Goal: Task Accomplishment & Management: Manage account settings

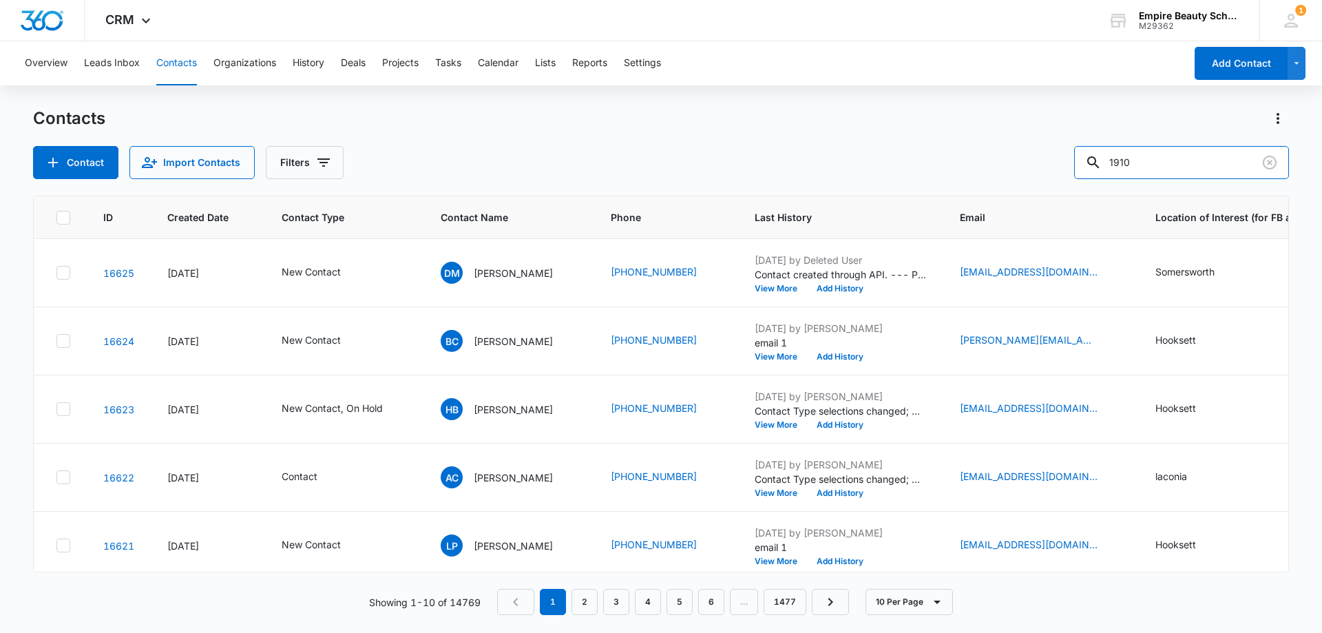
type input "1910"
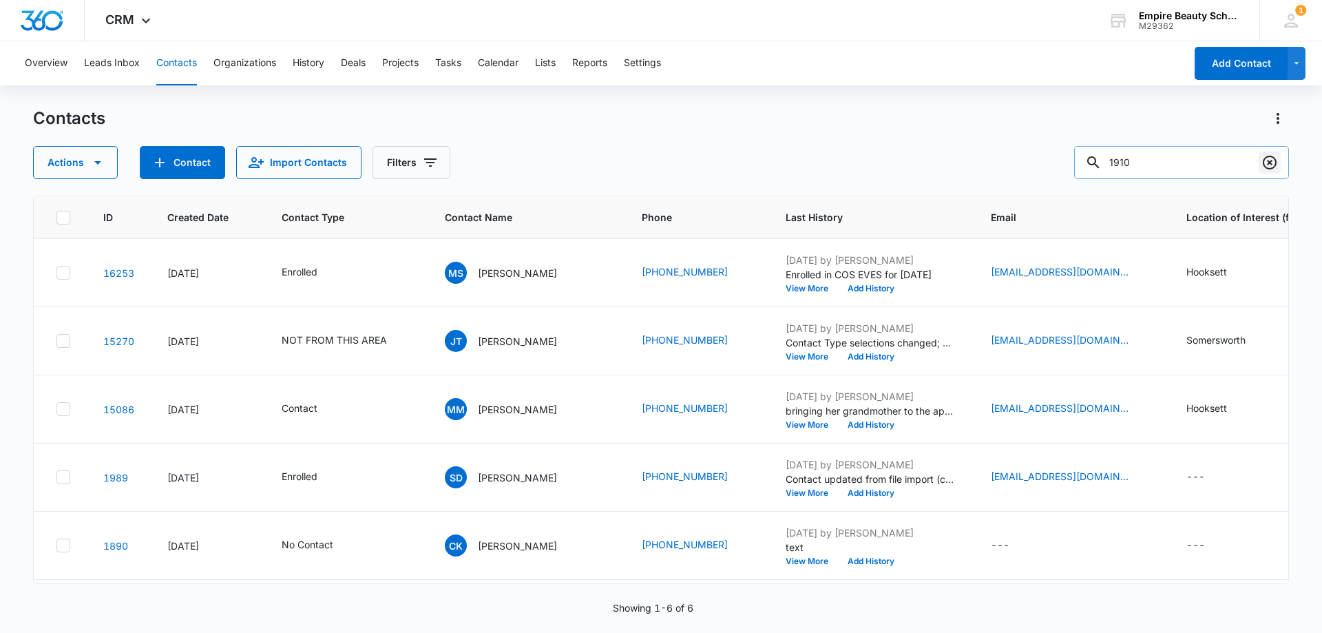
click at [1263, 161] on icon "Clear" at bounding box center [1269, 163] width 14 height 14
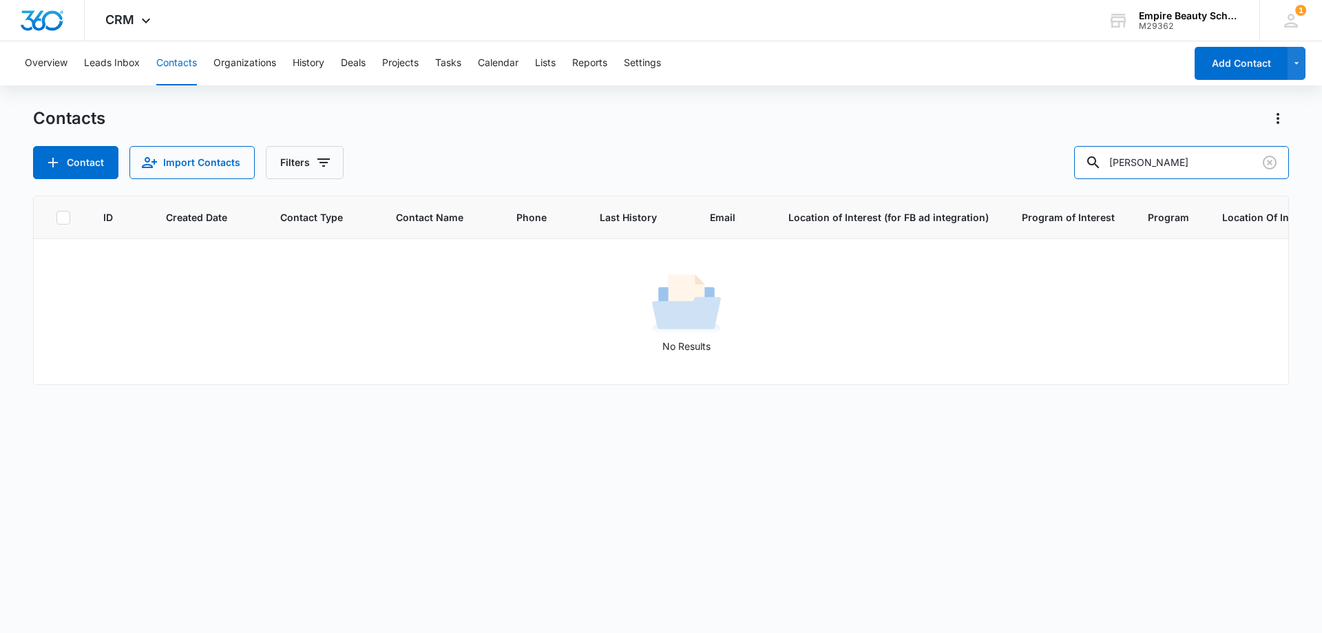
drag, startPoint x: 1148, startPoint y: 159, endPoint x: 960, endPoint y: 187, distance: 190.0
click at [953, 196] on div "Contacts Contact Import Contacts Filters [PERSON_NAME] ID Created Date Contact …" at bounding box center [661, 369] width 1256 height 524
type input "[PERSON_NAME]"
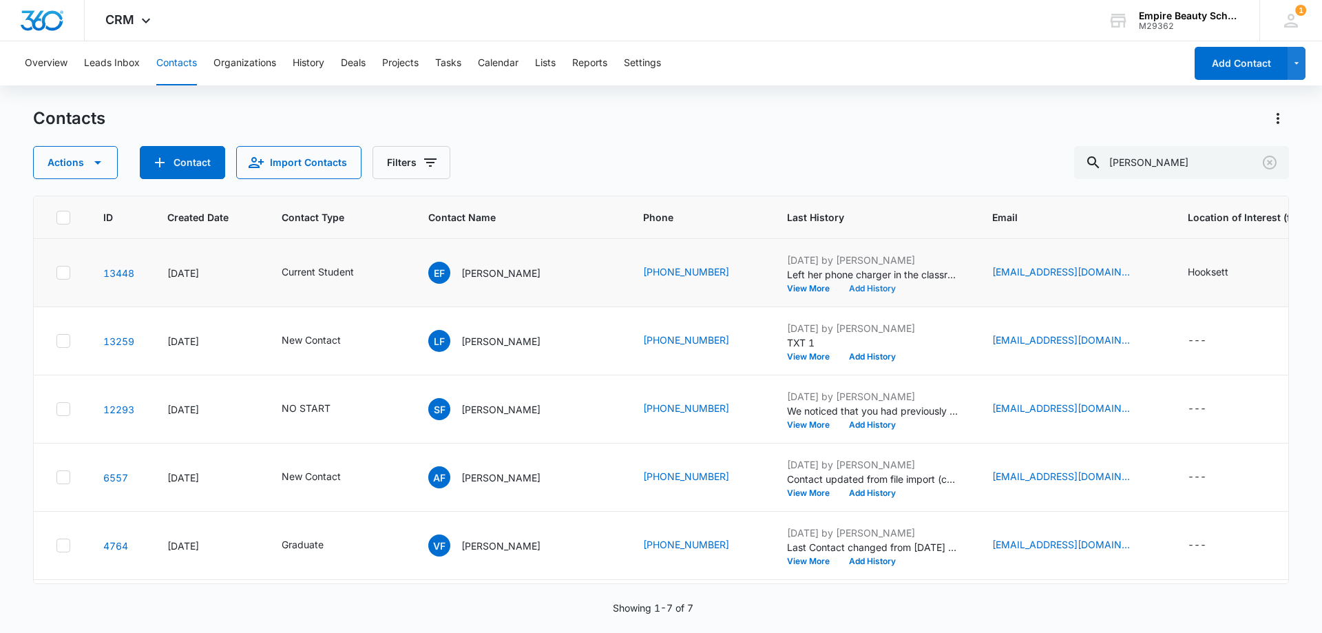
click at [867, 289] on button "Add History" at bounding box center [872, 288] width 66 height 8
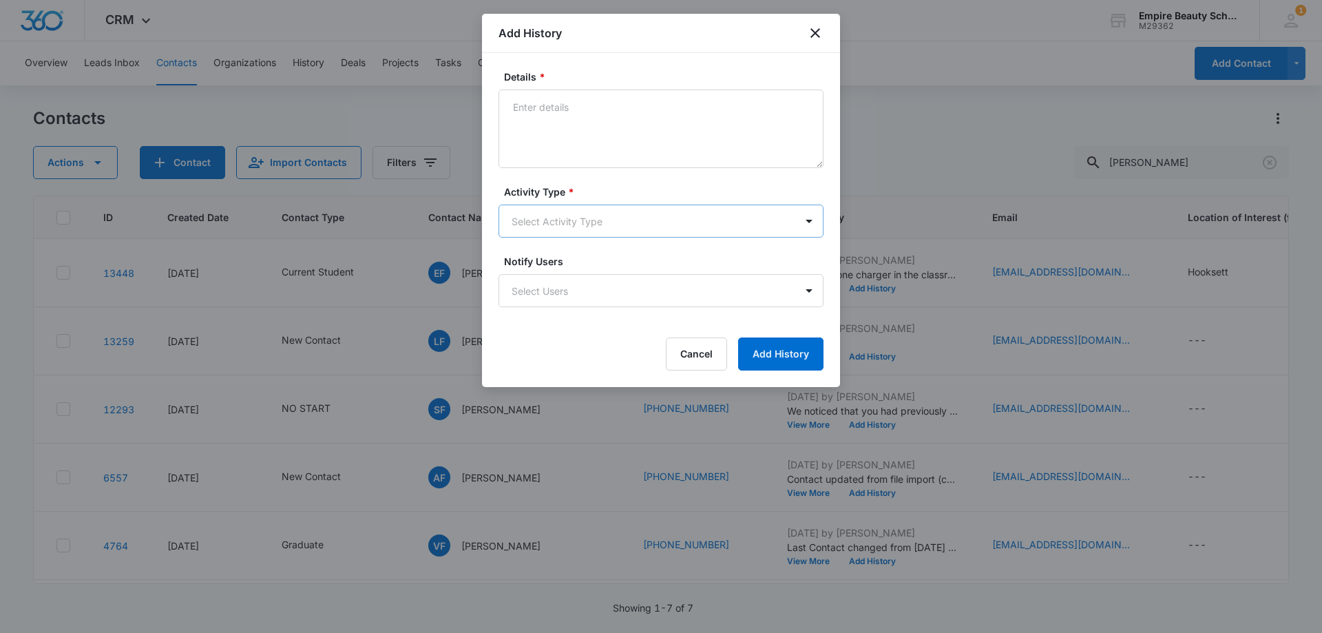
click at [531, 213] on body "CRM Apps Forms CRM Email Shop Payments POS Files Brand Settings Empire Beauty S…" at bounding box center [661, 316] width 1322 height 633
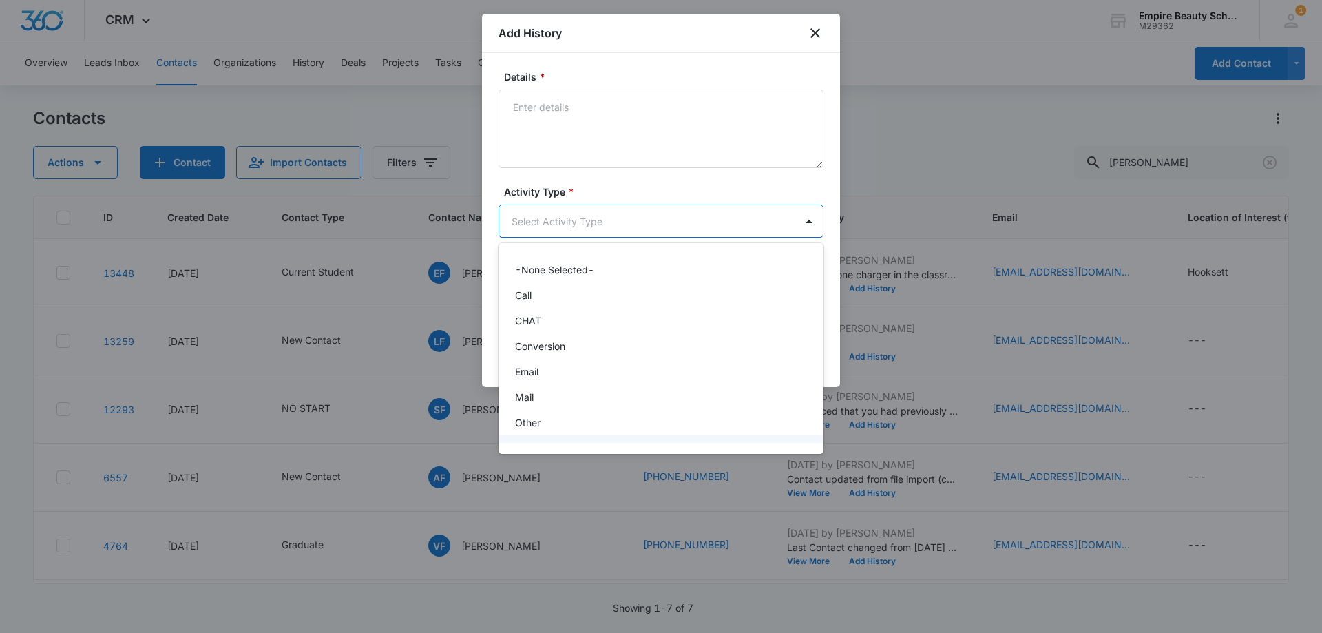
scroll to position [72, 0]
click at [514, 434] on div "Text" at bounding box center [660, 426] width 325 height 25
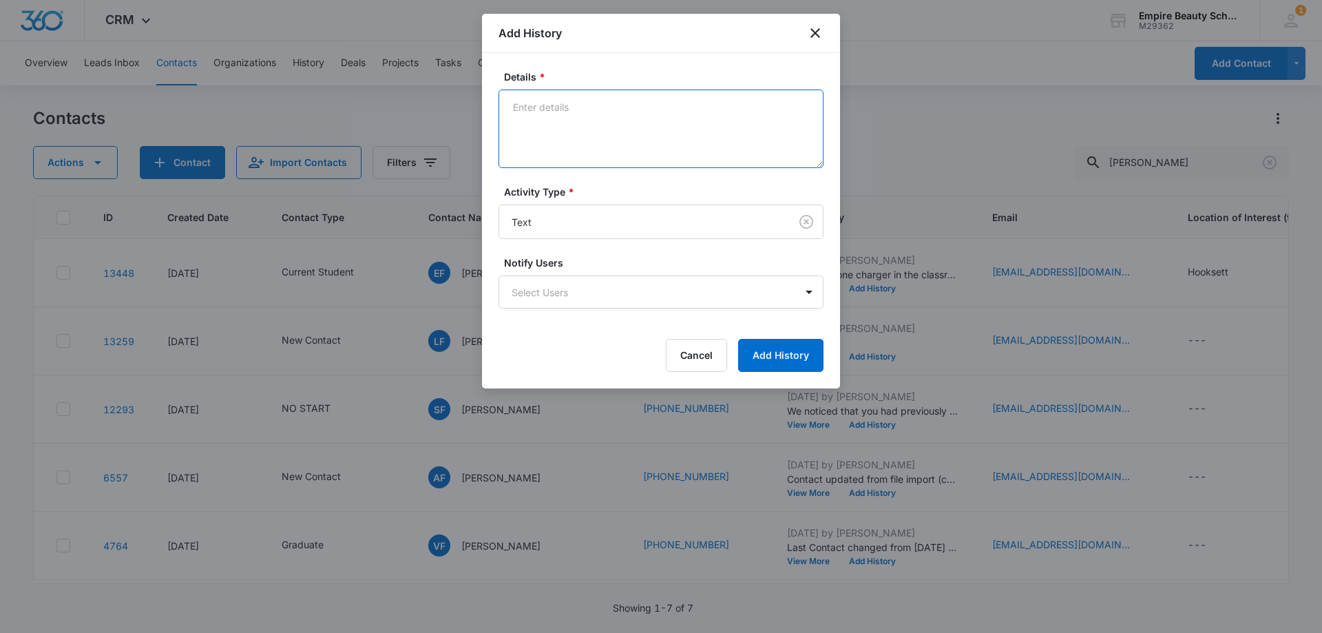
click at [576, 154] on textarea "Details *" at bounding box center [660, 128] width 325 height 78
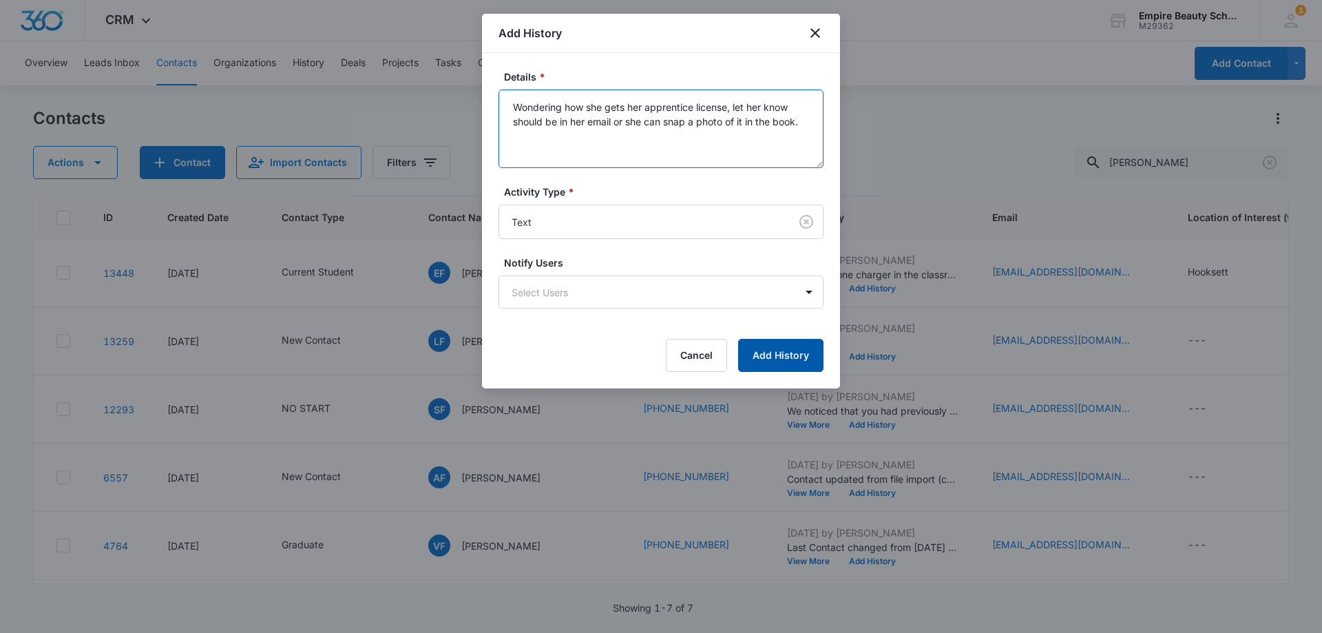
type textarea "Wondering how she gets her apprentice license, let her know should be in her em…"
click at [783, 351] on button "Add History" at bounding box center [780, 355] width 85 height 33
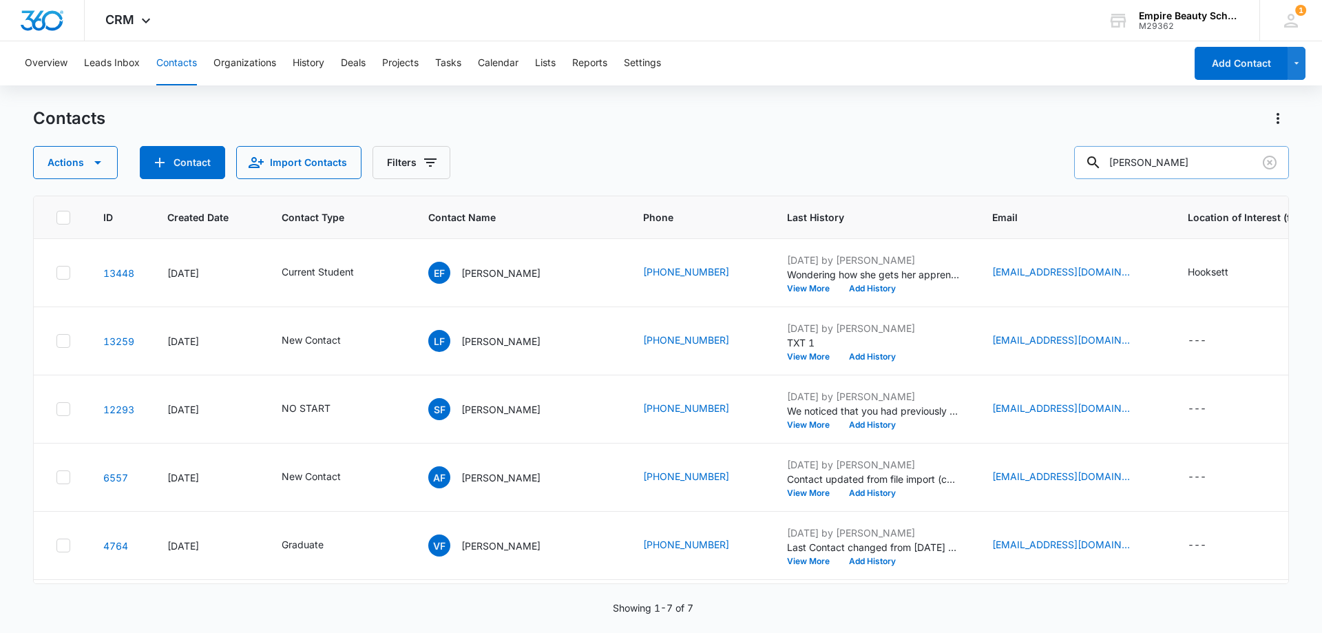
click at [1282, 163] on input "[PERSON_NAME]" at bounding box center [1181, 162] width 215 height 33
click at [1273, 162] on icon "Clear" at bounding box center [1269, 162] width 17 height 17
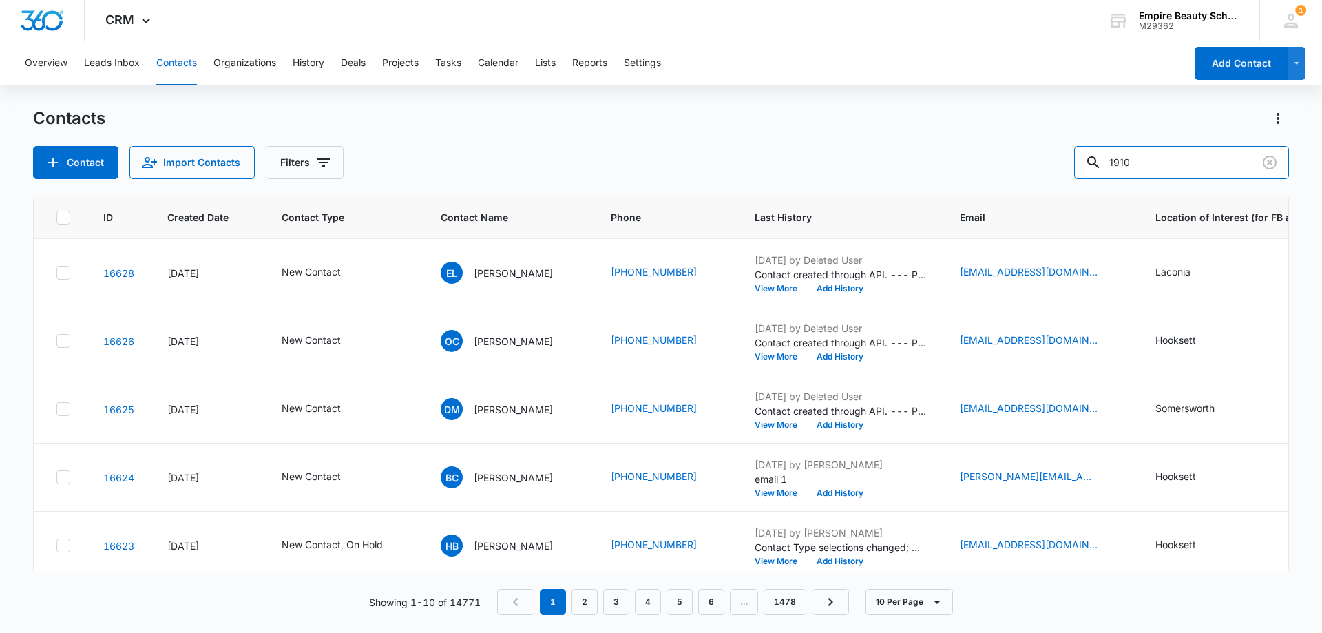
type input "1910"
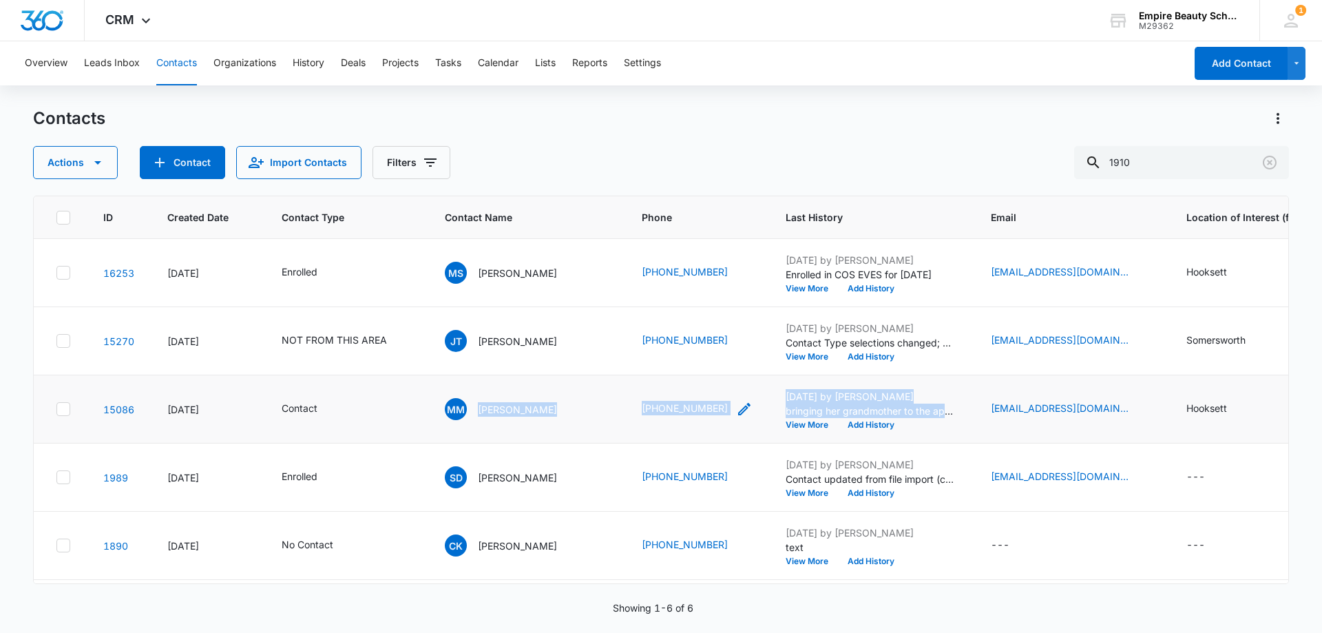
drag, startPoint x: 474, startPoint y: 413, endPoint x: 647, endPoint y: 416, distance: 172.8
click at [734, 430] on tr "15086 [DATE] Contact [PERSON_NAME] [PERSON_NAME] (603) 369-1910 [DATE] by [PERS…" at bounding box center [941, 409] width 1814 height 68
click at [568, 433] on td "[PERSON_NAME] [PERSON_NAME]" at bounding box center [526, 409] width 197 height 68
drag, startPoint x: 474, startPoint y: 414, endPoint x: 679, endPoint y: 416, distance: 205.1
click at [694, 425] on tr "15086 [DATE] Contact [PERSON_NAME] [PERSON_NAME] (603) 369-1910 [DATE] by [PERS…" at bounding box center [941, 409] width 1814 height 68
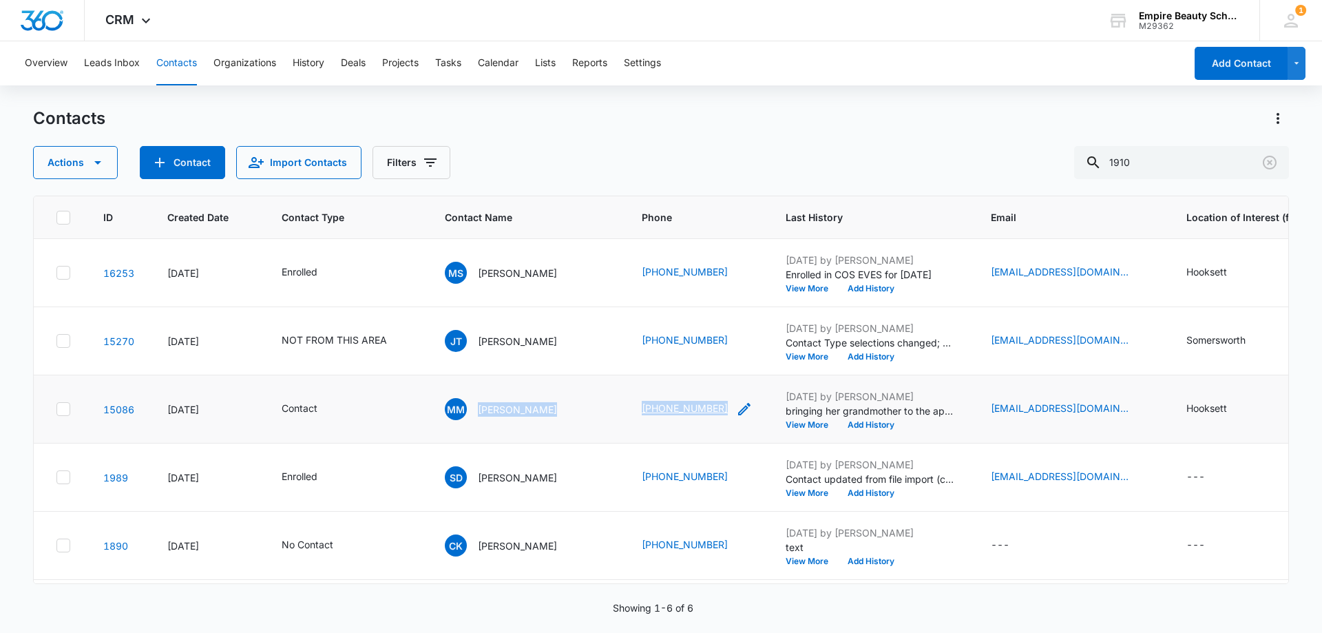
copy tr "[PERSON_NAME] [PHONE_NUMBER]"
click at [566, 116] on div "Contacts" at bounding box center [661, 118] width 1256 height 22
click at [845, 425] on button "Add History" at bounding box center [871, 425] width 66 height 8
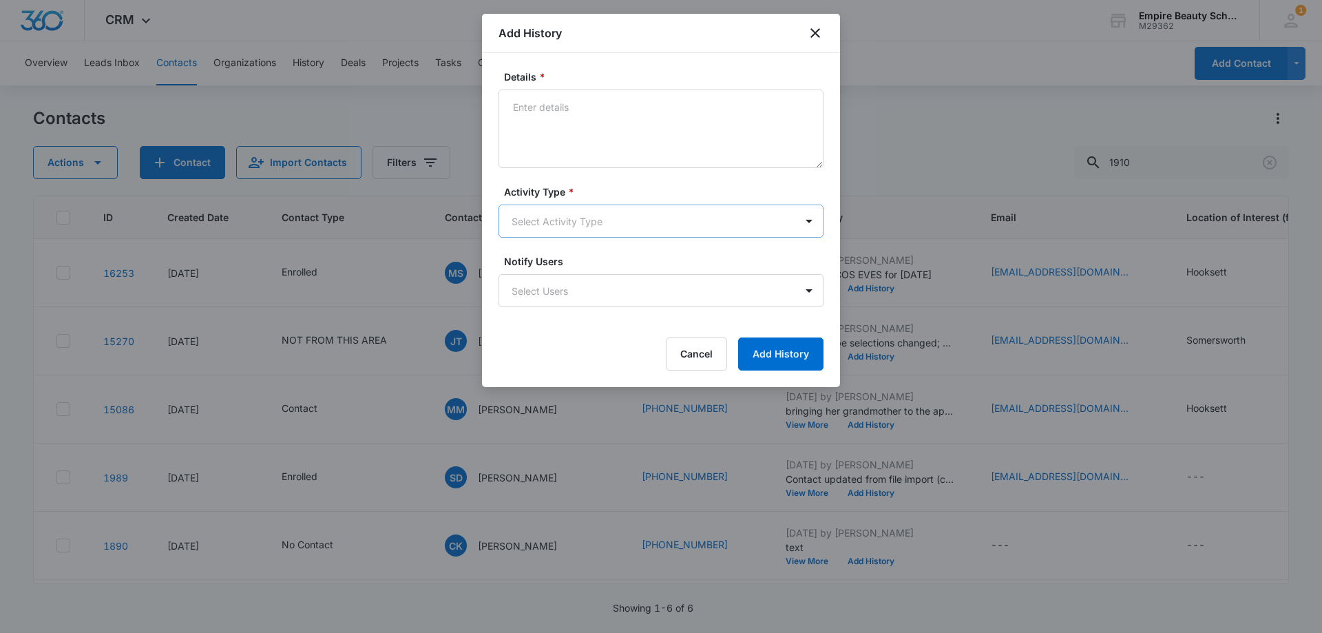
click at [563, 214] on body "CRM Apps Forms CRM Email Shop Payments POS Files Brand Settings Empire Beauty S…" at bounding box center [661, 316] width 1322 height 633
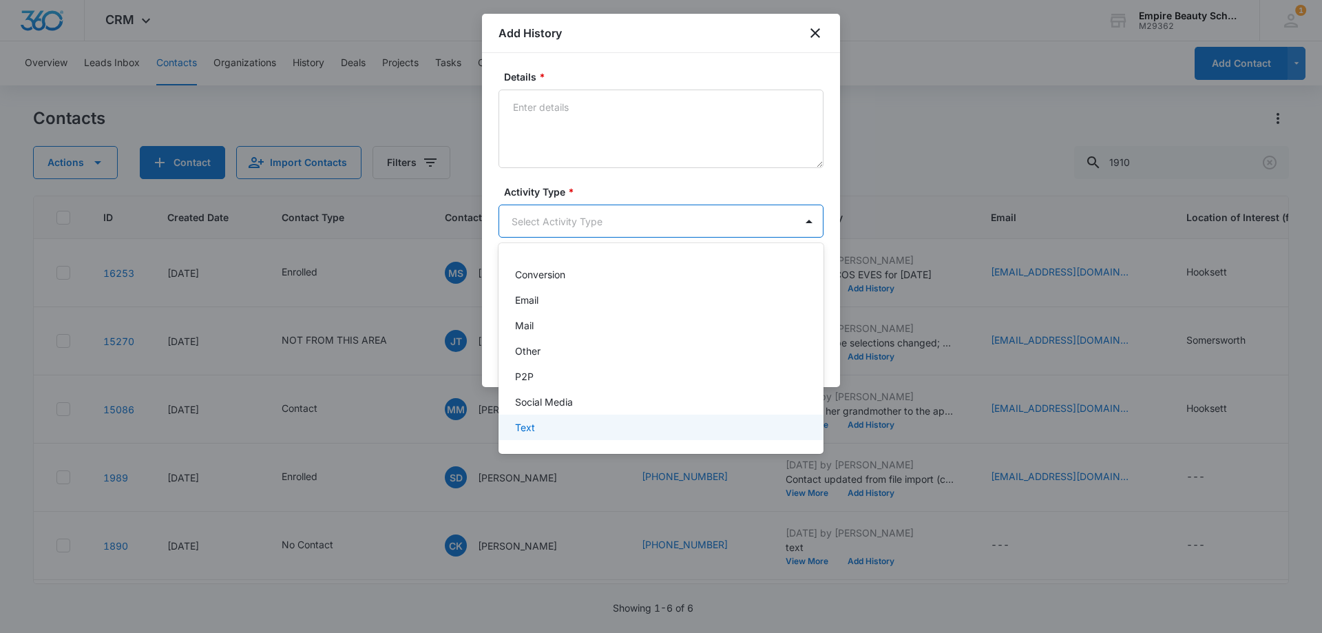
click at [536, 423] on div "Text" at bounding box center [659, 427] width 289 height 14
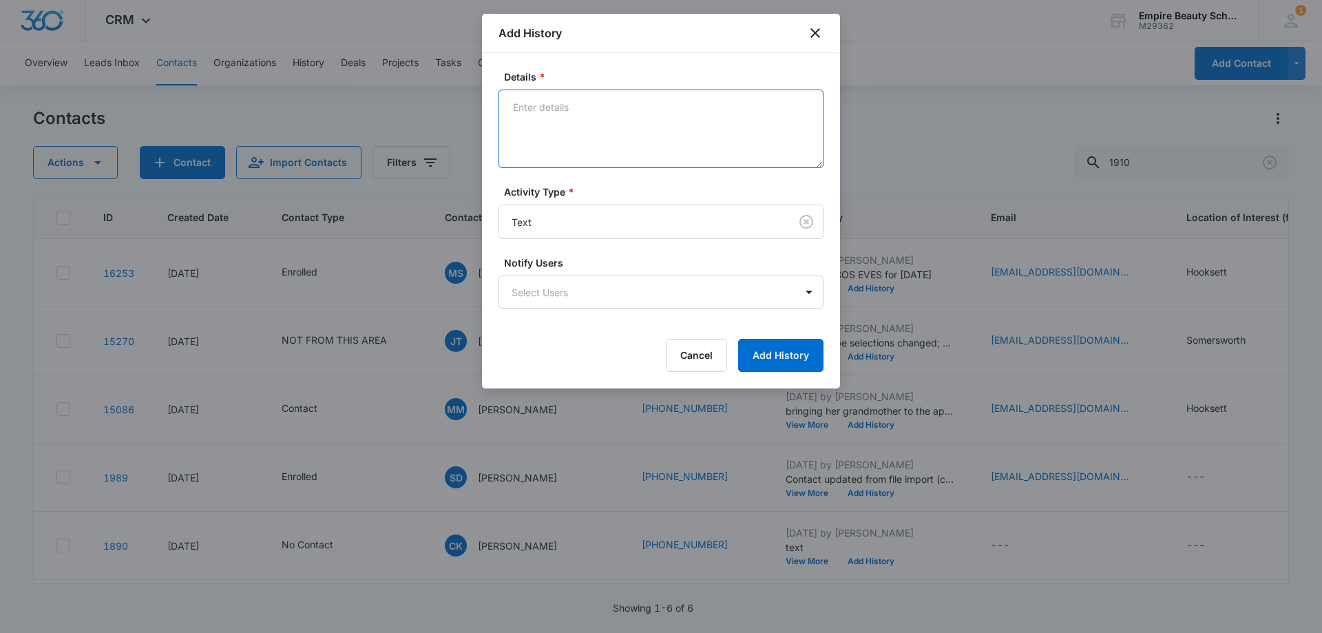
click at [571, 110] on textarea "Details *" at bounding box center [660, 128] width 325 height 78
click at [511, 109] on textarea "best day is the 27th, figuring out best time" at bounding box center [660, 128] width 325 height 78
click at [586, 140] on textarea "out of town next week. best day is the 27th, figuring out best time" at bounding box center [660, 128] width 325 height 78
type textarea "out of town next week. best day is the 27th, figuring out best time"
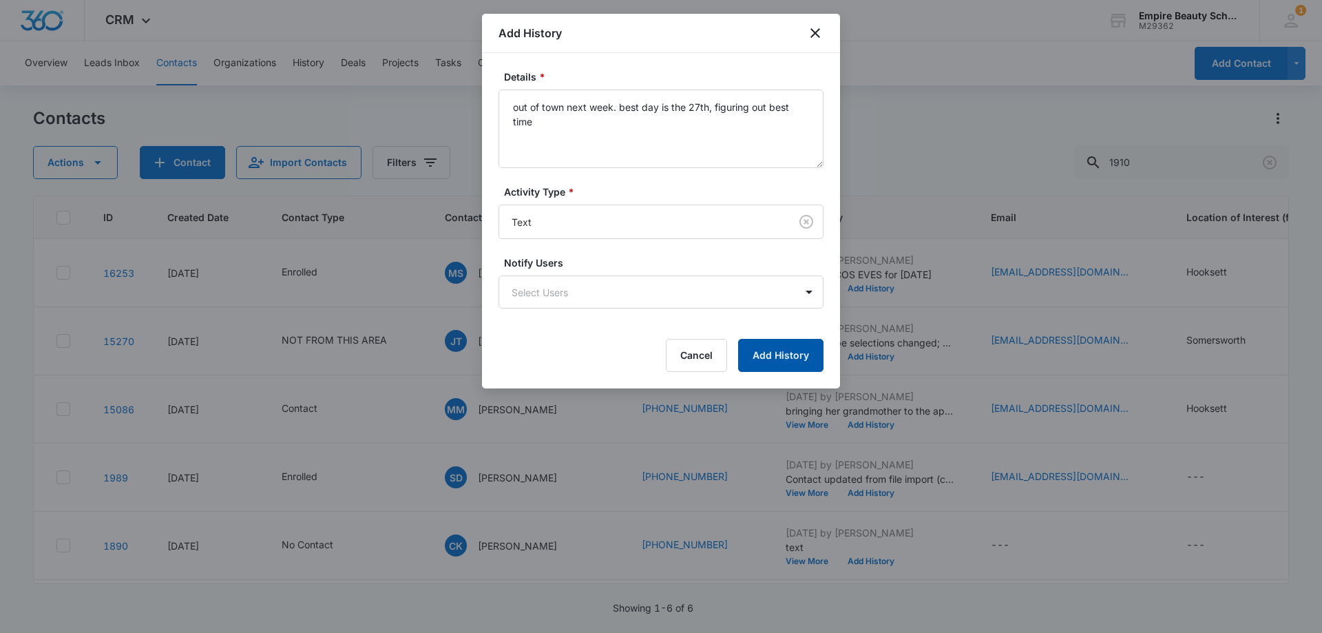
click at [796, 358] on button "Add History" at bounding box center [780, 355] width 85 height 33
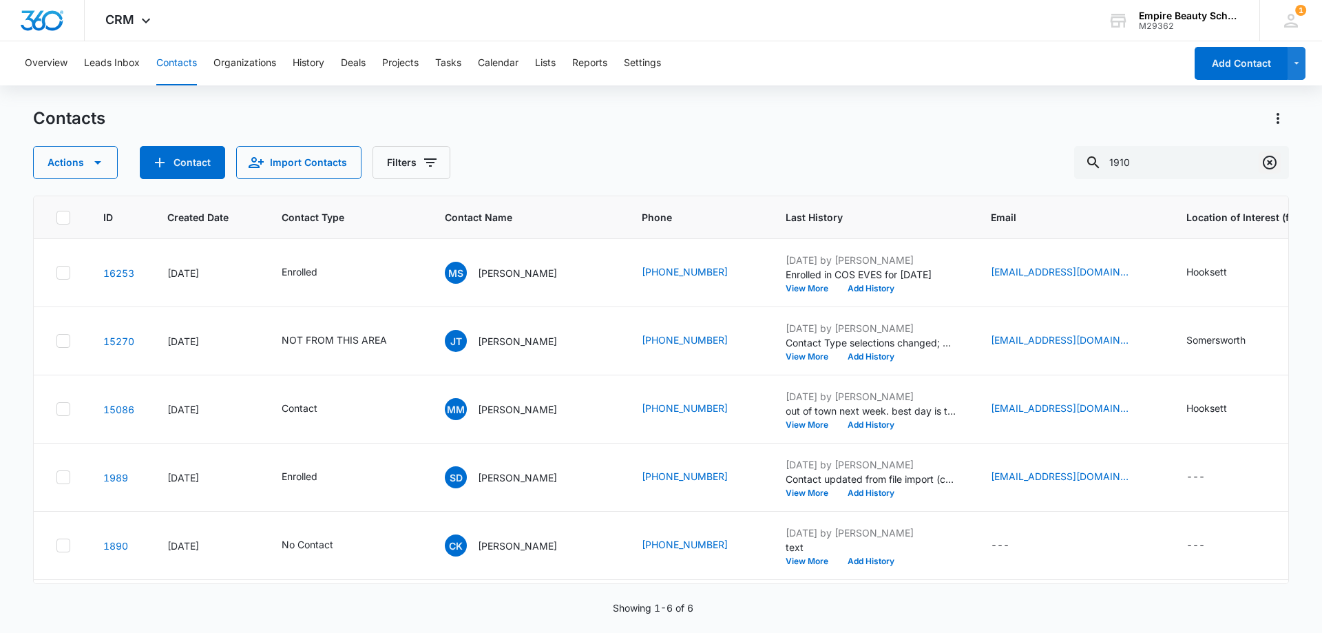
click at [1272, 167] on icon "Clear" at bounding box center [1269, 162] width 17 height 17
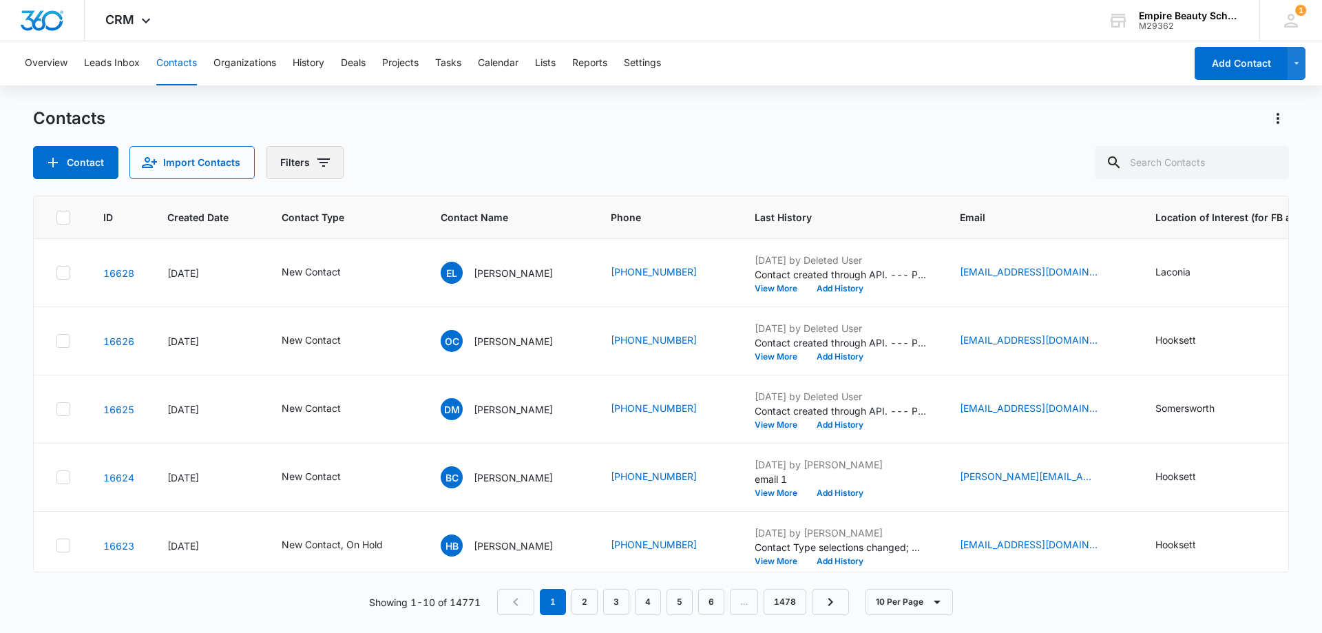
click at [283, 166] on button "Filters" at bounding box center [305, 162] width 78 height 33
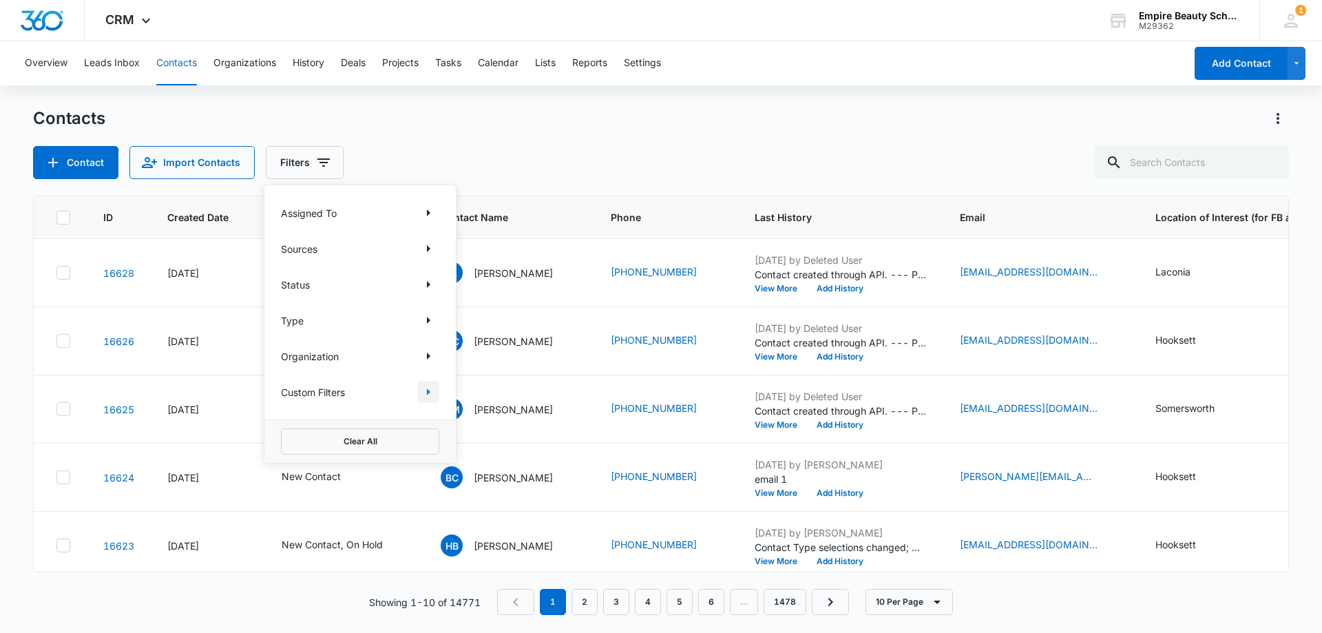
click at [420, 397] on button "Show Custom Filters filters" at bounding box center [428, 392] width 22 height 22
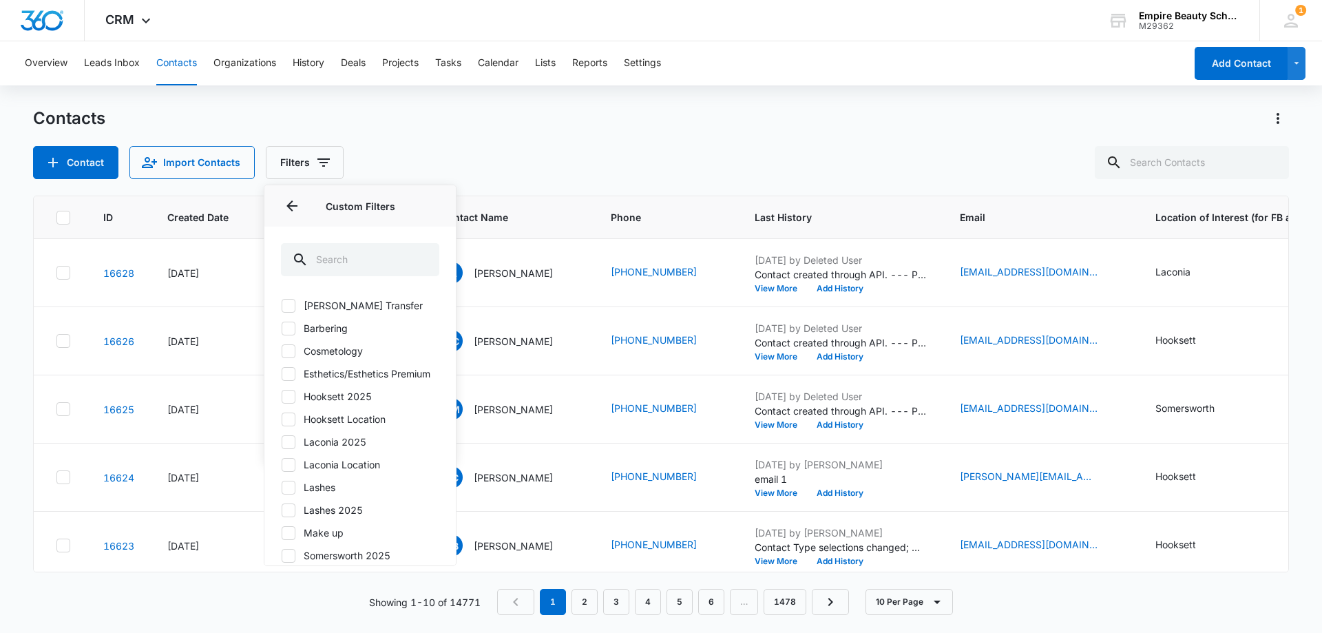
click at [288, 425] on icon at bounding box center [288, 419] width 12 height 12
click at [282, 419] on input "Hooksett Location" at bounding box center [281, 419] width 1 height 1
checkbox input "true"
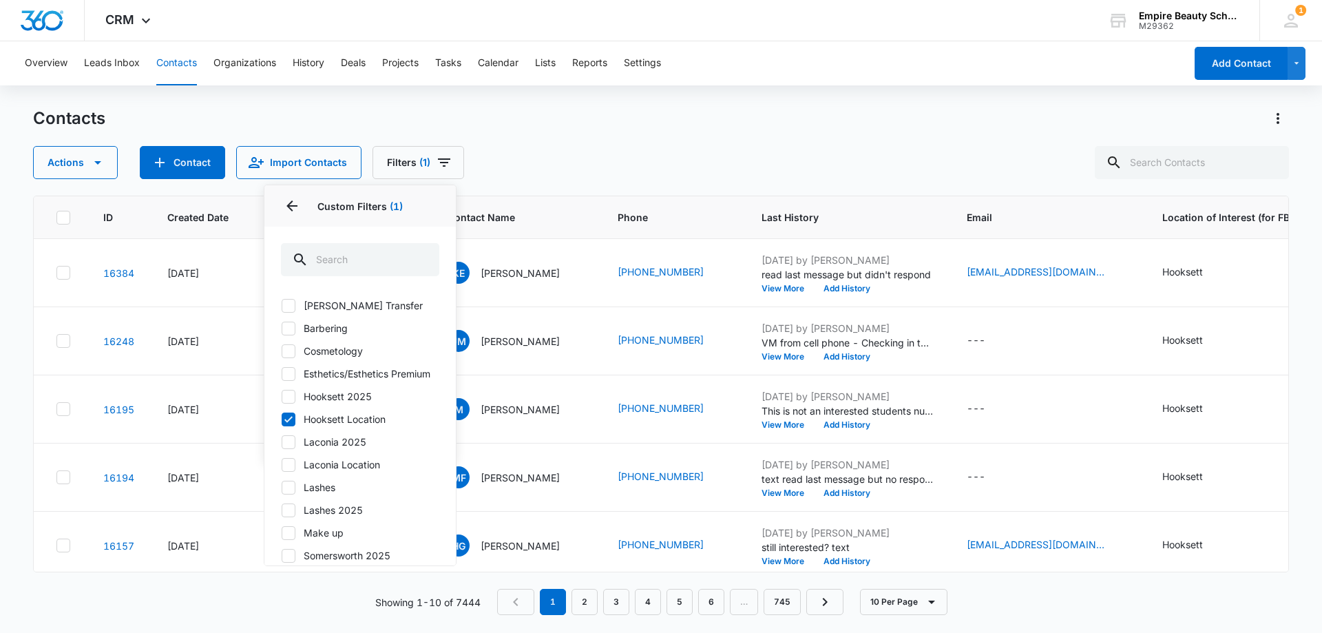
click at [581, 136] on div "Contacts Actions Contact Import Contacts Filters (1) Assigned To Sources Status…" at bounding box center [661, 143] width 1256 height 72
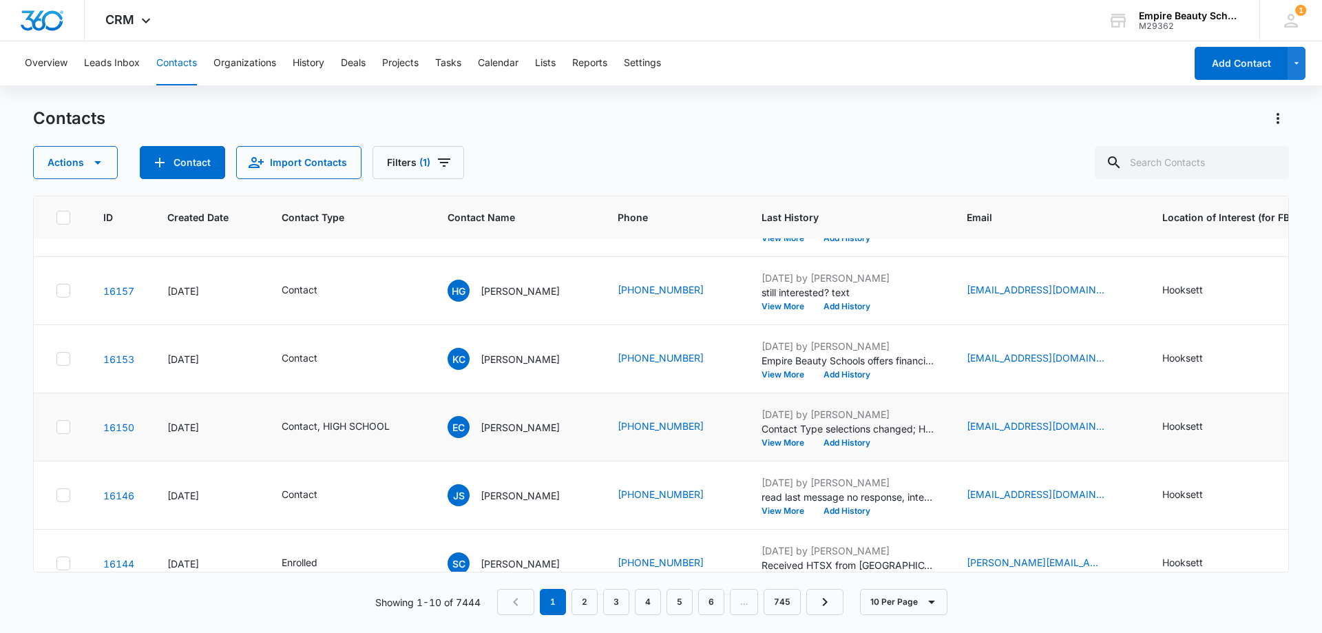
scroll to position [275, 0]
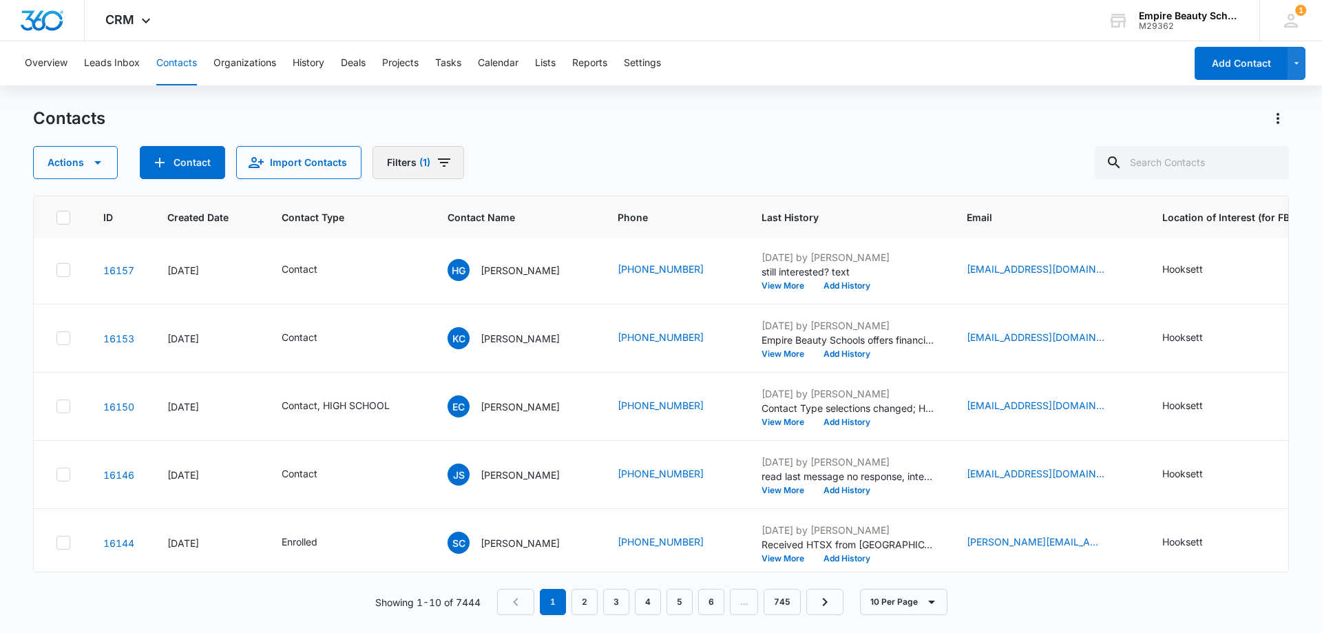
click at [430, 169] on button "Filters (1)" at bounding box center [418, 162] width 92 height 33
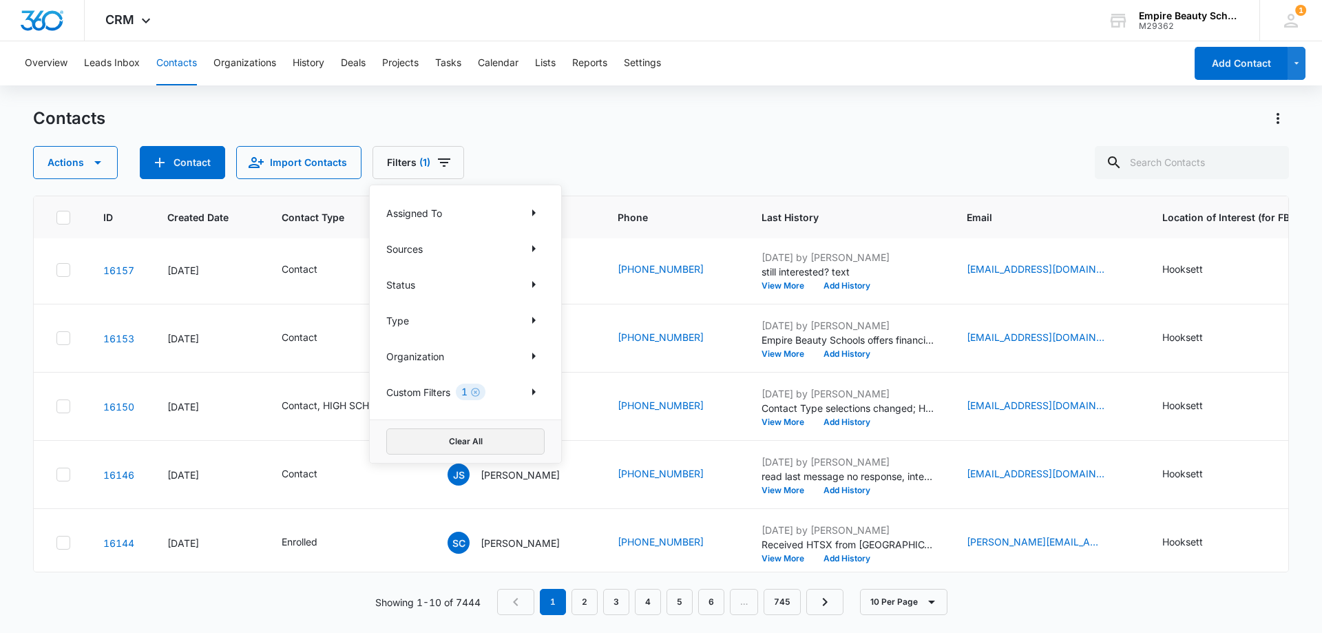
click at [445, 437] on button "Clear All" at bounding box center [465, 441] width 158 height 26
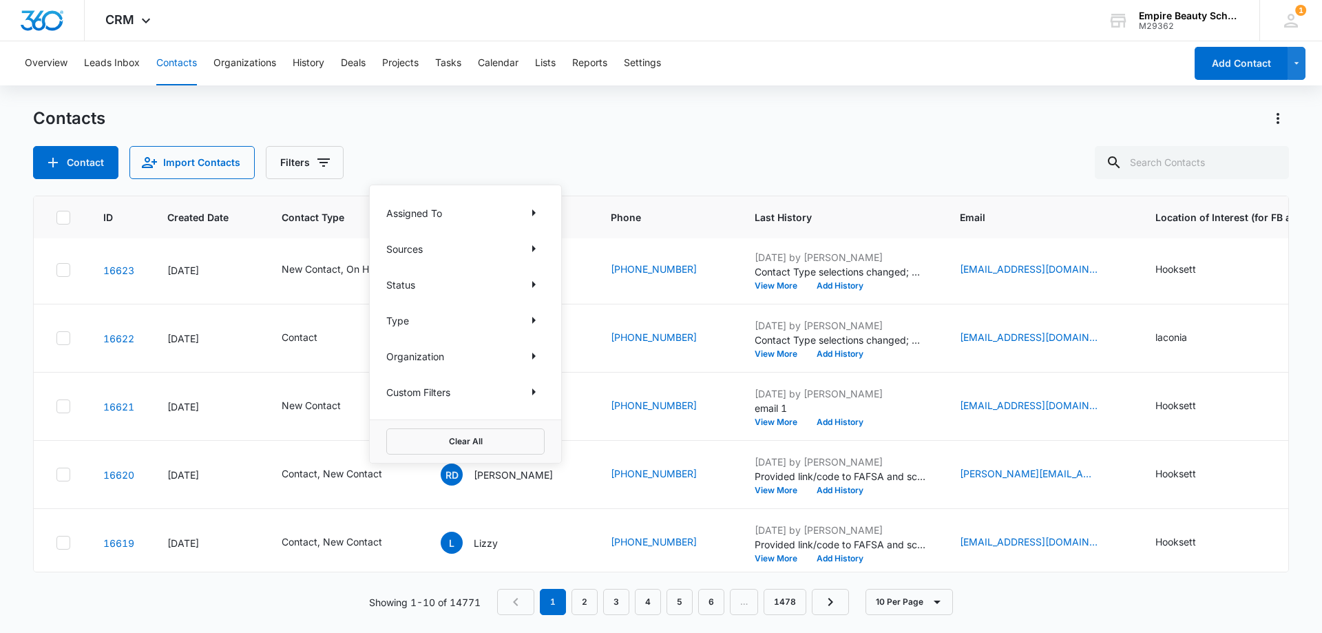
click at [602, 160] on div "Contact Import Contacts Filters Assigned To Sources Status Type Organization Cu…" at bounding box center [661, 162] width 1256 height 33
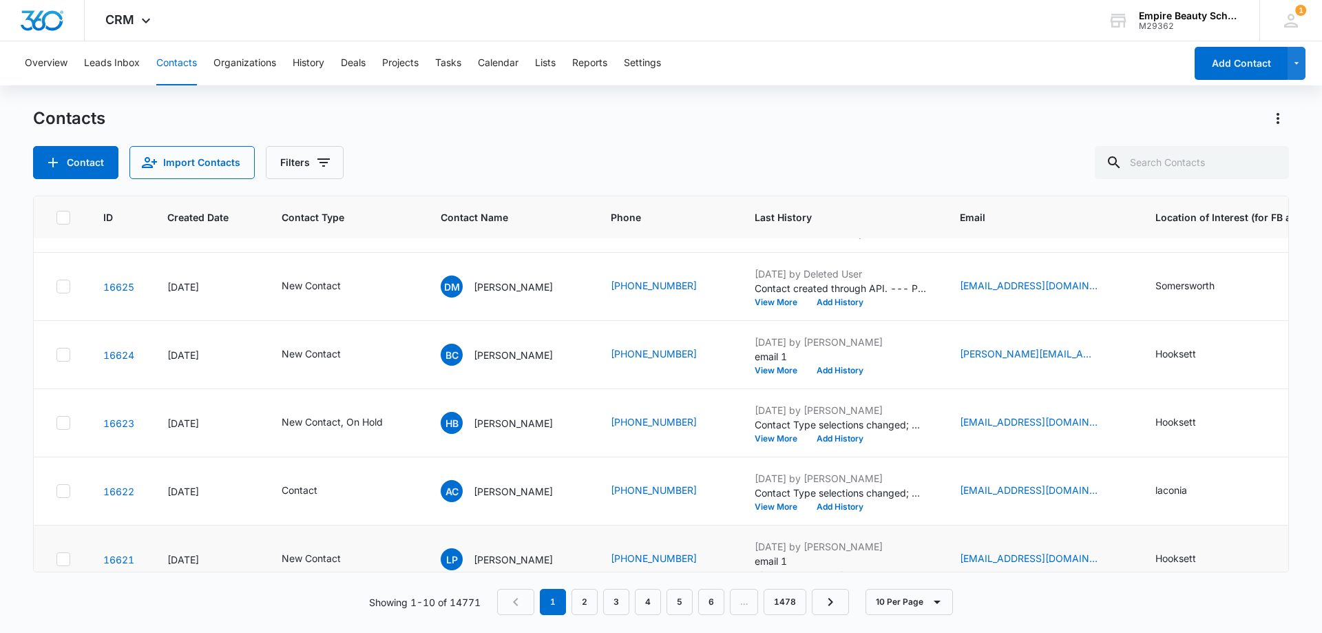
scroll to position [0, 0]
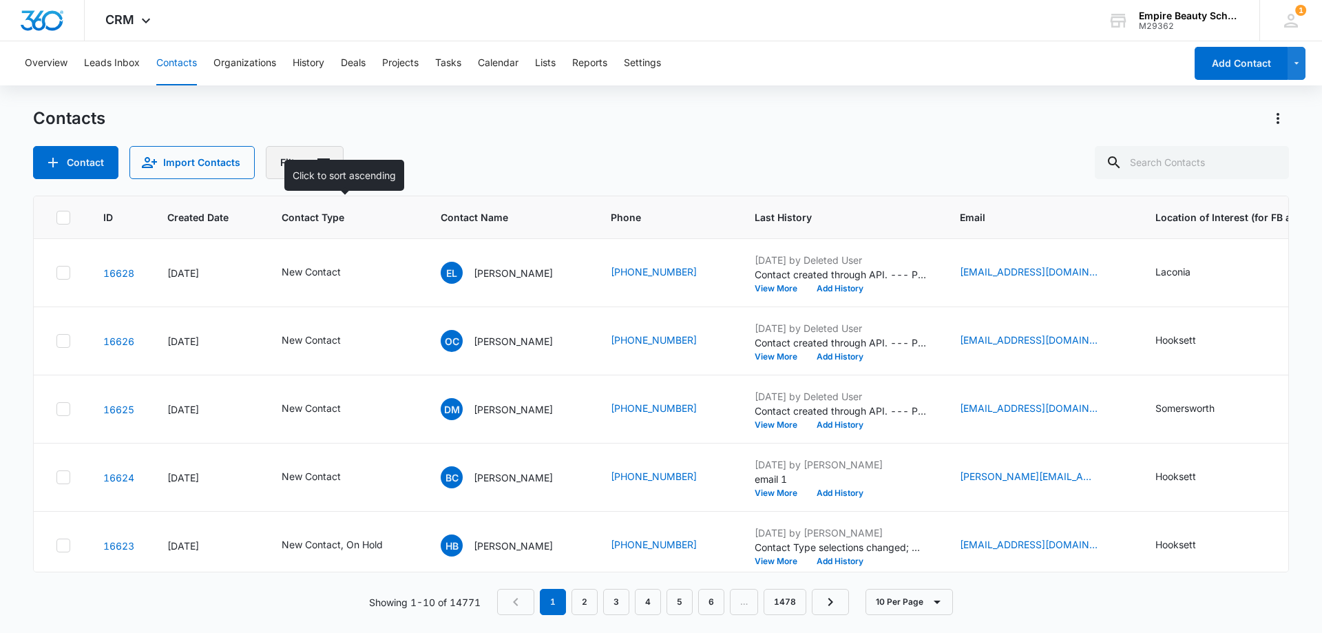
click at [324, 159] on icon "Filters" at bounding box center [323, 162] width 12 height 8
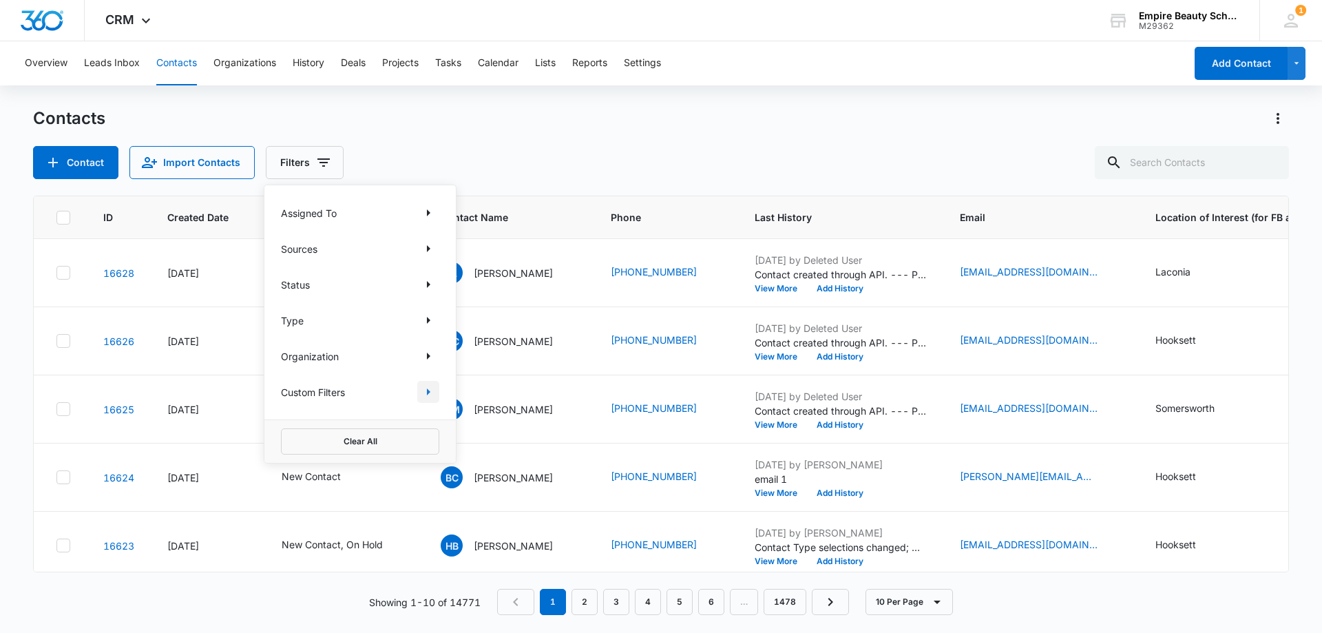
click at [425, 397] on icon "Show Custom Filters filters" at bounding box center [428, 391] width 17 height 17
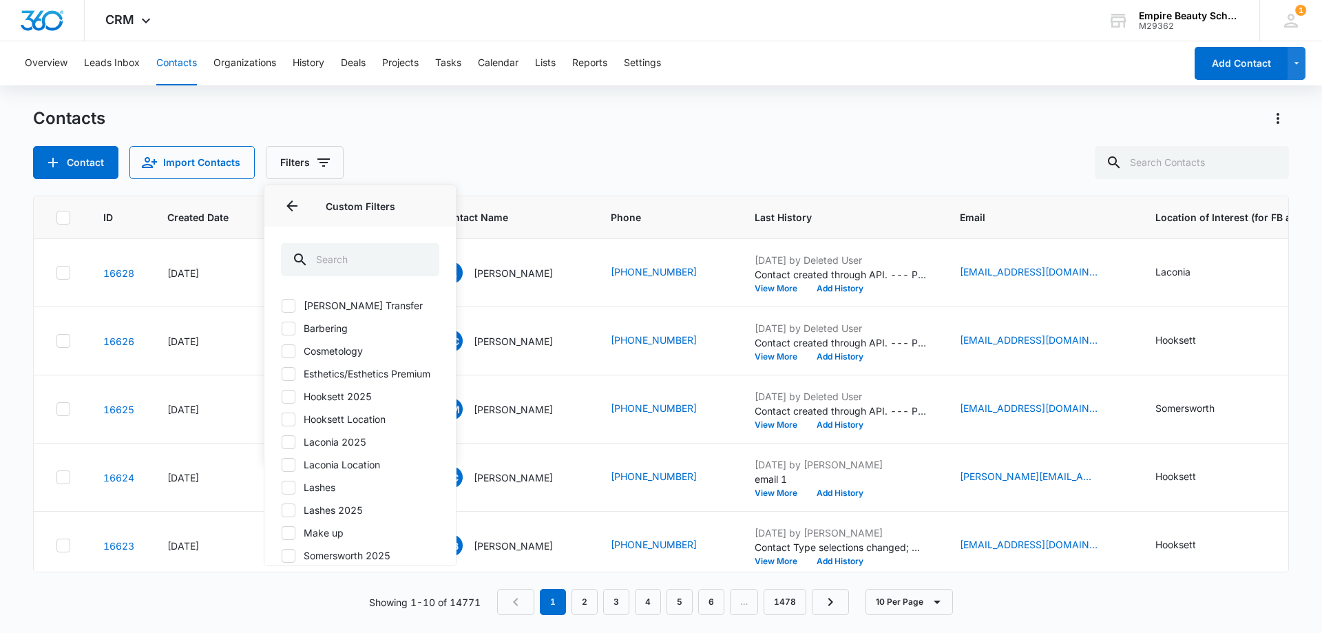
click at [291, 422] on icon at bounding box center [288, 419] width 8 height 6
click at [282, 419] on input "Hooksett Location" at bounding box center [281, 419] width 1 height 1
checkbox input "true"
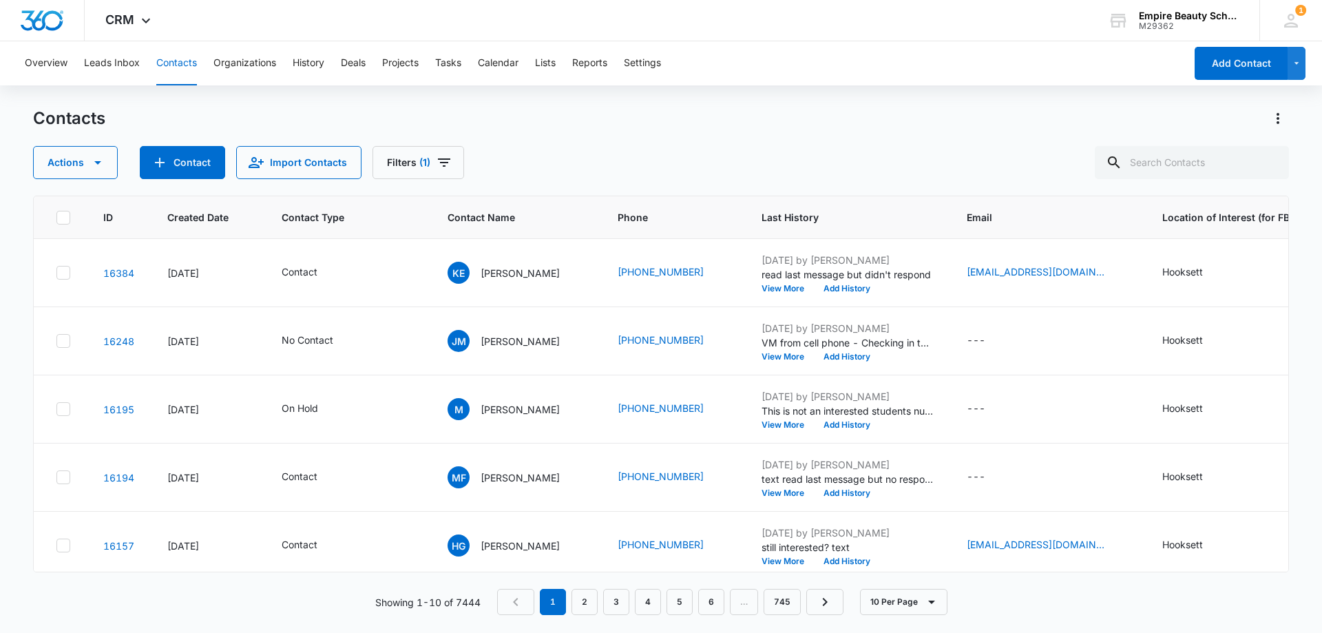
click at [561, 153] on div "Actions Contact Import Contacts Filters (1)" at bounding box center [661, 162] width 1256 height 33
click at [446, 167] on icon "Filters" at bounding box center [444, 162] width 17 height 17
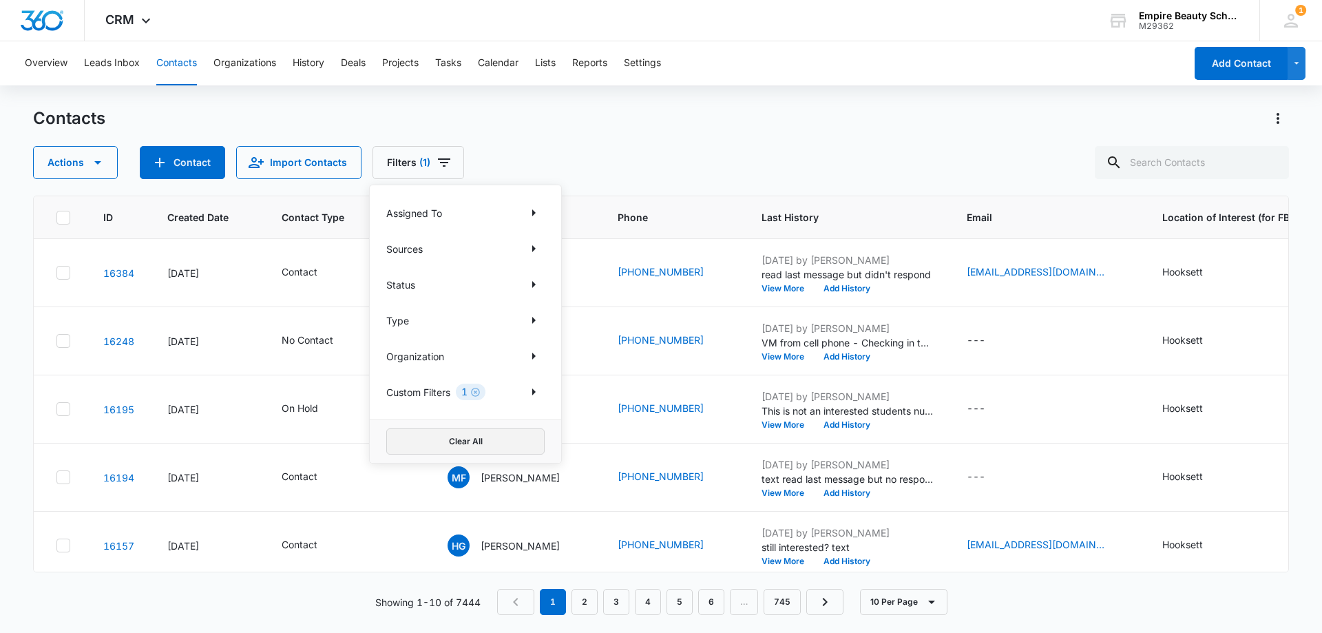
drag, startPoint x: 446, startPoint y: 449, endPoint x: 719, endPoint y: 107, distance: 437.4
click at [446, 448] on button "Clear All" at bounding box center [465, 441] width 158 height 26
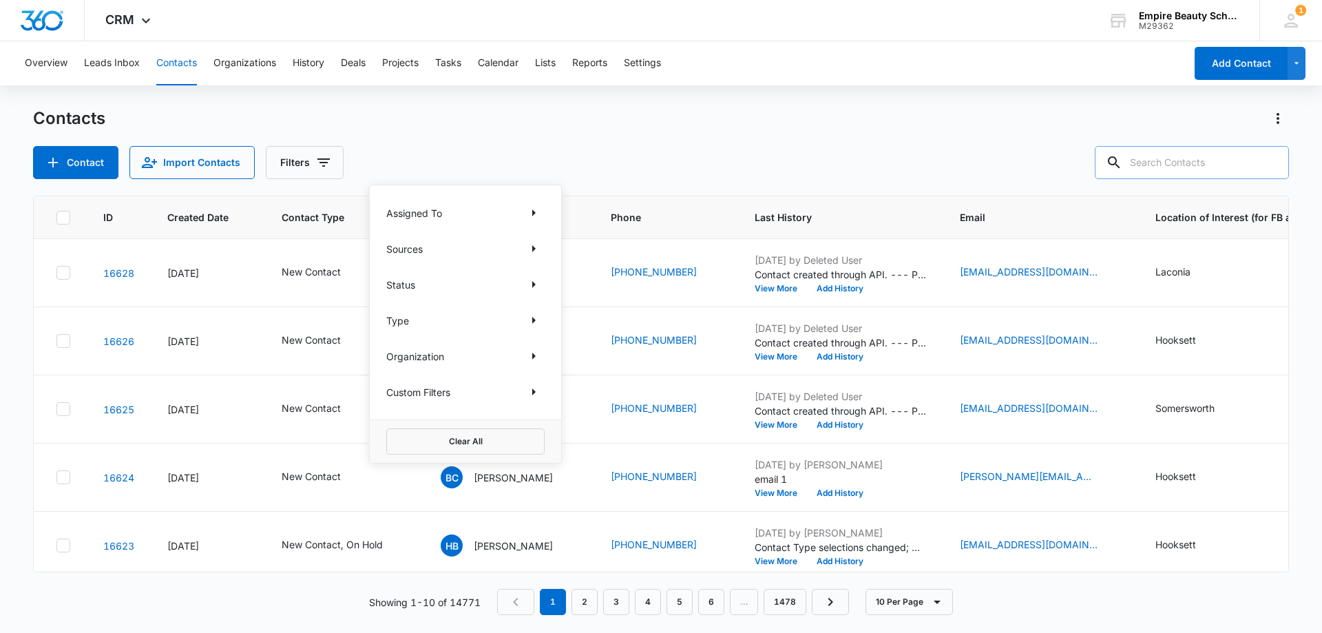
click at [1166, 161] on input "text" at bounding box center [1191, 162] width 194 height 33
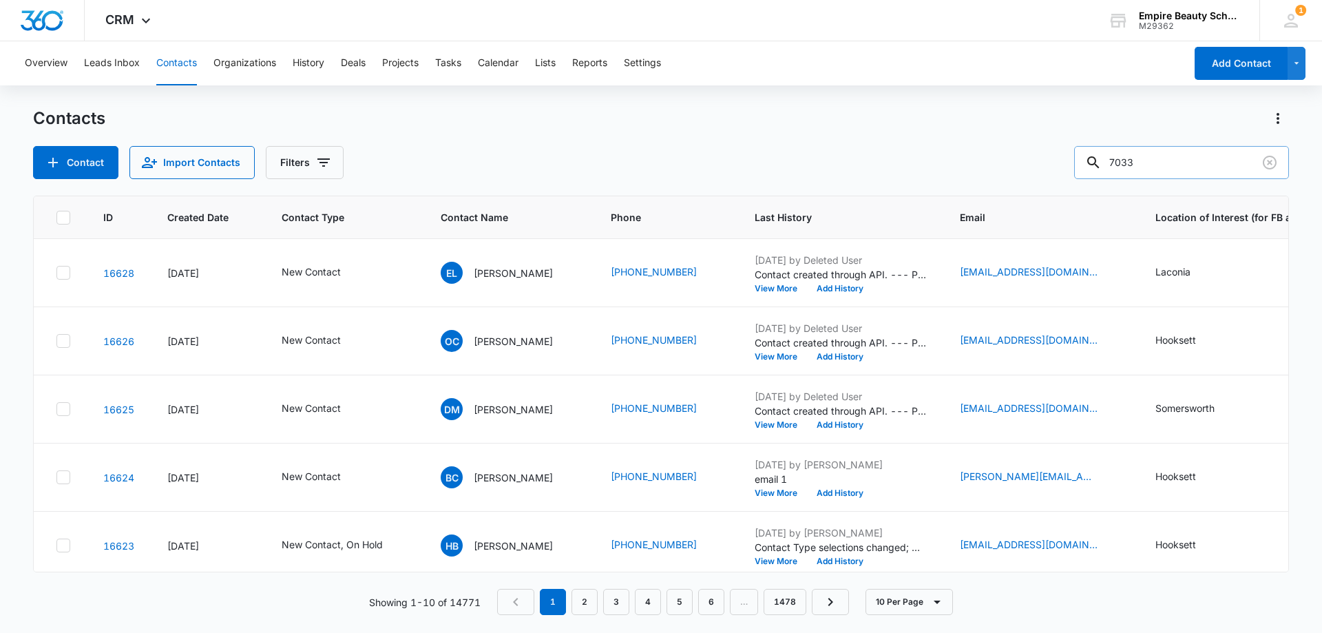
type input "7033"
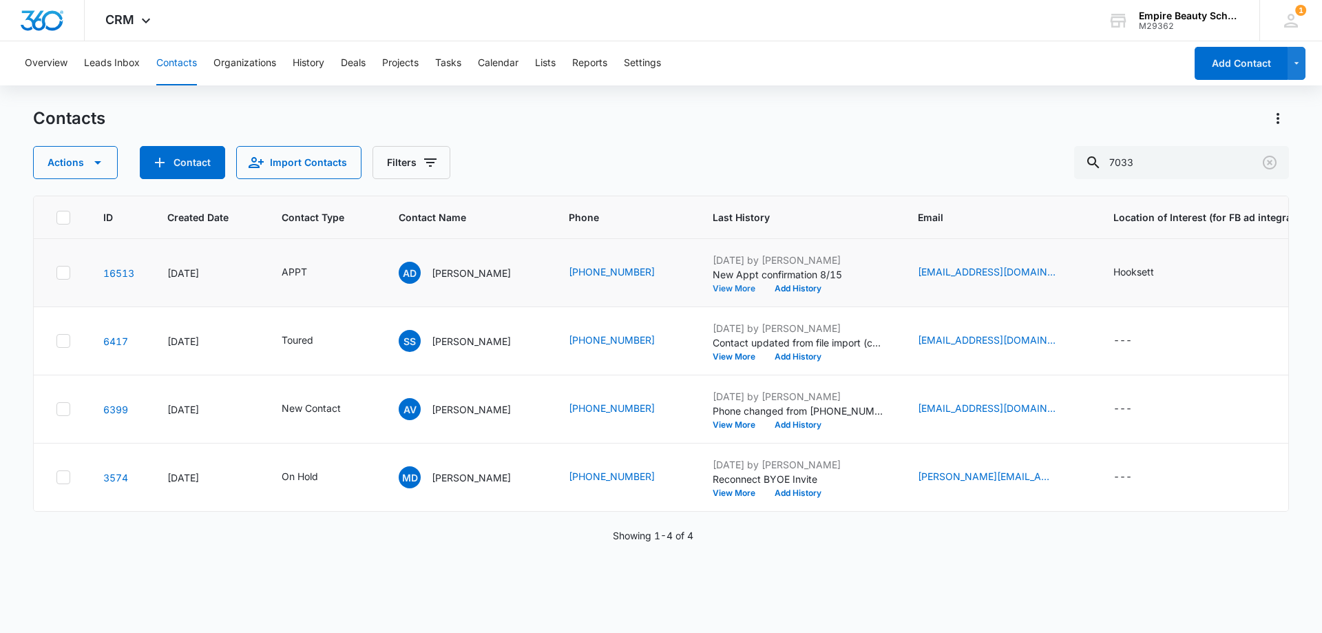
click at [733, 288] on button "View More" at bounding box center [738, 288] width 52 height 8
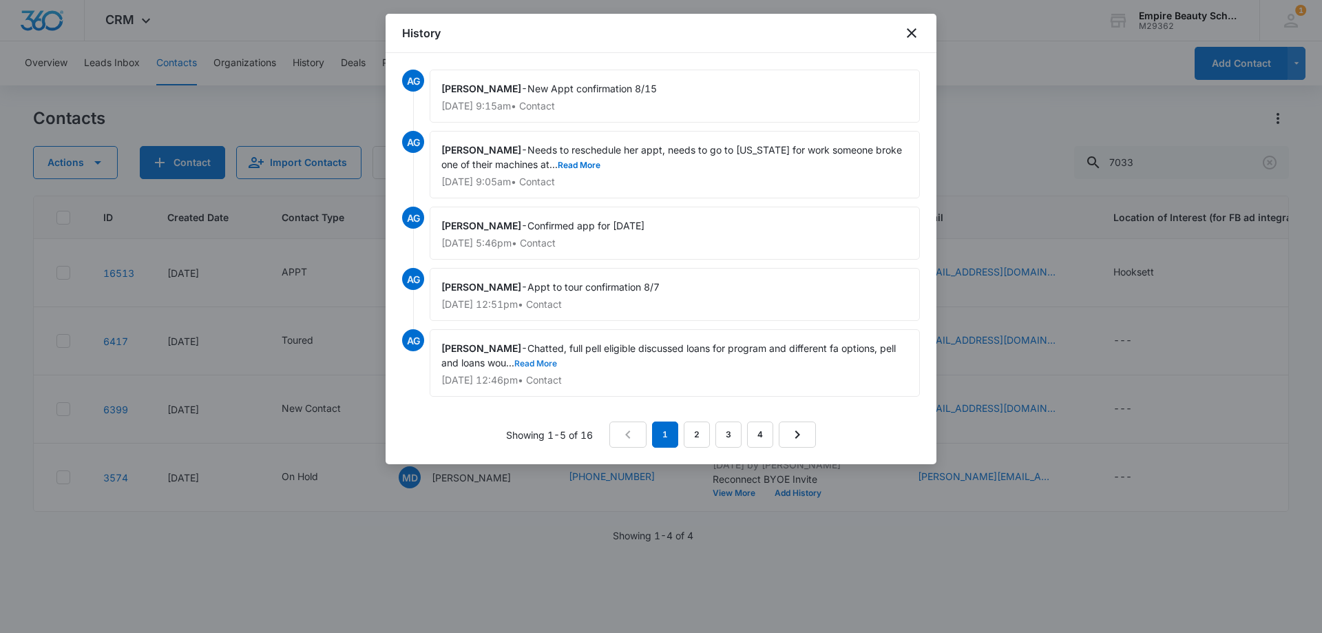
click at [527, 359] on button "Read More" at bounding box center [535, 363] width 43 height 8
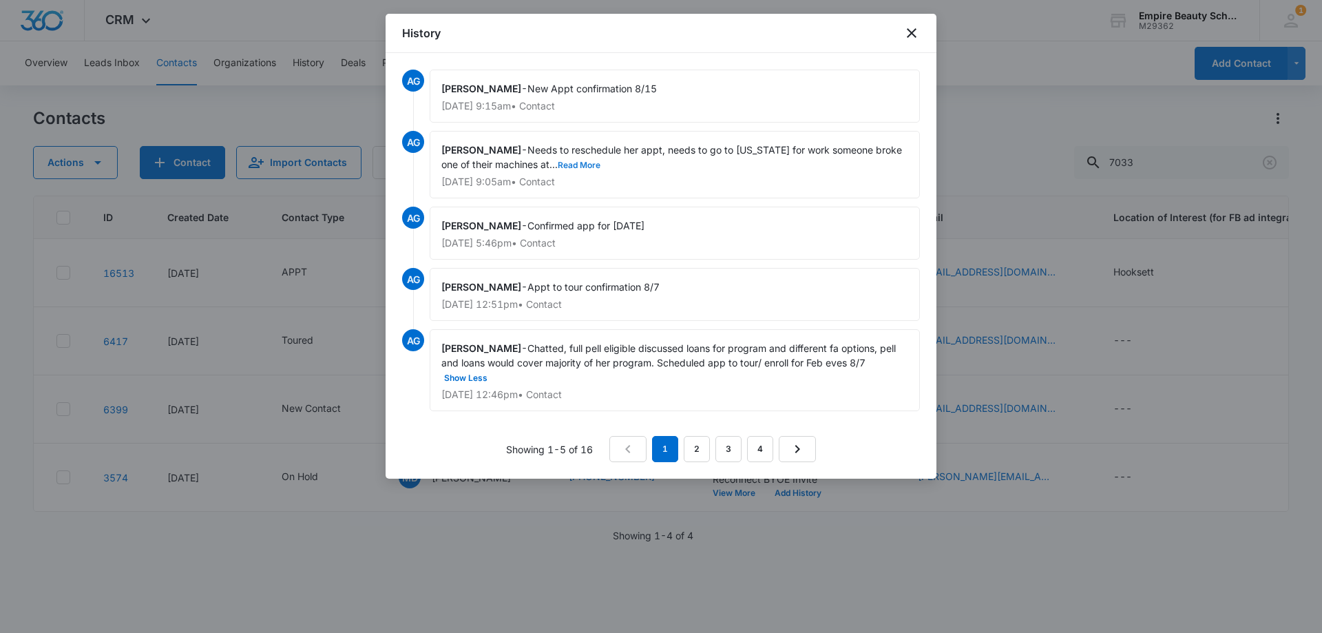
click at [564, 165] on button "Read More" at bounding box center [579, 165] width 43 height 8
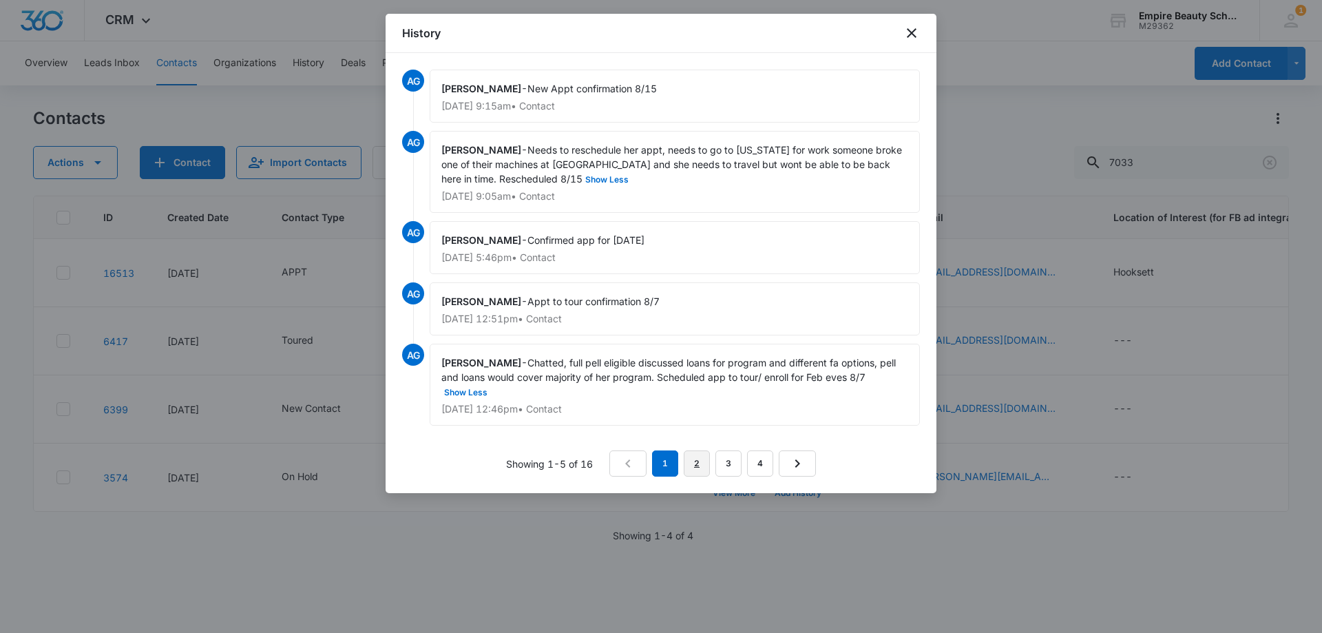
click at [697, 469] on link "2" at bounding box center [697, 463] width 26 height 26
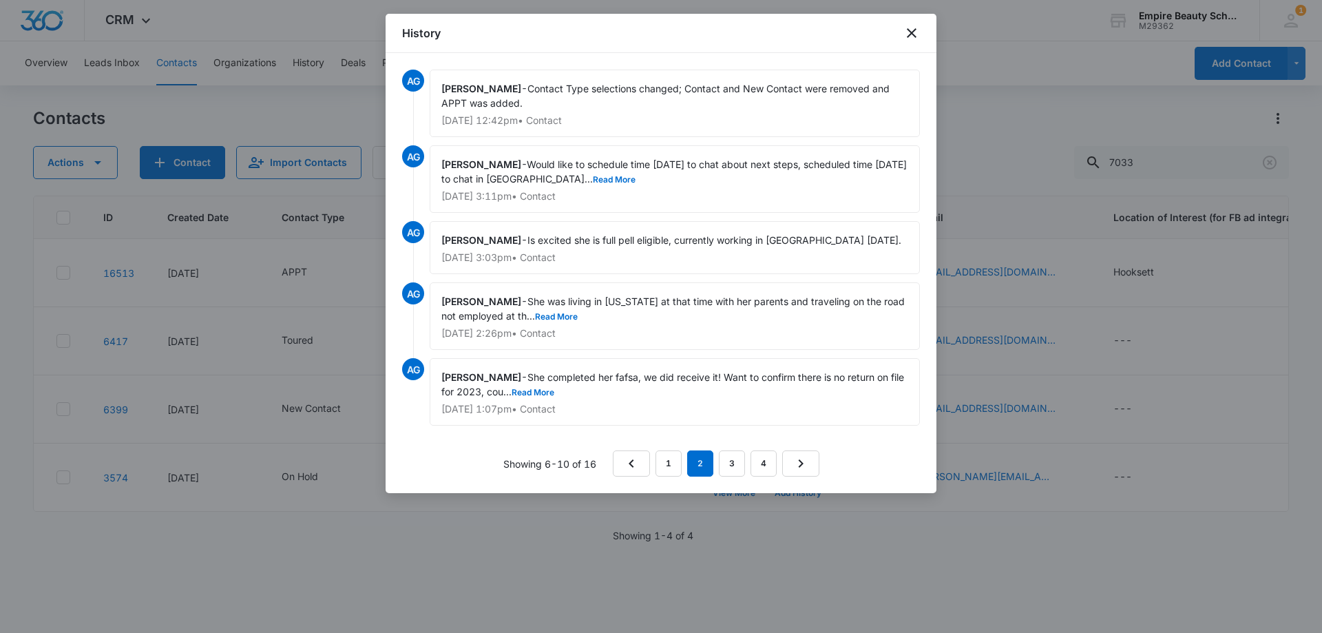
click at [683, 458] on nav "1 2 3 4" at bounding box center [716, 463] width 207 height 26
click at [675, 462] on link "1" at bounding box center [668, 463] width 26 height 26
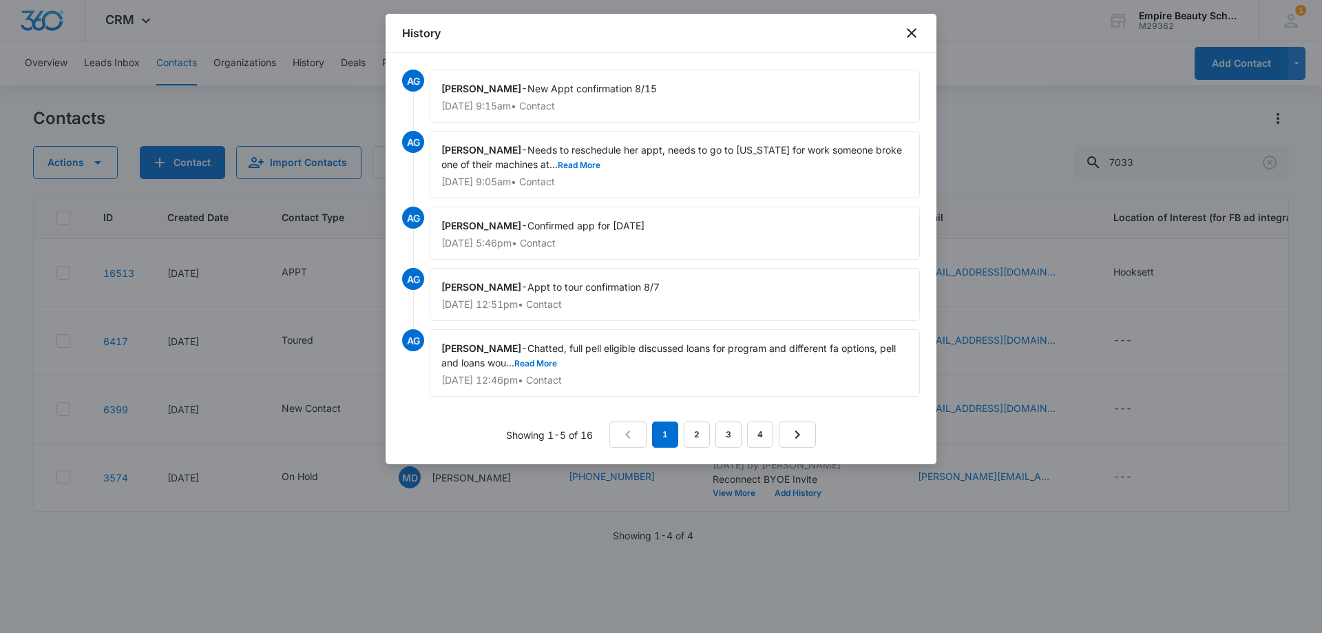
click at [569, 175] on div "[PERSON_NAME] - Needs to reschedule her appt, needs to go to [US_STATE] for wor…" at bounding box center [675, 164] width 490 height 67
click at [568, 165] on button "Read More" at bounding box center [579, 165] width 43 height 8
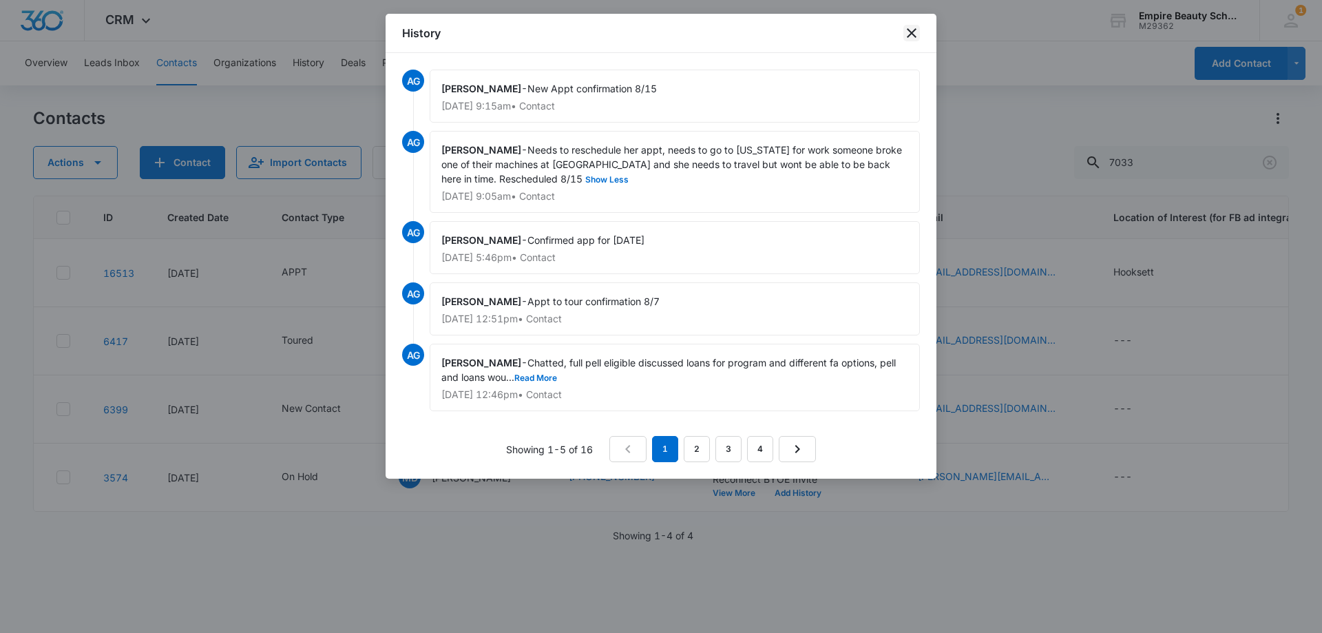
click at [908, 28] on icon "close" at bounding box center [911, 33] width 17 height 17
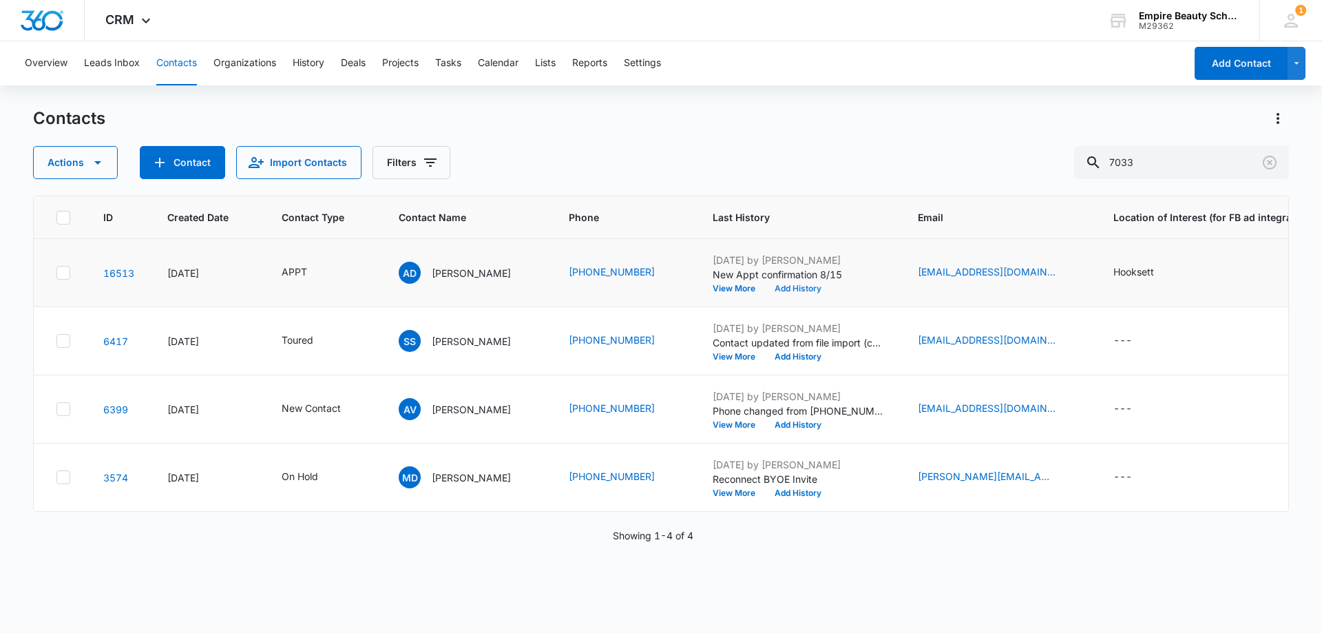
click at [787, 291] on button "Add History" at bounding box center [798, 288] width 66 height 8
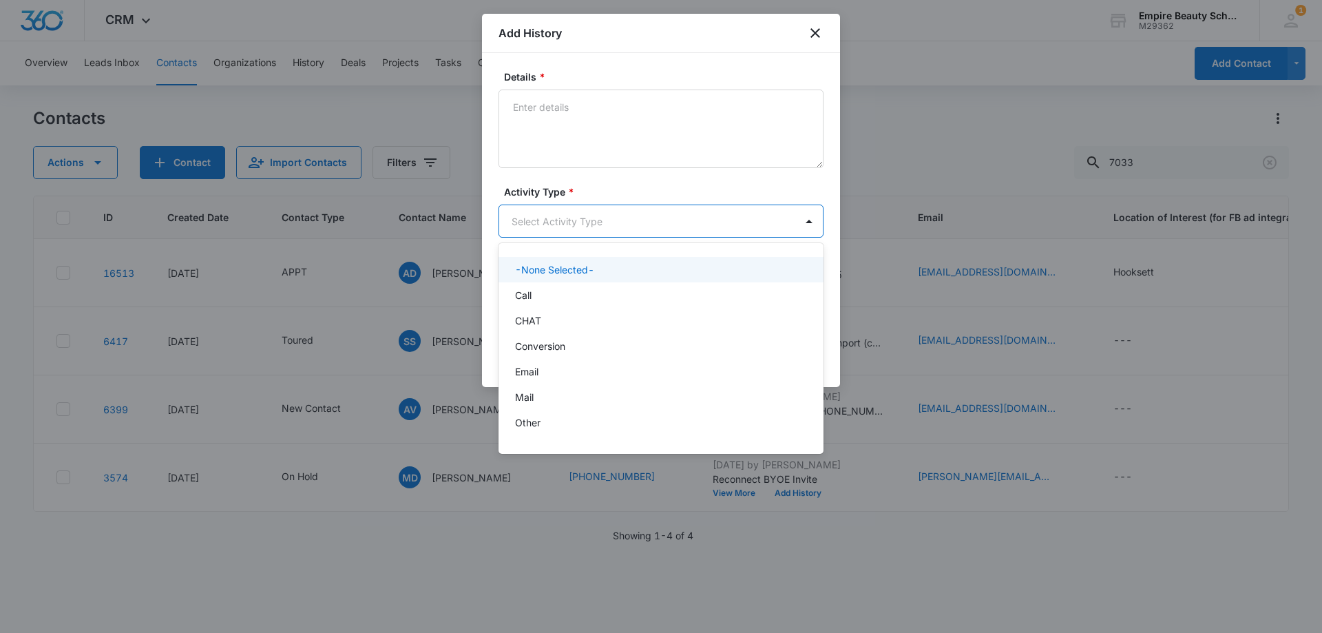
click at [558, 226] on body "CRM Apps Forms CRM Email Shop Payments POS Files Brand Settings Empire Beauty S…" at bounding box center [661, 316] width 1322 height 633
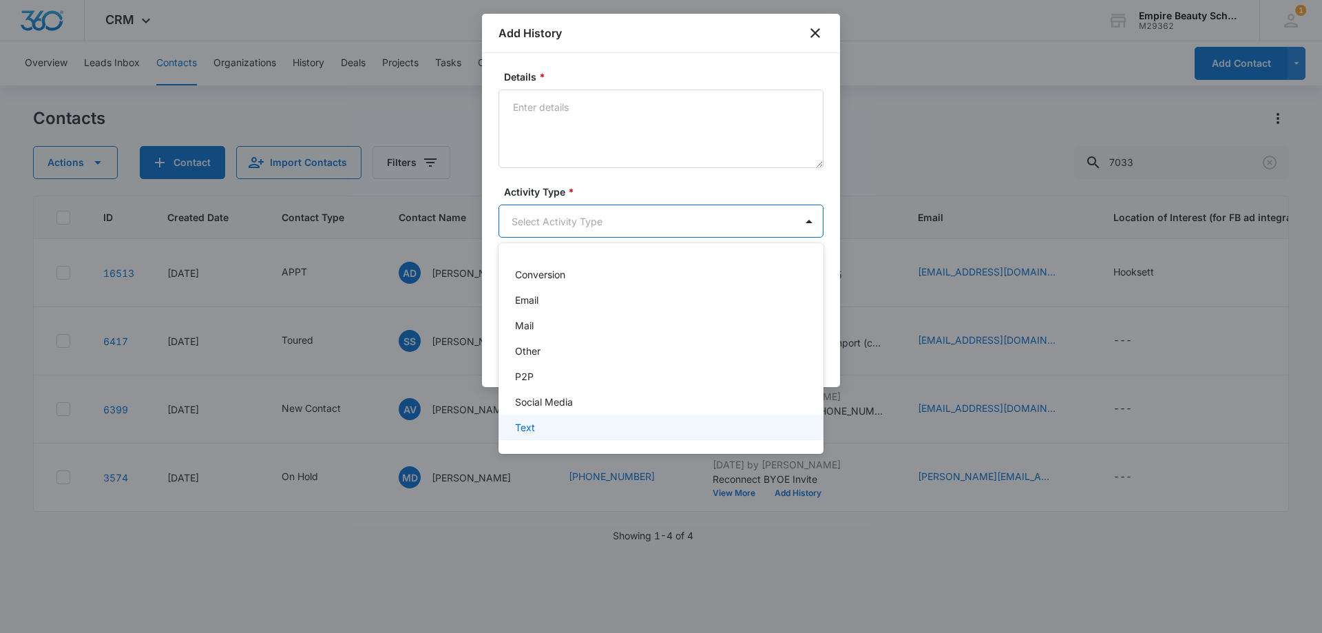
click at [540, 422] on div "Text" at bounding box center [659, 427] width 289 height 14
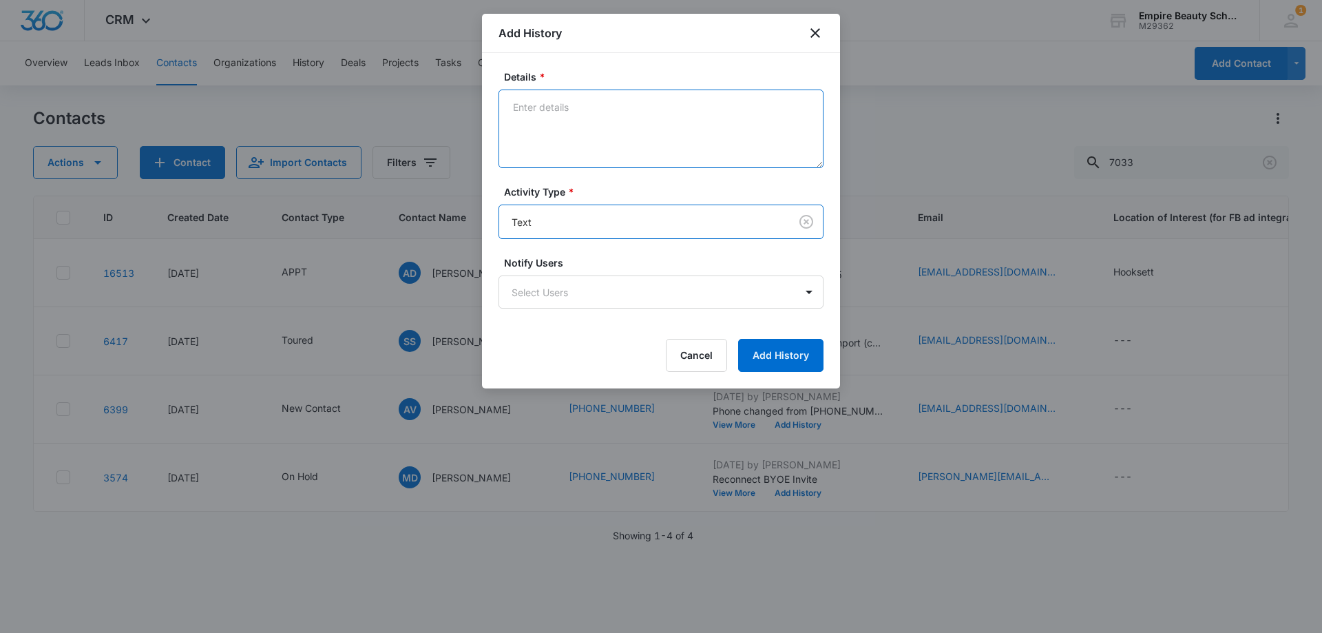
click at [564, 90] on textarea "Details *" at bounding box center [660, 128] width 325 height 78
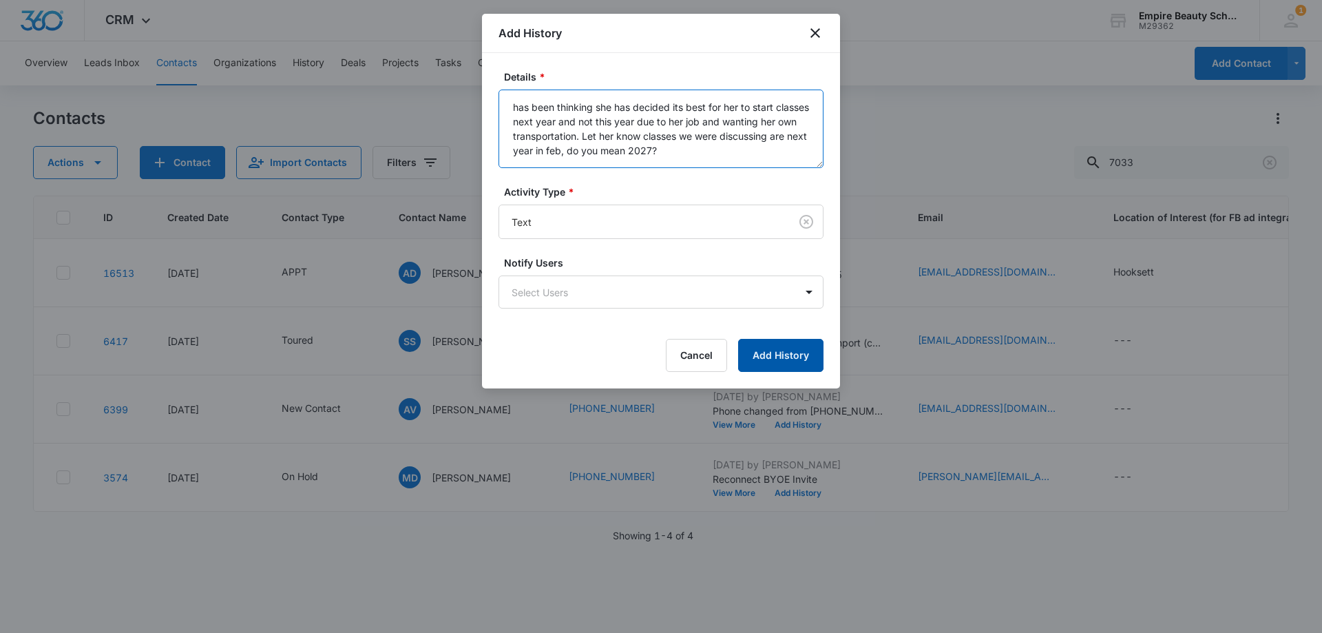
type textarea "has been thinking she has decided its best for her to start classes next year a…"
click at [767, 354] on button "Add History" at bounding box center [780, 355] width 85 height 33
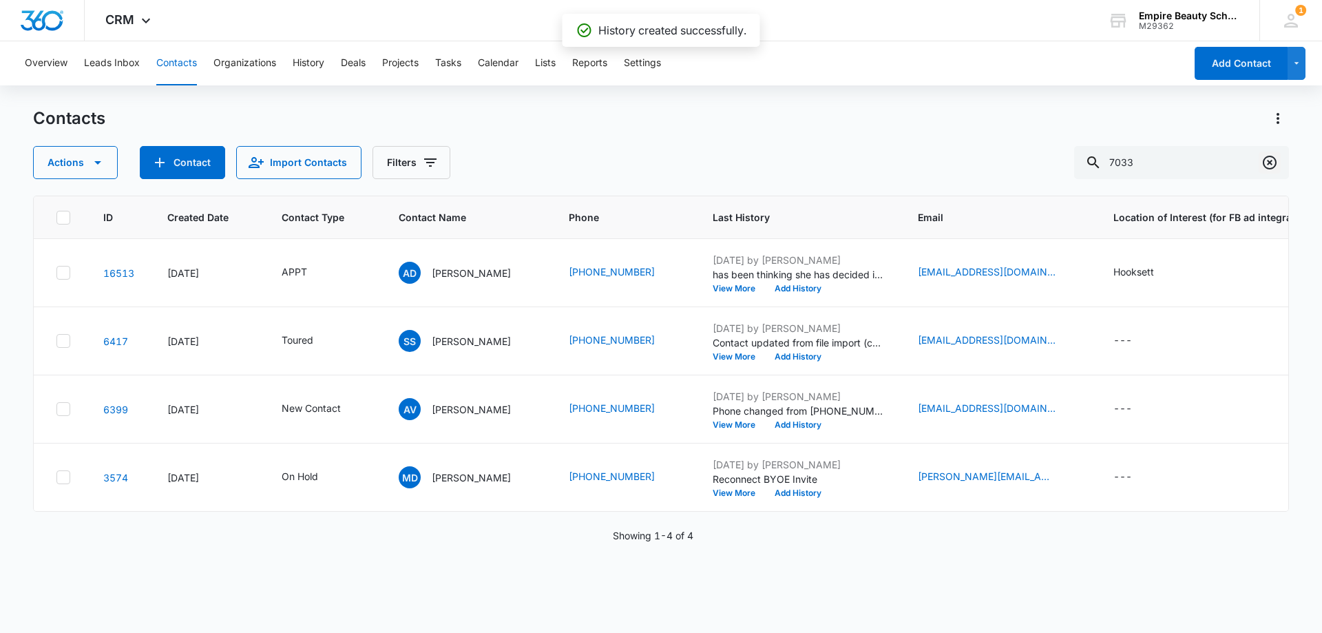
click at [1266, 157] on icon "Clear" at bounding box center [1269, 163] width 14 height 14
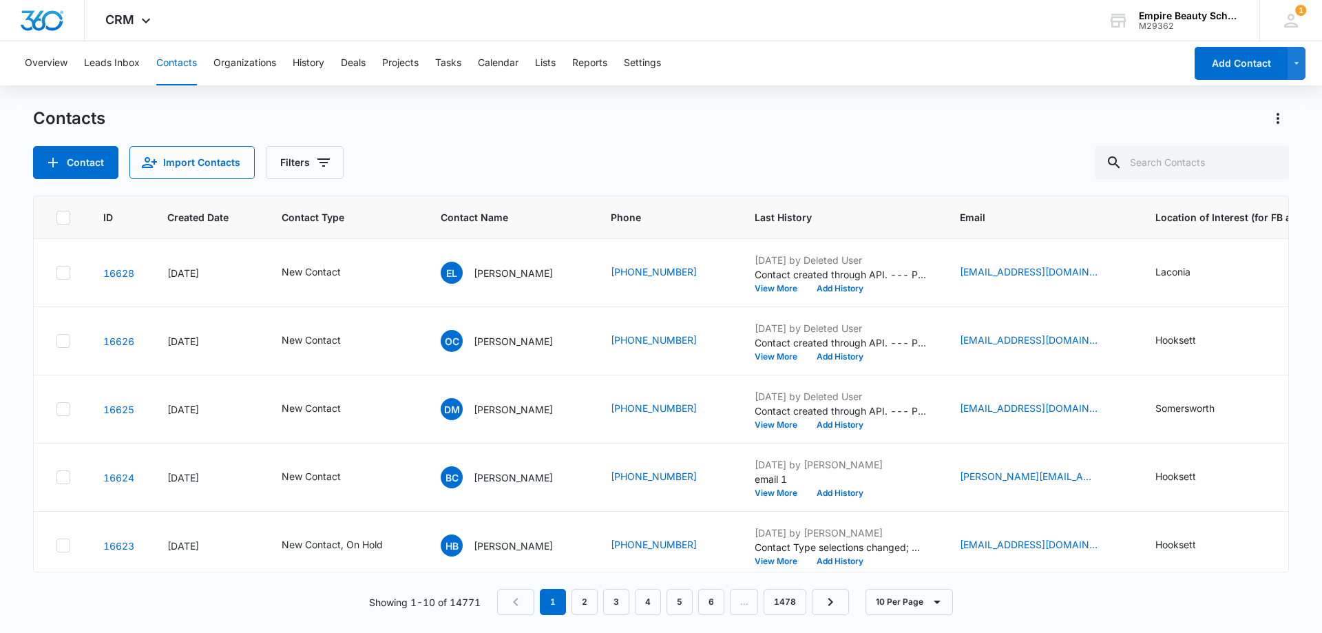
click at [346, 156] on div "Contact Import Contacts Filters" at bounding box center [661, 162] width 1256 height 33
click at [335, 158] on button "Filters" at bounding box center [305, 162] width 78 height 33
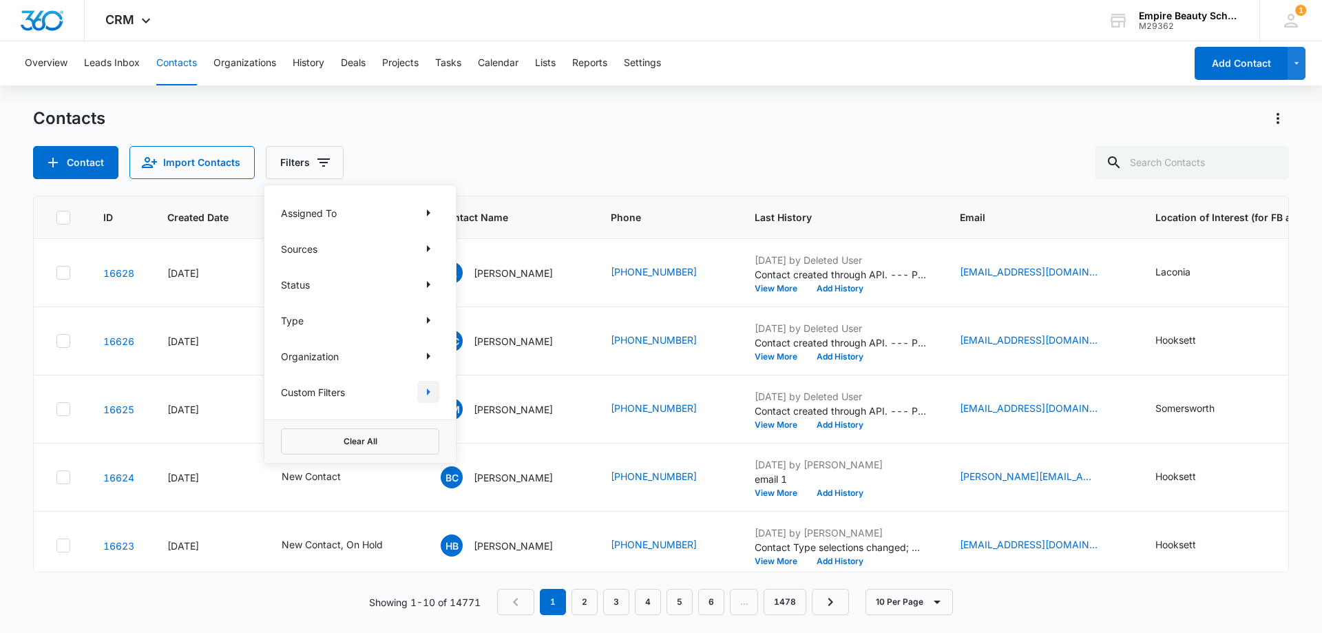
click at [430, 389] on icon "Show Custom Filters filters" at bounding box center [428, 391] width 17 height 17
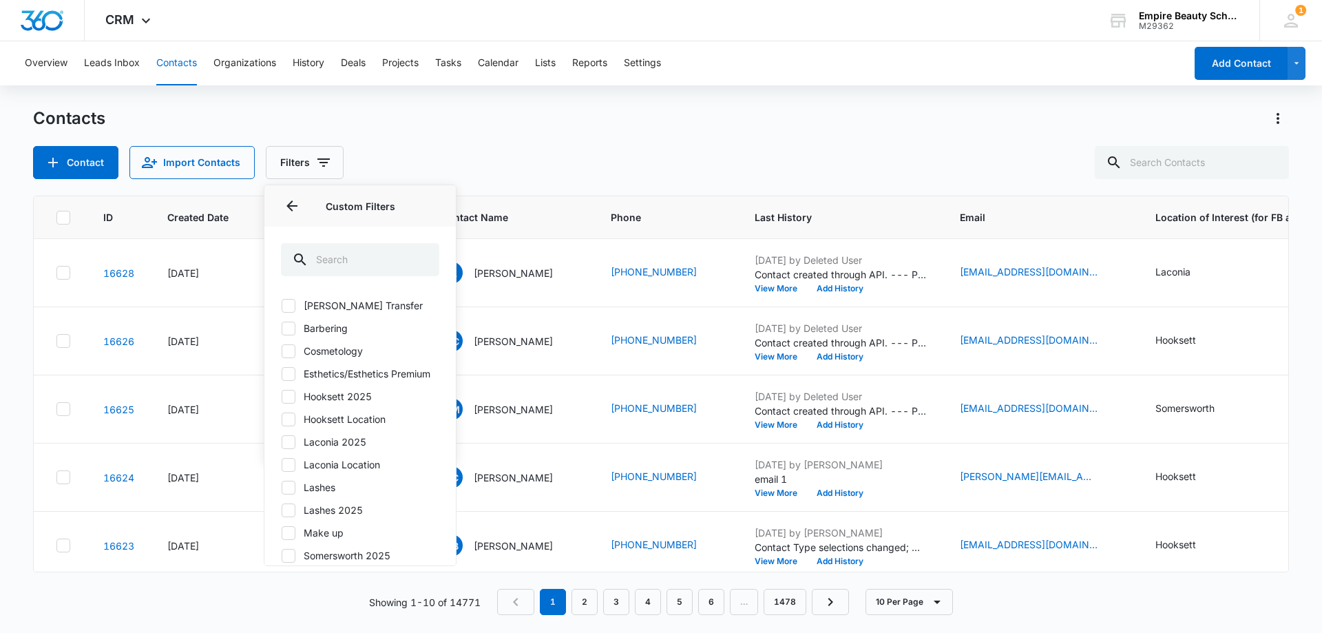
click at [290, 422] on icon at bounding box center [288, 419] width 8 height 6
click at [282, 419] on input "Hooksett Location" at bounding box center [281, 419] width 1 height 1
checkbox input "true"
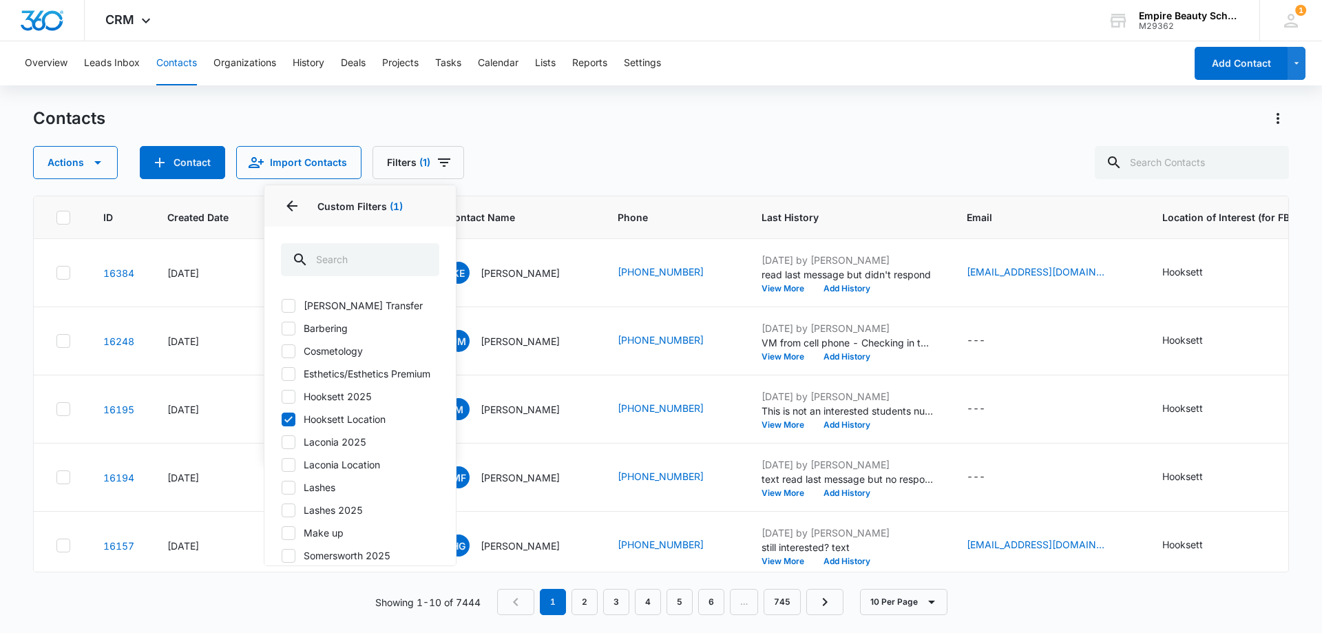
click at [567, 123] on div "Contacts" at bounding box center [661, 118] width 1256 height 22
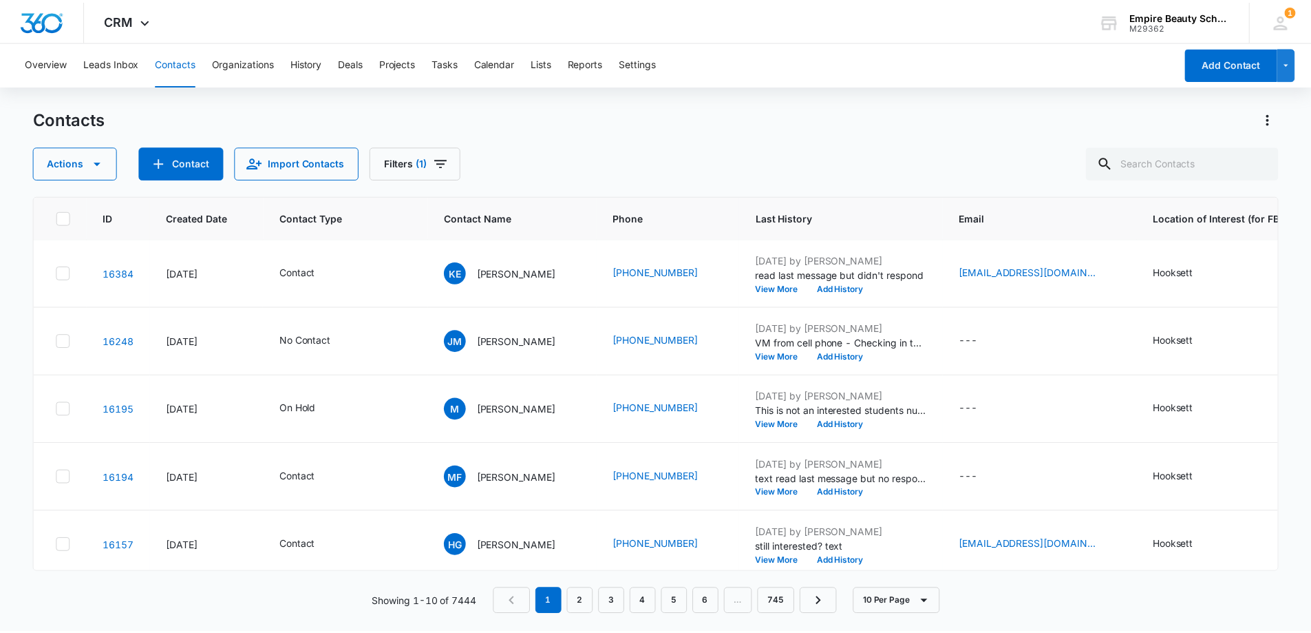
scroll to position [344, 0]
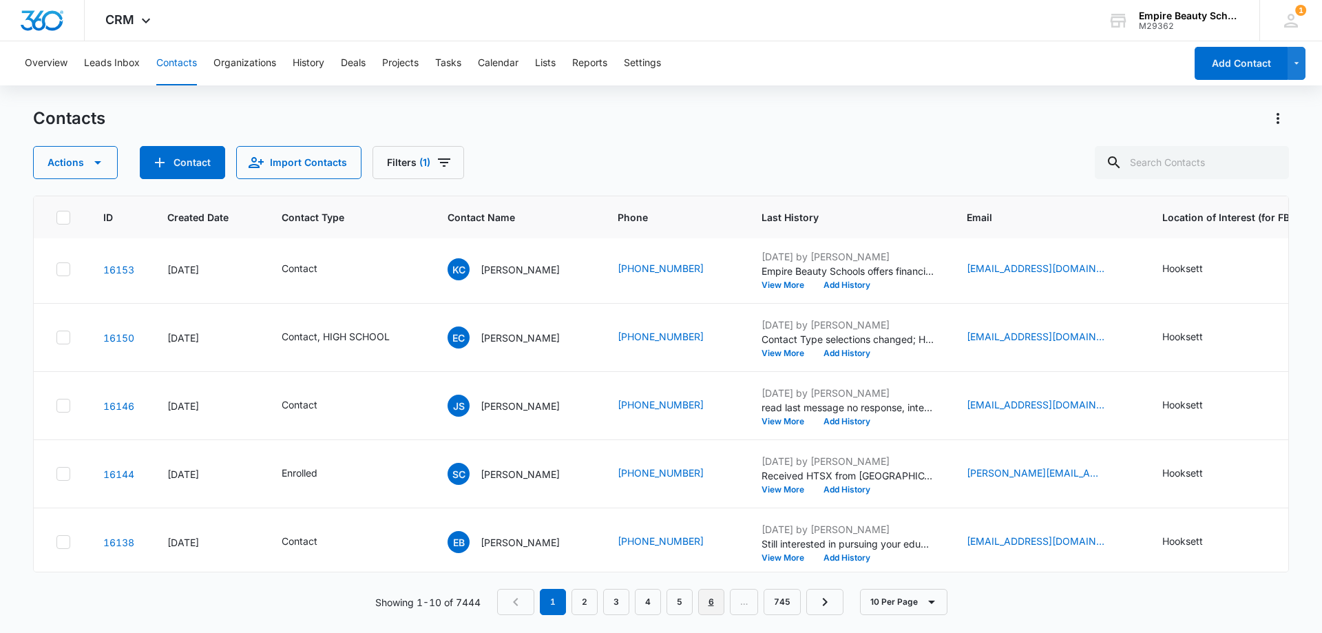
click at [714, 610] on link "6" at bounding box center [711, 602] width 26 height 26
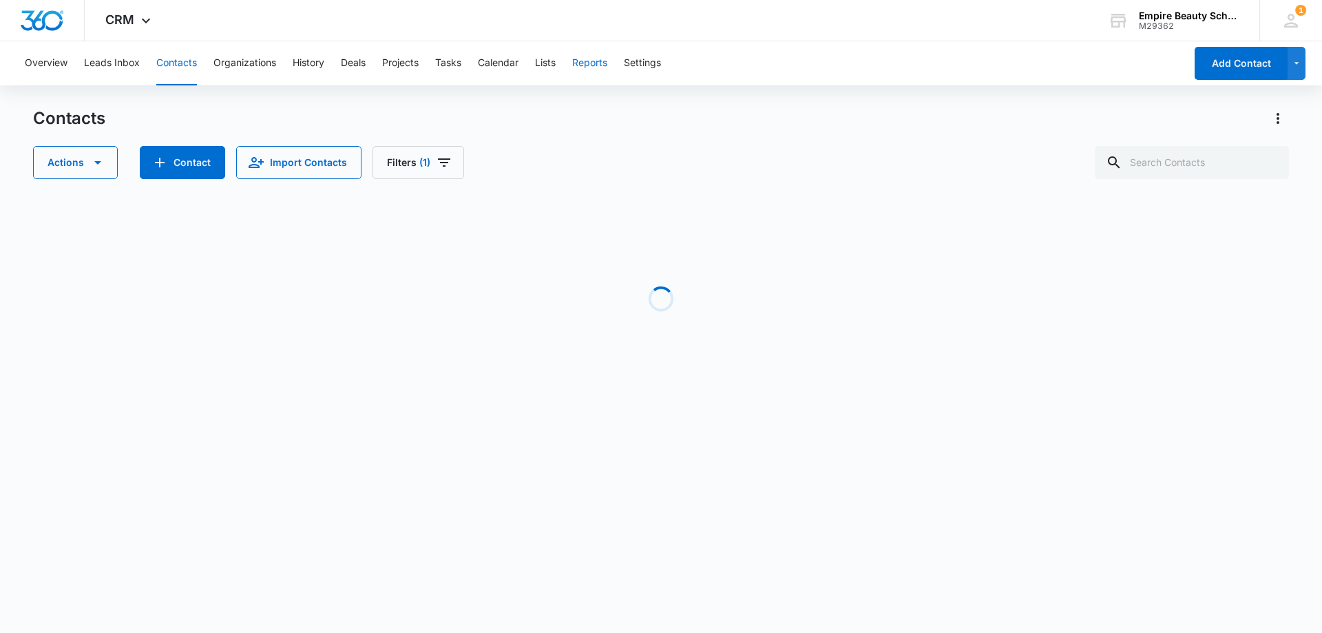
click at [582, 62] on button "Reports" at bounding box center [589, 63] width 35 height 44
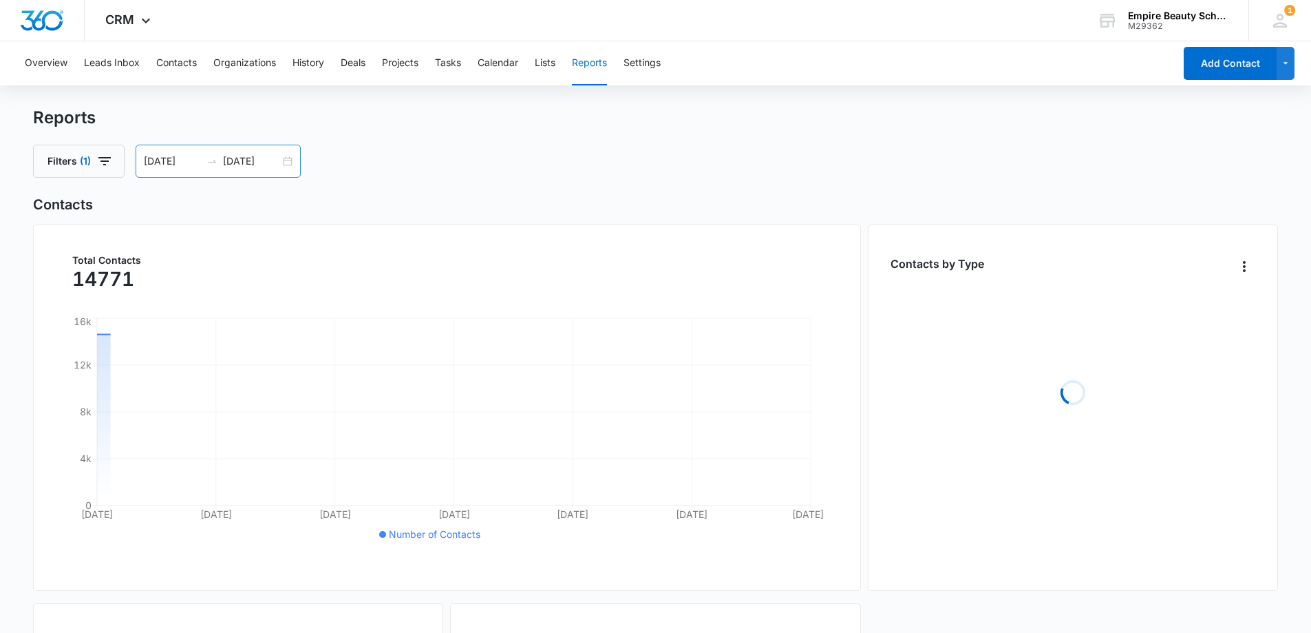
click at [282, 167] on div "[DATE] [DATE]" at bounding box center [218, 161] width 165 height 33
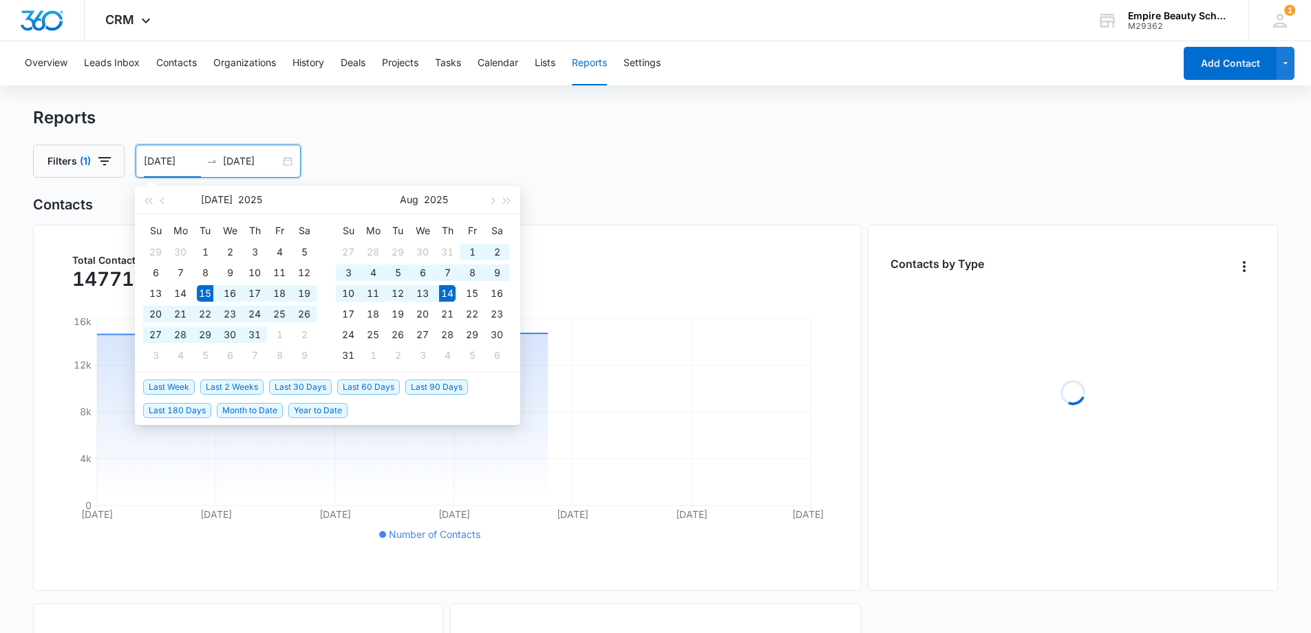
click at [292, 161] on div "[DATE] [DATE]" at bounding box center [218, 161] width 165 height 33
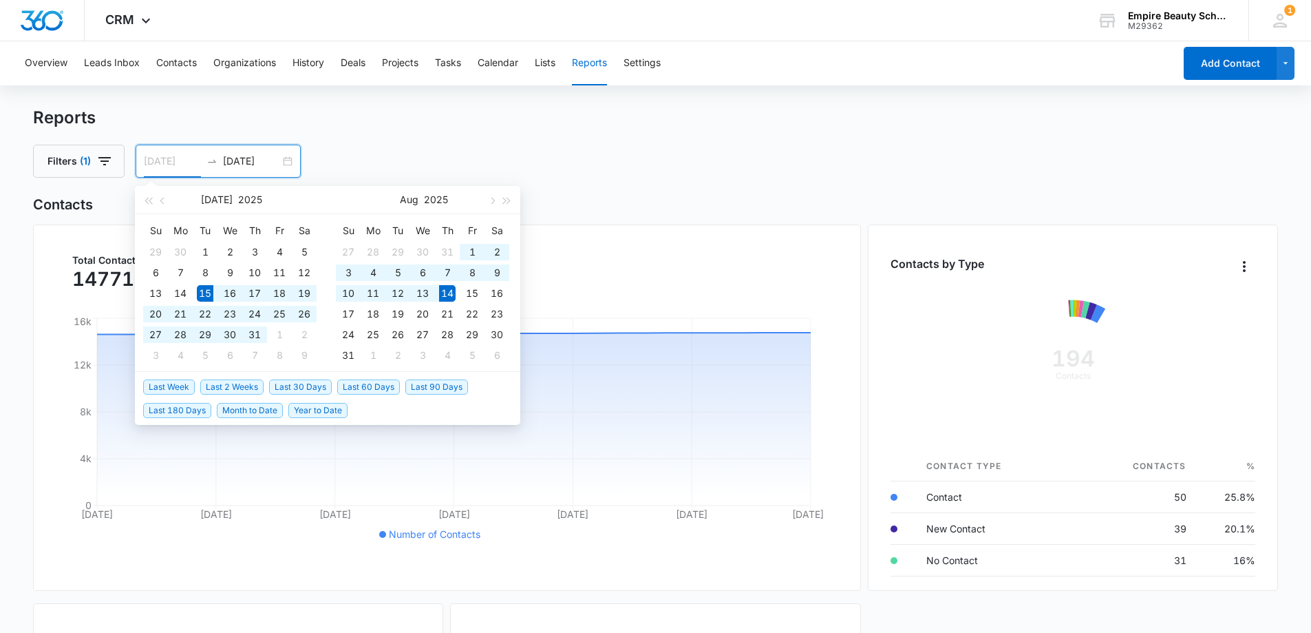
type input "[DATE]"
click at [449, 293] on div "14" at bounding box center [447, 293] width 17 height 17
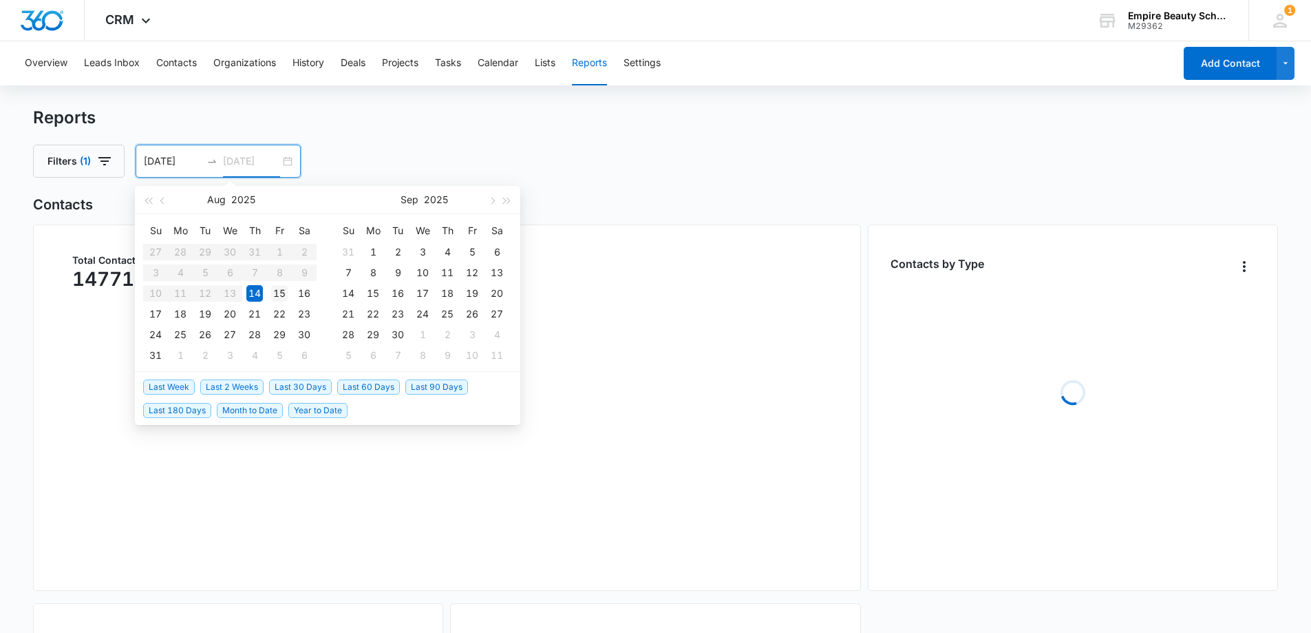
type input "[DATE]"
drag, startPoint x: 275, startPoint y: 291, endPoint x: 237, endPoint y: 286, distance: 37.6
click at [275, 291] on div "15" at bounding box center [279, 293] width 17 height 17
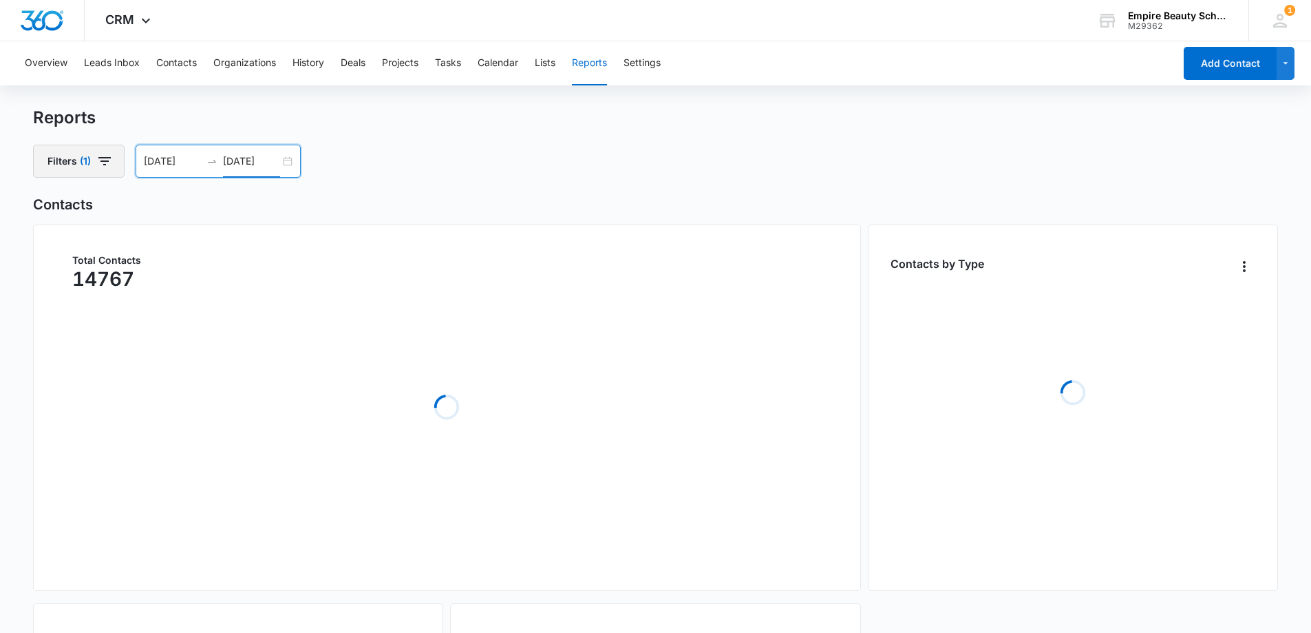
click at [112, 166] on icon "button" at bounding box center [104, 161] width 17 height 17
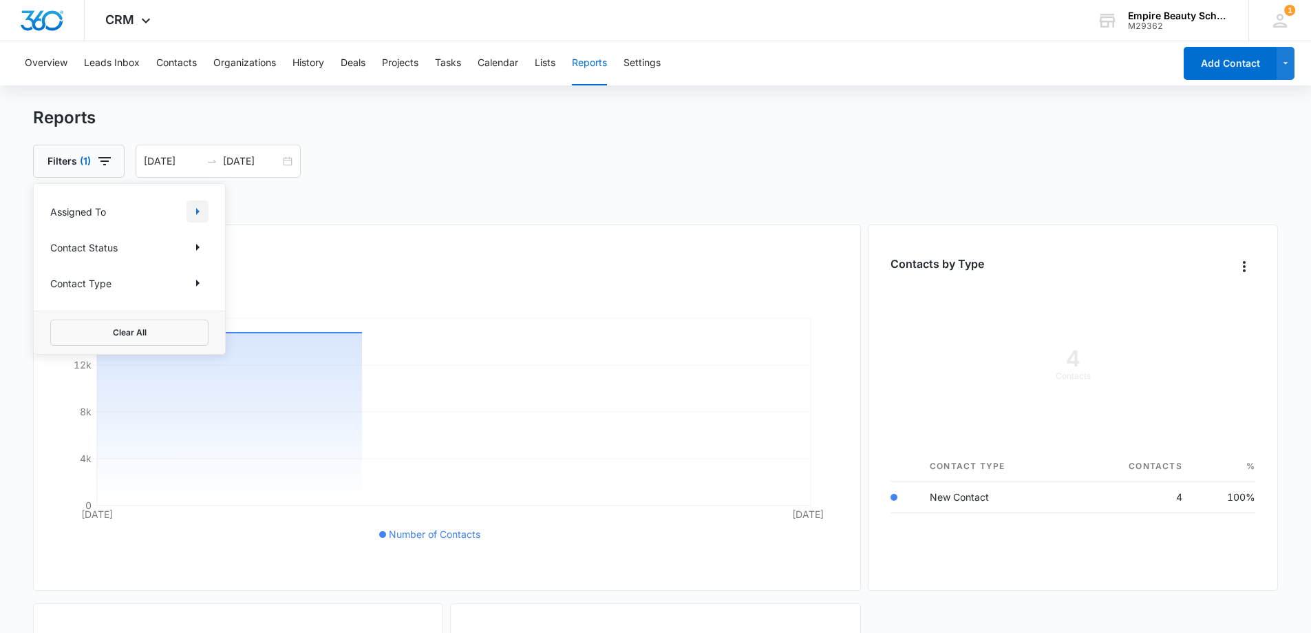
click at [205, 209] on icon "Show Assigned To filters" at bounding box center [197, 211] width 17 height 17
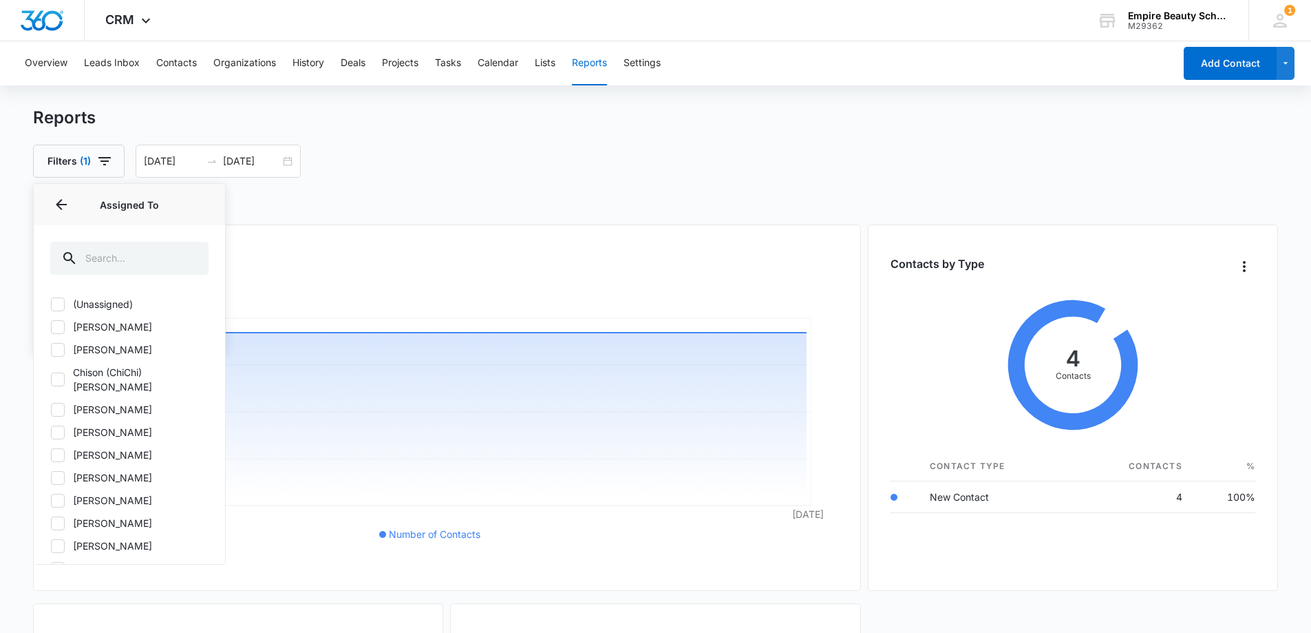
click at [62, 354] on icon at bounding box center [58, 349] width 12 height 12
click at [51, 350] on input "[PERSON_NAME]" at bounding box center [50, 349] width 1 height 1
checkbox input "true"
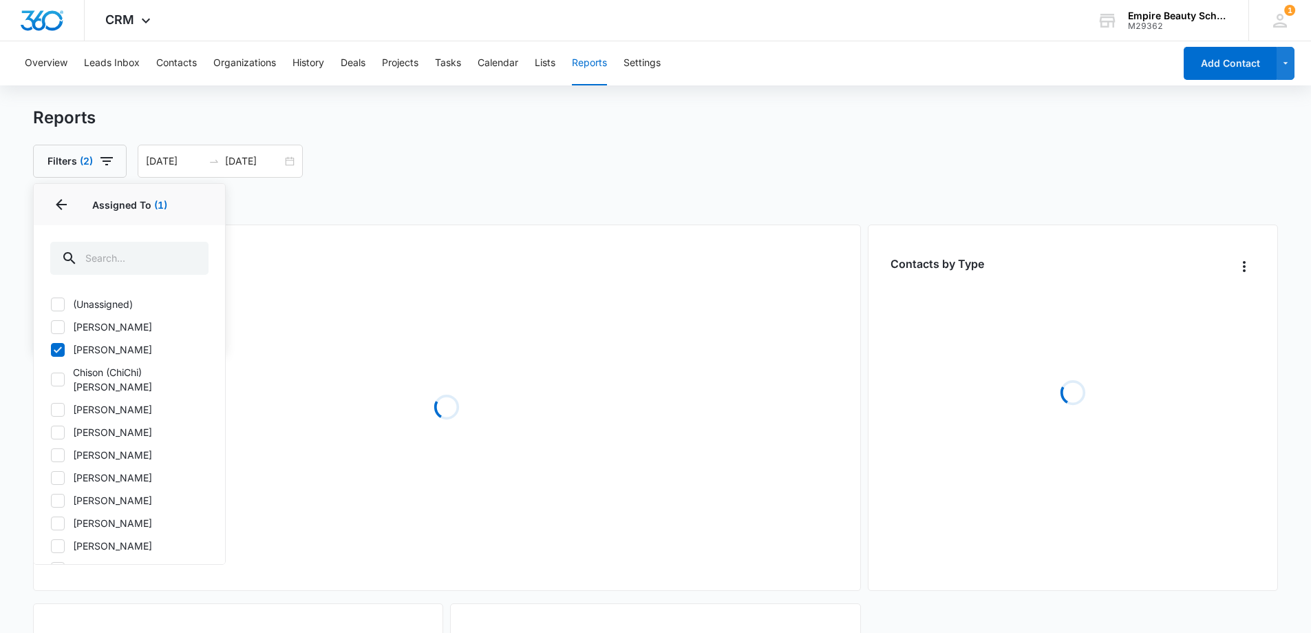
click at [600, 149] on div "Filters (2) Assigned To 1 Assigned To (1) (Unassigned) [PERSON_NAME] [PERSON_NA…" at bounding box center [656, 161] width 1246 height 33
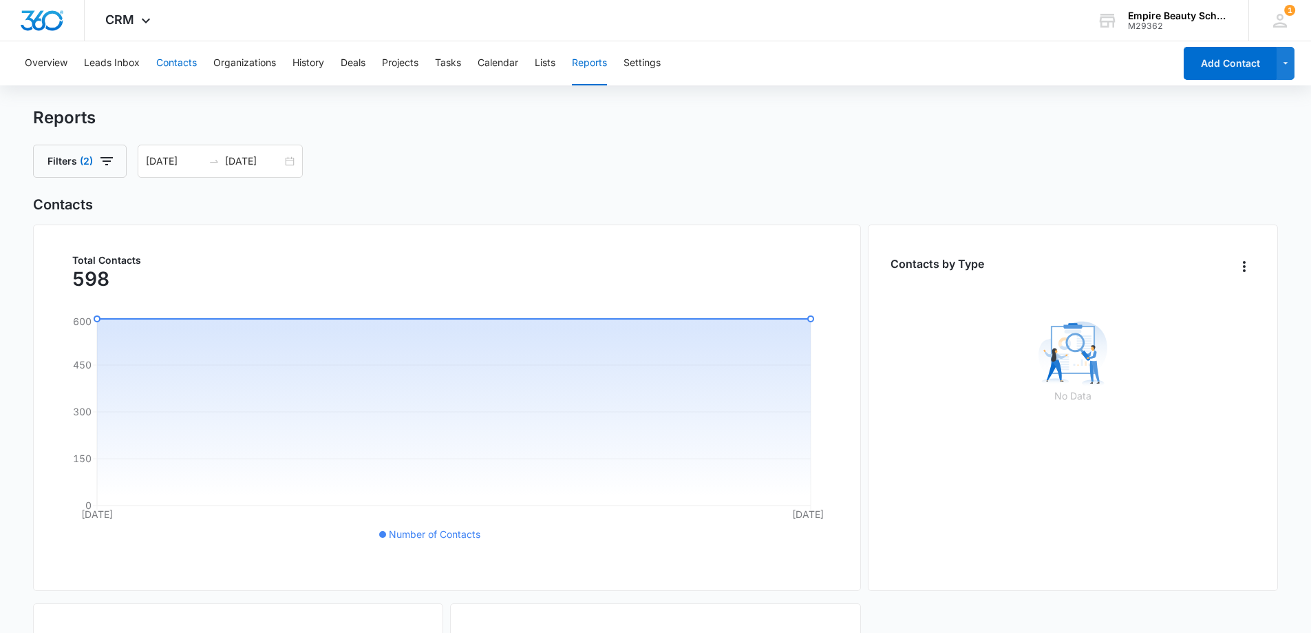
click at [180, 61] on button "Contacts" at bounding box center [176, 63] width 41 height 44
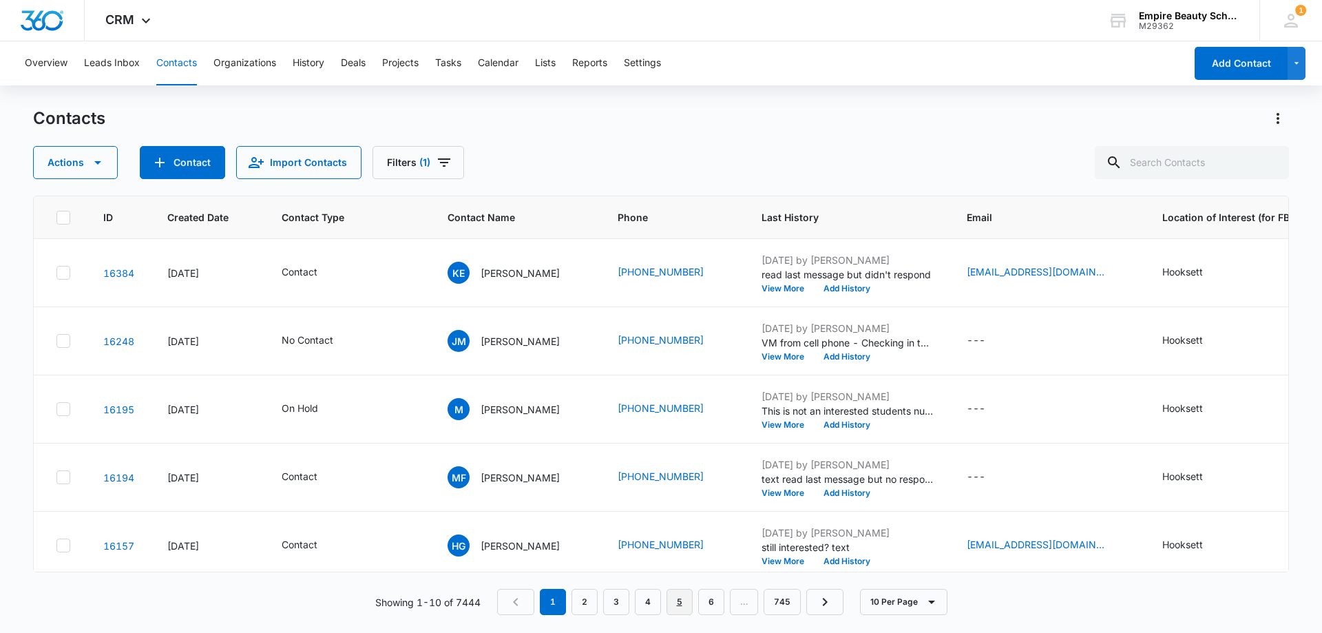
click at [677, 601] on link "5" at bounding box center [679, 602] width 26 height 26
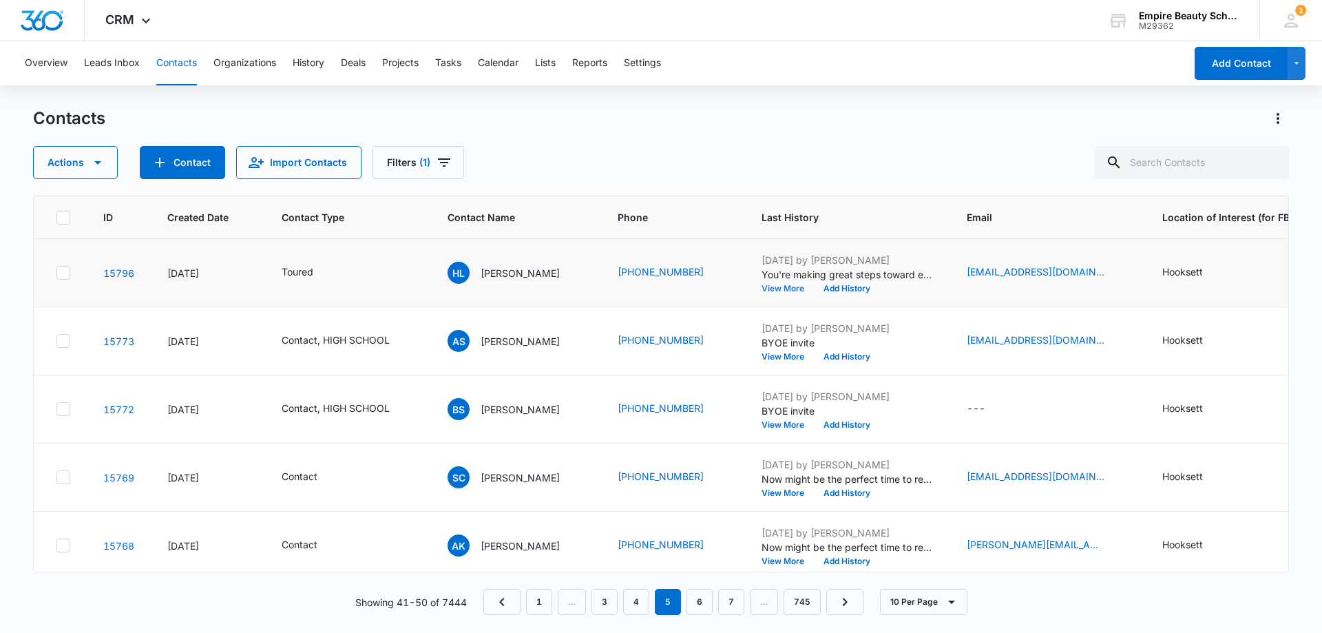
click at [787, 290] on button "View More" at bounding box center [787, 288] width 52 height 8
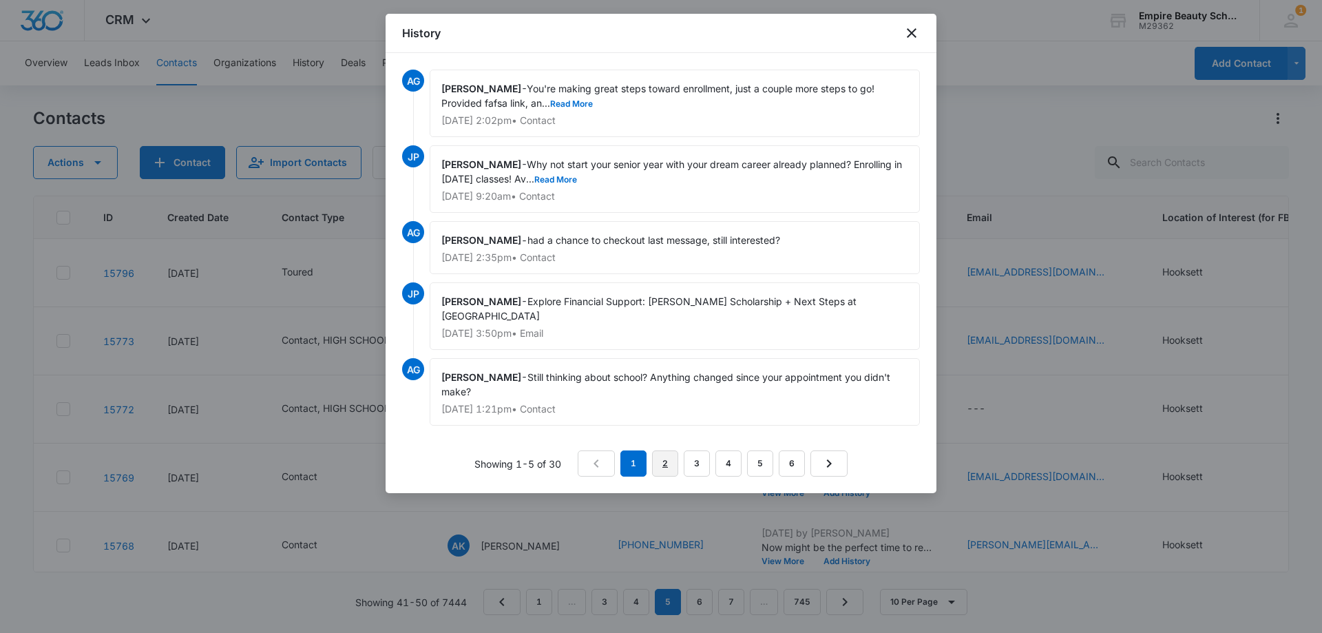
click at [669, 464] on link "2" at bounding box center [665, 463] width 26 height 26
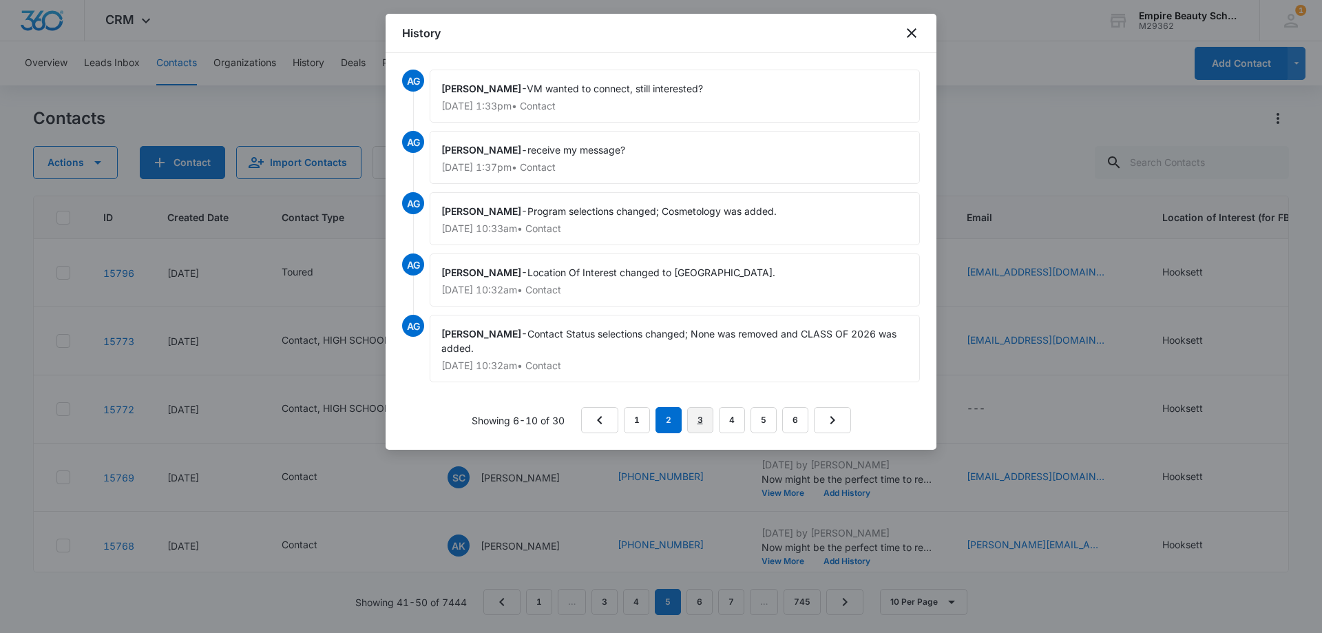
click at [704, 416] on link "3" at bounding box center [700, 420] width 26 height 26
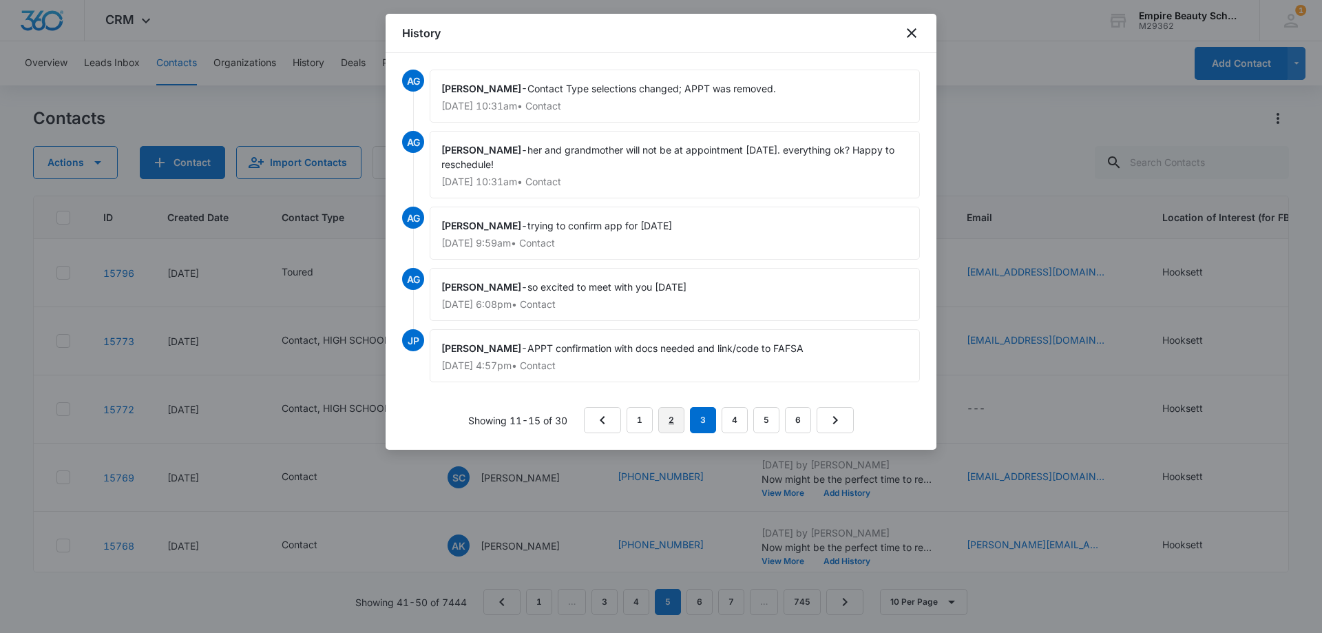
click at [664, 421] on link "2" at bounding box center [671, 420] width 26 height 26
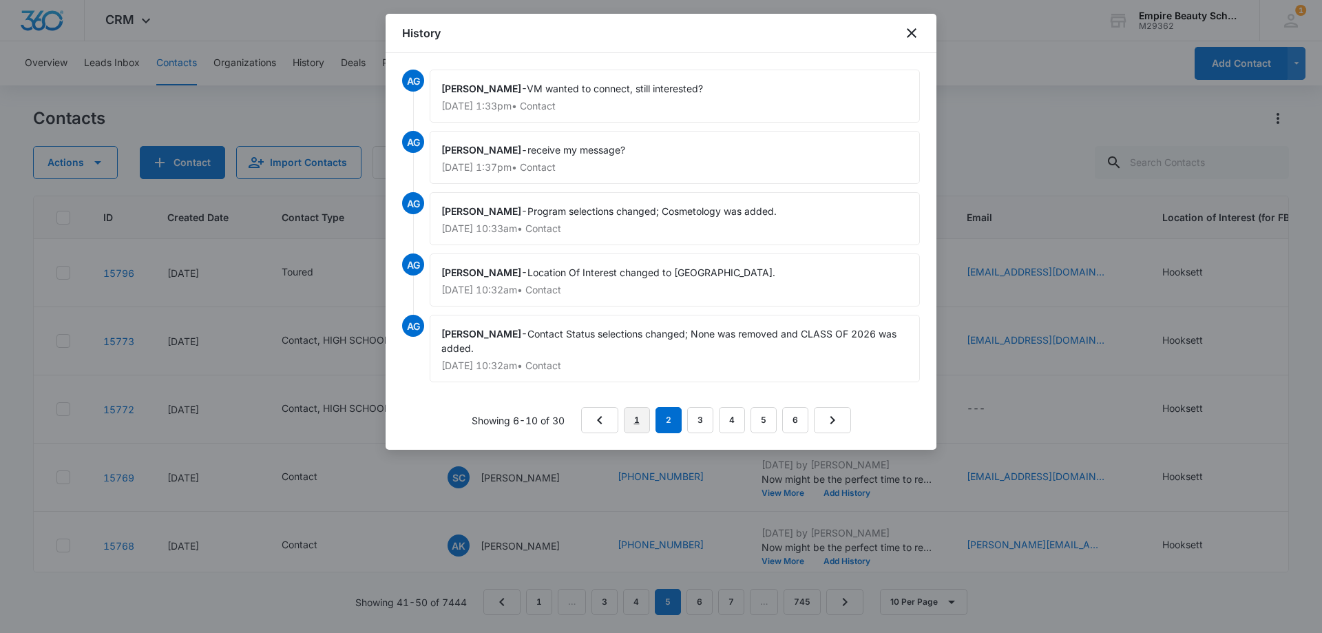
click at [639, 420] on link "1" at bounding box center [637, 420] width 26 height 26
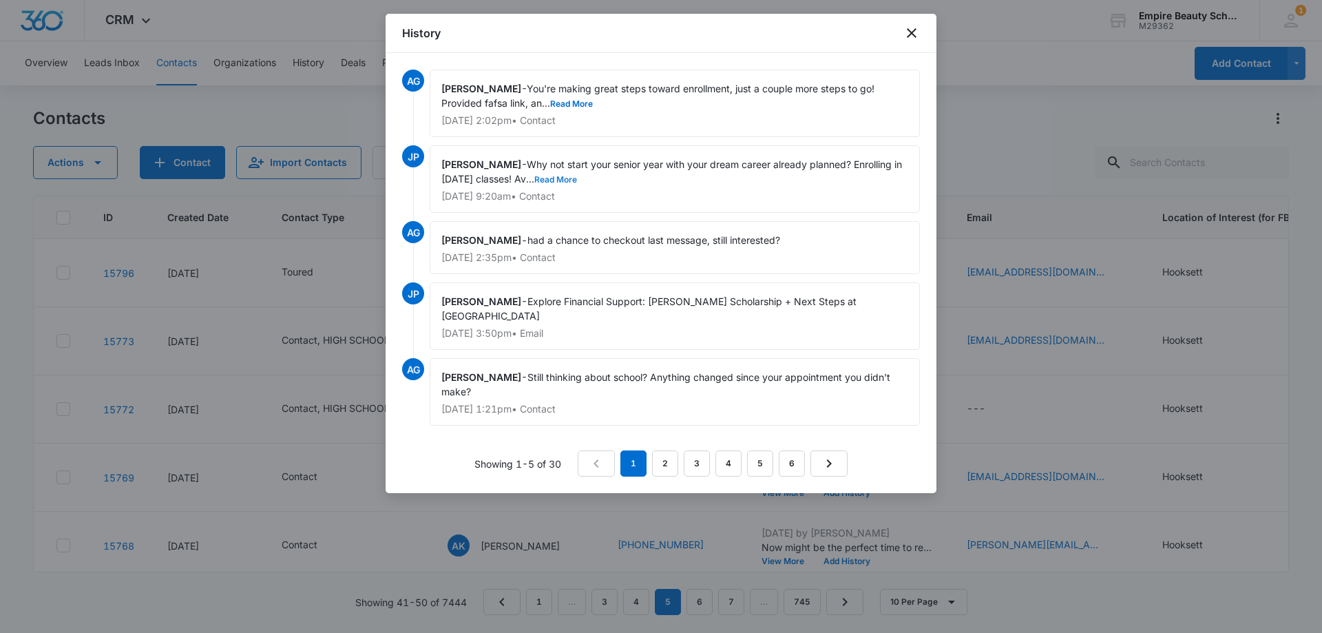
click at [573, 179] on button "Read More" at bounding box center [555, 180] width 43 height 8
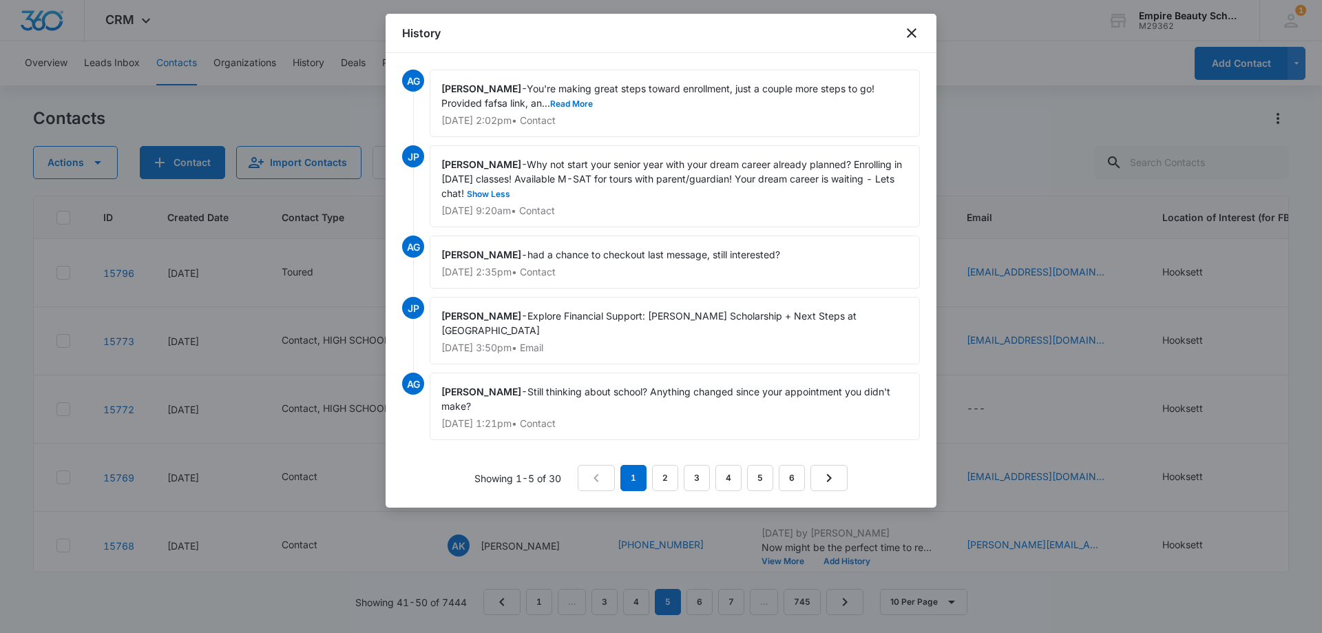
click at [902, 32] on div "History" at bounding box center [660, 33] width 551 height 39
click at [722, 486] on link "4" at bounding box center [728, 478] width 26 height 26
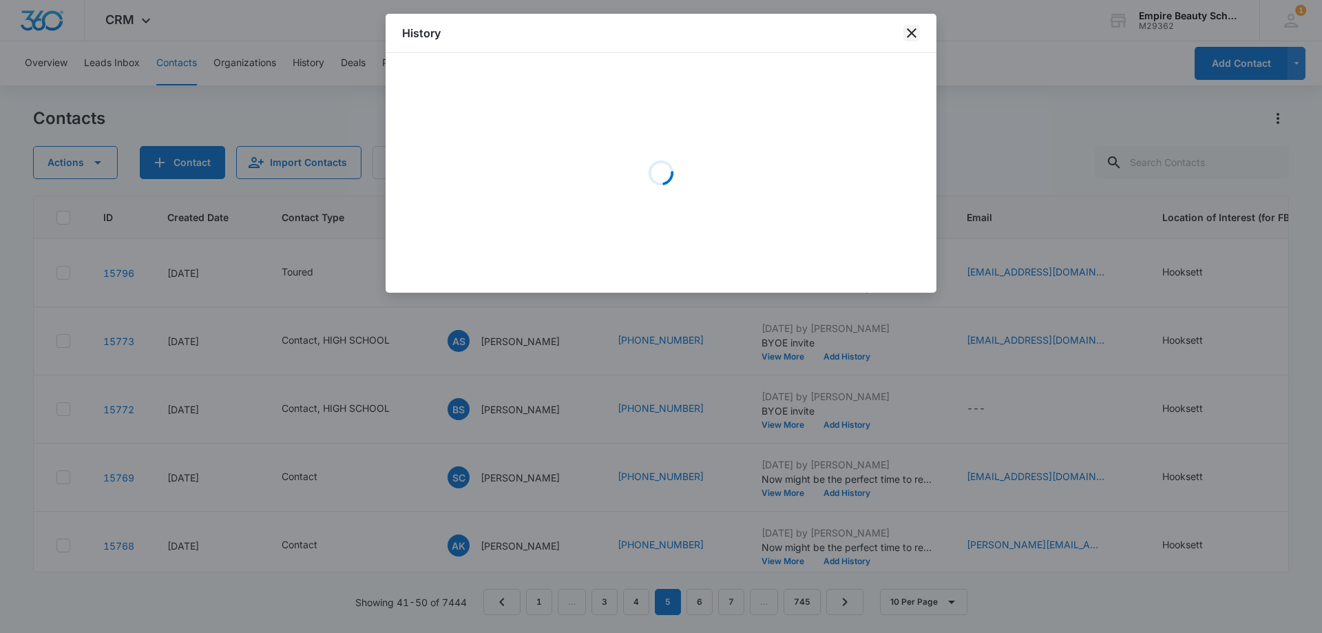
drag, startPoint x: 917, startPoint y: 31, endPoint x: 909, endPoint y: 34, distance: 8.1
click at [917, 30] on icon "close" at bounding box center [911, 33] width 17 height 17
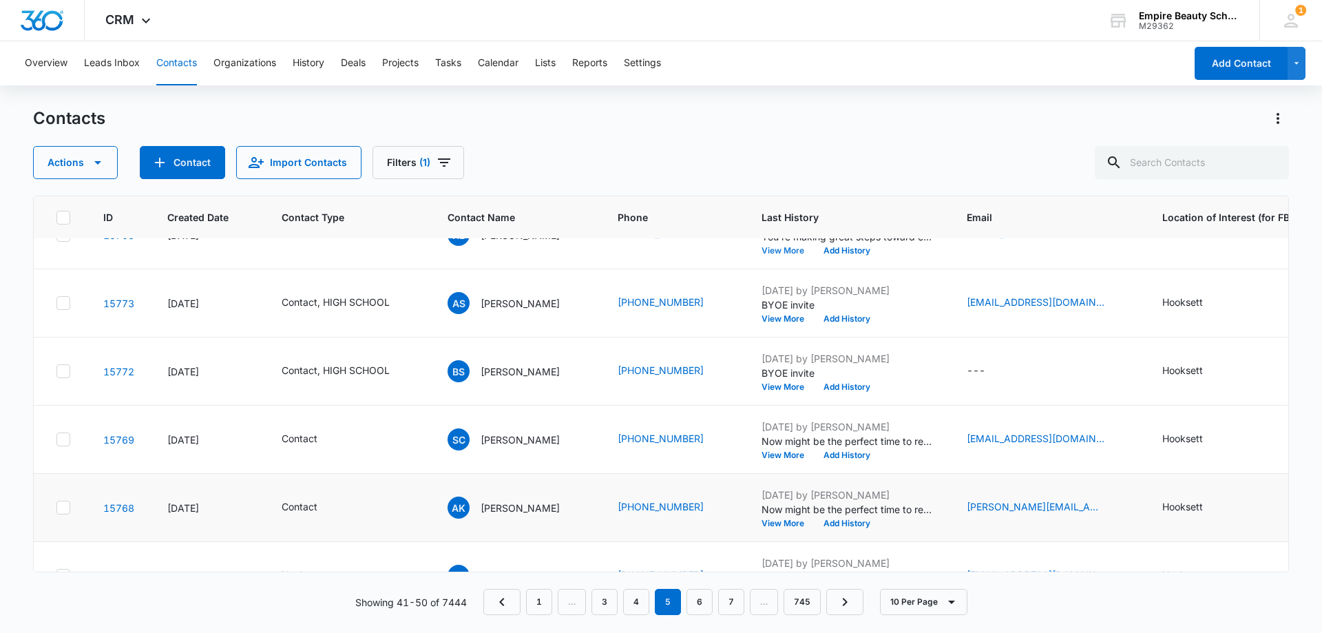
scroll to position [69, 0]
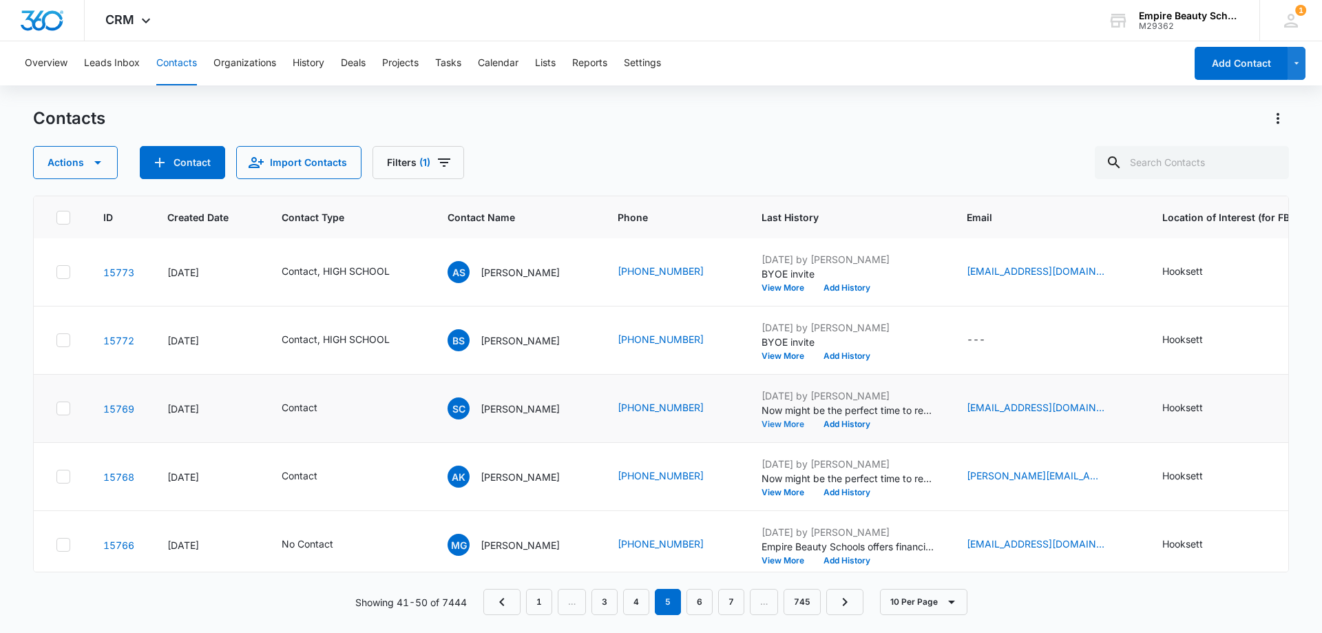
click at [776, 421] on button "View More" at bounding box center [787, 424] width 52 height 8
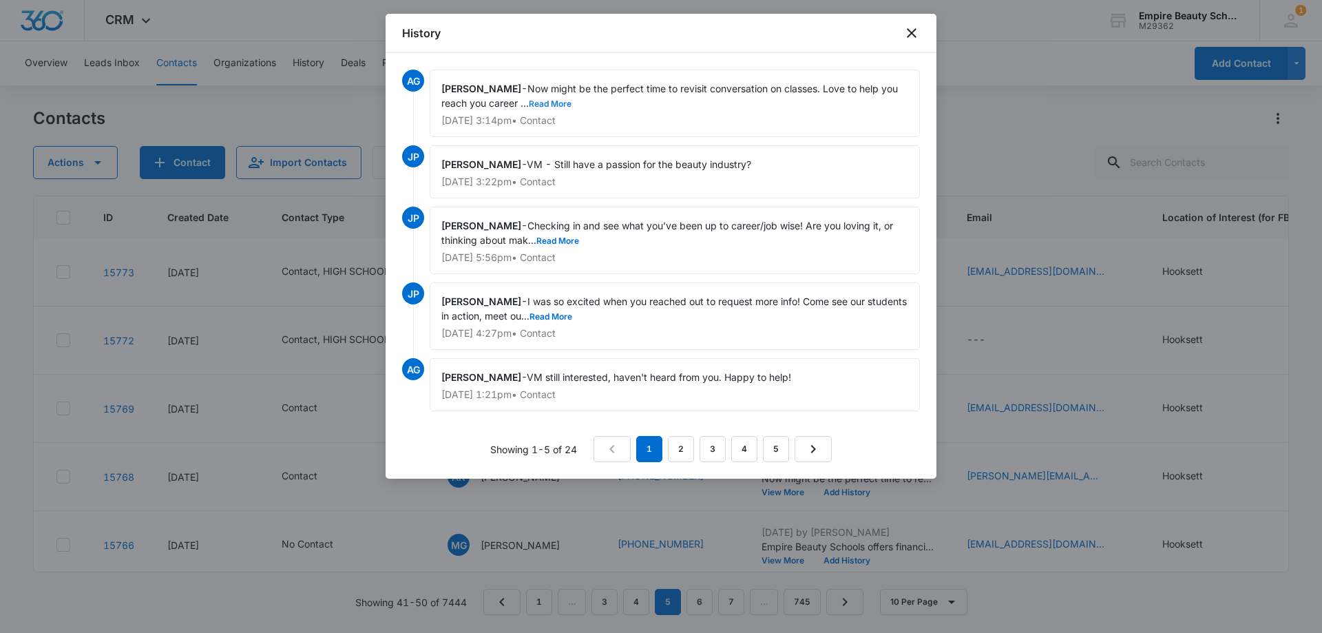
click at [562, 105] on button "Read More" at bounding box center [550, 104] width 43 height 8
click at [683, 443] on link "2" at bounding box center [681, 449] width 26 height 26
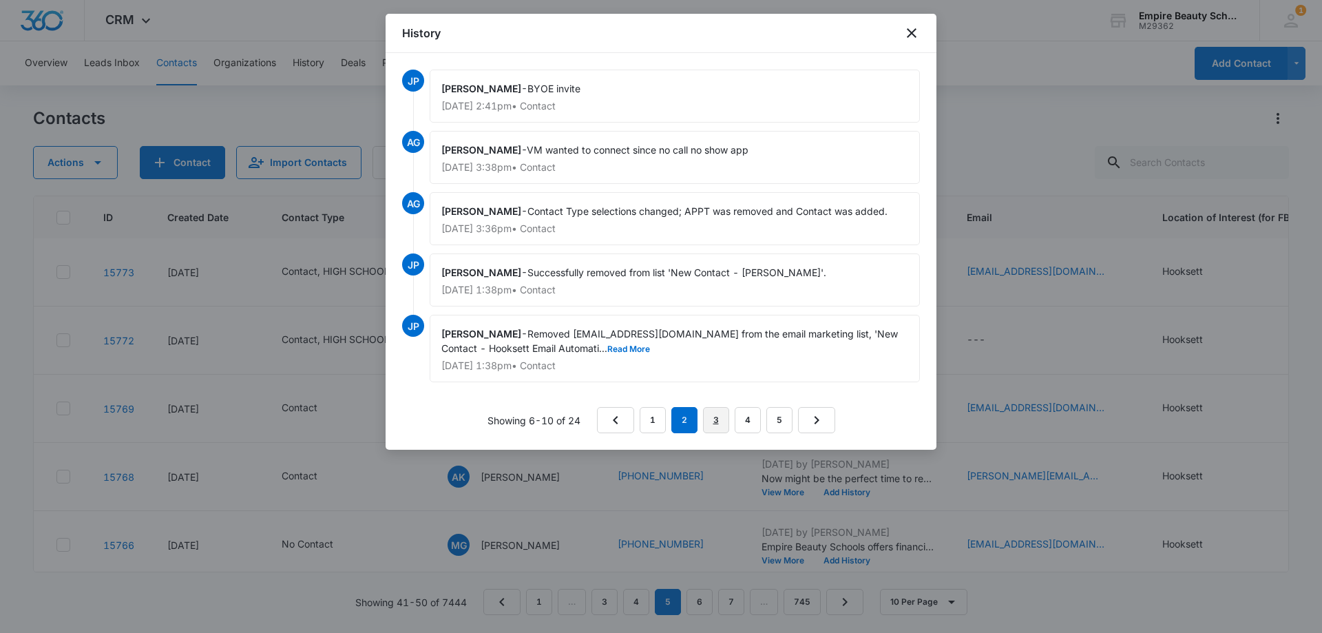
click at [720, 417] on link "3" at bounding box center [716, 420] width 26 height 26
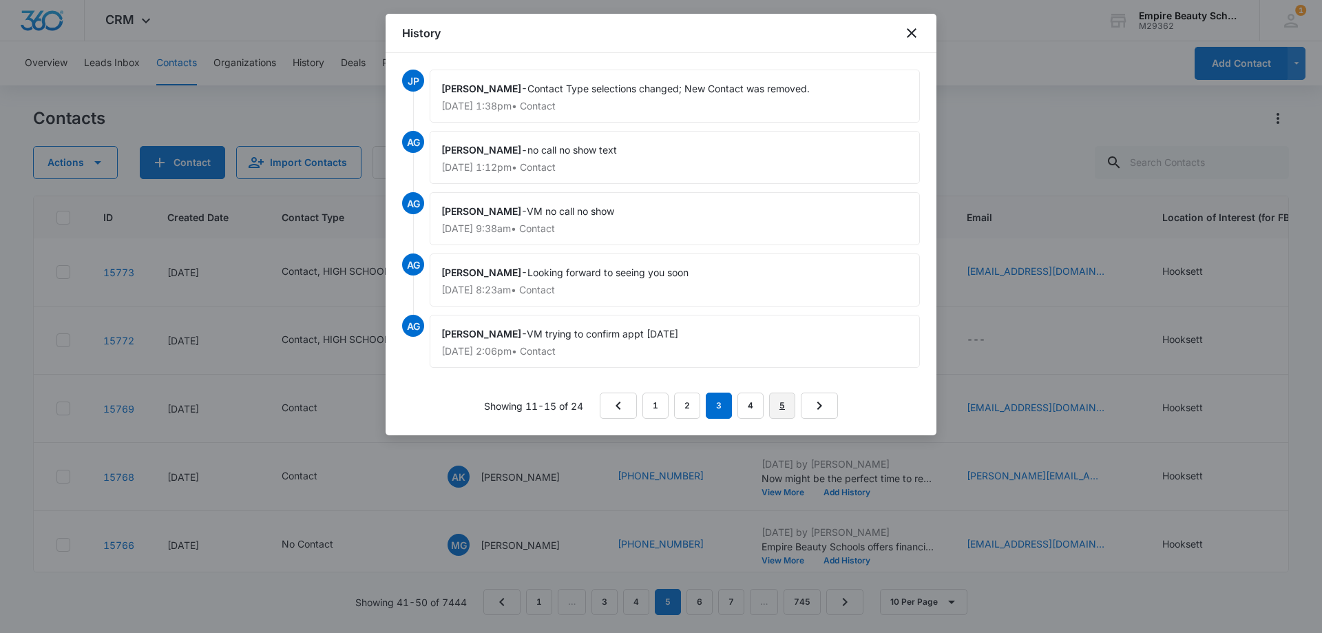
click at [781, 408] on link "5" at bounding box center [782, 405] width 26 height 26
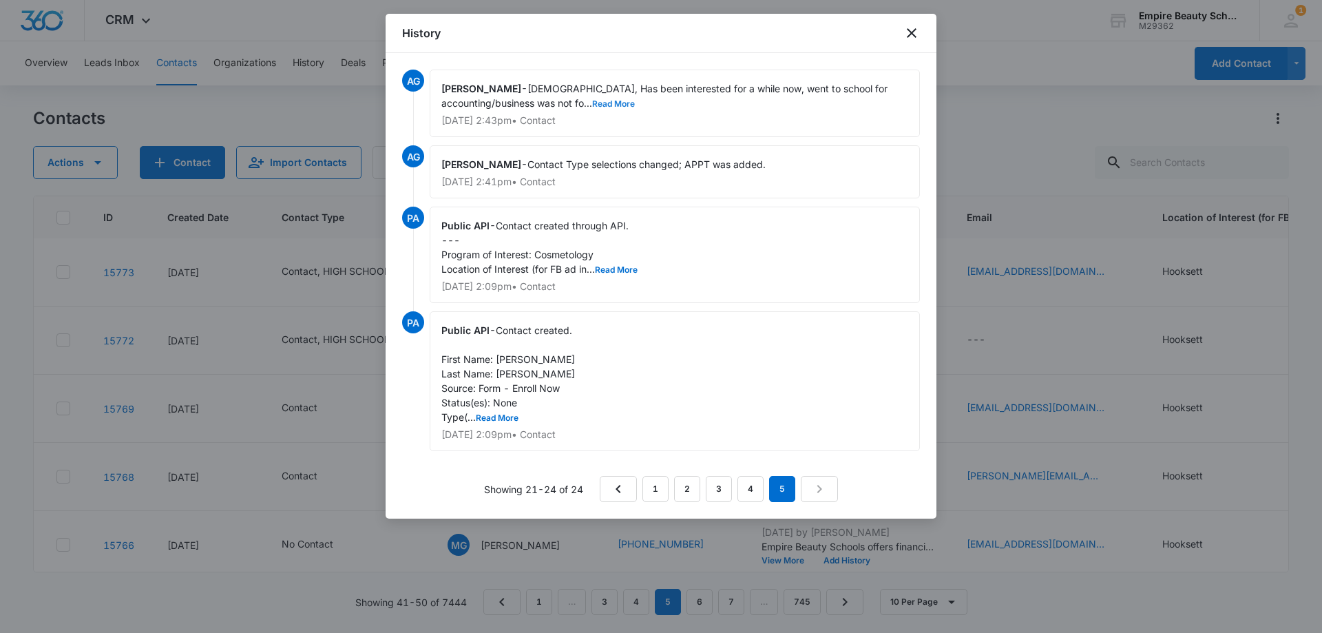
click at [616, 100] on button "Read More" at bounding box center [613, 104] width 43 height 8
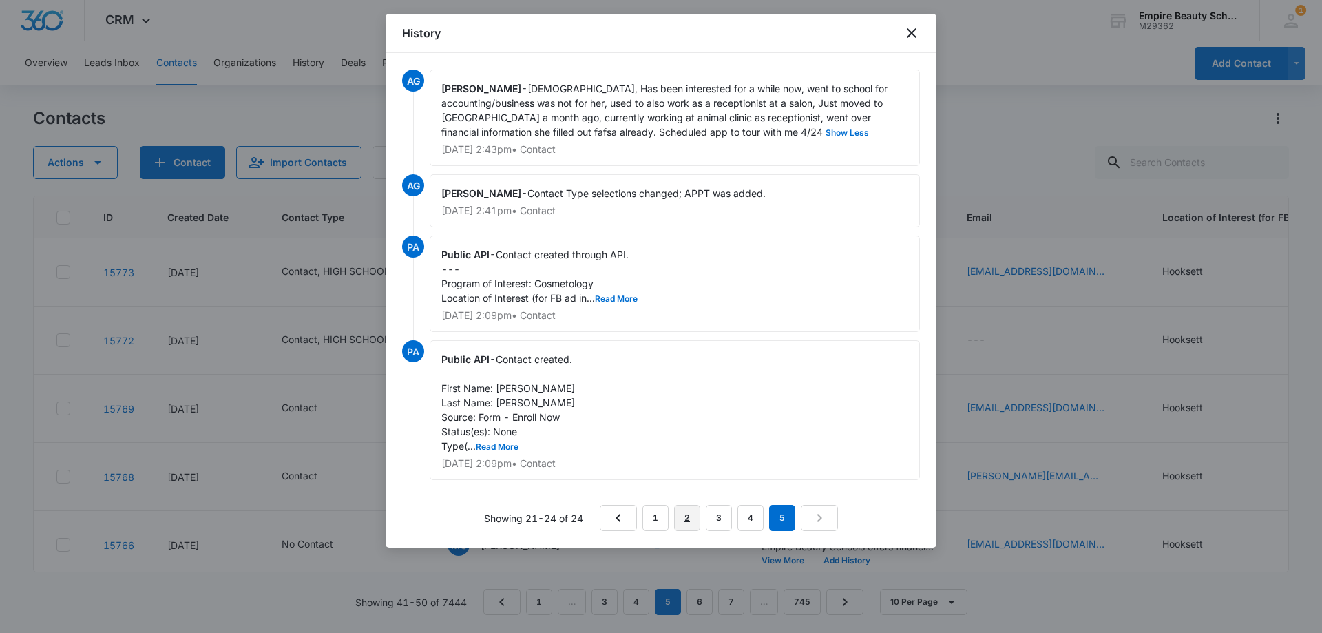
click at [681, 520] on link "2" at bounding box center [687, 518] width 26 height 26
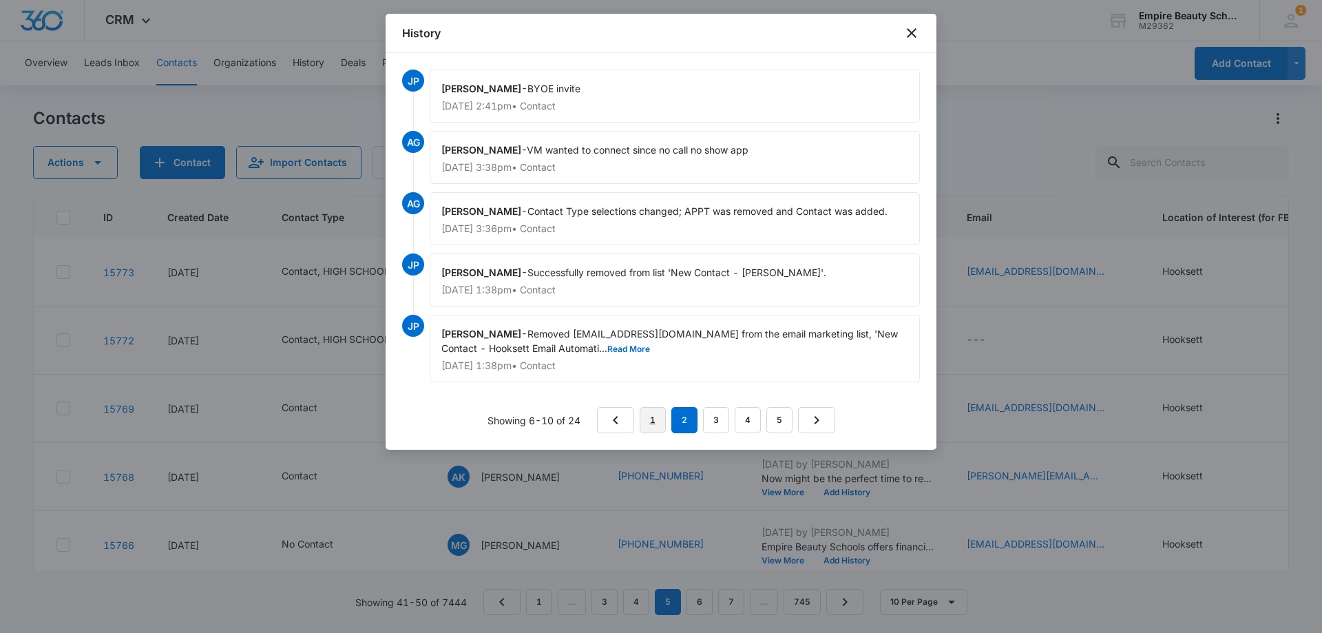
click at [662, 420] on link "1" at bounding box center [652, 420] width 26 height 26
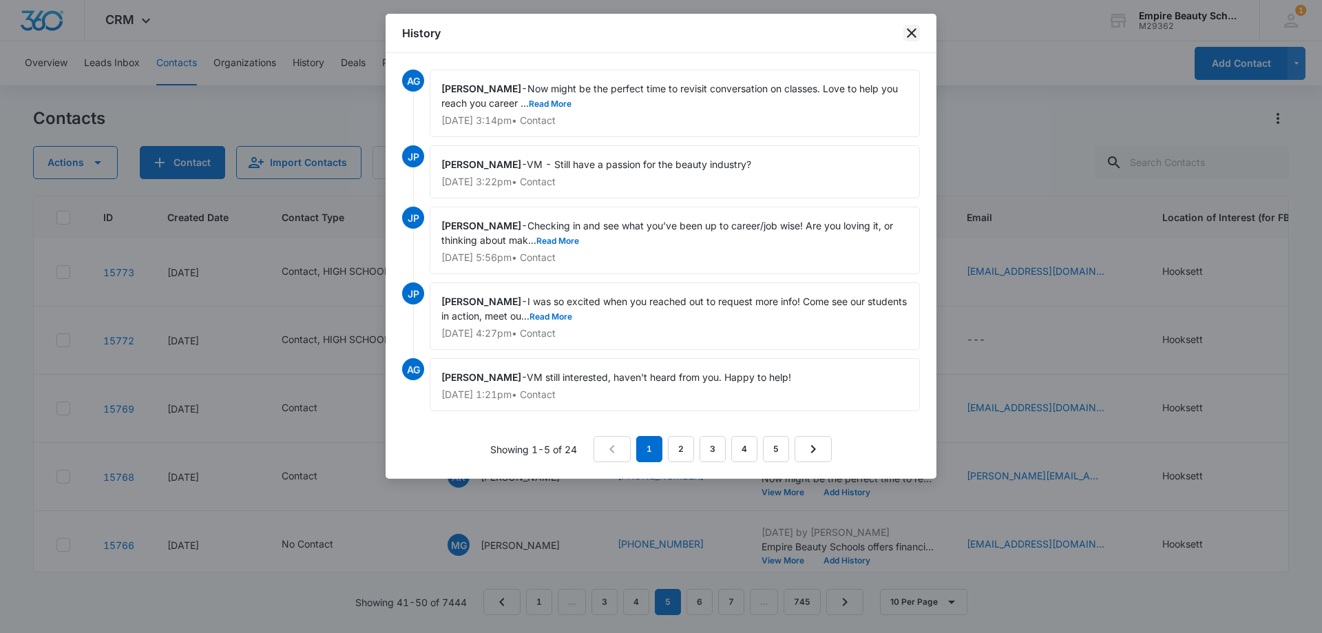
click at [907, 28] on icon "close" at bounding box center [911, 33] width 17 height 17
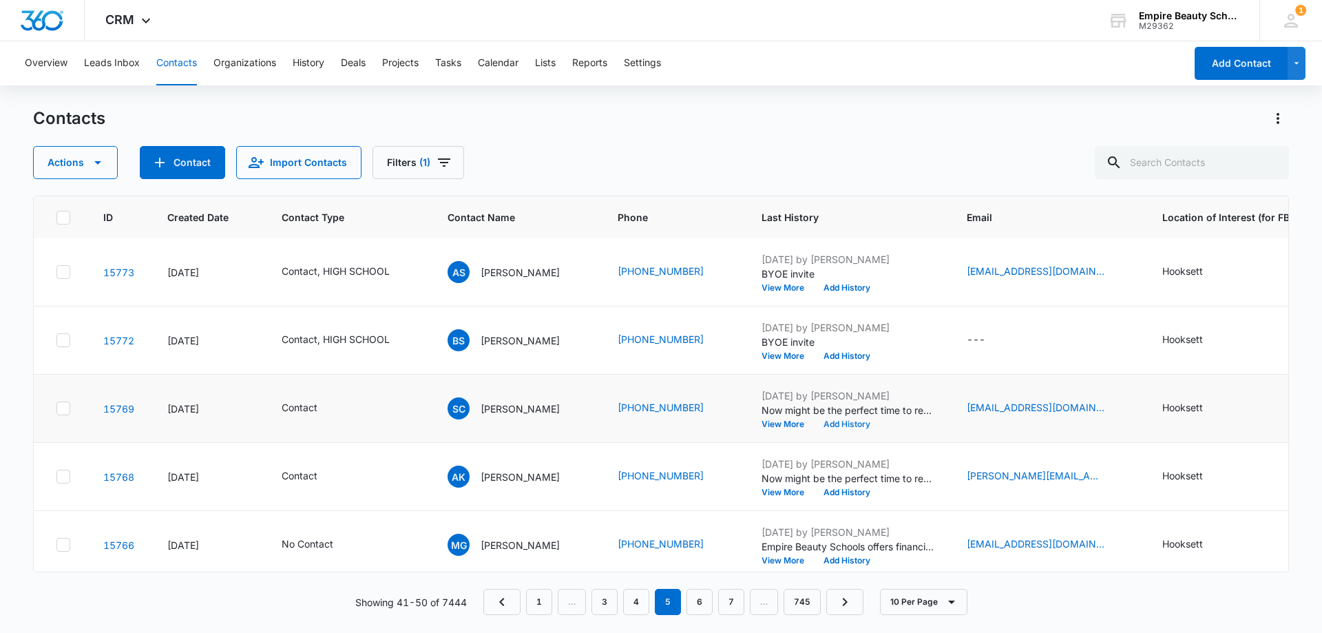
click at [858, 422] on button "Add History" at bounding box center [847, 424] width 66 height 8
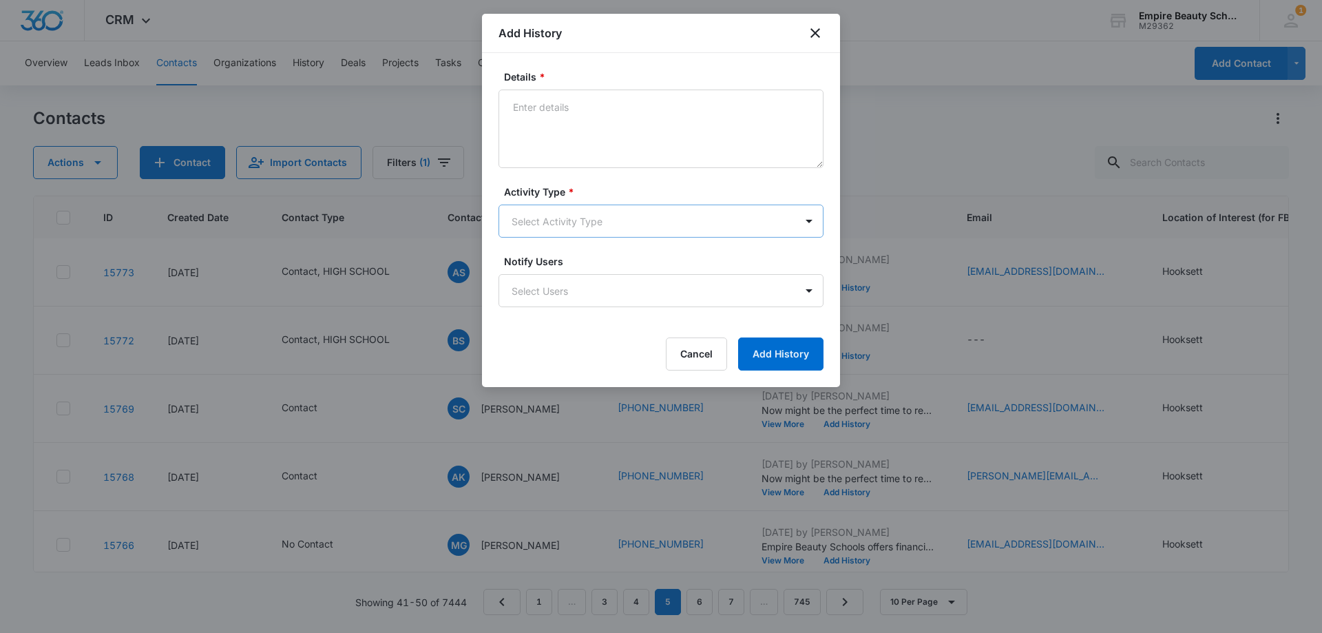
click at [553, 213] on body "CRM Apps Forms CRM Email Shop Payments POS Files Brand Settings Empire Beauty S…" at bounding box center [661, 316] width 1322 height 633
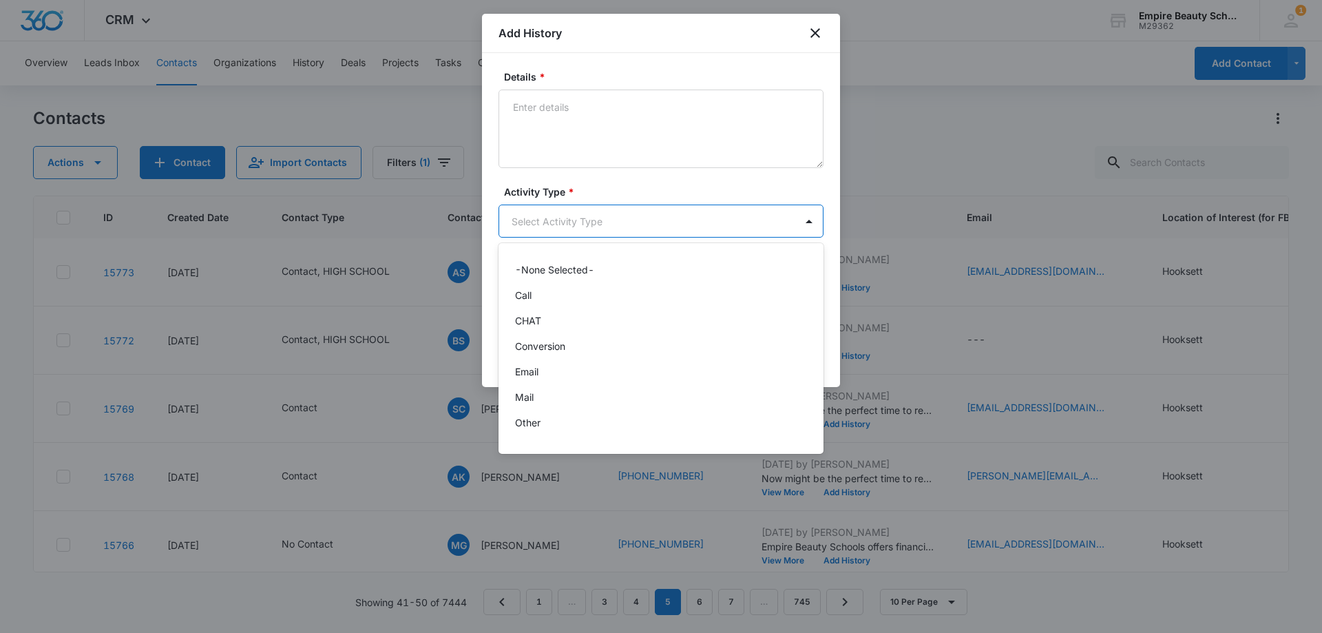
scroll to position [72, 0]
click at [550, 422] on div "Text" at bounding box center [659, 427] width 289 height 14
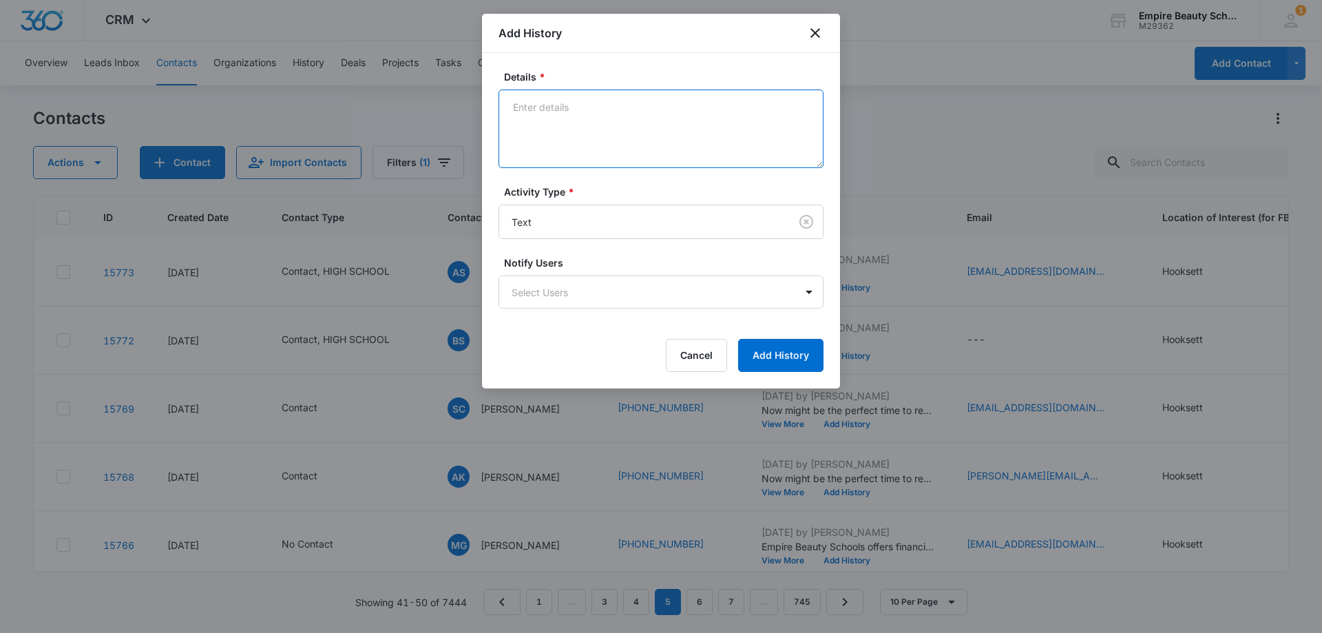
click at [523, 140] on textarea "Details *" at bounding box center [660, 128] width 325 height 78
click at [734, 105] on textarea "Wanted to check in since we last spoke, still interesed in learning more?" at bounding box center [660, 128] width 325 height 78
click at [721, 131] on textarea "Wanted to check in since we last spoke, still interested in learning more?" at bounding box center [660, 128] width 325 height 78
drag, startPoint x: 617, startPoint y: 123, endPoint x: 498, endPoint y: 109, distance: 120.6
click at [498, 109] on div "Details * Wanted to check in since we last spoke, still interested in learning …" at bounding box center [661, 220] width 358 height 335
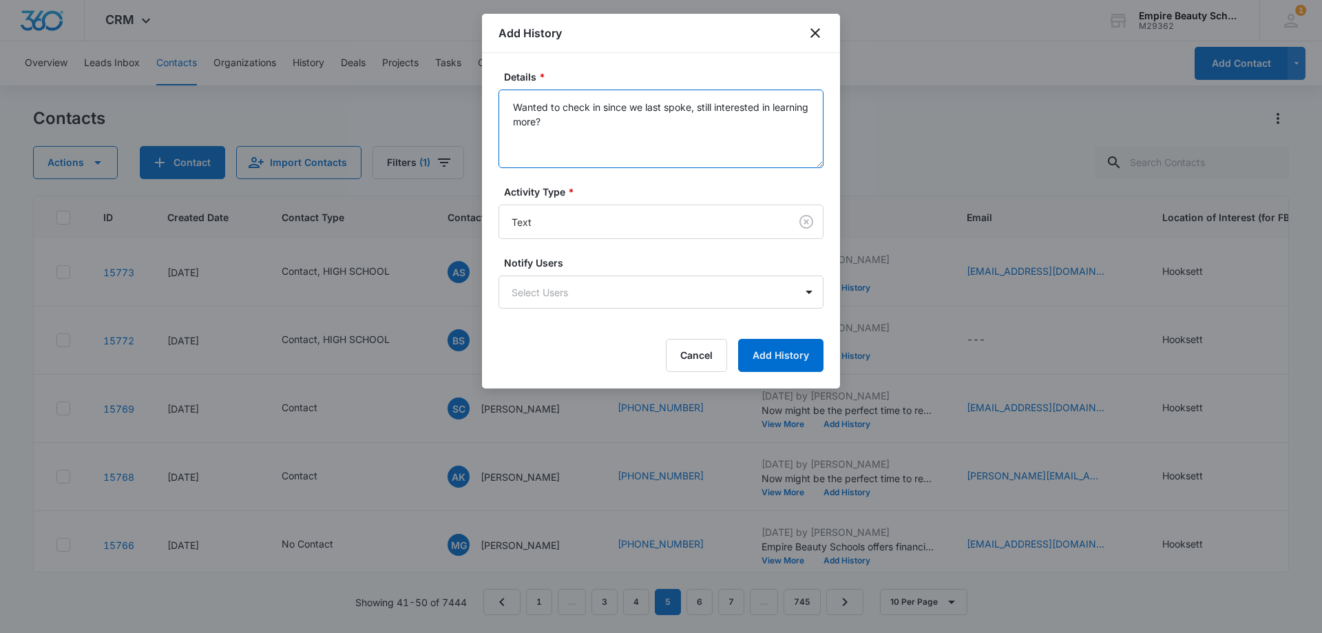
click at [613, 146] on textarea "Wanted to check in since we last spoke, still interested in learning more?" at bounding box center [660, 128] width 325 height 78
type textarea "Wanted to check in since we last spoke, still interested in learning more?"
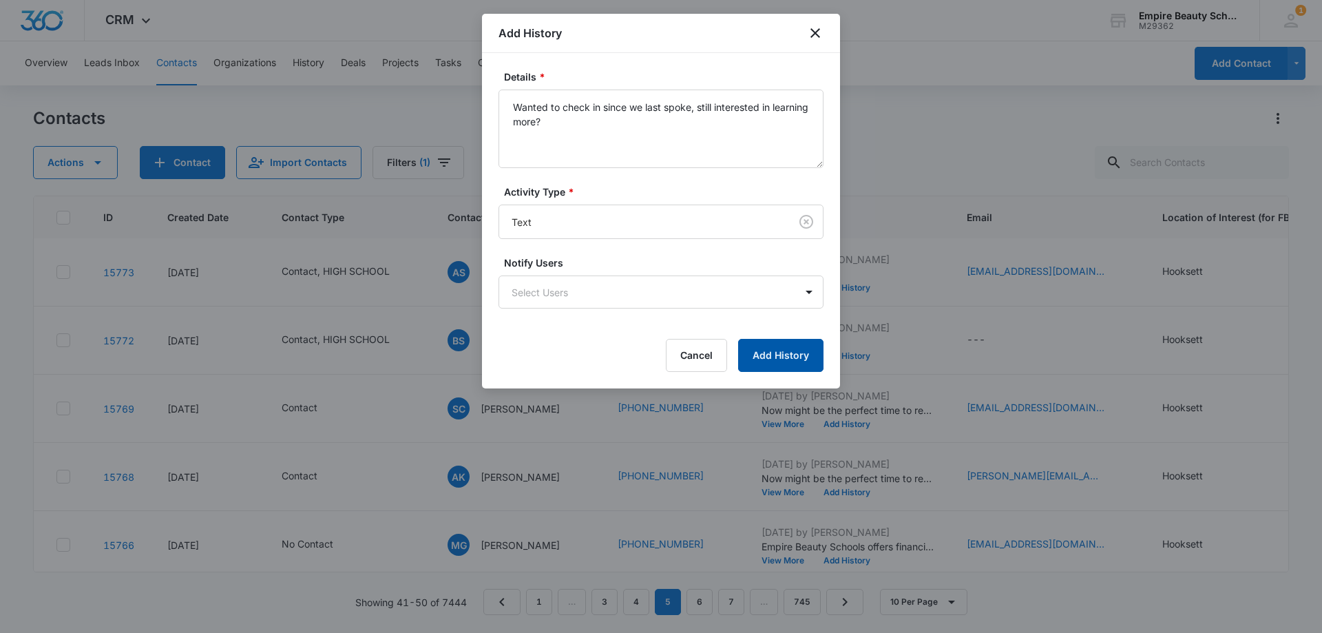
click at [772, 354] on button "Add History" at bounding box center [780, 355] width 85 height 33
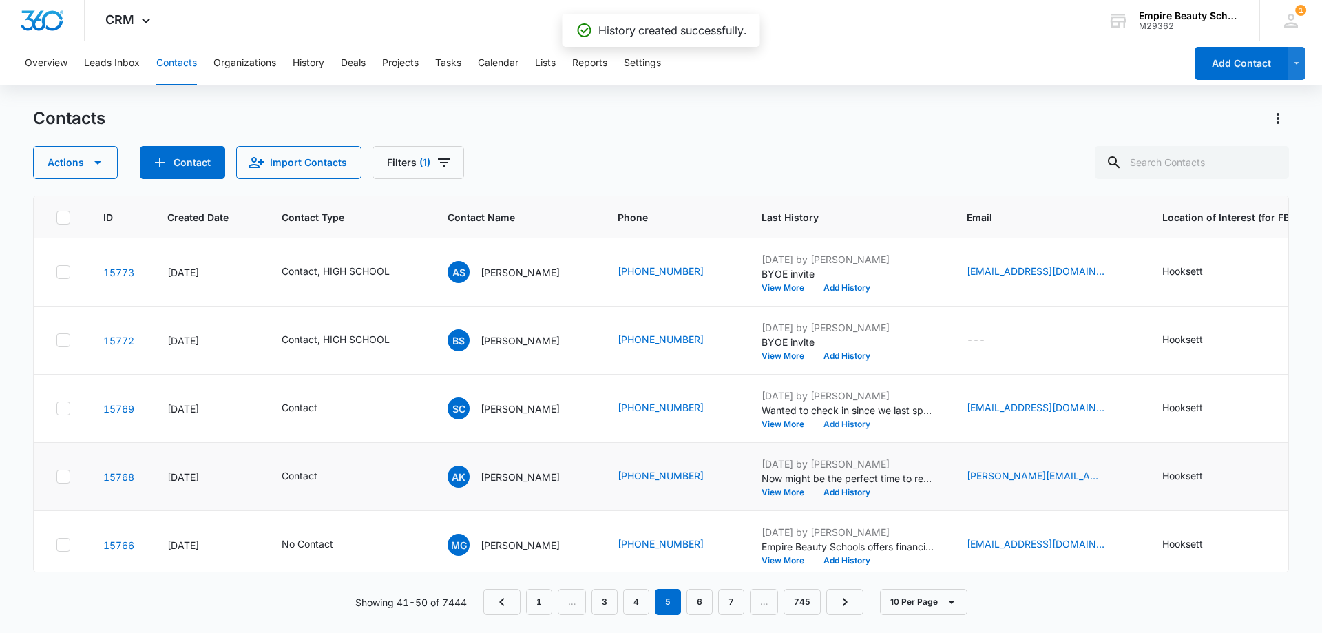
scroll to position [138, 0]
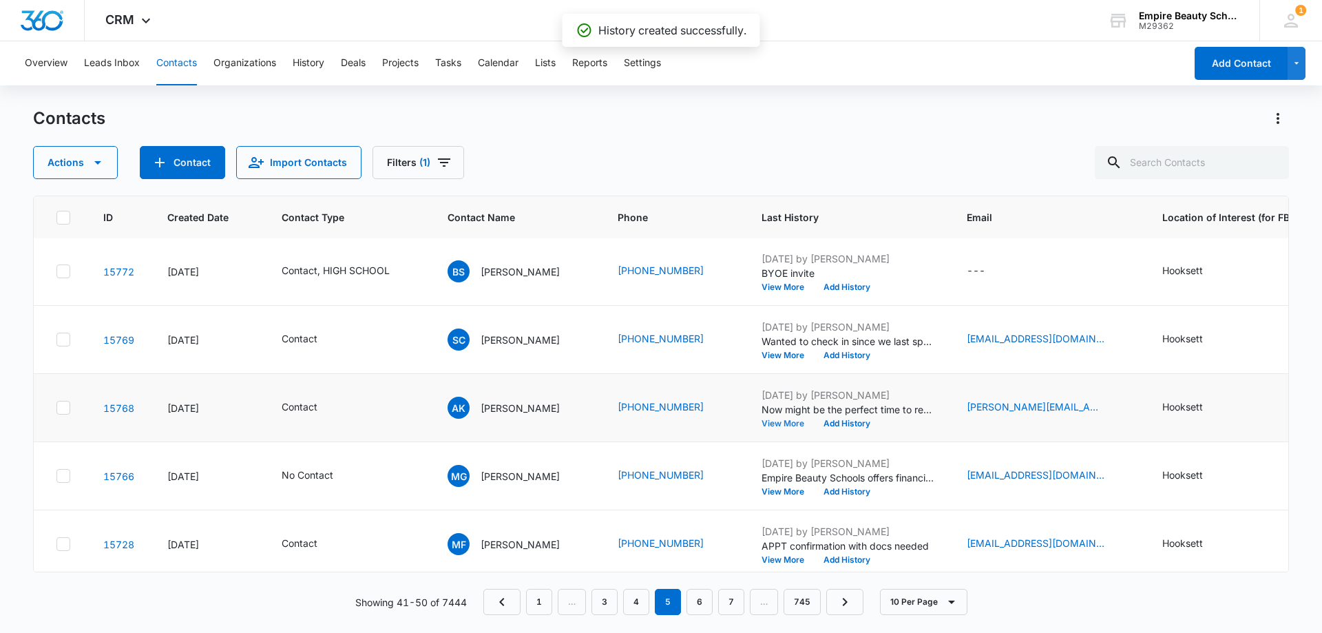
click at [774, 423] on button "View More" at bounding box center [787, 423] width 52 height 8
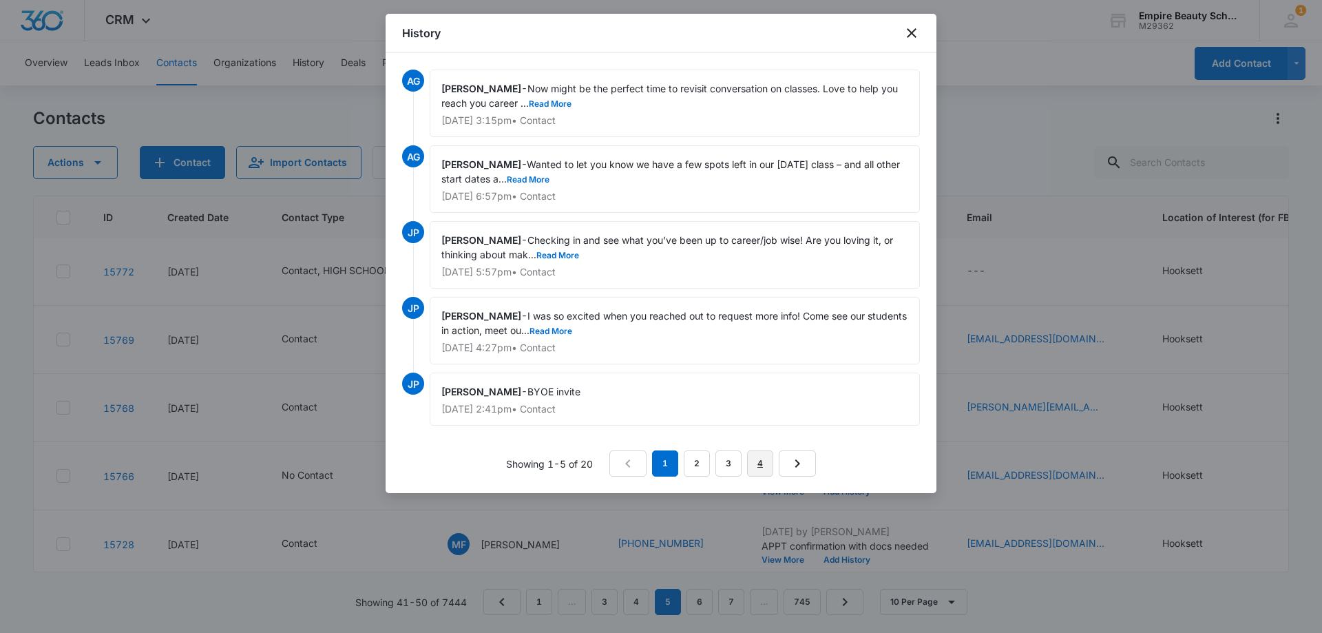
click at [759, 465] on link "4" at bounding box center [760, 463] width 26 height 26
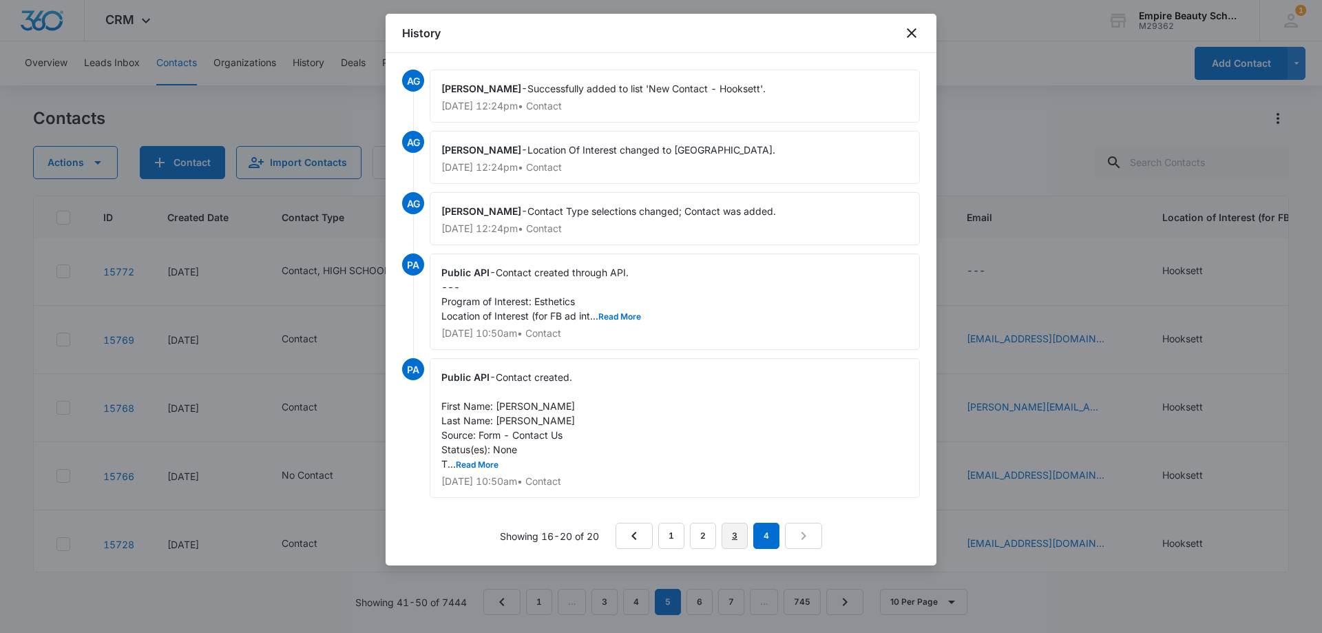
click at [729, 539] on link "3" at bounding box center [734, 535] width 26 height 26
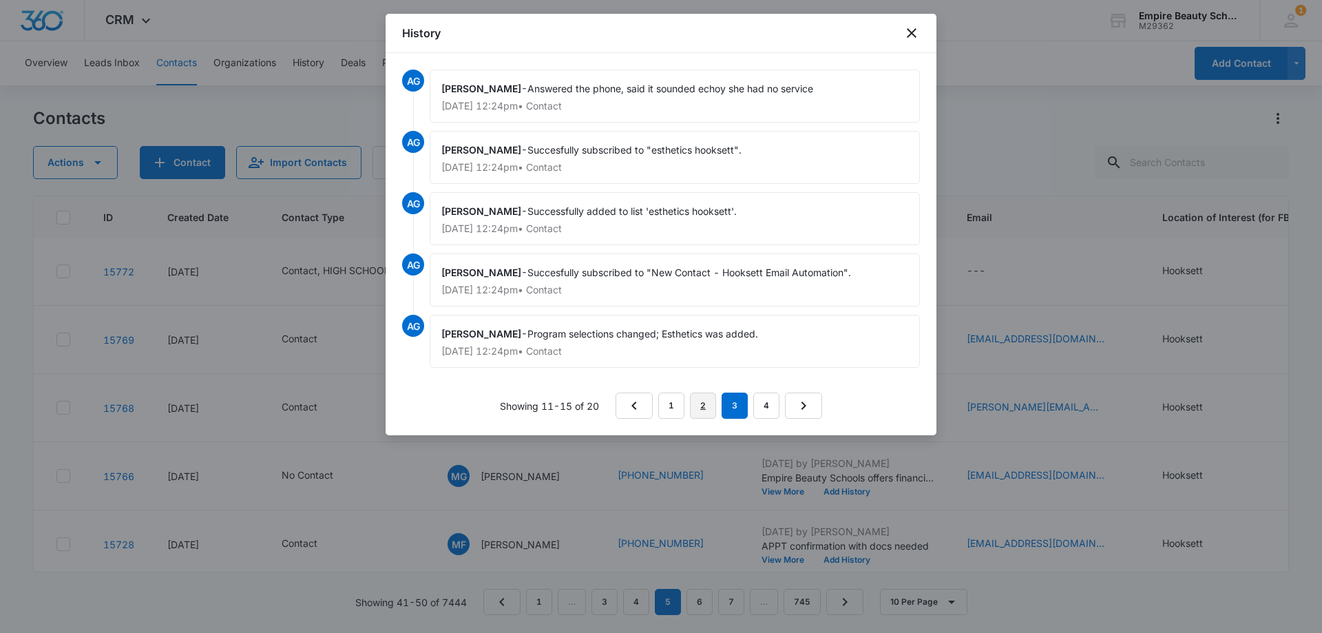
click at [702, 398] on link "2" at bounding box center [703, 405] width 26 height 26
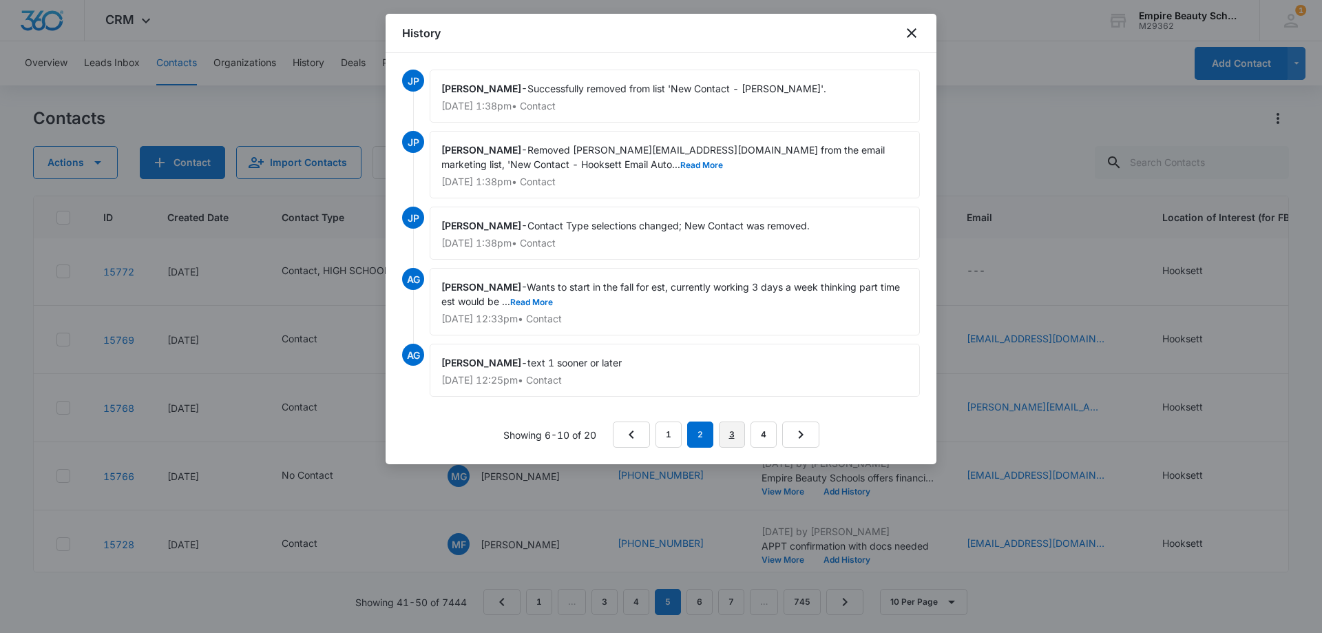
click at [726, 435] on link "3" at bounding box center [732, 434] width 26 height 26
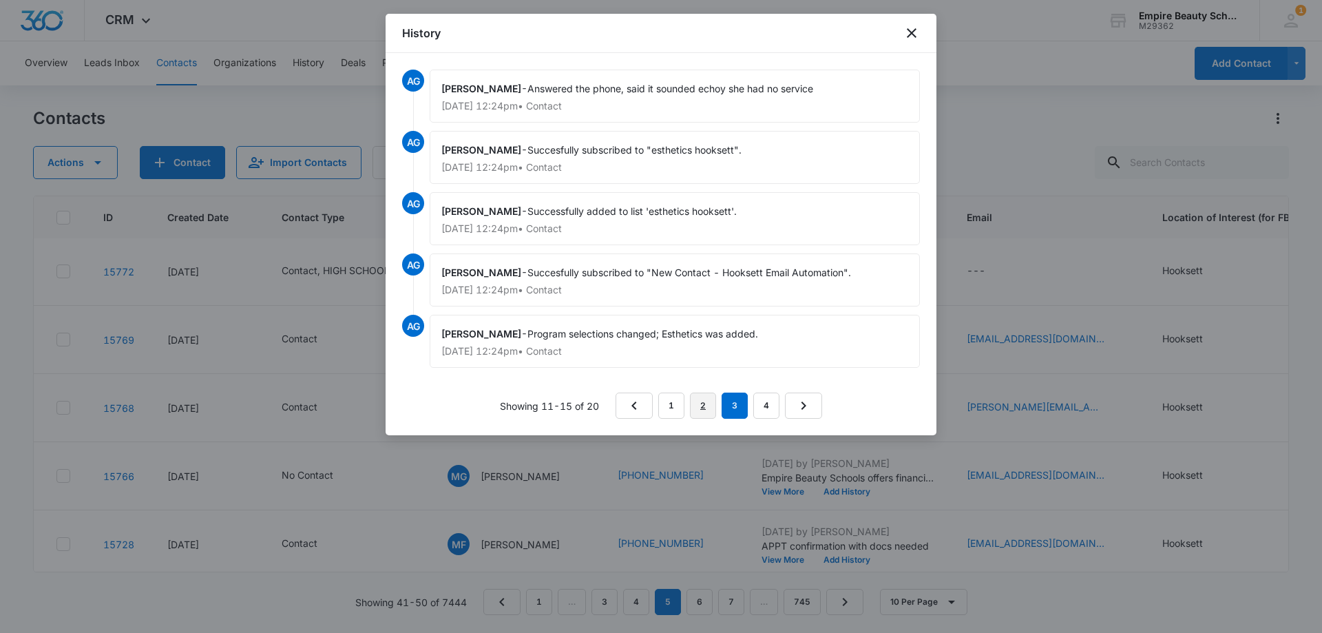
click at [699, 408] on link "2" at bounding box center [703, 405] width 26 height 26
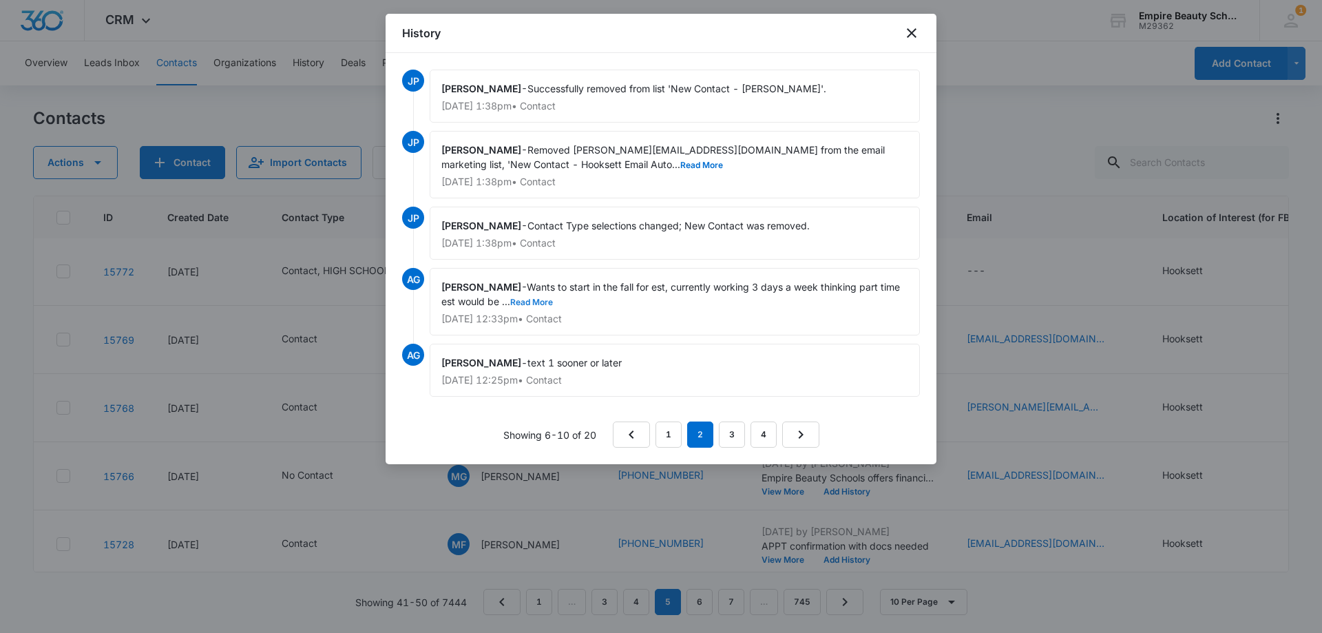
click at [540, 306] on button "Read More" at bounding box center [531, 302] width 43 height 8
click at [664, 432] on link "1" at bounding box center [668, 434] width 26 height 26
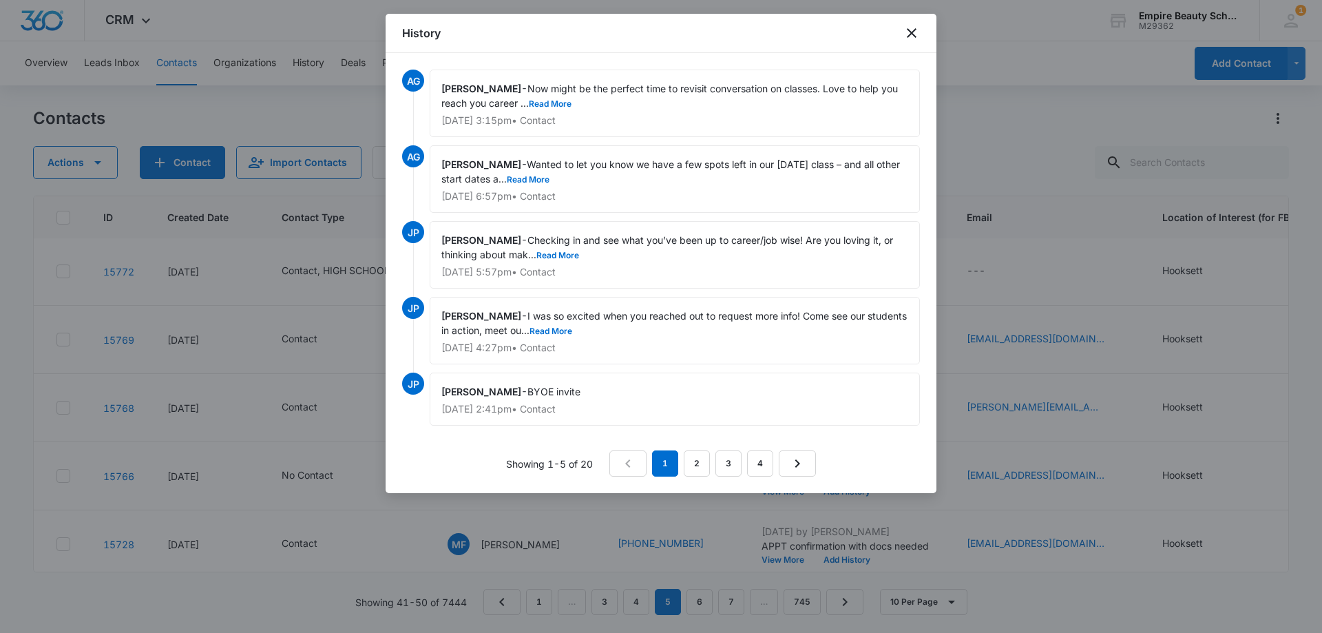
click at [902, 26] on div "History" at bounding box center [660, 33] width 551 height 39
click at [915, 28] on icon "close" at bounding box center [911, 33] width 17 height 17
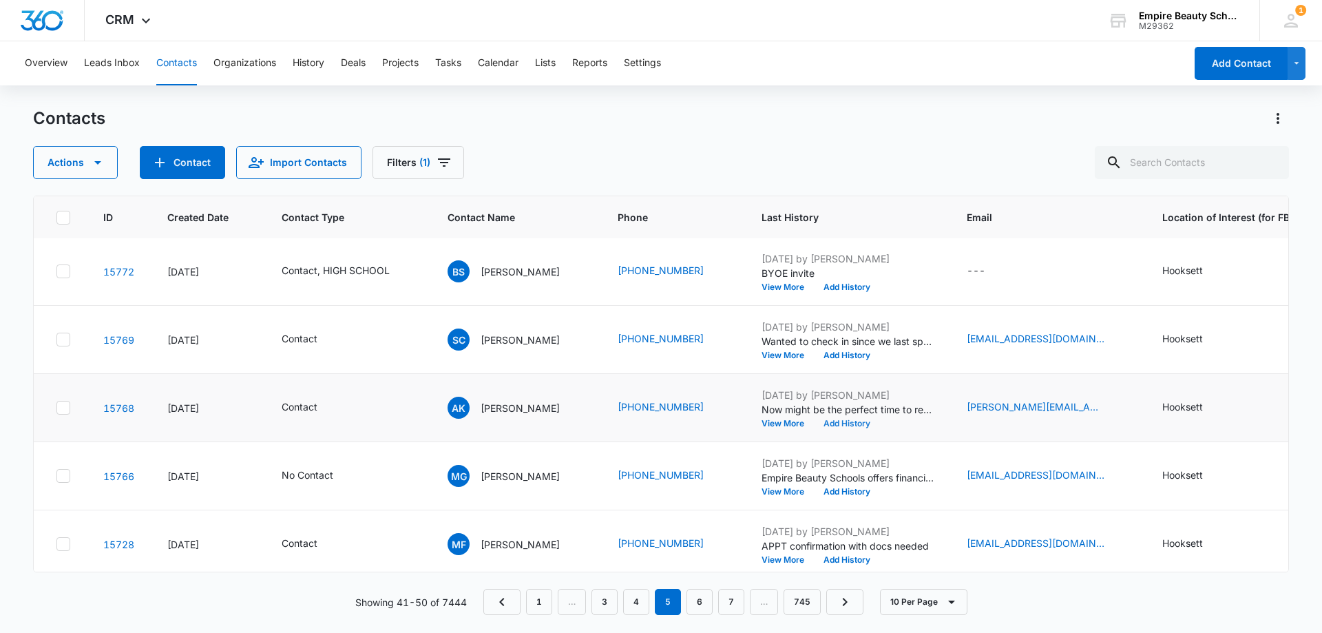
click at [841, 423] on button "Add History" at bounding box center [847, 423] width 66 height 8
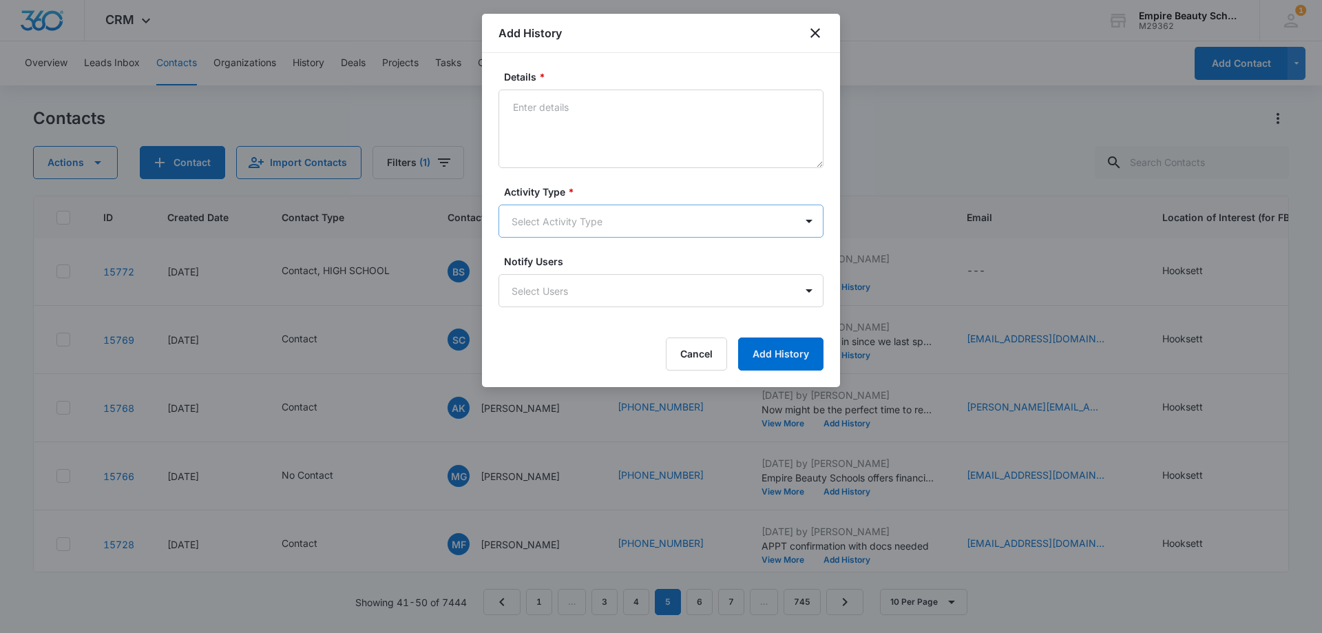
click at [537, 206] on body "CRM Apps Forms CRM Email Shop Payments POS Files Brand Settings Empire Beauty S…" at bounding box center [661, 316] width 1322 height 633
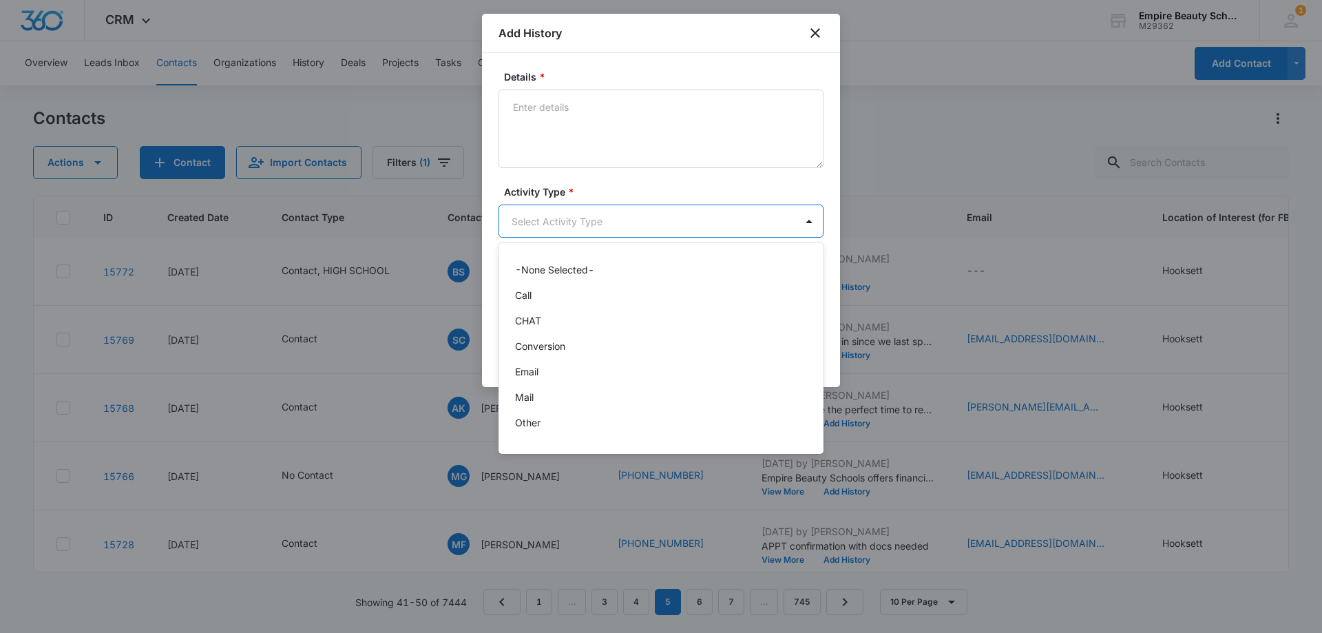
scroll to position [72, 0]
click at [553, 425] on div "Text" at bounding box center [659, 427] width 289 height 14
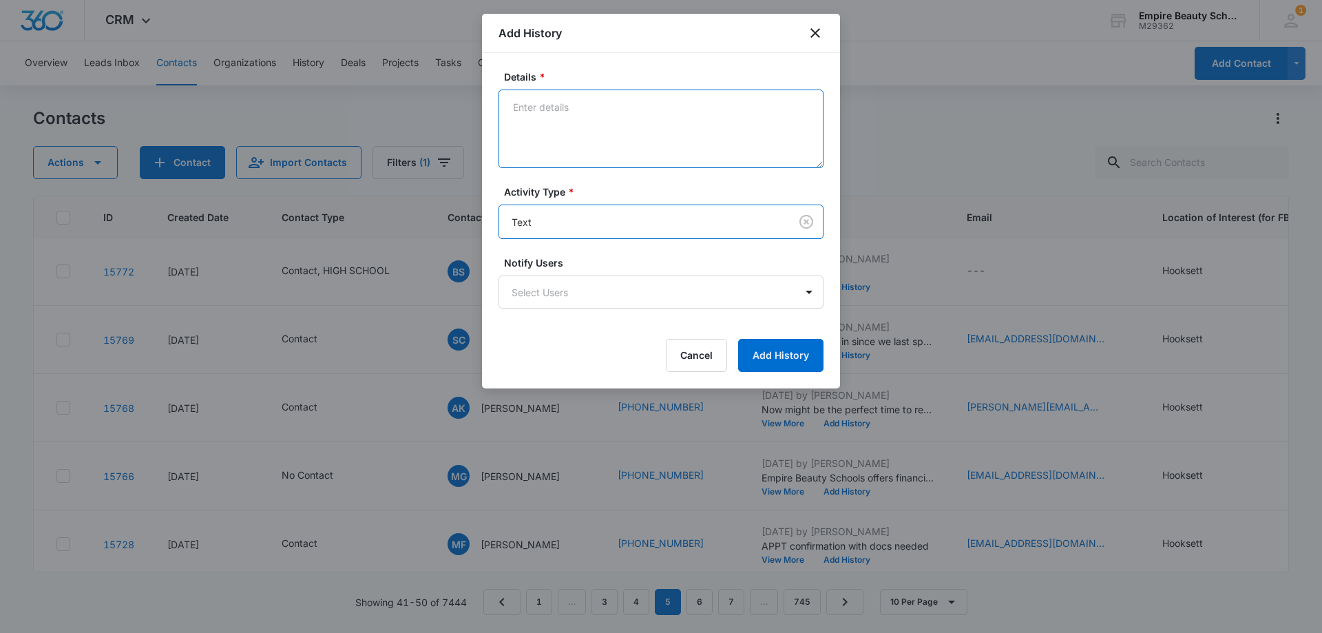
click at [583, 138] on textarea "Details *" at bounding box center [660, 128] width 325 height 78
paste textarea "Wanted to check in since we last spoke, still interested in learning more?"
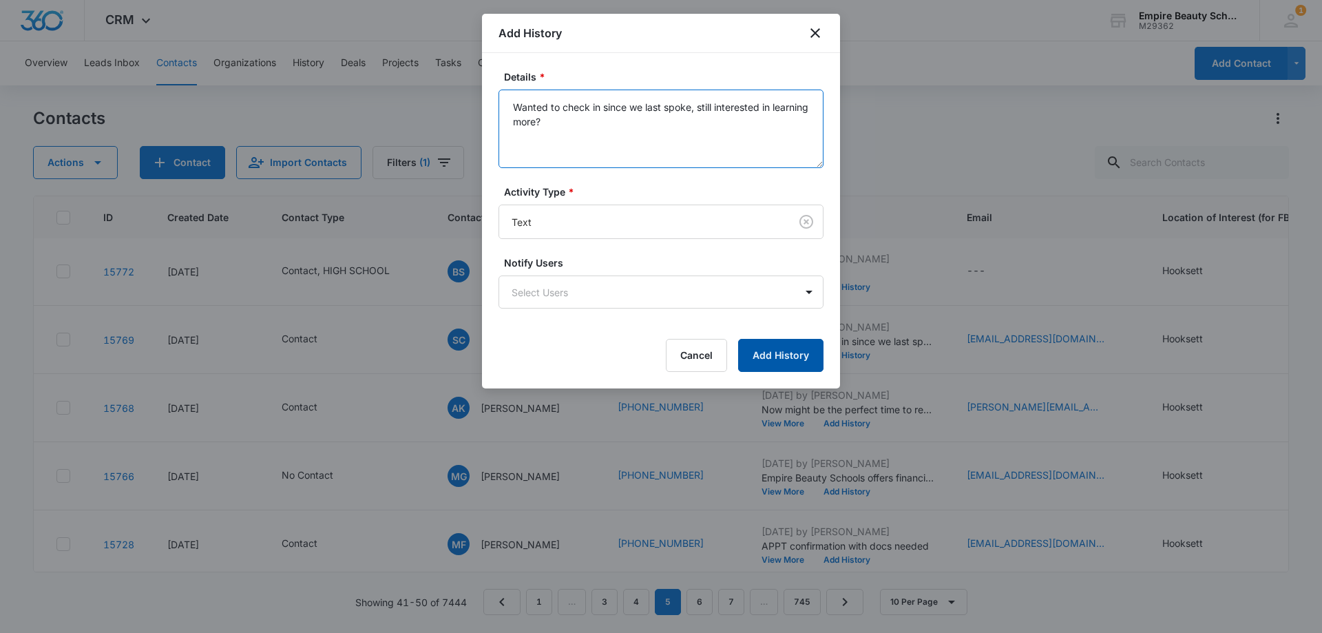
type textarea "Wanted to check in since we last spoke, still interested in learning more?"
click at [789, 347] on button "Add History" at bounding box center [780, 355] width 85 height 33
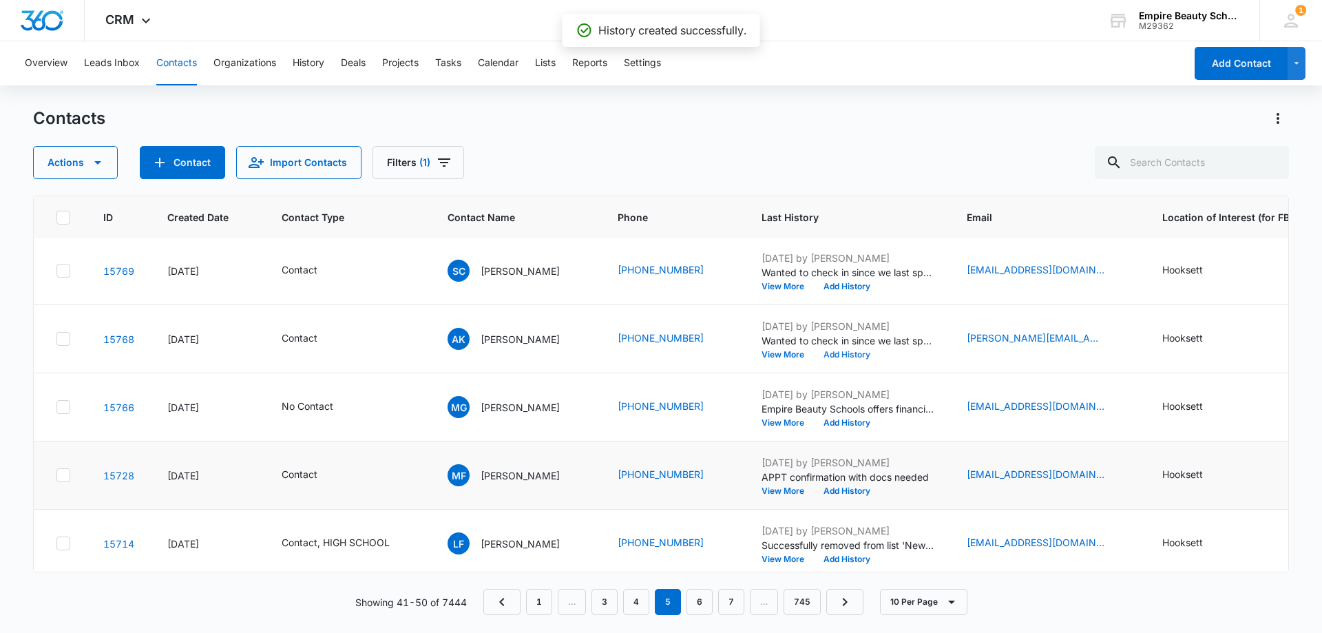
scroll to position [275, 0]
click at [770, 423] on button "View More" at bounding box center [787, 422] width 52 height 8
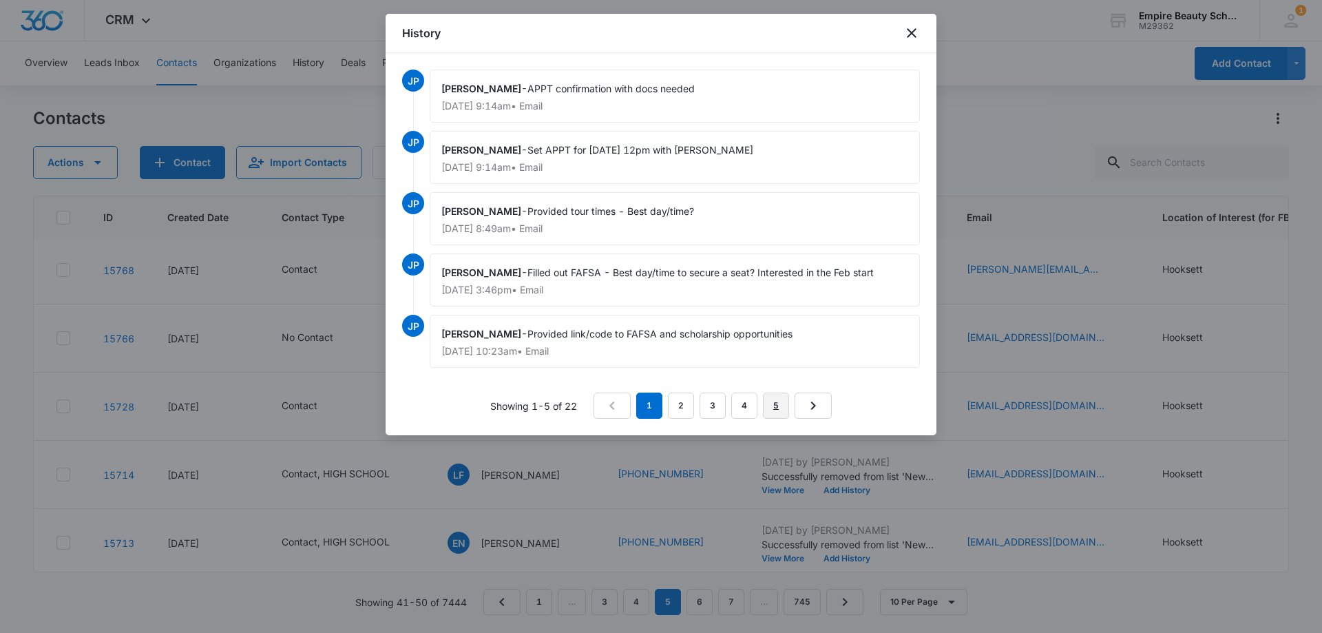
click at [765, 407] on link "5" at bounding box center [776, 405] width 26 height 26
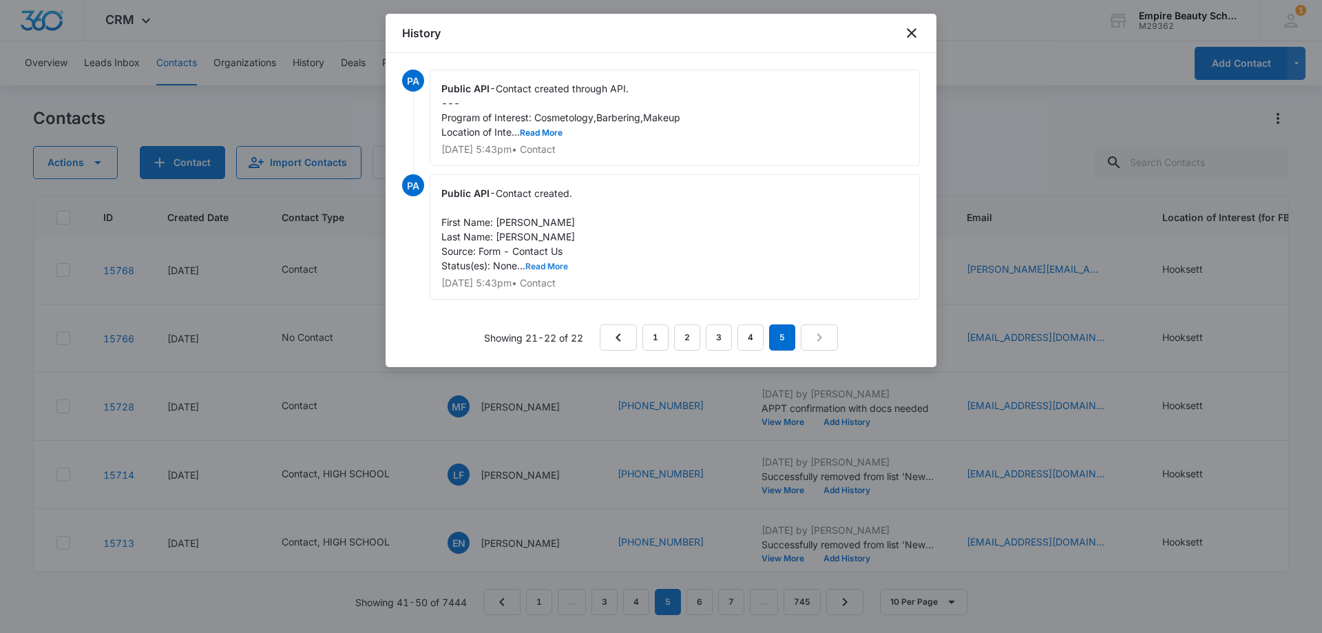
click at [553, 268] on button "Read More" at bounding box center [546, 266] width 43 height 8
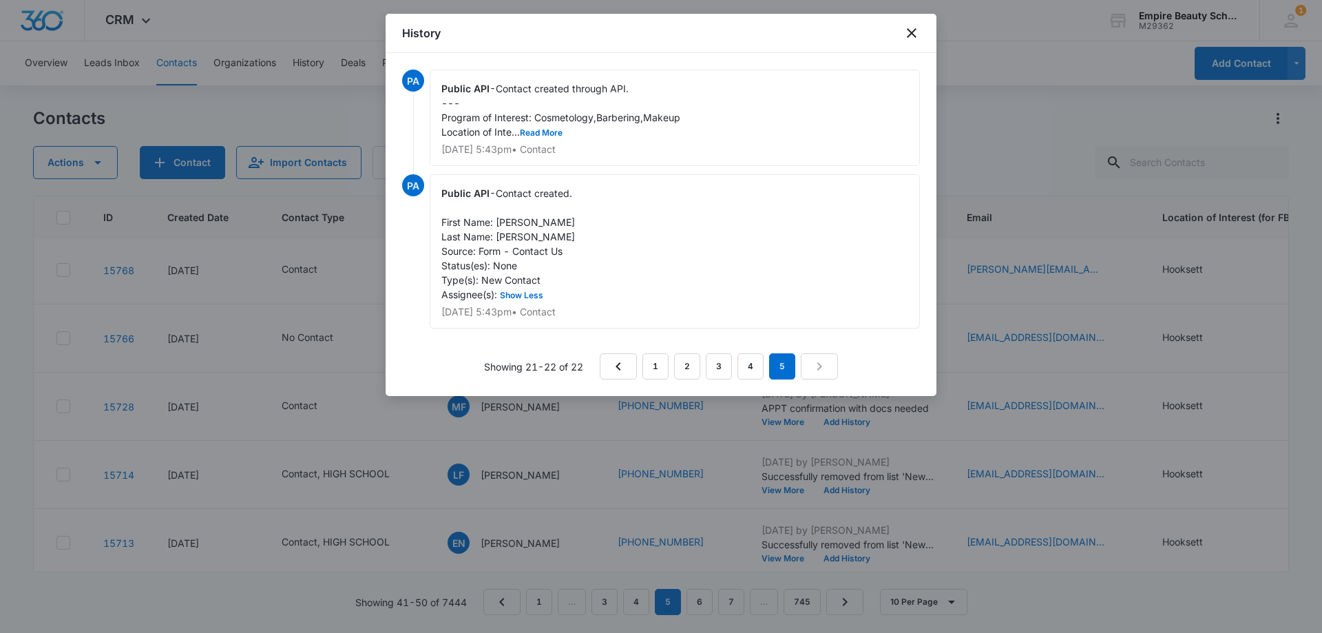
click at [552, 138] on div "Public API - Contact created through API. --- Program of Interest: Cosmetology,…" at bounding box center [675, 118] width 490 height 96
click at [743, 367] on link "4" at bounding box center [750, 366] width 26 height 26
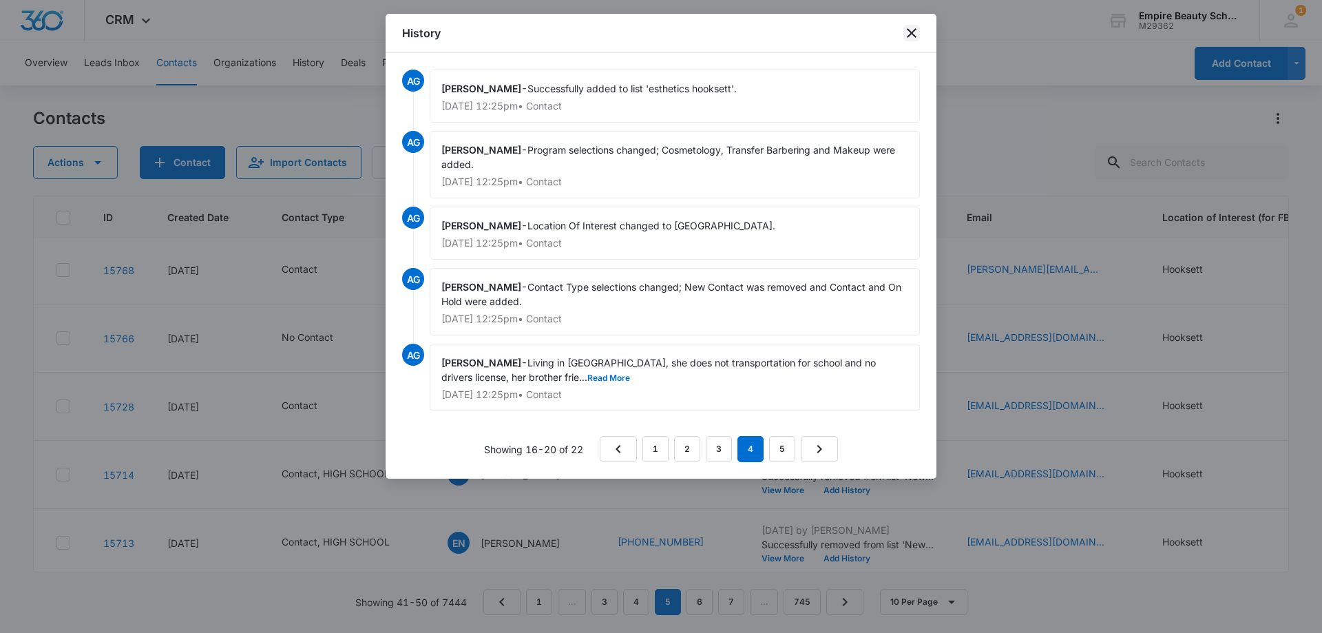
click at [909, 32] on icon "close" at bounding box center [911, 33] width 17 height 17
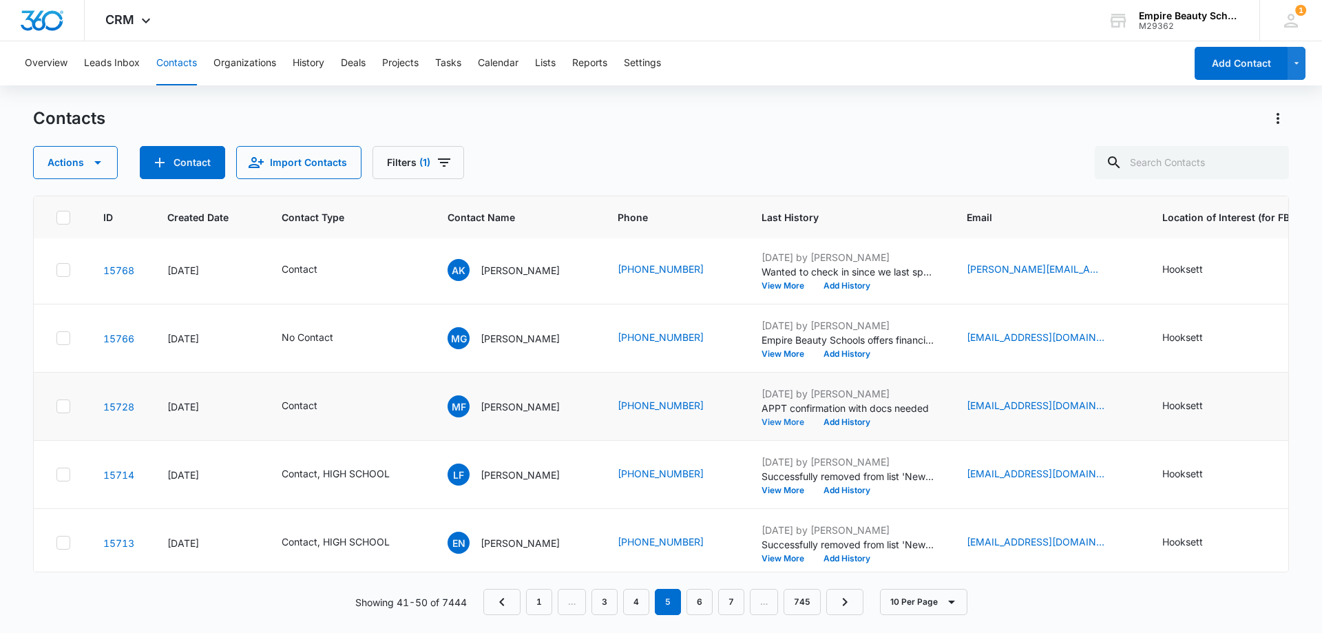
click at [781, 419] on button "View More" at bounding box center [787, 422] width 52 height 8
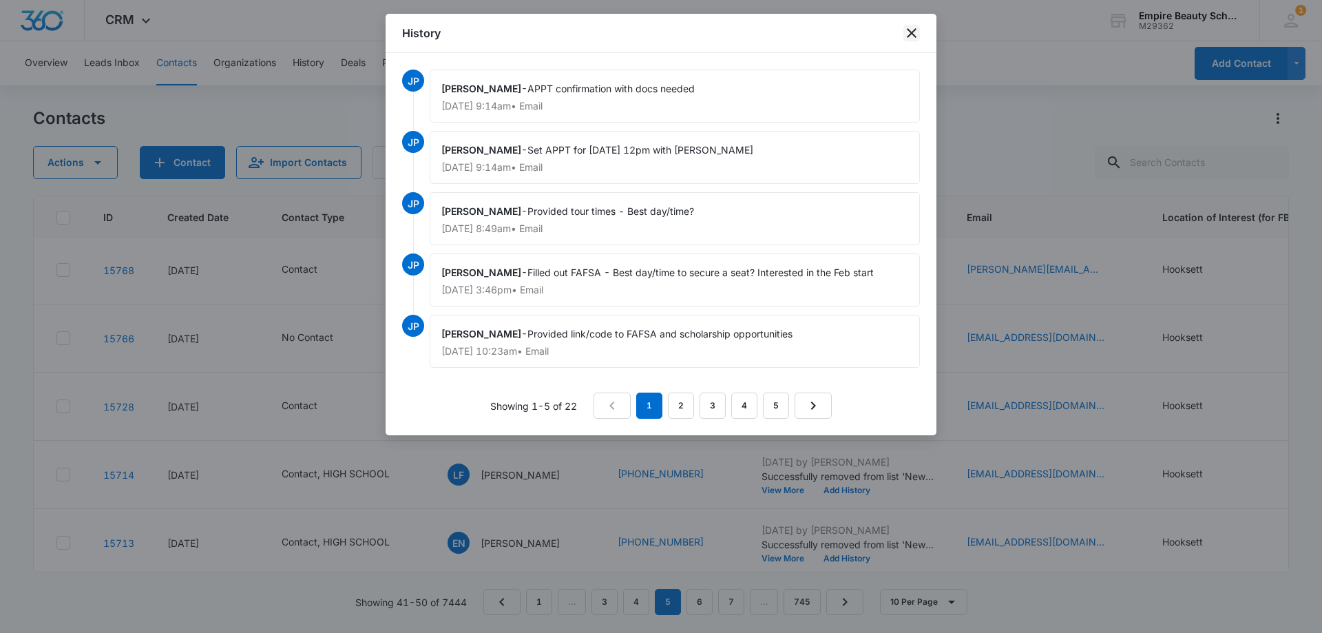
click at [911, 29] on icon "close" at bounding box center [911, 33] width 17 height 17
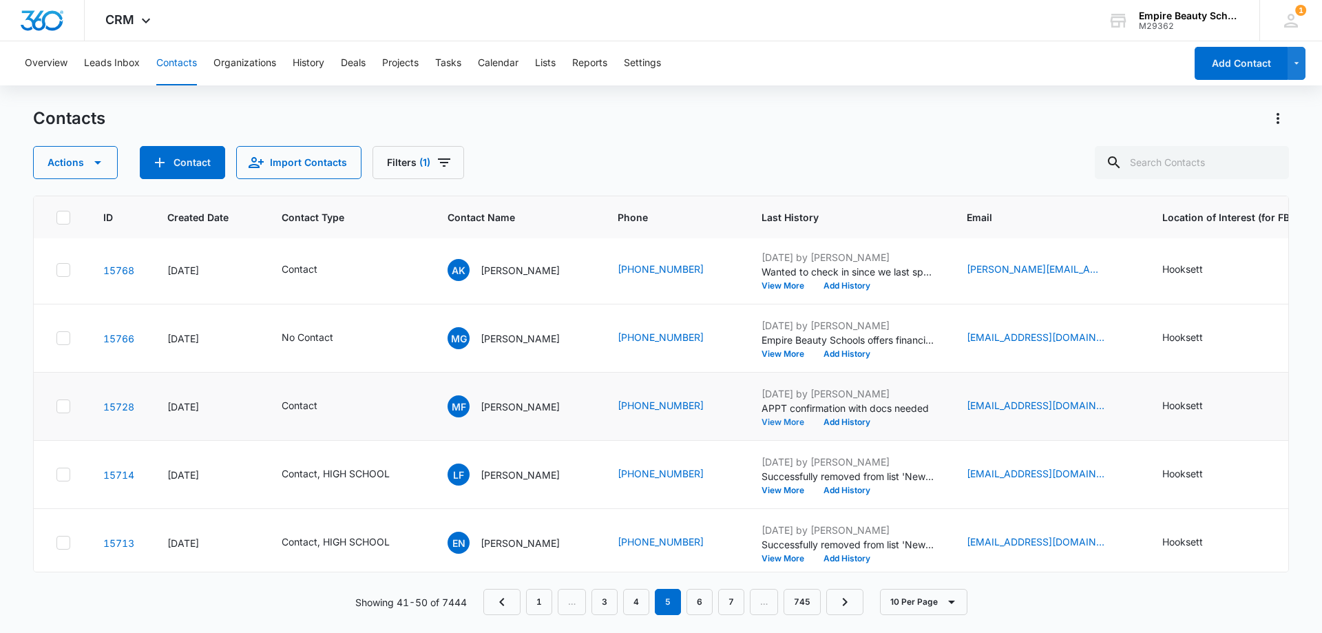
click at [781, 419] on button "View More" at bounding box center [787, 422] width 52 height 8
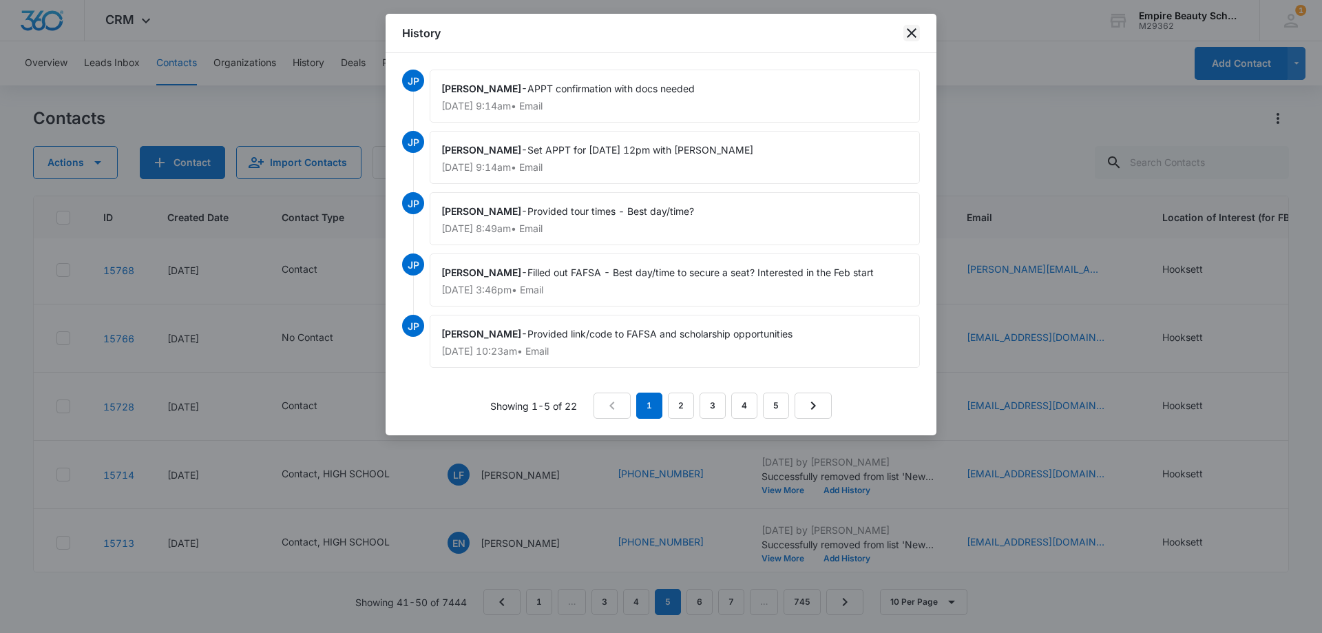
click at [910, 34] on icon "close" at bounding box center [912, 33] width 10 height 10
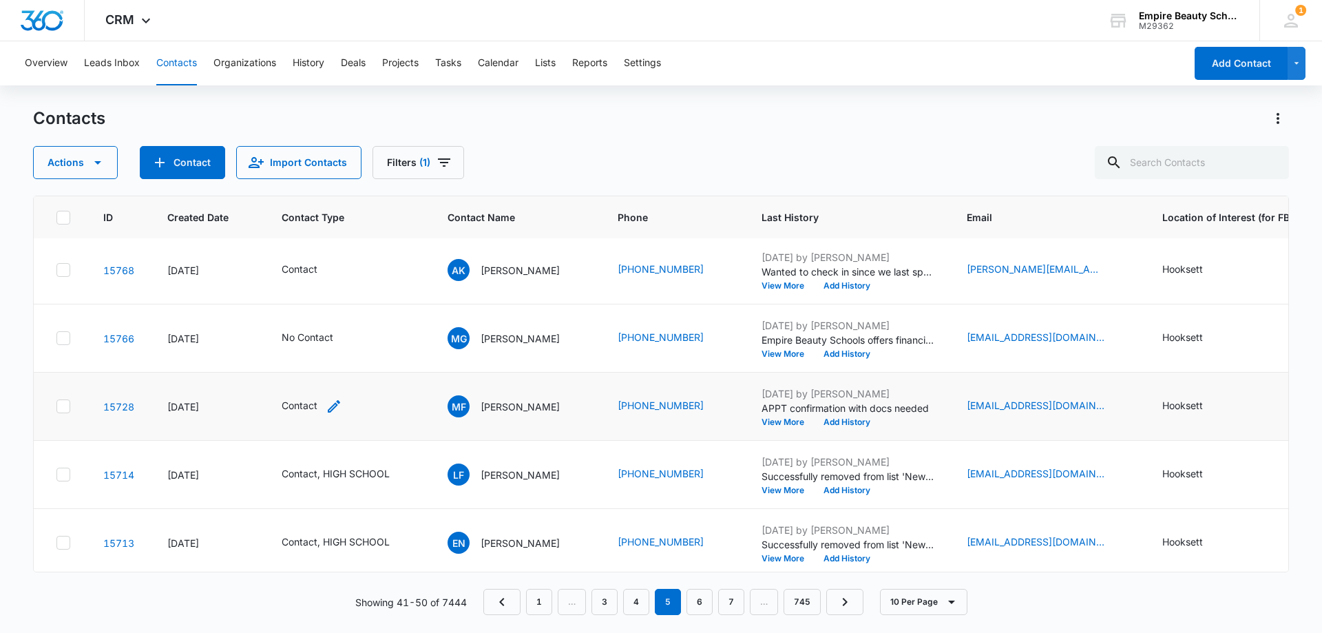
click at [336, 407] on icon "Contact Type - Contact - Select to Edit Field" at bounding box center [334, 406] width 17 height 17
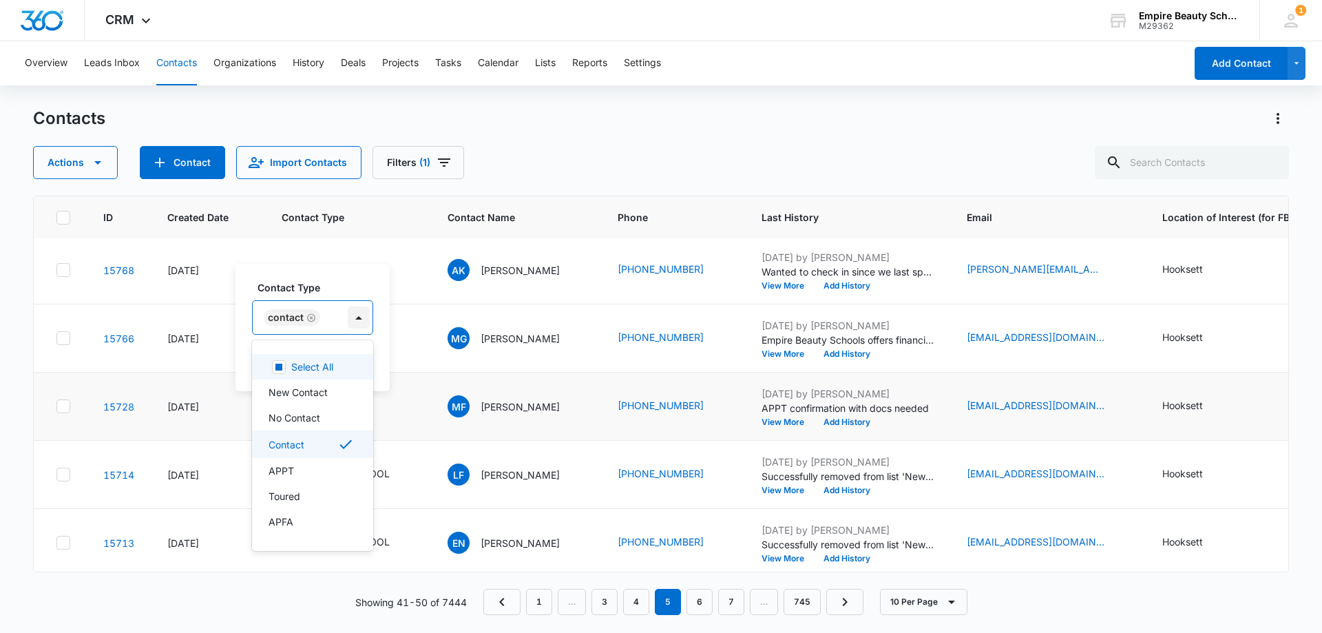
click at [356, 315] on div at bounding box center [359, 317] width 22 height 22
click at [295, 463] on div "APPT" at bounding box center [310, 470] width 85 height 14
click at [368, 278] on div "Contact Type option APPT, selected. 16 results available. Use Up and Down to ch…" at bounding box center [334, 327] width 199 height 127
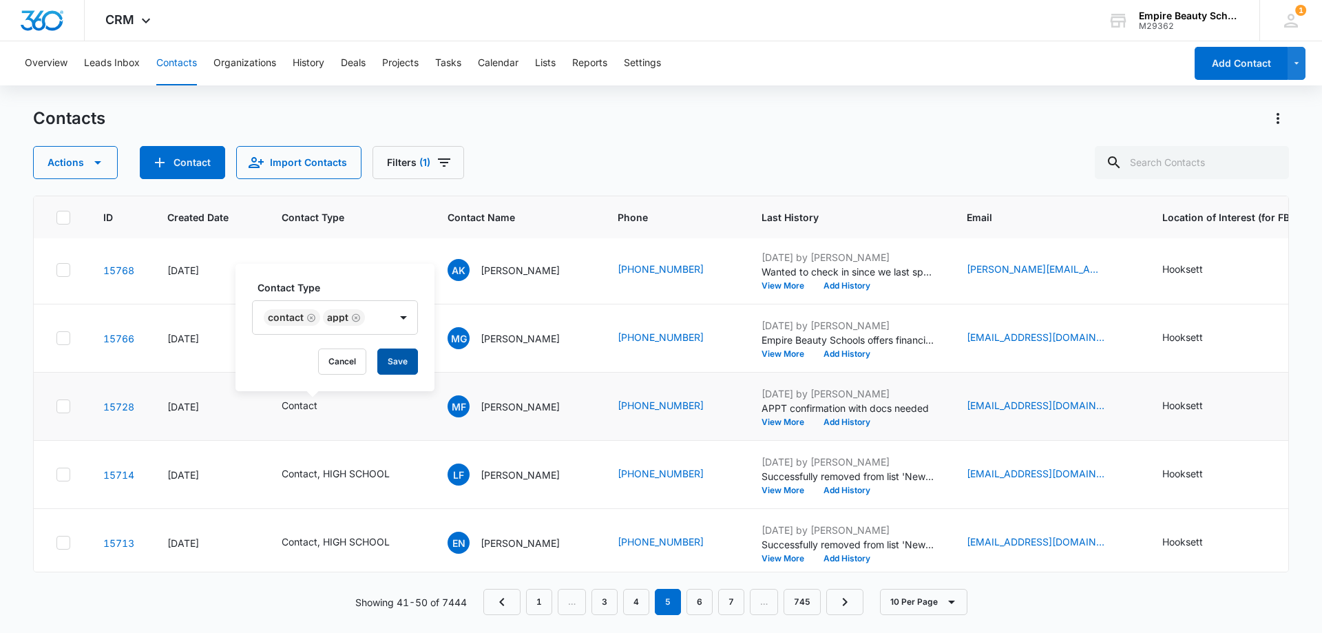
click at [390, 359] on button "Save" at bounding box center [397, 361] width 41 height 26
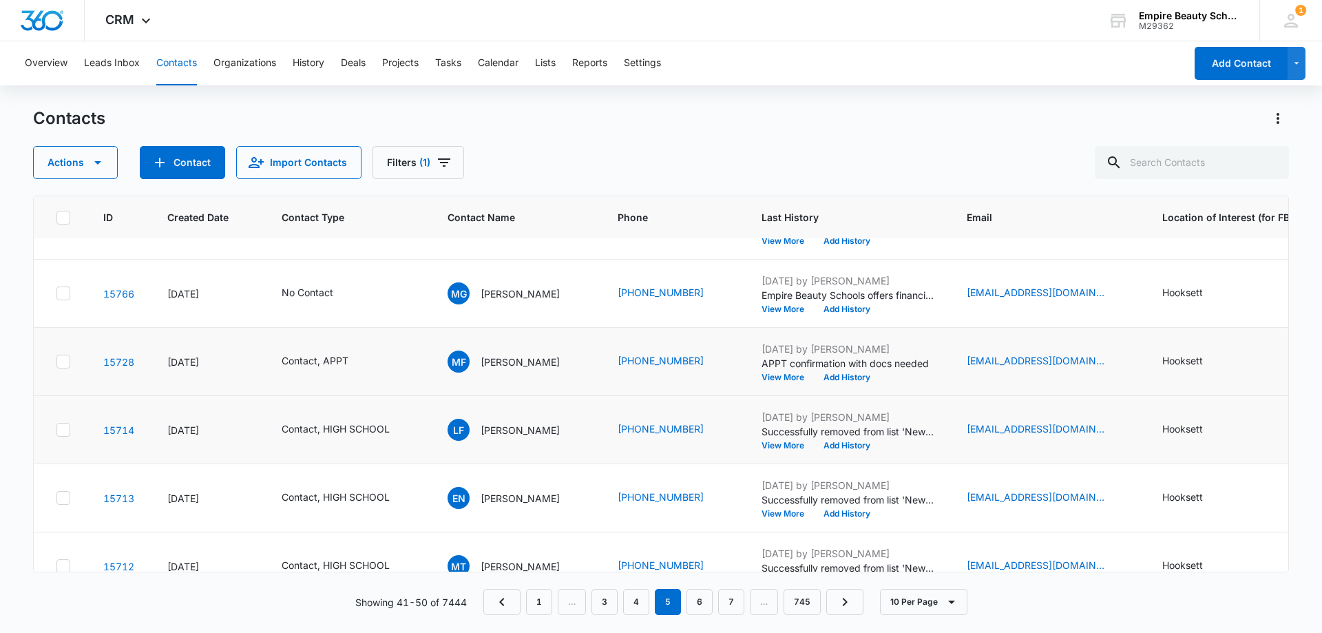
scroll to position [344, 0]
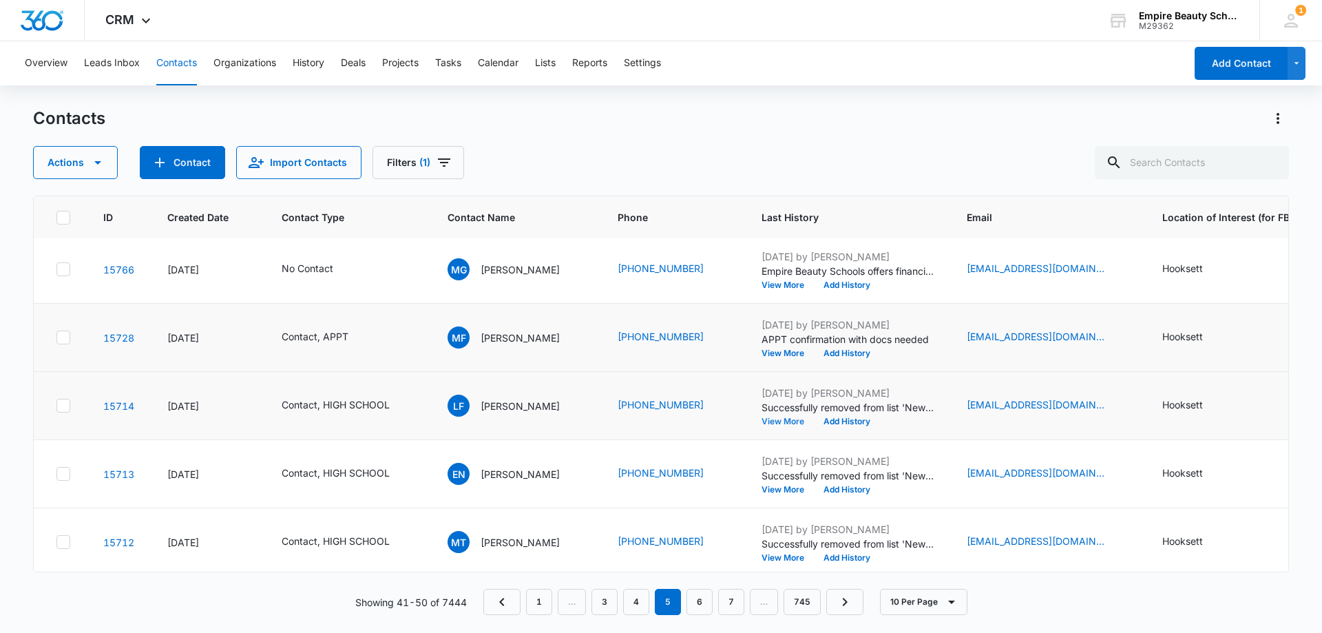
click at [787, 423] on button "View More" at bounding box center [787, 421] width 52 height 8
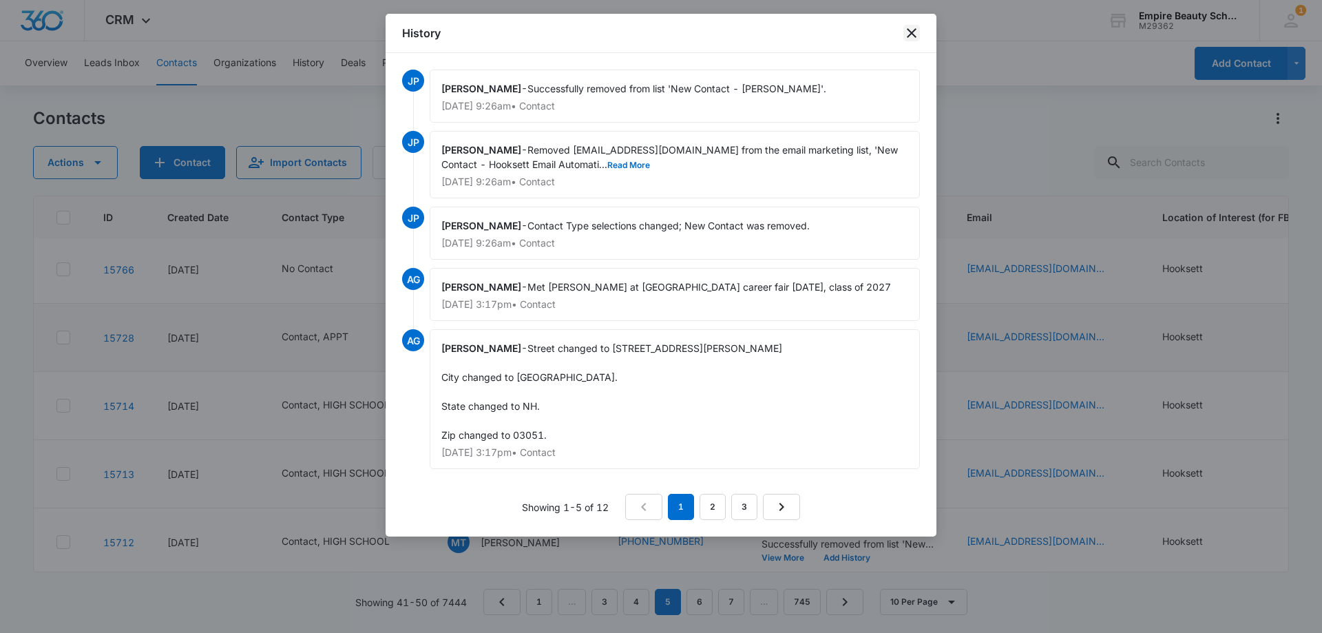
click at [909, 34] on icon "close" at bounding box center [911, 33] width 17 height 17
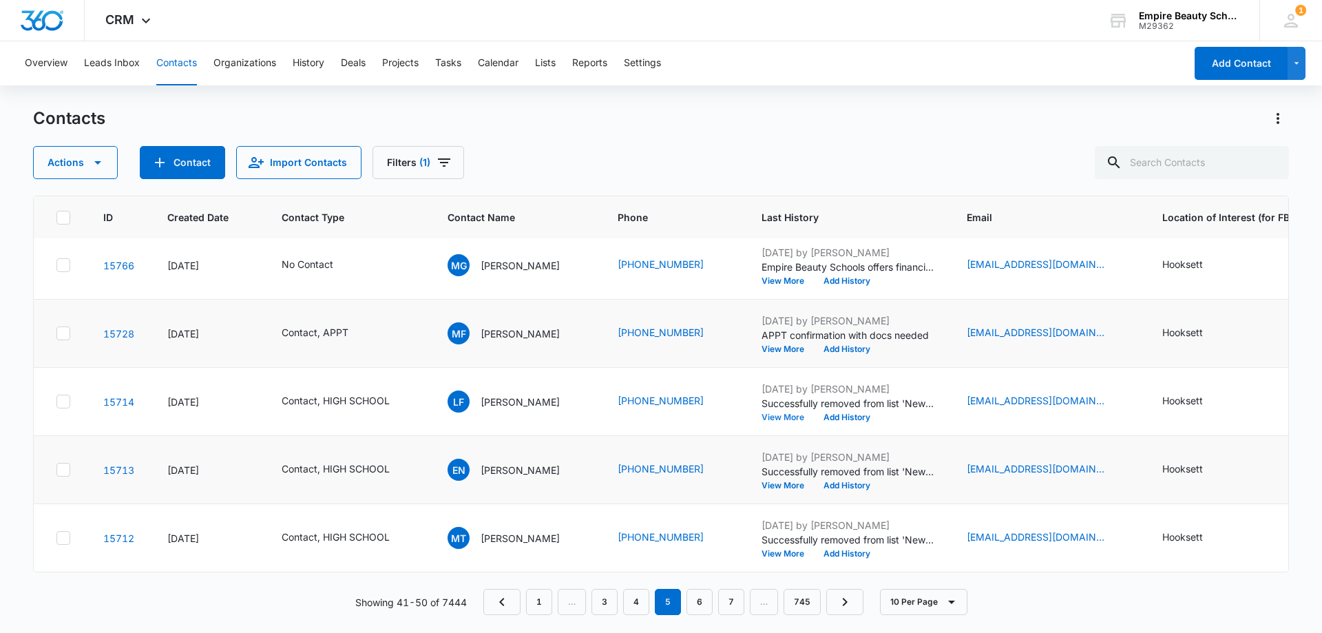
scroll to position [359, 0]
click at [697, 601] on link "6" at bounding box center [699, 602] width 26 height 26
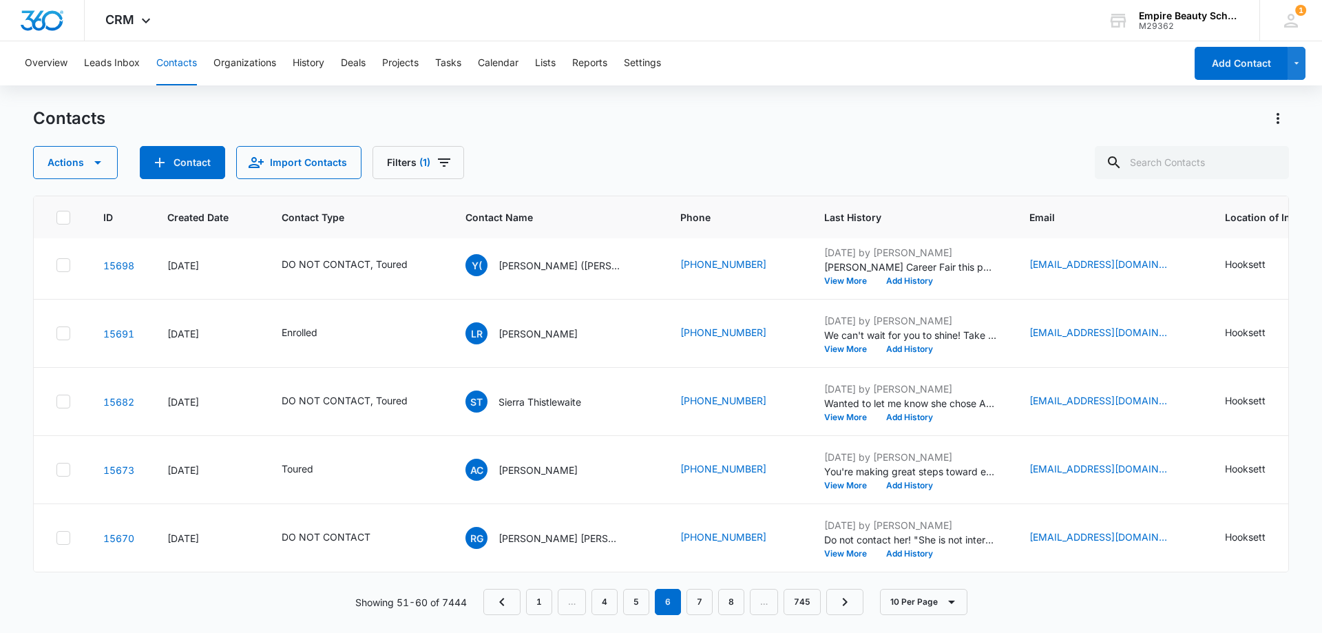
scroll to position [0, 0]
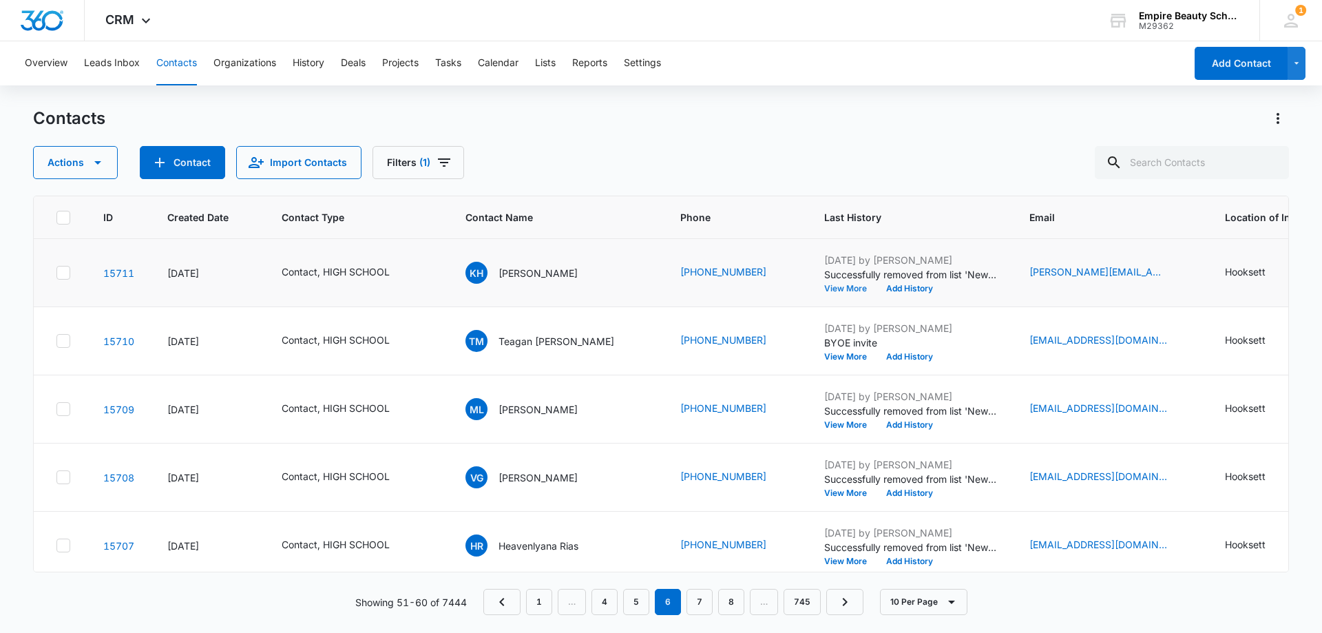
click at [824, 290] on button "View More" at bounding box center [850, 288] width 52 height 8
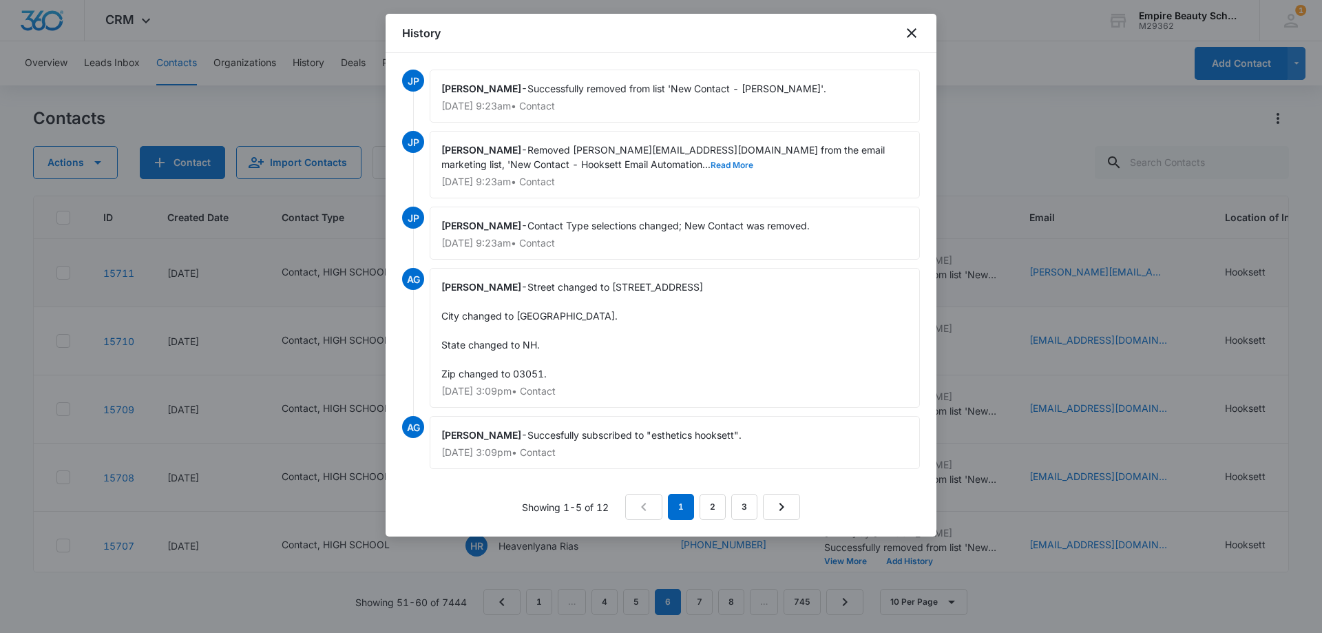
click at [710, 167] on button "Read More" at bounding box center [731, 165] width 43 height 8
click at [703, 509] on link "2" at bounding box center [712, 507] width 26 height 26
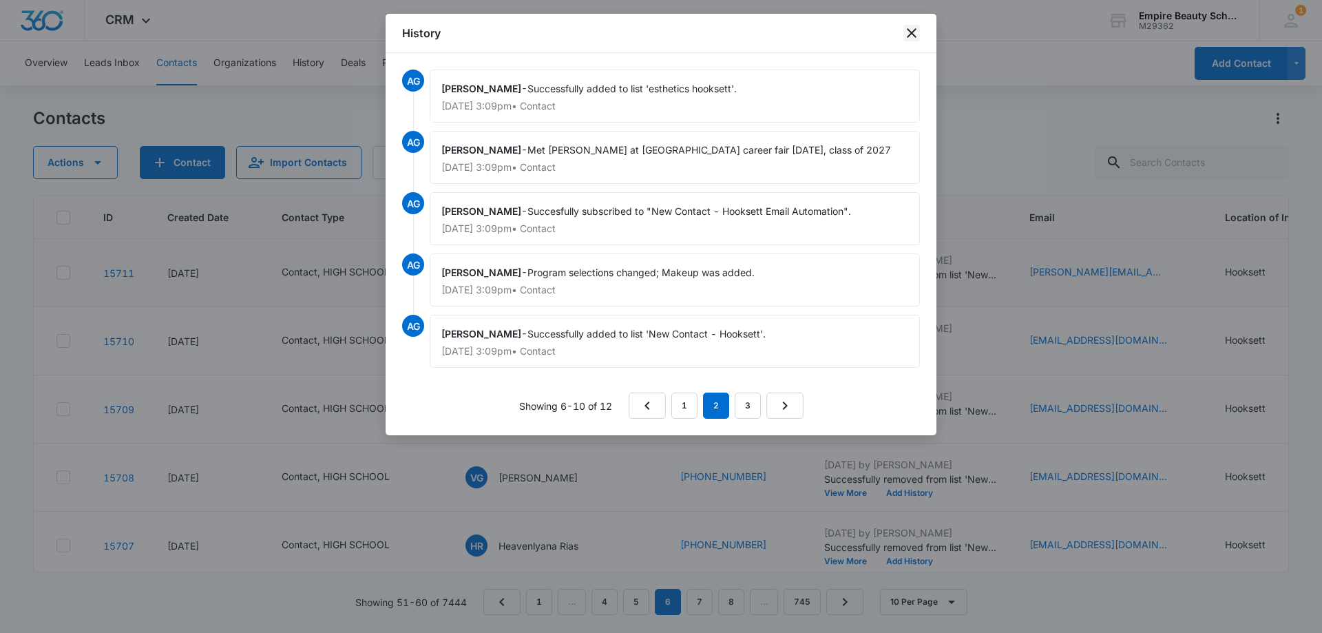
click at [908, 36] on icon "close" at bounding box center [912, 33] width 10 height 10
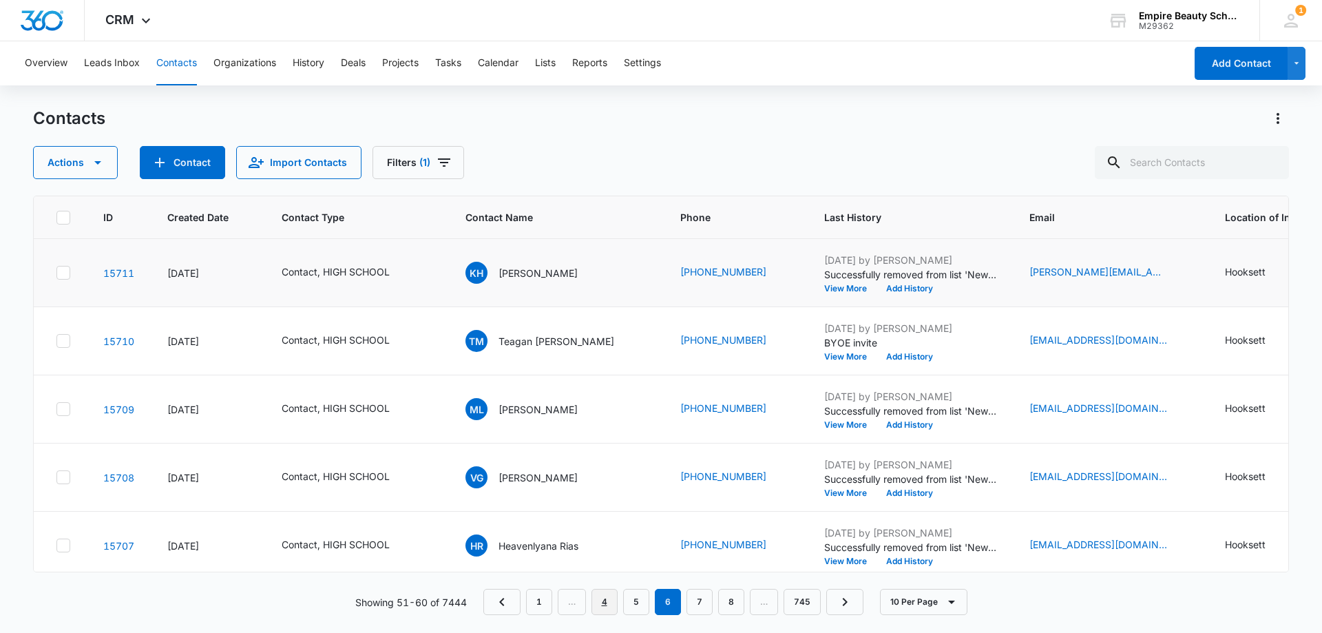
click at [613, 607] on link "4" at bounding box center [604, 602] width 26 height 26
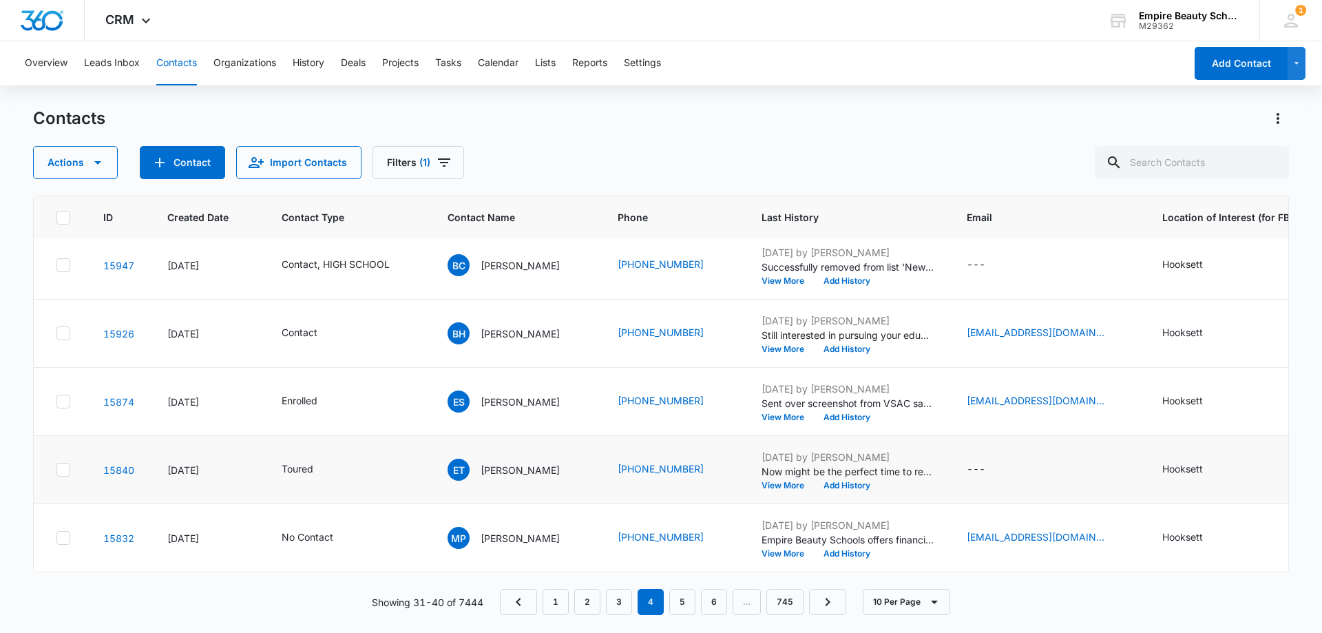
scroll to position [359, 0]
click at [805, 549] on button "View More" at bounding box center [787, 553] width 52 height 8
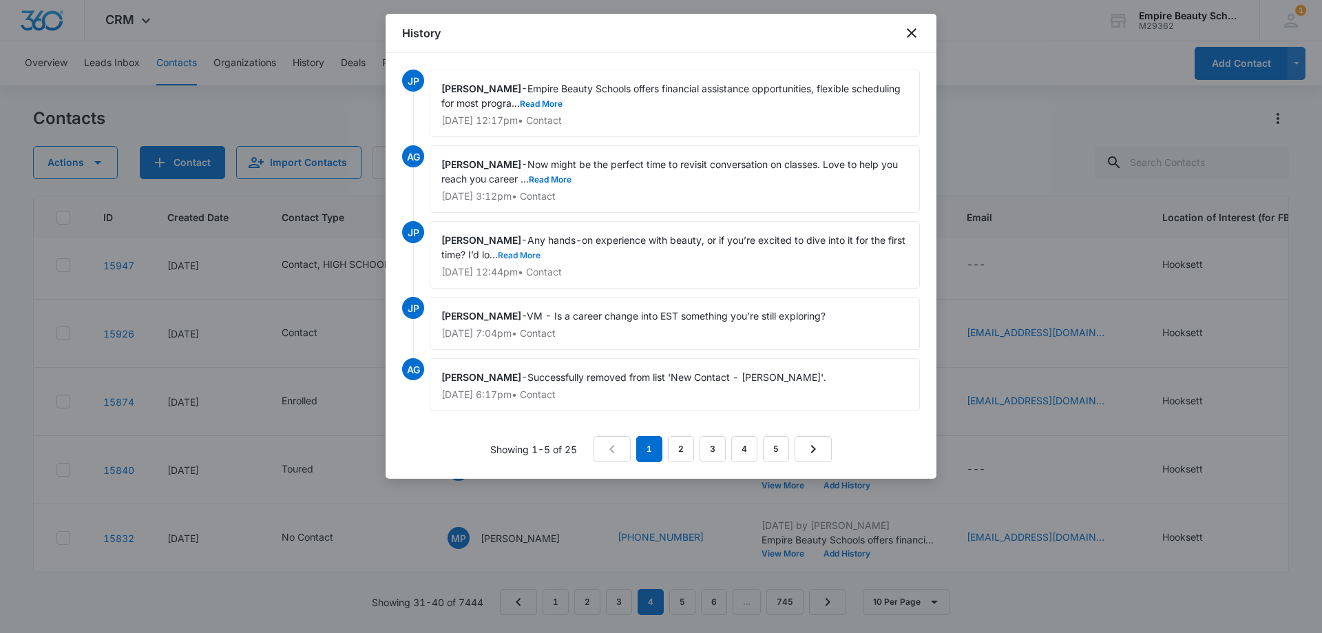
click at [540, 257] on button "Read More" at bounding box center [519, 255] width 43 height 8
click at [562, 107] on button "Read More" at bounding box center [541, 104] width 43 height 8
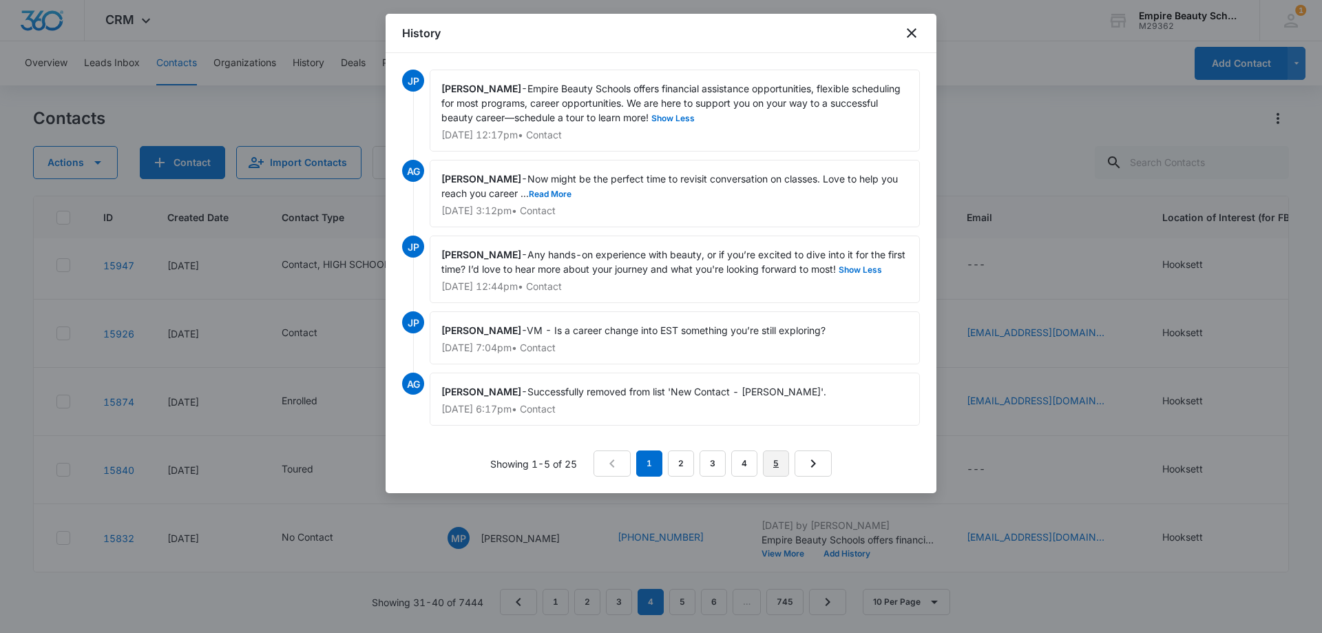
click at [777, 464] on link "5" at bounding box center [776, 463] width 26 height 26
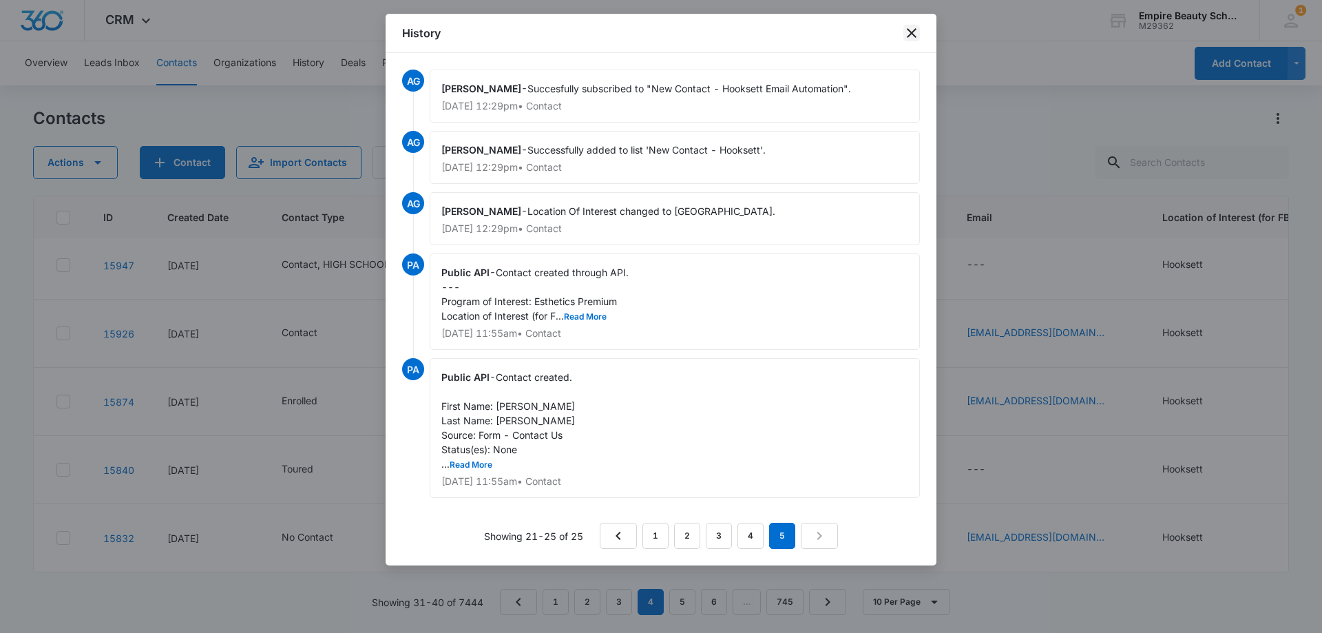
click at [908, 32] on icon "close" at bounding box center [911, 33] width 17 height 17
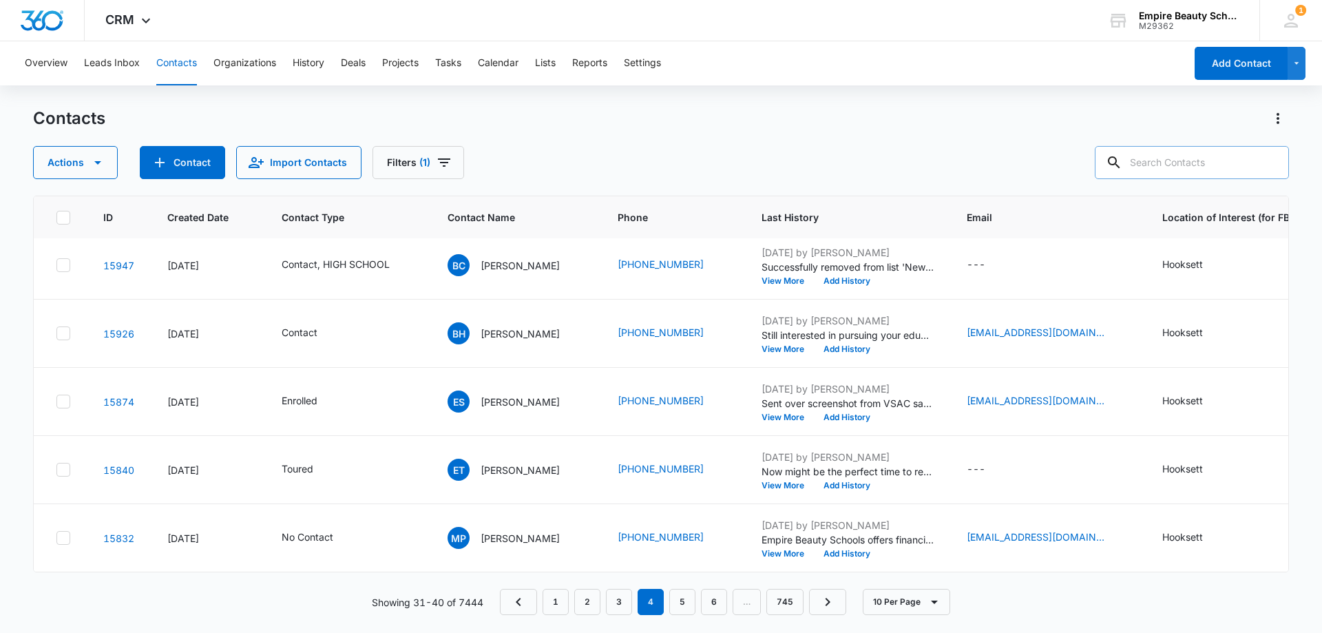
click at [1192, 172] on input "text" at bounding box center [1191, 162] width 194 height 33
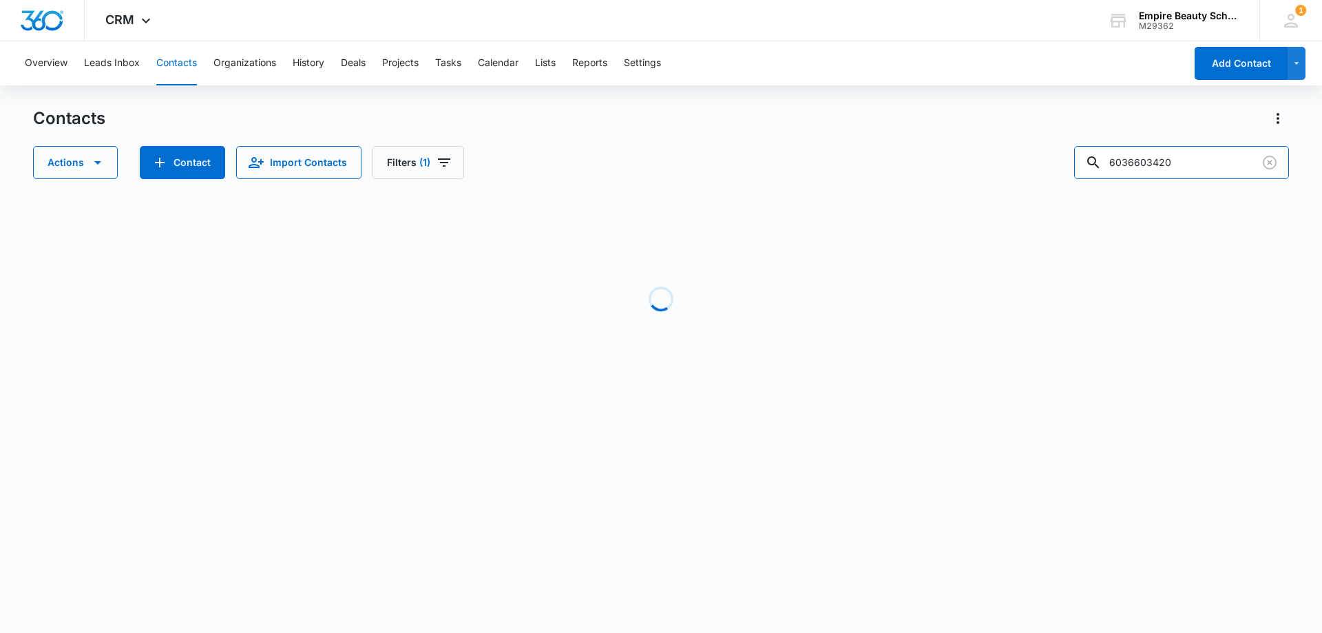
scroll to position [0, 0]
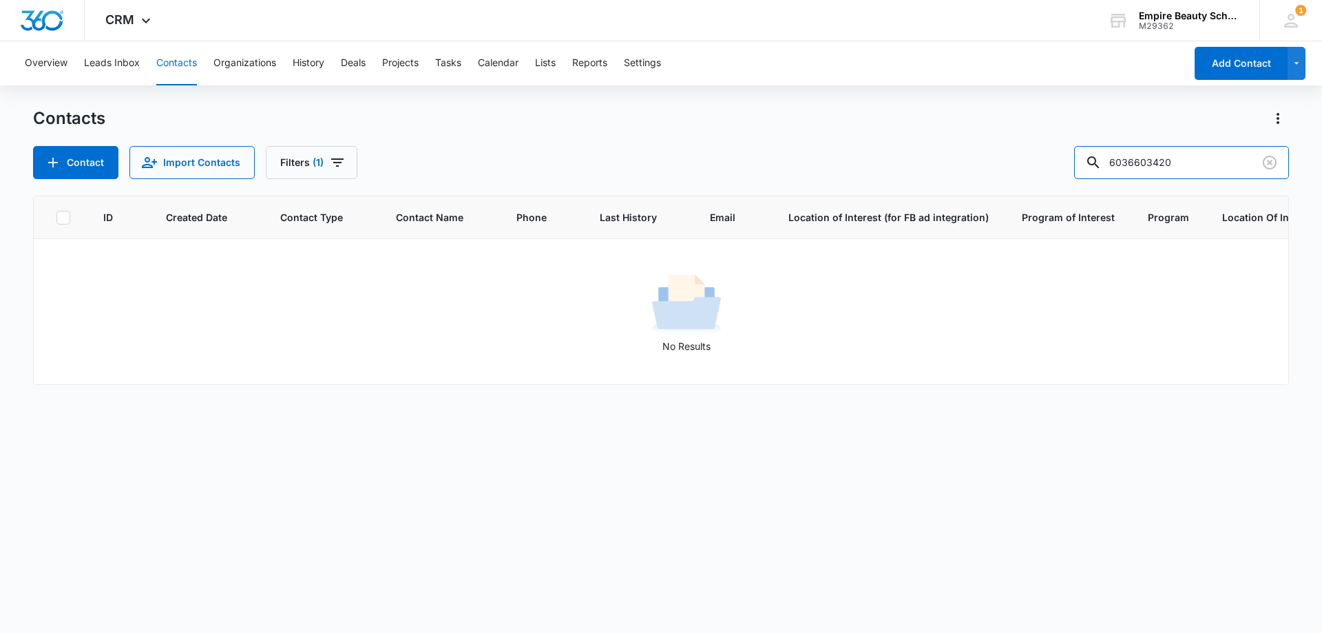
drag, startPoint x: 1158, startPoint y: 156, endPoint x: 874, endPoint y: 160, distance: 284.3
click at [874, 160] on div "Contact Import Contacts Filters [PHONE_NUMBER]" at bounding box center [661, 162] width 1256 height 33
type input "3420"
click at [320, 169] on button "Filters (1)" at bounding box center [312, 162] width 92 height 33
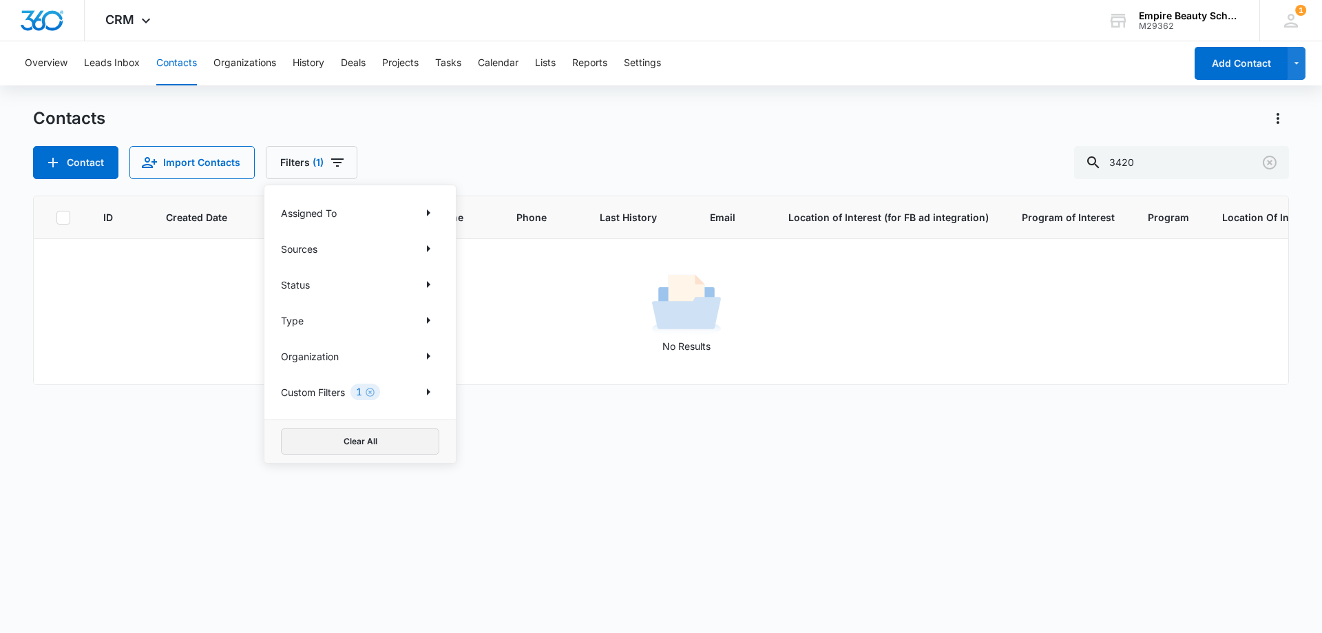
drag, startPoint x: 340, startPoint y: 437, endPoint x: 365, endPoint y: 381, distance: 61.0
click at [339, 438] on button "Clear All" at bounding box center [360, 441] width 158 height 26
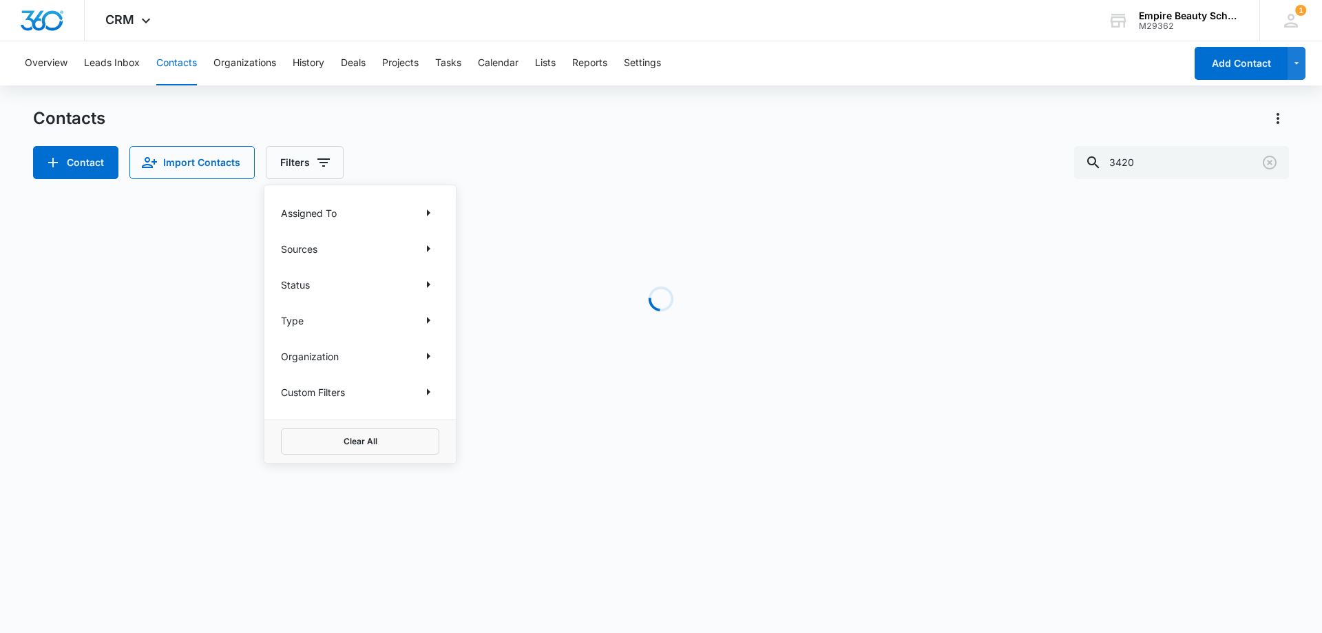
click at [505, 147] on div "Contact Import Contacts Filters Assigned To Sources Status Type Organization Cu…" at bounding box center [661, 162] width 1256 height 33
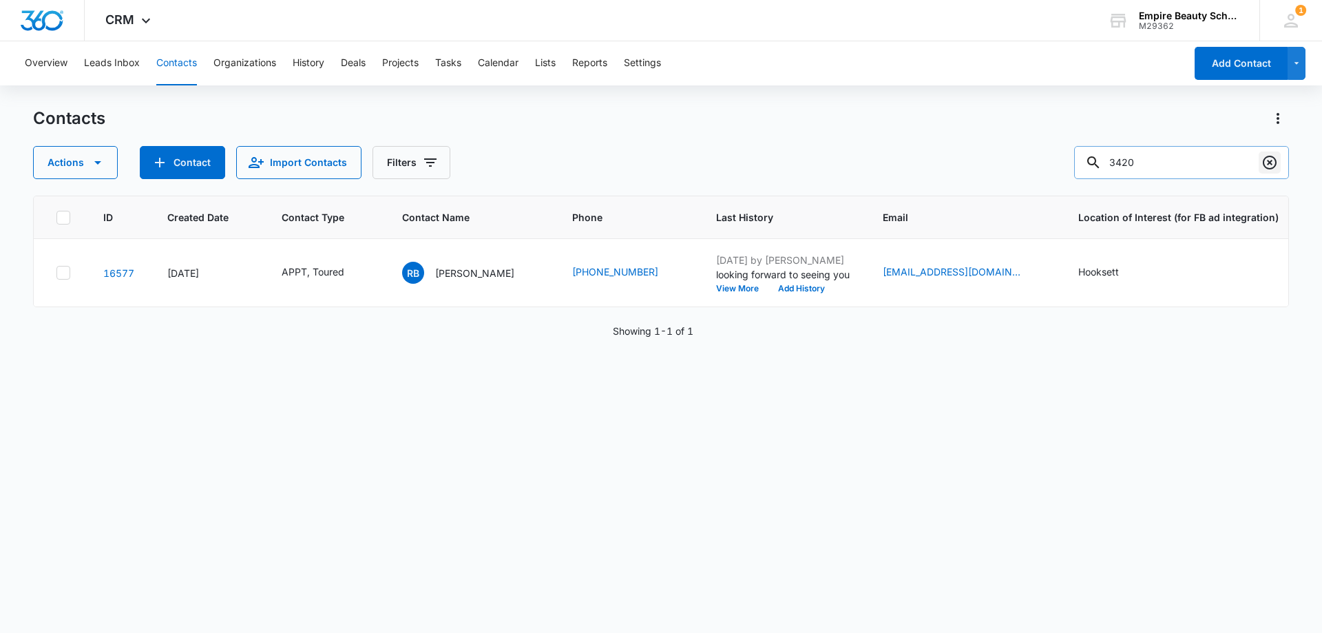
click at [1271, 156] on icon "Clear" at bounding box center [1269, 163] width 14 height 14
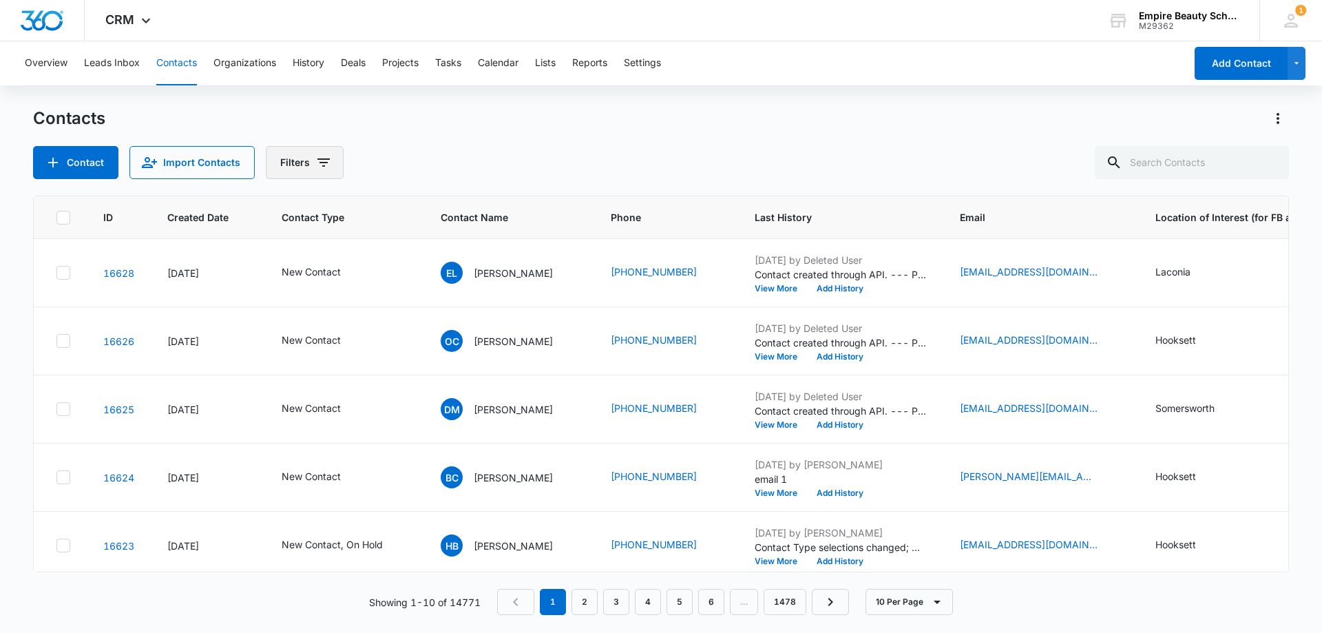
click at [332, 151] on button "Filters" at bounding box center [305, 162] width 78 height 33
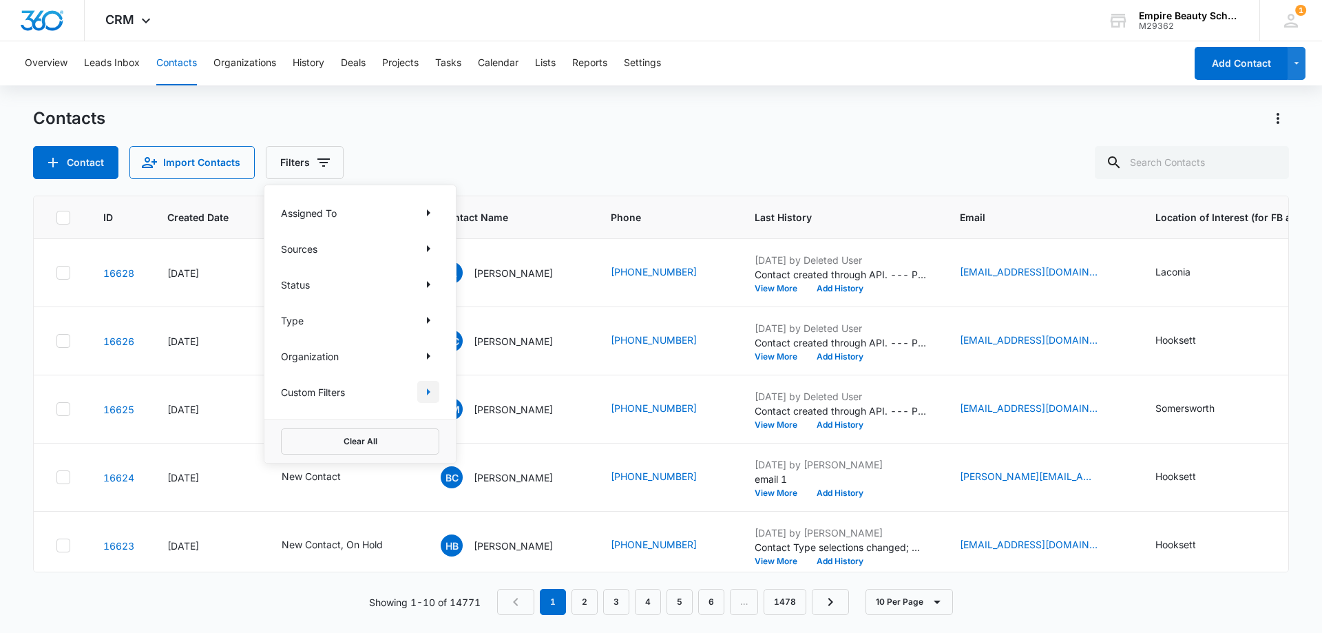
click at [420, 394] on icon "Show Custom Filters filters" at bounding box center [428, 391] width 17 height 17
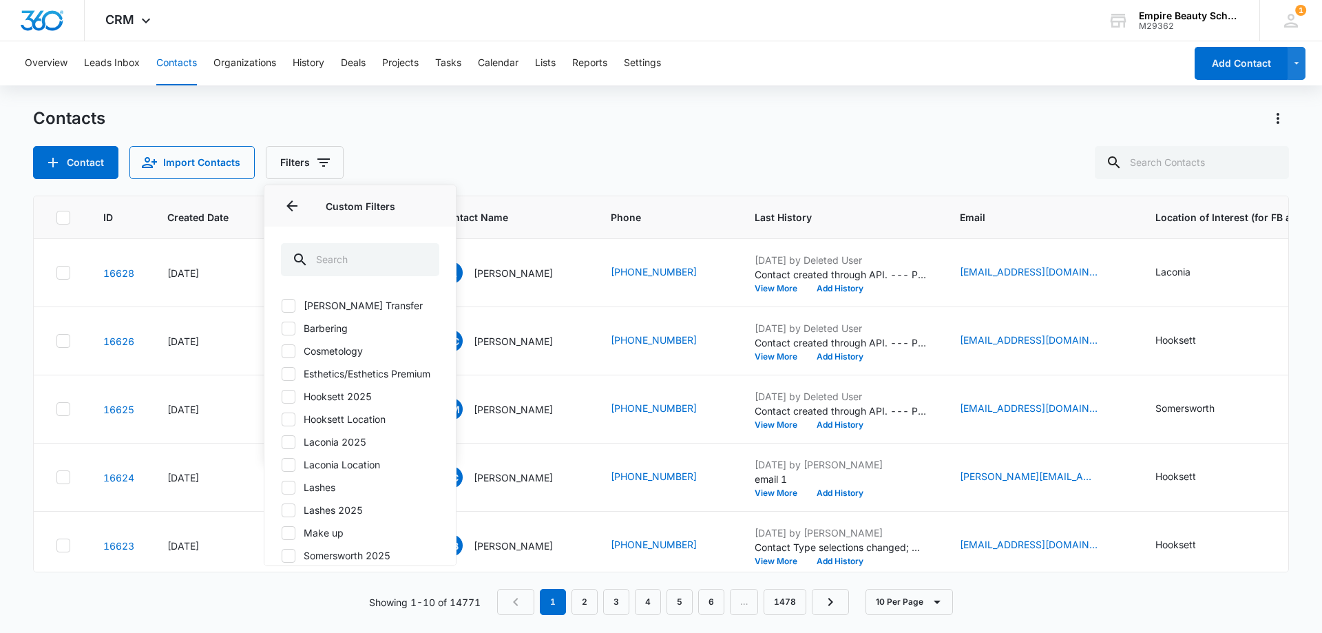
click at [288, 425] on icon at bounding box center [288, 419] width 12 height 12
click at [282, 419] on input "Hooksett Location" at bounding box center [281, 419] width 1 height 1
checkbox input "true"
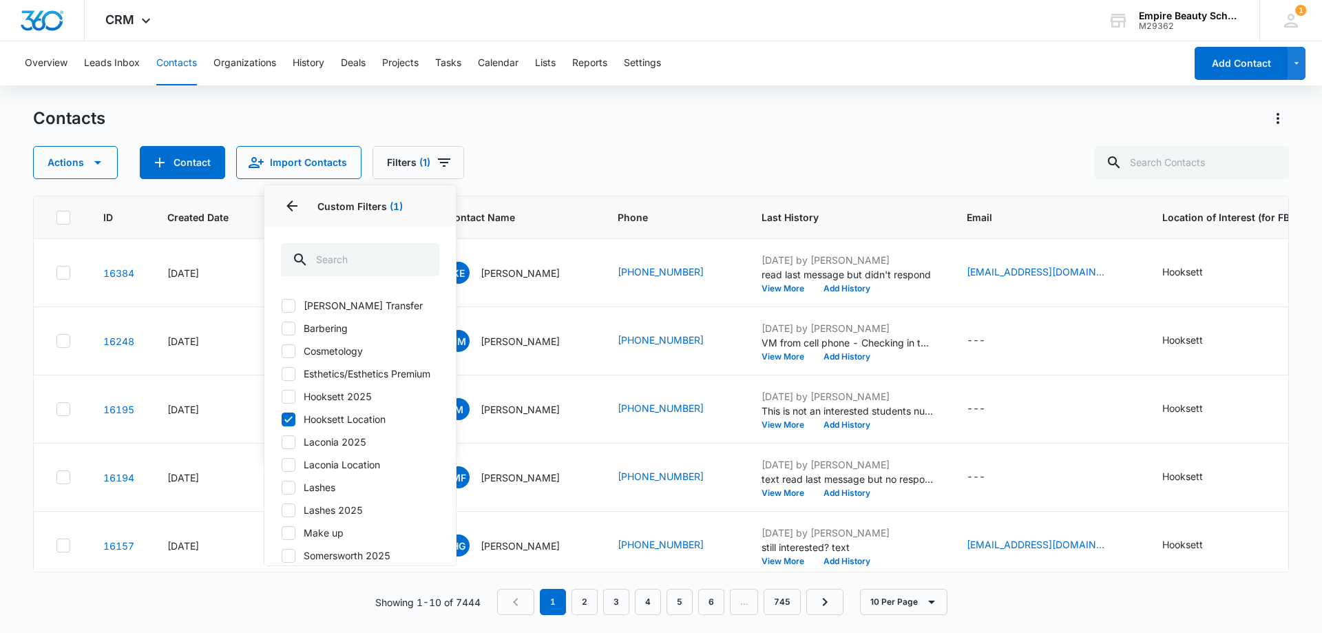
click at [622, 149] on div "Actions Contact Import Contacts Filters (1) Assigned To Sources Status Type Org…" at bounding box center [661, 162] width 1256 height 33
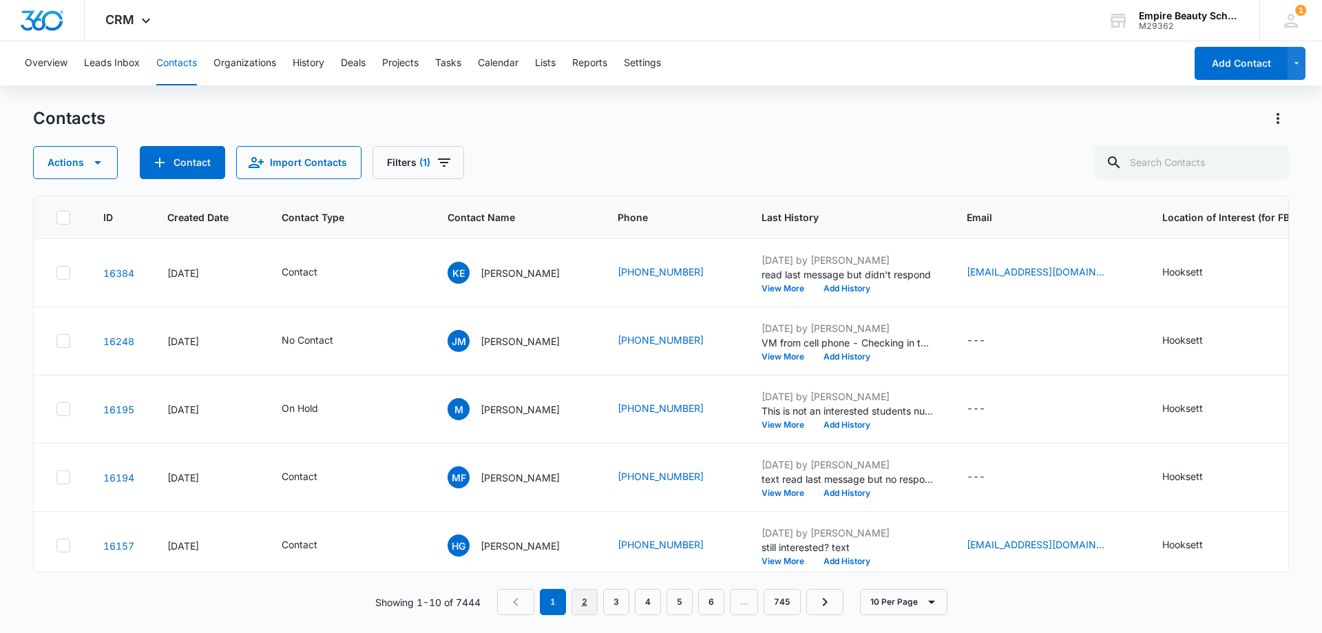
click at [579, 605] on link "2" at bounding box center [584, 602] width 26 height 26
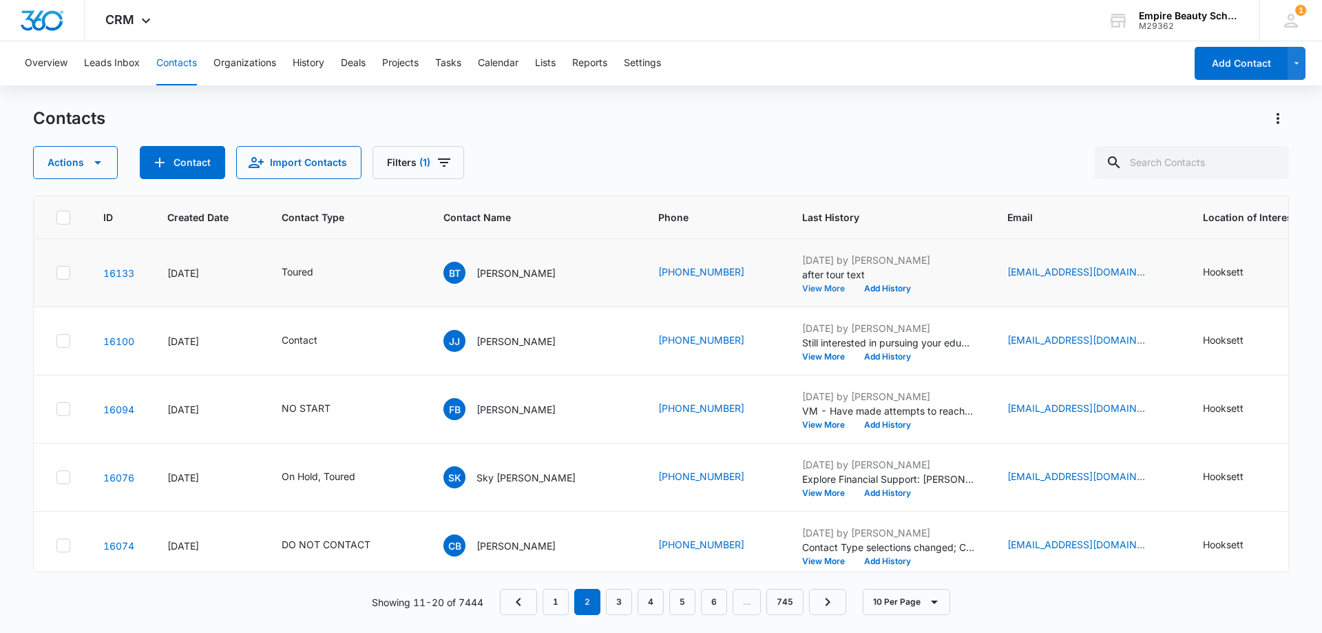
click at [802, 284] on button "View More" at bounding box center [828, 288] width 52 height 8
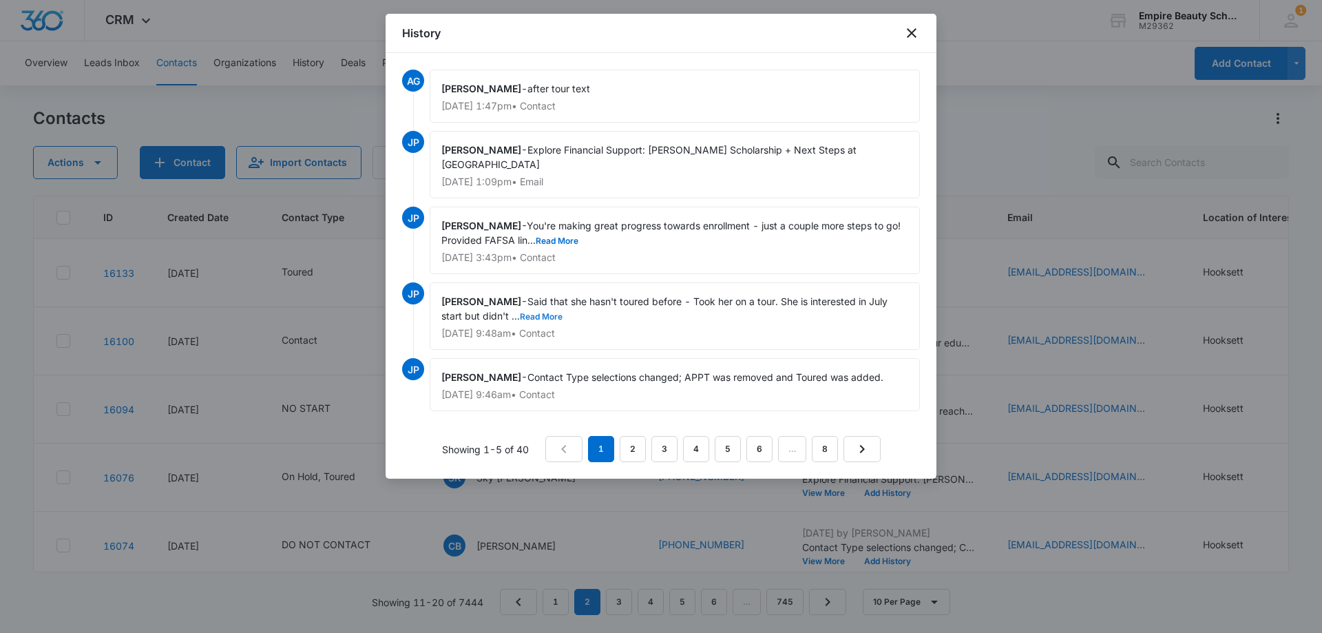
click at [541, 315] on button "Read More" at bounding box center [541, 317] width 43 height 8
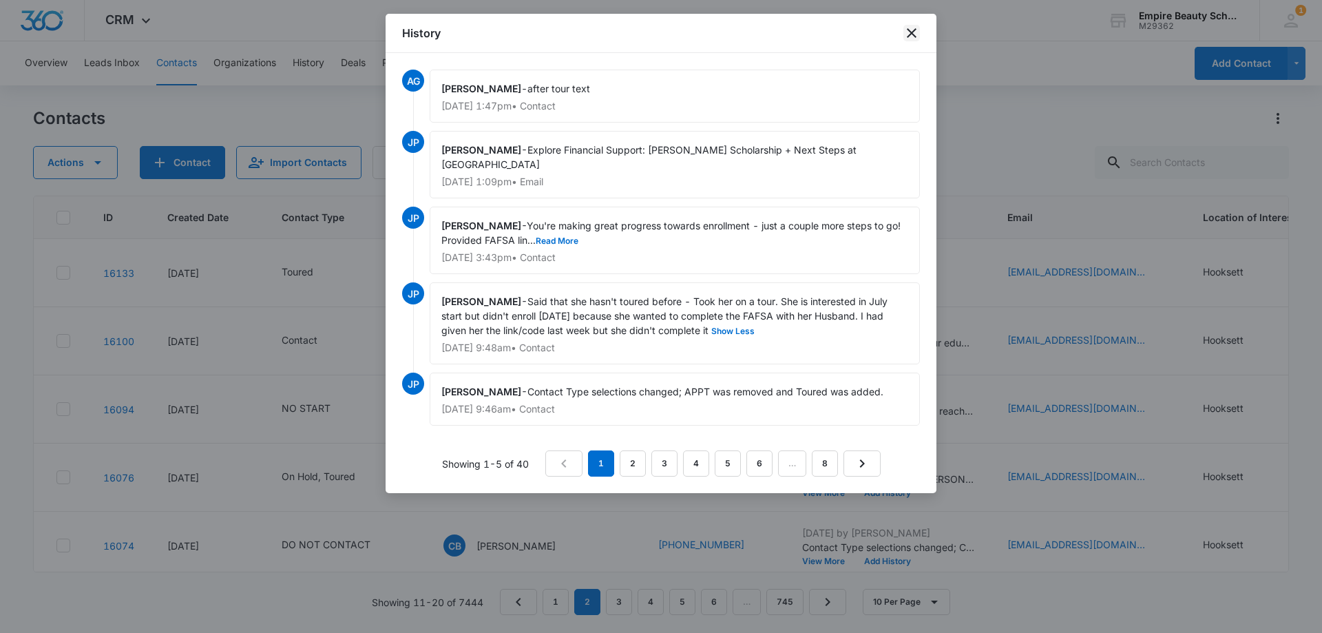
click at [913, 26] on icon "close" at bounding box center [911, 33] width 17 height 17
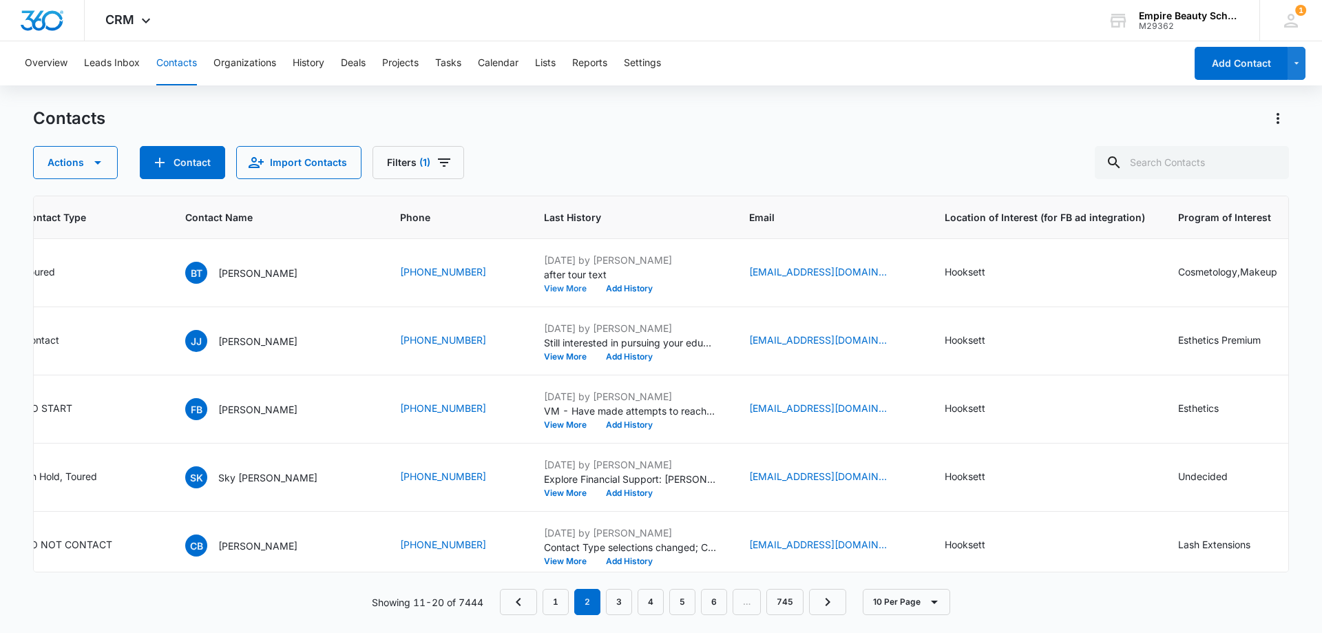
scroll to position [0, 104]
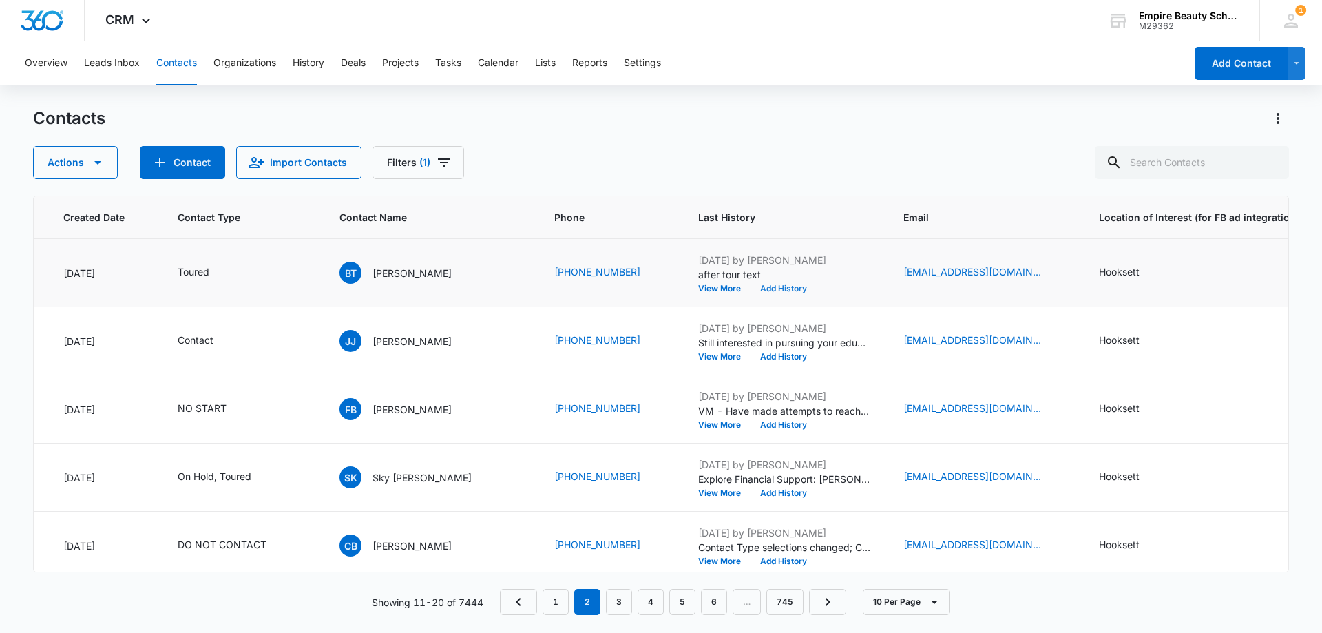
click at [750, 284] on button "Add History" at bounding box center [783, 288] width 66 height 8
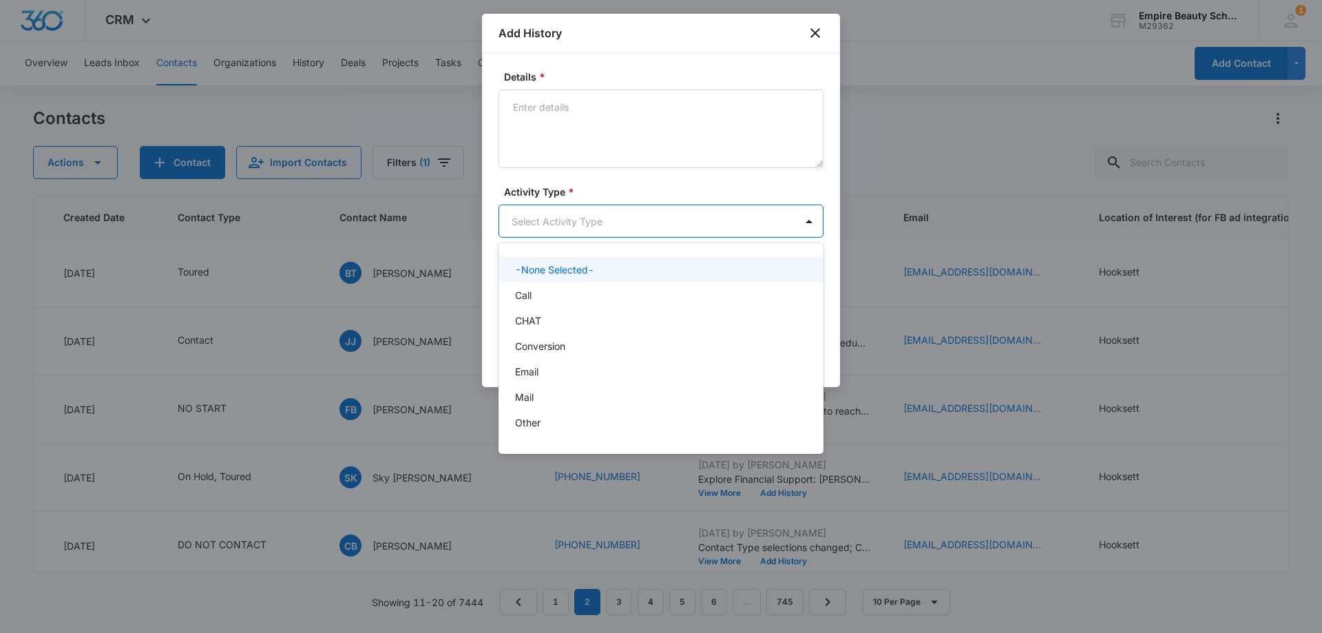
click at [560, 213] on body "CRM Apps Forms CRM Email Shop Payments POS Files Brand Settings Empire Beauty S…" at bounding box center [661, 316] width 1322 height 633
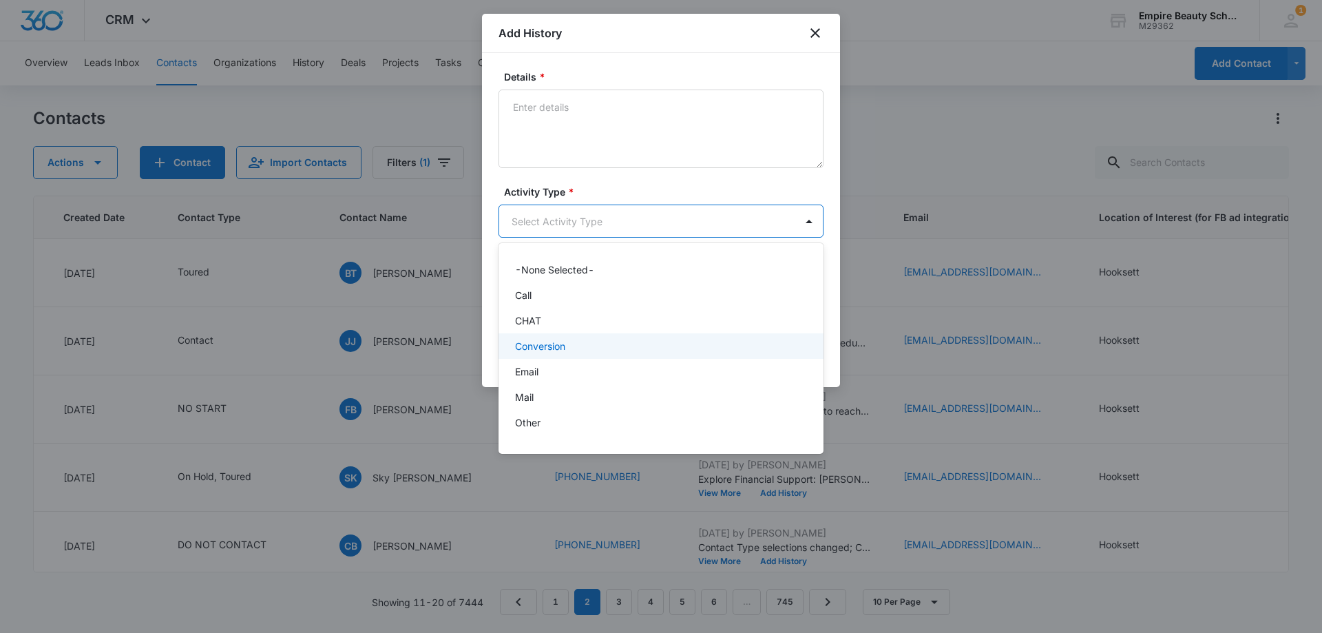
scroll to position [72, 0]
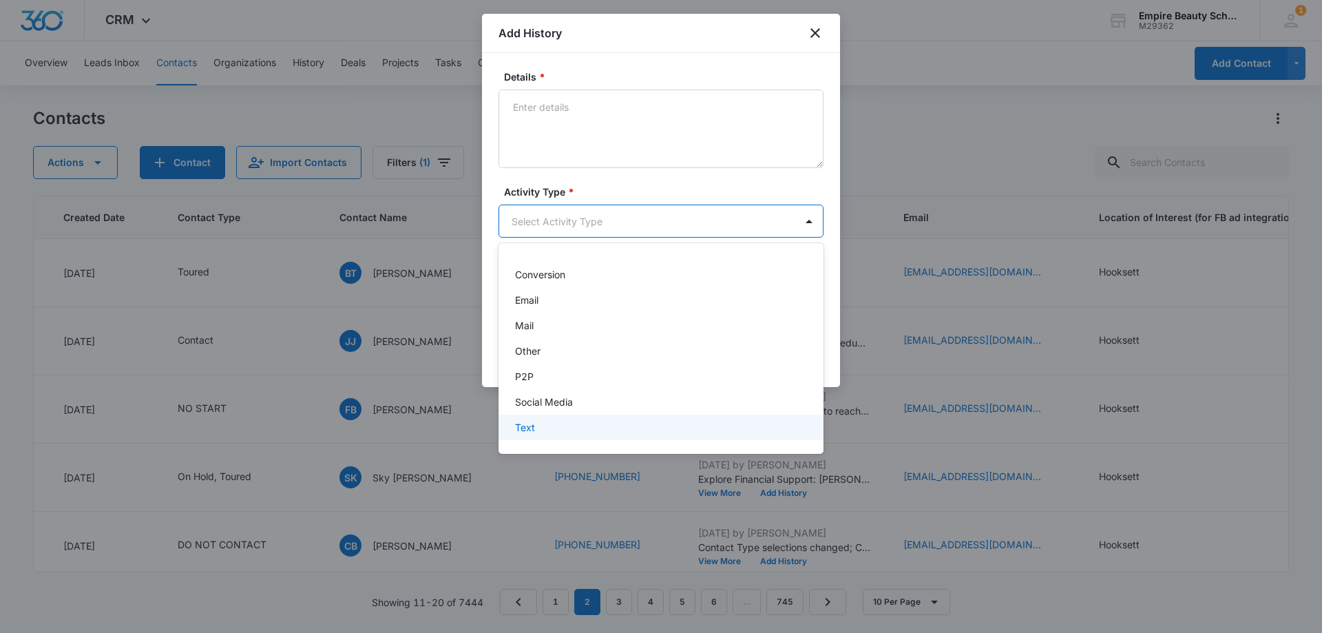
click at [537, 425] on div "Text" at bounding box center [659, 427] width 289 height 14
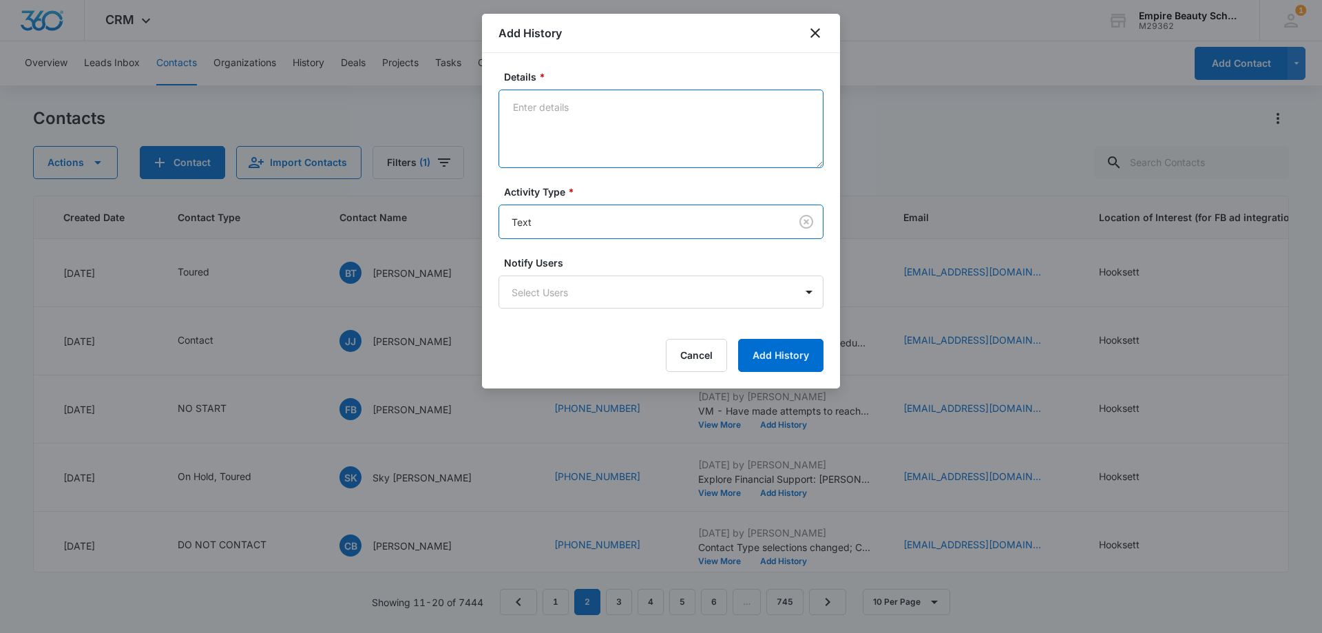
click at [579, 138] on textarea "Details *" at bounding box center [660, 128] width 325 height 78
paste textarea "[PERSON_NAME] Enrollment Deciding EST/[PERSON_NAME]"
type textarea "[PERSON_NAME] Enrollment Deciding EST/[PERSON_NAME]"
drag, startPoint x: 742, startPoint y: 106, endPoint x: 485, endPoint y: 108, distance: 256.8
click at [485, 108] on div "Details * [PERSON_NAME] Enrollment Deciding EST/[PERSON_NAME] Activity Type * T…" at bounding box center [661, 220] width 358 height 335
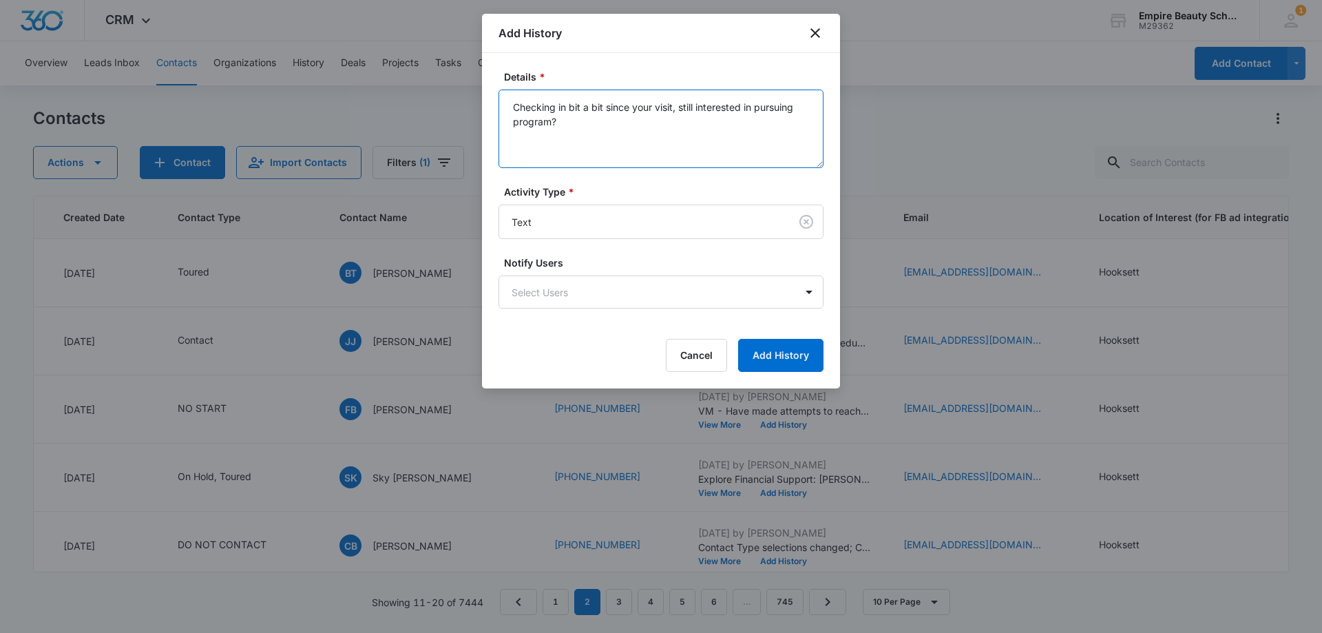
click at [506, 121] on textarea "Checking in bit a bit since your visit, still interested in pursuing program?" at bounding box center [660, 128] width 325 height 78
click at [602, 118] on textarea "Checking in bit a bit since your visit, still interested in pursuing cos progra…" at bounding box center [660, 128] width 325 height 78
drag, startPoint x: 666, startPoint y: 125, endPoint x: 452, endPoint y: 103, distance: 215.2
click at [452, 103] on body "CRM Apps Forms CRM Email Shop Payments POS Files Brand Settings Empire Beauty S…" at bounding box center [661, 316] width 1322 height 633
click at [697, 157] on textarea "Checking in bit a bit since your visit, still interested in pursuing cos progra…" at bounding box center [660, 128] width 325 height 78
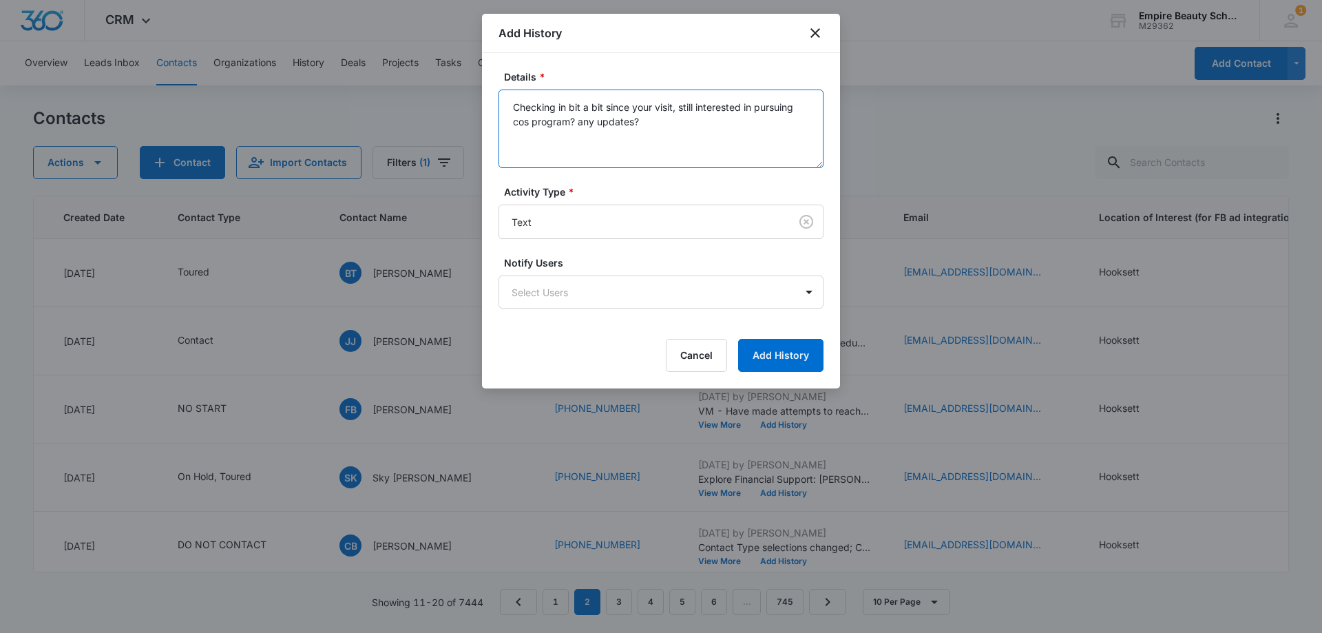
type textarea "Checking in bit a bit since your visit, still interested in pursuing cos progra…"
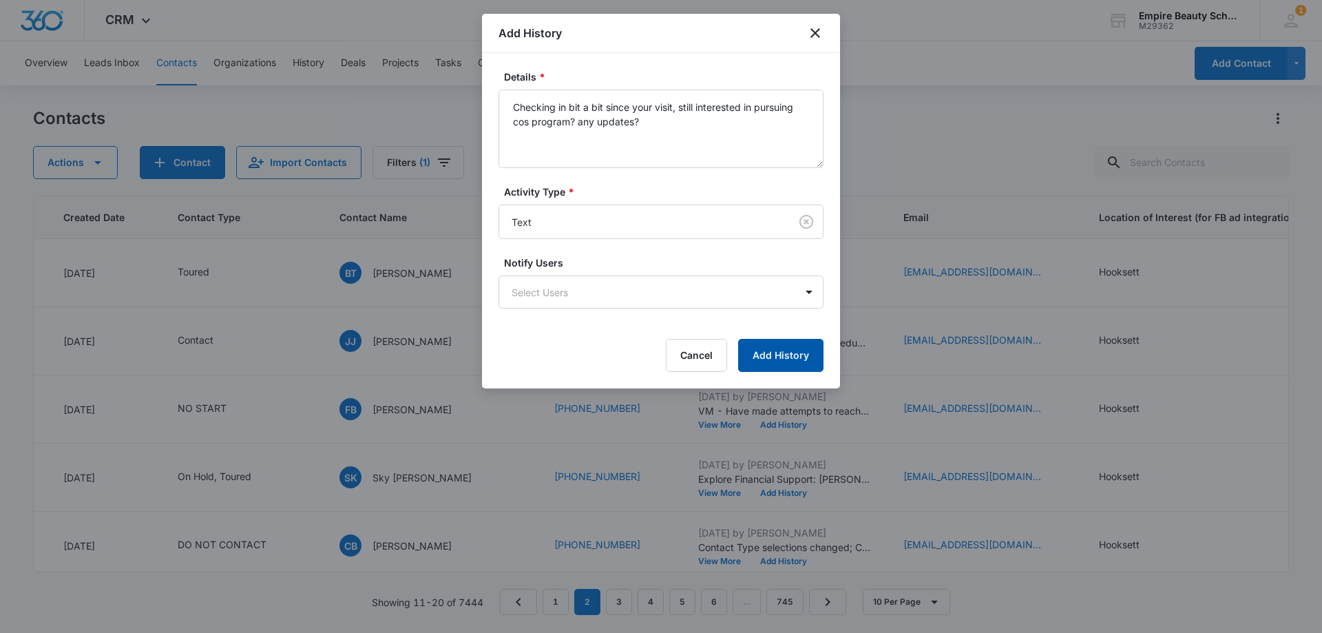
click at [798, 362] on button "Add History" at bounding box center [780, 355] width 85 height 33
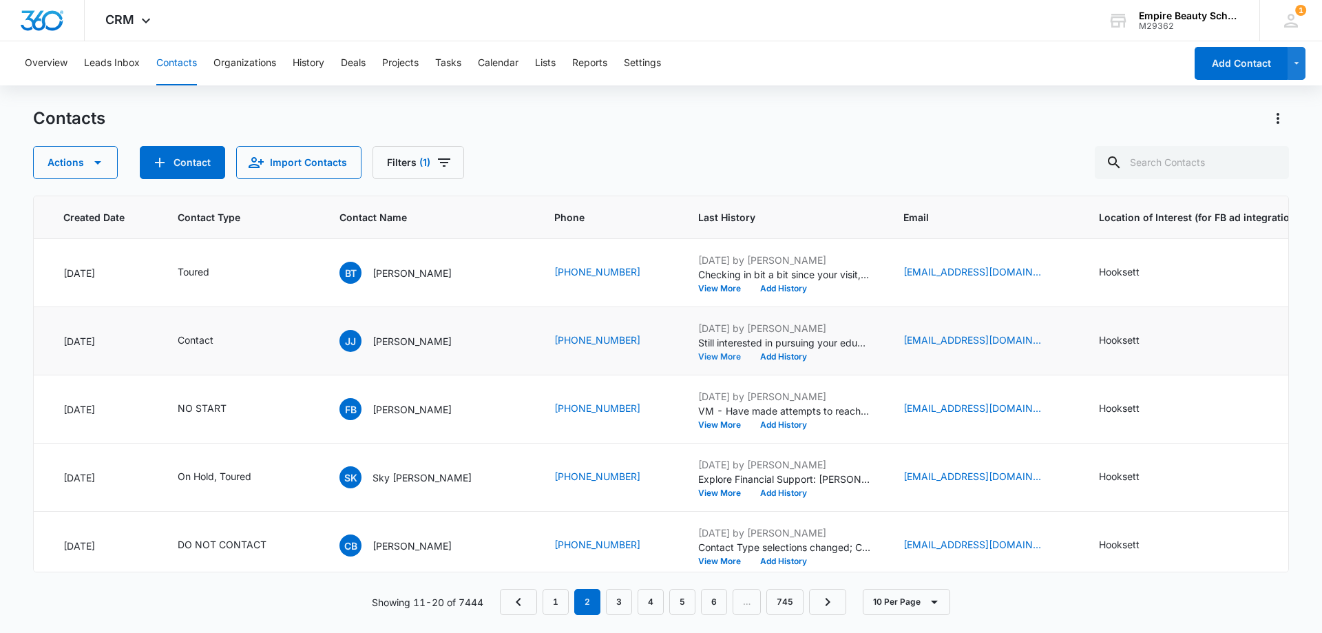
click at [698, 352] on button "View More" at bounding box center [724, 356] width 52 height 8
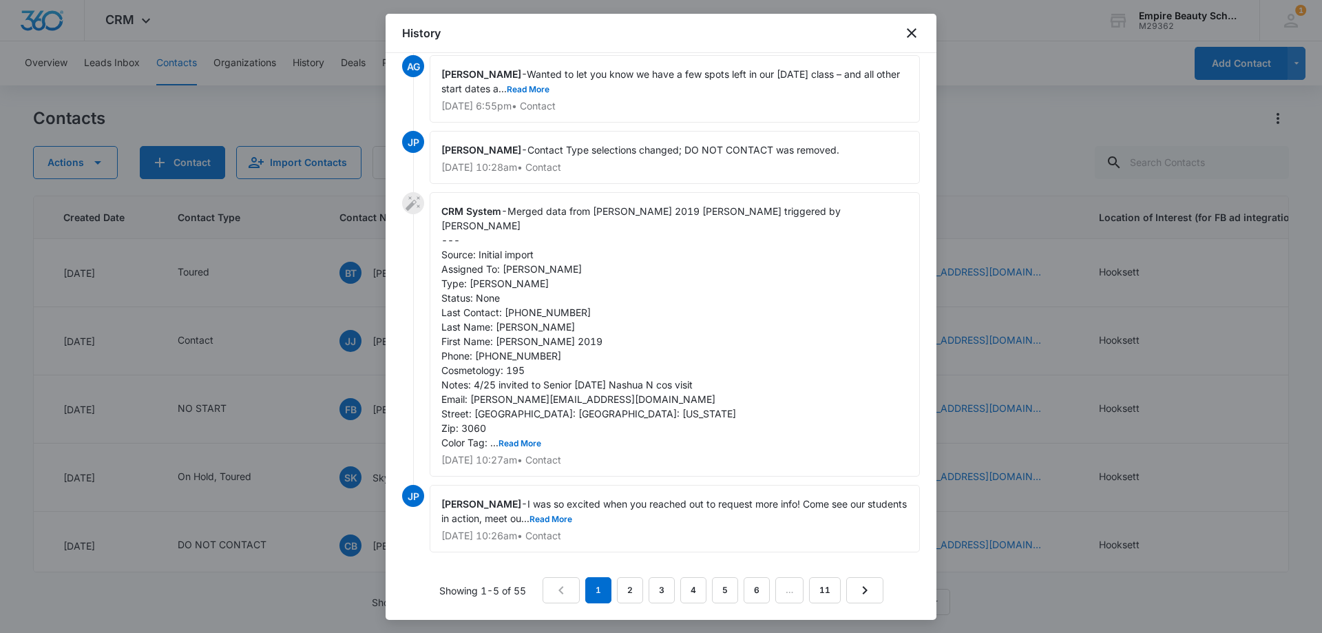
scroll to position [119, 0]
click at [631, 599] on link "2" at bounding box center [630, 590] width 26 height 26
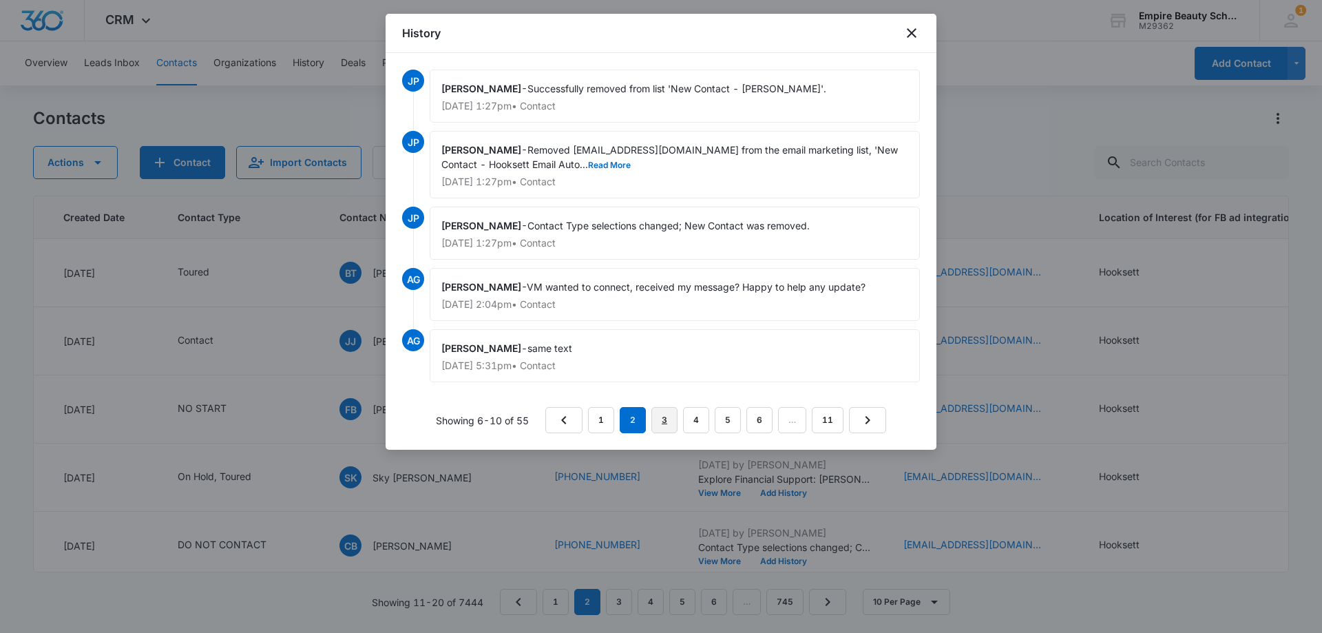
click at [665, 414] on link "3" at bounding box center [664, 420] width 26 height 26
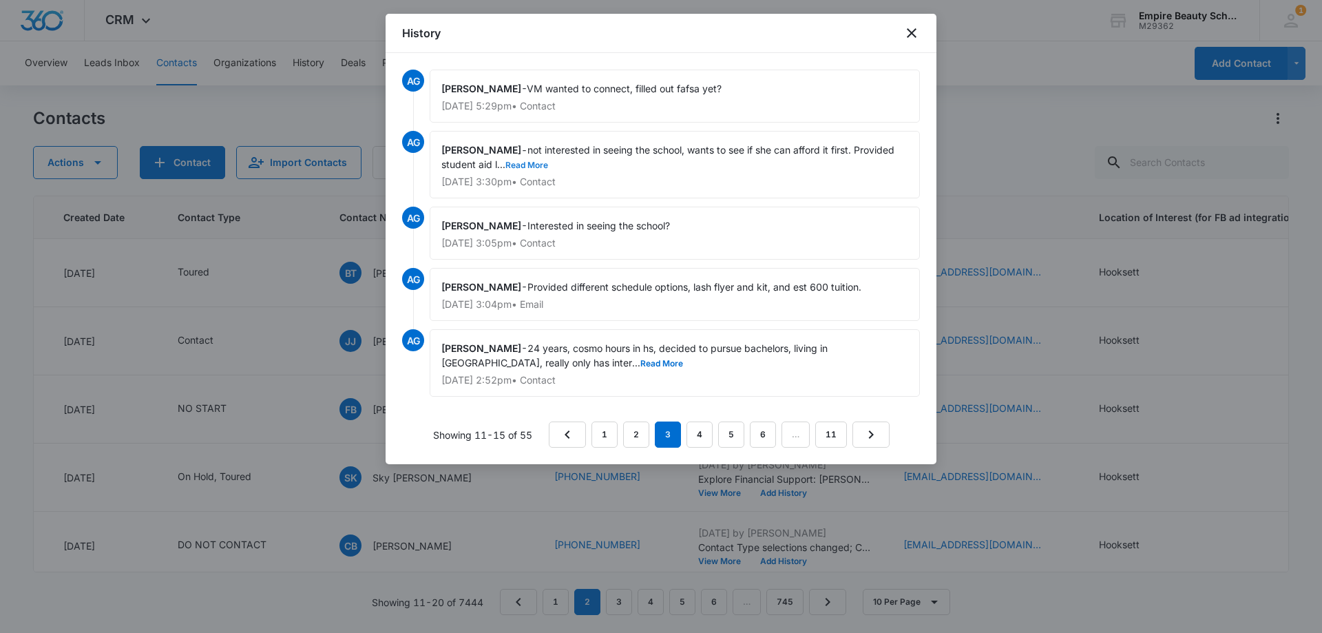
click at [536, 165] on button "Read More" at bounding box center [526, 165] width 43 height 8
click at [640, 361] on button "Read More" at bounding box center [661, 363] width 43 height 8
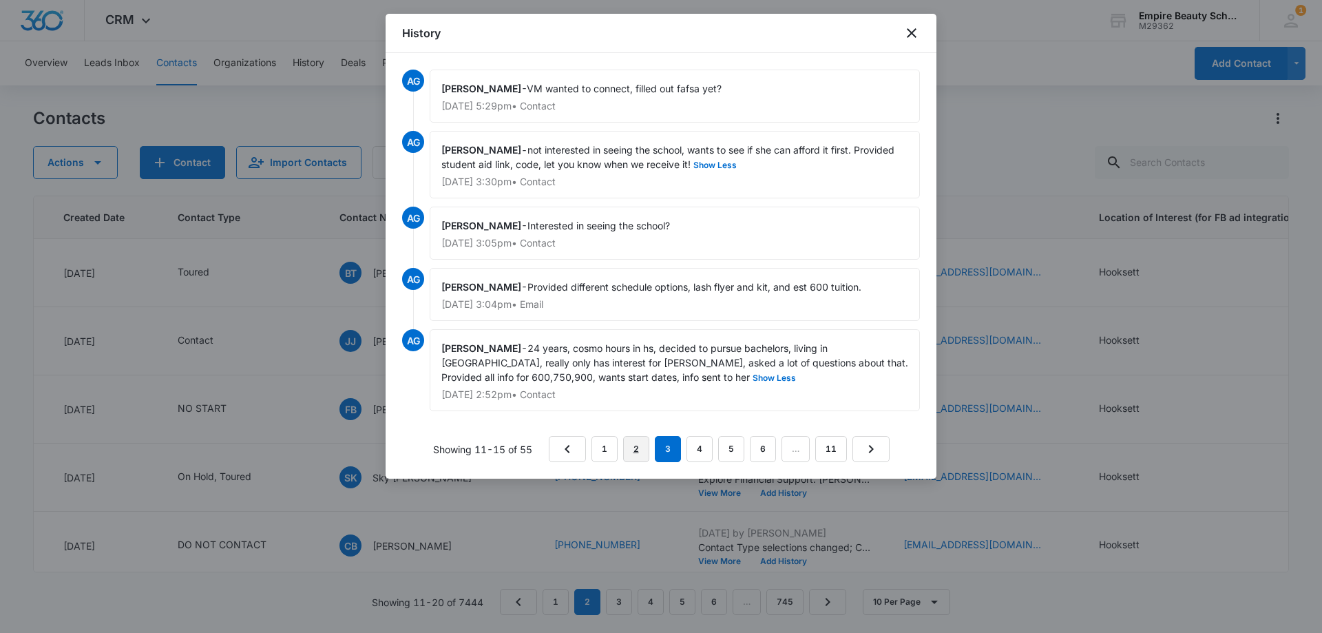
click at [631, 449] on link "2" at bounding box center [636, 449] width 26 height 26
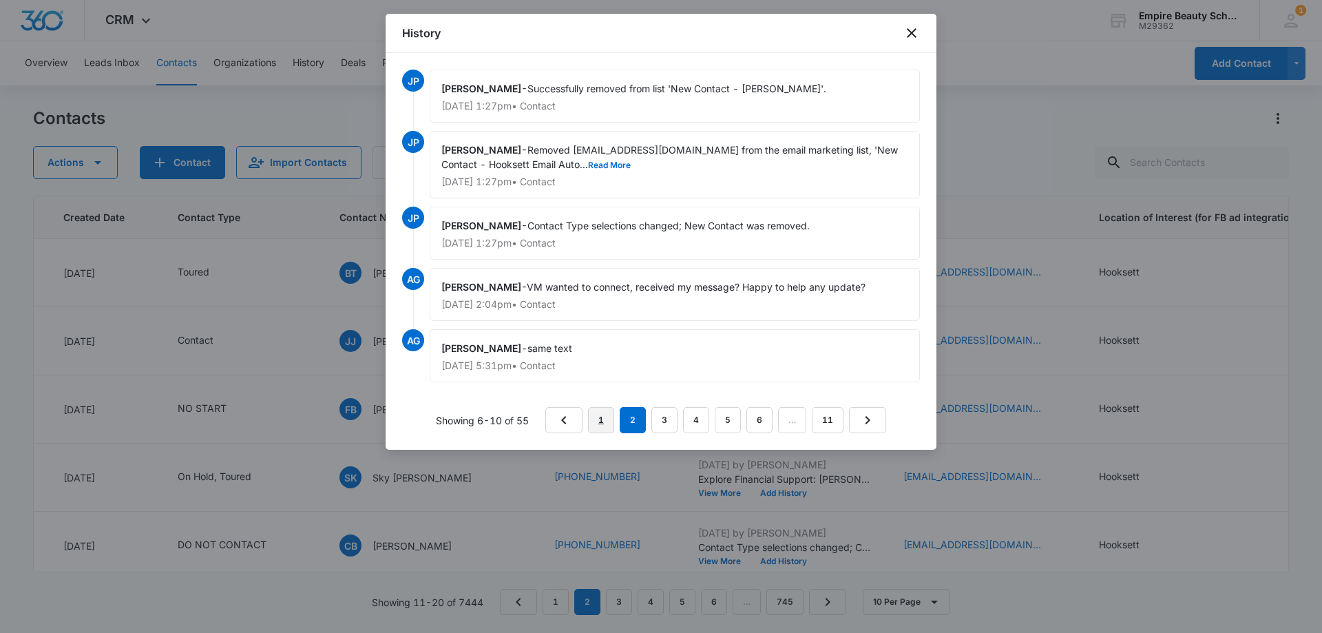
click at [601, 420] on link "1" at bounding box center [601, 420] width 26 height 26
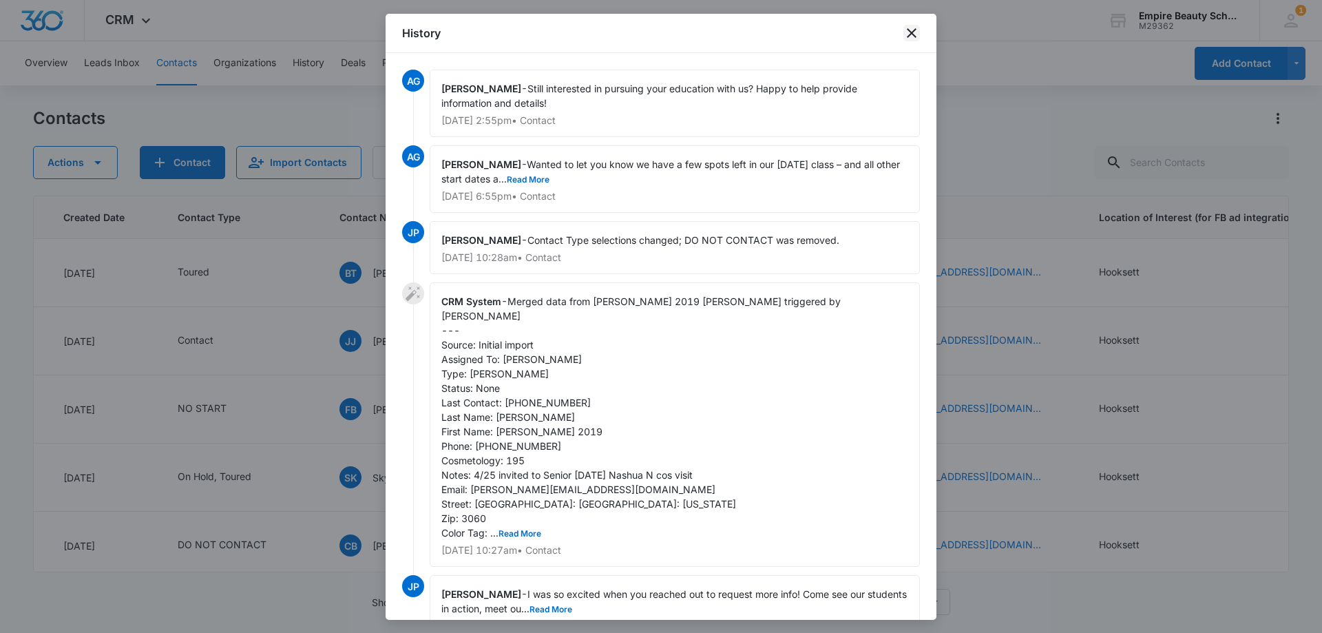
click at [913, 37] on icon "close" at bounding box center [911, 33] width 17 height 17
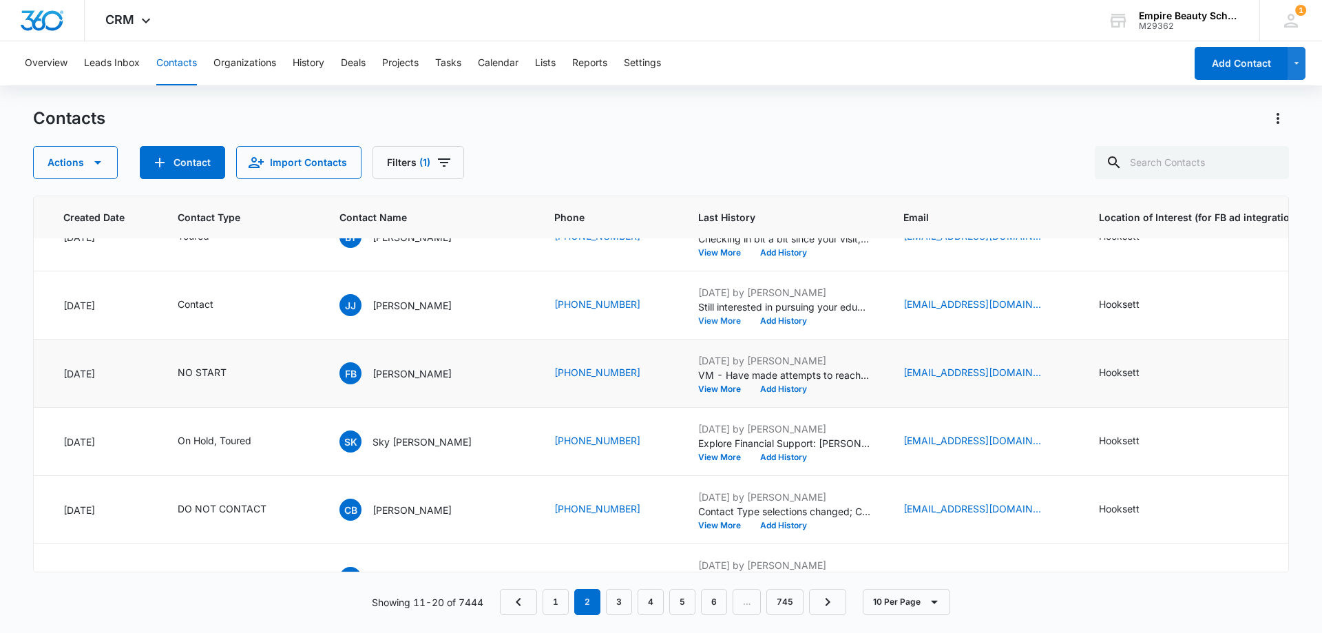
scroll to position [69, 104]
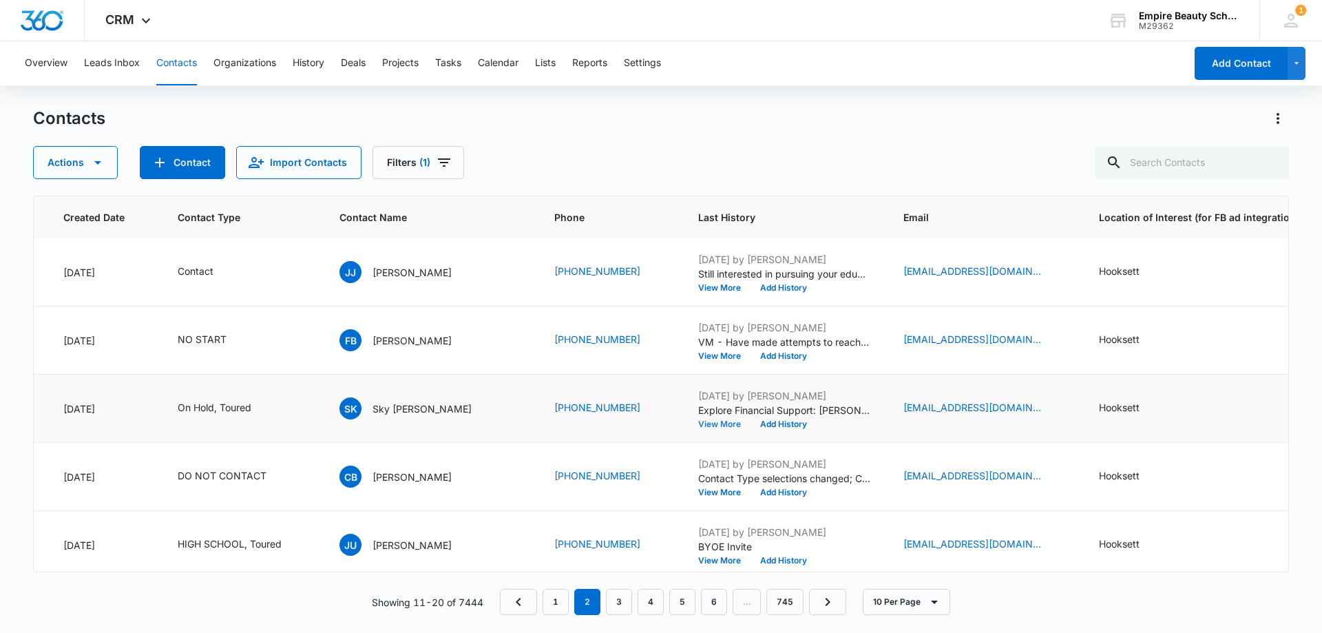
click at [698, 423] on button "View More" at bounding box center [724, 424] width 52 height 8
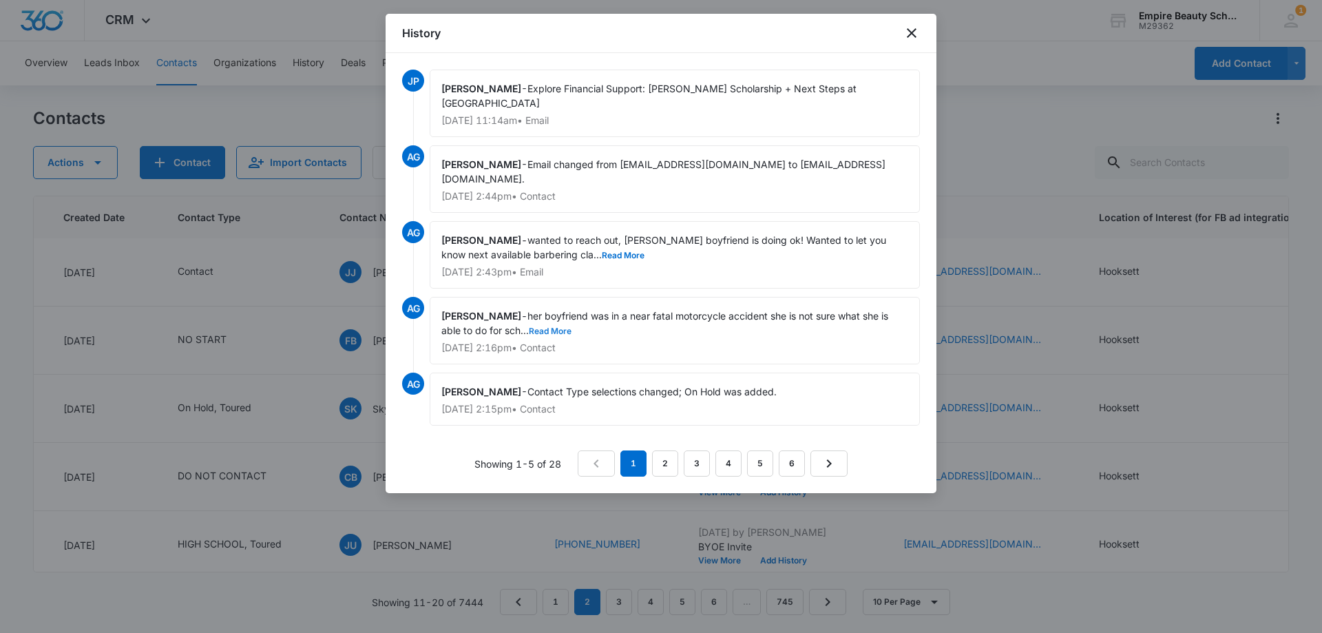
click at [549, 327] on button "Read More" at bounding box center [550, 331] width 43 height 8
click at [913, 34] on icon "close" at bounding box center [912, 33] width 10 height 10
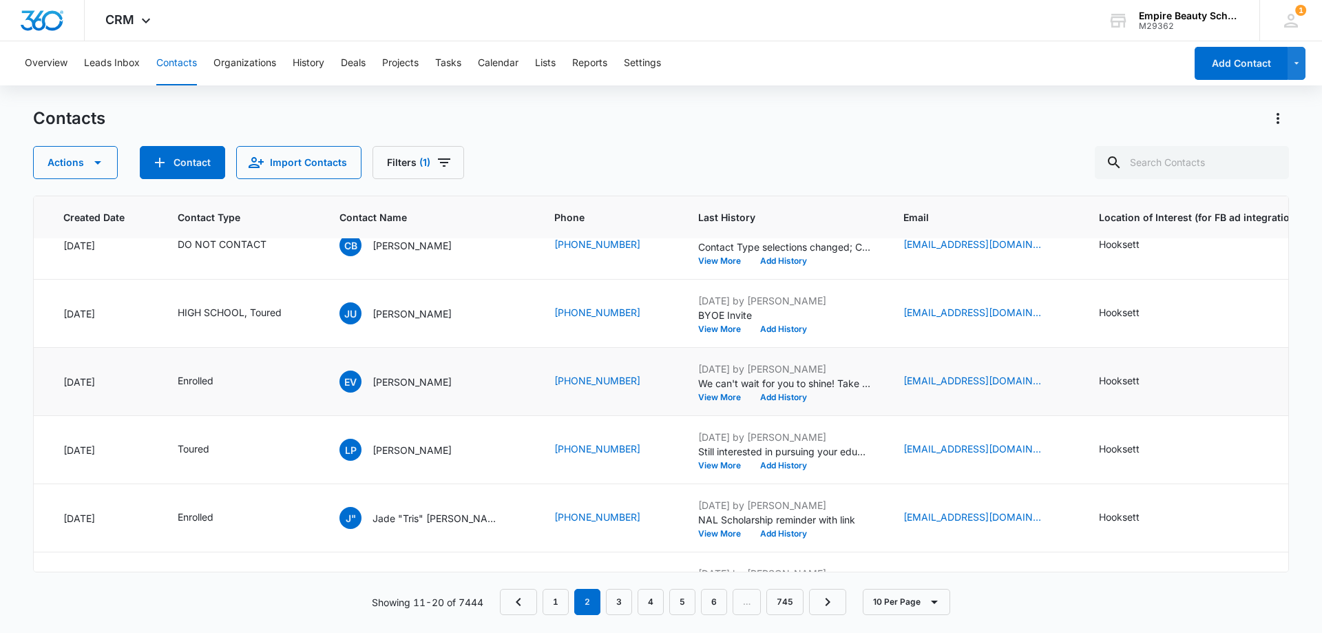
scroll to position [344, 104]
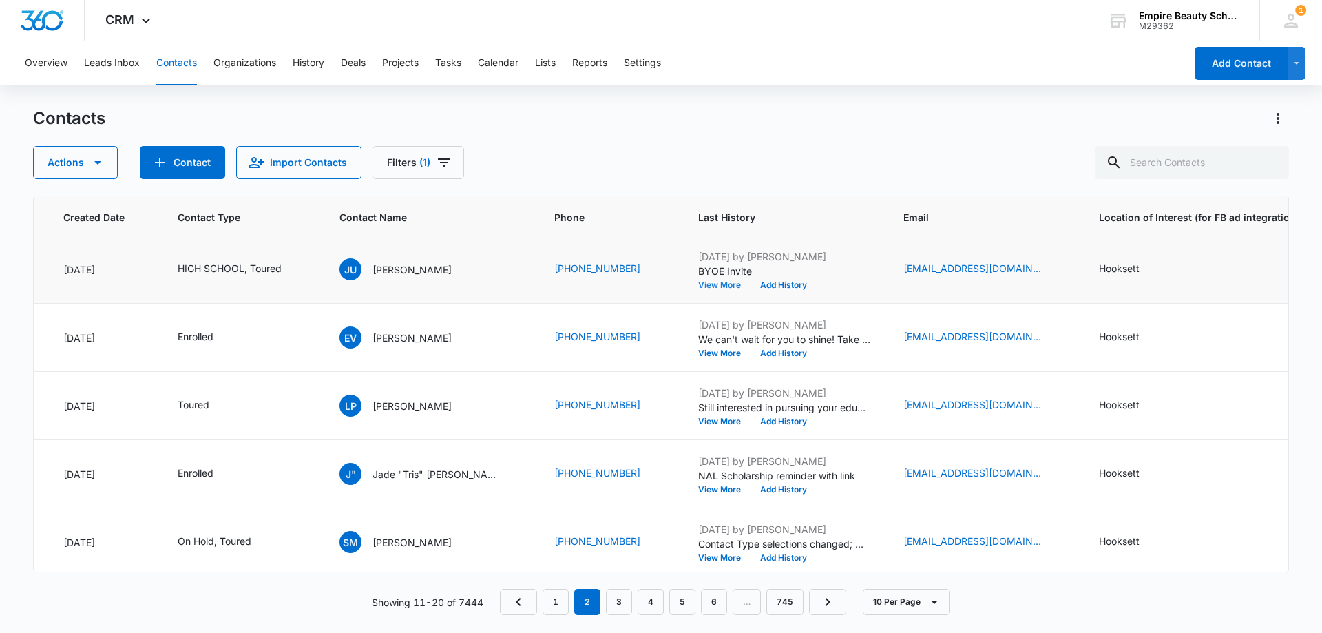
click at [698, 284] on button "View More" at bounding box center [724, 285] width 52 height 8
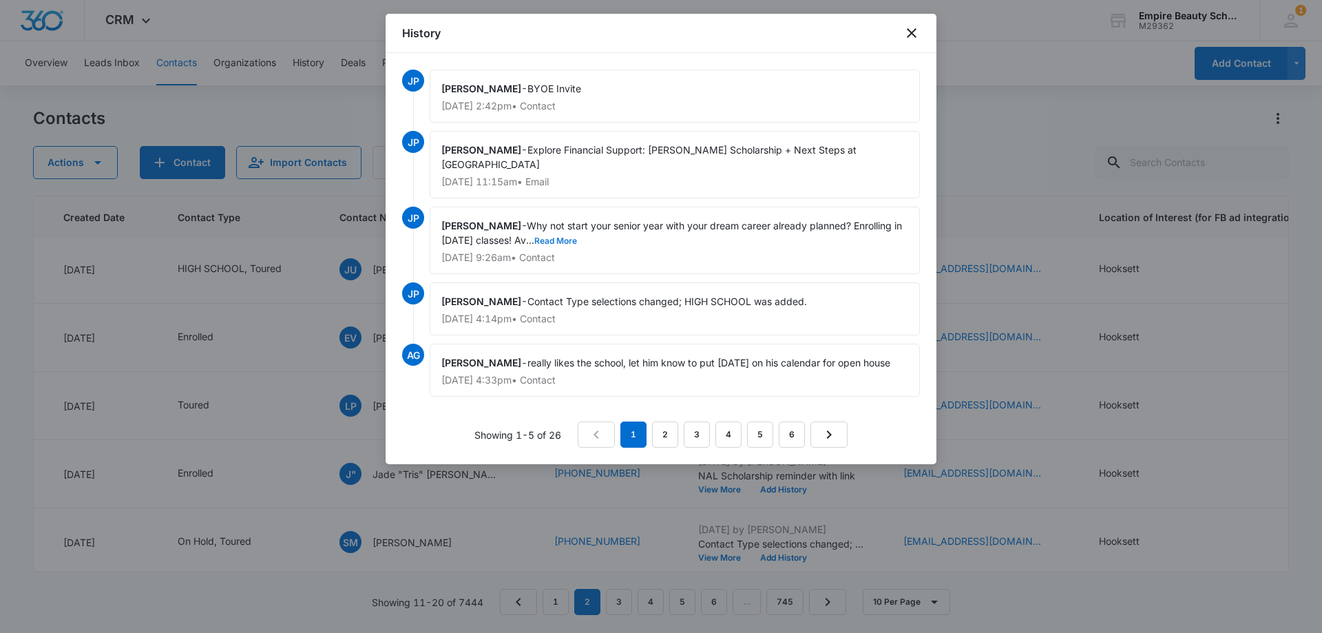
click at [570, 239] on button "Read More" at bounding box center [555, 241] width 43 height 8
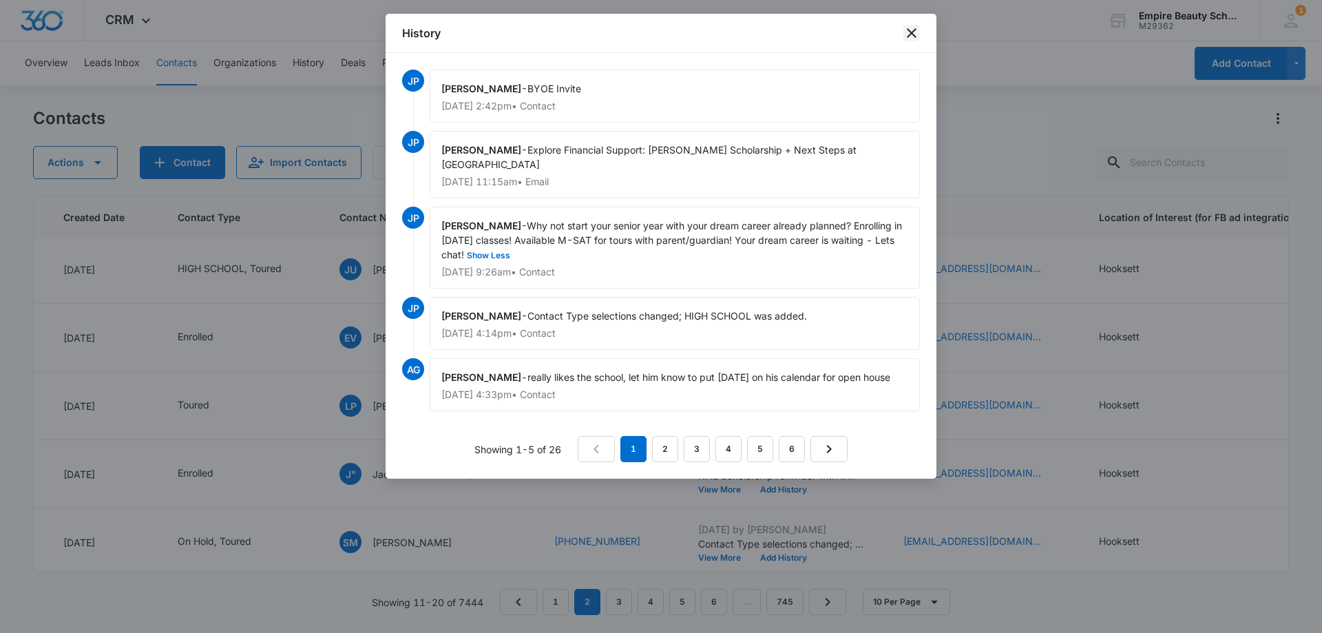
click at [907, 31] on icon "close" at bounding box center [911, 33] width 17 height 17
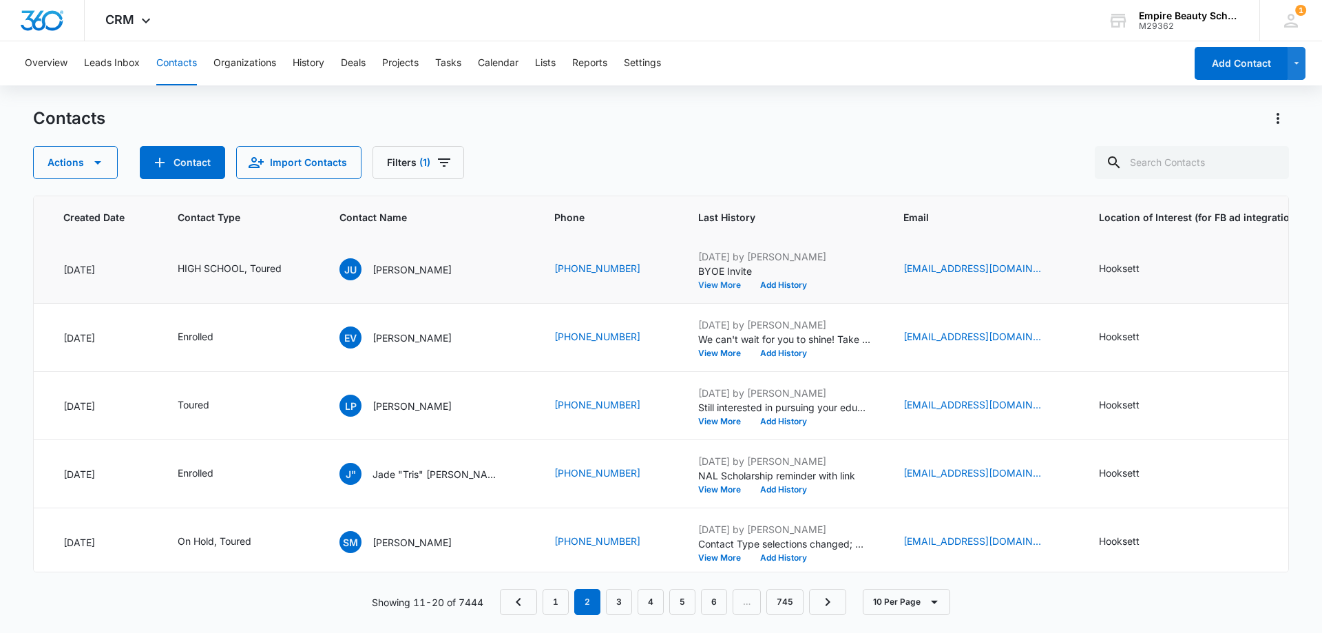
click at [698, 286] on button "View More" at bounding box center [724, 285] width 52 height 8
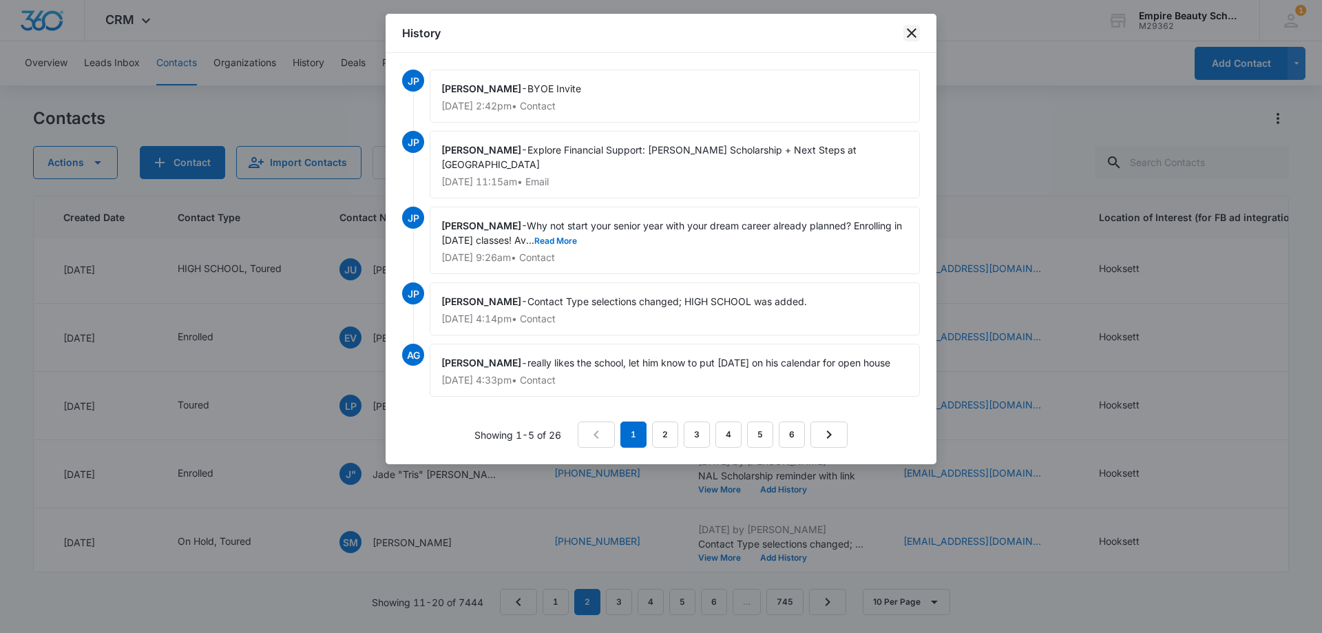
click at [913, 41] on icon "close" at bounding box center [911, 33] width 17 height 17
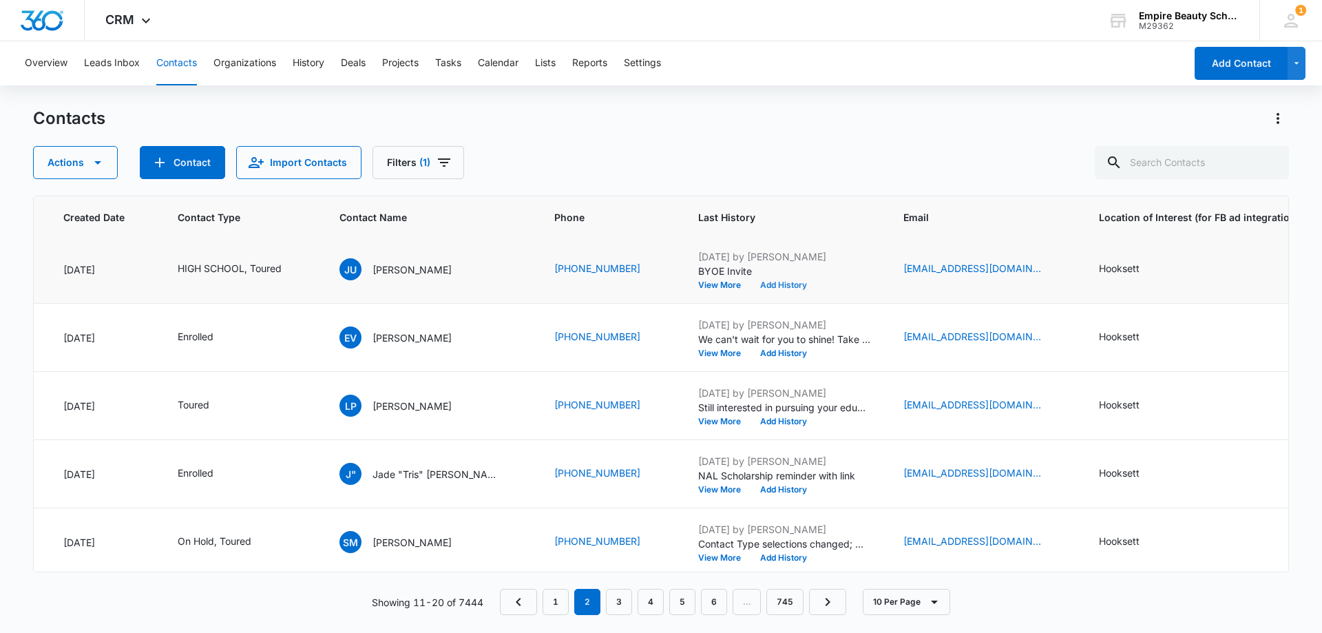
click at [750, 286] on button "Add History" at bounding box center [783, 285] width 66 height 8
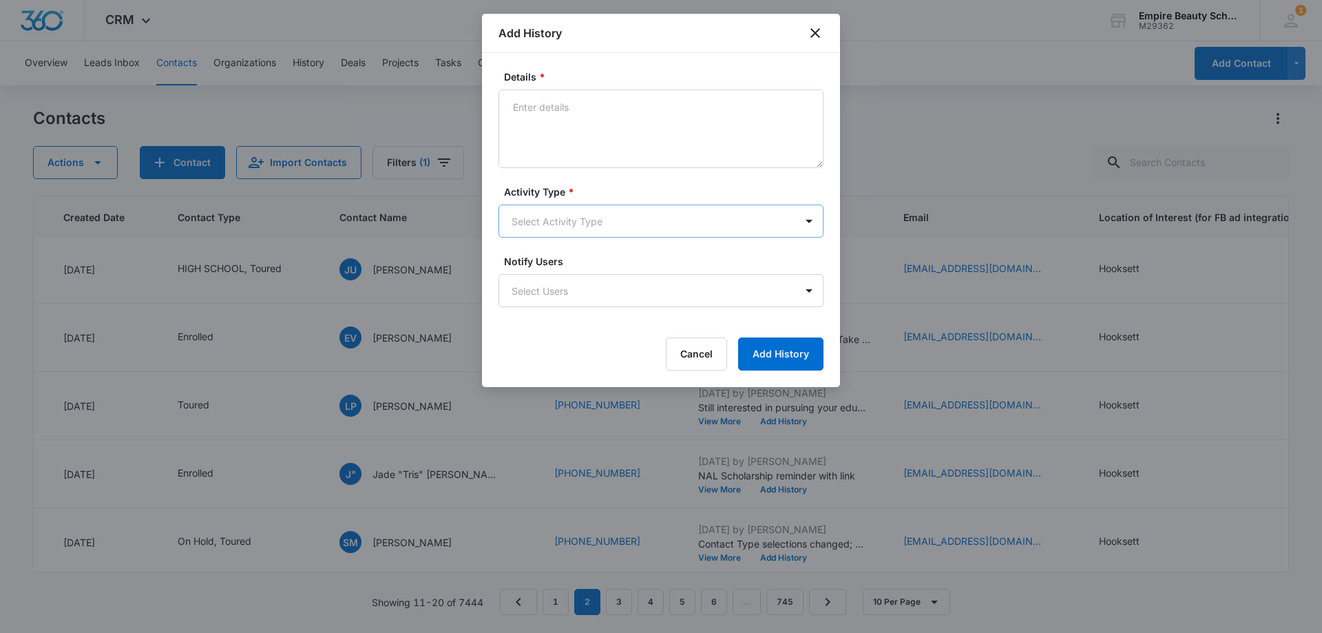
click at [566, 230] on body "CRM Apps Forms CRM Email Shop Payments POS Files Brand Settings Empire Beauty S…" at bounding box center [661, 316] width 1322 height 633
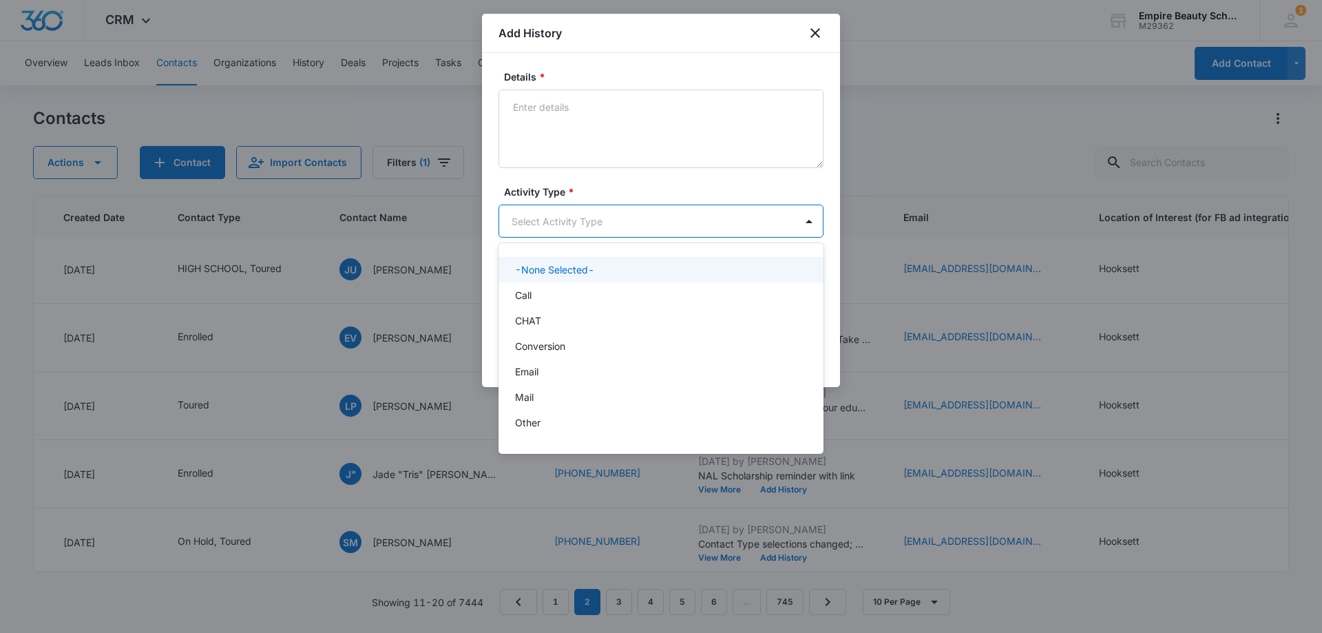
click at [565, 226] on div at bounding box center [661, 316] width 1322 height 633
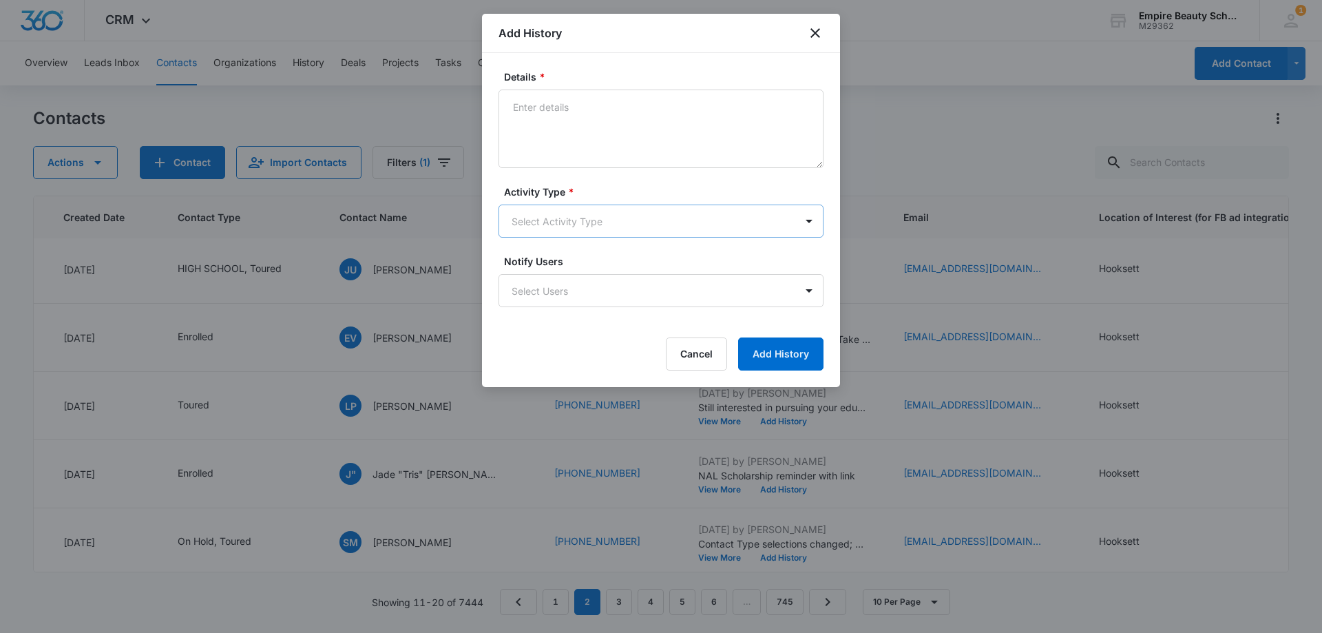
click at [558, 215] on body "CRM Apps Forms CRM Email Shop Payments POS Files Brand Settings Empire Beauty S…" at bounding box center [661, 316] width 1322 height 633
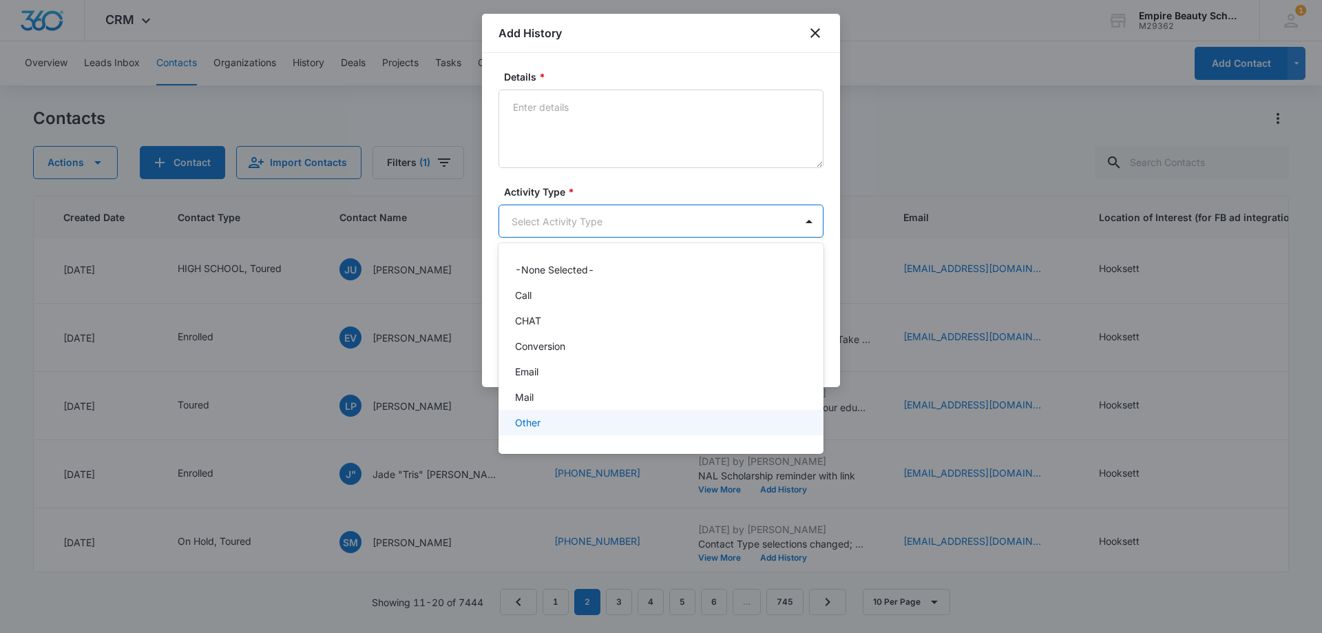
scroll to position [72, 0]
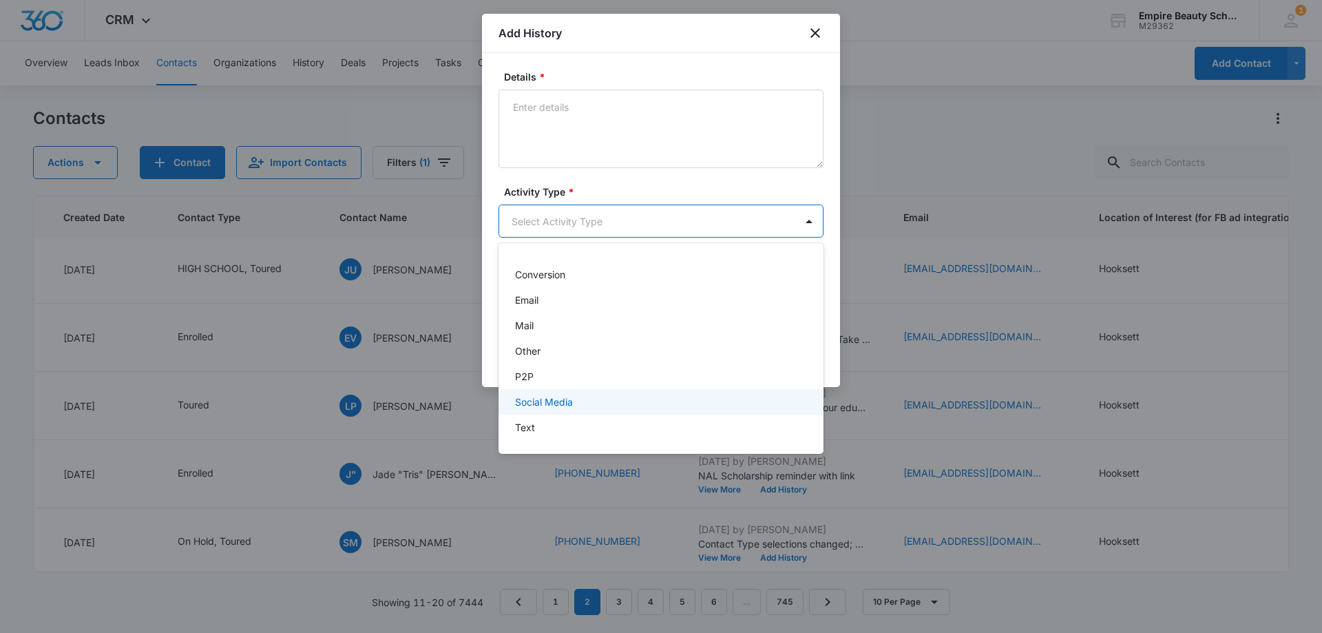
click at [530, 425] on p "Text" at bounding box center [525, 427] width 20 height 14
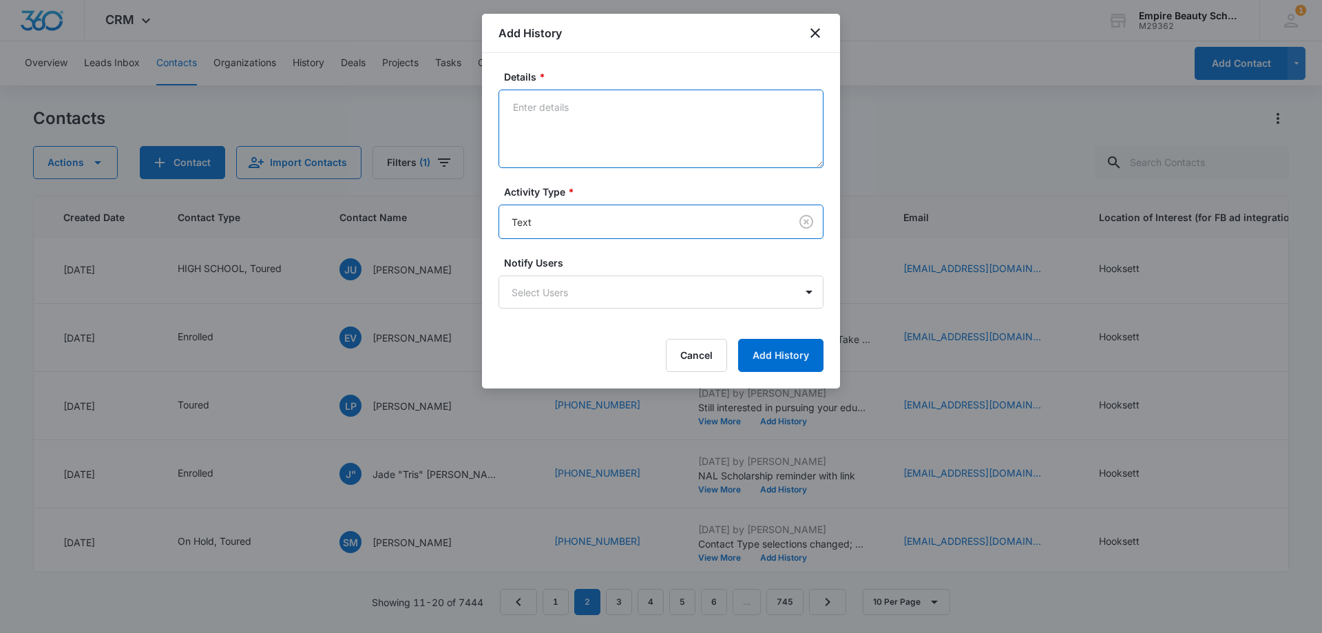
click at [582, 110] on textarea "Details *" at bounding box center [660, 128] width 325 height 78
type textarea "Able to attend byoe?"
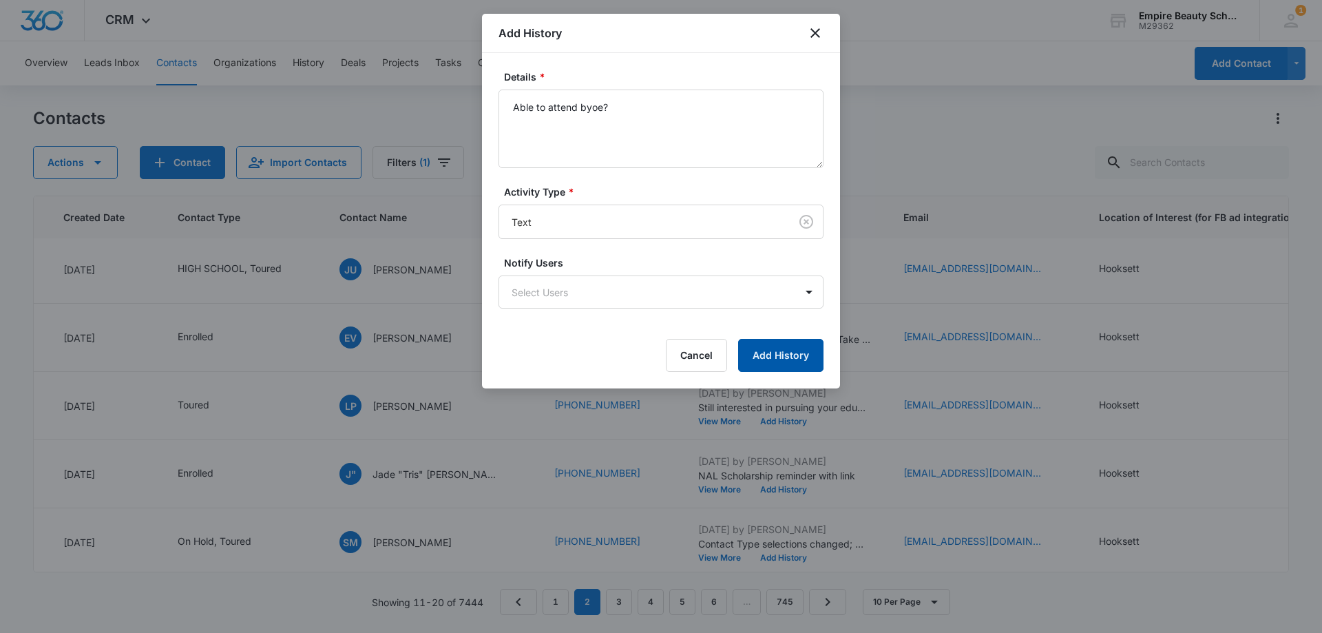
click at [790, 352] on button "Add History" at bounding box center [780, 355] width 85 height 33
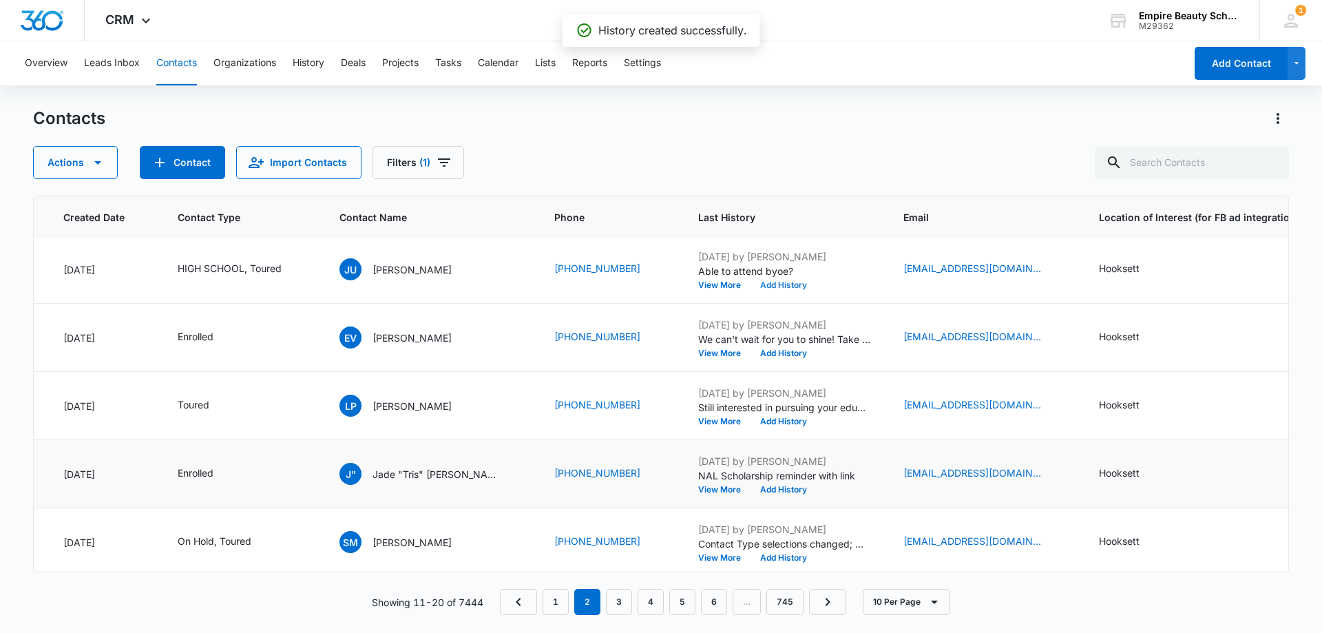
scroll to position [359, 104]
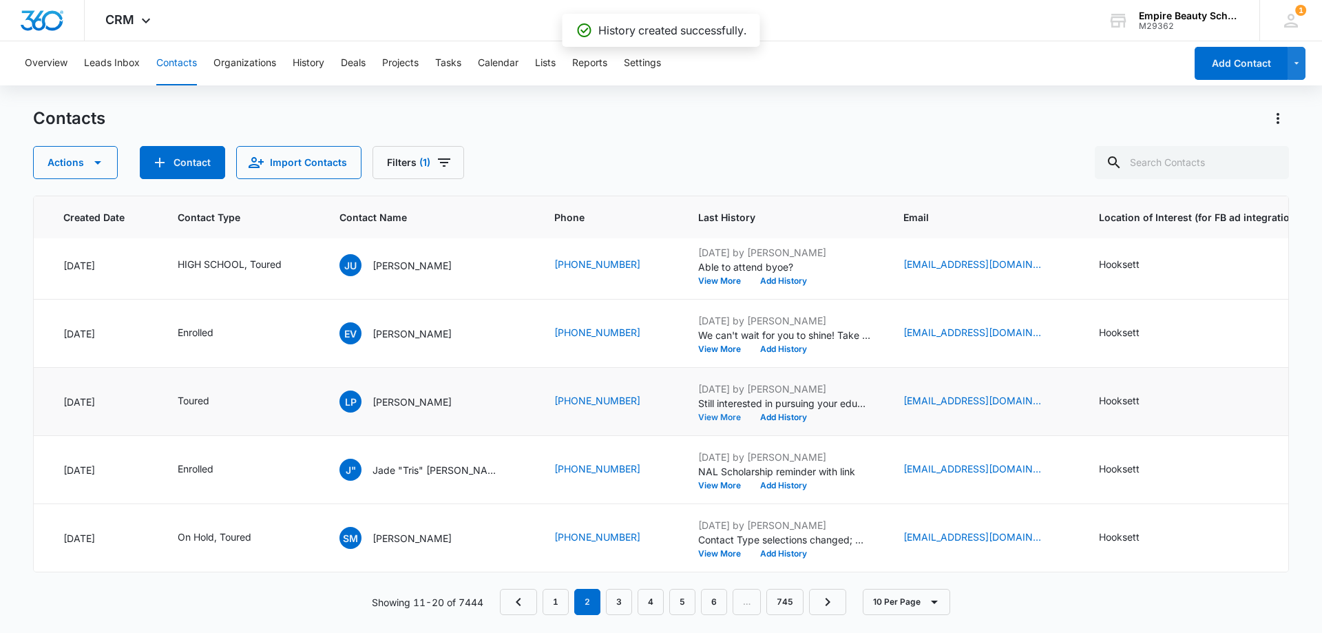
click at [698, 413] on button "View More" at bounding box center [724, 417] width 52 height 8
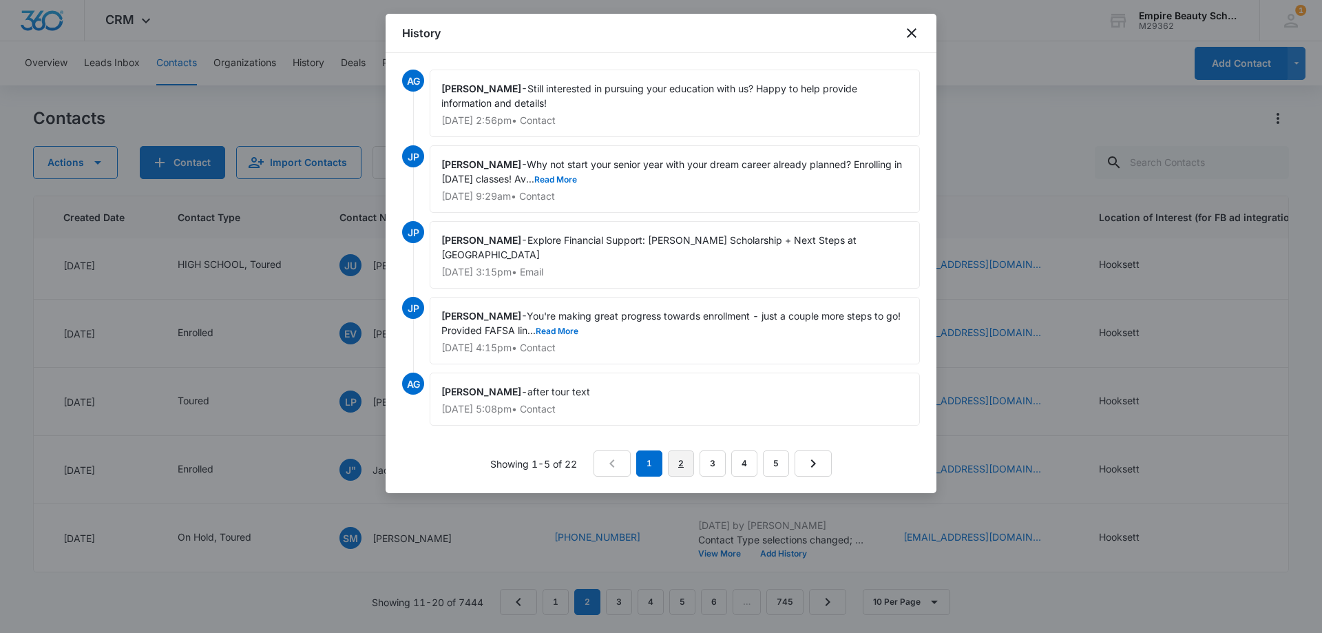
click at [682, 465] on link "2" at bounding box center [681, 463] width 26 height 26
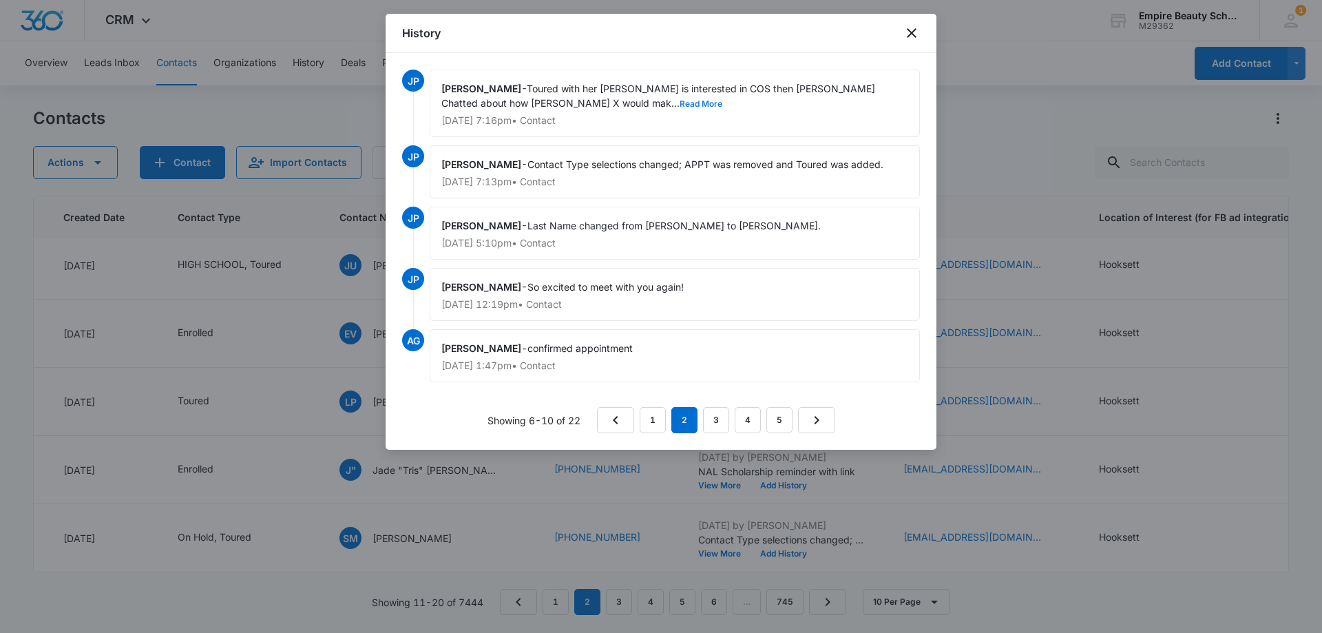
click at [679, 105] on button "Read More" at bounding box center [700, 104] width 43 height 8
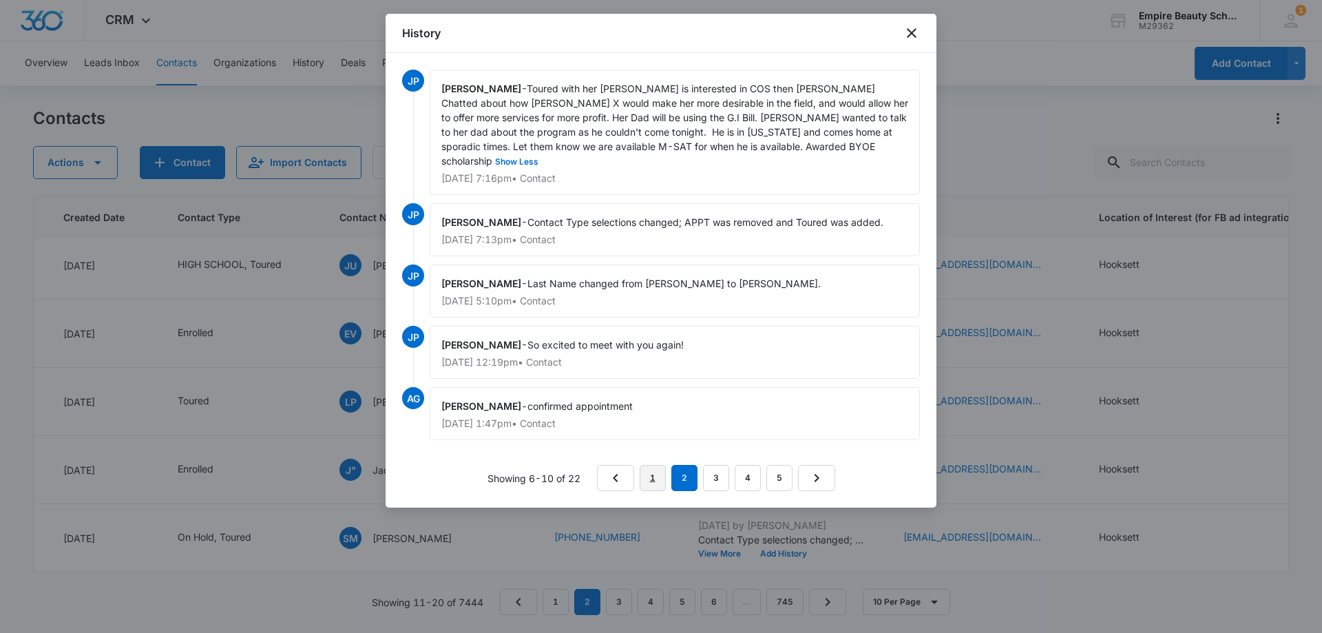
click at [655, 465] on link "1" at bounding box center [652, 478] width 26 height 26
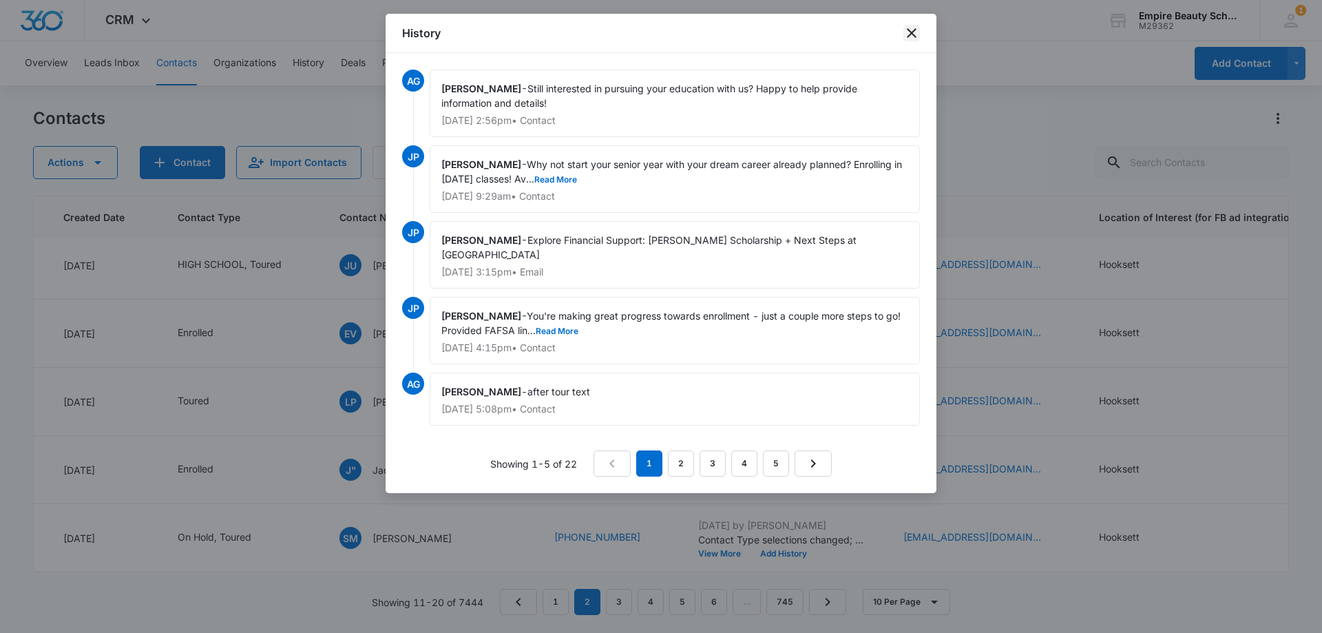
click at [909, 33] on icon "close" at bounding box center [911, 33] width 17 height 17
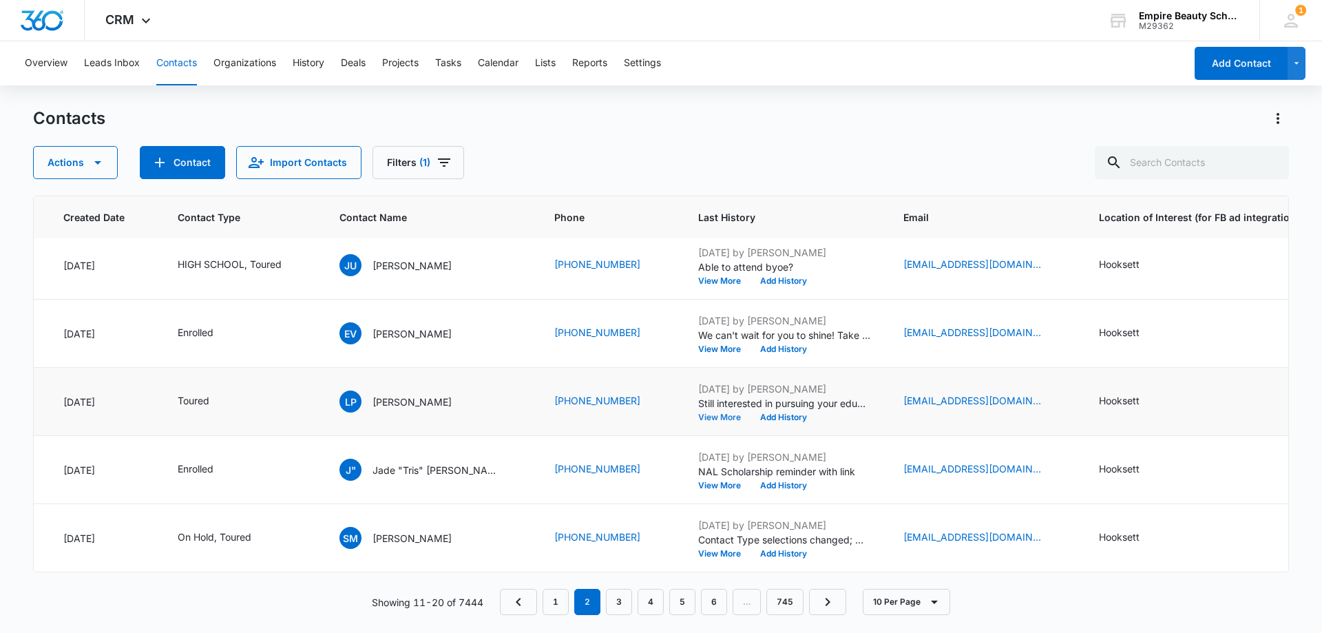
click at [698, 413] on button "View More" at bounding box center [724, 417] width 52 height 8
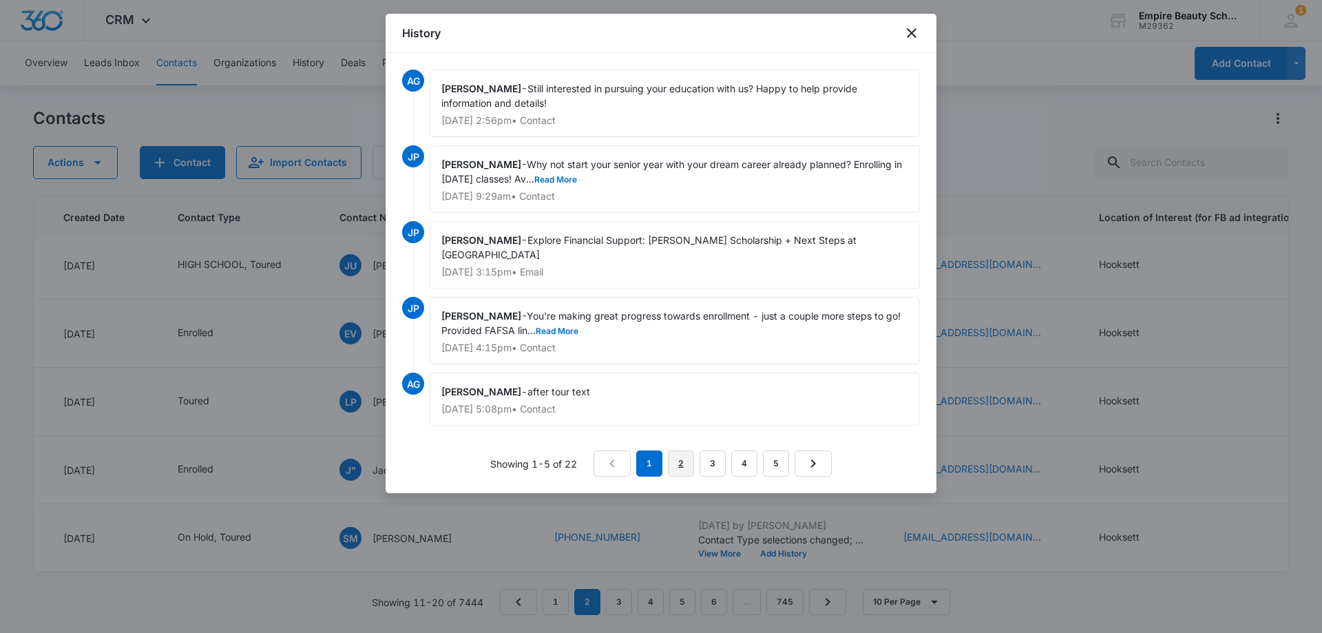
click at [675, 463] on link "2" at bounding box center [681, 463] width 26 height 26
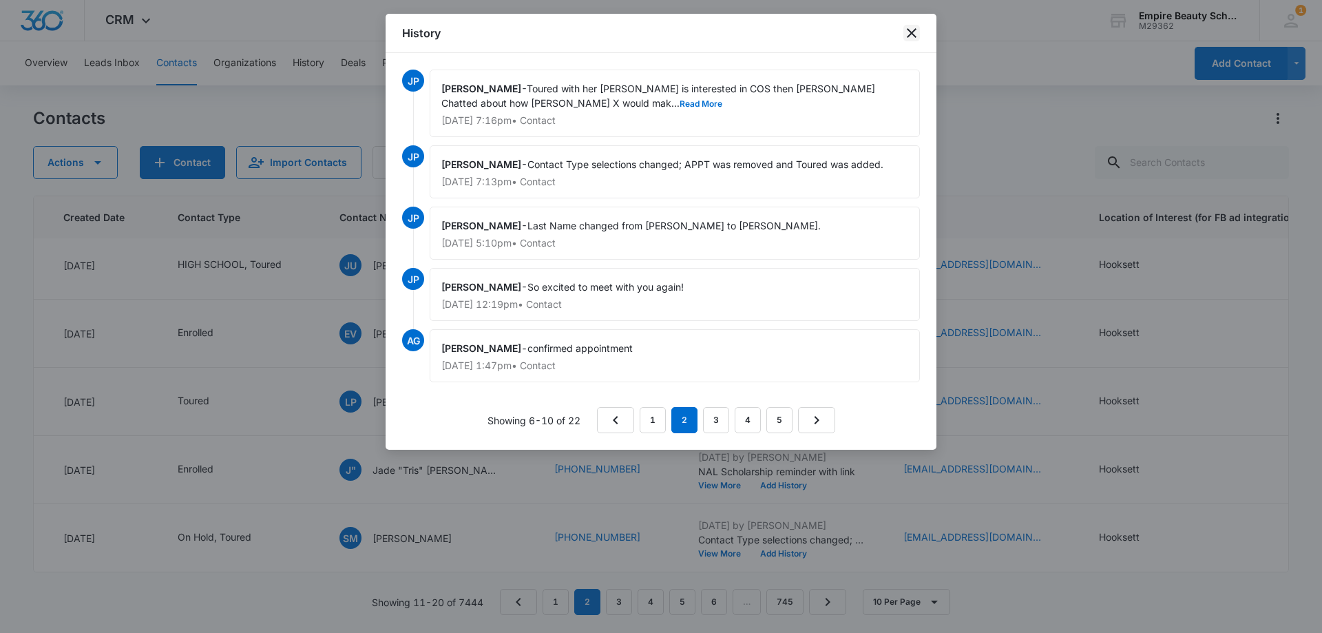
click at [913, 37] on icon "close" at bounding box center [911, 33] width 17 height 17
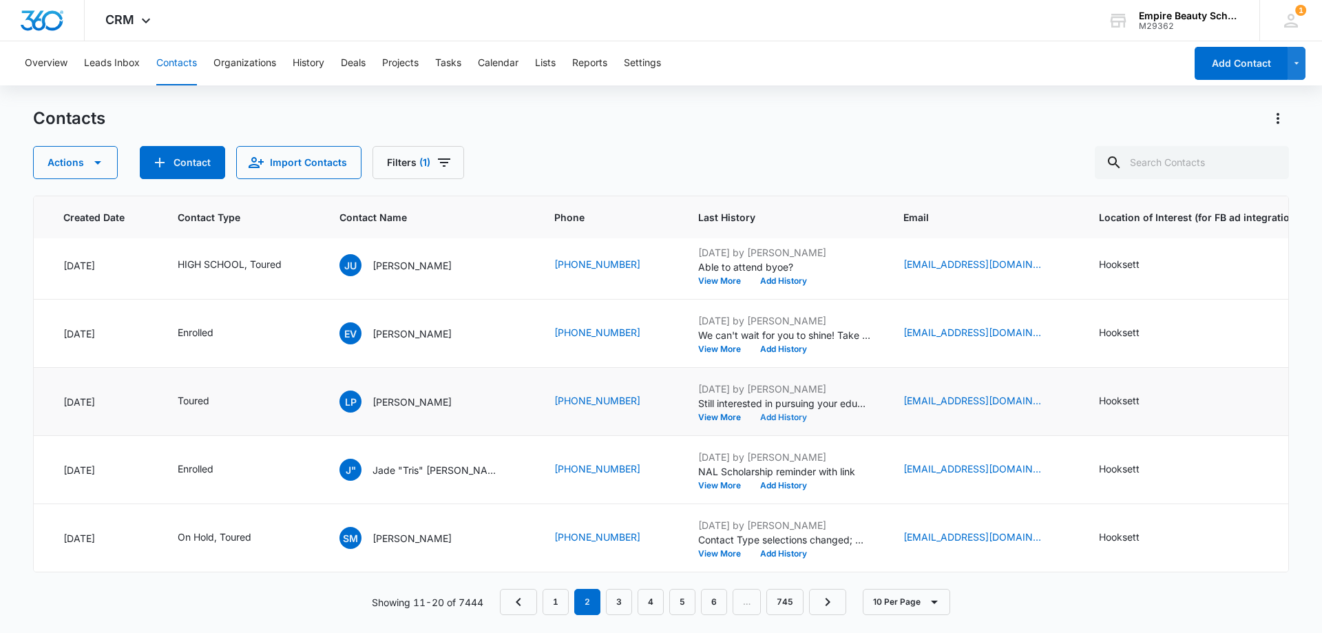
click at [750, 413] on button "Add History" at bounding box center [783, 417] width 66 height 8
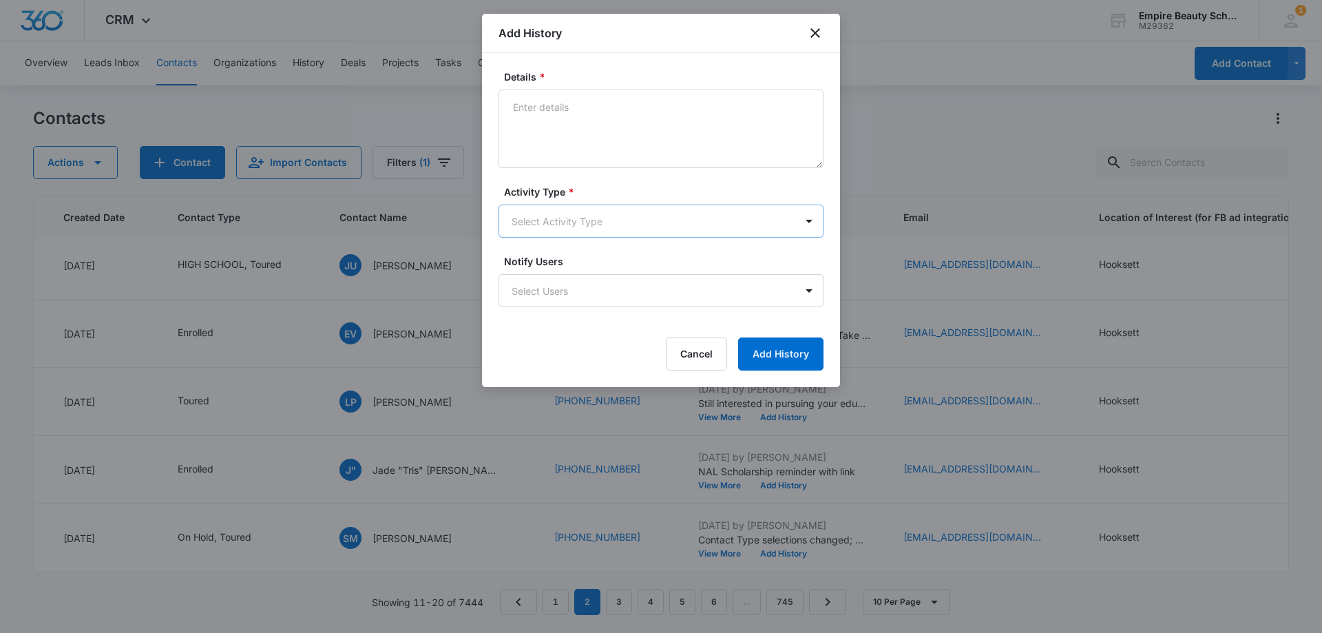
click at [551, 211] on body "CRM Apps Forms CRM Email Shop Payments POS Files Brand Settings Empire Beauty S…" at bounding box center [661, 316] width 1322 height 633
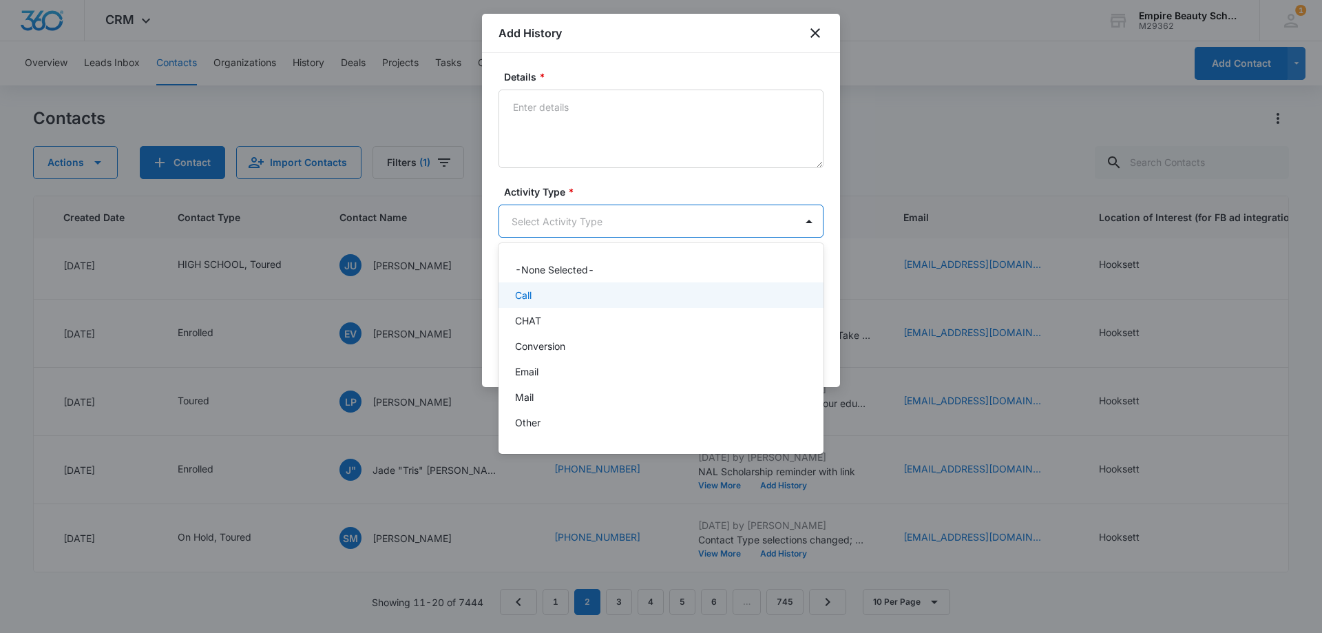
scroll to position [72, 0]
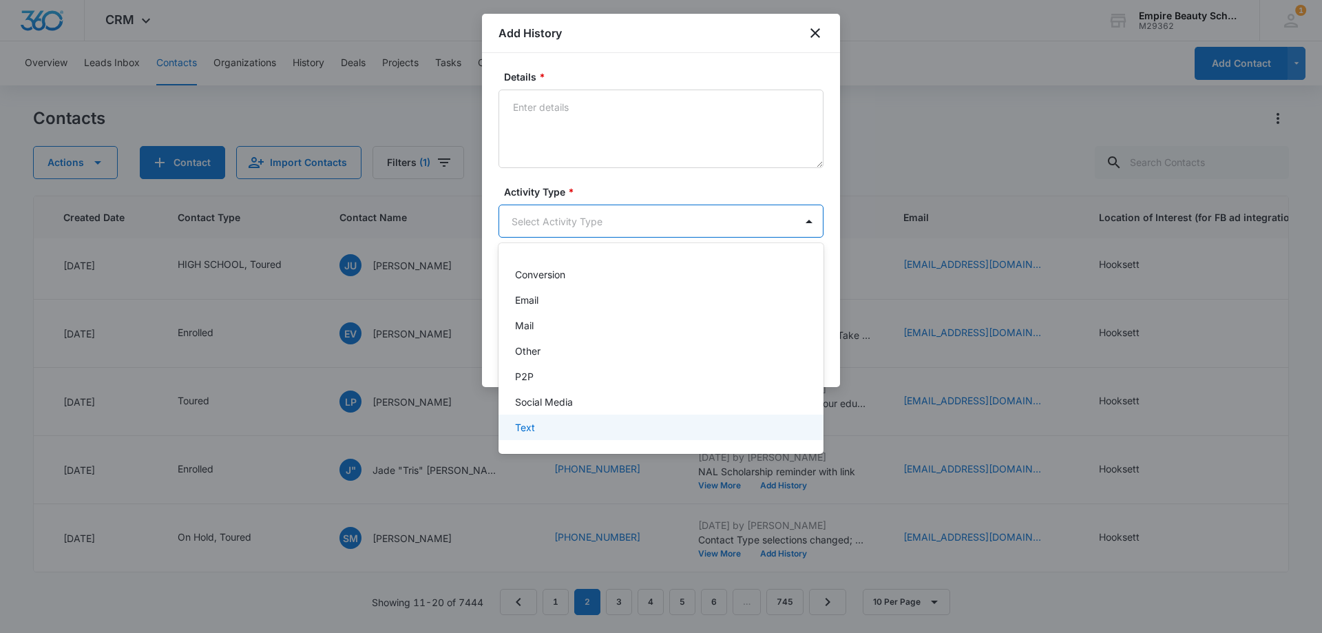
click at [548, 416] on div "Text" at bounding box center [660, 426] width 325 height 25
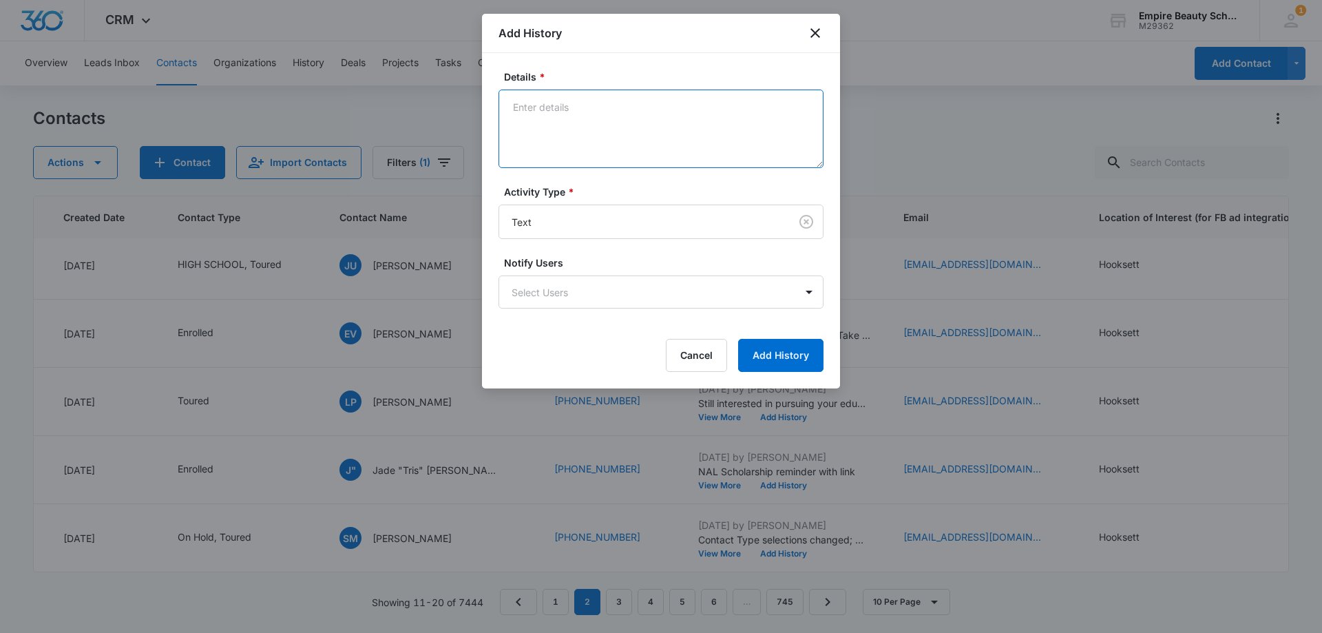
click at [569, 123] on textarea "Details *" at bounding box center [660, 128] width 325 height 78
paste textarea "Checking in bit a bit since your visit, still interested in pursuing cos progra…"
click at [533, 126] on textarea "Checking in bit a bit since your visit, still interested in pursuing cos progra…" at bounding box center [660, 128] width 325 height 78
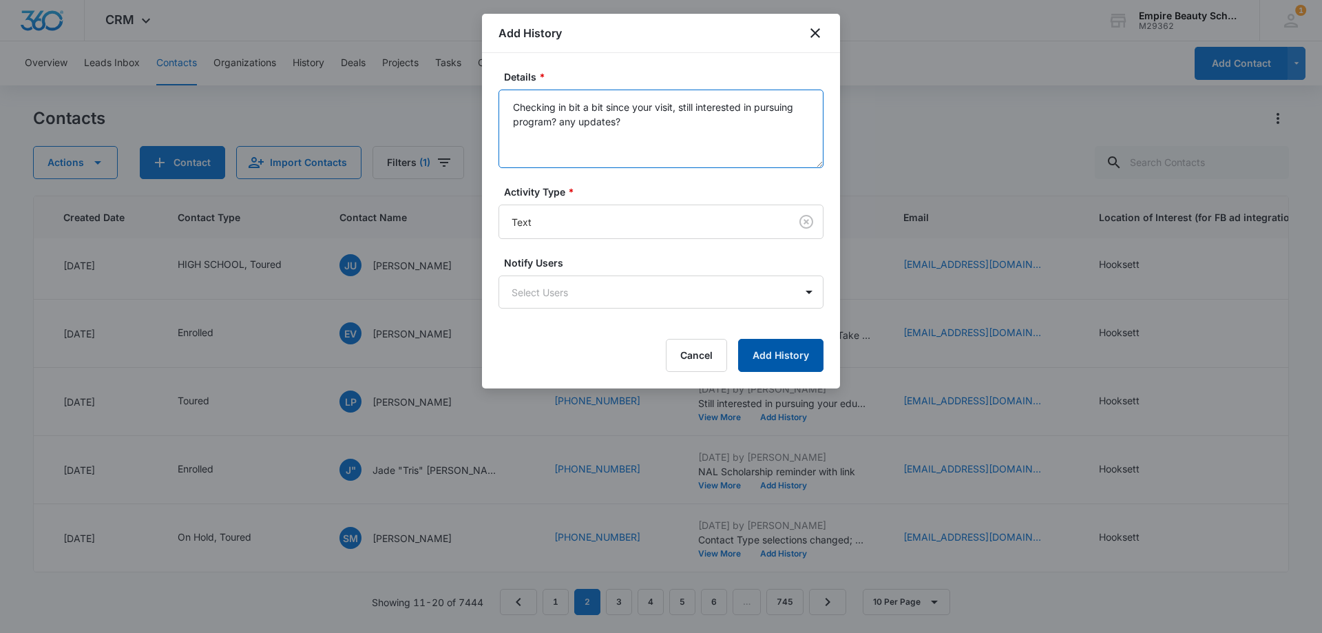
type textarea "Checking in bit a bit since your visit, still interested in pursuing program? a…"
click at [781, 352] on button "Add History" at bounding box center [780, 355] width 85 height 33
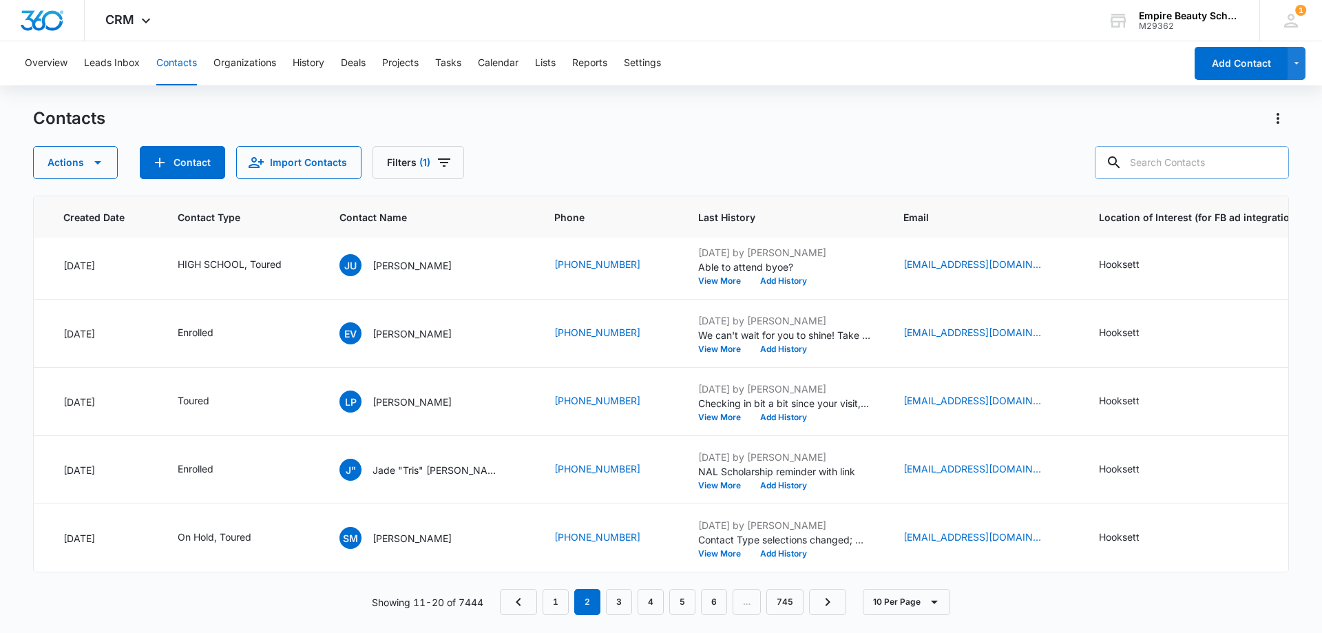
click at [1194, 161] on input "text" at bounding box center [1191, 162] width 194 height 33
type input "0569"
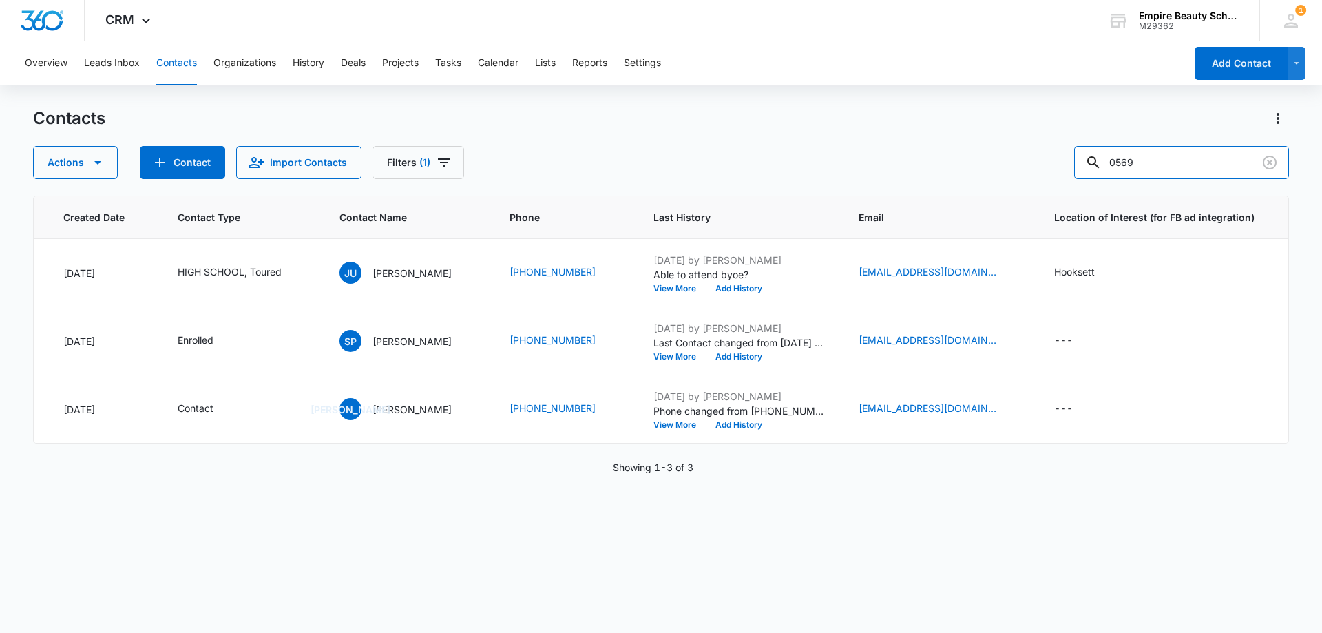
scroll to position [0, 104]
click at [436, 262] on div "[PERSON_NAME]" at bounding box center [395, 273] width 112 height 22
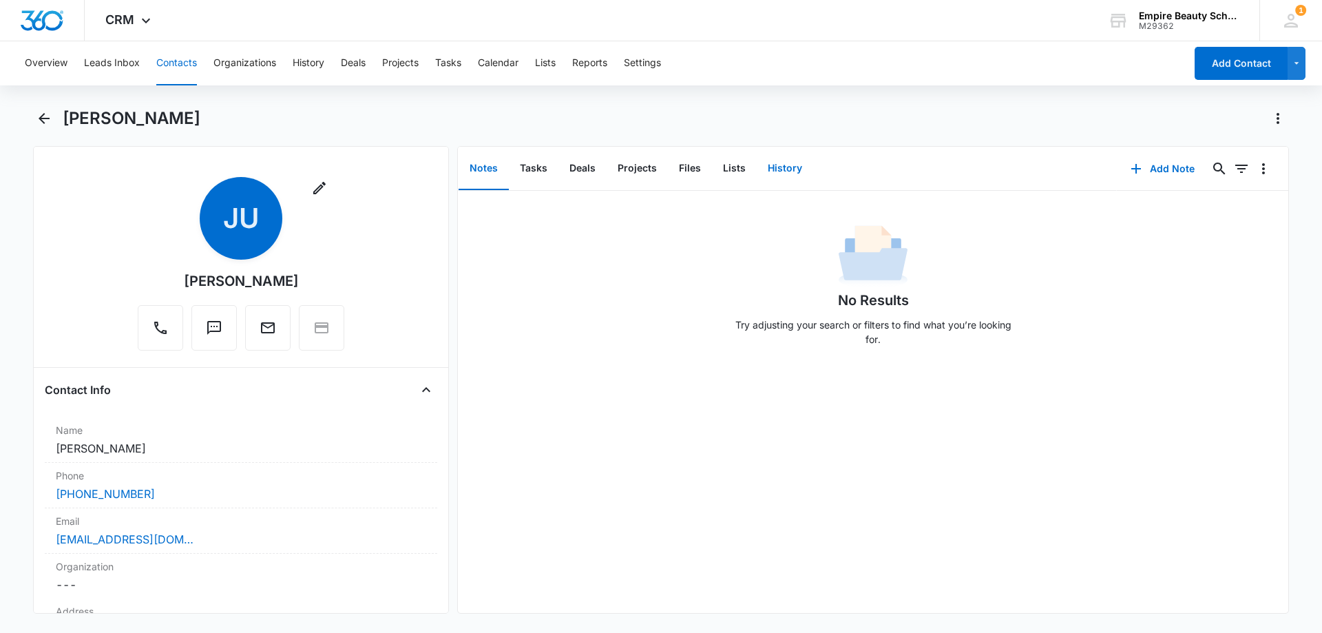
click at [791, 169] on button "History" at bounding box center [784, 168] width 56 height 43
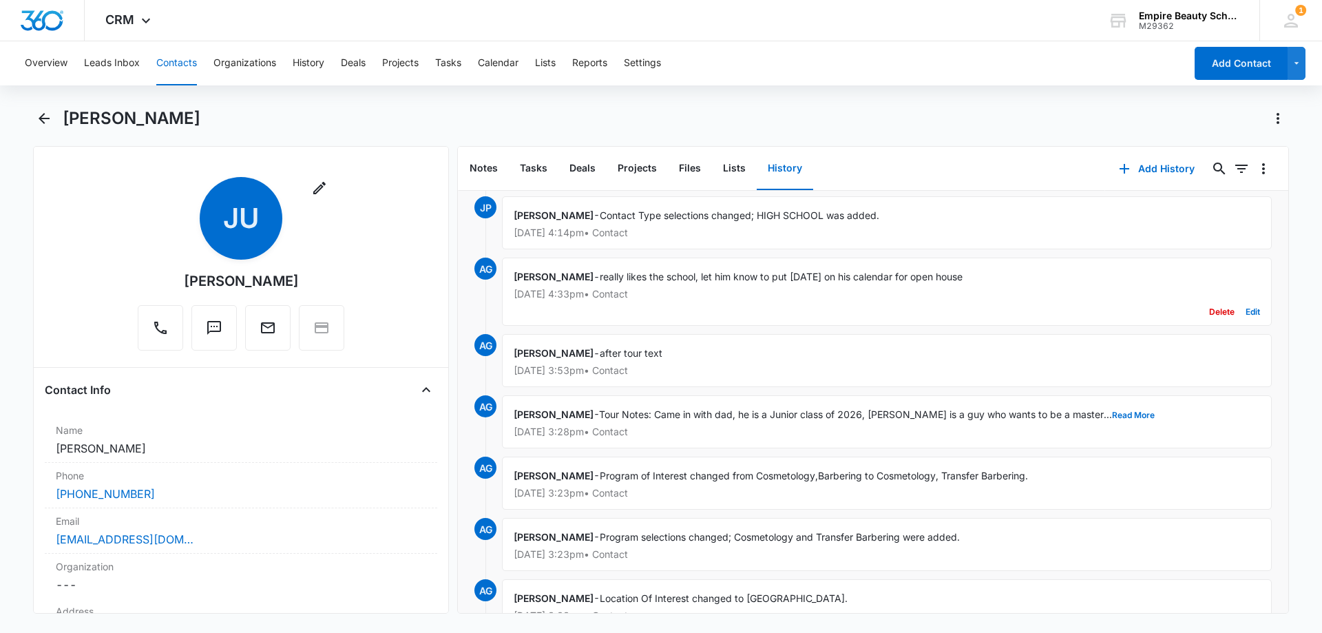
scroll to position [271, 0]
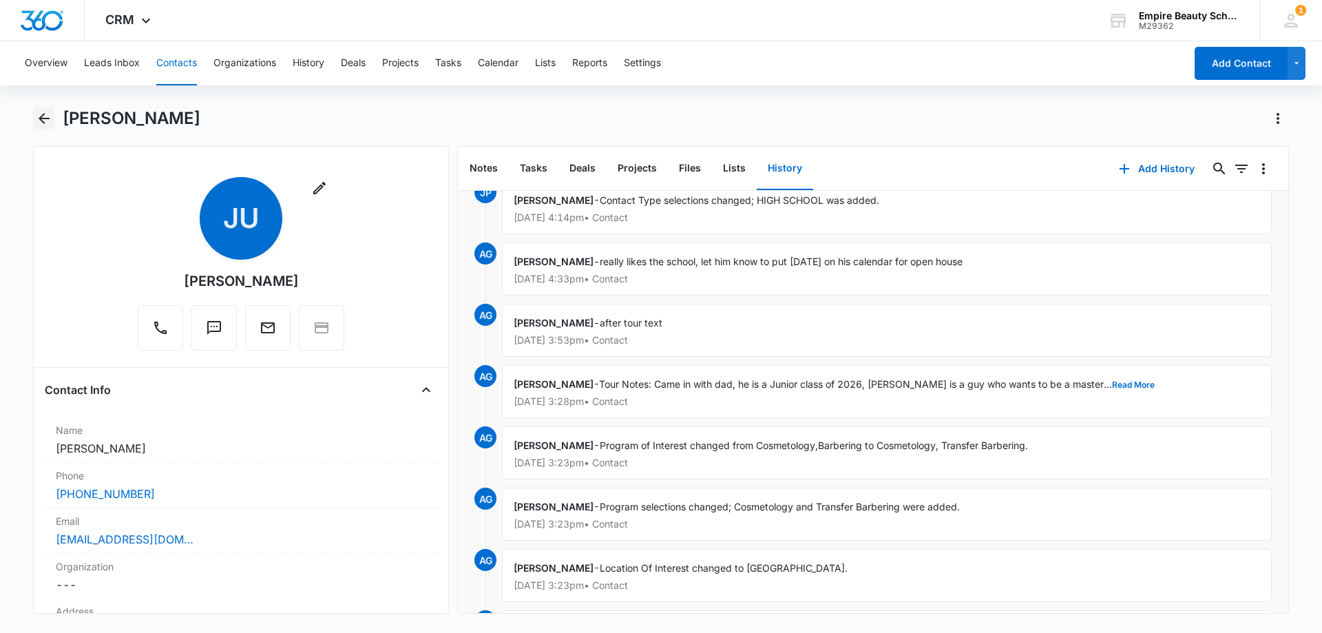
click at [47, 118] on icon "Back" at bounding box center [44, 118] width 11 height 11
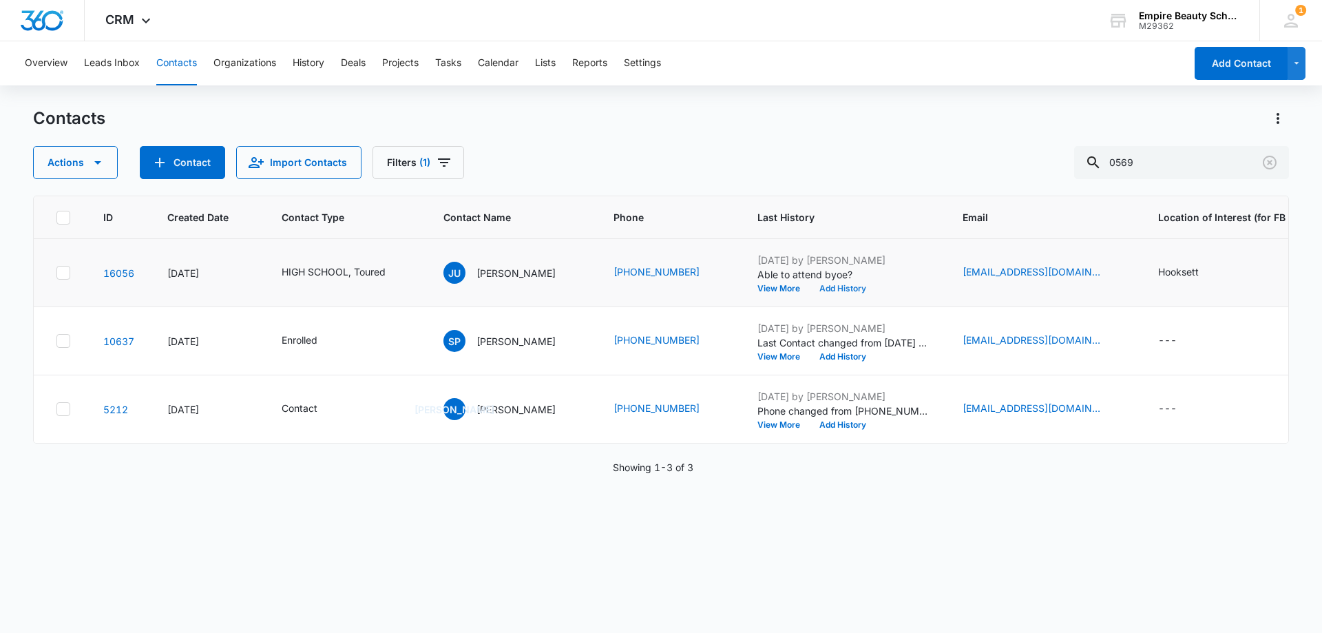
click at [833, 286] on button "Add History" at bounding box center [842, 288] width 66 height 8
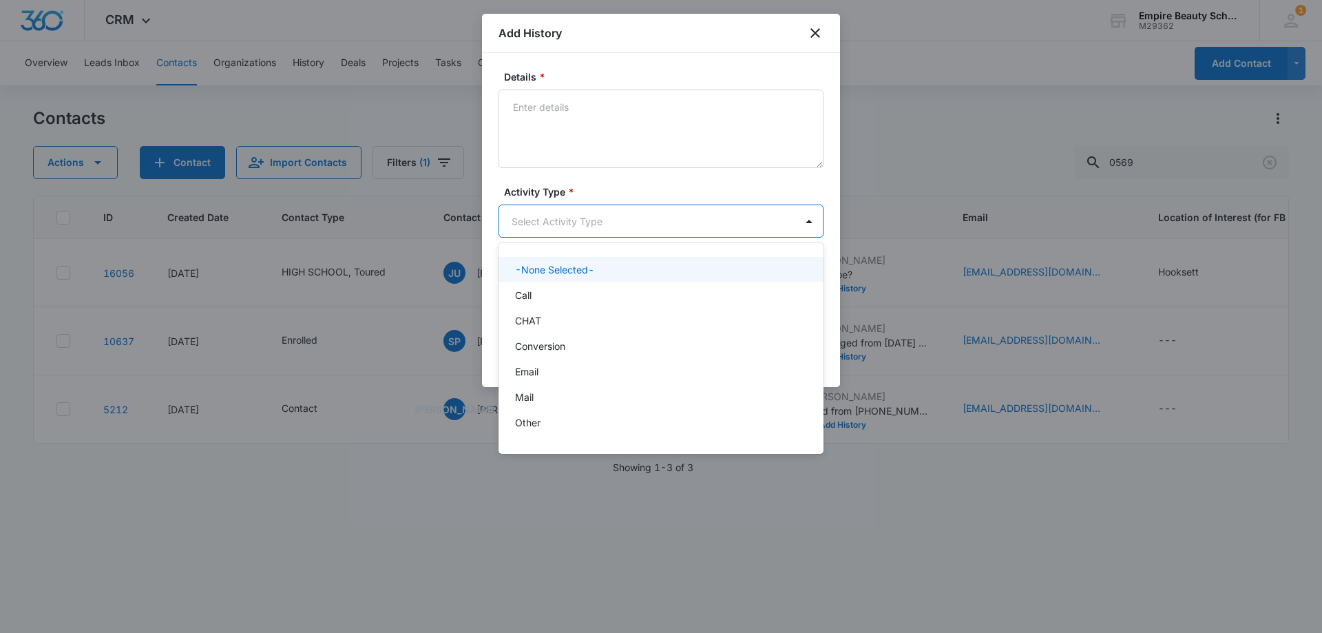
click at [551, 219] on body "CRM Apps Forms CRM Email Shop Payments POS Files Brand Settings Empire Beauty S…" at bounding box center [661, 316] width 1322 height 633
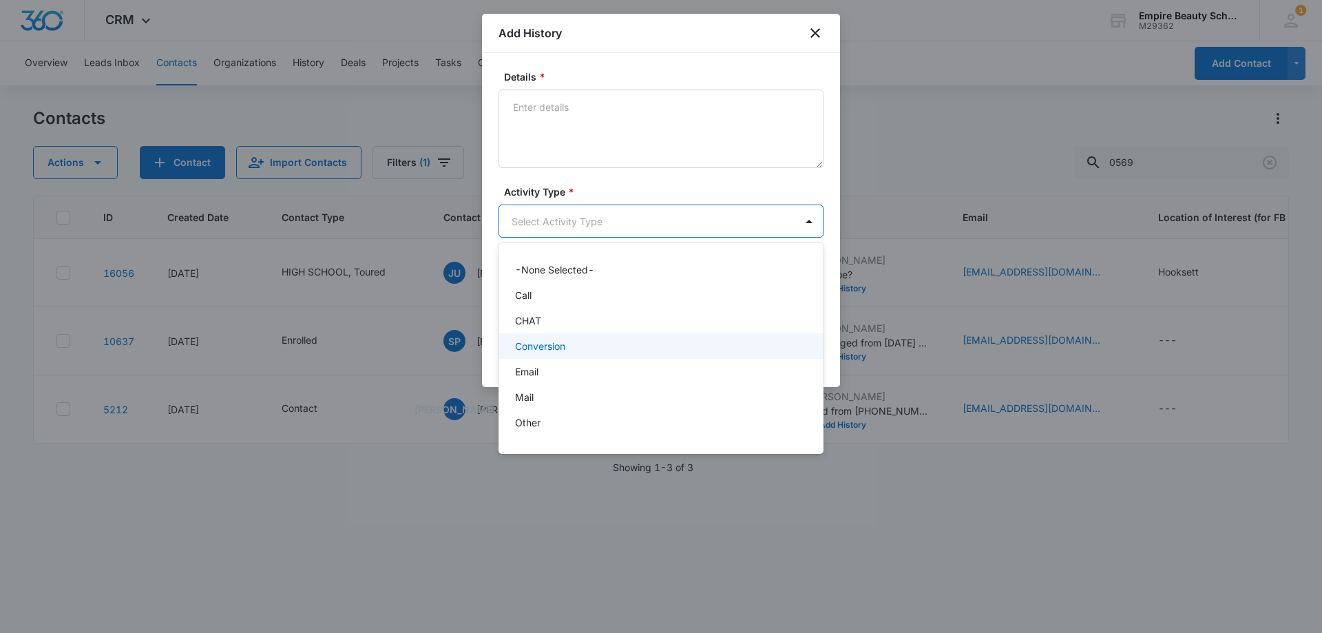
scroll to position [72, 0]
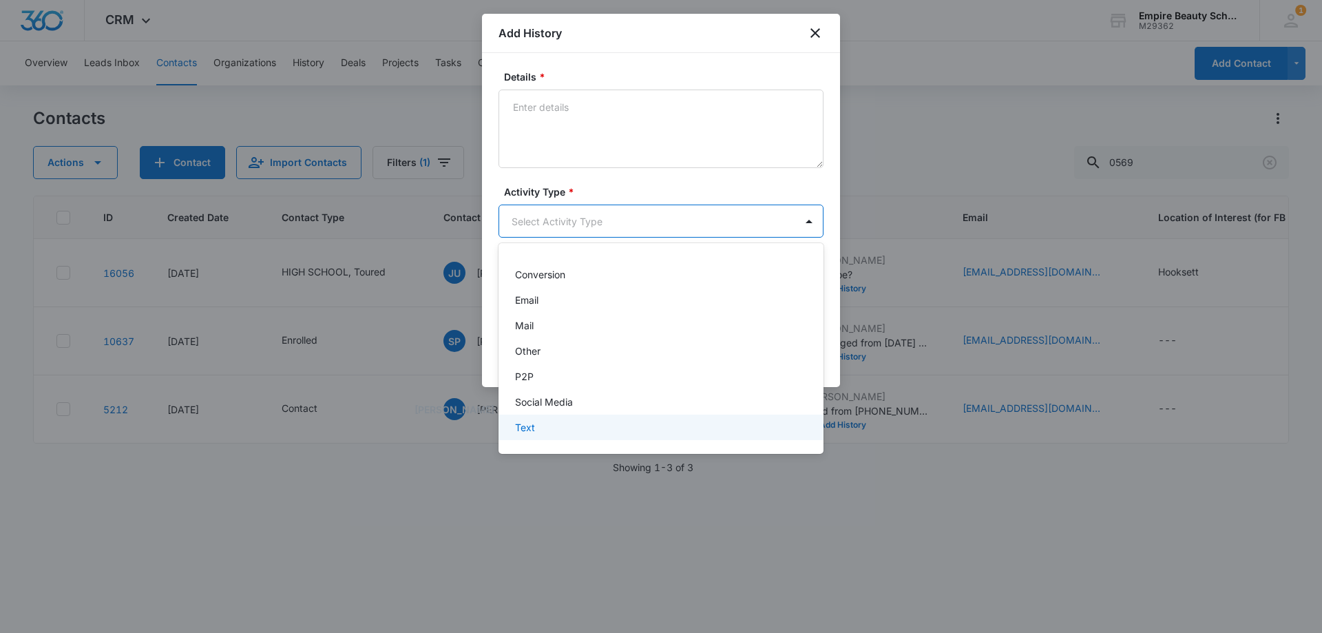
click at [555, 421] on div "Text" at bounding box center [659, 427] width 289 height 14
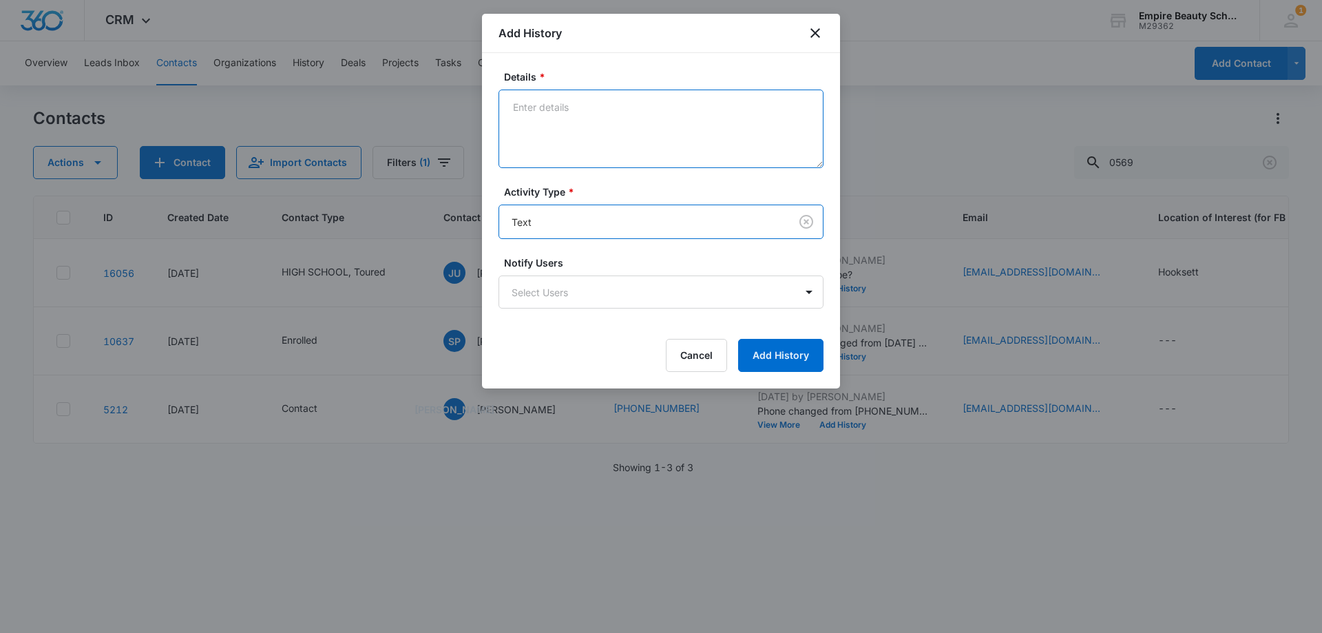
click at [585, 136] on textarea "Details *" at bounding box center [660, 128] width 325 height 78
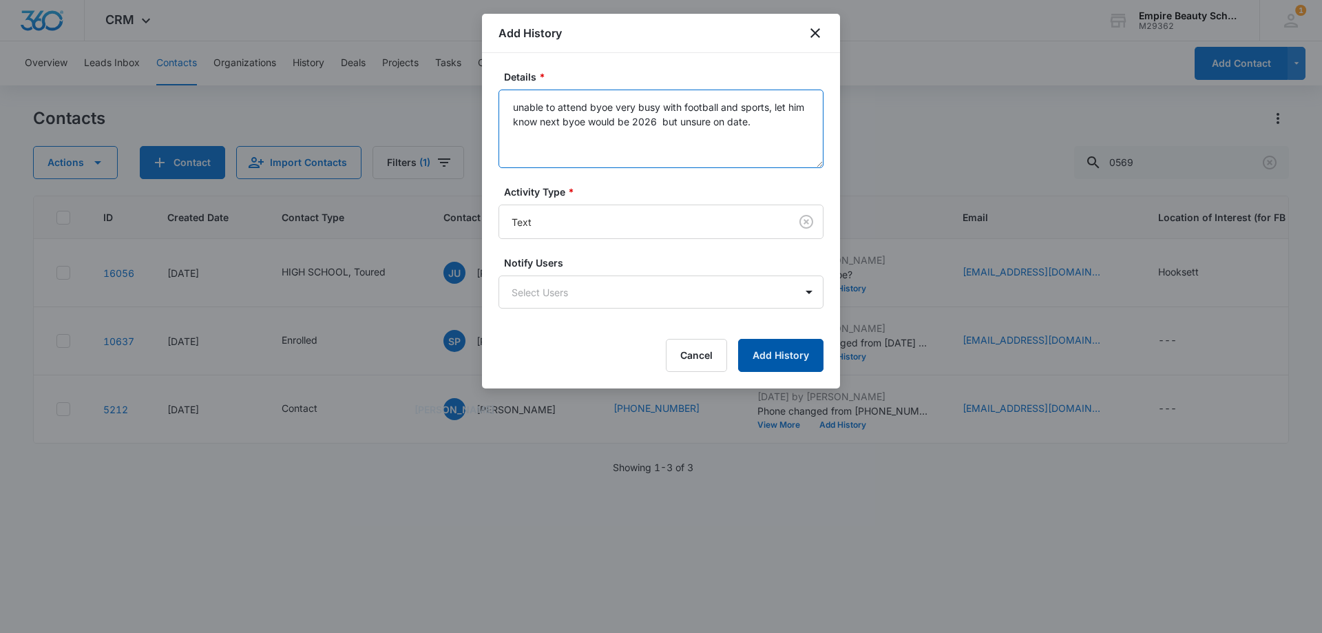
type textarea "unable to attend byoe very busy with football and sports, let him know next byo…"
click at [785, 357] on button "Add History" at bounding box center [780, 355] width 85 height 33
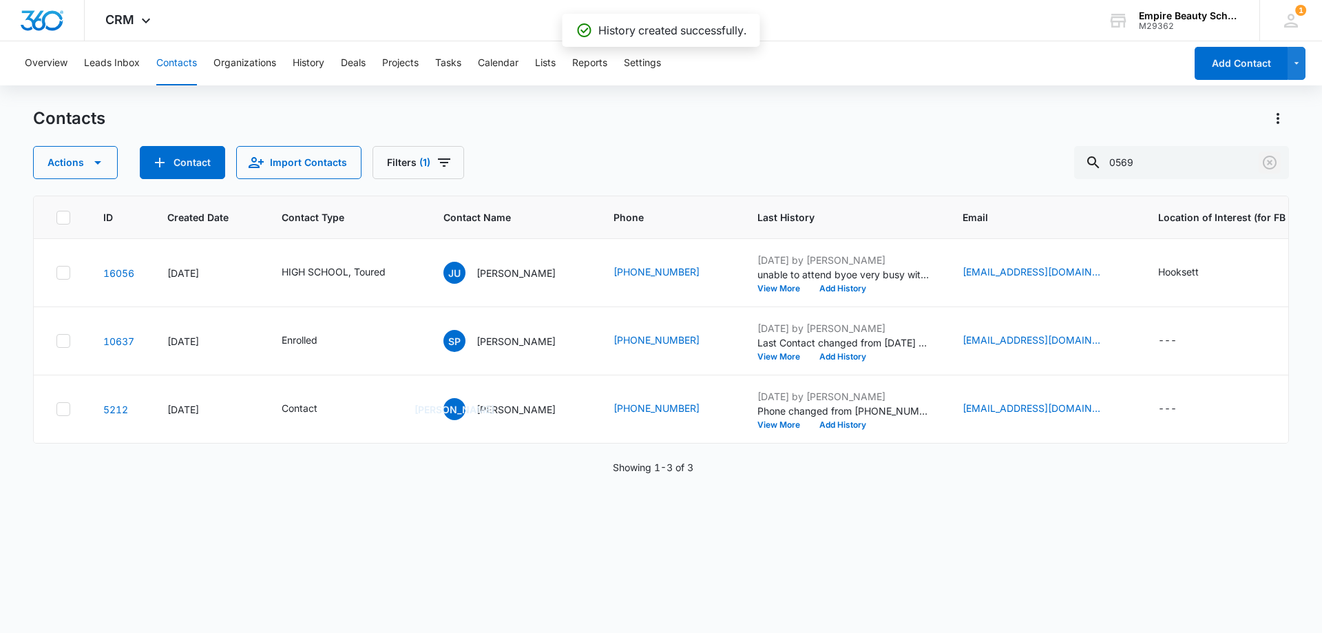
click at [1271, 162] on icon "Clear" at bounding box center [1269, 162] width 17 height 17
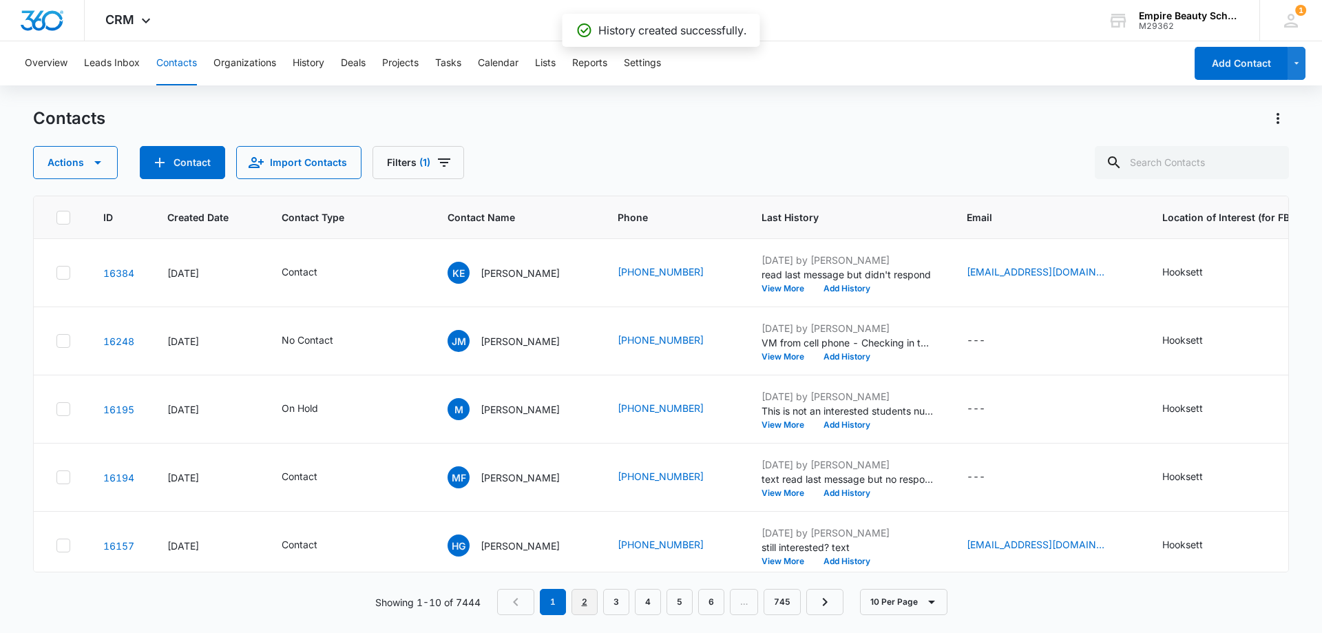
click at [586, 610] on link "2" at bounding box center [584, 602] width 26 height 26
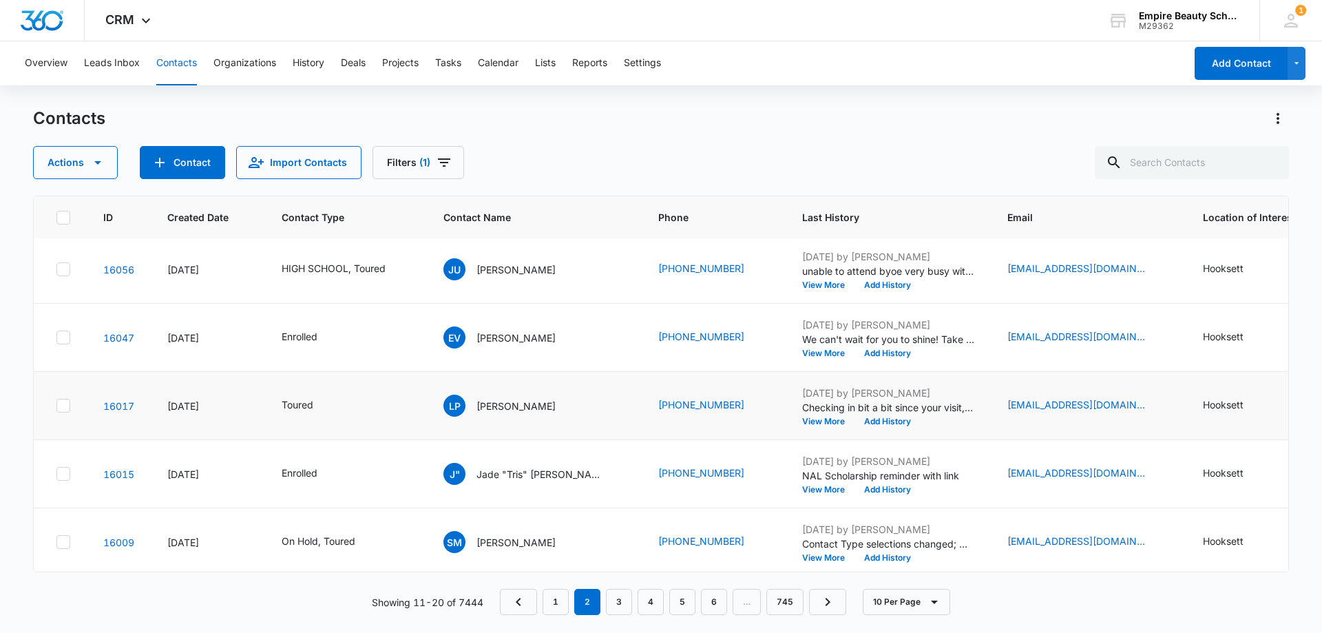
scroll to position [359, 0]
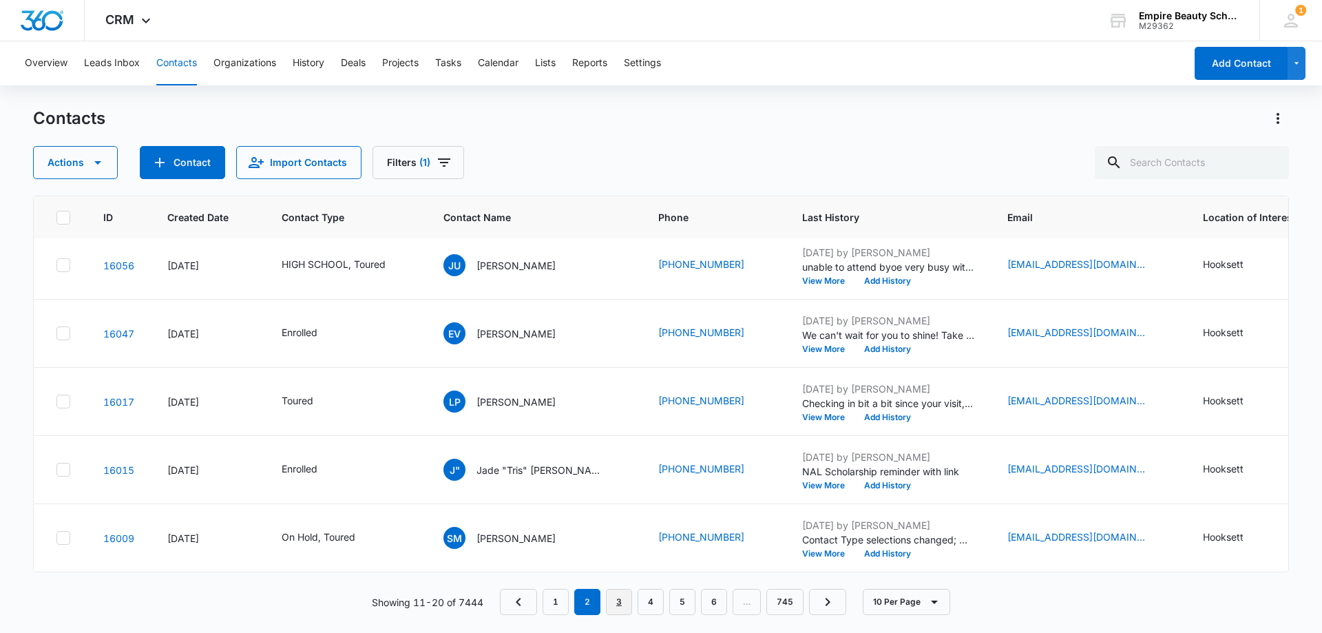
click at [613, 608] on link "3" at bounding box center [619, 602] width 26 height 26
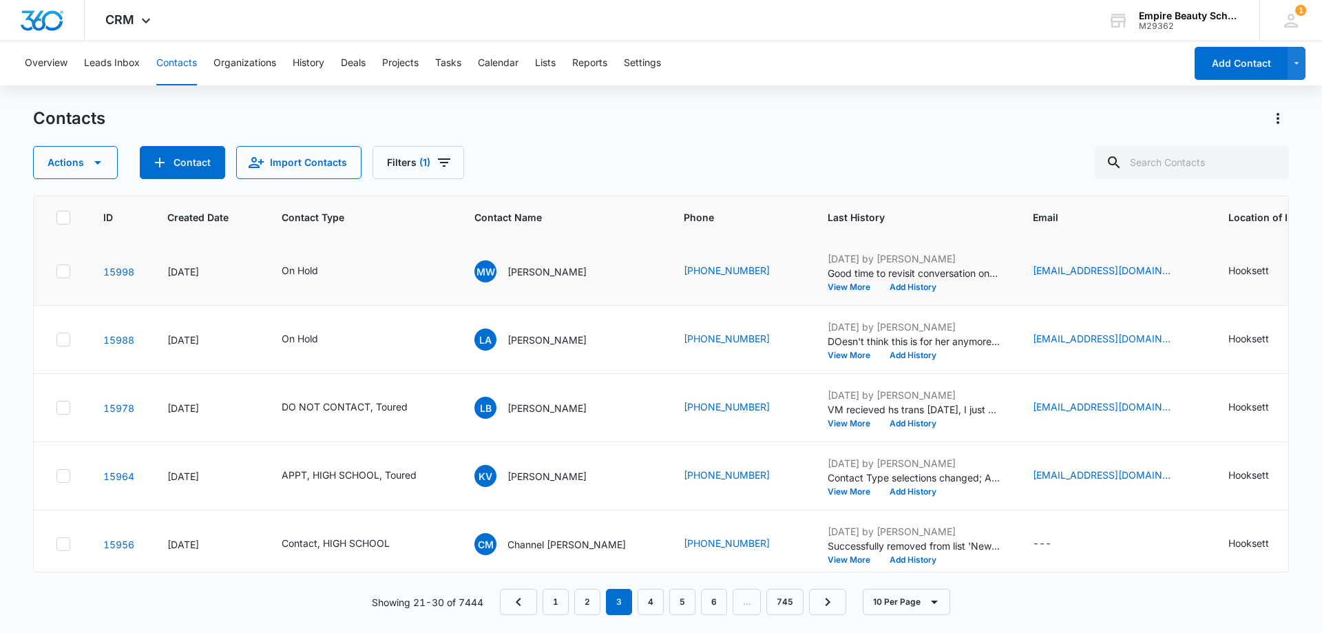
scroll to position [69, 0]
click at [827, 425] on button "View More" at bounding box center [853, 424] width 52 height 8
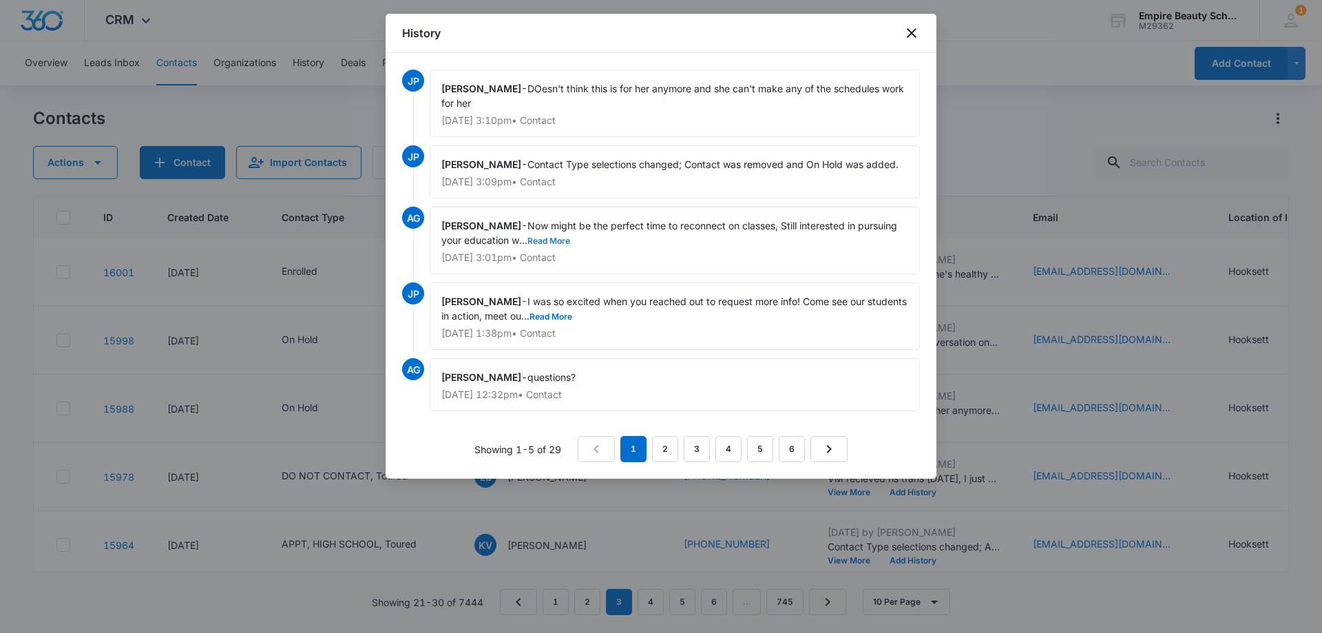
click at [559, 237] on button "Read More" at bounding box center [548, 241] width 43 height 8
click at [916, 35] on icon "close" at bounding box center [911, 33] width 17 height 17
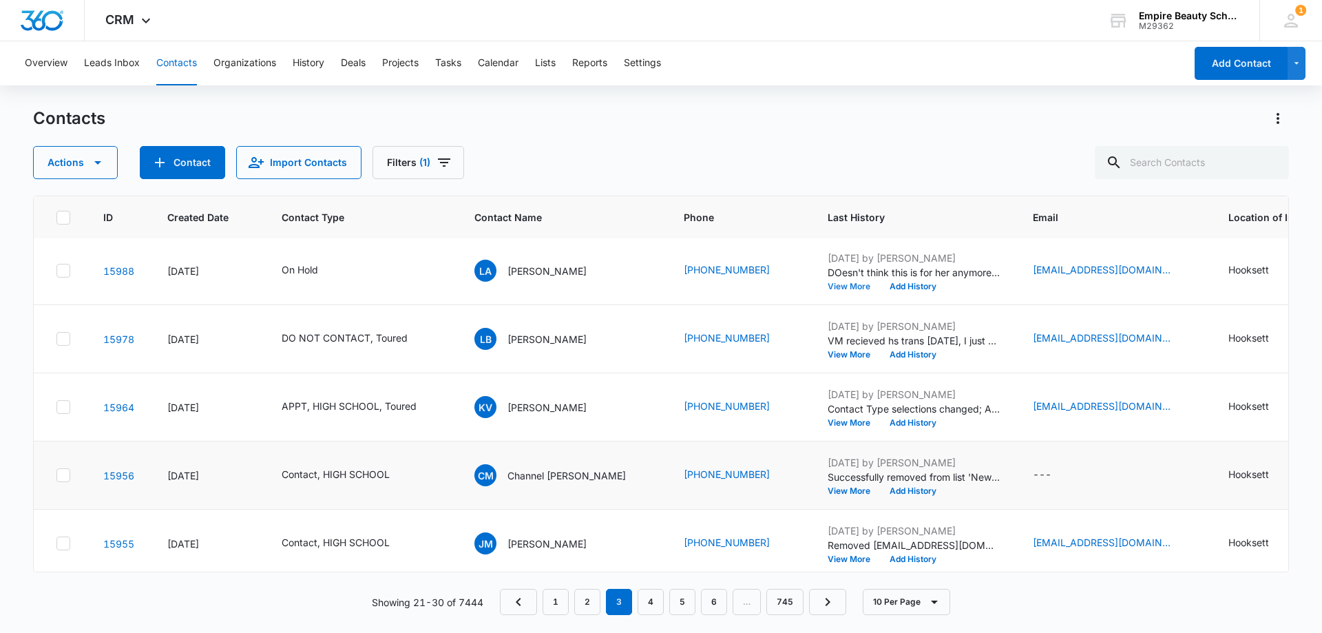
scroll to position [275, 0]
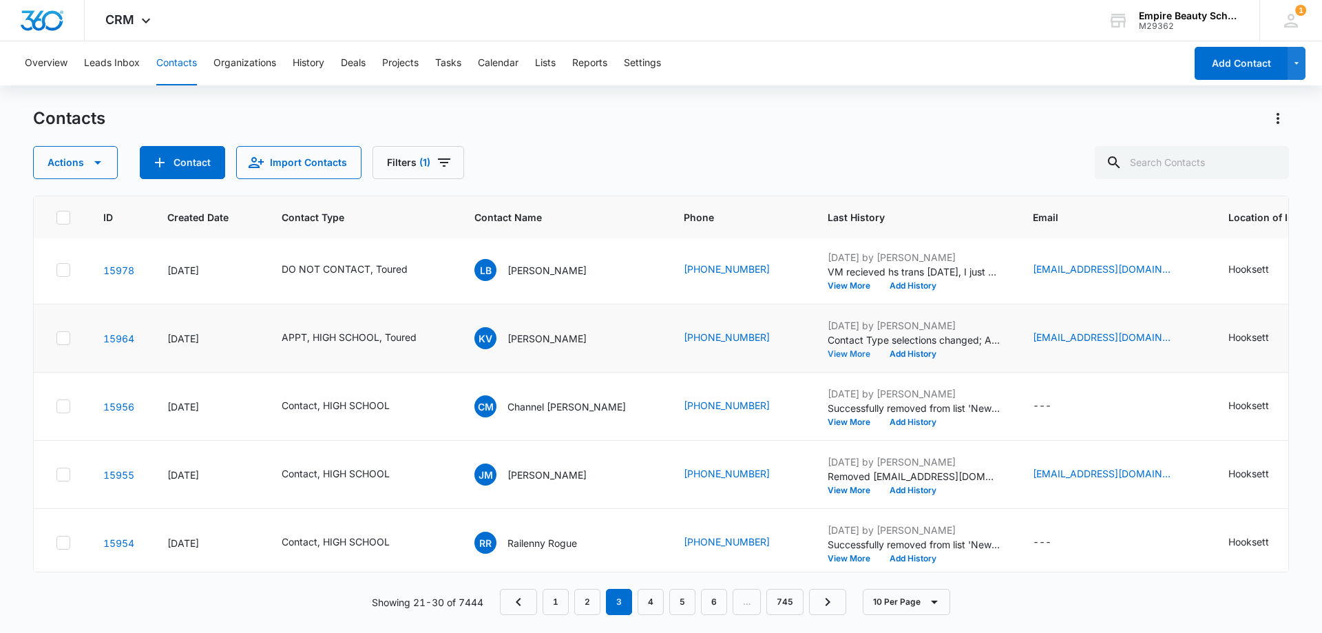
click at [827, 356] on button "View More" at bounding box center [853, 354] width 52 height 8
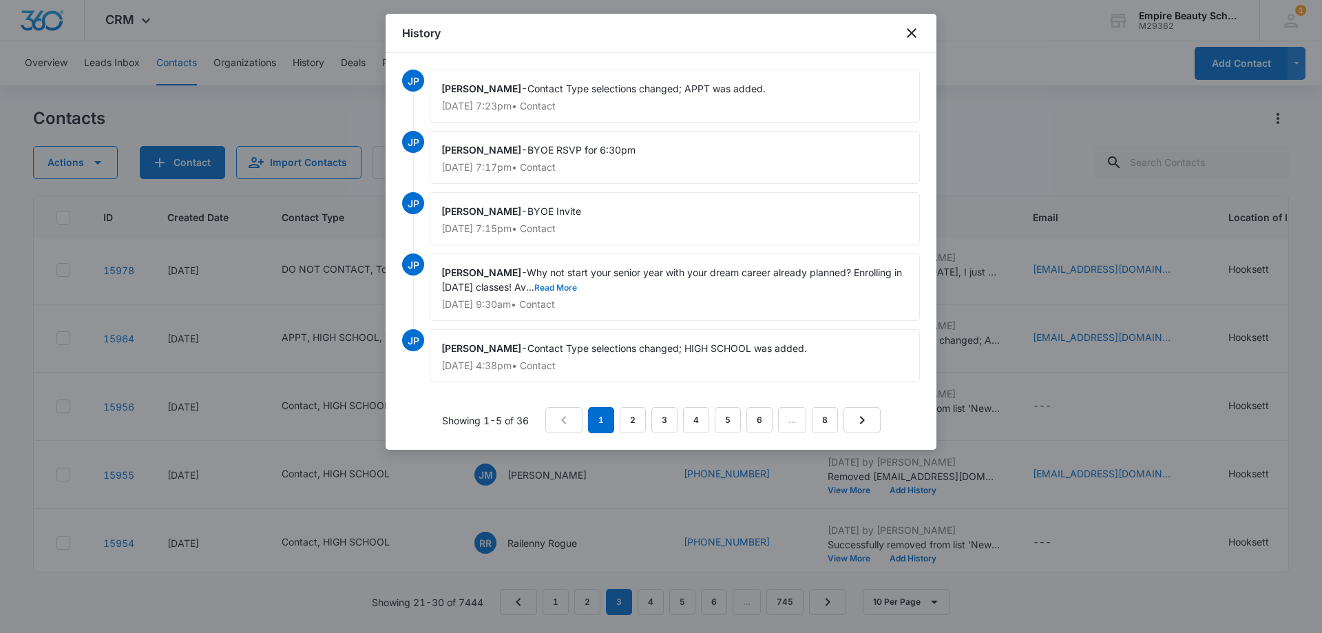
click at [577, 288] on button "Read More" at bounding box center [555, 288] width 43 height 8
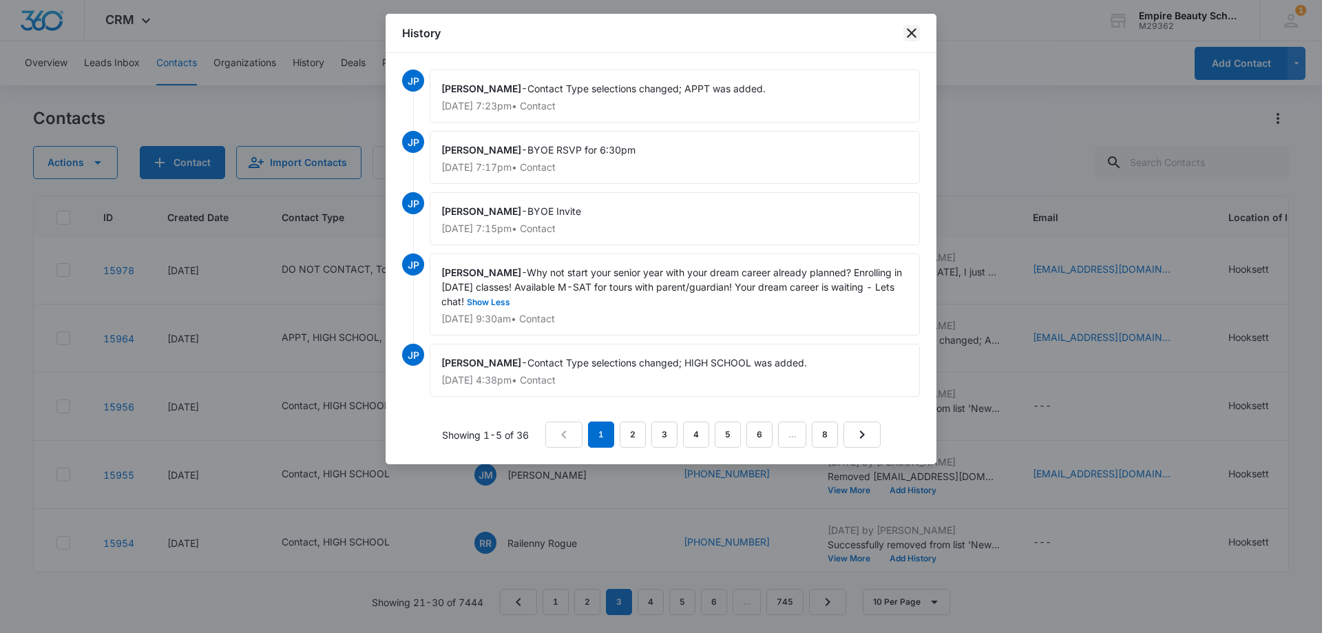
click at [913, 36] on icon "close" at bounding box center [912, 33] width 10 height 10
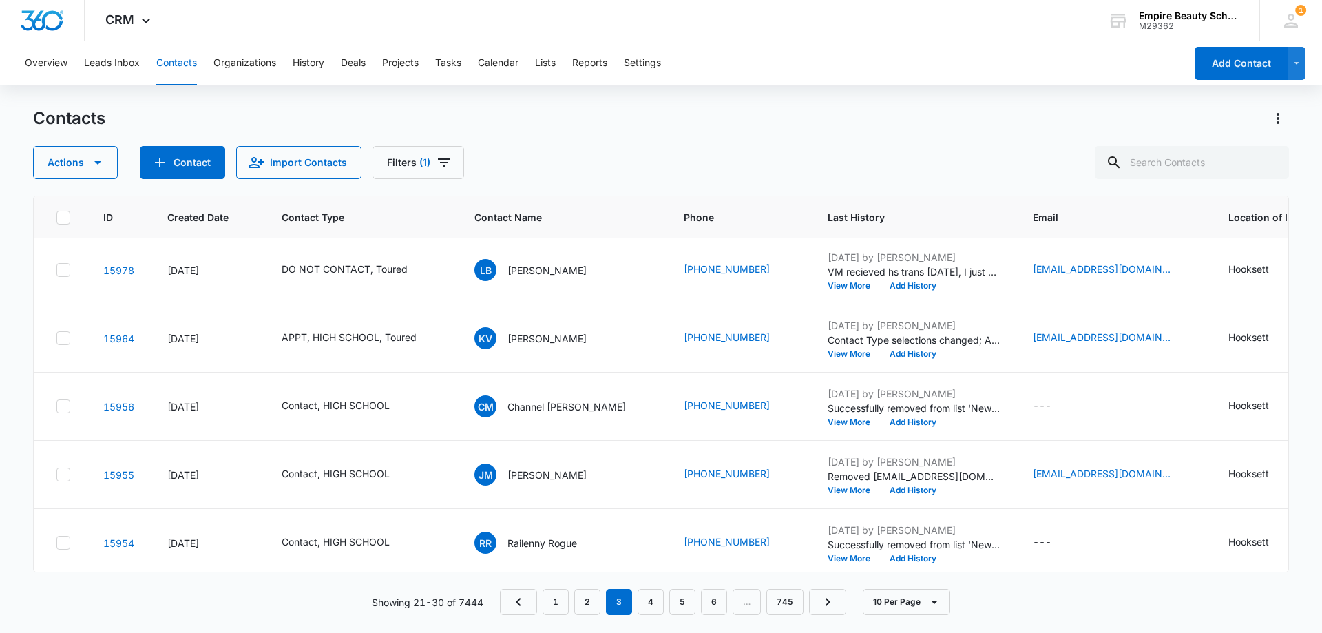
click at [715, 151] on div "Actions Contact Import Contacts Filters (1)" at bounding box center [661, 162] width 1256 height 33
click at [840, 421] on button "View More" at bounding box center [853, 422] width 52 height 8
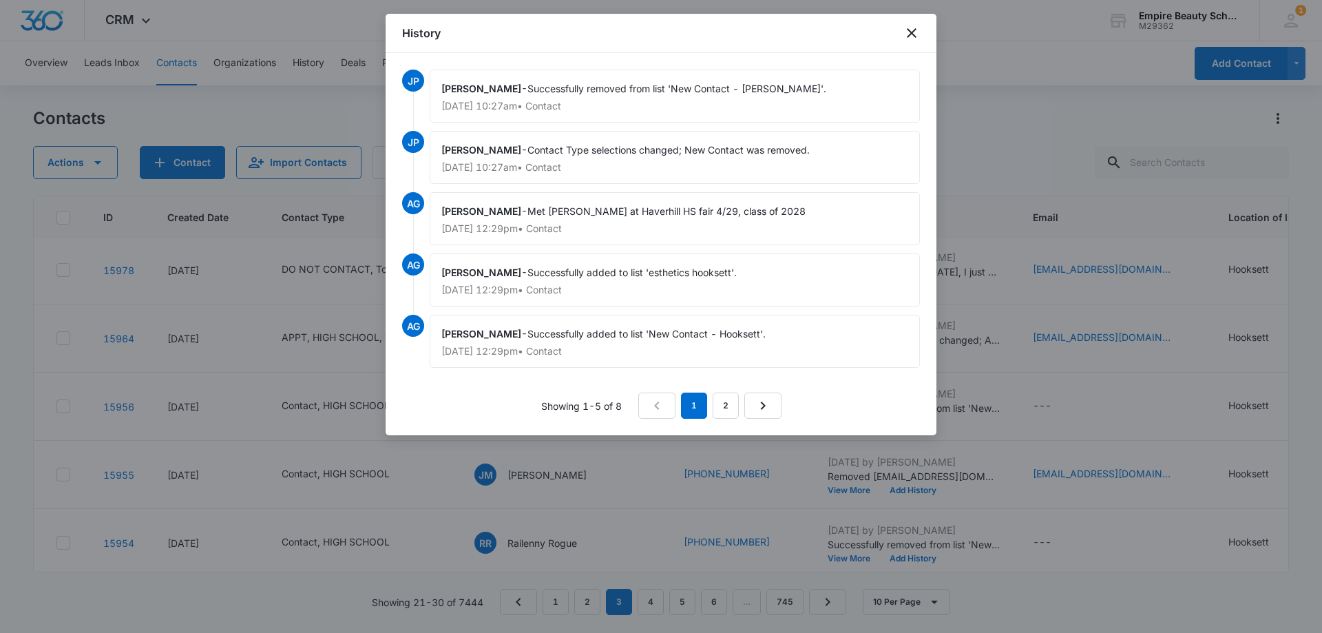
click at [905, 42] on div "History" at bounding box center [660, 33] width 551 height 39
click at [901, 28] on div "History" at bounding box center [660, 33] width 551 height 39
click at [908, 23] on div "History" at bounding box center [660, 33] width 551 height 39
click at [906, 27] on icon "close" at bounding box center [911, 33] width 17 height 17
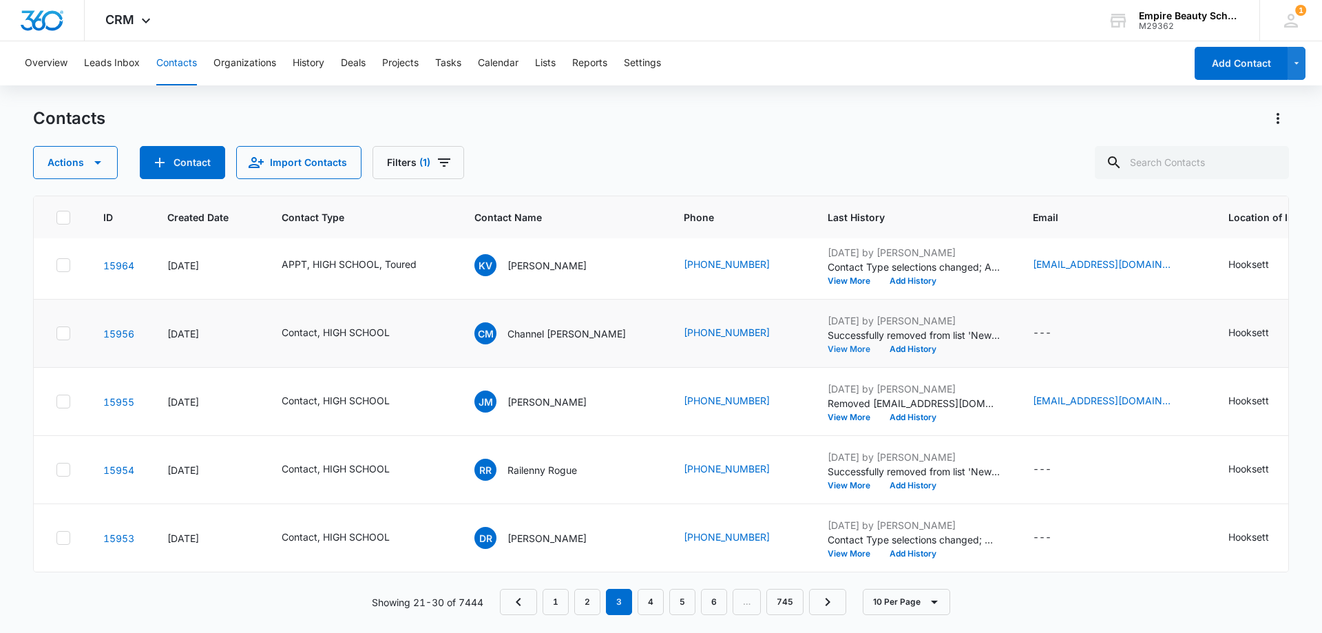
scroll to position [359, 0]
click at [656, 607] on link "4" at bounding box center [650, 602] width 26 height 26
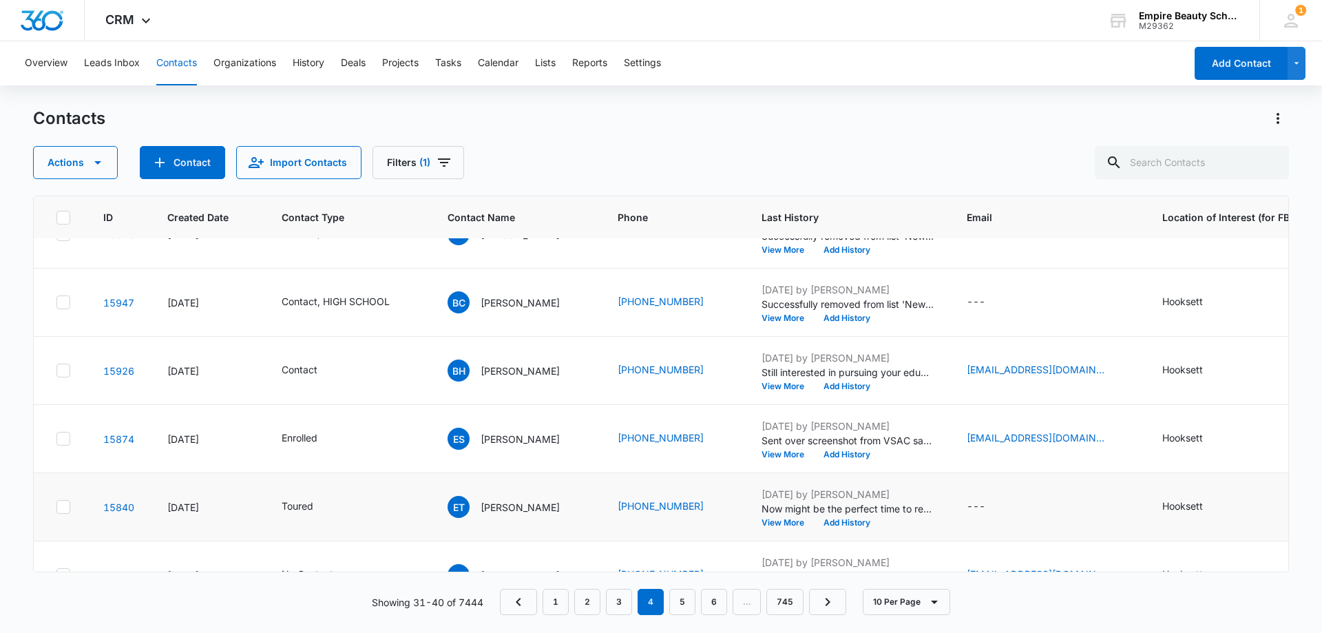
scroll to position [290, 0]
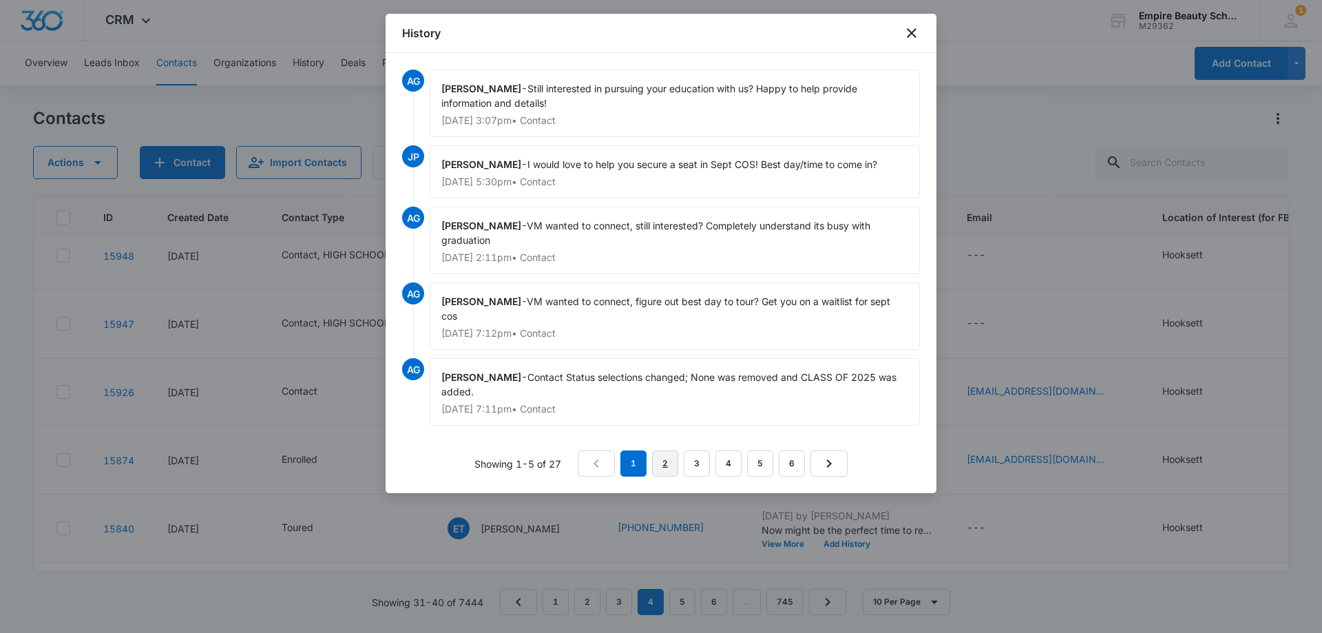
click at [666, 460] on link "2" at bounding box center [665, 463] width 26 height 26
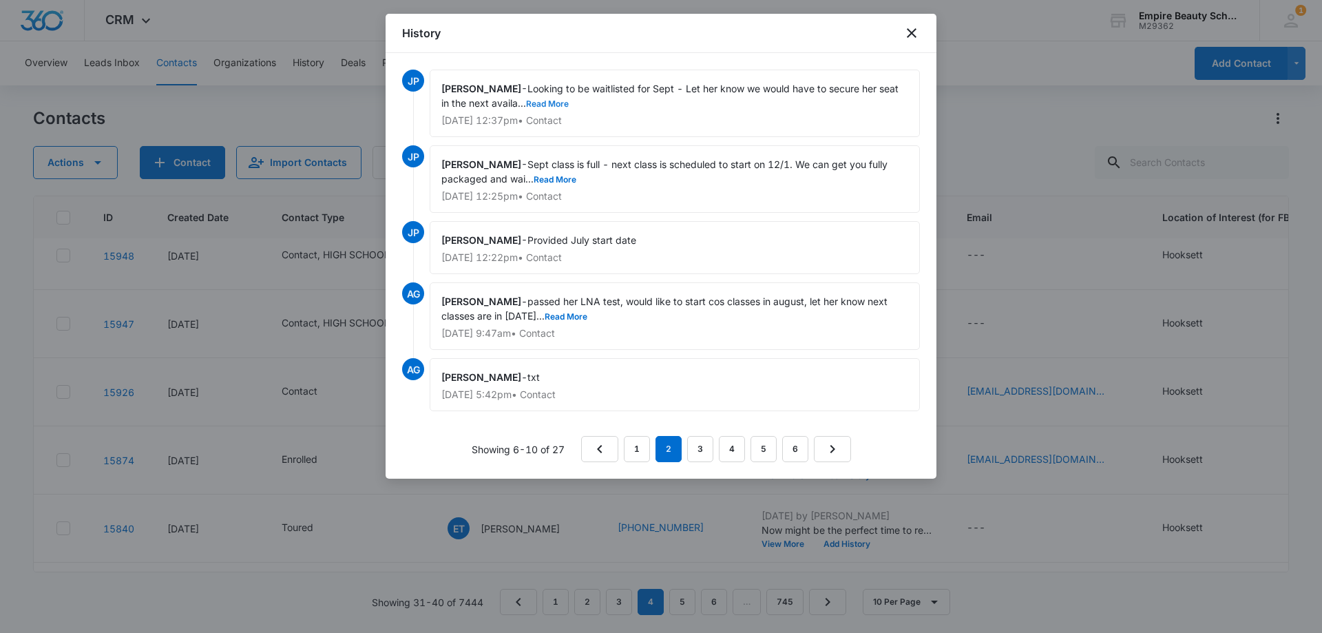
click at [553, 103] on button "Read More" at bounding box center [547, 104] width 43 height 8
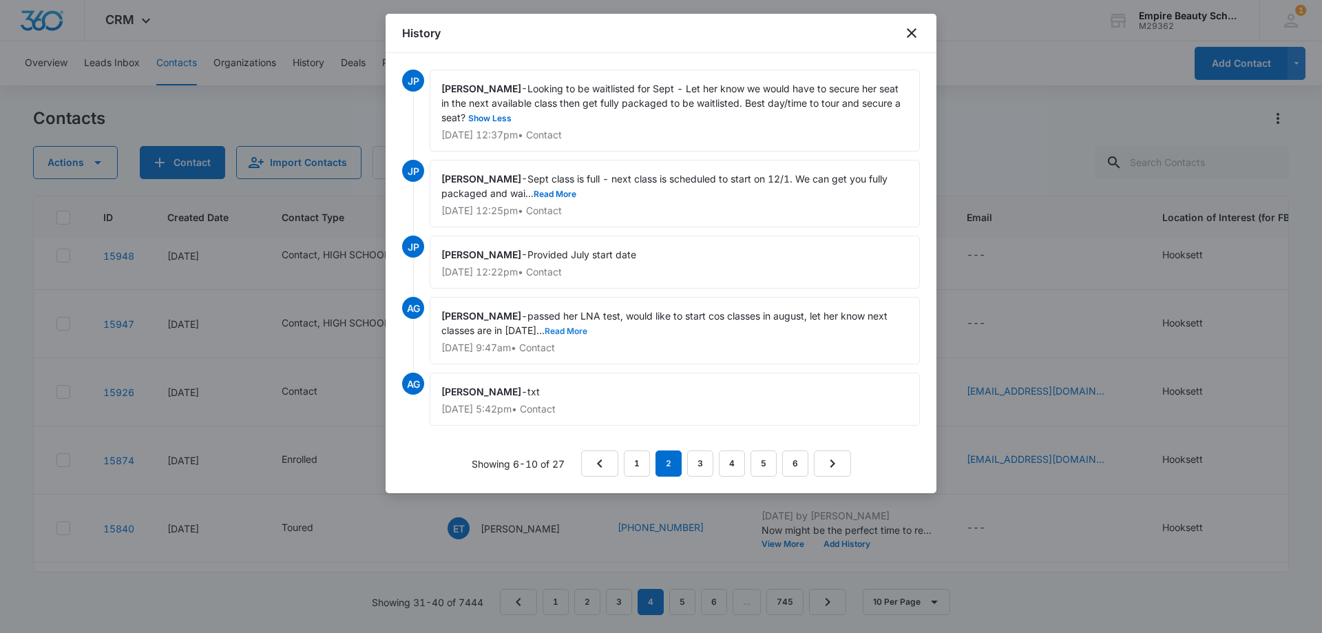
click at [553, 328] on button "Read More" at bounding box center [565, 331] width 43 height 8
click at [695, 469] on link "3" at bounding box center [700, 463] width 26 height 26
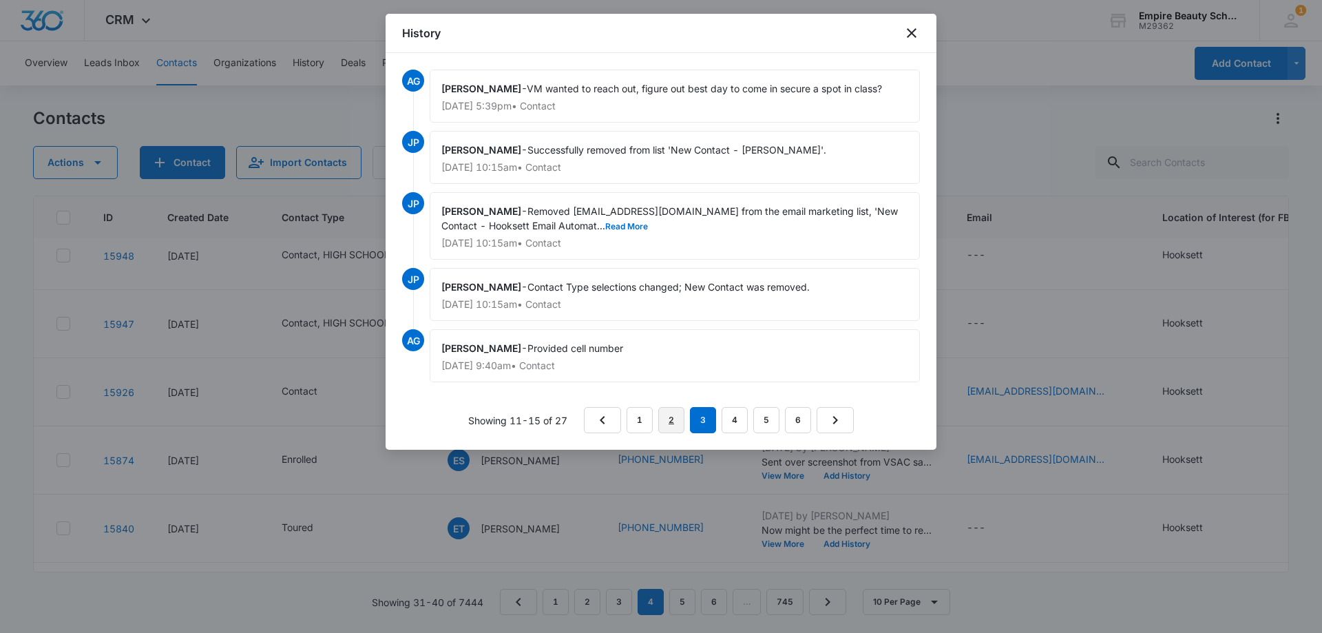
click at [661, 418] on link "2" at bounding box center [671, 420] width 26 height 26
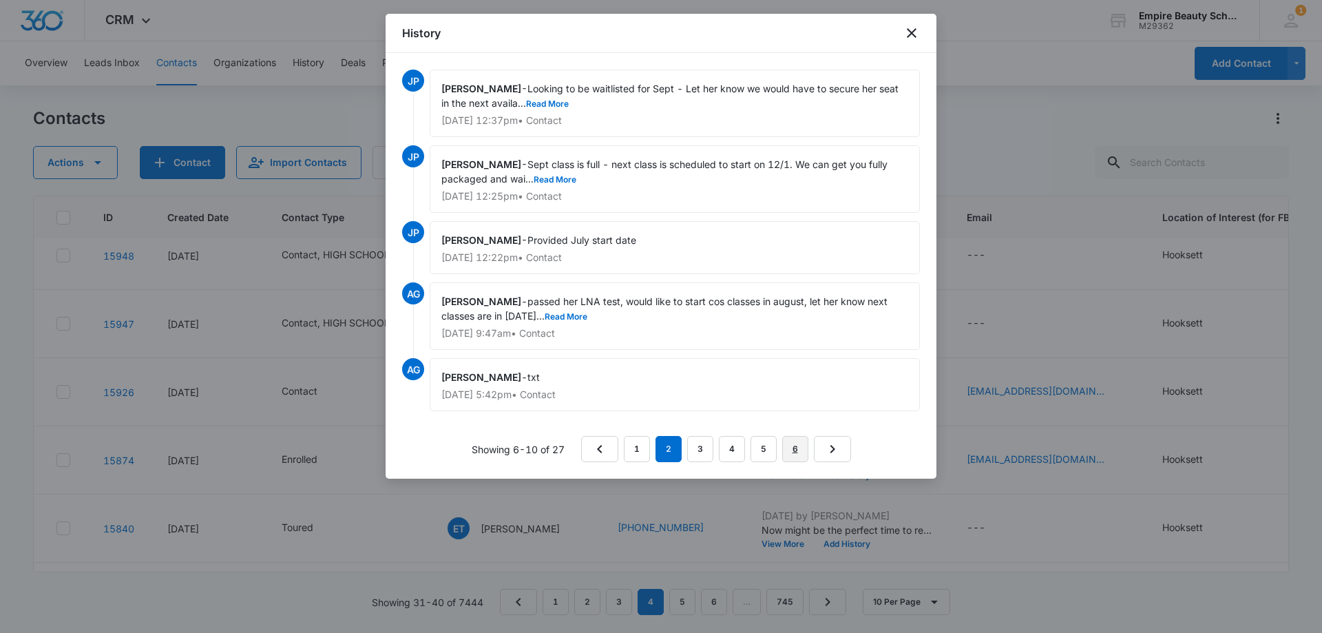
click at [785, 448] on link "6" at bounding box center [795, 449] width 26 height 26
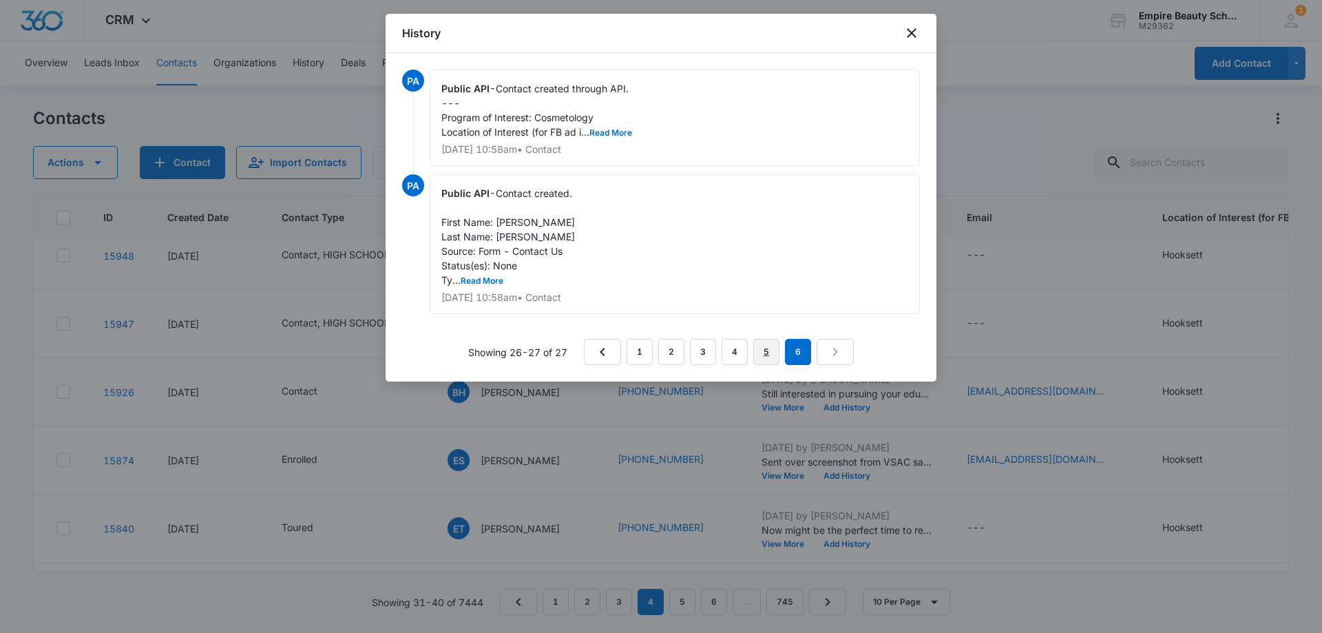
click at [761, 352] on link "5" at bounding box center [766, 352] width 26 height 26
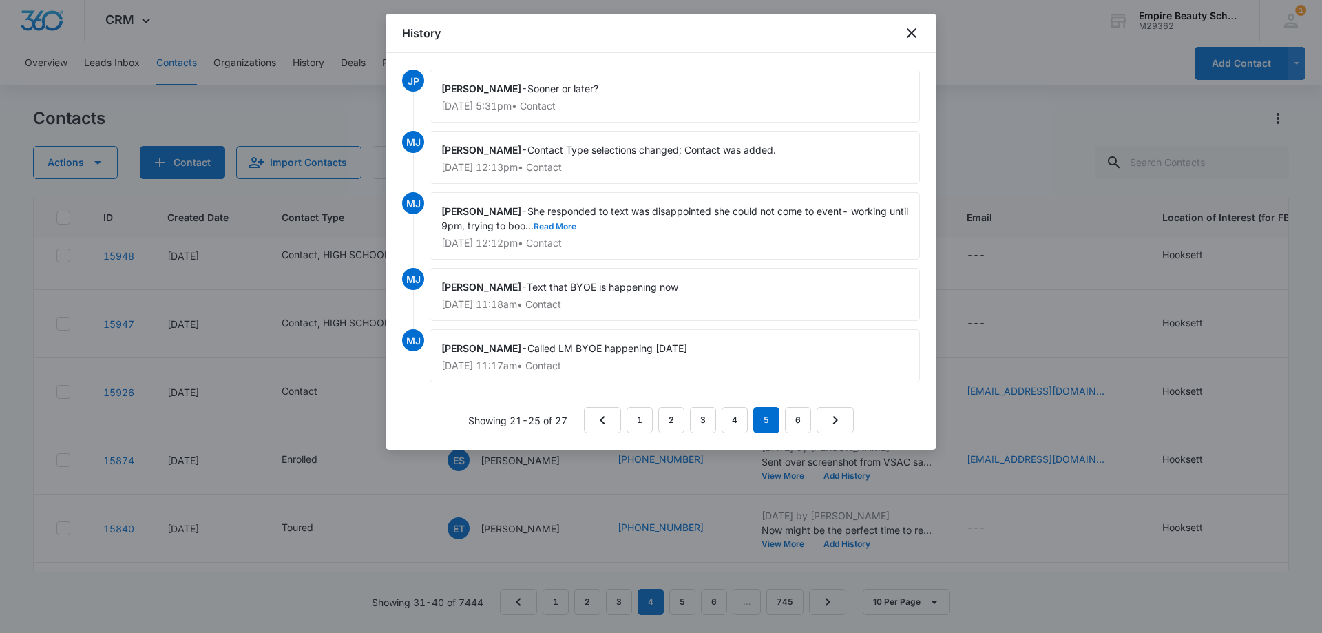
click at [562, 224] on button "Read More" at bounding box center [554, 226] width 43 height 8
click at [635, 414] on link "1" at bounding box center [639, 420] width 26 height 26
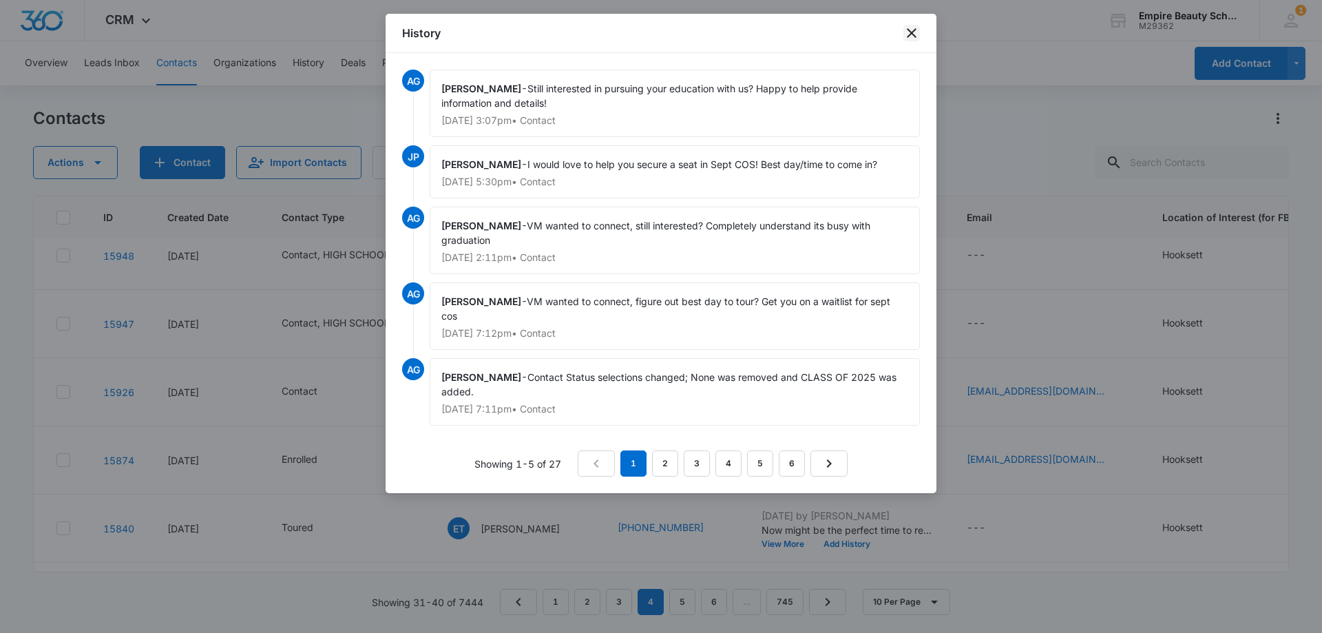
click at [912, 32] on icon "close" at bounding box center [912, 33] width 10 height 10
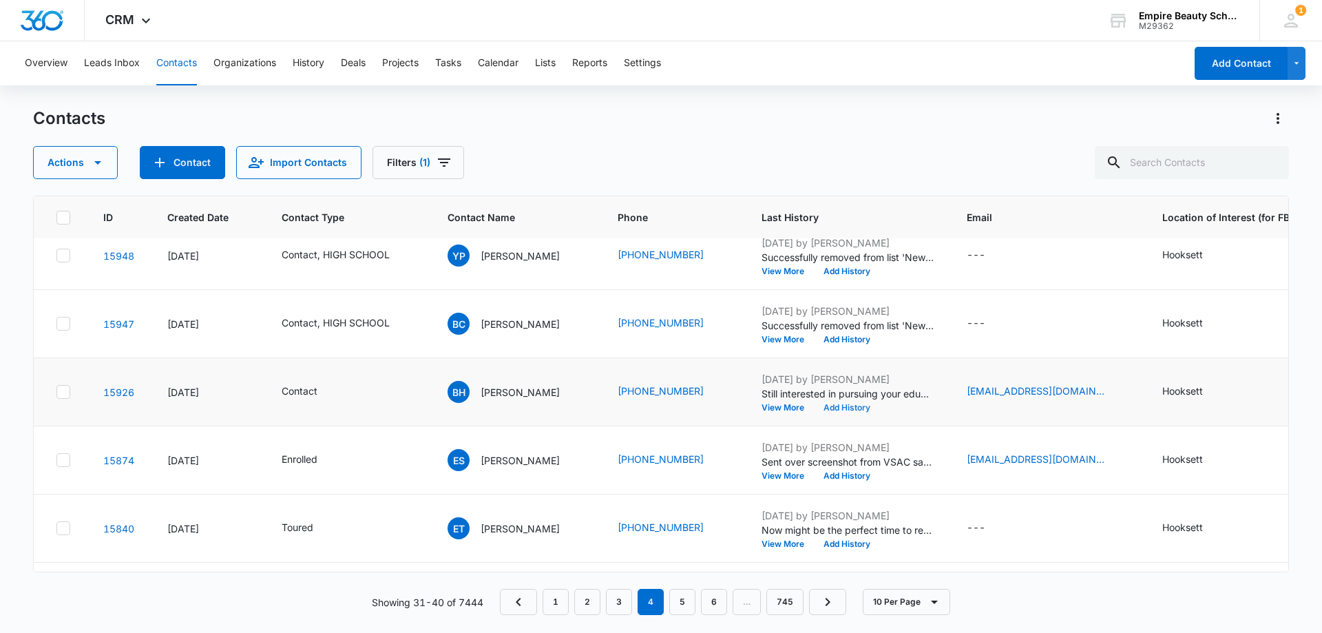
click at [880, 408] on button "Add History" at bounding box center [847, 407] width 66 height 8
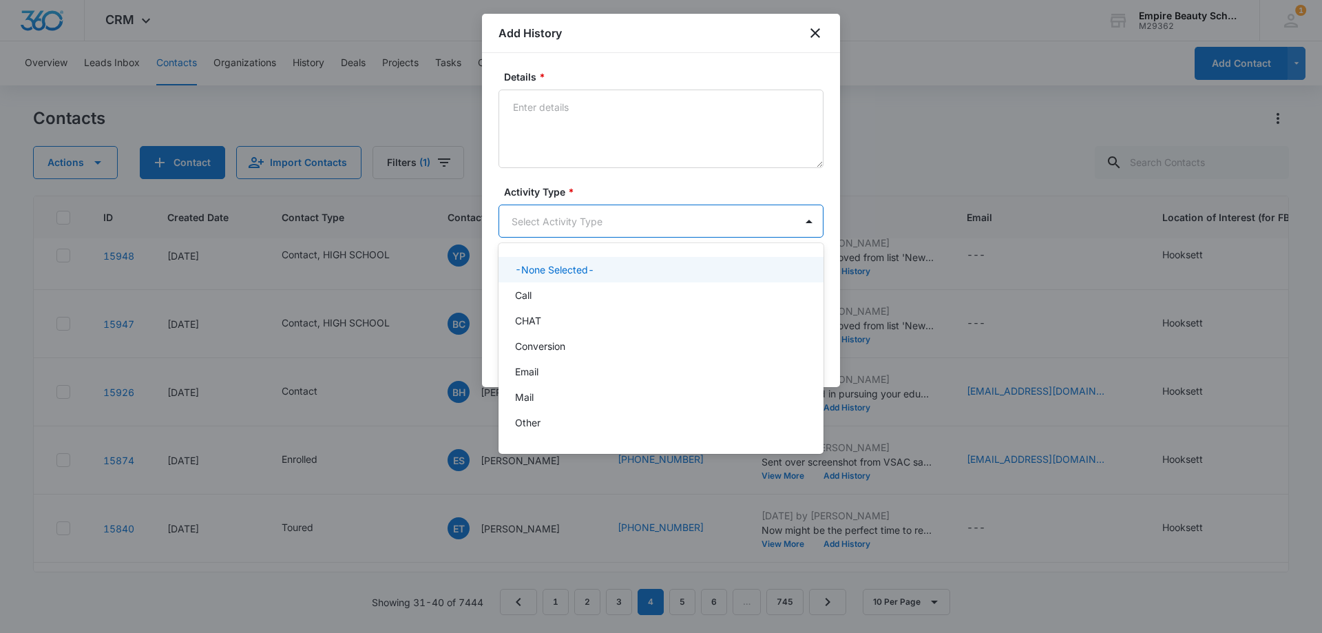
click at [598, 213] on body "CRM Apps Forms CRM Email Shop Payments POS Files Brand Settings Empire Beauty S…" at bounding box center [661, 316] width 1322 height 633
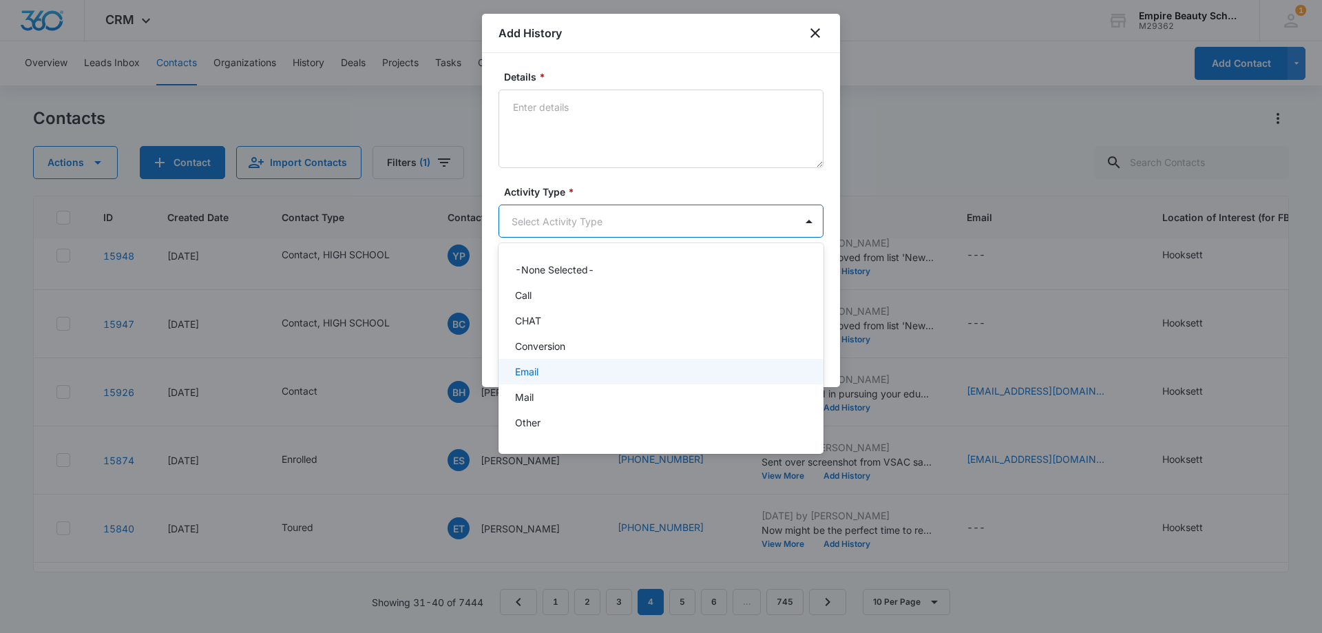
scroll to position [72, 0]
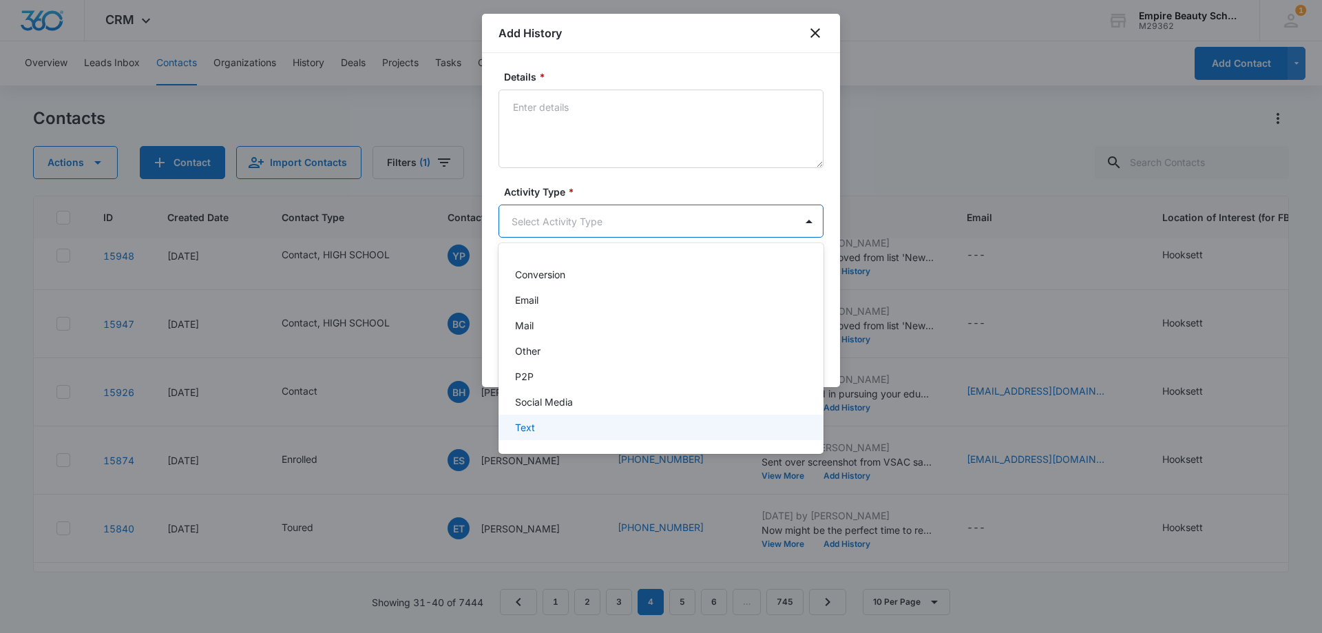
click at [538, 424] on div "Text" at bounding box center [659, 427] width 289 height 14
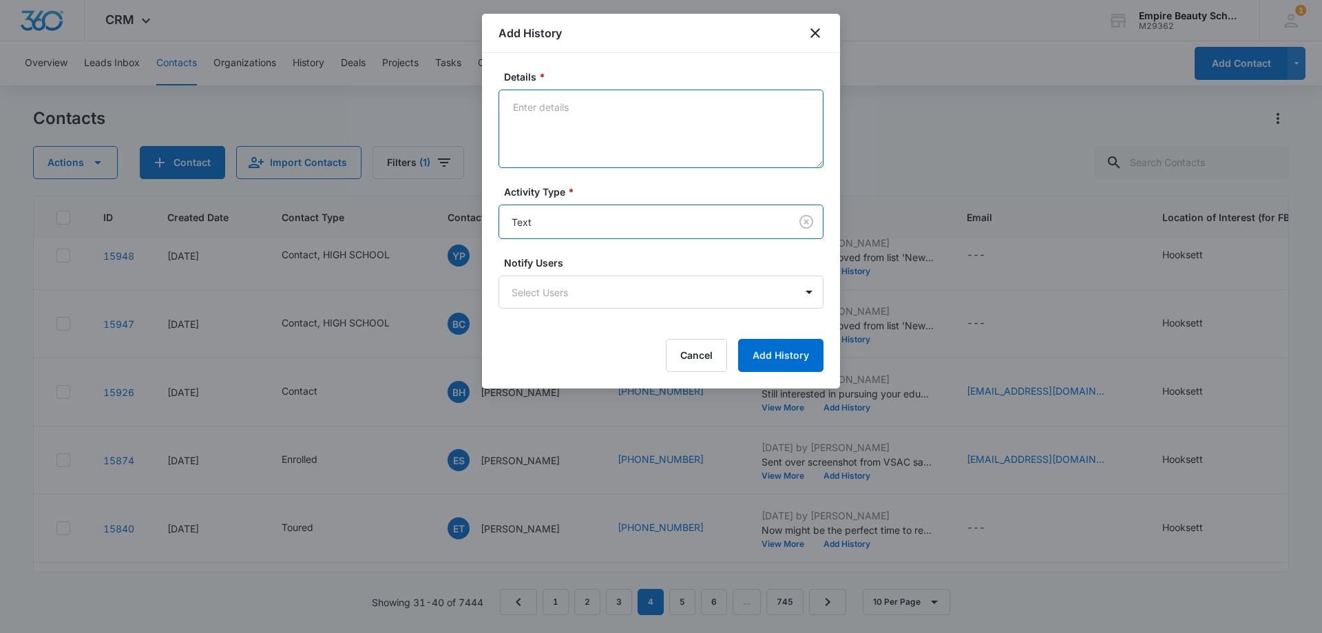
click at [532, 150] on textarea "Details *" at bounding box center [660, 128] width 325 height 78
paste textarea "Checking in bit a bit since your visit, still interested in pursuing cos progra…"
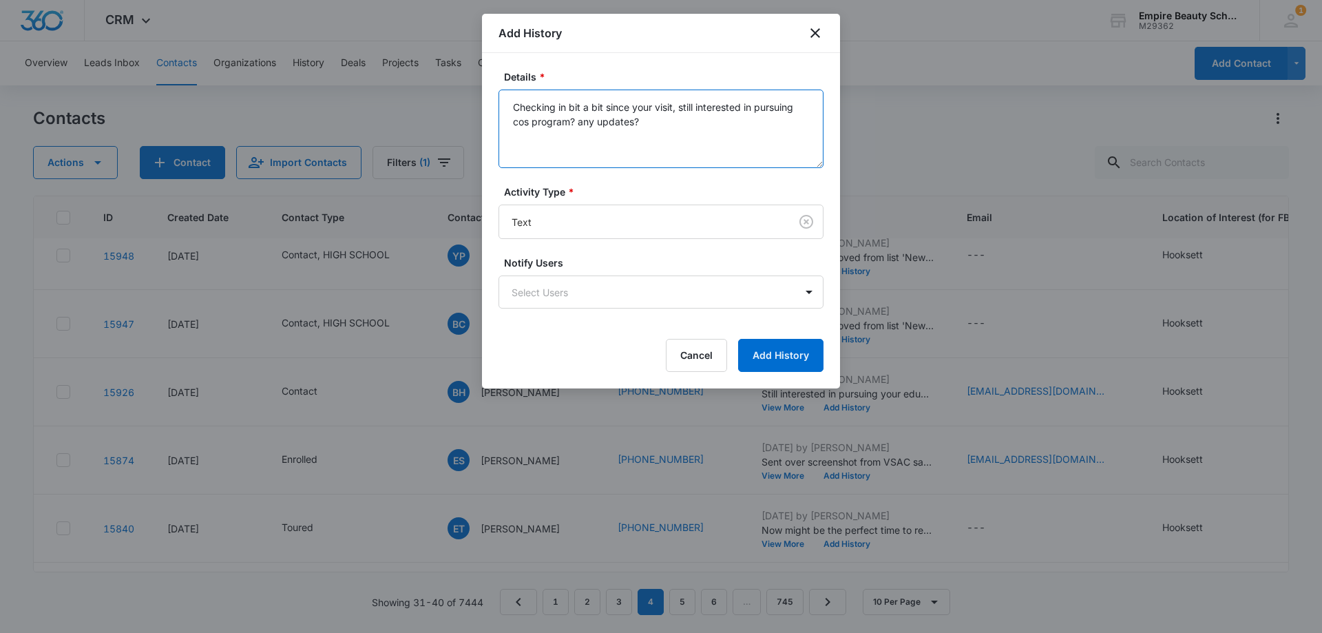
drag, startPoint x: 679, startPoint y: 105, endPoint x: 572, endPoint y: 107, distance: 106.7
click at [572, 107] on textarea "Checking in bit a bit since your visit, still interested in pursuing cos progra…" at bounding box center [660, 128] width 325 height 78
drag, startPoint x: 631, startPoint y: 123, endPoint x: 746, endPoint y: 107, distance: 116.0
click at [746, 107] on textarea "Checking in since we last spoke, still interested in pursuing cos program? any …" at bounding box center [660, 128] width 325 height 78
click at [706, 105] on textarea "Checking in since we last spoke, still interested in learning more?" at bounding box center [660, 128] width 325 height 78
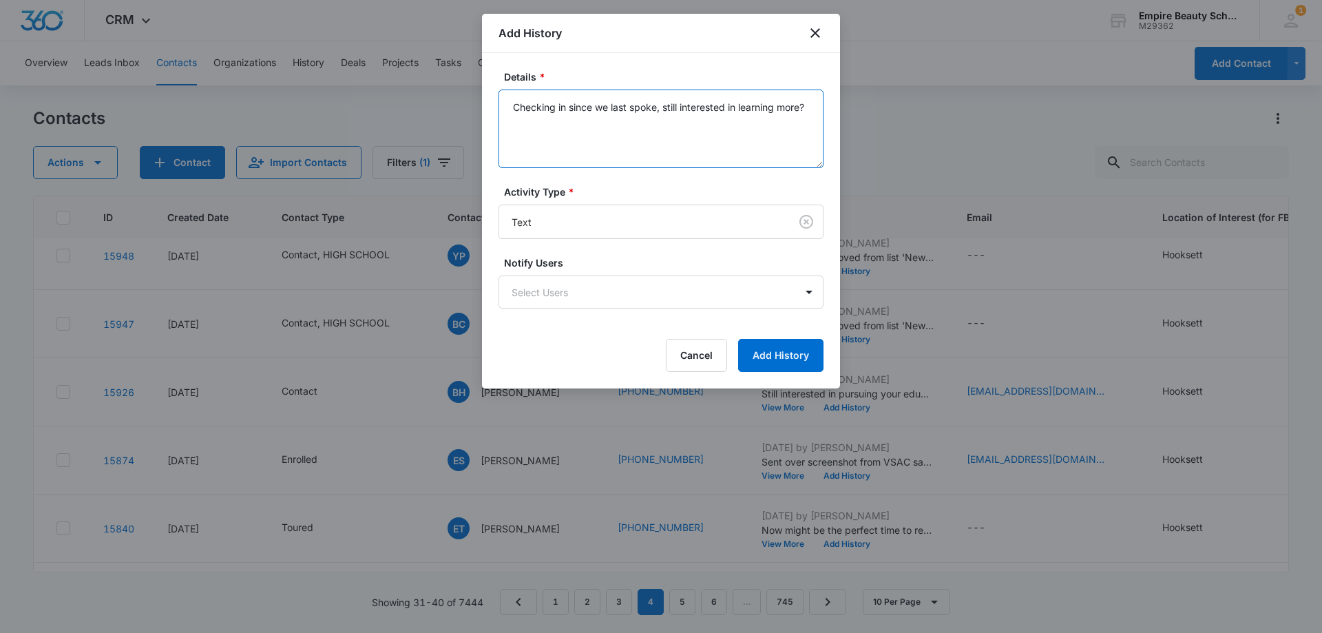
click at [706, 105] on textarea "Checking in since we last spoke, still interested in learning more?" at bounding box center [660, 128] width 325 height 78
click at [706, 106] on textarea "Checking in since we last spoke, still interested in learning more?" at bounding box center [660, 128] width 325 height 78
click at [677, 137] on textarea "Checking in since we last spoke, still interested in learning more?" at bounding box center [660, 128] width 325 height 78
type textarea "Checking in since we last spoke, still interested in learning more?"
click at [777, 374] on div "Details * Checking in since we last spoke, still interested in learning more? A…" at bounding box center [661, 220] width 358 height 335
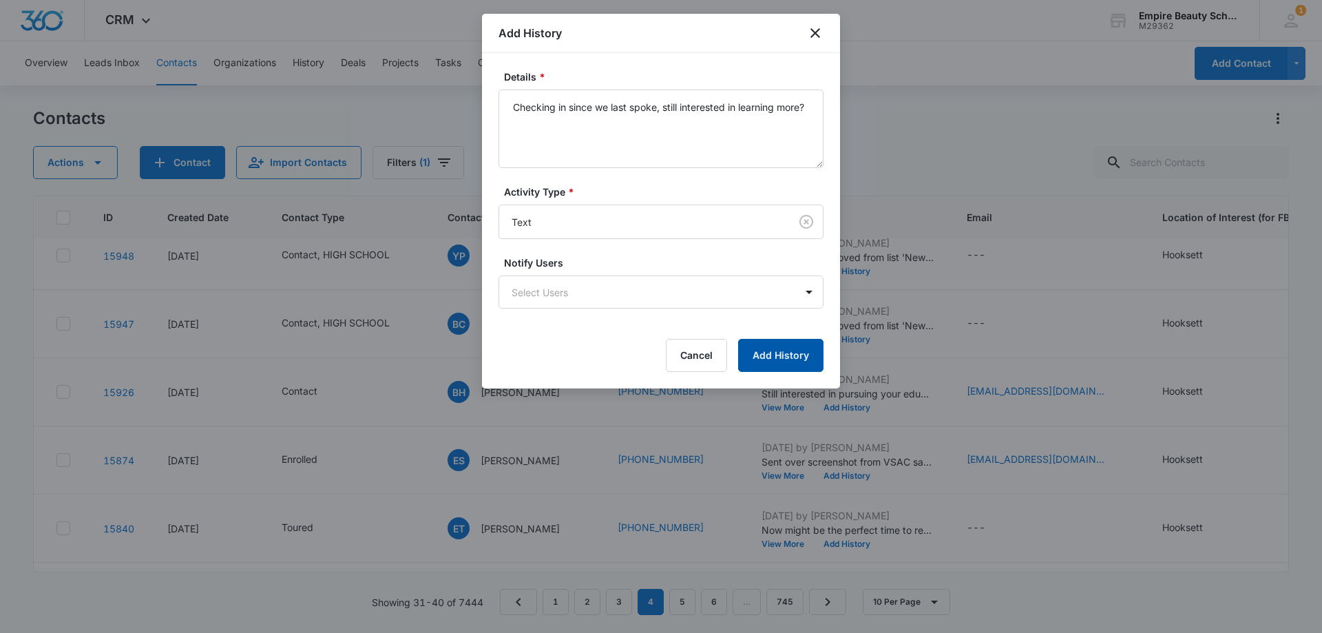
click at [776, 362] on button "Add History" at bounding box center [780, 355] width 85 height 33
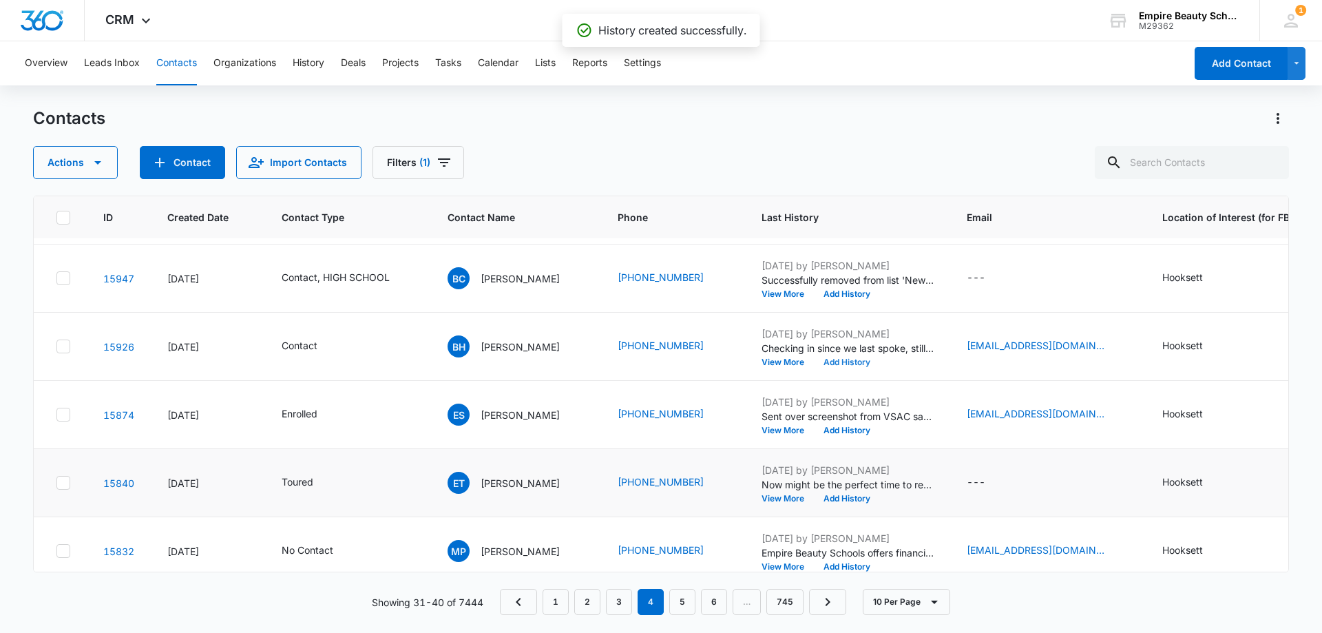
scroll to position [359, 0]
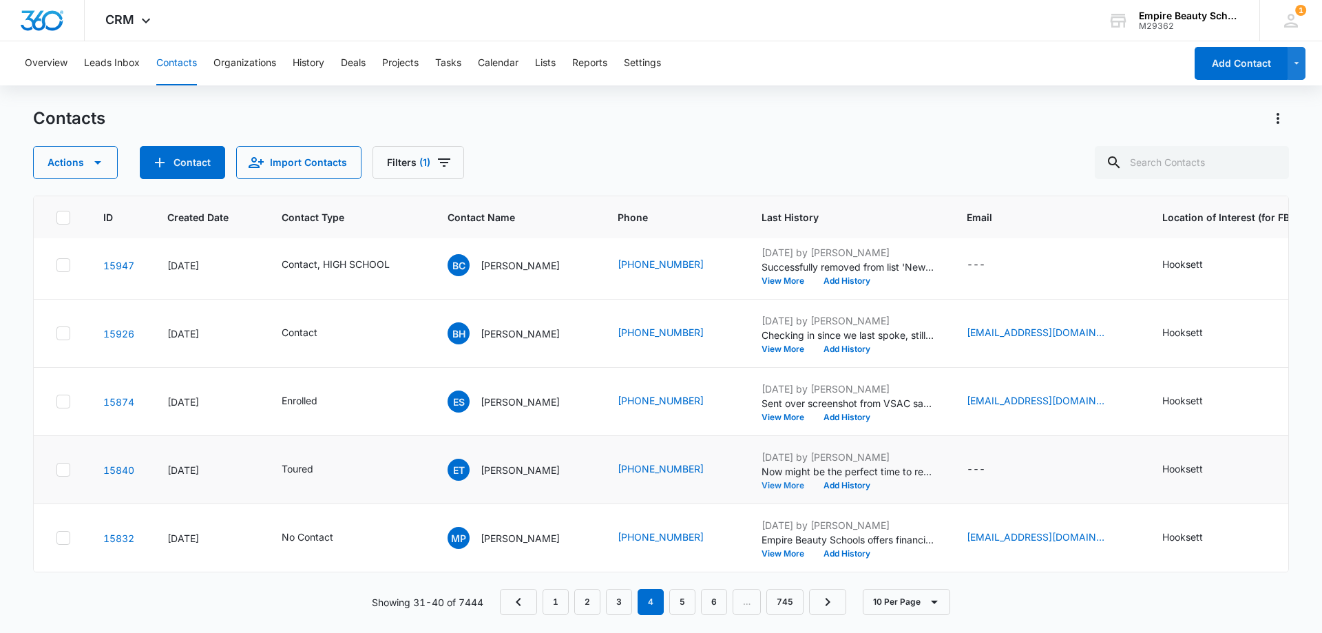
click at [810, 481] on button "View More" at bounding box center [787, 485] width 52 height 8
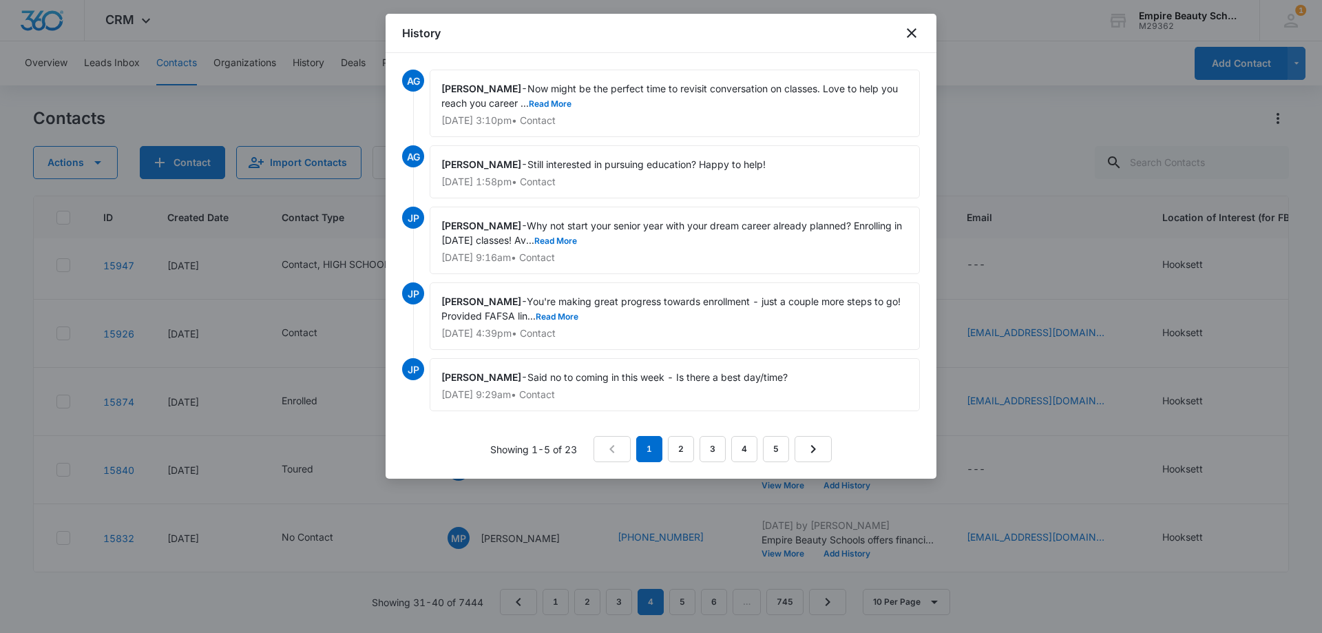
click at [790, 451] on nav "1 2 3 4 5" at bounding box center [712, 449] width 238 height 26
click at [780, 454] on link "5" at bounding box center [776, 449] width 26 height 26
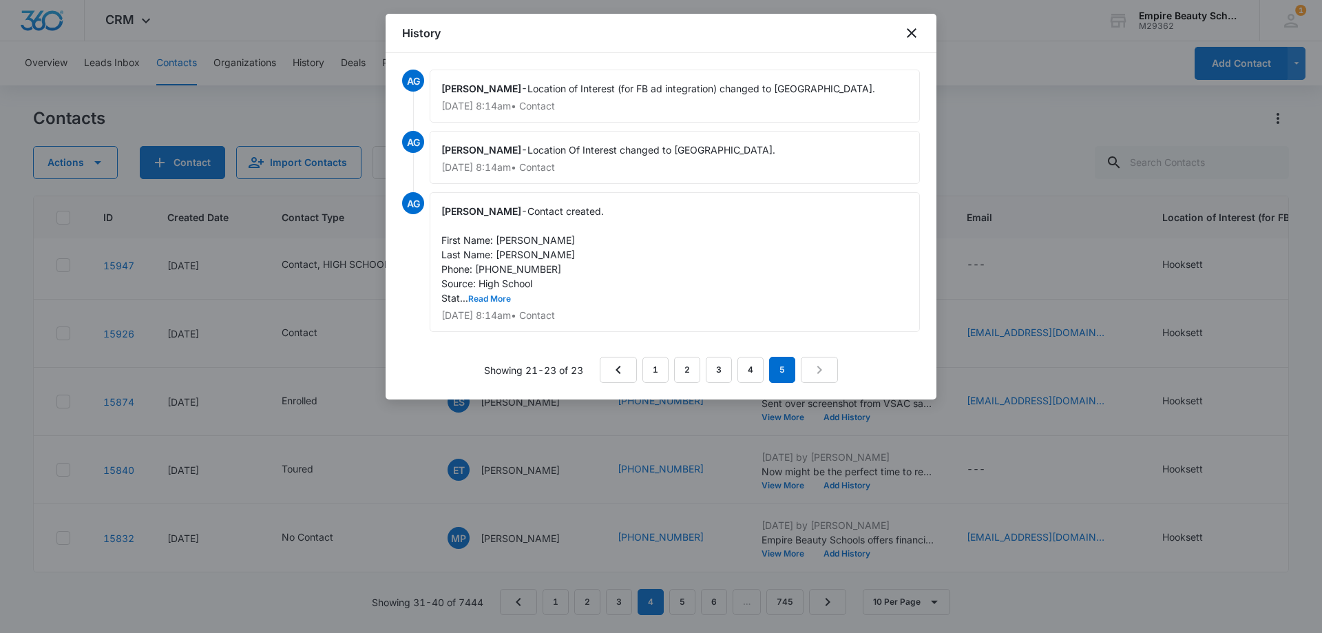
click at [505, 299] on button "Read More" at bounding box center [489, 299] width 43 height 8
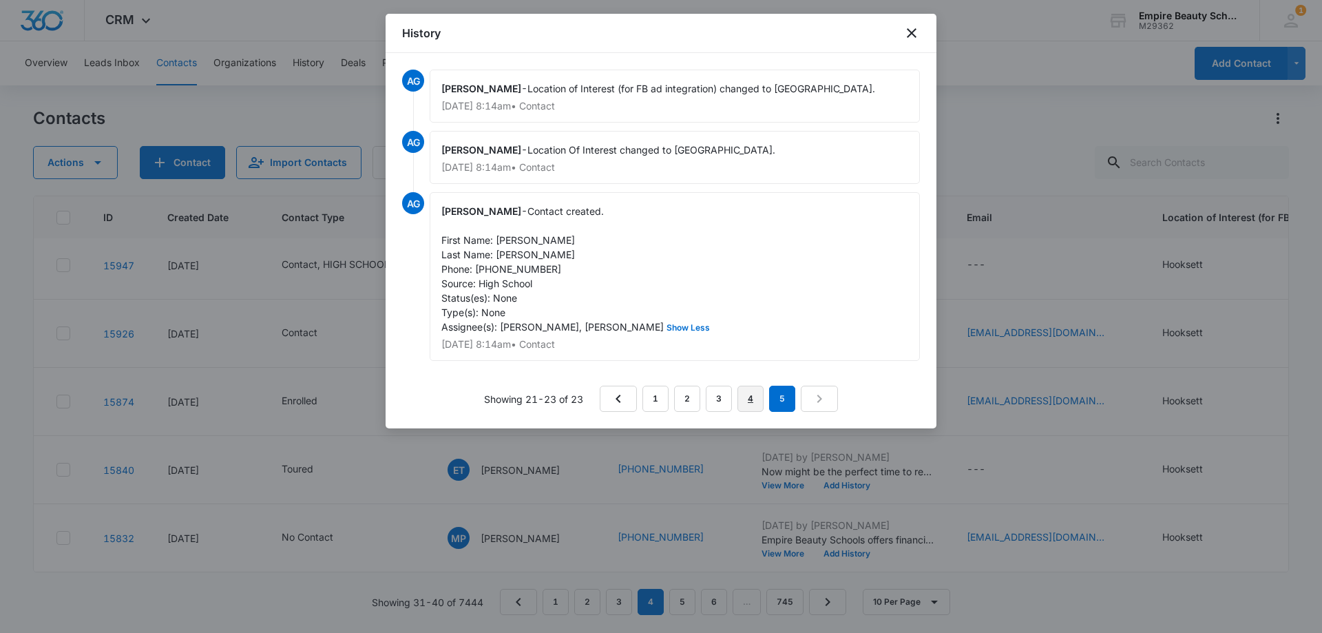
click at [743, 394] on link "4" at bounding box center [750, 398] width 26 height 26
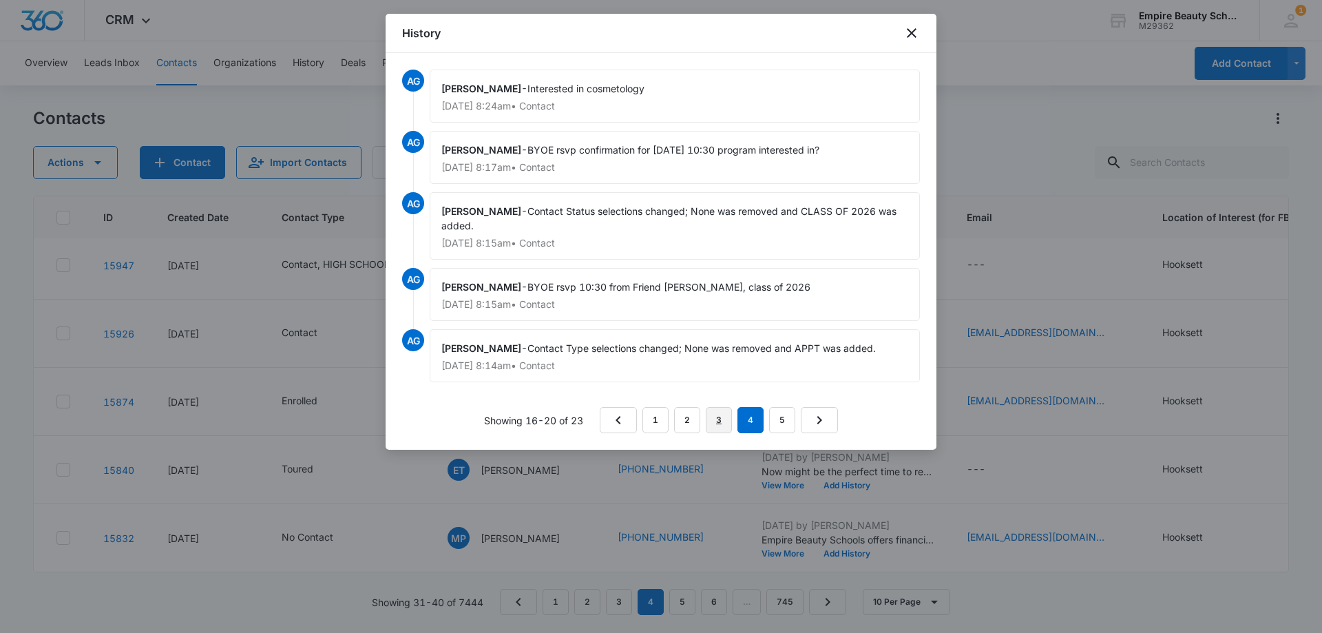
click at [712, 412] on link "3" at bounding box center [719, 420] width 26 height 26
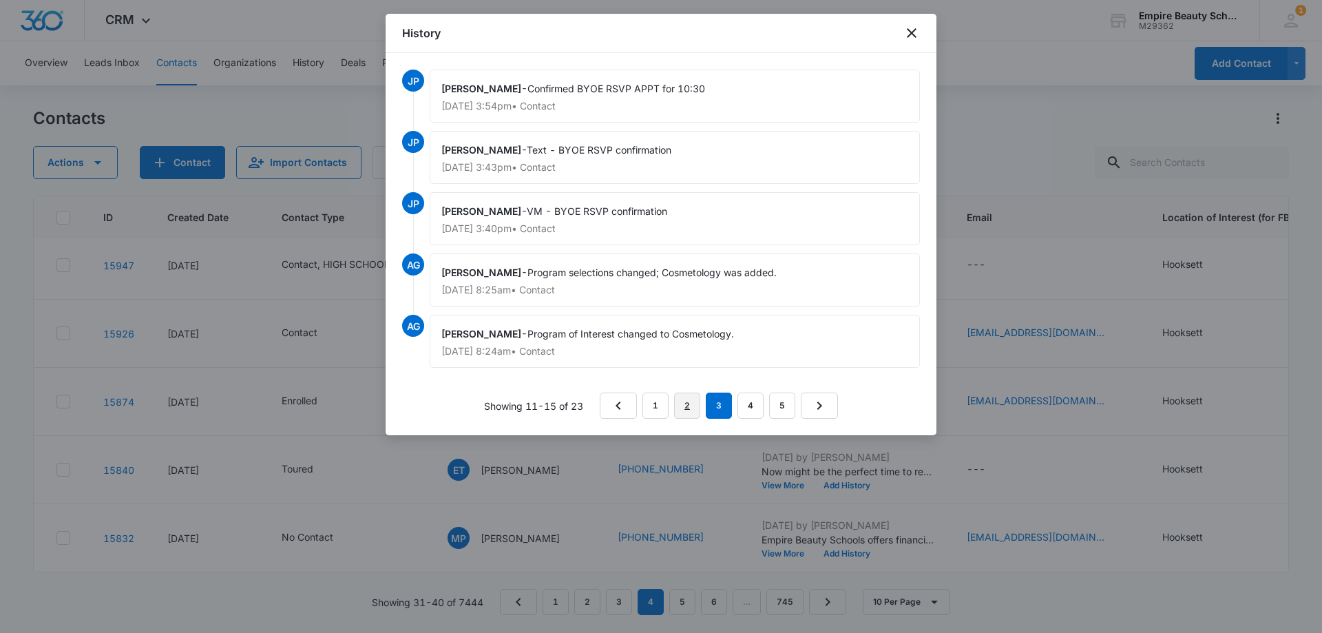
click at [681, 408] on link "2" at bounding box center [687, 405] width 26 height 26
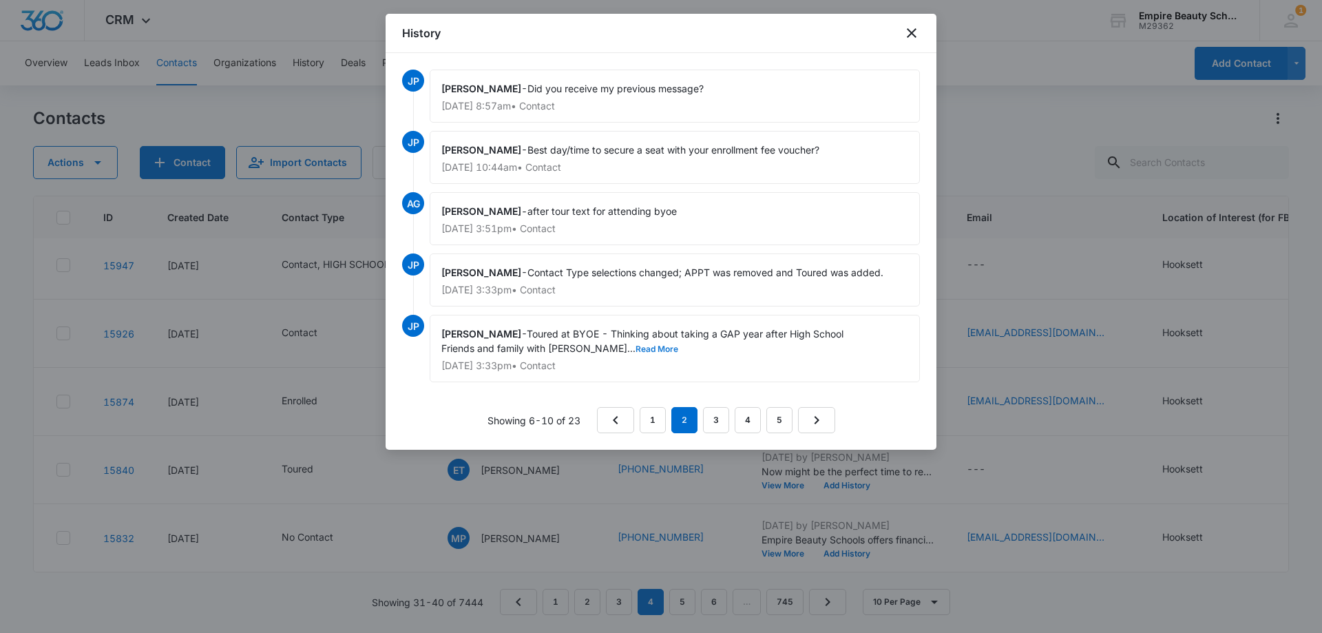
click at [635, 346] on button "Read More" at bounding box center [656, 349] width 43 height 8
click at [656, 424] on link "1" at bounding box center [652, 420] width 26 height 26
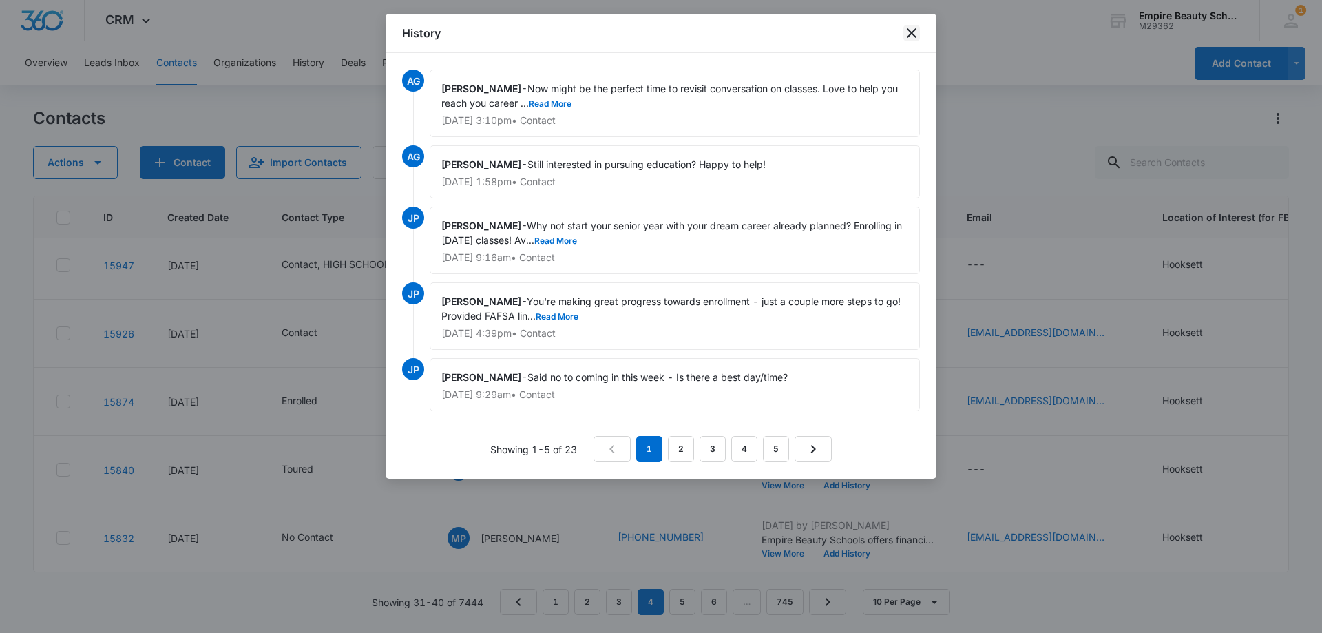
click at [904, 33] on icon "close" at bounding box center [911, 33] width 17 height 17
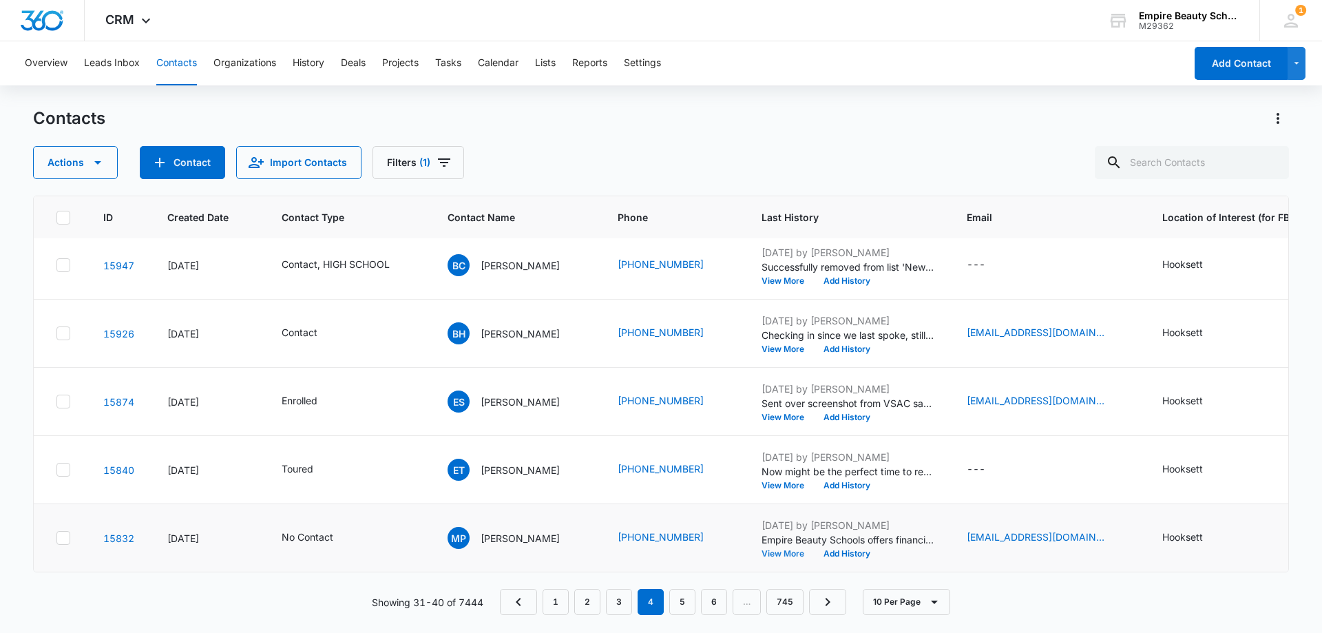
click at [803, 549] on button "View More" at bounding box center [787, 553] width 52 height 8
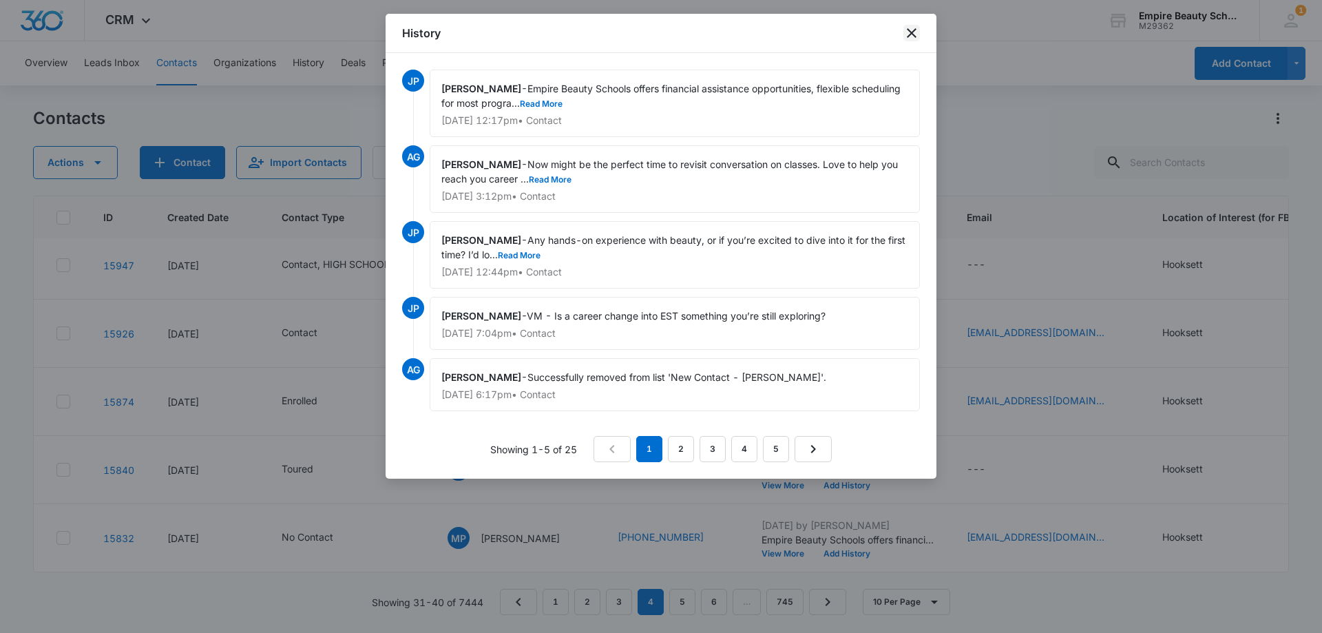
click at [915, 30] on icon "close" at bounding box center [912, 33] width 10 height 10
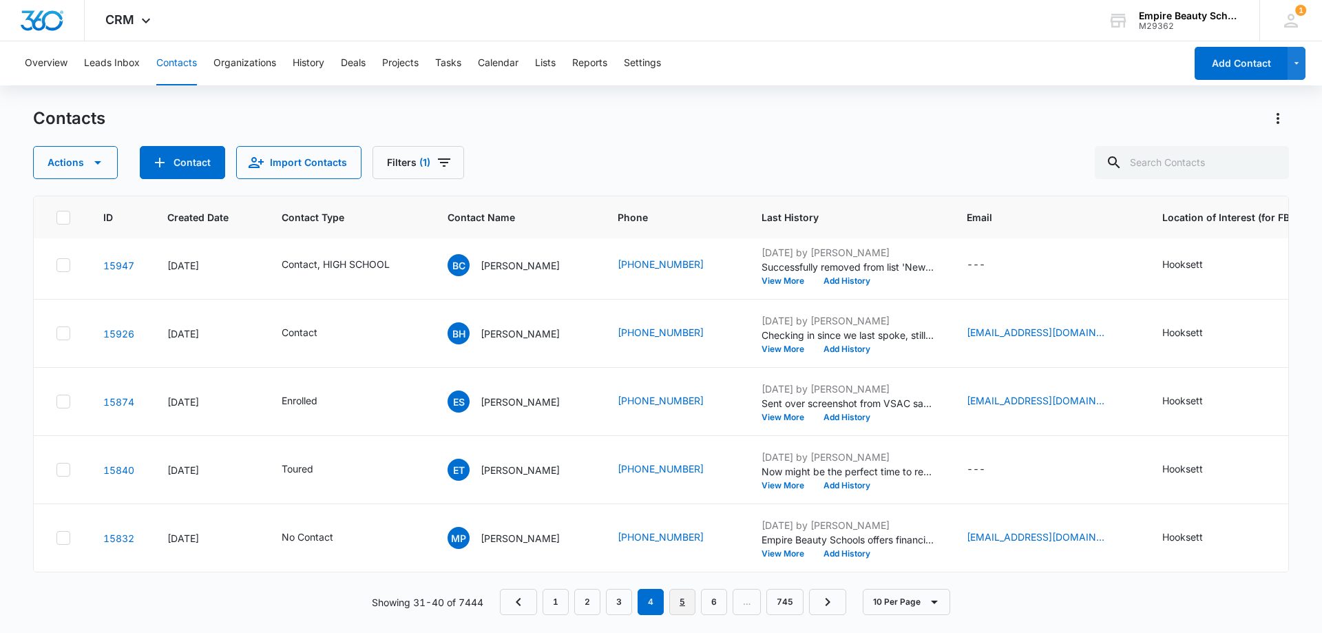
click at [684, 599] on link "5" at bounding box center [682, 602] width 26 height 26
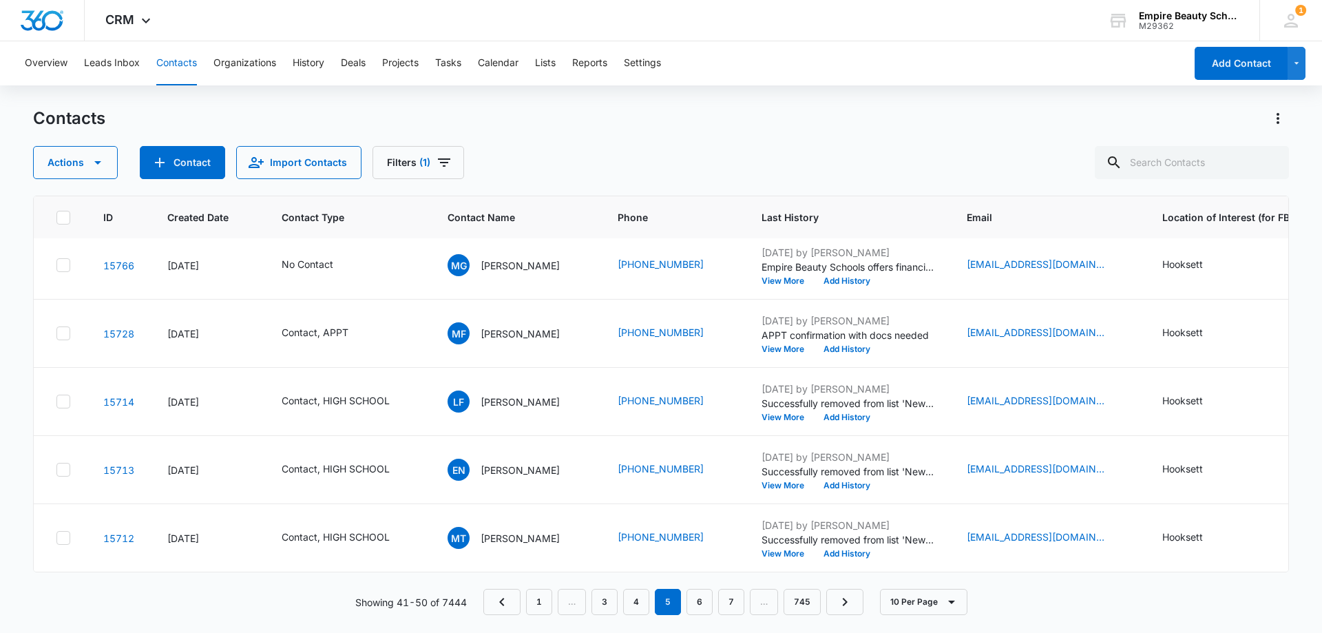
scroll to position [0, 0]
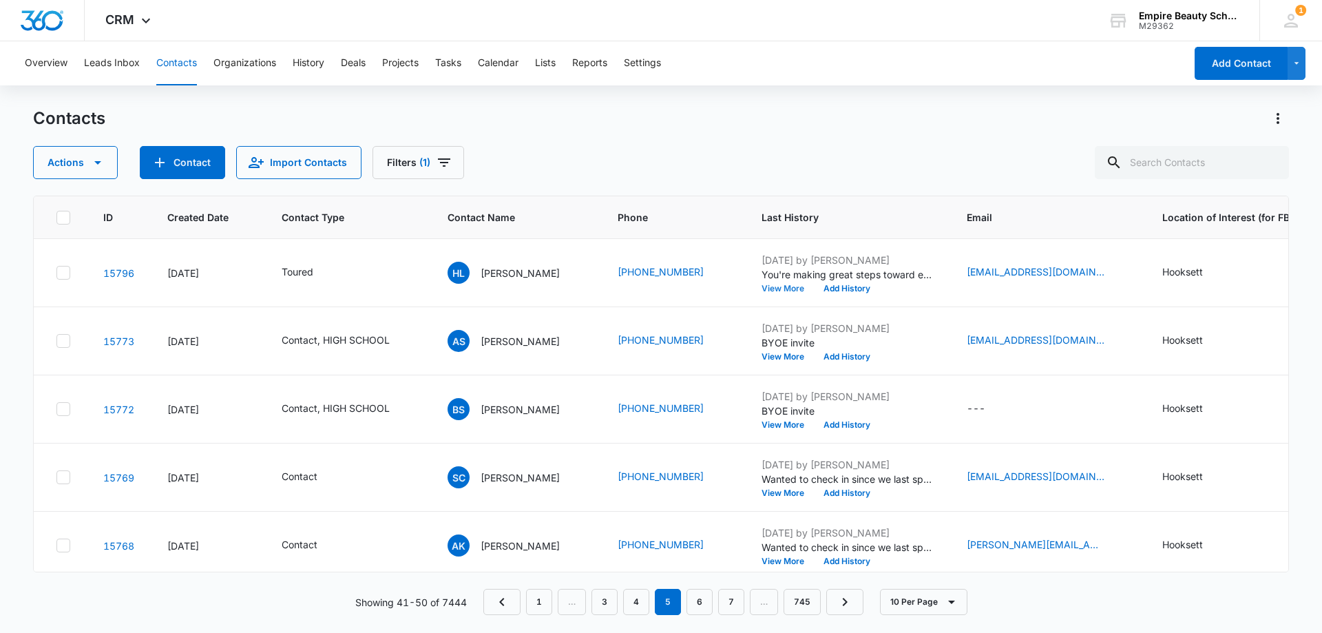
click at [778, 289] on button "View More" at bounding box center [787, 288] width 52 height 8
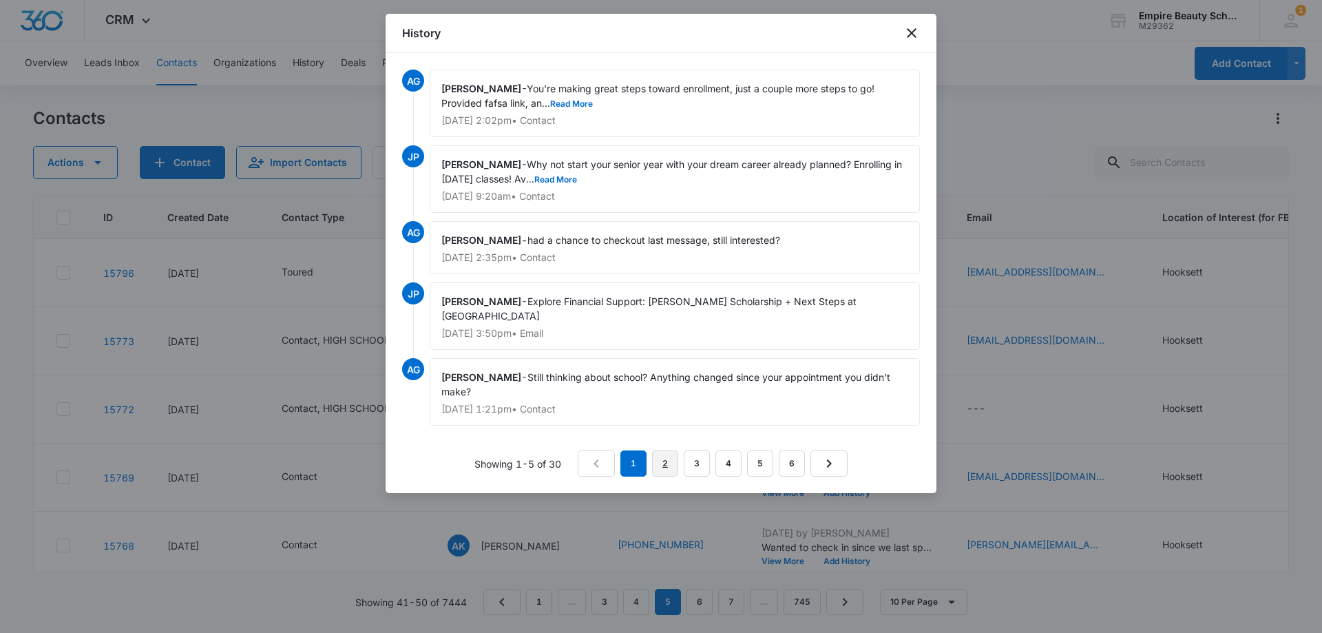
click at [666, 456] on link "2" at bounding box center [665, 463] width 26 height 26
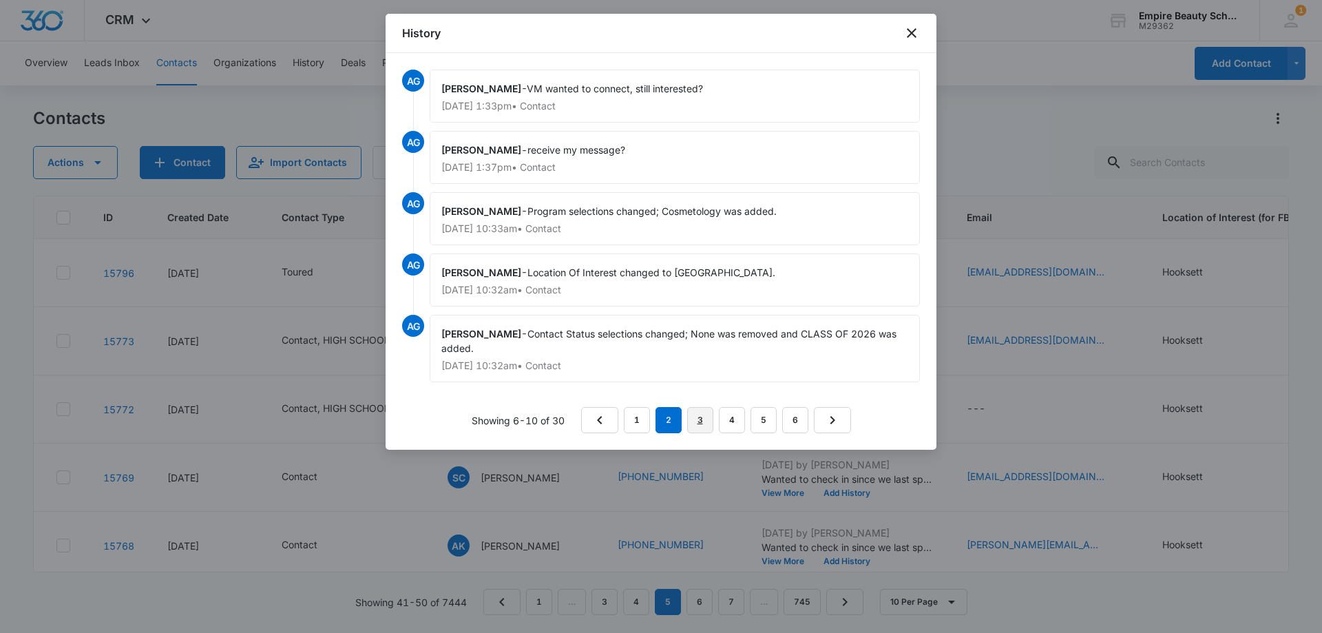
click at [701, 419] on link "3" at bounding box center [700, 420] width 26 height 26
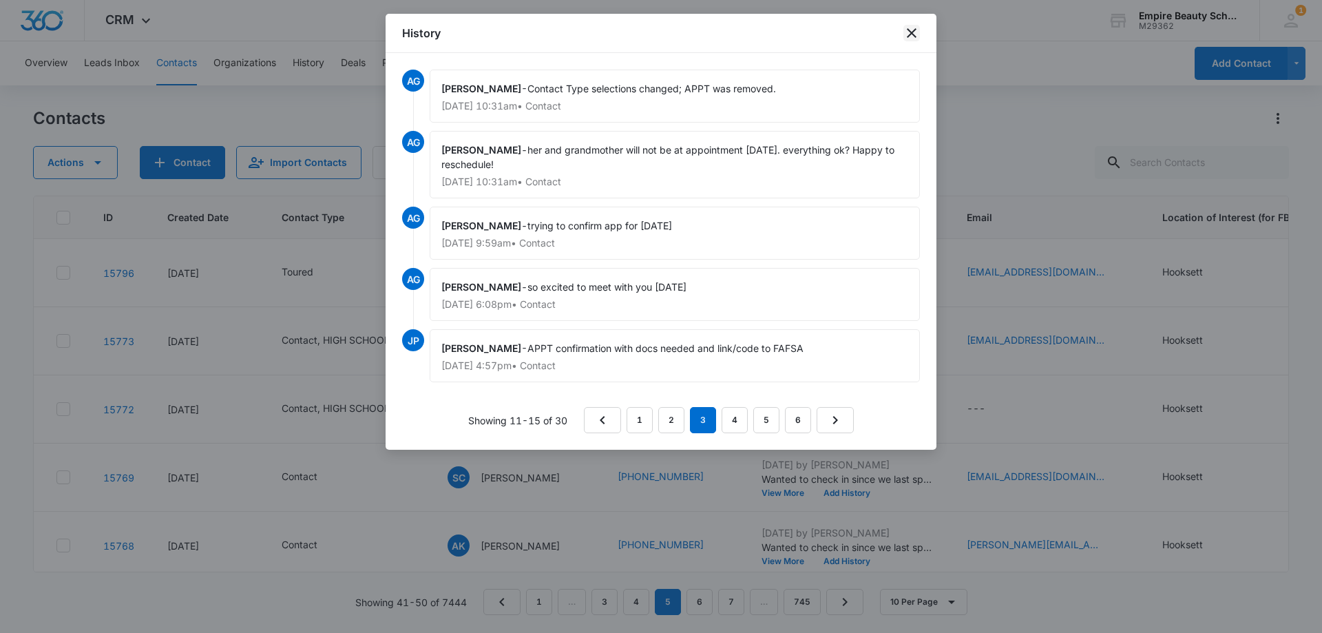
click at [911, 28] on icon "close" at bounding box center [911, 33] width 17 height 17
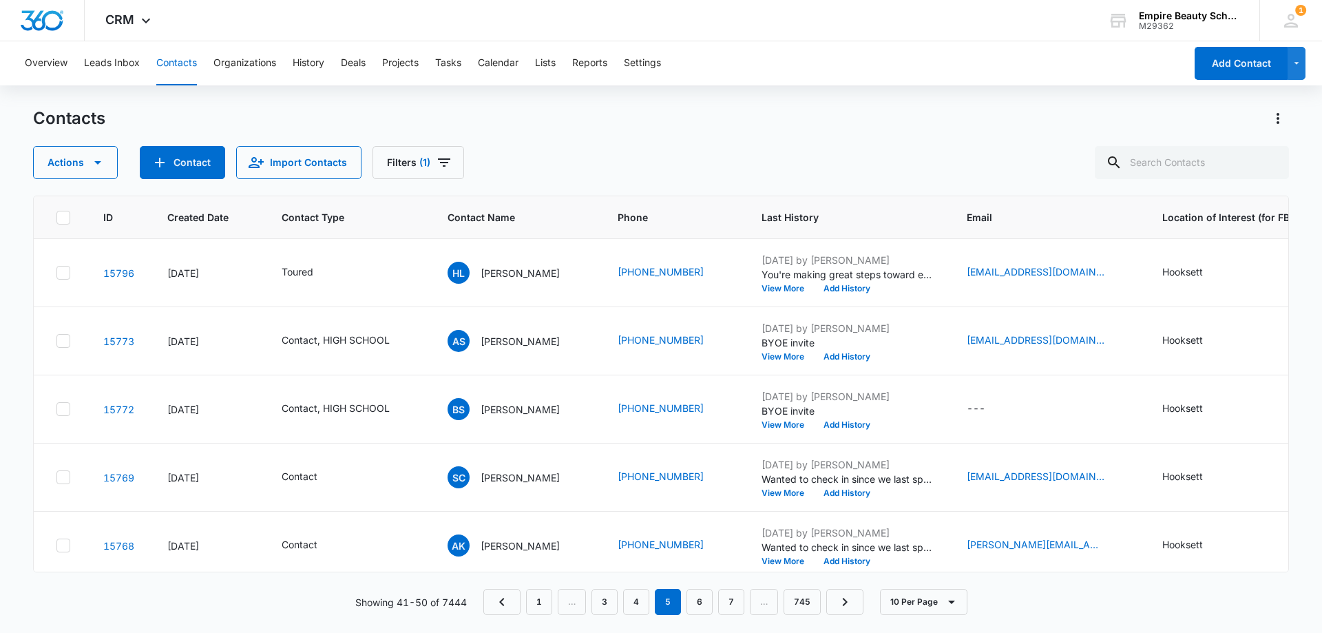
click at [574, 145] on div "Contacts Actions Contact Import Contacts Filters (1)" at bounding box center [661, 143] width 1256 height 72
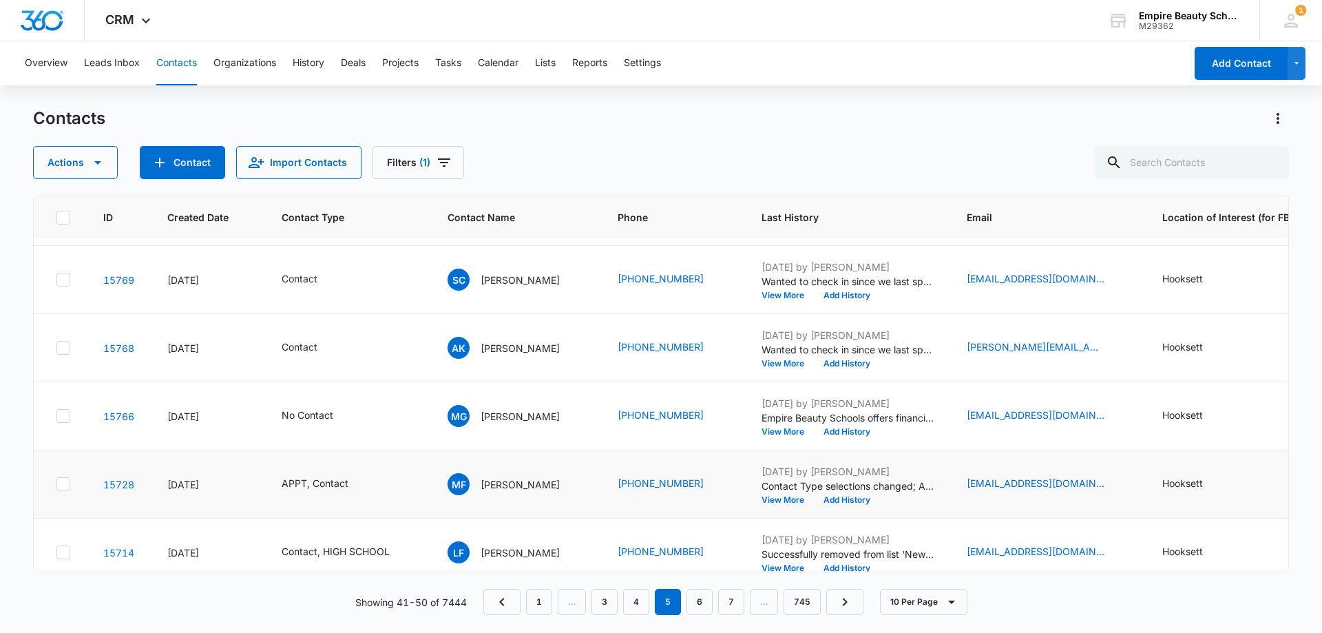
scroll to position [207, 0]
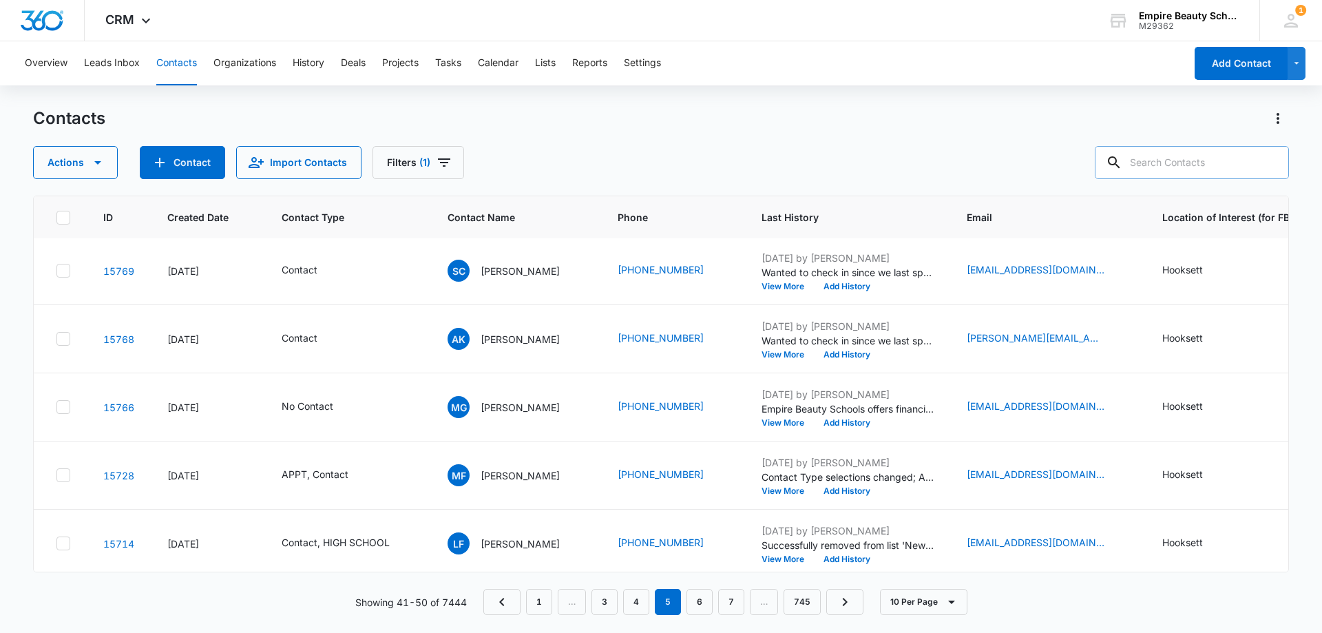
click at [1225, 165] on input "text" at bounding box center [1191, 162] width 194 height 33
type input "1910"
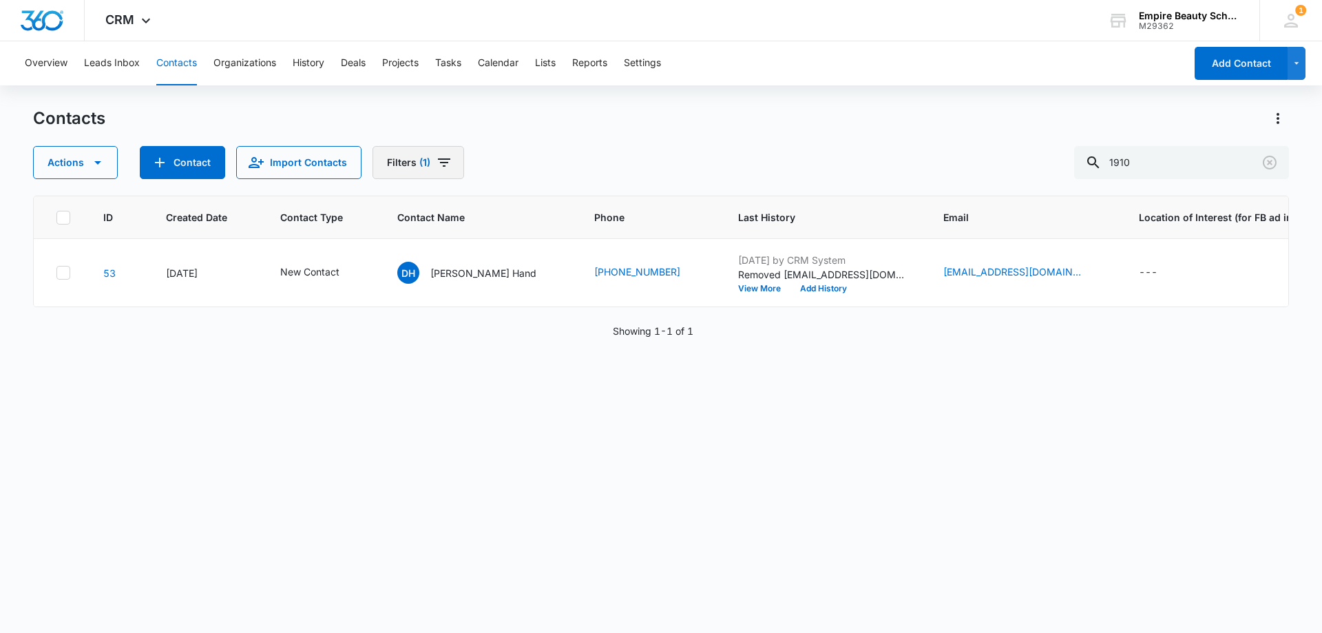
click at [453, 162] on button "Filters (1)" at bounding box center [418, 162] width 92 height 33
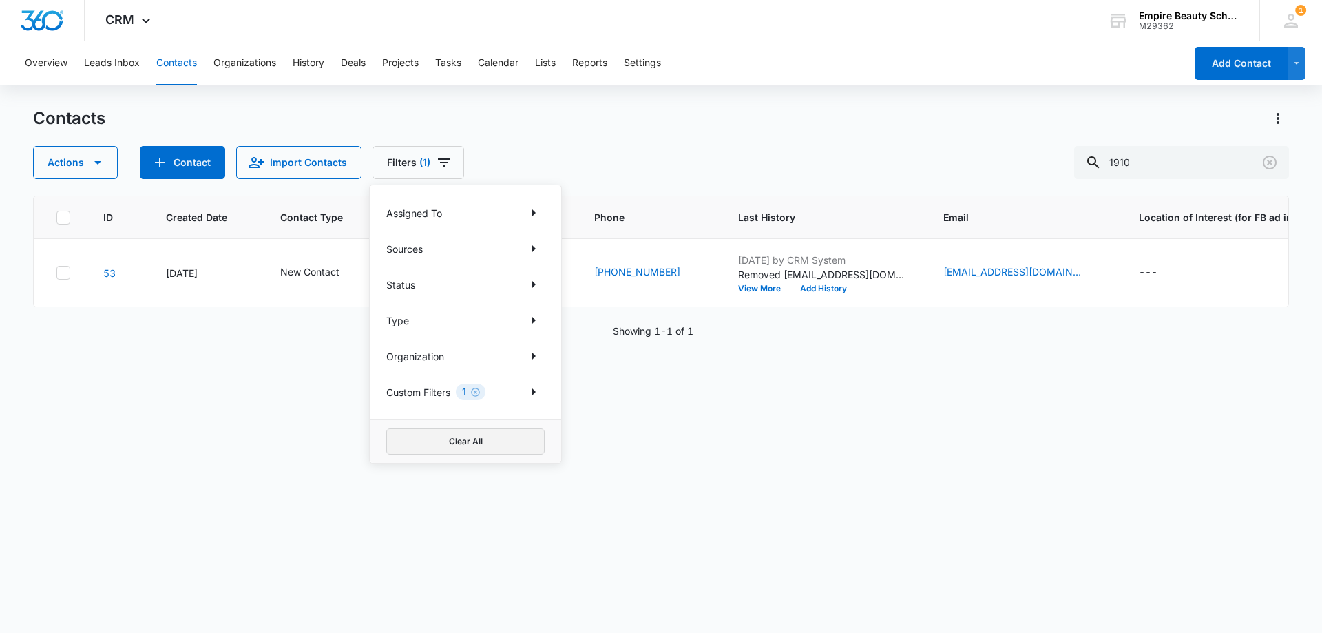
click at [475, 432] on button "Clear All" at bounding box center [465, 441] width 158 height 26
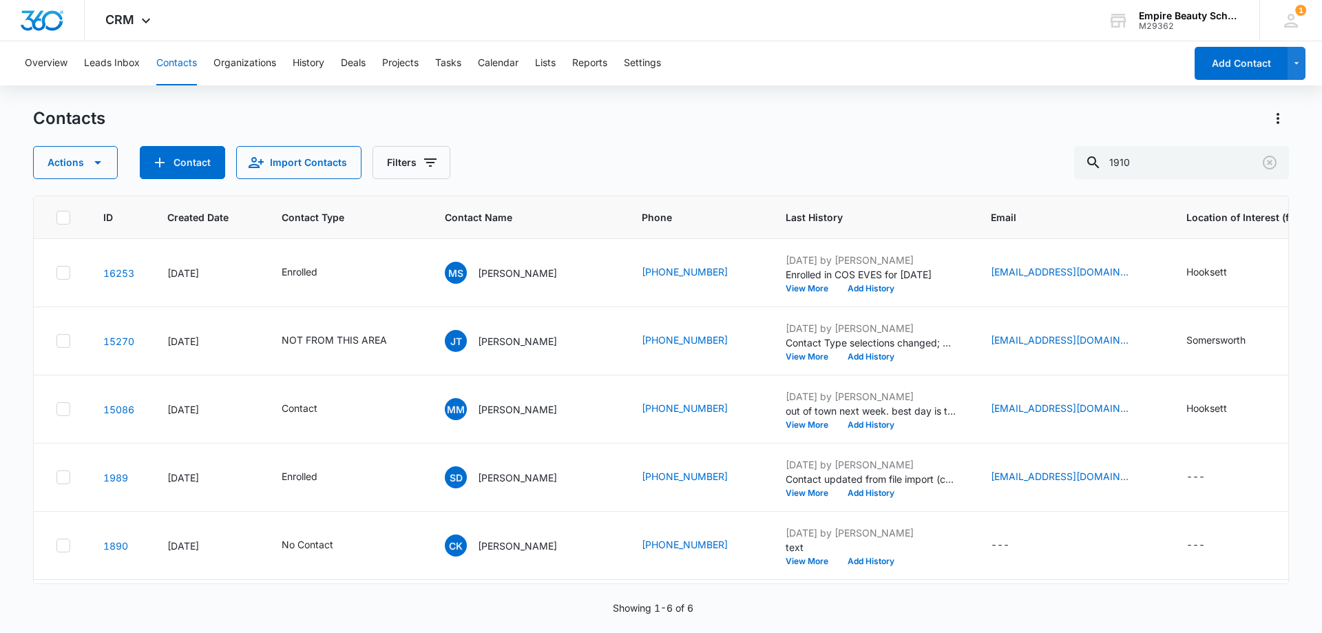
click at [628, 154] on div "Actions Contact Import Contacts Filters 1910" at bounding box center [661, 162] width 1256 height 33
click at [329, 411] on icon "Contact Type - Contact - Select to Edit Field" at bounding box center [334, 409] width 17 height 17
click at [309, 321] on icon "Remove Contact" at bounding box center [311, 320] width 10 height 10
click at [341, 324] on div "Contact Type" at bounding box center [299, 321] width 92 height 31
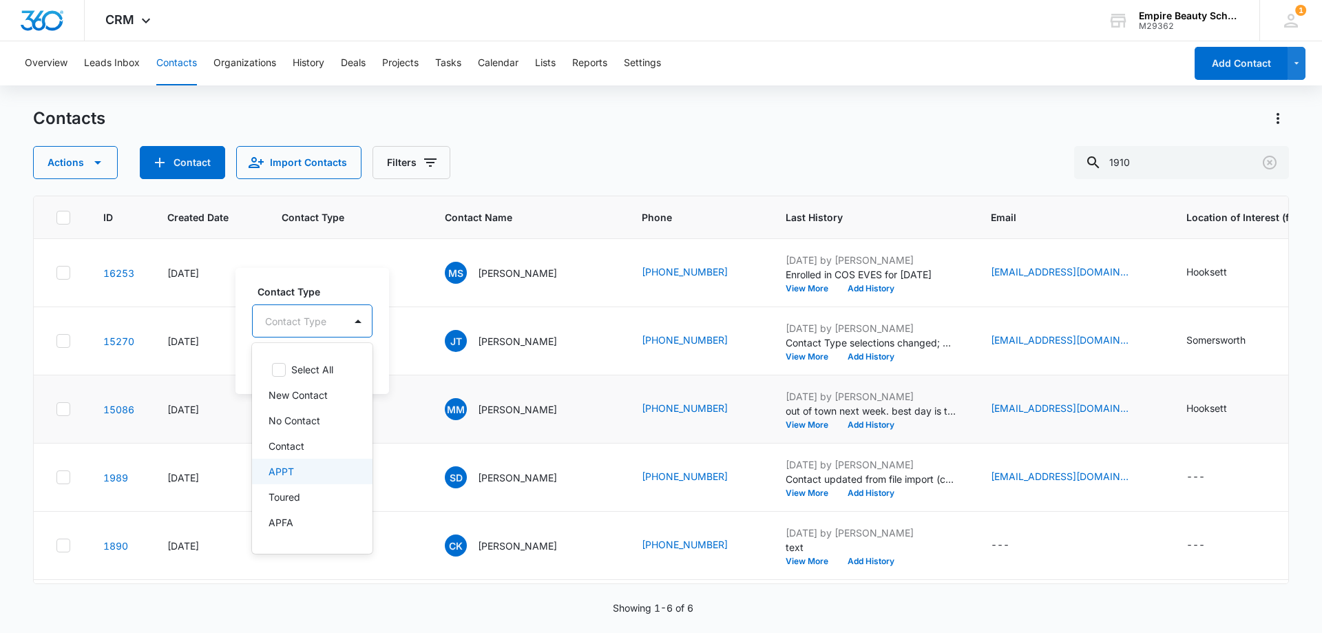
click at [299, 474] on div "APPT" at bounding box center [310, 471] width 85 height 14
click at [343, 281] on div "Contact Type option APPT, selected. 16 results available. Use Up and Down to ch…" at bounding box center [305, 329] width 140 height 127
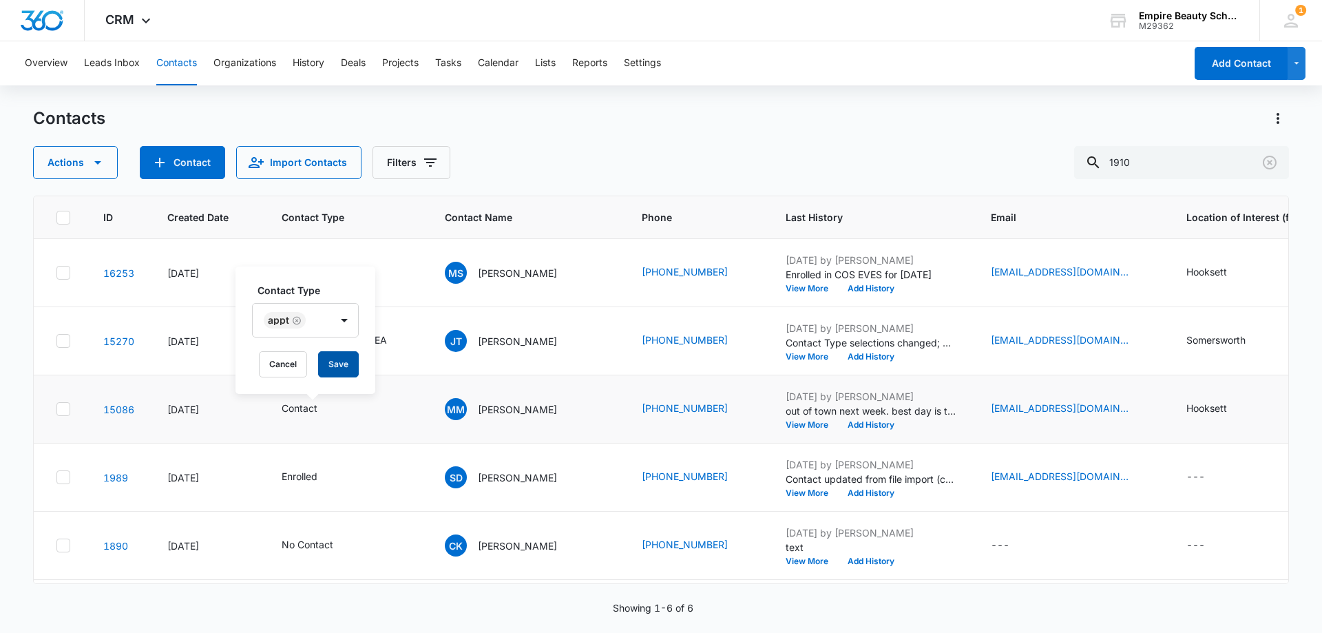
click at [335, 368] on button "Save" at bounding box center [338, 364] width 41 height 26
click at [843, 425] on button "Add History" at bounding box center [871, 425] width 66 height 8
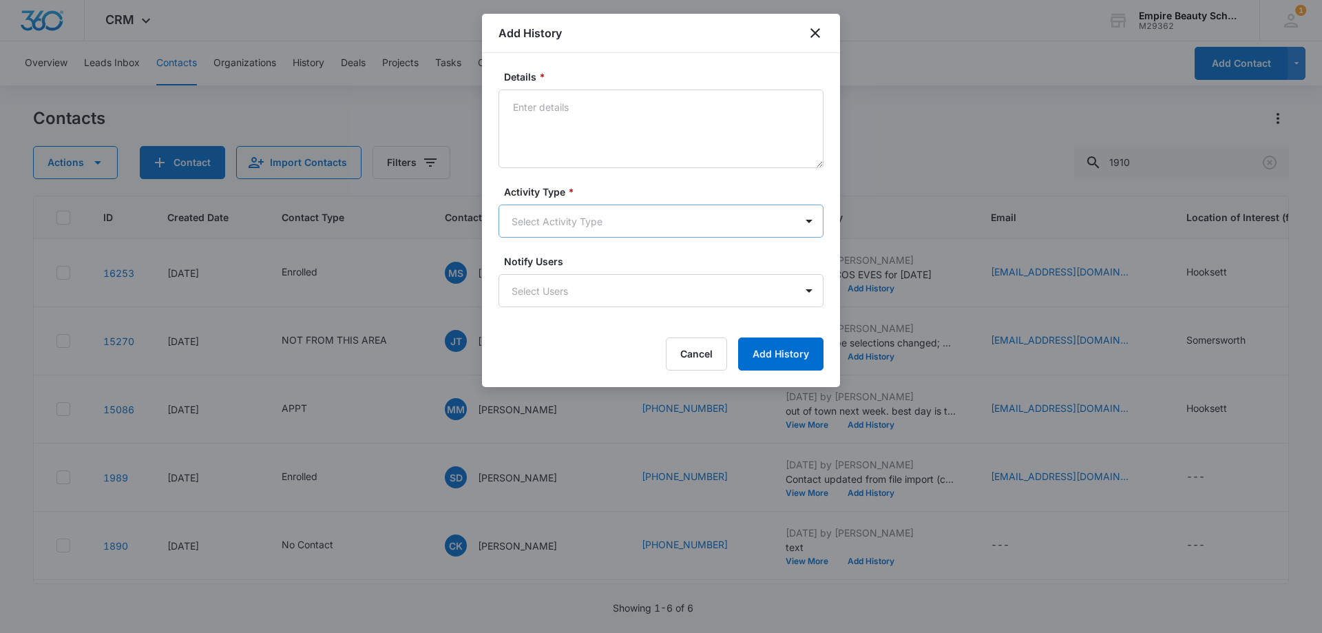
click at [573, 217] on body "CRM Apps Forms CRM Email Shop Payments POS Files Brand Settings Empire Beauty S…" at bounding box center [661, 316] width 1322 height 633
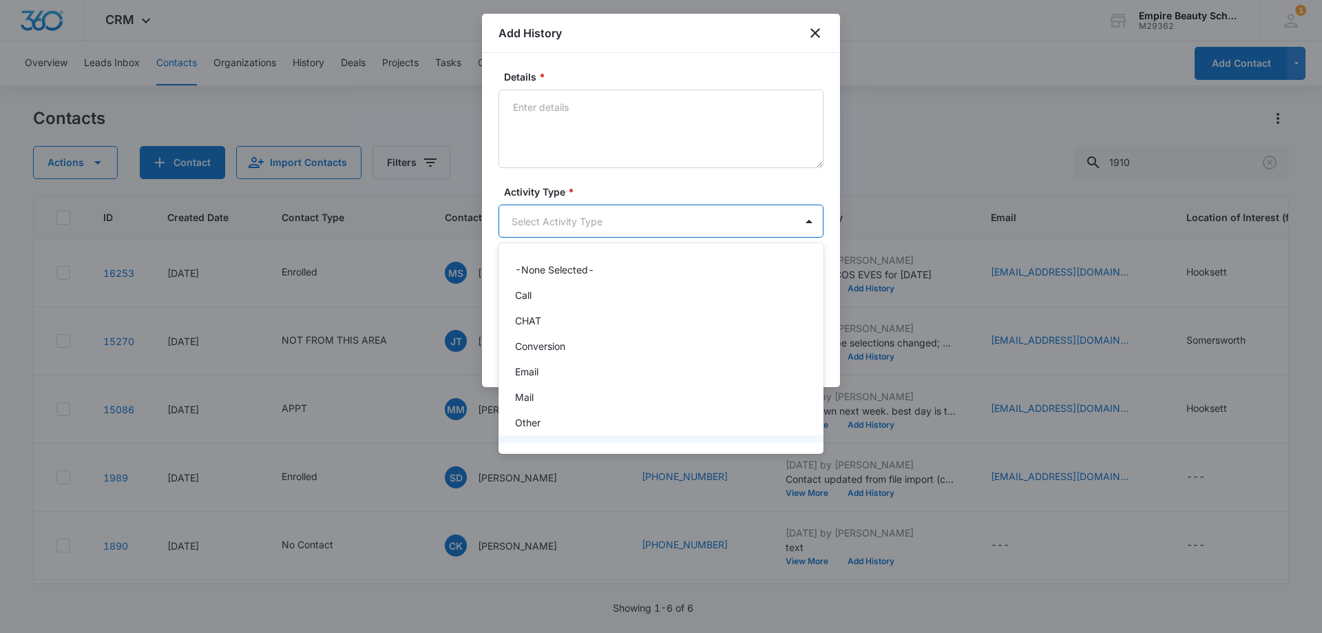
scroll to position [72, 0]
click at [555, 424] on div "Text" at bounding box center [659, 427] width 289 height 14
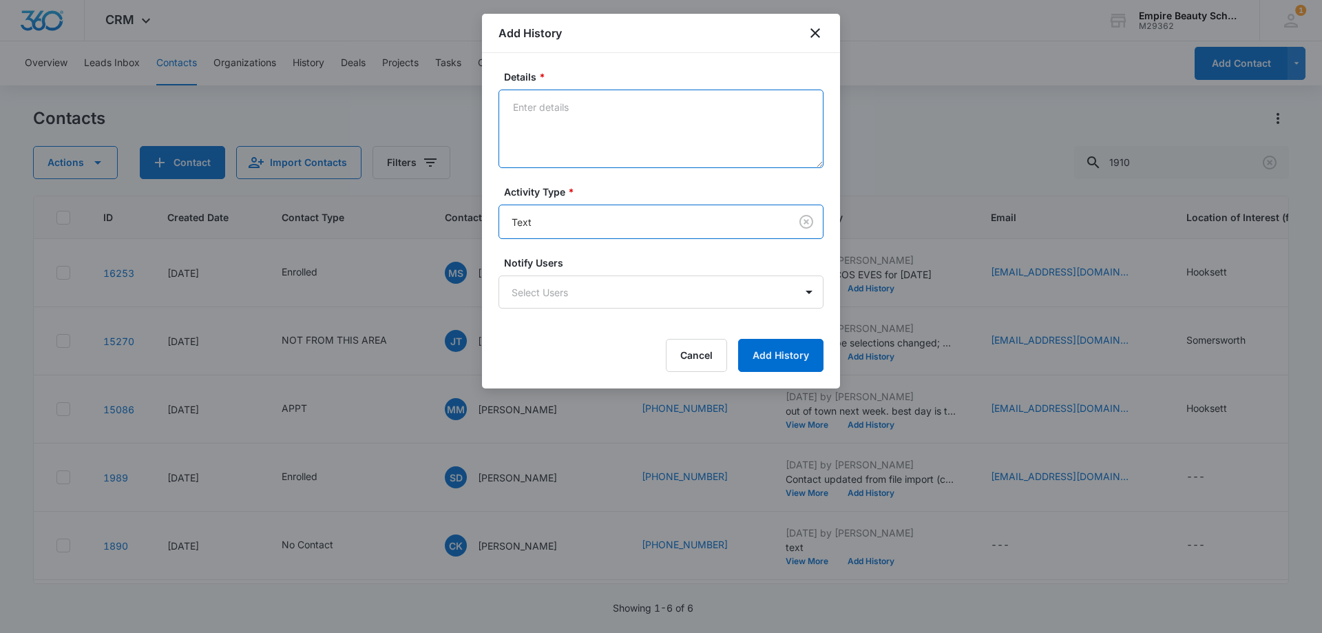
click at [569, 122] on textarea "Details *" at bounding box center [660, 128] width 325 height 78
type textarea "Scheduled app [DATE] 2:00pm"
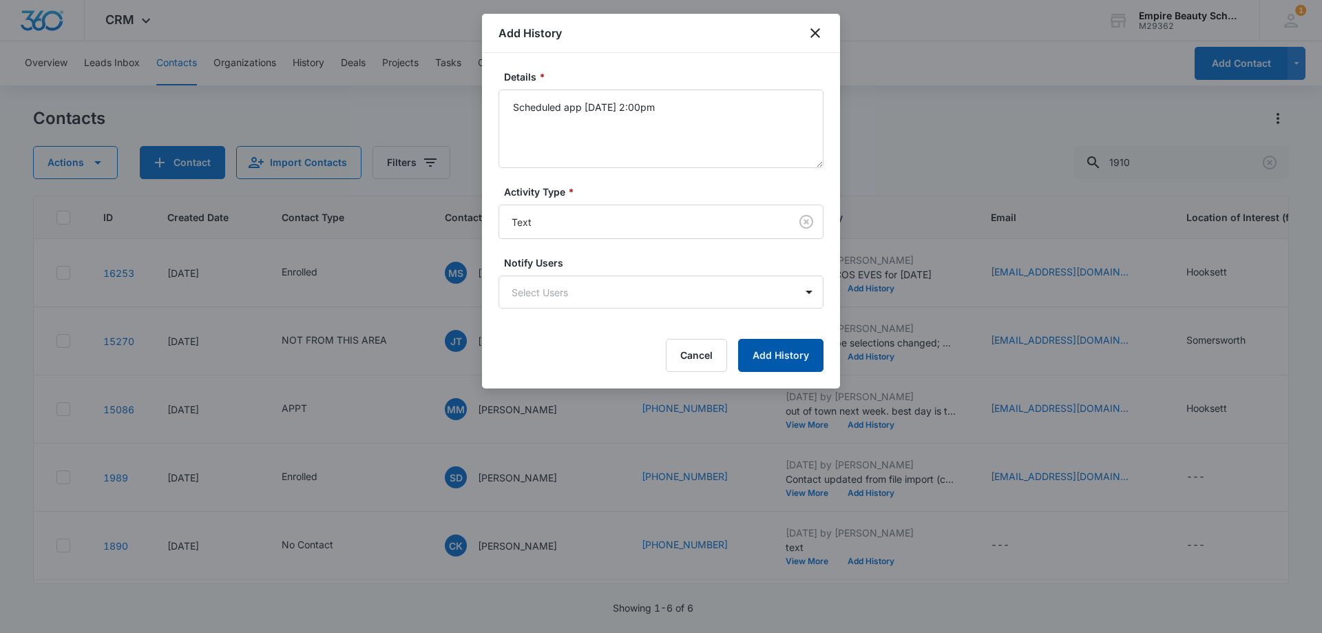
click at [767, 359] on button "Add History" at bounding box center [780, 355] width 85 height 33
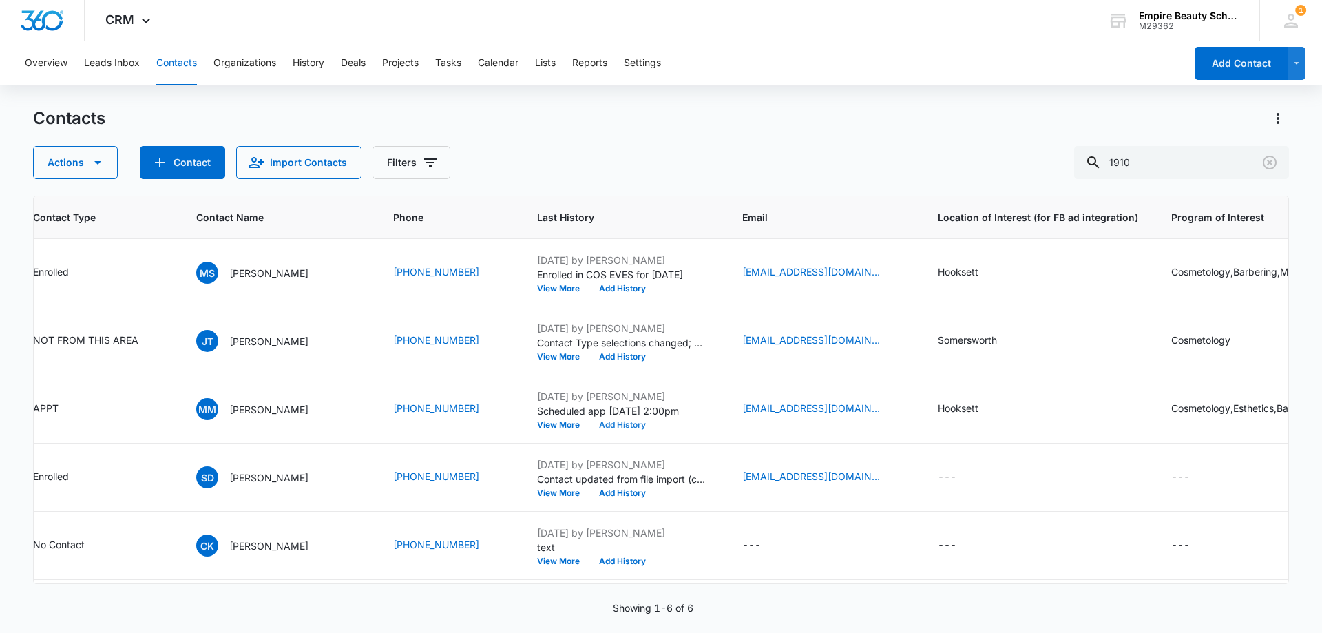
scroll to position [0, 0]
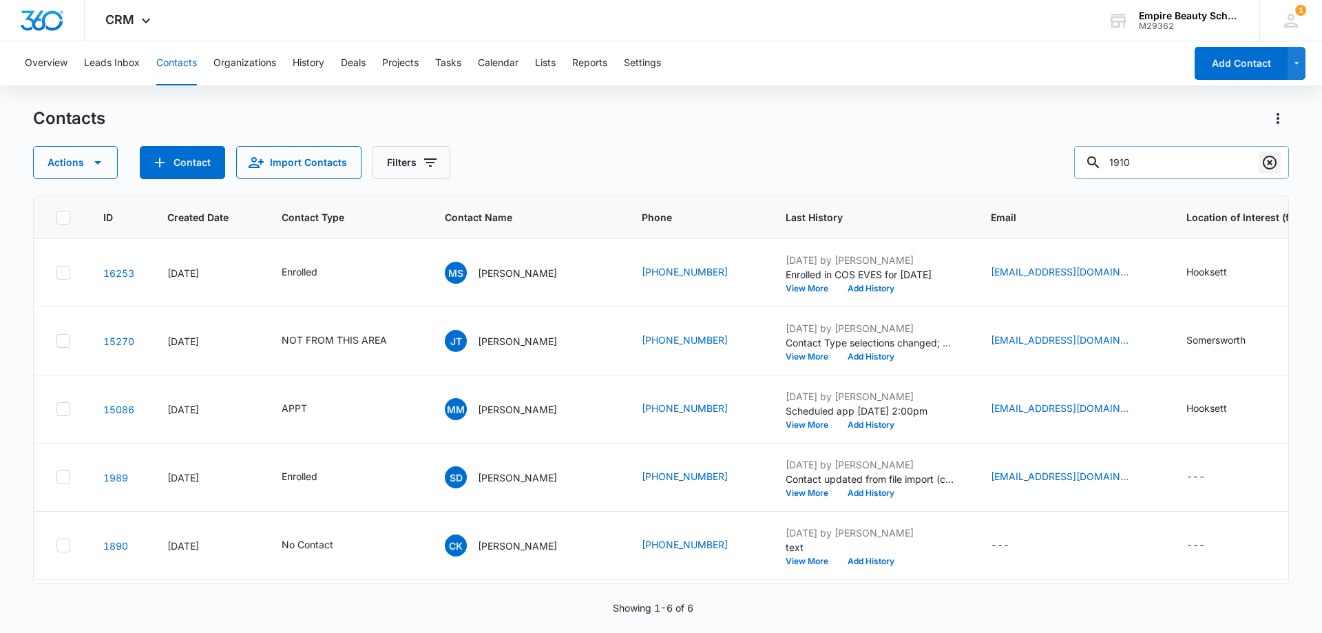
click at [1264, 158] on icon "Clear" at bounding box center [1269, 163] width 14 height 14
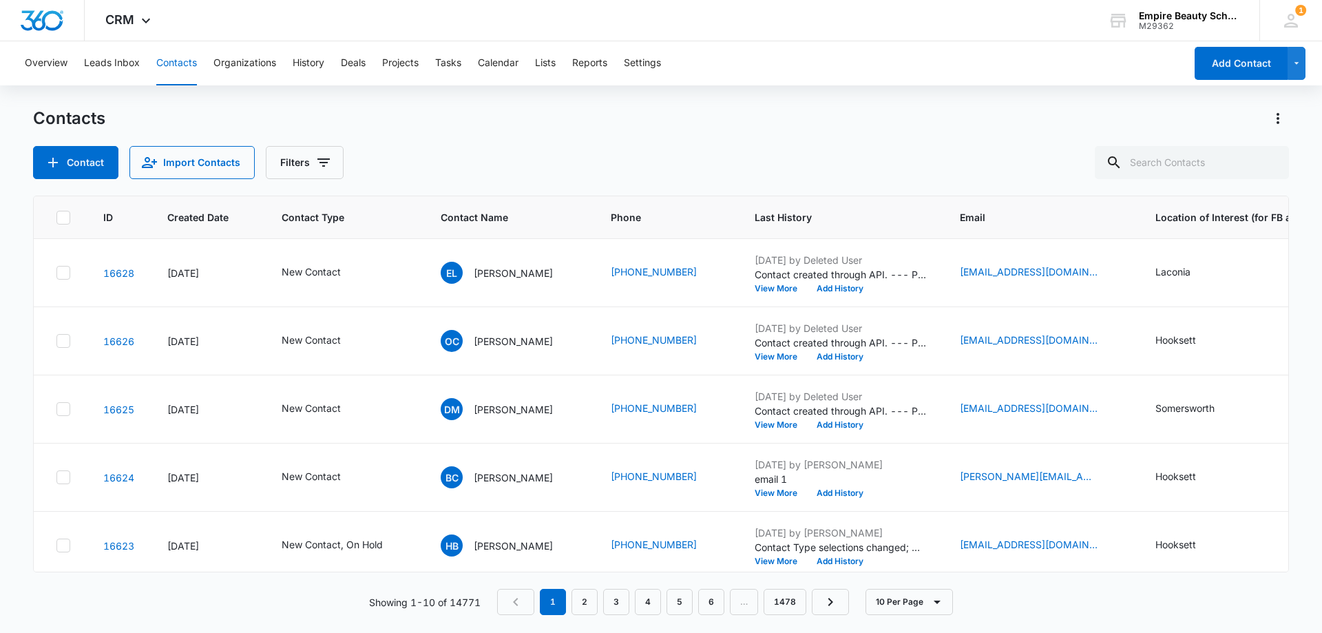
click at [683, 160] on div "Contact Import Contacts Filters" at bounding box center [661, 162] width 1256 height 33
click at [304, 173] on button "Filters" at bounding box center [305, 162] width 78 height 33
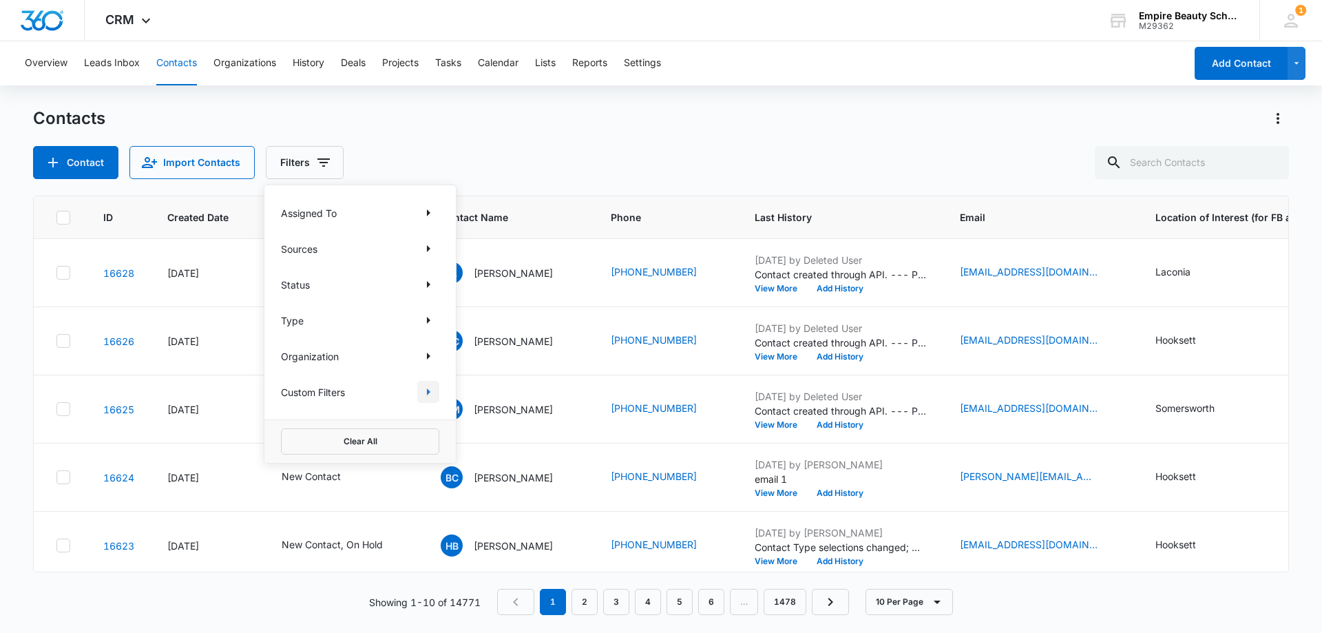
click at [416, 392] on div "Custom Filters" at bounding box center [360, 392] width 158 height 22
click at [427, 389] on icon "Show Custom Filters filters" at bounding box center [428, 391] width 17 height 17
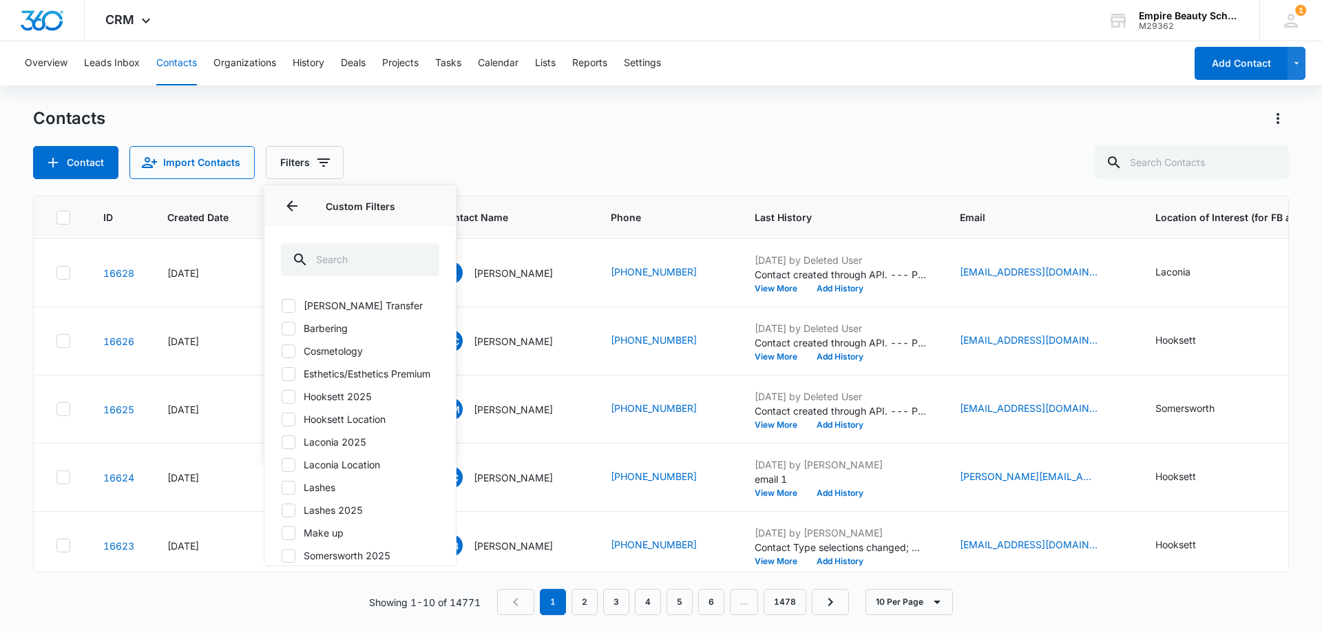
click at [295, 426] on div at bounding box center [289, 419] width 14 height 14
click at [282, 419] on input "Hooksett Location" at bounding box center [281, 419] width 1 height 1
checkbox input "true"
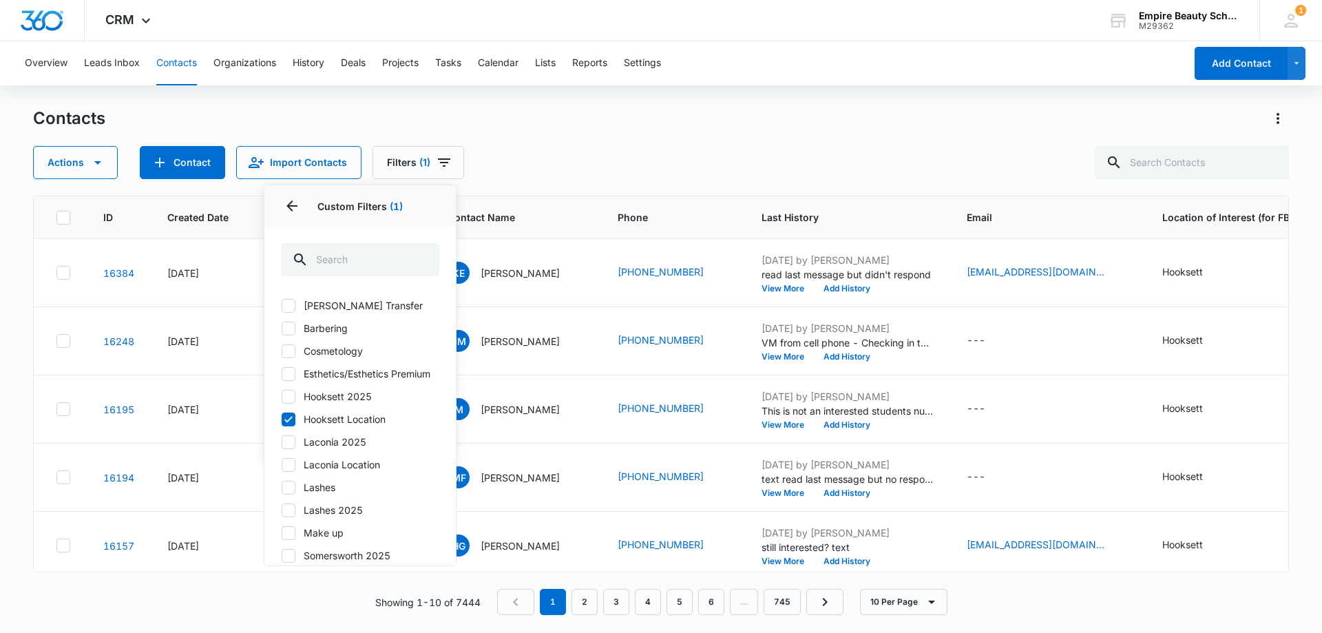
click at [578, 131] on div "Contacts Actions Contact Import Contacts Filters (1) Assigned To Sources Status…" at bounding box center [661, 143] width 1256 height 72
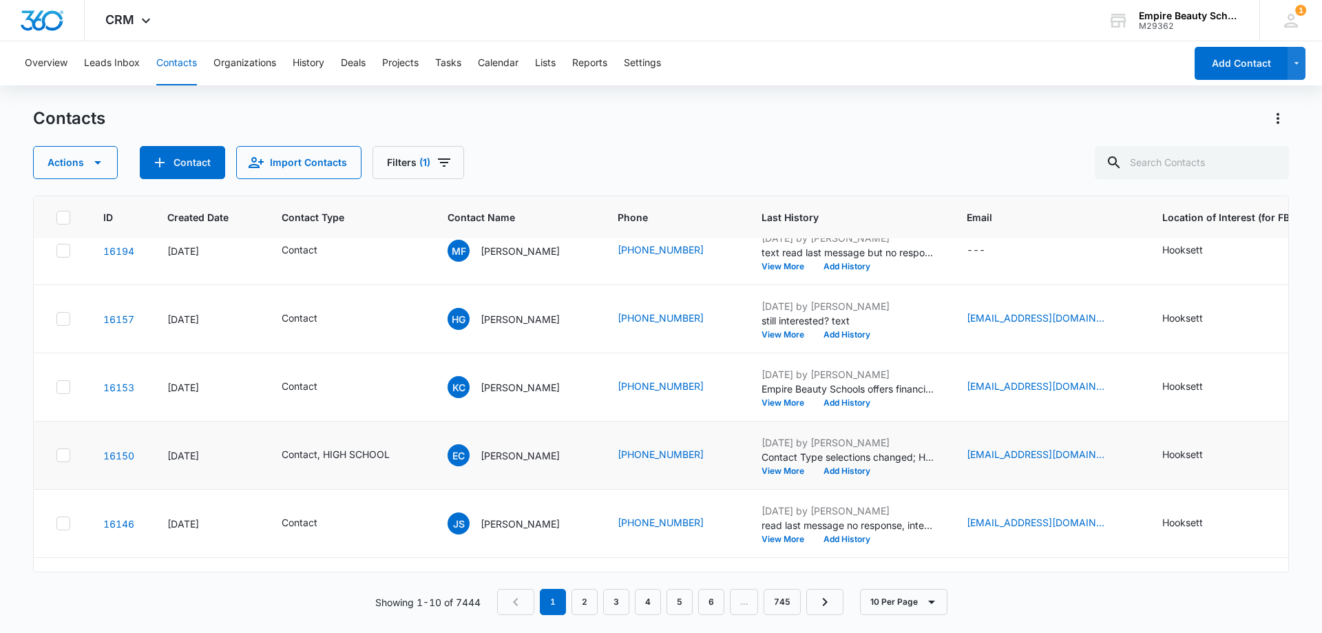
scroll to position [359, 0]
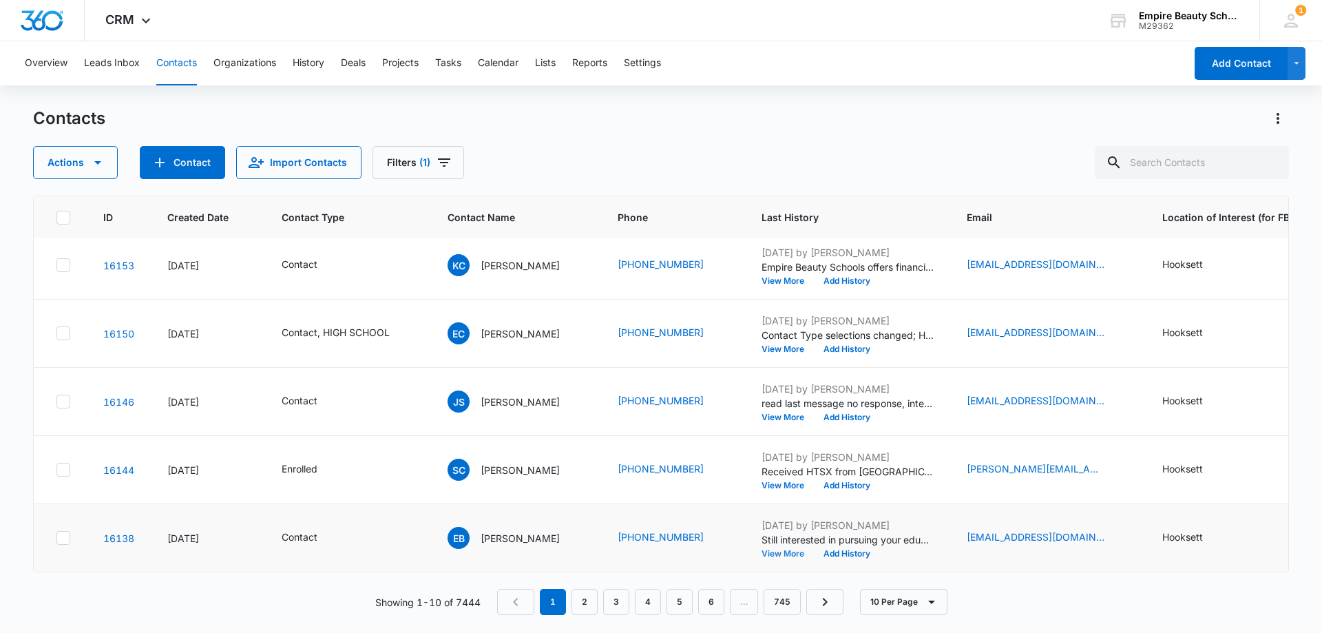
click at [787, 549] on button "View More" at bounding box center [787, 553] width 52 height 8
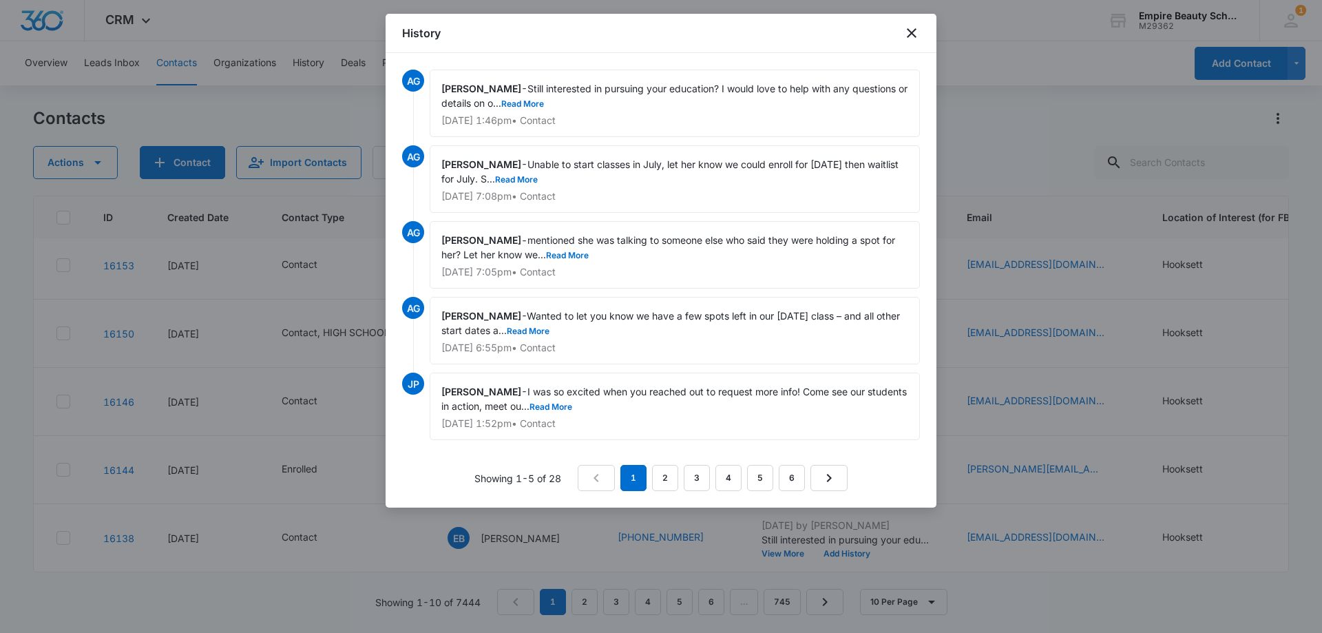
click at [593, 260] on div "[PERSON_NAME] - mentioned she was talking to someone else who said they were ho…" at bounding box center [675, 254] width 490 height 67
click at [579, 251] on button "Read More" at bounding box center [567, 255] width 43 height 8
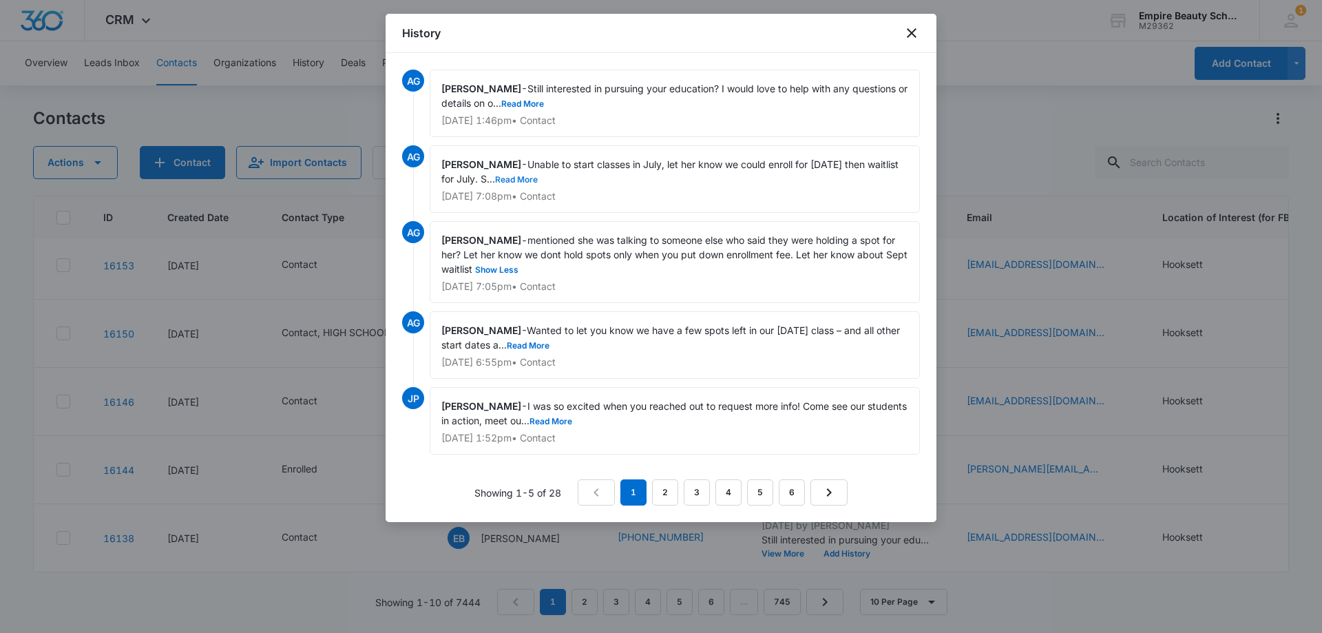
click at [538, 180] on button "Read More" at bounding box center [516, 180] width 43 height 8
click at [544, 105] on button "Read More" at bounding box center [522, 104] width 43 height 8
click at [914, 37] on icon "close" at bounding box center [911, 33] width 17 height 17
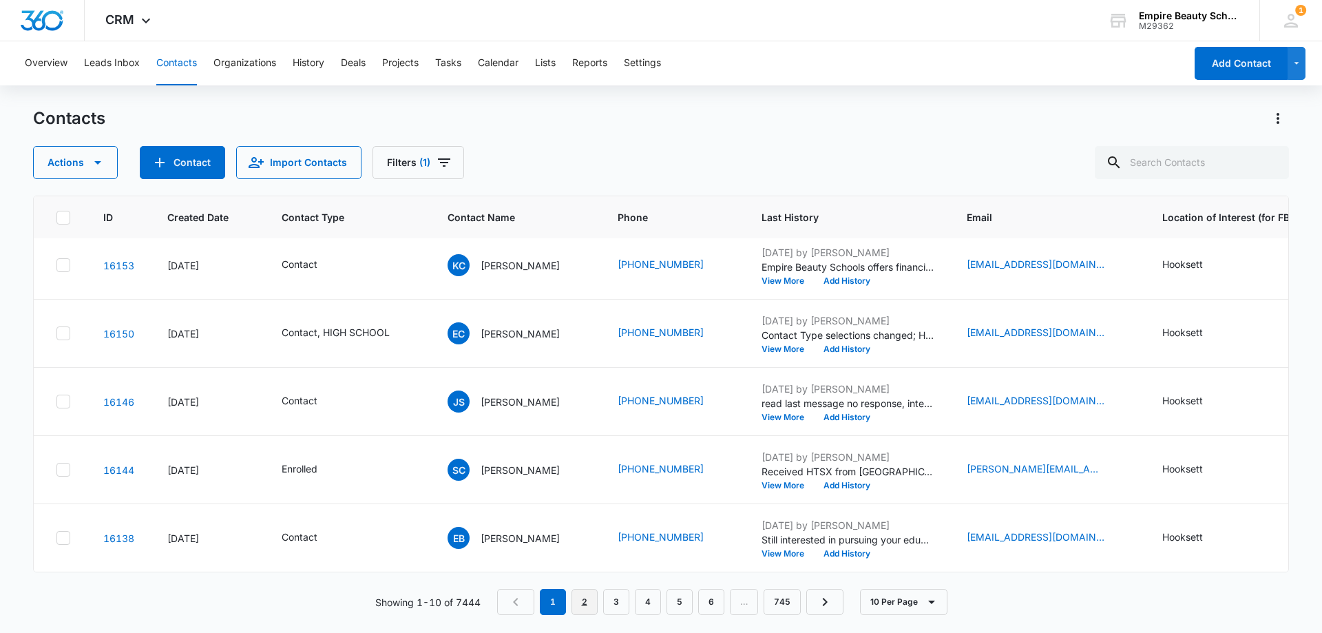
click at [573, 601] on link "2" at bounding box center [584, 602] width 26 height 26
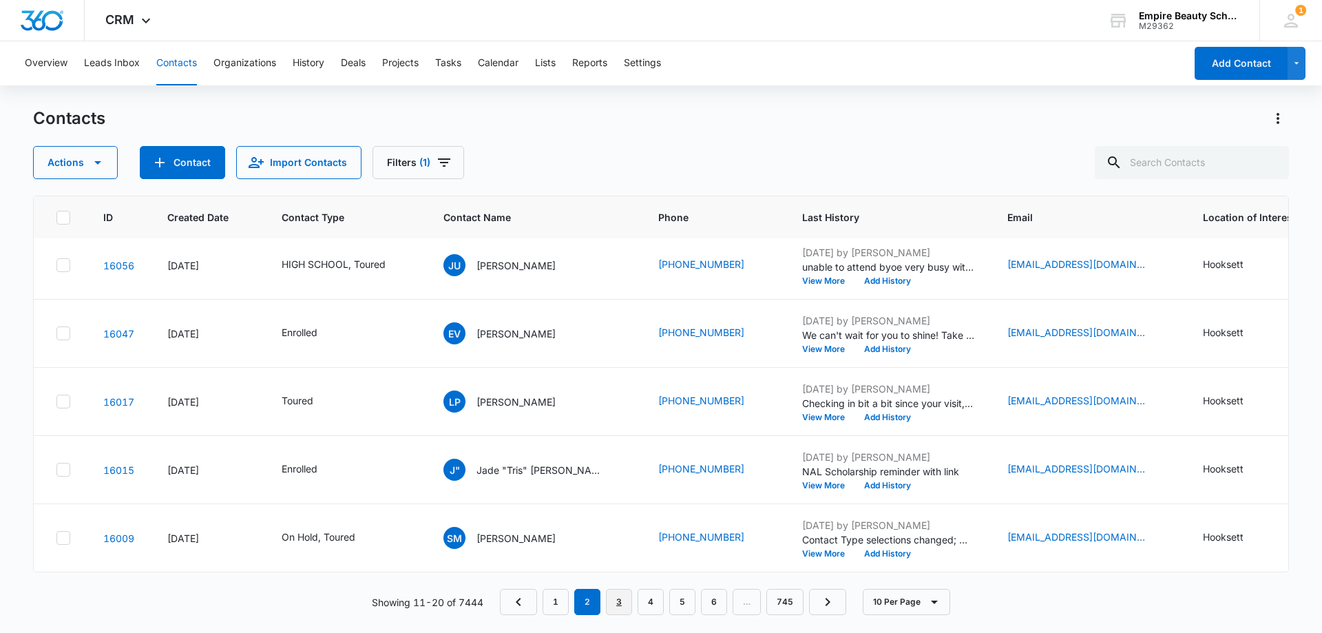
click at [628, 607] on link "3" at bounding box center [619, 602] width 26 height 26
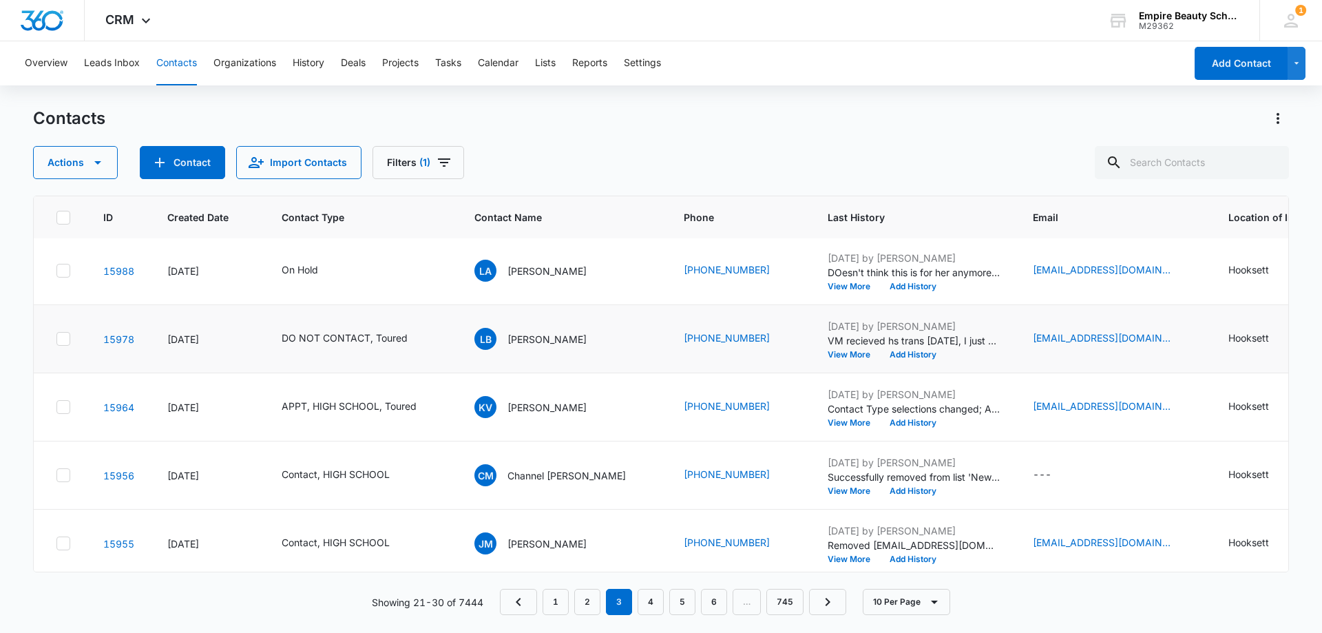
scroll to position [275, 0]
click at [827, 348] on div "[DATE] by [PERSON_NAME] Contact Type selections changed; APPT was added. View M…" at bounding box center [913, 338] width 172 height 40
click at [827, 353] on button "View More" at bounding box center [853, 354] width 52 height 8
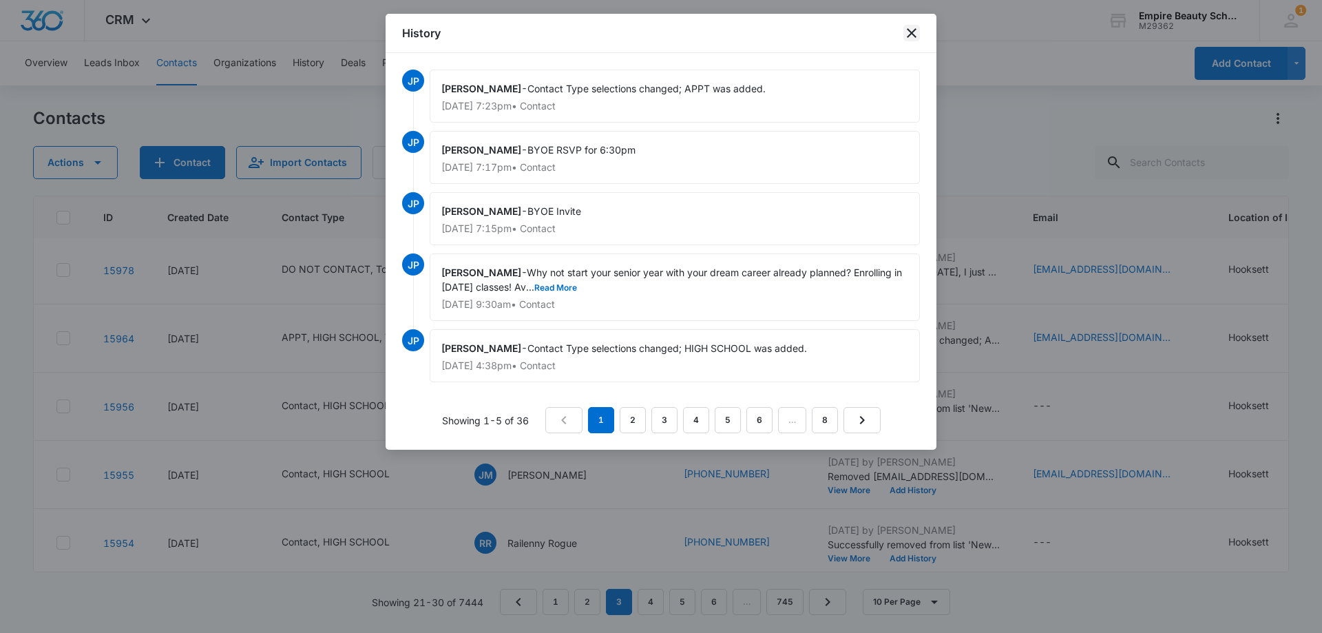
click at [916, 38] on icon "close" at bounding box center [911, 33] width 17 height 17
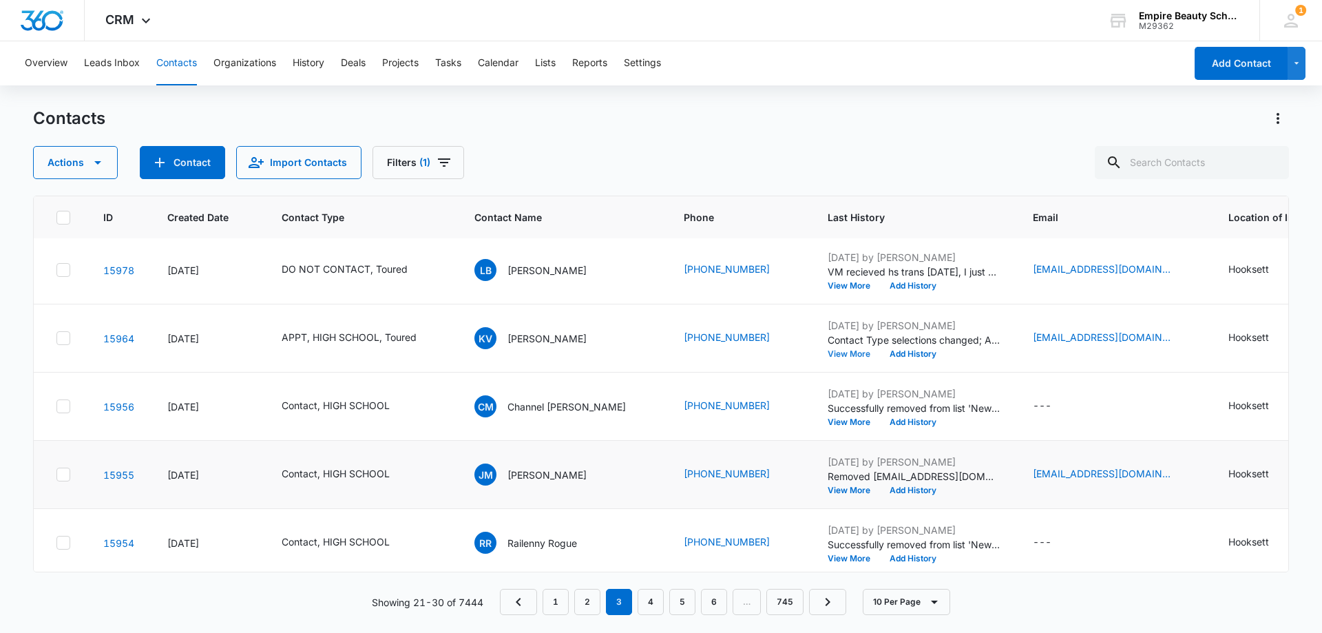
scroll to position [344, 0]
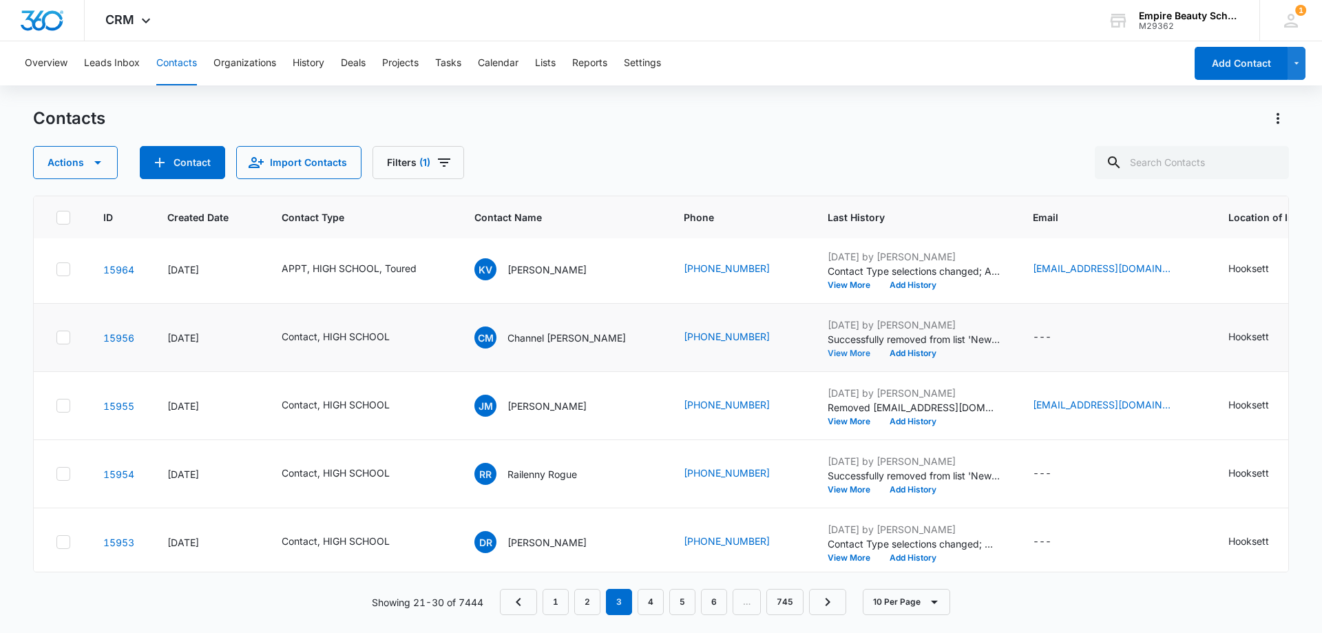
click at [827, 352] on button "View More" at bounding box center [853, 353] width 52 height 8
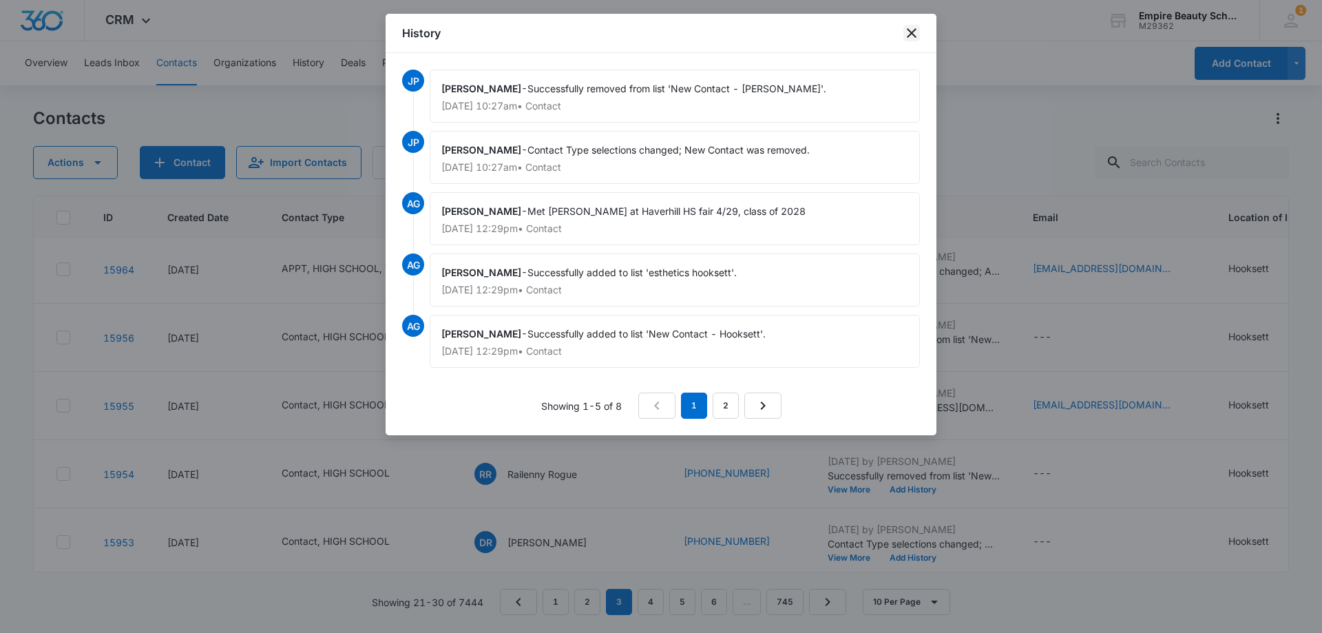
click at [911, 33] on icon "close" at bounding box center [912, 33] width 10 height 10
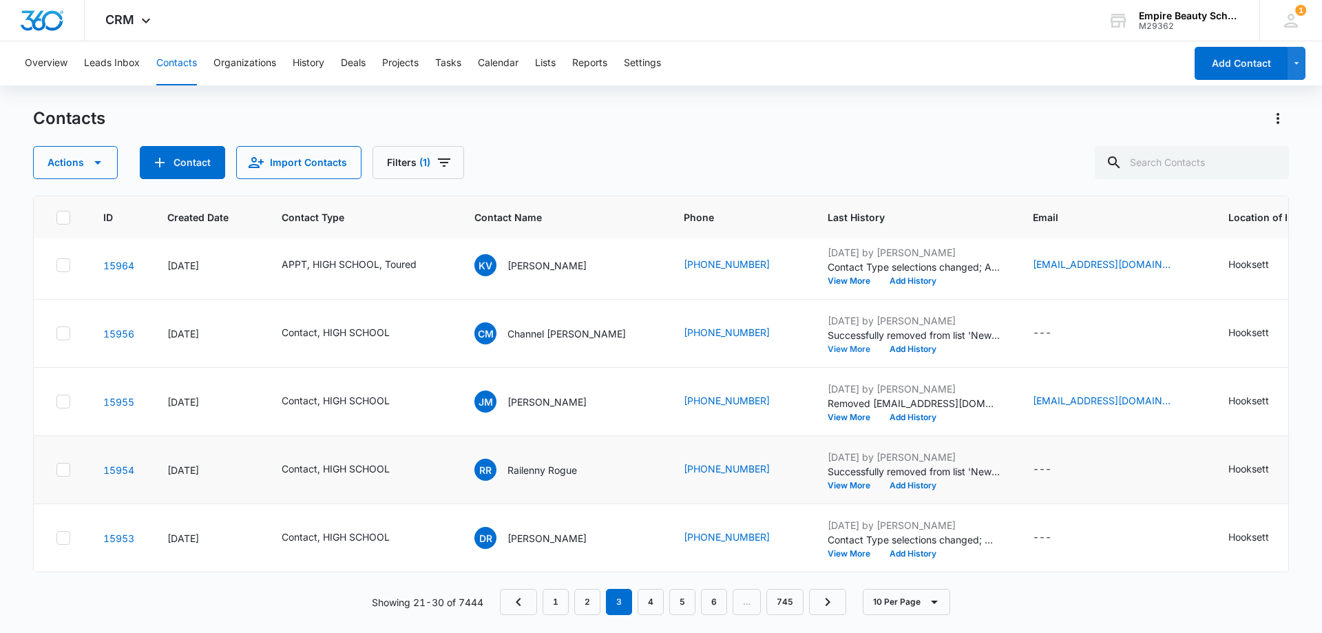
scroll to position [359, 0]
click at [657, 602] on link "4" at bounding box center [650, 602] width 26 height 26
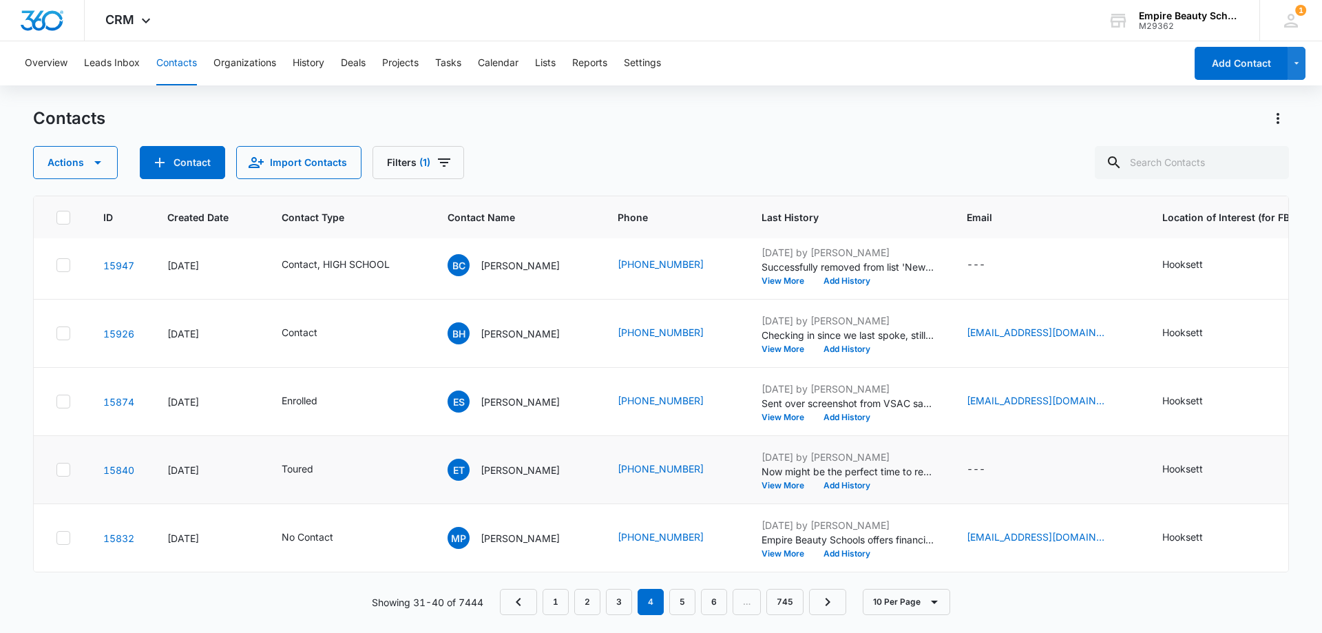
scroll to position [290, 0]
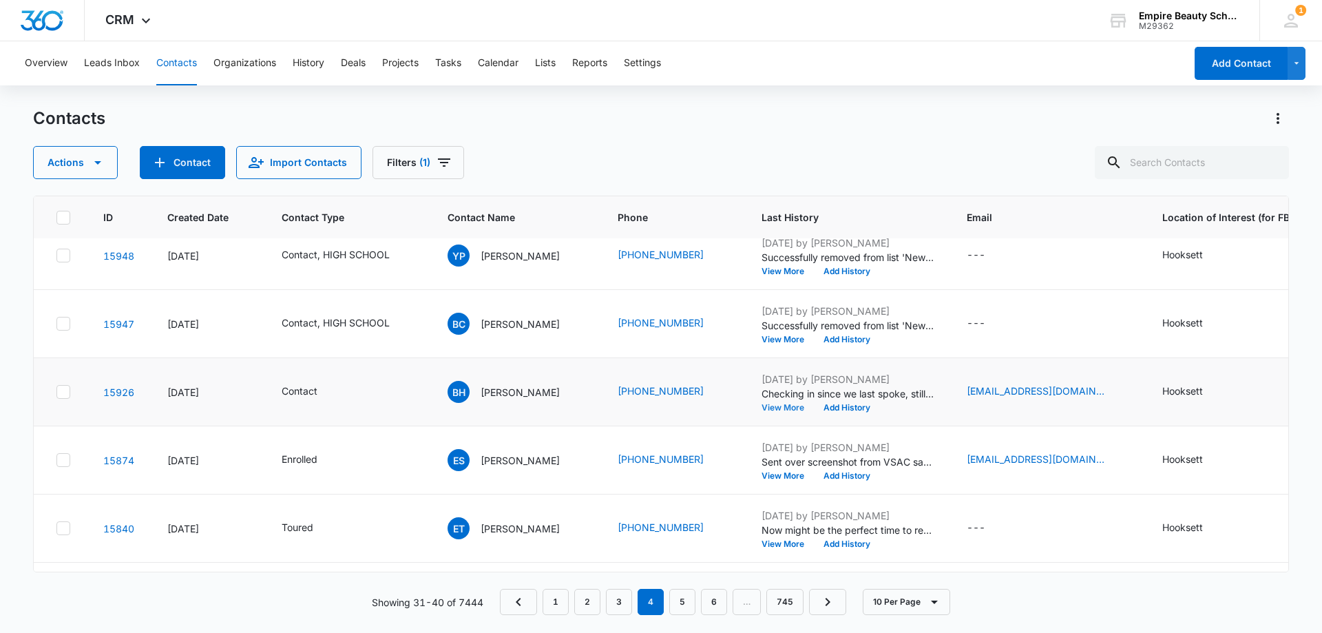
click at [805, 408] on button "View More" at bounding box center [787, 407] width 52 height 8
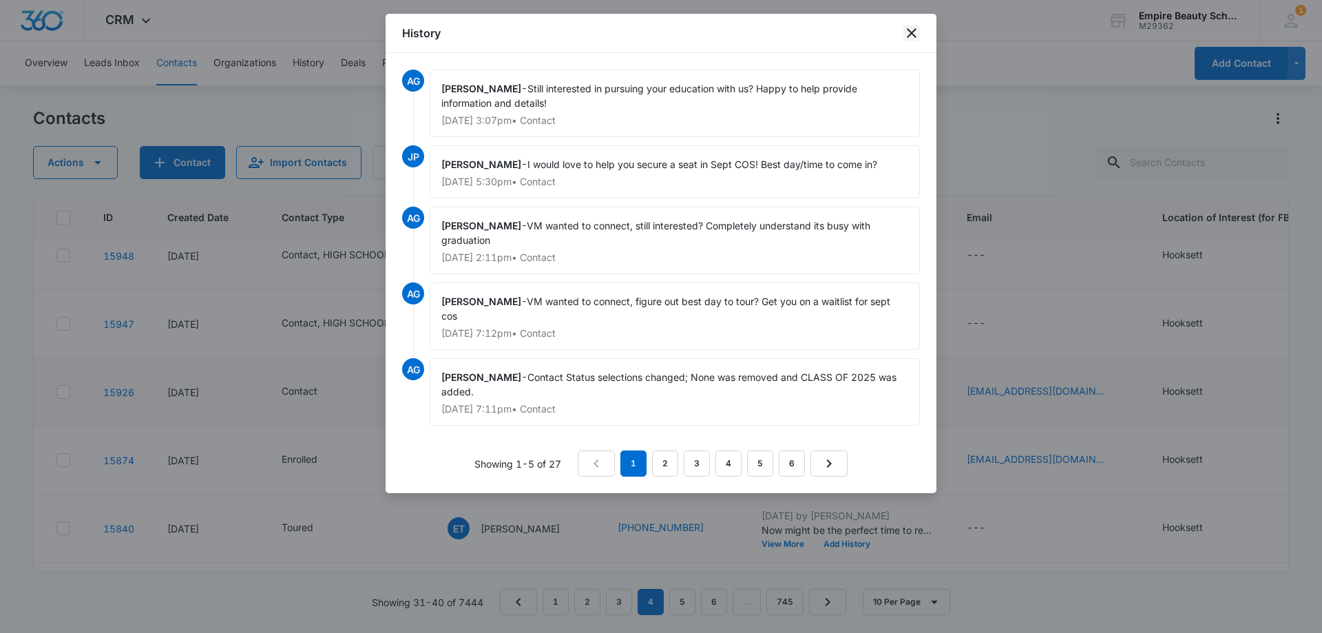
click at [912, 32] on icon "close" at bounding box center [912, 33] width 10 height 10
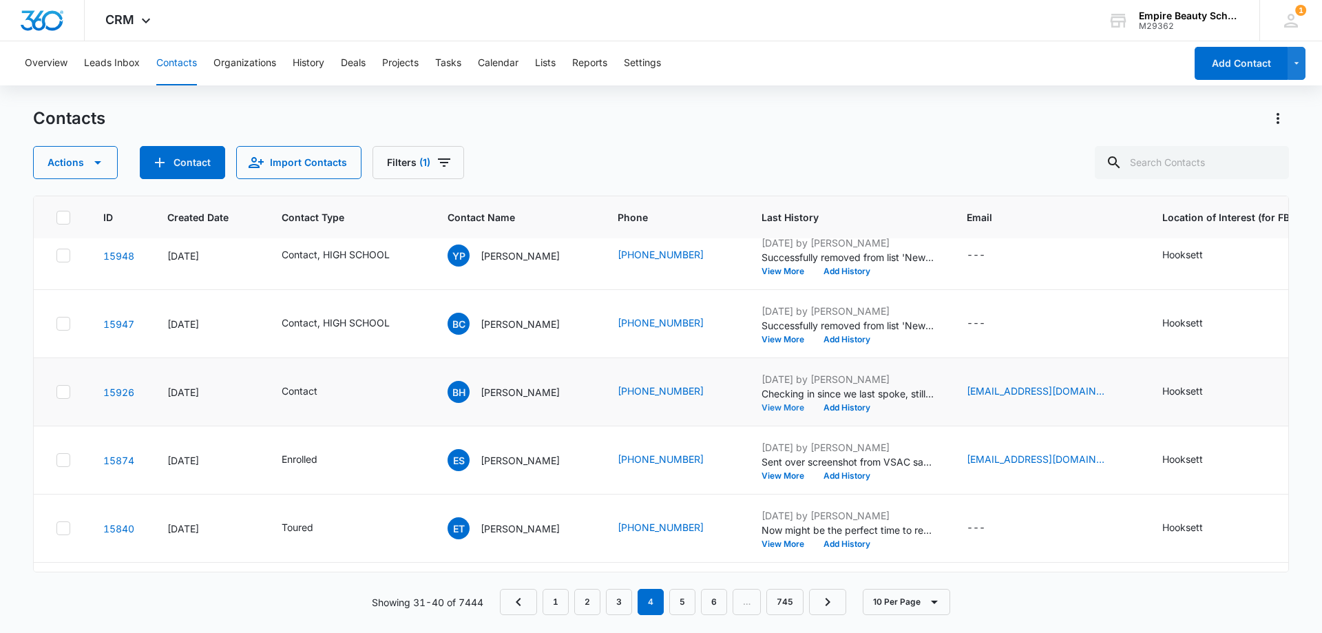
click at [796, 403] on button "View More" at bounding box center [787, 407] width 52 height 8
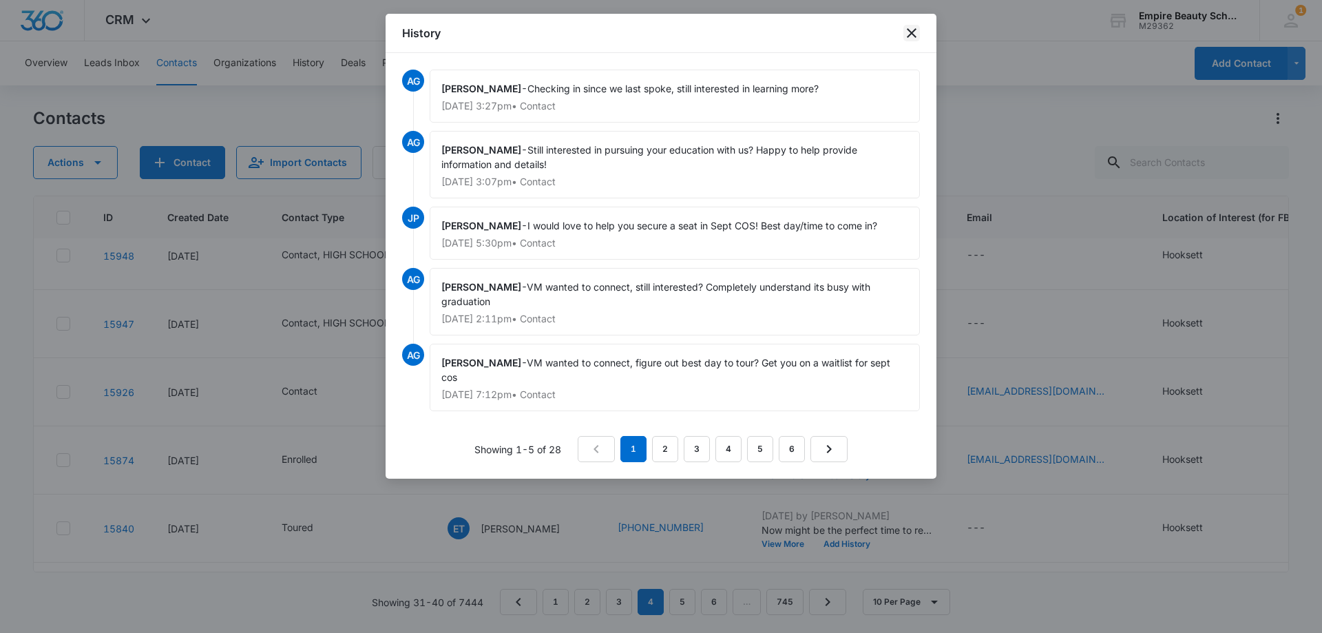
click at [917, 33] on icon "close" at bounding box center [911, 33] width 17 height 17
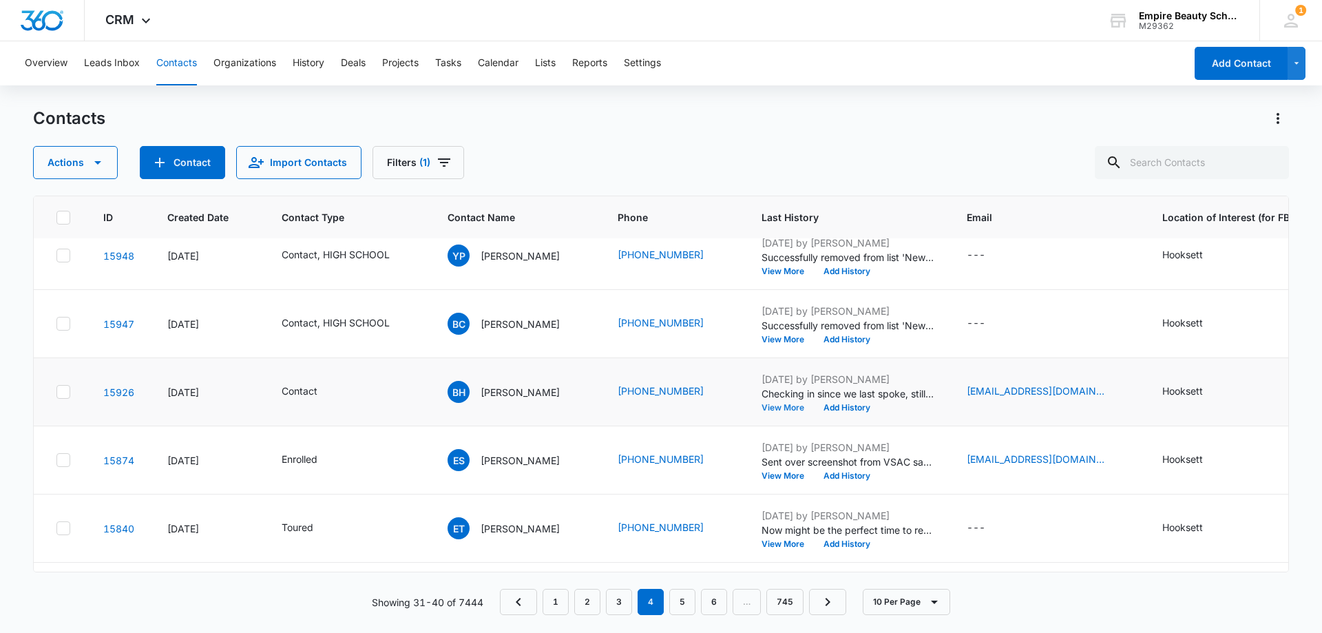
click at [814, 405] on button "View More" at bounding box center [787, 407] width 52 height 8
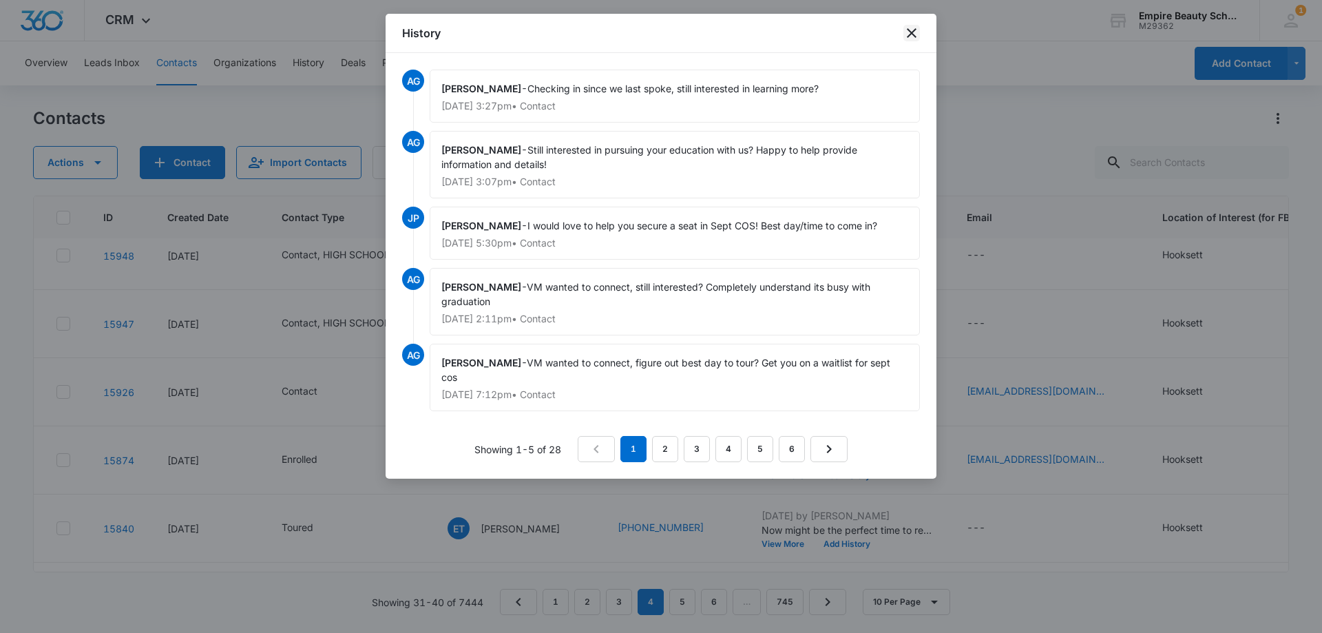
click at [906, 33] on icon "close" at bounding box center [911, 33] width 17 height 17
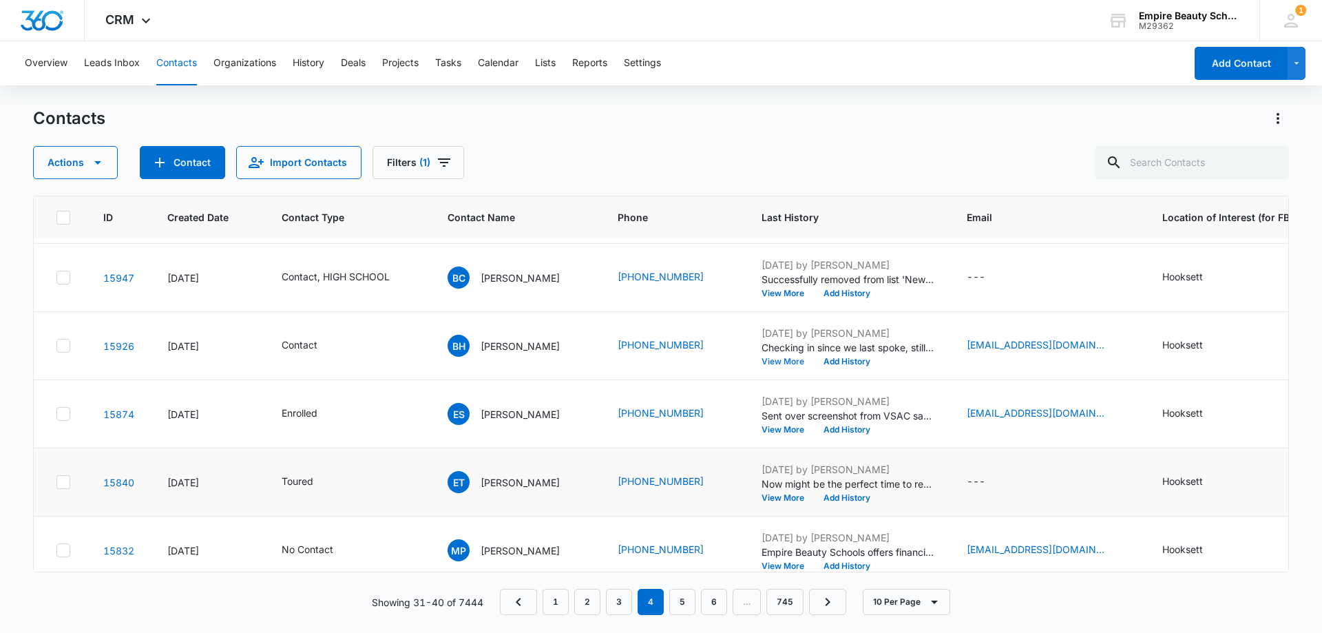
scroll to position [359, 0]
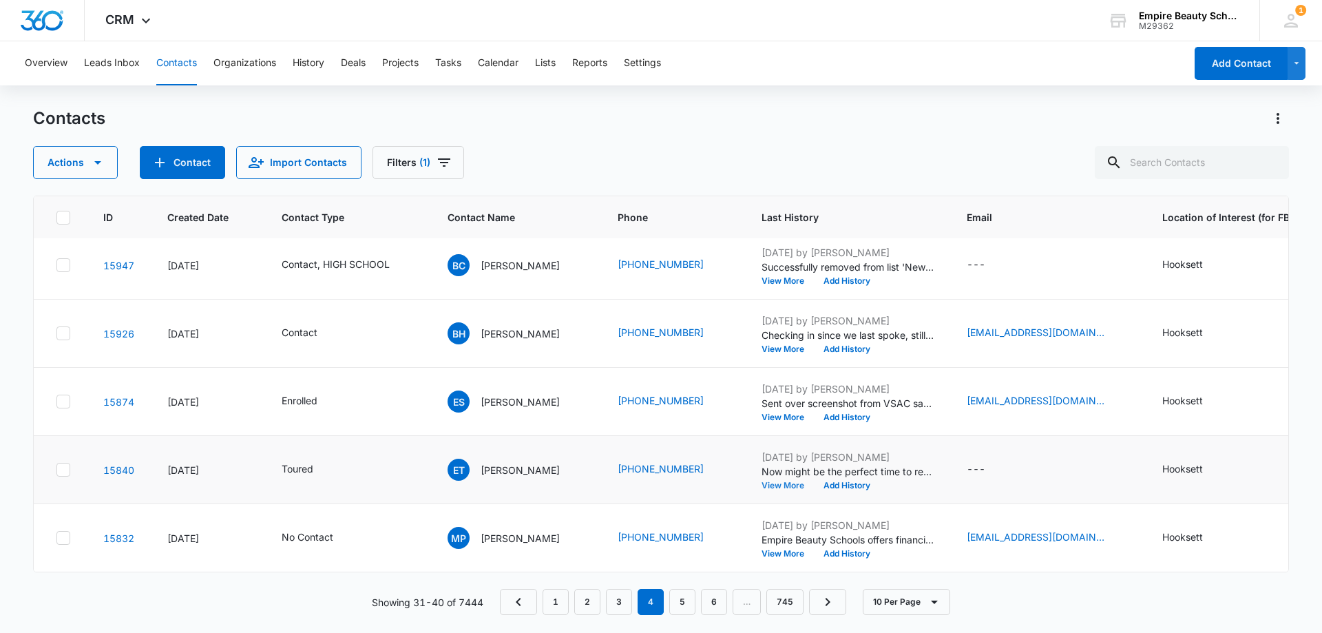
click at [801, 481] on button "View More" at bounding box center [787, 485] width 52 height 8
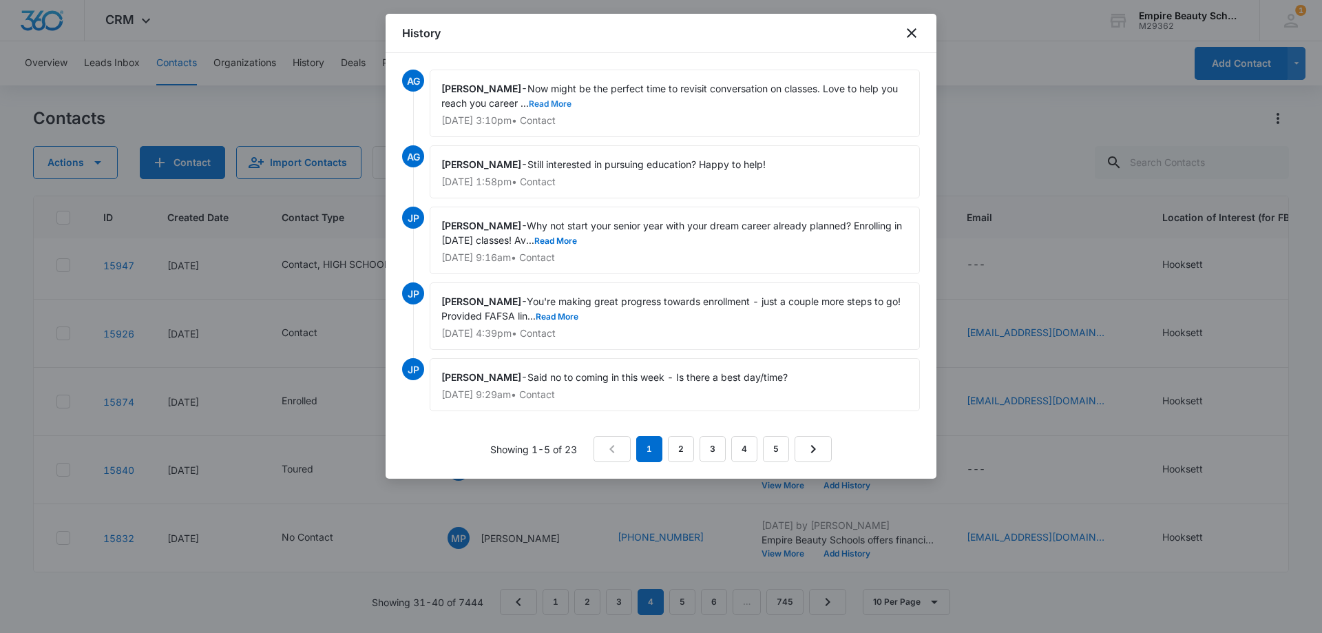
click at [553, 105] on button "Read More" at bounding box center [550, 104] width 43 height 8
click at [909, 36] on icon "close" at bounding box center [912, 33] width 10 height 10
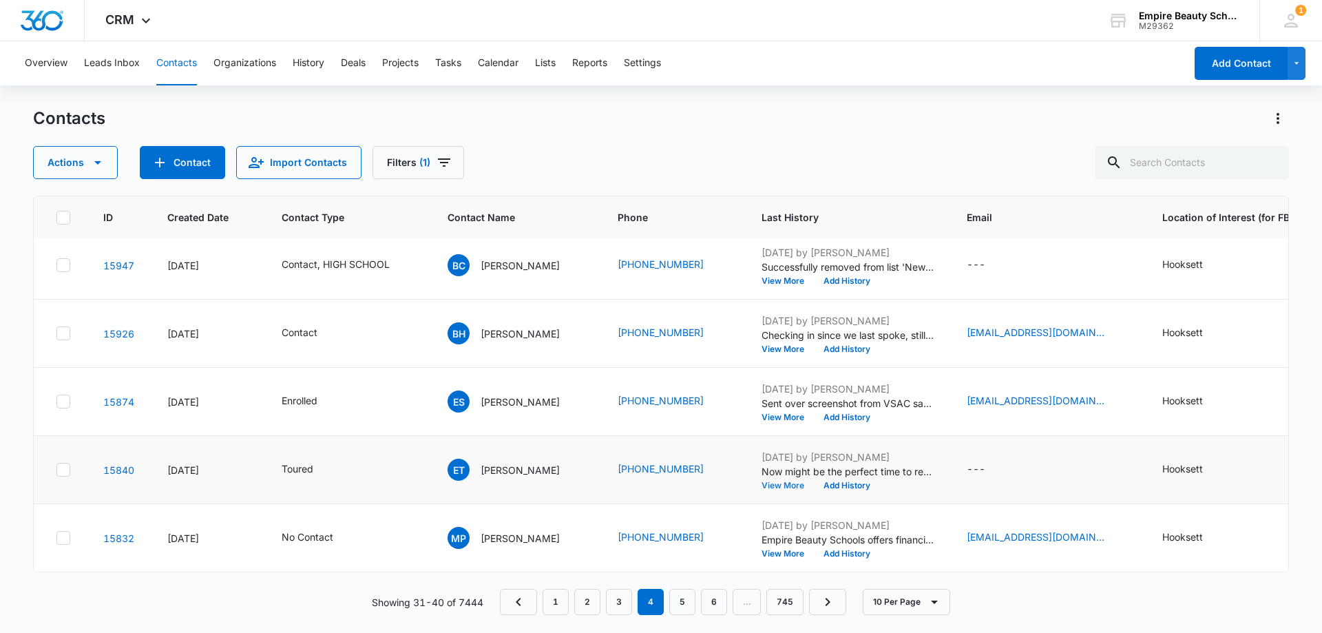
click at [814, 481] on button "View More" at bounding box center [787, 485] width 52 height 8
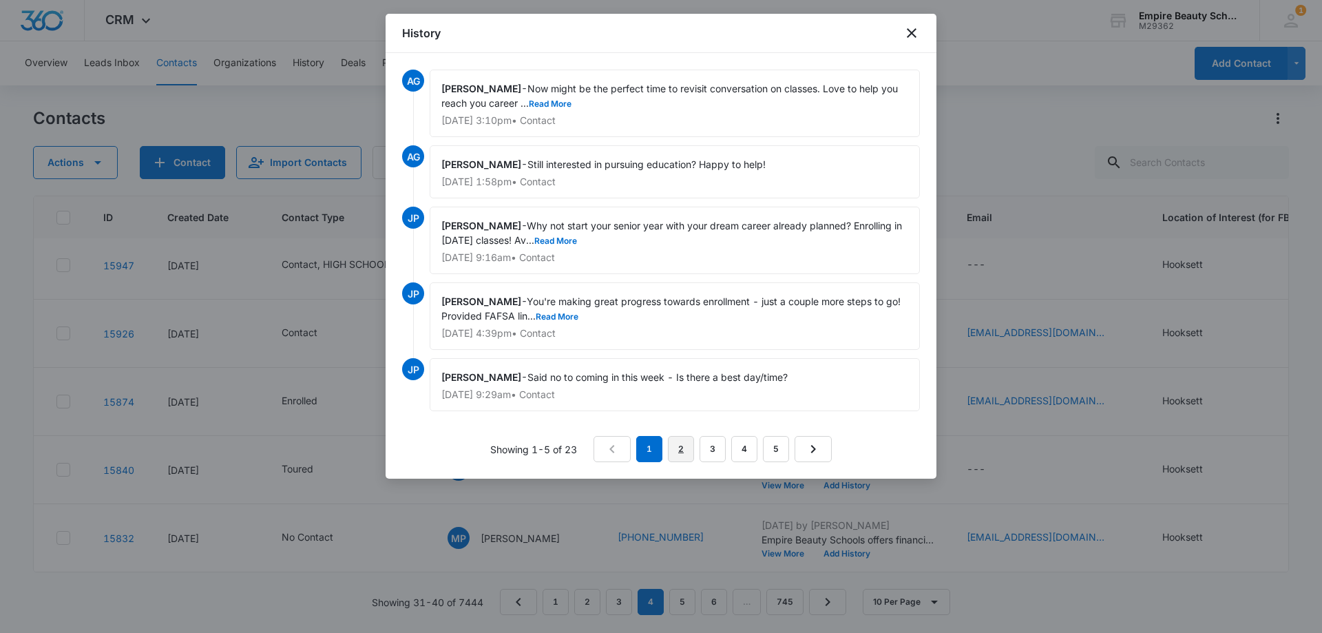
click at [690, 448] on link "2" at bounding box center [681, 449] width 26 height 26
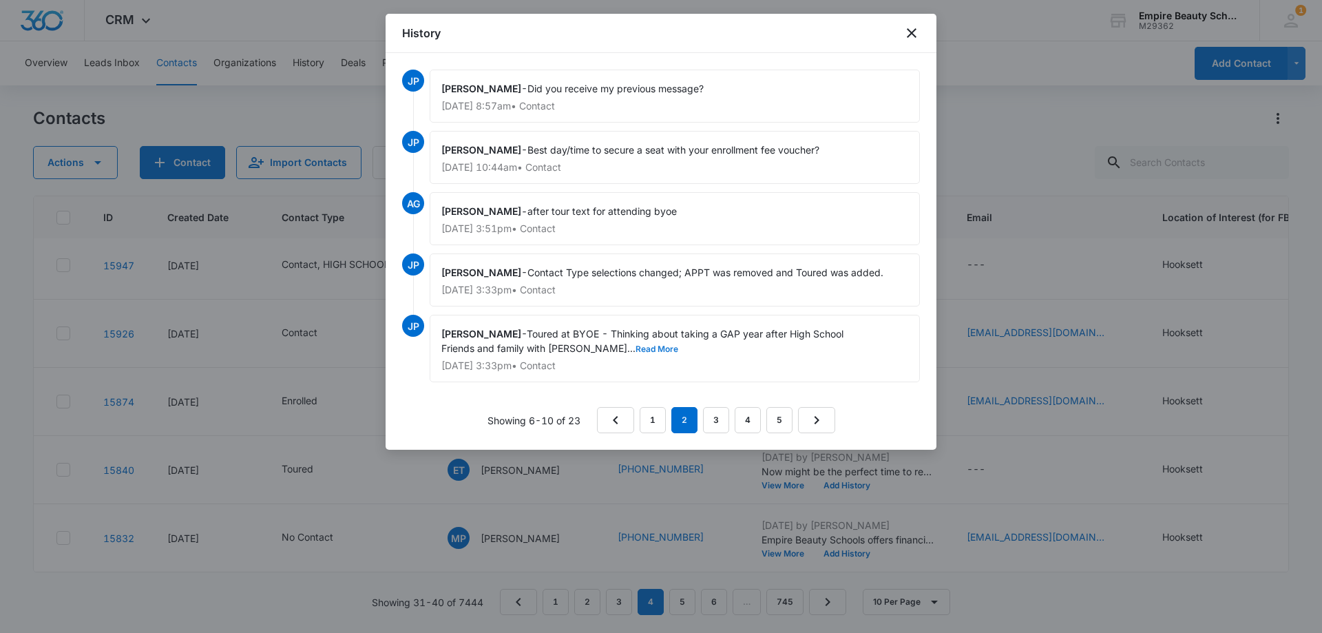
click at [635, 348] on button "Read More" at bounding box center [656, 349] width 43 height 8
click at [657, 423] on link "1" at bounding box center [652, 420] width 26 height 26
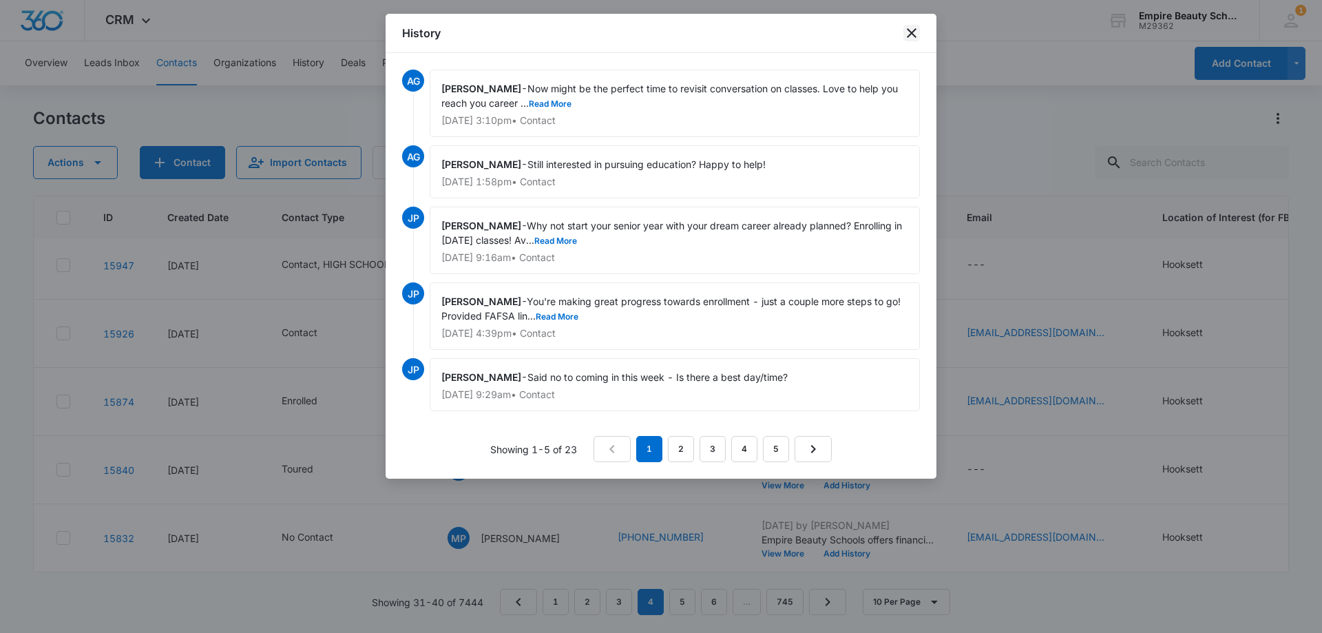
drag, startPoint x: 911, startPoint y: 26, endPoint x: 891, endPoint y: 70, distance: 48.4
click at [912, 25] on icon "close" at bounding box center [911, 33] width 17 height 17
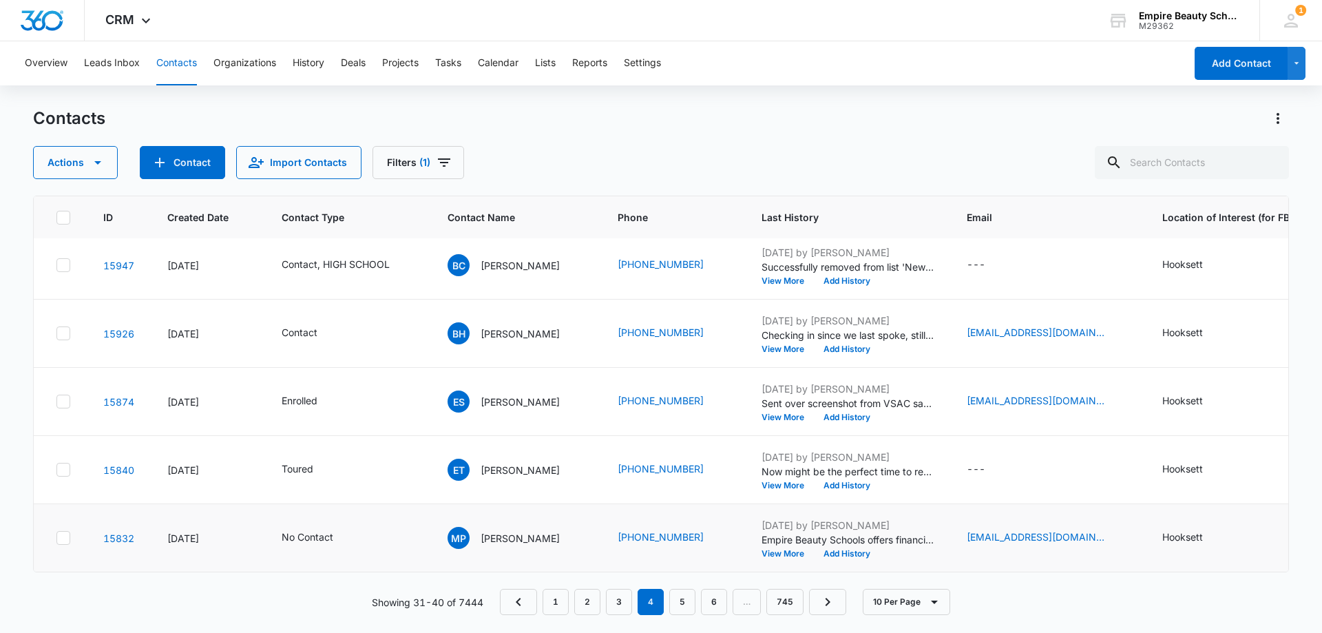
click at [802, 549] on td "[DATE] by [PERSON_NAME] Empire Beauty Schools offers financial assistance oppor…" at bounding box center [847, 538] width 205 height 68
click at [803, 549] on button "View More" at bounding box center [787, 553] width 52 height 8
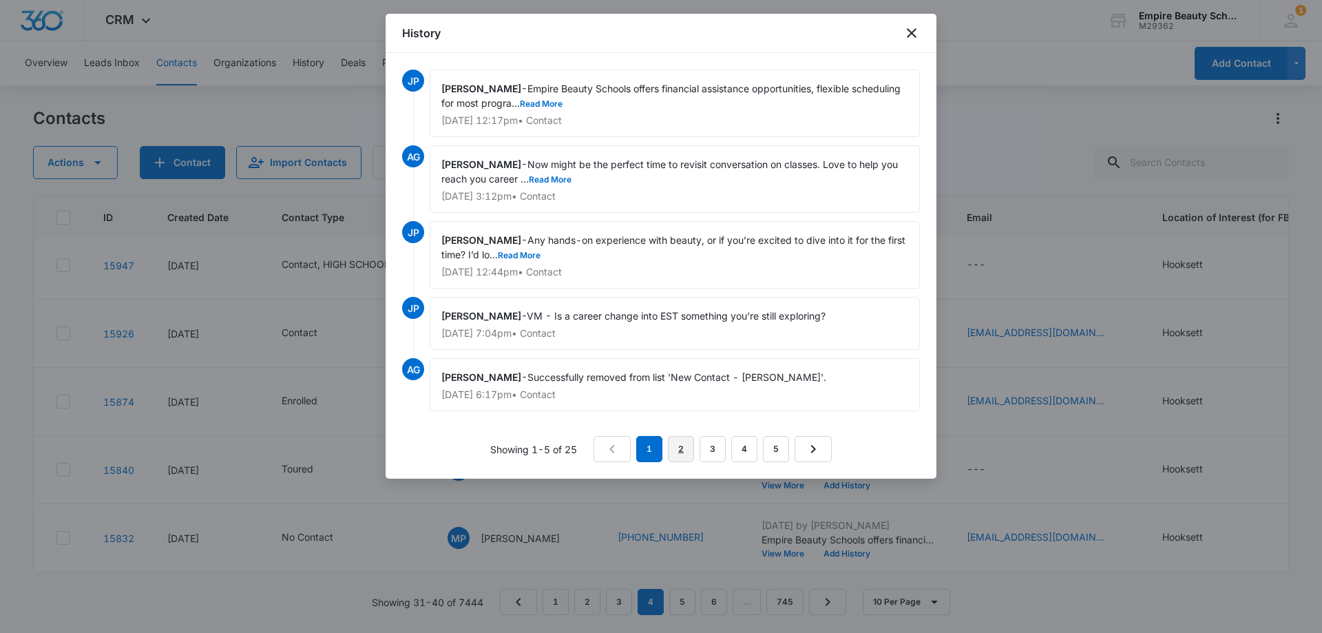
click at [684, 445] on link "2" at bounding box center [681, 449] width 26 height 26
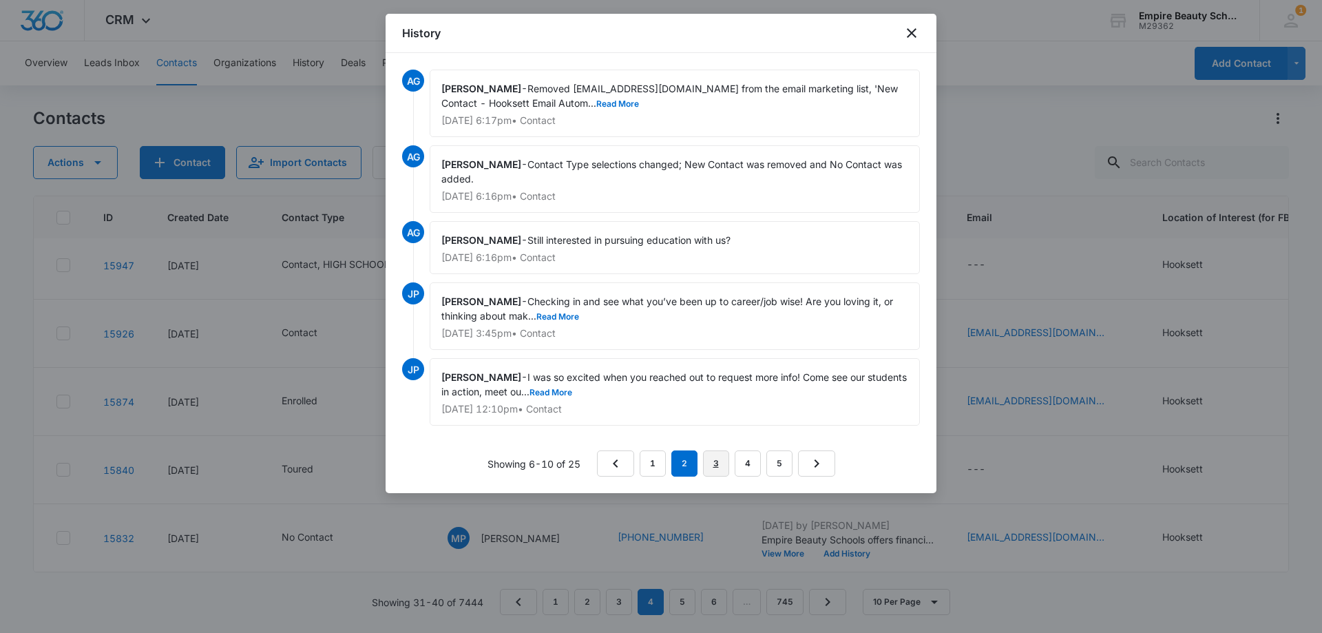
click at [716, 454] on link "3" at bounding box center [716, 463] width 26 height 26
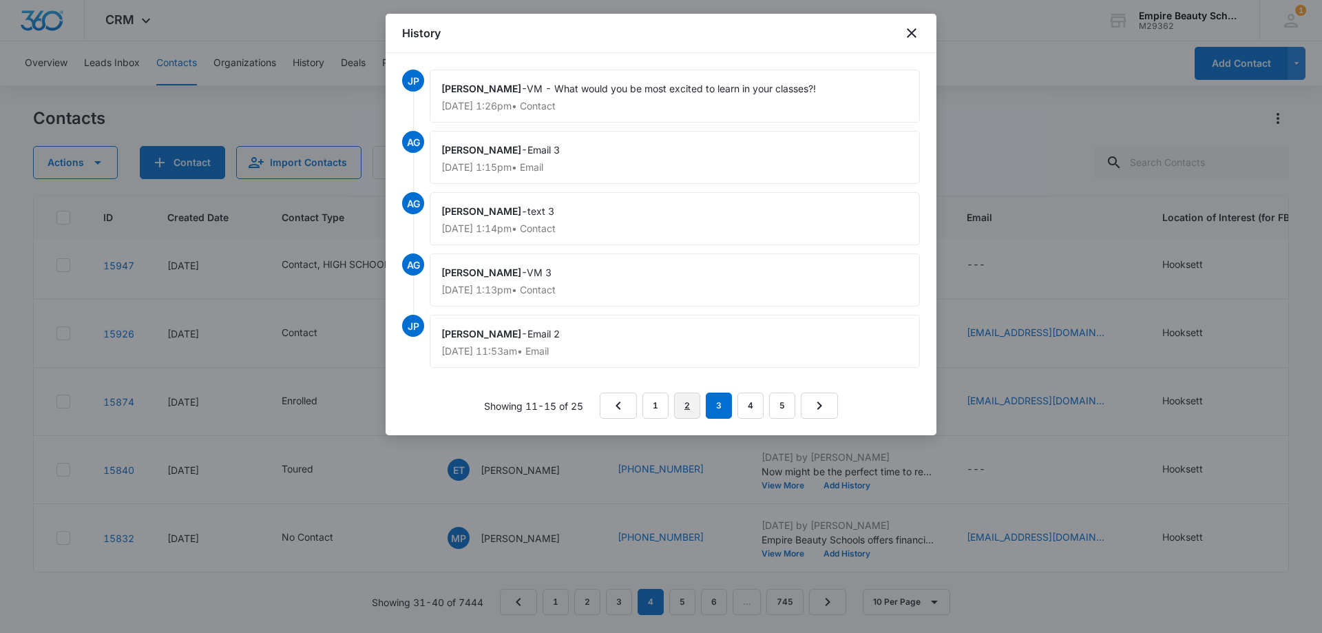
click at [685, 403] on link "2" at bounding box center [687, 405] width 26 height 26
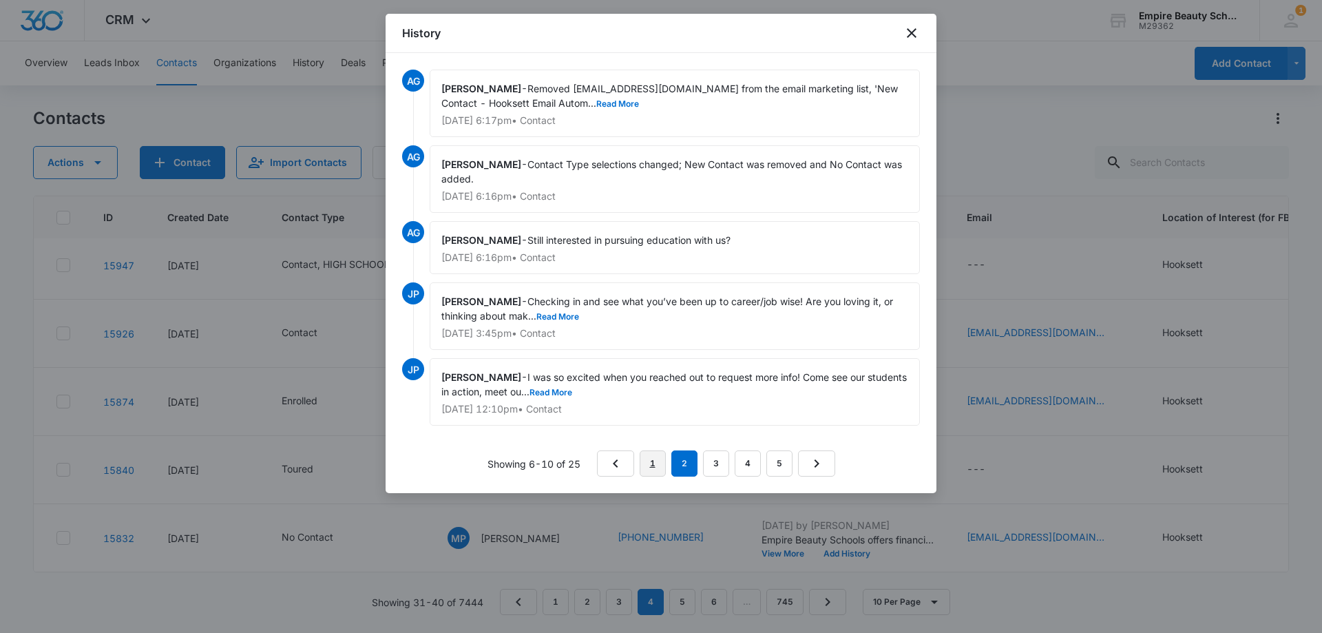
click at [654, 465] on link "1" at bounding box center [652, 463] width 26 height 26
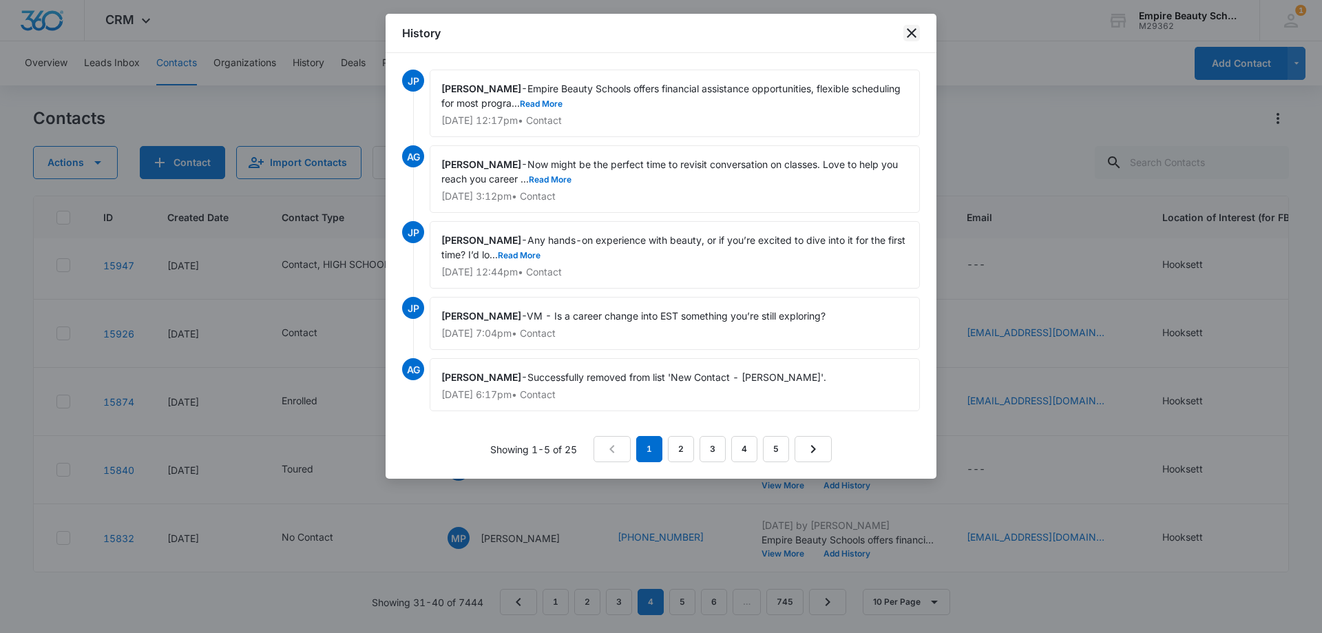
click at [913, 36] on icon "close" at bounding box center [912, 33] width 10 height 10
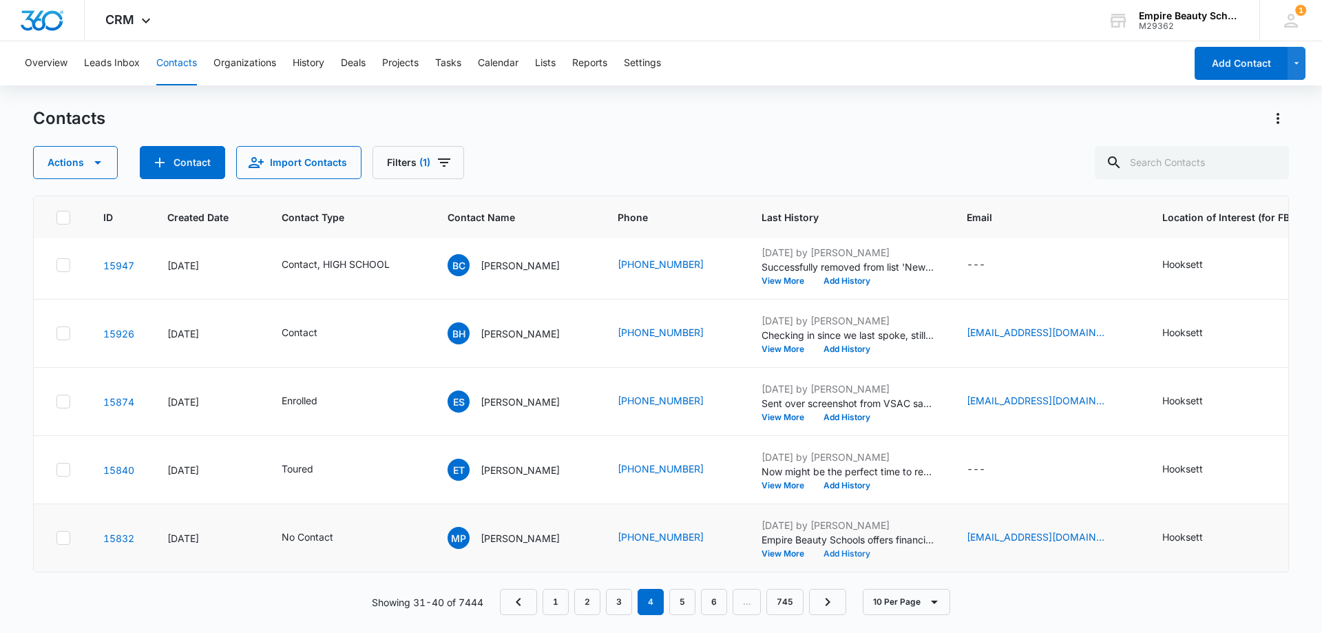
click at [880, 549] on button "Add History" at bounding box center [847, 553] width 66 height 8
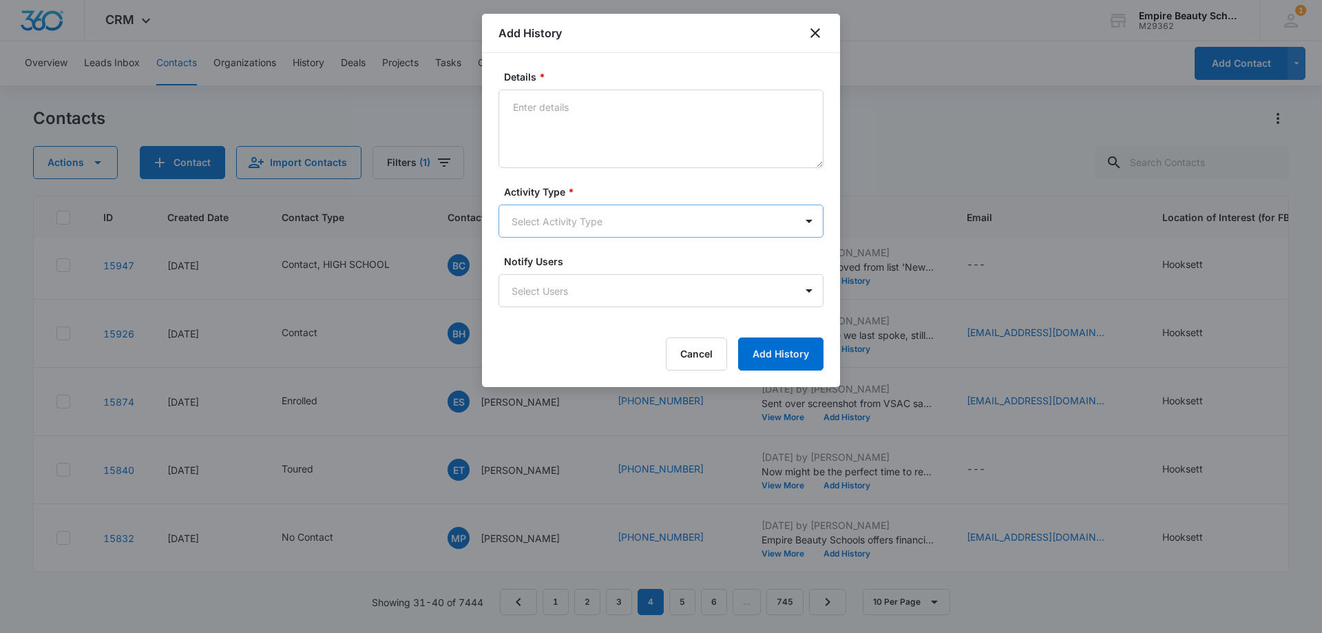
click at [545, 222] on body "CRM Apps Forms CRM Email Shop Payments POS Files Brand Settings Empire Beauty S…" at bounding box center [661, 316] width 1322 height 633
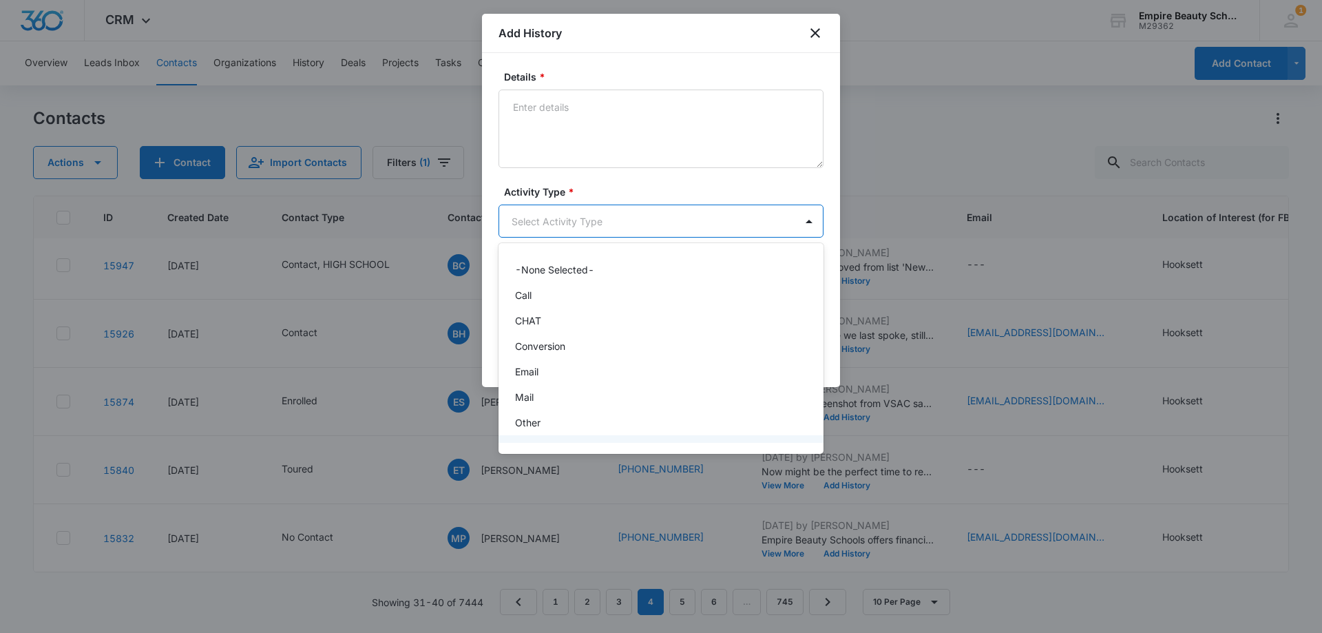
scroll to position [72, 0]
click at [551, 427] on div "Text" at bounding box center [659, 427] width 289 height 14
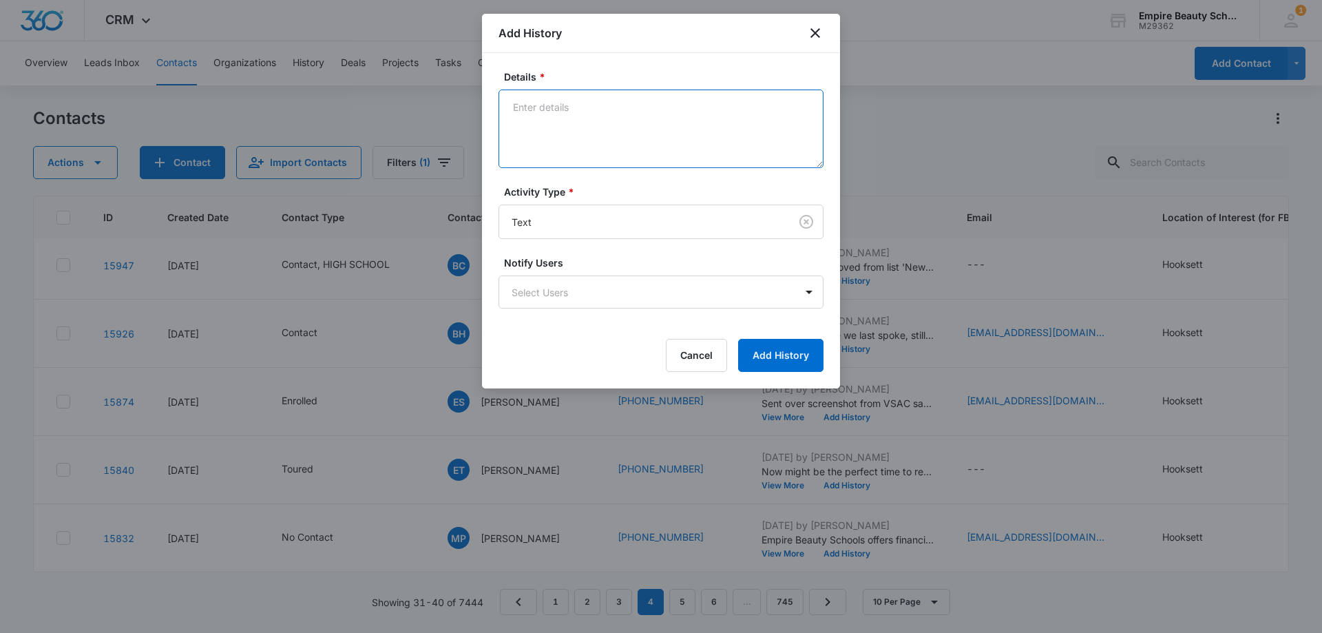
click at [580, 142] on textarea "Details *" at bounding box center [660, 128] width 325 height 78
type textarea "read last message but no response"
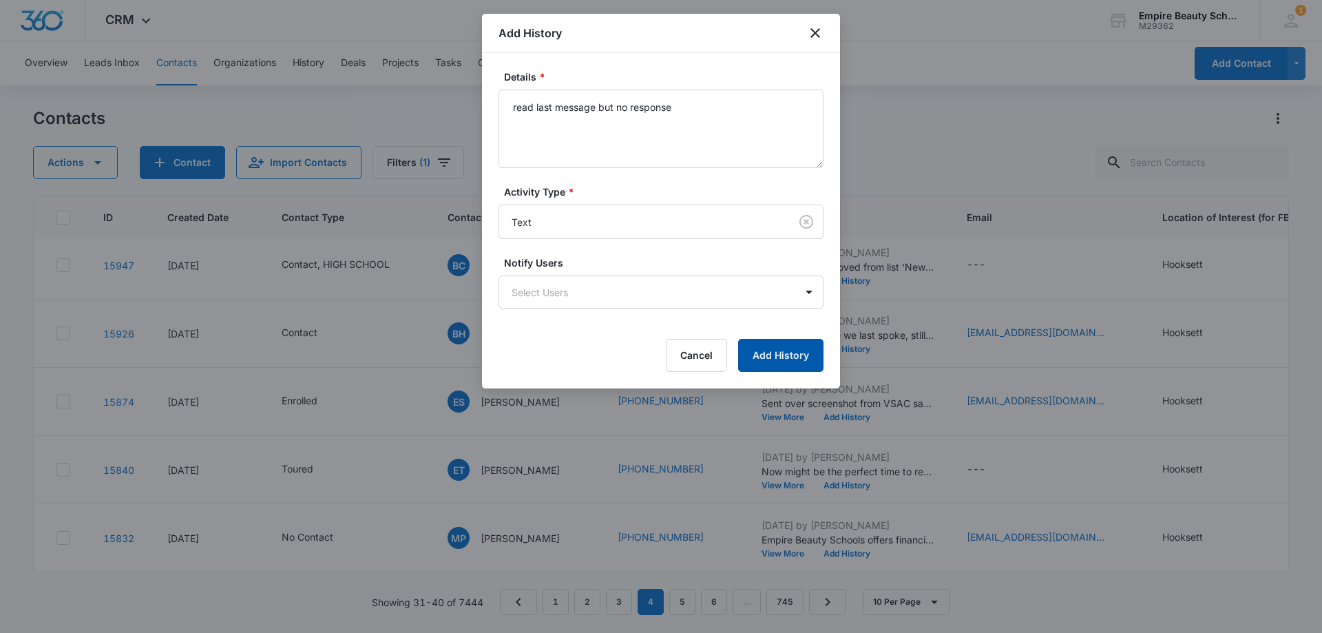
drag, startPoint x: 790, startPoint y: 347, endPoint x: 809, endPoint y: 319, distance: 34.0
click at [792, 348] on button "Add History" at bounding box center [780, 355] width 85 height 33
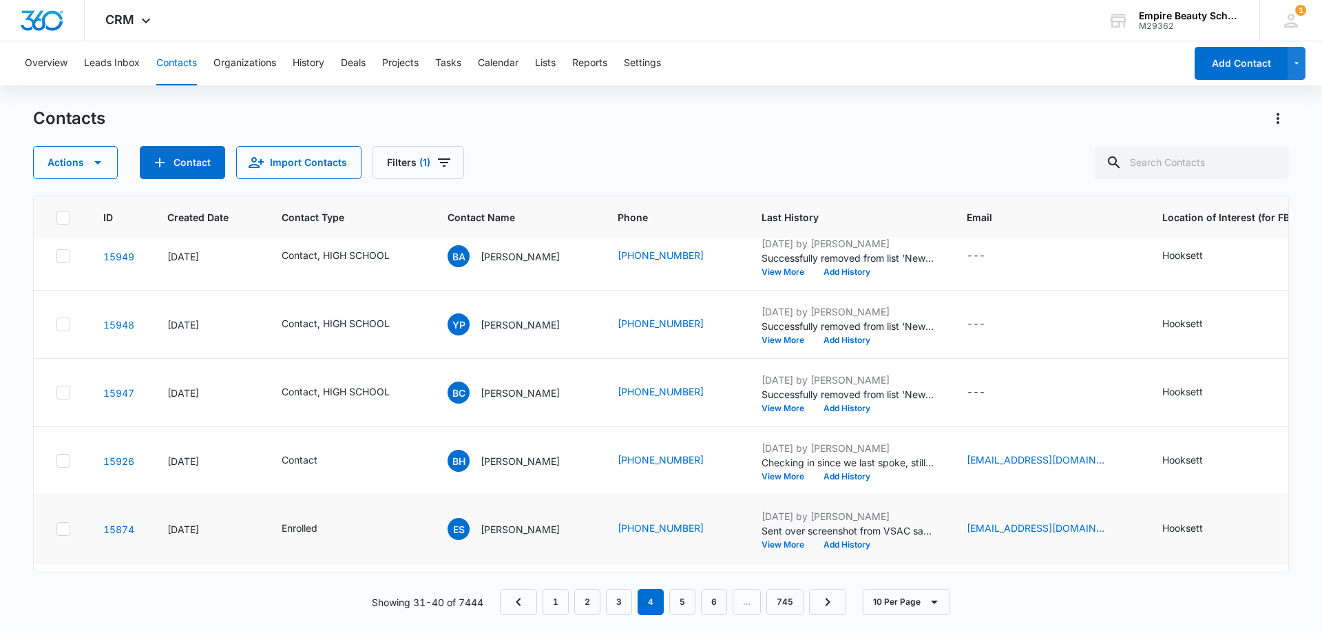
scroll to position [359, 0]
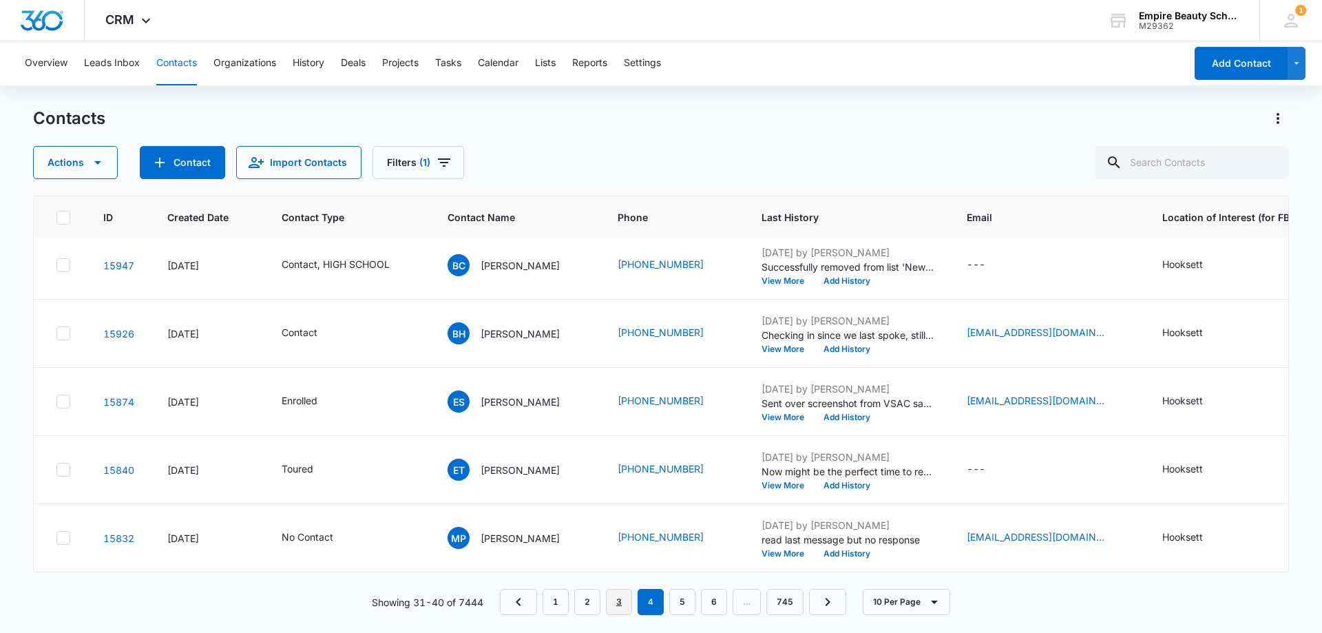
click at [621, 601] on link "3" at bounding box center [619, 602] width 26 height 26
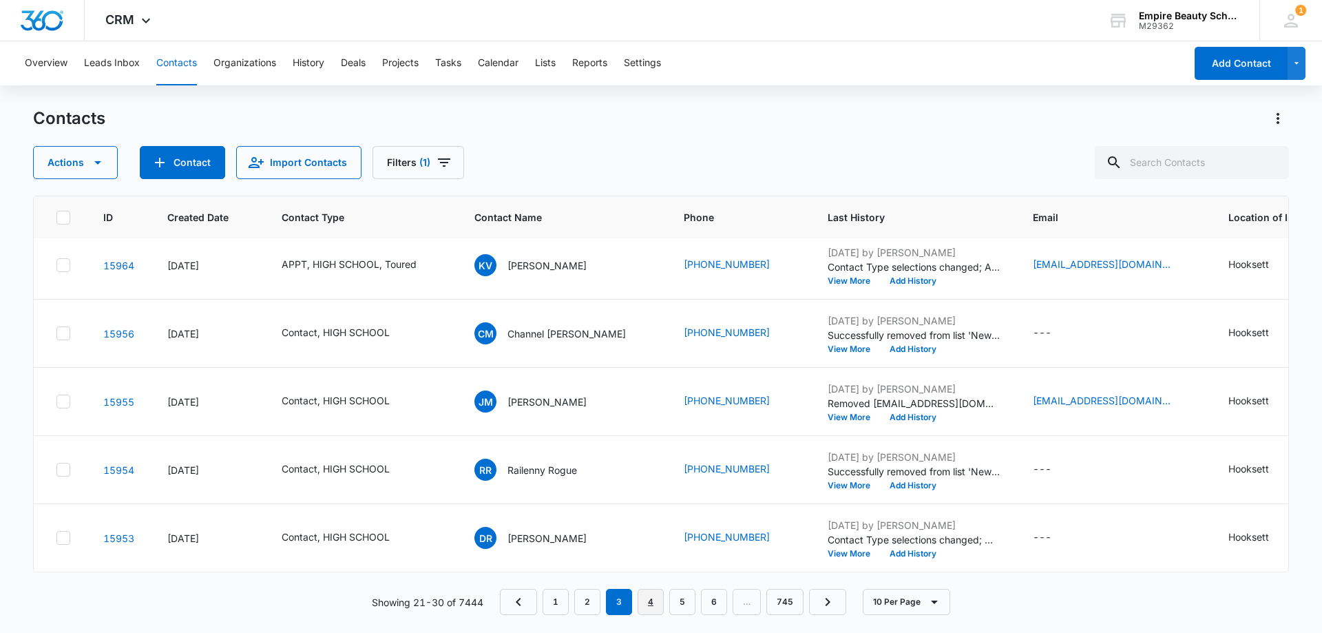
click at [653, 593] on link "4" at bounding box center [650, 602] width 26 height 26
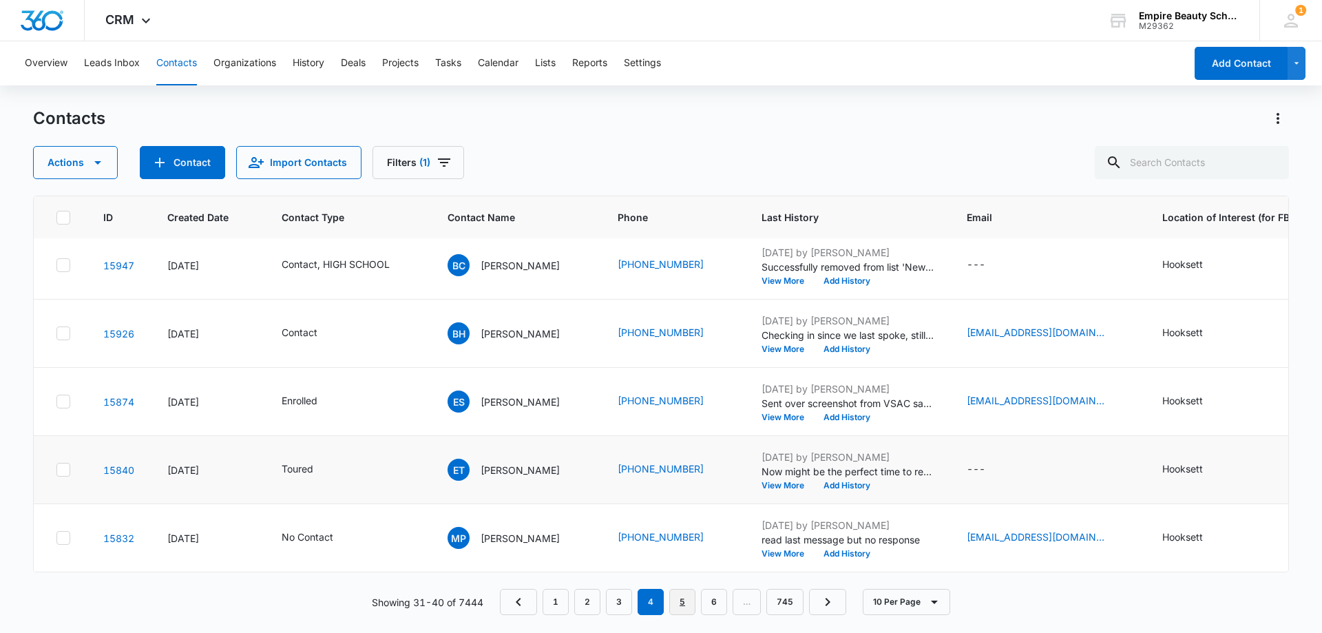
click at [681, 602] on link "5" at bounding box center [682, 602] width 26 height 26
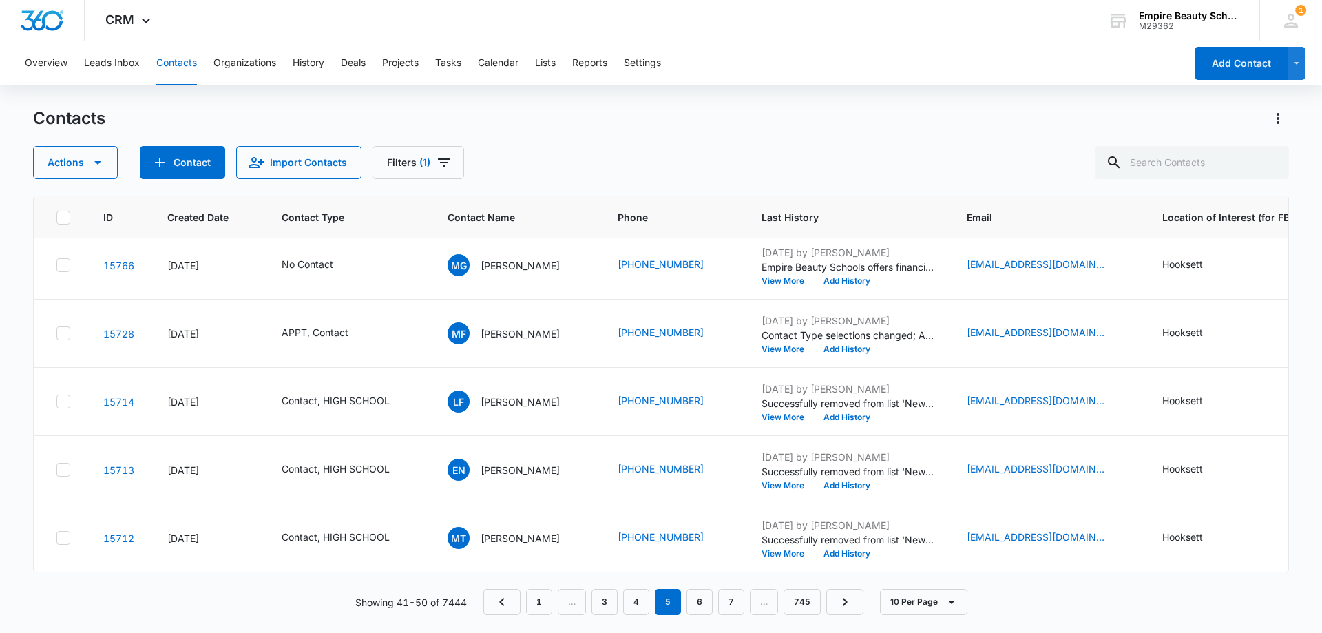
scroll to position [0, 0]
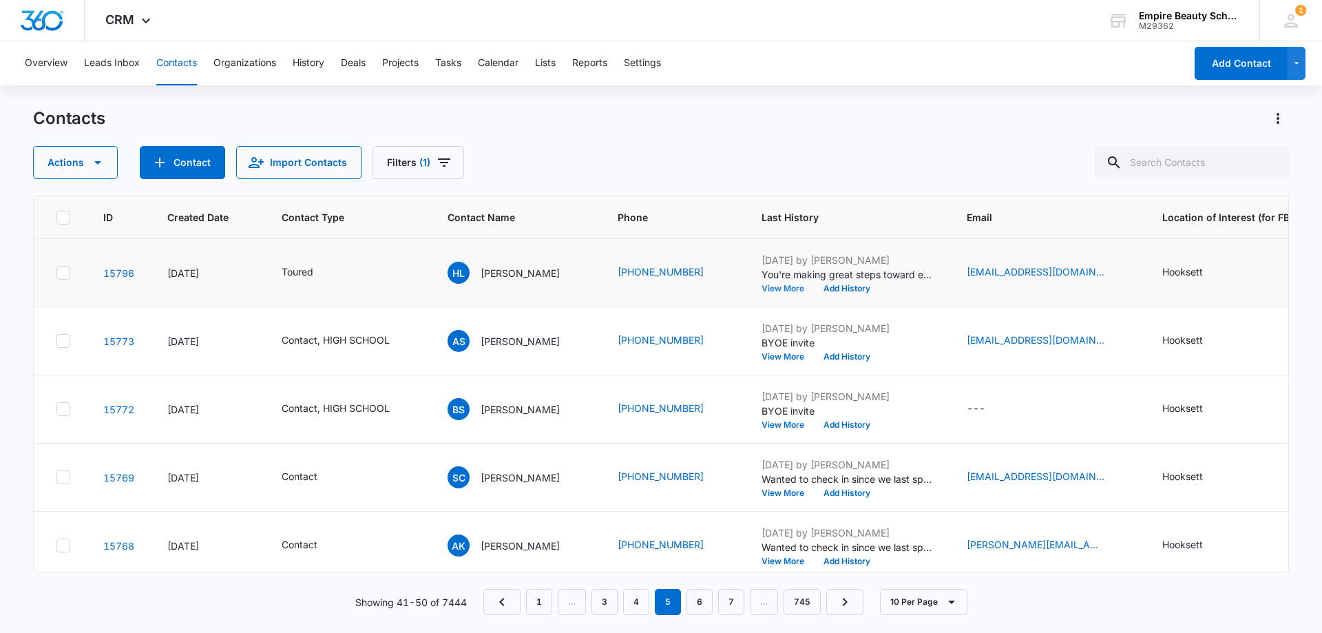
click at [780, 288] on button "View More" at bounding box center [787, 288] width 52 height 8
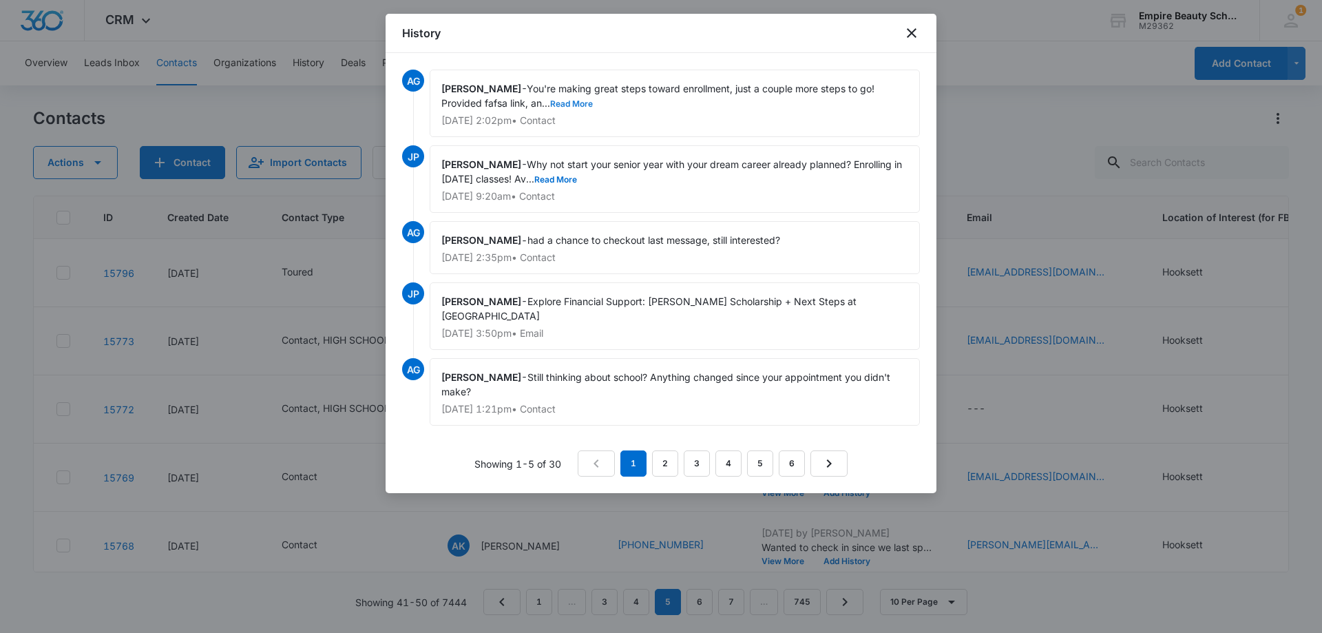
click at [582, 104] on button "Read More" at bounding box center [571, 104] width 43 height 8
click at [905, 34] on icon "close" at bounding box center [911, 33] width 17 height 17
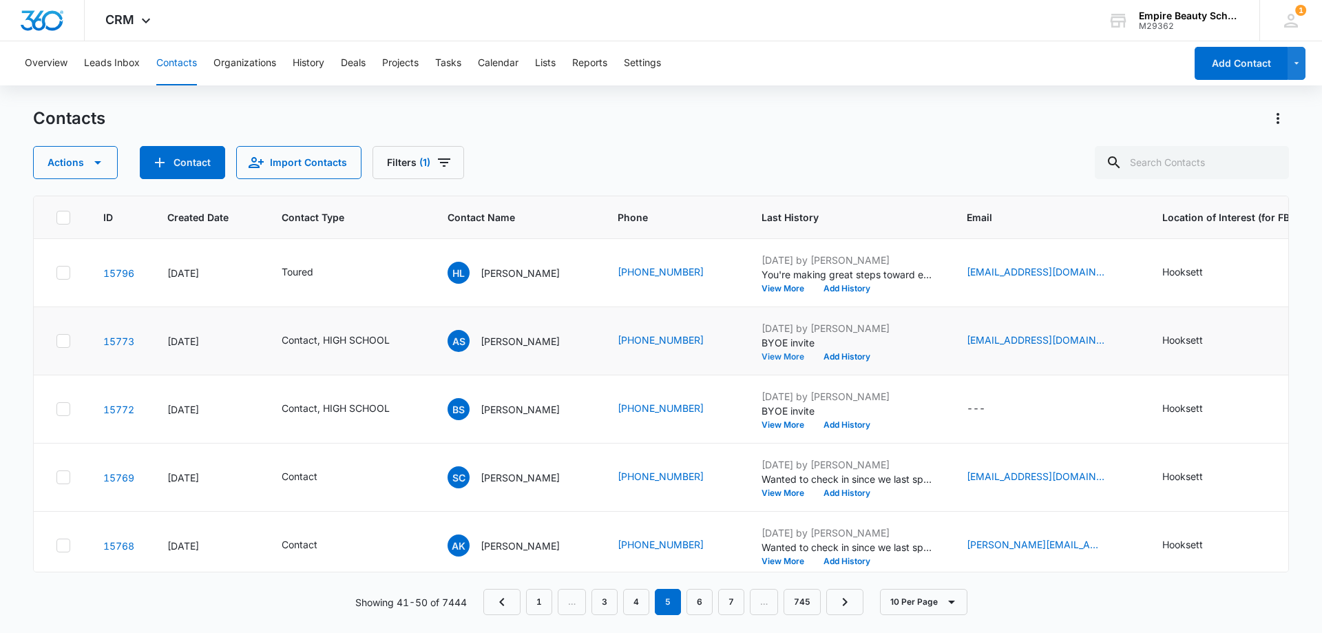
click at [788, 358] on button "View More" at bounding box center [787, 356] width 52 height 8
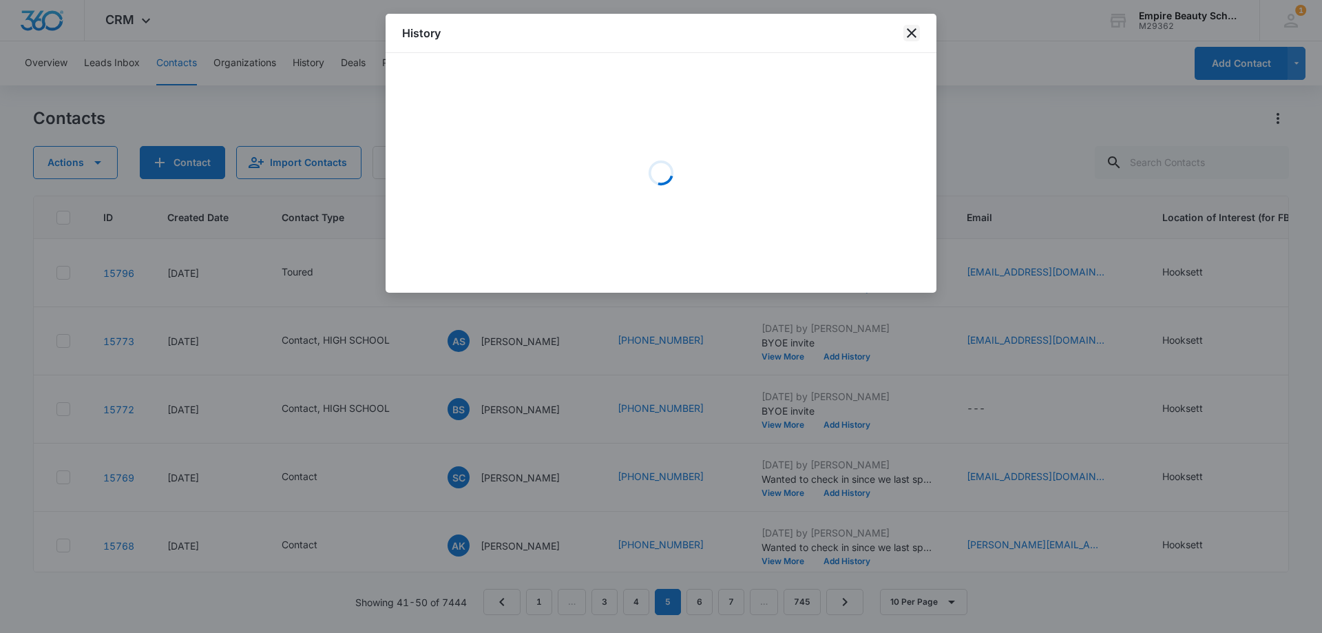
click at [907, 34] on icon "close" at bounding box center [911, 33] width 17 height 17
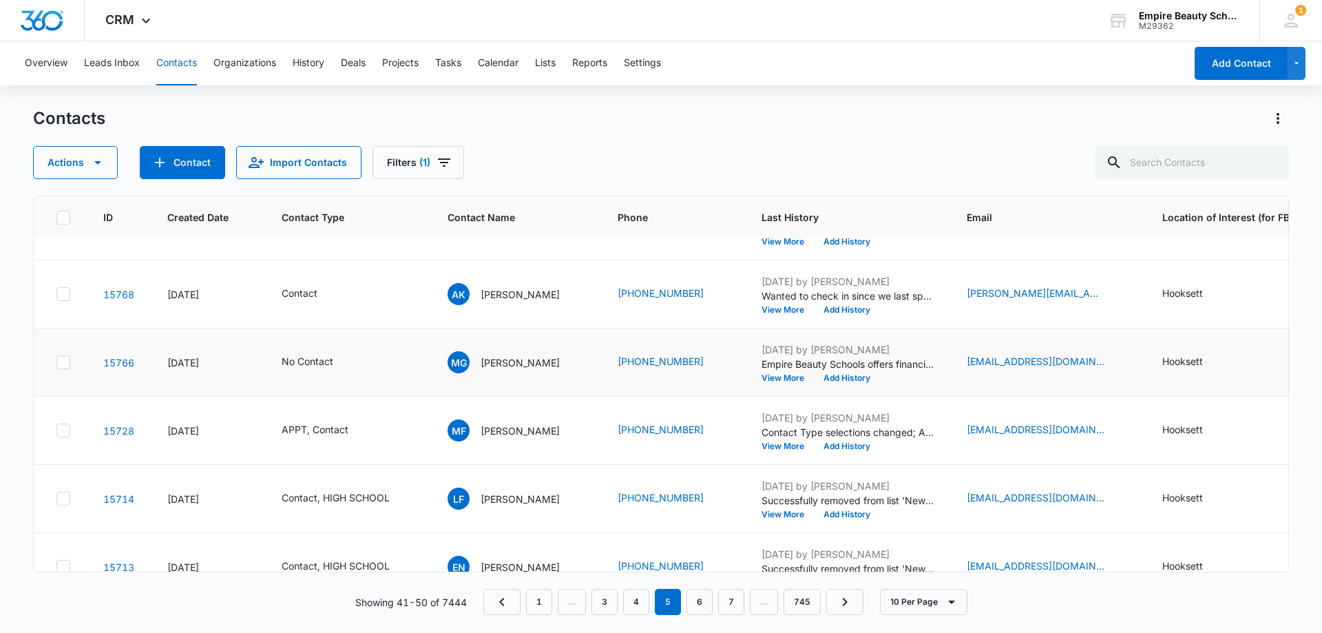
scroll to position [275, 0]
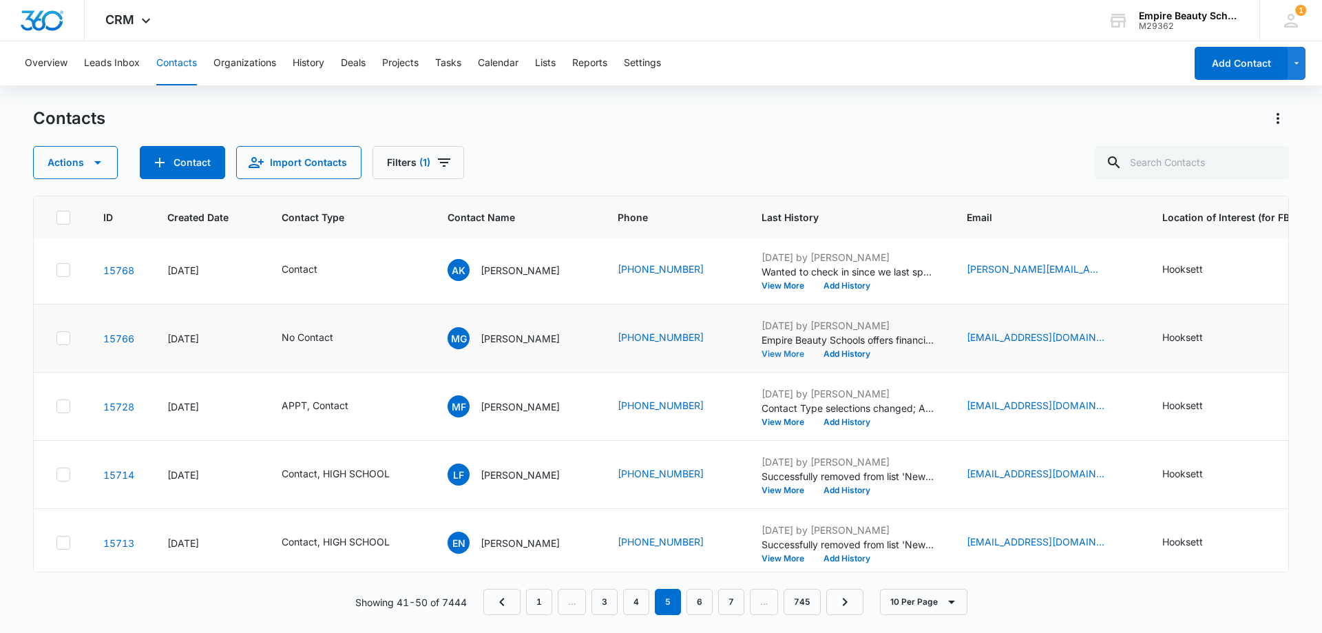
click at [786, 354] on button "View More" at bounding box center [787, 354] width 52 height 8
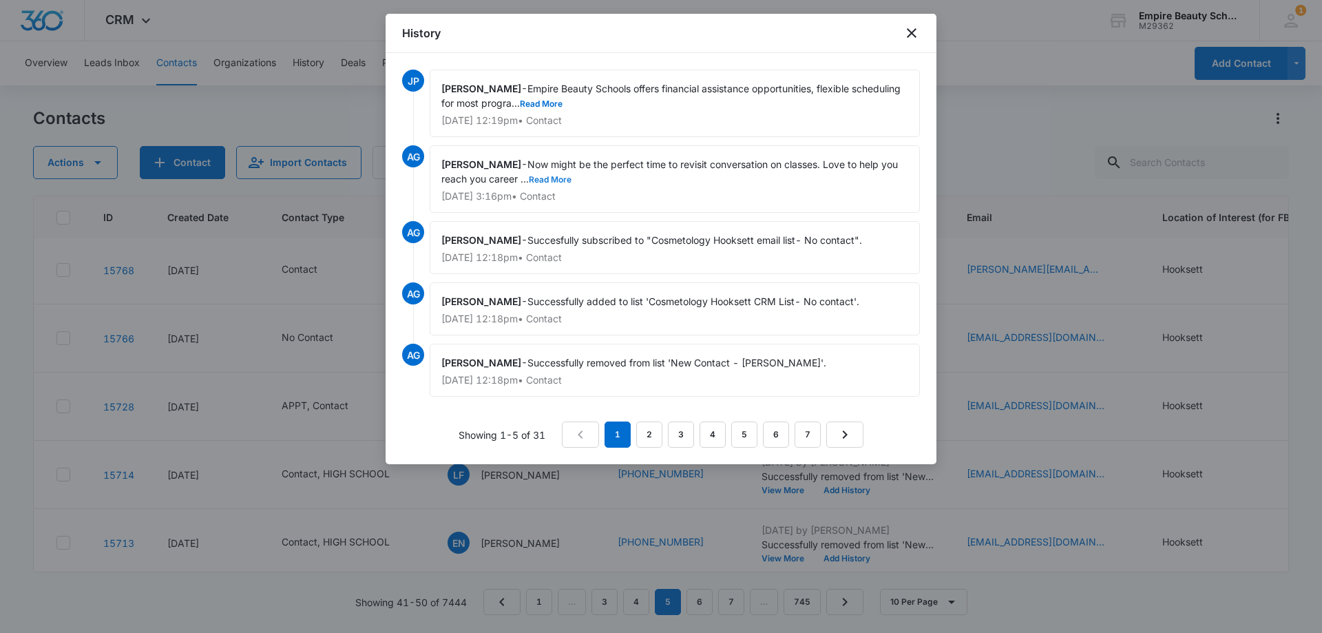
click at [557, 179] on button "Read More" at bounding box center [550, 180] width 43 height 8
click at [646, 438] on link "2" at bounding box center [649, 434] width 26 height 26
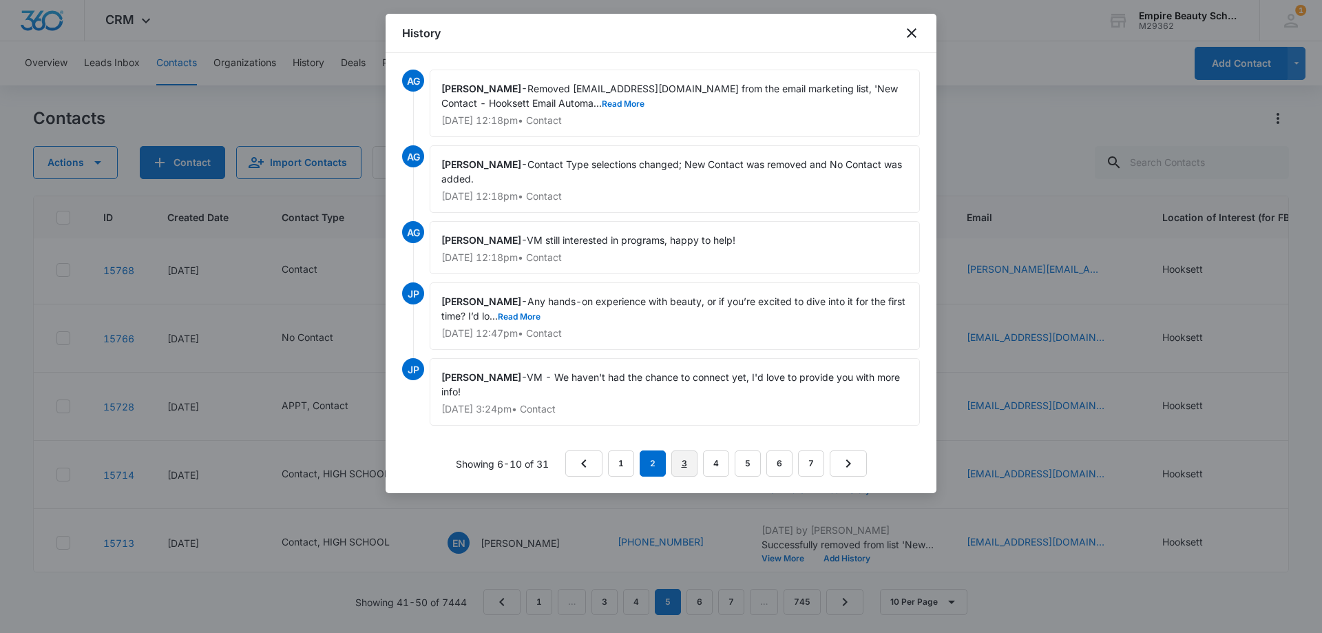
click at [687, 461] on link "3" at bounding box center [684, 463] width 26 height 26
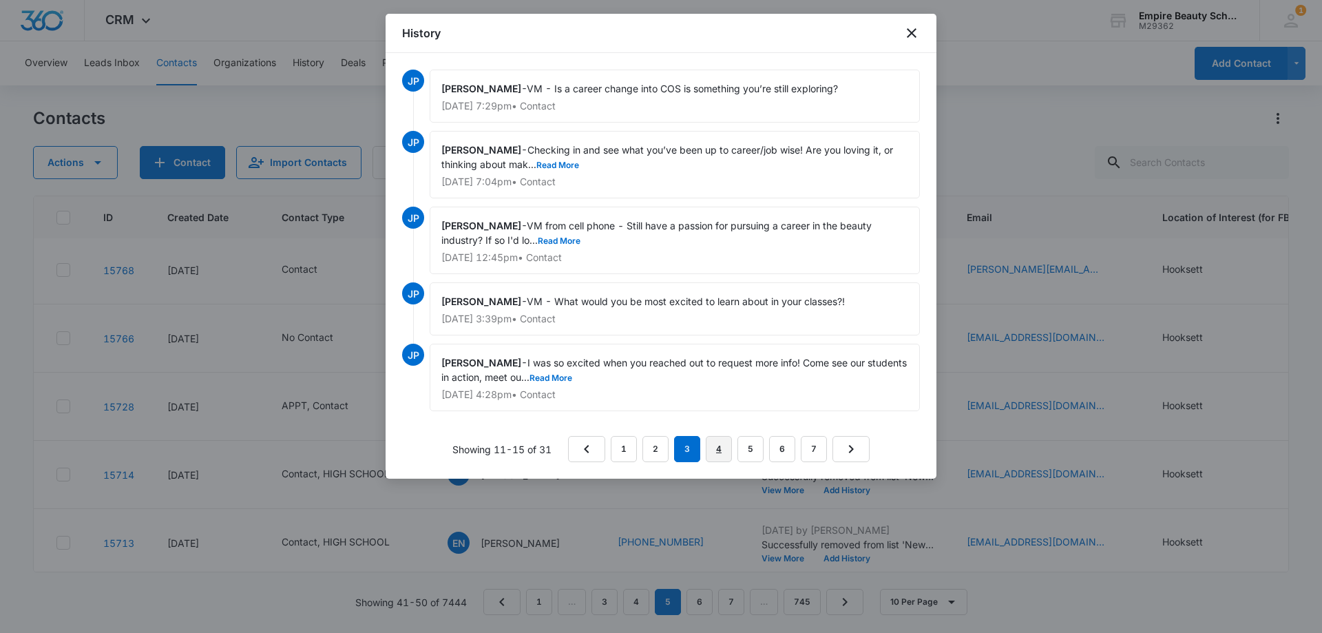
click at [717, 445] on link "4" at bounding box center [719, 449] width 26 height 26
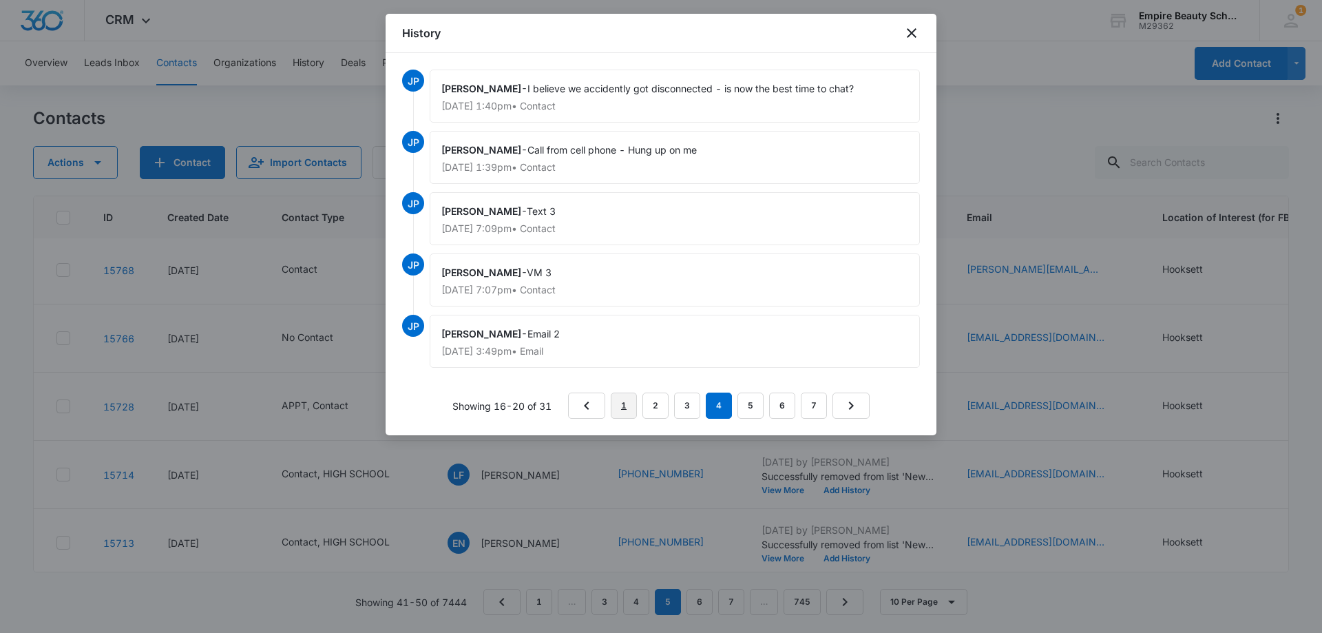
click at [626, 403] on link "1" at bounding box center [624, 405] width 26 height 26
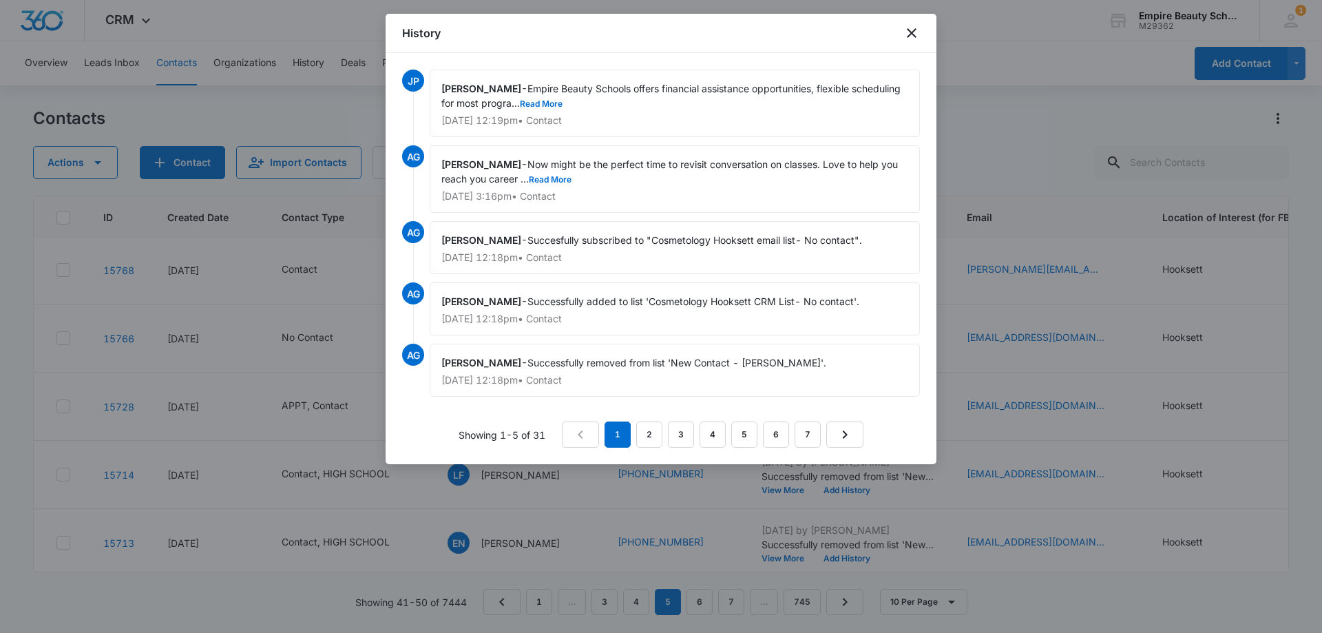
click at [901, 27] on div "History" at bounding box center [660, 33] width 551 height 39
click at [907, 26] on icon "close" at bounding box center [911, 33] width 17 height 17
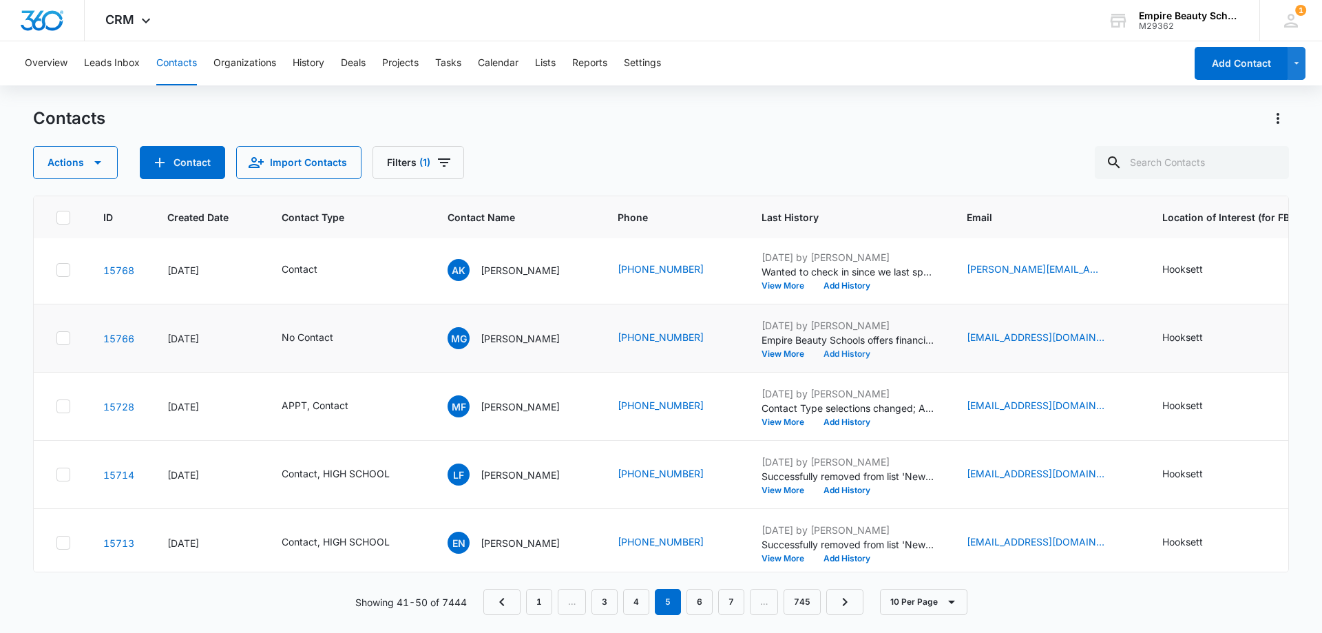
click at [847, 351] on button "Add History" at bounding box center [847, 354] width 66 height 8
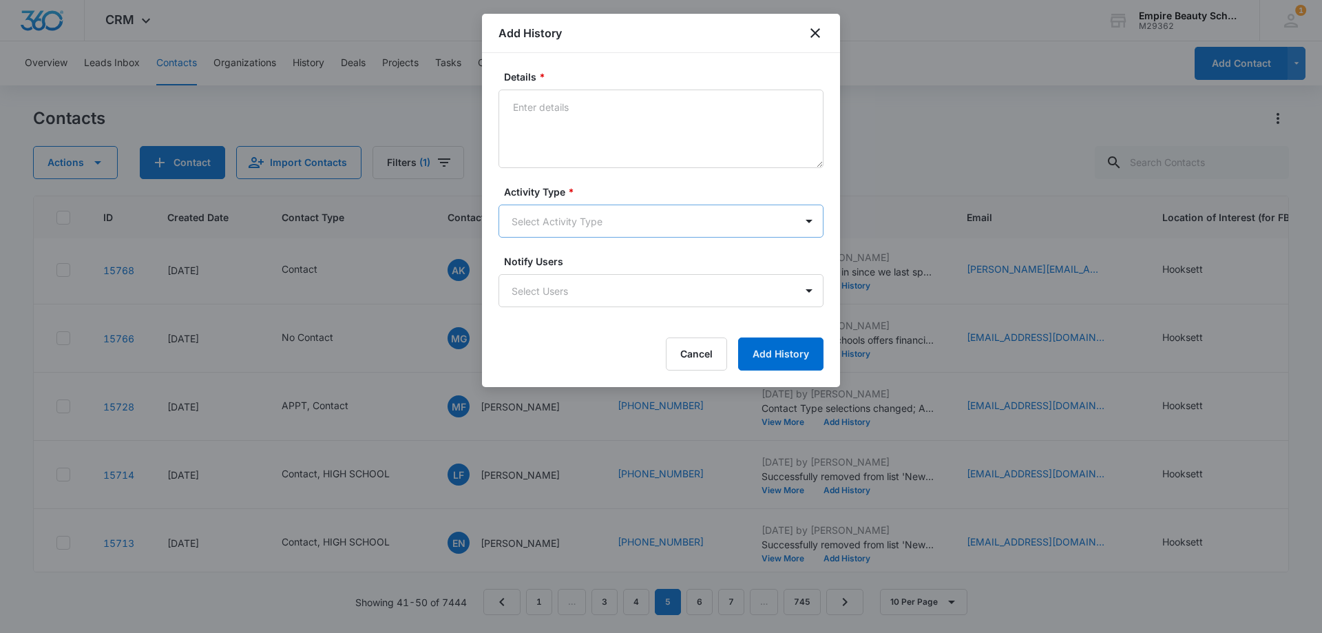
click at [544, 224] on body "CRM Apps Forms CRM Email Shop Payments POS Files Brand Settings Empire Beauty S…" at bounding box center [661, 316] width 1322 height 633
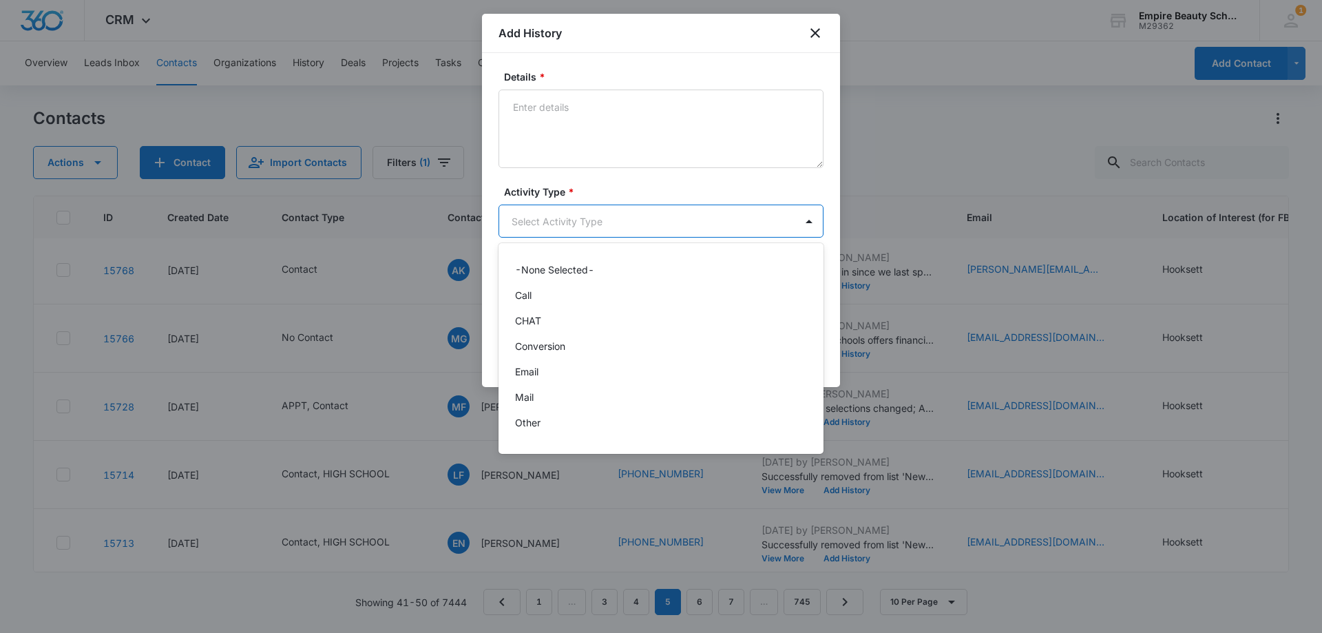
scroll to position [72, 0]
click at [541, 423] on div "Text" at bounding box center [659, 427] width 289 height 14
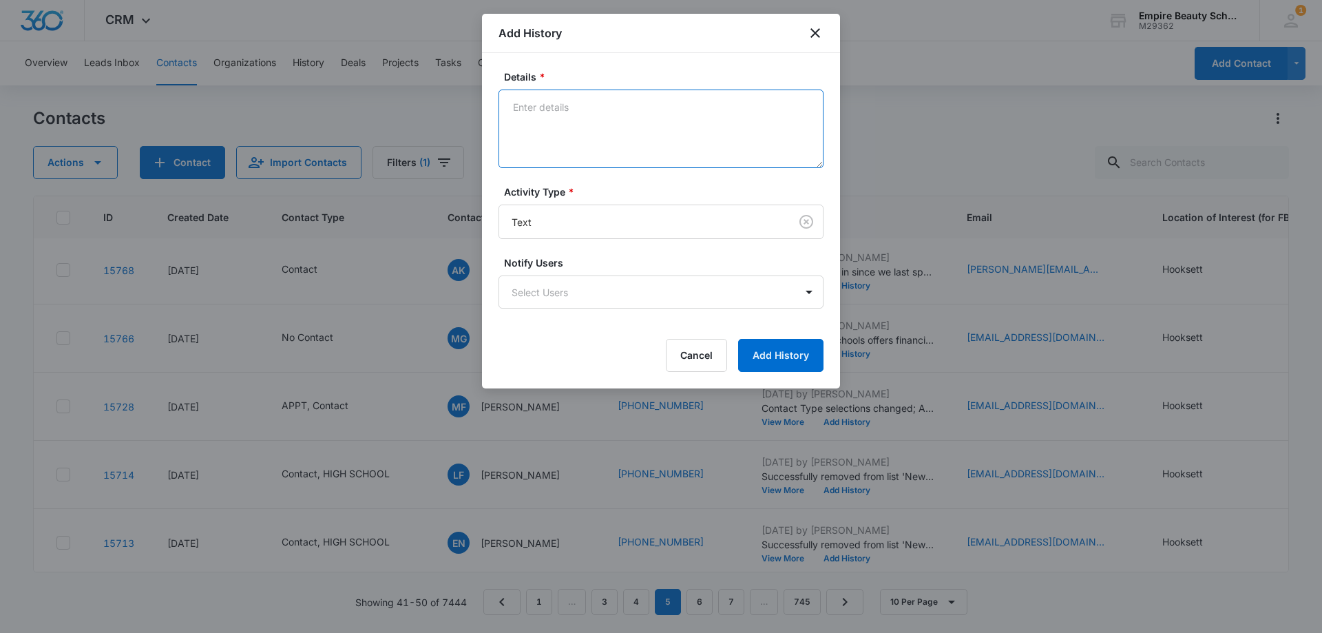
click at [549, 154] on textarea "Details *" at bounding box center [660, 128] width 325 height 78
type textarea "text"
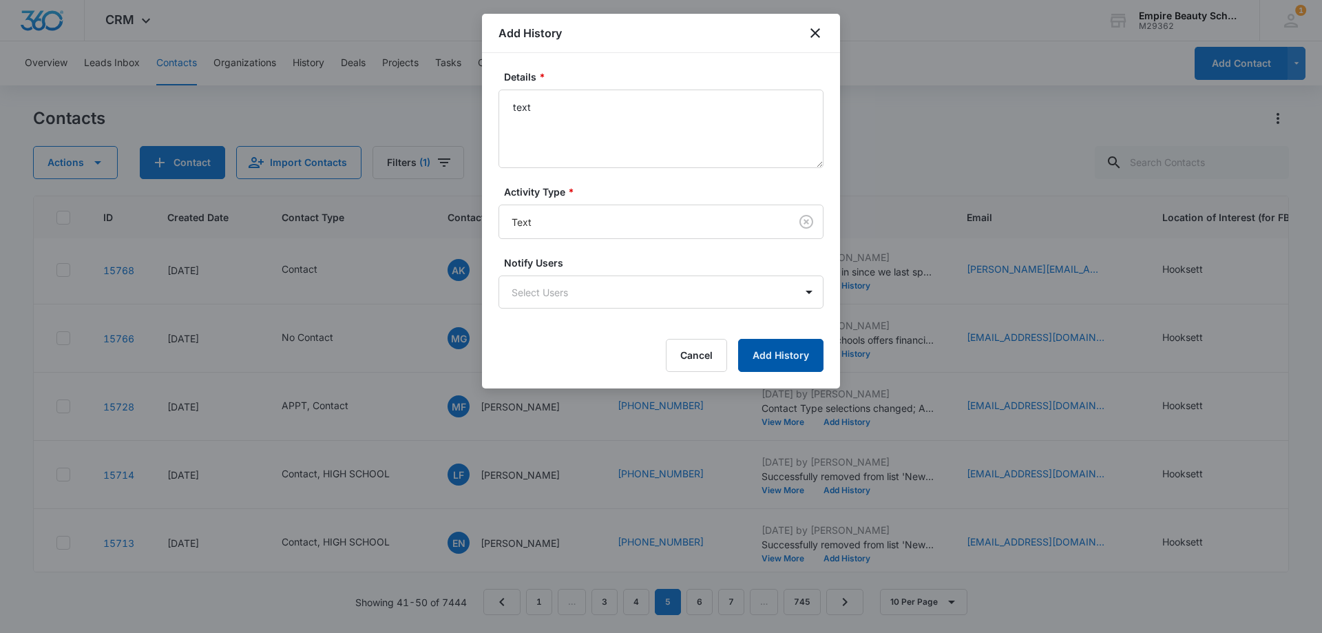
click at [770, 340] on button "Add History" at bounding box center [780, 355] width 85 height 33
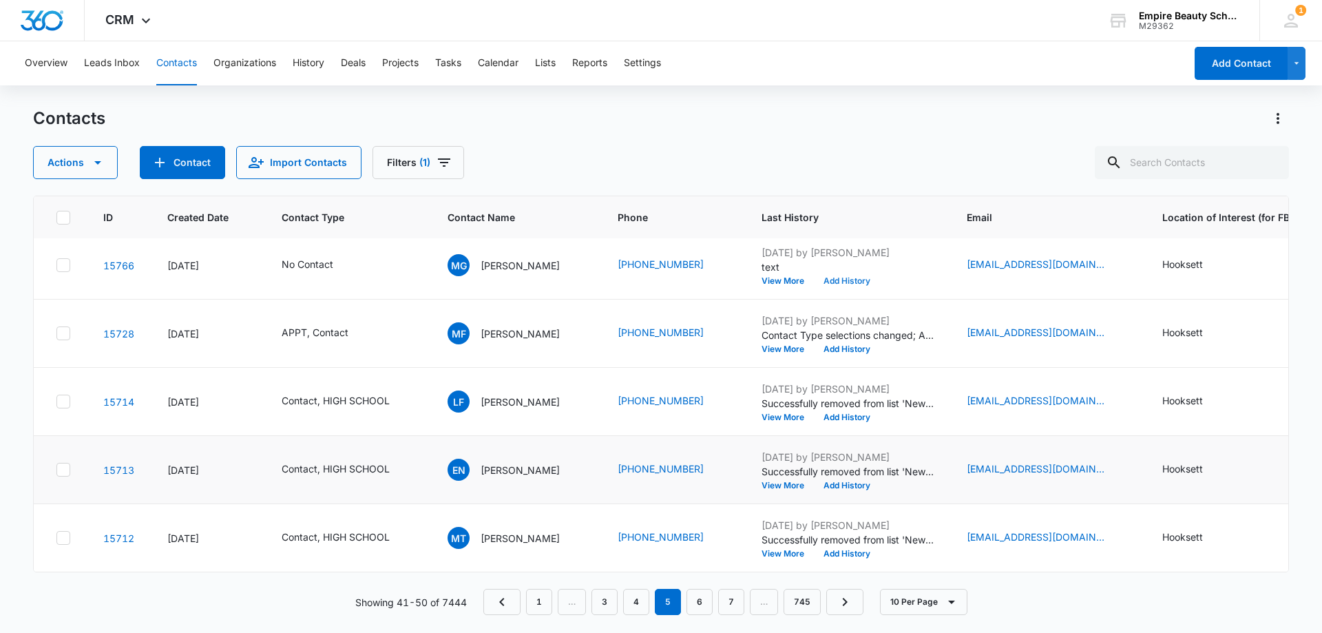
scroll to position [359, 0]
click at [776, 413] on button "View More" at bounding box center [787, 417] width 52 height 8
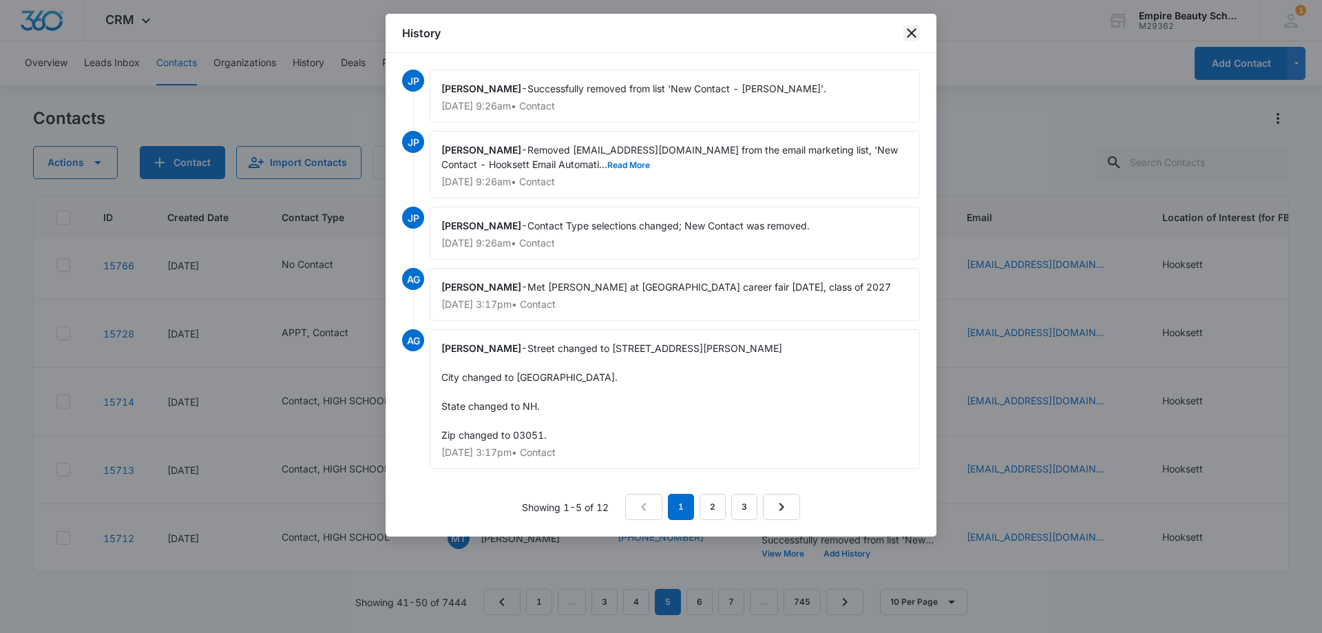
click at [912, 33] on icon "close" at bounding box center [912, 33] width 10 height 10
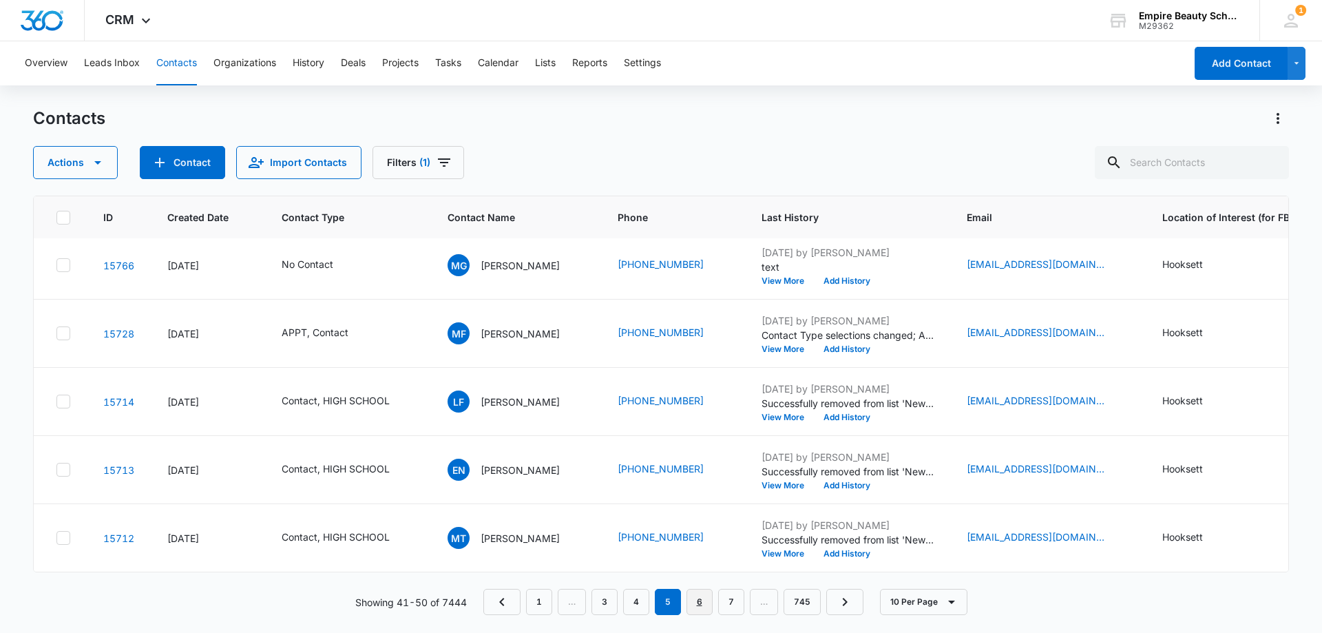
click at [697, 602] on link "6" at bounding box center [699, 602] width 26 height 26
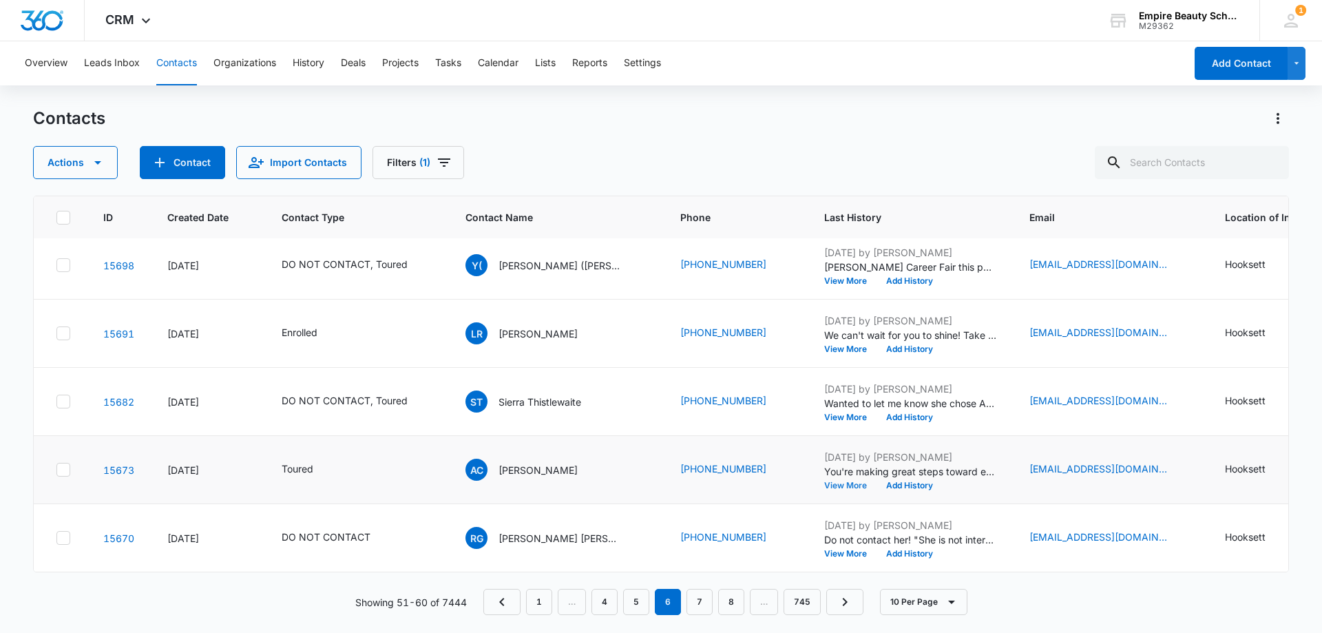
click at [827, 481] on button "View More" at bounding box center [850, 485] width 52 height 8
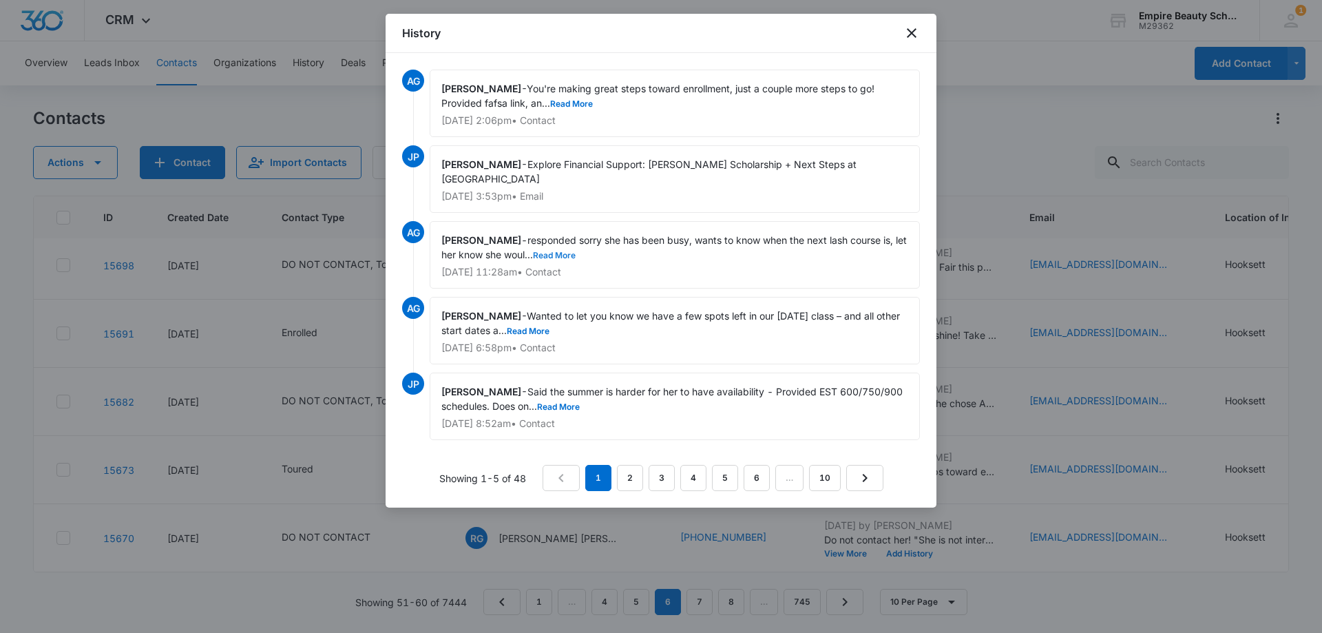
click at [575, 255] on button "Read More" at bounding box center [554, 255] width 43 height 8
click at [620, 474] on link "2" at bounding box center [630, 478] width 26 height 26
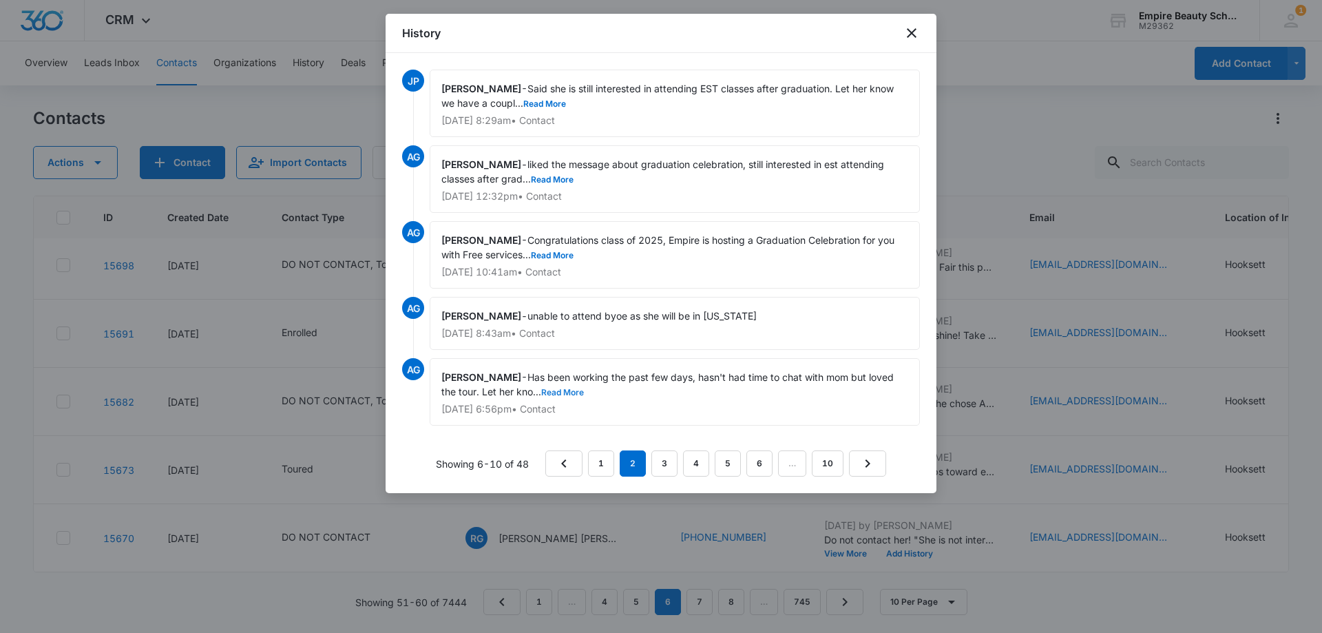
click at [563, 392] on button "Read More" at bounding box center [562, 392] width 43 height 8
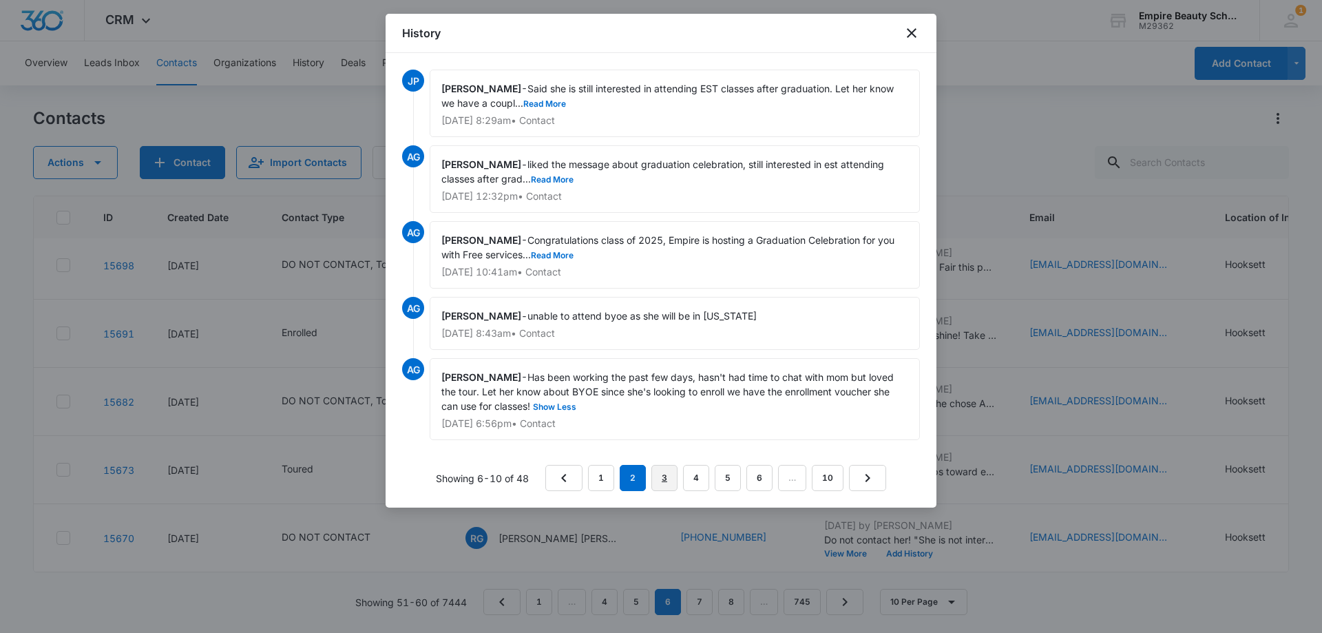
click at [667, 476] on link "3" at bounding box center [664, 478] width 26 height 26
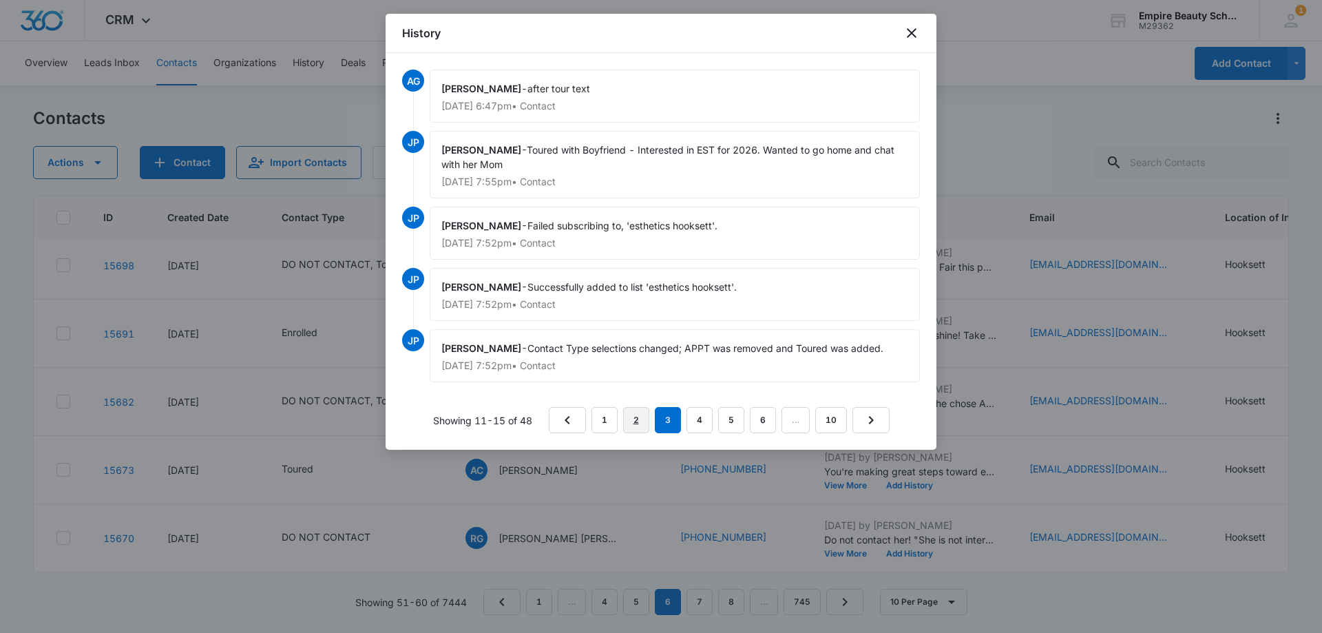
click at [641, 414] on link "2" at bounding box center [636, 420] width 26 height 26
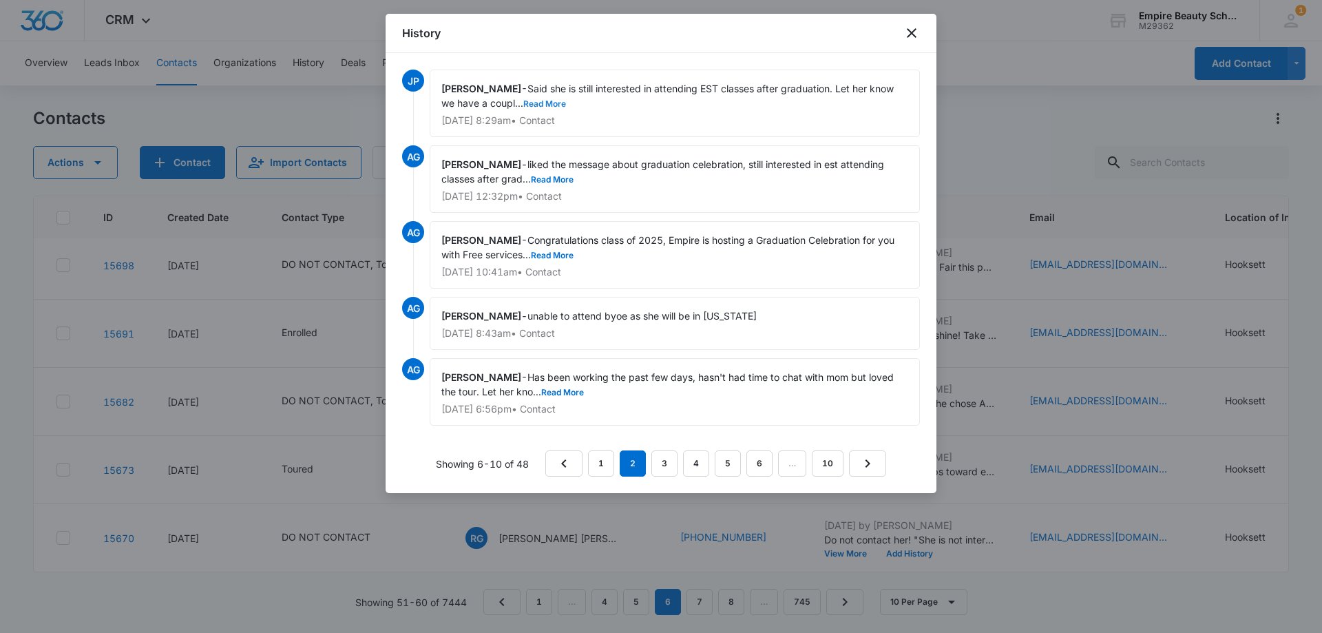
click at [557, 105] on button "Read More" at bounding box center [544, 104] width 43 height 8
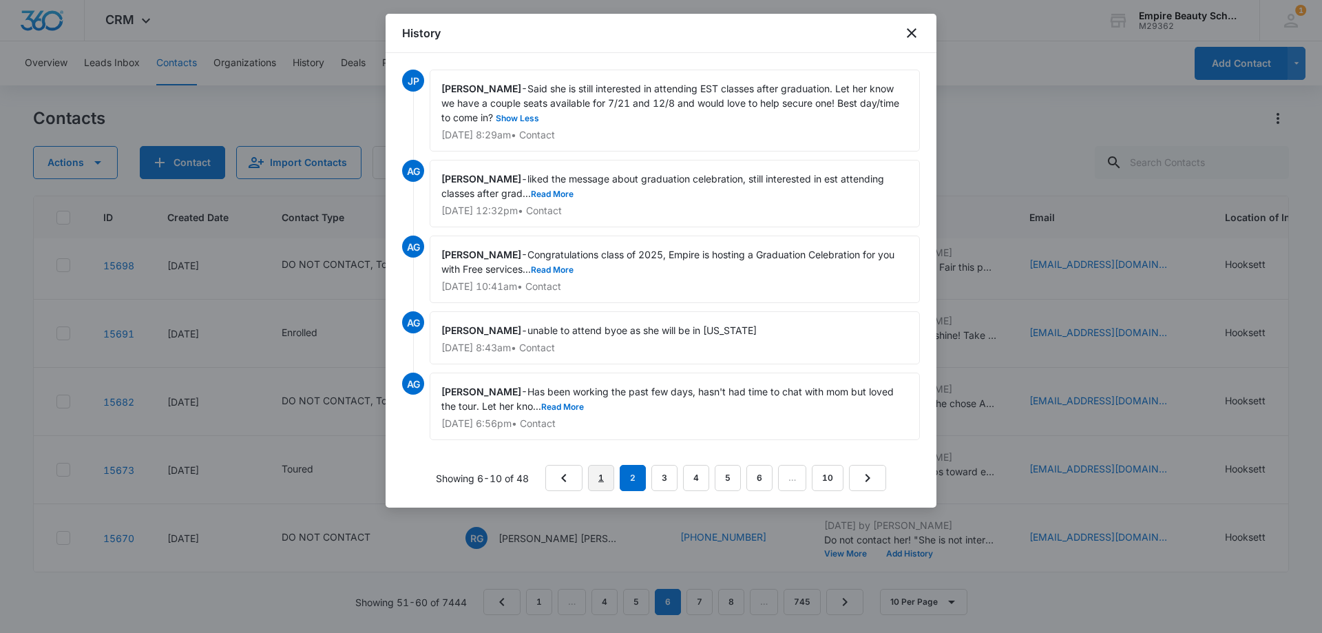
click at [600, 467] on link "1" at bounding box center [601, 478] width 26 height 26
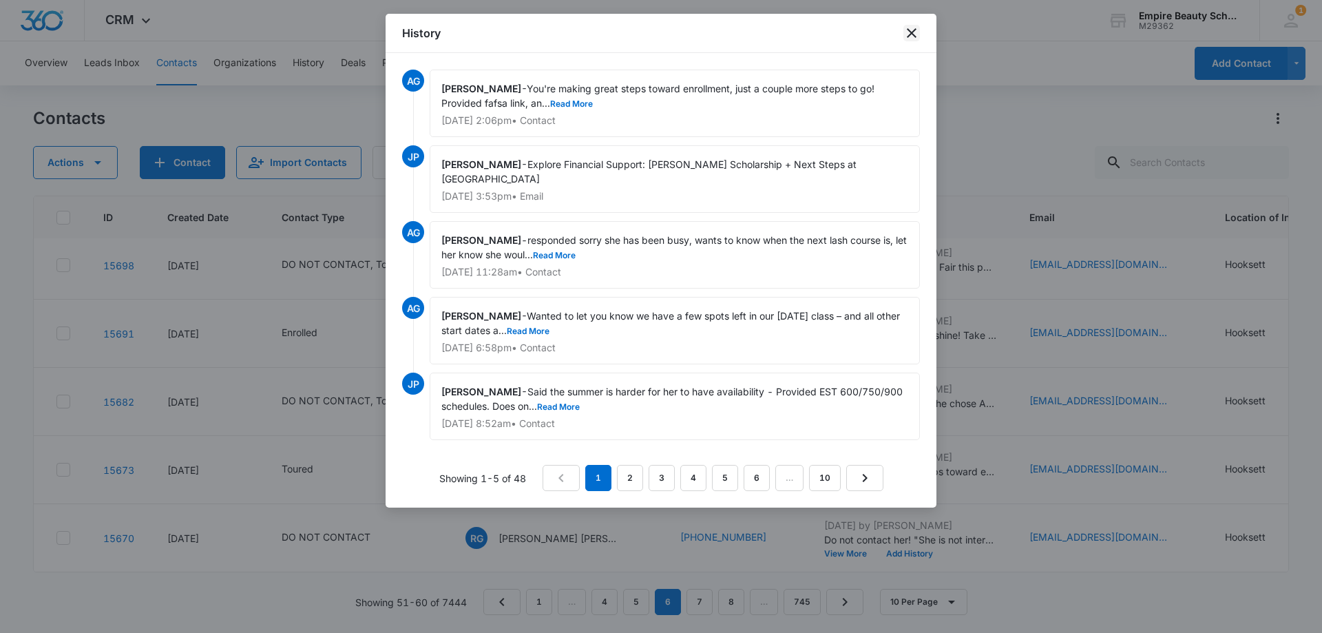
click at [909, 25] on icon "close" at bounding box center [911, 33] width 17 height 17
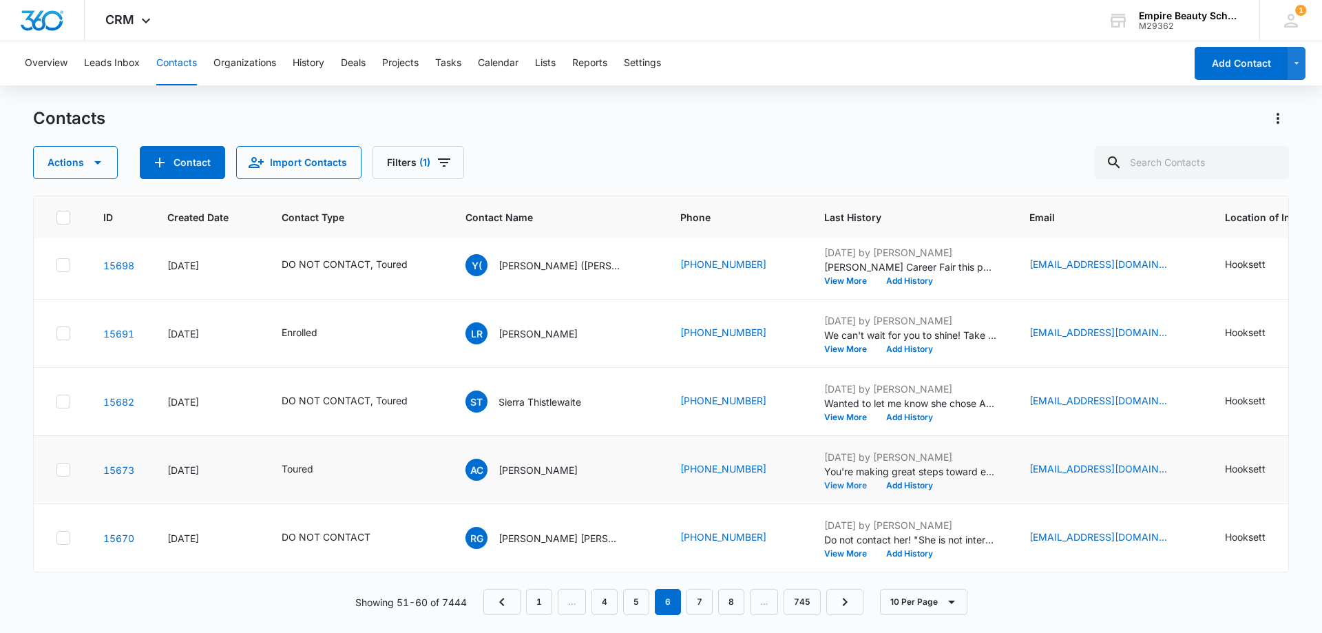
click at [824, 481] on button "View More" at bounding box center [850, 485] width 52 height 8
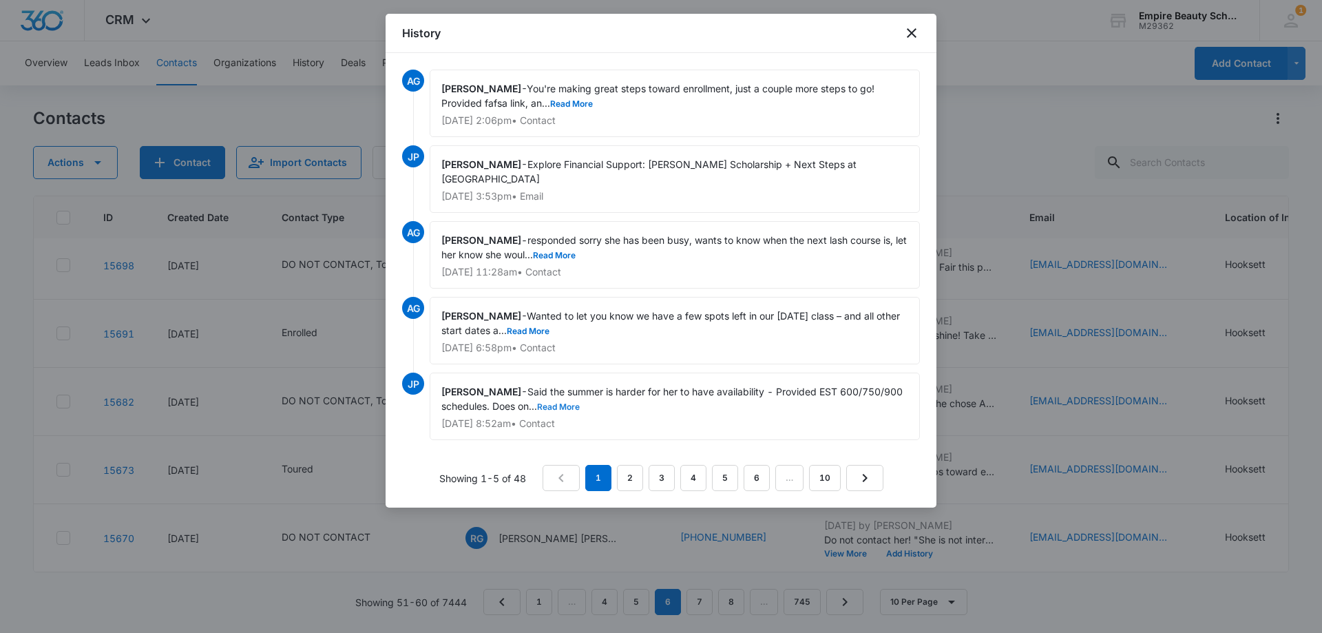
drag, startPoint x: 639, startPoint y: 402, endPoint x: 648, endPoint y: 440, distance: 39.1
click at [580, 403] on button "Read More" at bounding box center [558, 407] width 43 height 8
click at [549, 327] on button "Read More" at bounding box center [528, 331] width 43 height 8
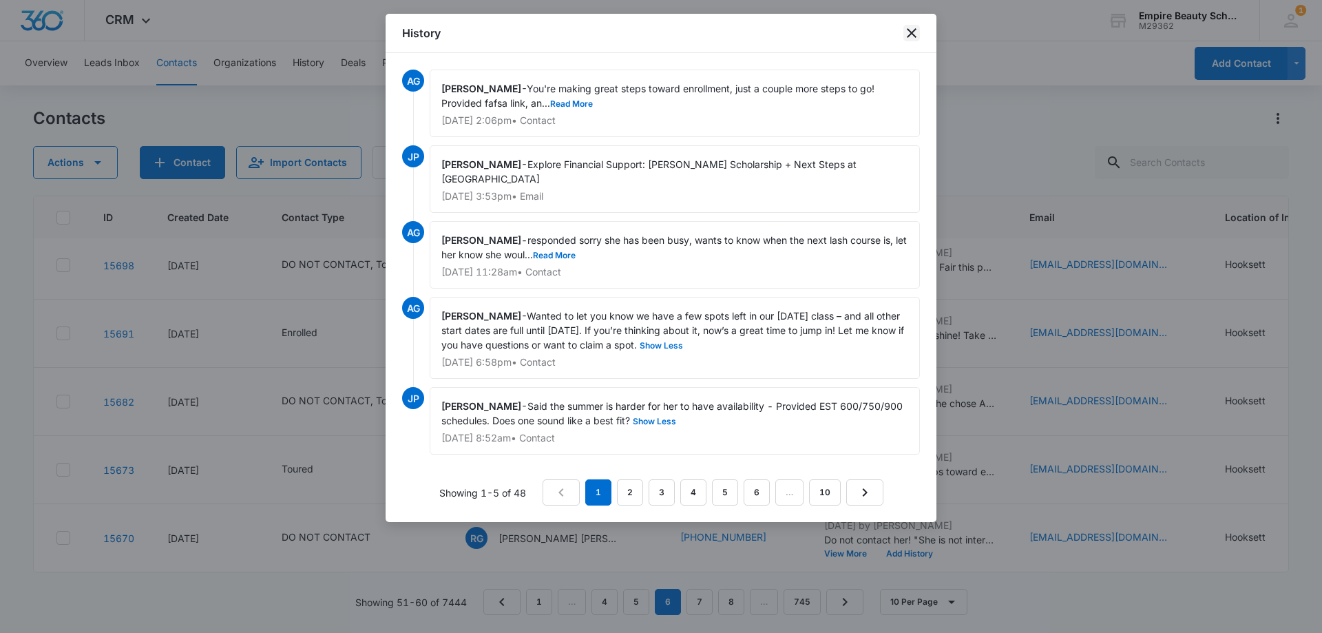
click at [913, 36] on icon "close" at bounding box center [911, 33] width 17 height 17
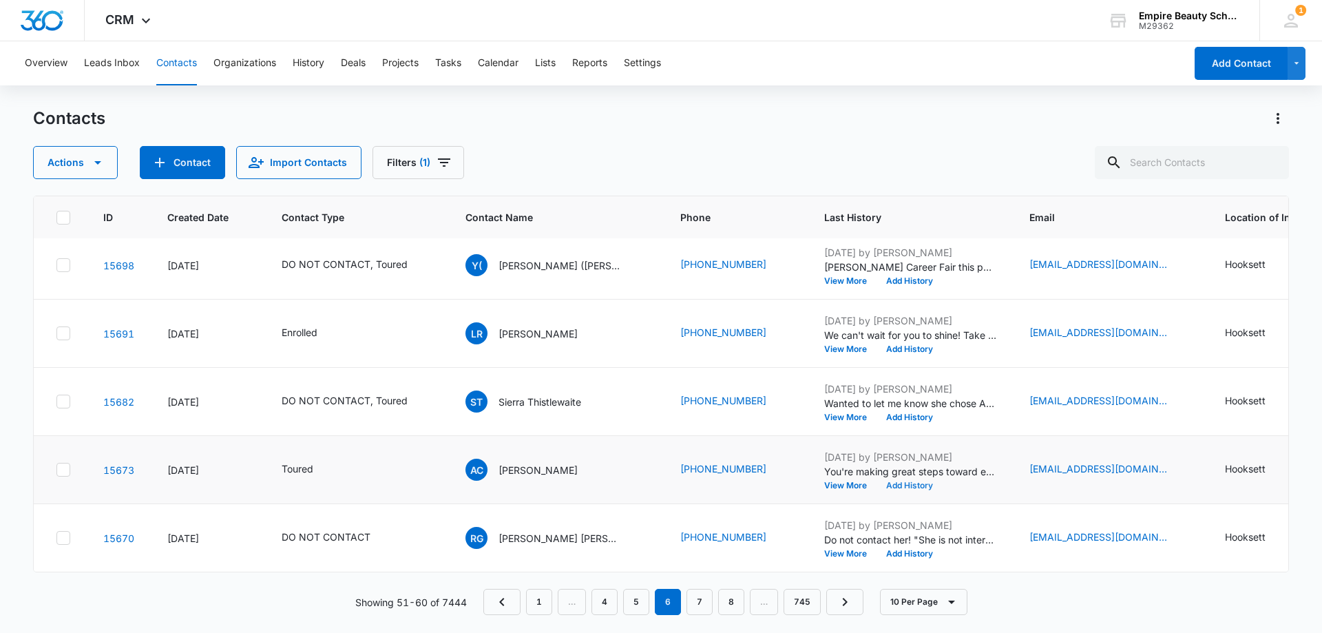
click at [879, 481] on button "Add History" at bounding box center [909, 485] width 66 height 8
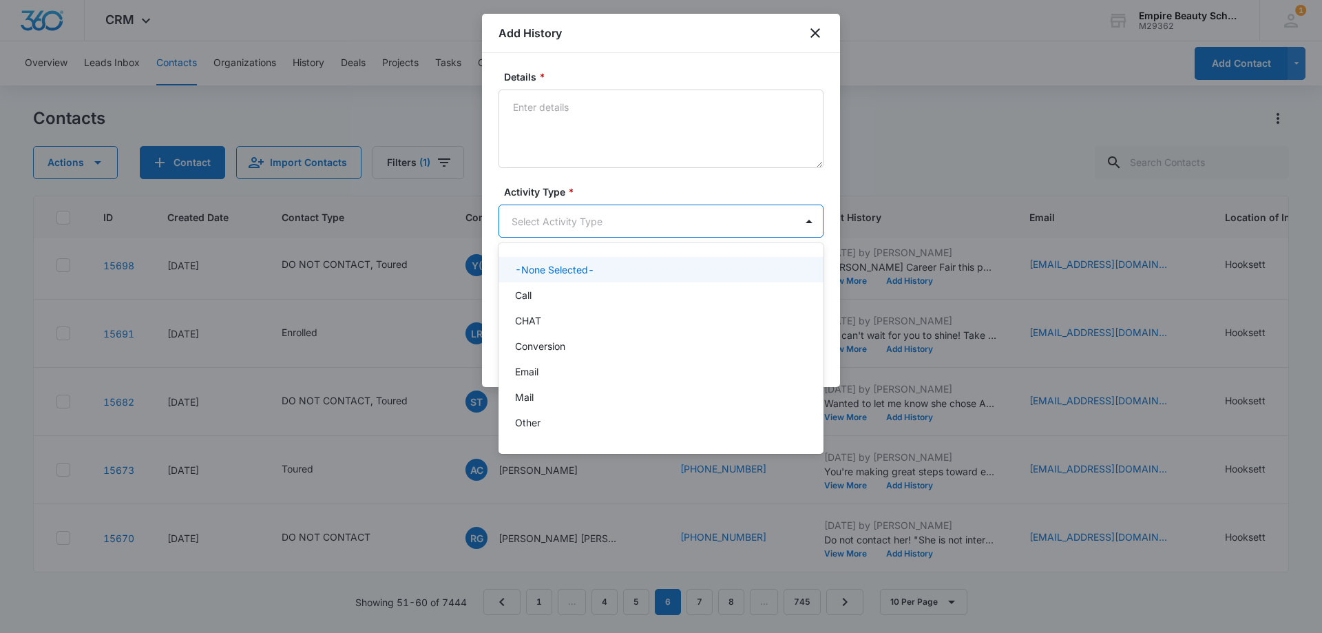
click at [574, 220] on body "CRM Apps Forms CRM Email Shop Payments POS Files Brand Settings Empire Beauty S…" at bounding box center [661, 316] width 1322 height 633
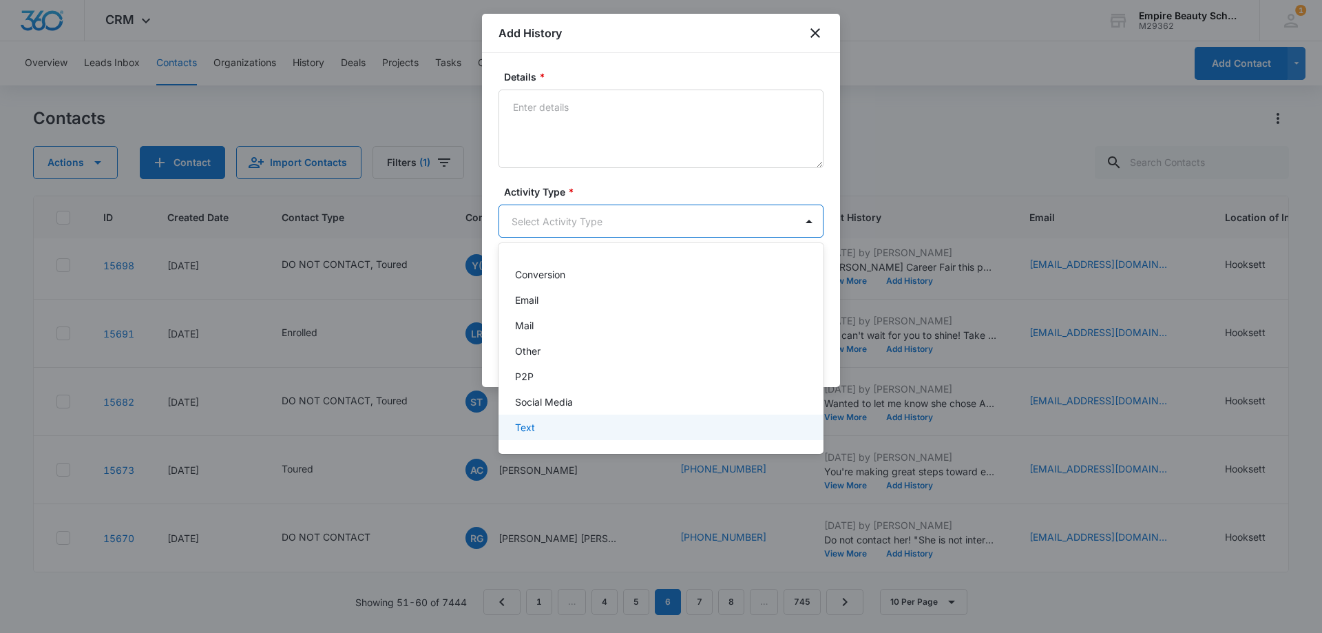
click at [545, 423] on div "Text" at bounding box center [659, 427] width 289 height 14
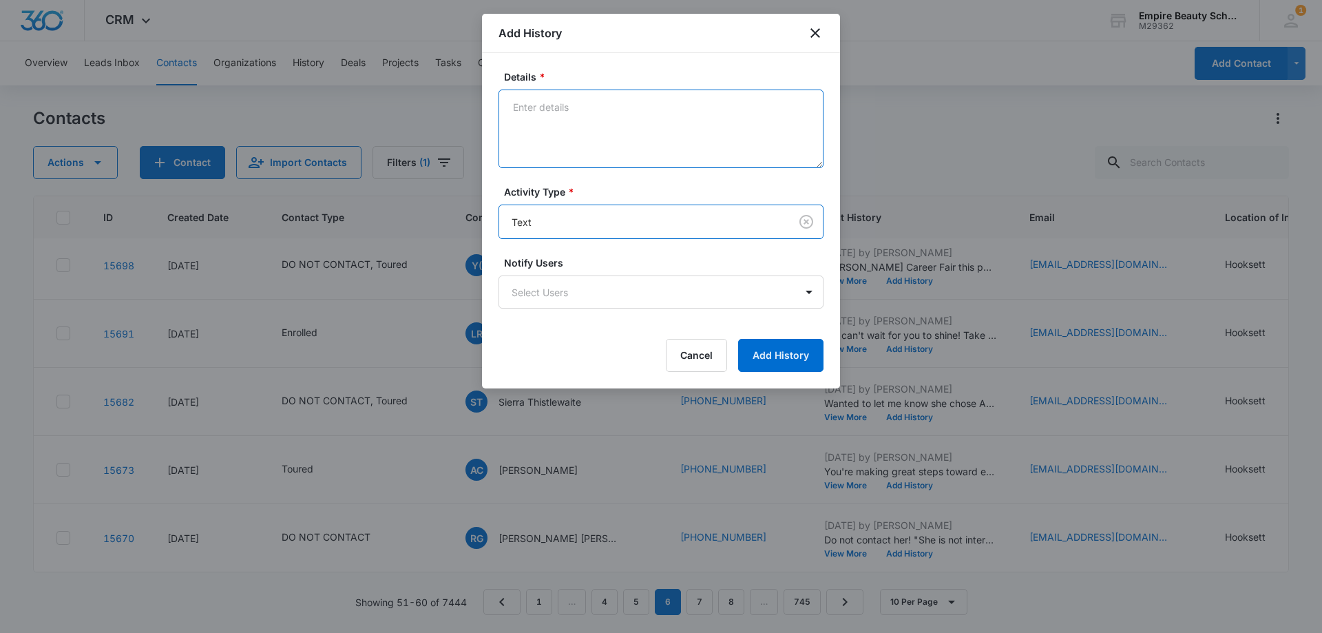
click at [542, 97] on textarea "Details *" at bounding box center [660, 128] width 325 height 78
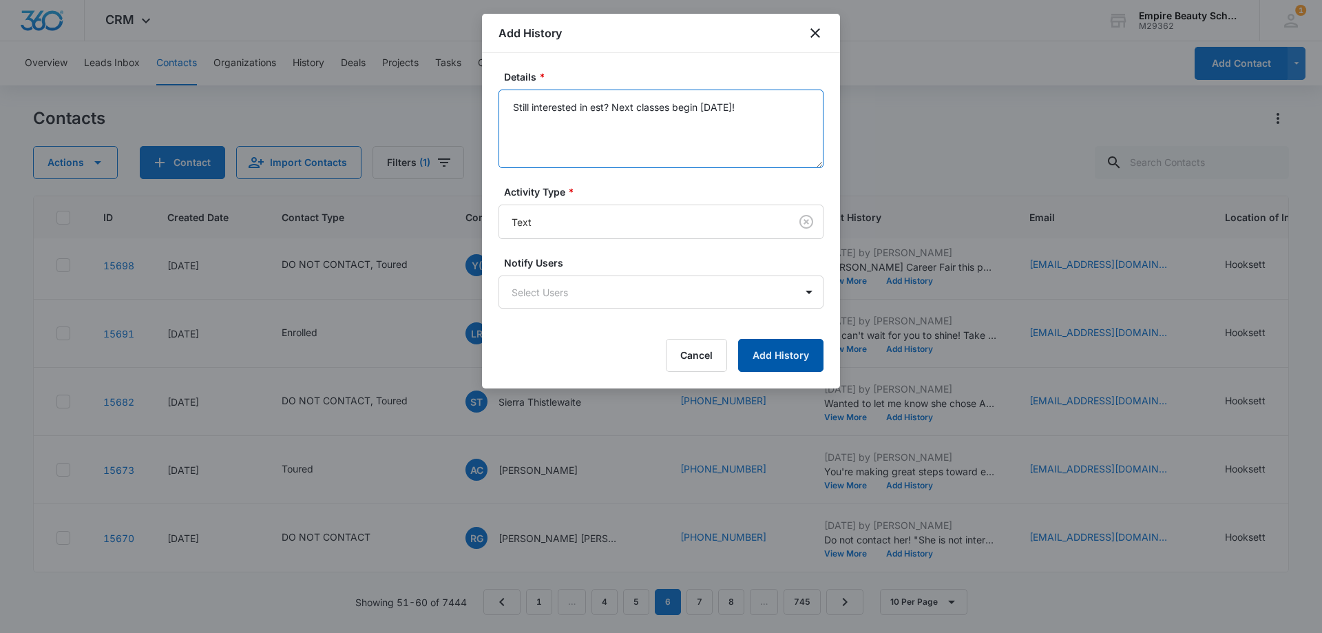
type textarea "Still interested in est? Next classes begin [DATE]!"
click at [778, 354] on button "Add History" at bounding box center [780, 355] width 85 height 33
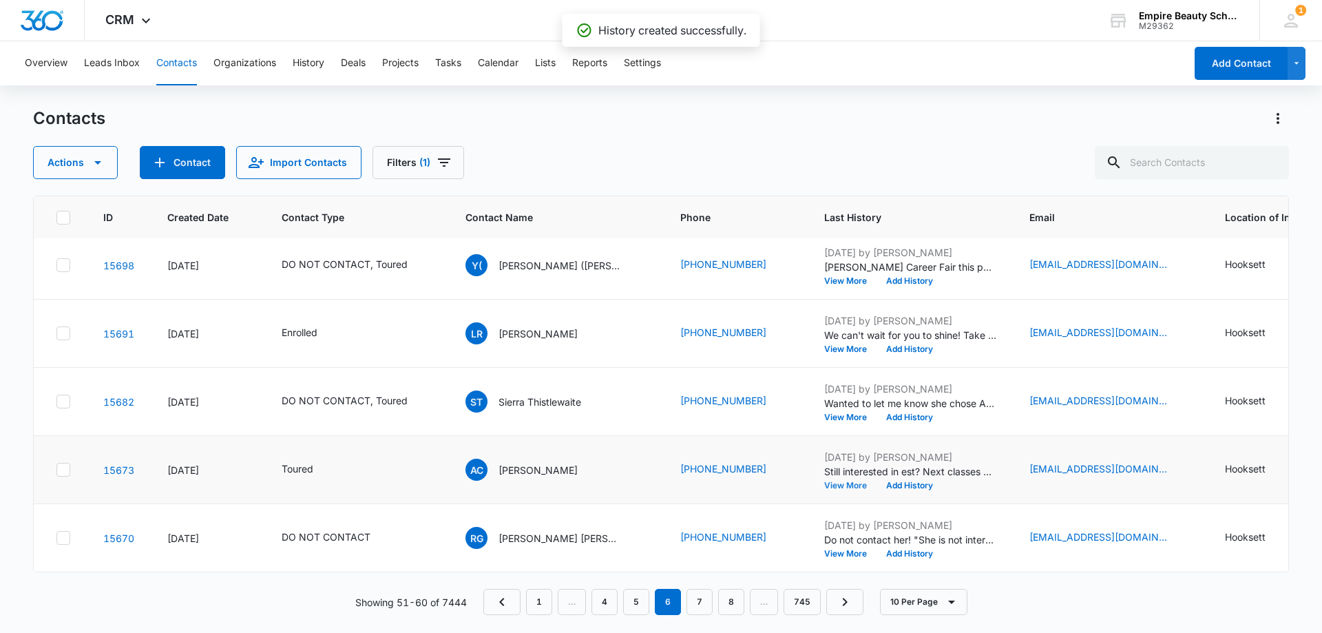
click at [824, 481] on button "View More" at bounding box center [850, 485] width 52 height 8
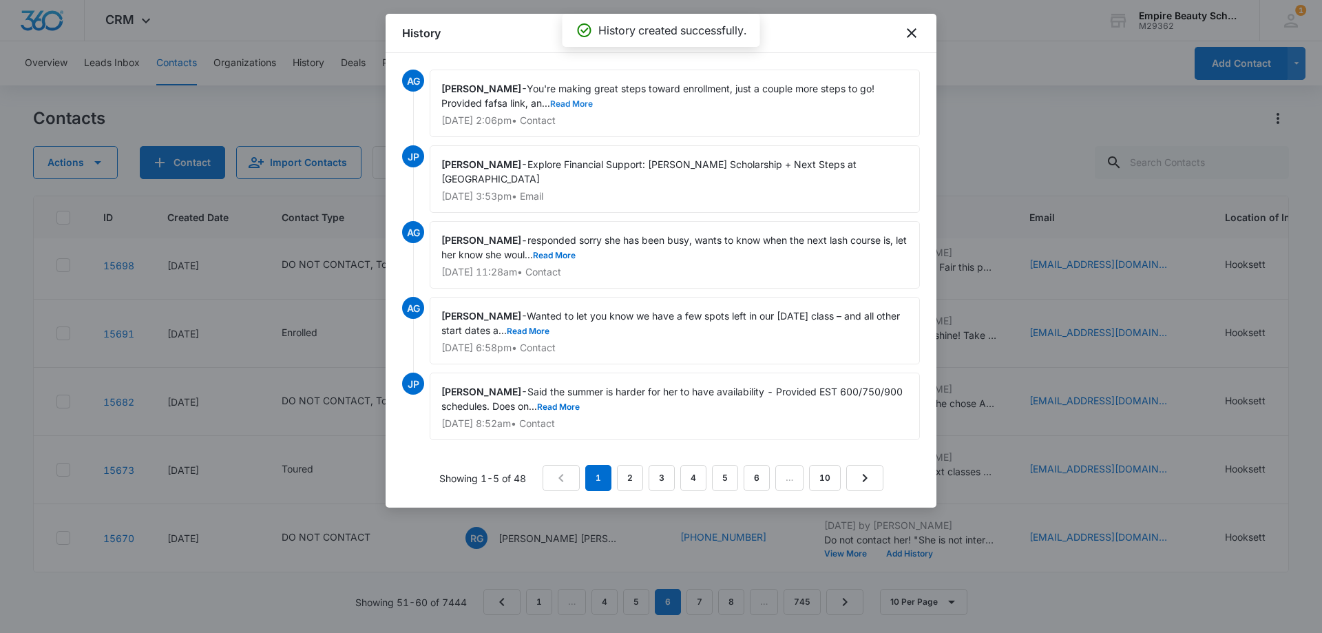
click at [574, 103] on button "Read More" at bounding box center [571, 104] width 43 height 8
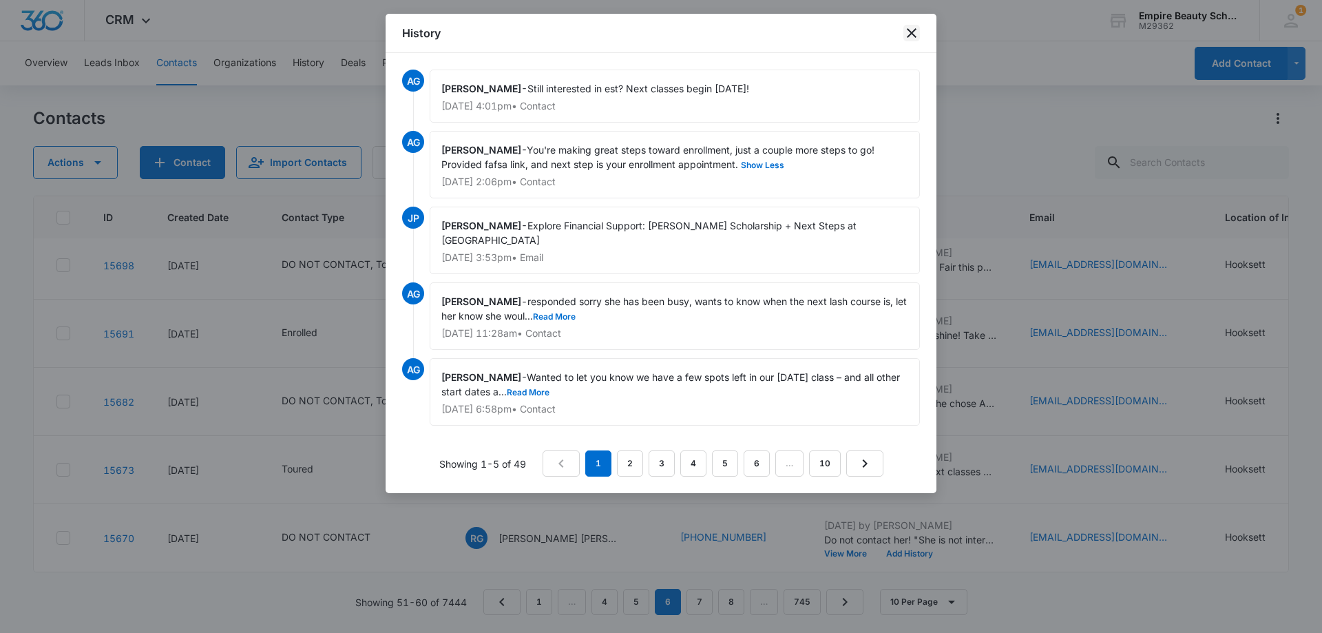
click at [905, 34] on icon "close" at bounding box center [911, 33] width 17 height 17
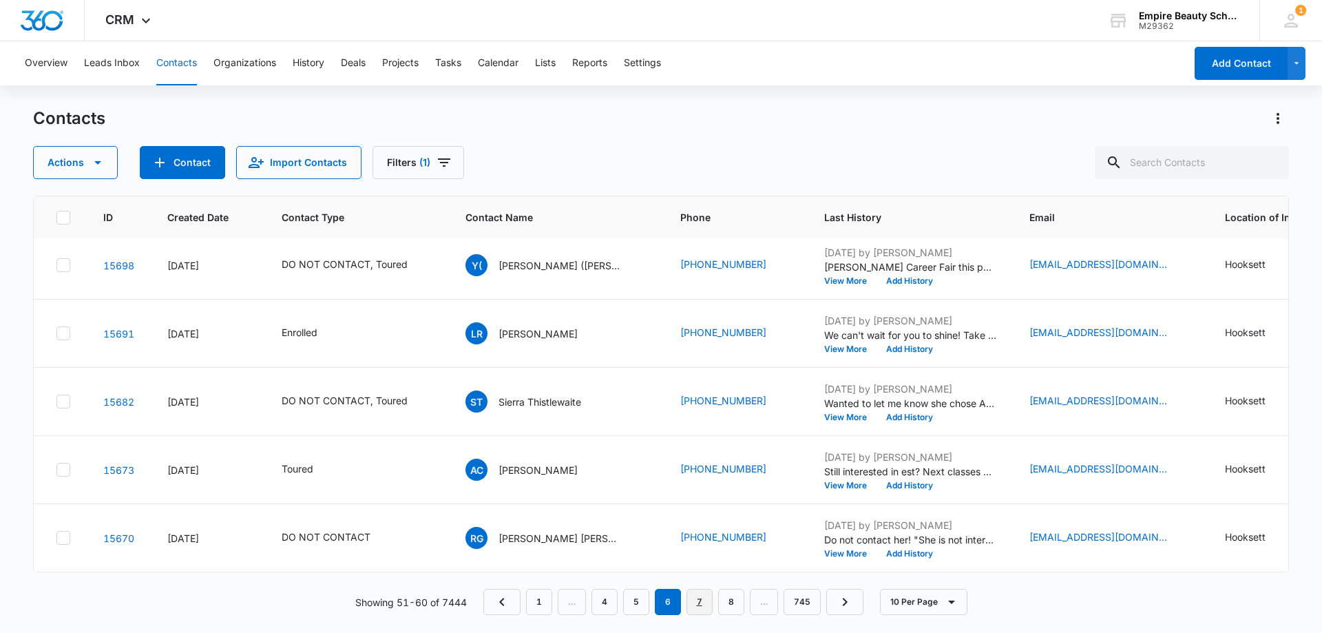
click at [708, 598] on link "7" at bounding box center [699, 602] width 26 height 26
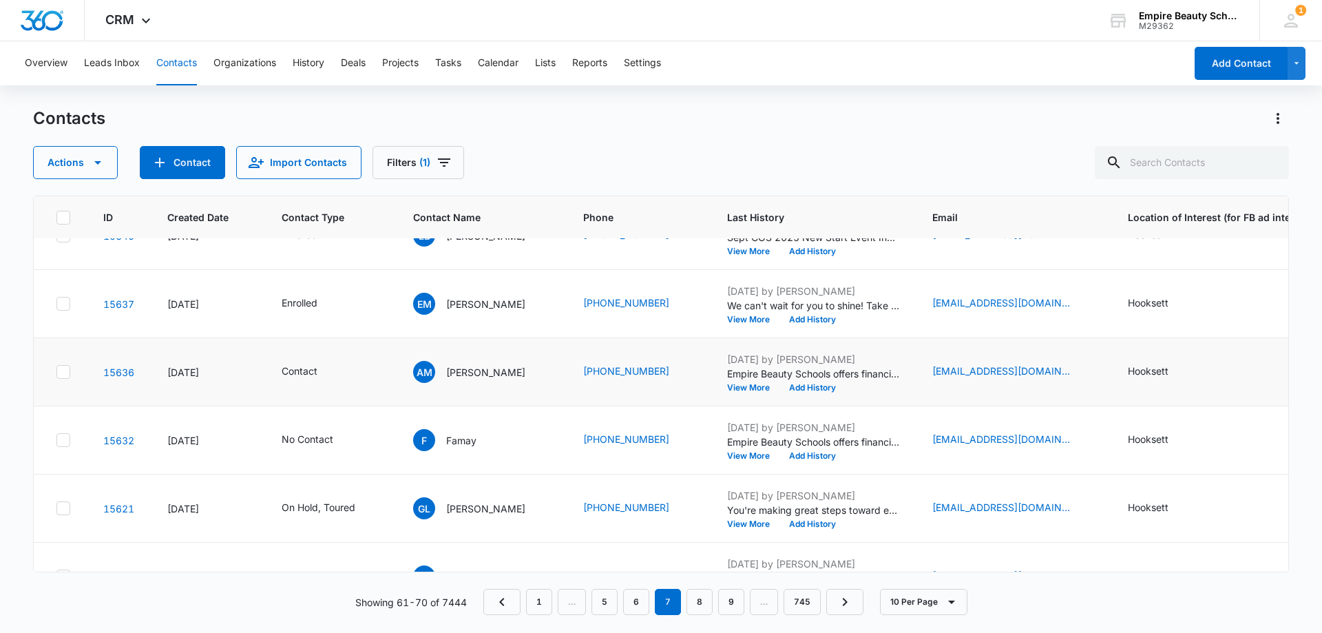
scroll to position [344, 0]
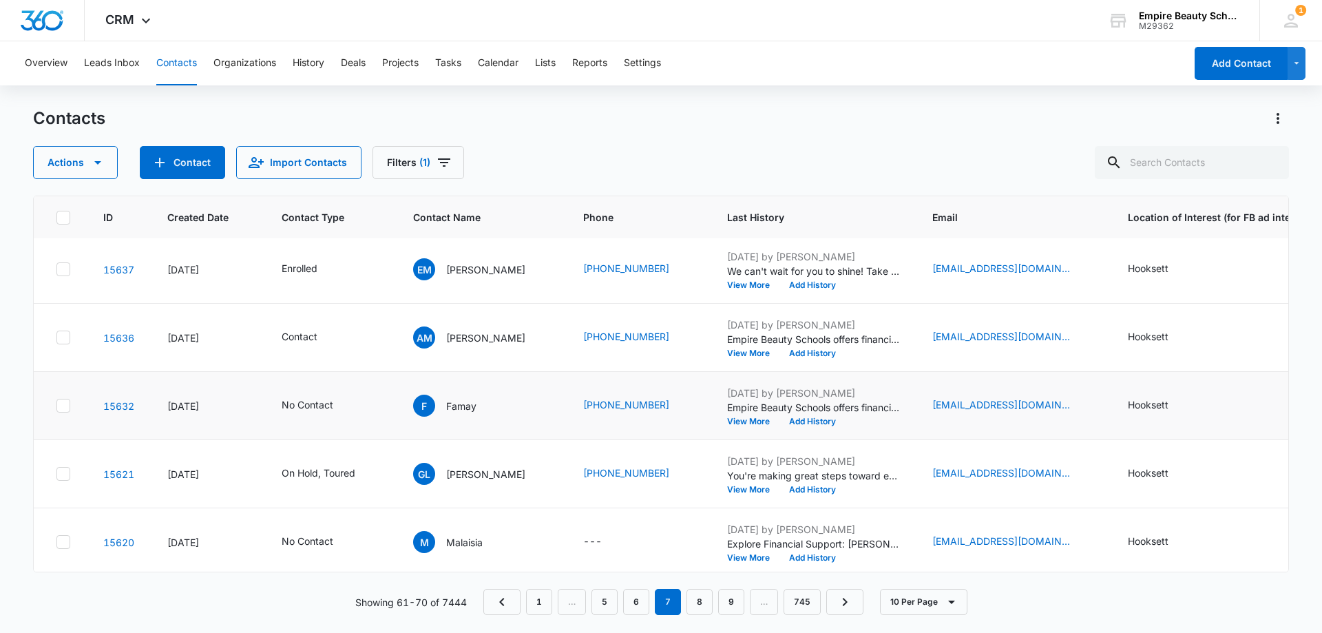
click at [748, 415] on div "[DATE] by [PERSON_NAME] Empire Beauty Schools offers financial assistance oppor…" at bounding box center [813, 405] width 172 height 40
click at [761, 424] on button "View More" at bounding box center [753, 421] width 52 height 8
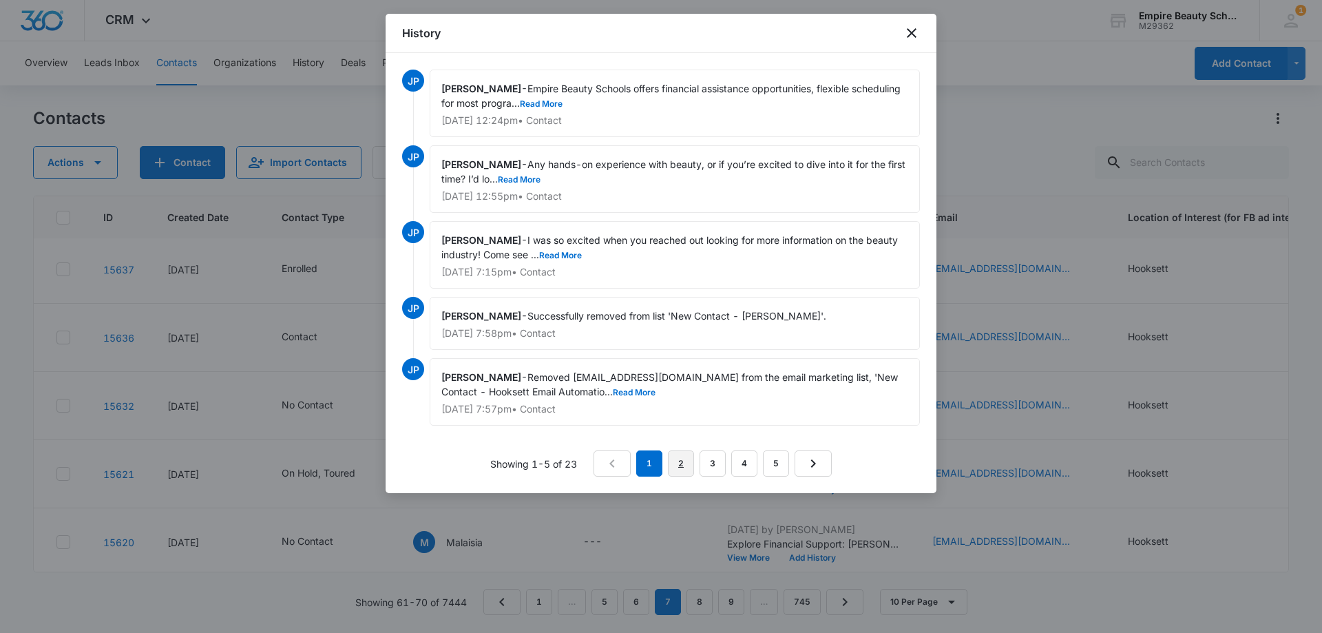
click at [677, 464] on link "2" at bounding box center [681, 463] width 26 height 26
click at [562, 259] on button "Read More" at bounding box center [559, 255] width 43 height 8
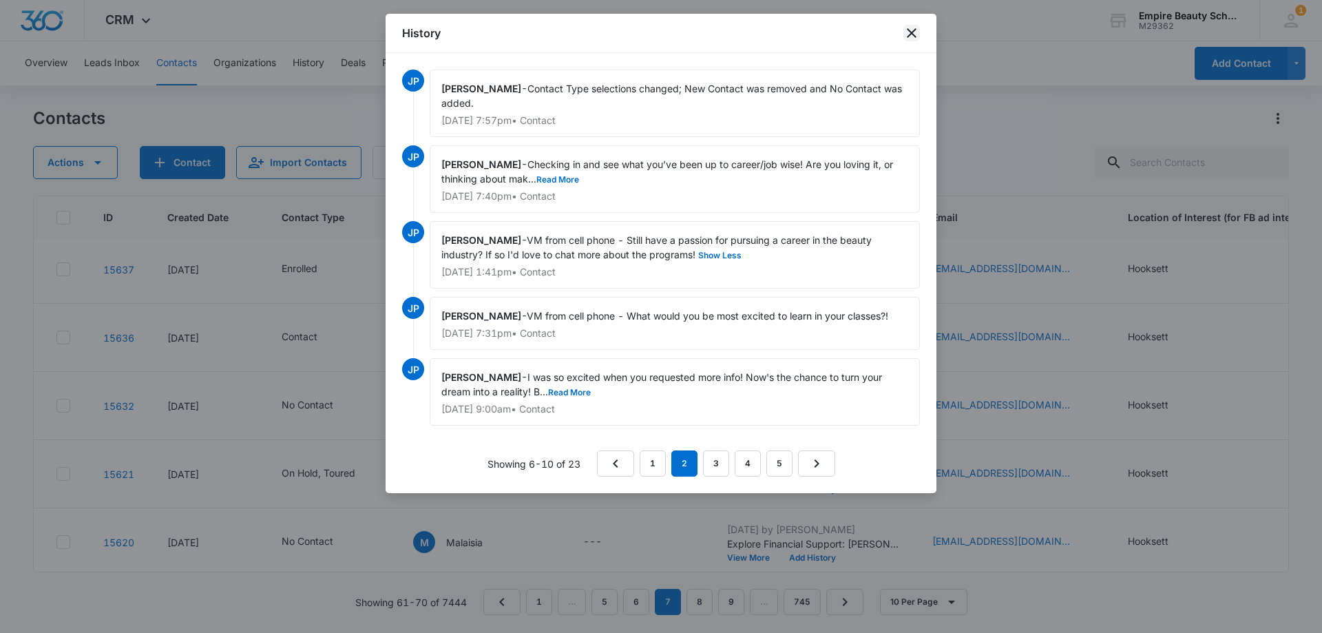
click at [909, 39] on icon "close" at bounding box center [911, 33] width 17 height 17
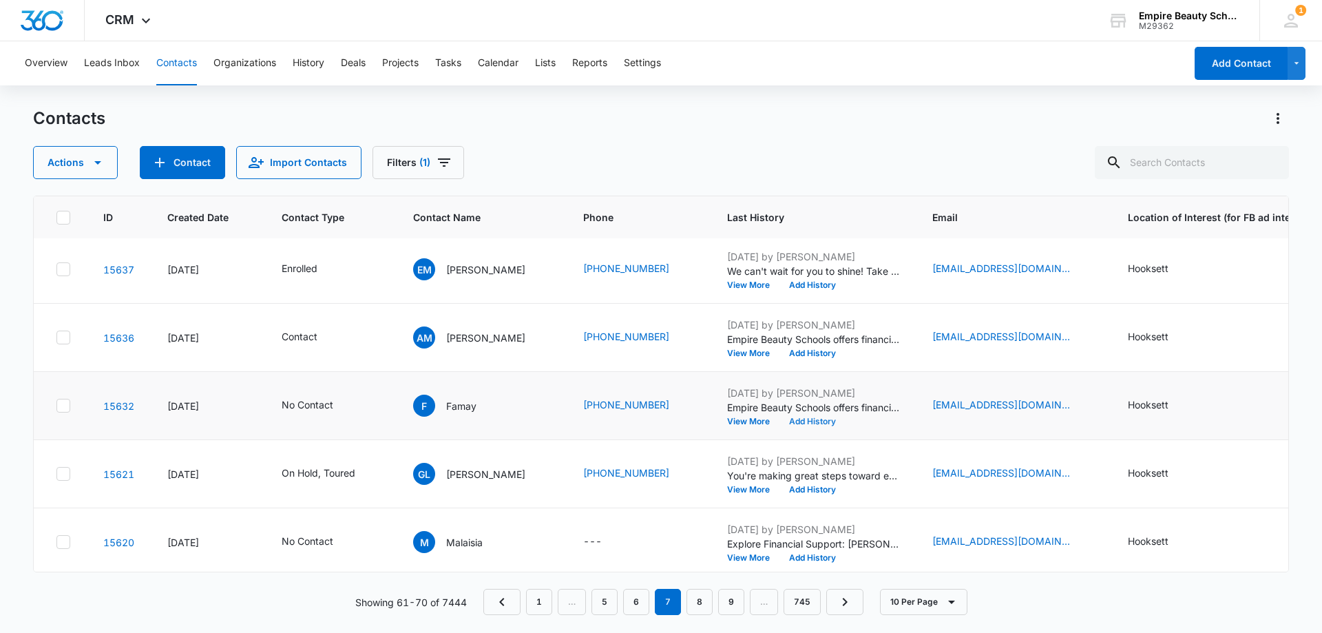
click at [790, 420] on button "Add History" at bounding box center [812, 421] width 66 height 8
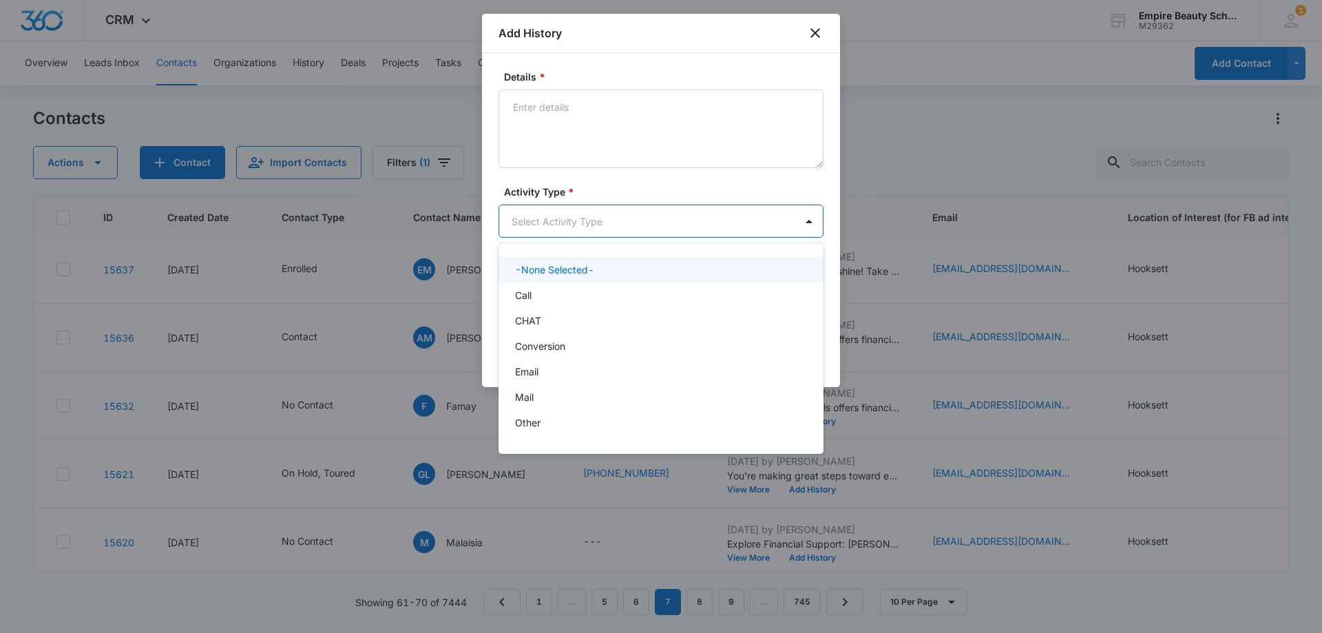
click at [568, 225] on body "CRM Apps Forms CRM Email Shop Payments POS Files Brand Settings Empire Beauty S…" at bounding box center [661, 316] width 1322 height 633
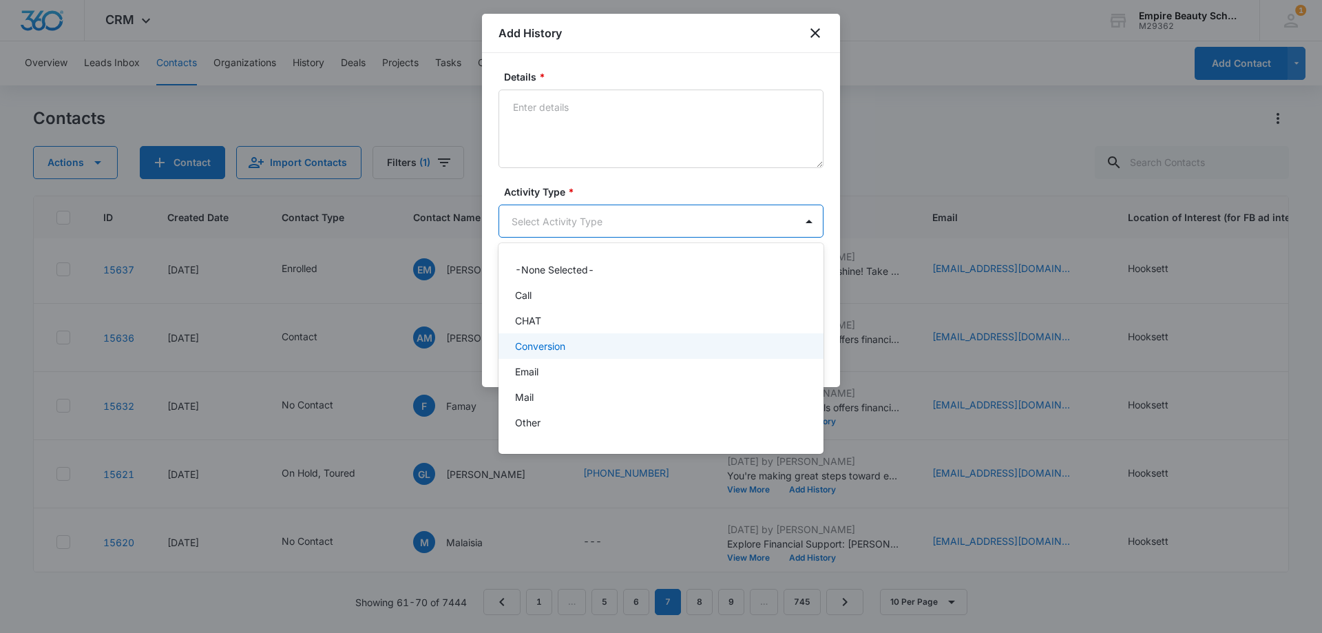
scroll to position [72, 0]
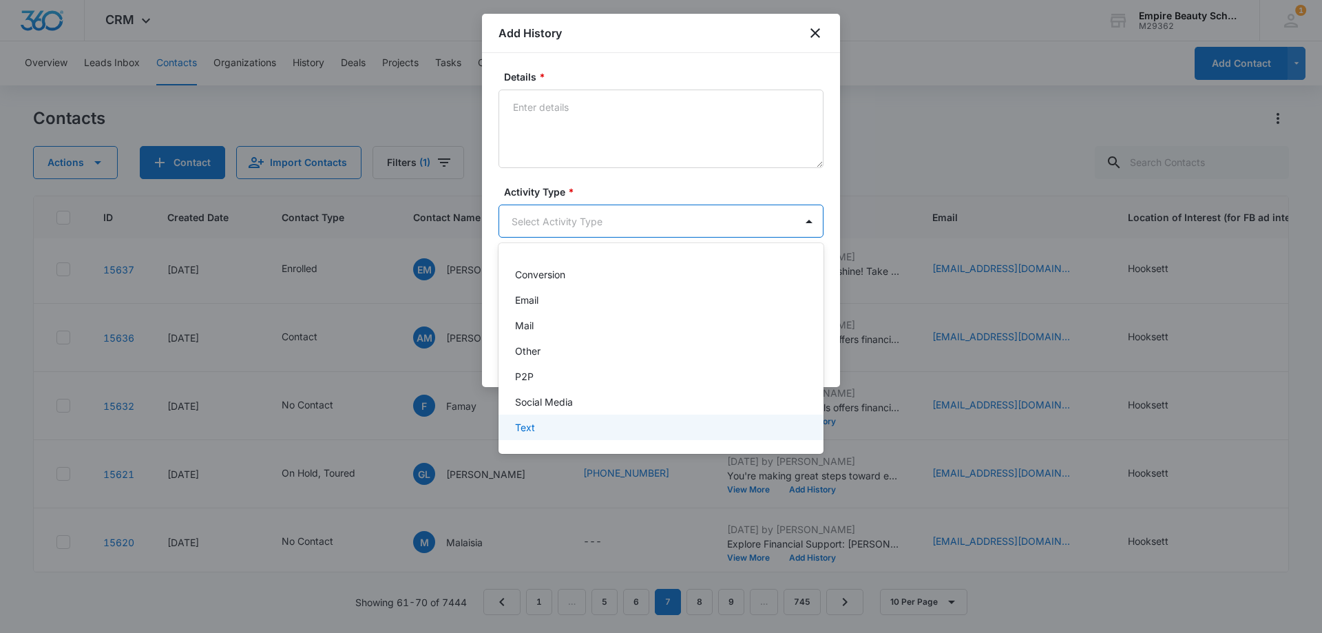
click at [565, 434] on div "Text" at bounding box center [659, 427] width 289 height 14
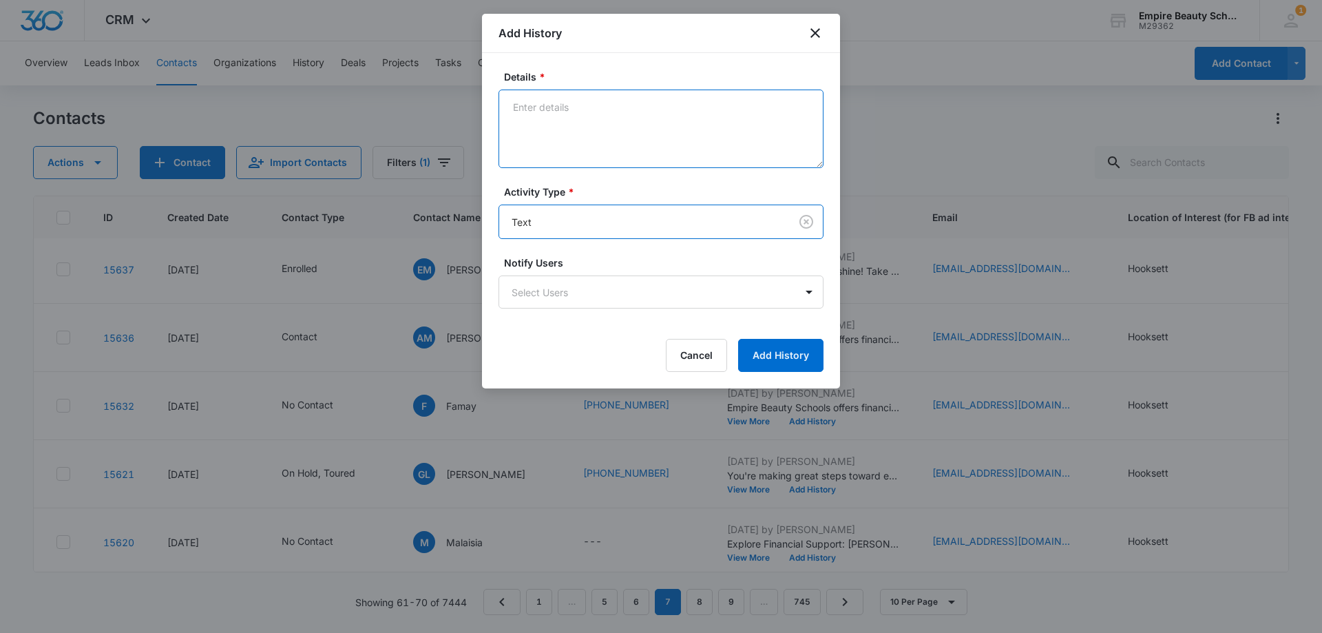
click at [567, 117] on textarea "Details *" at bounding box center [660, 128] width 325 height 78
type textarea "s"
paste textarea "Checking in since we last spoke, still interested in learning more?"
click at [666, 105] on textarea "Checking in since we last spoke, still interested in learning more?" at bounding box center [660, 128] width 325 height 78
click at [754, 115] on textarea "Checking in still interested in learning more?" at bounding box center [660, 128] width 325 height 78
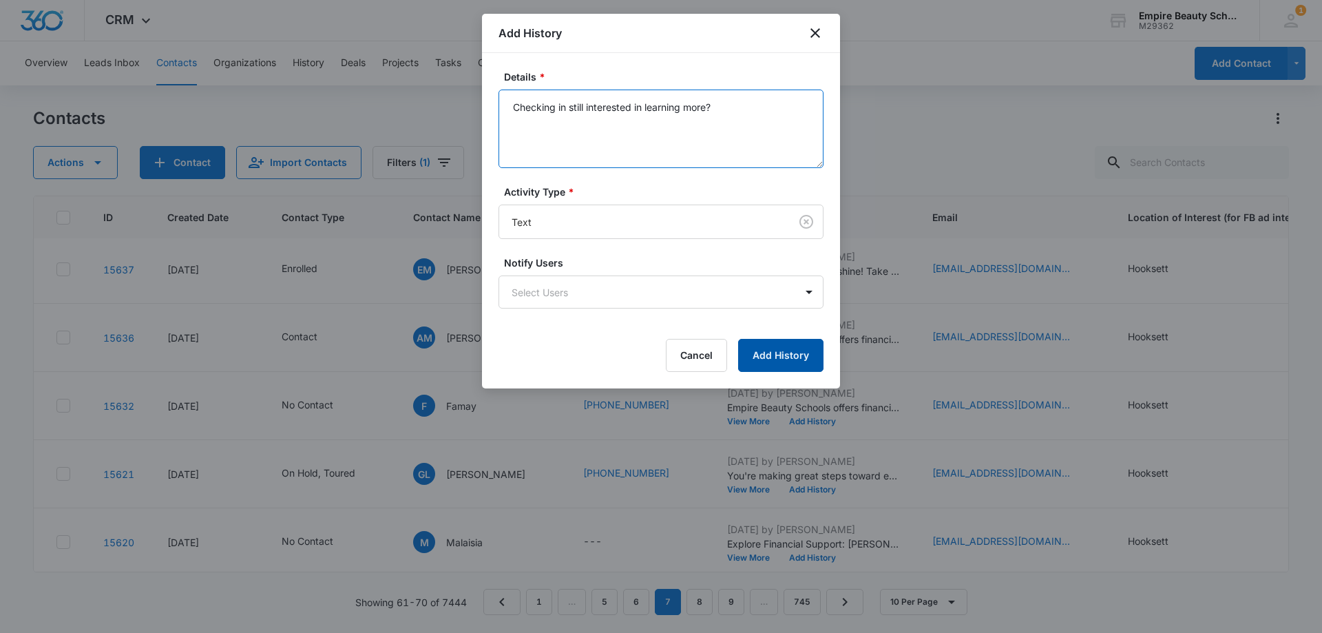
type textarea "Checking in still interested in learning more?"
click at [781, 348] on button "Add History" at bounding box center [780, 355] width 85 height 33
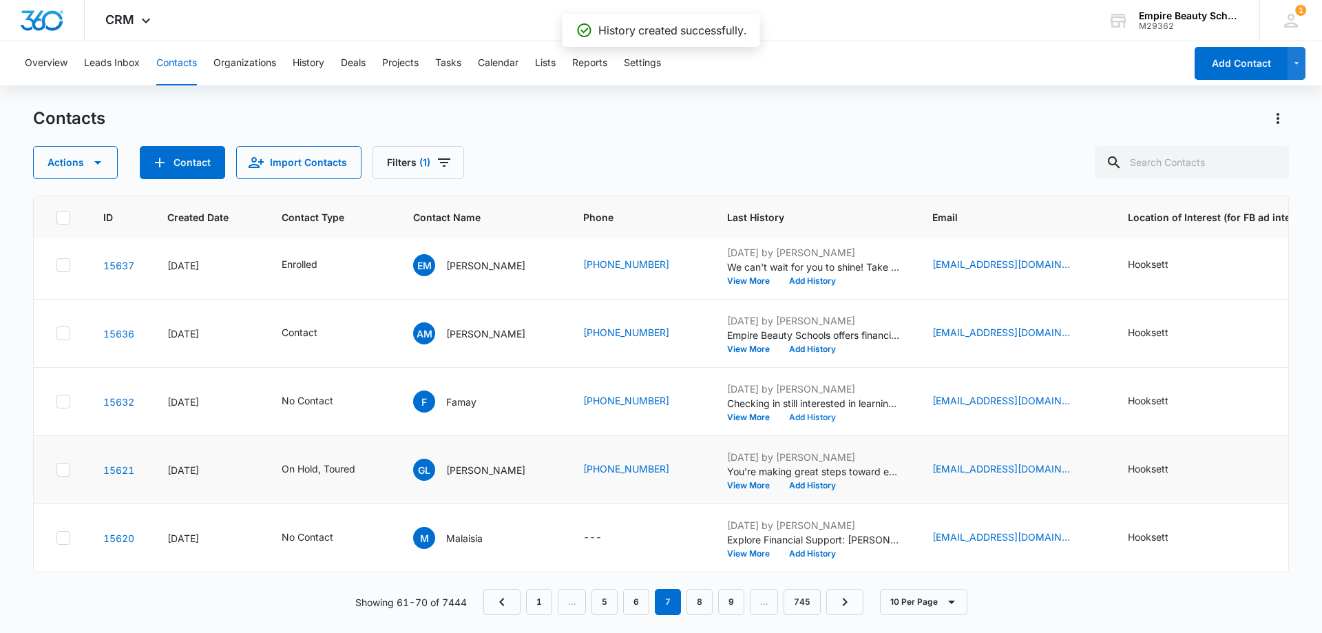
scroll to position [359, 0]
click at [741, 549] on button "View More" at bounding box center [753, 553] width 52 height 8
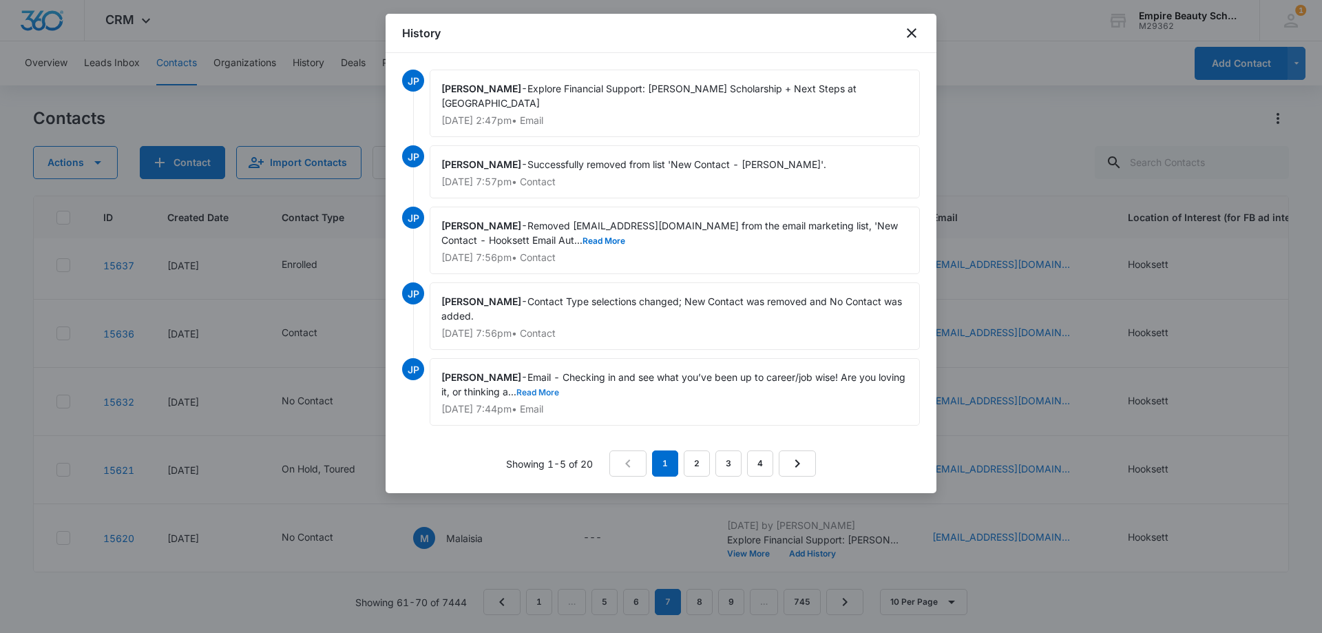
click at [559, 392] on button "Read More" at bounding box center [537, 392] width 43 height 8
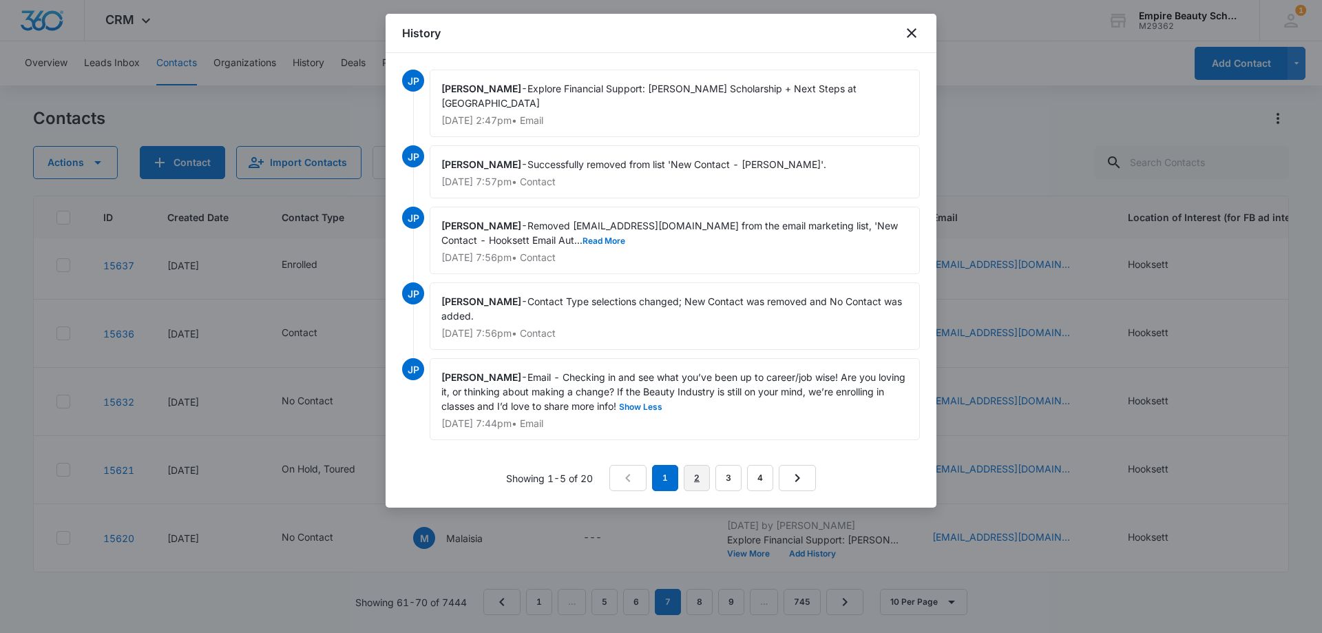
click at [699, 477] on link "2" at bounding box center [697, 478] width 26 height 26
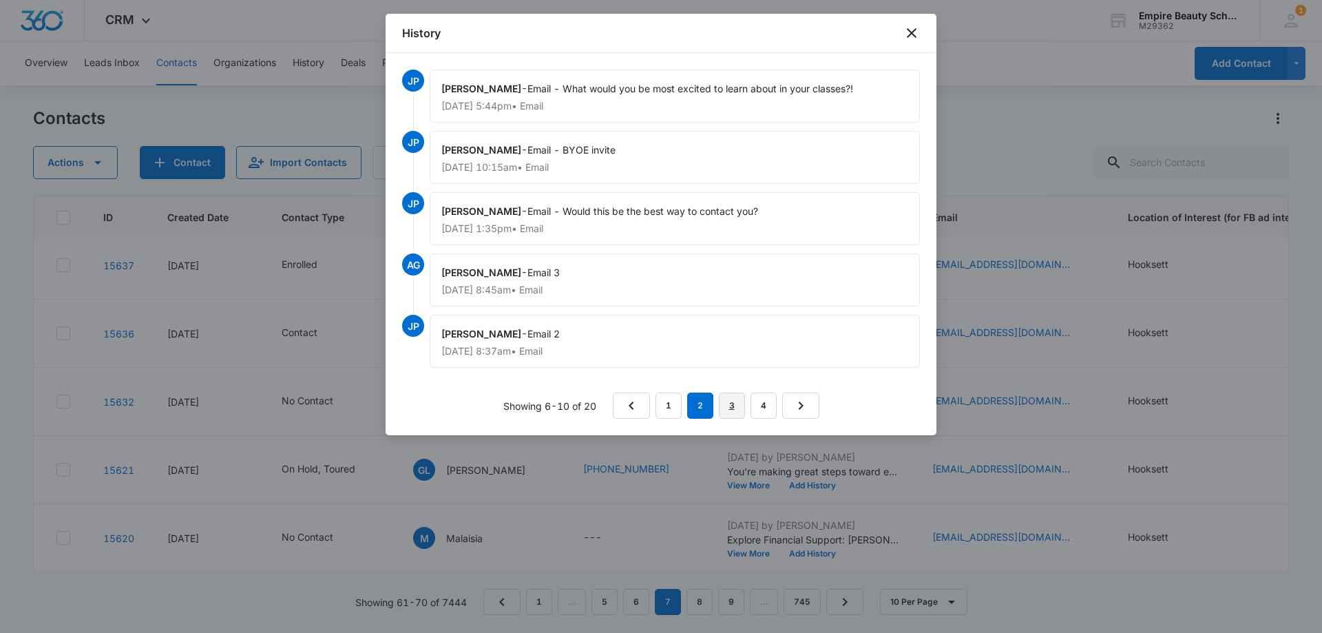
click at [733, 402] on link "3" at bounding box center [732, 405] width 26 height 26
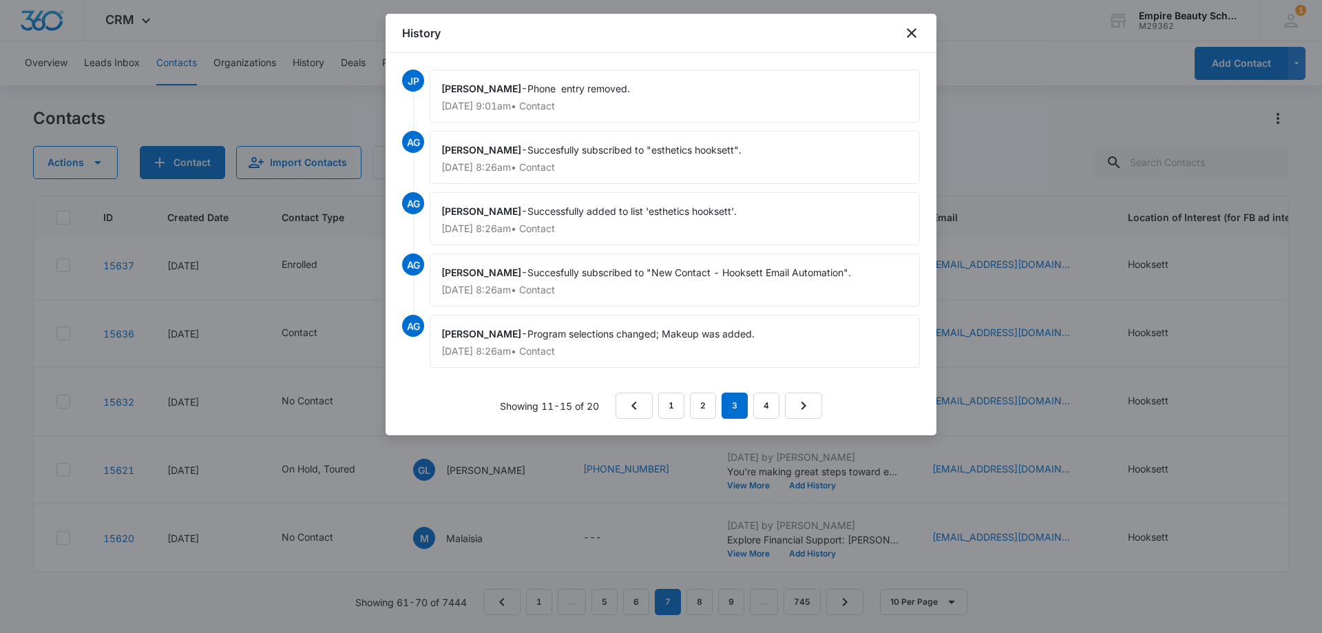
click at [688, 405] on nav "1 2 3 4" at bounding box center [718, 405] width 207 height 26
click at [689, 402] on nav "1 2 3 4" at bounding box center [718, 405] width 207 height 26
click at [693, 402] on link "2" at bounding box center [703, 405] width 26 height 26
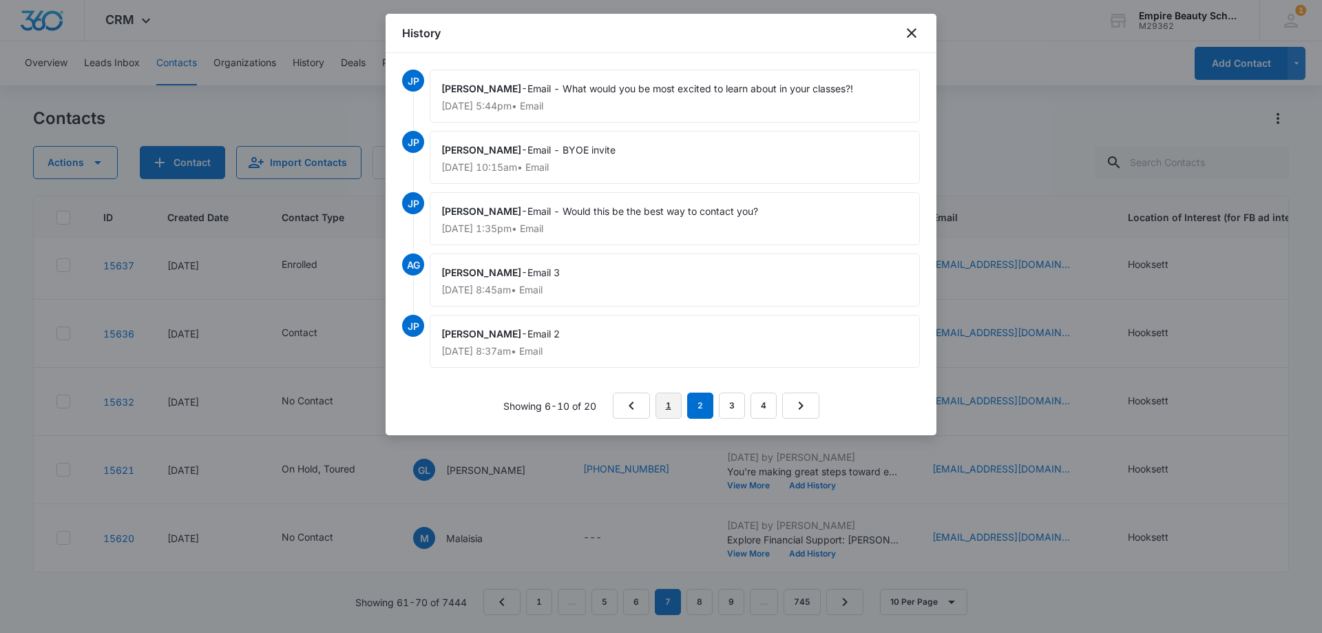
click at [673, 403] on link "1" at bounding box center [668, 405] width 26 height 26
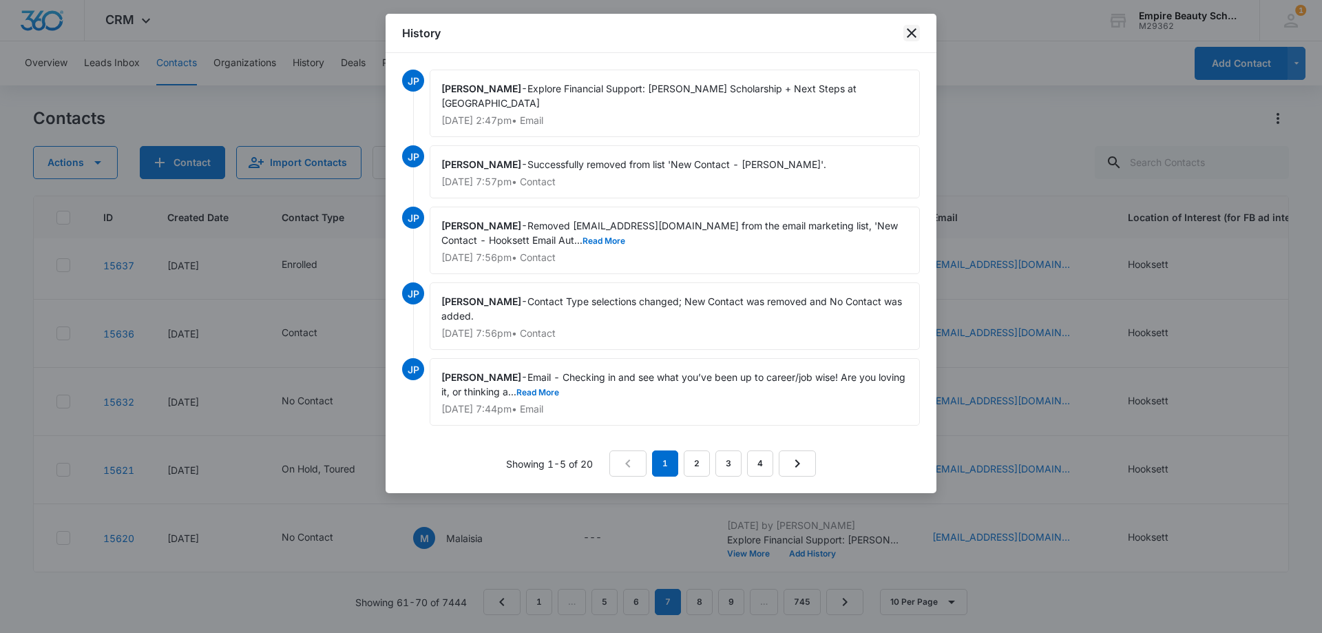
click at [911, 32] on icon "close" at bounding box center [911, 33] width 17 height 17
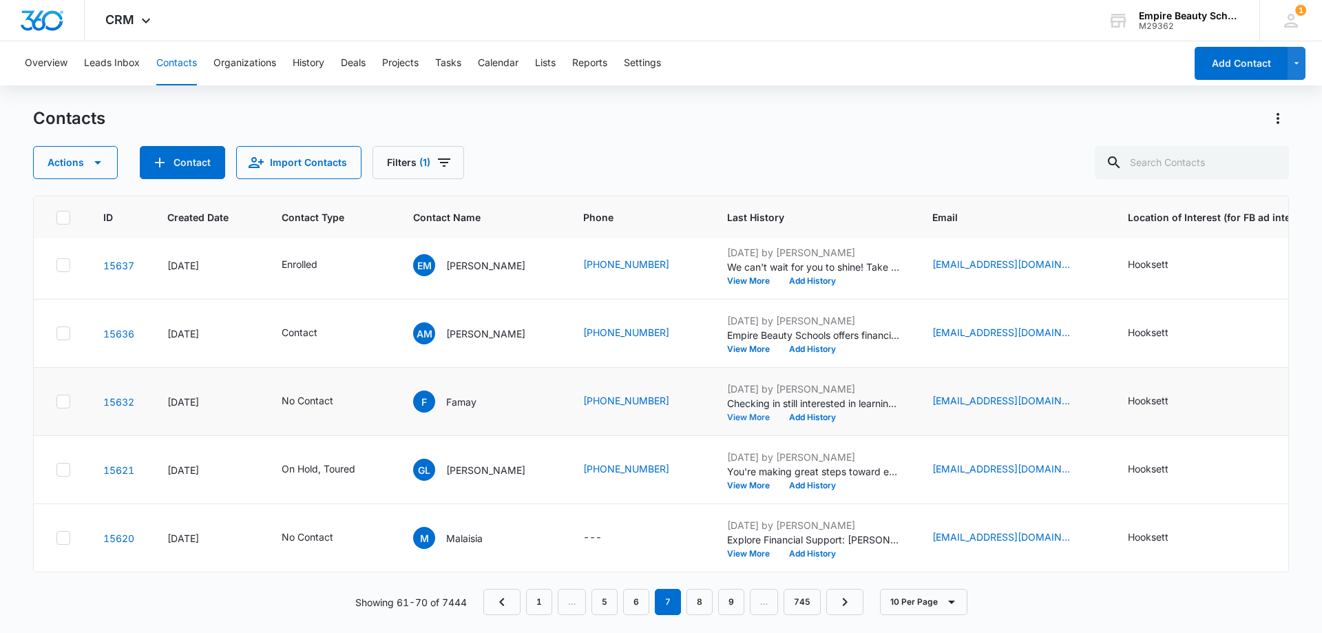
click at [744, 413] on button "View More" at bounding box center [753, 417] width 52 height 8
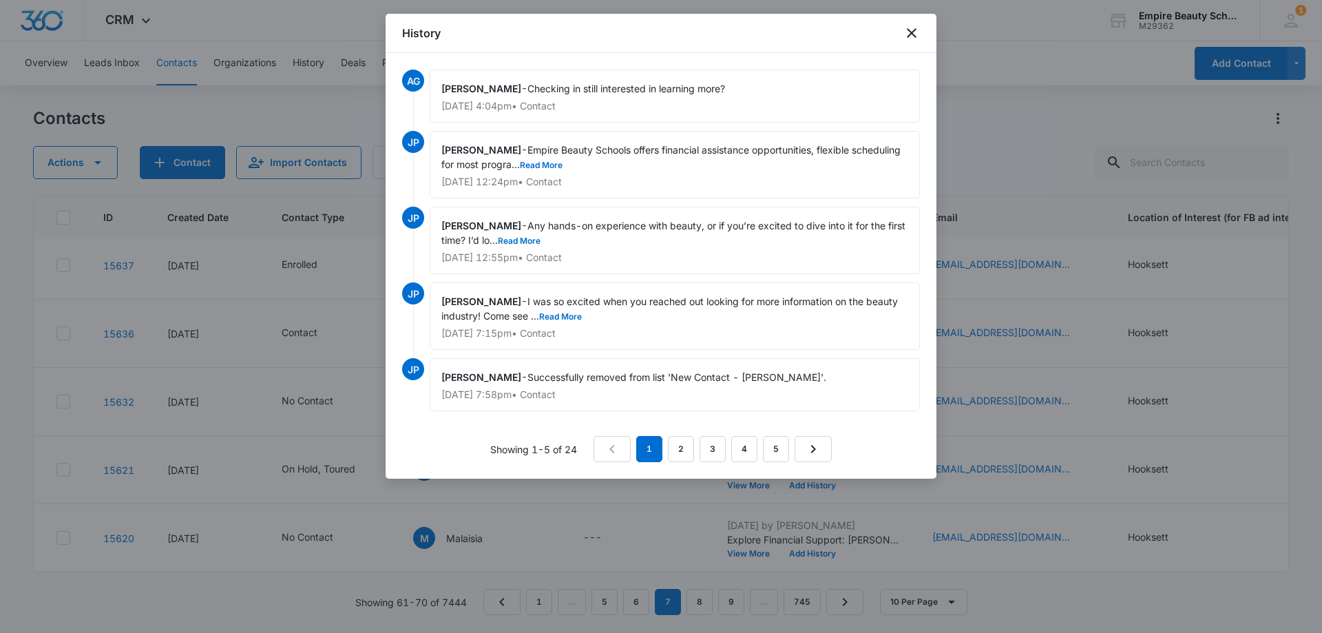
drag, startPoint x: 732, startPoint y: 85, endPoint x: 529, endPoint y: 89, distance: 203.1
click at [529, 89] on div "[PERSON_NAME] - Checking in still interested in learning more? [DATE] 4:04pm • …" at bounding box center [675, 96] width 490 height 53
copy span "Checking in still interested in learning more?"
click at [909, 35] on icon "close" at bounding box center [912, 33] width 10 height 10
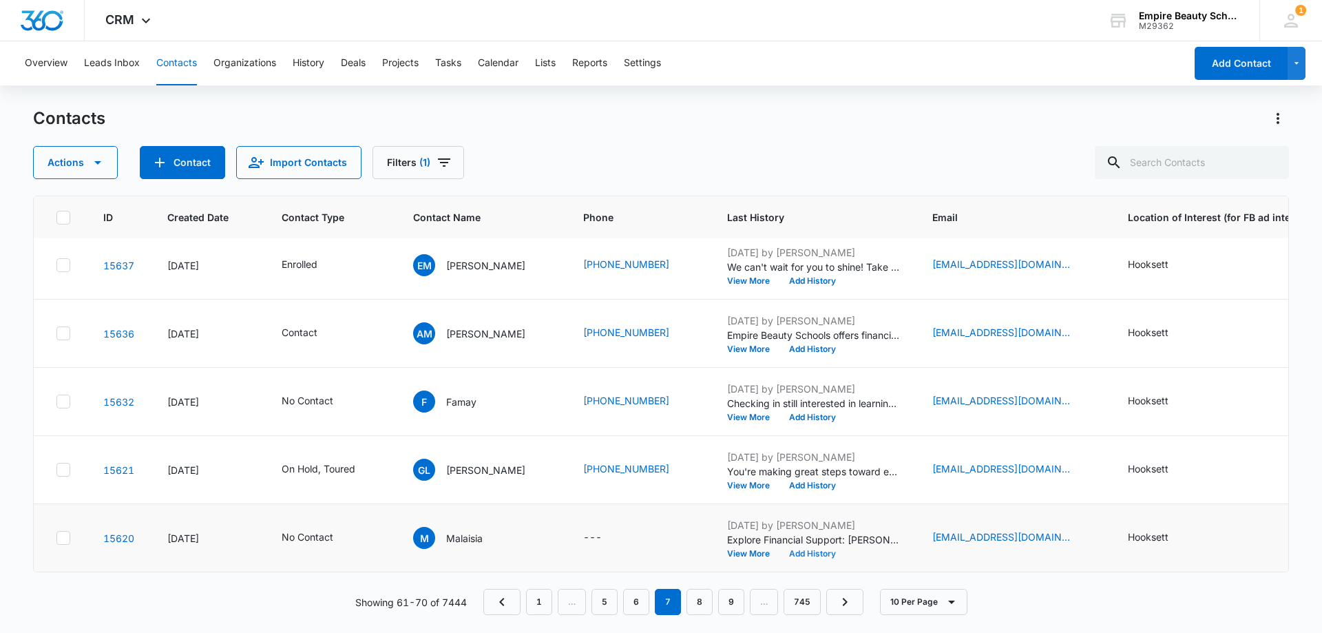
click at [793, 549] on button "Add History" at bounding box center [812, 553] width 66 height 8
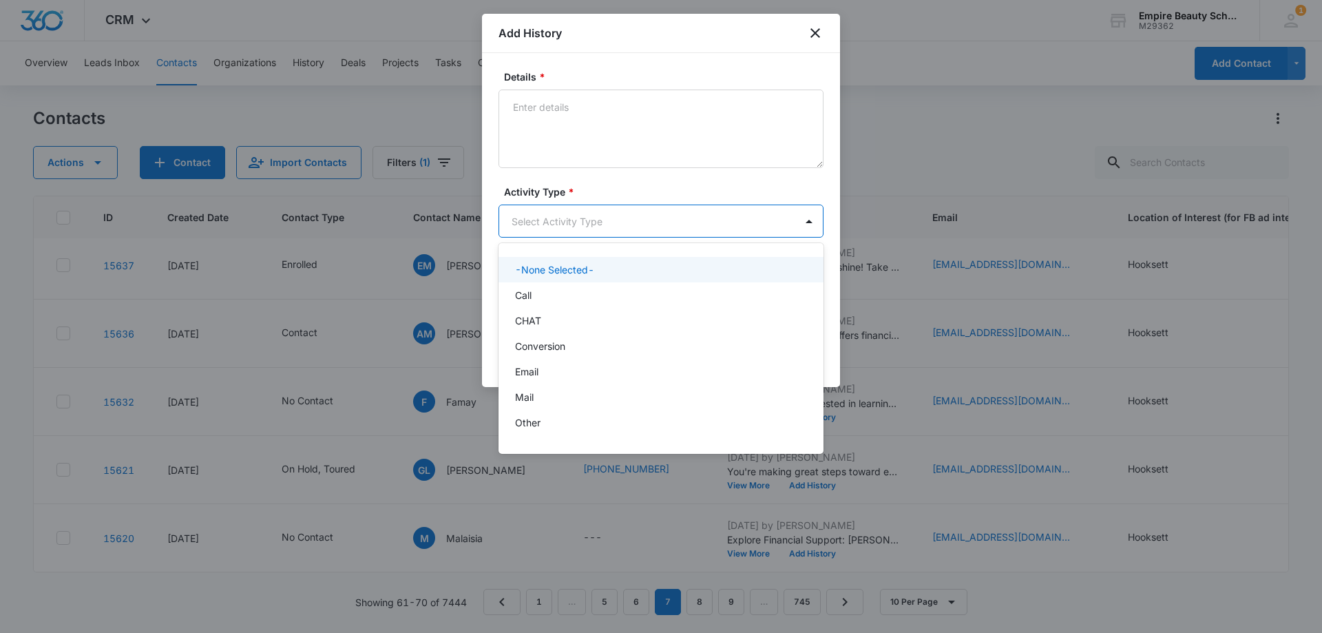
click at [539, 222] on body "CRM Apps Forms CRM Email Shop Payments POS Files Brand Settings Empire Beauty S…" at bounding box center [661, 316] width 1322 height 633
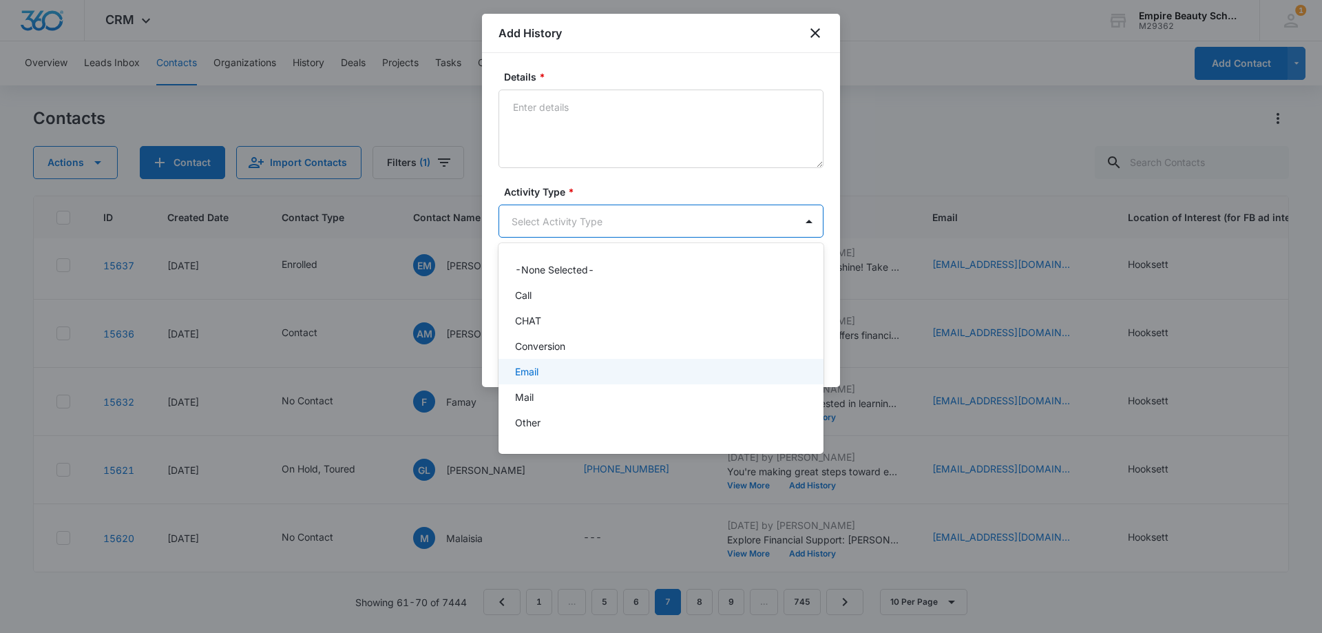
click at [524, 369] on p "Email" at bounding box center [526, 371] width 23 height 14
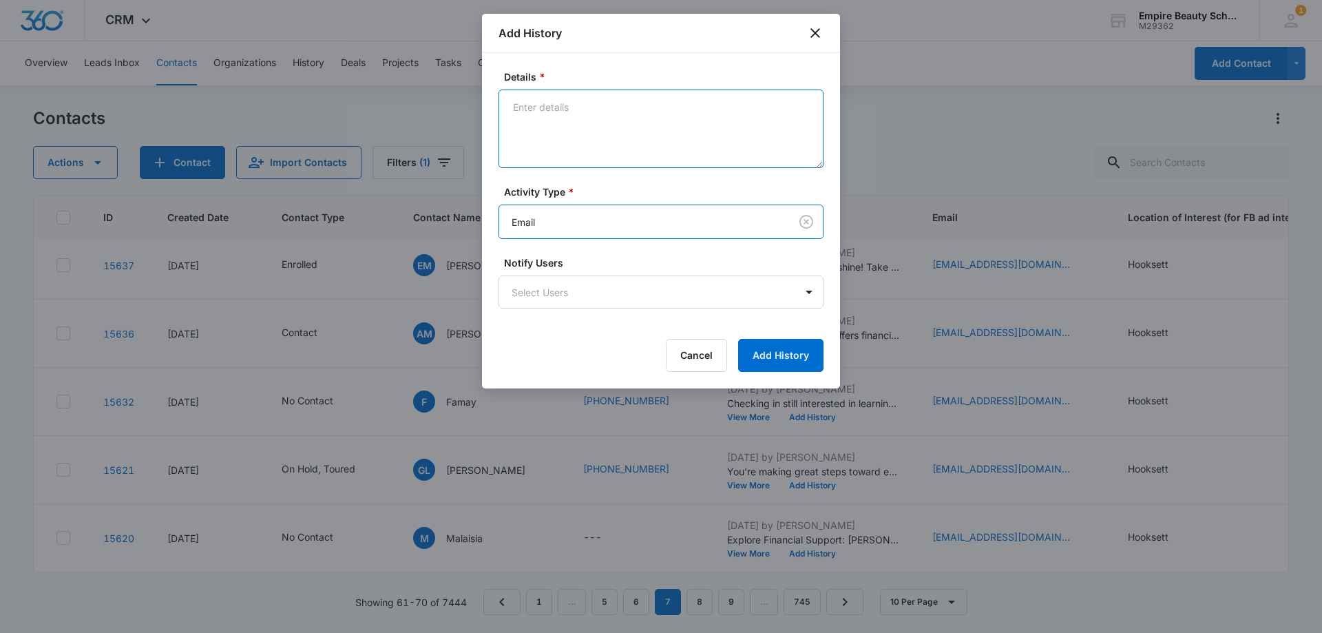
click at [574, 136] on textarea "Details *" at bounding box center [660, 128] width 325 height 78
paste textarea "Checking in still interested in learning more?"
type textarea "Checking in still interested in learning more?"
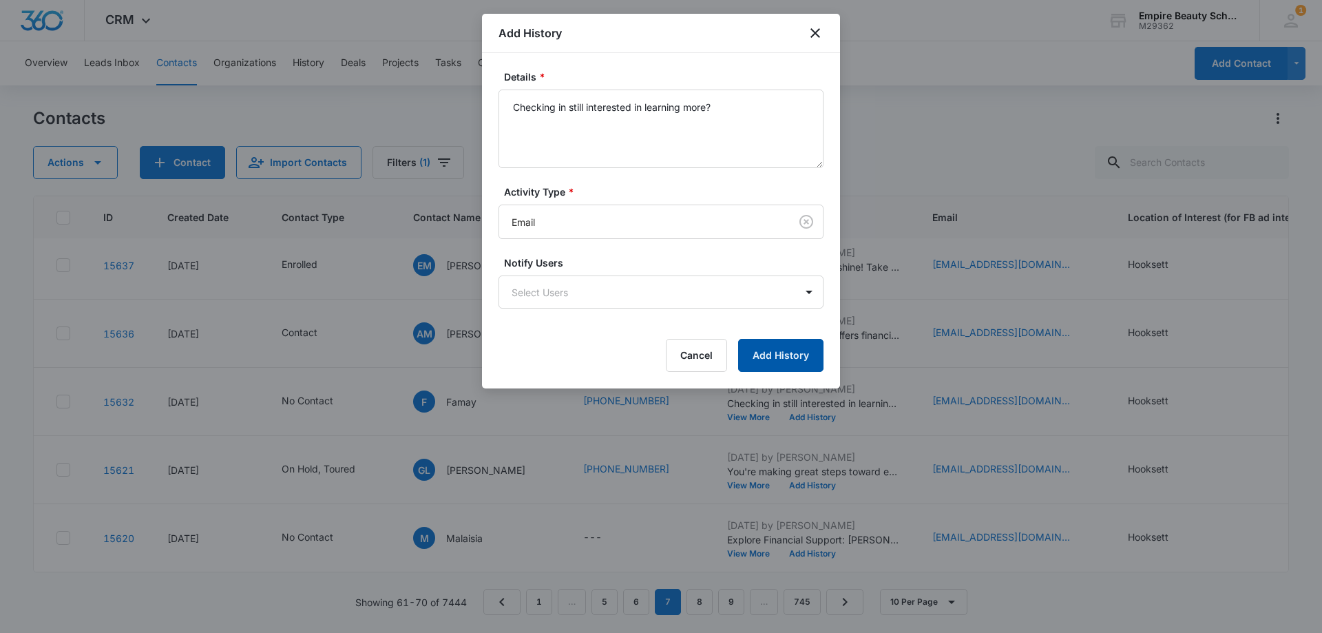
click at [780, 346] on button "Add History" at bounding box center [780, 355] width 85 height 33
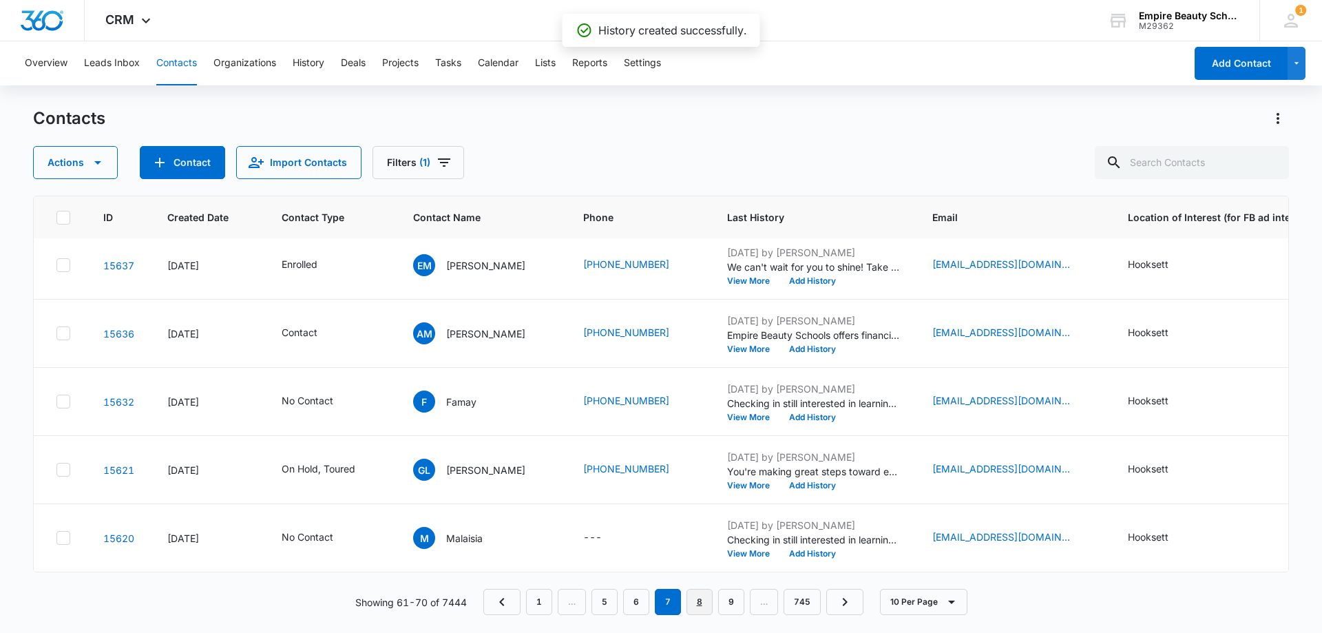
click at [694, 612] on link "8" at bounding box center [699, 602] width 26 height 26
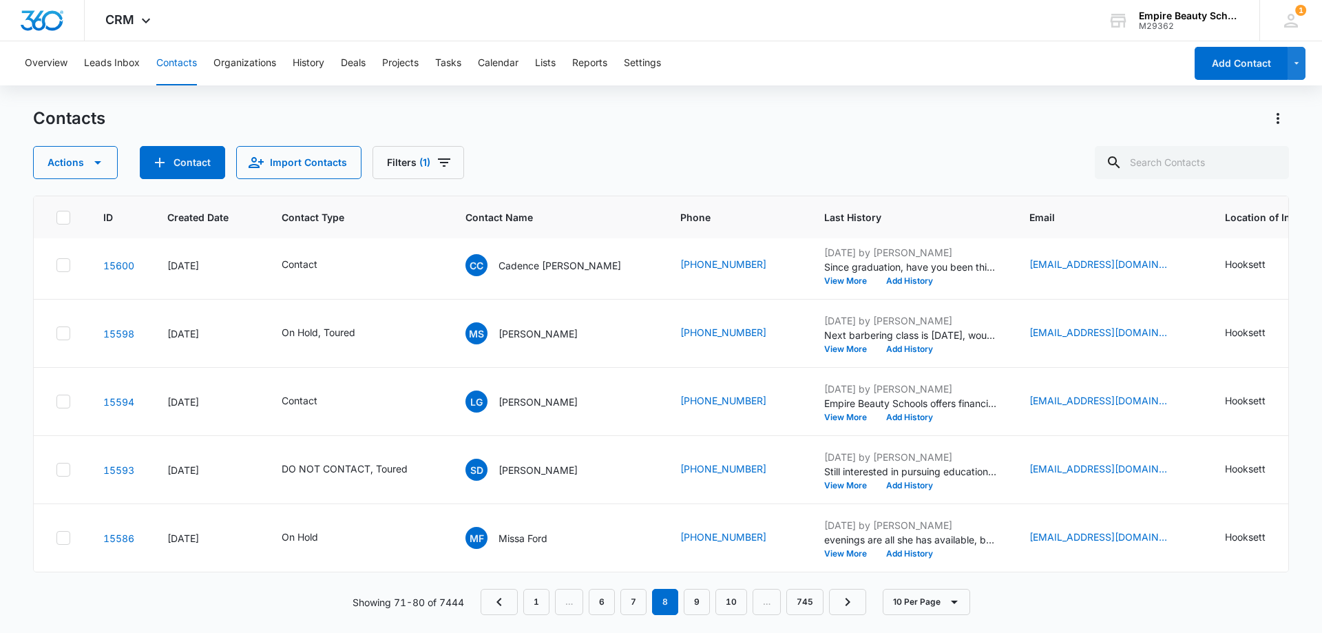
scroll to position [0, 0]
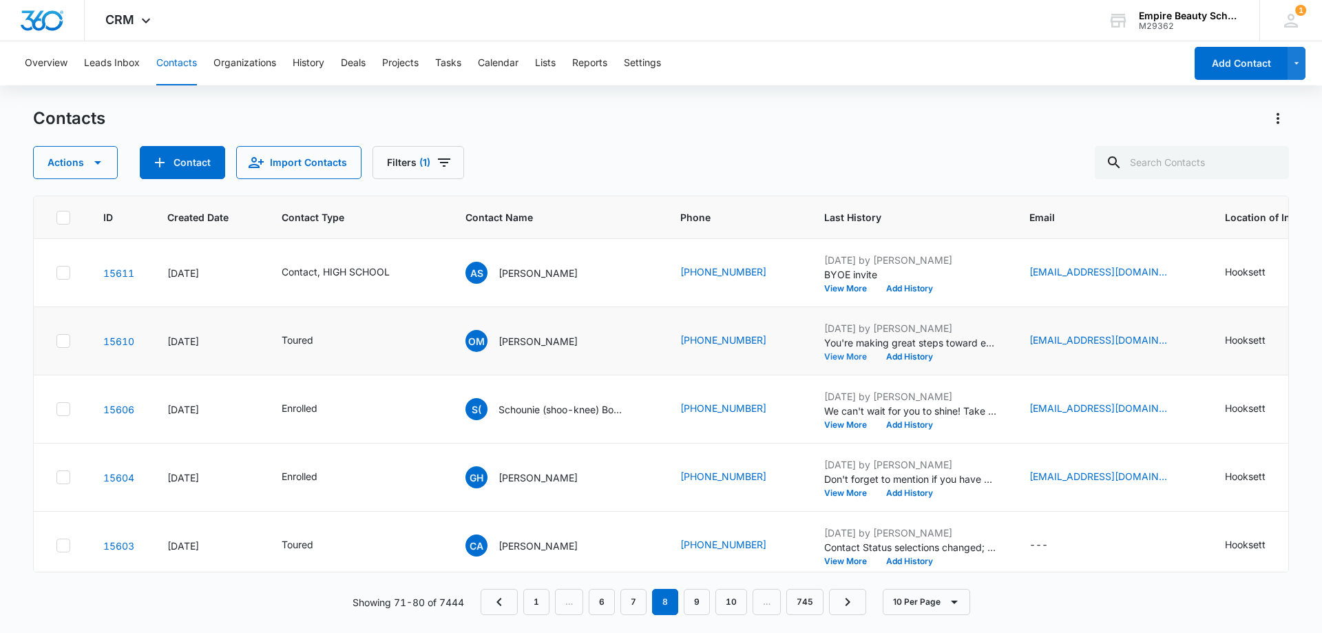
click at [840, 357] on button "View More" at bounding box center [850, 356] width 52 height 8
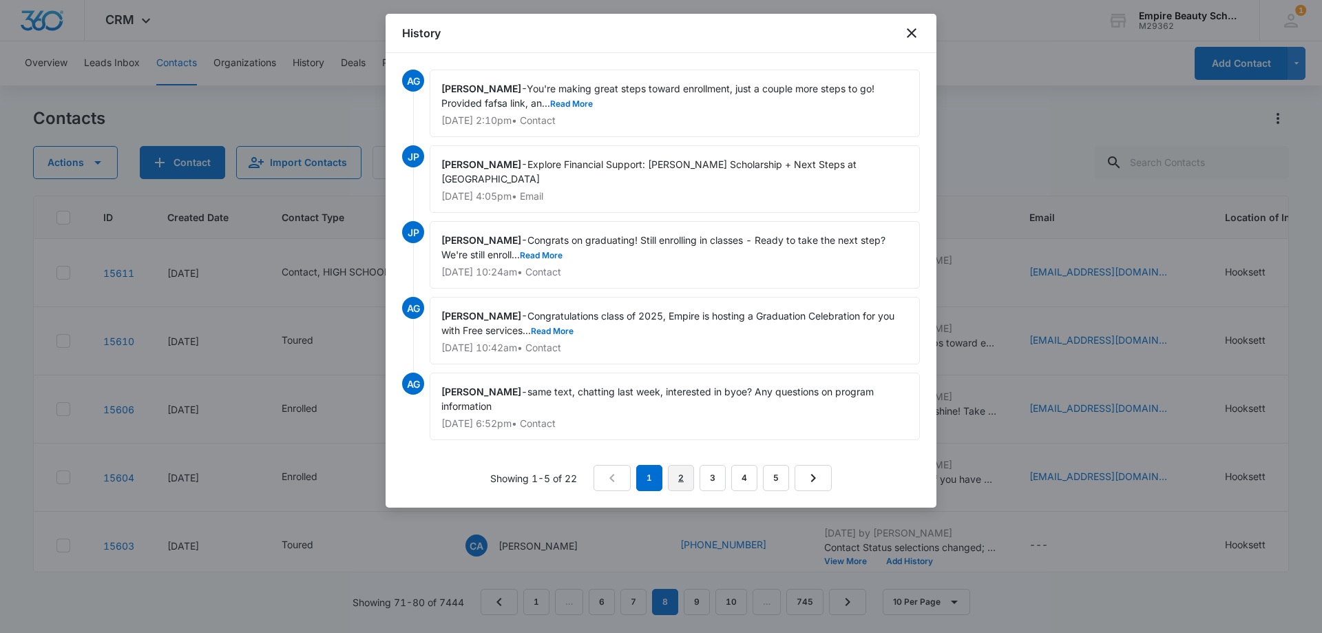
click at [675, 475] on link "2" at bounding box center [681, 478] width 26 height 26
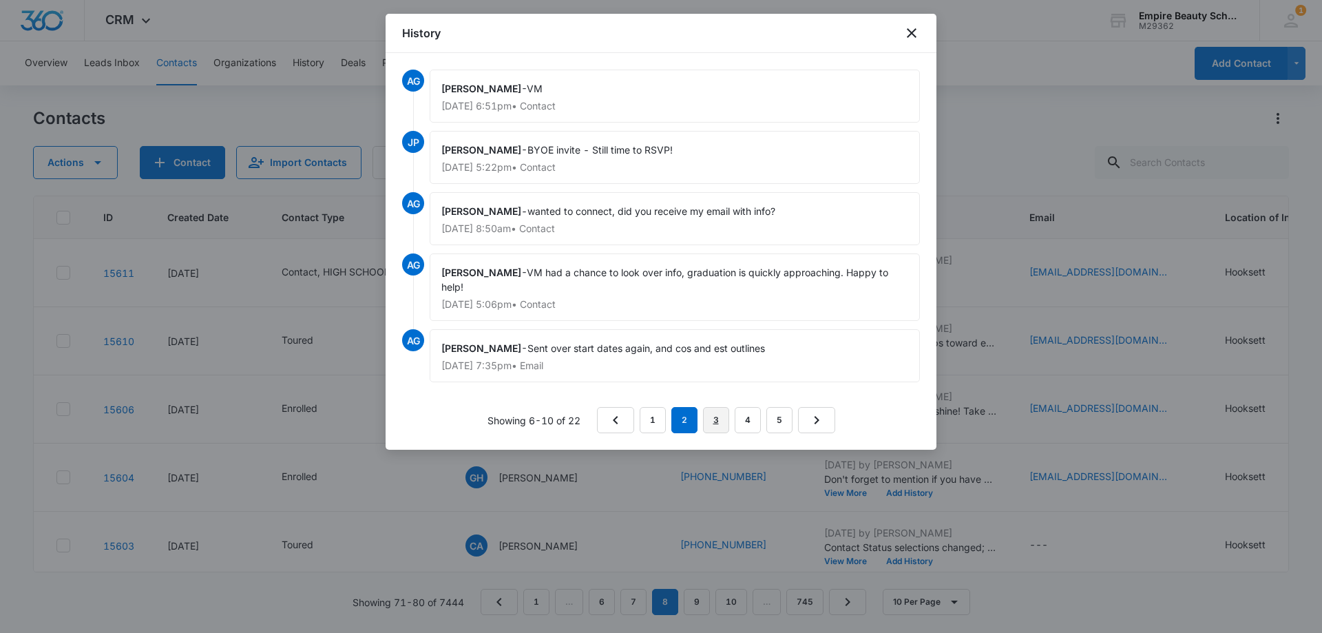
click at [716, 417] on link "3" at bounding box center [716, 420] width 26 height 26
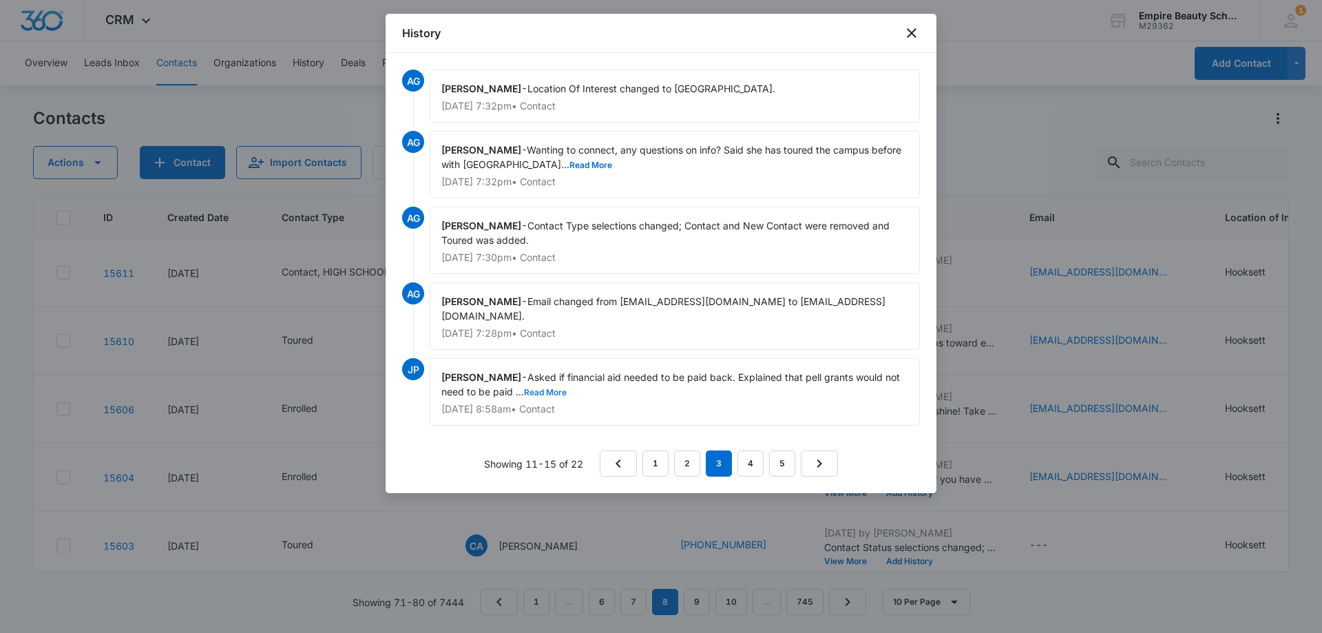
click at [552, 388] on button "Read More" at bounding box center [545, 392] width 43 height 8
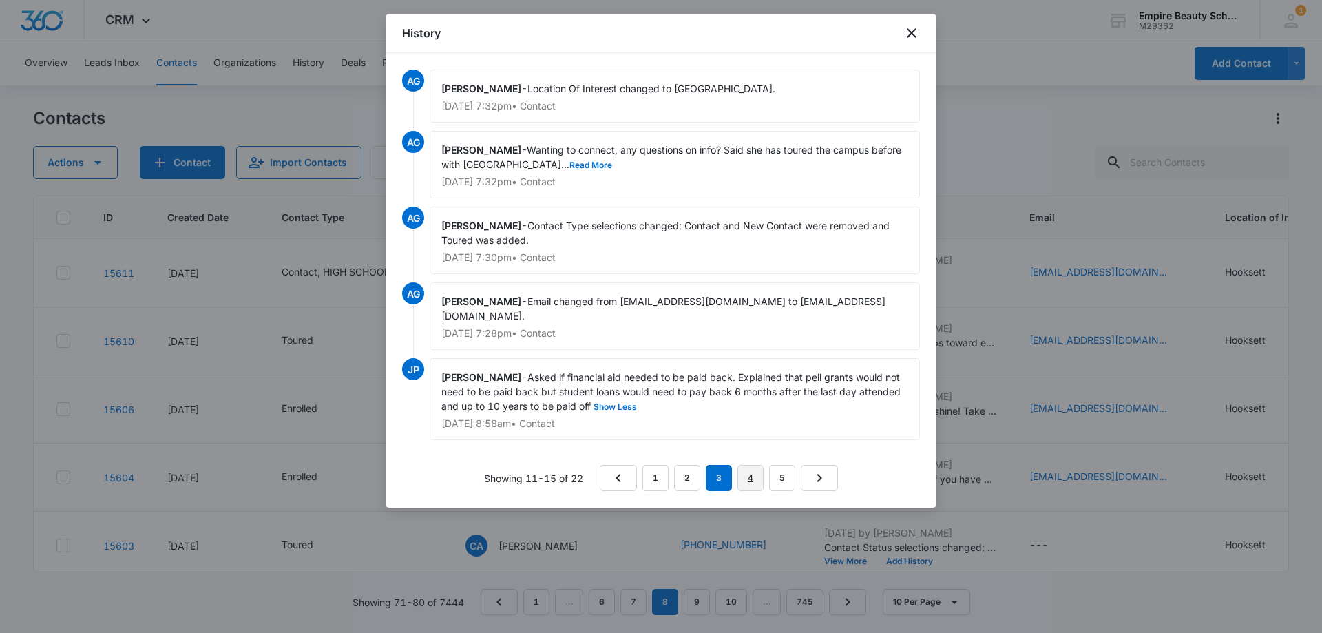
click at [744, 465] on link "4" at bounding box center [750, 478] width 26 height 26
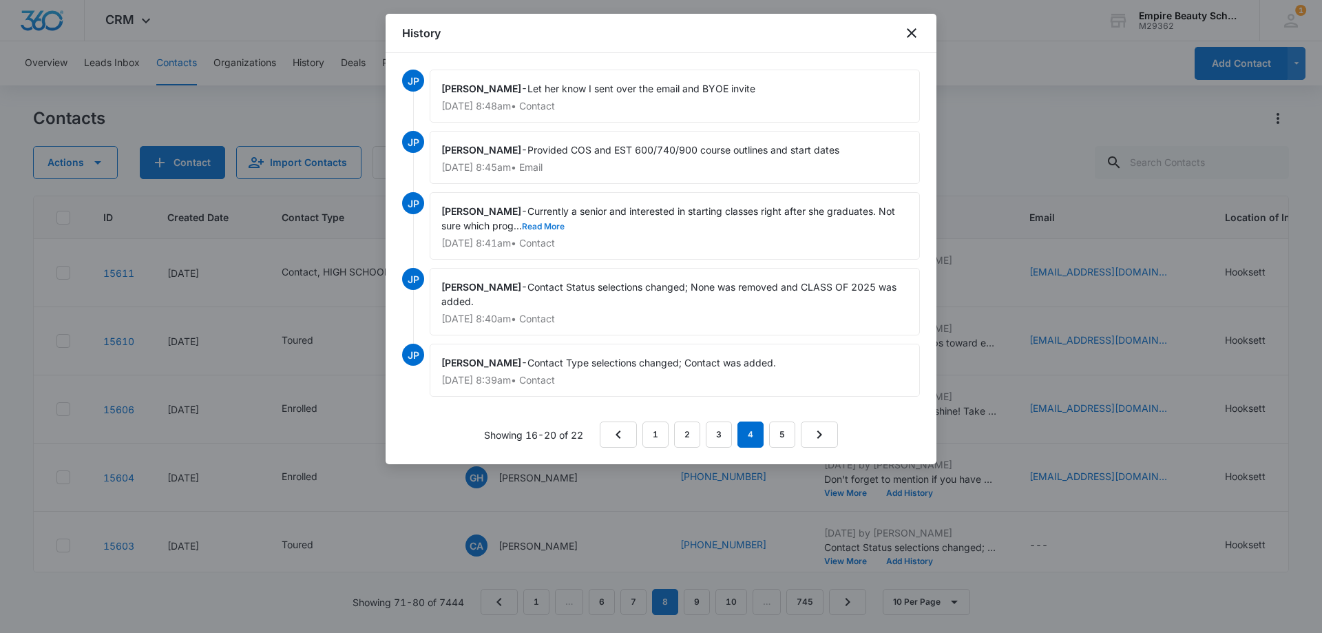
click at [544, 227] on button "Read More" at bounding box center [543, 226] width 43 height 8
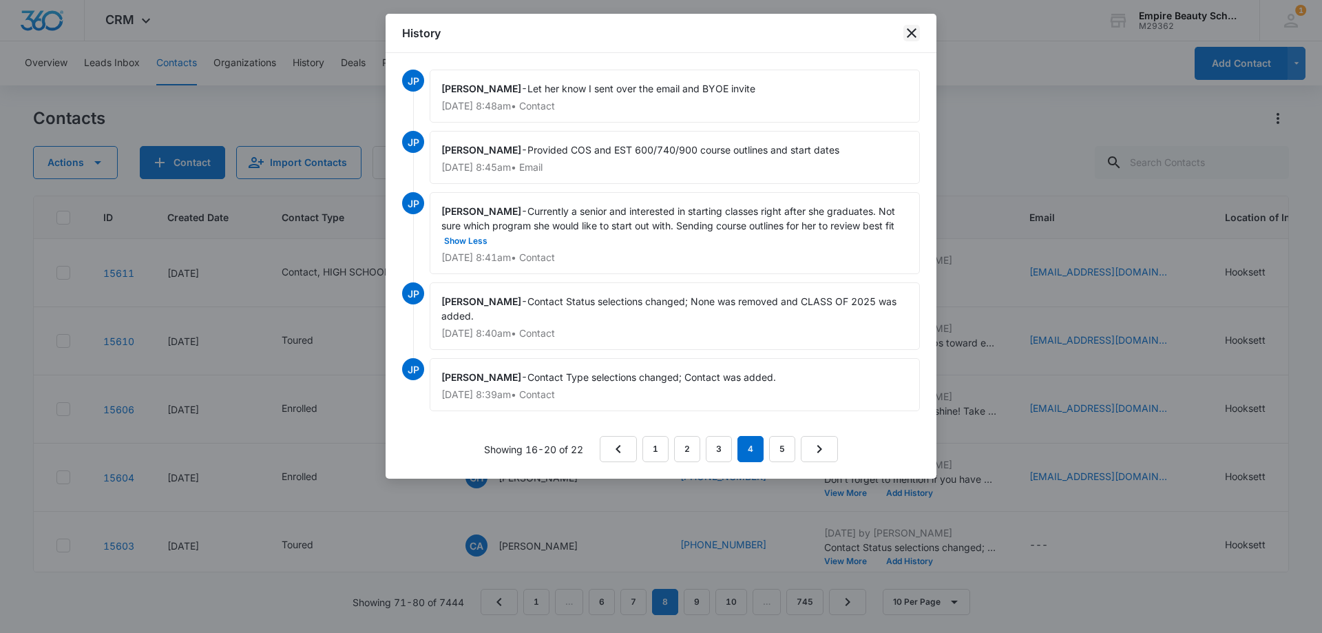
click at [911, 34] on icon "close" at bounding box center [911, 33] width 17 height 17
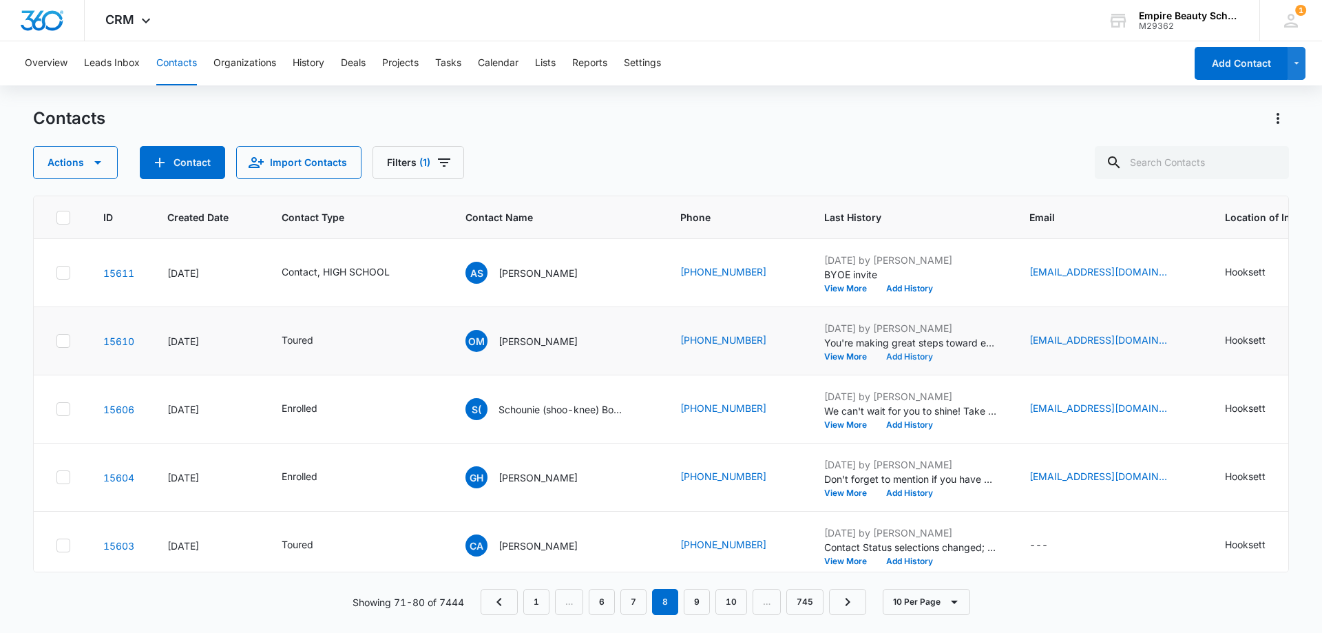
click at [906, 358] on button "Add History" at bounding box center [909, 356] width 66 height 8
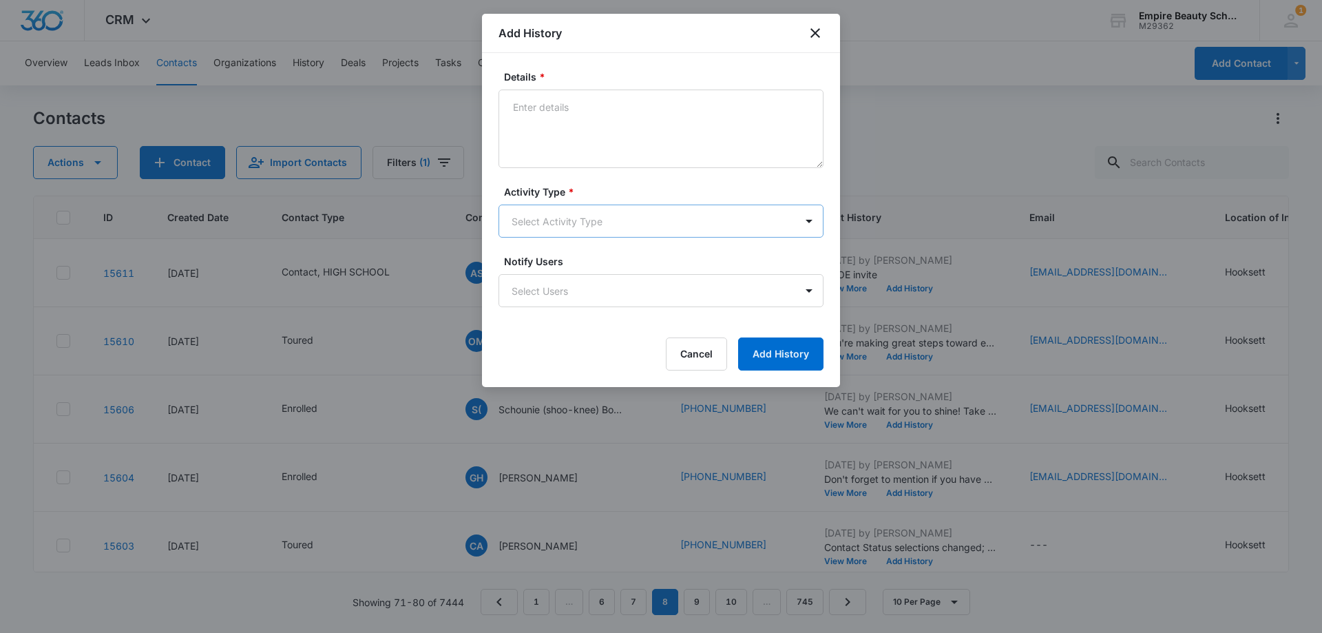
click at [530, 226] on body "CRM Apps Forms CRM Email Shop Payments POS Files Brand Settings Empire Beauty S…" at bounding box center [661, 316] width 1322 height 633
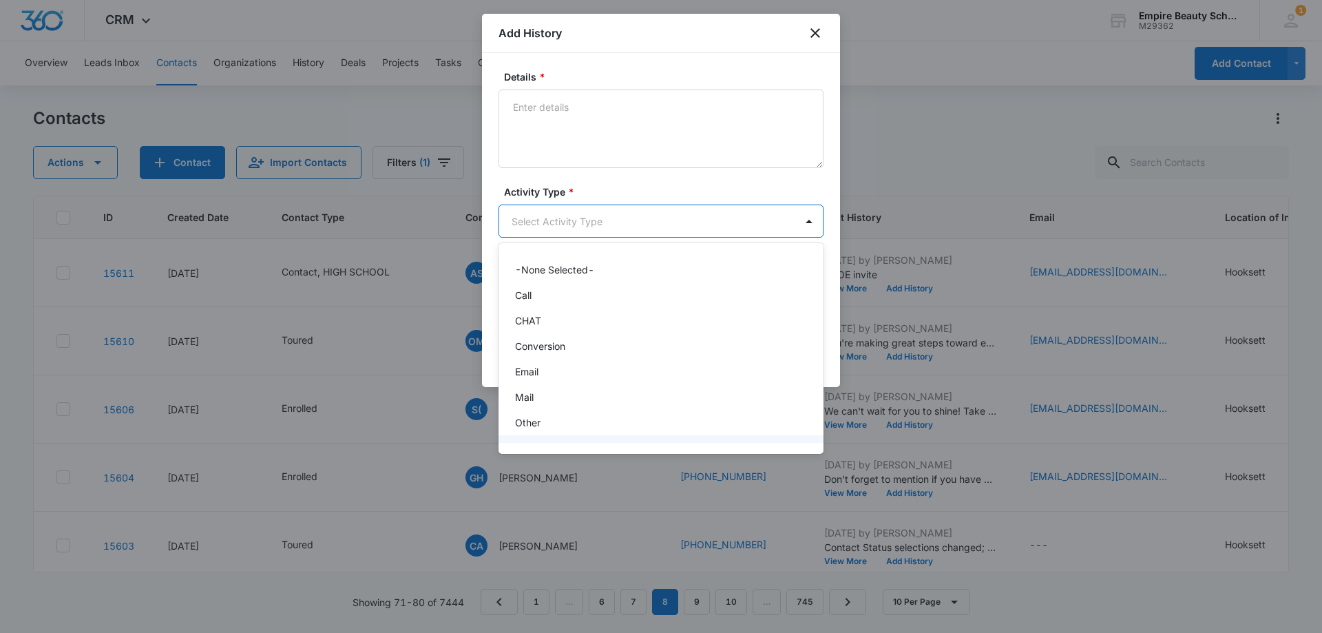
scroll to position [72, 0]
click at [529, 417] on div "Text" at bounding box center [660, 426] width 325 height 25
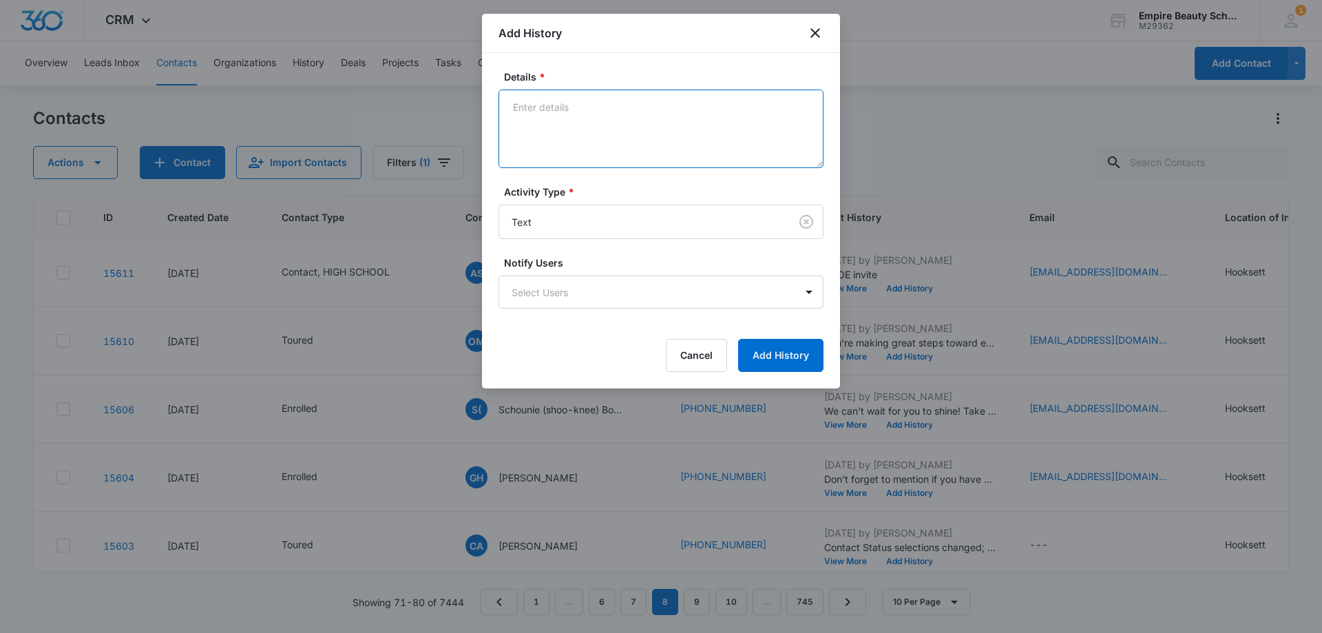
click at [544, 152] on textarea "Details *" at bounding box center [660, 128] width 325 height 78
paste textarea "Checking in still interested in learning more?"
type textarea "Checking in still interested in learning more?"
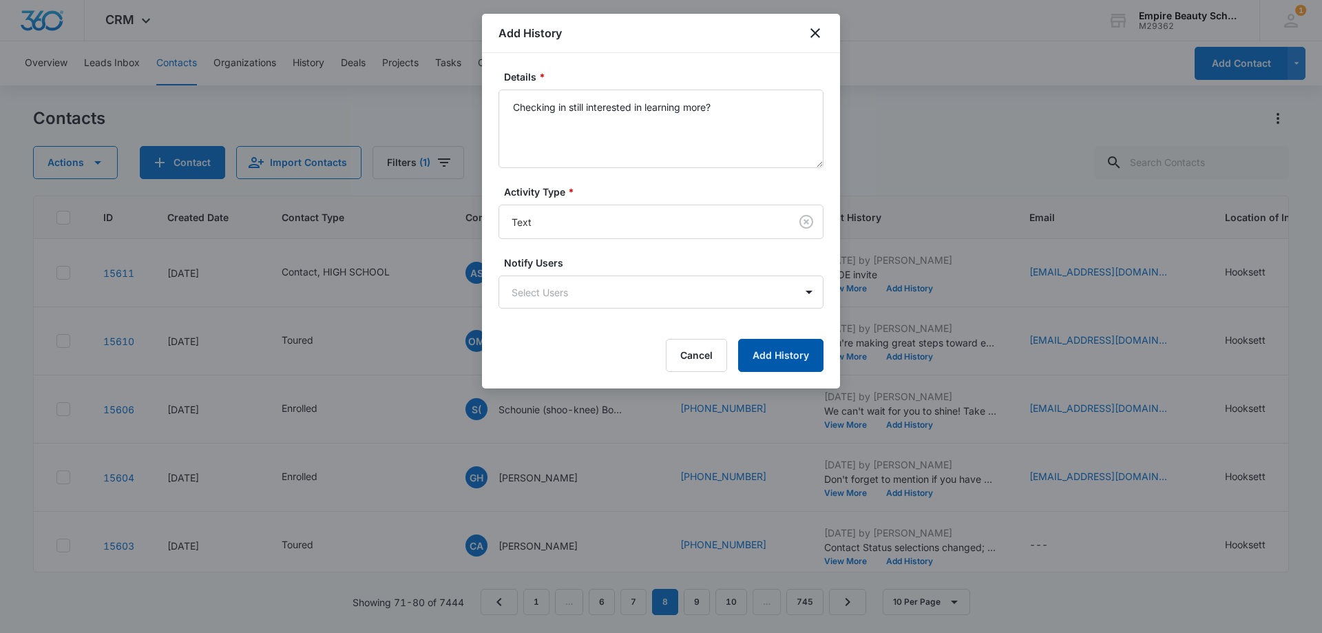
click at [765, 349] on button "Add History" at bounding box center [780, 355] width 85 height 33
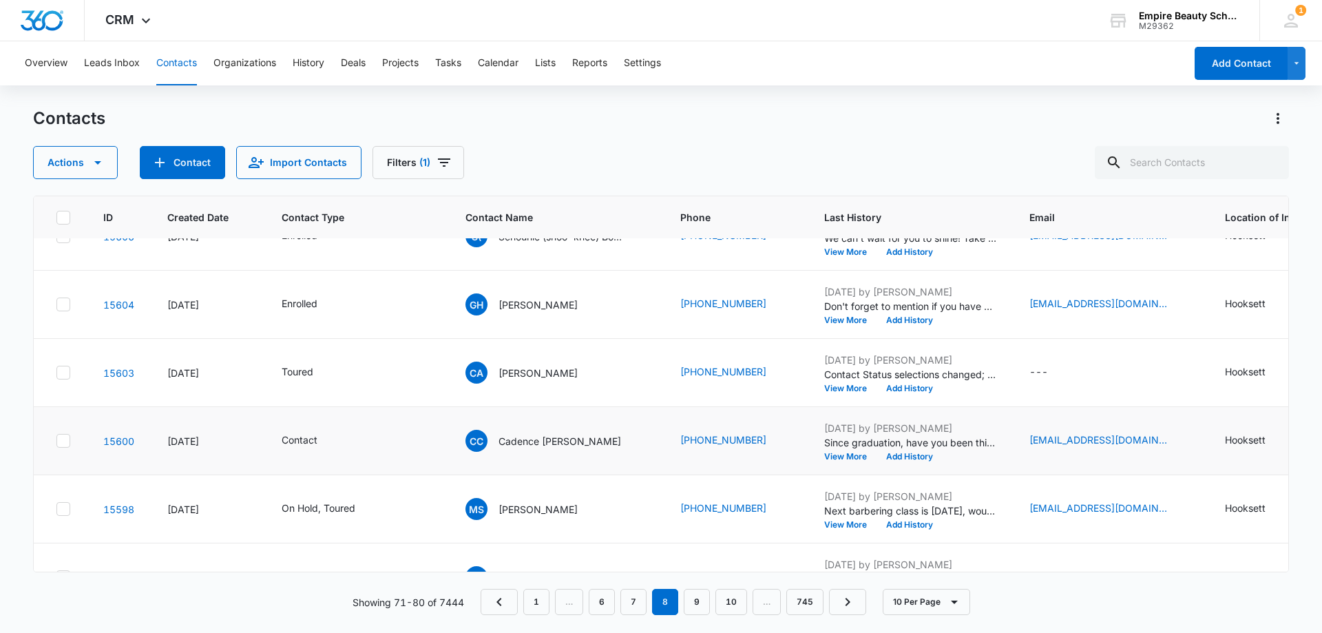
scroll to position [207, 0]
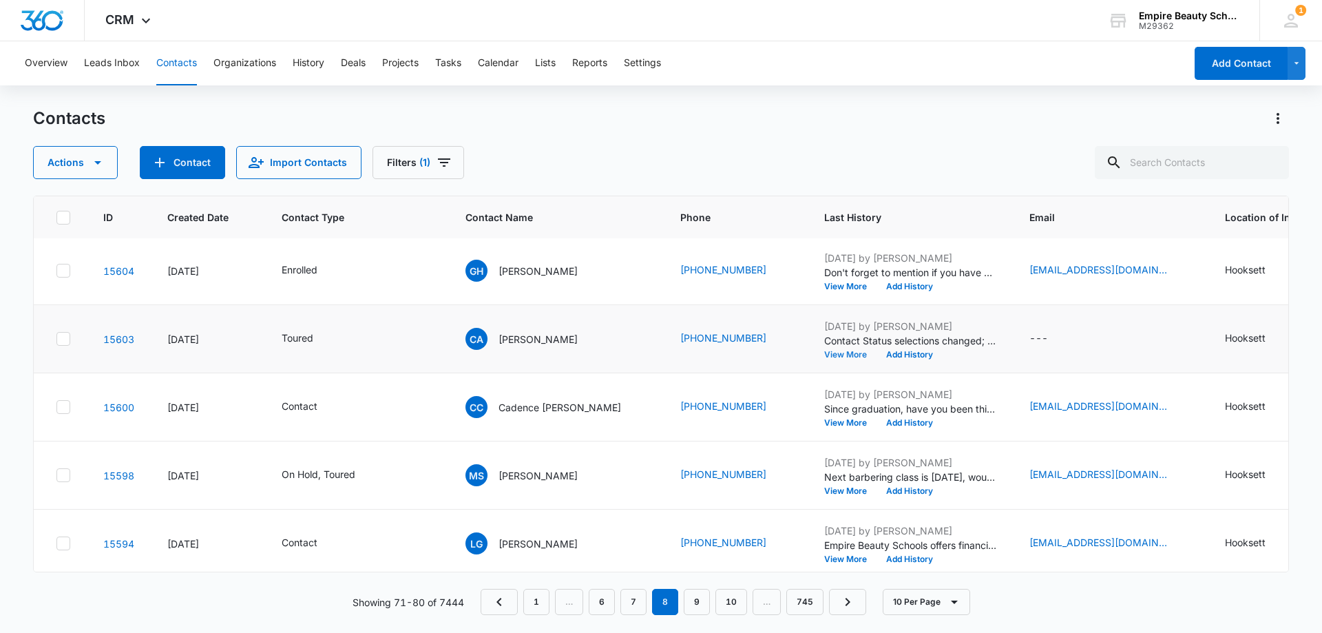
click at [827, 351] on button "View More" at bounding box center [850, 354] width 52 height 8
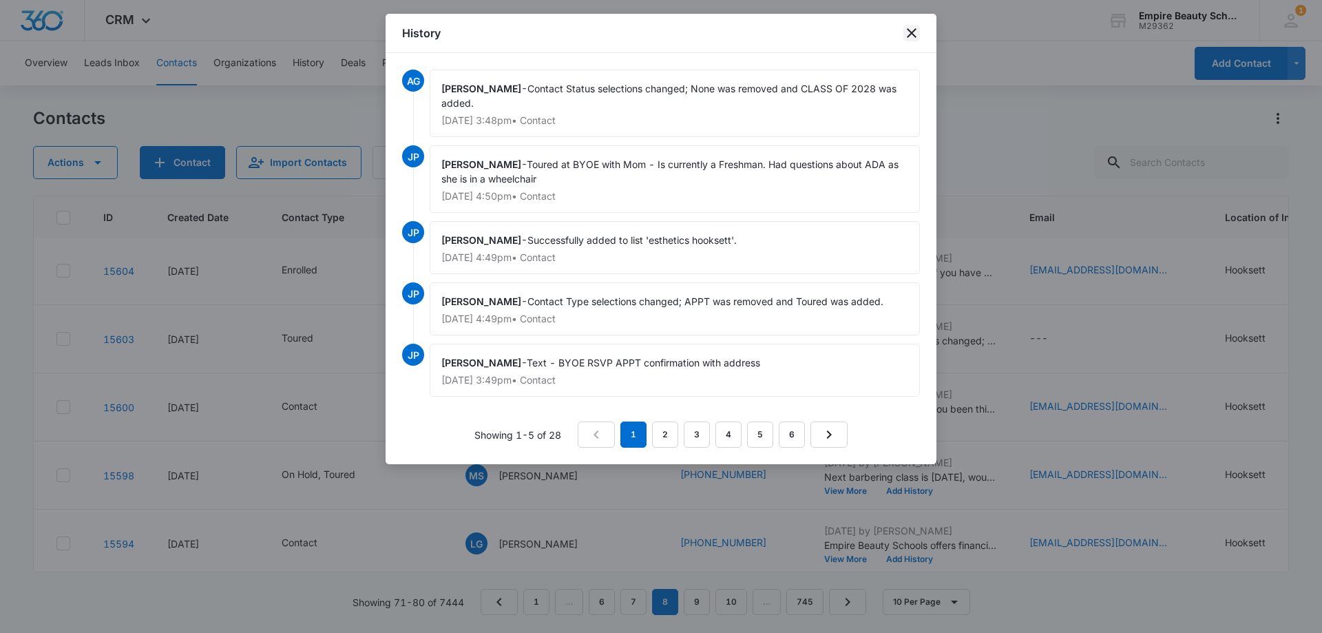
click at [907, 34] on icon "close" at bounding box center [911, 33] width 17 height 17
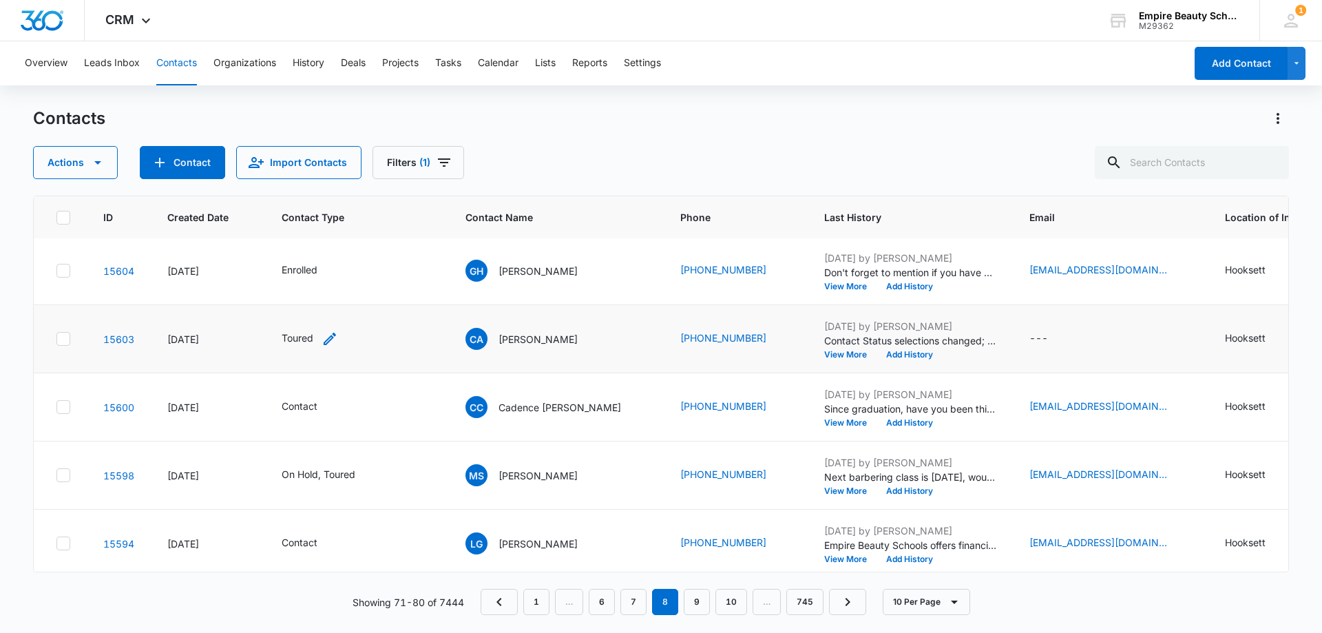
click at [329, 335] on icon "Contact Type - Toured - Select to Edit Field" at bounding box center [329, 338] width 17 height 17
click at [357, 247] on div at bounding box center [354, 250] width 22 height 22
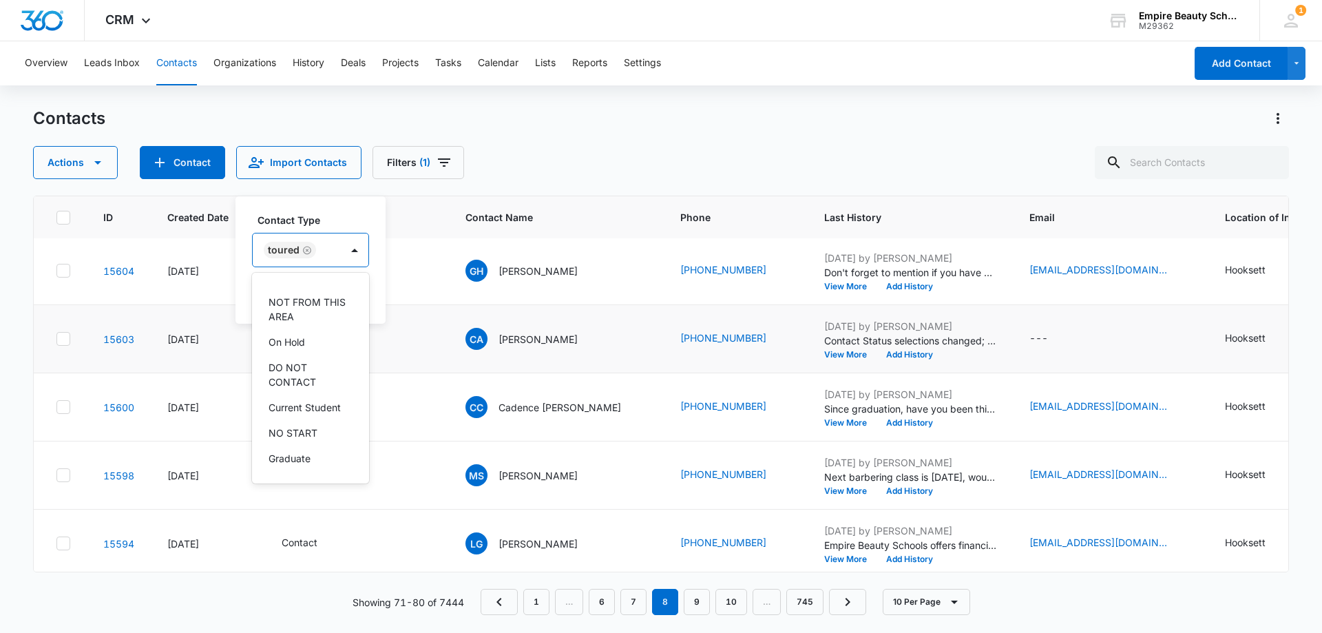
scroll to position [204, 0]
click at [319, 424] on p "HIGH SCHOOL" at bounding box center [301, 431] width 67 height 14
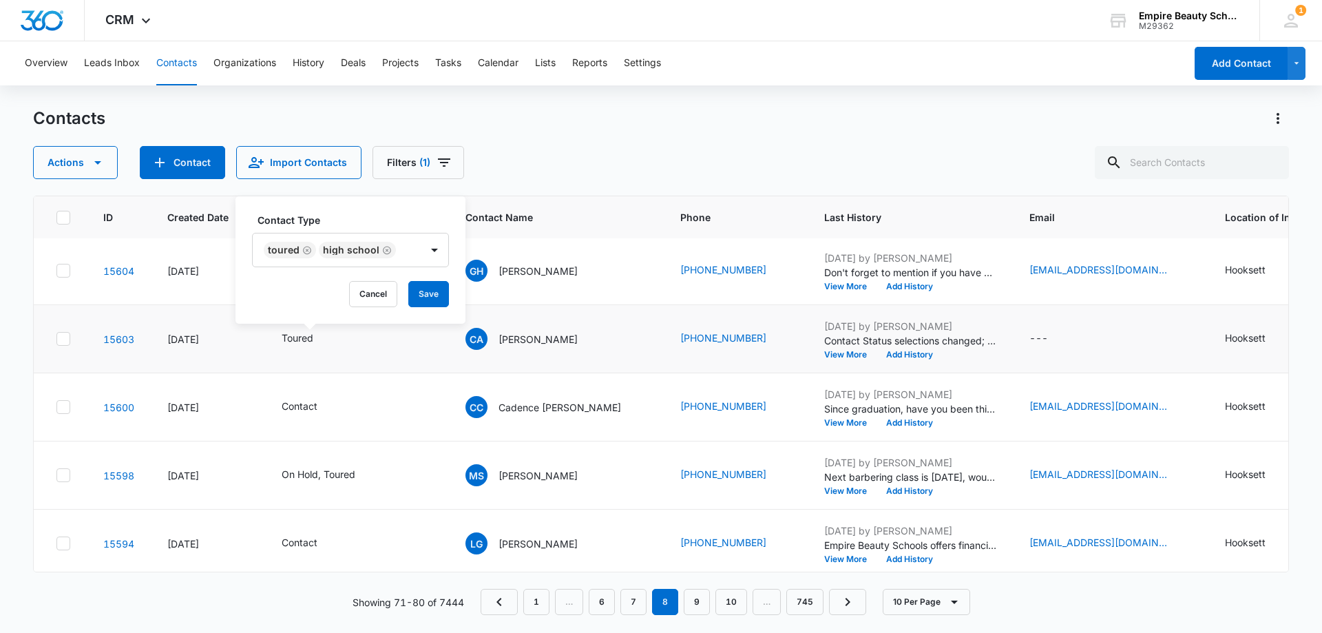
click at [336, 212] on div "Contact Type Toured HIGH SCHOOL Cancel Save" at bounding box center [350, 259] width 230 height 127
click at [415, 284] on button "Save" at bounding box center [428, 294] width 41 height 26
click at [837, 419] on button "View More" at bounding box center [850, 423] width 52 height 8
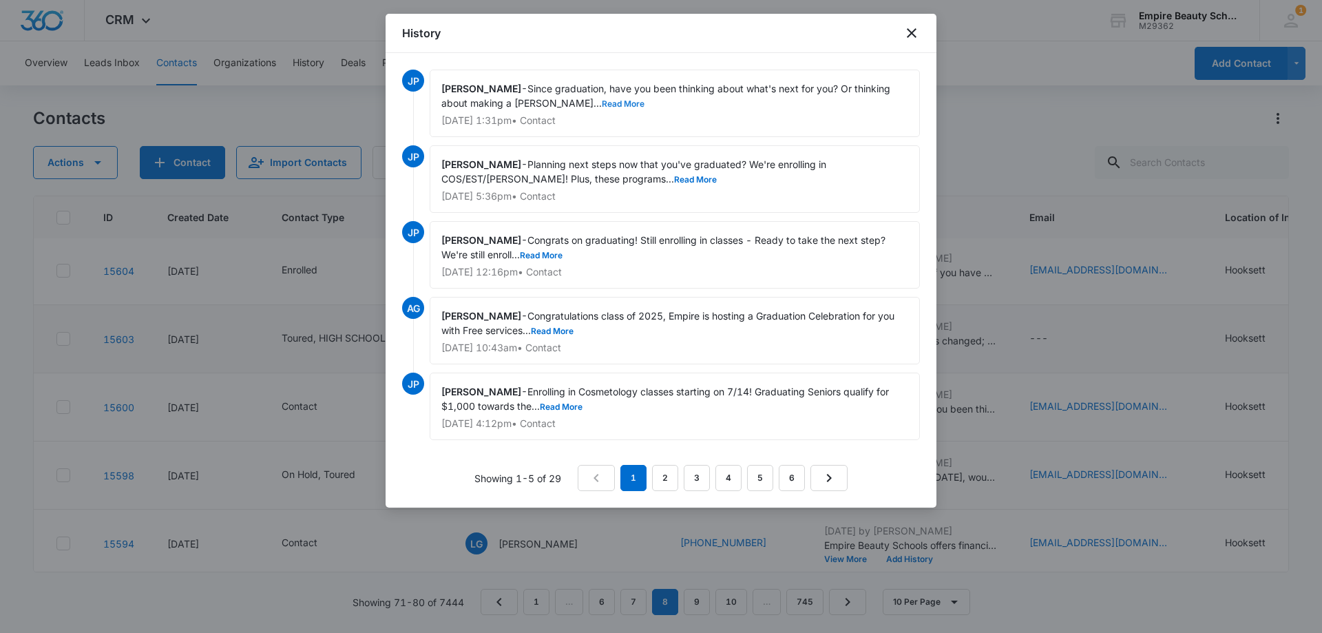
click at [602, 102] on button "Read More" at bounding box center [623, 104] width 43 height 8
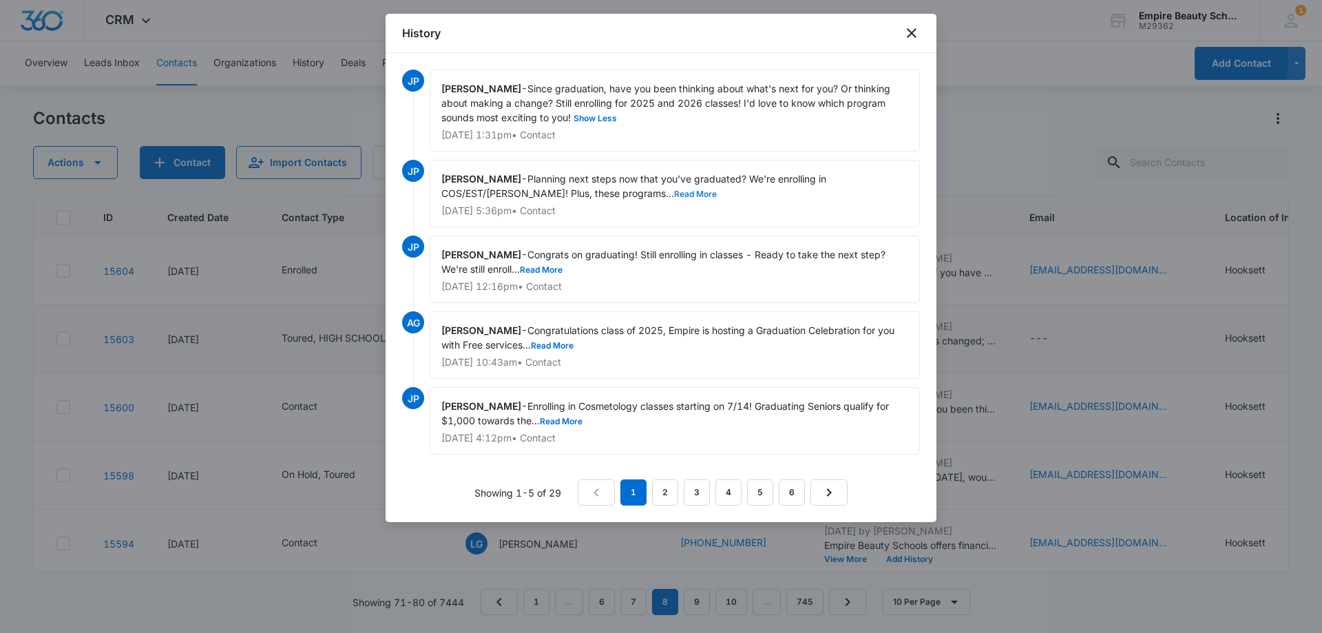
click at [674, 198] on button "Read More" at bounding box center [695, 194] width 43 height 8
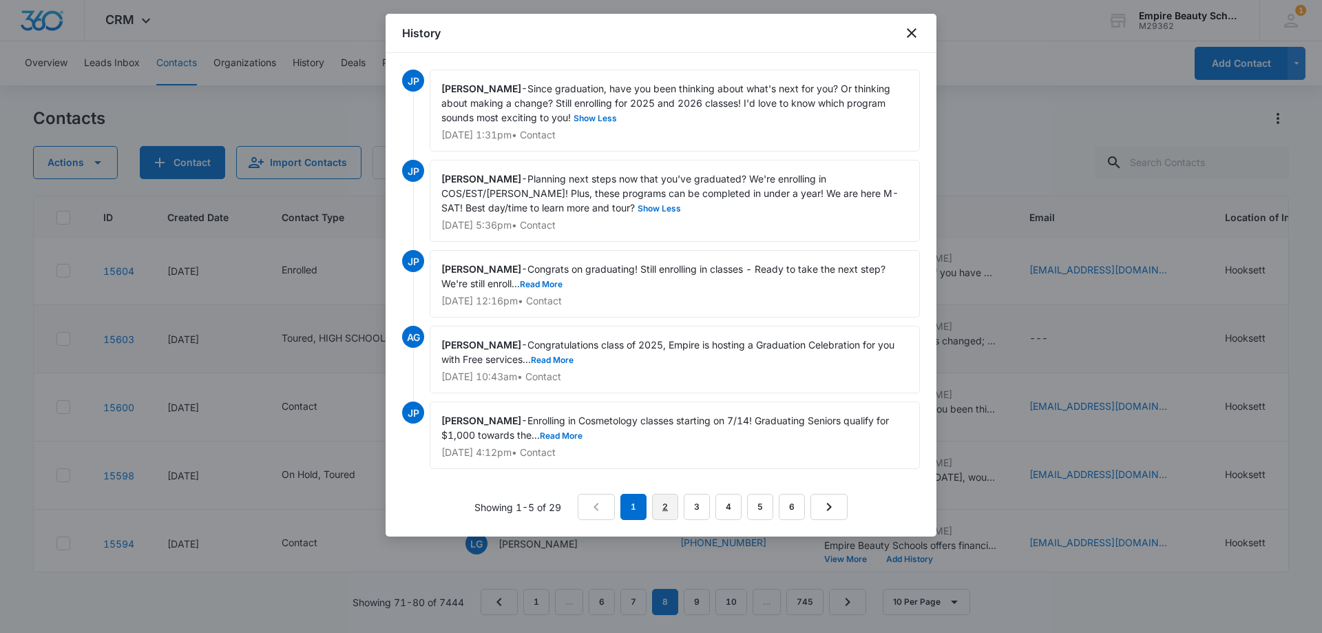
click at [654, 505] on link "2" at bounding box center [665, 507] width 26 height 26
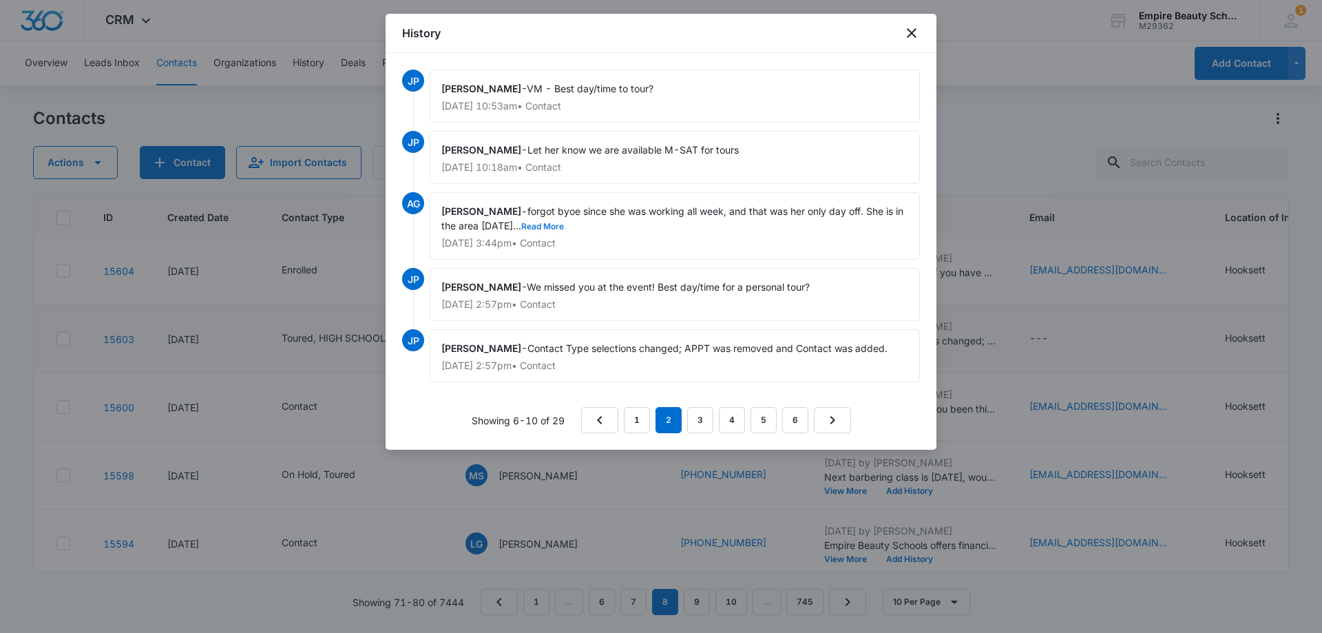
click at [564, 224] on button "Read More" at bounding box center [542, 226] width 43 height 8
click at [695, 417] on link "3" at bounding box center [700, 420] width 26 height 26
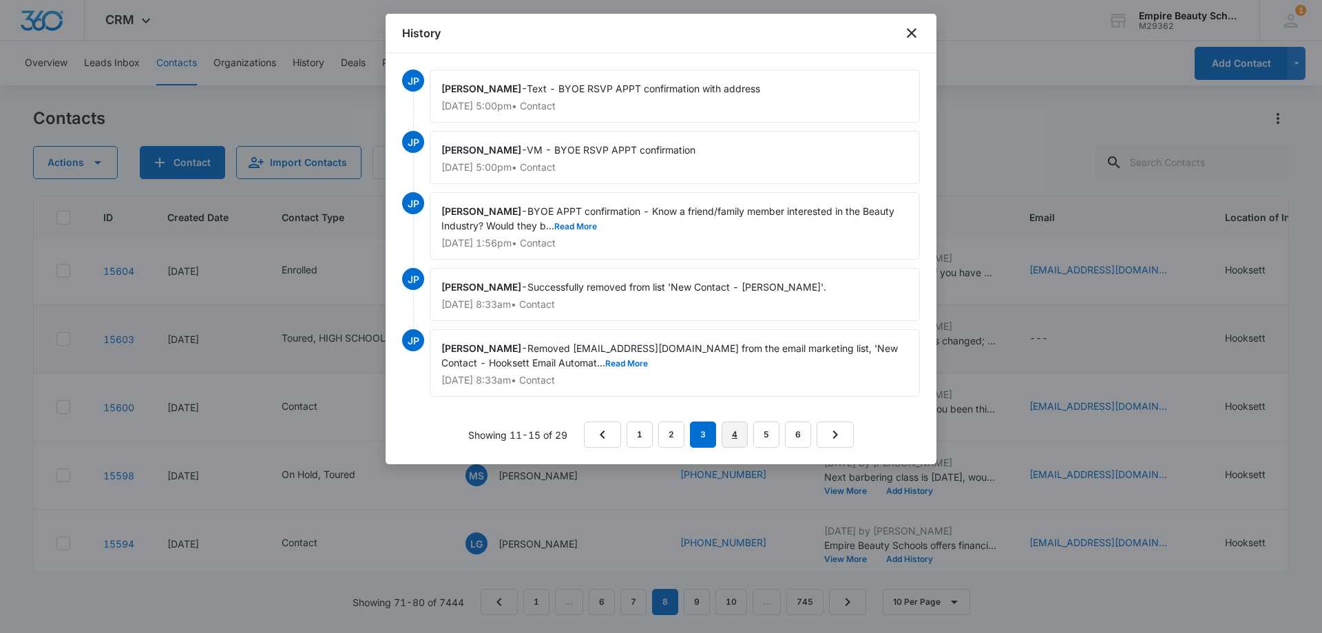
click at [726, 444] on link "4" at bounding box center [734, 434] width 26 height 26
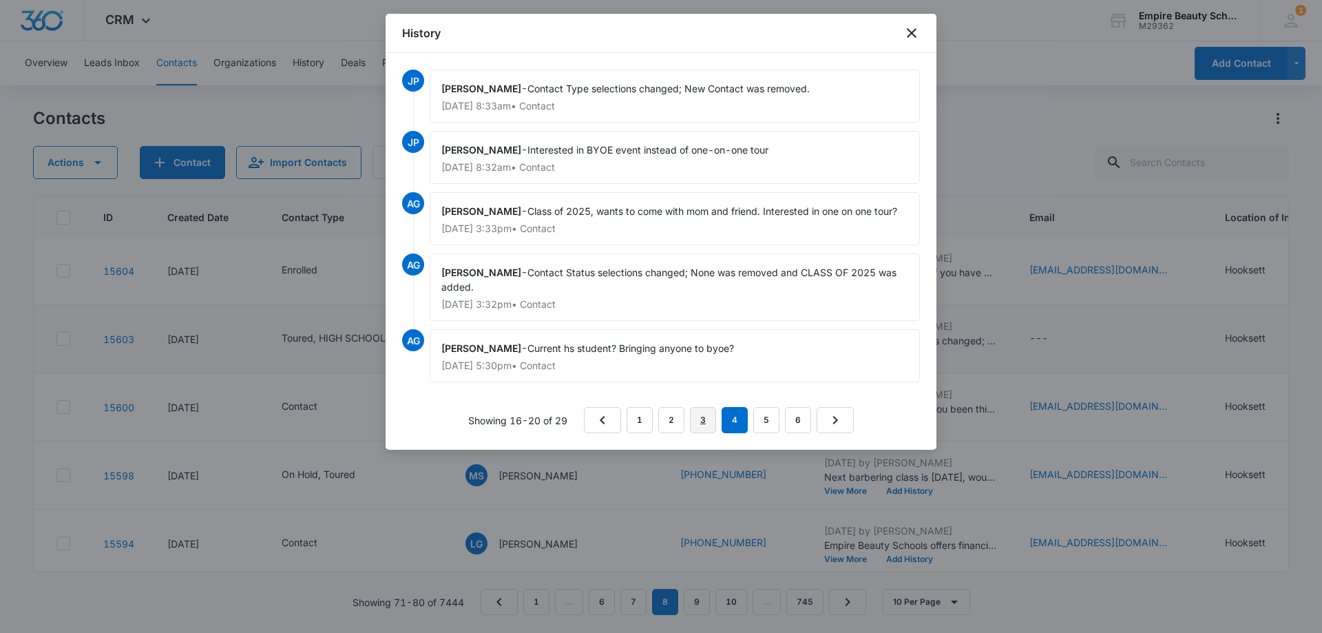
click at [699, 415] on link "3" at bounding box center [703, 420] width 26 height 26
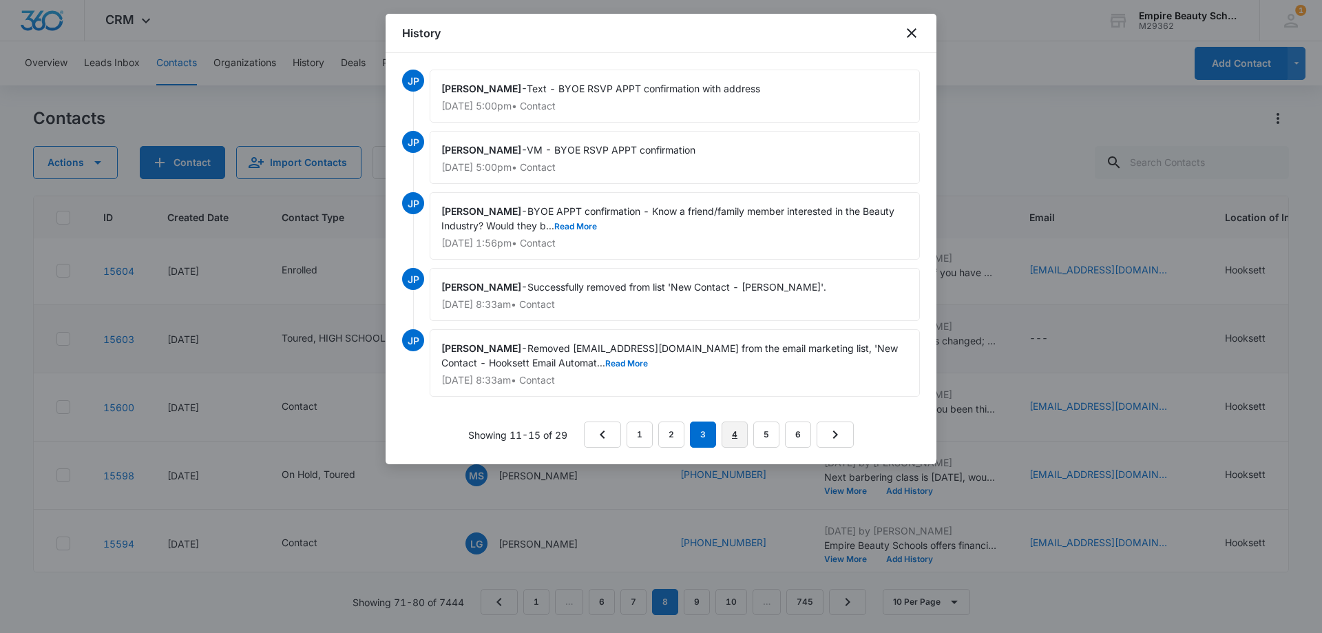
click at [732, 445] on link "4" at bounding box center [734, 434] width 26 height 26
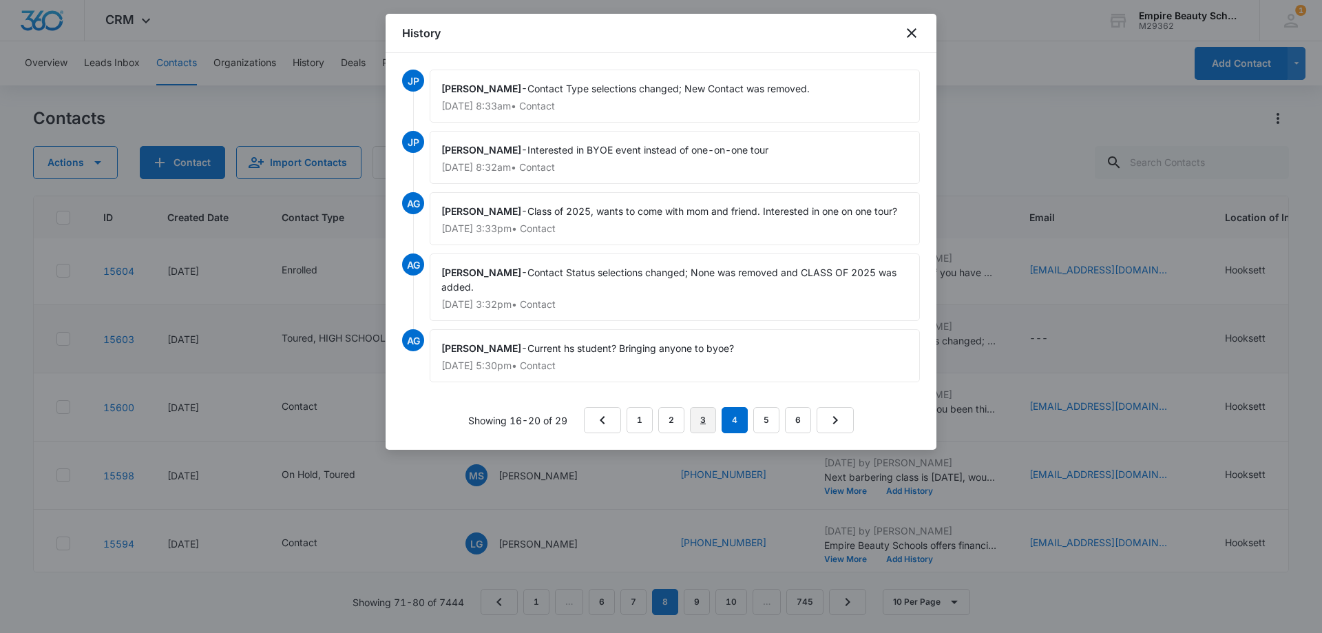
click at [709, 416] on link "3" at bounding box center [703, 420] width 26 height 26
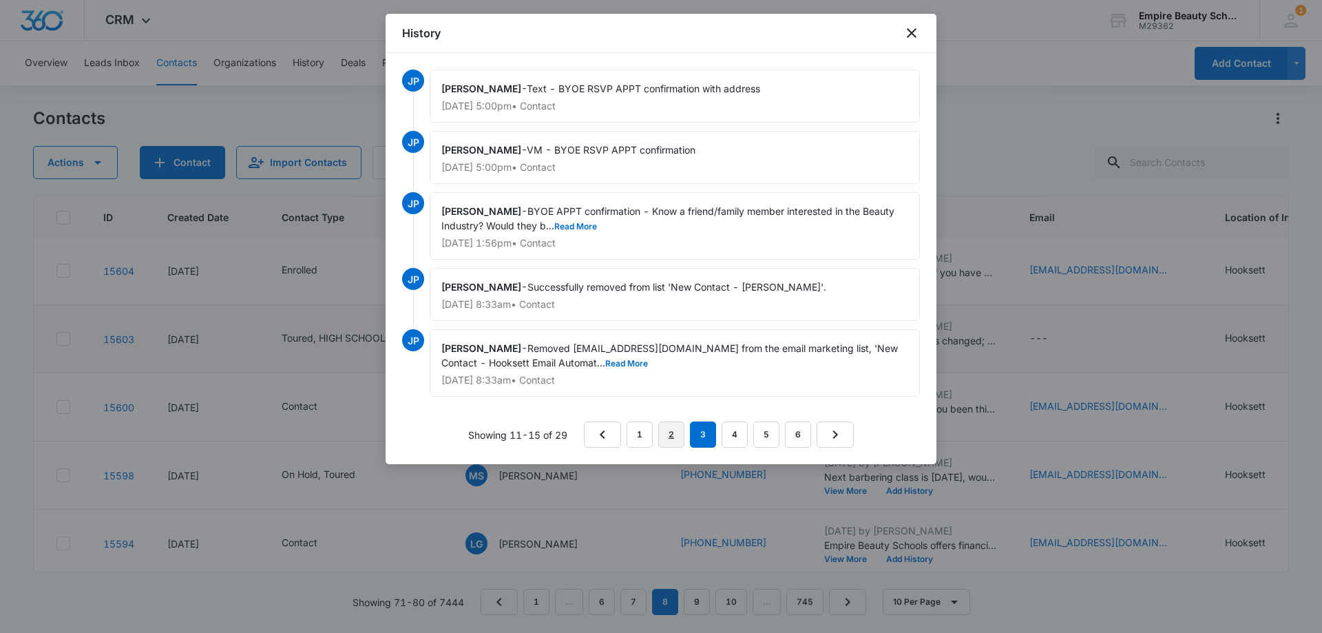
click at [671, 447] on link "2" at bounding box center [671, 434] width 26 height 26
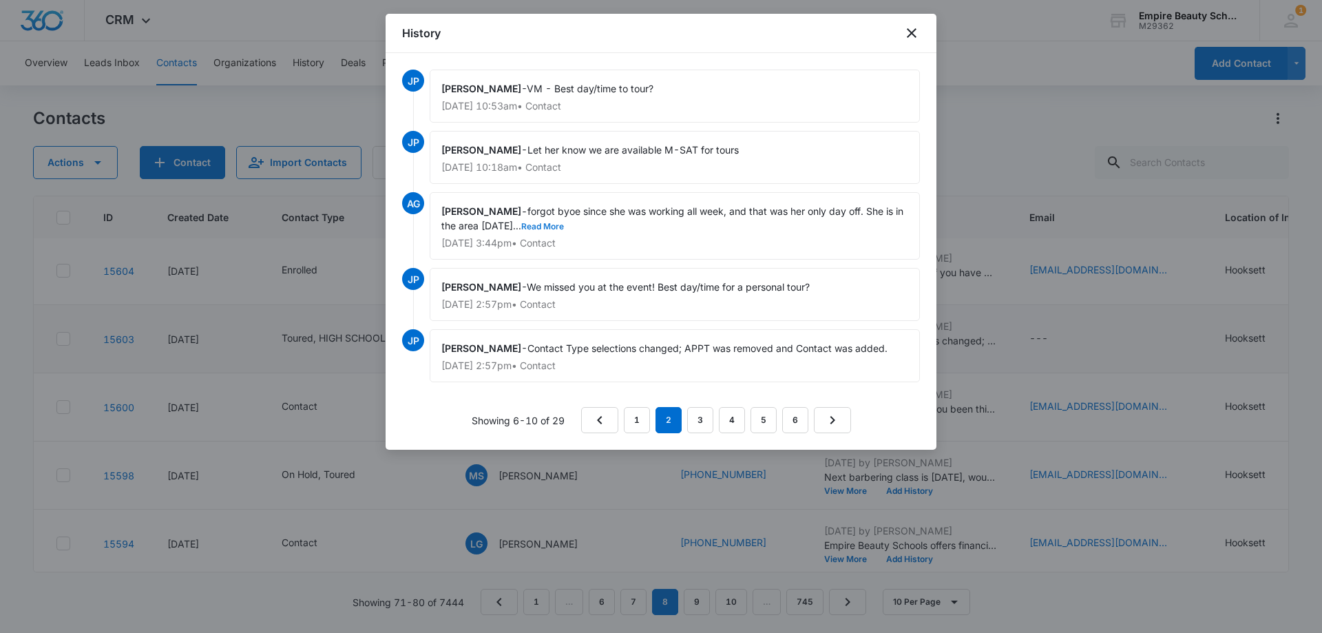
click at [548, 223] on button "Read More" at bounding box center [542, 226] width 43 height 8
click at [643, 422] on link "1" at bounding box center [637, 420] width 26 height 26
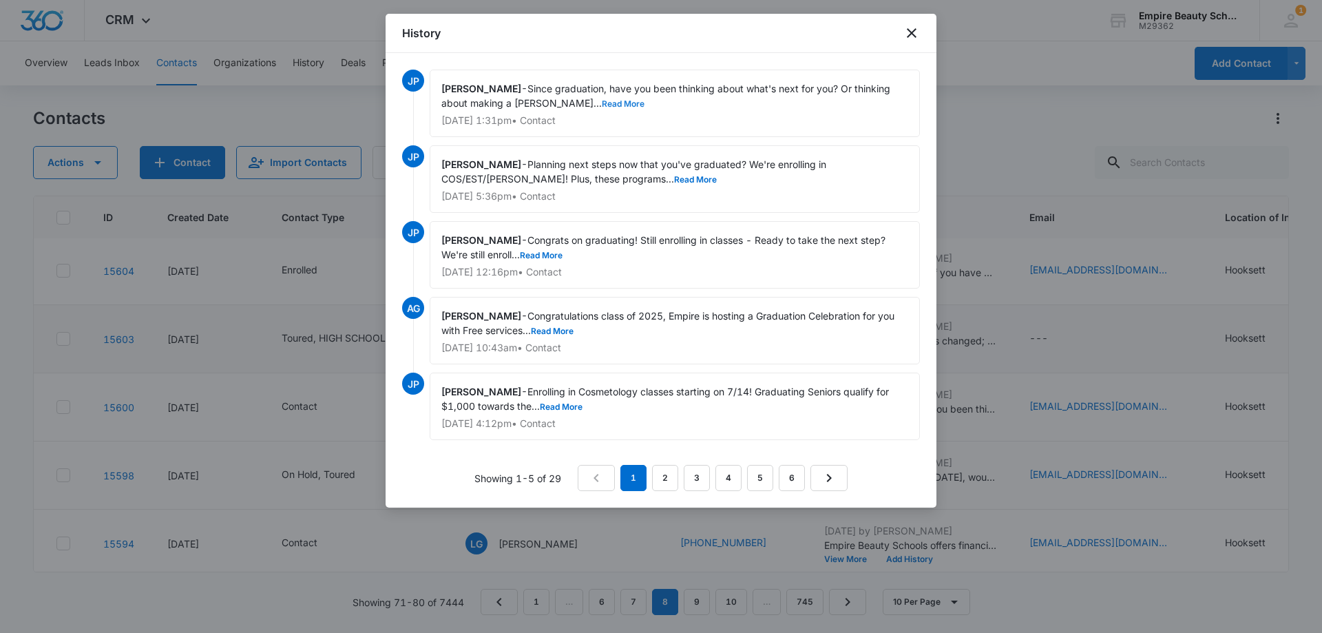
click at [602, 103] on button "Read More" at bounding box center [623, 104] width 43 height 8
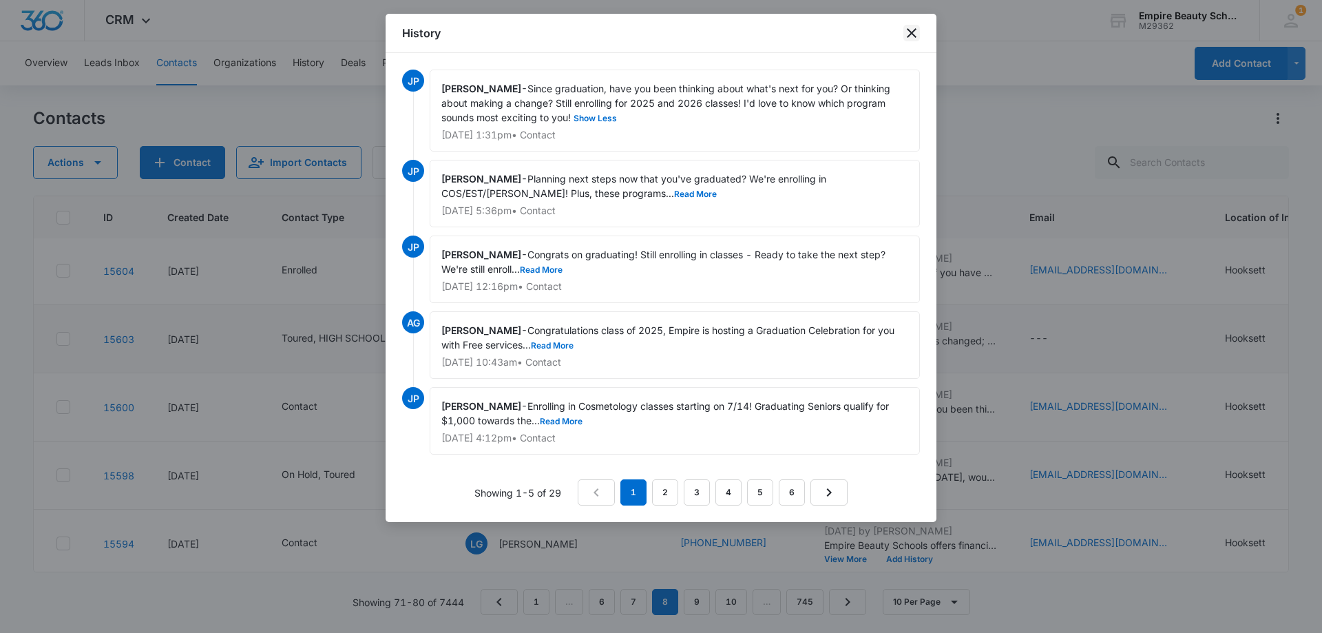
click at [913, 34] on icon "close" at bounding box center [911, 33] width 17 height 17
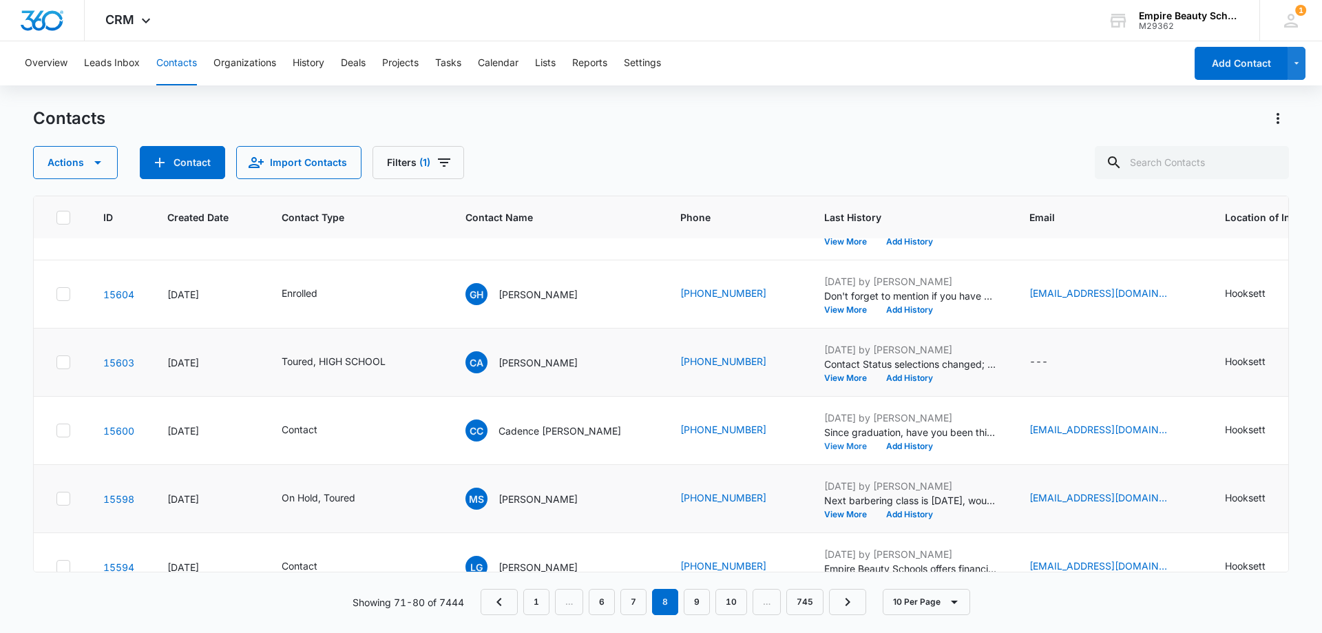
scroll to position [207, 0]
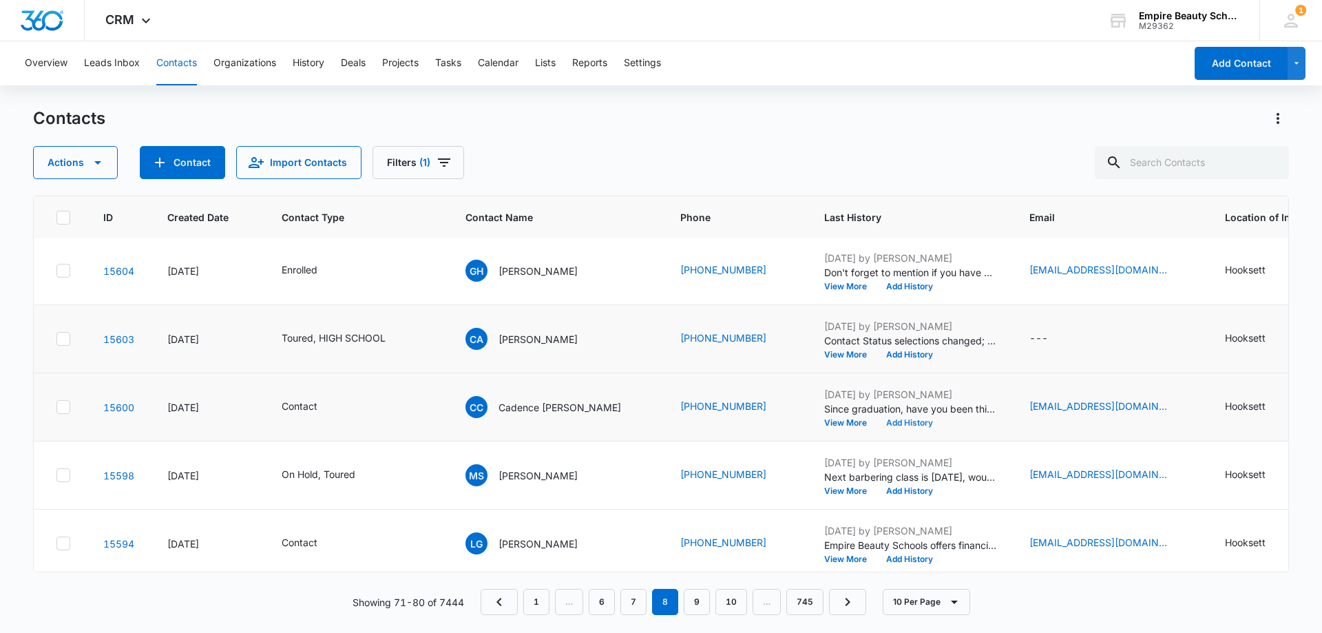
click at [913, 421] on button "Add History" at bounding box center [909, 423] width 66 height 8
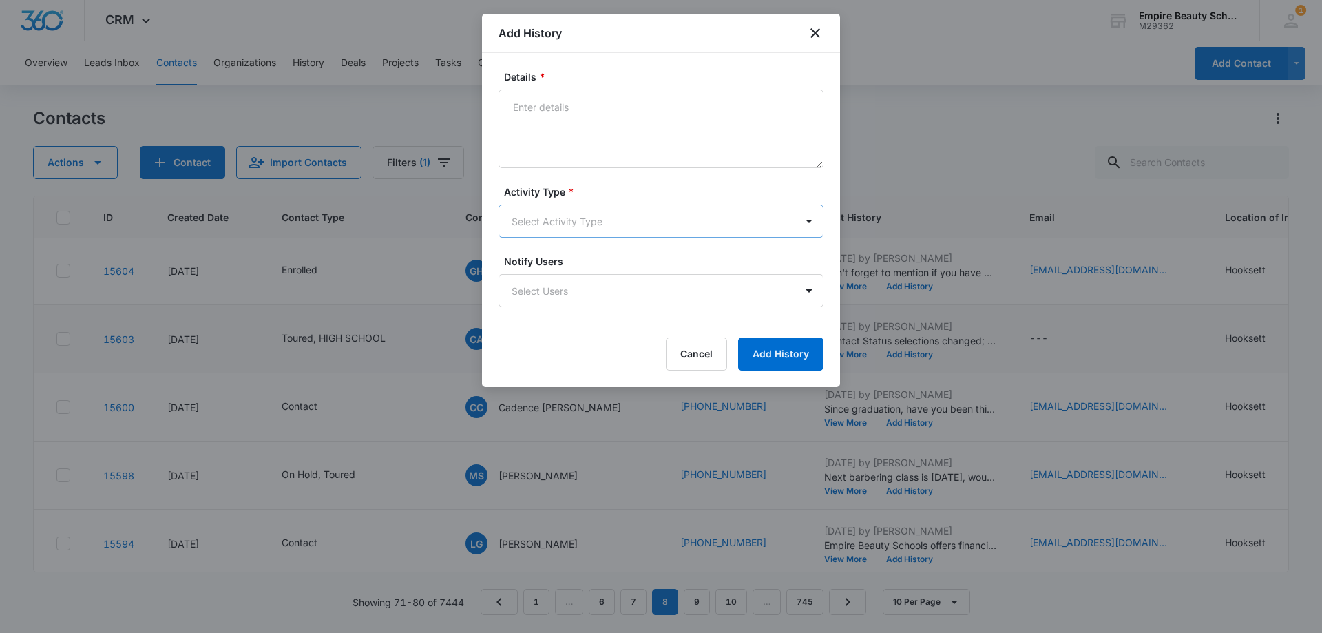
click at [554, 219] on body "CRM Apps Forms CRM Email Shop Payments POS Files Brand Settings Empire Beauty S…" at bounding box center [661, 316] width 1322 height 633
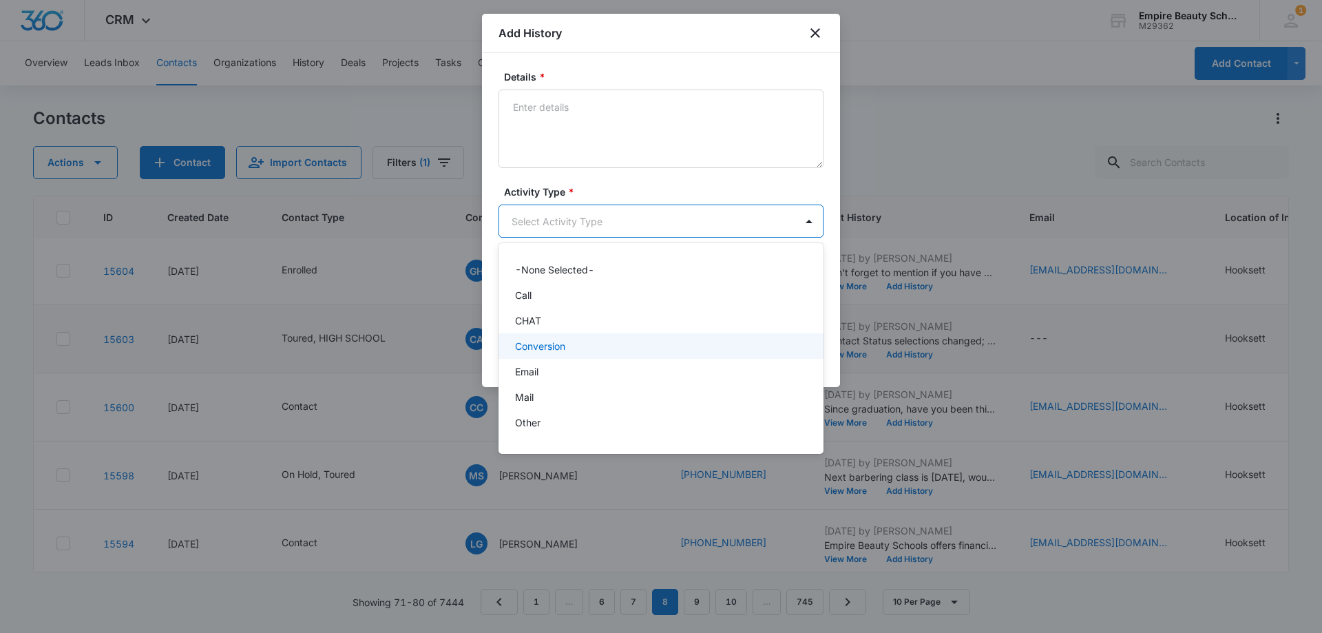
scroll to position [72, 0]
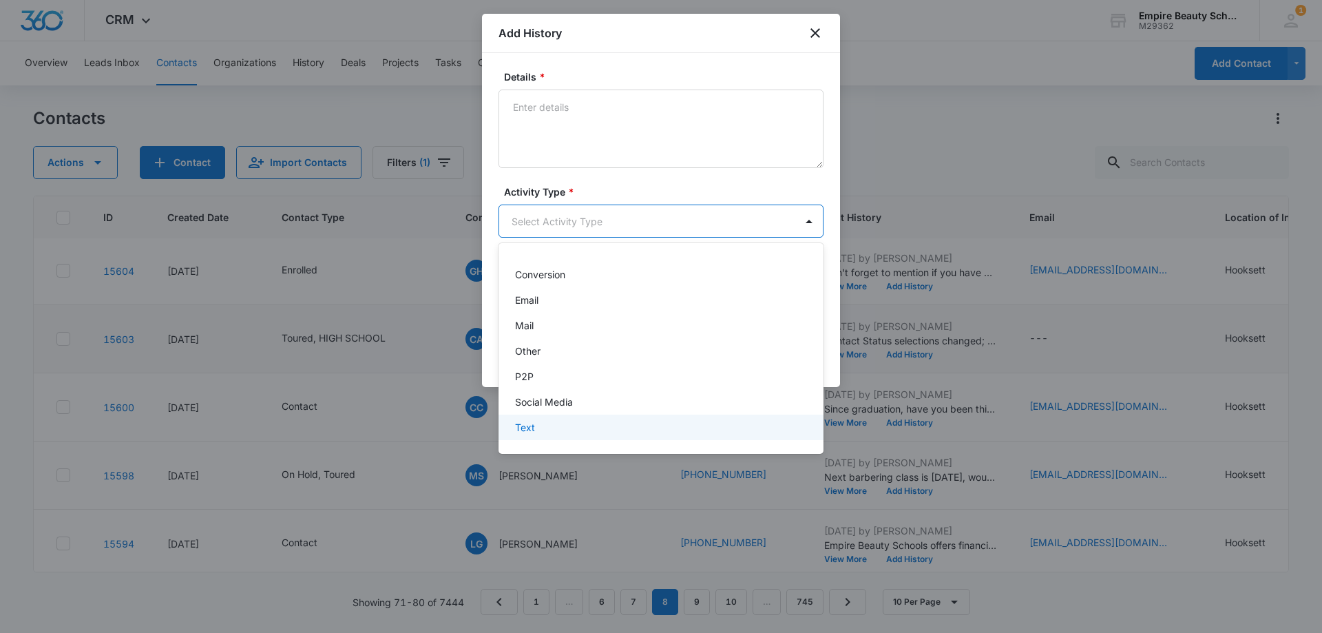
click at [536, 432] on div "Text" at bounding box center [659, 427] width 289 height 14
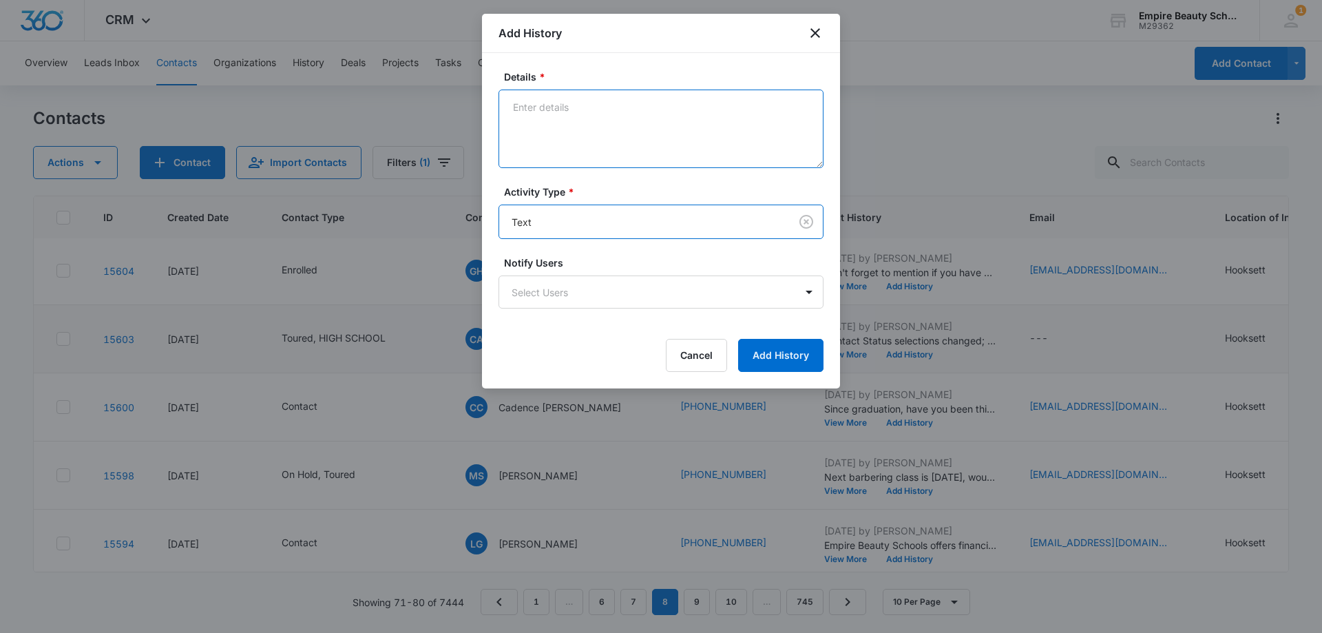
click at [558, 129] on textarea "Details *" at bounding box center [660, 128] width 325 height 78
paste textarea "Checking in still interested in learning more?"
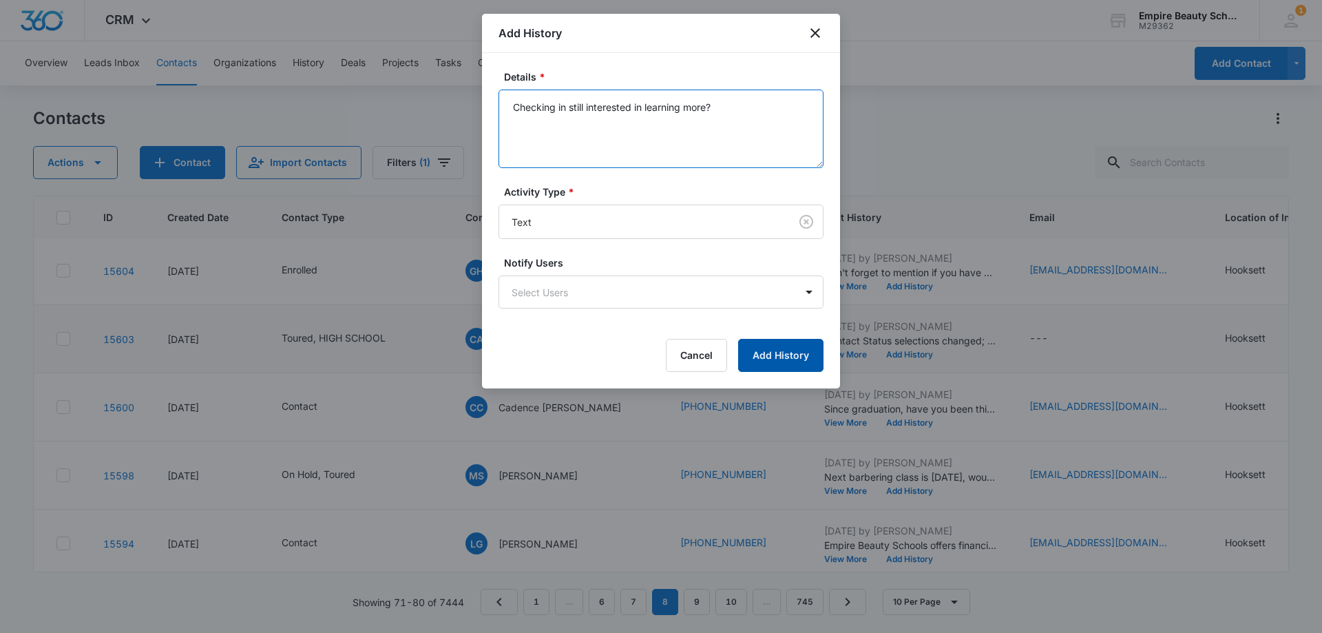
type textarea "Checking in still interested in learning more?"
click at [776, 348] on button "Add History" at bounding box center [780, 355] width 85 height 33
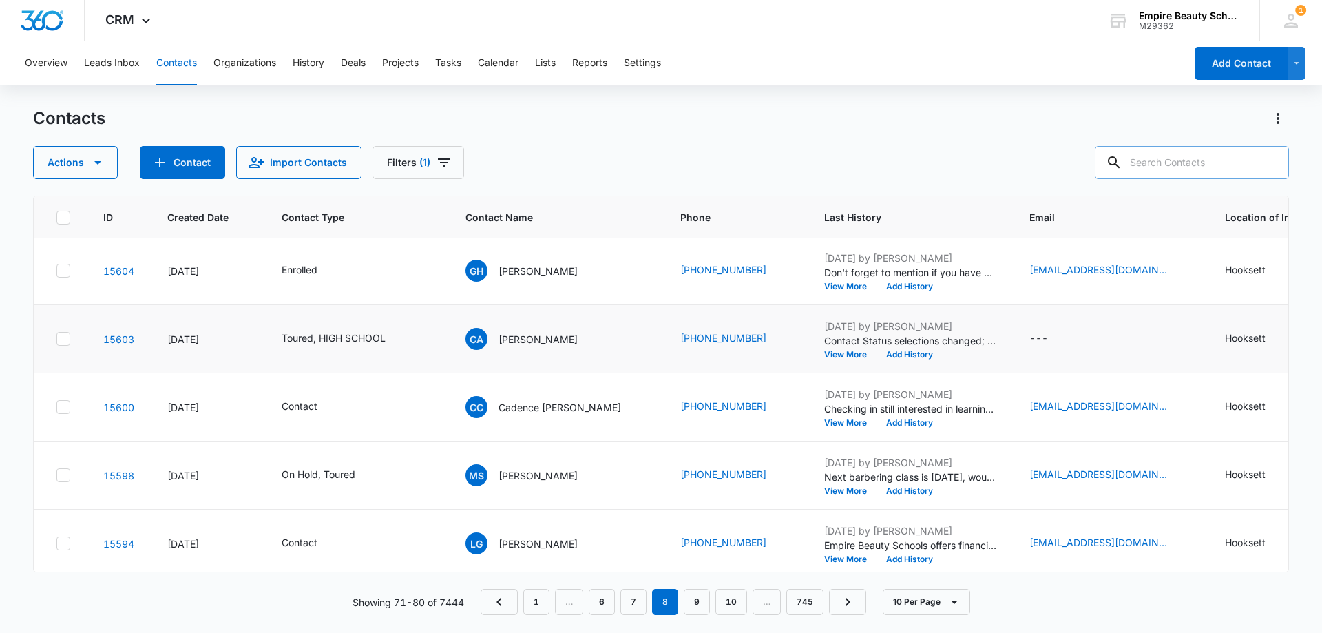
click at [1182, 163] on input "text" at bounding box center [1191, 162] width 194 height 33
type input "t"
type input "darwin"
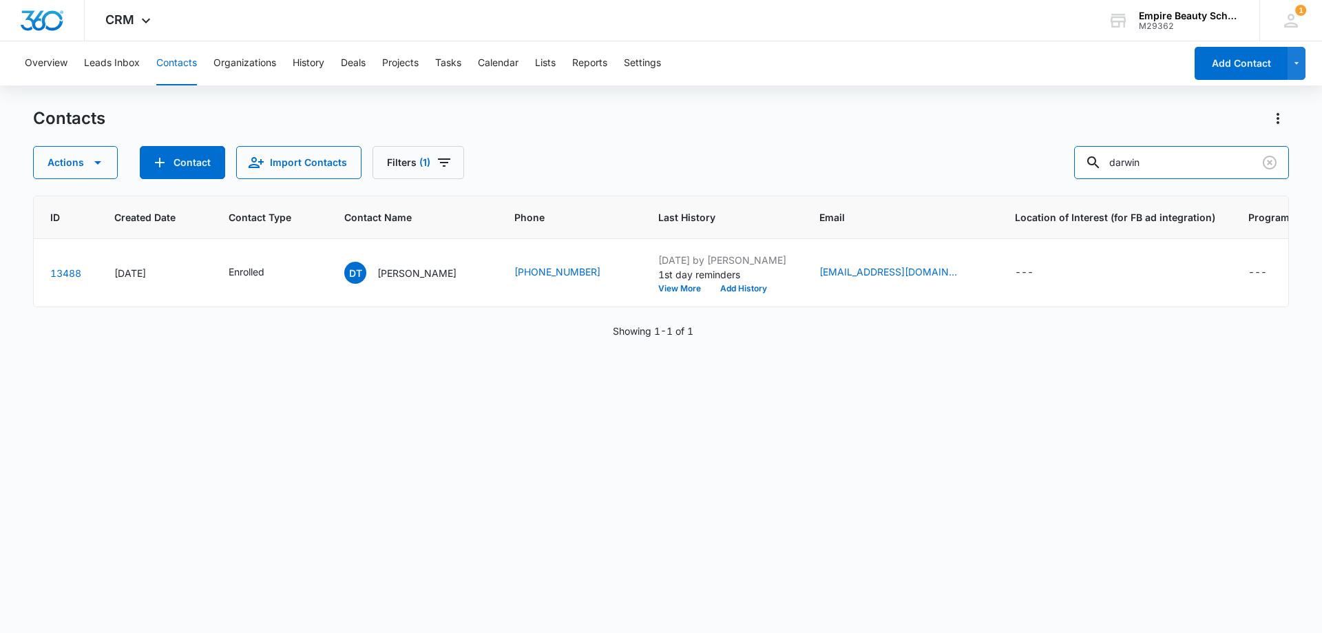
scroll to position [0, 0]
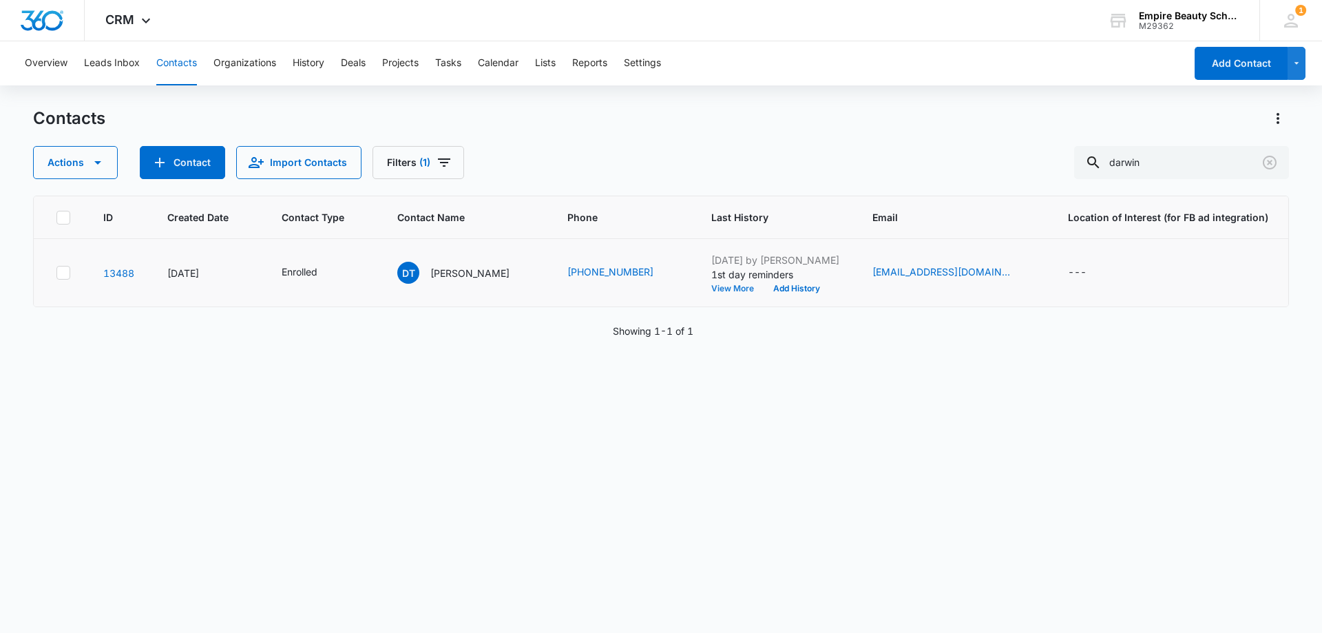
click at [719, 291] on button "View More" at bounding box center [737, 288] width 52 height 8
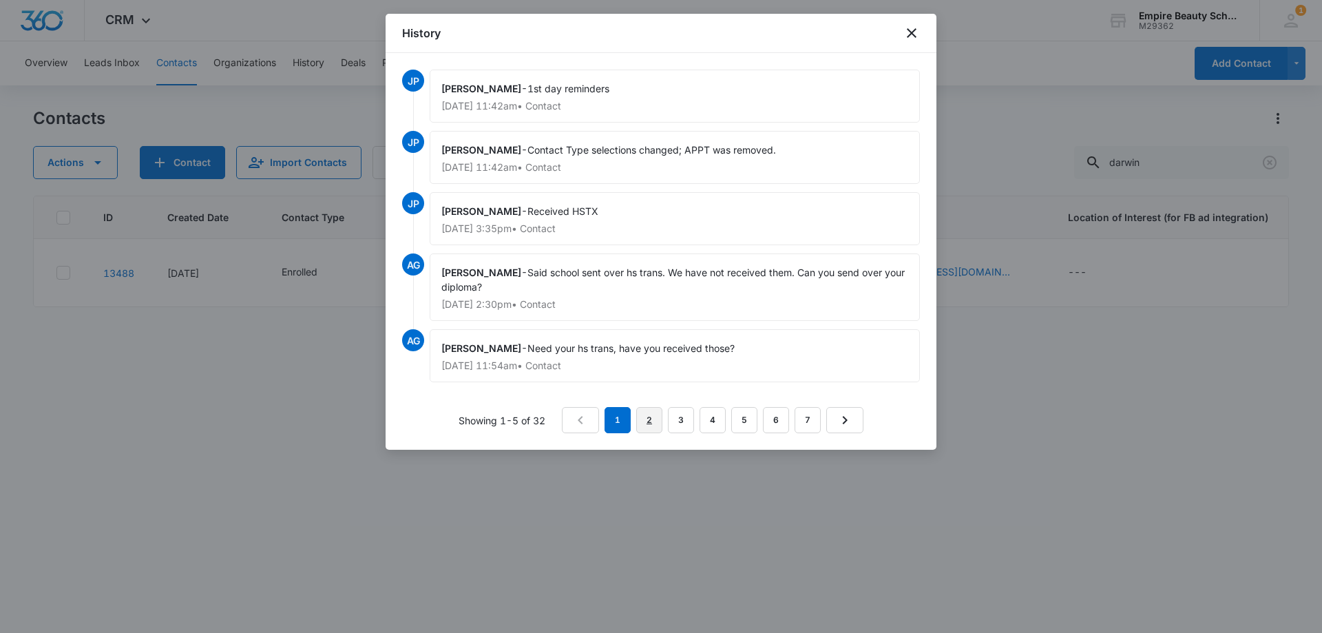
click at [650, 423] on link "2" at bounding box center [649, 420] width 26 height 26
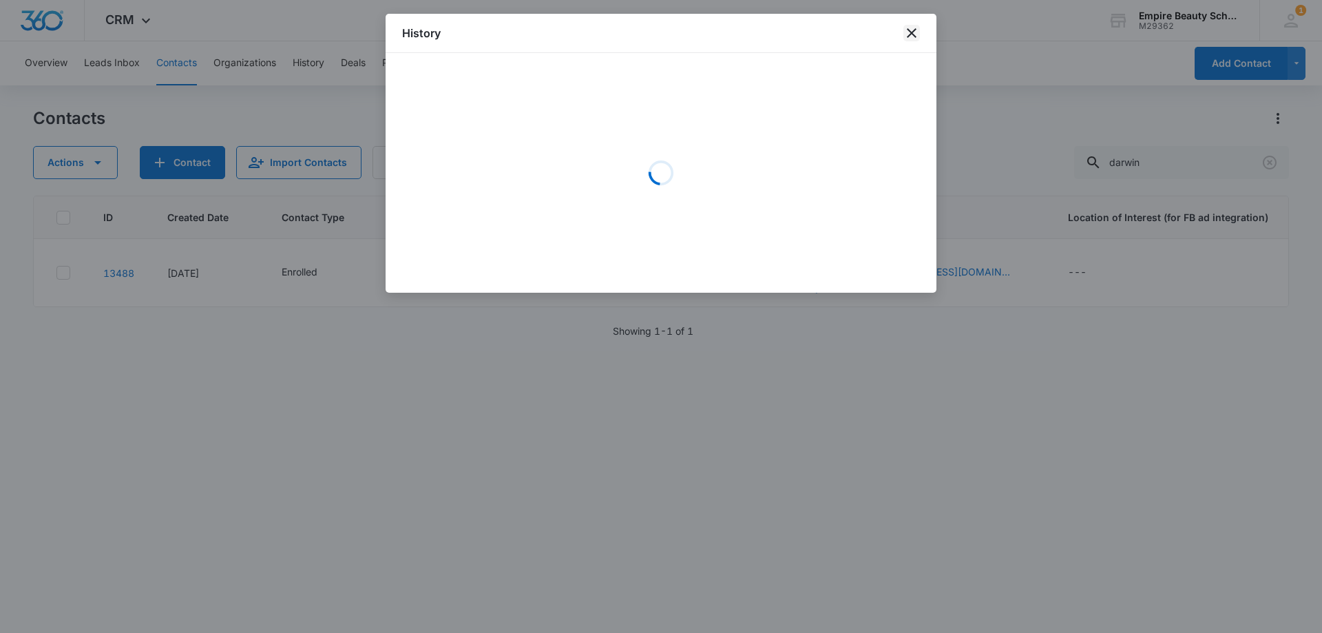
click at [911, 32] on icon "close" at bounding box center [912, 33] width 10 height 10
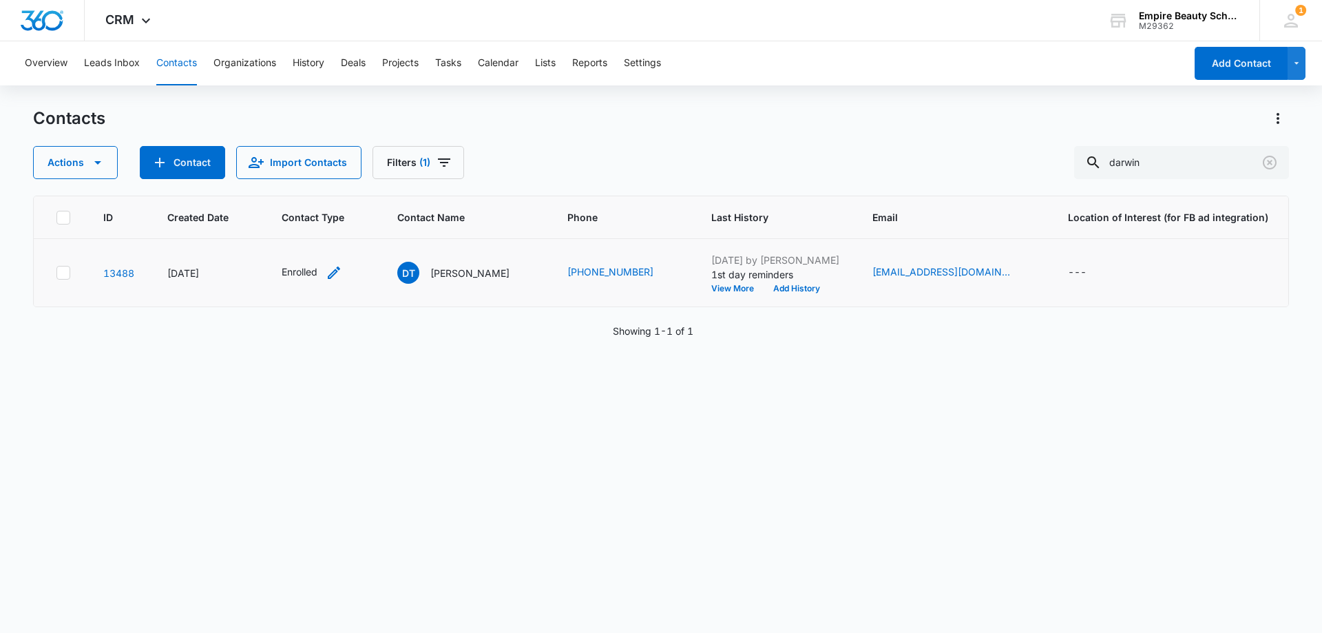
click at [330, 266] on icon "Contact Type - Enrolled - Select to Edit Field" at bounding box center [334, 272] width 17 height 17
click at [313, 187] on icon "Remove Enrolled" at bounding box center [314, 184] width 10 height 10
click at [361, 185] on div at bounding box center [357, 184] width 22 height 22
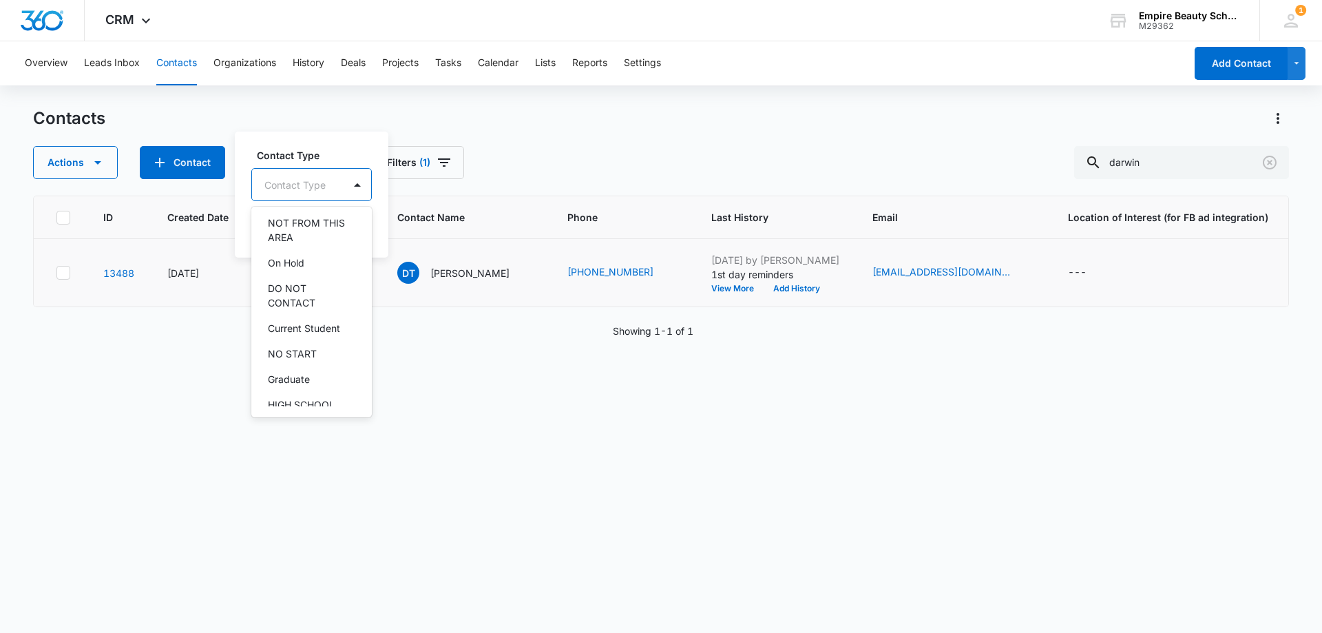
scroll to position [224, 0]
click at [321, 368] on div "Graduate" at bounding box center [310, 369] width 85 height 14
click at [346, 148] on label "Contact Type" at bounding box center [321, 154] width 128 height 14
click at [368, 234] on button "Save" at bounding box center [359, 228] width 41 height 26
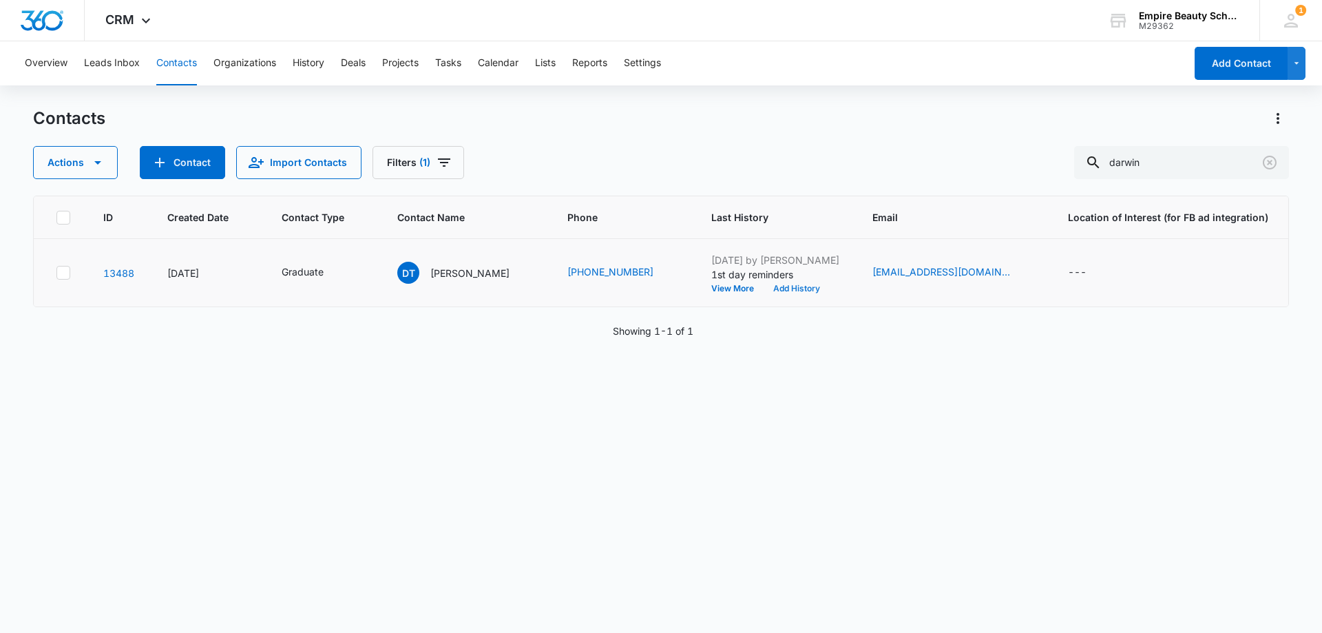
click at [770, 287] on button "Add History" at bounding box center [796, 288] width 66 height 8
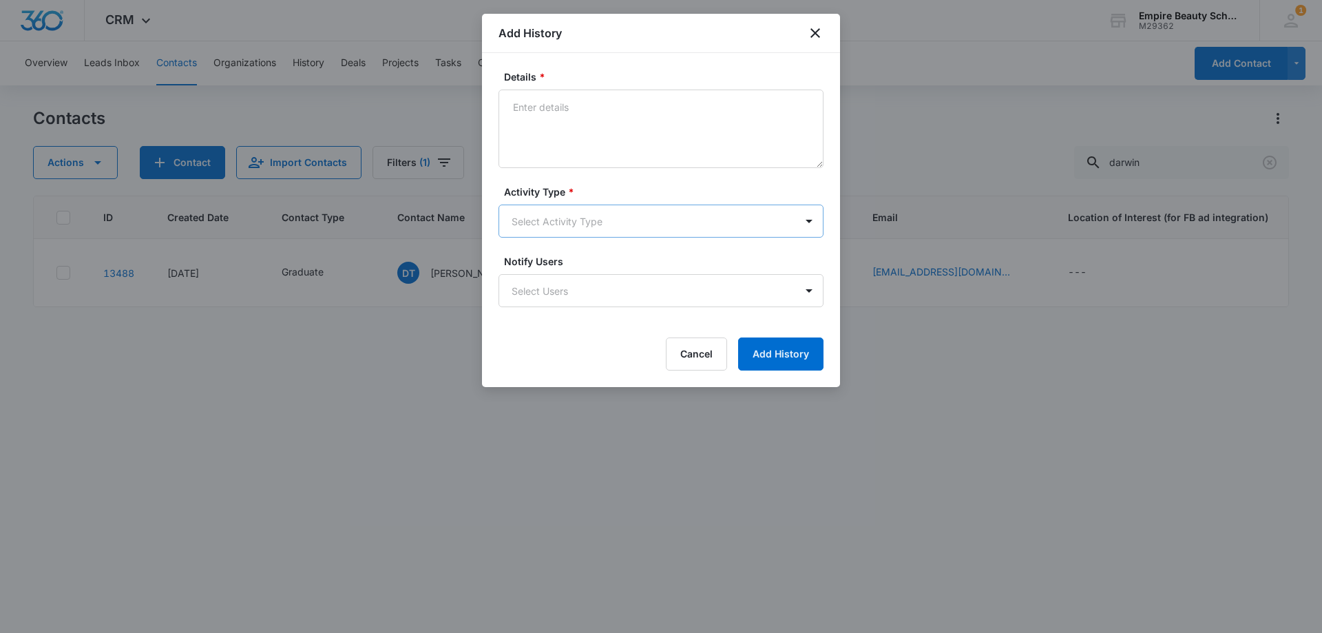
click at [541, 213] on body "CRM Apps Forms CRM Email Shop Payments POS Files Brand Settings Empire Beauty S…" at bounding box center [661, 316] width 1322 height 633
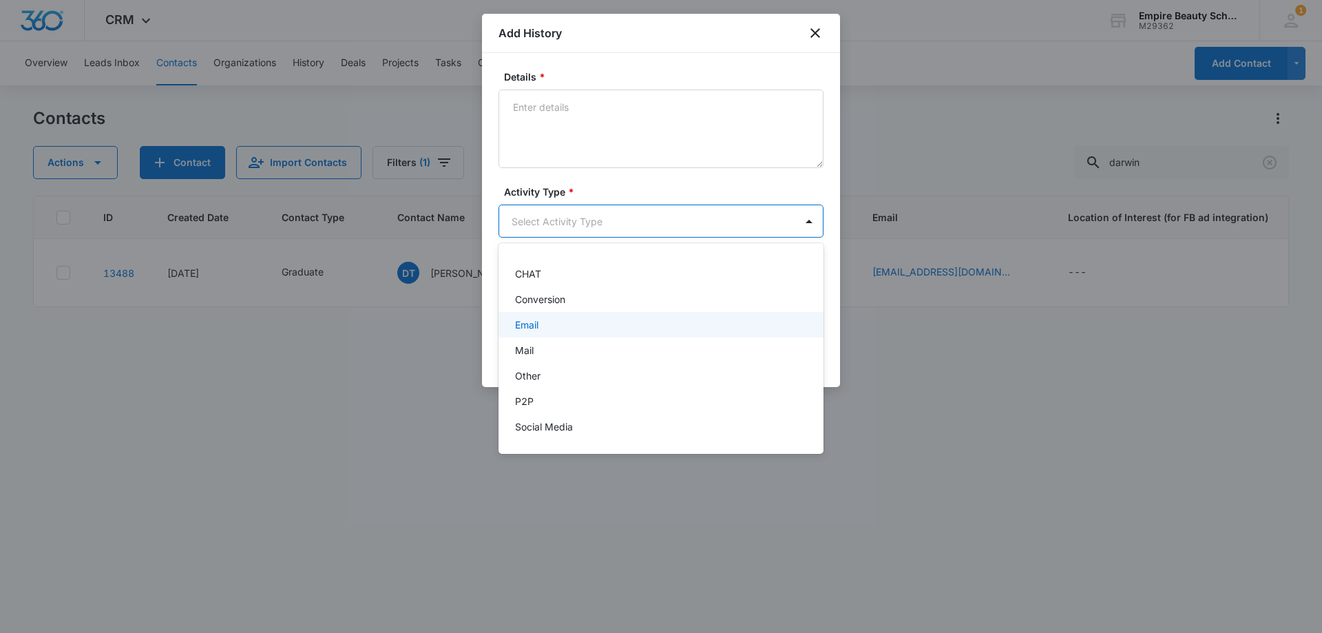
scroll to position [69, 0]
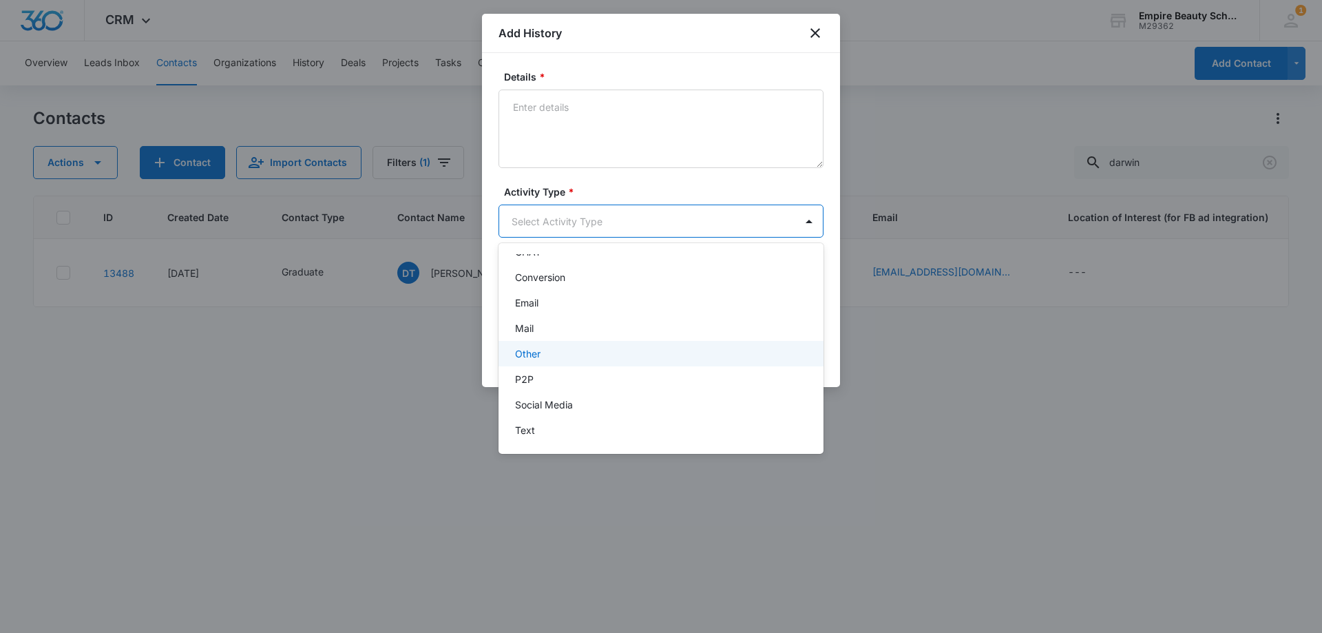
click at [531, 355] on p "Other" at bounding box center [527, 353] width 25 height 14
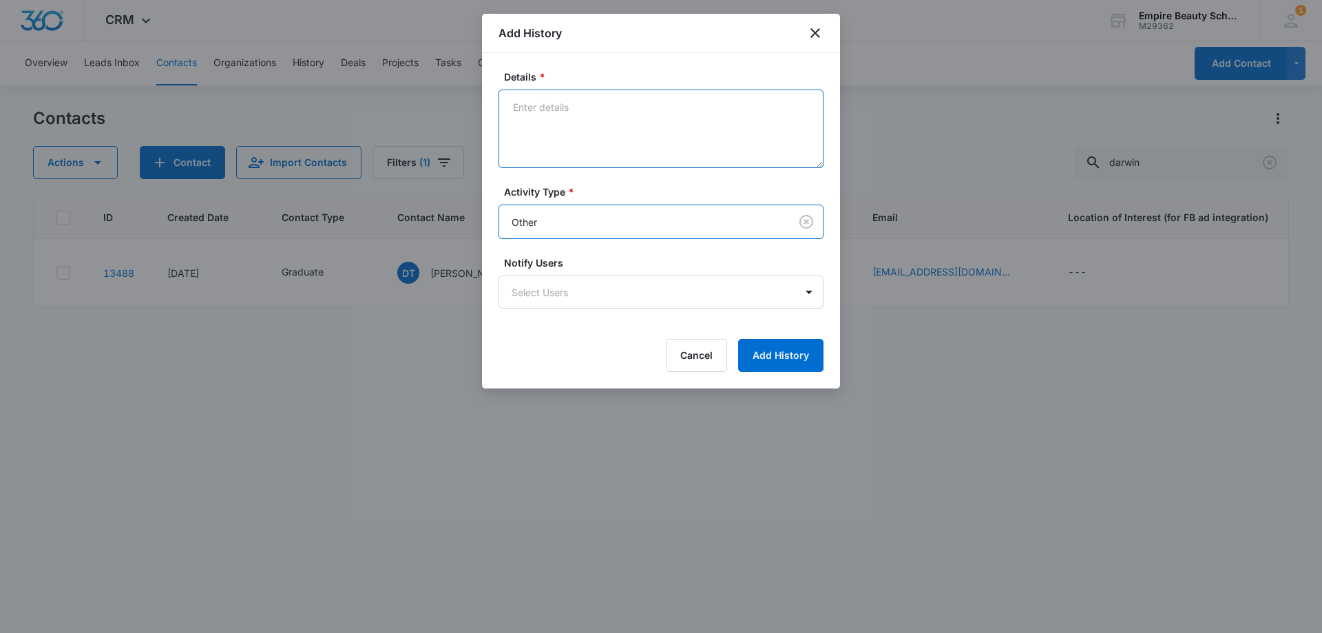
click at [564, 149] on textarea "Details *" at bounding box center [660, 128] width 325 height 78
type textarea "g"
click at [585, 105] on textarea "Graduated [PERSON_NAME] [DATE]" at bounding box center [660, 128] width 325 height 78
click at [751, 134] on textarea "Graduated Barbering [DATE]" at bounding box center [660, 128] width 325 height 78
type textarea "Graduated Barbering [DATE]"
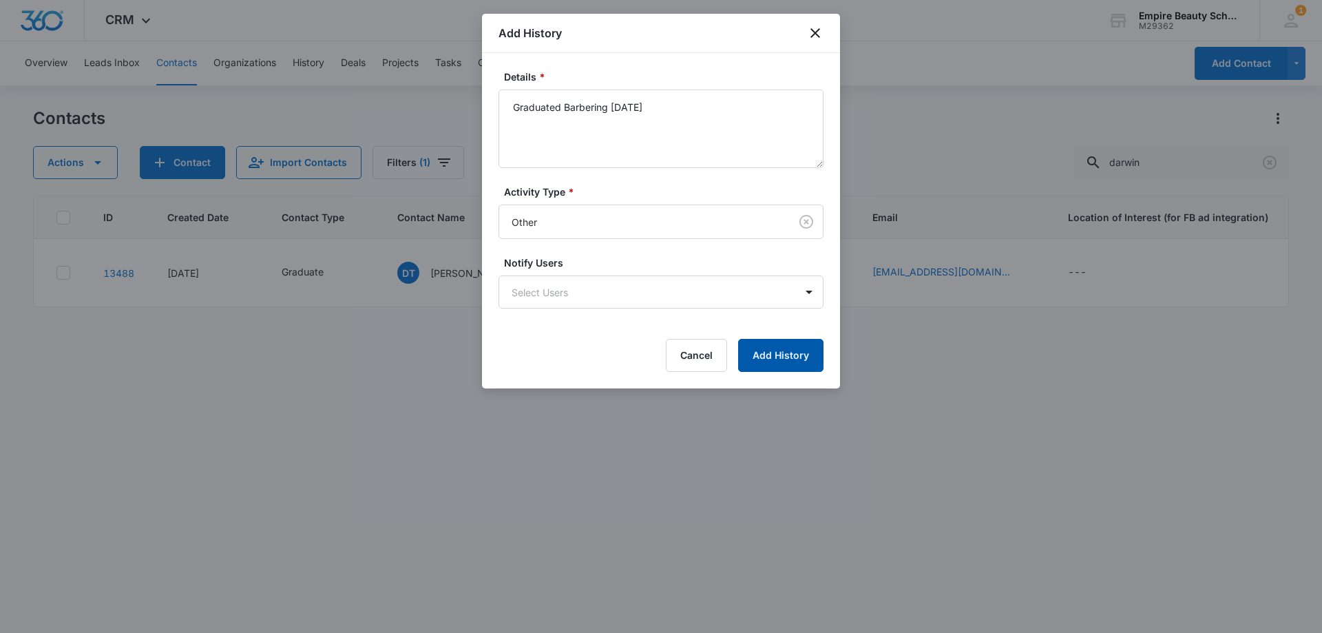
click at [790, 347] on button "Add History" at bounding box center [780, 355] width 85 height 33
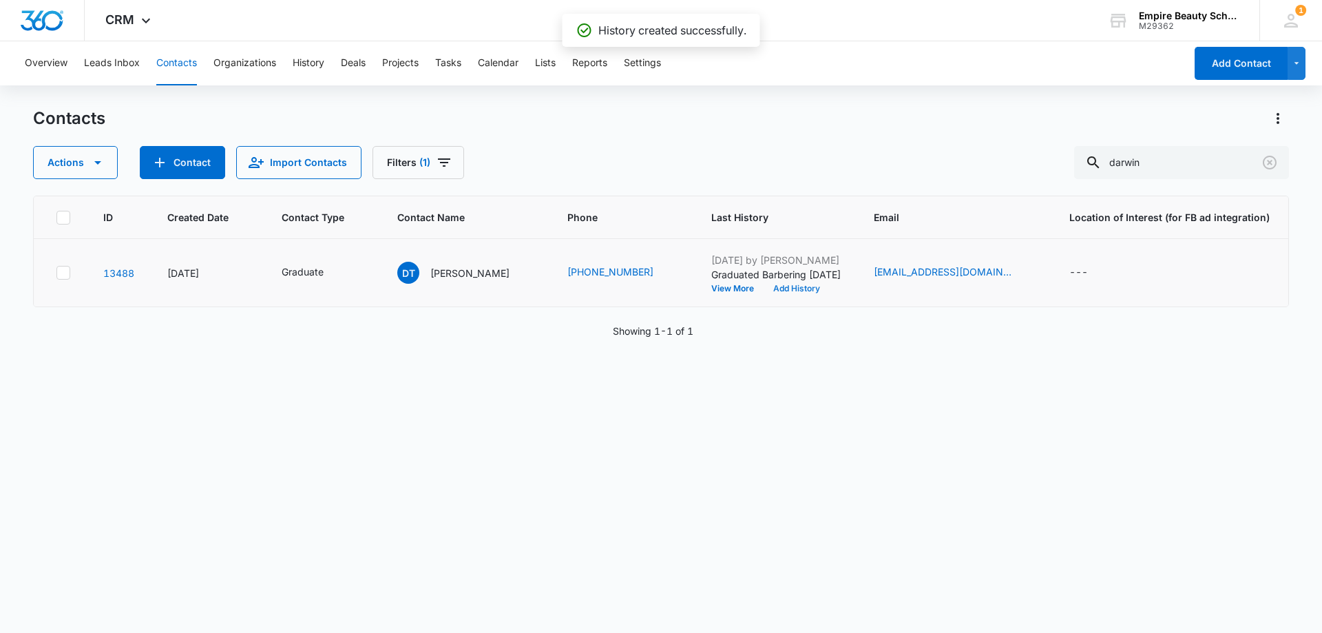
click at [793, 288] on button "Add History" at bounding box center [796, 288] width 66 height 8
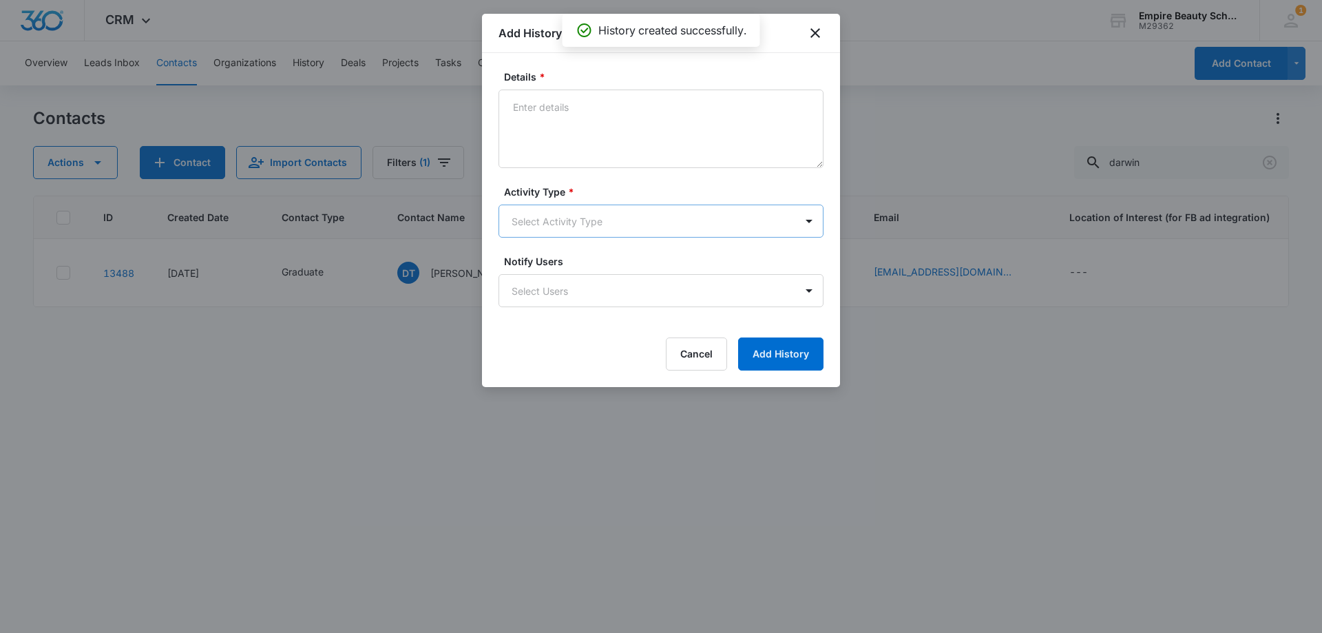
drag, startPoint x: 567, startPoint y: 201, endPoint x: 562, endPoint y: 216, distance: 15.9
click at [567, 203] on div "Activity Type * Select Activity Type" at bounding box center [660, 210] width 325 height 53
click at [562, 216] on body "CRM Apps Forms CRM Email Shop Payments POS Files Brand Settings Empire Beauty S…" at bounding box center [661, 316] width 1322 height 633
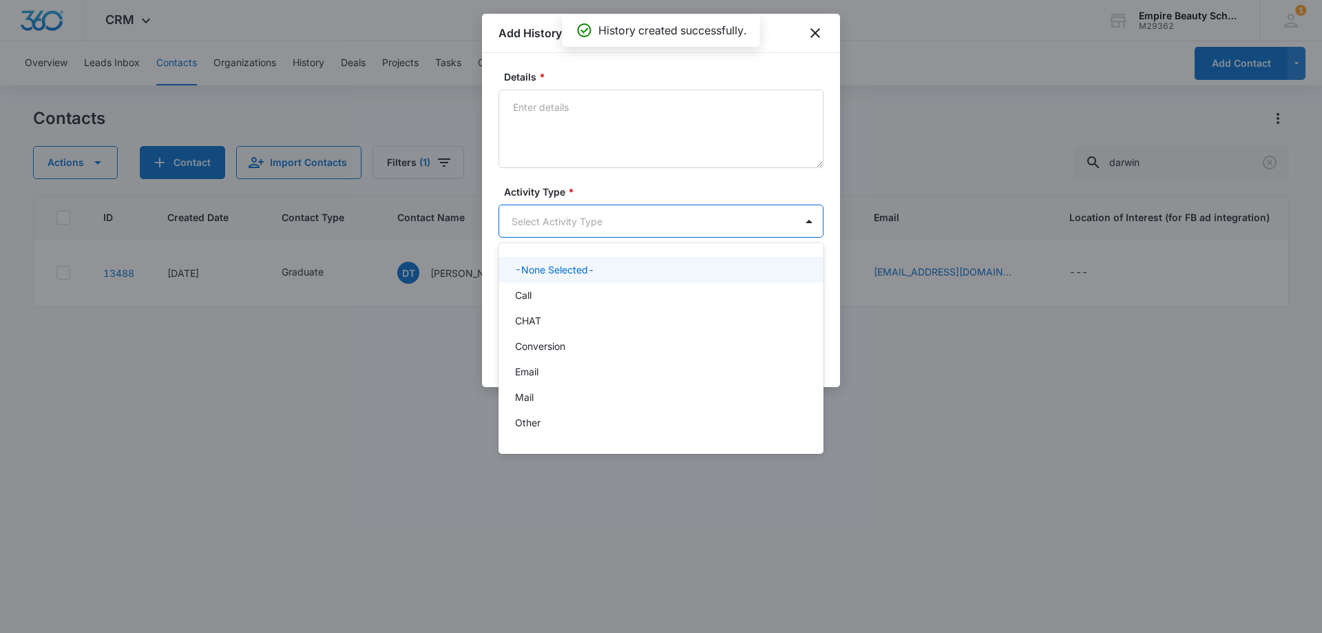
click at [554, 283] on div "Call" at bounding box center [660, 294] width 325 height 25
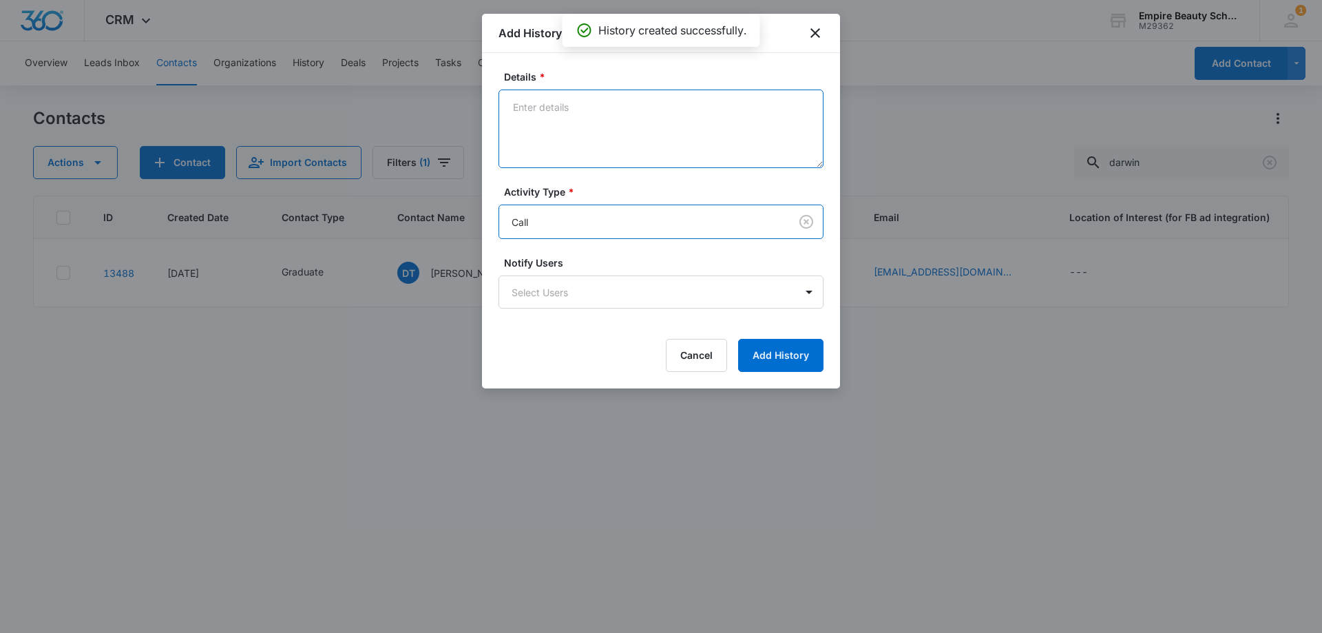
click at [569, 133] on textarea "Details *" at bounding box center [660, 128] width 325 height 78
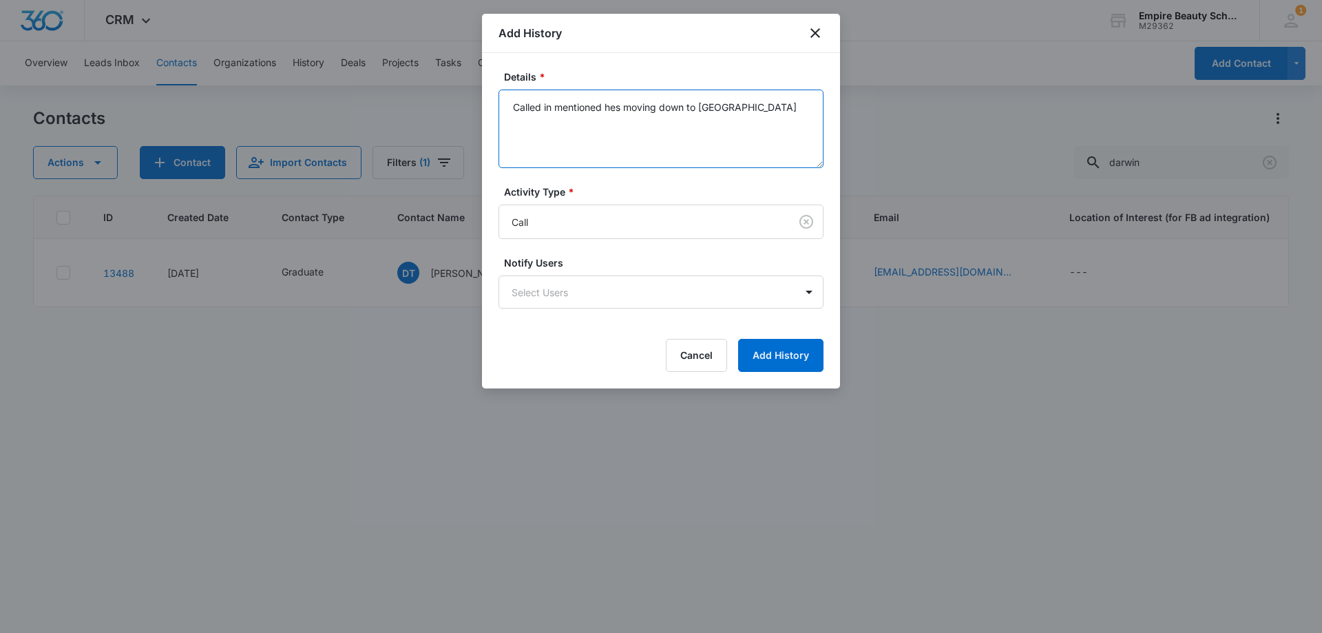
click at [622, 110] on textarea "Called in mentioned hes moving down to [GEOGRAPHIC_DATA]" at bounding box center [660, 128] width 325 height 78
click at [620, 111] on textarea "Called in mentioned hes moving down to [GEOGRAPHIC_DATA]" at bounding box center [660, 128] width 325 height 78
click at [763, 100] on textarea "Called in mentioned he's moving down to [GEOGRAPHIC_DATA]" at bounding box center [660, 128] width 325 height 78
type textarea "Called in mentioned he's moving down to [GEOGRAPHIC_DATA], provided transcript …"
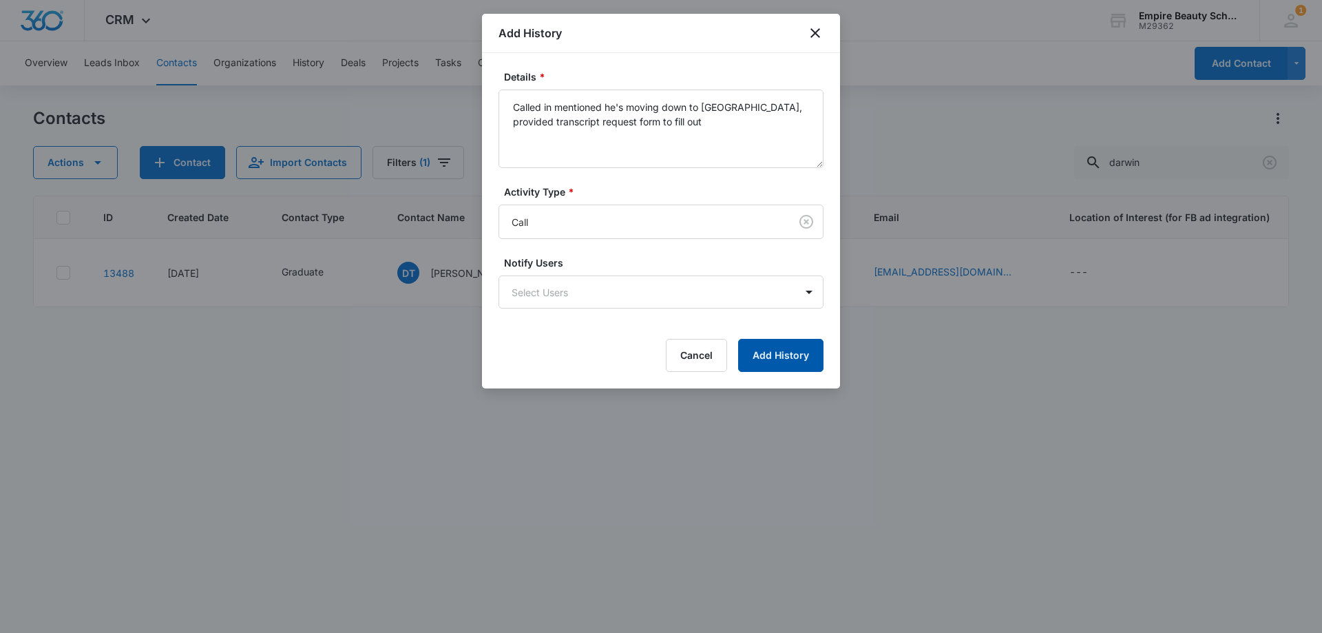
click at [771, 352] on button "Add History" at bounding box center [780, 355] width 85 height 33
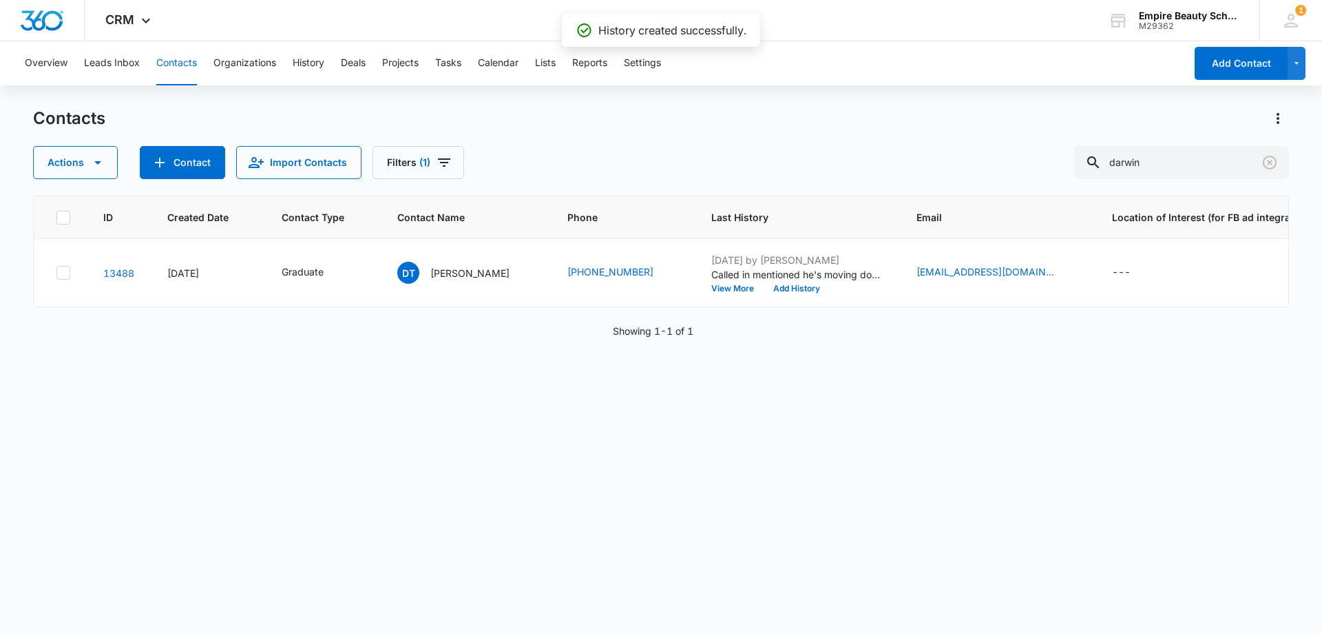
click at [1273, 164] on icon "Clear" at bounding box center [1269, 162] width 17 height 17
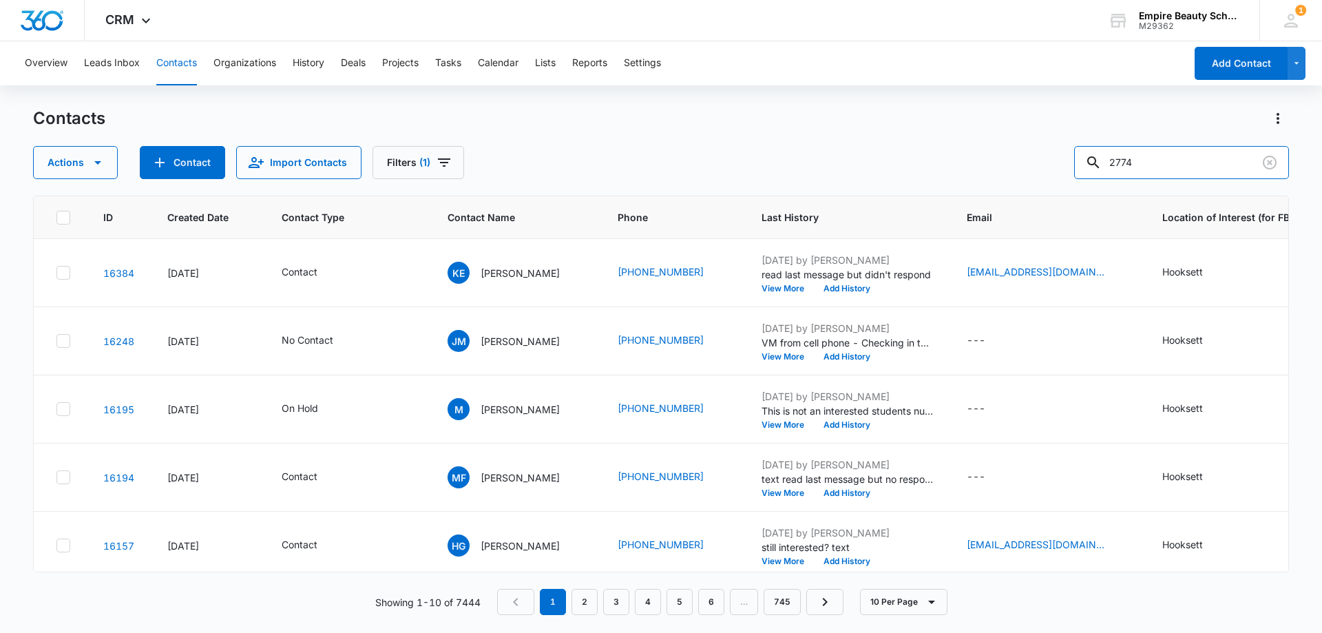
type input "2774"
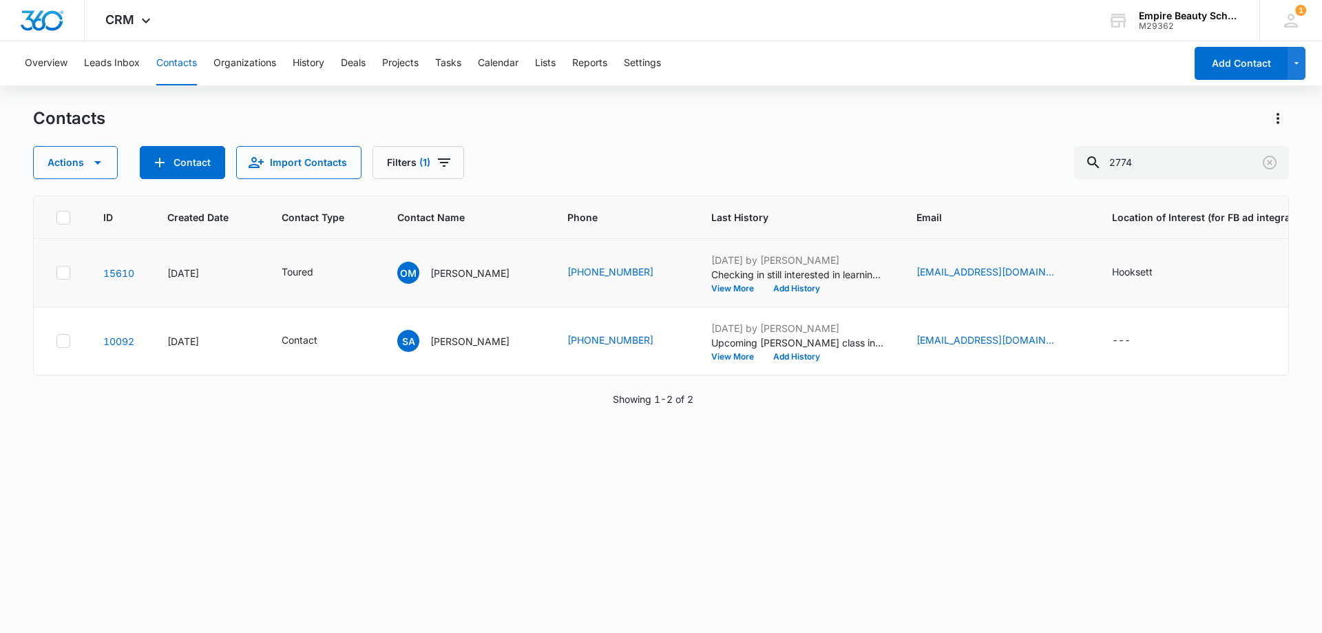
click at [711, 282] on div "[DATE] by [PERSON_NAME] Checking in still interested in learning more? View Mor…" at bounding box center [797, 273] width 172 height 40
click at [711, 285] on button "View More" at bounding box center [737, 288] width 52 height 8
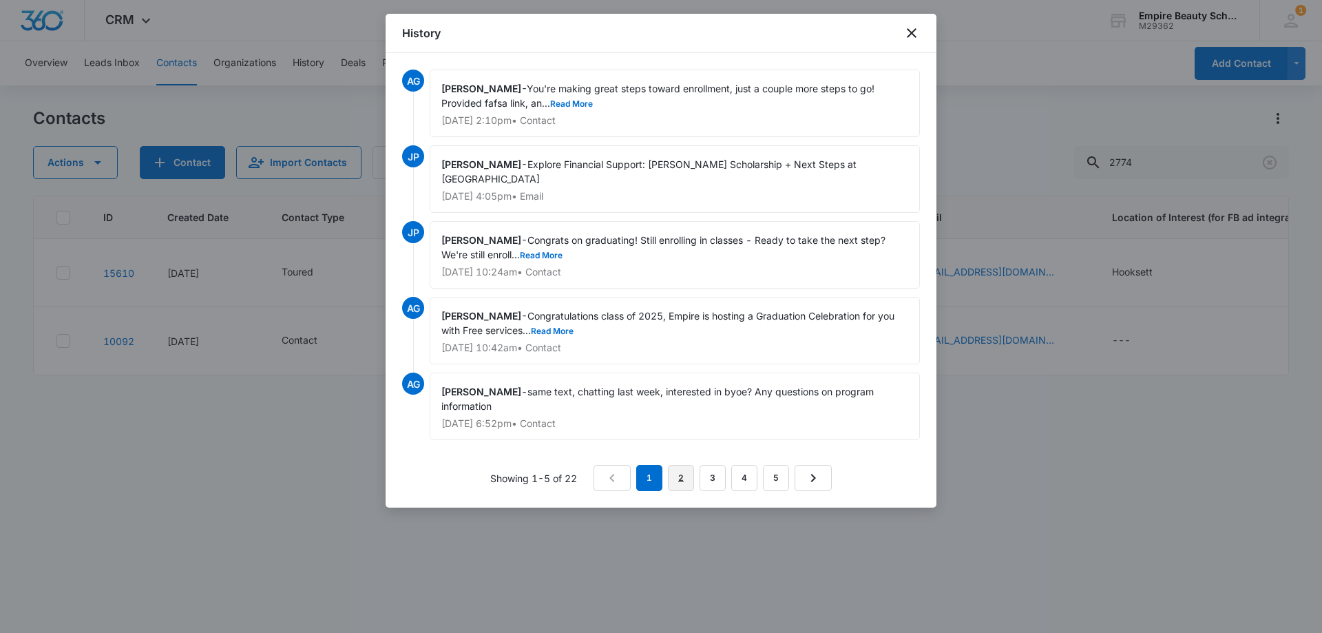
click at [688, 476] on link "2" at bounding box center [681, 478] width 26 height 26
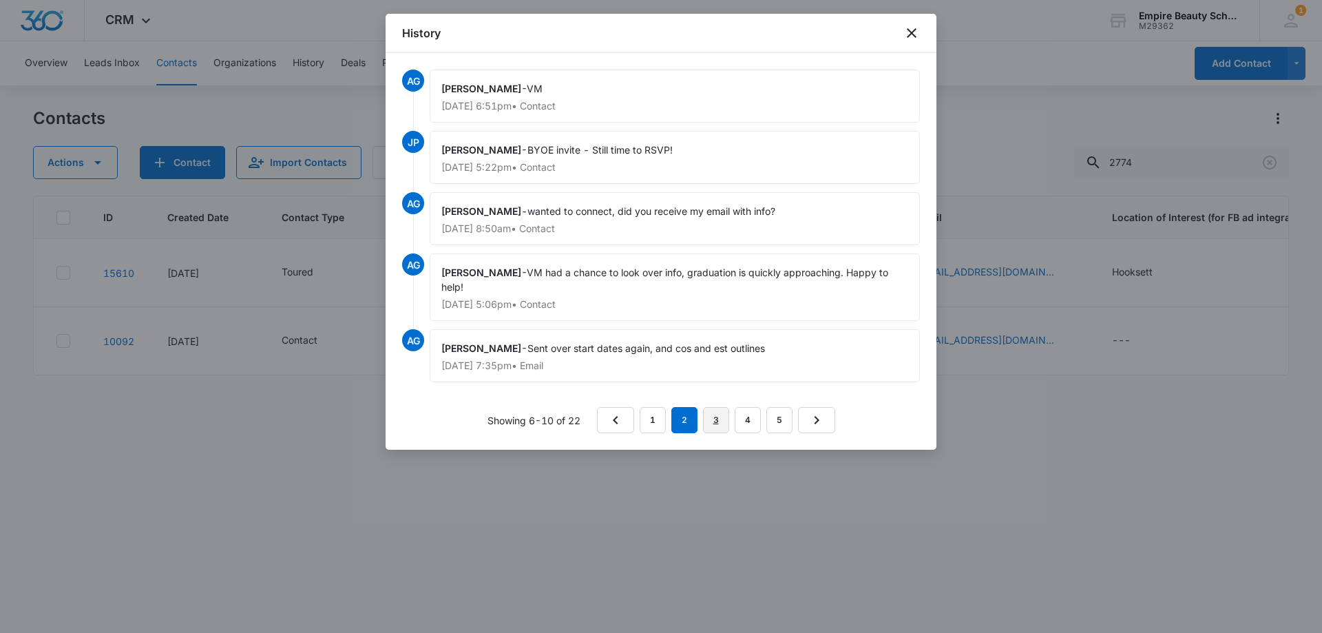
click at [717, 420] on link "3" at bounding box center [716, 420] width 26 height 26
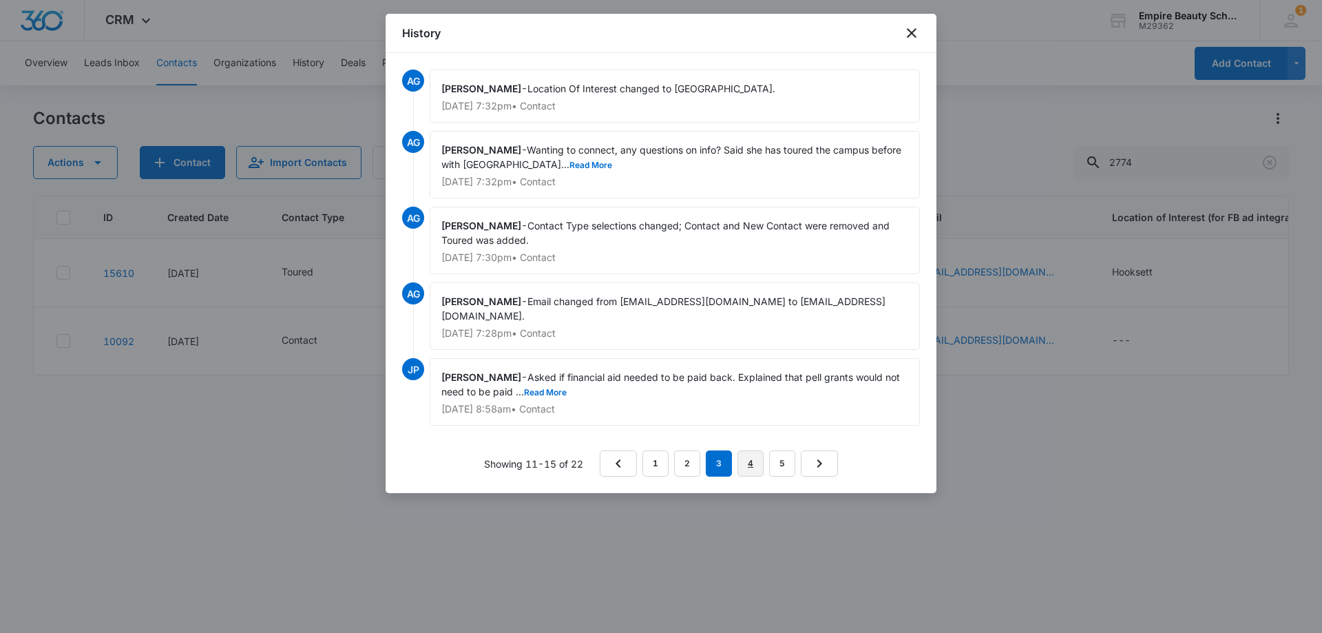
click at [755, 450] on link "4" at bounding box center [750, 463] width 26 height 26
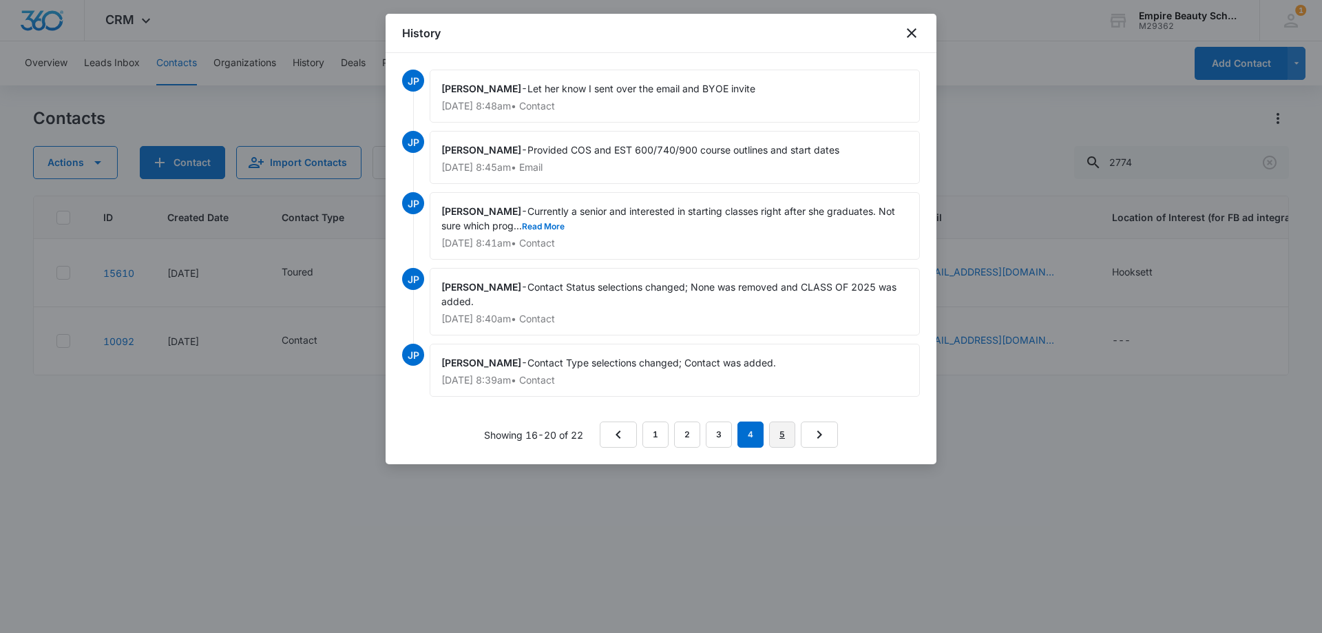
click at [774, 437] on link "5" at bounding box center [782, 434] width 26 height 26
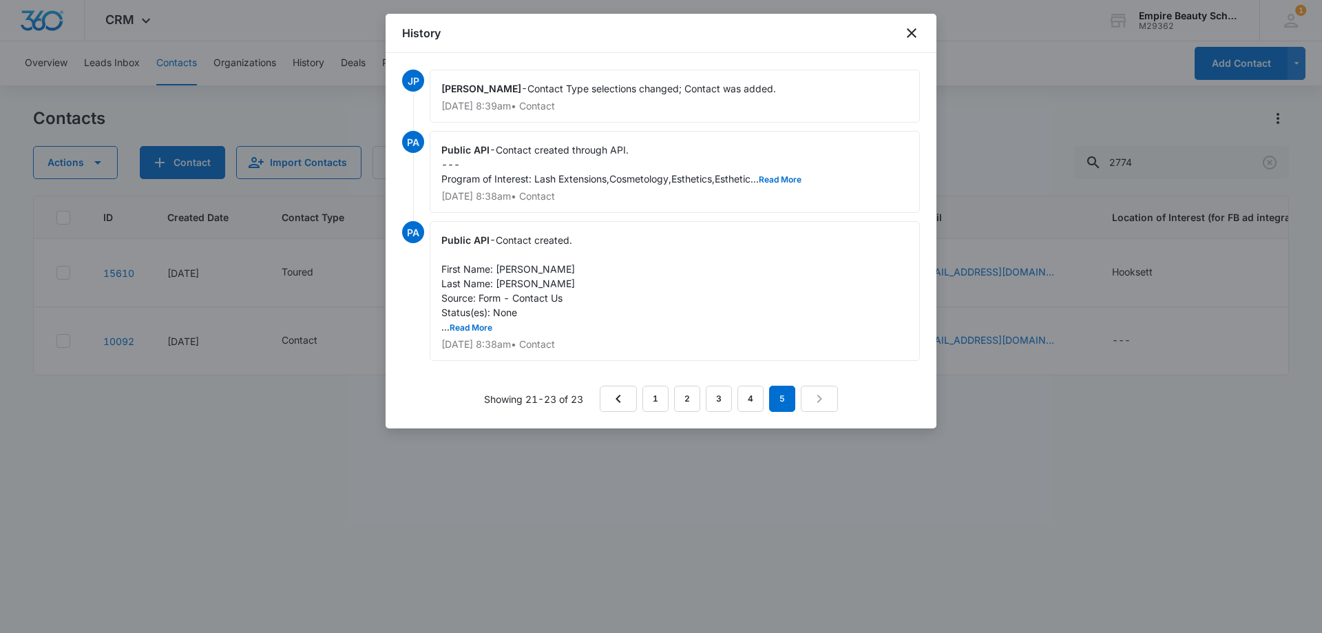
click at [786, 173] on span "Contact created through API. --- Program of Interest: Lash Extensions,Cosmetolo…" at bounding box center [621, 164] width 360 height 41
click at [752, 399] on link "4" at bounding box center [750, 398] width 26 height 26
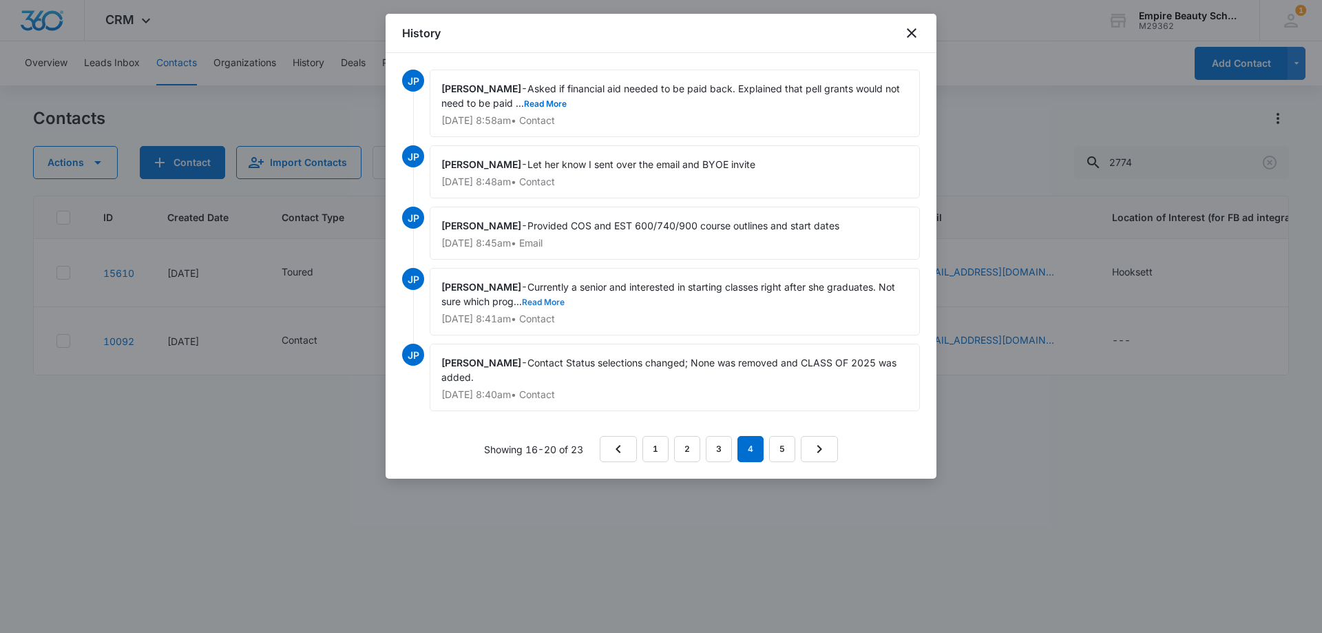
click at [551, 298] on button "Read More" at bounding box center [543, 302] width 43 height 8
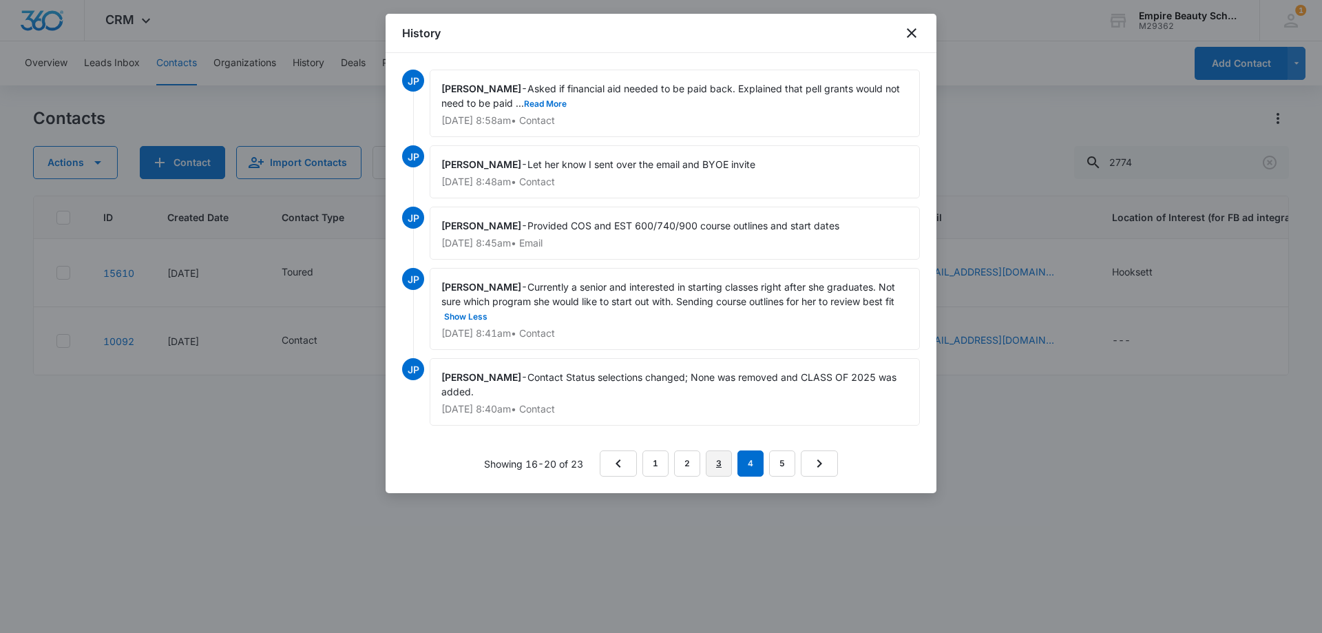
click at [717, 463] on link "3" at bounding box center [719, 463] width 26 height 26
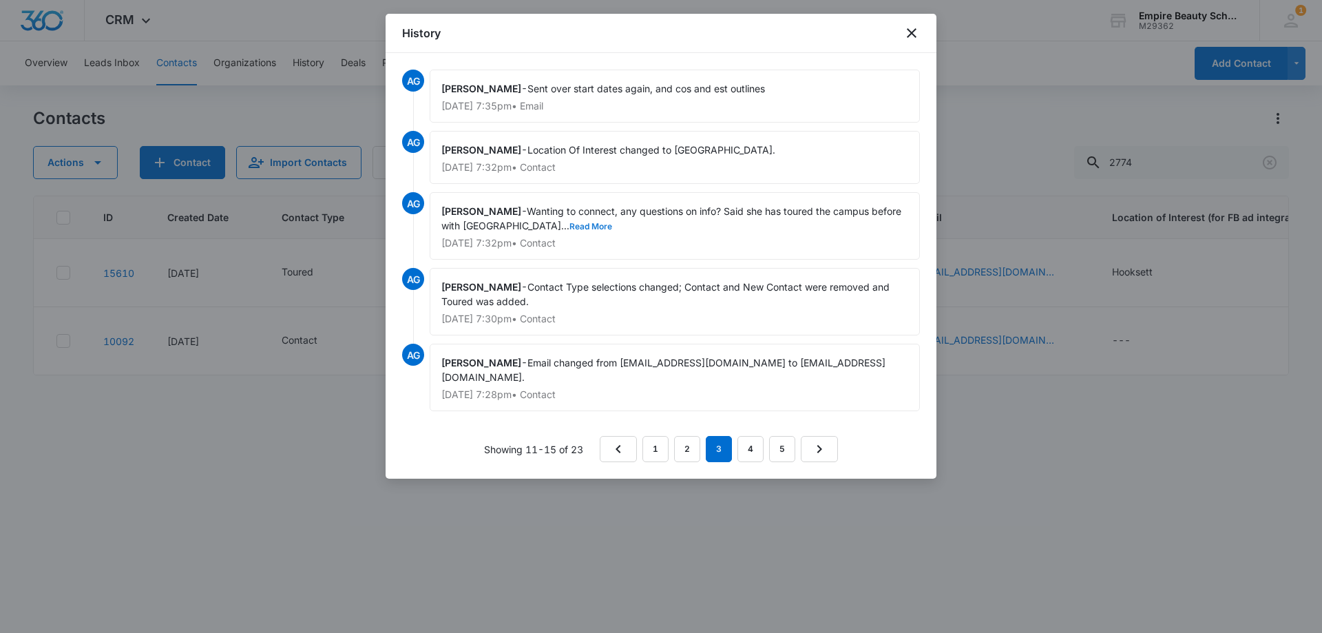
click at [575, 224] on button "Read More" at bounding box center [590, 226] width 43 height 8
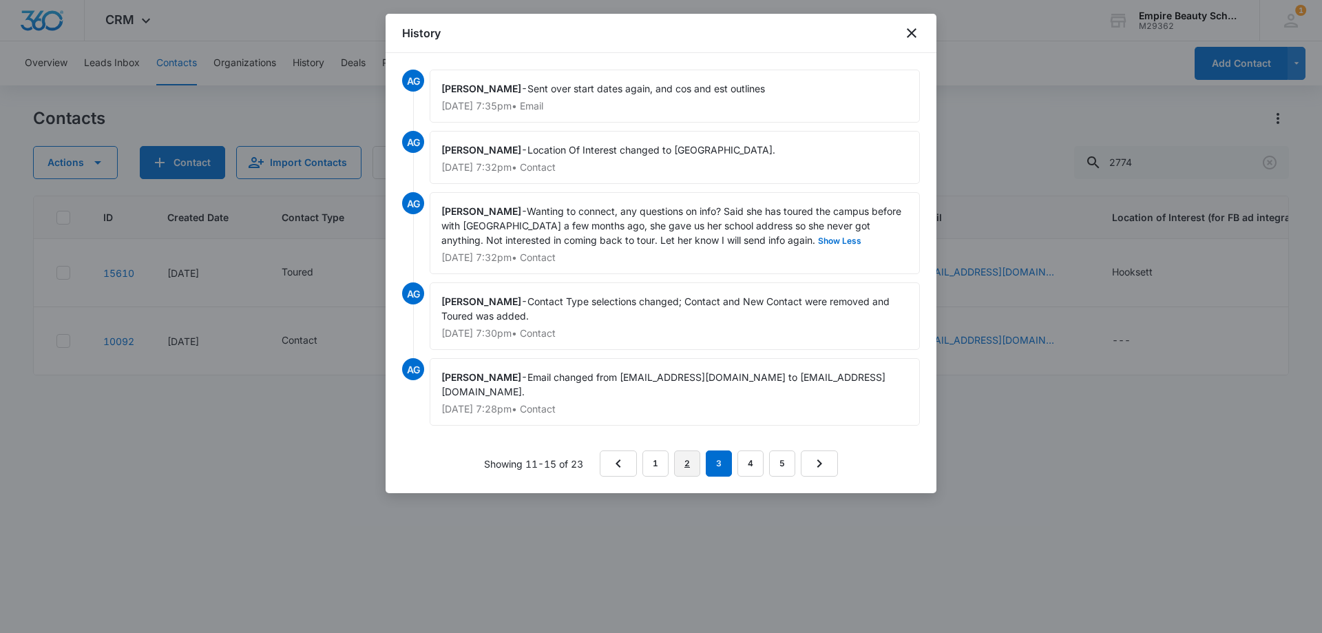
click at [695, 452] on link "2" at bounding box center [687, 463] width 26 height 26
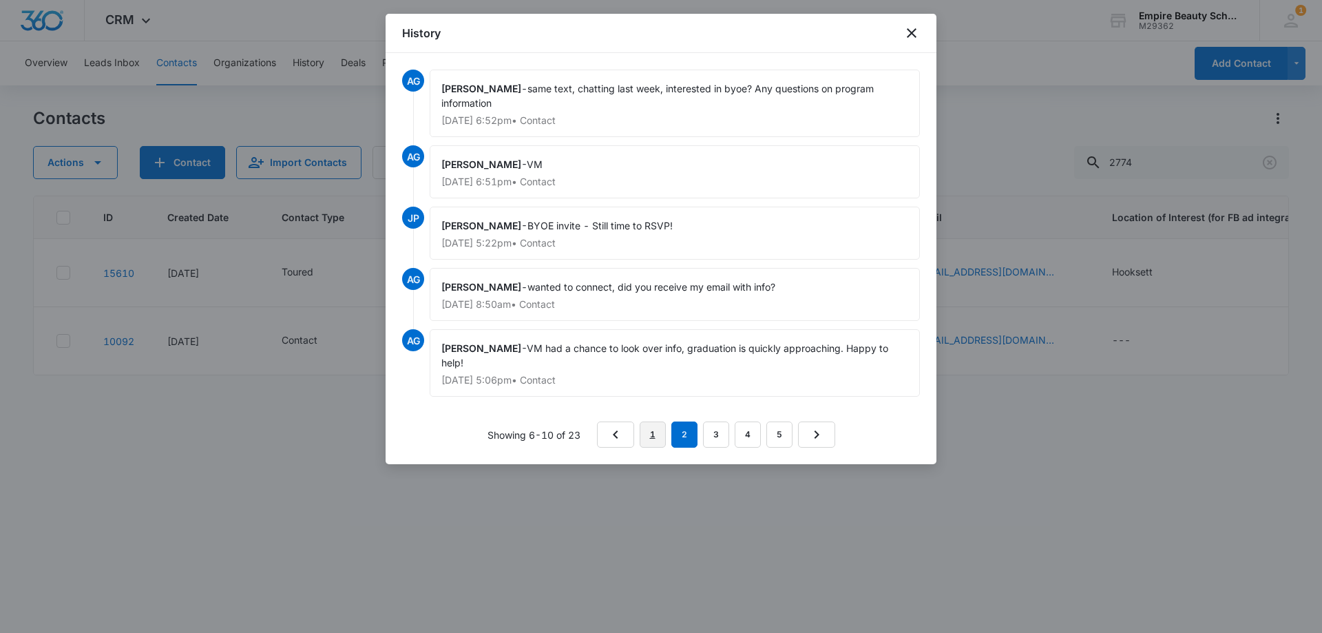
click at [657, 438] on link "1" at bounding box center [652, 434] width 26 height 26
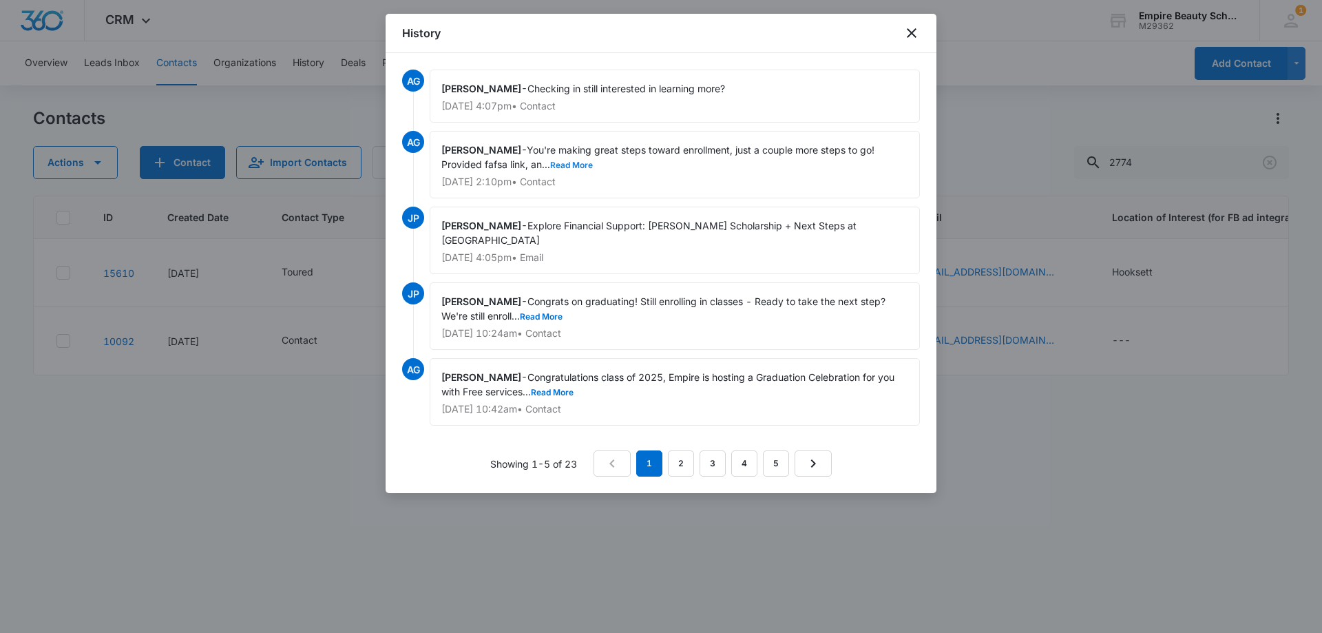
click at [580, 167] on button "Read More" at bounding box center [571, 165] width 43 height 8
click at [909, 28] on icon "close" at bounding box center [911, 33] width 17 height 17
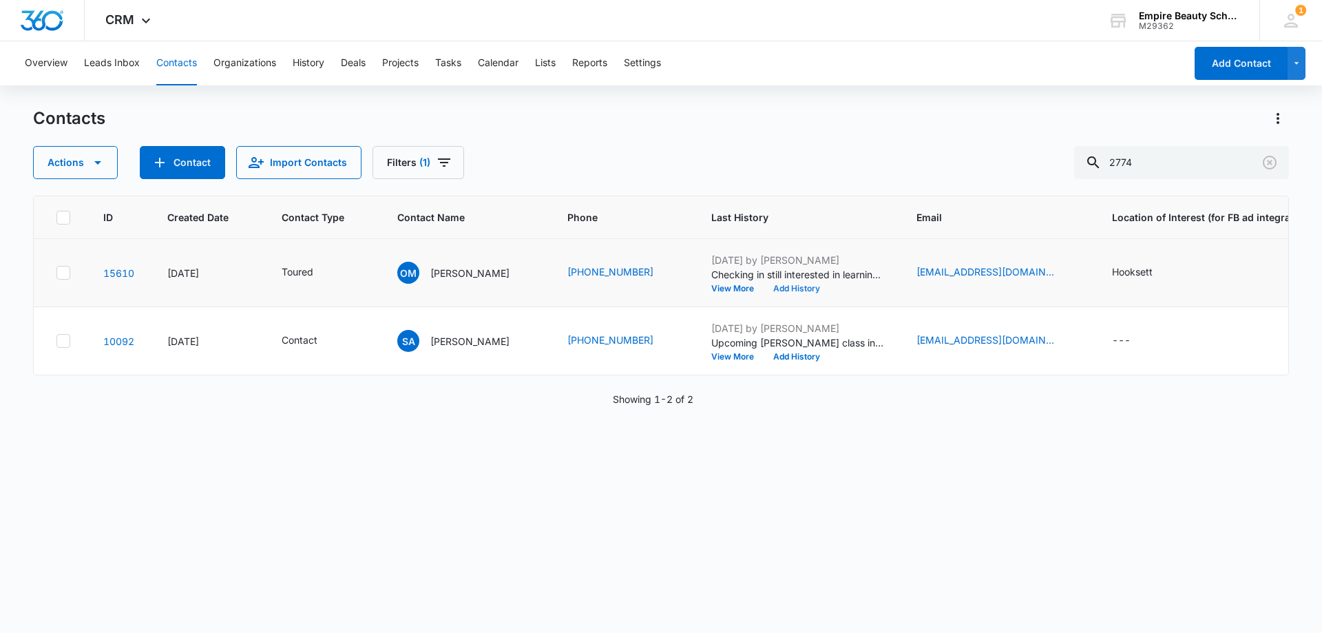
click at [769, 291] on button "Add History" at bounding box center [796, 288] width 66 height 8
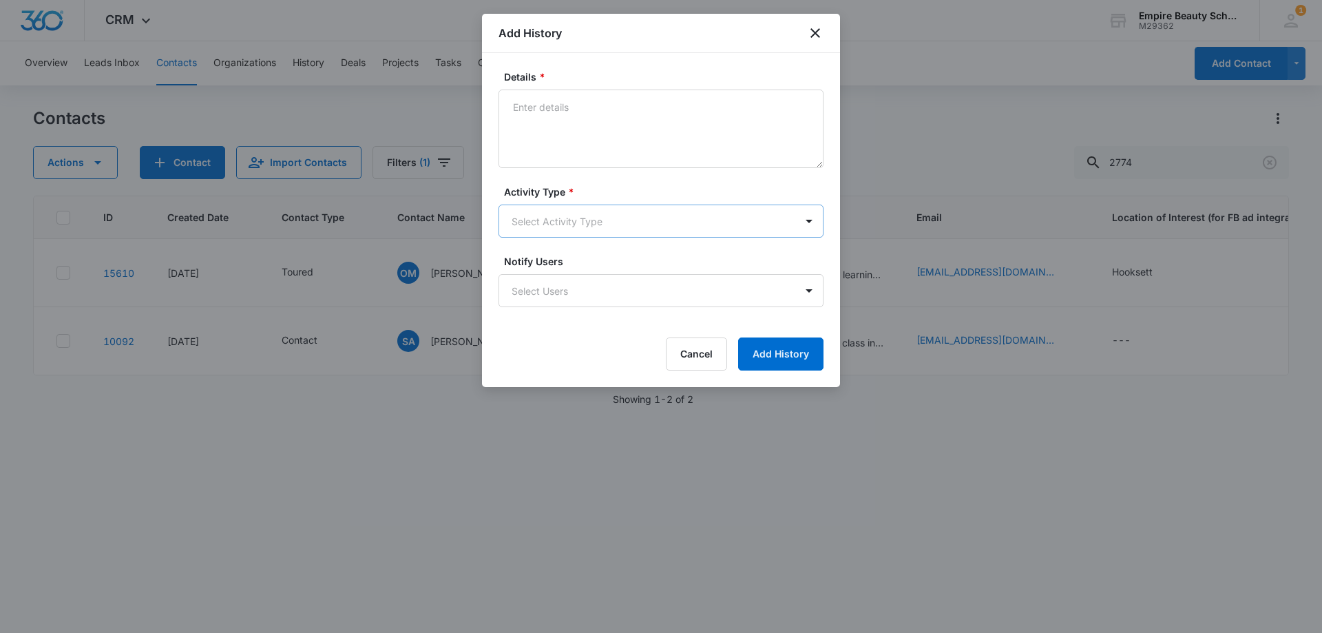
click at [573, 214] on body "CRM Apps Forms CRM Email Shop Payments POS Files Brand Settings Empire Beauty S…" at bounding box center [661, 316] width 1322 height 633
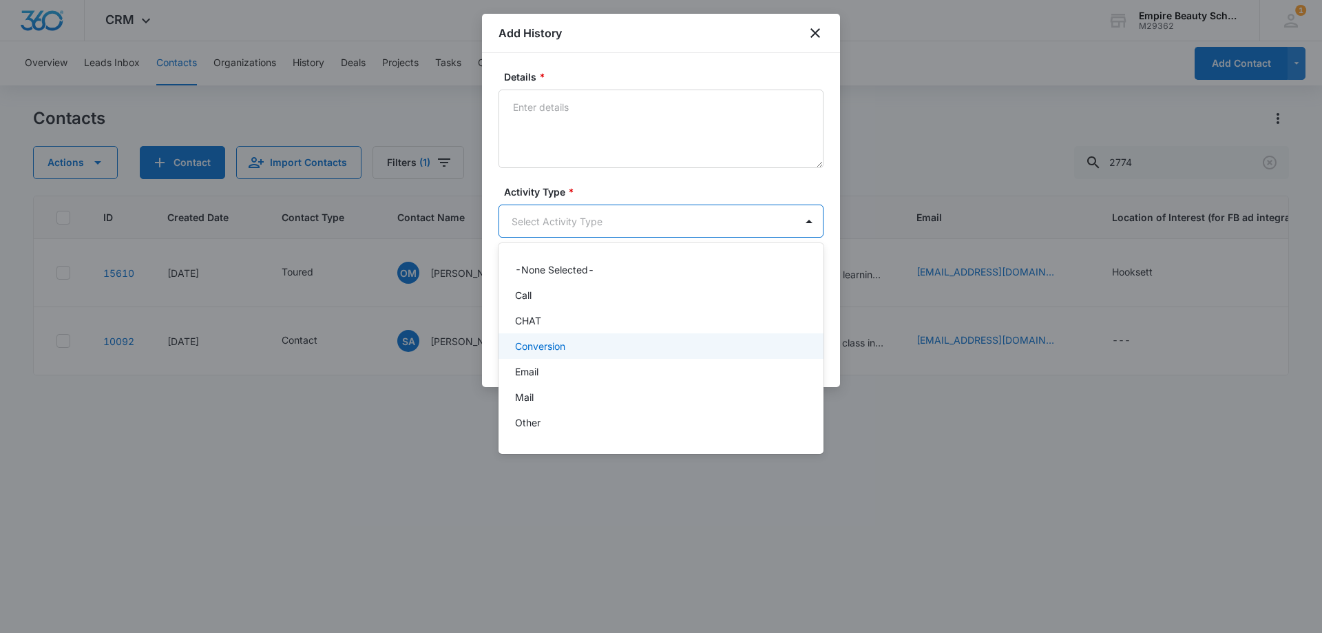
scroll to position [72, 0]
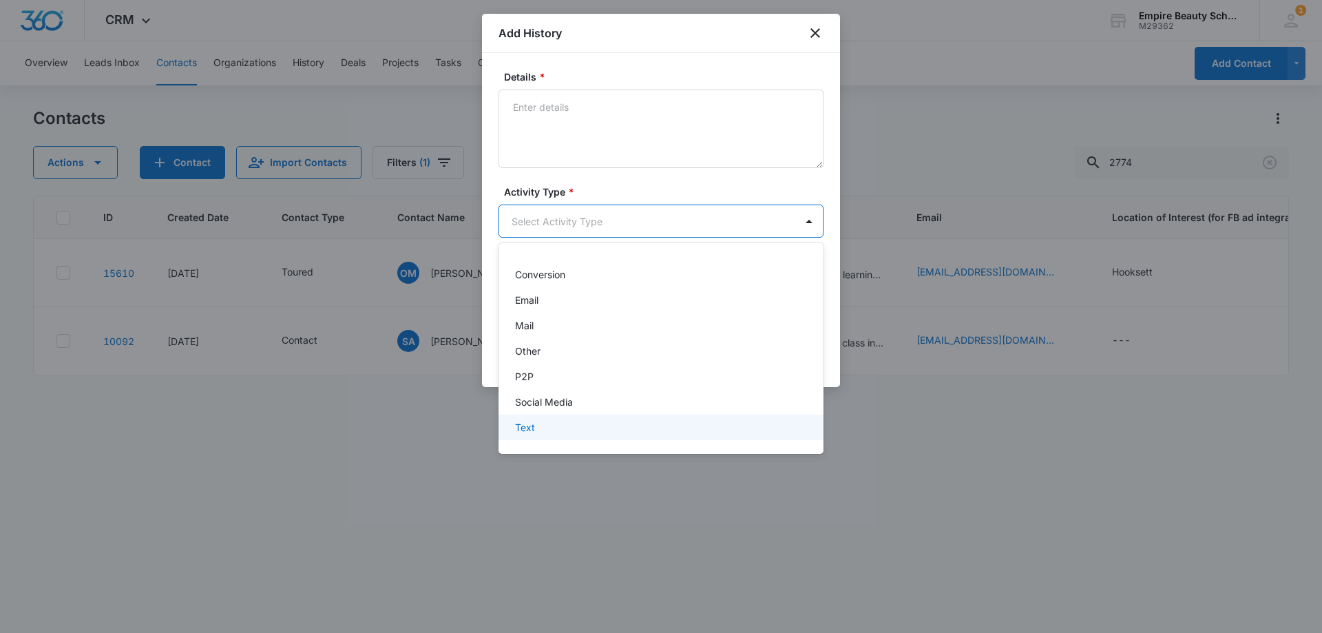
click at [553, 426] on div "Text" at bounding box center [659, 427] width 289 height 14
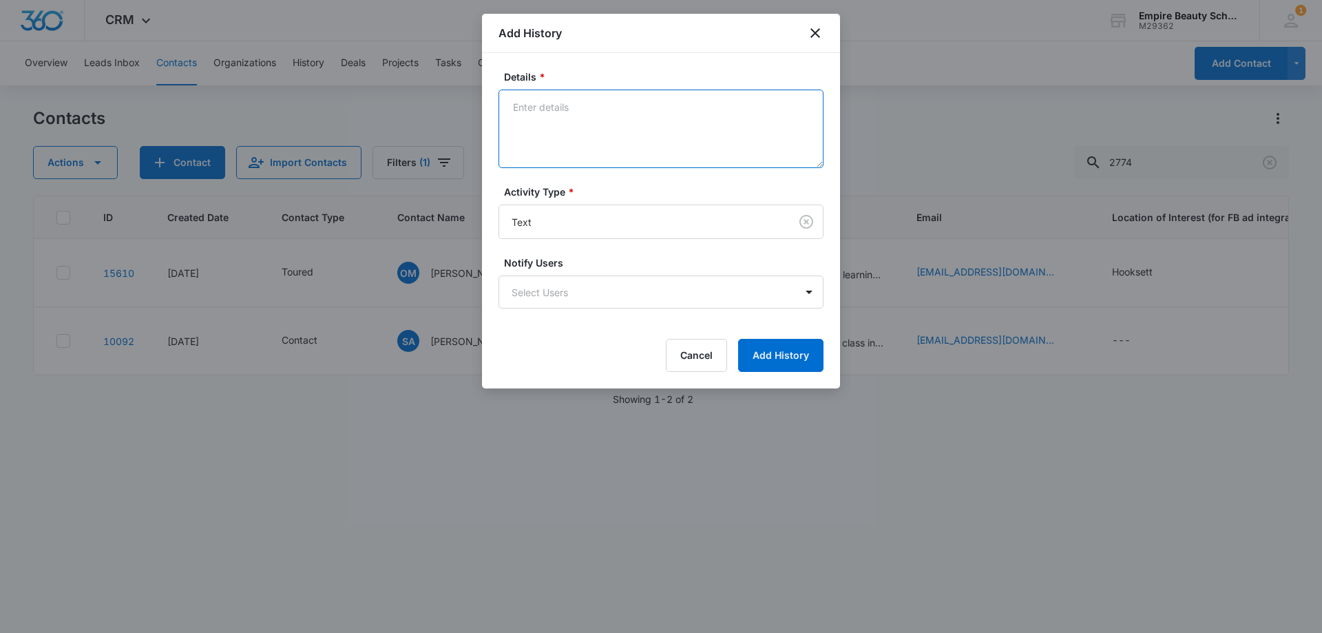
click at [588, 146] on textarea "Details *" at bounding box center [660, 128] width 325 height 78
click at [510, 106] on textarea "Not interested anymore, wish you all the best!" at bounding box center [660, 128] width 325 height 78
click at [627, 108] on textarea "responded to message Not interested anymore, wish you all the best!" at bounding box center [660, 128] width 325 height 78
click at [627, 125] on textarea "responded to message not interested anymore, wish you all the best!" at bounding box center [660, 128] width 325 height 78
type textarea "responded to message not interested anymore, wish you all the best!"
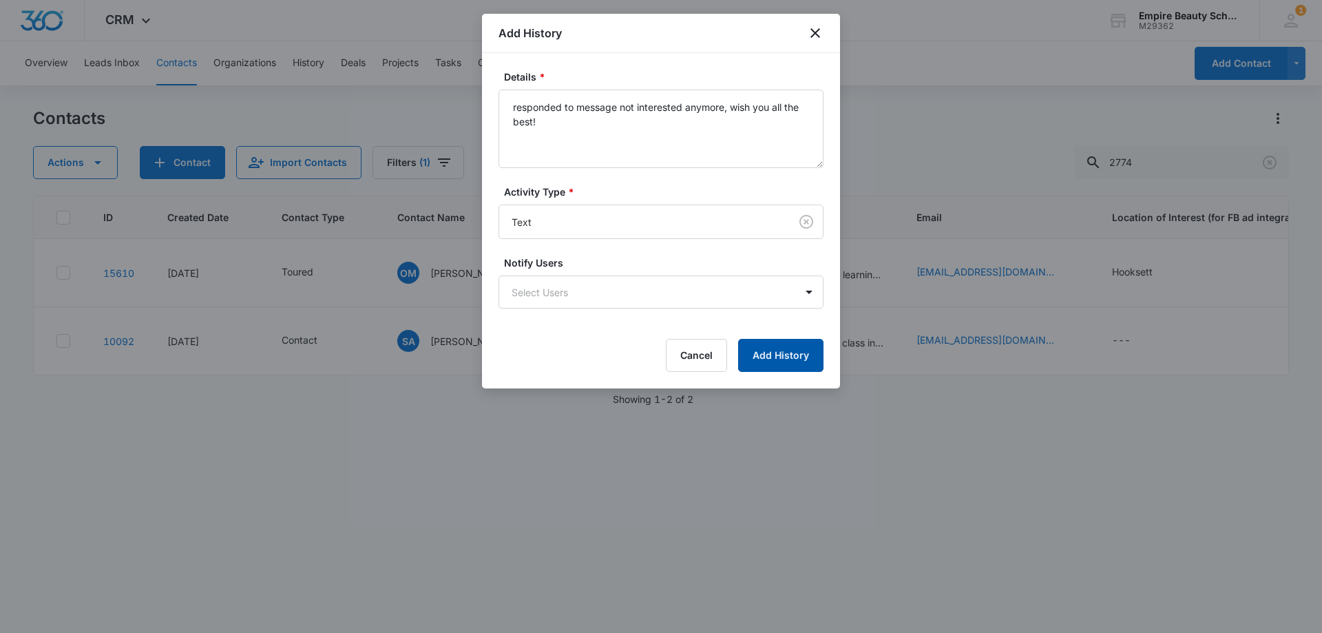
click at [789, 350] on button "Add History" at bounding box center [780, 355] width 85 height 33
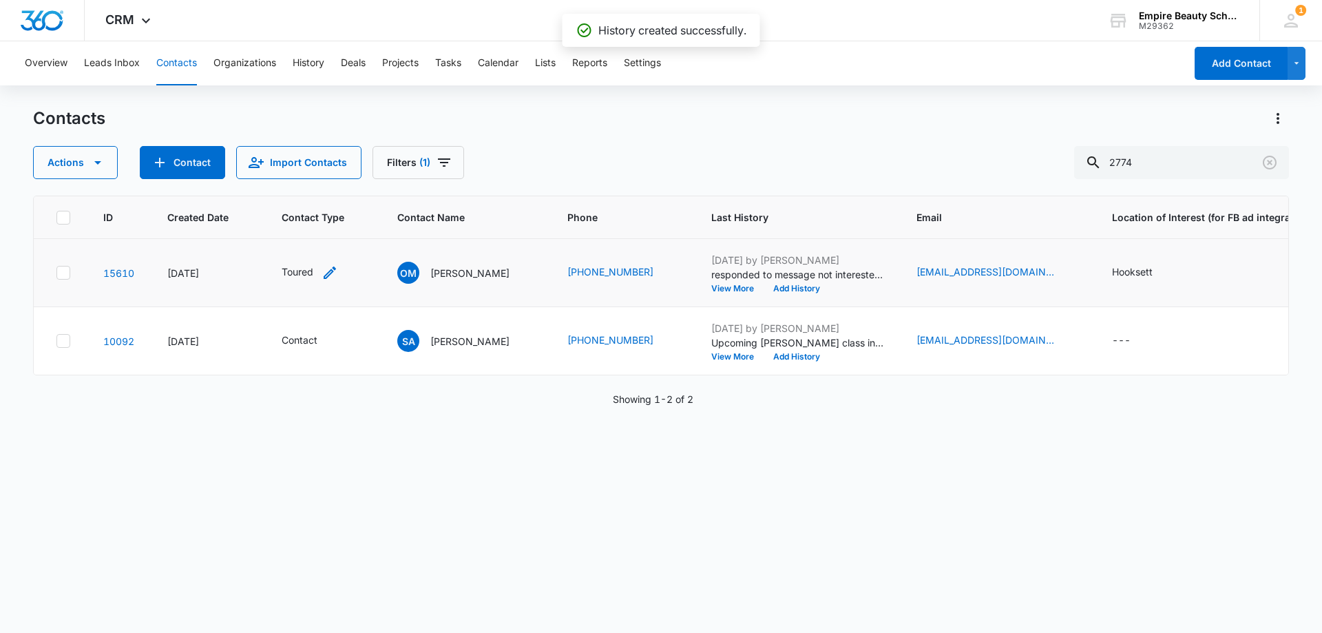
click at [326, 270] on icon "Contact Type - Toured - Select to Edit Field" at bounding box center [329, 272] width 17 height 17
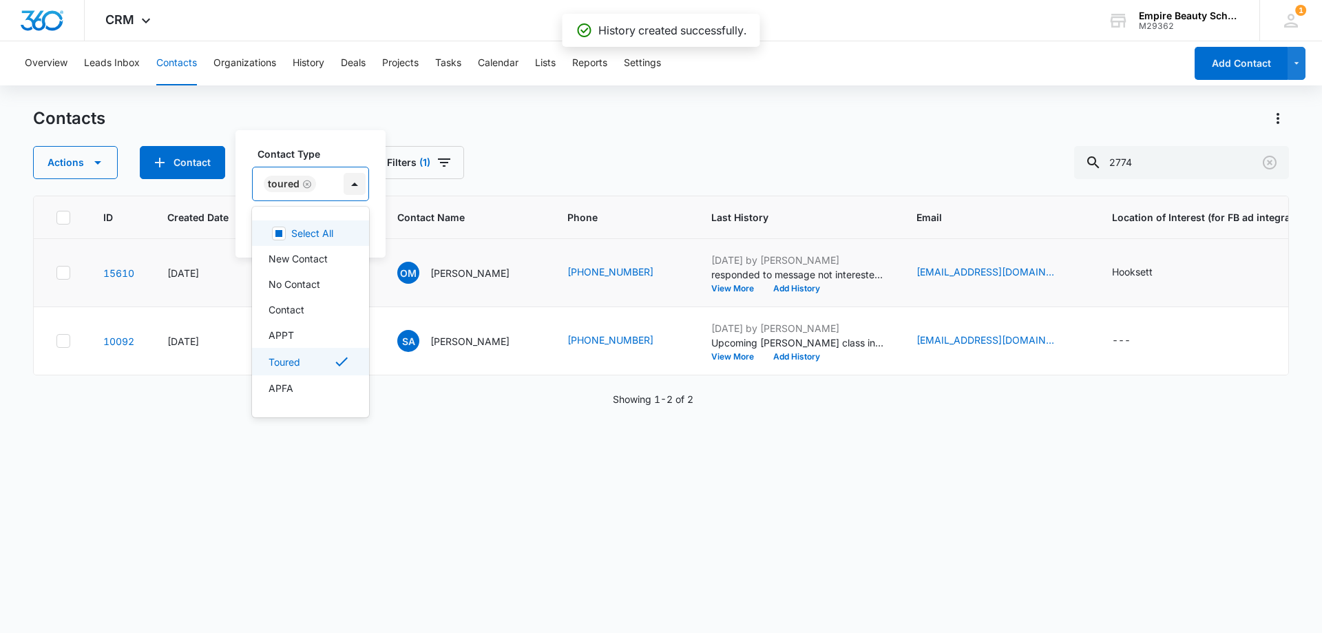
click at [357, 185] on div at bounding box center [354, 184] width 22 height 22
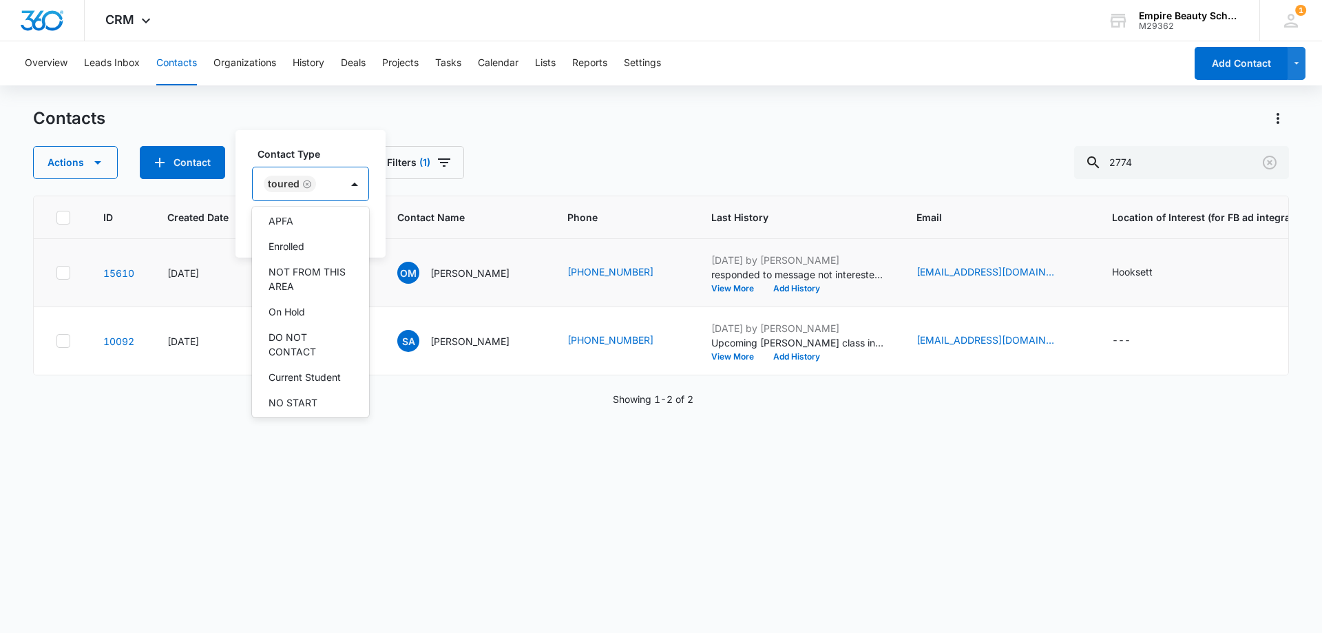
scroll to position [169, 0]
click at [316, 335] on p "DO NOT CONTACT" at bounding box center [308, 342] width 81 height 29
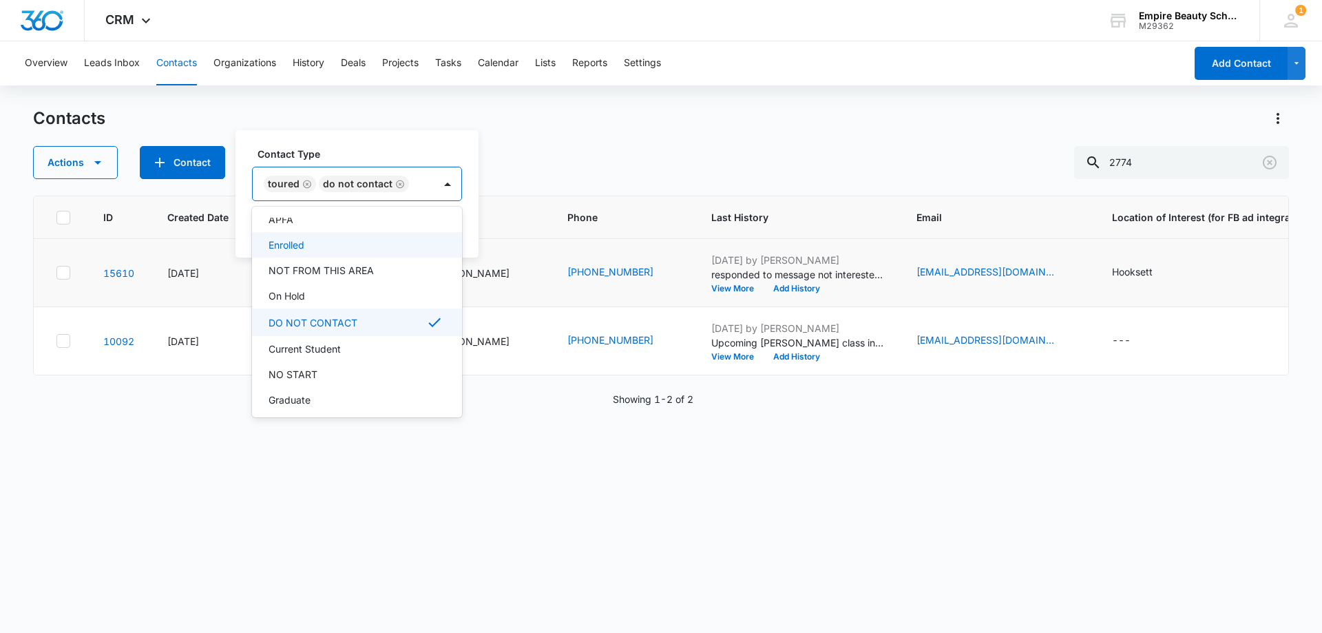
click at [348, 147] on label "Contact Type" at bounding box center [362, 154] width 210 height 14
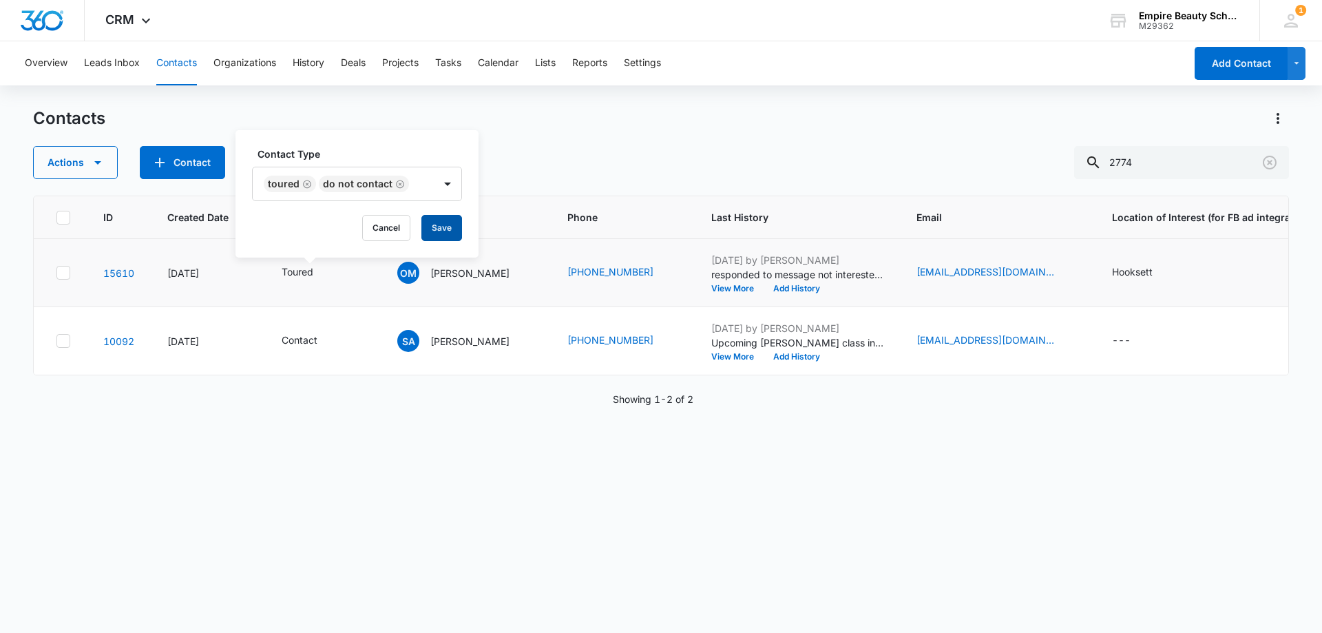
click at [445, 233] on button "Save" at bounding box center [441, 228] width 41 height 26
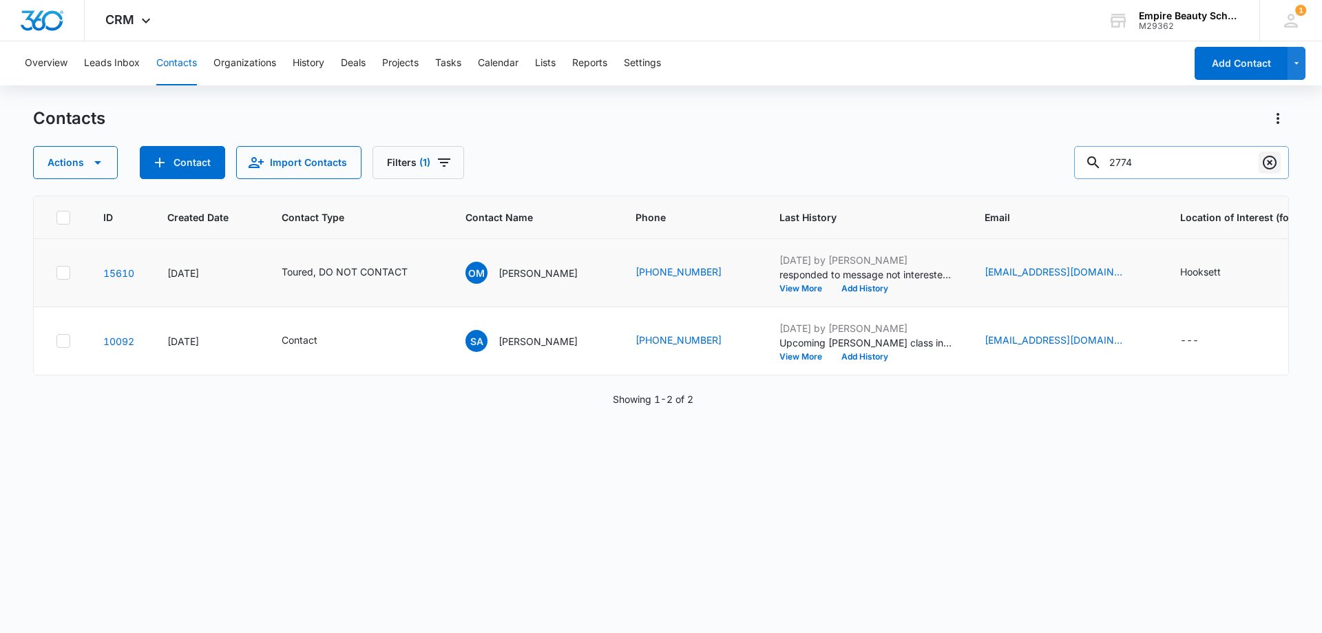
click at [1269, 167] on icon "Clear" at bounding box center [1269, 162] width 17 height 17
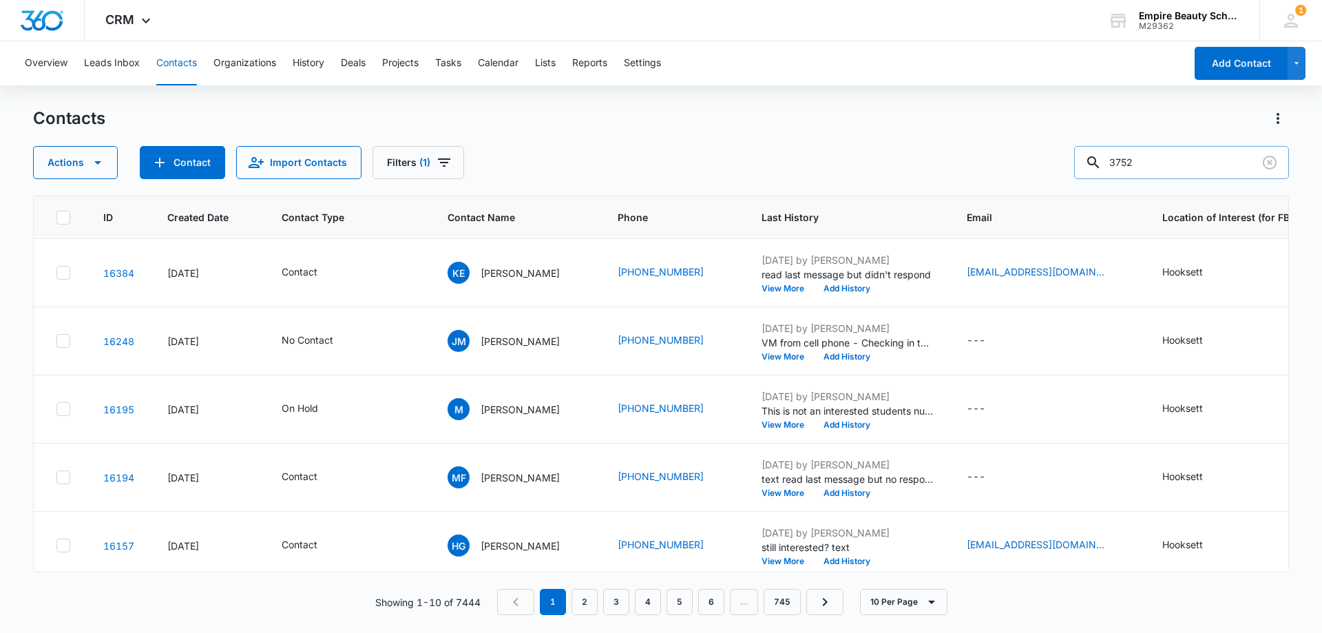
type input "3752"
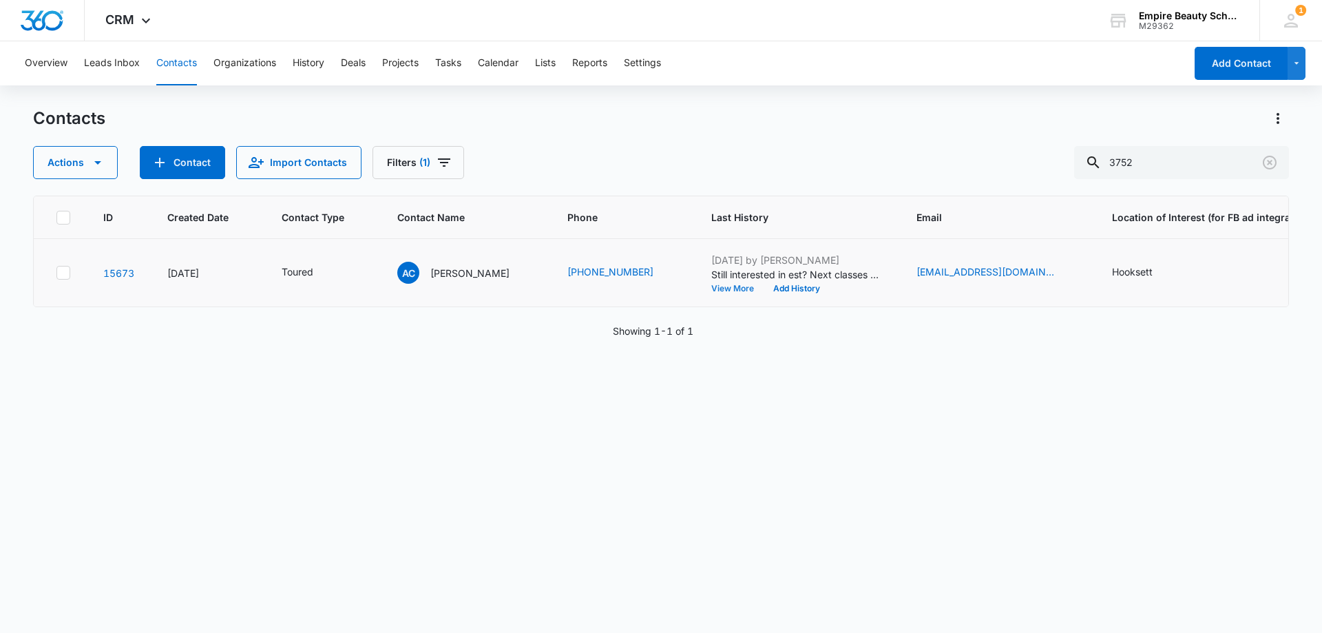
click at [711, 288] on button "View More" at bounding box center [737, 288] width 52 height 8
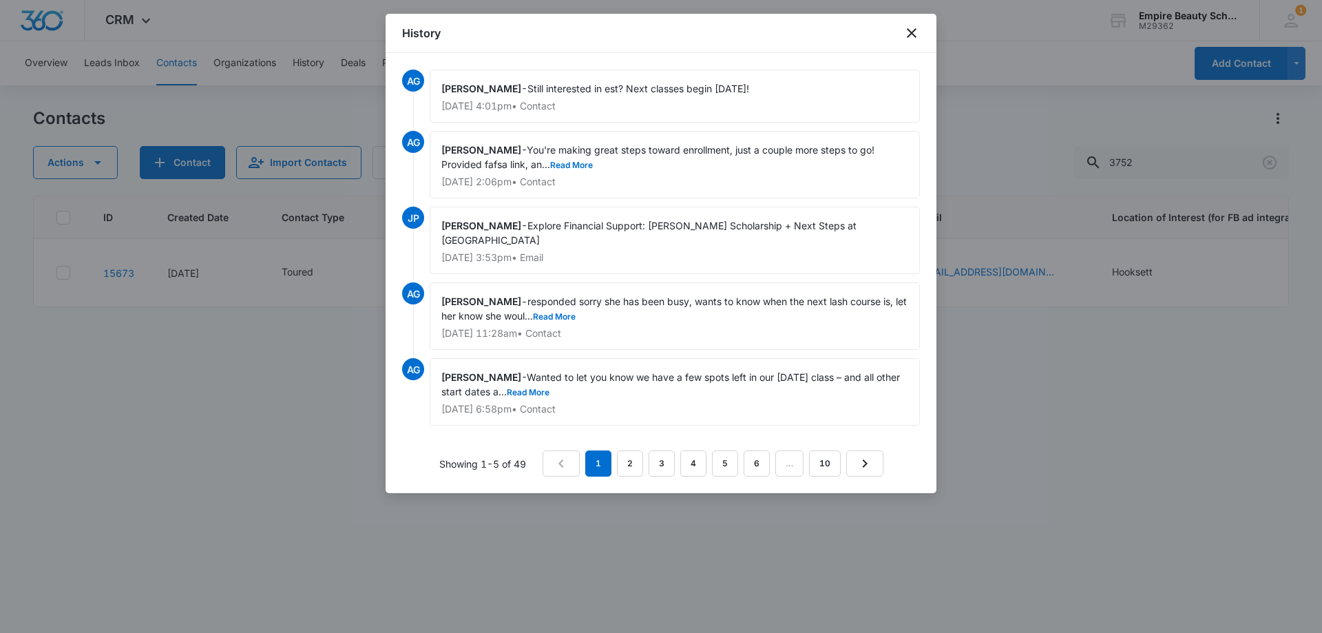
click at [646, 463] on nav "1 2 3 4 5 6 … 10" at bounding box center [712, 463] width 341 height 26
click at [637, 464] on link "2" at bounding box center [630, 463] width 26 height 26
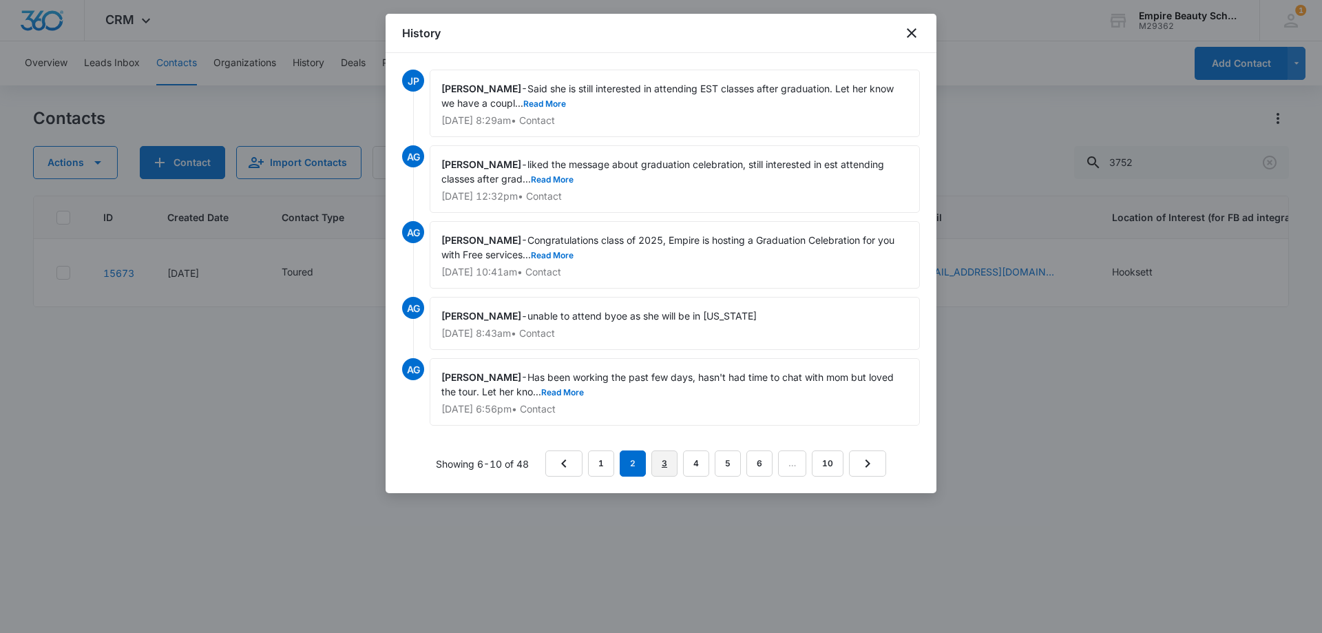
click at [657, 460] on link "3" at bounding box center [664, 463] width 26 height 26
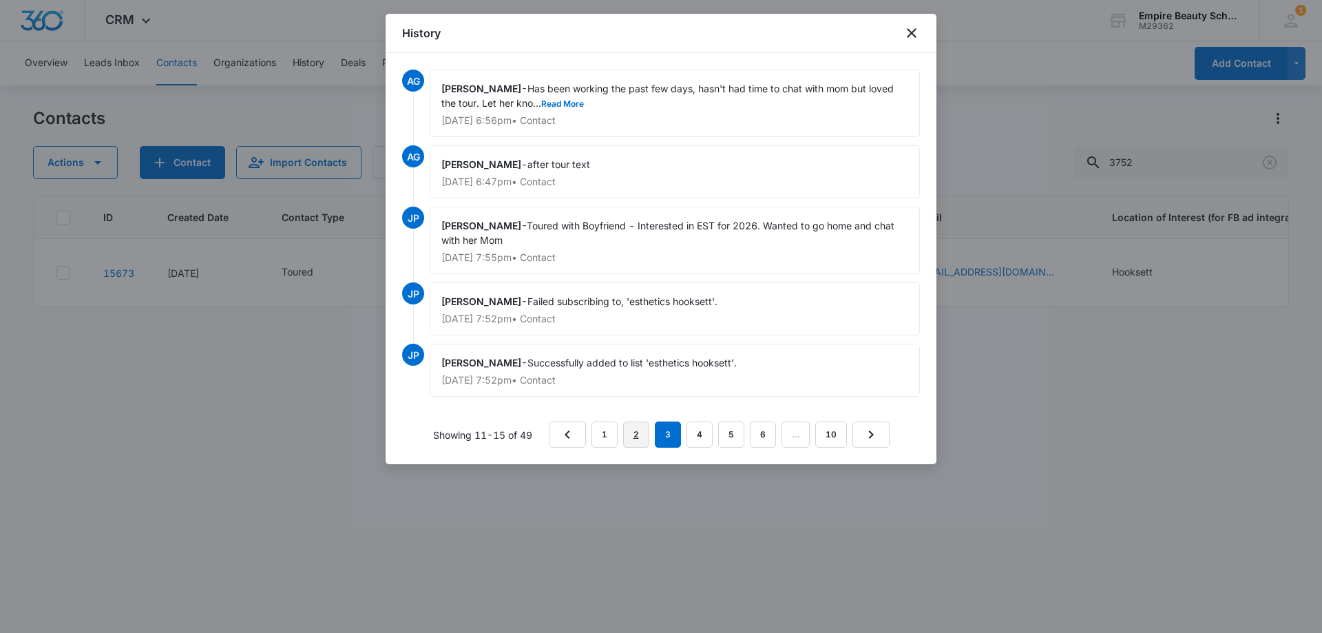
click at [634, 434] on link "2" at bounding box center [636, 434] width 26 height 26
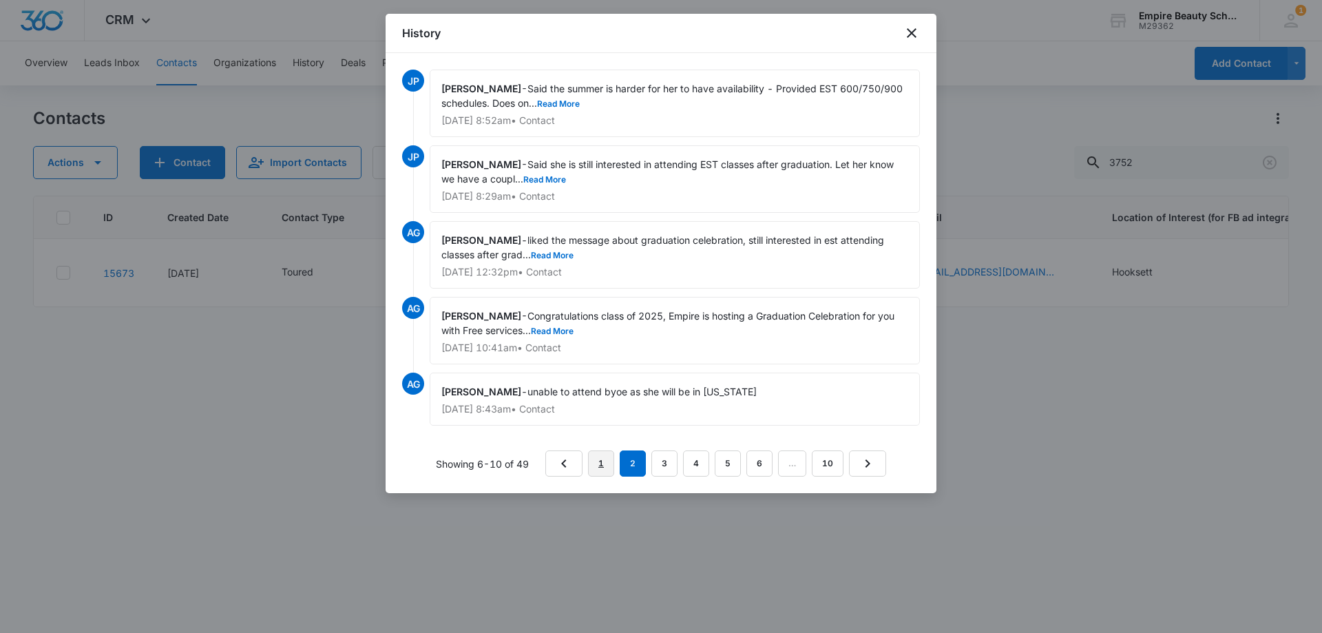
click at [601, 464] on link "1" at bounding box center [601, 463] width 26 height 26
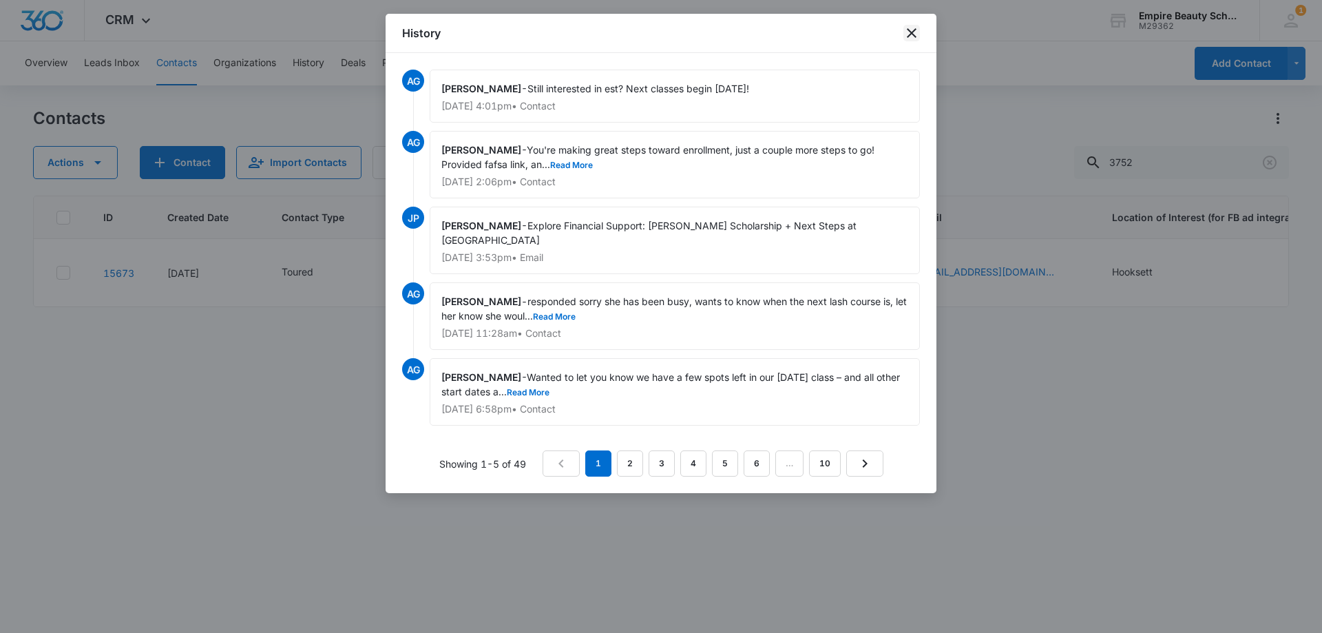
click at [912, 33] on icon "close" at bounding box center [912, 33] width 10 height 10
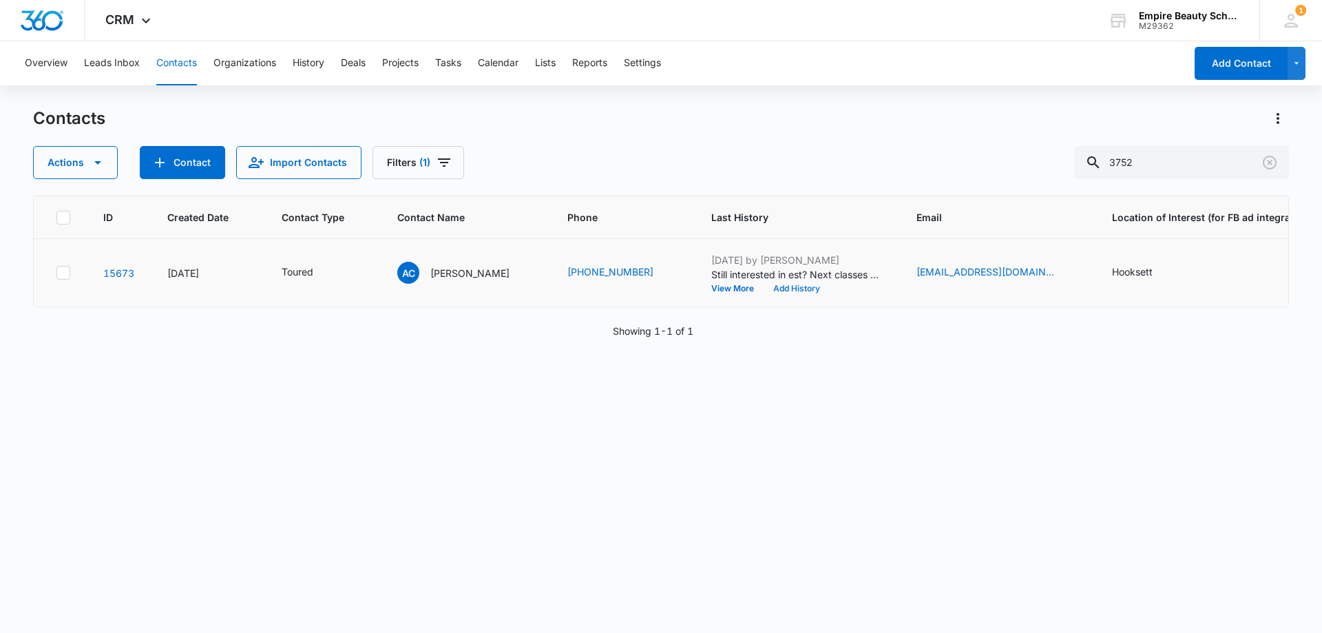
click at [763, 289] on button "Add History" at bounding box center [796, 288] width 66 height 8
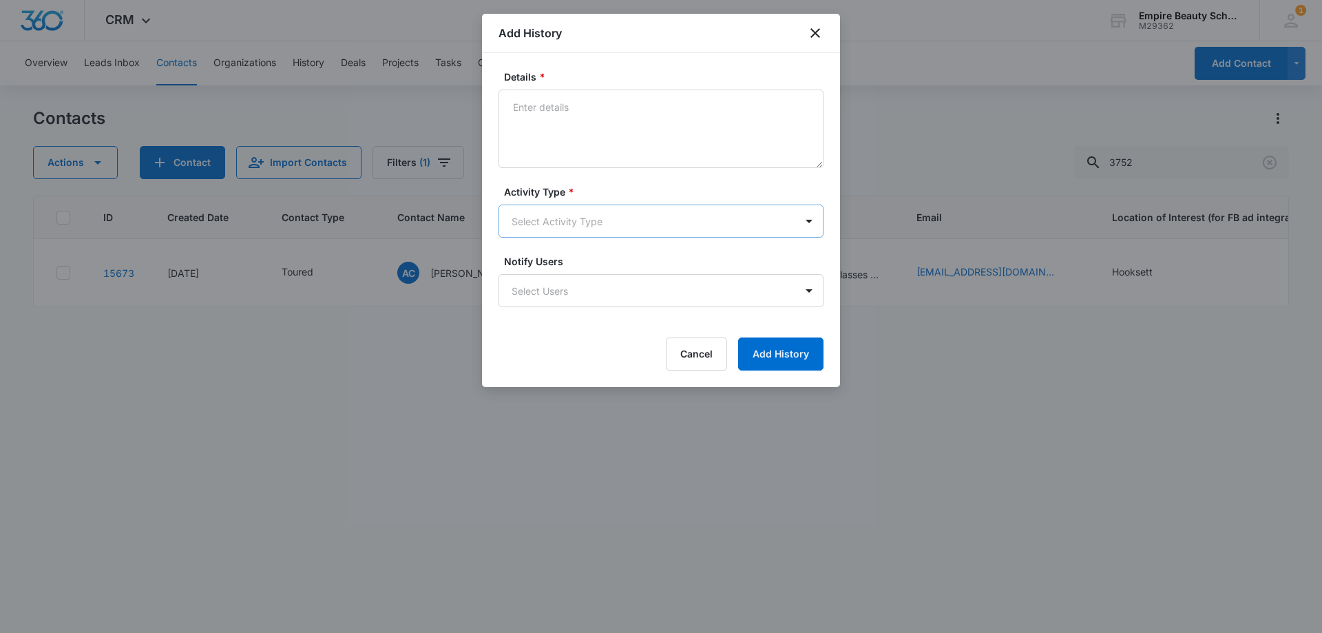
click at [536, 232] on body "CRM Apps Forms CRM Email Shop Payments POS Files Brand Settings Empire Beauty S…" at bounding box center [661, 316] width 1322 height 633
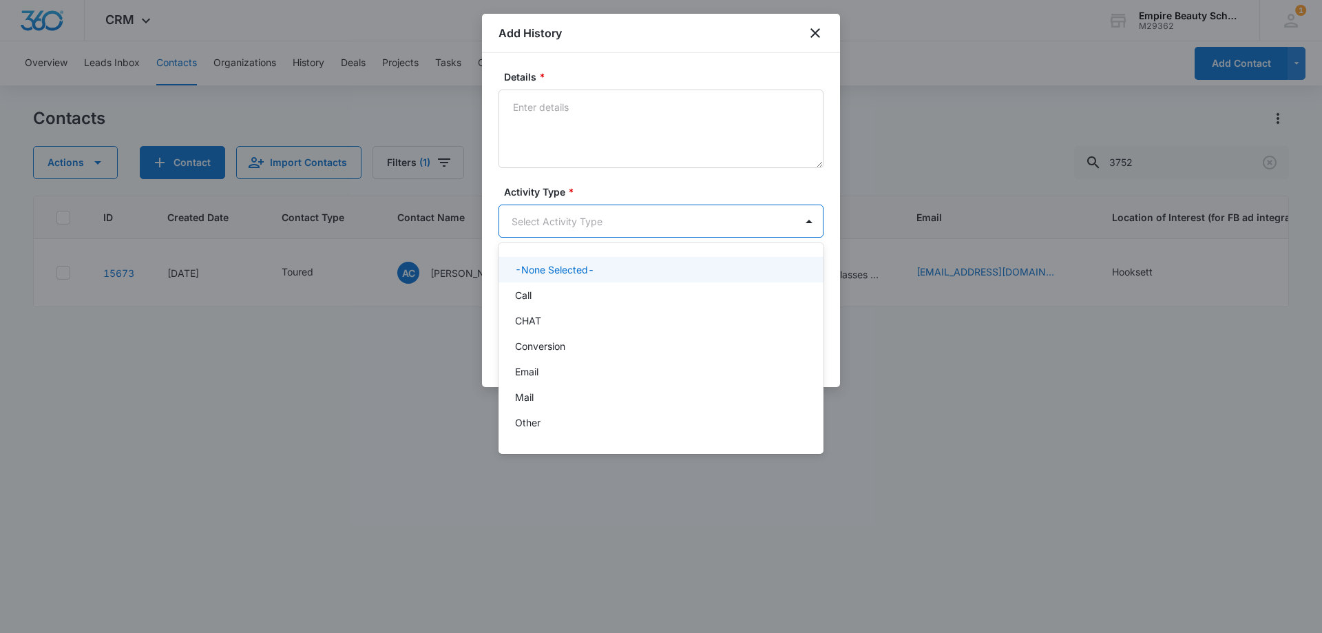
scroll to position [72, 0]
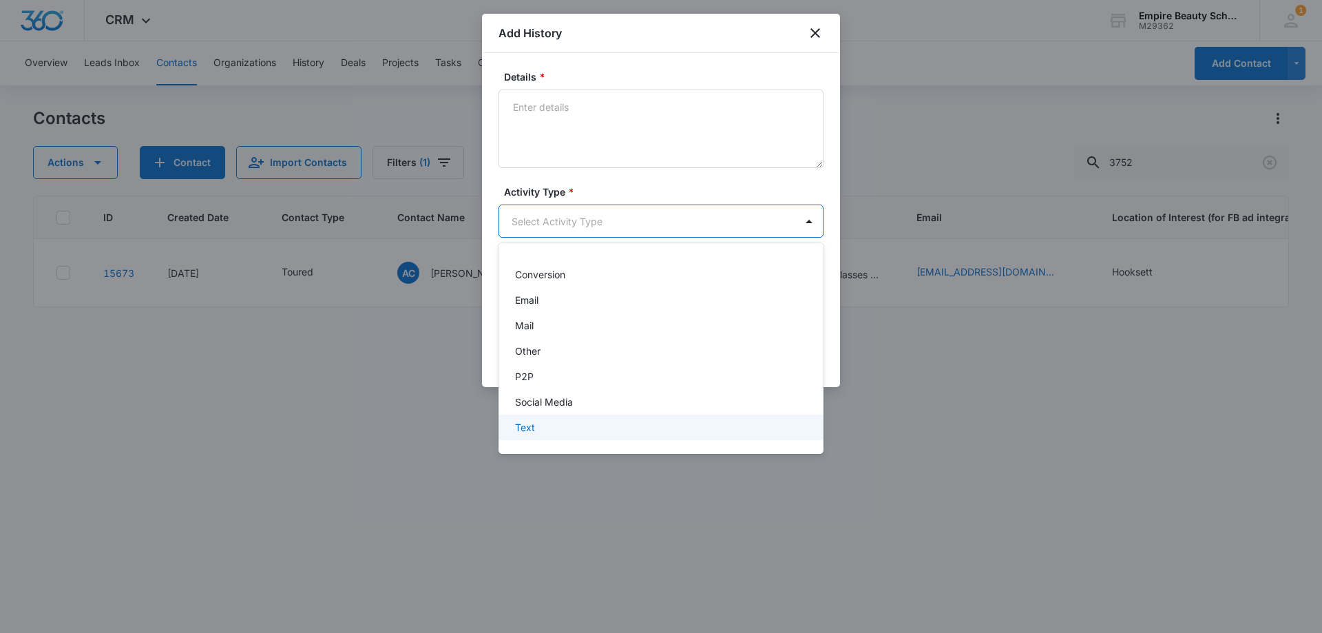
click at [536, 427] on div "Text" at bounding box center [659, 427] width 289 height 14
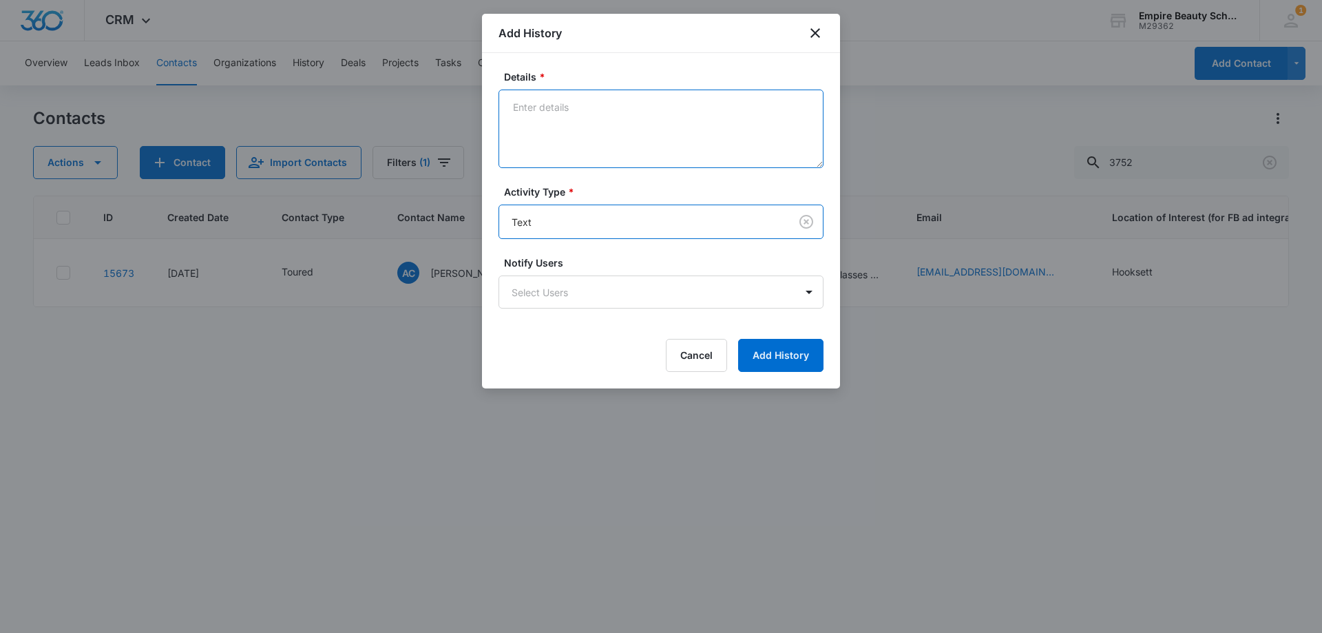
click at [544, 145] on textarea "Details *" at bounding box center [660, 128] width 325 height 78
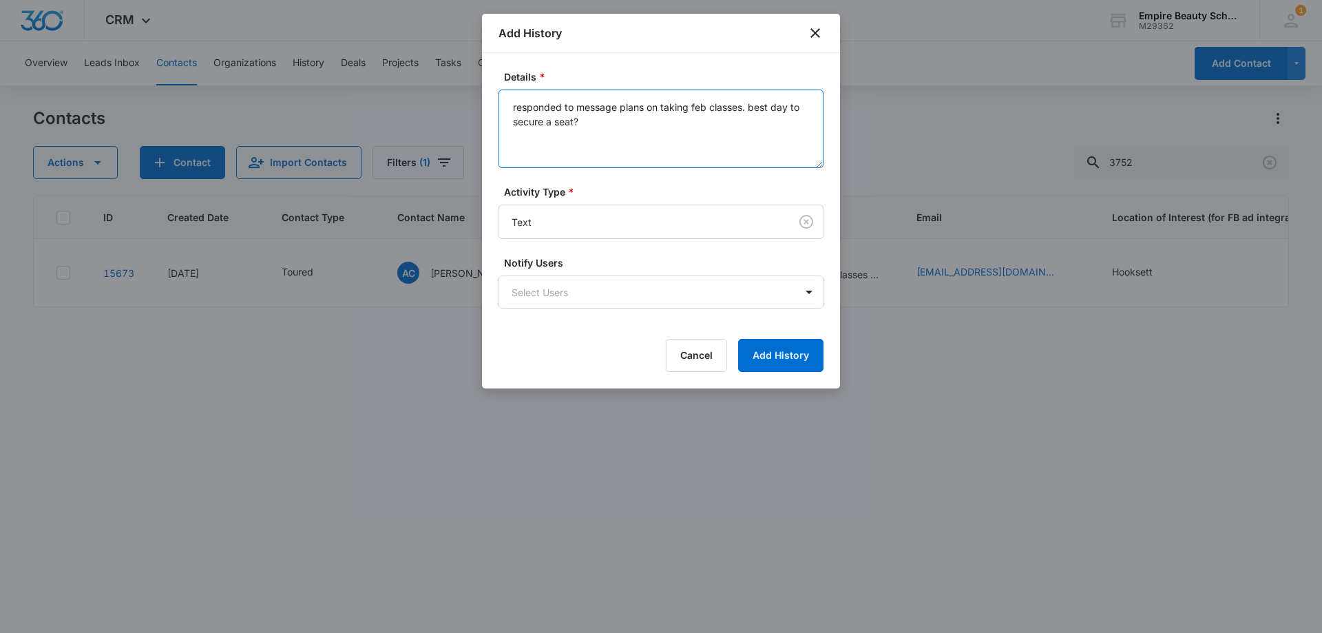
click at [713, 107] on textarea "responded to message plans on taking feb classes. best day to secure a seat?" at bounding box center [660, 128] width 325 height 78
click at [713, 103] on textarea "responded to message plans on taking feb classes. best day to secure a seat?" at bounding box center [660, 128] width 325 height 78
click at [710, 109] on textarea "responded to message plans on taking feb classes. best day to secure a seat?" at bounding box center [660, 128] width 325 height 78
type textarea "responded to message plans on taking feb est classes. best day to secure a seat?"
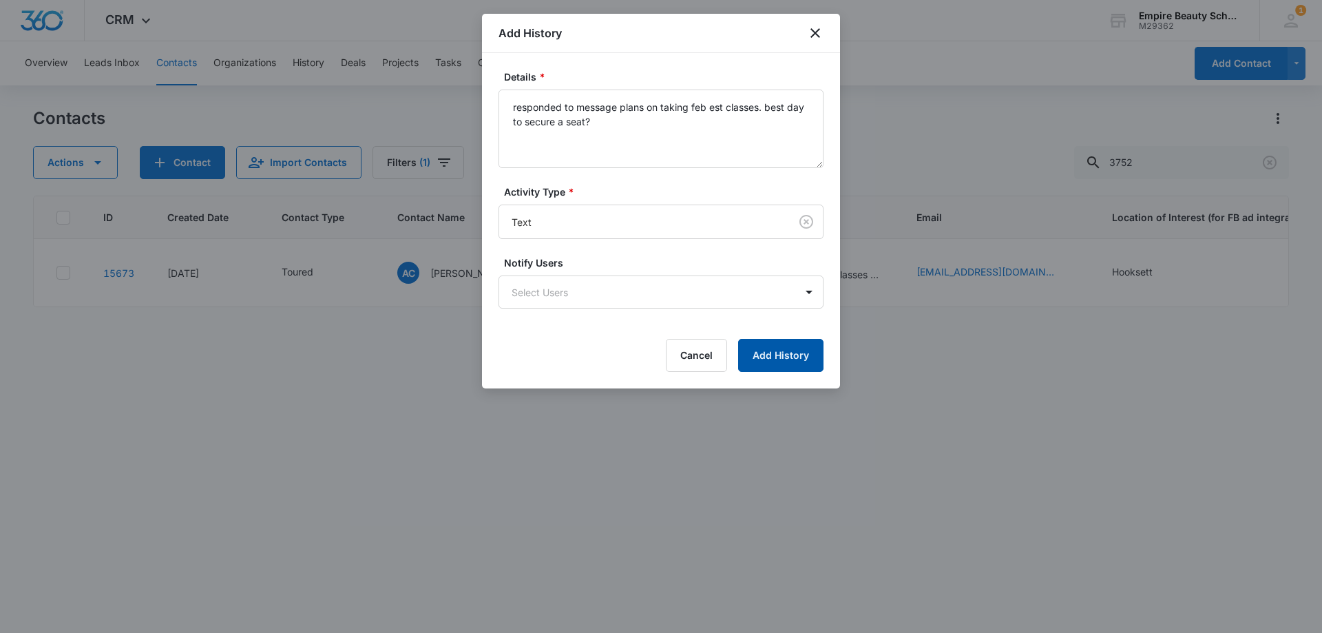
click at [779, 353] on button "Add History" at bounding box center [780, 355] width 85 height 33
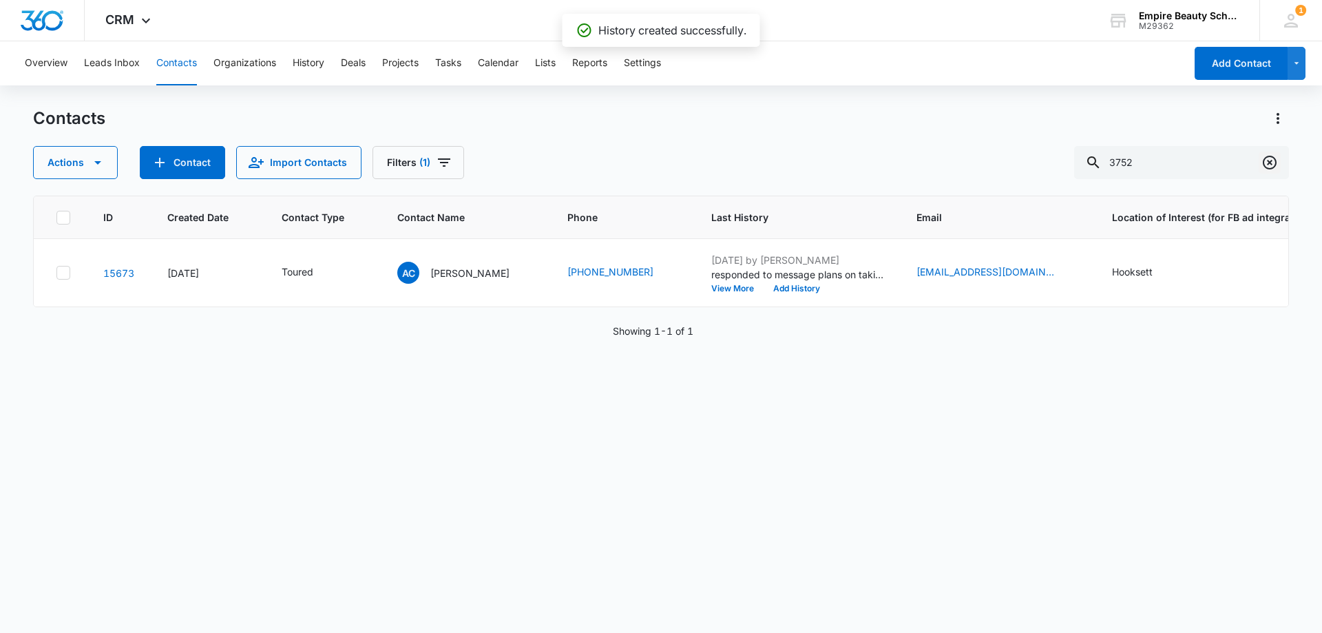
click at [1273, 166] on icon "Clear" at bounding box center [1269, 162] width 17 height 17
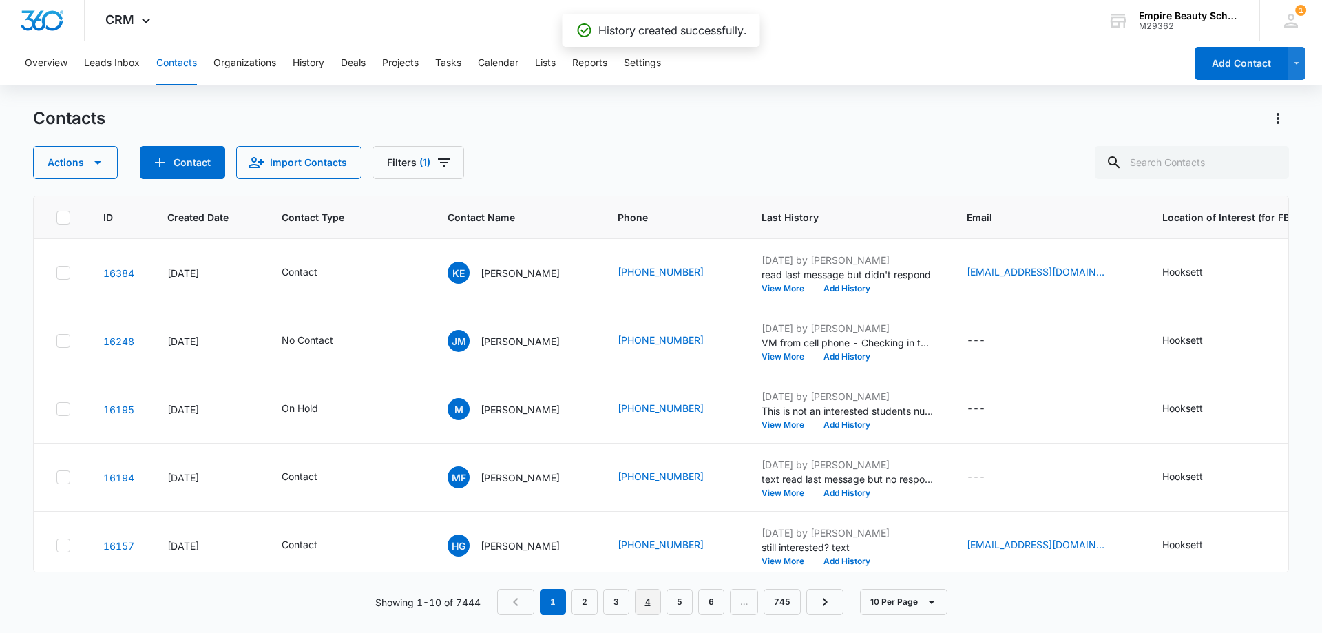
click at [652, 606] on link "4" at bounding box center [648, 602] width 26 height 26
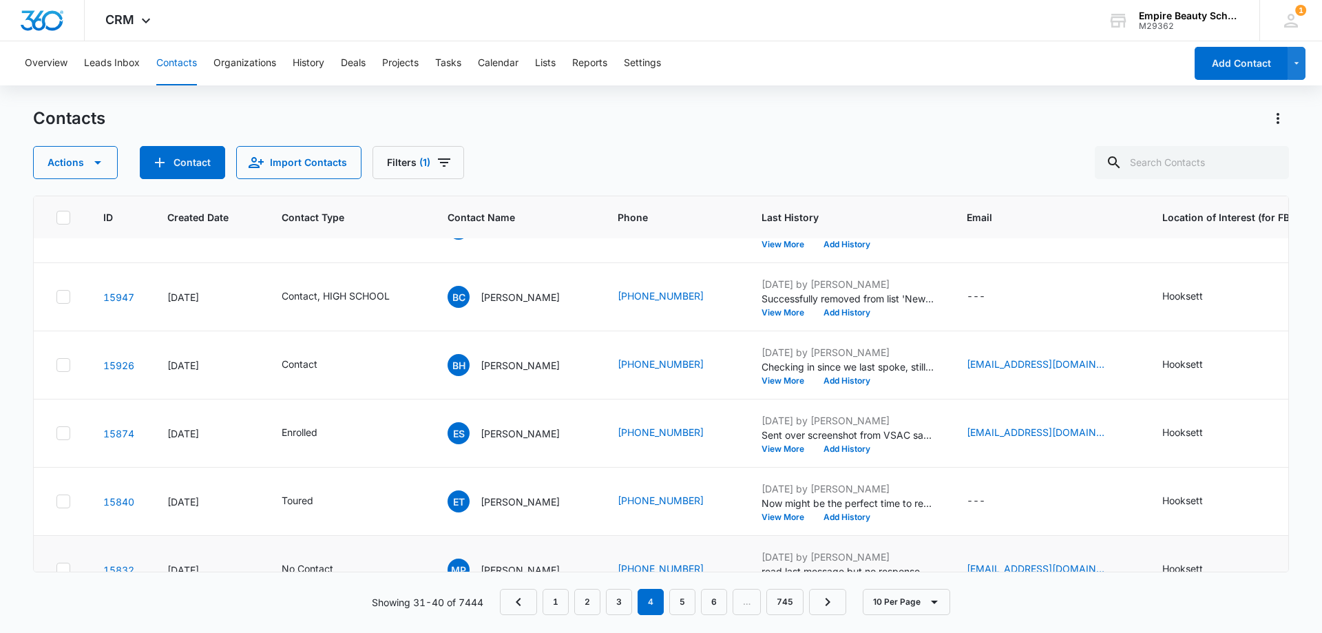
scroll to position [359, 0]
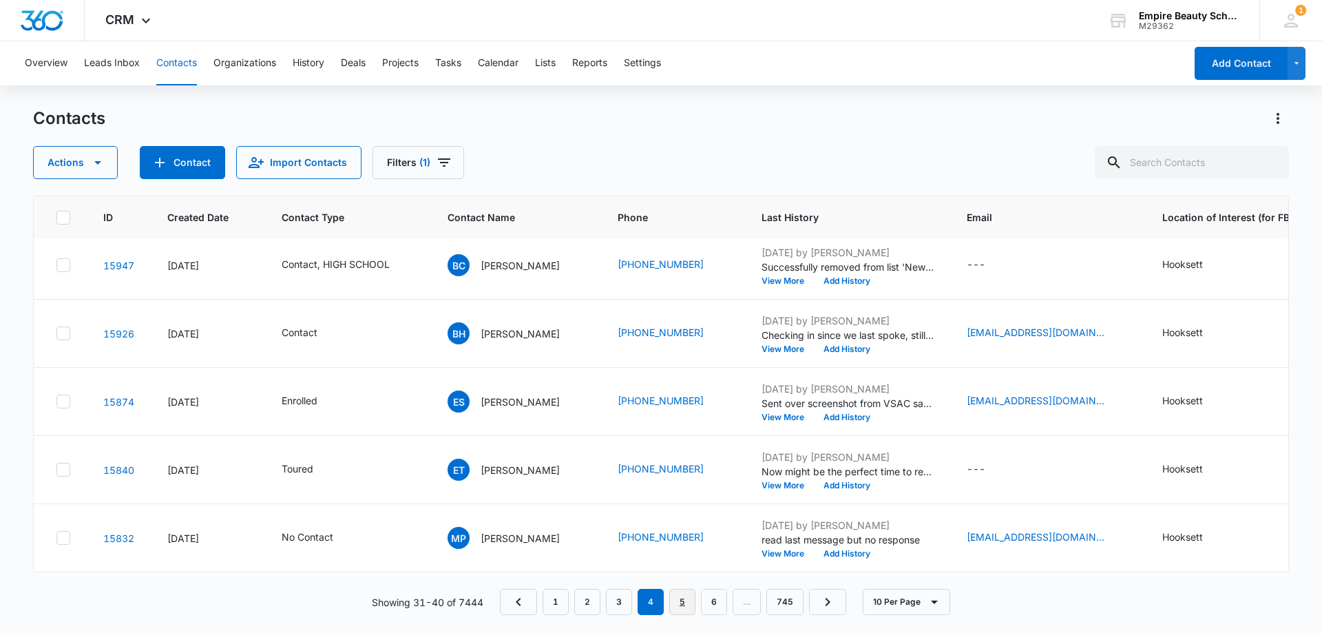
click at [677, 595] on link "5" at bounding box center [682, 602] width 26 height 26
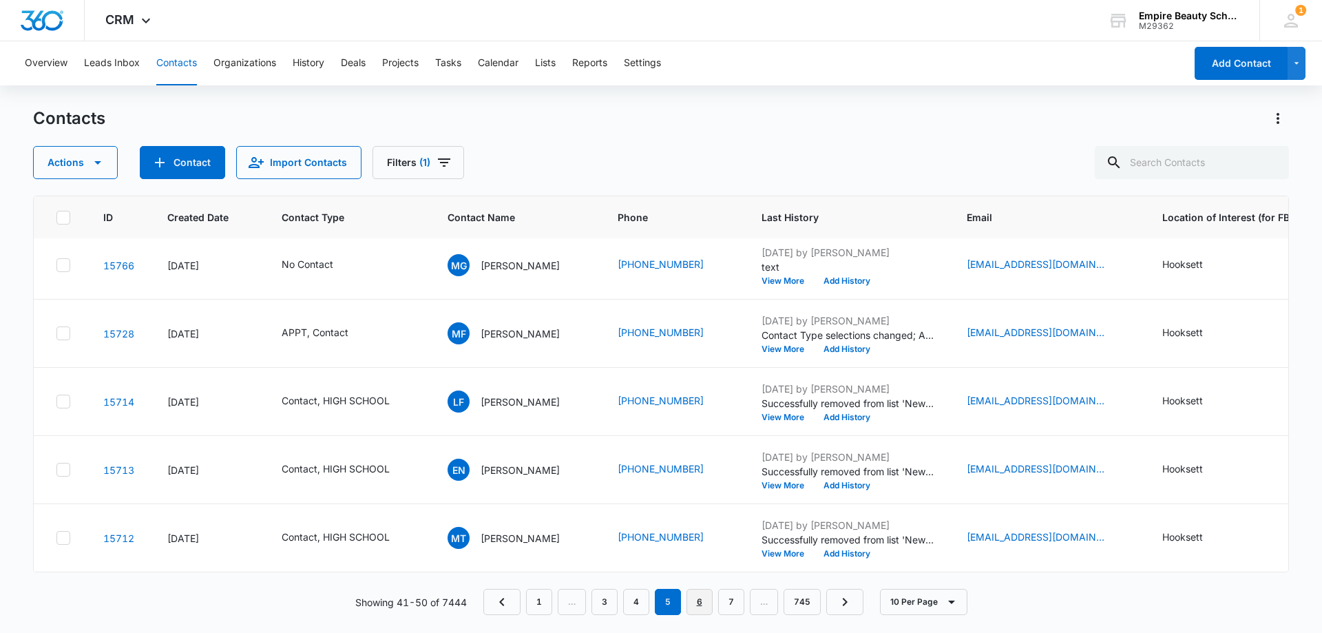
click at [706, 605] on link "6" at bounding box center [699, 602] width 26 height 26
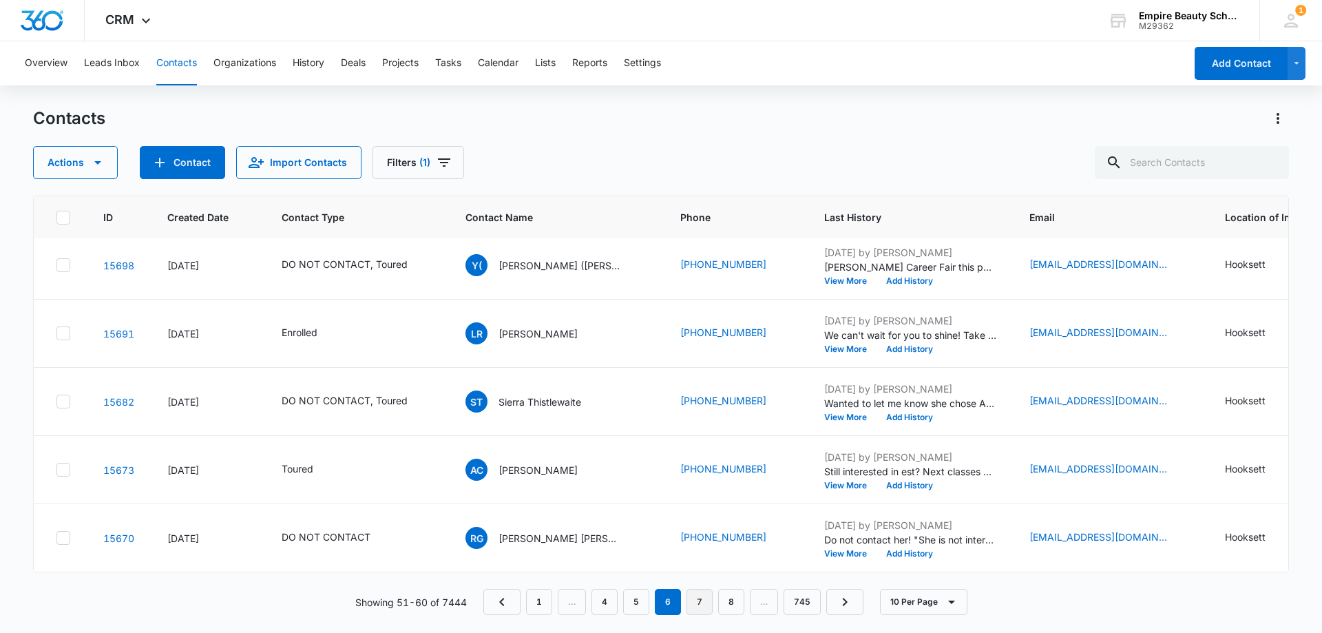
scroll to position [0, 0]
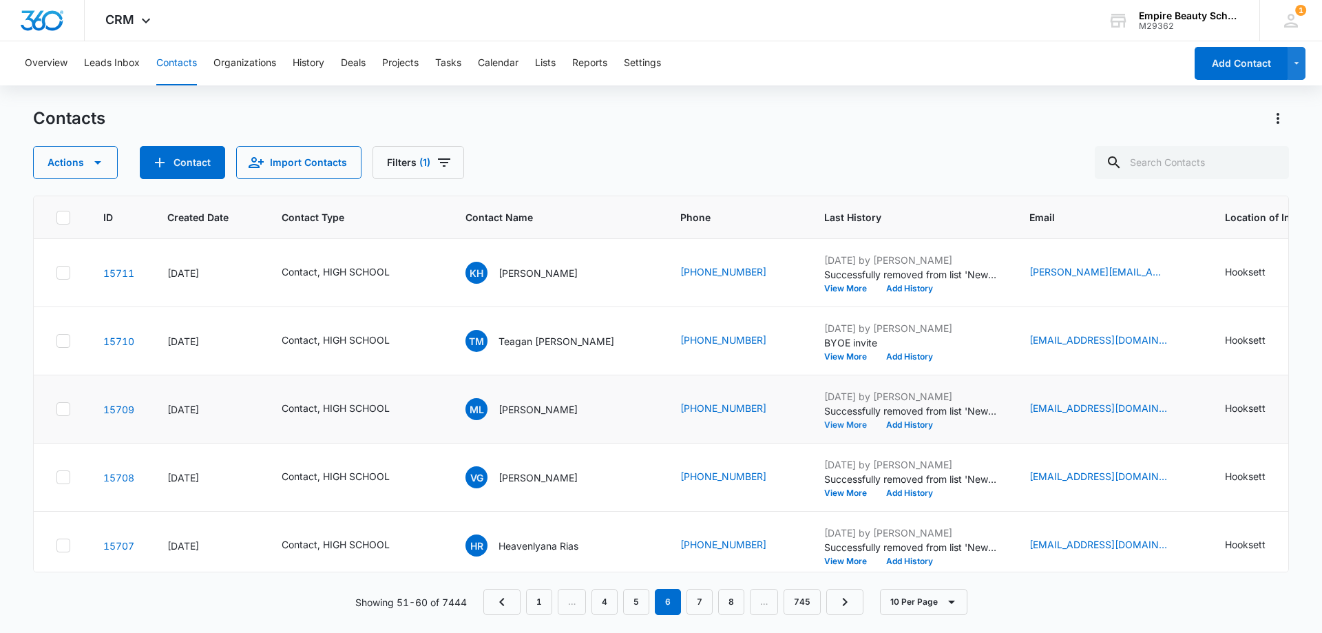
click at [824, 426] on button "View More" at bounding box center [850, 425] width 52 height 8
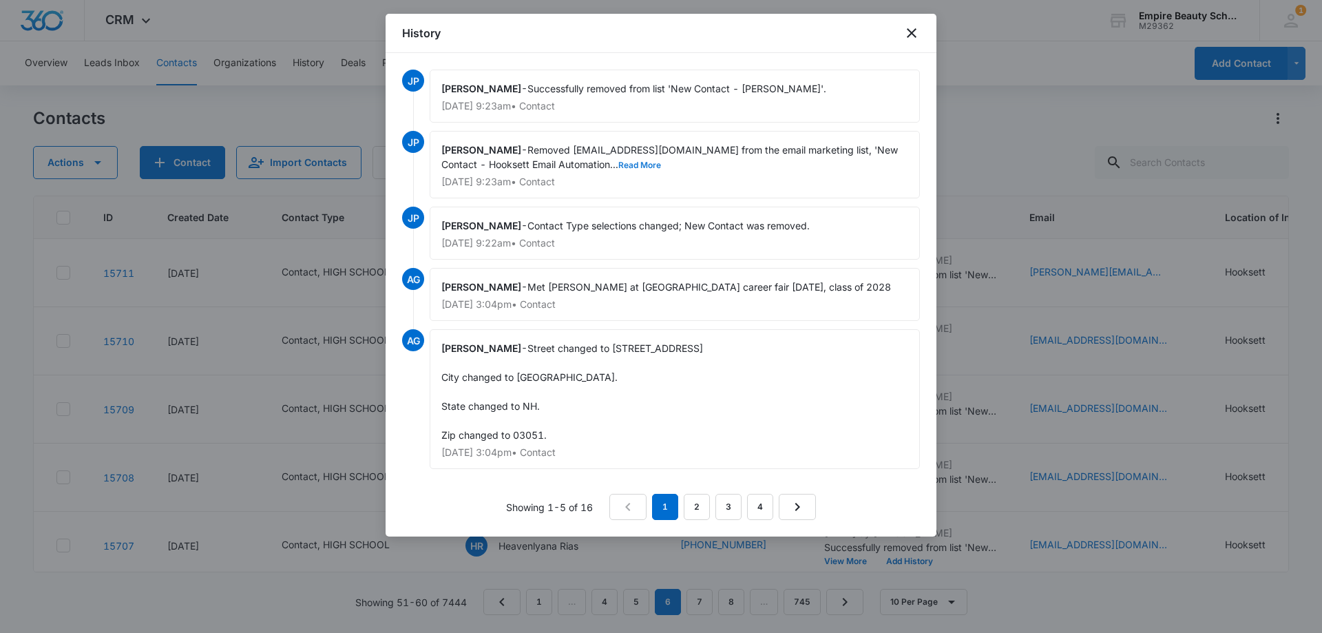
click at [618, 161] on button "Read More" at bounding box center [639, 165] width 43 height 8
click at [909, 23] on div "History" at bounding box center [660, 33] width 551 height 39
click at [910, 30] on icon "close" at bounding box center [911, 33] width 17 height 17
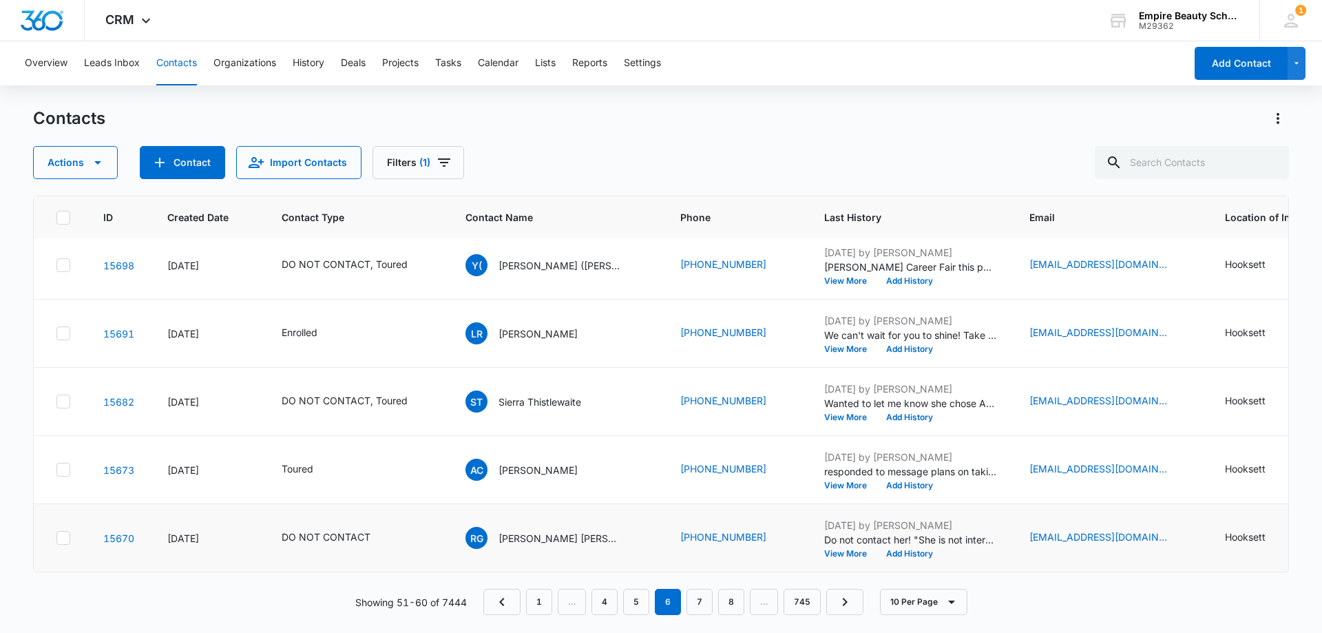
scroll to position [359, 0]
click at [705, 600] on link "7" at bounding box center [699, 602] width 26 height 26
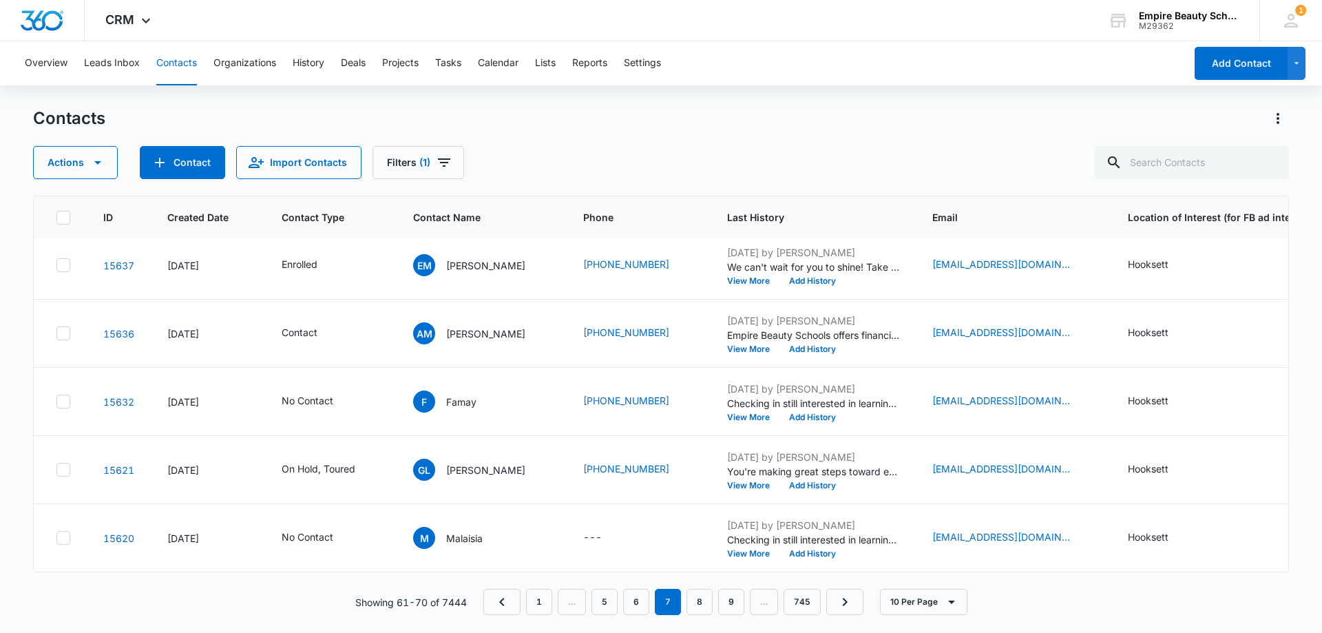
scroll to position [0, 0]
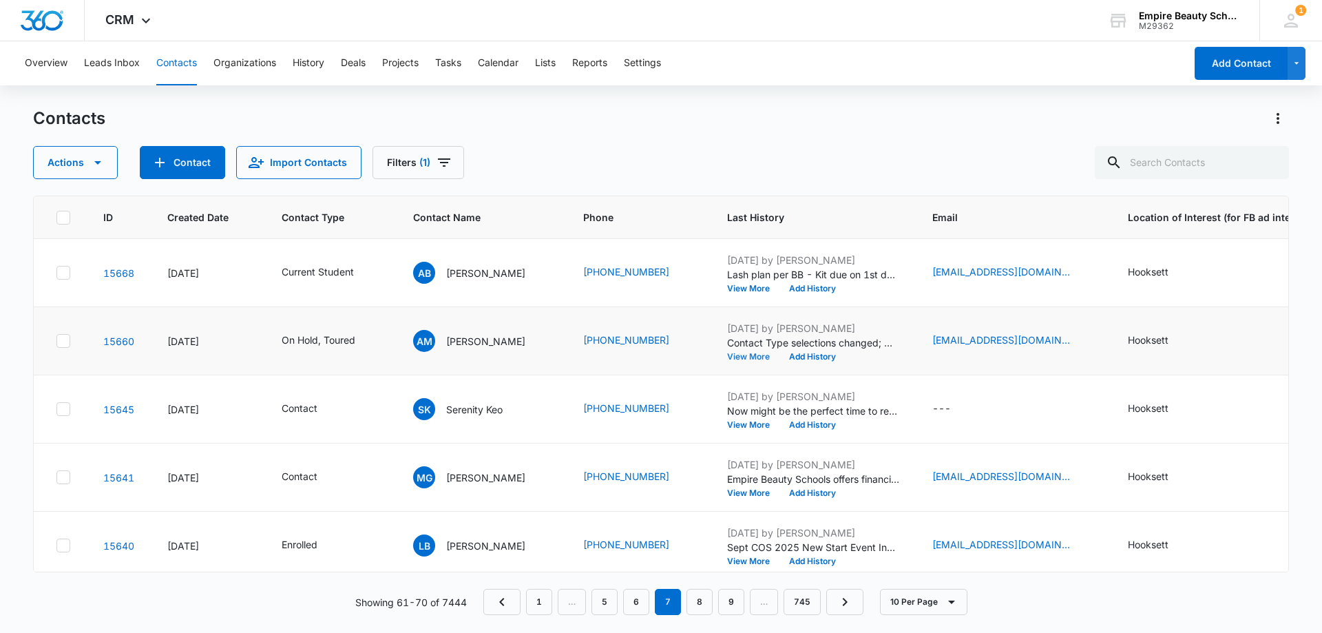
click at [727, 359] on button "View More" at bounding box center [753, 356] width 52 height 8
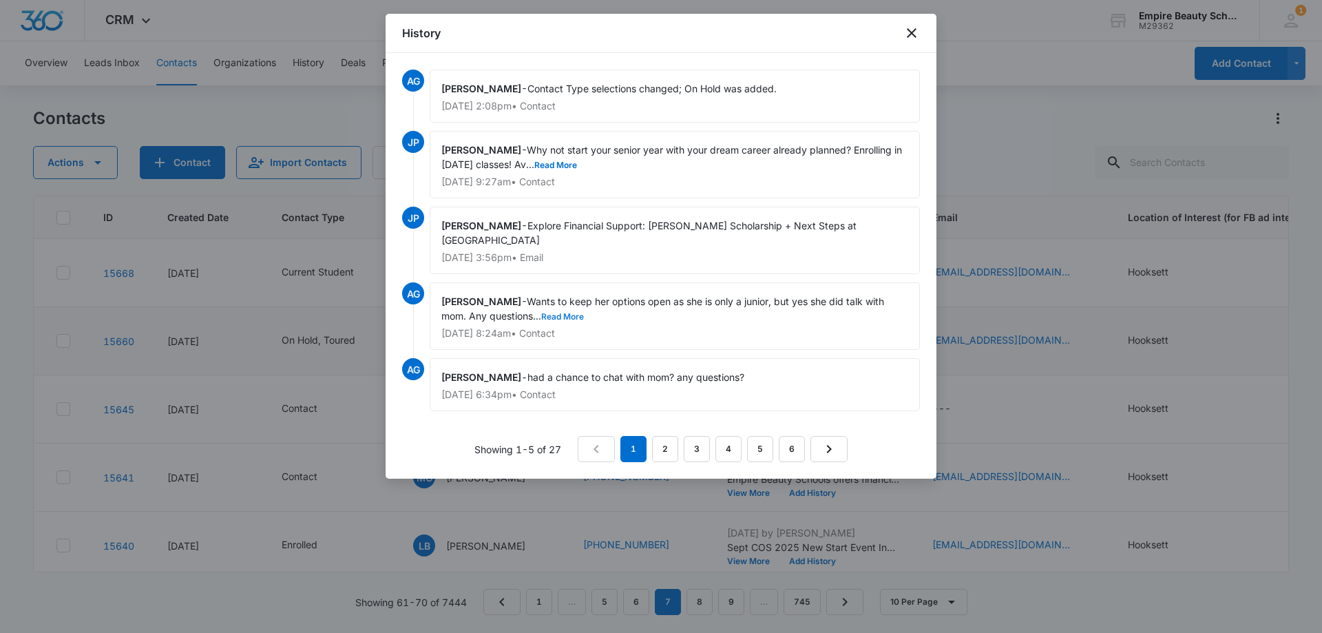
click at [569, 313] on button "Read More" at bounding box center [562, 317] width 43 height 8
click at [906, 36] on icon "close" at bounding box center [911, 33] width 17 height 17
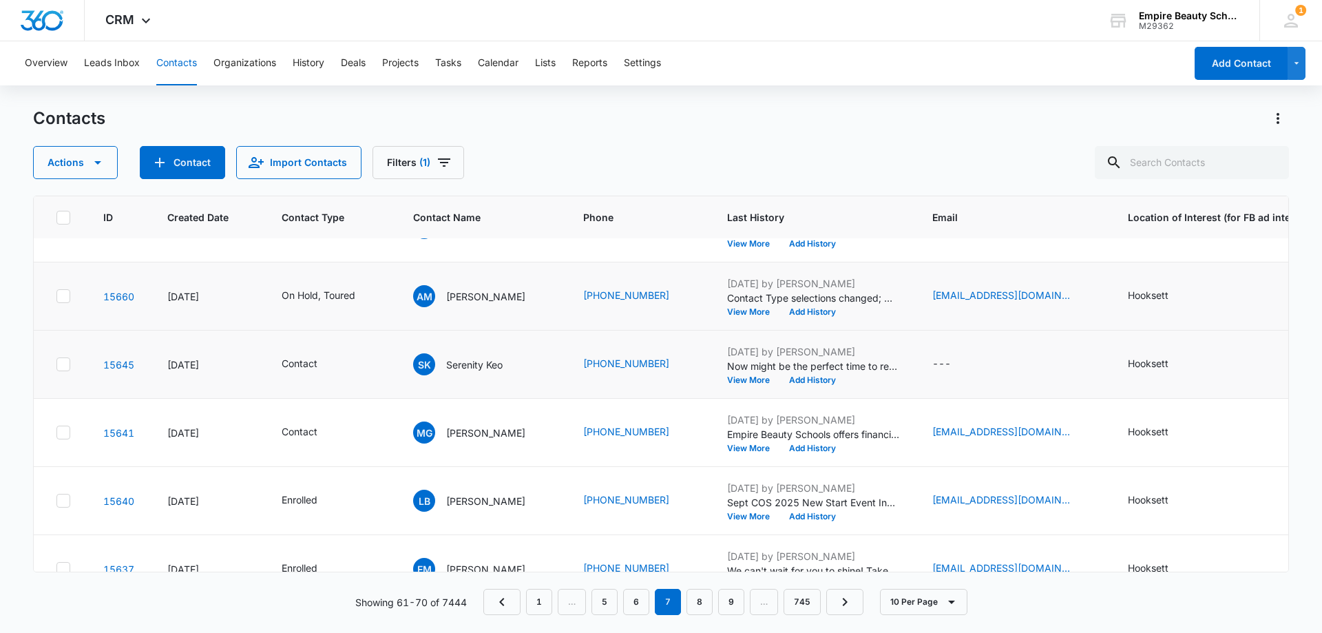
scroll to position [69, 0]
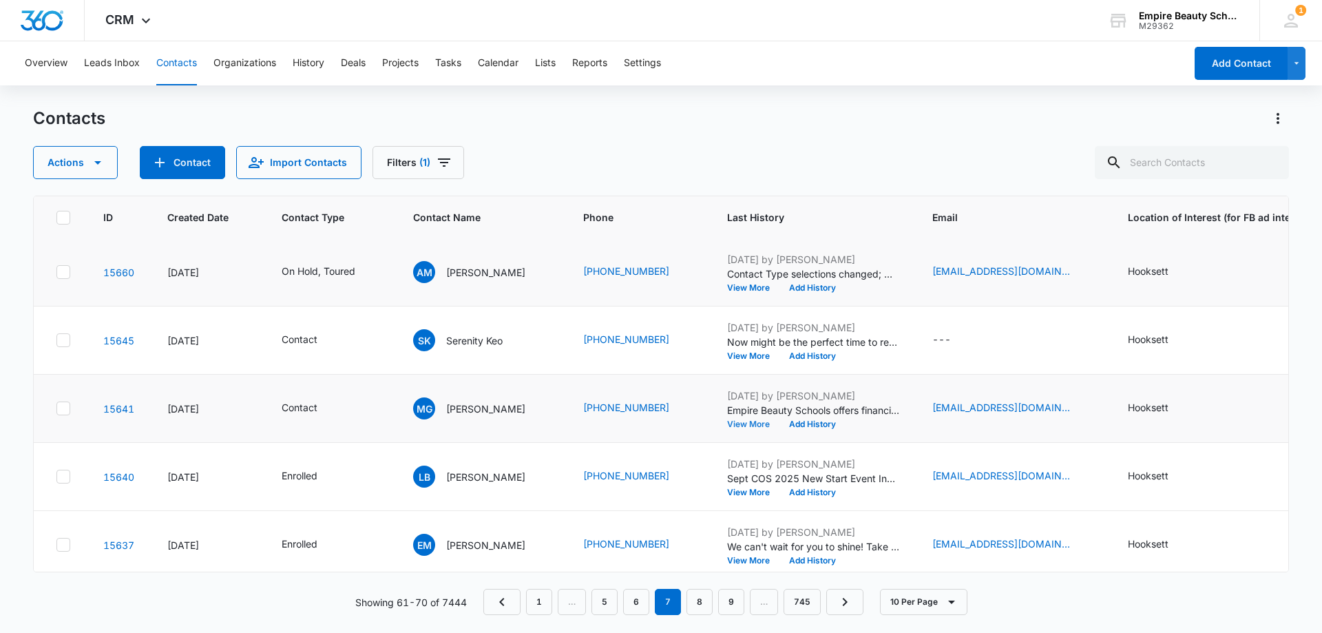
click at [743, 423] on button "View More" at bounding box center [753, 424] width 52 height 8
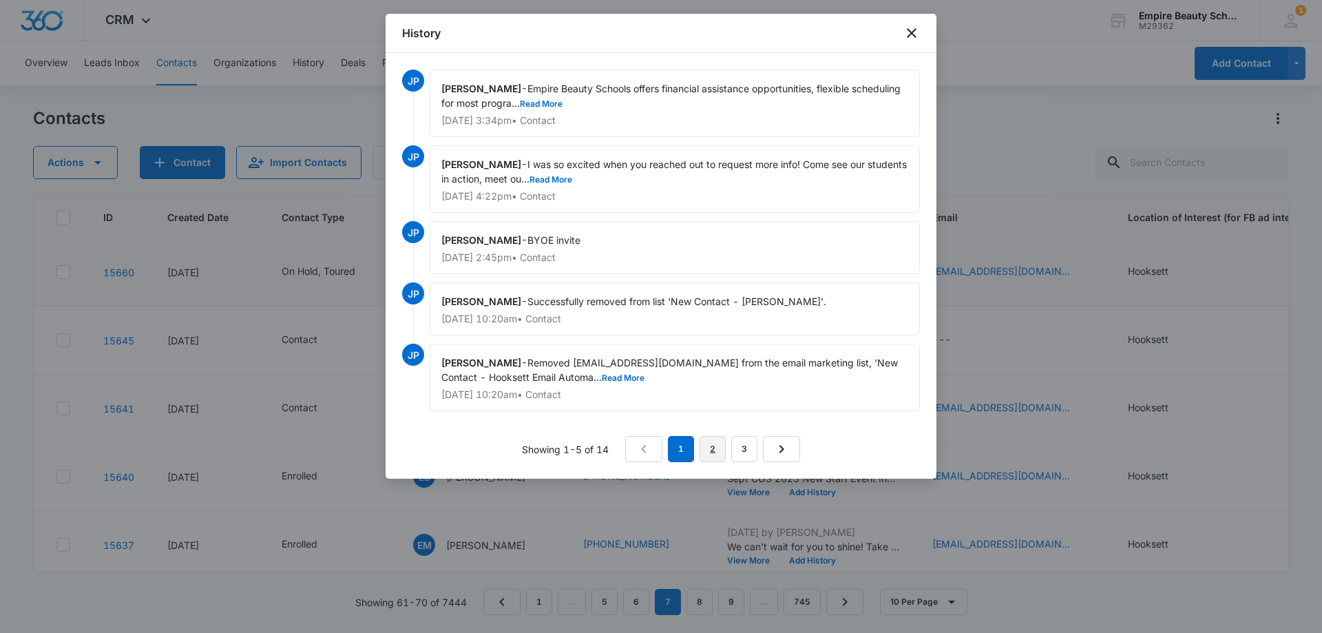
click at [709, 452] on link "2" at bounding box center [712, 449] width 26 height 26
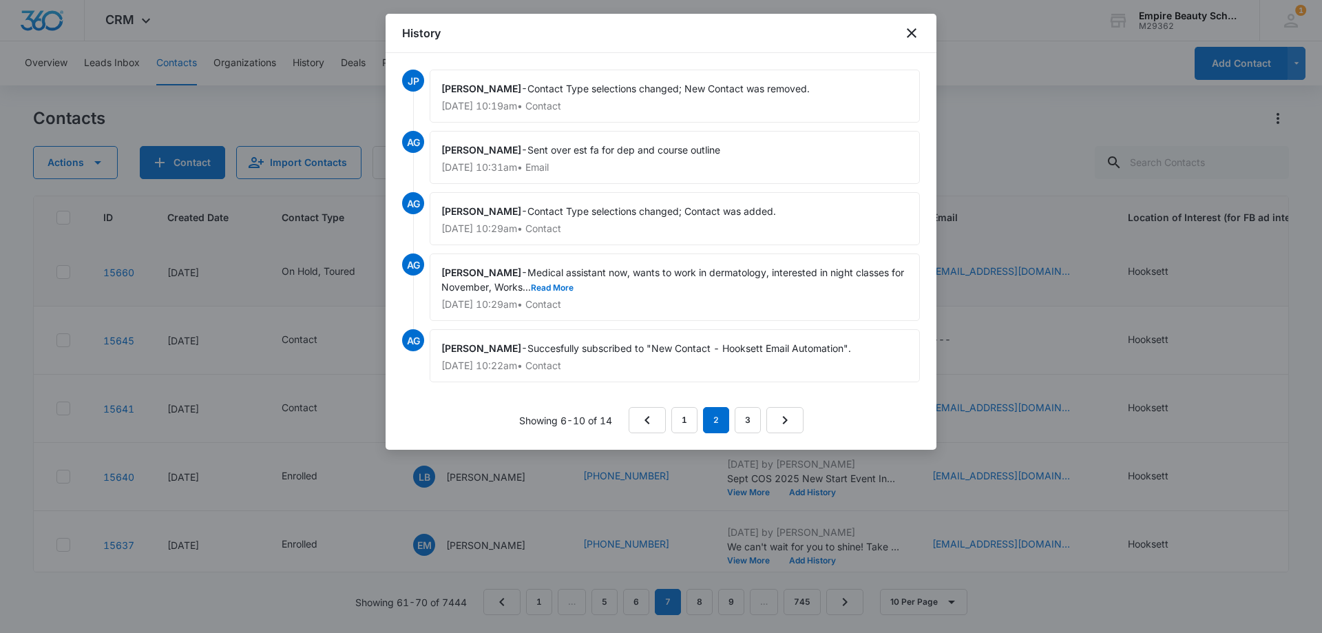
click at [558, 282] on span "Medical assistant now, wants to work in dermatology, interested in night classe…" at bounding box center [673, 279] width 465 height 26
click at [558, 287] on button "Read More" at bounding box center [552, 288] width 43 height 8
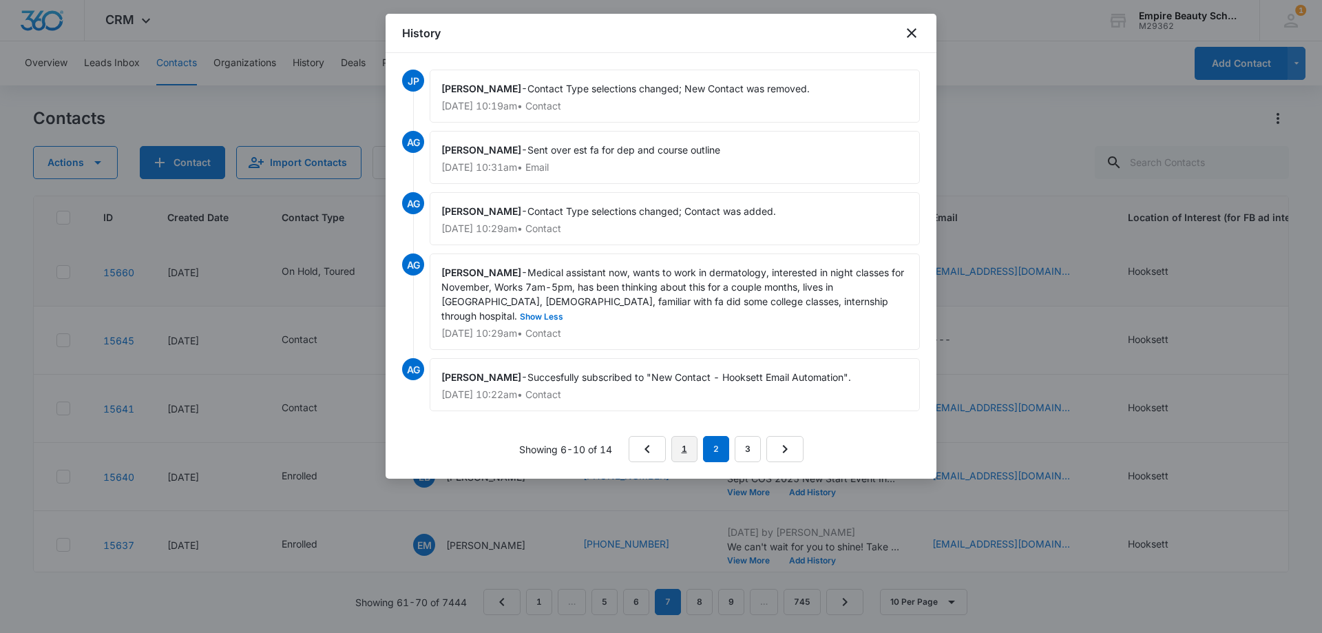
click at [679, 436] on link "1" at bounding box center [684, 449] width 26 height 26
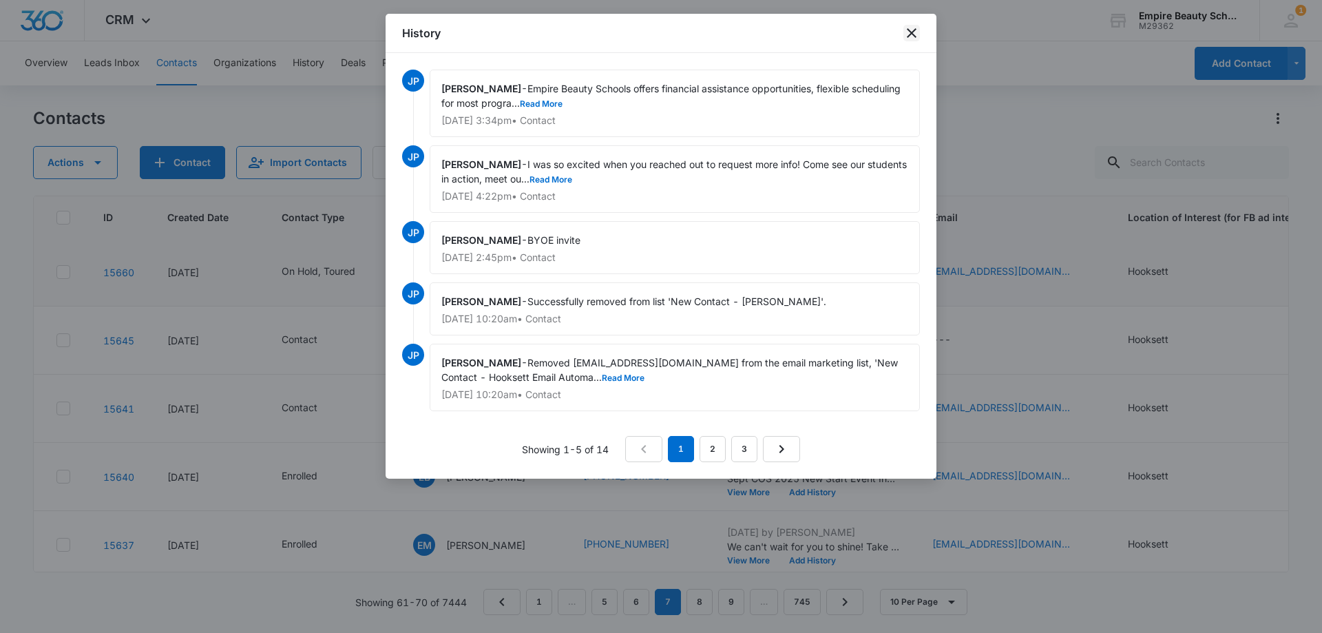
click at [906, 34] on icon "close" at bounding box center [911, 33] width 17 height 17
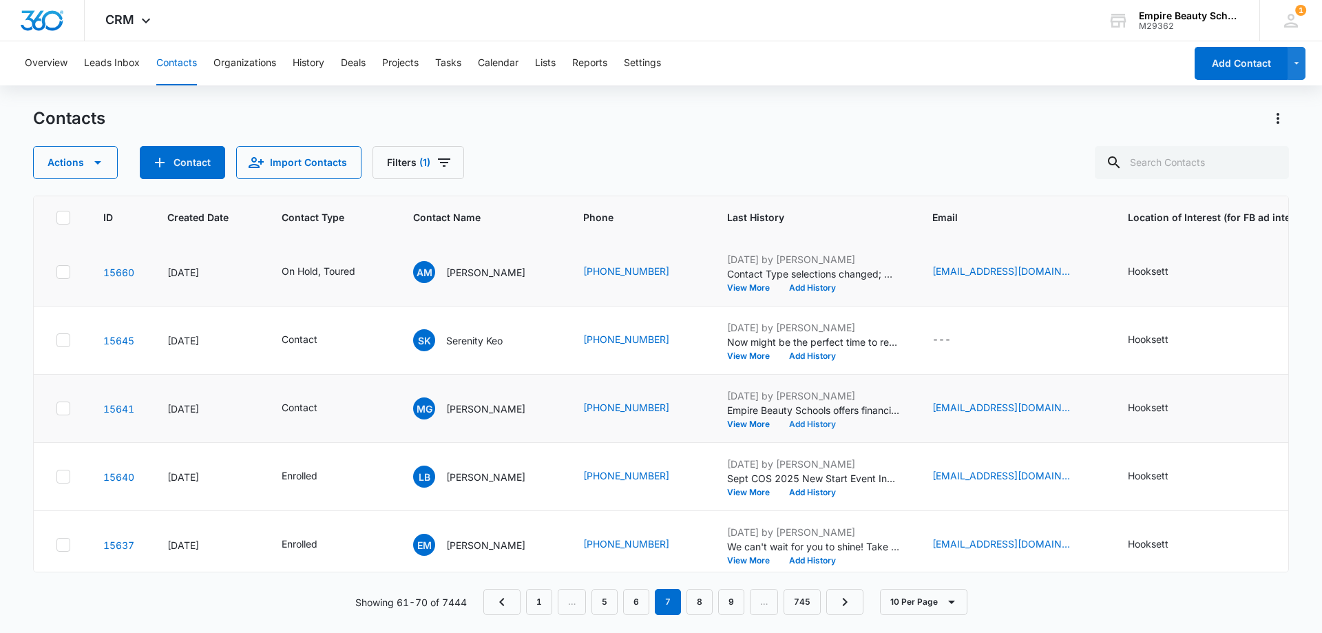
click at [796, 421] on button "Add History" at bounding box center [812, 424] width 66 height 8
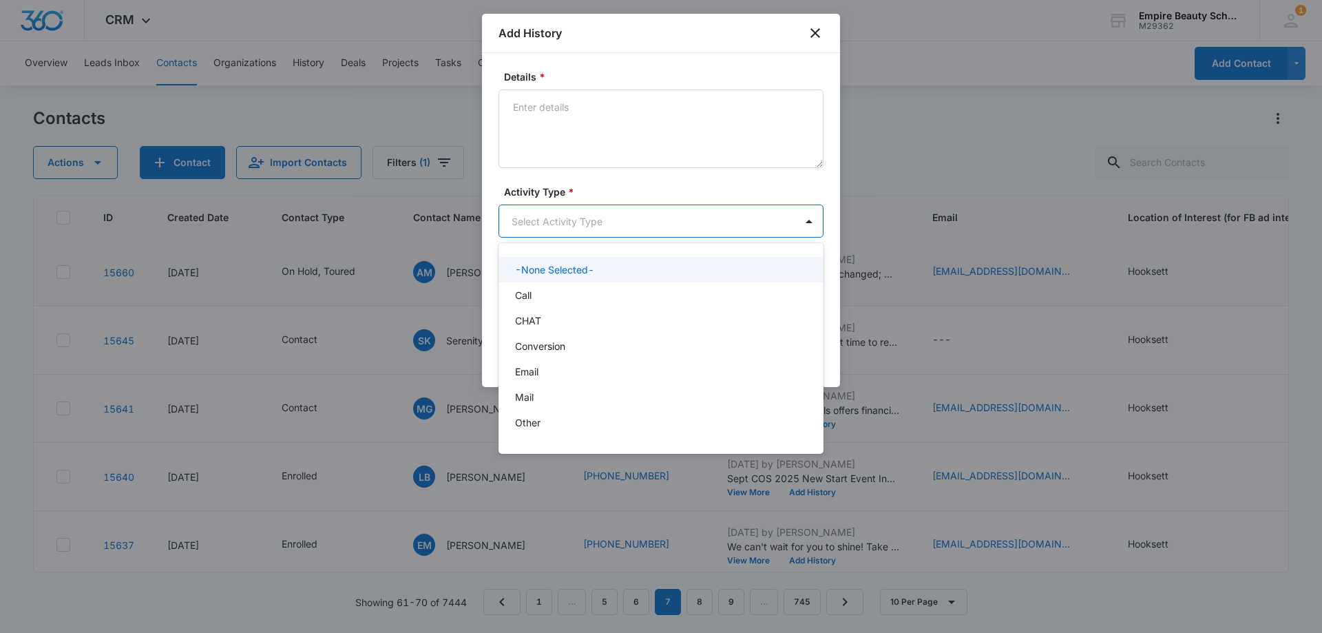
click at [563, 222] on body "CRM Apps Forms CRM Email Shop Payments POS Files Brand Settings Empire Beauty S…" at bounding box center [661, 316] width 1322 height 633
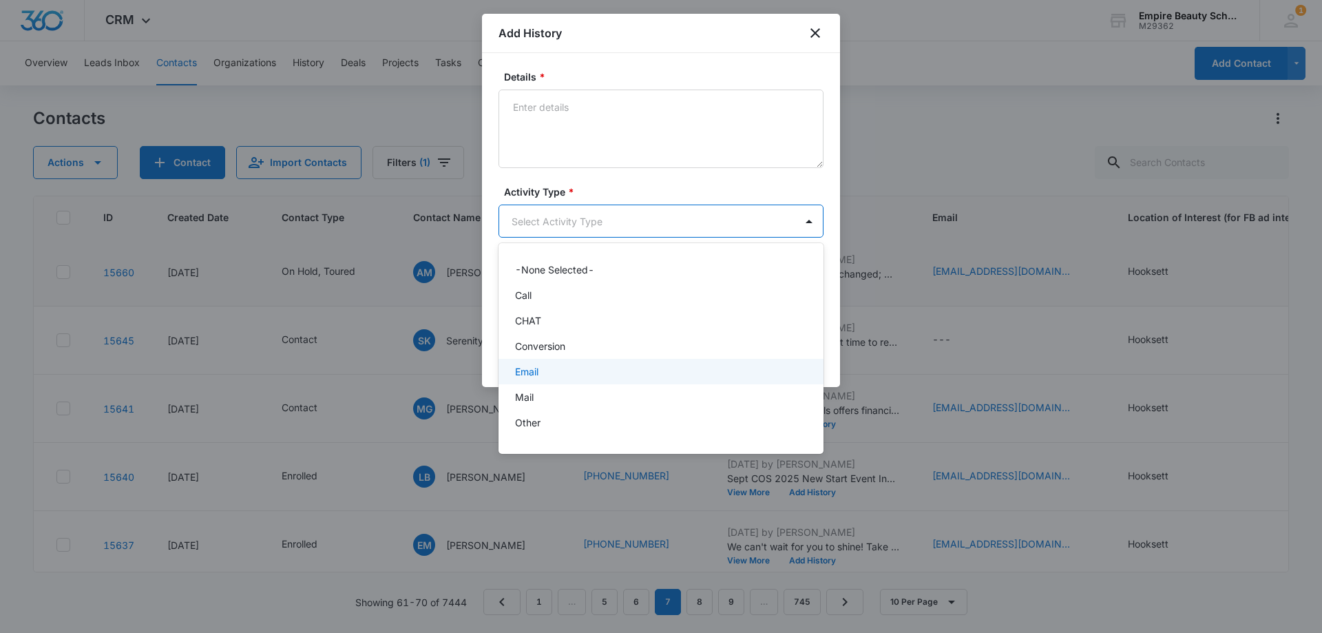
scroll to position [72, 0]
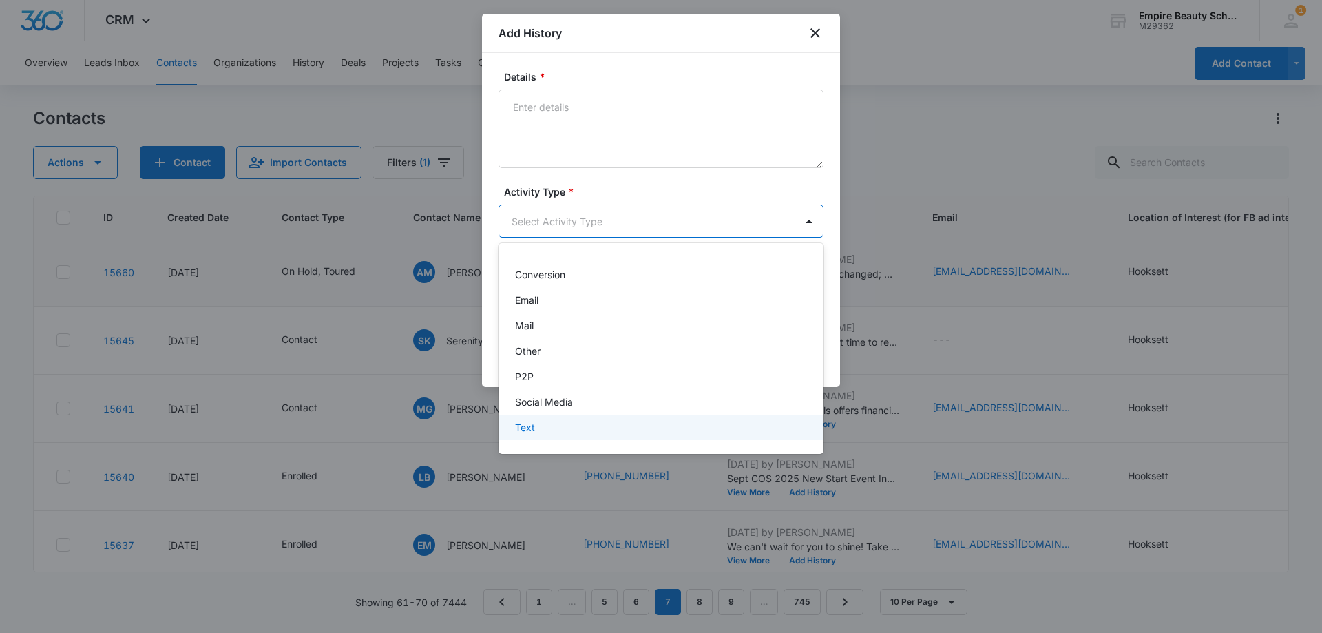
click at [558, 423] on div "Text" at bounding box center [659, 427] width 289 height 14
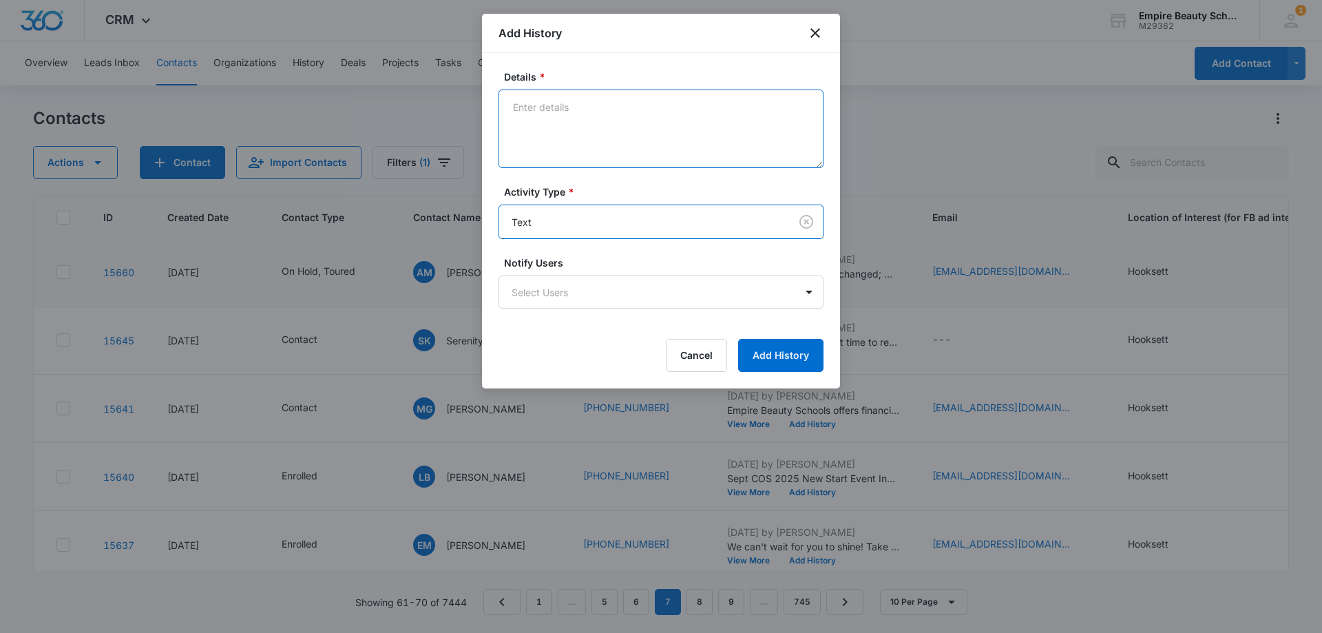
click at [595, 115] on textarea "Details *" at bounding box center [660, 128] width 325 height 78
paste textarea "Checking in still interested in learning more?"
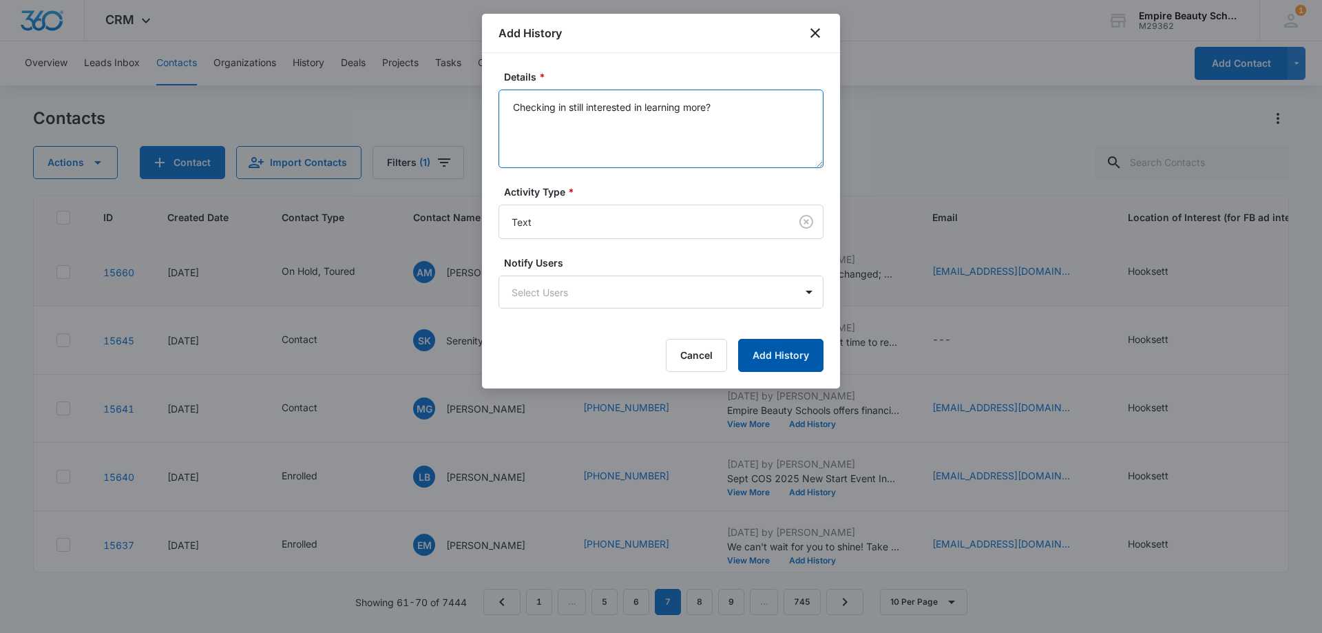
type textarea "Checking in still interested in learning more?"
click at [766, 351] on button "Add History" at bounding box center [780, 355] width 85 height 33
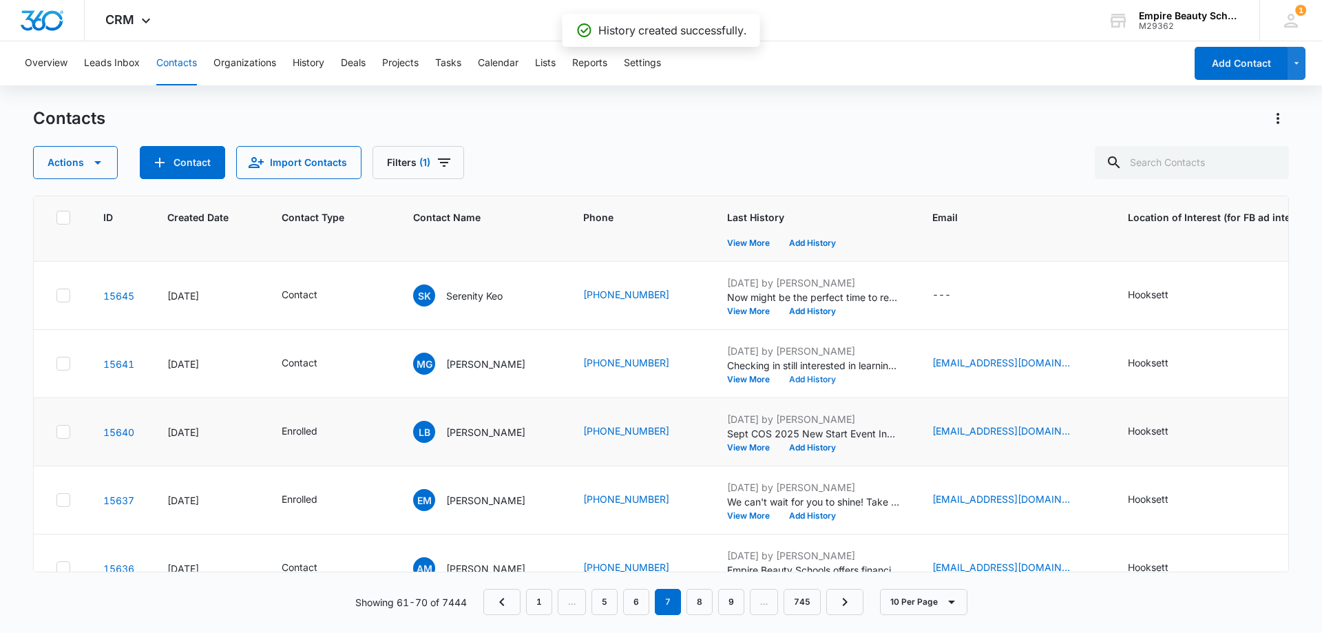
scroll to position [138, 0]
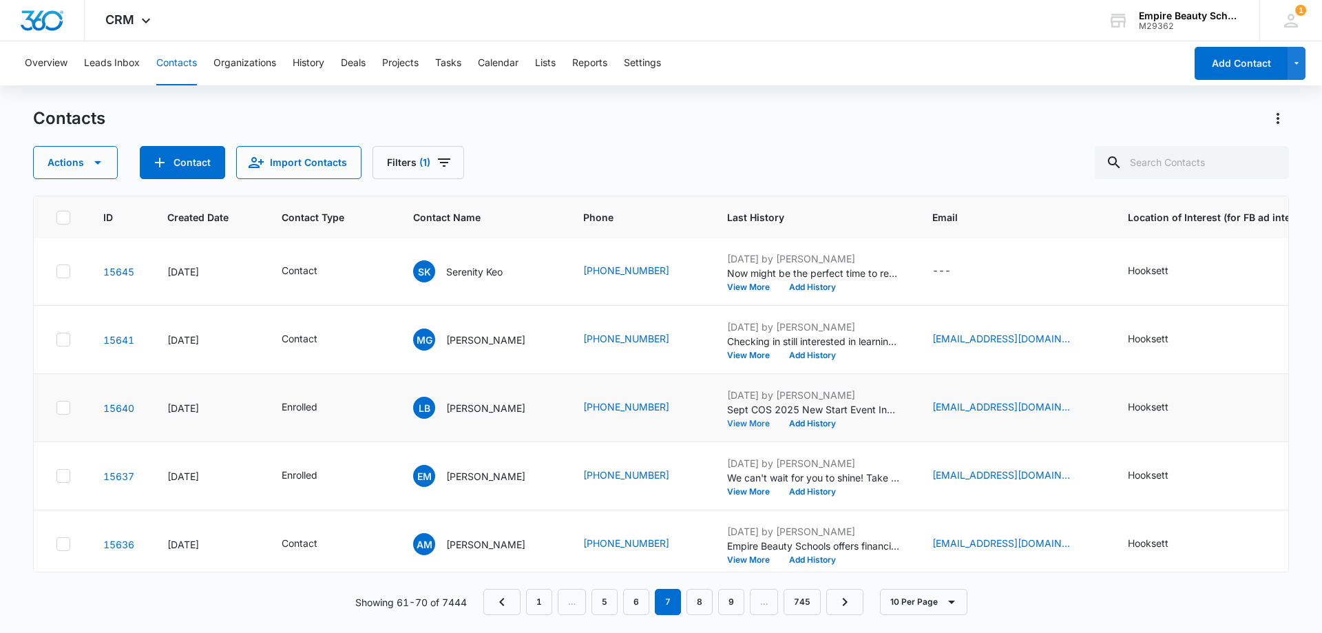
click at [727, 423] on button "View More" at bounding box center [753, 423] width 52 height 8
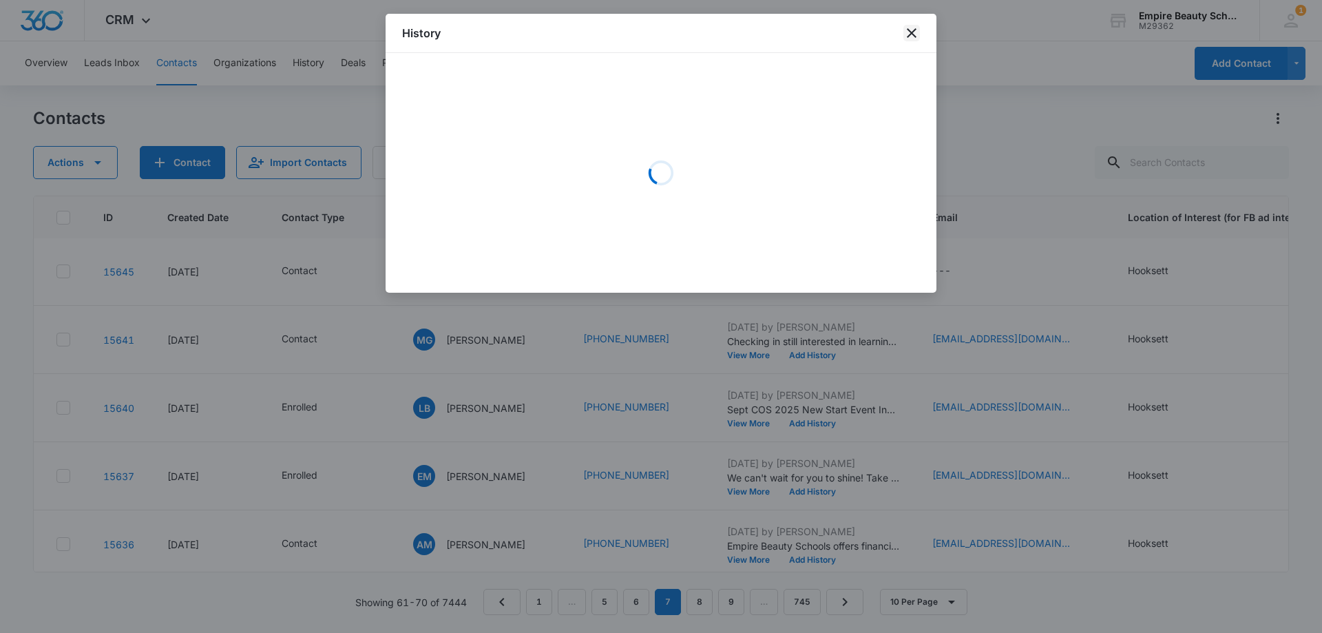
click at [913, 32] on icon "close" at bounding box center [912, 33] width 10 height 10
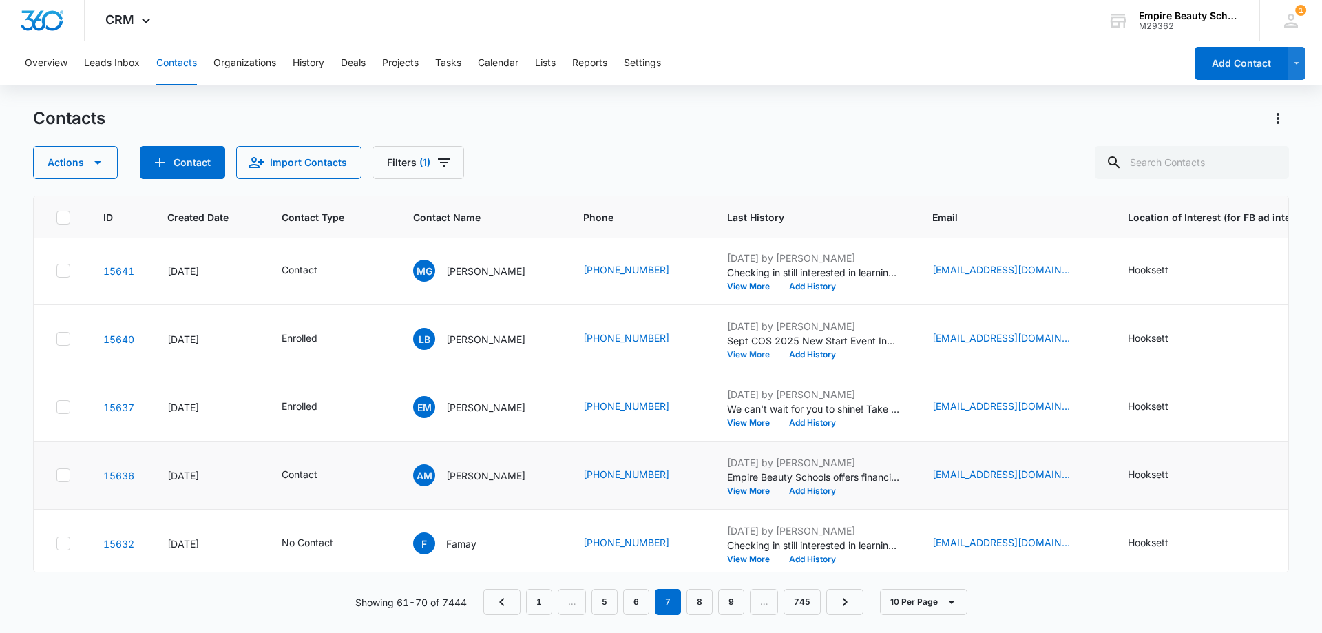
scroll to position [275, 0]
click at [727, 421] on button "View More" at bounding box center [753, 422] width 52 height 8
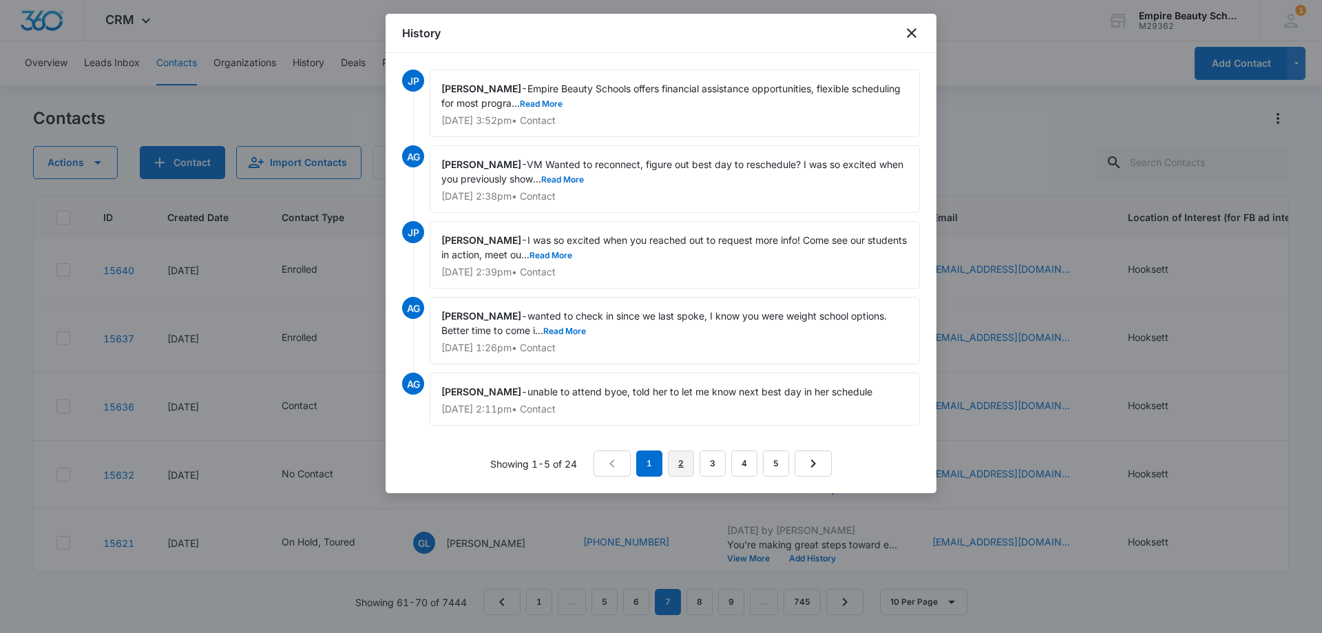
click at [688, 457] on link "2" at bounding box center [681, 463] width 26 height 26
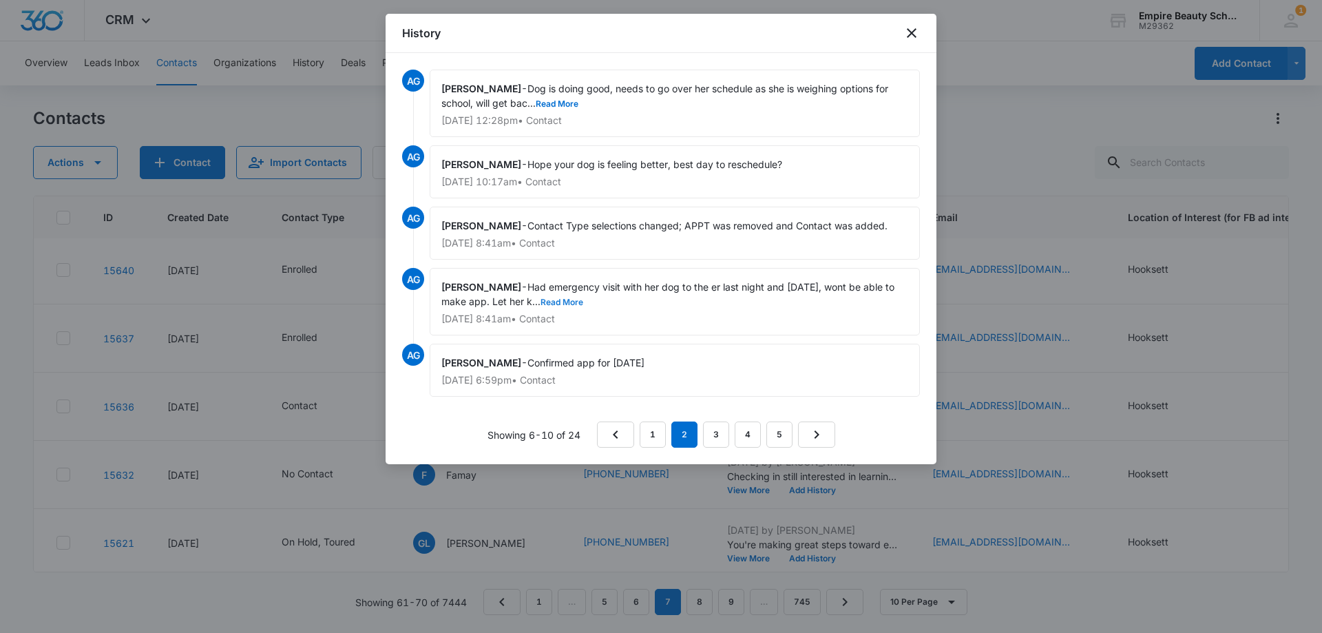
click at [569, 299] on button "Read More" at bounding box center [561, 302] width 43 height 8
click at [912, 25] on icon "close" at bounding box center [911, 33] width 17 height 17
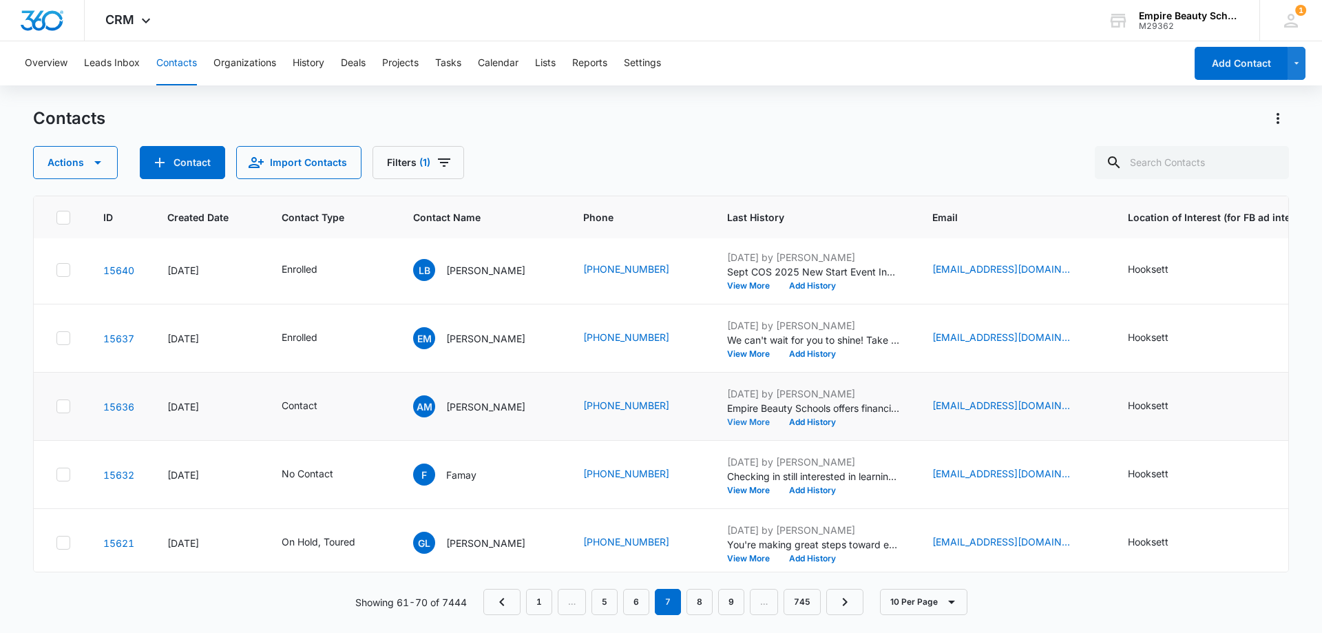
click at [749, 424] on button "View More" at bounding box center [753, 422] width 52 height 8
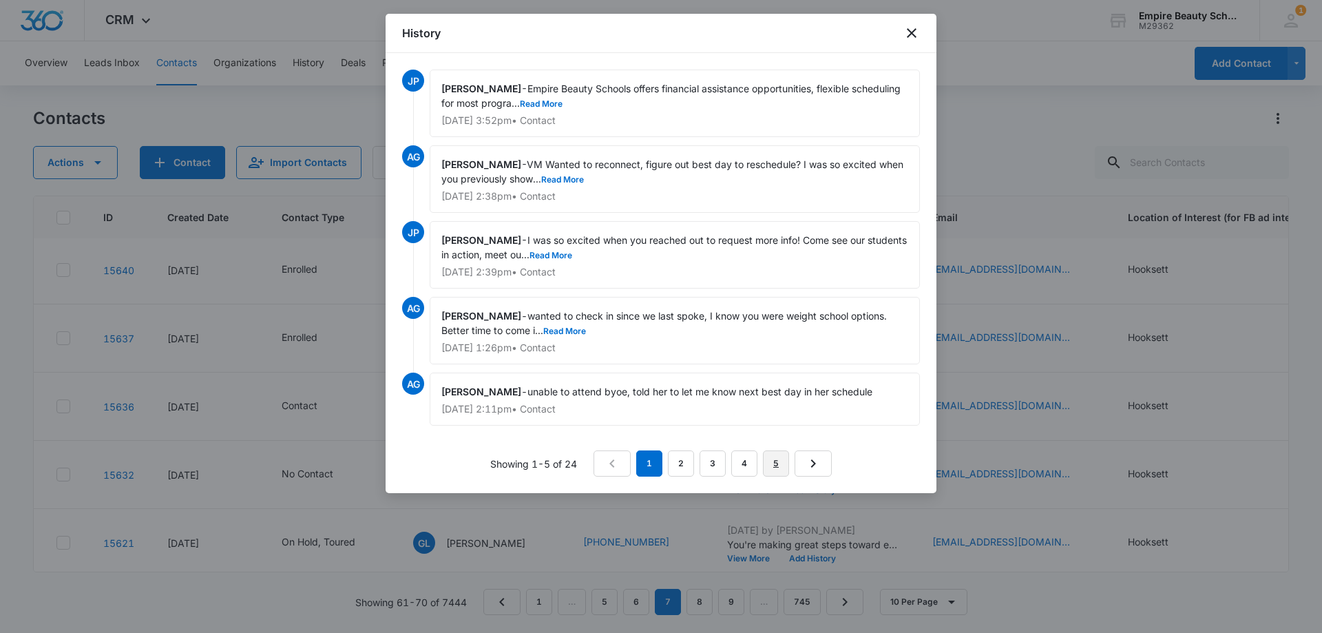
click at [771, 467] on link "5" at bounding box center [776, 463] width 26 height 26
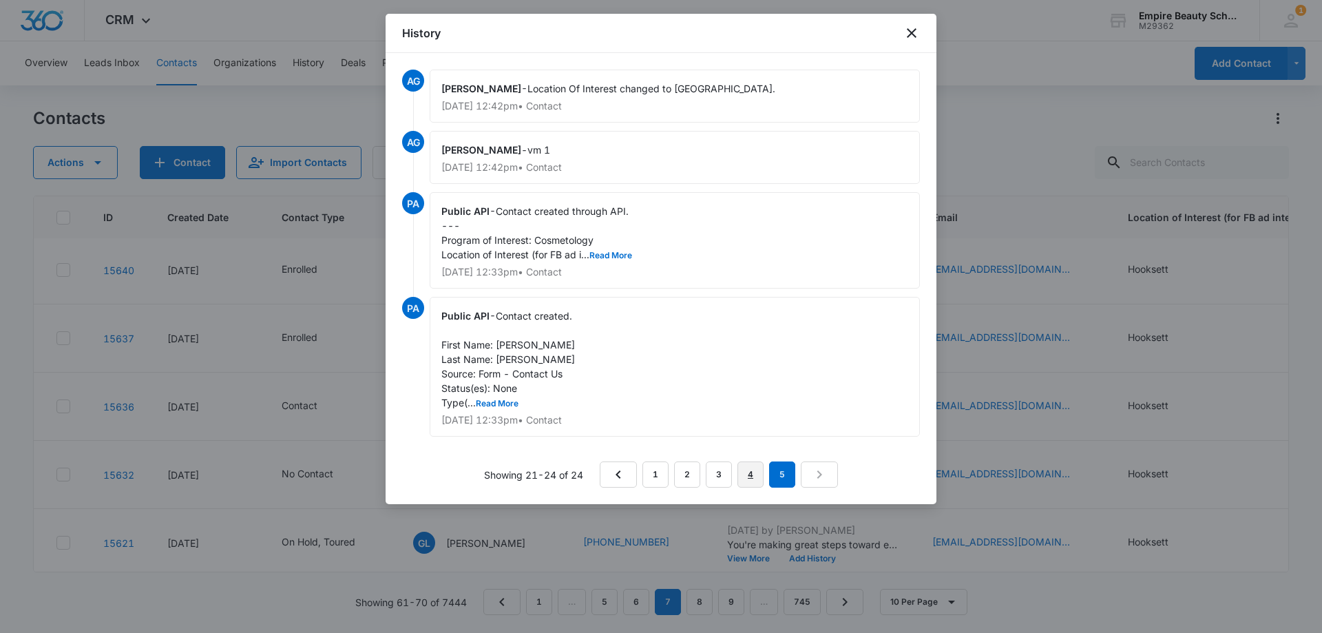
click at [746, 469] on link "4" at bounding box center [750, 474] width 26 height 26
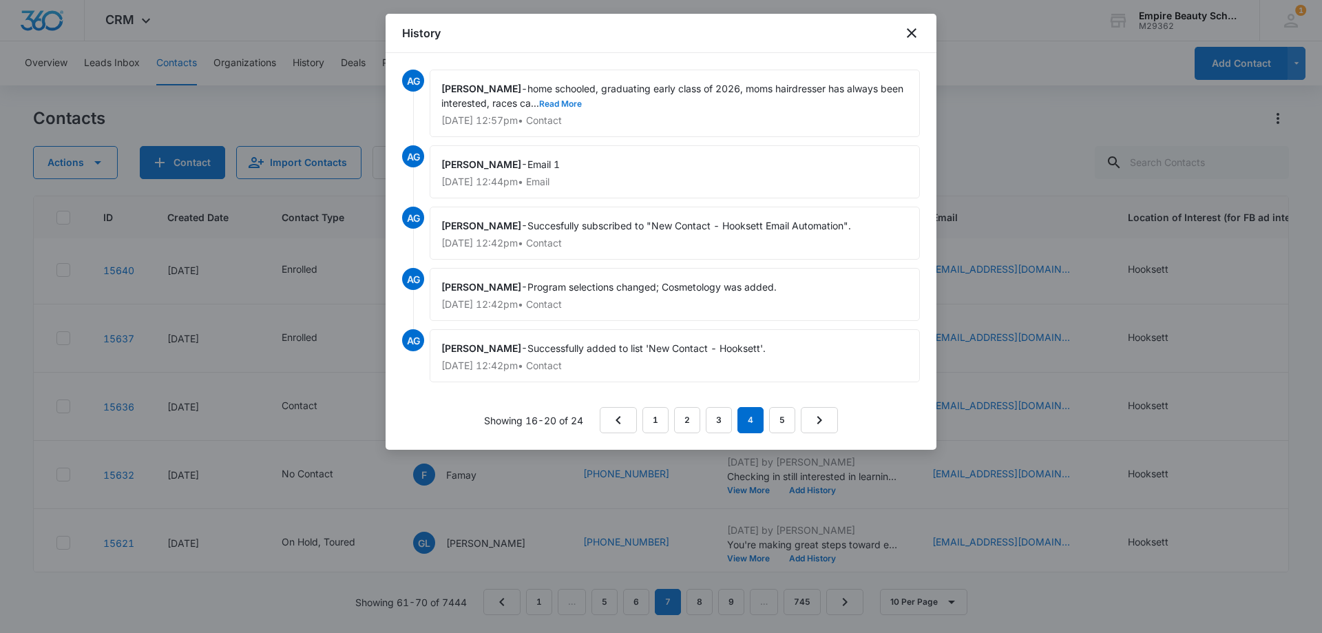
click at [555, 103] on button "Read More" at bounding box center [560, 104] width 43 height 8
click at [719, 410] on link "3" at bounding box center [719, 420] width 26 height 26
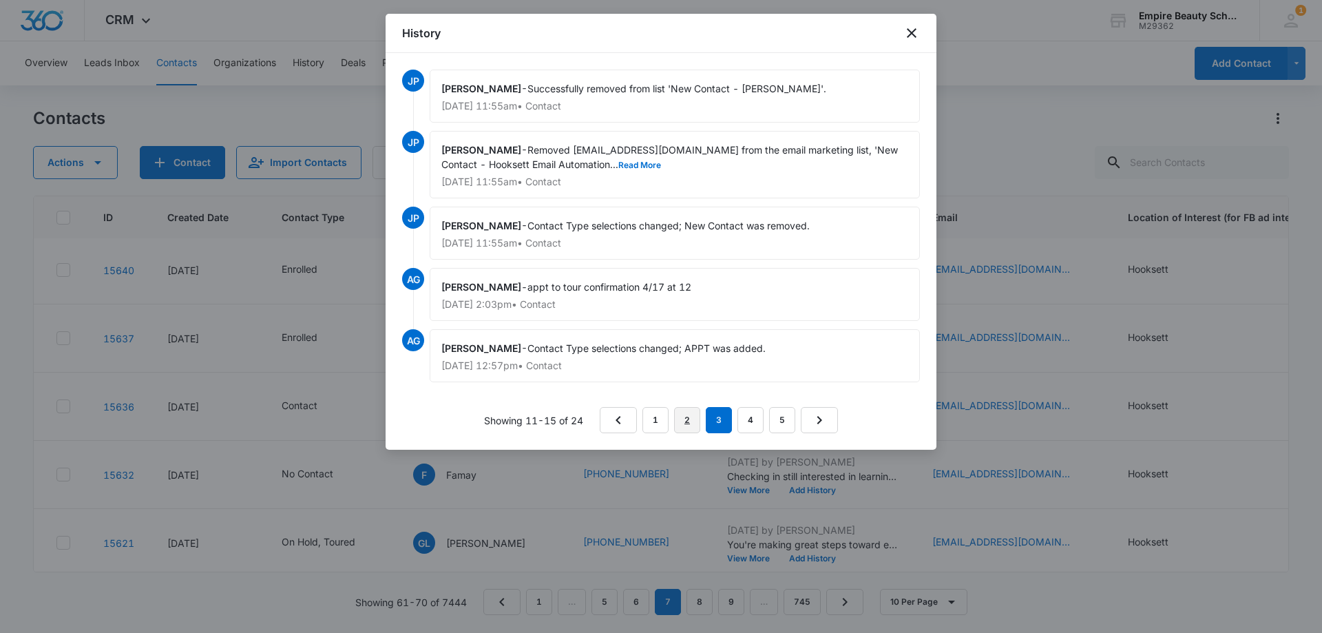
click at [690, 419] on link "2" at bounding box center [687, 420] width 26 height 26
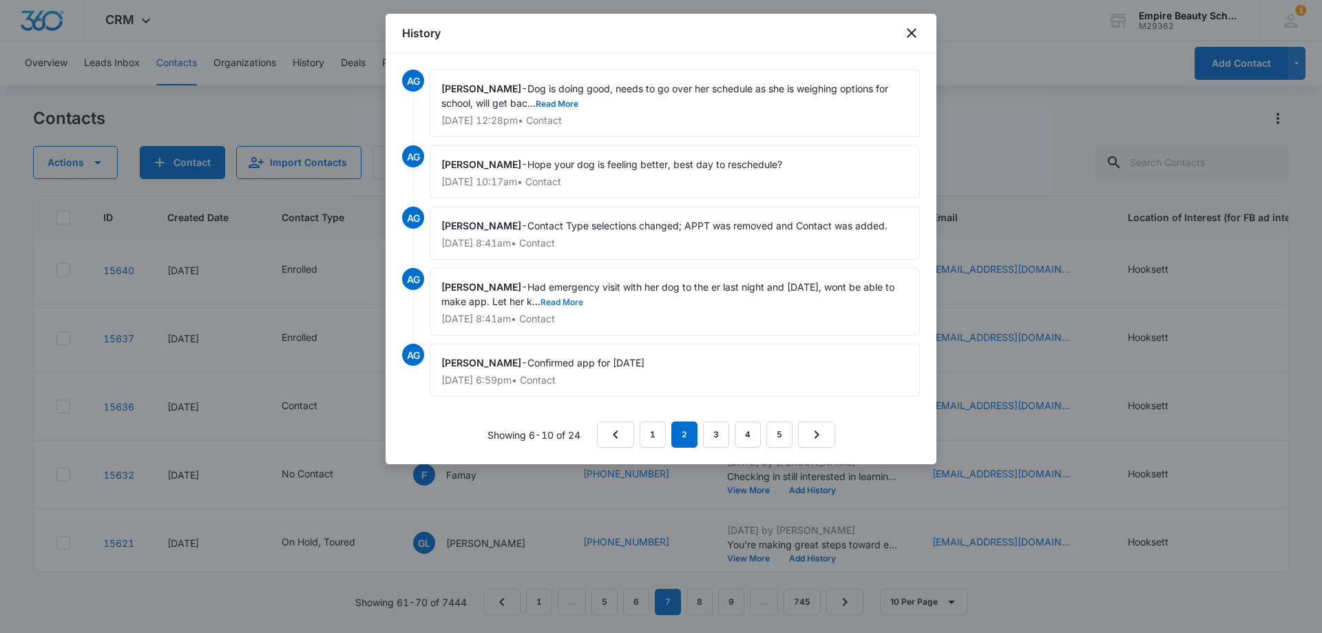
click at [561, 299] on button "Read More" at bounding box center [561, 302] width 43 height 8
click at [559, 103] on button "Read More" at bounding box center [557, 104] width 43 height 8
click at [652, 435] on link "1" at bounding box center [652, 434] width 26 height 26
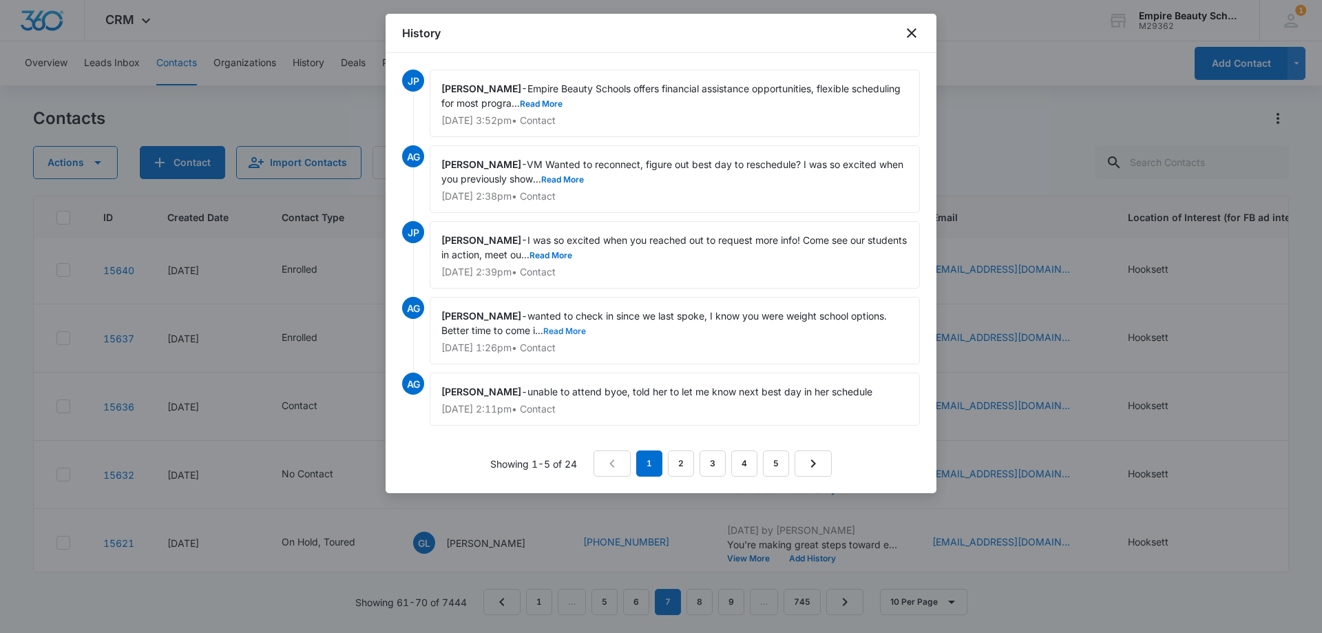
click at [574, 328] on button "Read More" at bounding box center [564, 331] width 43 height 8
click at [572, 253] on button "Read More" at bounding box center [550, 255] width 43 height 8
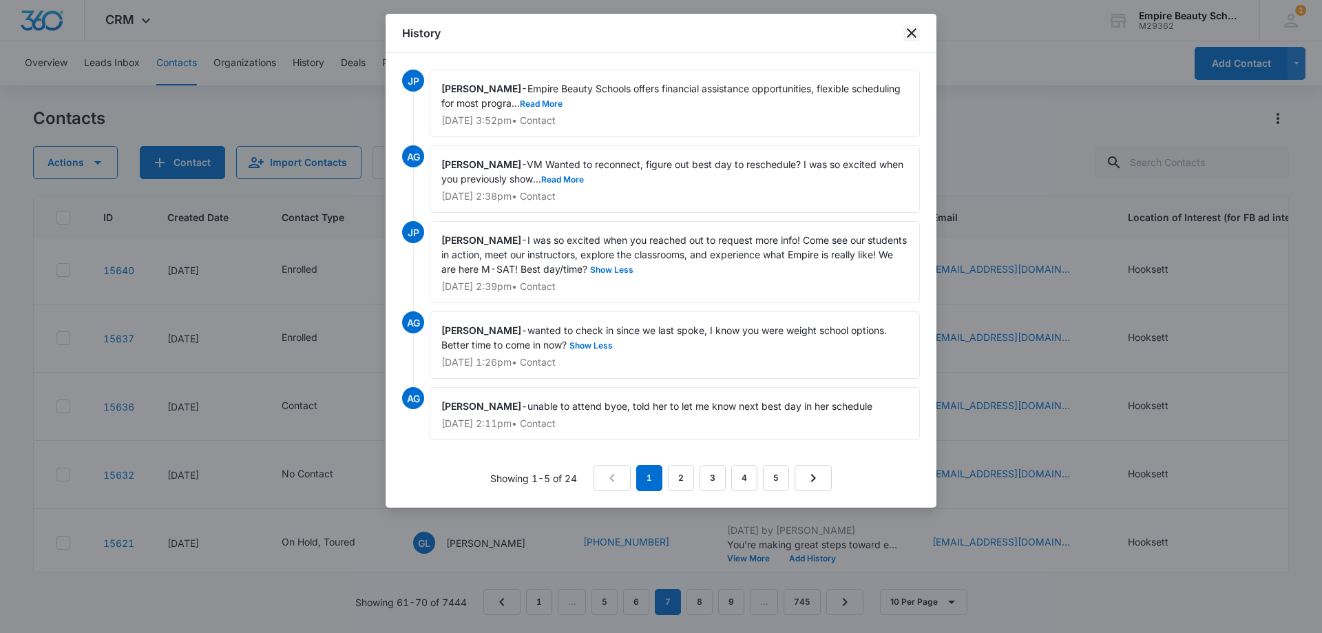
click at [909, 32] on icon "close" at bounding box center [911, 33] width 17 height 17
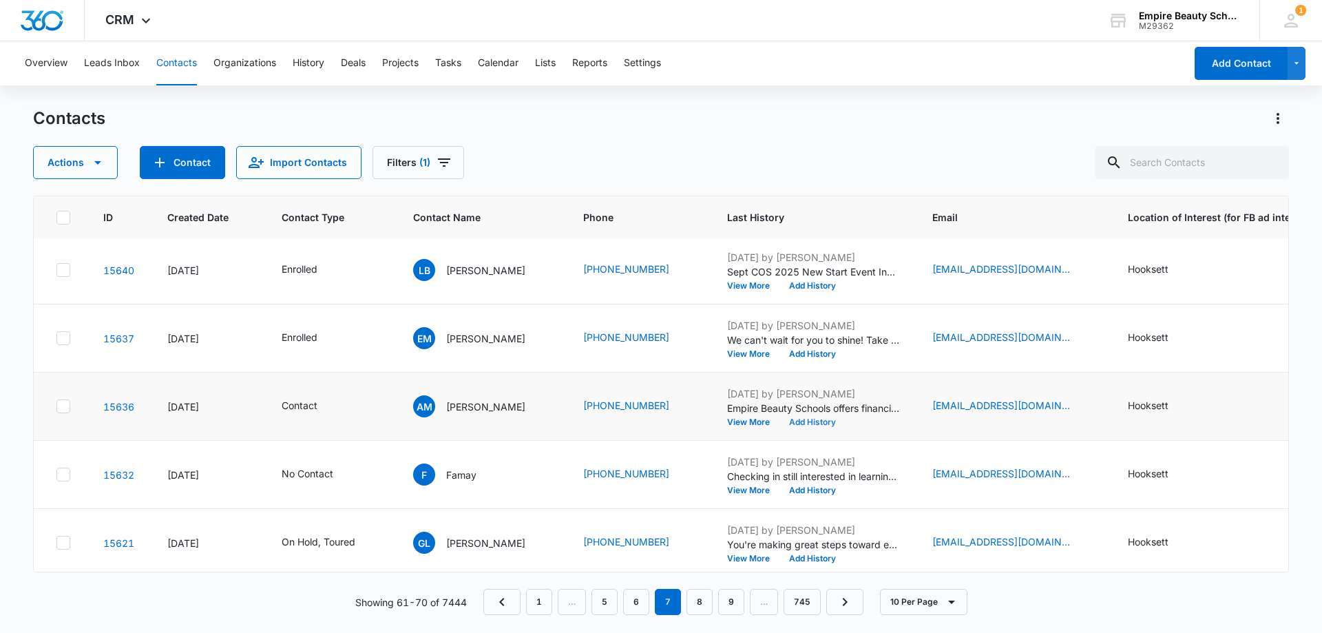
click at [787, 423] on button "Add History" at bounding box center [812, 422] width 66 height 8
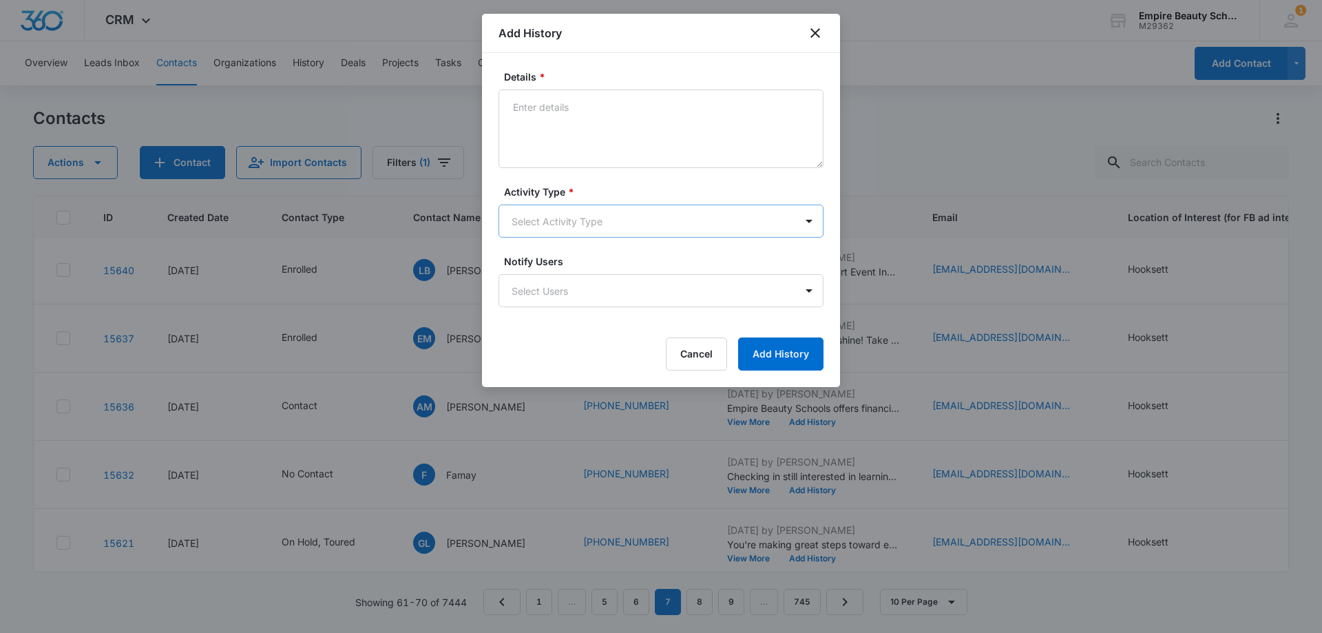
click at [580, 215] on body "CRM Apps Forms CRM Email Shop Payments POS Files Brand Settings Empire Beauty S…" at bounding box center [661, 316] width 1322 height 633
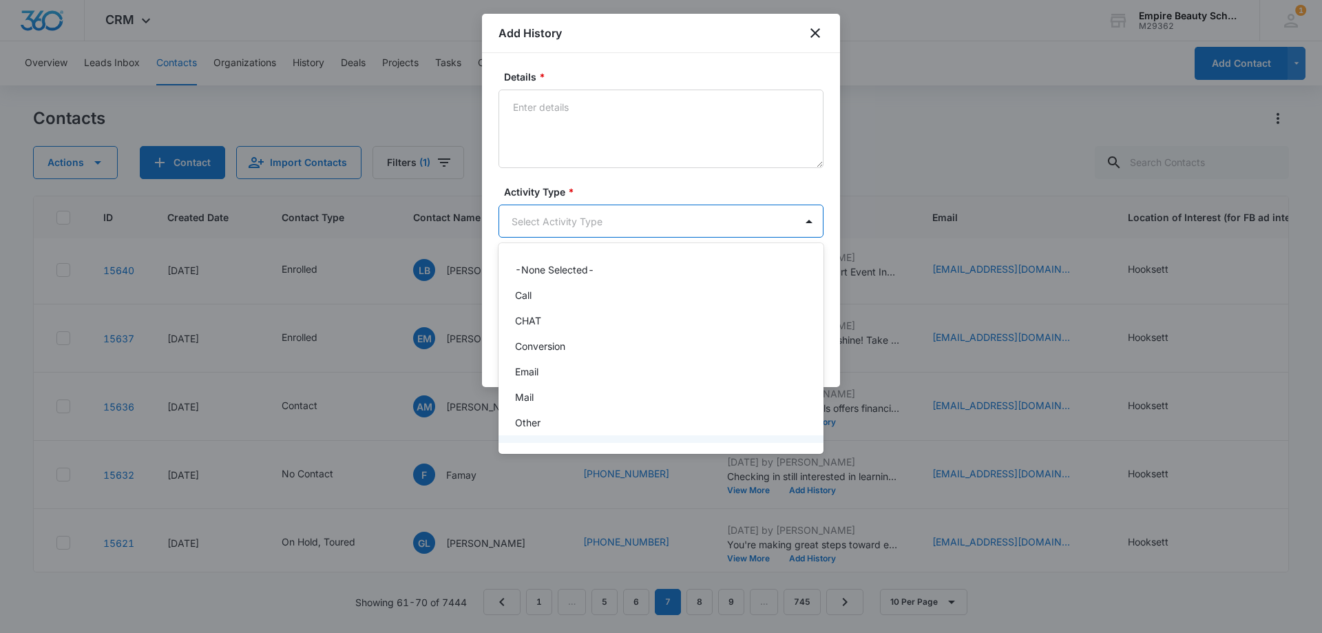
scroll to position [72, 0]
click at [554, 428] on div "Text" at bounding box center [659, 427] width 289 height 14
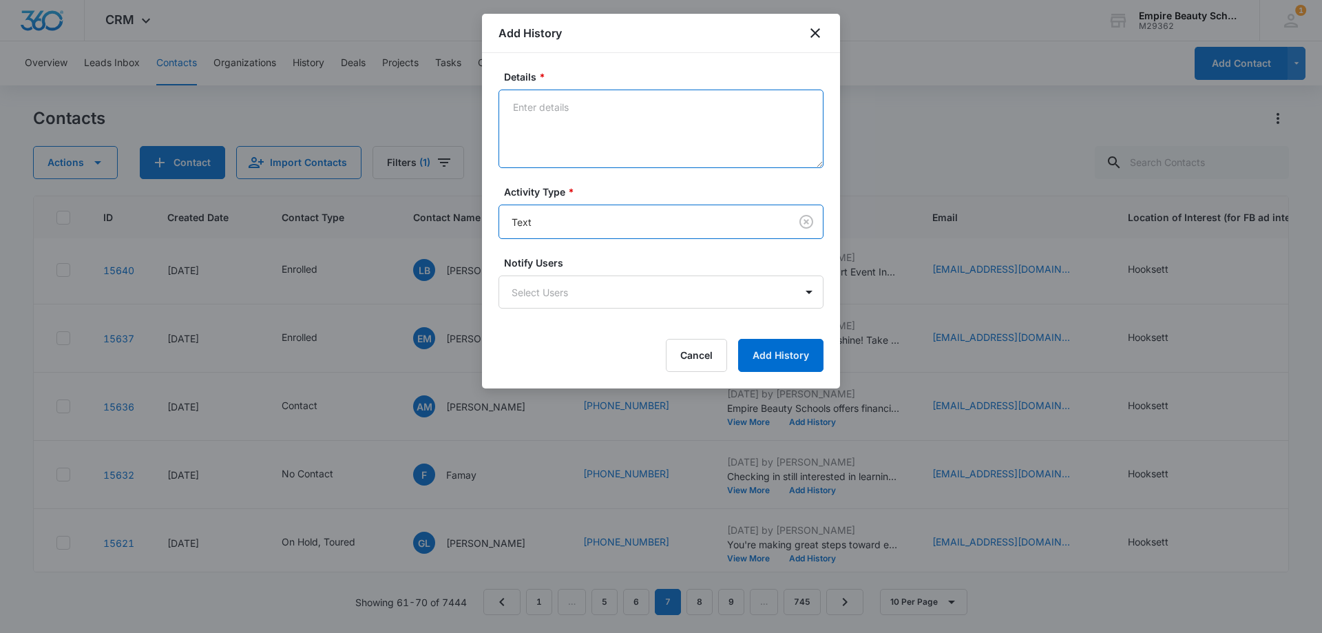
click at [571, 120] on textarea "Details *" at bounding box center [660, 128] width 325 height 78
paste textarea "Checking in still interested in learning more?"
type textarea "Checking in still interested in learning more?"
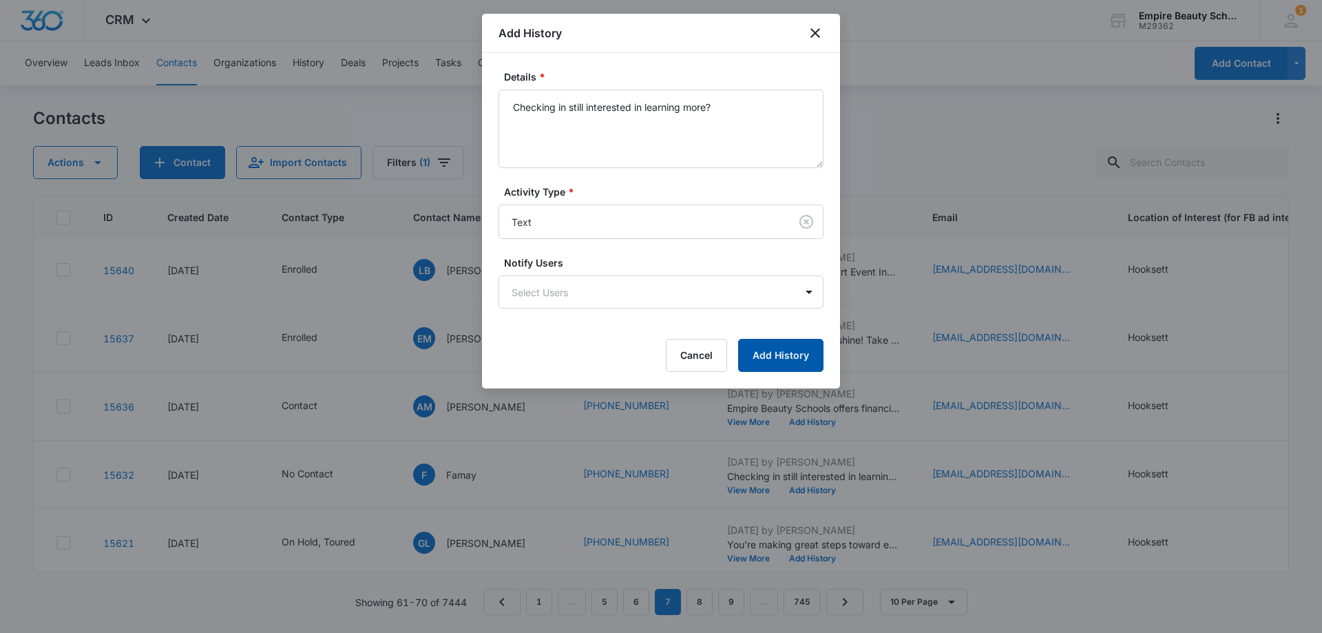
click at [798, 348] on button "Add History" at bounding box center [780, 355] width 85 height 33
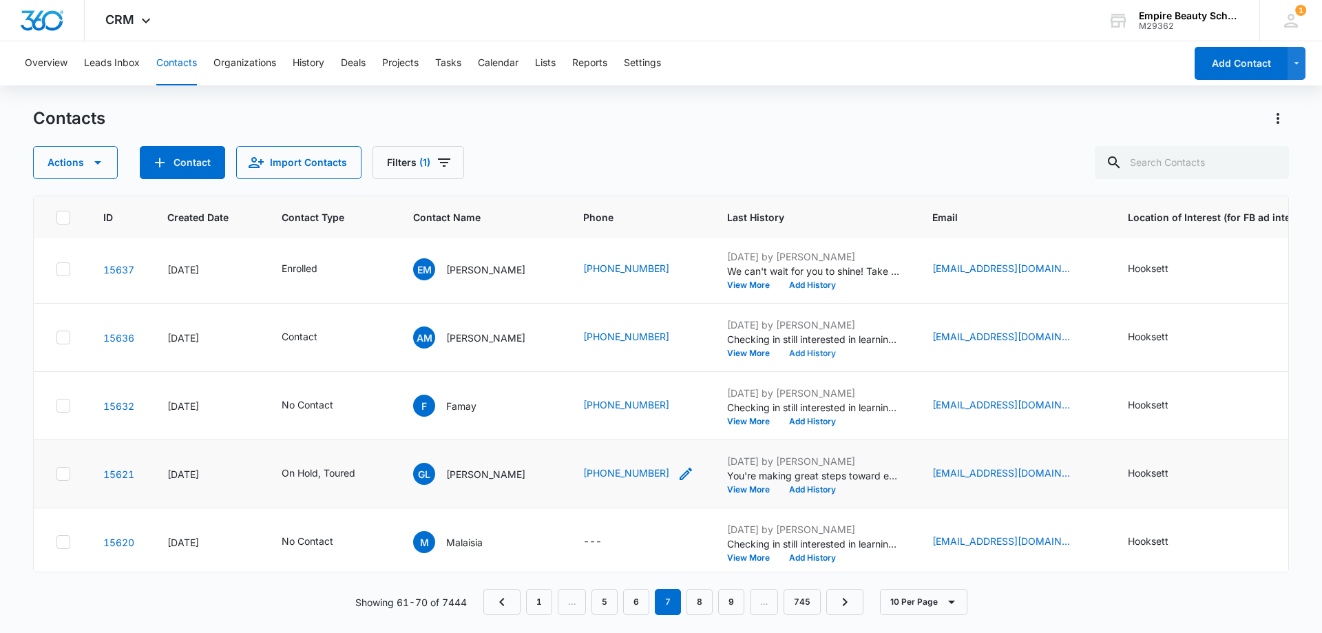
scroll to position [359, 0]
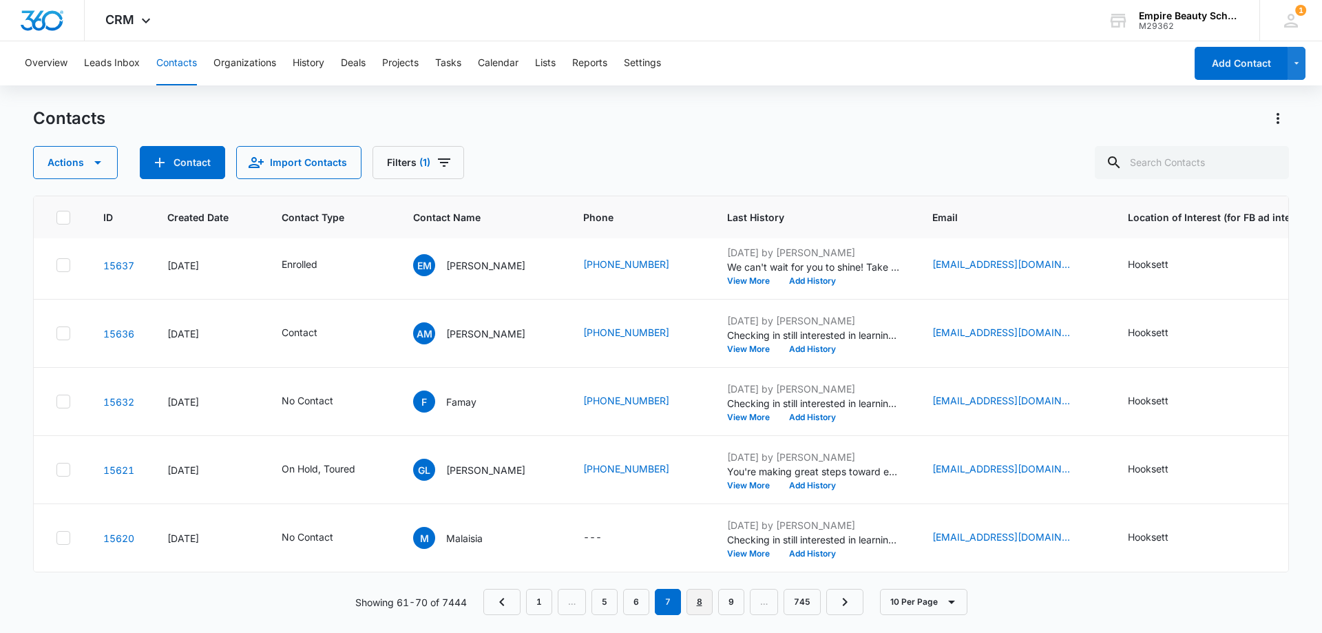
click at [708, 605] on link "8" at bounding box center [699, 602] width 26 height 26
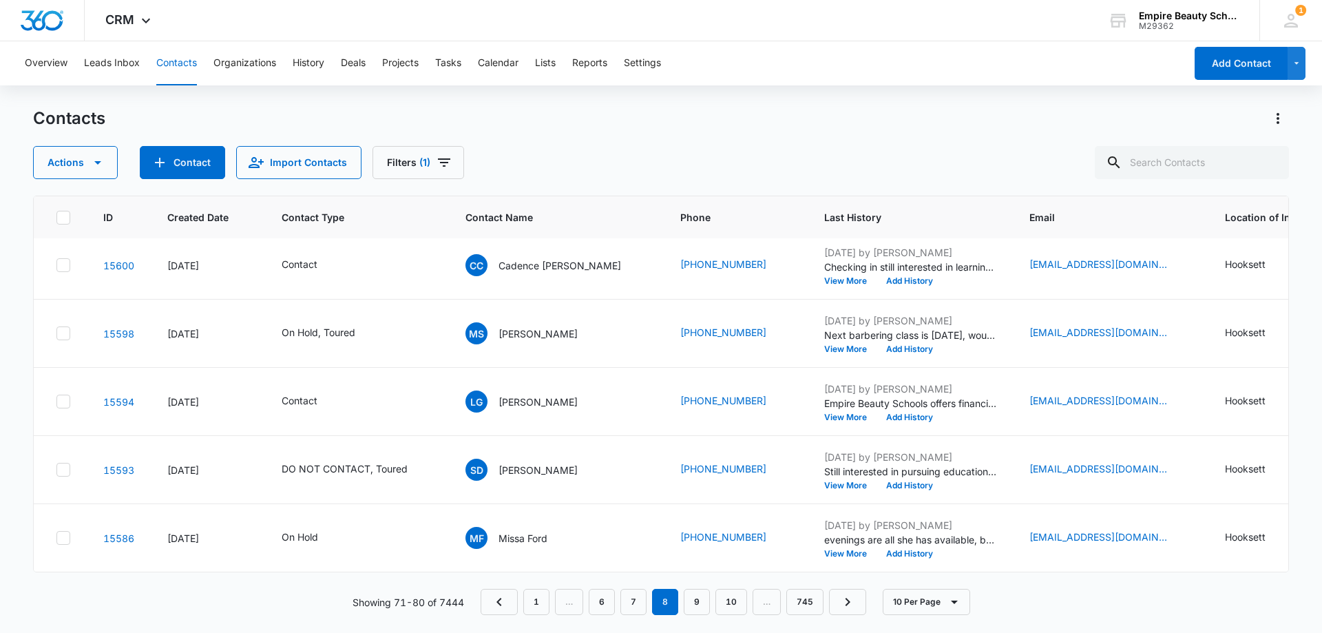
scroll to position [0, 0]
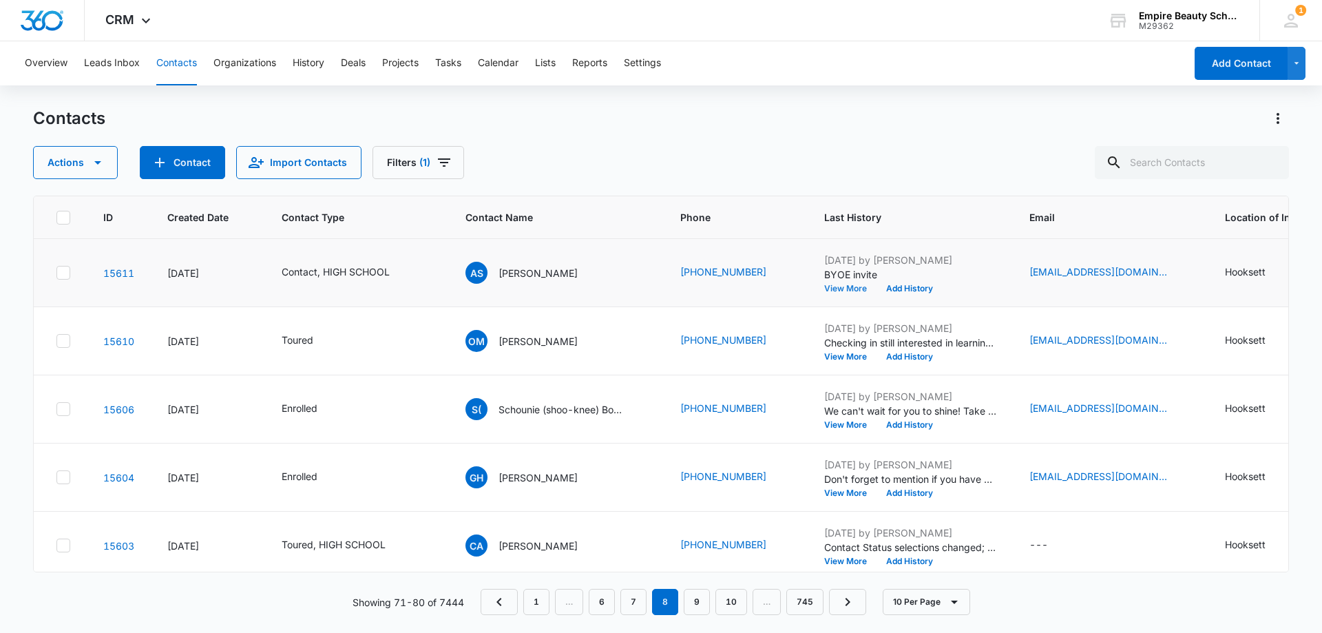
click at [826, 288] on button "View More" at bounding box center [850, 288] width 52 height 8
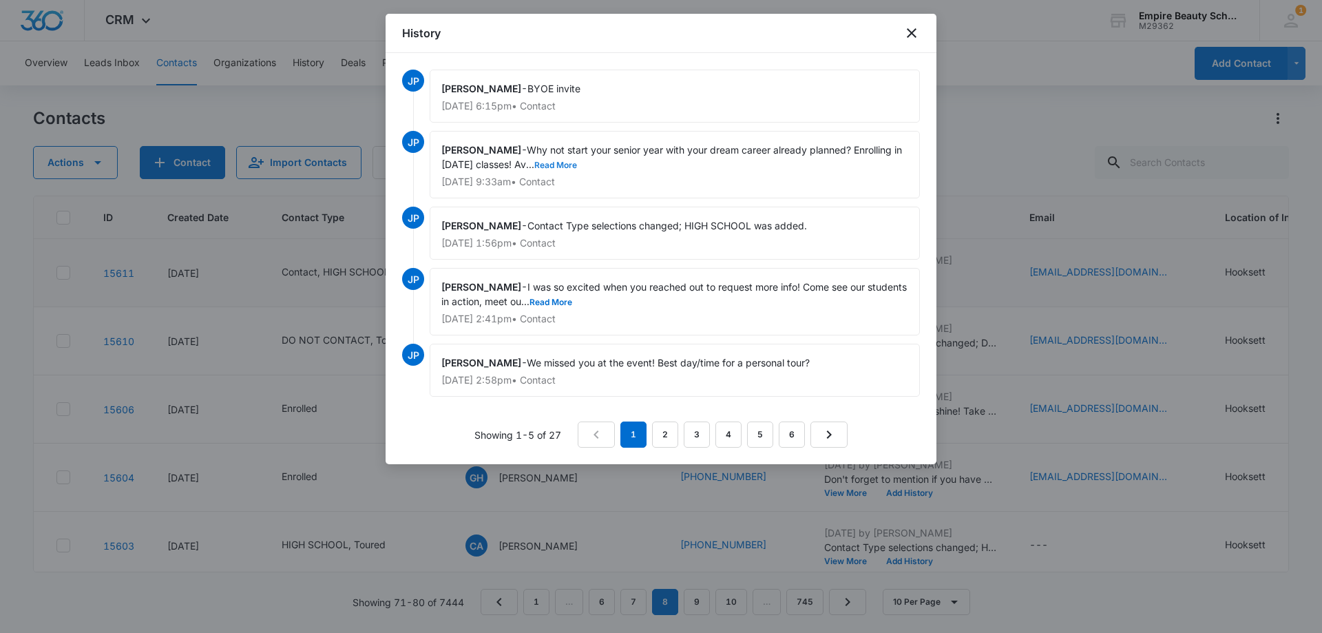
click at [571, 163] on button "Read More" at bounding box center [555, 165] width 43 height 8
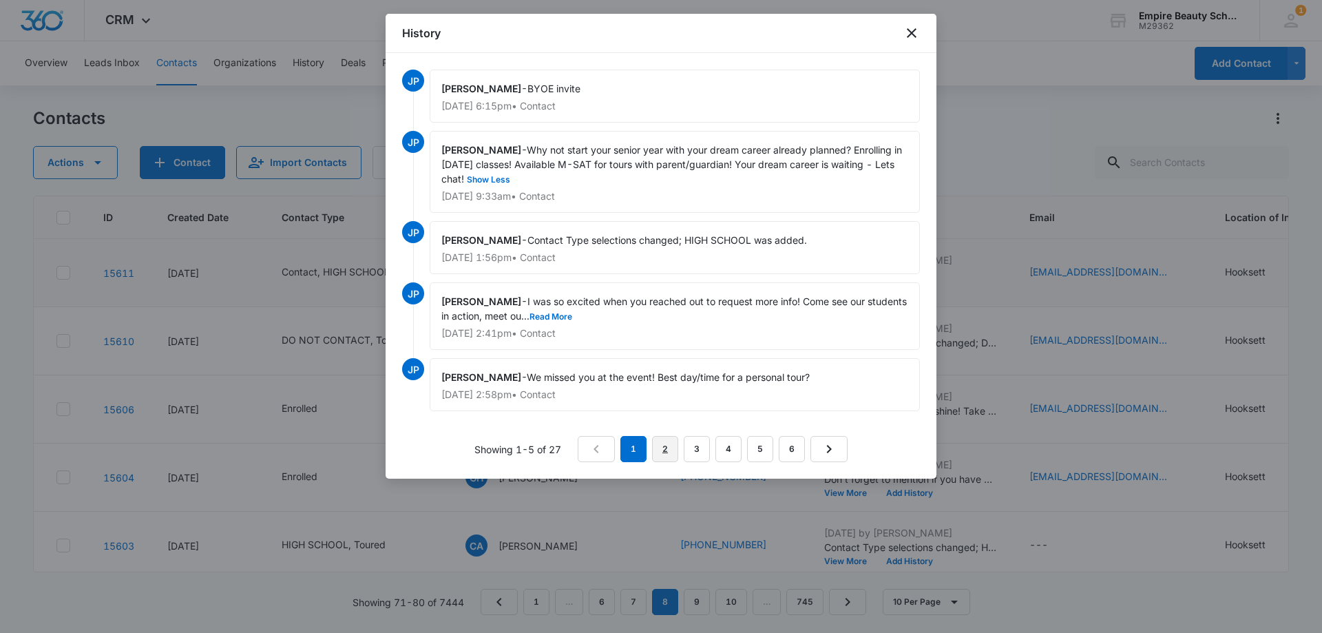
click at [662, 445] on link "2" at bounding box center [665, 449] width 26 height 26
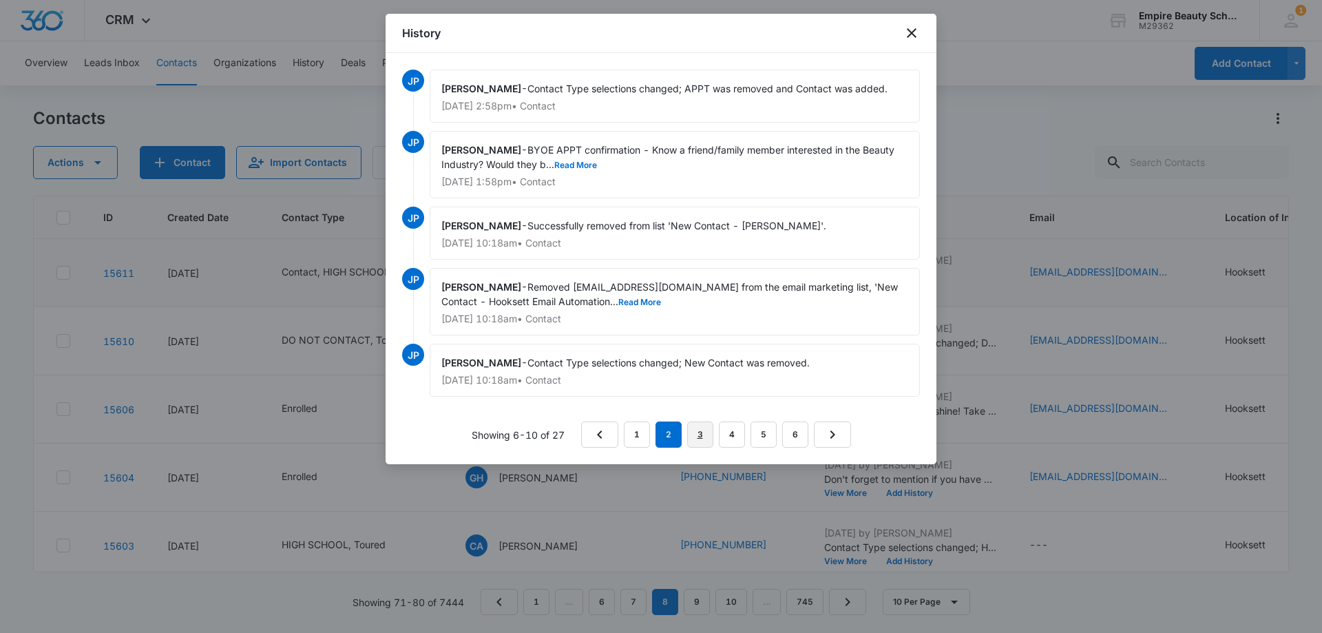
click at [697, 427] on link "3" at bounding box center [700, 434] width 26 height 26
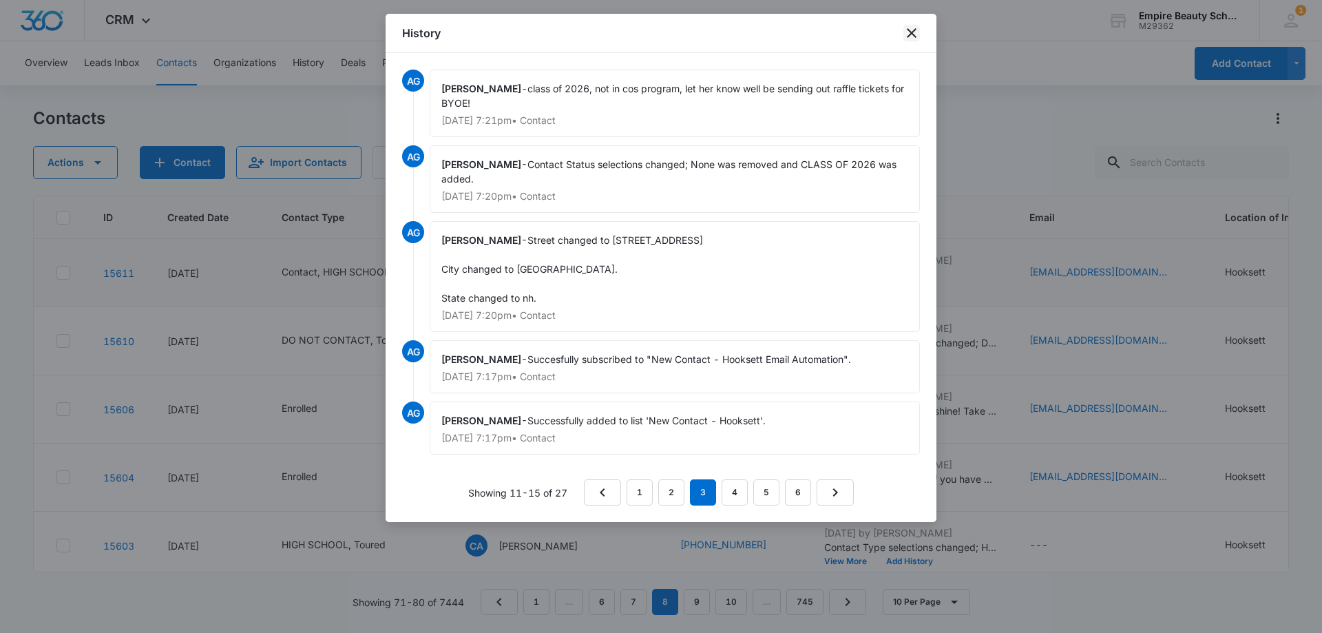
click at [916, 30] on icon "close" at bounding box center [912, 33] width 10 height 10
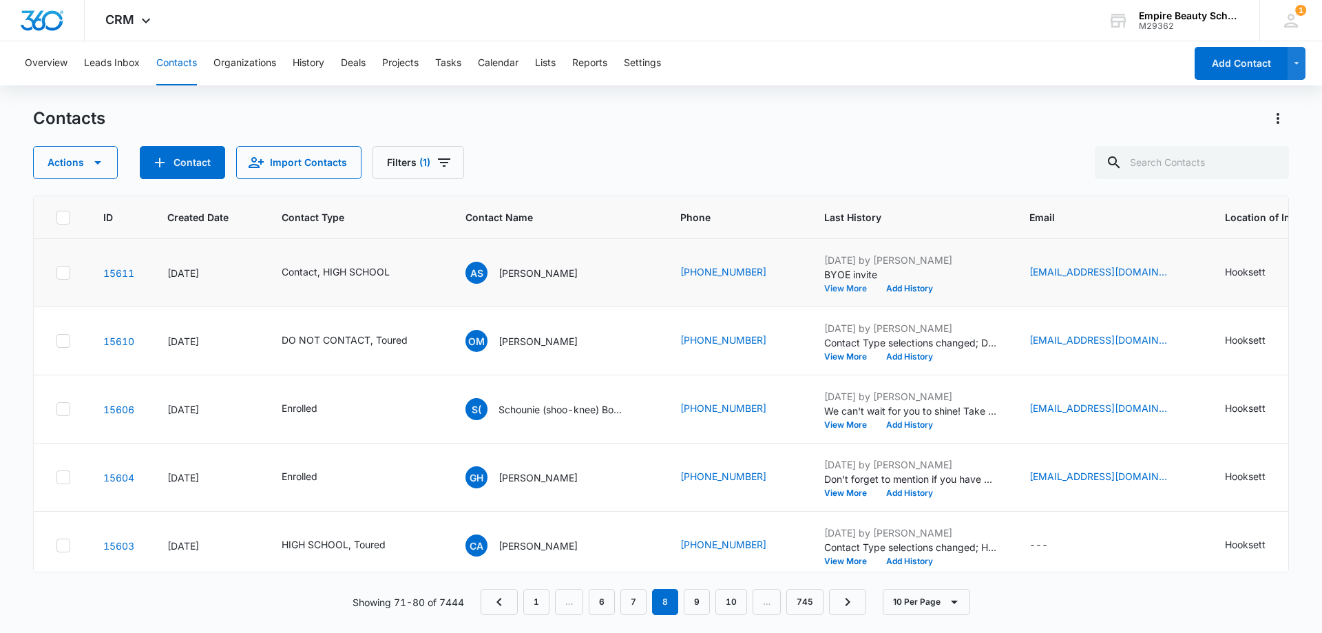
click at [825, 288] on button "View More" at bounding box center [850, 288] width 52 height 8
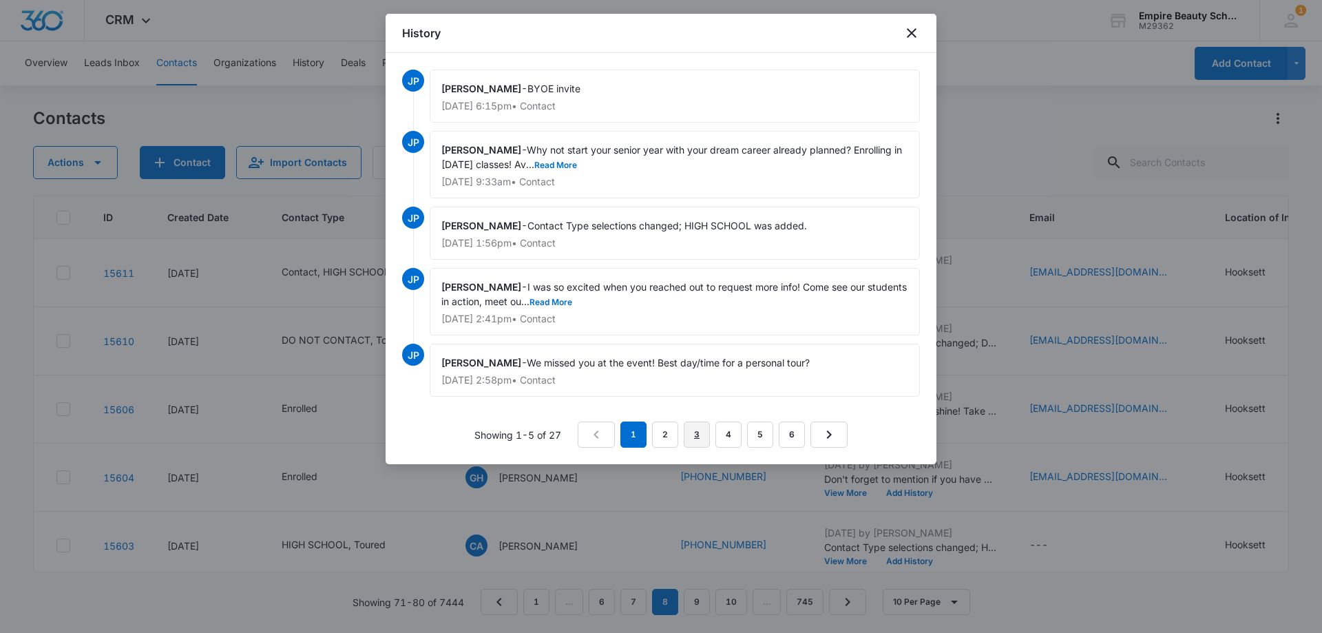
click at [698, 433] on link "3" at bounding box center [697, 434] width 26 height 26
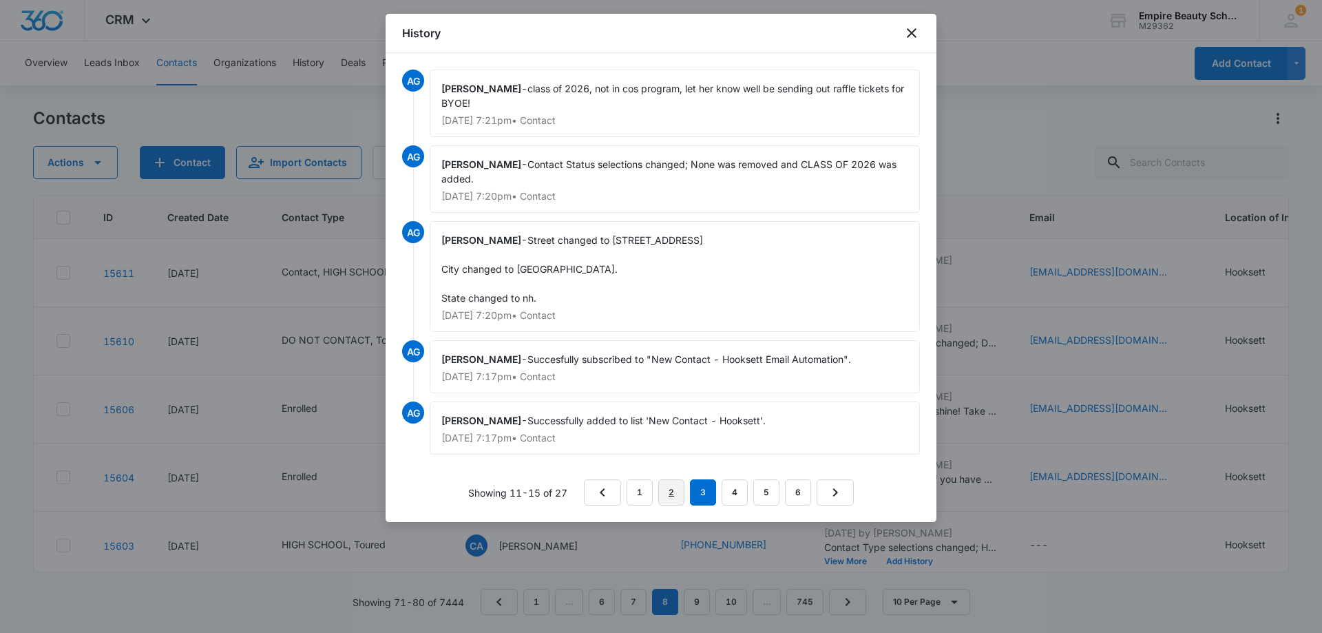
click at [669, 485] on link "2" at bounding box center [671, 492] width 26 height 26
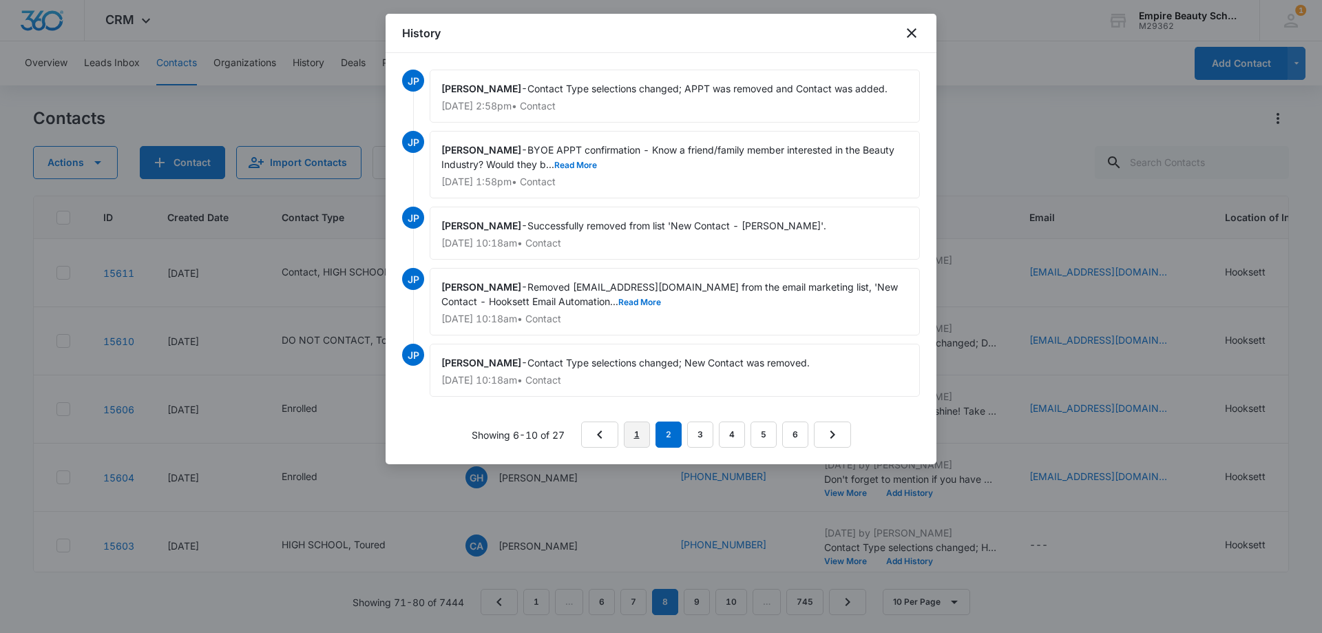
click at [635, 436] on link "1" at bounding box center [637, 434] width 26 height 26
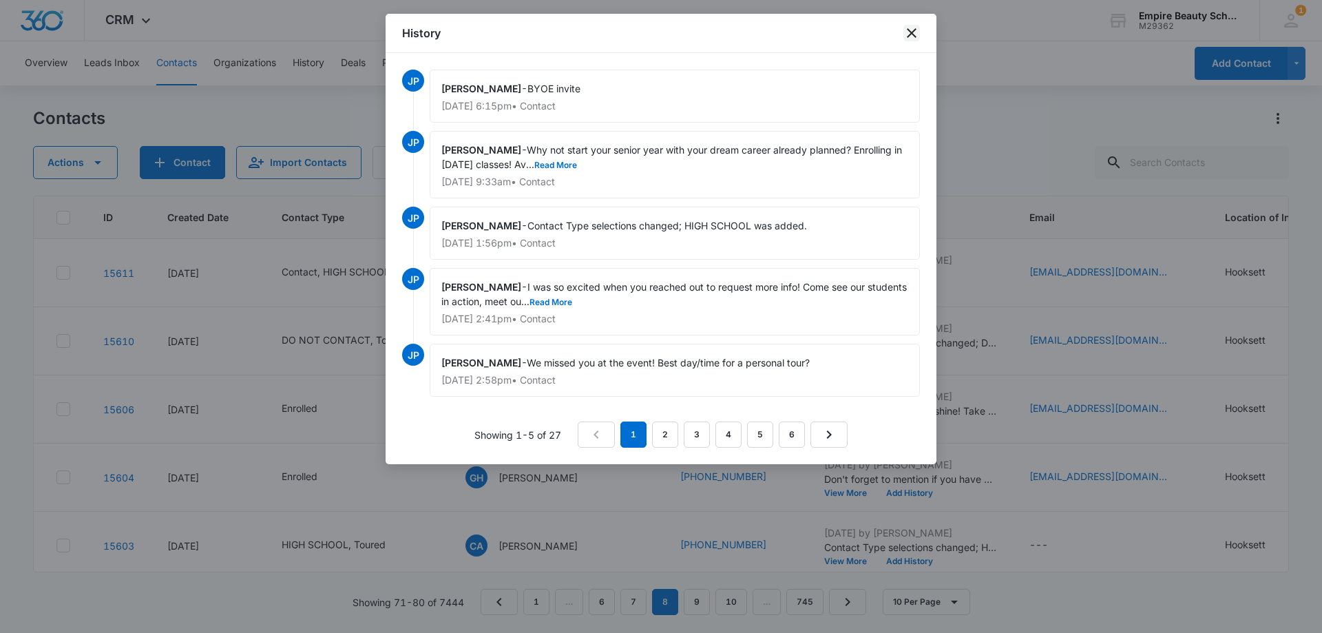
click at [908, 31] on icon "close" at bounding box center [911, 33] width 17 height 17
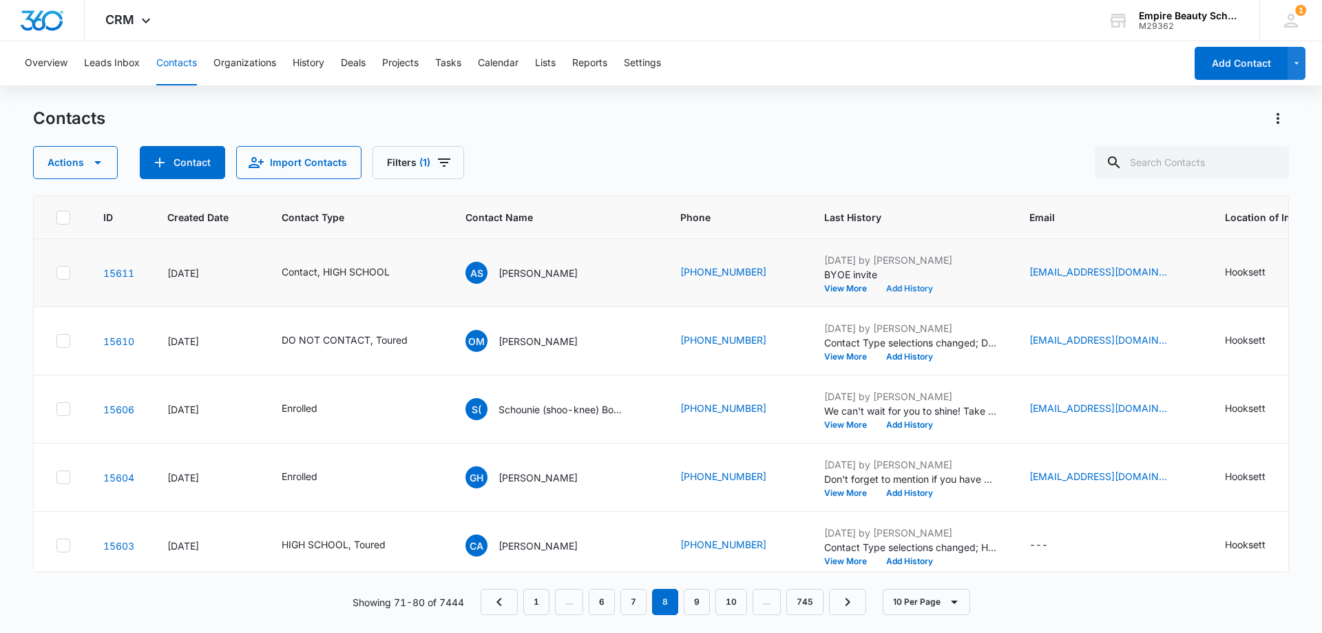
click at [914, 290] on button "Add History" at bounding box center [909, 288] width 66 height 8
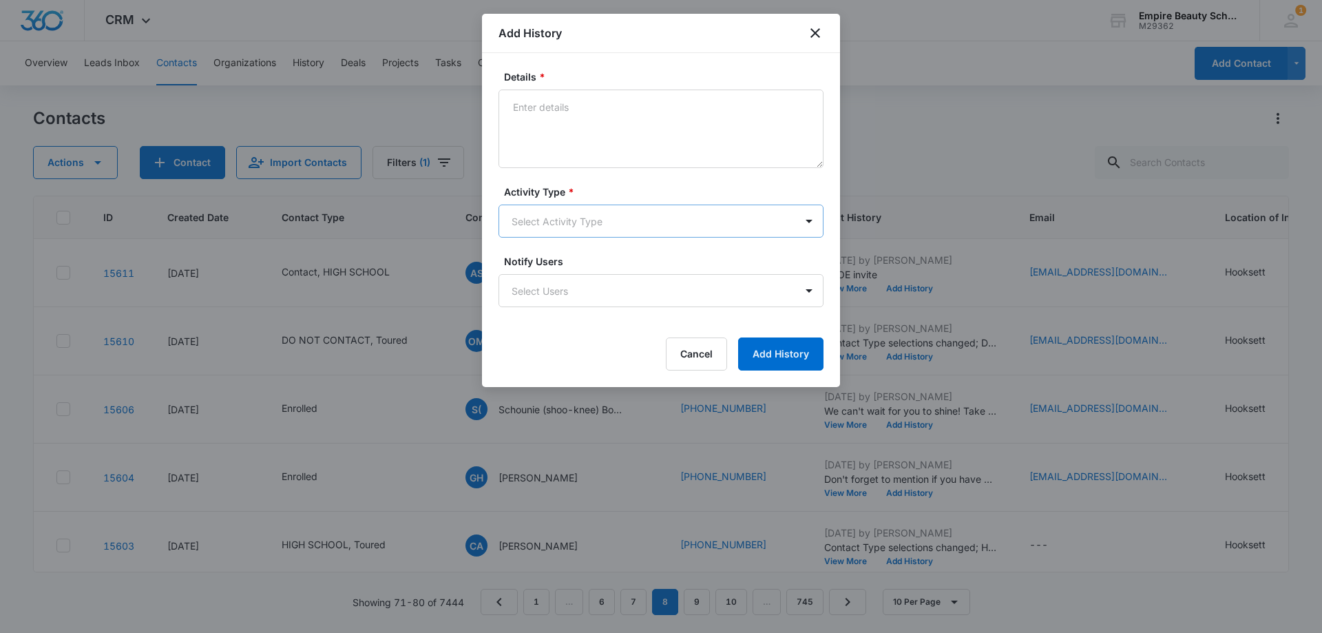
click at [543, 226] on body "CRM Apps Forms CRM Email Shop Payments POS Files Brand Settings Empire Beauty S…" at bounding box center [661, 316] width 1322 height 633
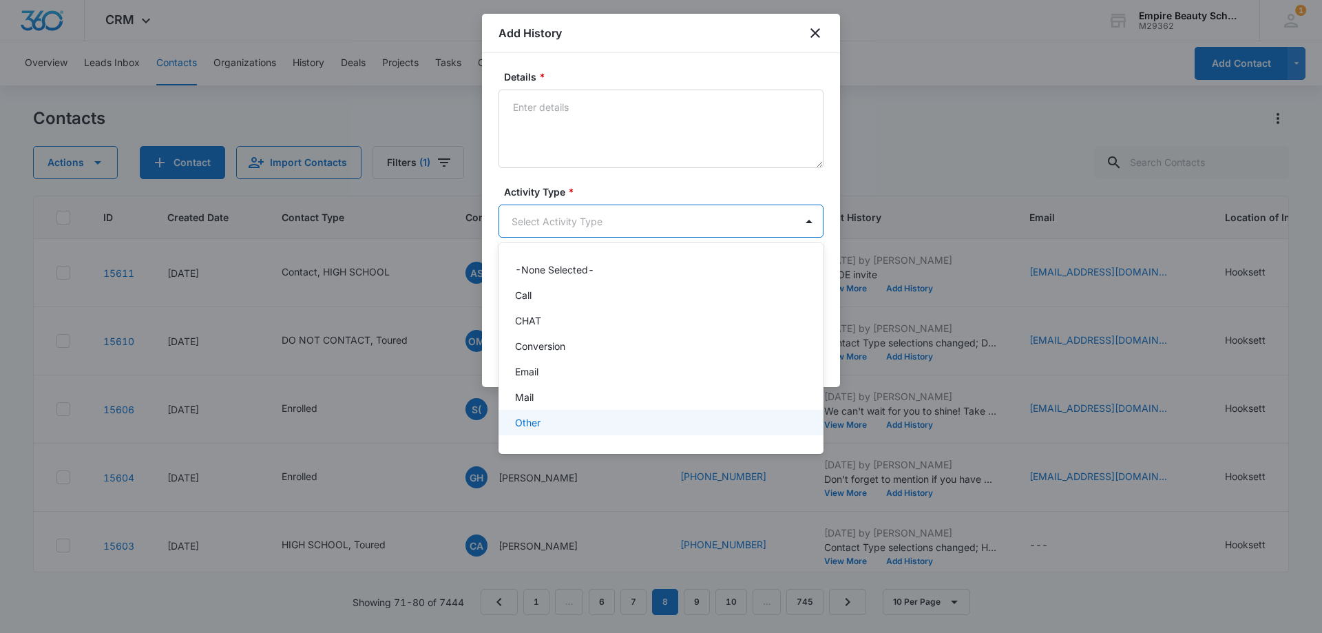
scroll to position [72, 0]
click at [527, 424] on p "Text" at bounding box center [525, 427] width 20 height 14
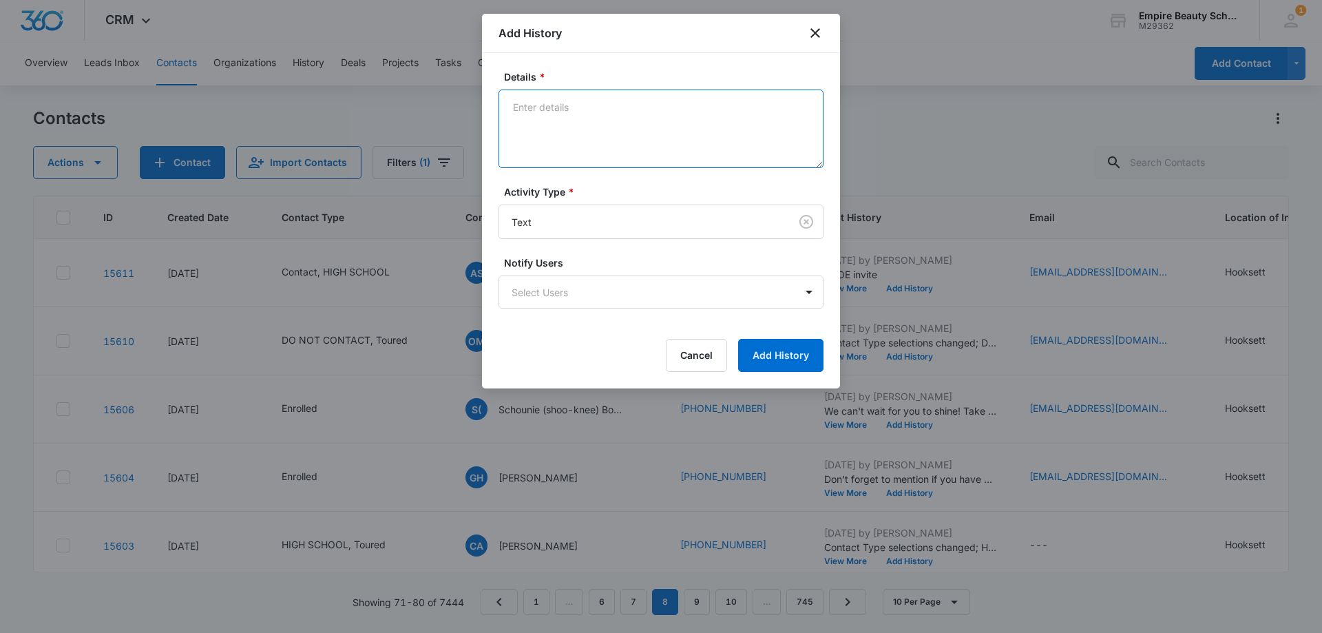
click at [551, 129] on textarea "Details *" at bounding box center [660, 128] width 325 height 78
paste textarea "Checking in still interested in learning more?"
type textarea "Checking in still interested in learning more?"
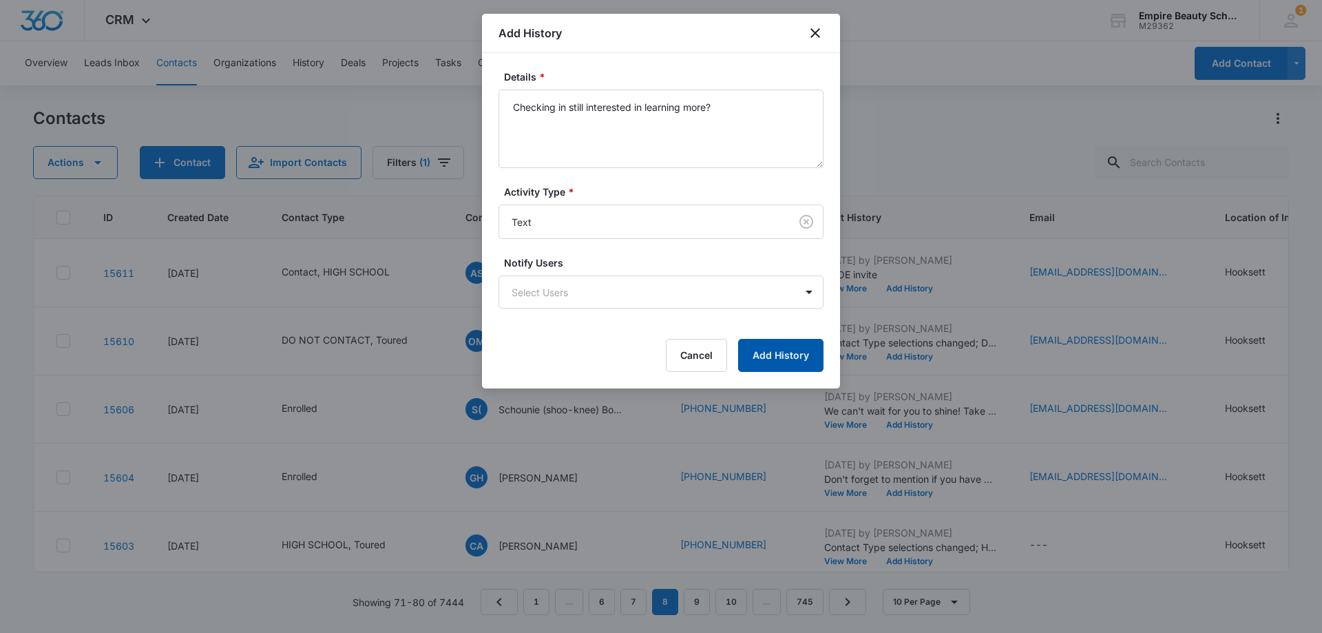
click at [766, 357] on button "Add History" at bounding box center [780, 355] width 85 height 33
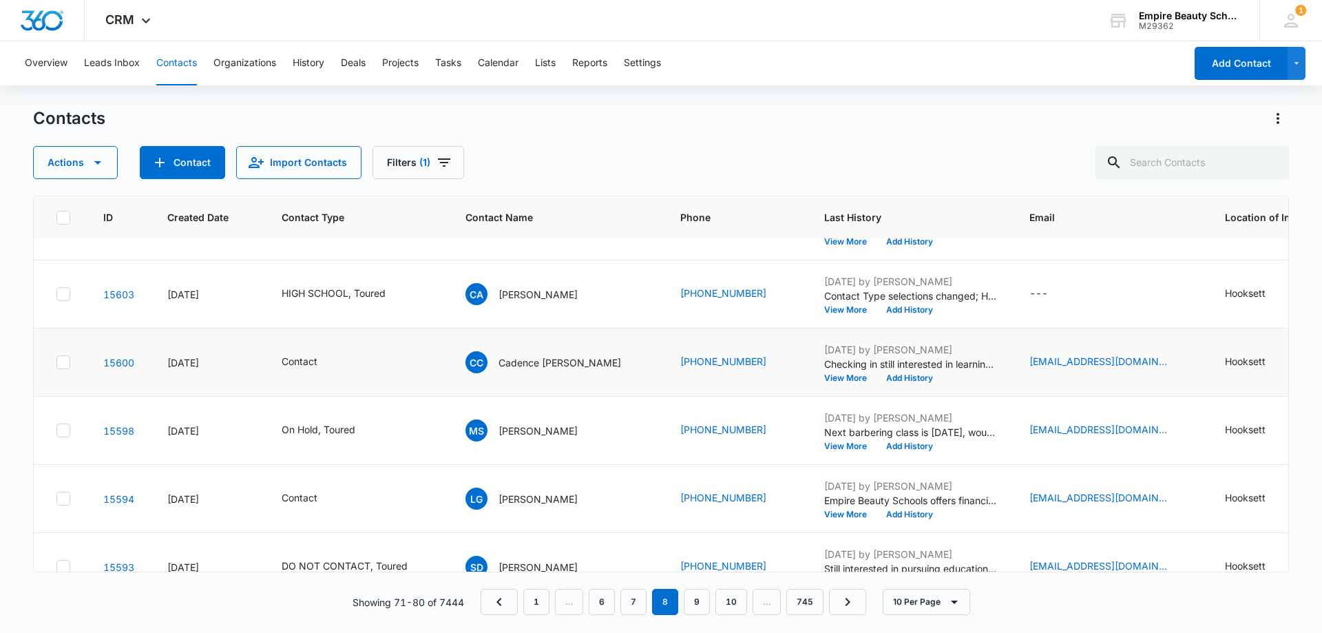
scroll to position [275, 0]
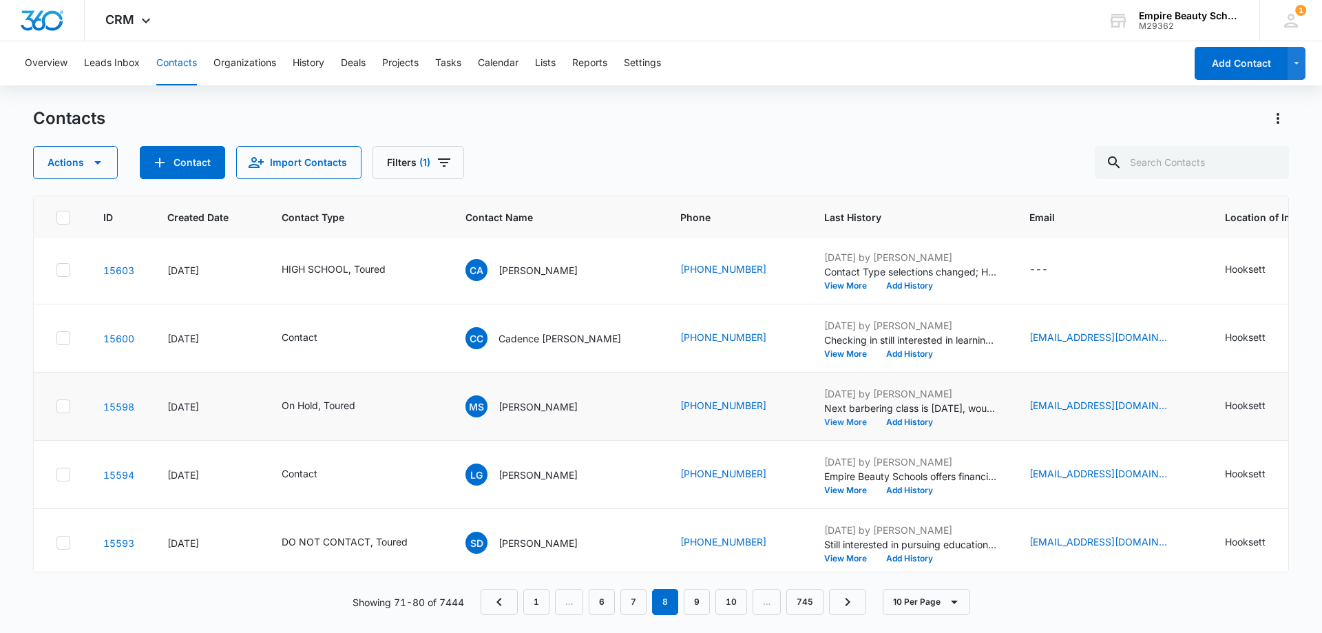
click at [828, 422] on button "View More" at bounding box center [850, 422] width 52 height 8
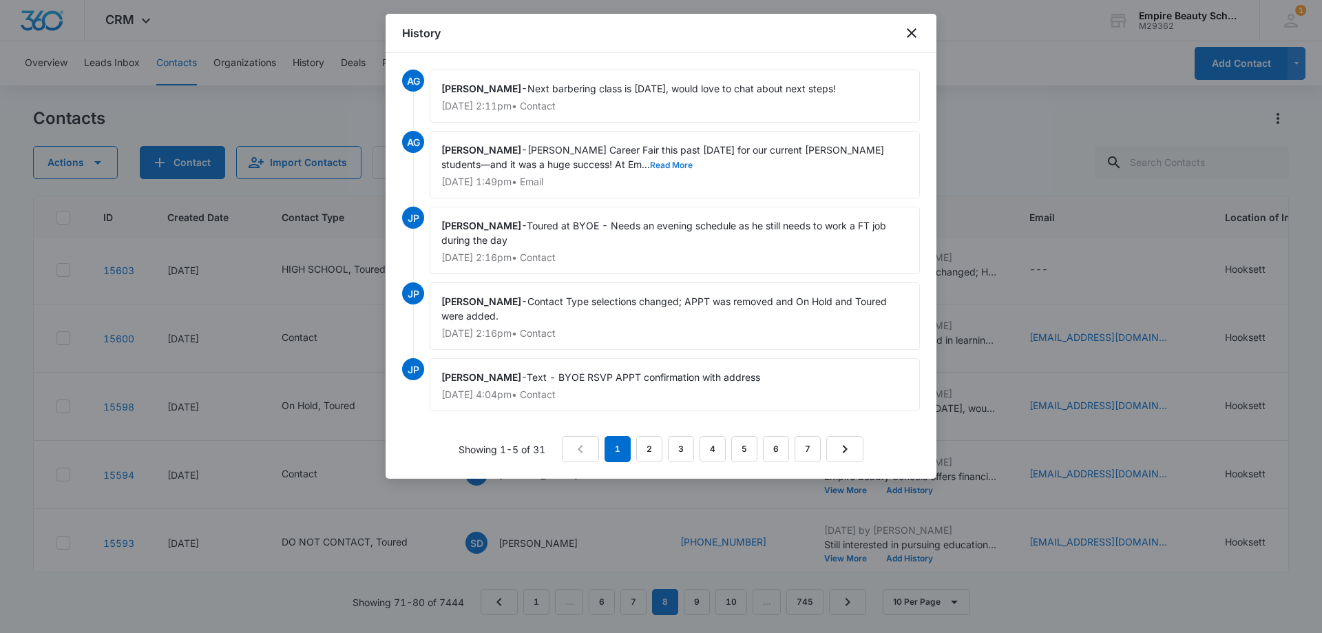
click at [650, 168] on button "Read More" at bounding box center [671, 165] width 43 height 8
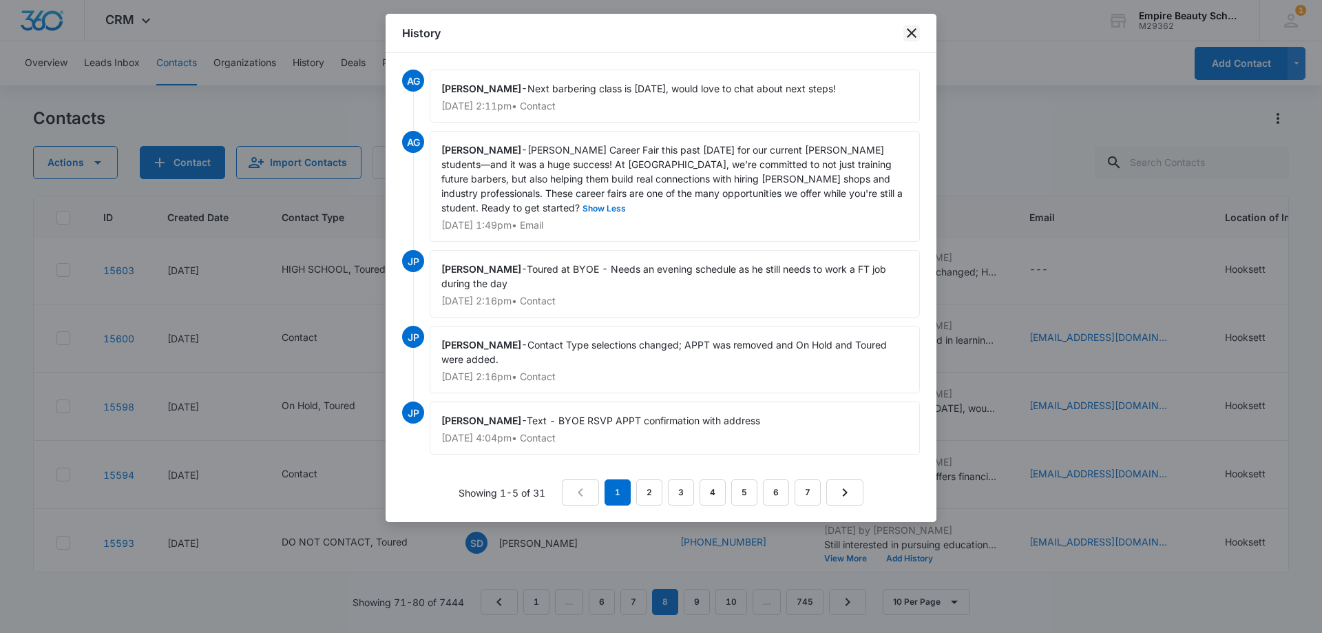
click at [906, 30] on icon "close" at bounding box center [911, 33] width 17 height 17
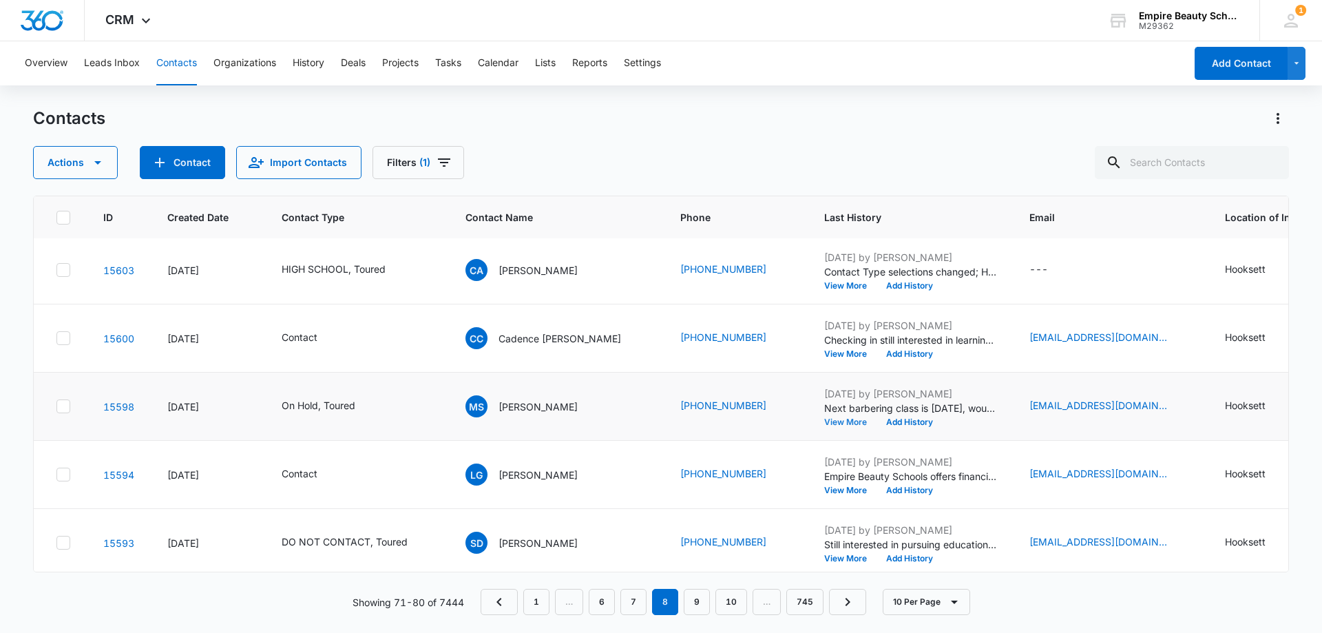
scroll to position [344, 0]
click at [824, 418] on button "View More" at bounding box center [850, 421] width 52 height 8
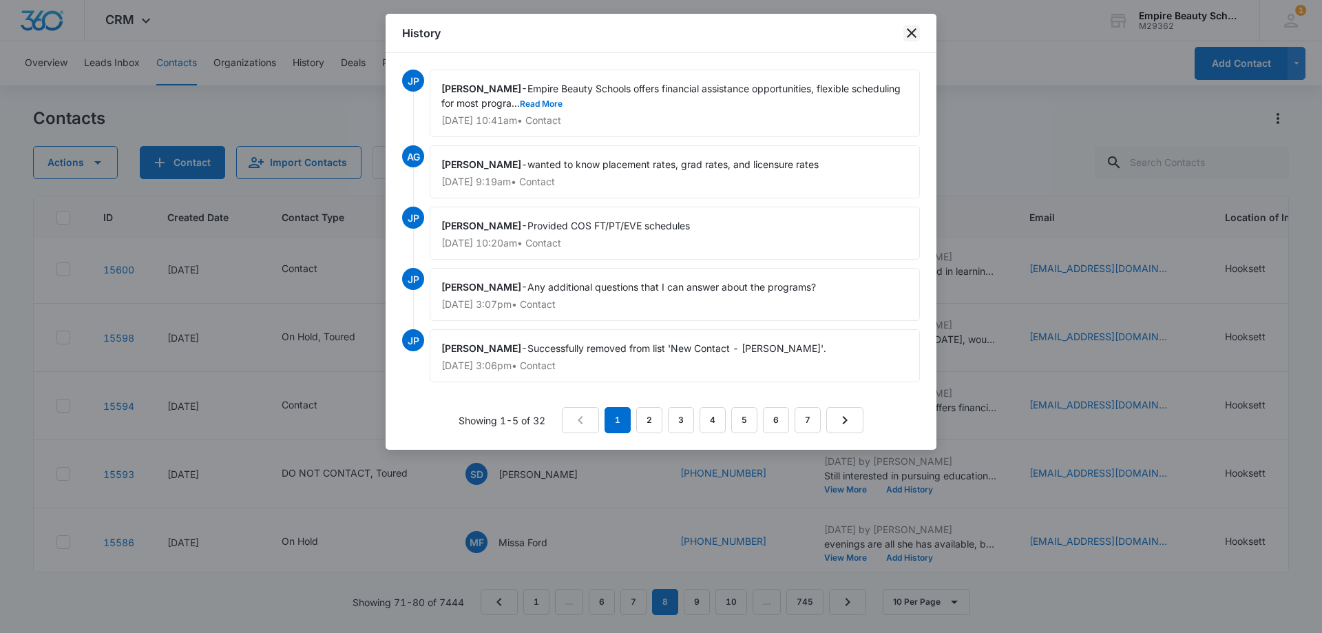
click at [904, 36] on icon "close" at bounding box center [911, 33] width 17 height 17
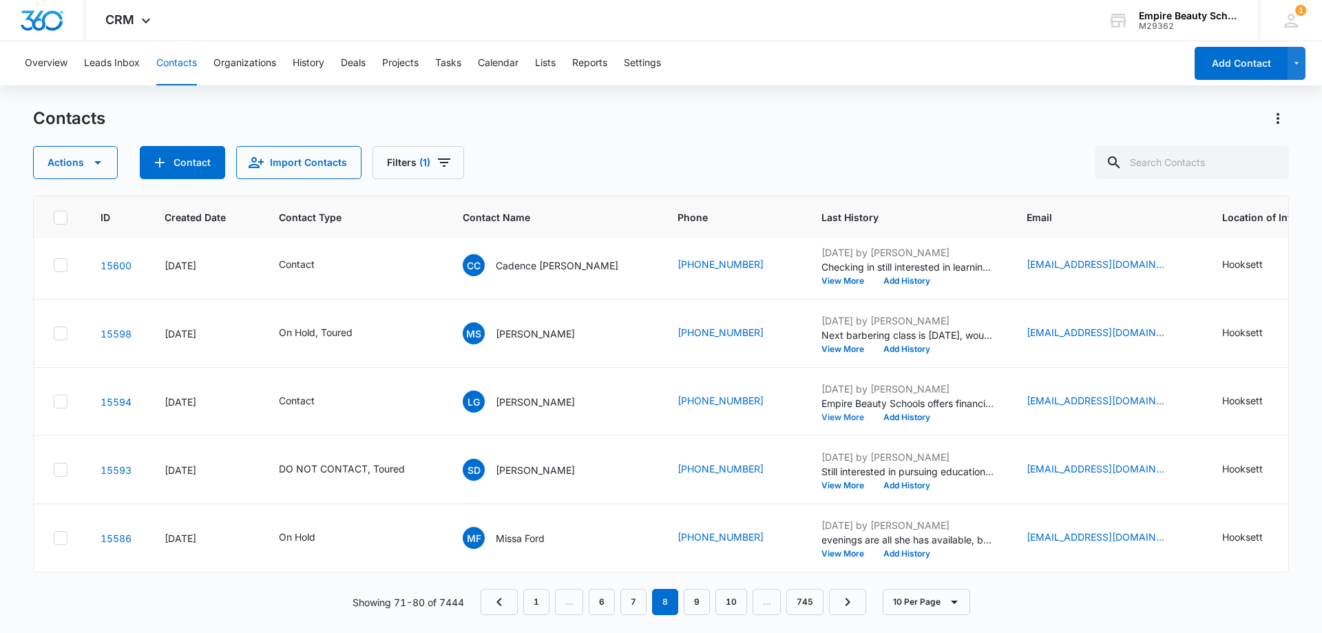
scroll to position [359, 5]
click at [832, 549] on button "View More" at bounding box center [845, 553] width 52 height 8
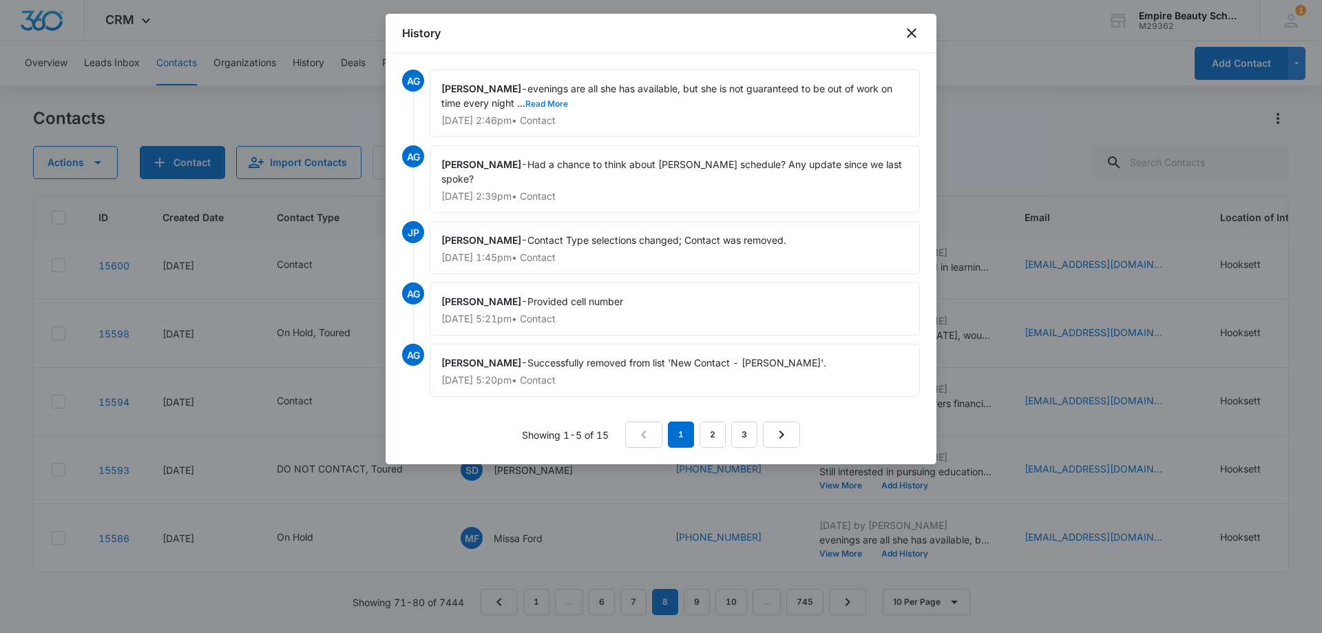
click at [542, 105] on button "Read More" at bounding box center [546, 104] width 43 height 8
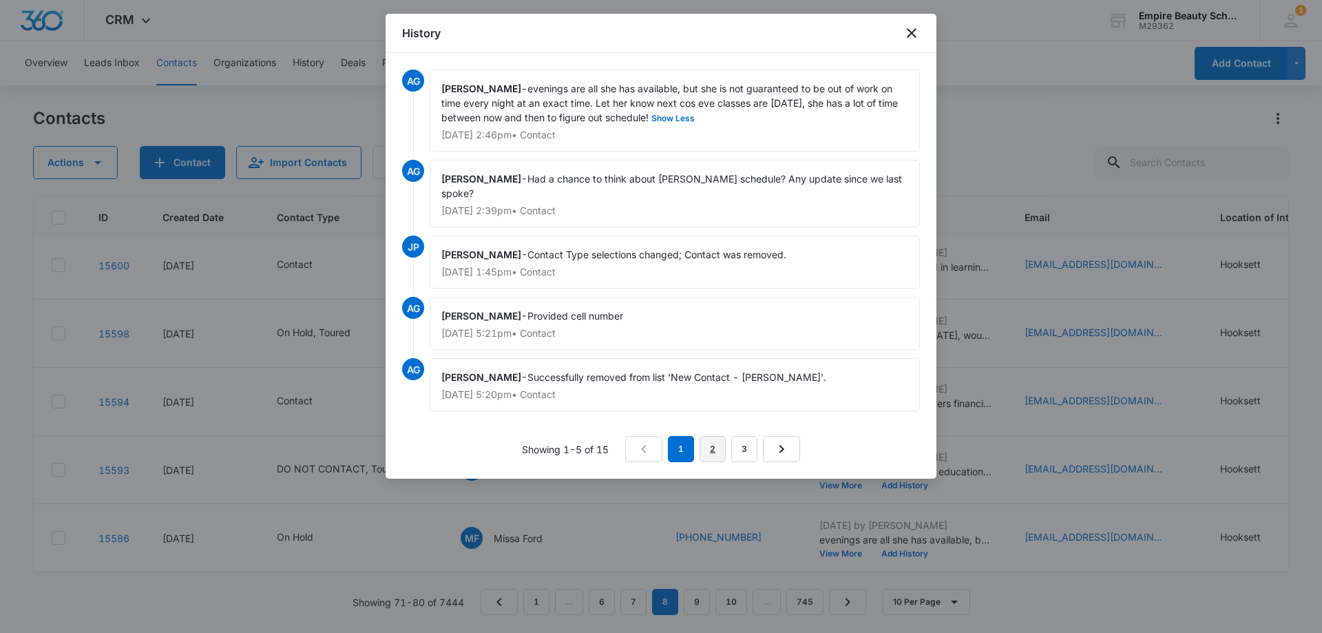
click at [706, 436] on link "2" at bounding box center [712, 449] width 26 height 26
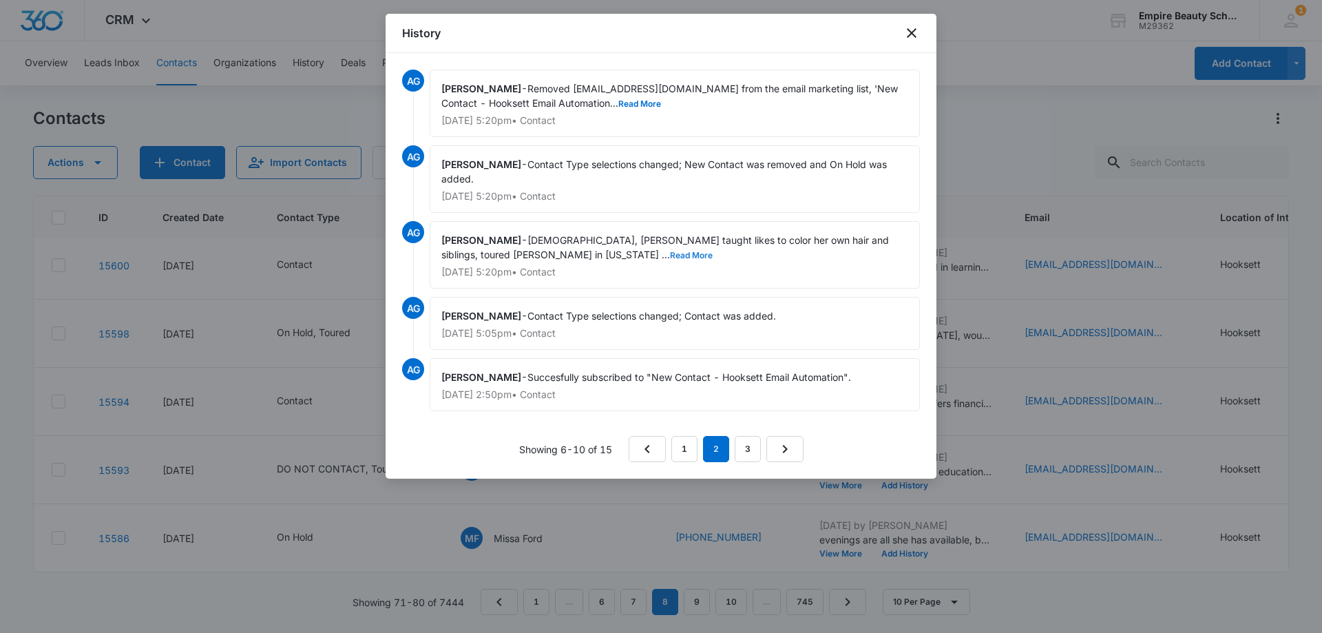
click at [670, 255] on button "Read More" at bounding box center [691, 255] width 43 height 8
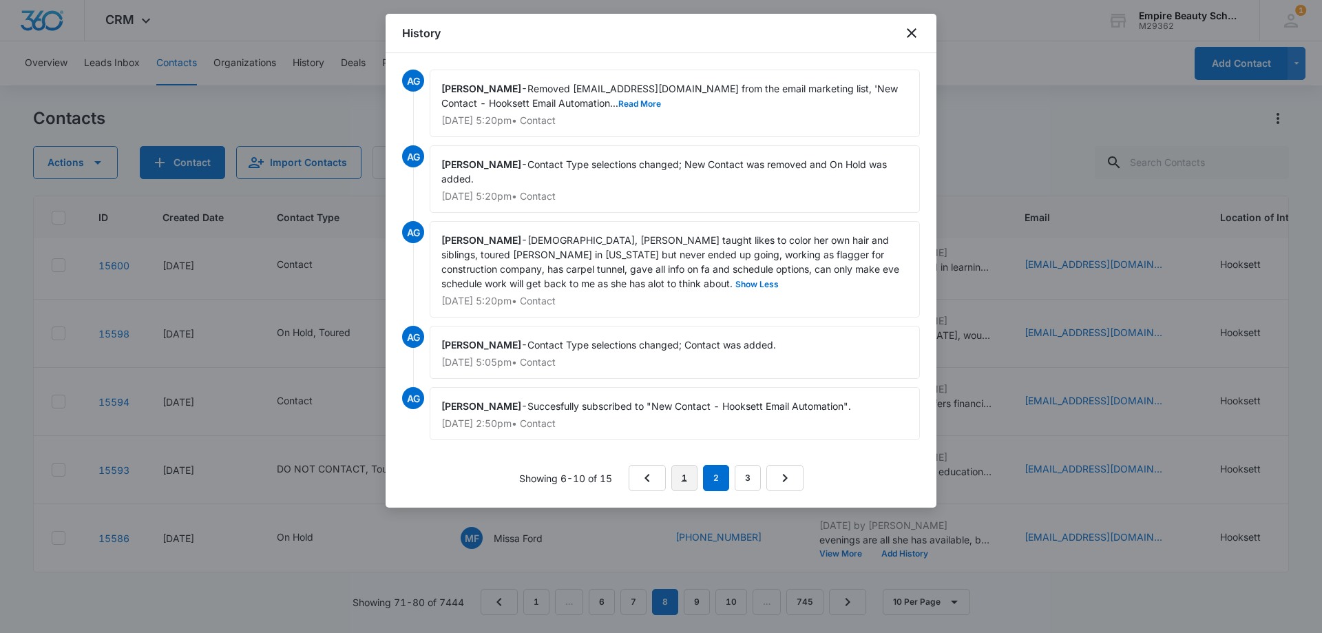
click at [692, 482] on link "1" at bounding box center [684, 478] width 26 height 26
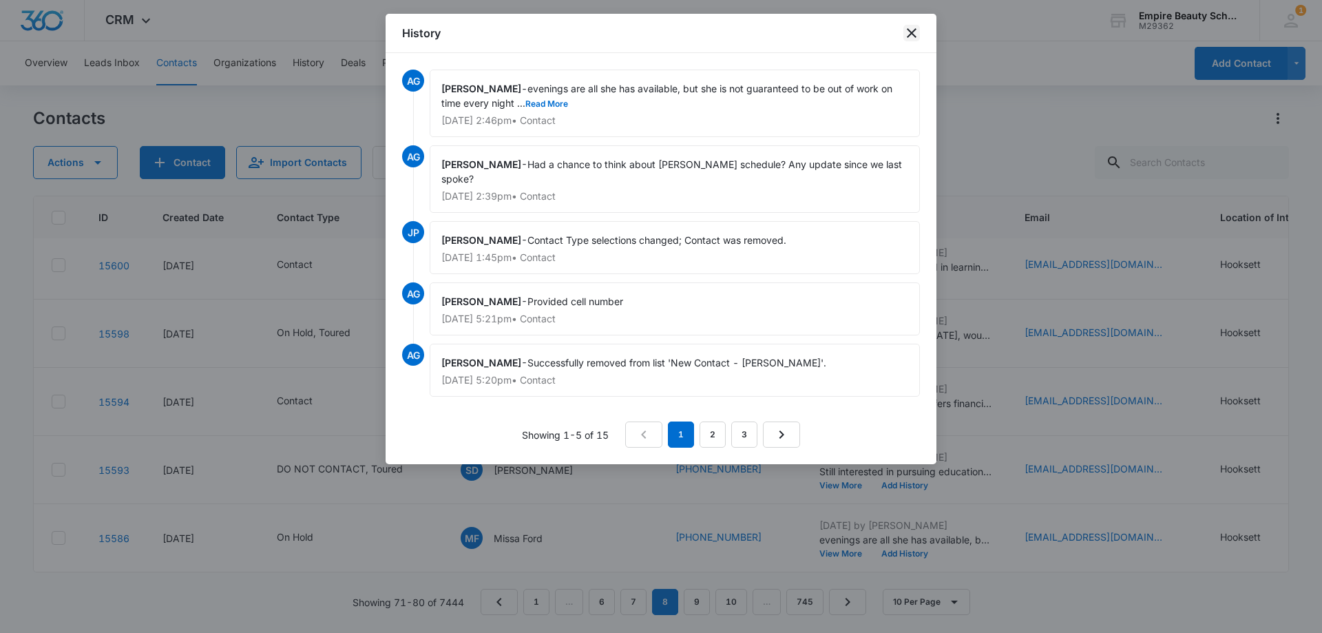
click at [908, 30] on icon "close" at bounding box center [912, 33] width 10 height 10
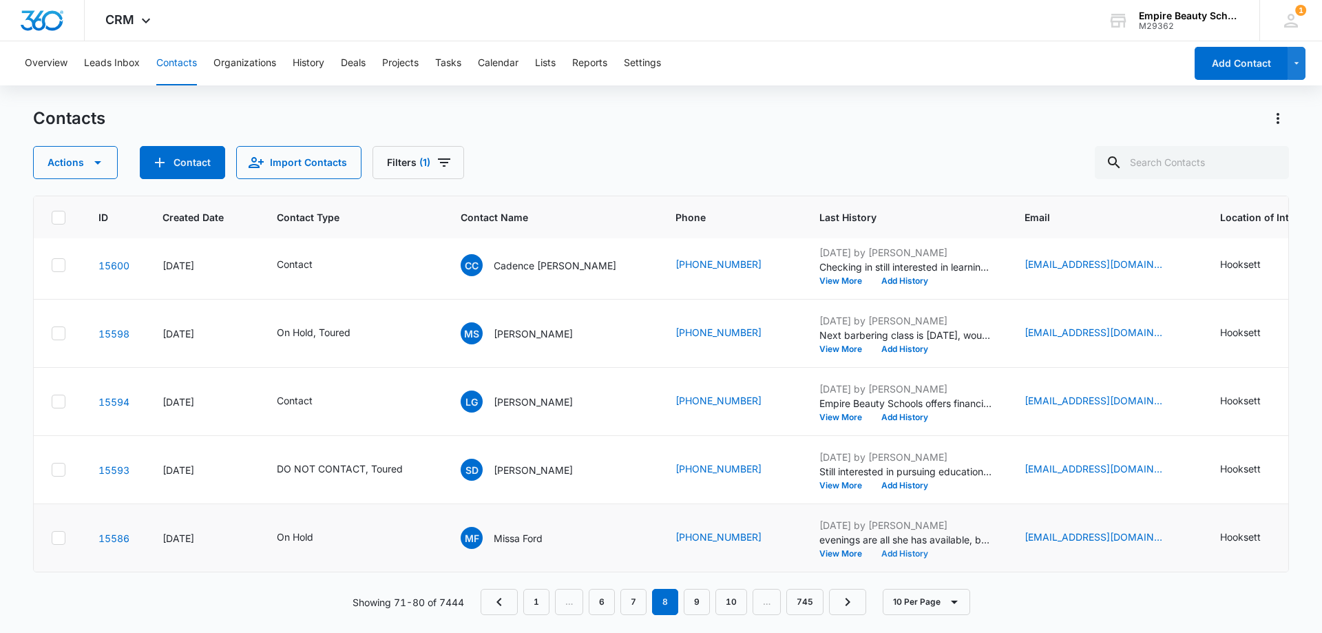
click at [890, 549] on button "Add History" at bounding box center [904, 553] width 66 height 8
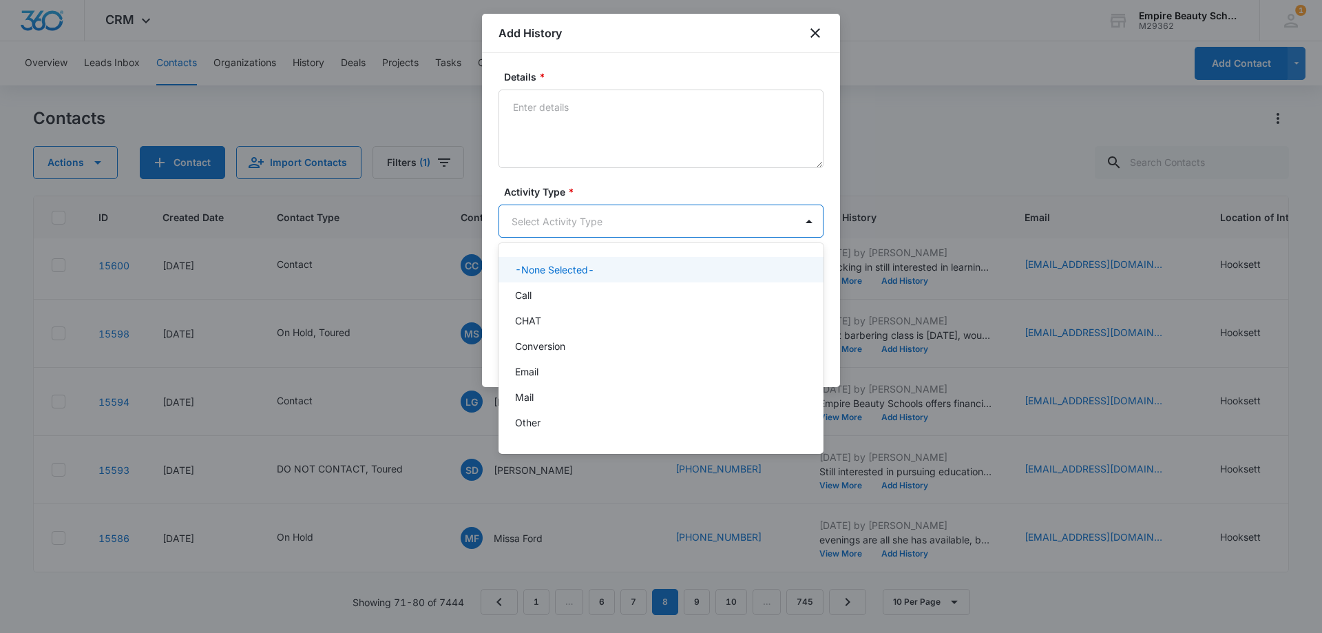
click at [551, 224] on body "CRM Apps Forms CRM Email Shop Payments POS Files Brand Settings Empire Beauty S…" at bounding box center [661, 316] width 1322 height 633
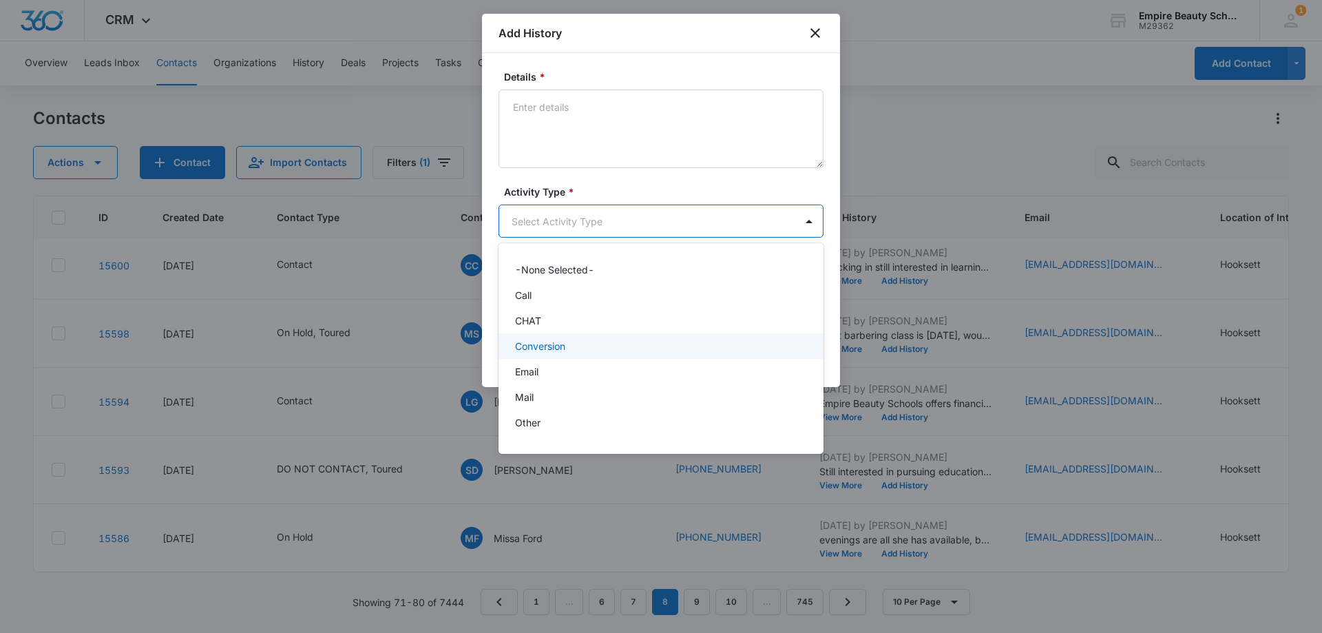
scroll to position [72, 0]
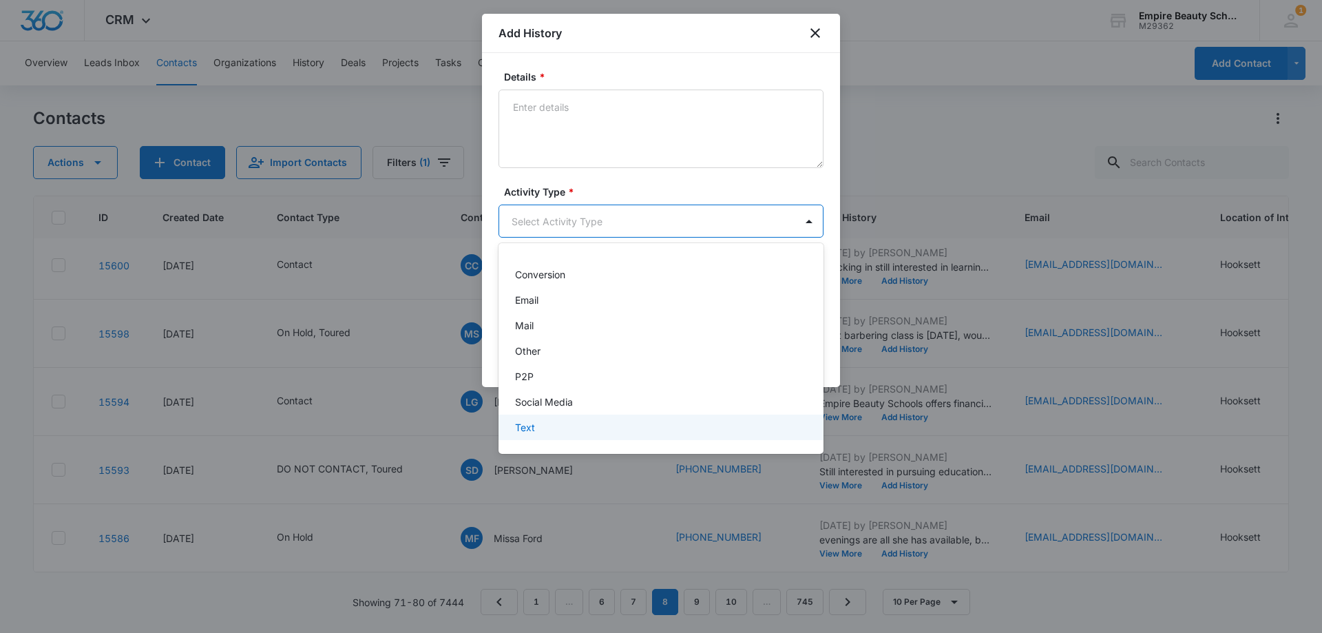
click at [551, 427] on div "Text" at bounding box center [659, 427] width 289 height 14
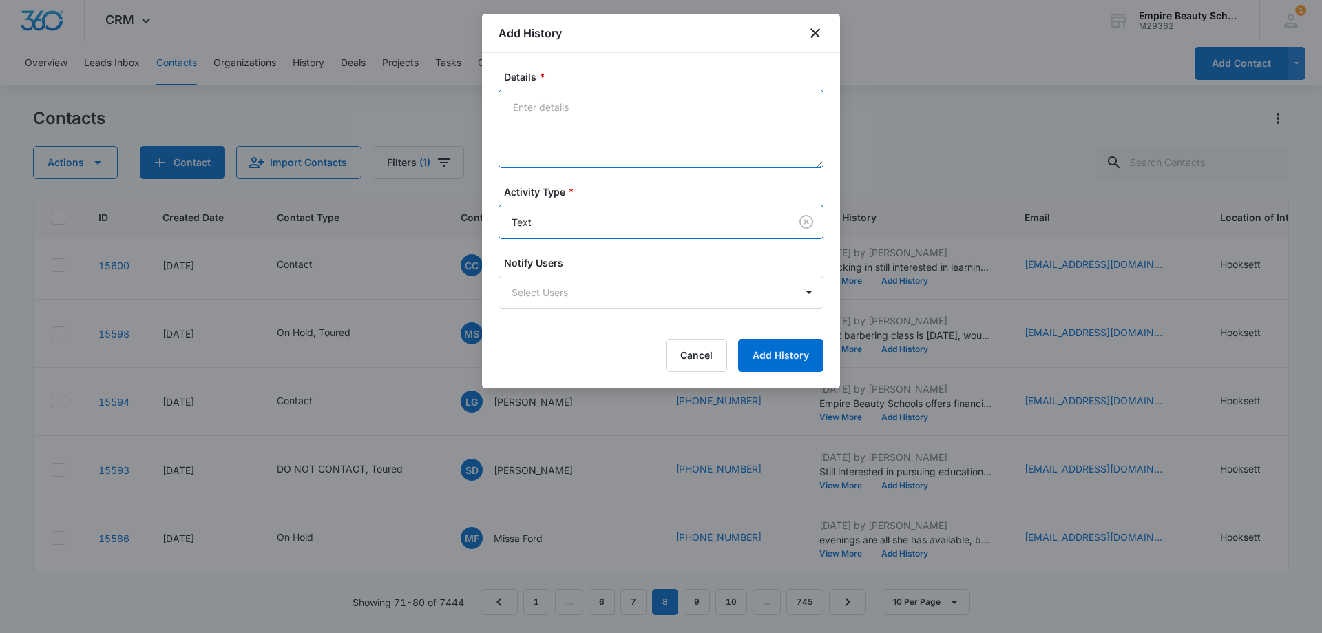
click at [586, 142] on textarea "Details *" at bounding box center [660, 128] width 325 height 78
paste textarea "Checking in still interested in learning more?"
type textarea "Checking in still interested in learning more?"
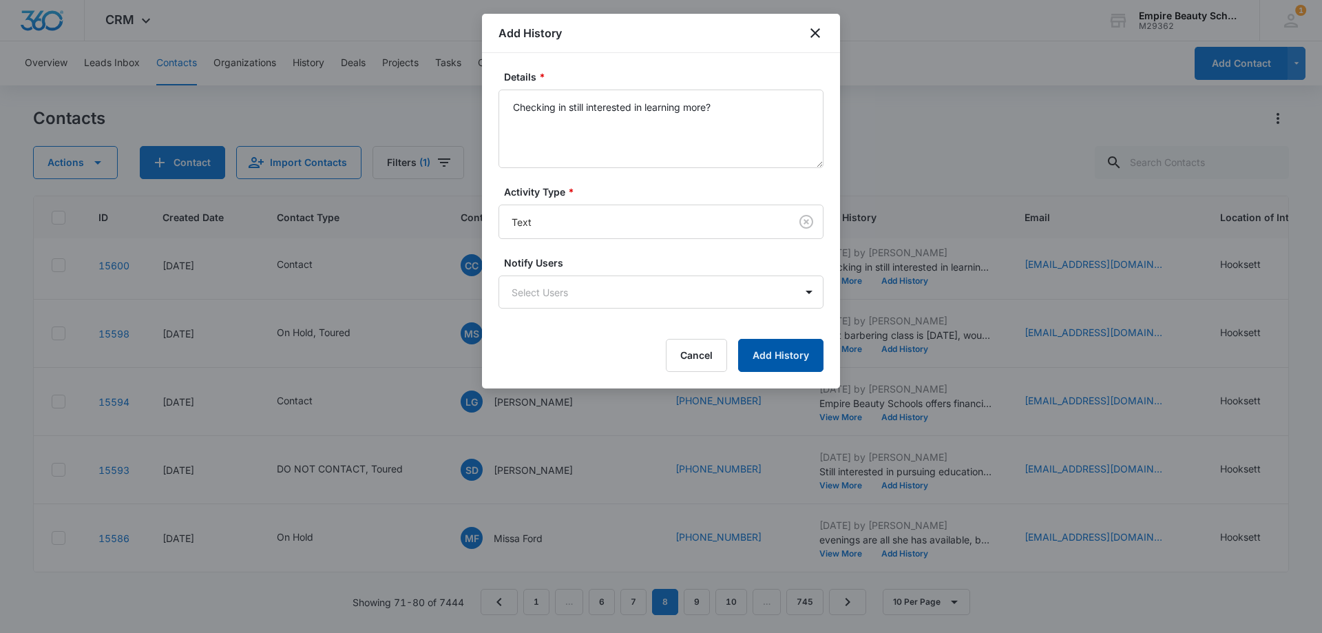
click at [790, 355] on button "Add History" at bounding box center [780, 355] width 85 height 33
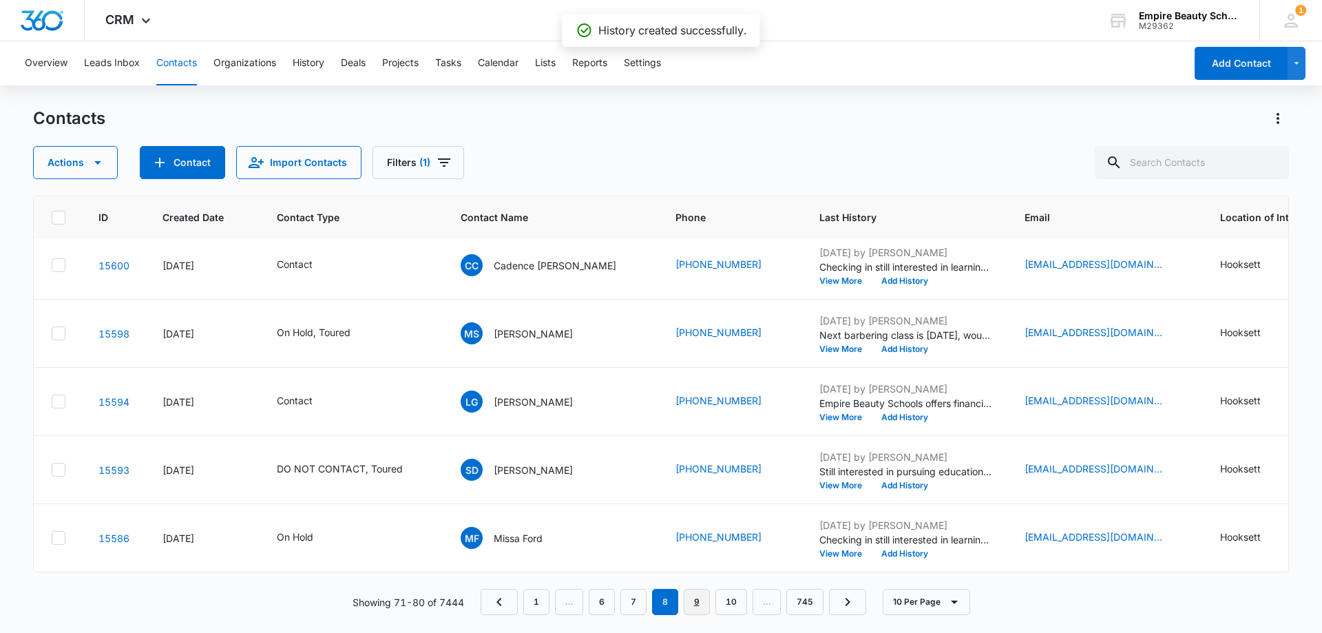
click at [692, 597] on link "9" at bounding box center [697, 602] width 26 height 26
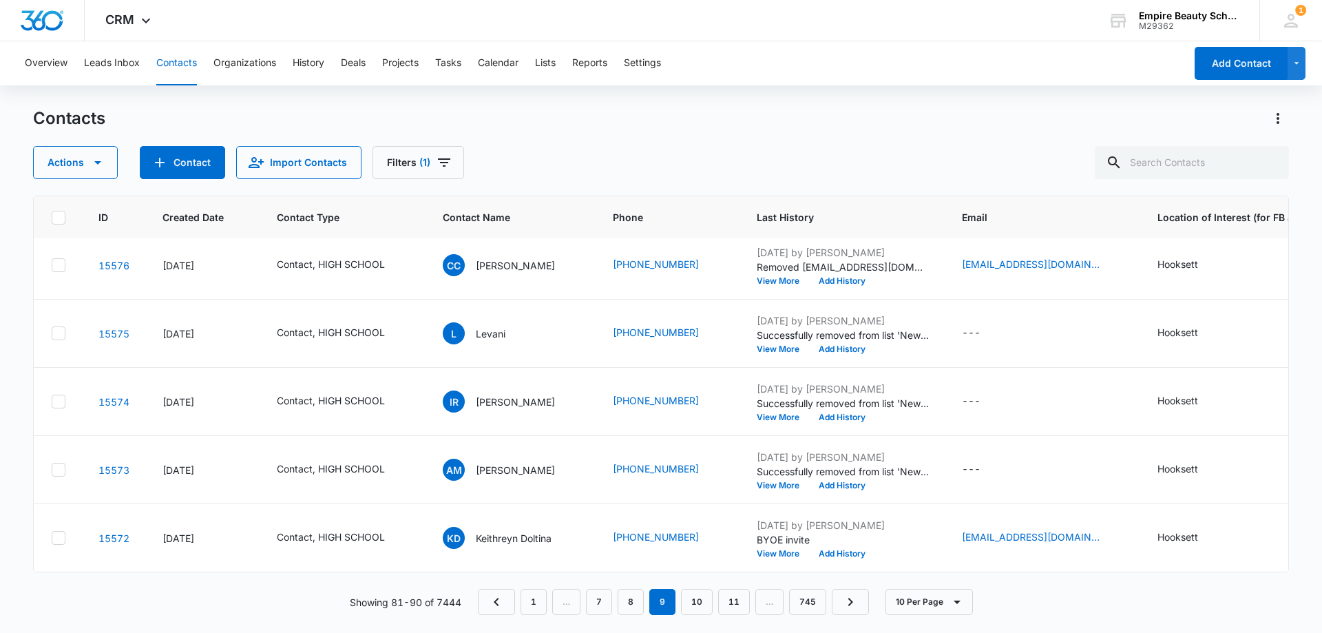
scroll to position [0, 5]
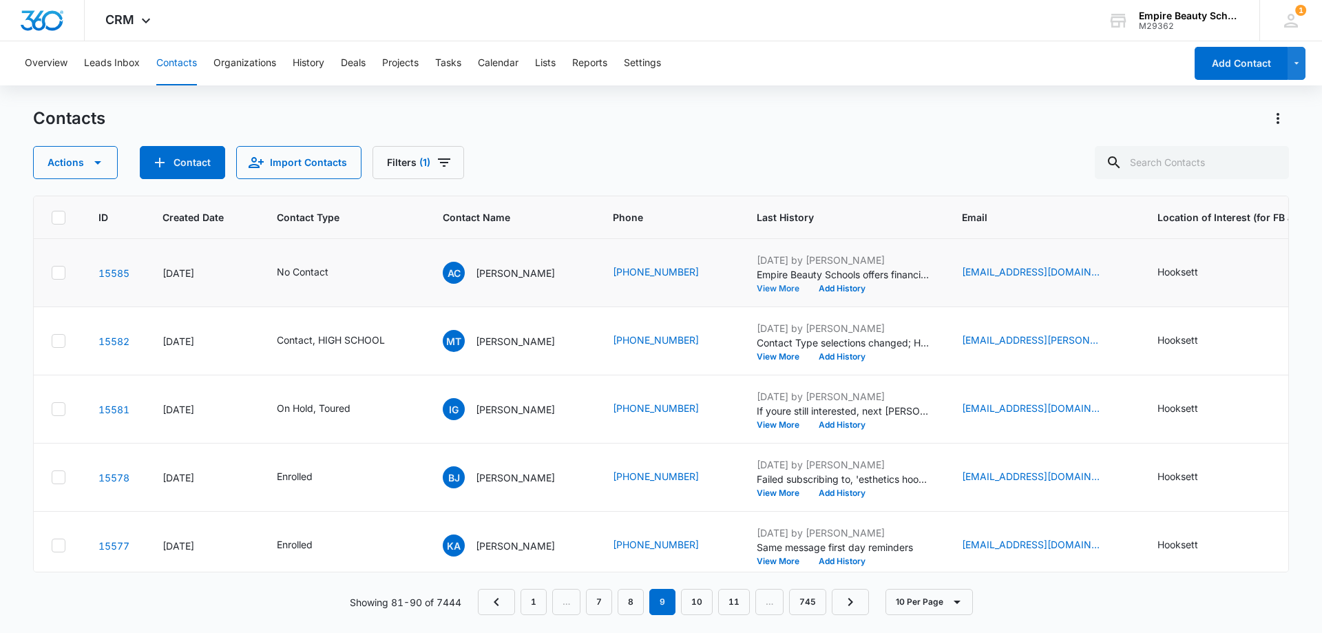
click at [780, 288] on button "View More" at bounding box center [782, 288] width 52 height 8
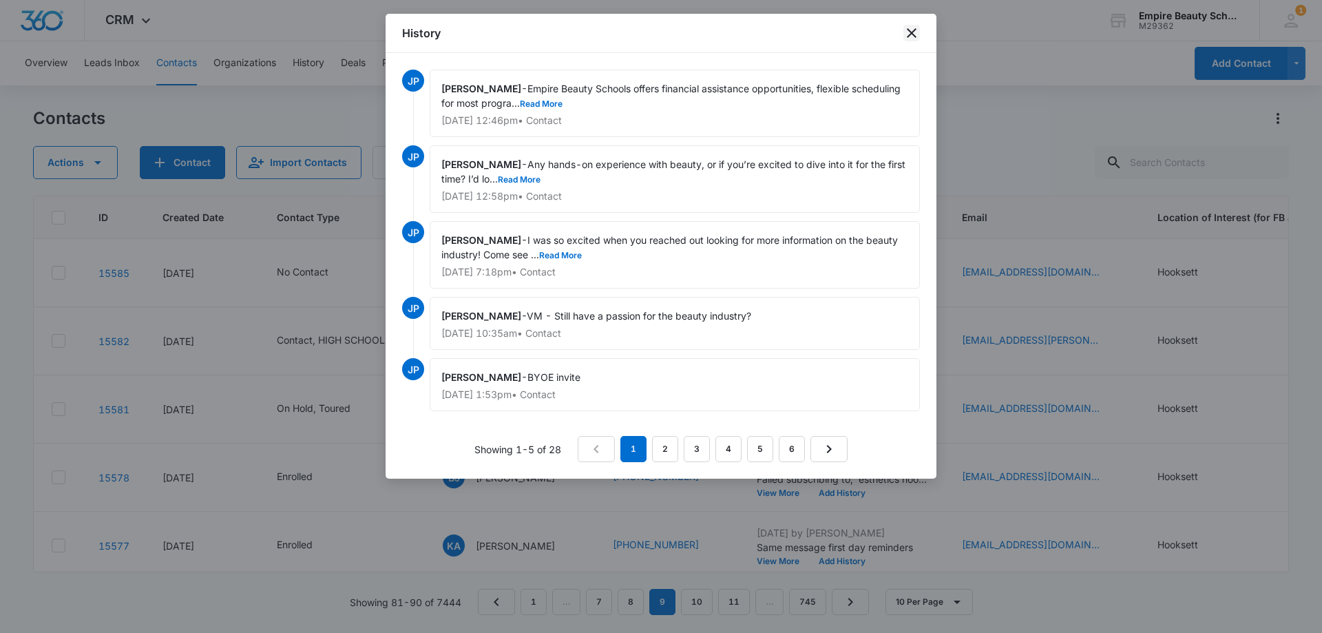
click at [916, 32] on icon "close" at bounding box center [911, 33] width 17 height 17
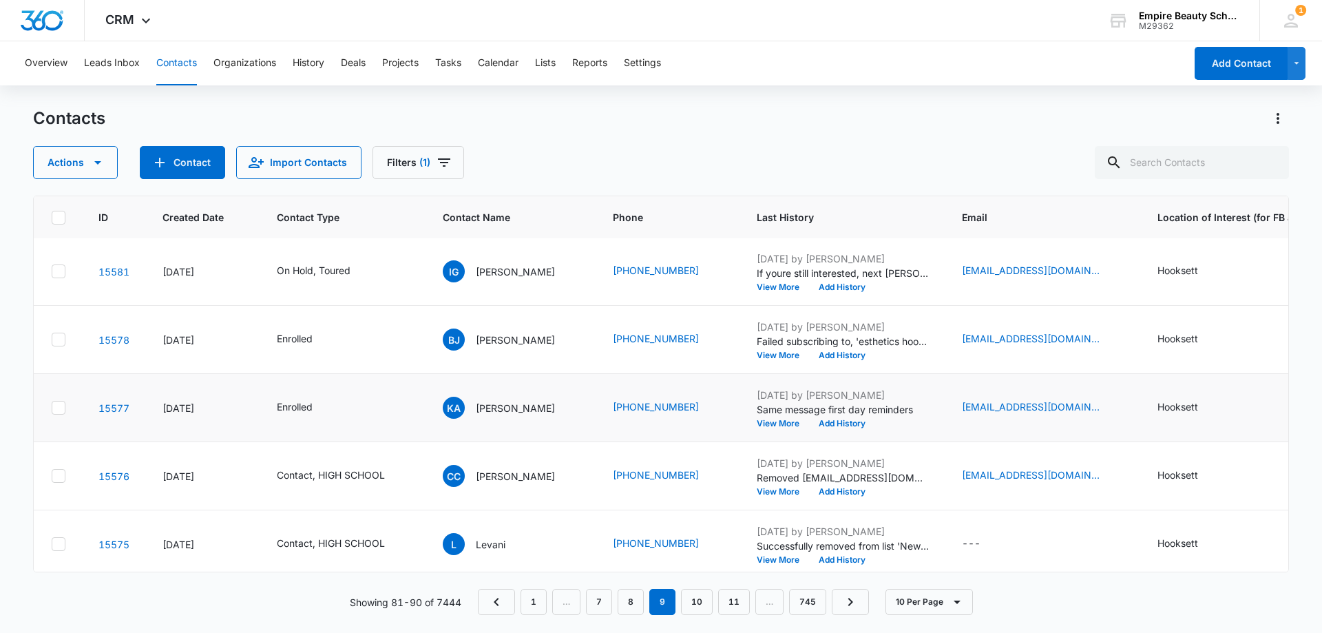
scroll to position [207, 5]
click at [780, 423] on button "View More" at bounding box center [782, 423] width 52 height 8
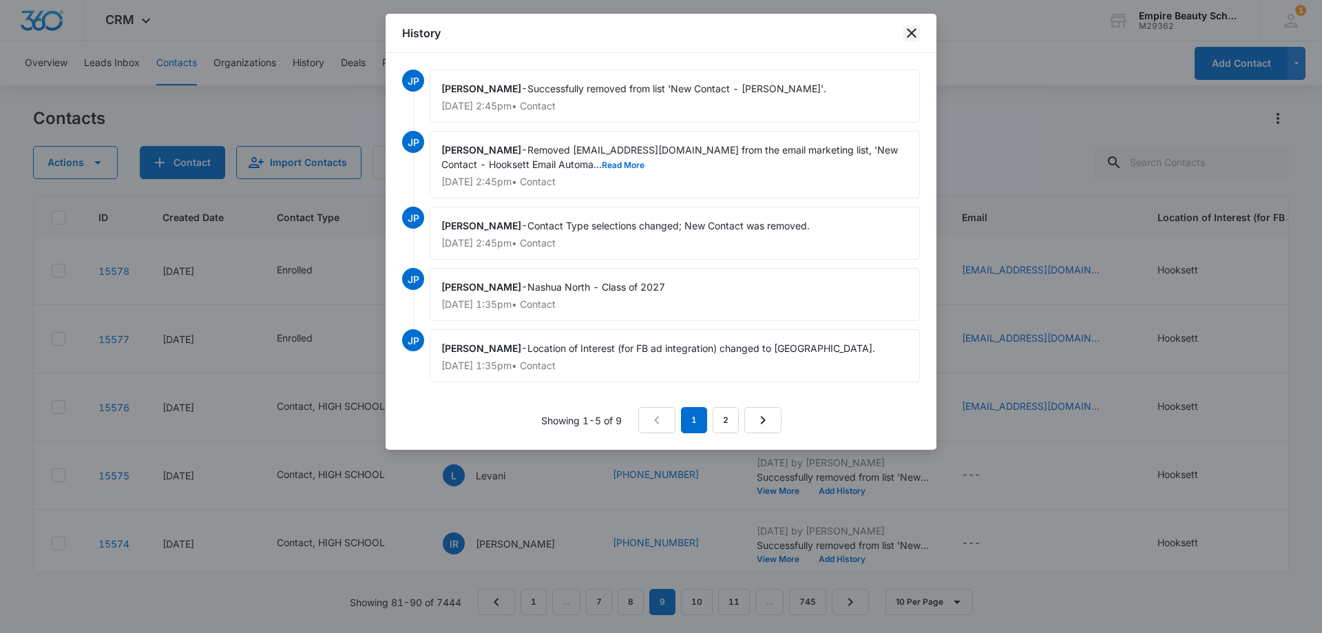
click at [912, 33] on icon "close" at bounding box center [912, 33] width 10 height 10
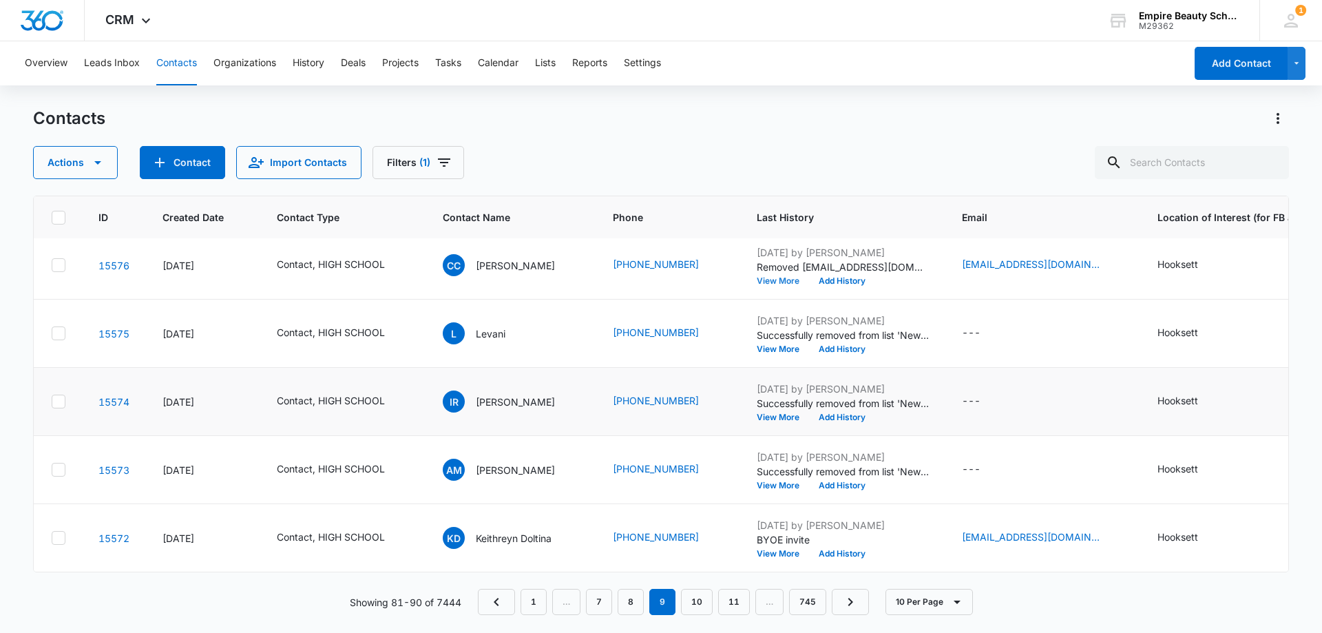
scroll to position [359, 5]
click at [692, 608] on link "10" at bounding box center [697, 602] width 32 height 26
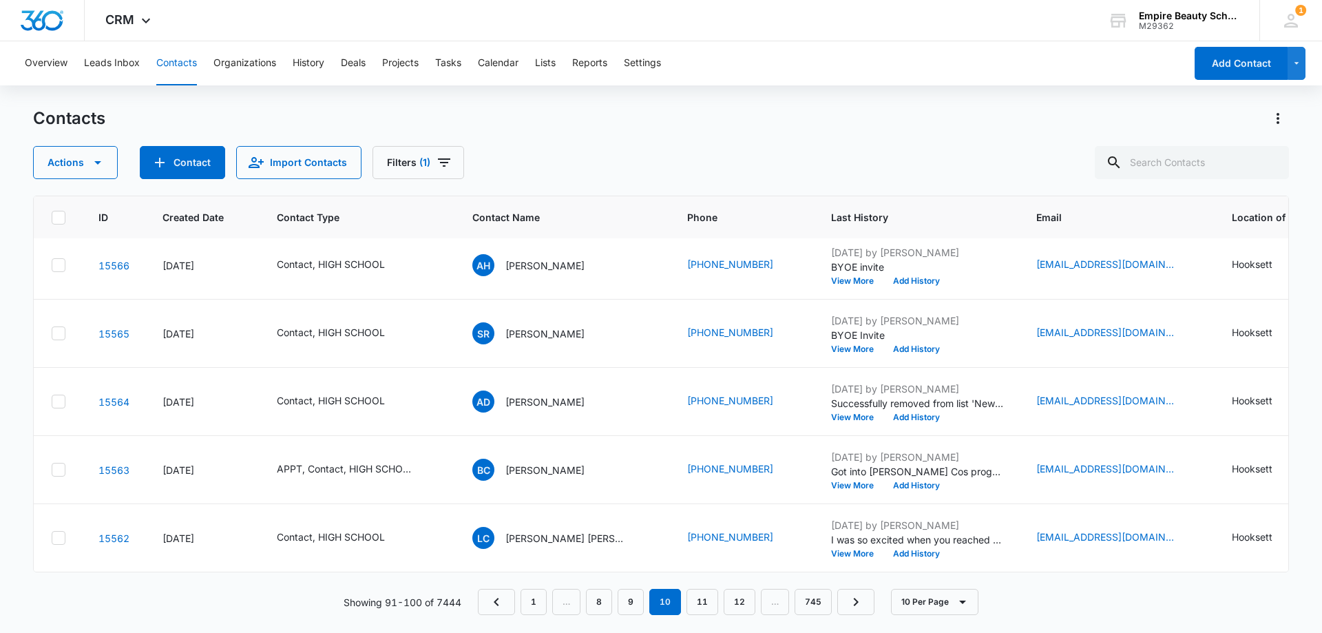
scroll to position [0, 5]
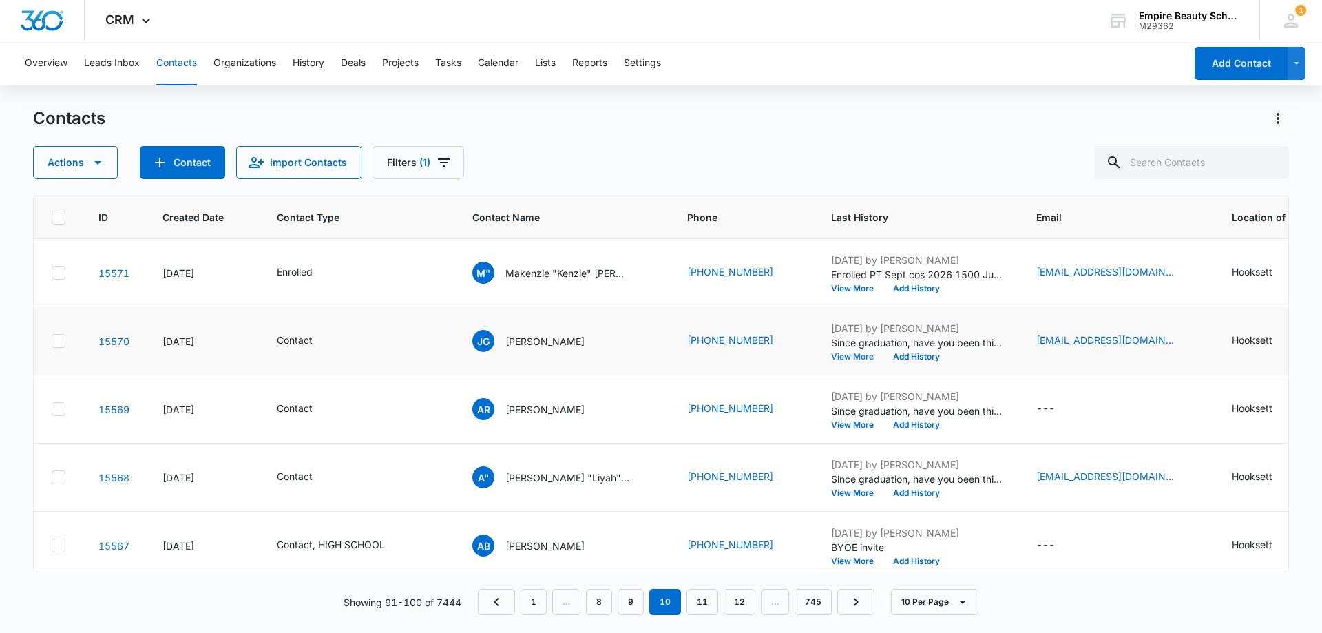
click at [852, 359] on button "View More" at bounding box center [857, 356] width 52 height 8
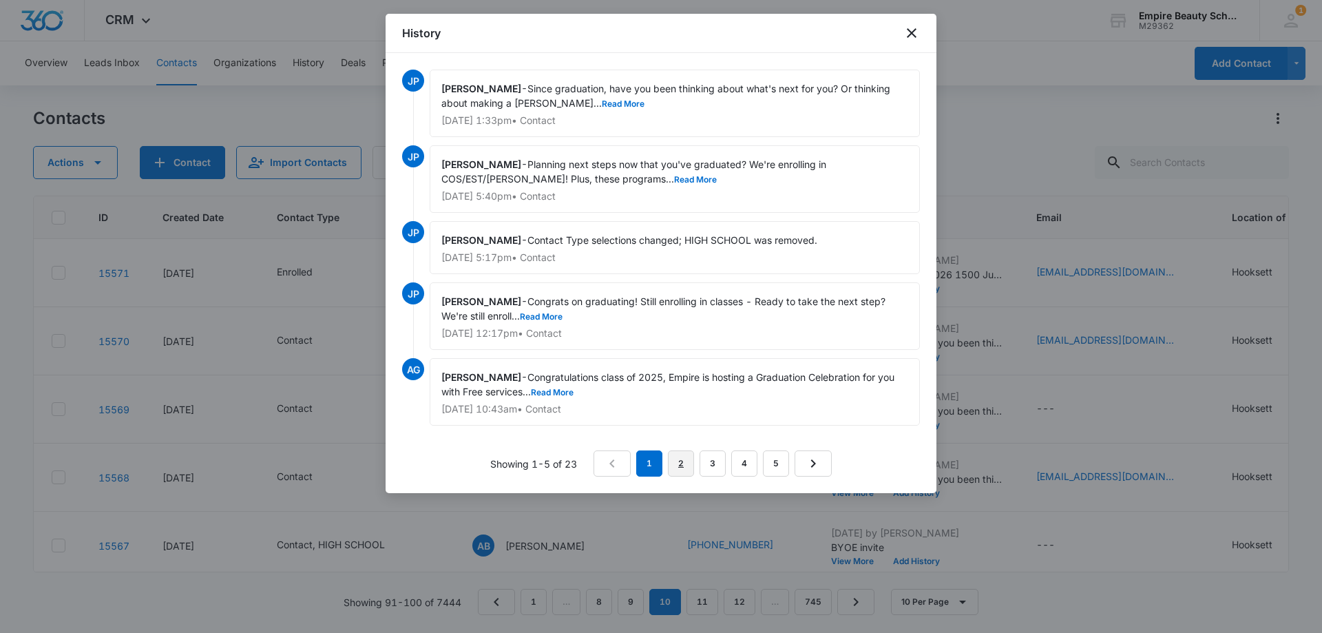
click at [679, 462] on link "2" at bounding box center [681, 463] width 26 height 26
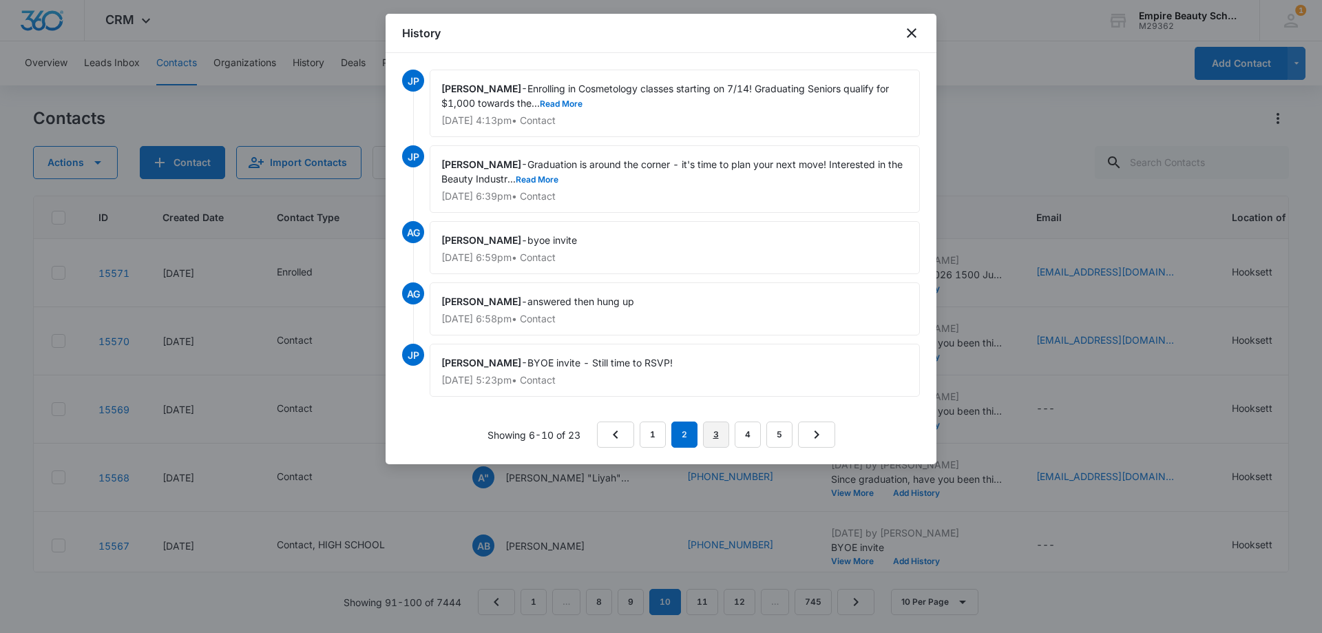
click at [715, 434] on link "3" at bounding box center [716, 434] width 26 height 26
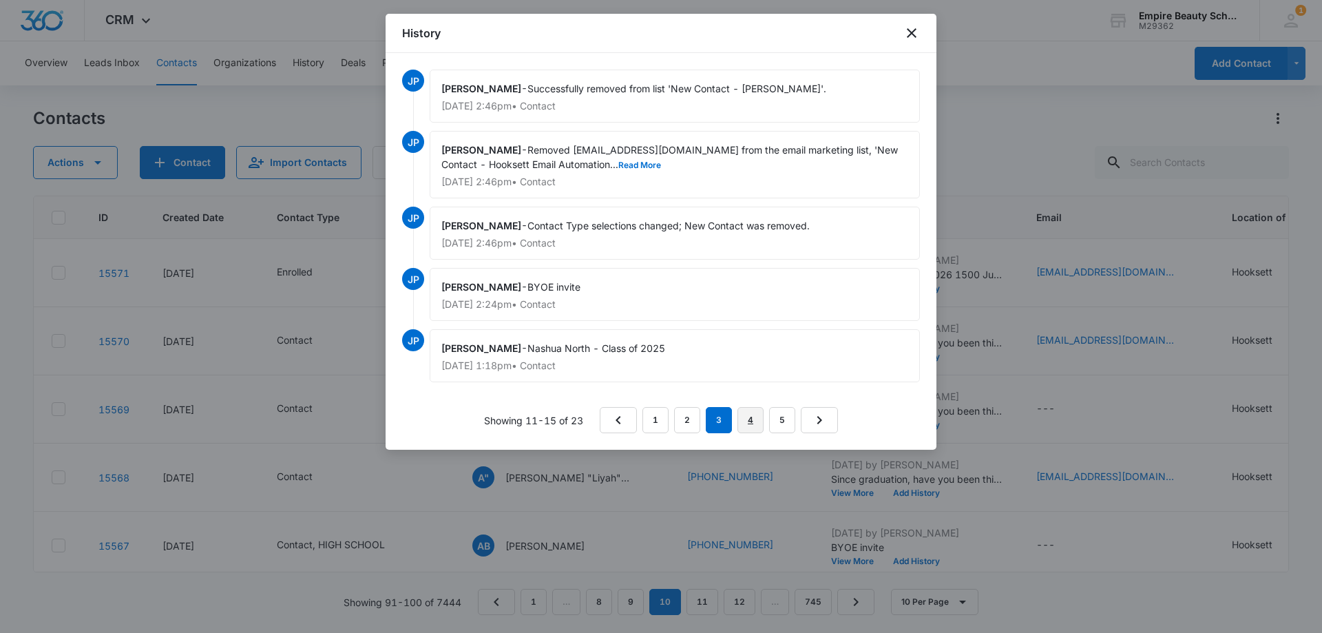
click at [746, 415] on link "4" at bounding box center [750, 420] width 26 height 26
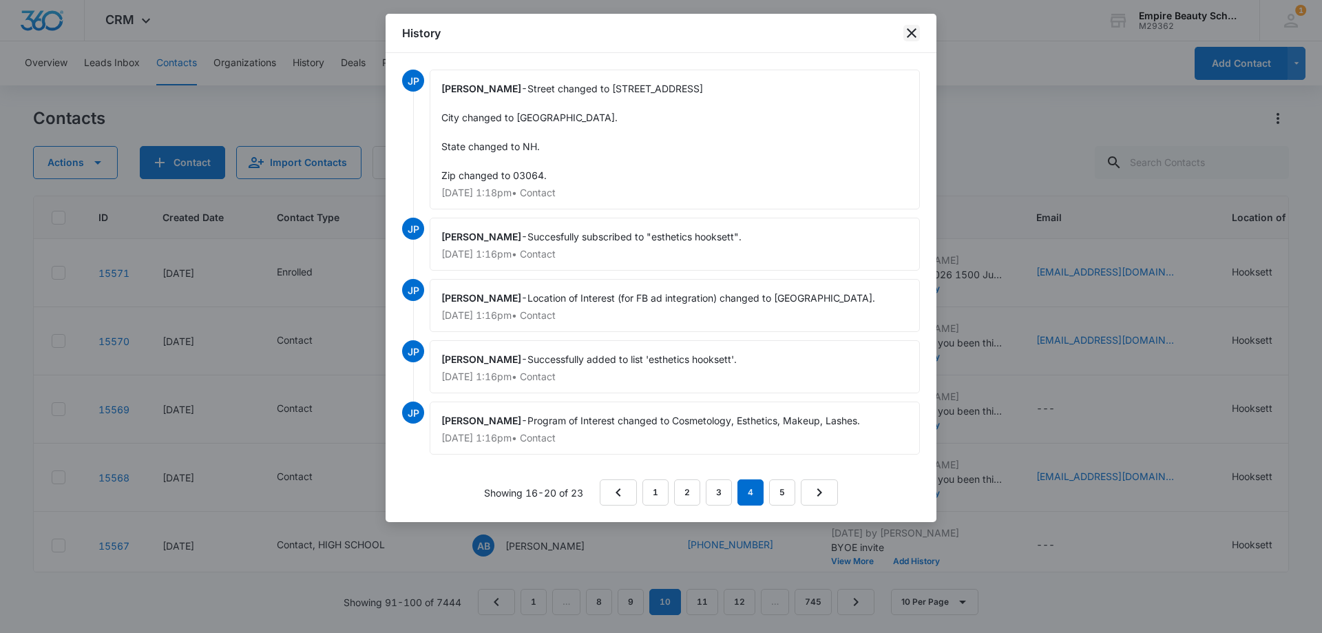
click at [910, 32] on icon "close" at bounding box center [912, 33] width 10 height 10
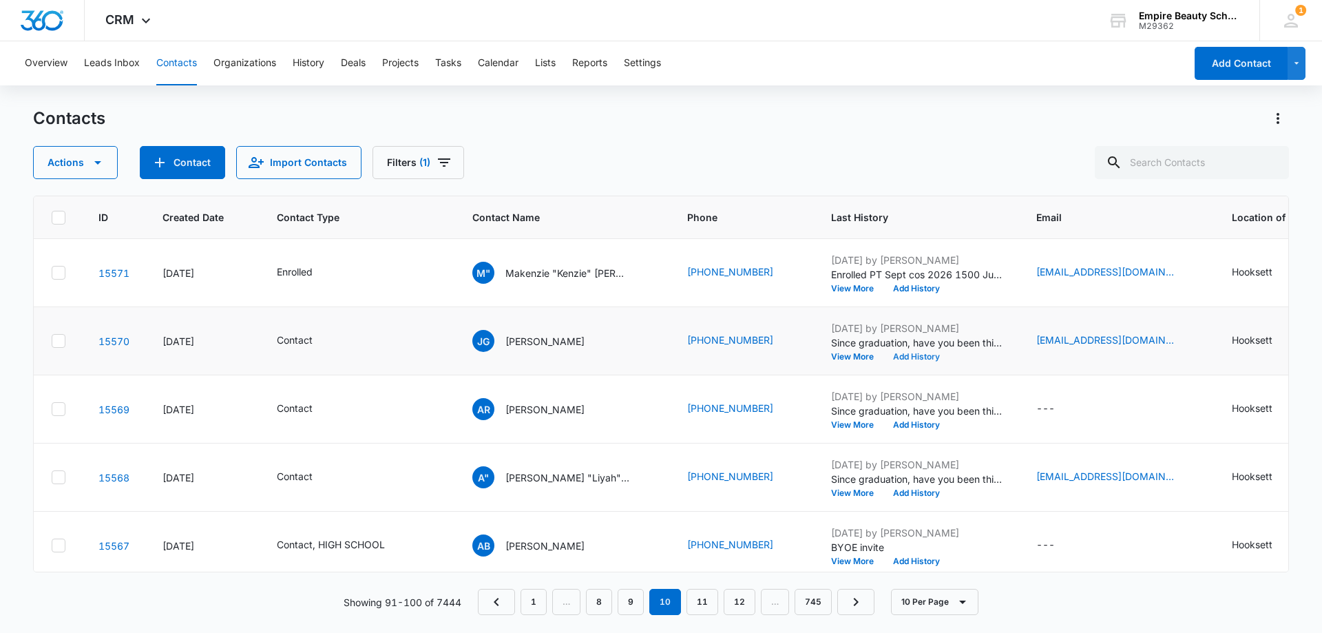
click at [927, 356] on button "Add History" at bounding box center [916, 356] width 66 height 8
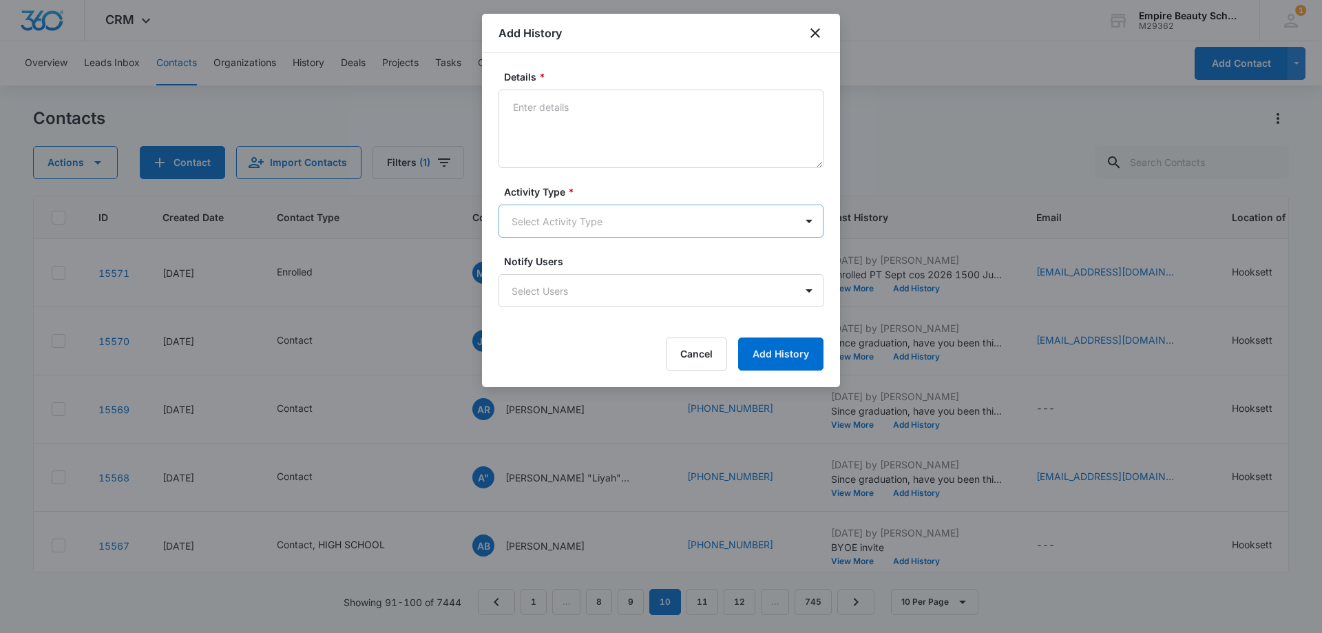
click at [509, 211] on body "CRM Apps Forms CRM Email Shop Payments POS Files Brand Settings Empire Beauty S…" at bounding box center [661, 316] width 1322 height 633
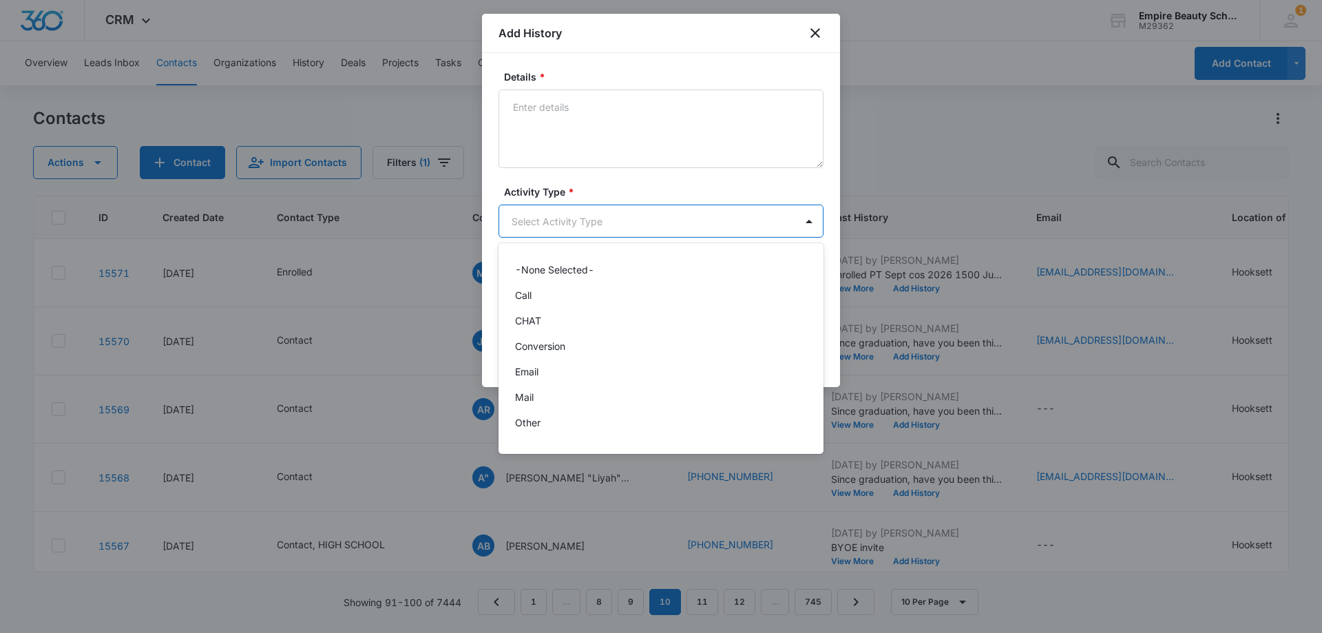
scroll to position [72, 0]
click at [544, 425] on div "Text" at bounding box center [659, 427] width 289 height 14
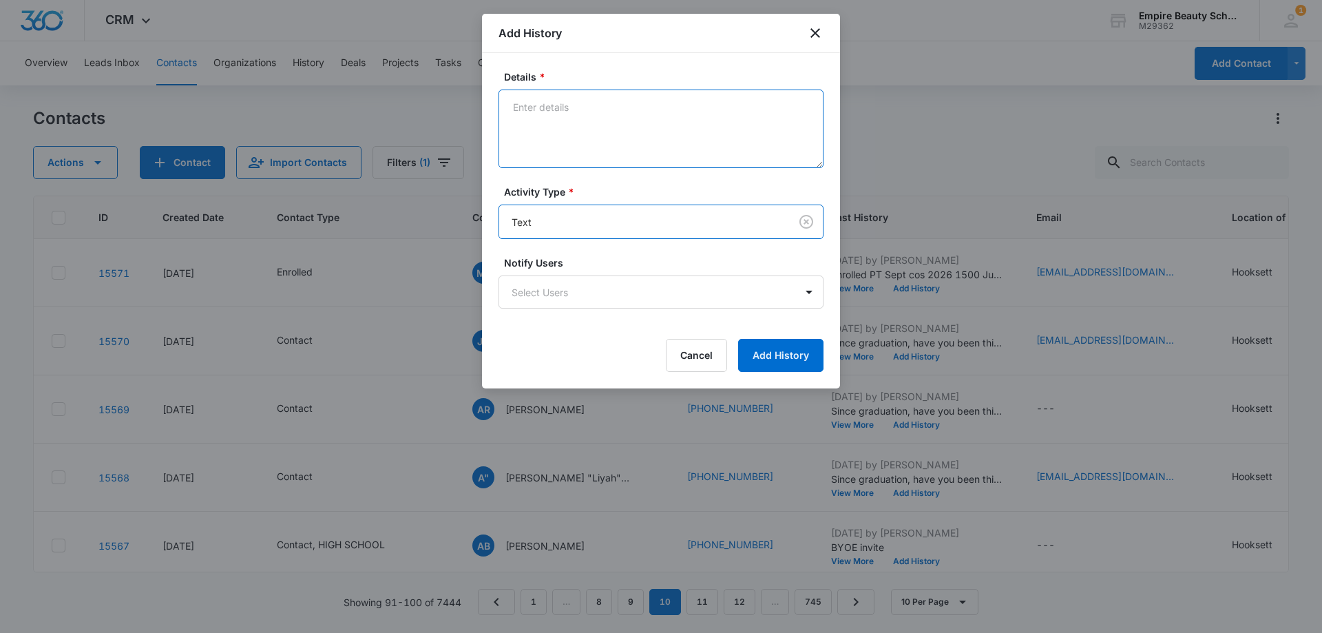
click at [611, 124] on textarea "Details *" at bounding box center [660, 128] width 325 height 78
paste textarea "Checking in still interested in learning more?"
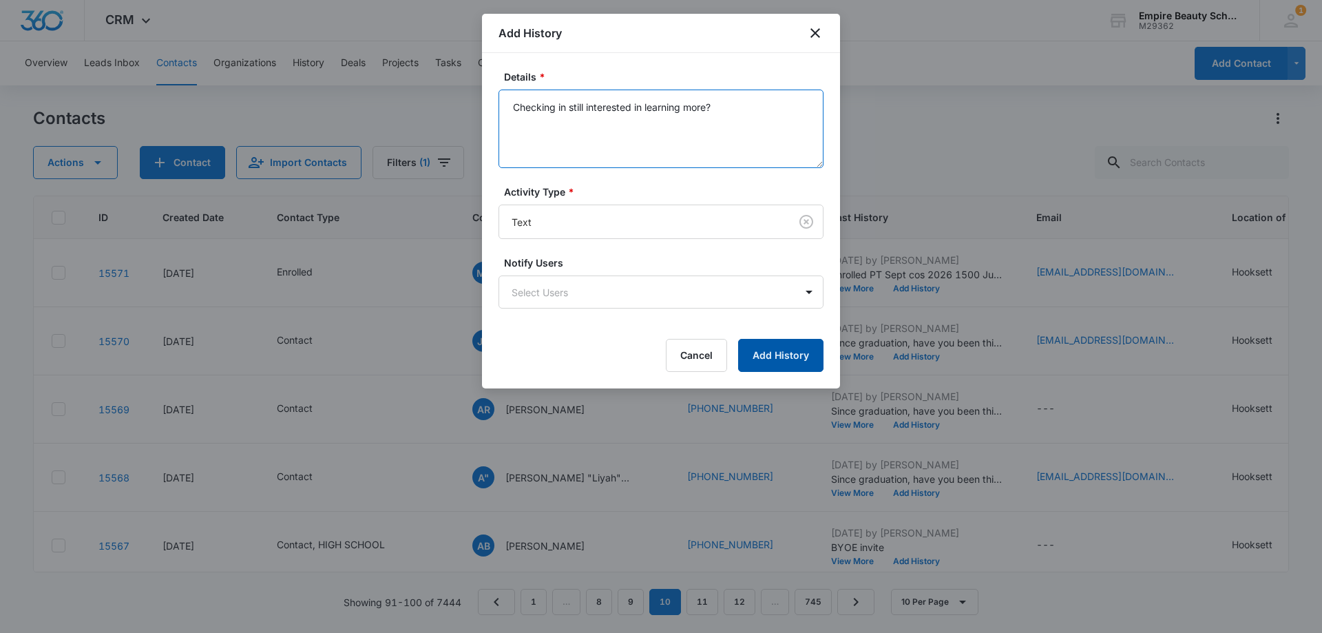
type textarea "Checking in still interested in learning more?"
click at [749, 343] on button "Add History" at bounding box center [780, 355] width 85 height 33
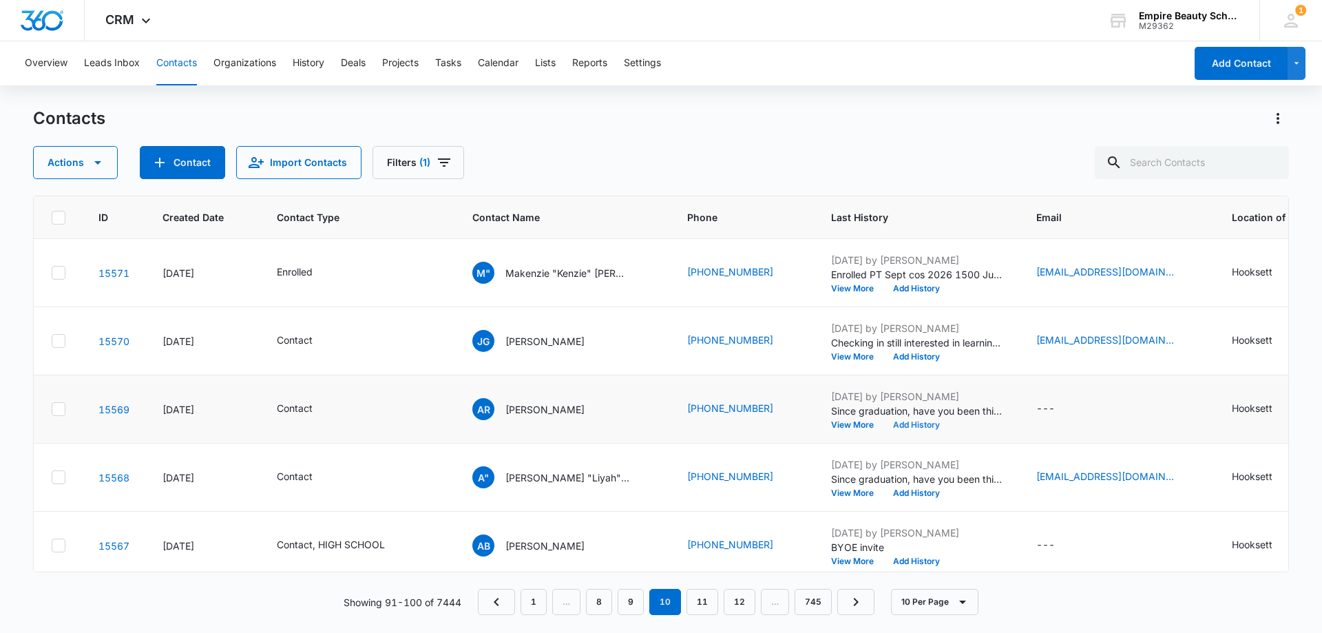
click at [929, 425] on button "Add History" at bounding box center [916, 425] width 66 height 8
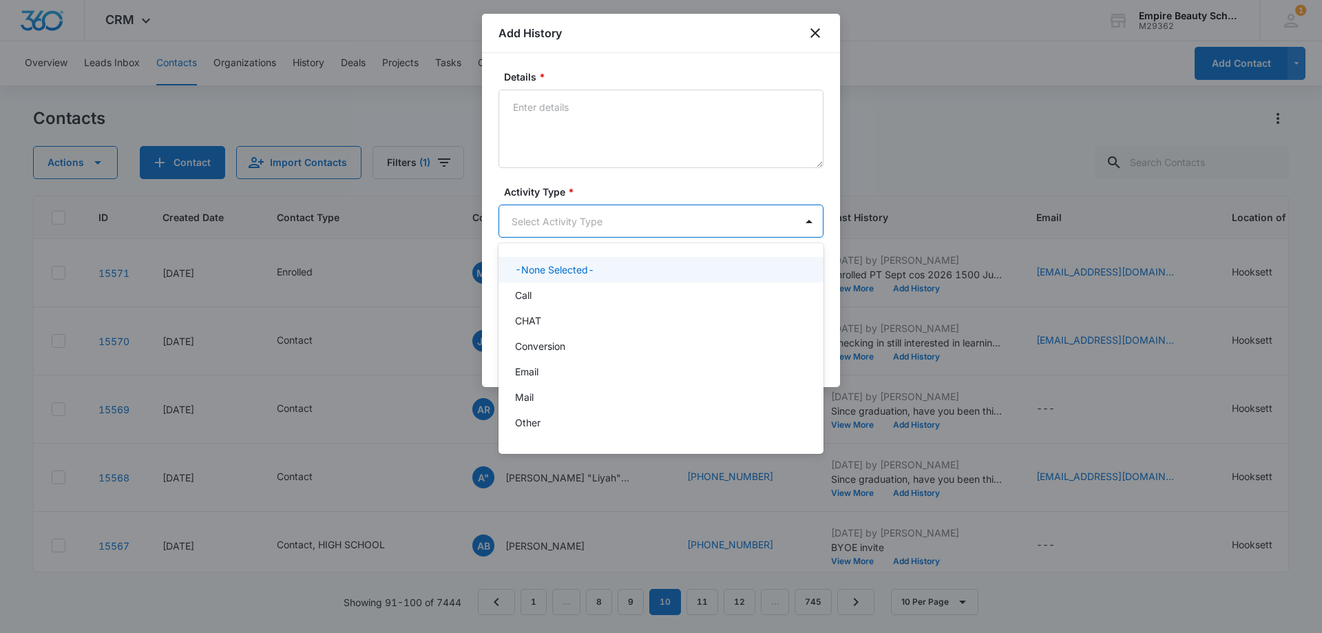
click at [561, 215] on body "CRM Apps Forms CRM Email Shop Payments POS Files Brand Settings Empire Beauty S…" at bounding box center [661, 316] width 1322 height 633
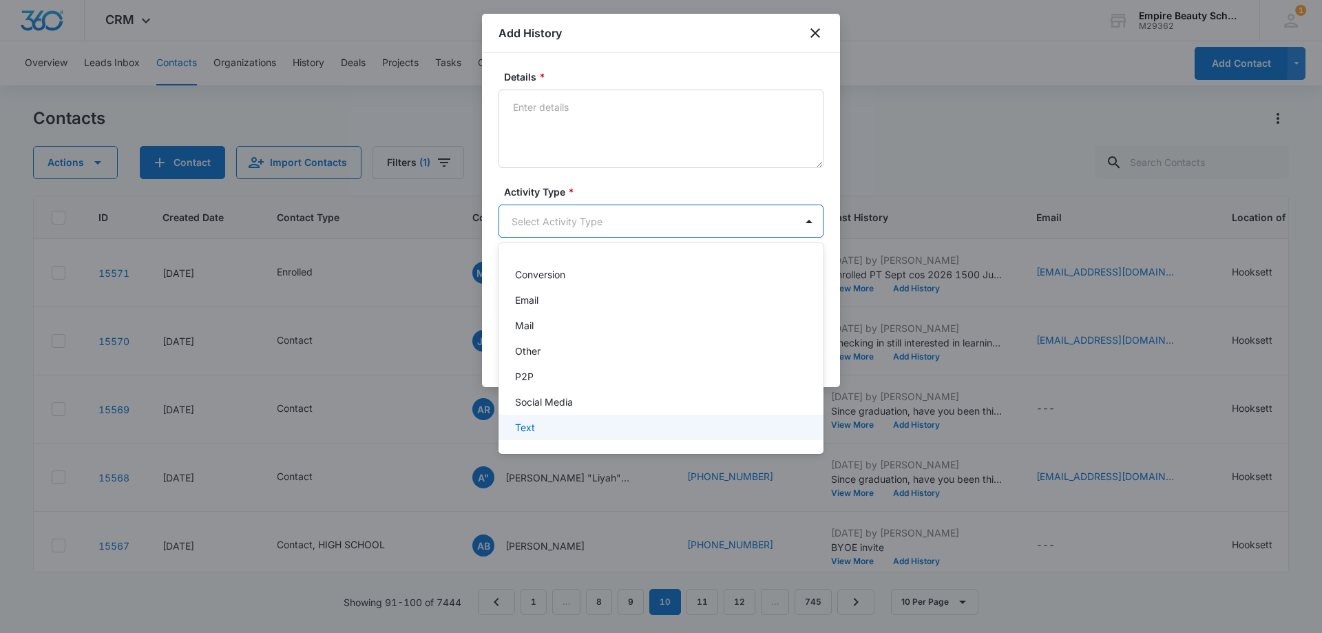
click at [556, 433] on div "Text" at bounding box center [659, 427] width 289 height 14
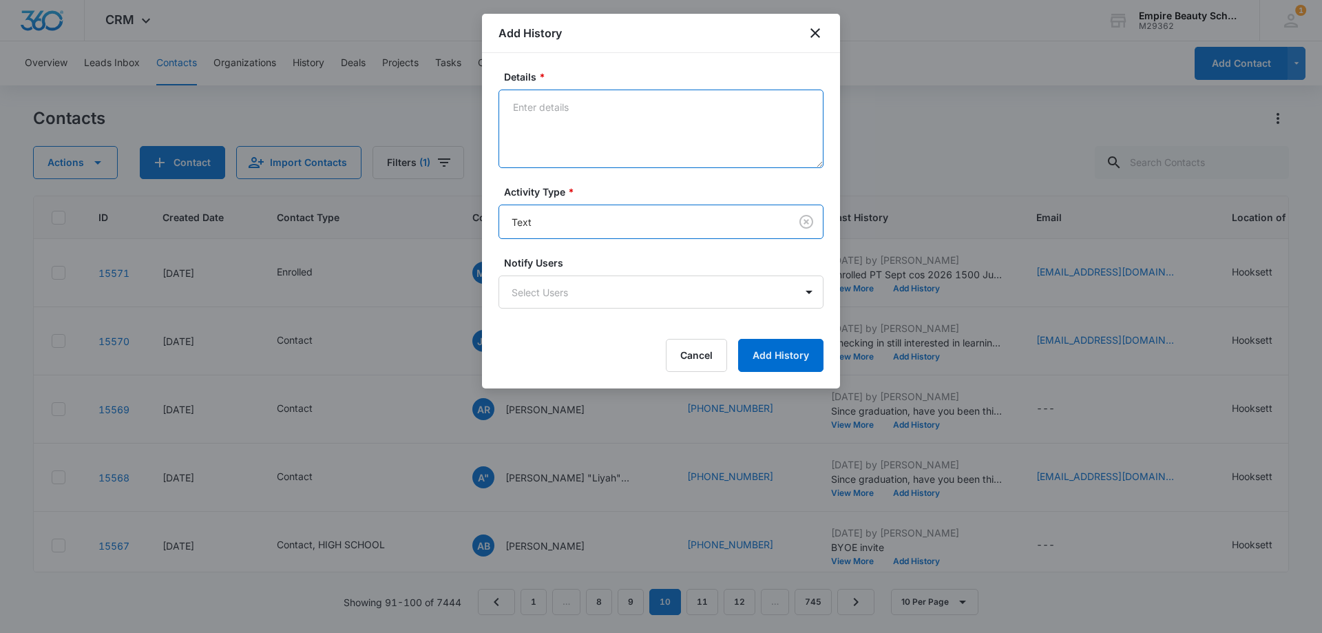
click at [557, 105] on textarea "Details *" at bounding box center [660, 128] width 325 height 78
paste textarea "Checking in still interested in learning more?"
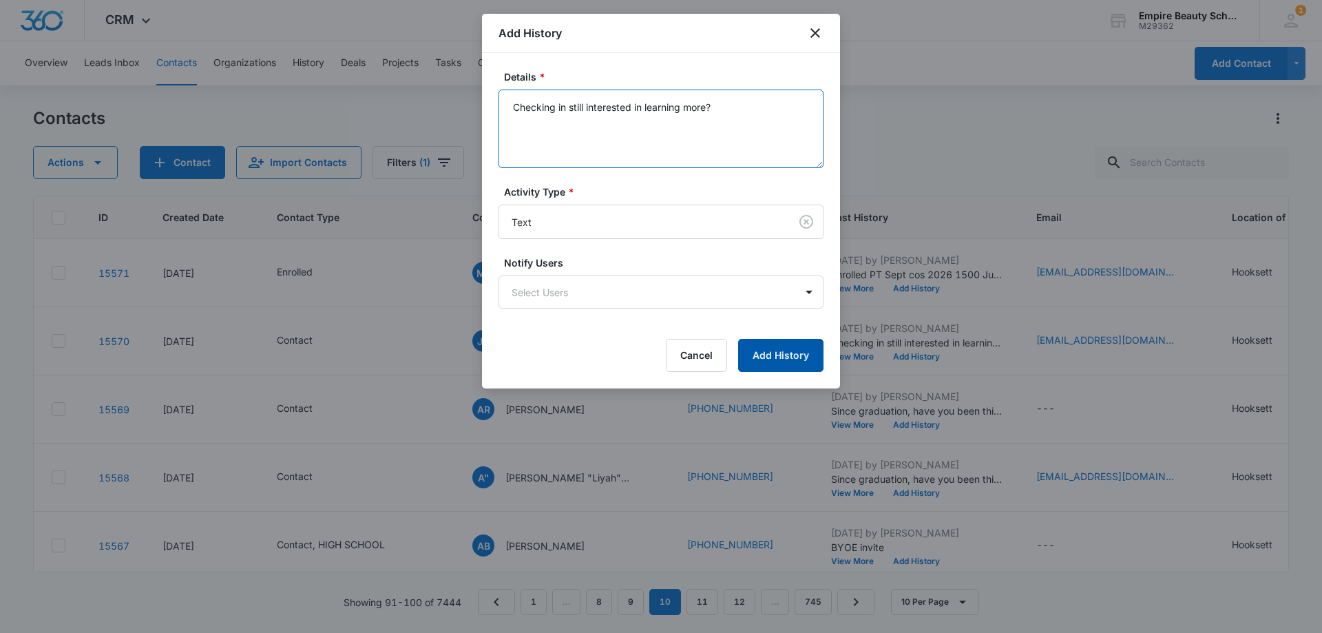
type textarea "Checking in still interested in learning more?"
drag, startPoint x: 770, startPoint y: 358, endPoint x: 755, endPoint y: 388, distance: 33.9
click at [770, 357] on button "Add History" at bounding box center [780, 355] width 85 height 33
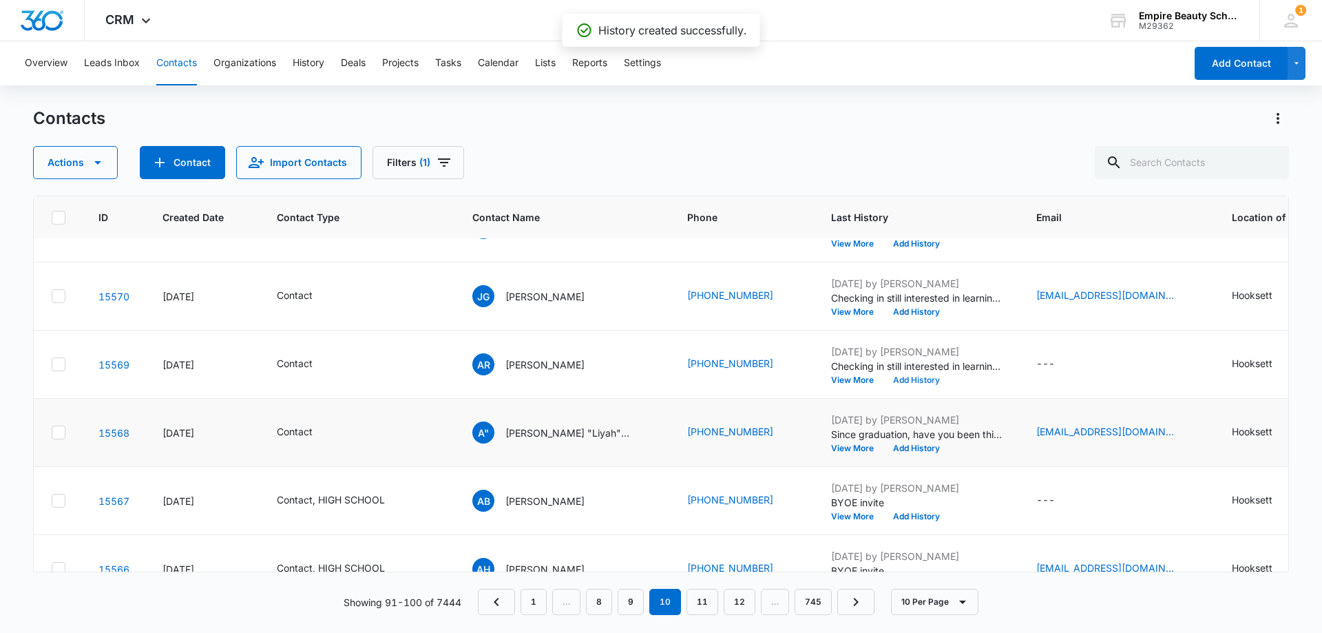
scroll to position [69, 5]
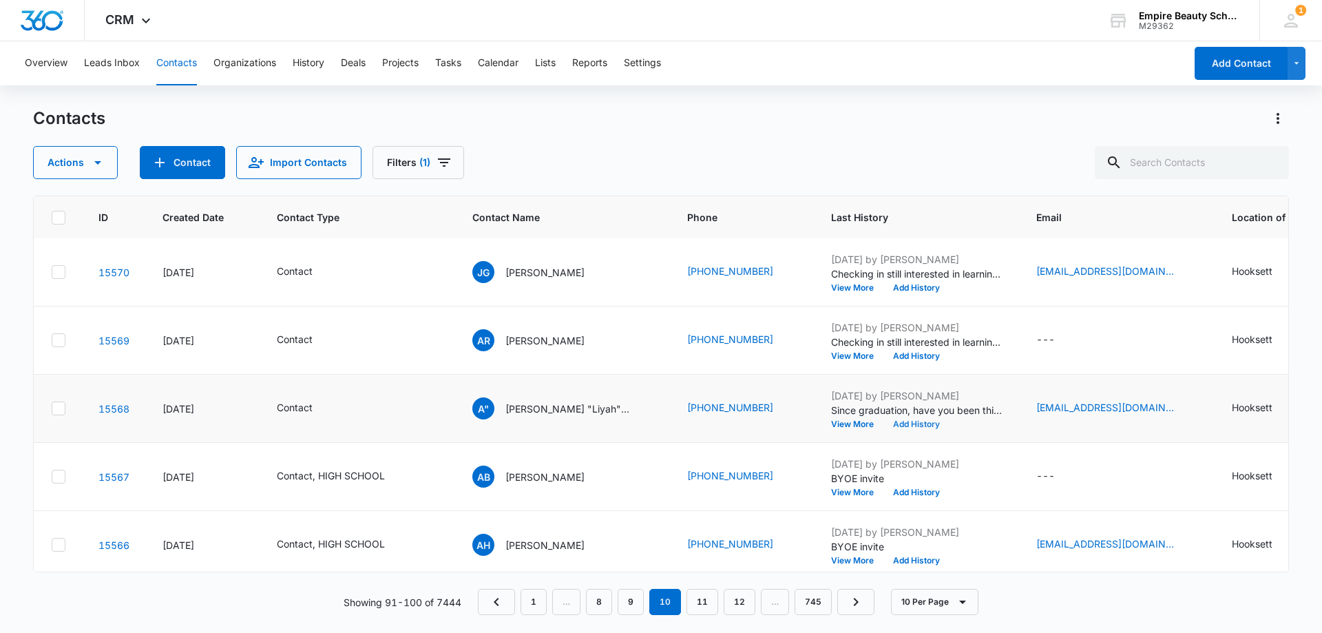
click at [909, 420] on button "Add History" at bounding box center [916, 424] width 66 height 8
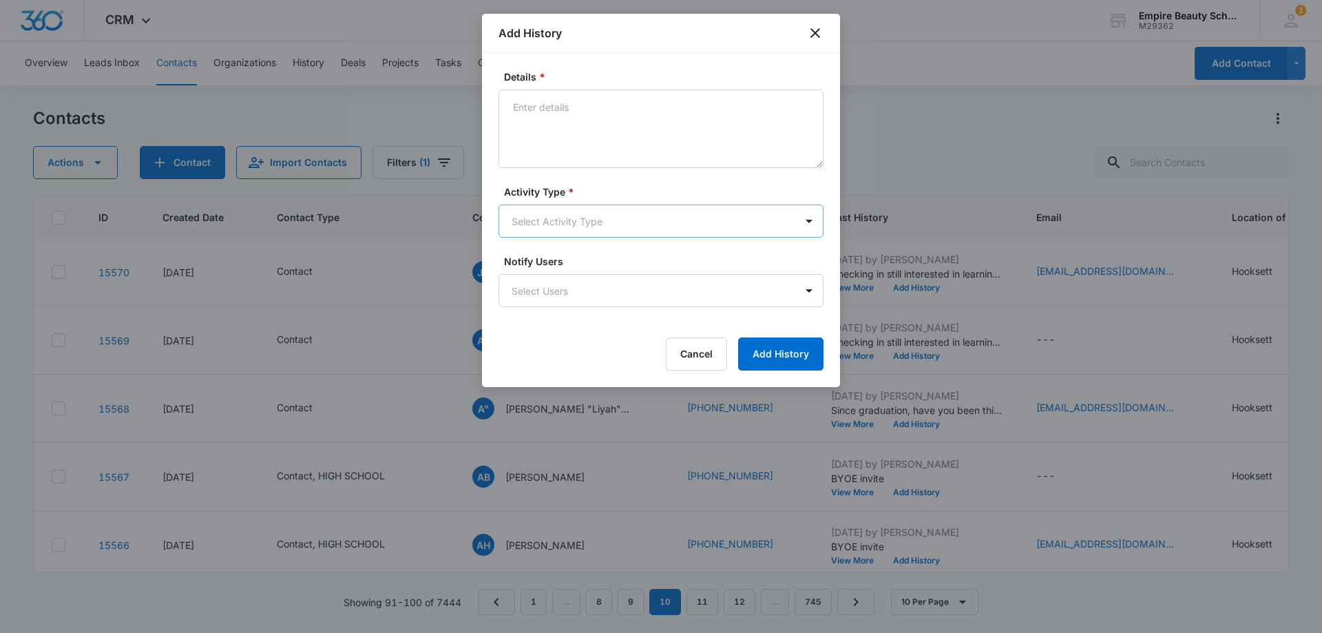
click at [549, 231] on body "CRM Apps Forms CRM Email Shop Payments POS Files Brand Settings Empire Beauty S…" at bounding box center [661, 316] width 1322 height 633
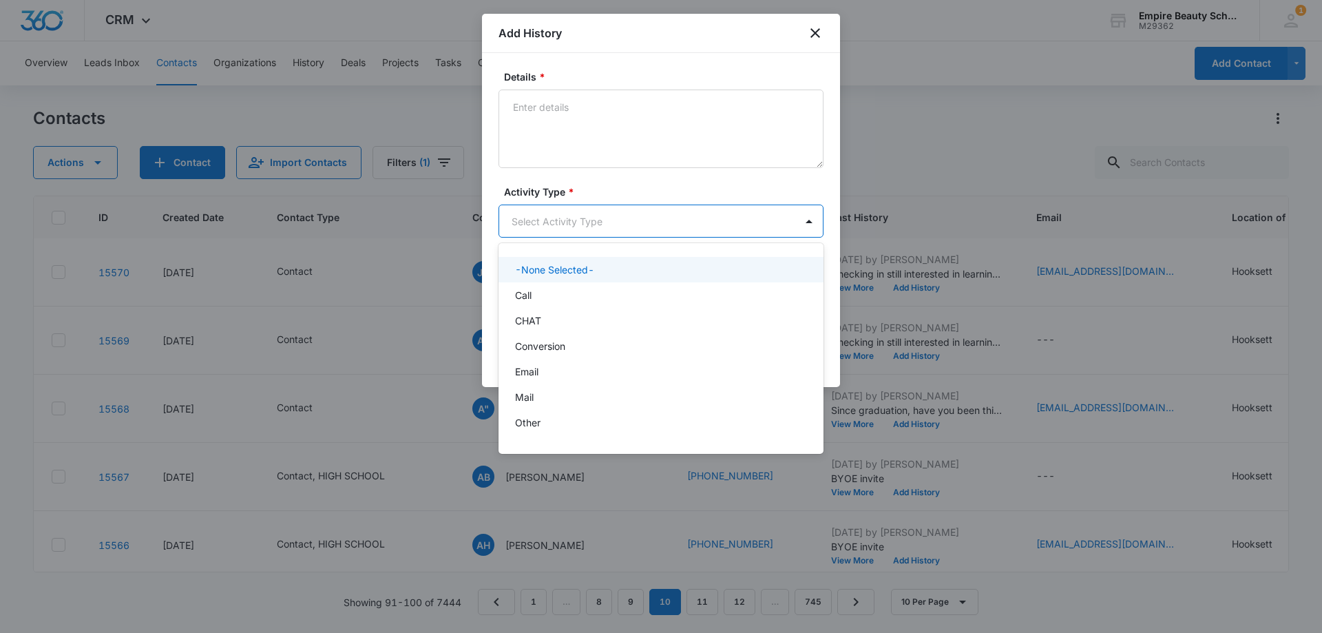
scroll to position [72, 0]
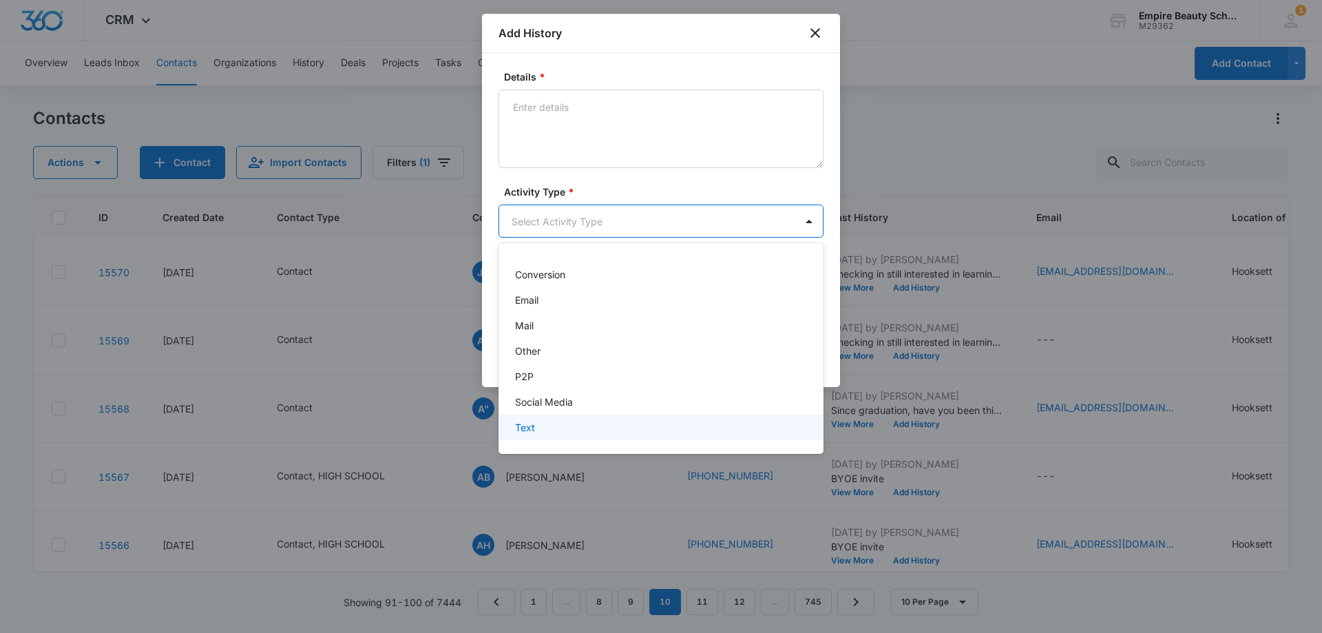
click at [551, 432] on div "Text" at bounding box center [659, 427] width 289 height 14
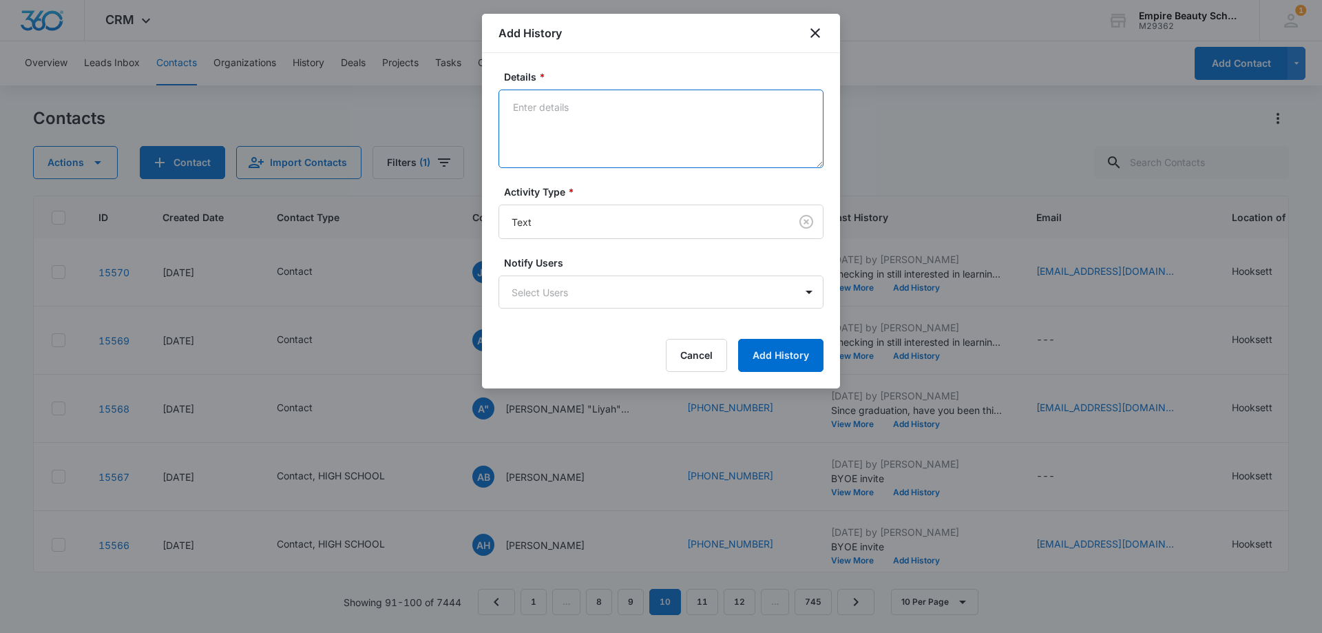
click at [566, 134] on textarea "Details *" at bounding box center [660, 128] width 325 height 78
paste textarea "Checking in still interested in learning more?"
type textarea "Checking in still interested in learning more?"
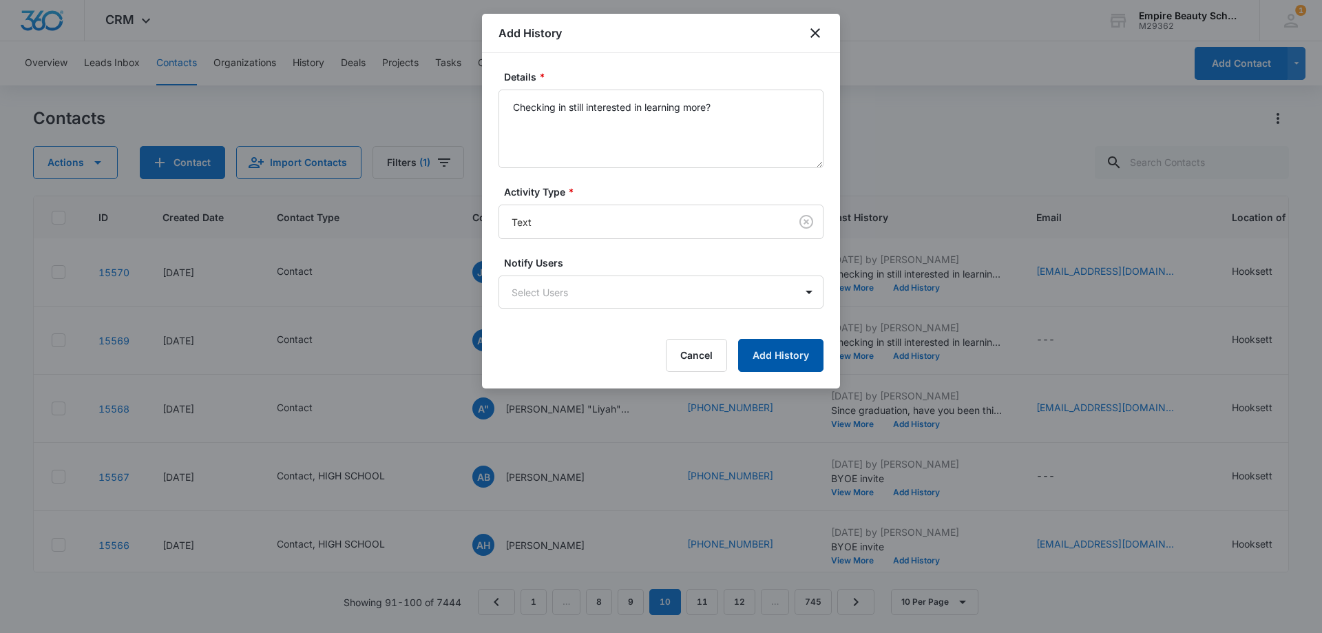
click at [771, 357] on button "Add History" at bounding box center [780, 355] width 85 height 33
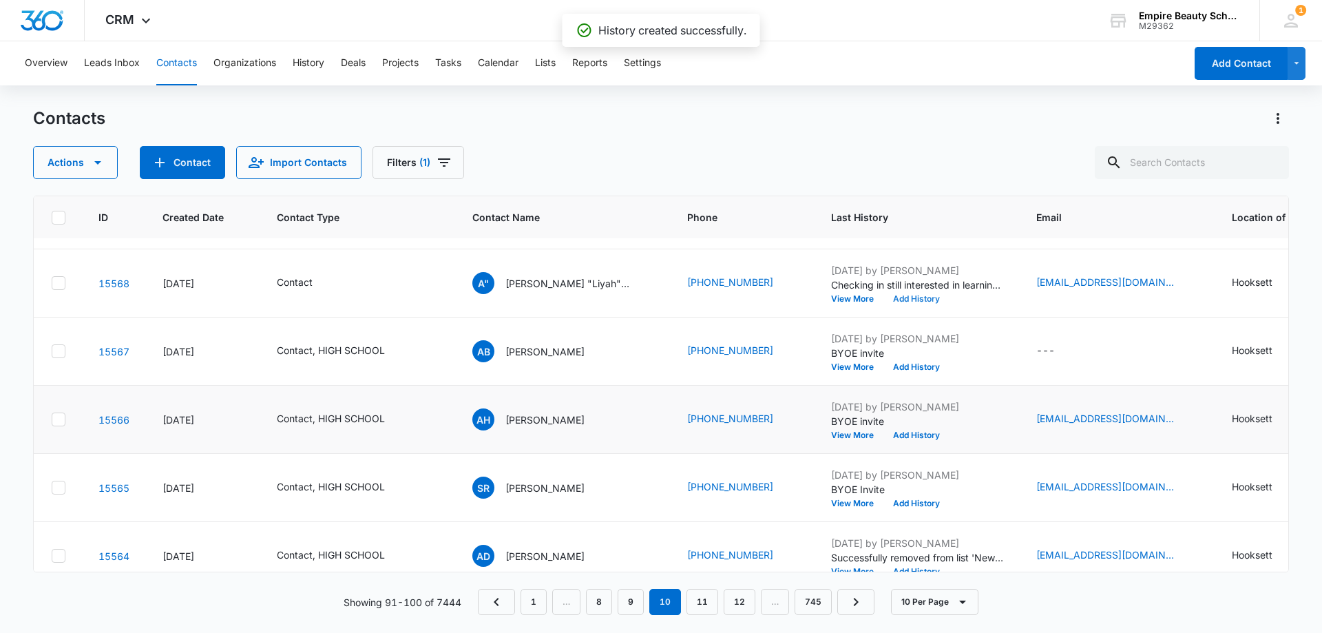
scroll to position [207, 5]
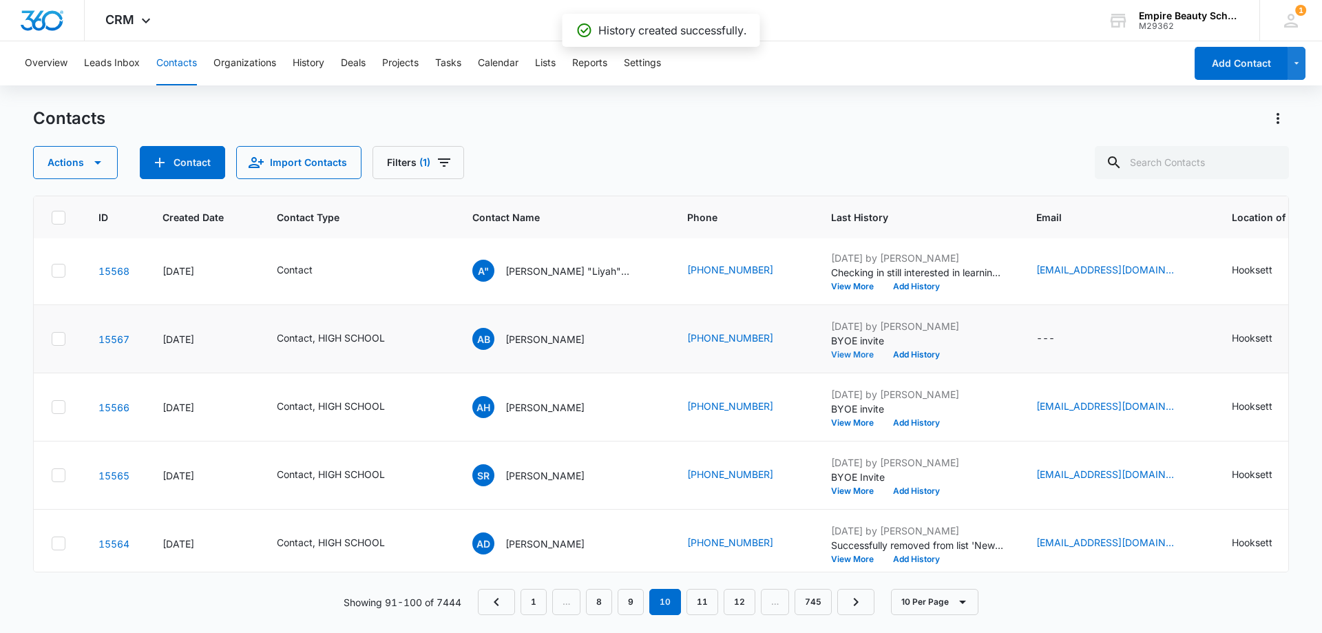
click at [850, 354] on button "View More" at bounding box center [857, 354] width 52 height 8
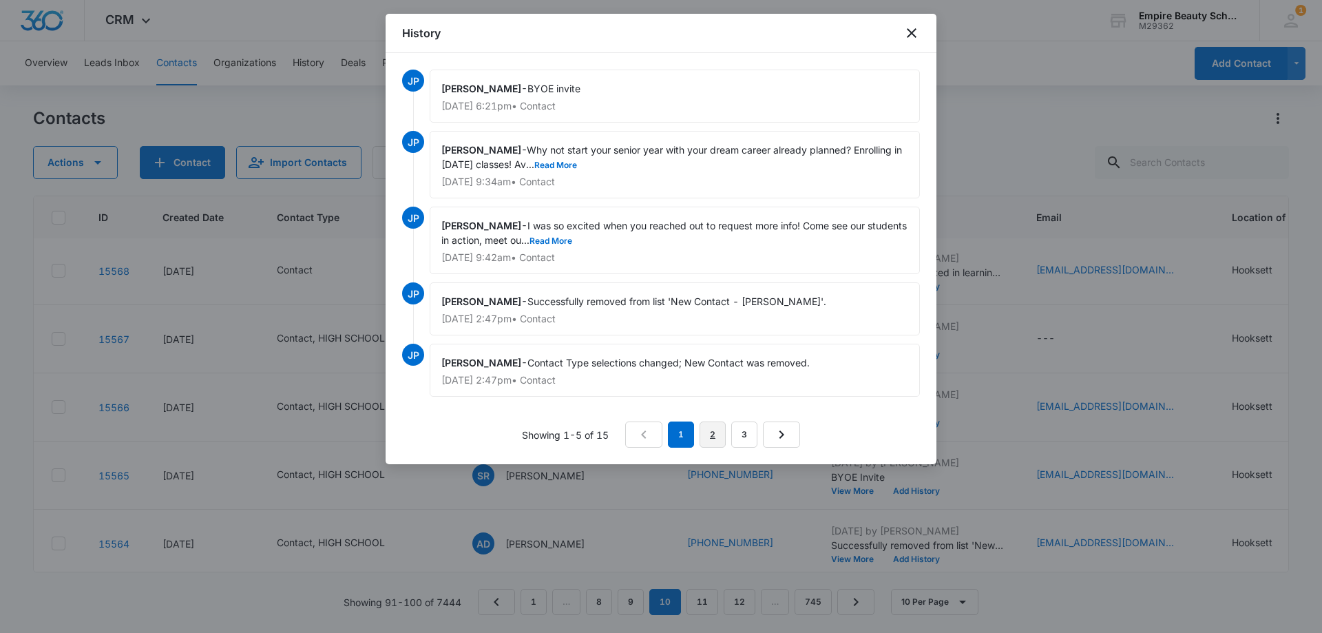
click at [712, 435] on link "2" at bounding box center [712, 434] width 26 height 26
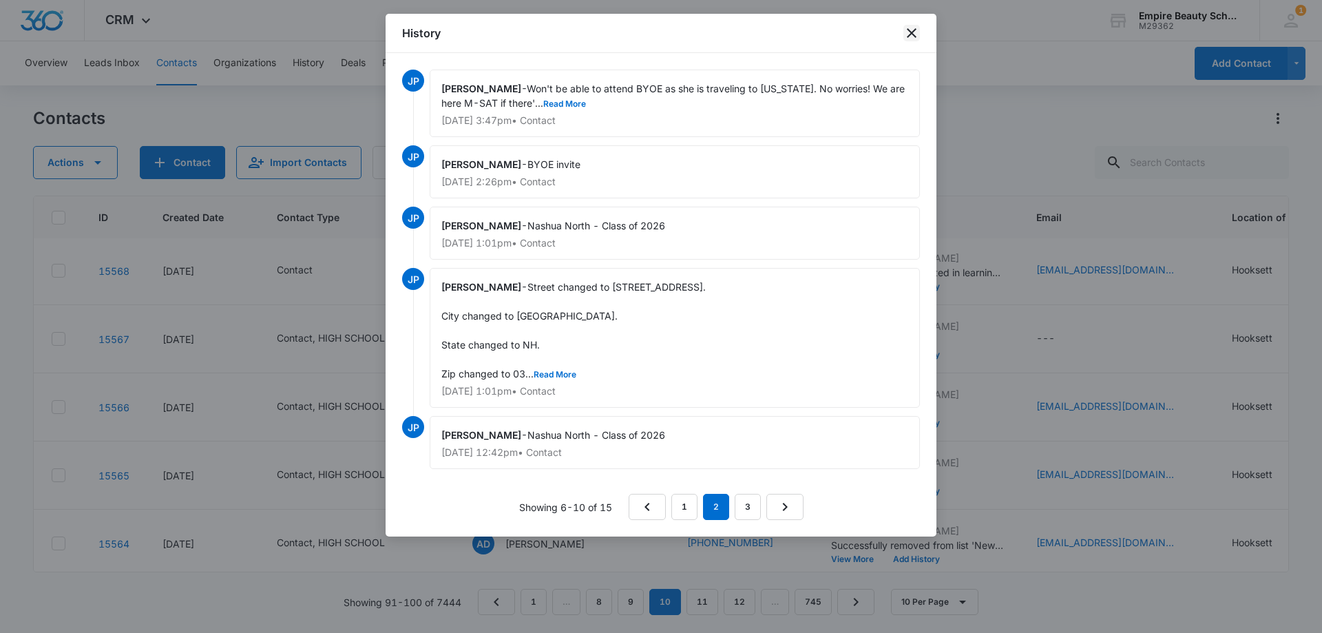
click at [908, 36] on icon "close" at bounding box center [912, 33] width 10 height 10
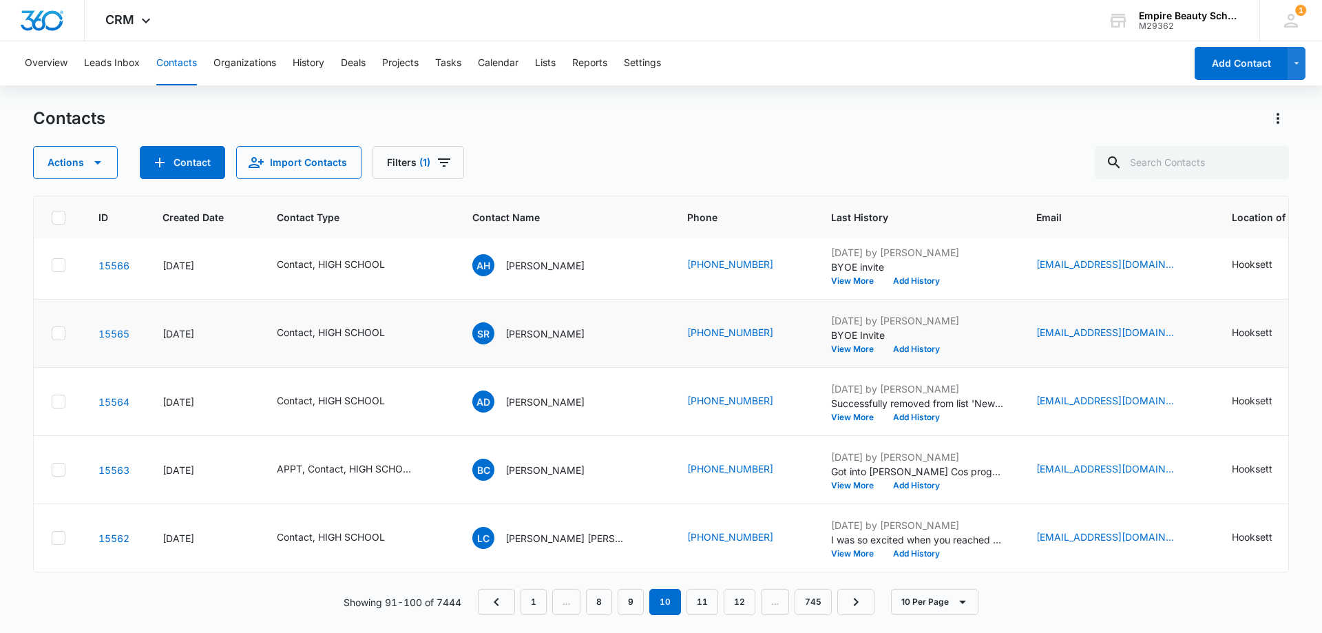
scroll to position [359, 5]
click at [831, 481] on button "View More" at bounding box center [857, 485] width 52 height 8
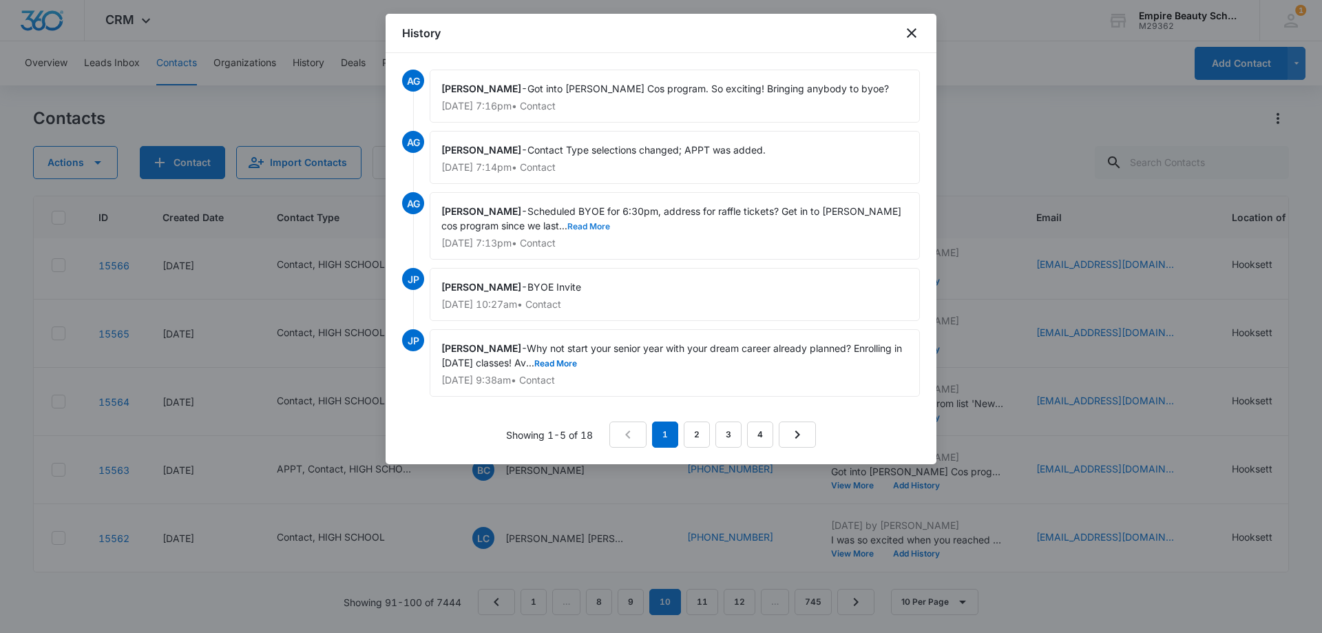
click at [573, 227] on button "Read More" at bounding box center [588, 226] width 43 height 8
click at [907, 33] on icon "close" at bounding box center [911, 33] width 17 height 17
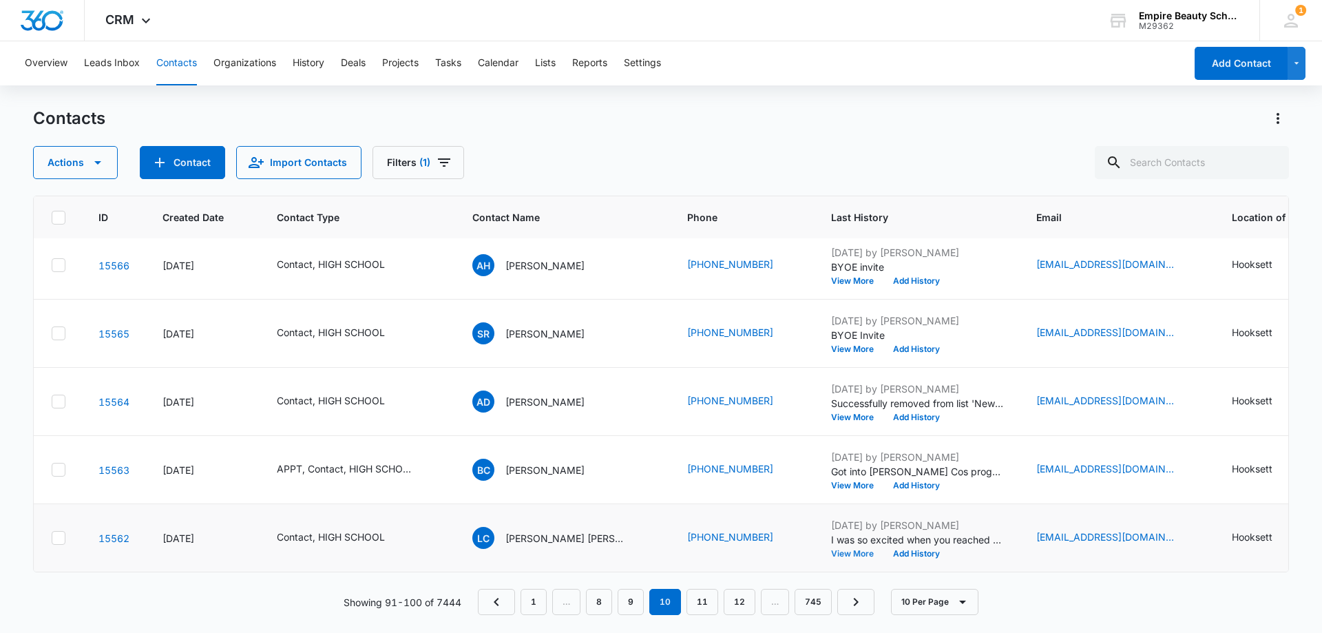
click at [838, 549] on button "View More" at bounding box center [857, 553] width 52 height 8
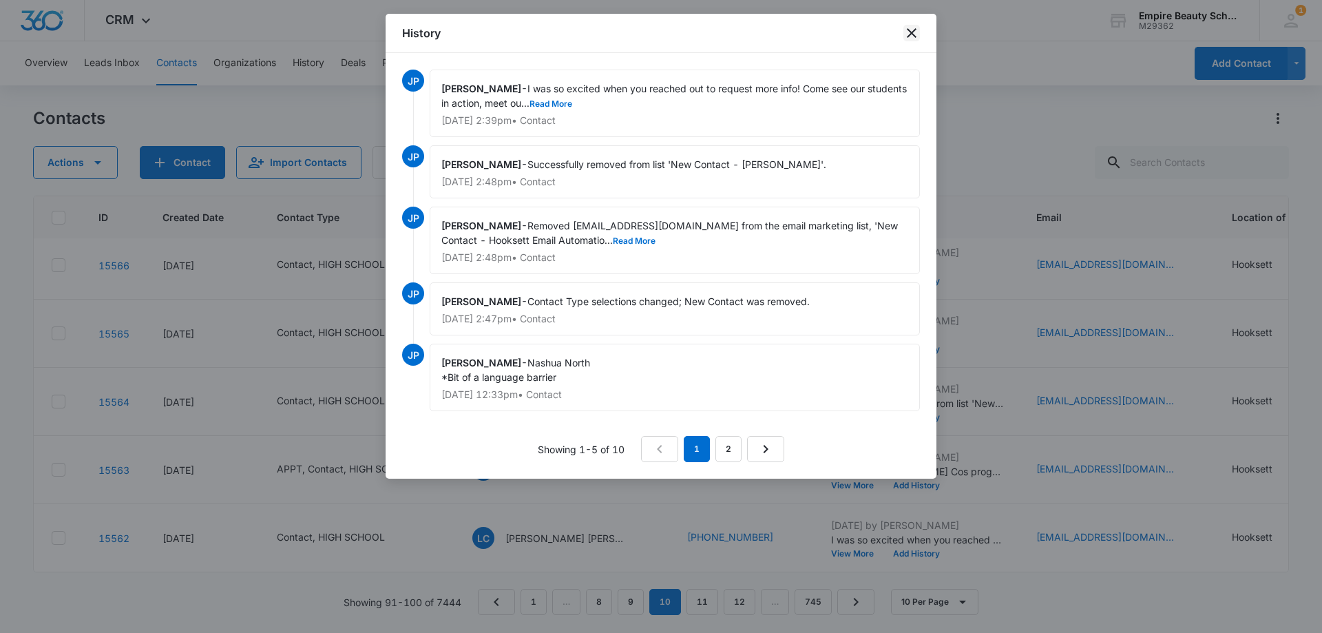
click at [905, 28] on icon "close" at bounding box center [911, 33] width 17 height 17
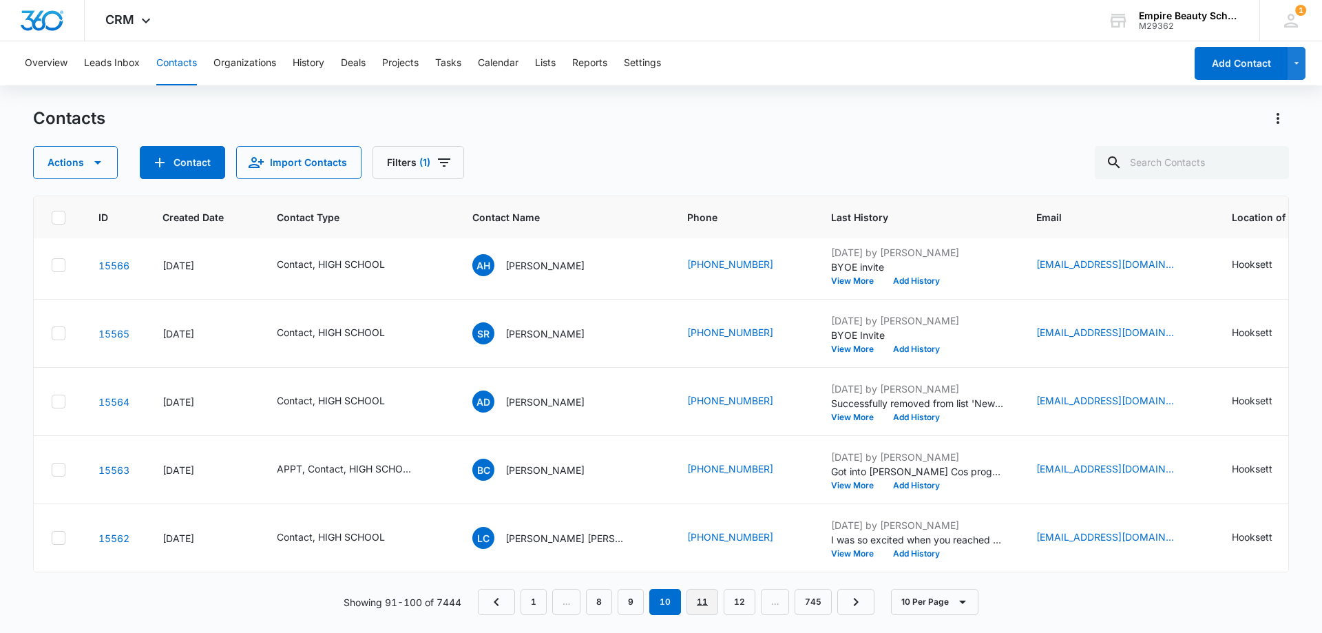
click at [695, 601] on link "11" at bounding box center [702, 602] width 32 height 26
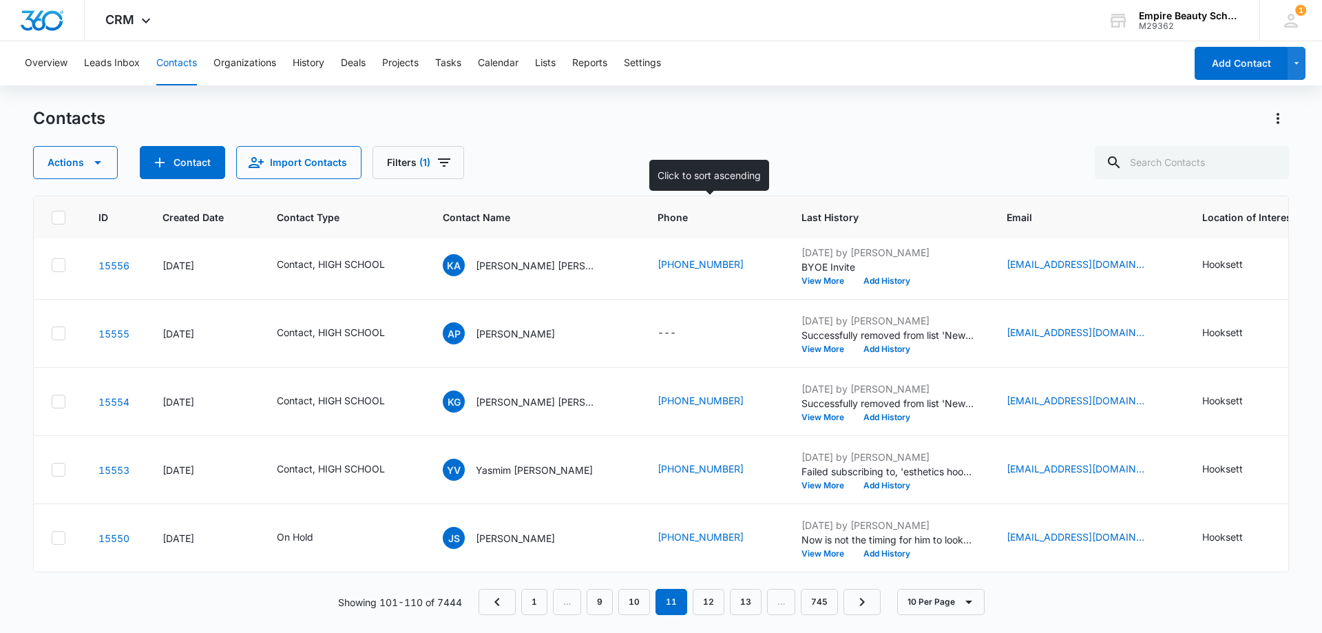
scroll to position [0, 5]
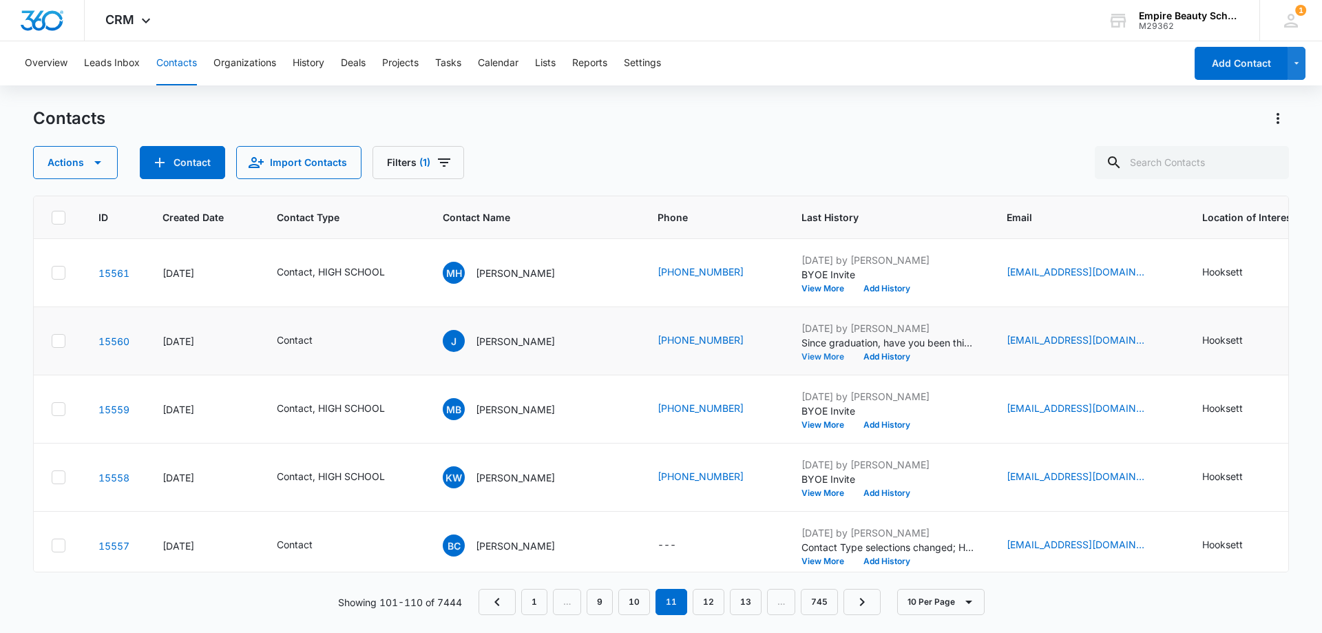
click at [812, 354] on button "View More" at bounding box center [827, 356] width 52 height 8
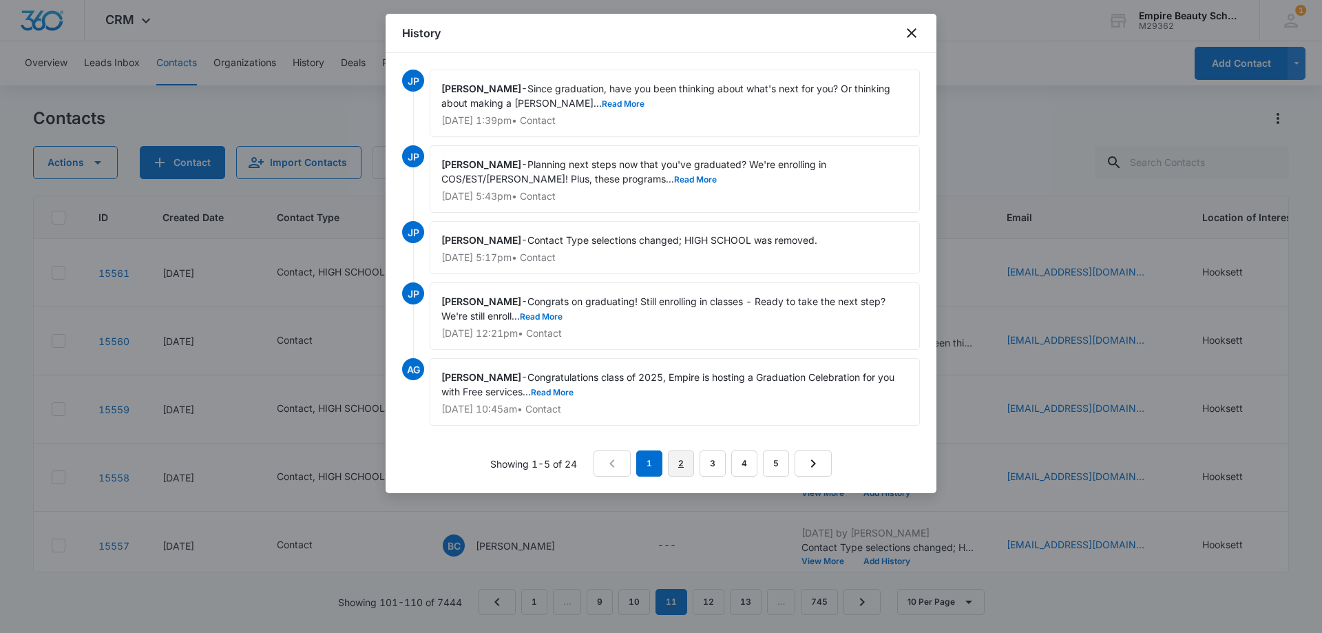
click at [681, 463] on link "2" at bounding box center [681, 463] width 26 height 26
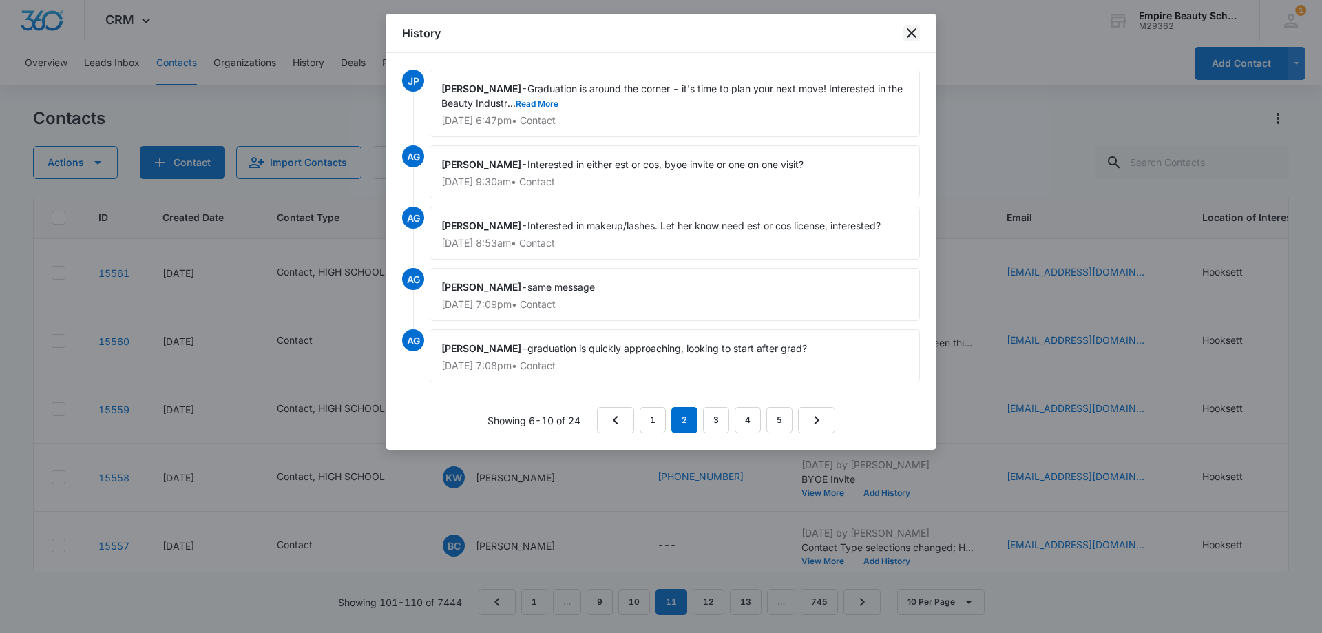
click at [915, 28] on icon "close" at bounding box center [911, 33] width 17 height 17
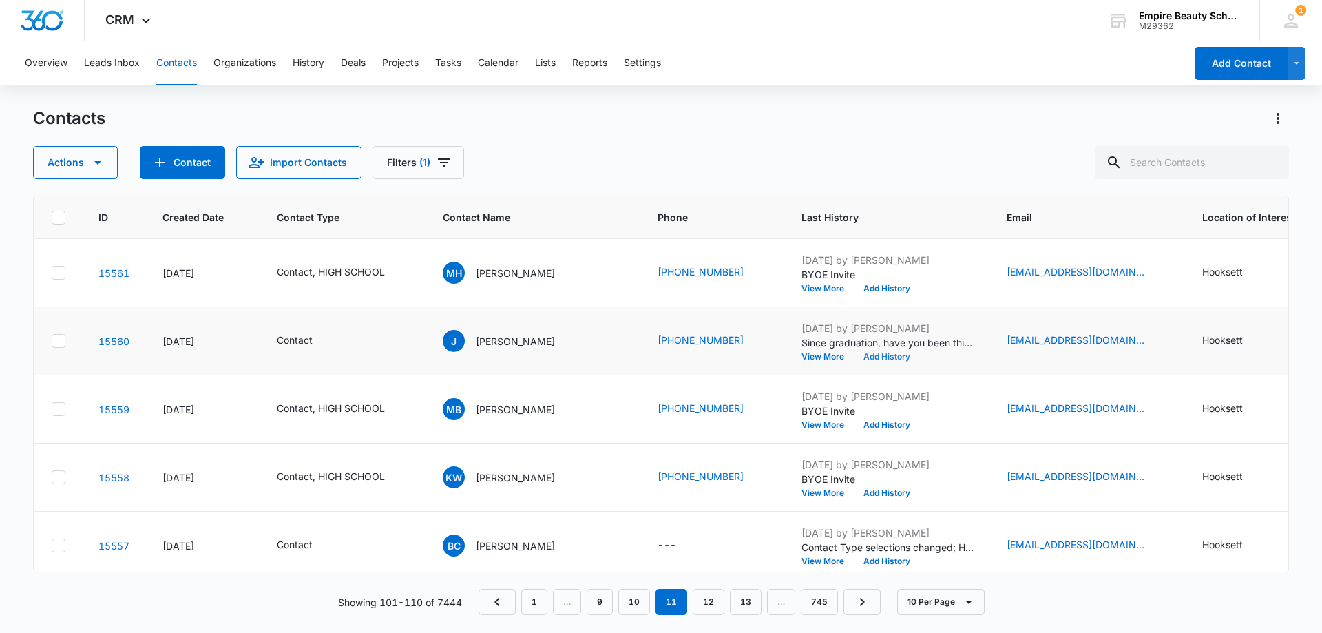
click at [876, 352] on button "Add History" at bounding box center [887, 356] width 66 height 8
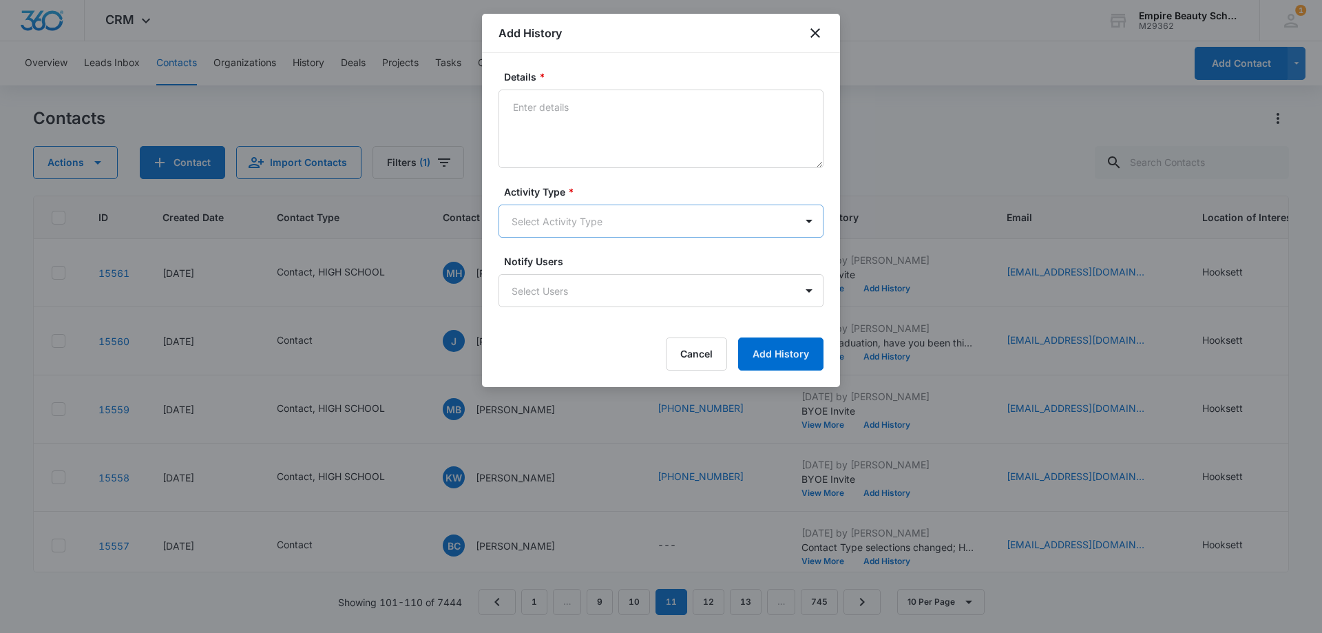
click at [560, 207] on body "CRM Apps Forms CRM Email Shop Payments POS Files Brand Settings Empire Beauty S…" at bounding box center [661, 316] width 1322 height 633
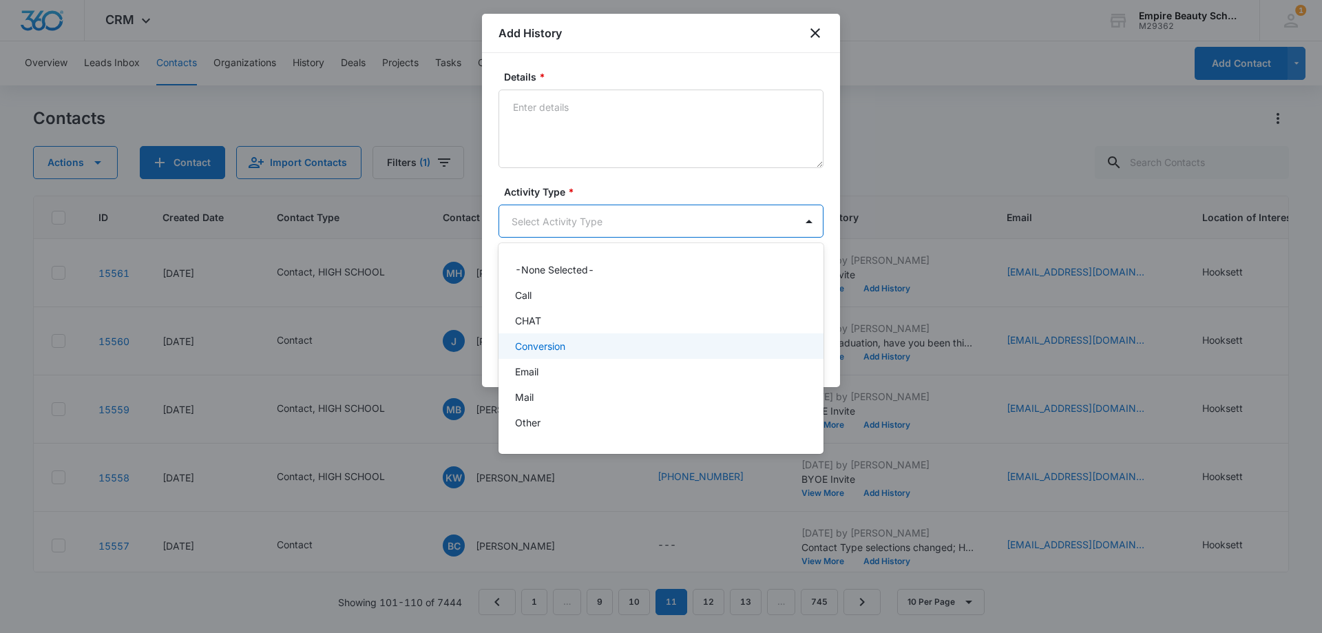
scroll to position [72, 0]
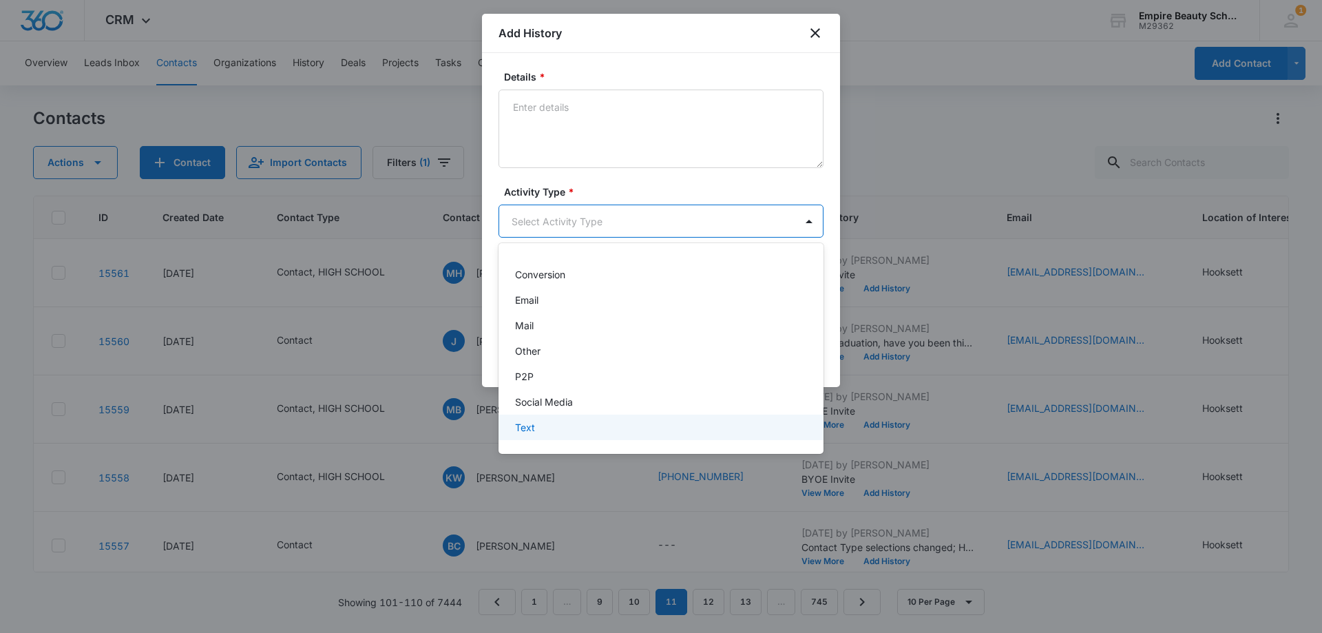
click at [553, 431] on div "Text" at bounding box center [659, 427] width 289 height 14
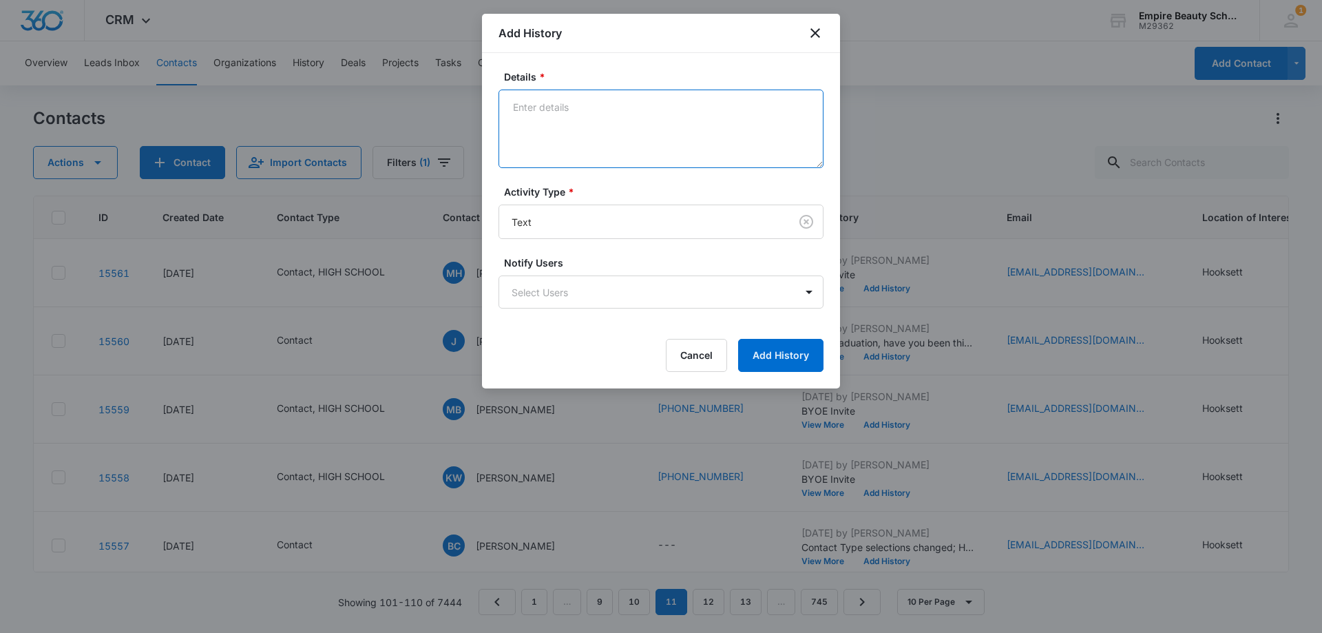
click at [593, 108] on textarea "Details *" at bounding box center [660, 128] width 325 height 78
paste textarea "Checking in still interested in learning more?"
type textarea "Checking in still interested in learning more?"
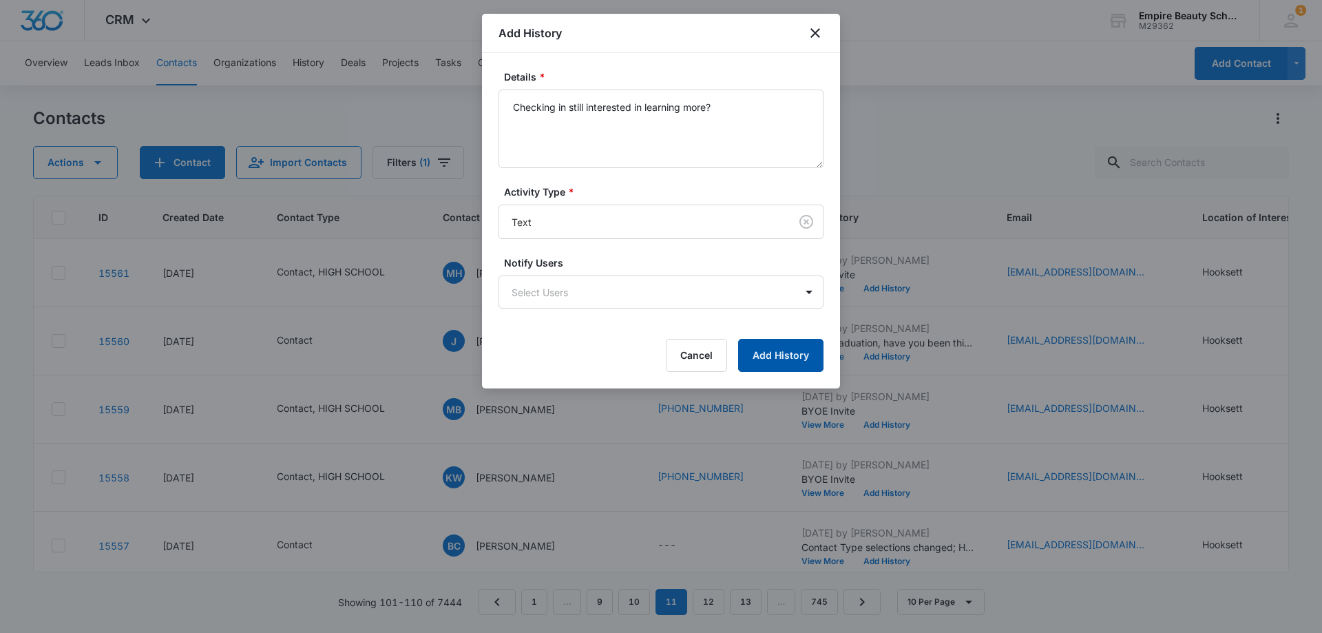
click at [788, 350] on button "Add History" at bounding box center [780, 355] width 85 height 33
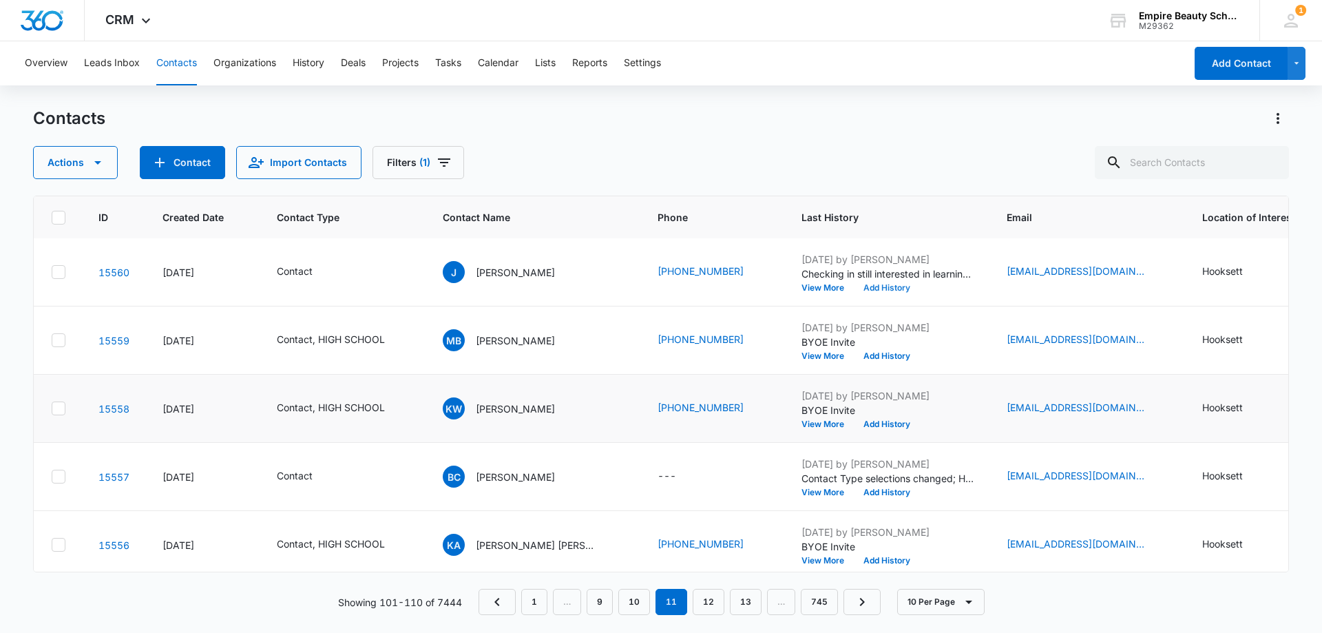
scroll to position [138, 5]
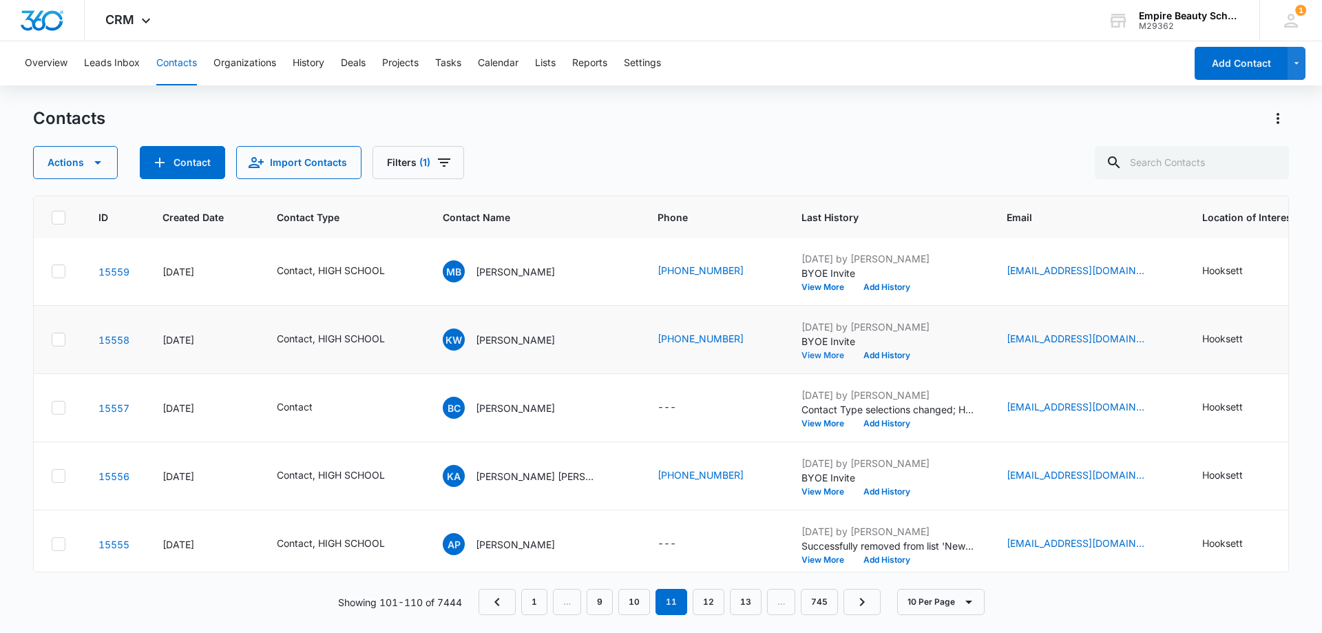
click at [816, 354] on button "View More" at bounding box center [827, 355] width 52 height 8
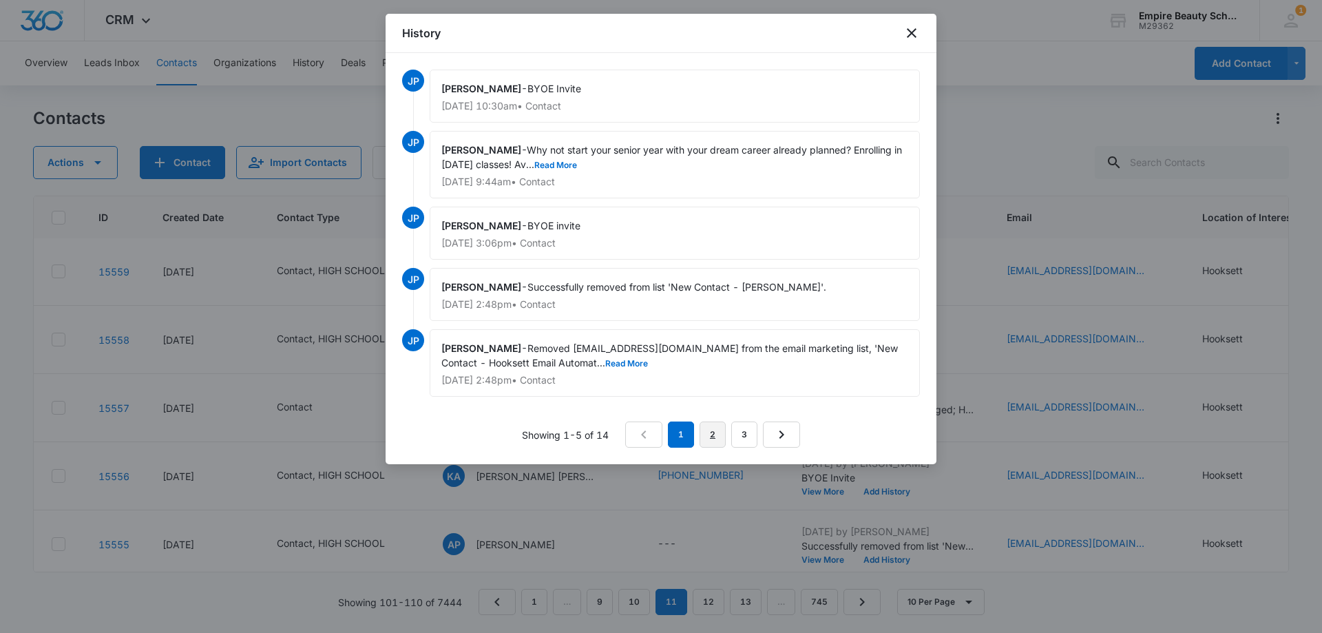
click at [717, 432] on link "2" at bounding box center [712, 434] width 26 height 26
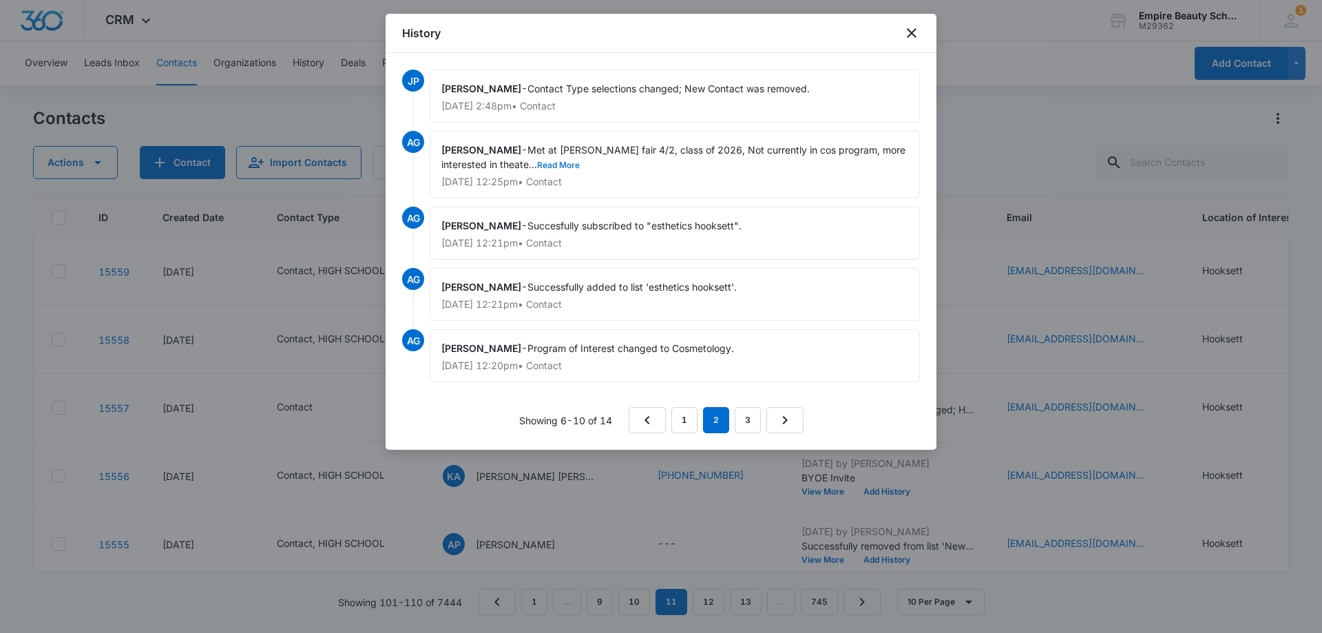
click at [558, 167] on button "Read More" at bounding box center [558, 165] width 43 height 8
click at [686, 422] on link "1" at bounding box center [684, 420] width 26 height 26
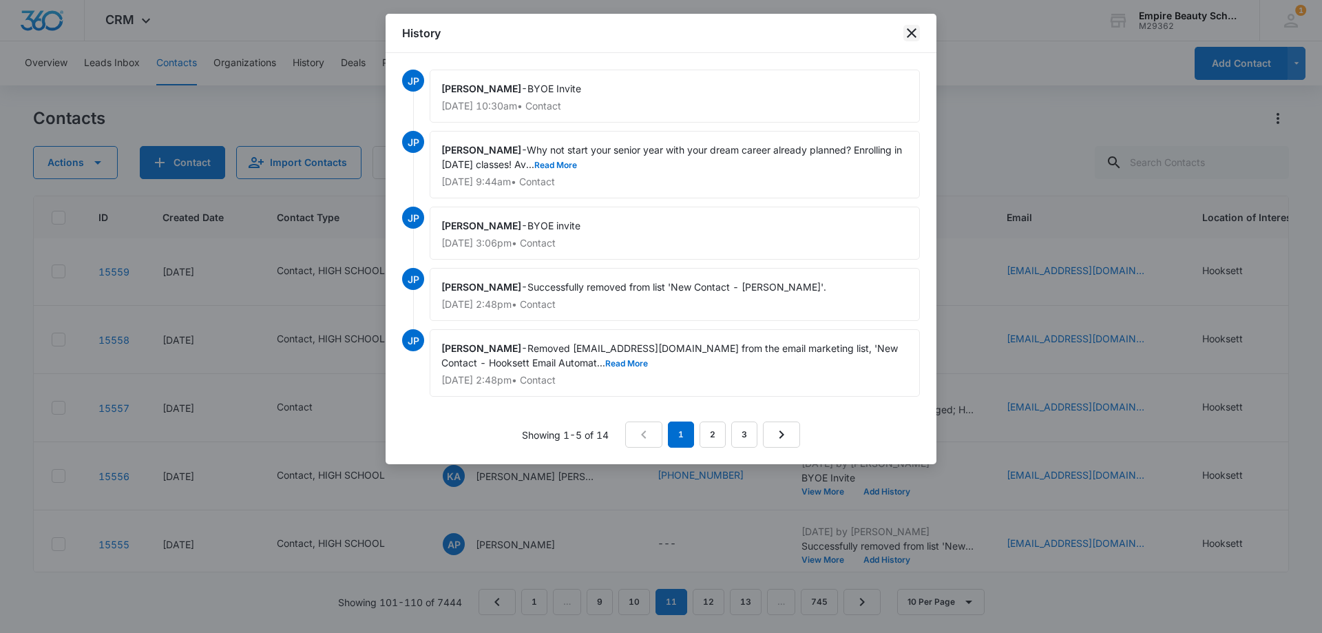
click at [911, 31] on icon "close" at bounding box center [911, 33] width 17 height 17
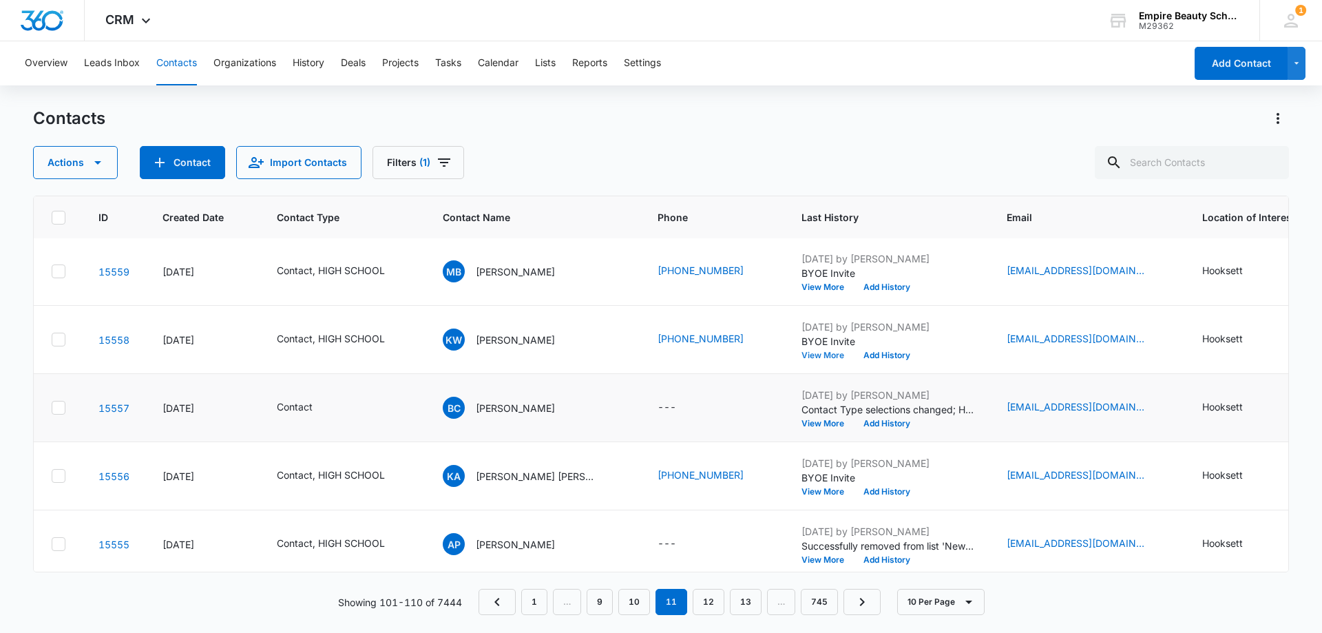
scroll to position [207, 5]
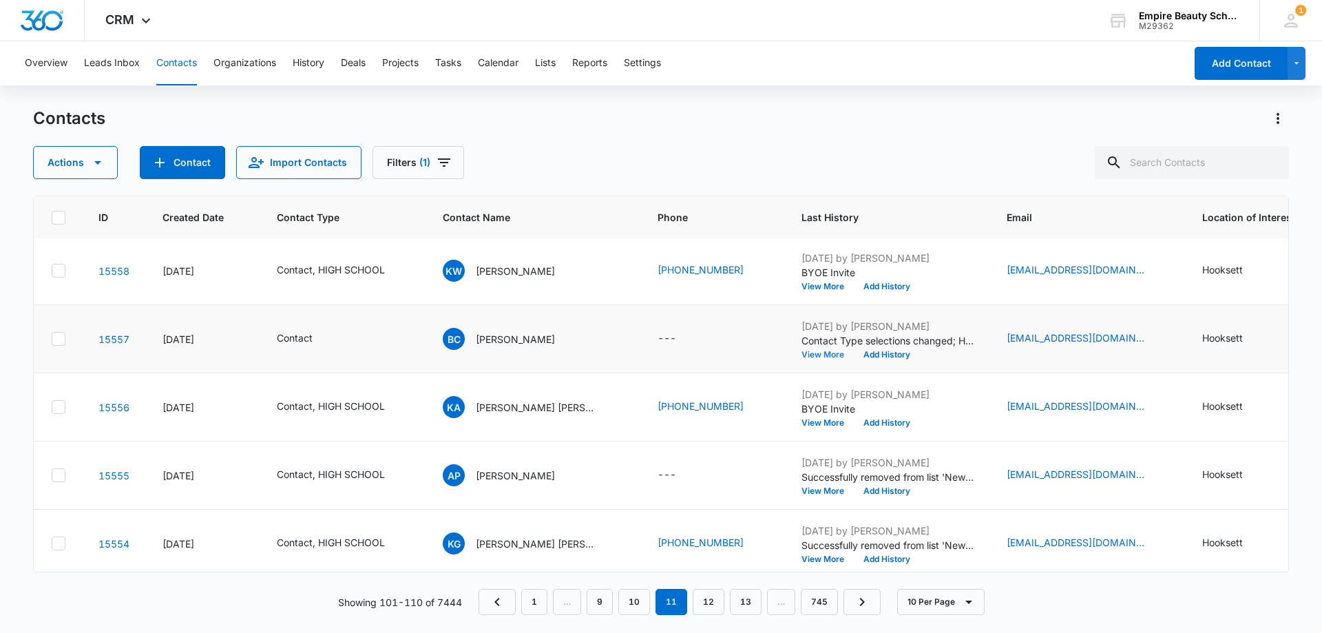
click at [804, 354] on button "View More" at bounding box center [827, 354] width 52 height 8
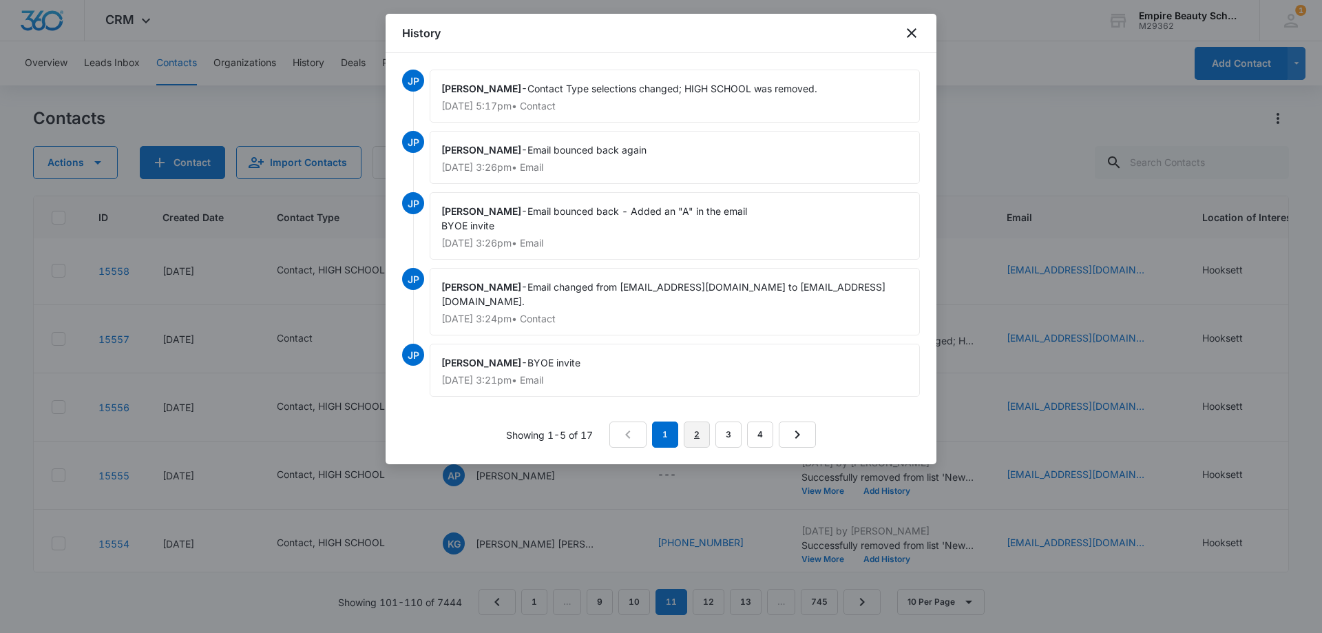
click at [703, 422] on link "2" at bounding box center [697, 434] width 26 height 26
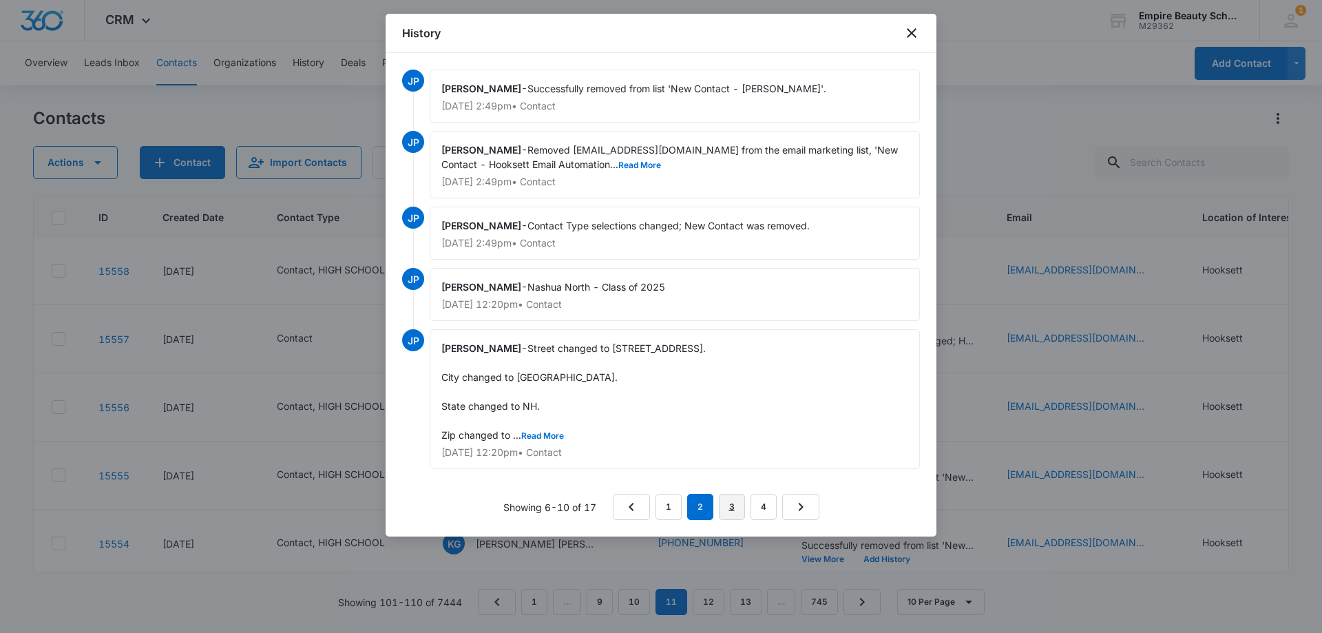
click at [732, 505] on link "3" at bounding box center [732, 507] width 26 height 26
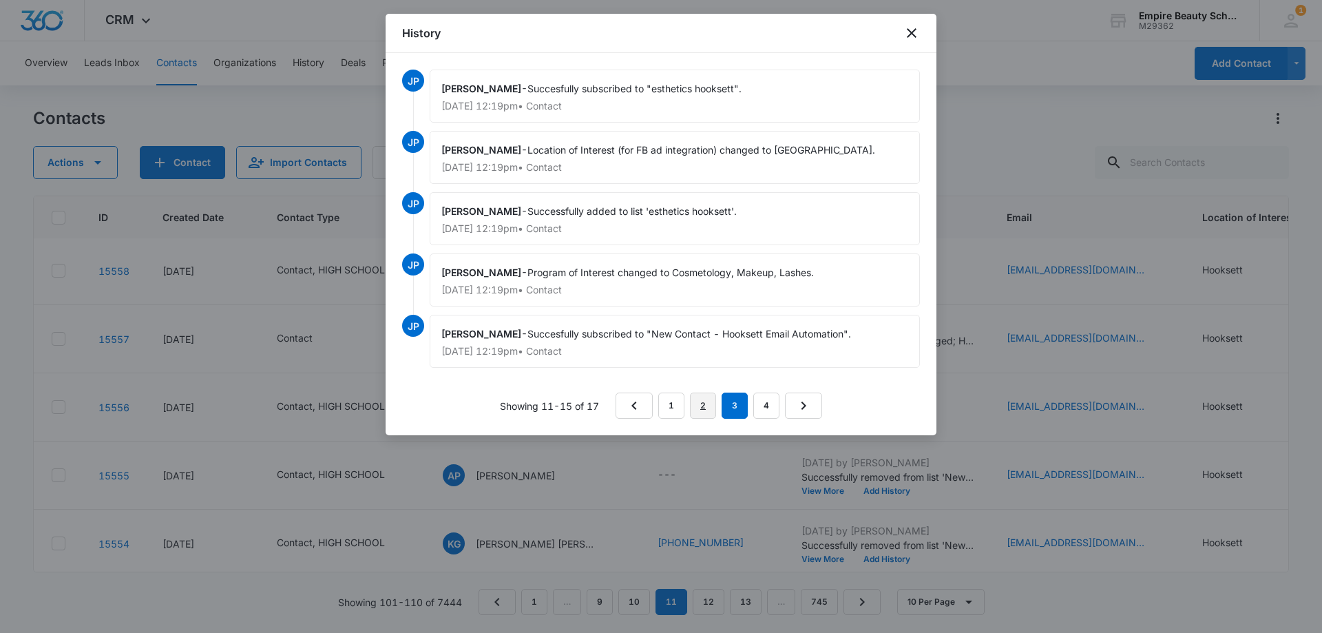
click at [702, 399] on link "2" at bounding box center [703, 405] width 26 height 26
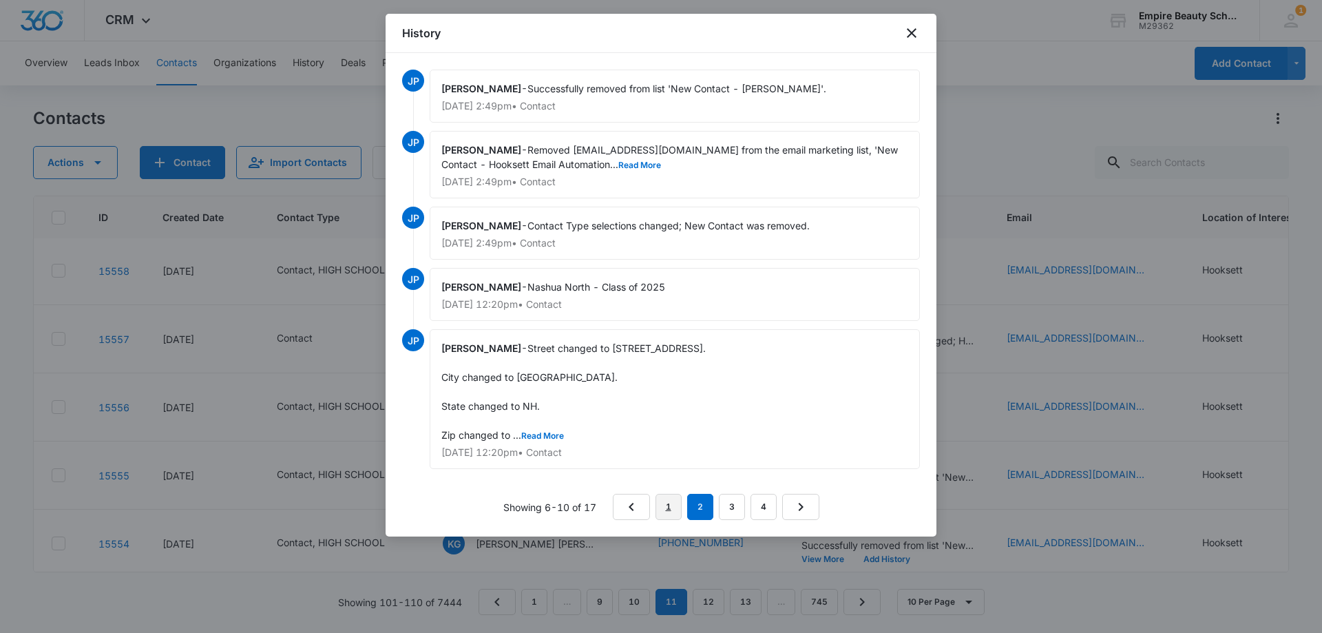
click at [675, 504] on link "1" at bounding box center [668, 507] width 26 height 26
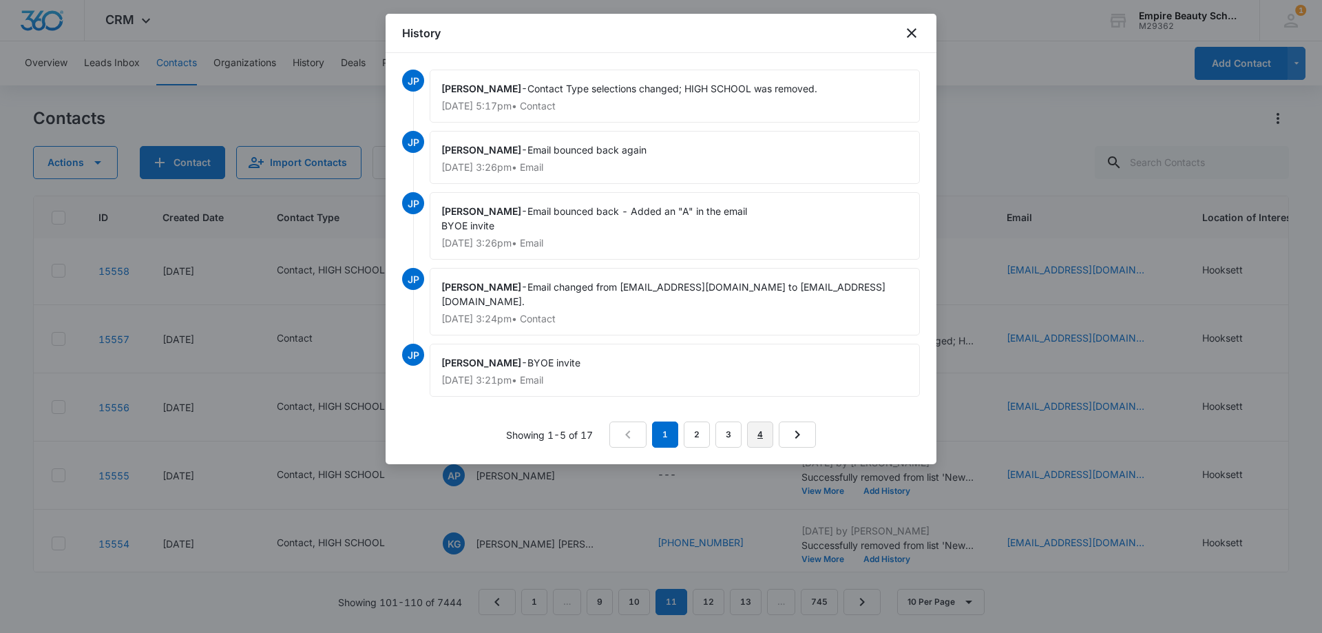
click at [750, 421] on link "4" at bounding box center [760, 434] width 26 height 26
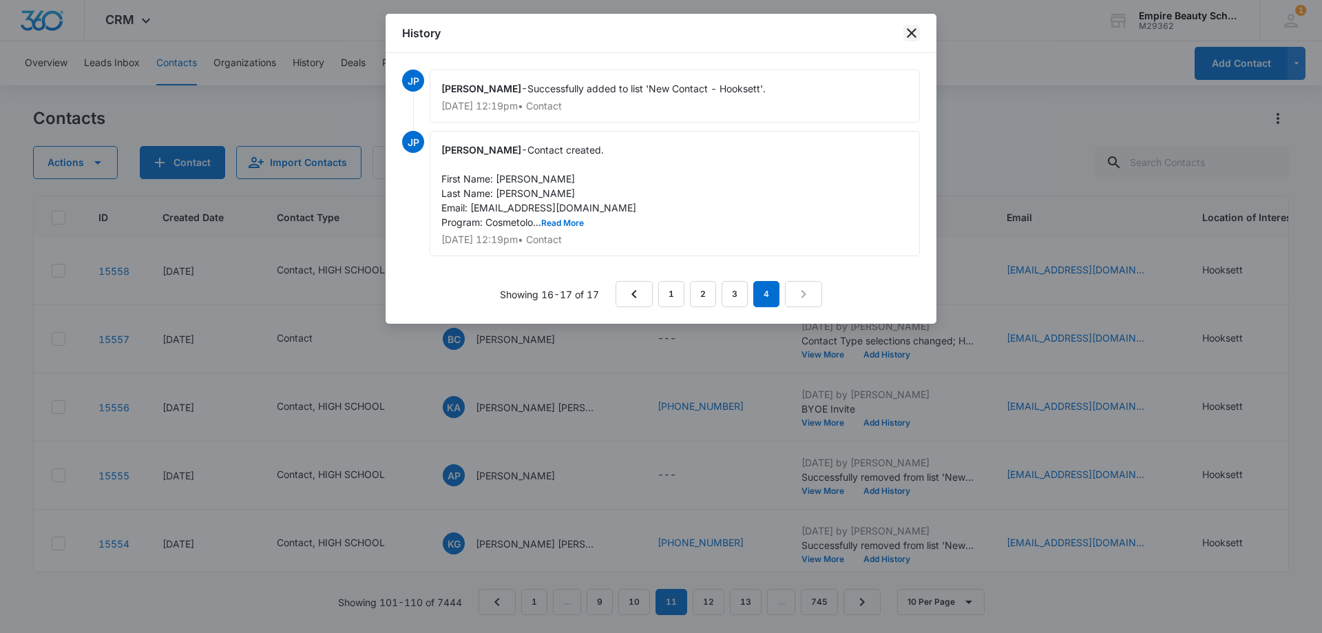
click at [913, 32] on icon "close" at bounding box center [912, 33] width 10 height 10
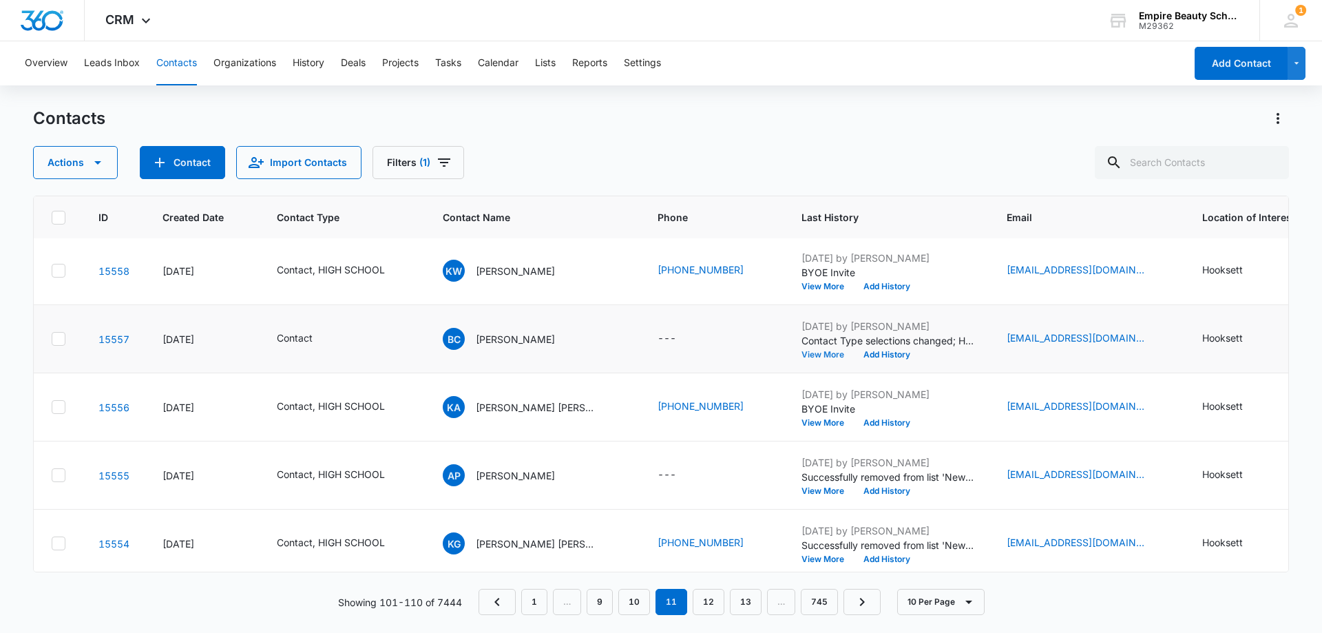
click at [826, 359] on button "View More" at bounding box center [827, 354] width 52 height 8
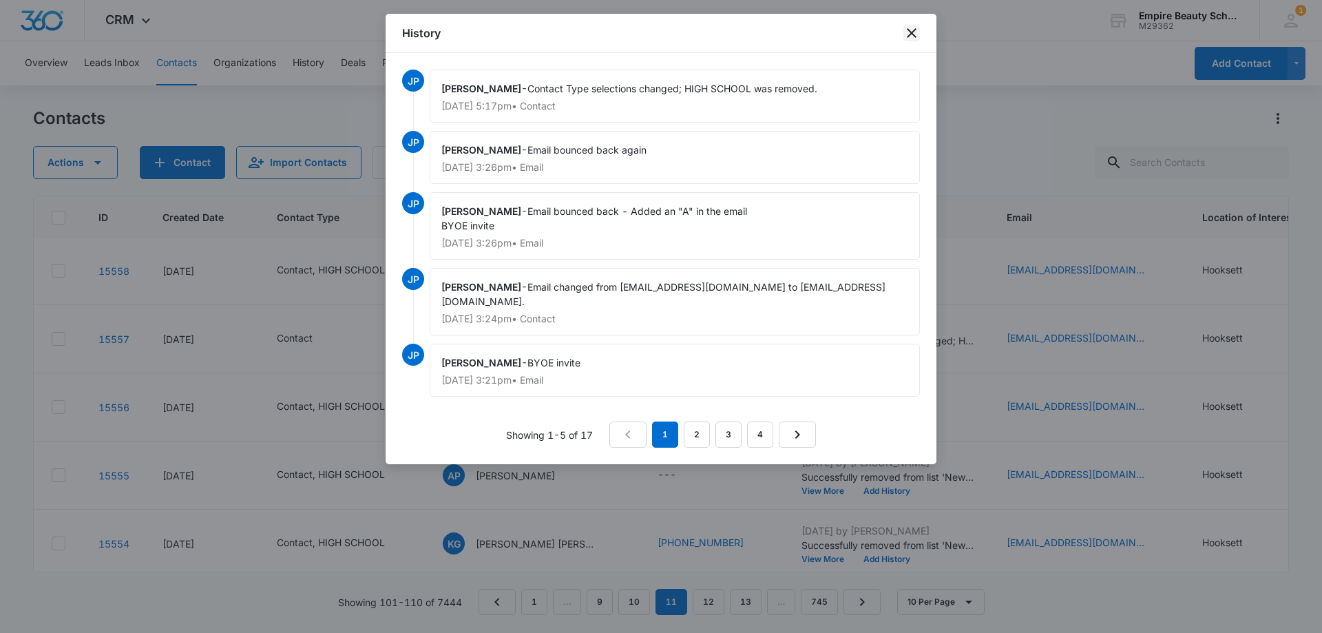
click at [911, 30] on icon "close" at bounding box center [911, 33] width 17 height 17
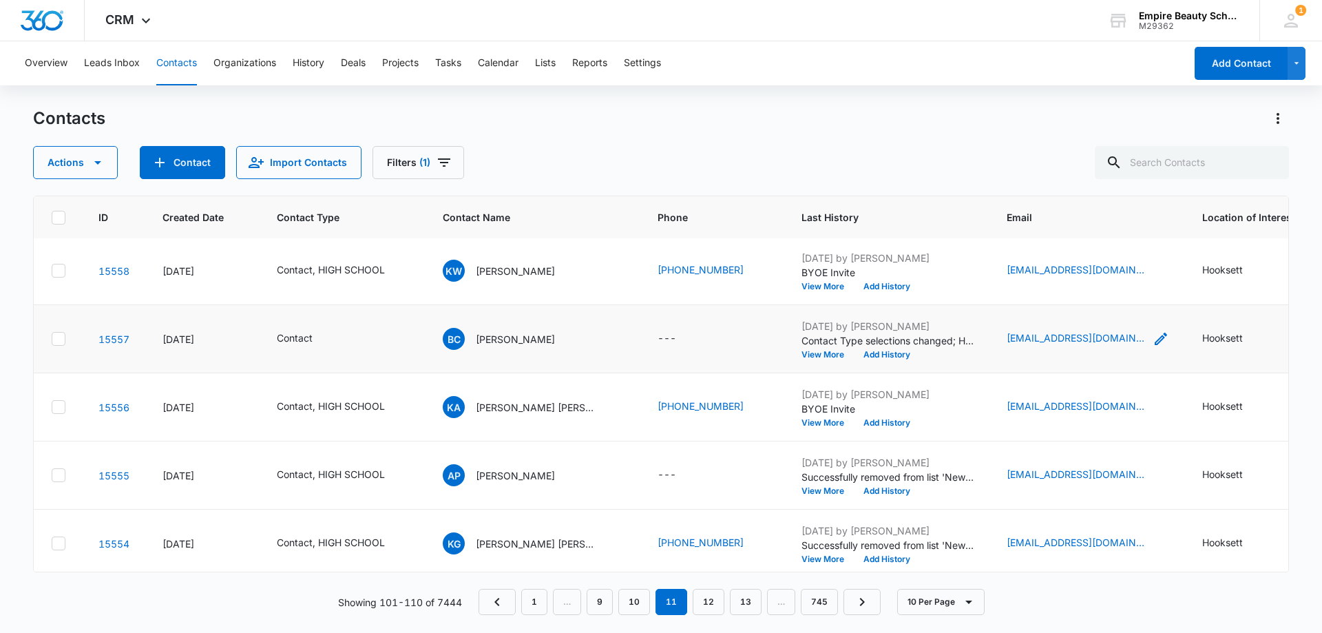
click at [1154, 338] on icon "Email - coreabianca@gmail.com - Select to Edit Field" at bounding box center [1160, 338] width 12 height 12
click at [866, 165] on div "Actions Contact Import Contacts Filters (1)" at bounding box center [661, 162] width 1256 height 33
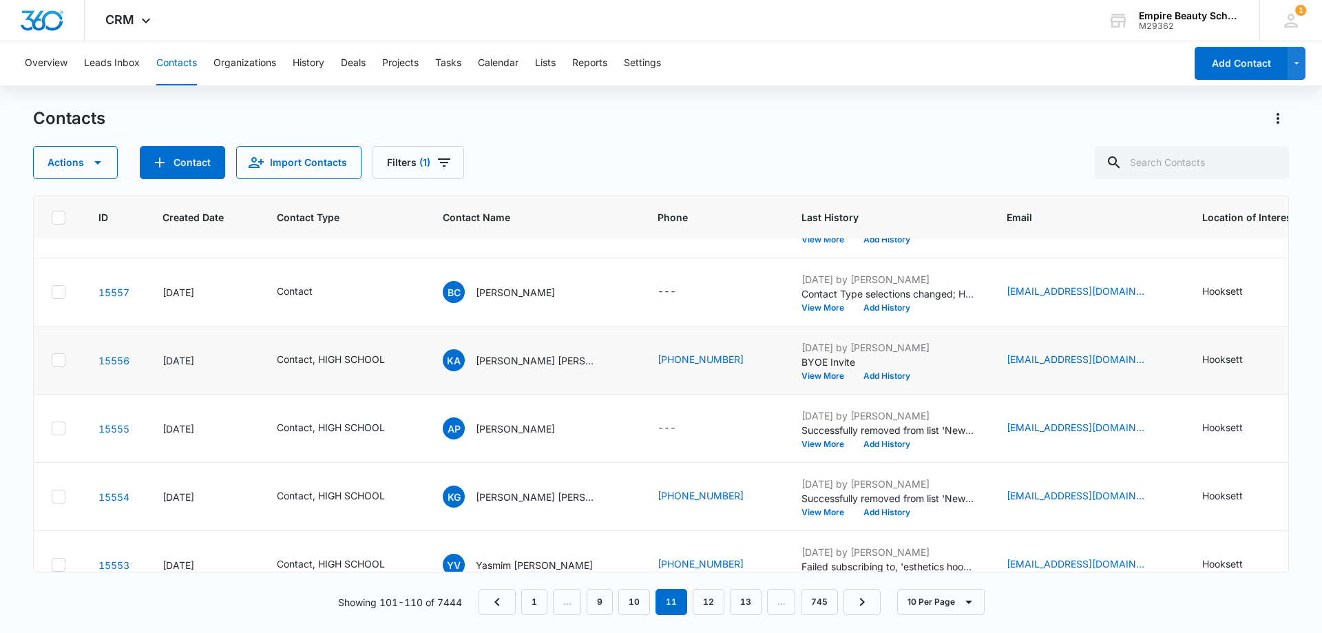
scroll to position [275, 5]
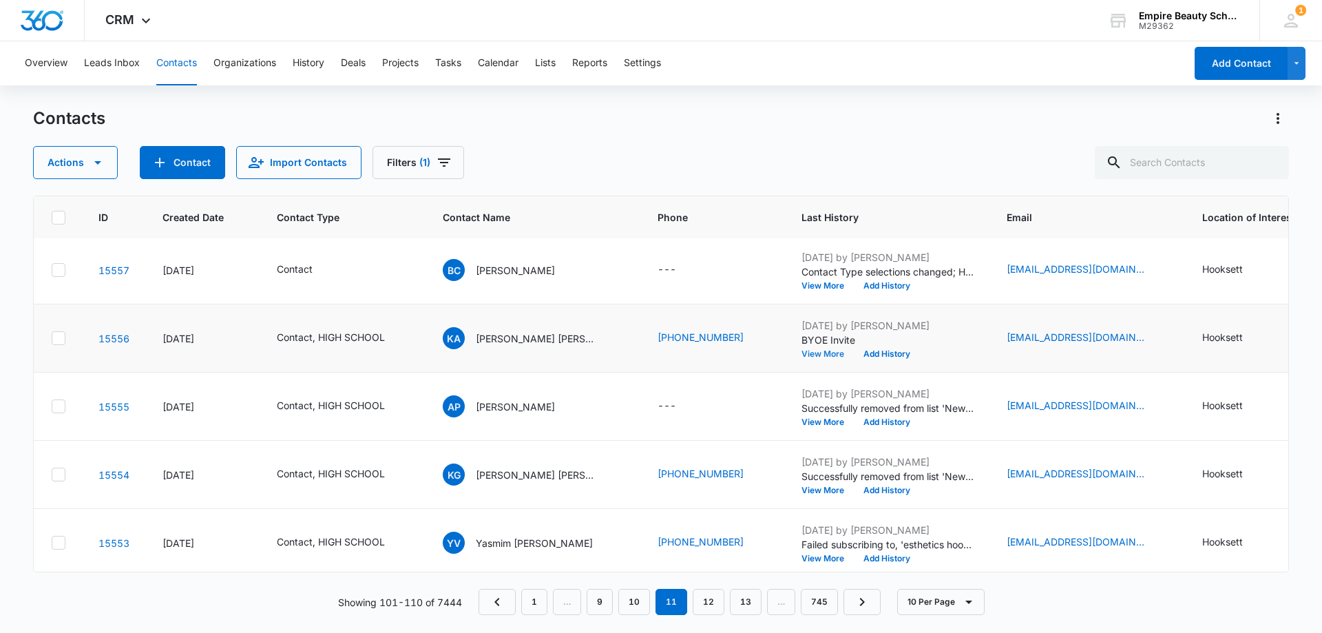
click at [832, 351] on button "View More" at bounding box center [827, 354] width 52 height 8
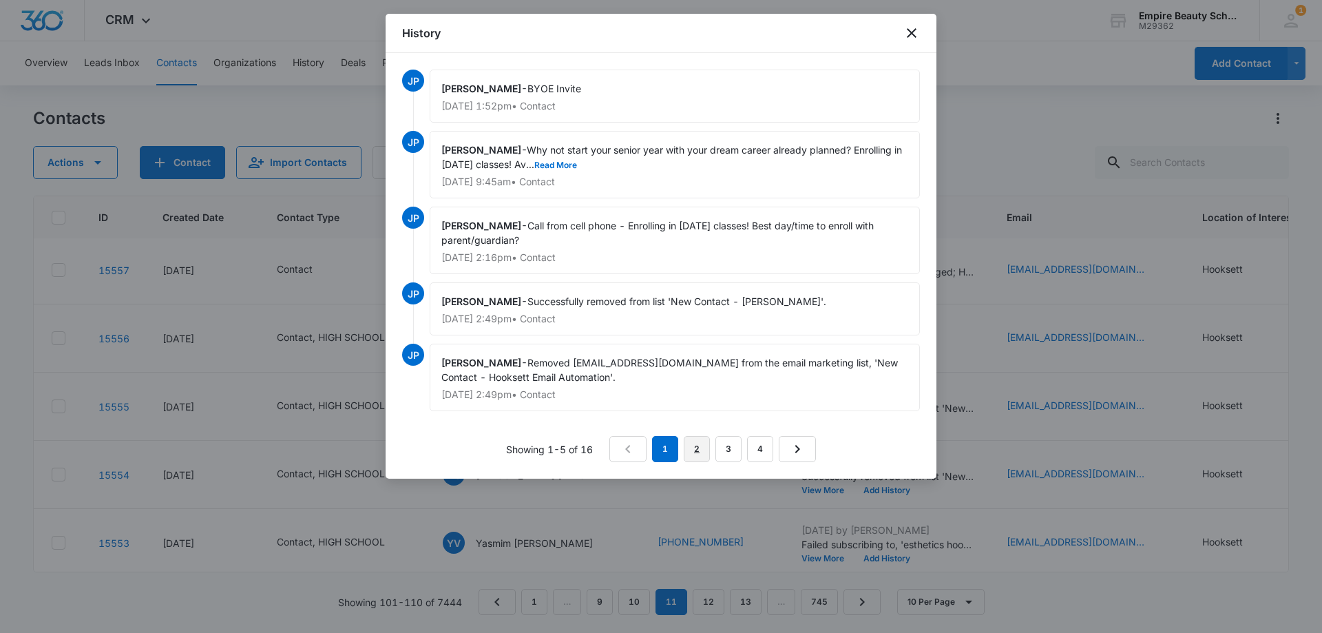
click at [699, 442] on link "2" at bounding box center [697, 449] width 26 height 26
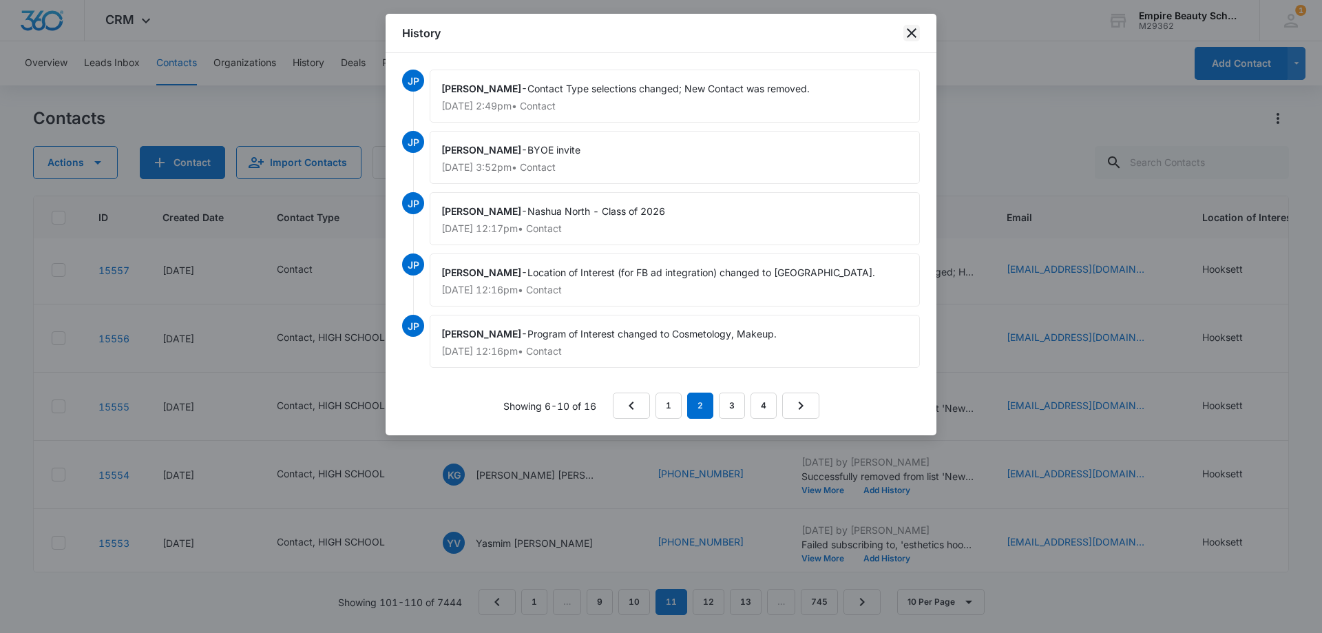
click at [915, 36] on icon "close" at bounding box center [912, 33] width 10 height 10
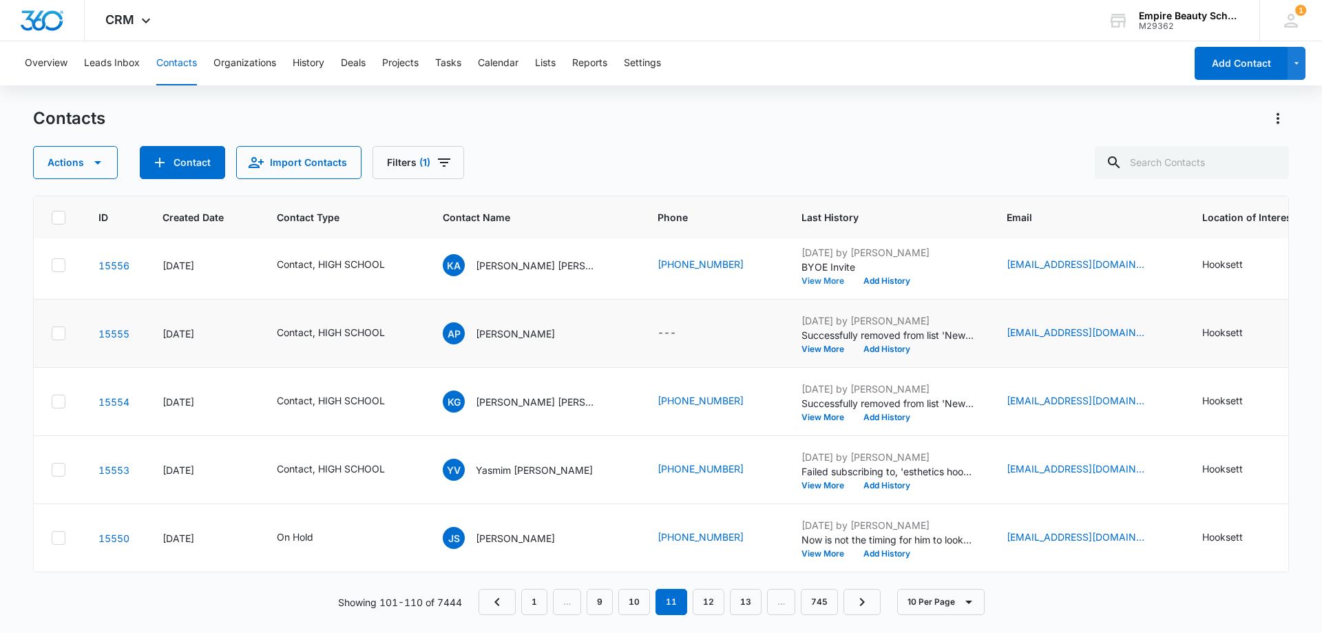
scroll to position [359, 5]
click at [807, 549] on button "View More" at bounding box center [827, 553] width 52 height 8
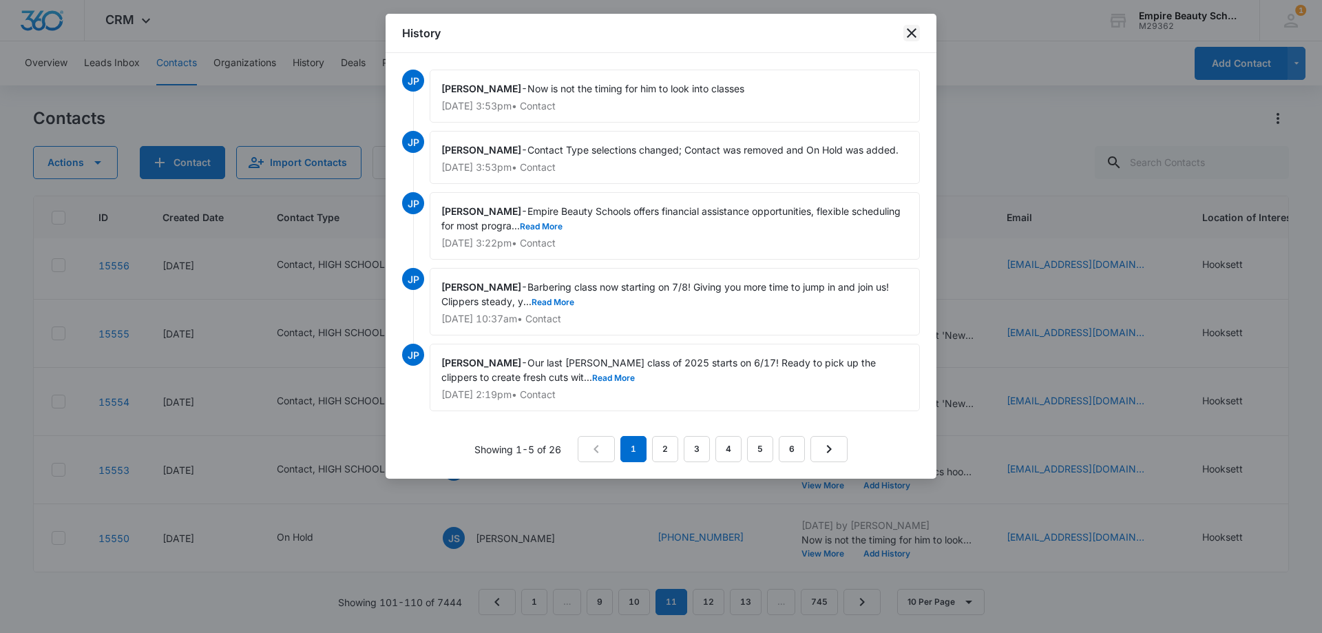
click at [914, 34] on icon "close" at bounding box center [911, 33] width 17 height 17
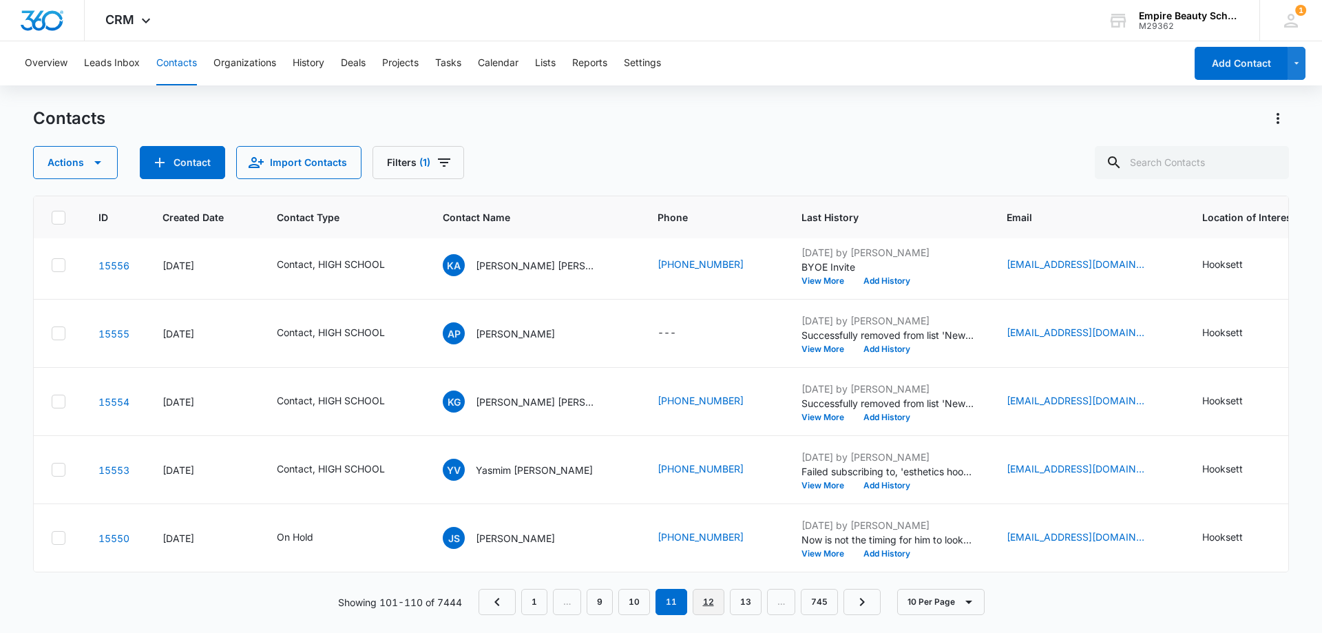
drag, startPoint x: 708, startPoint y: 606, endPoint x: 709, endPoint y: 582, distance: 24.8
click at [708, 606] on link "12" at bounding box center [708, 602] width 32 height 26
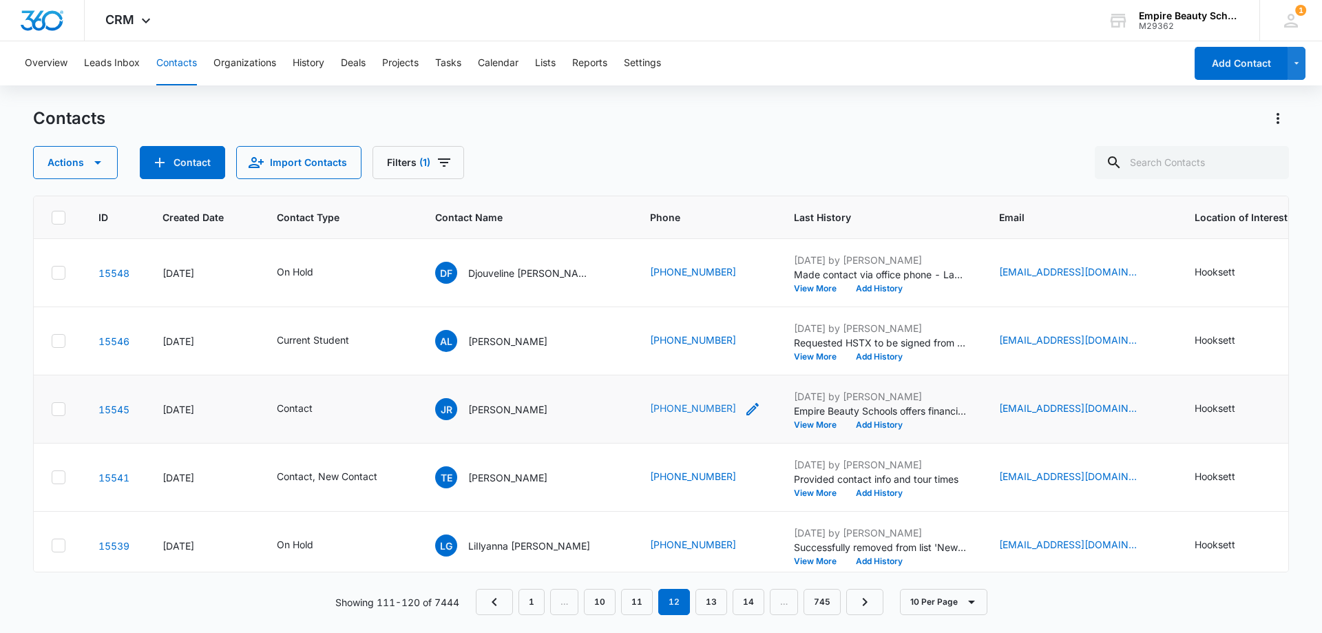
scroll to position [69, 5]
click at [794, 354] on button "View More" at bounding box center [820, 356] width 52 height 8
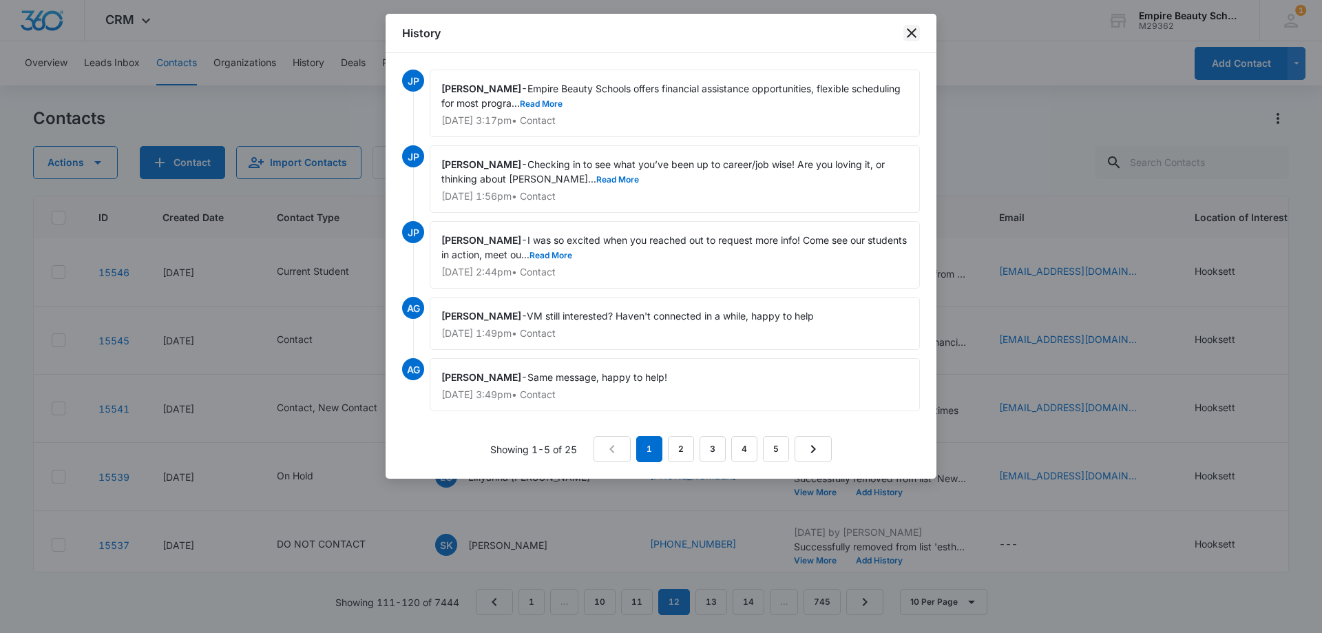
click at [913, 35] on icon "close" at bounding box center [912, 33] width 10 height 10
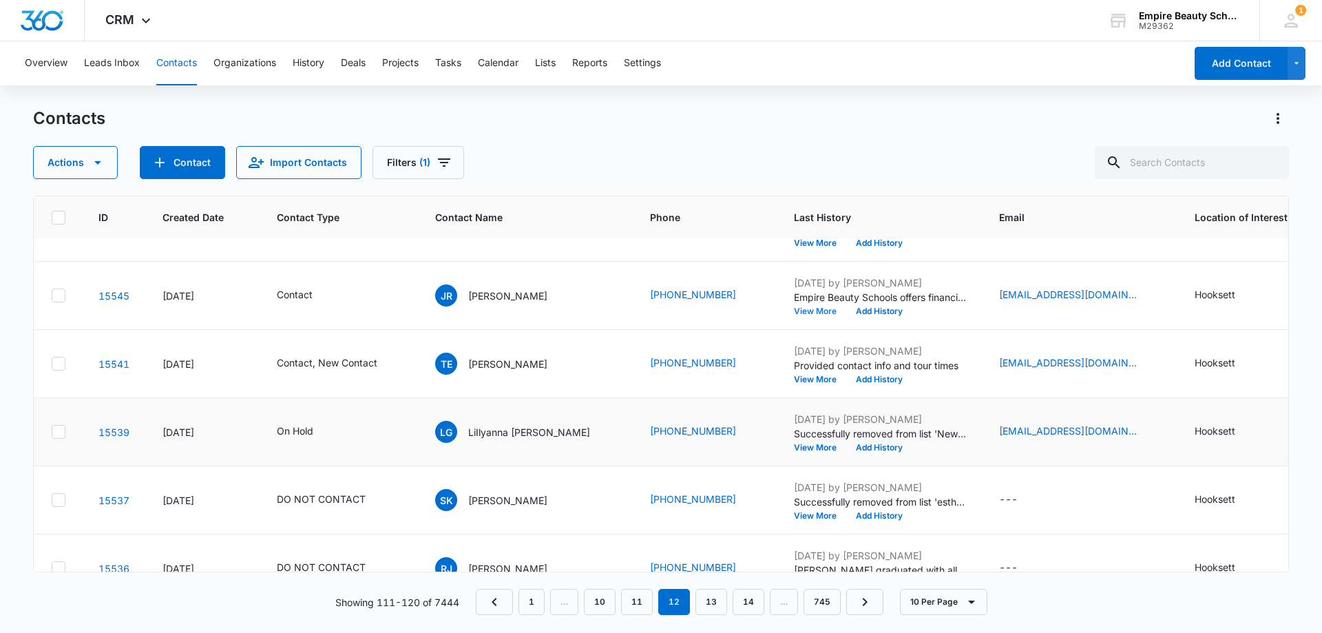
scroll to position [138, 5]
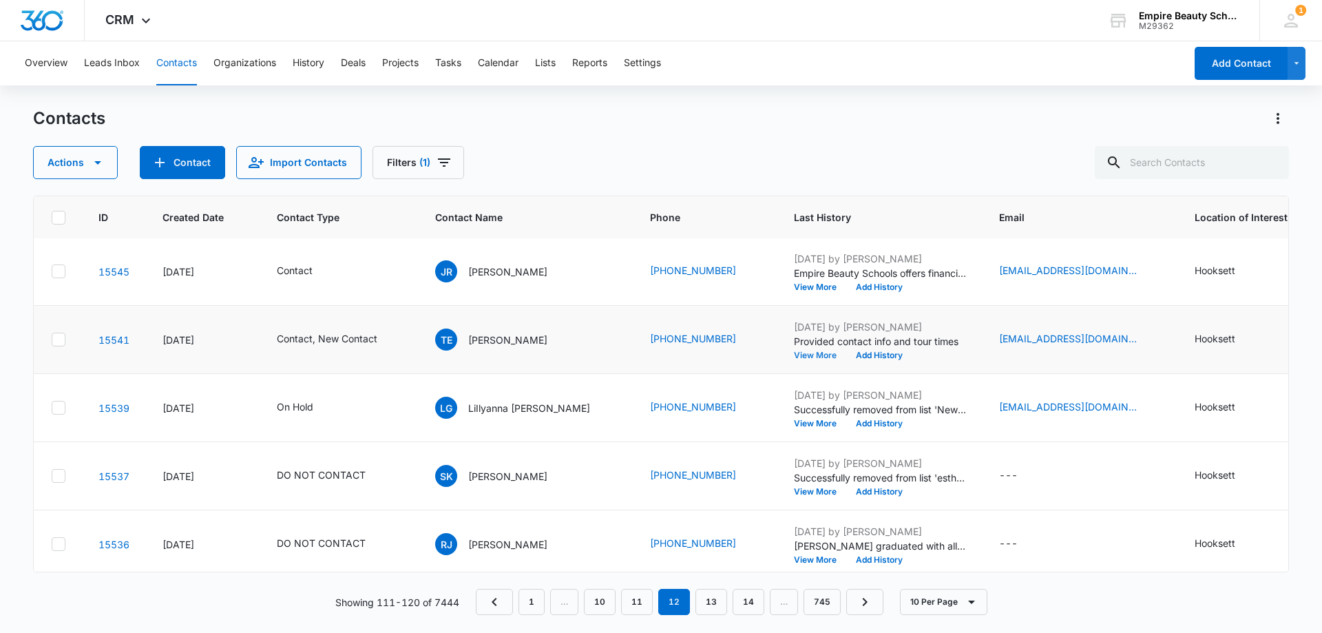
click at [794, 354] on button "View More" at bounding box center [820, 355] width 52 height 8
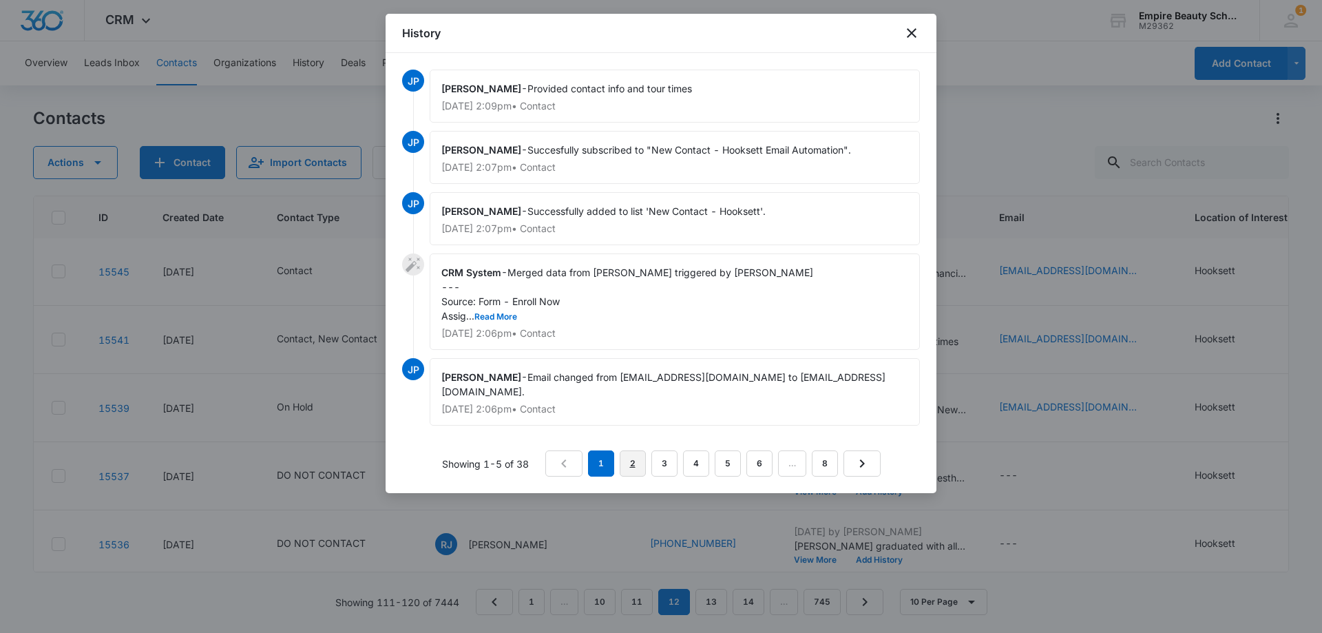
click at [632, 468] on link "2" at bounding box center [633, 463] width 26 height 26
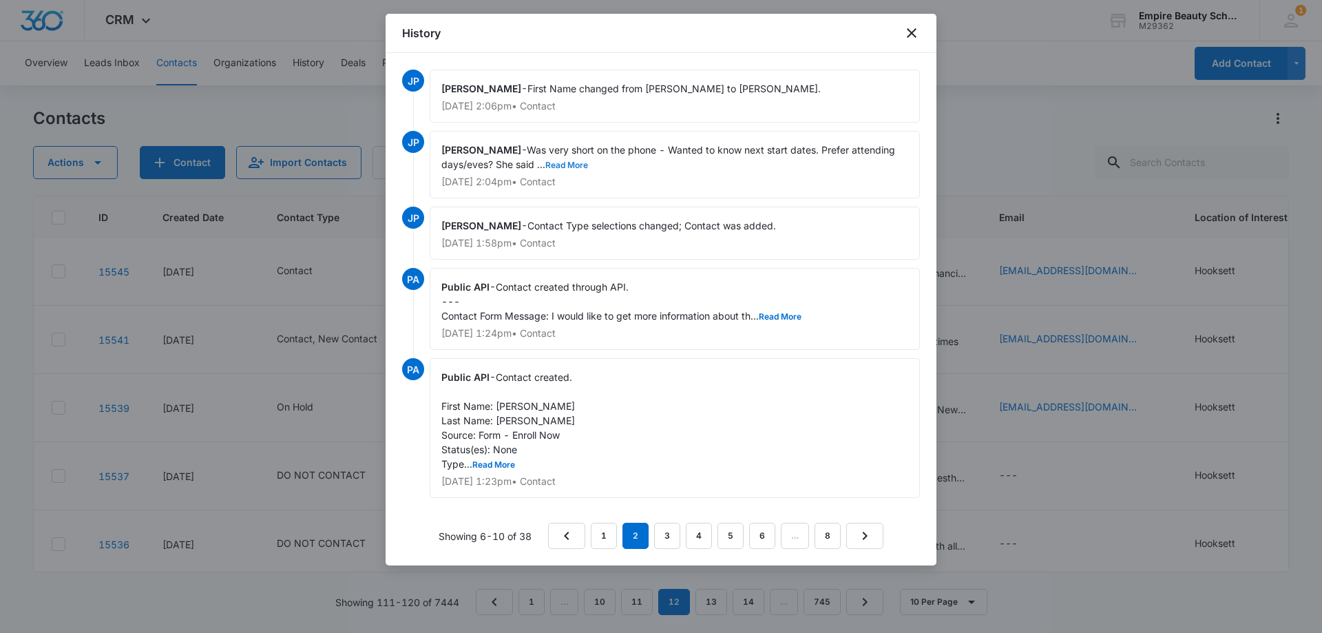
click at [578, 168] on button "Read More" at bounding box center [566, 165] width 43 height 8
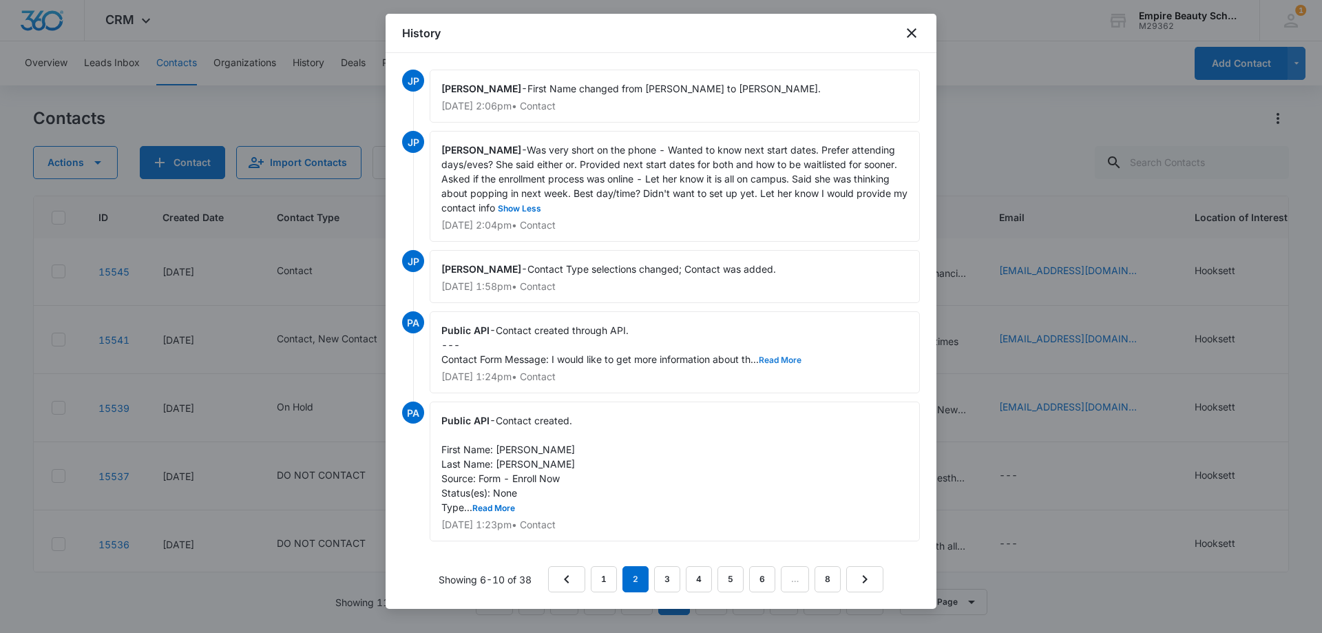
click at [781, 356] on button "Read More" at bounding box center [780, 360] width 43 height 8
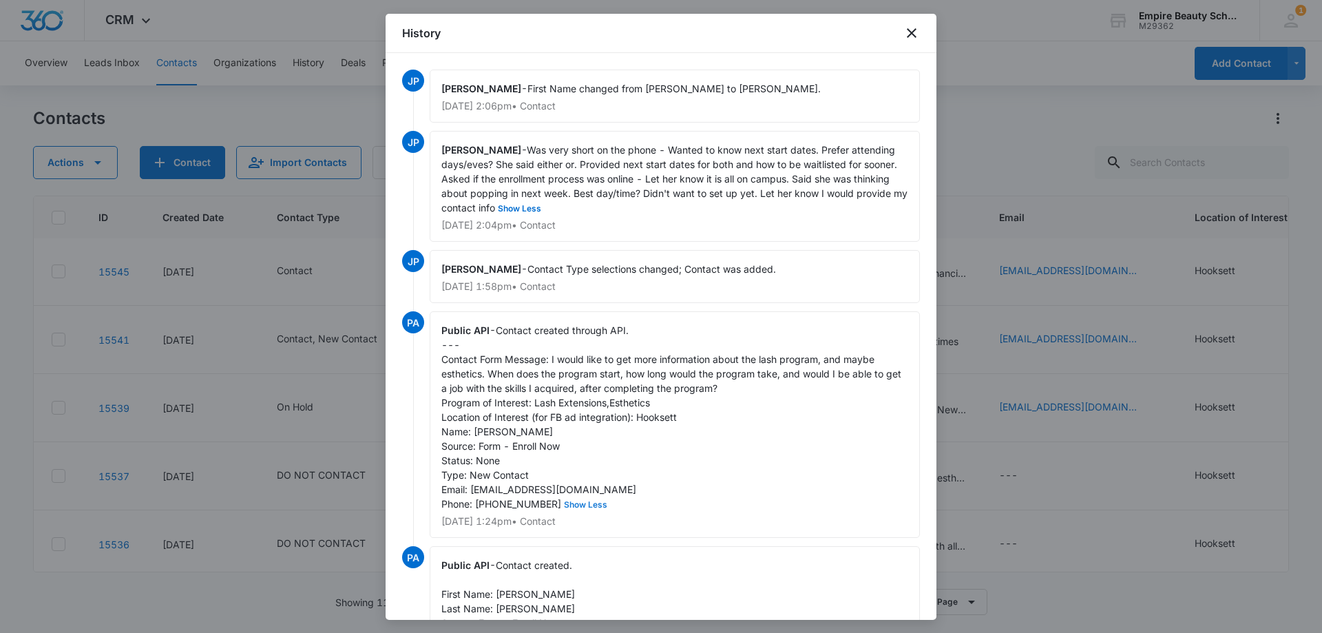
scroll to position [148, 0]
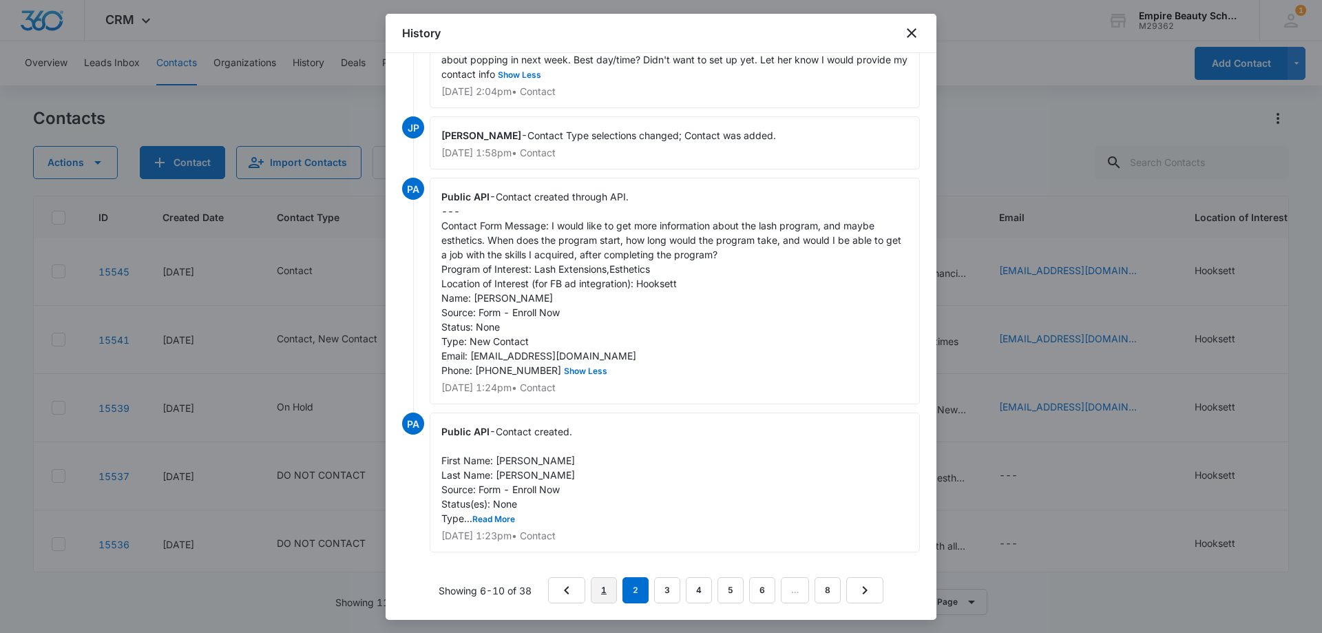
click at [602, 593] on link "1" at bounding box center [604, 590] width 26 height 26
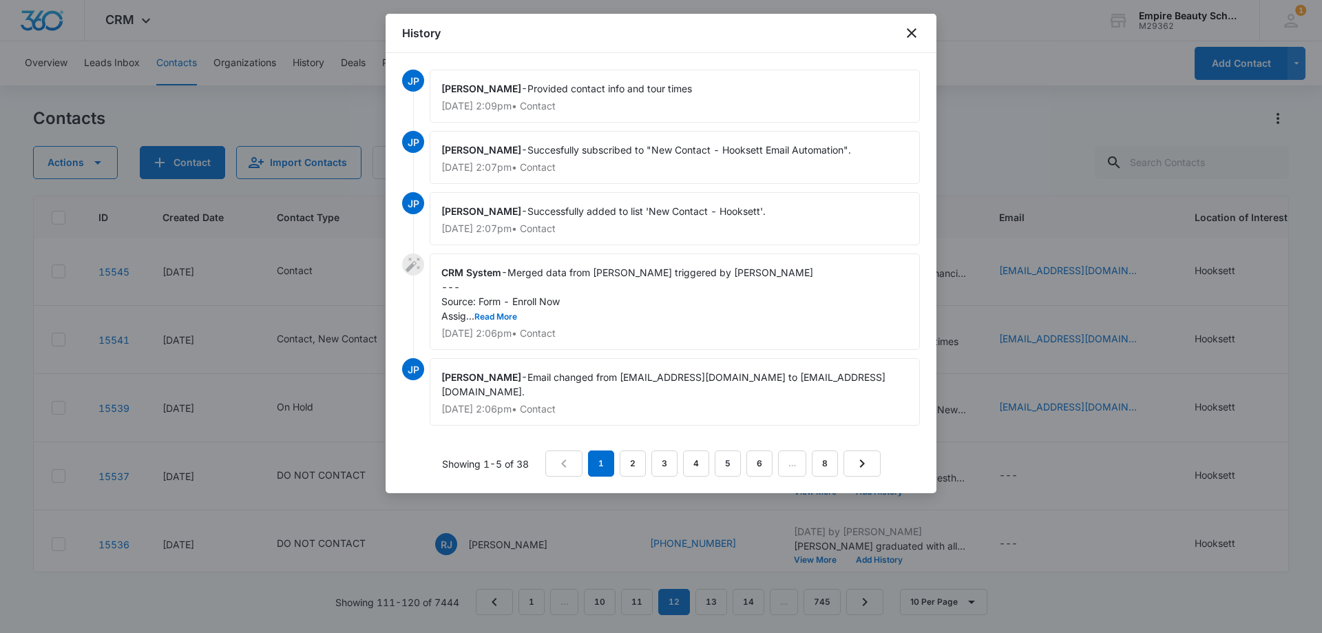
scroll to position [0, 0]
click at [907, 30] on icon "close" at bounding box center [911, 33] width 17 height 17
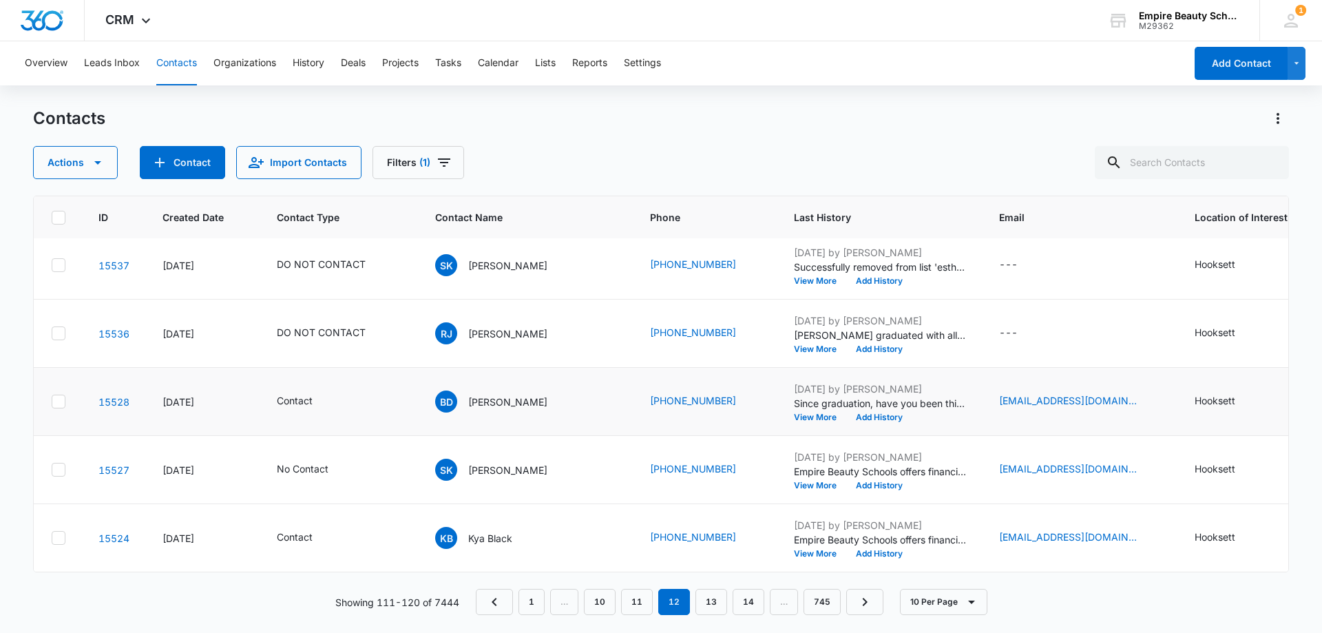
scroll to position [359, 5]
click at [794, 413] on button "View More" at bounding box center [820, 417] width 52 height 8
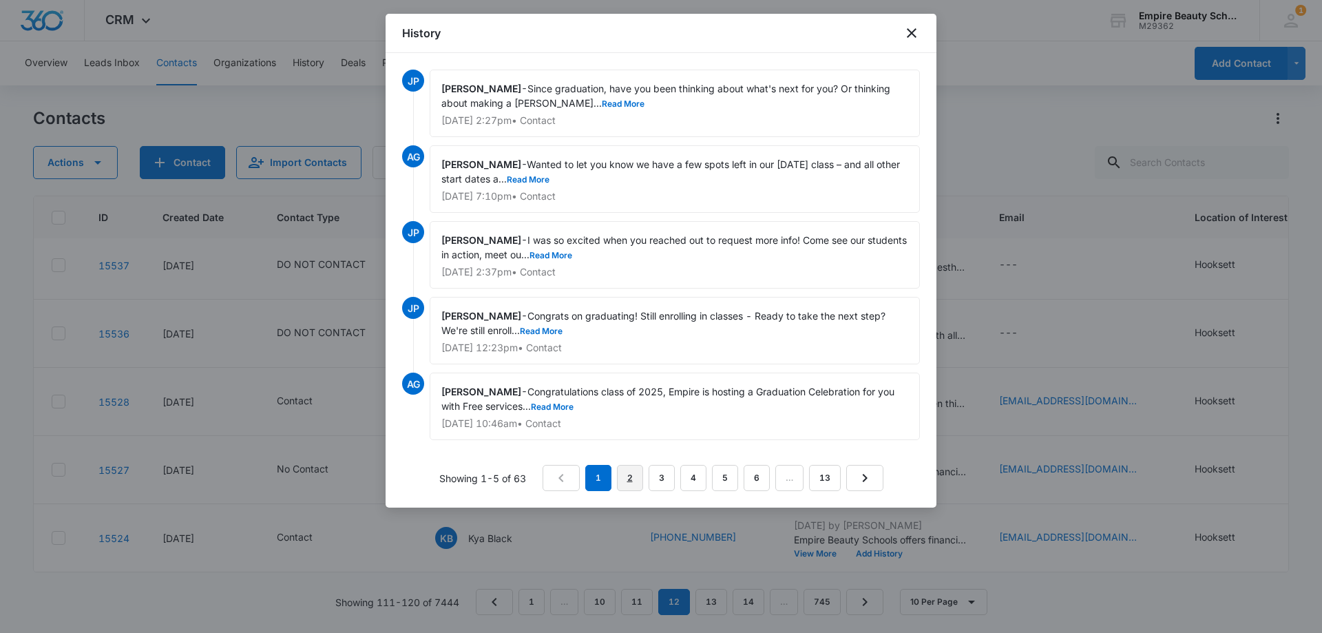
click at [630, 476] on link "2" at bounding box center [630, 478] width 26 height 26
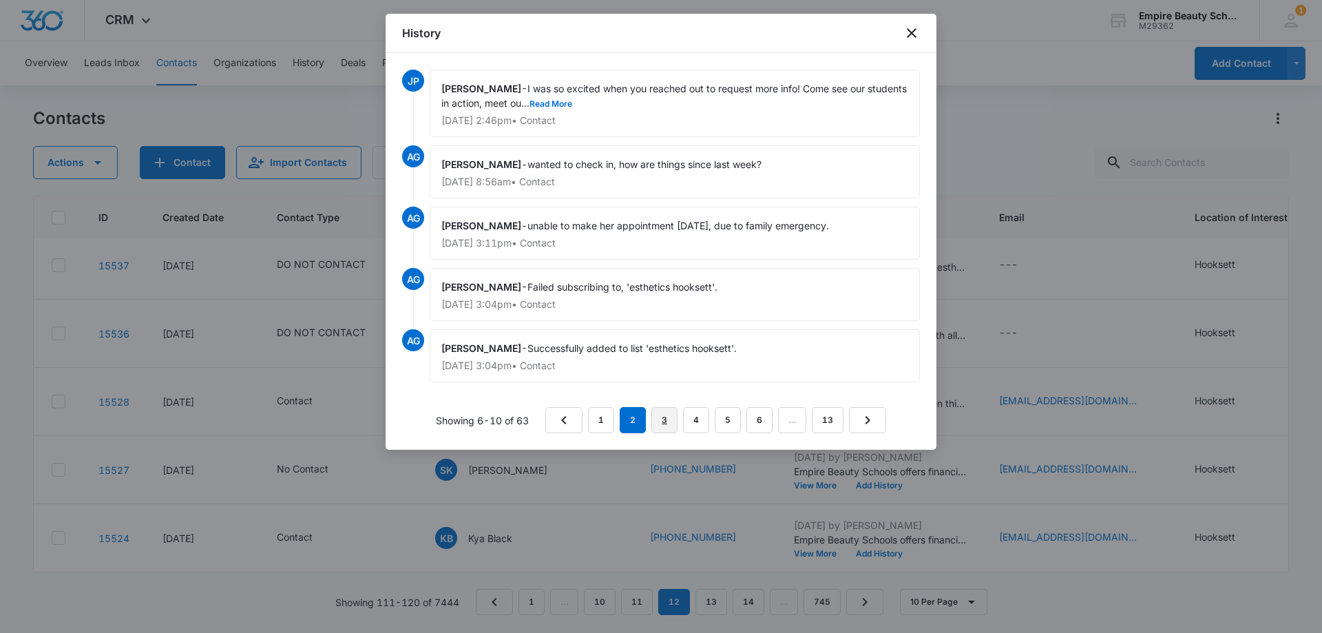
click at [673, 416] on link "3" at bounding box center [664, 420] width 26 height 26
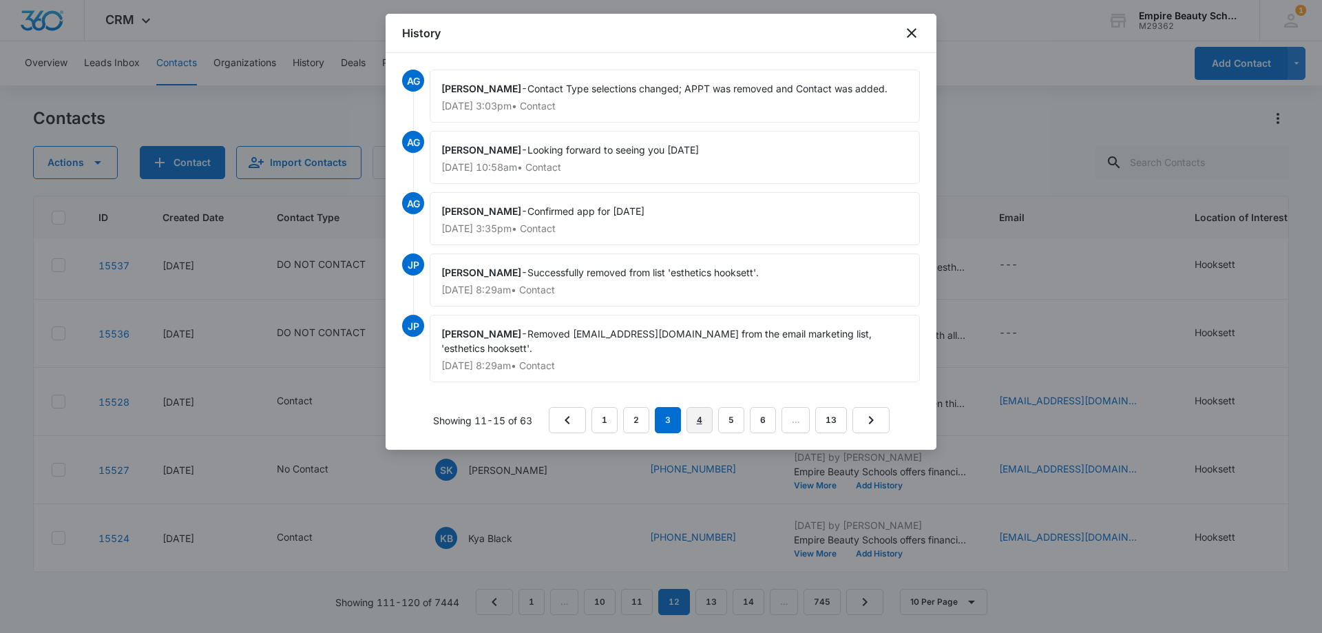
click at [697, 421] on link "4" at bounding box center [699, 420] width 26 height 26
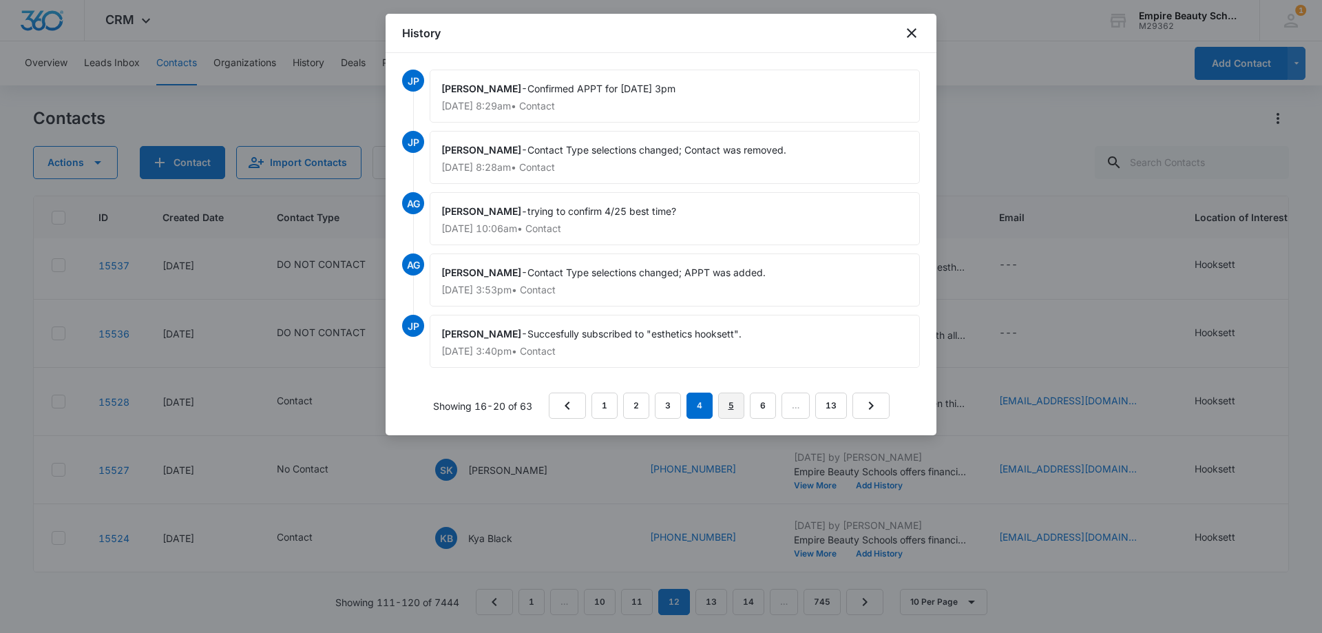
click at [728, 410] on link "5" at bounding box center [731, 405] width 26 height 26
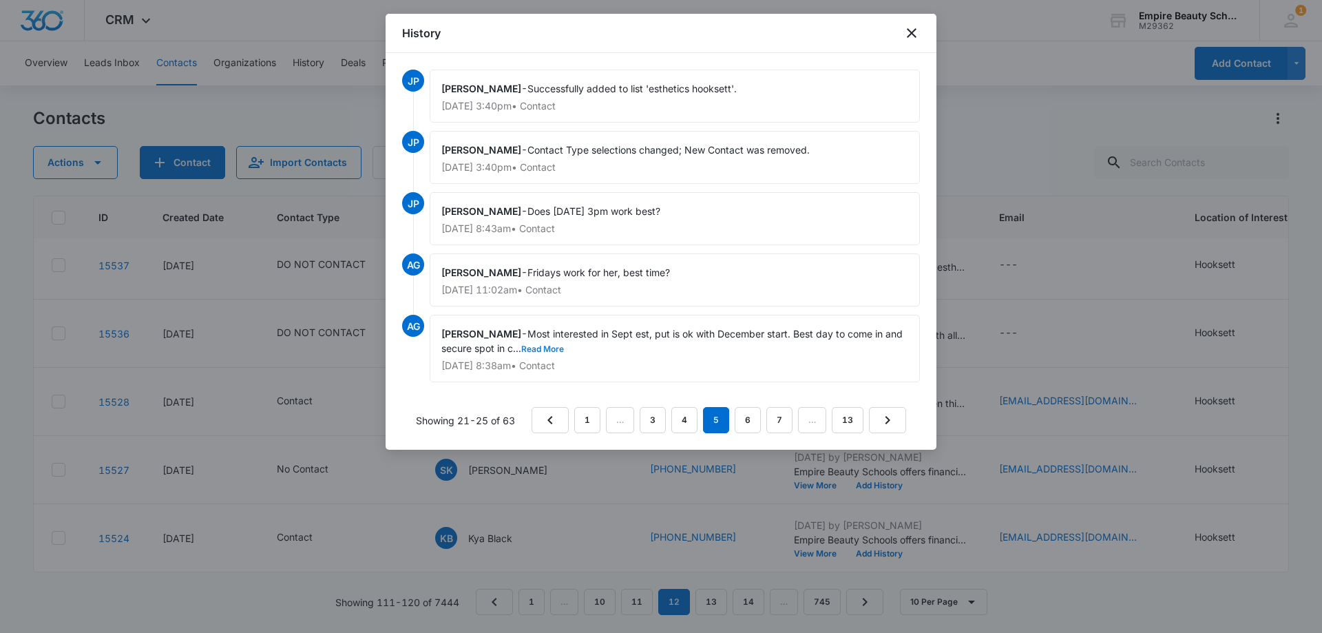
click at [542, 349] on button "Read More" at bounding box center [542, 349] width 43 height 8
click at [593, 421] on link "1" at bounding box center [587, 420] width 26 height 26
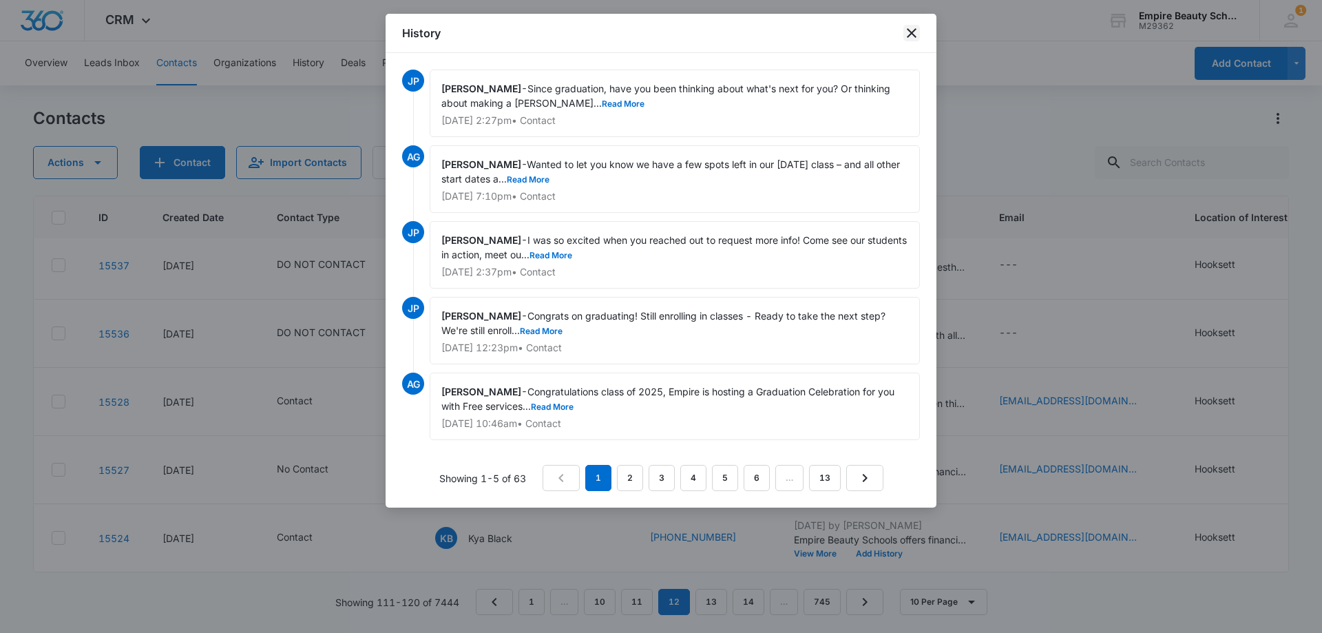
click at [917, 32] on icon "close" at bounding box center [911, 33] width 17 height 17
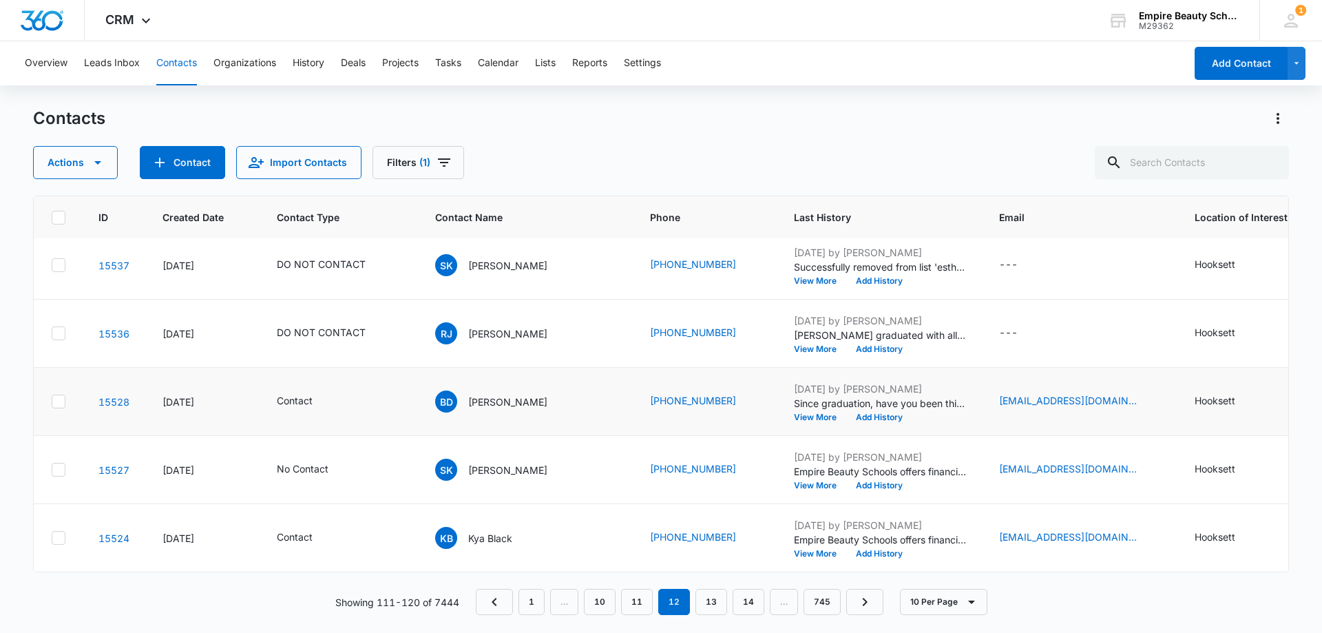
click at [838, 401] on div "[DATE] by [PERSON_NAME] Since graduation, have you been thinking about what's n…" at bounding box center [880, 401] width 172 height 40
click at [846, 413] on button "Add History" at bounding box center [879, 417] width 66 height 8
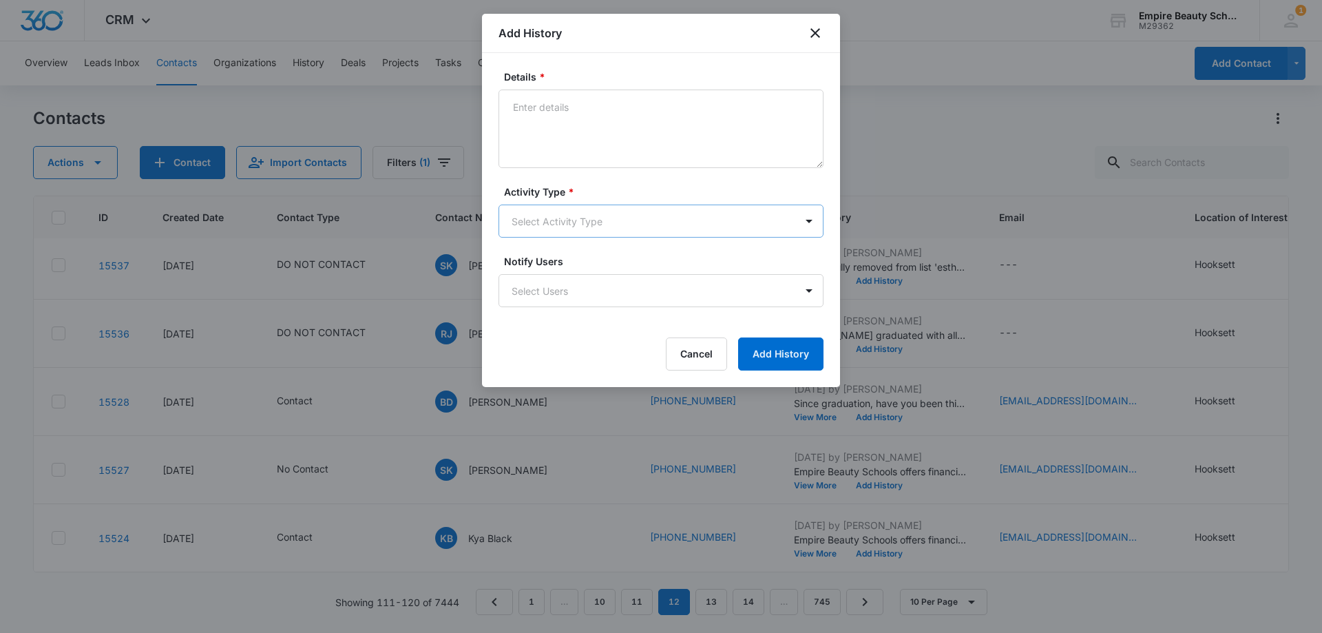
click at [537, 227] on body "CRM Apps Forms CRM Email Shop Payments POS Files Brand Settings Empire Beauty S…" at bounding box center [661, 316] width 1322 height 633
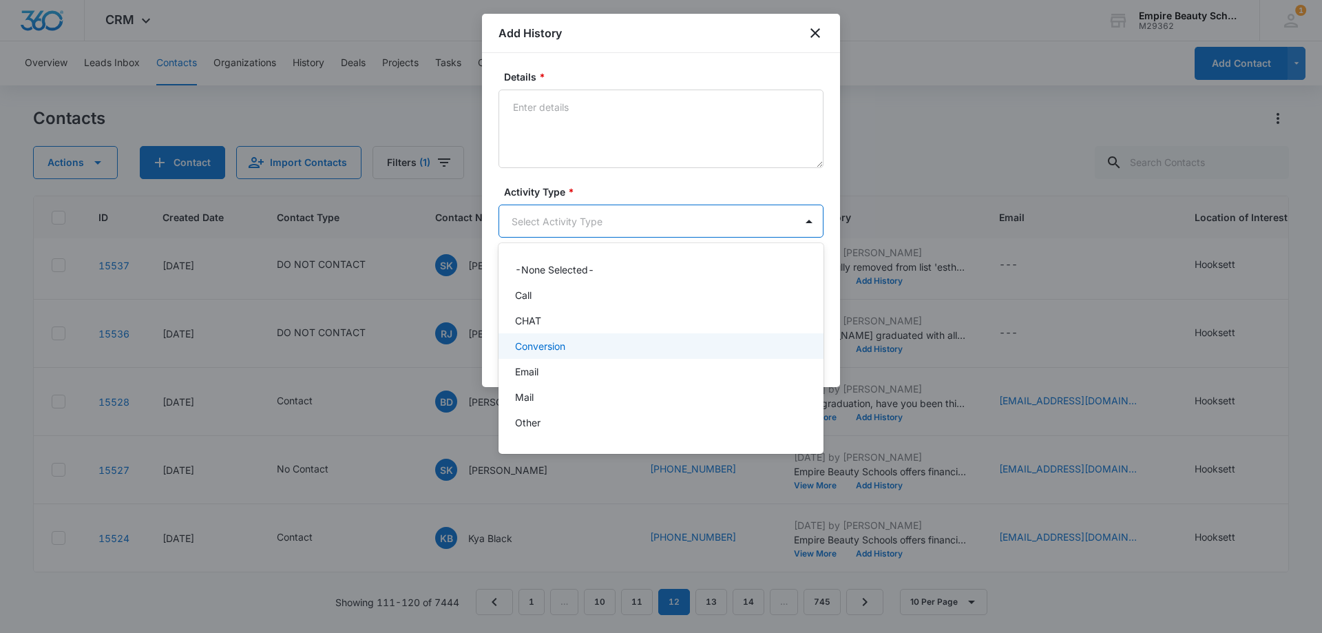
scroll to position [72, 0]
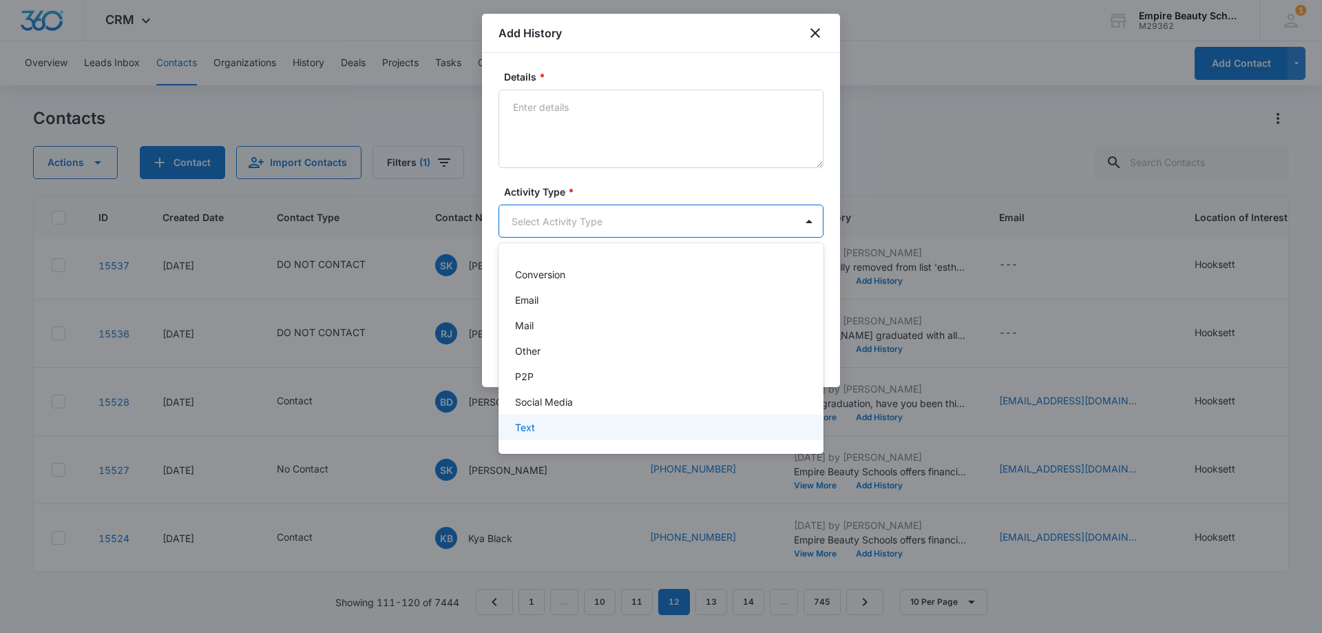
click at [557, 423] on div "Text" at bounding box center [659, 427] width 289 height 14
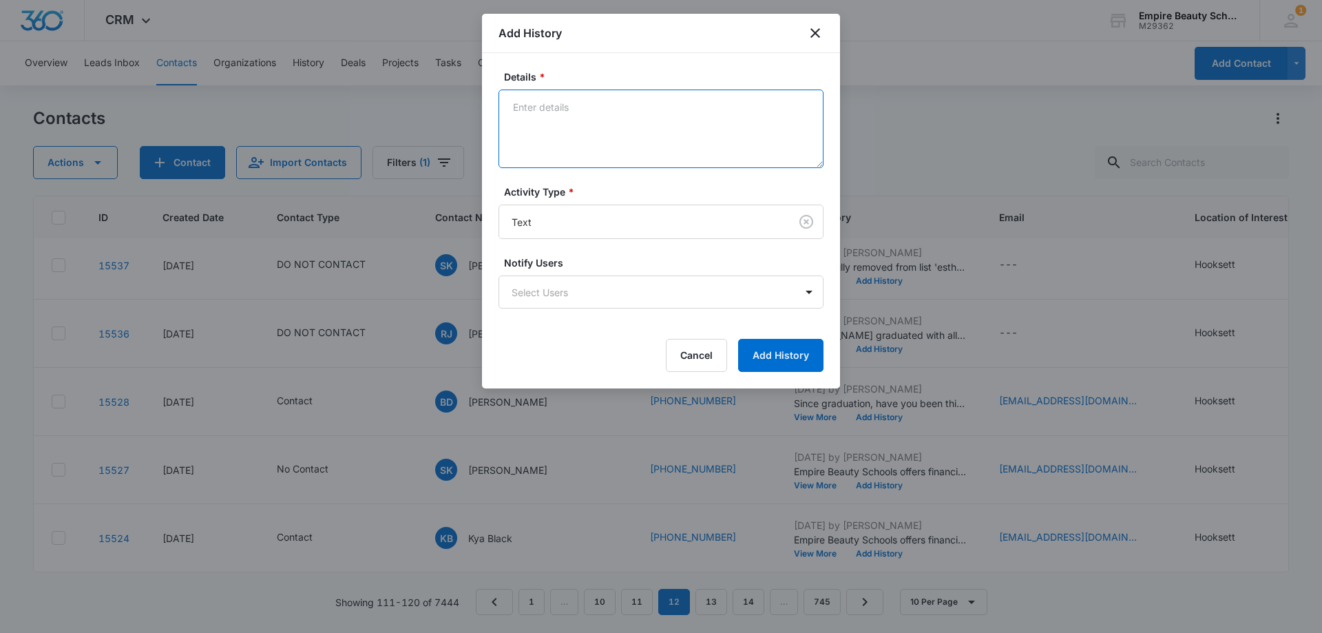
click at [576, 122] on textarea "Details *" at bounding box center [660, 128] width 325 height 78
paste textarea "Checking in still interested in learning more?"
type textarea "Checking in still interested in learning more?"
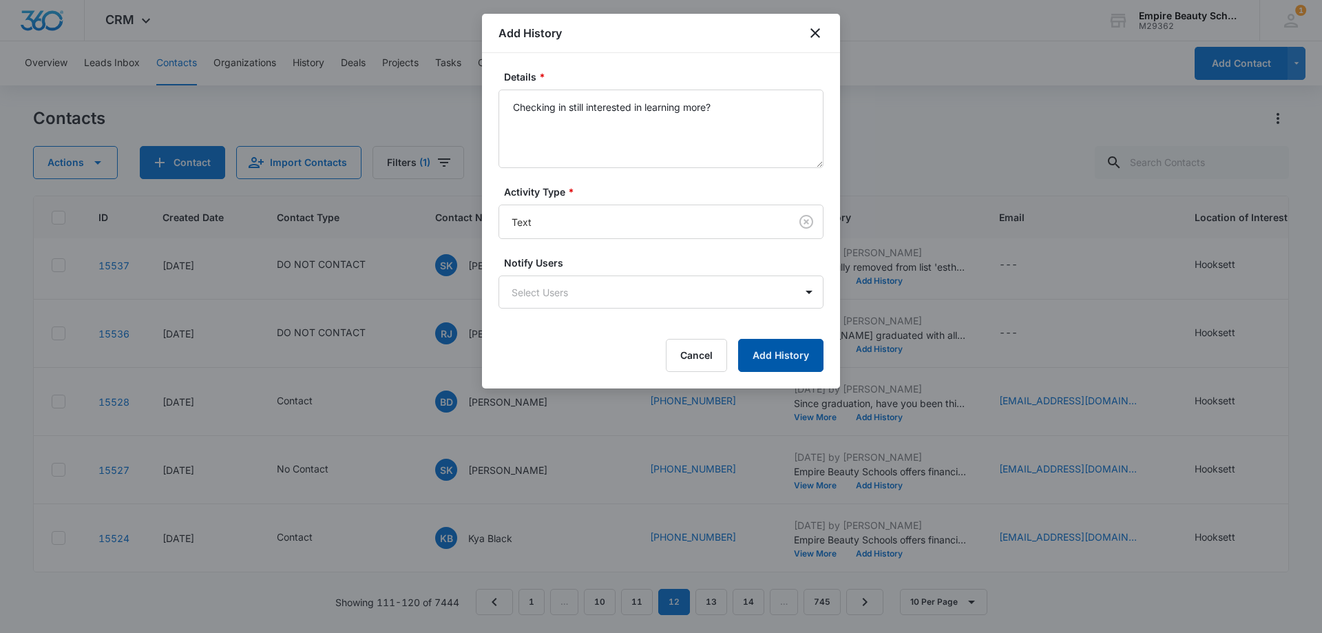
click at [769, 345] on button "Add History" at bounding box center [780, 355] width 85 height 33
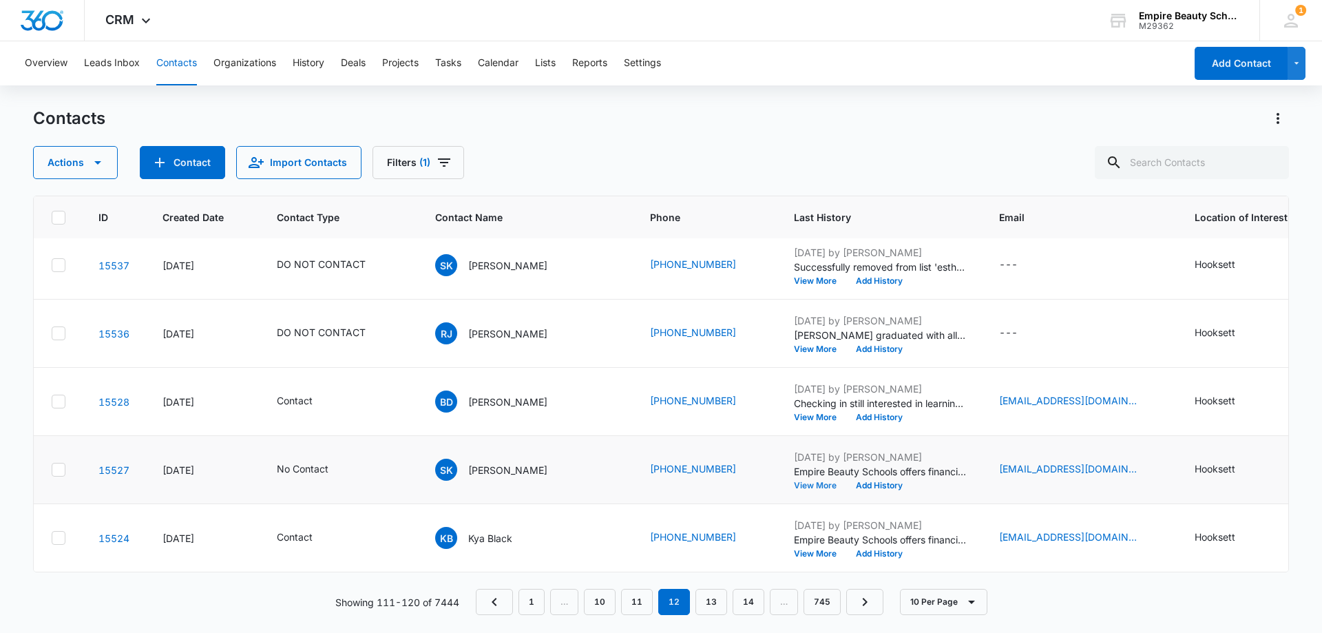
click at [794, 481] on button "View More" at bounding box center [820, 485] width 52 height 8
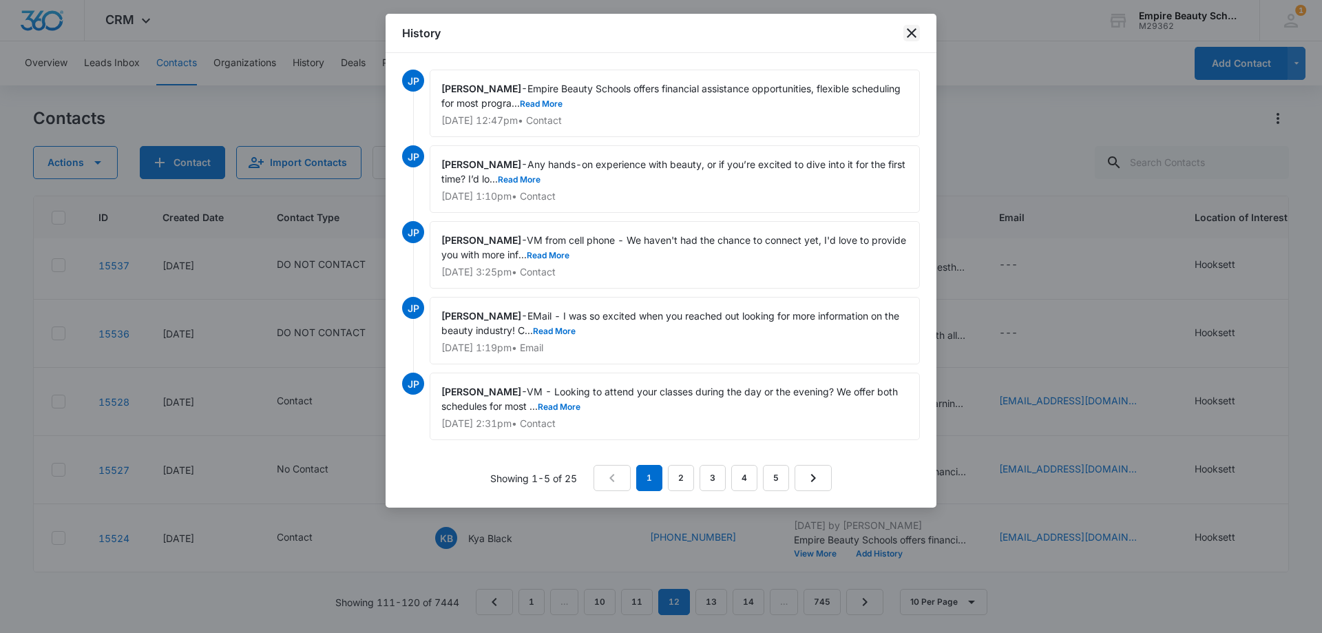
click at [910, 28] on icon "close" at bounding box center [911, 33] width 17 height 17
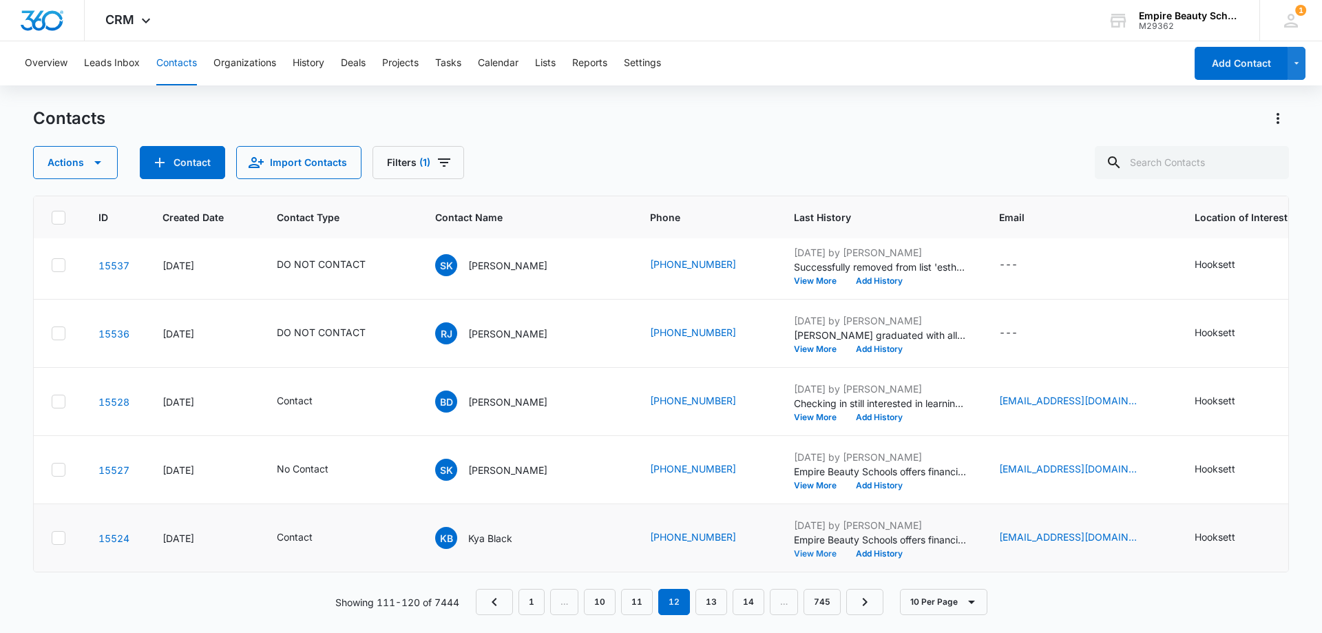
click at [794, 549] on button "View More" at bounding box center [820, 553] width 52 height 8
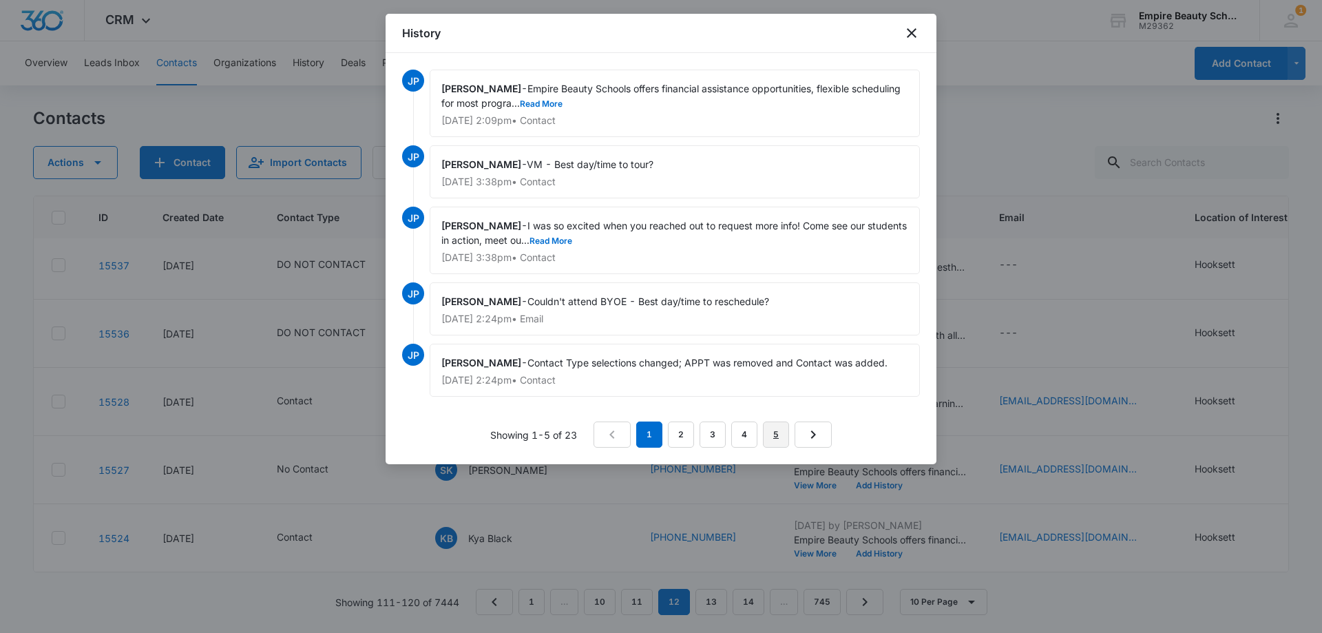
click at [768, 431] on link "5" at bounding box center [776, 434] width 26 height 26
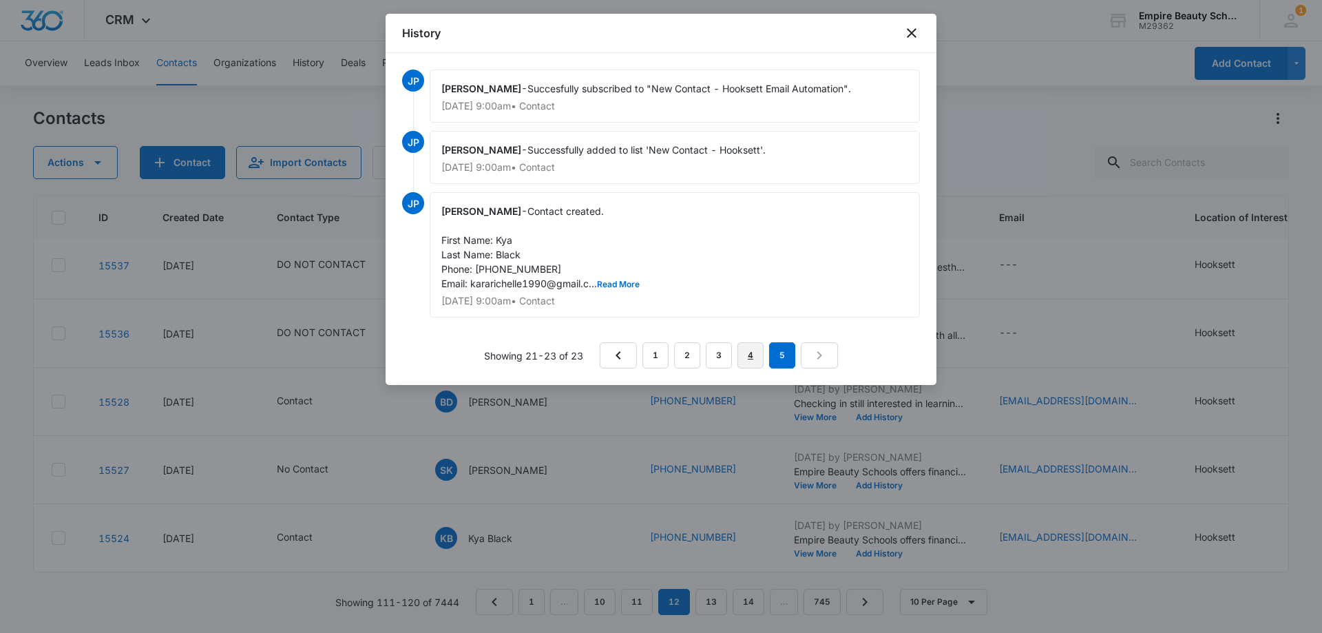
click at [745, 354] on link "4" at bounding box center [750, 355] width 26 height 26
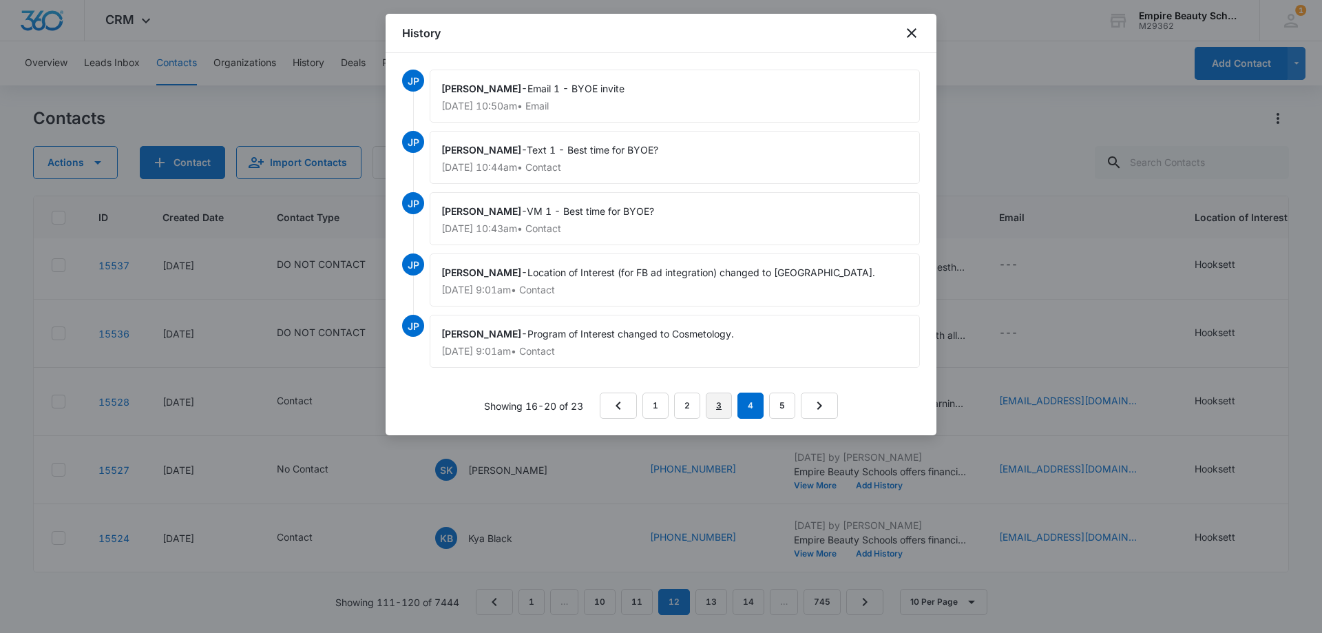
click at [717, 402] on link "3" at bounding box center [719, 405] width 26 height 26
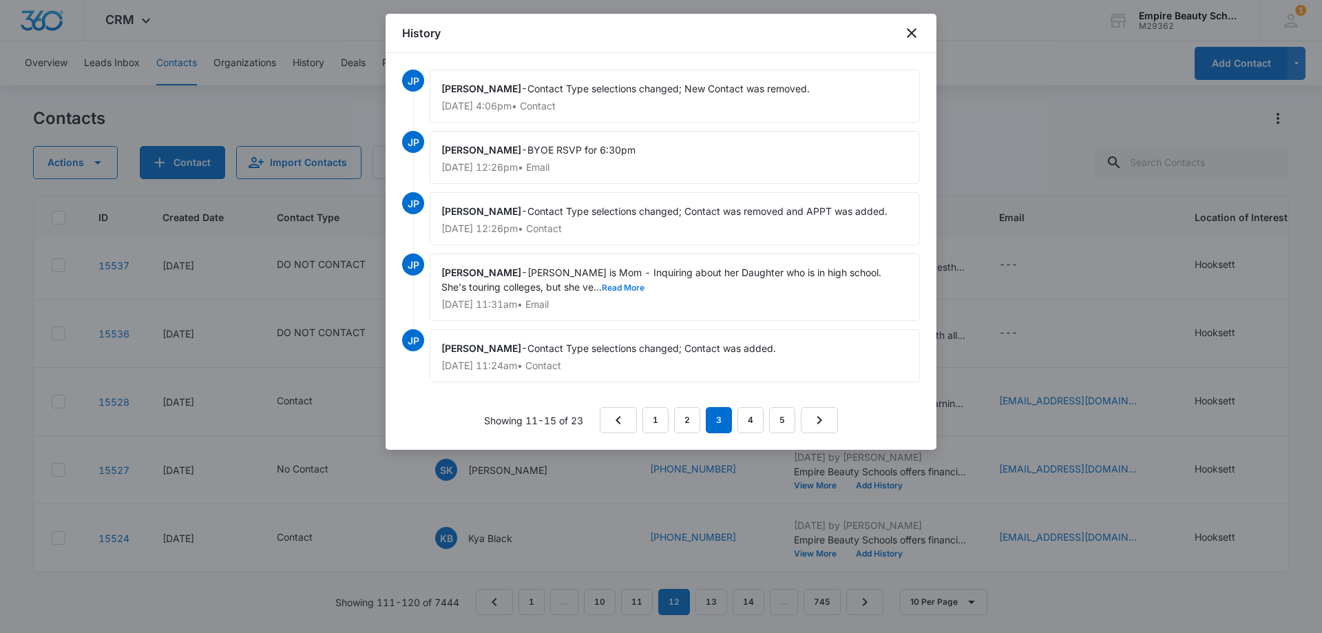
click at [602, 288] on button "Read More" at bounding box center [623, 288] width 43 height 8
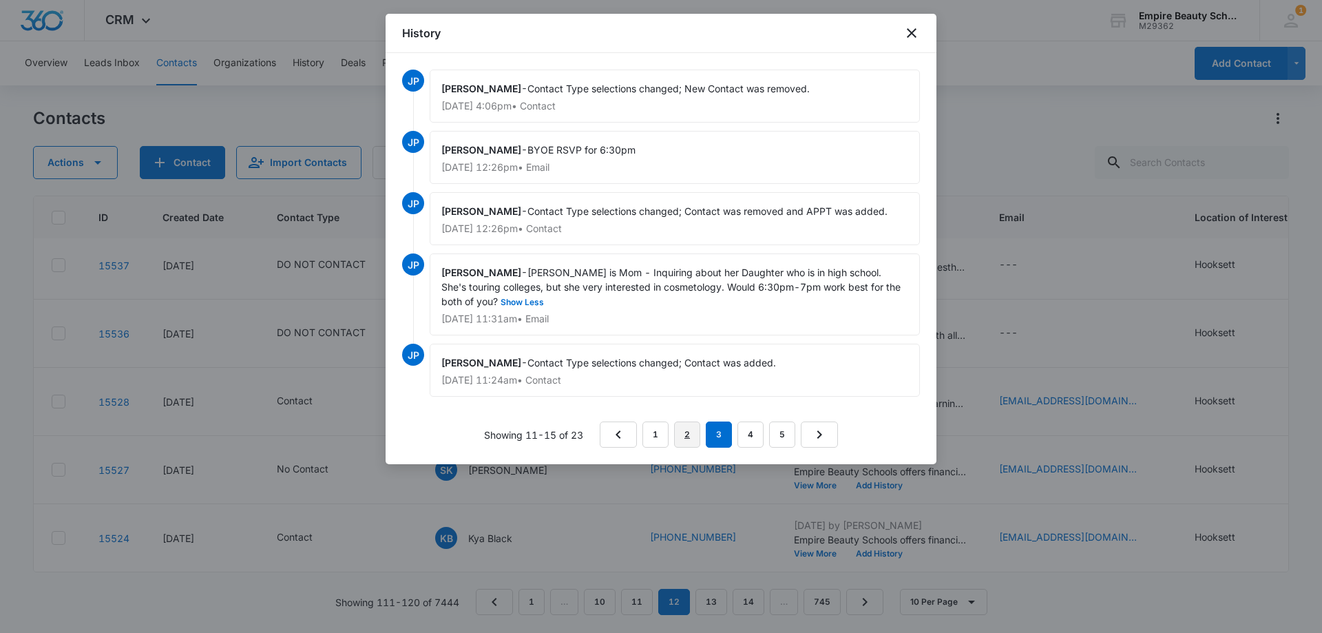
click at [691, 434] on link "2" at bounding box center [687, 434] width 26 height 26
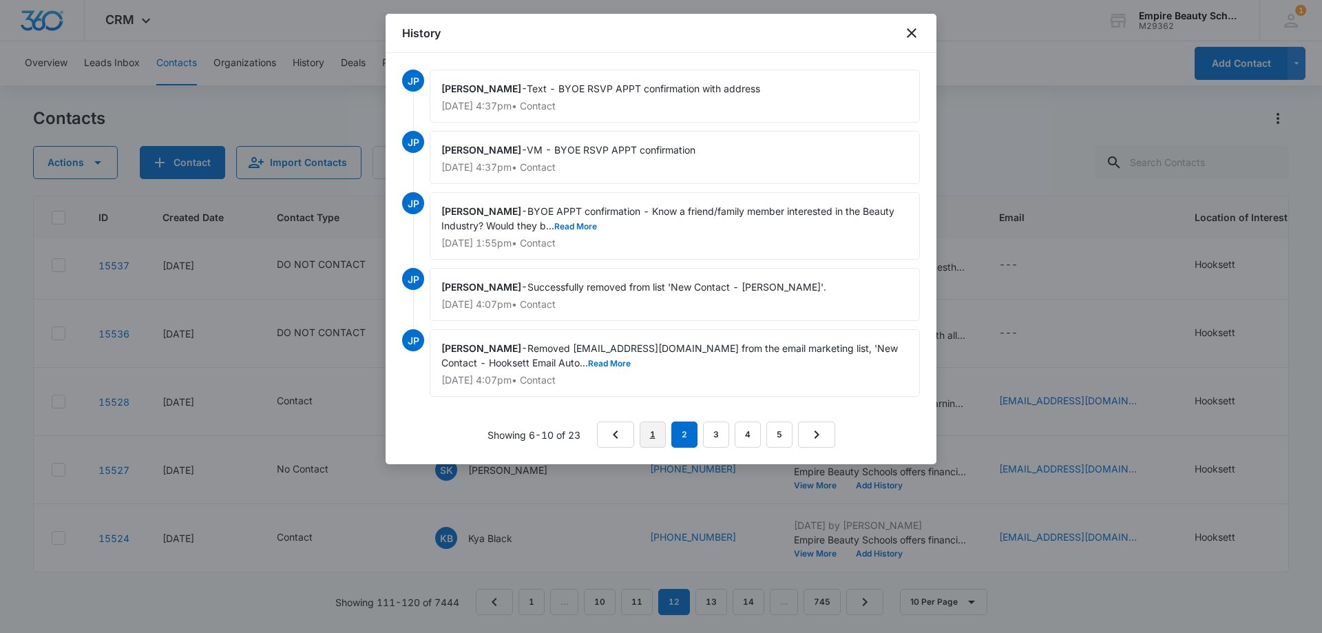
click at [645, 428] on link "1" at bounding box center [652, 434] width 26 height 26
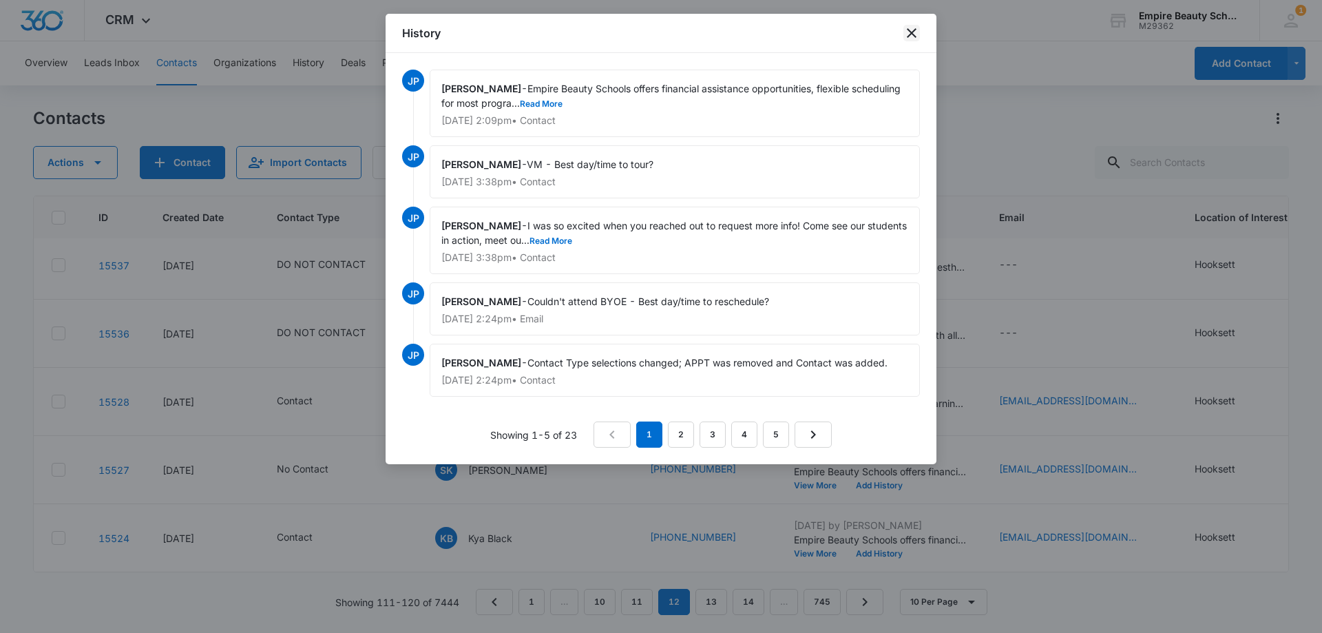
click at [907, 30] on icon "close" at bounding box center [911, 33] width 17 height 17
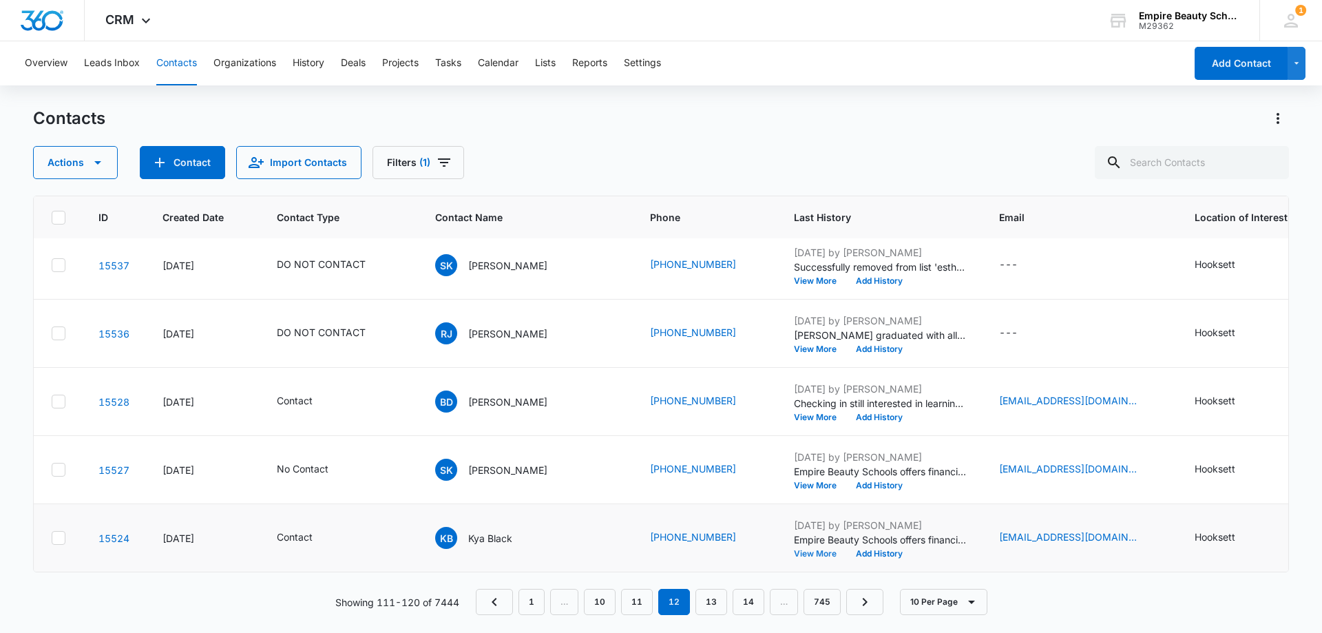
click at [794, 549] on button "View More" at bounding box center [820, 553] width 52 height 8
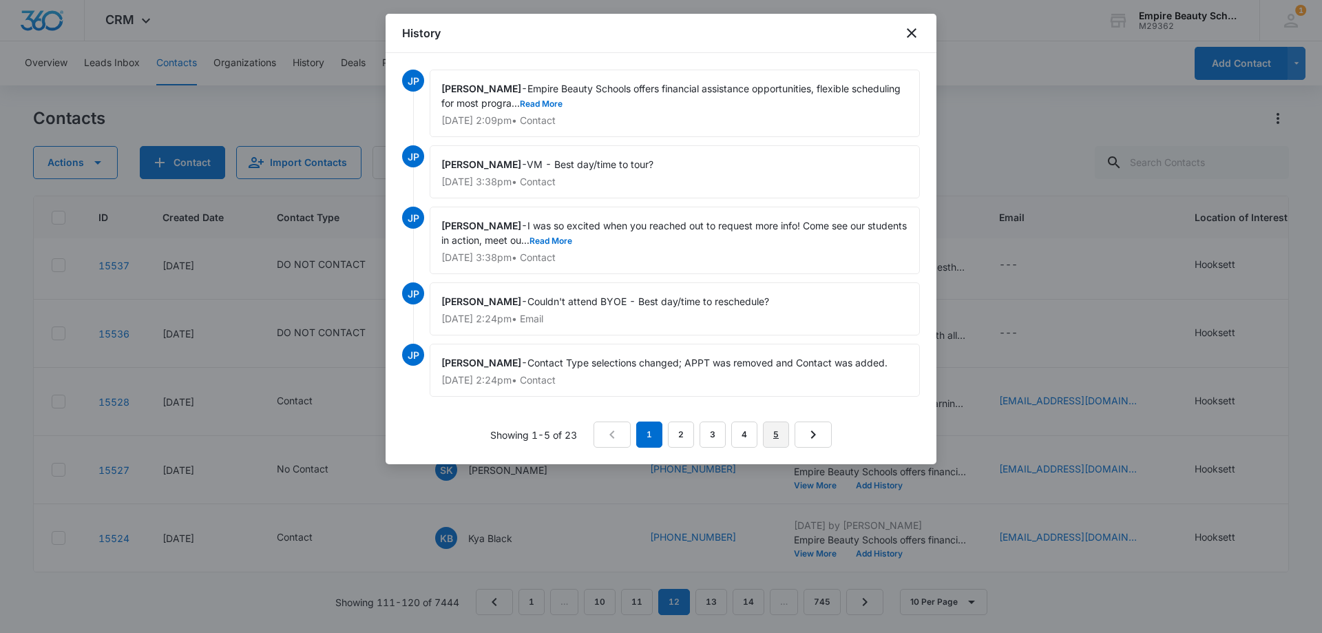
click at [773, 436] on link "5" at bounding box center [776, 434] width 26 height 26
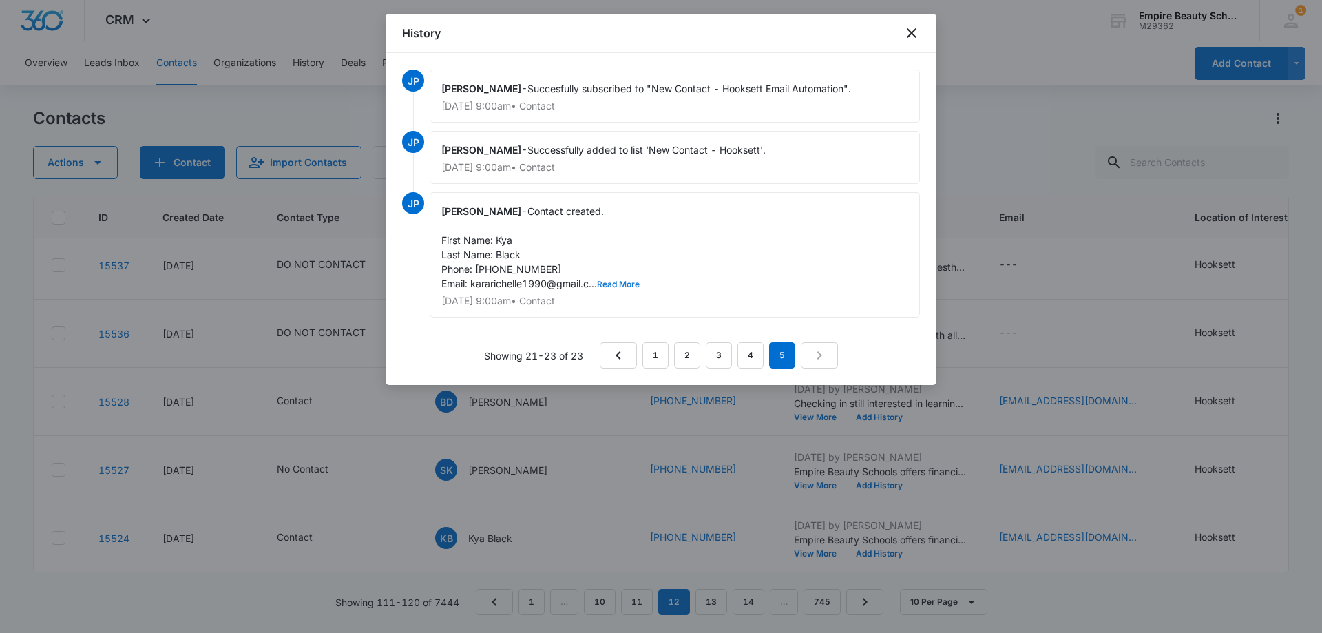
click at [622, 283] on button "Read More" at bounding box center [618, 284] width 43 height 8
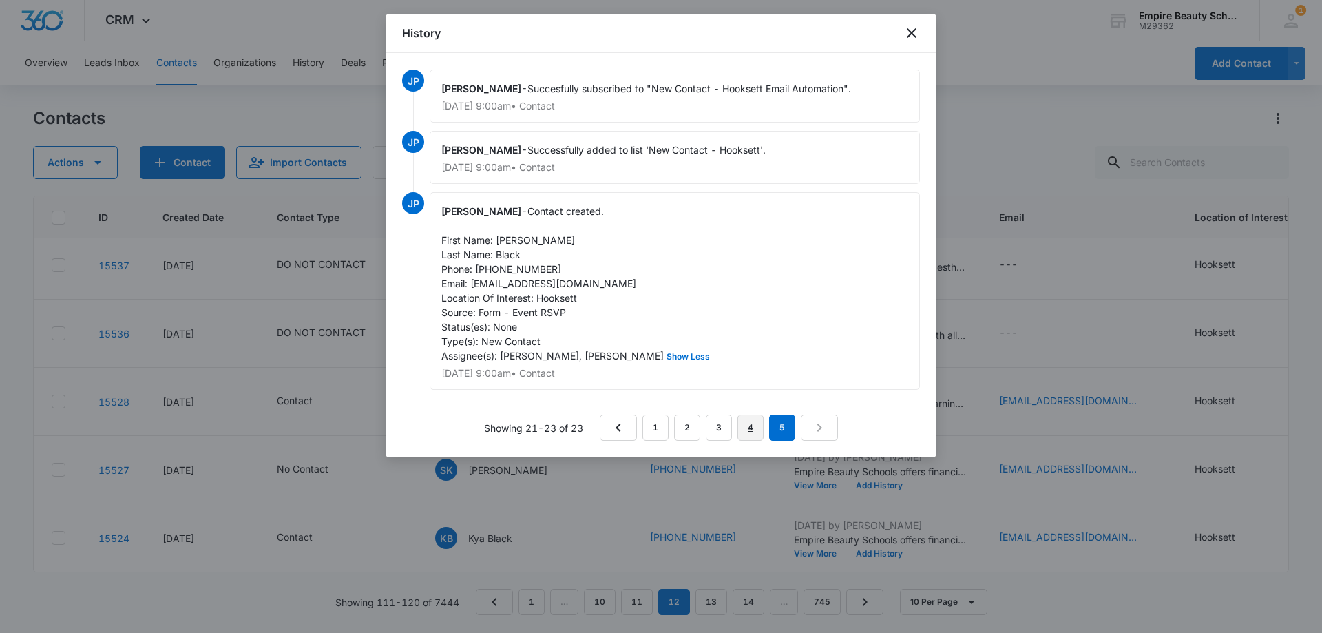
click at [743, 425] on link "4" at bounding box center [750, 427] width 26 height 26
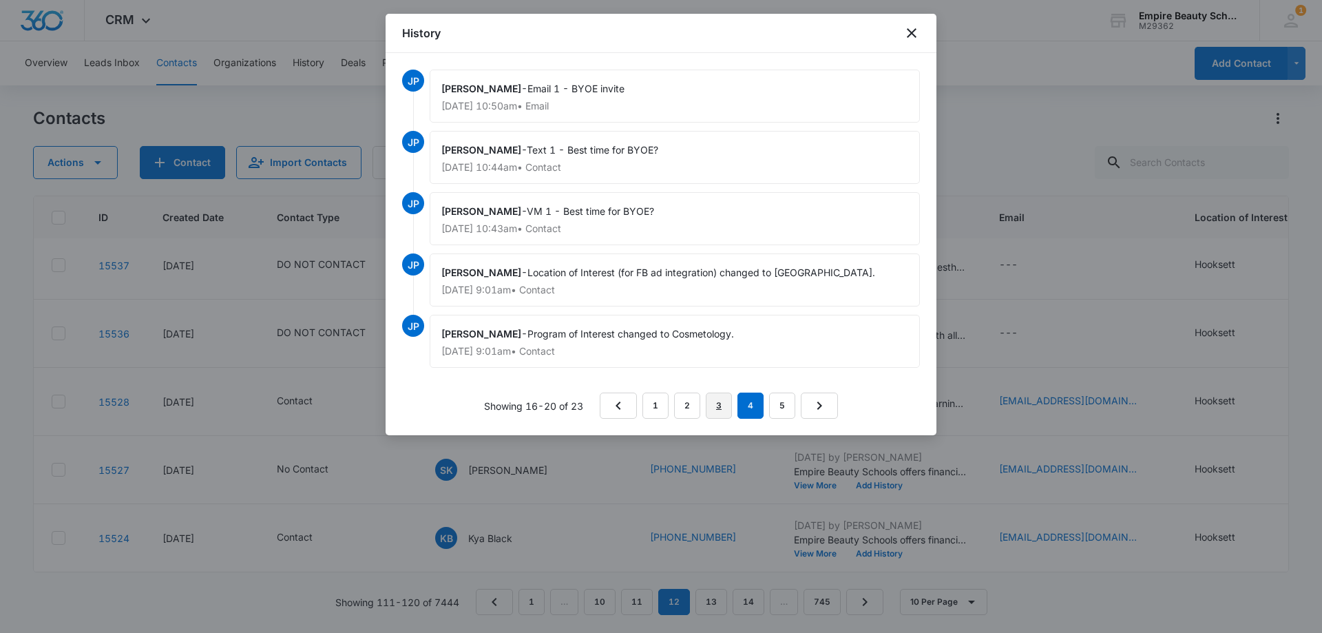
click at [729, 397] on link "3" at bounding box center [719, 405] width 26 height 26
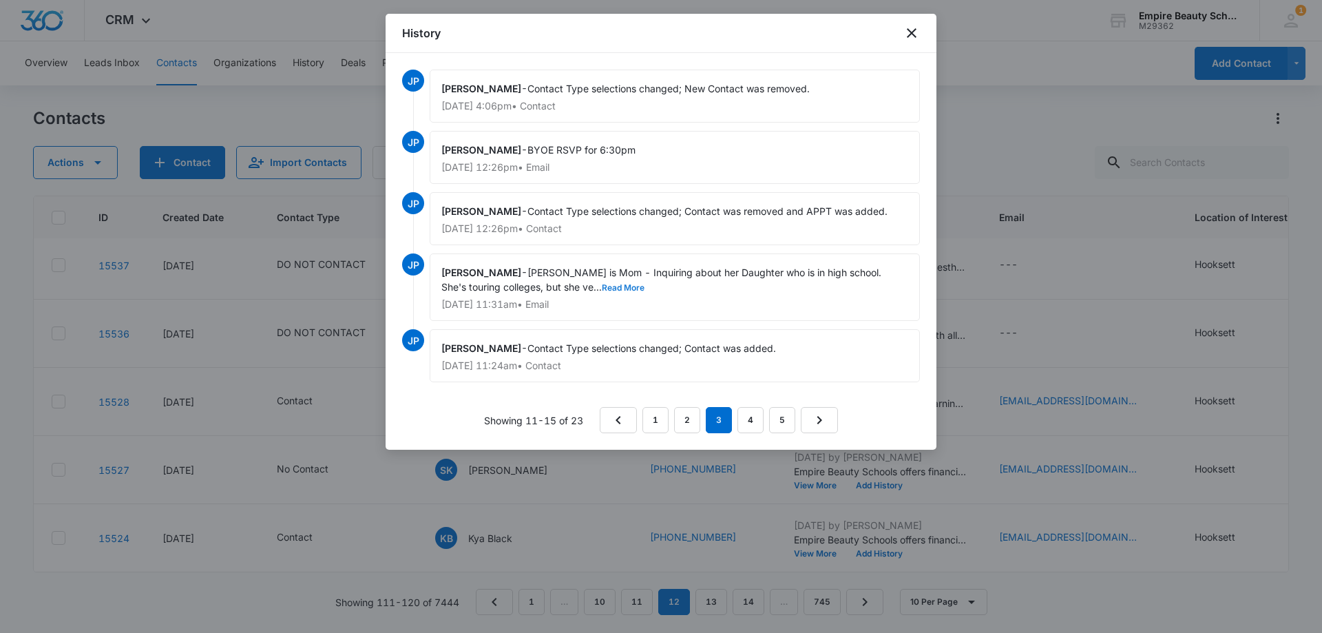
click at [602, 288] on button "Read More" at bounding box center [623, 288] width 43 height 8
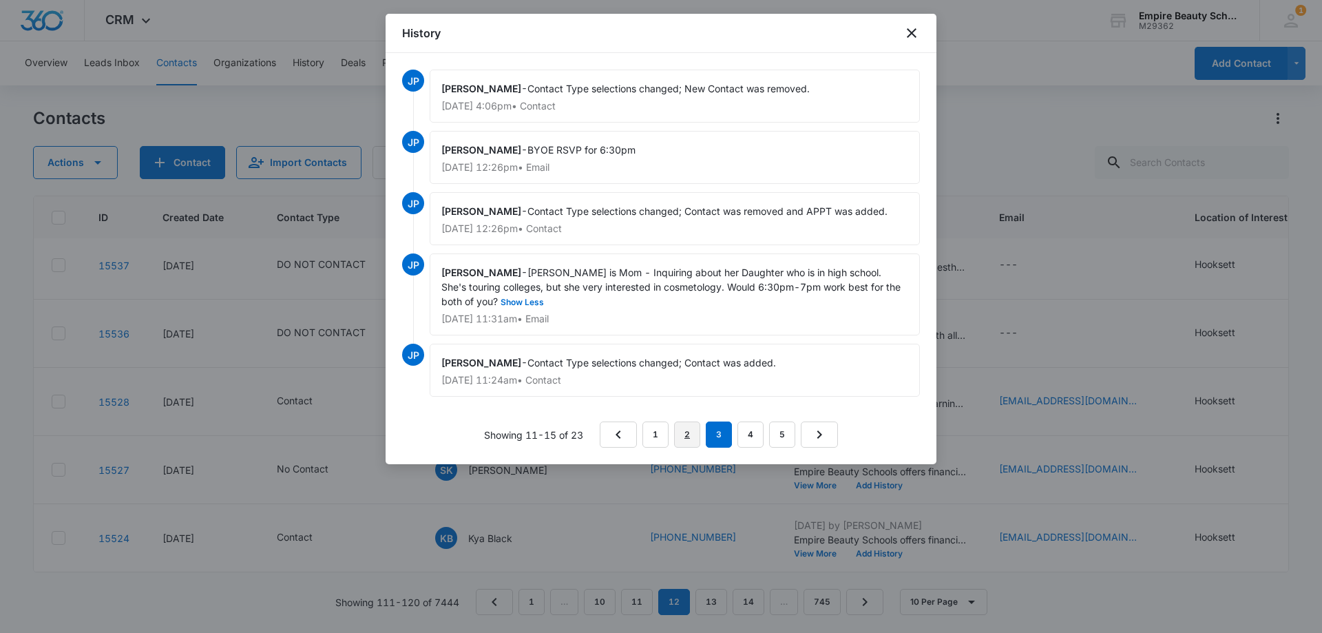
click at [691, 439] on link "2" at bounding box center [687, 434] width 26 height 26
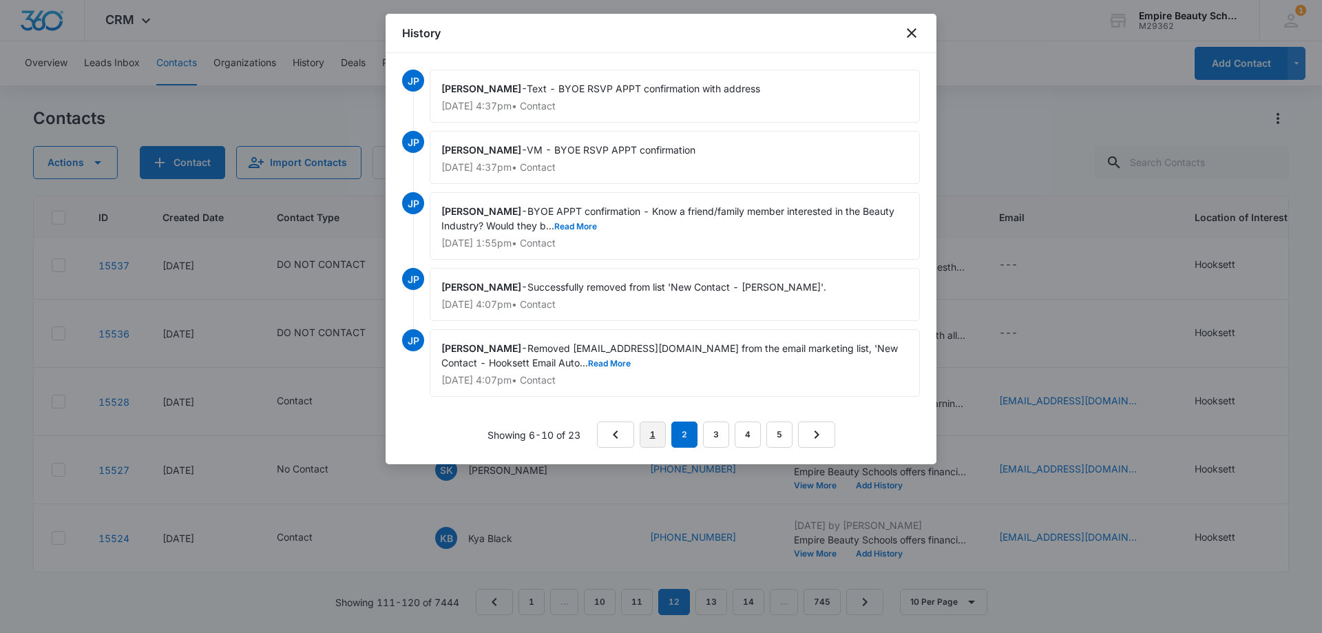
click at [653, 434] on link "1" at bounding box center [652, 434] width 26 height 26
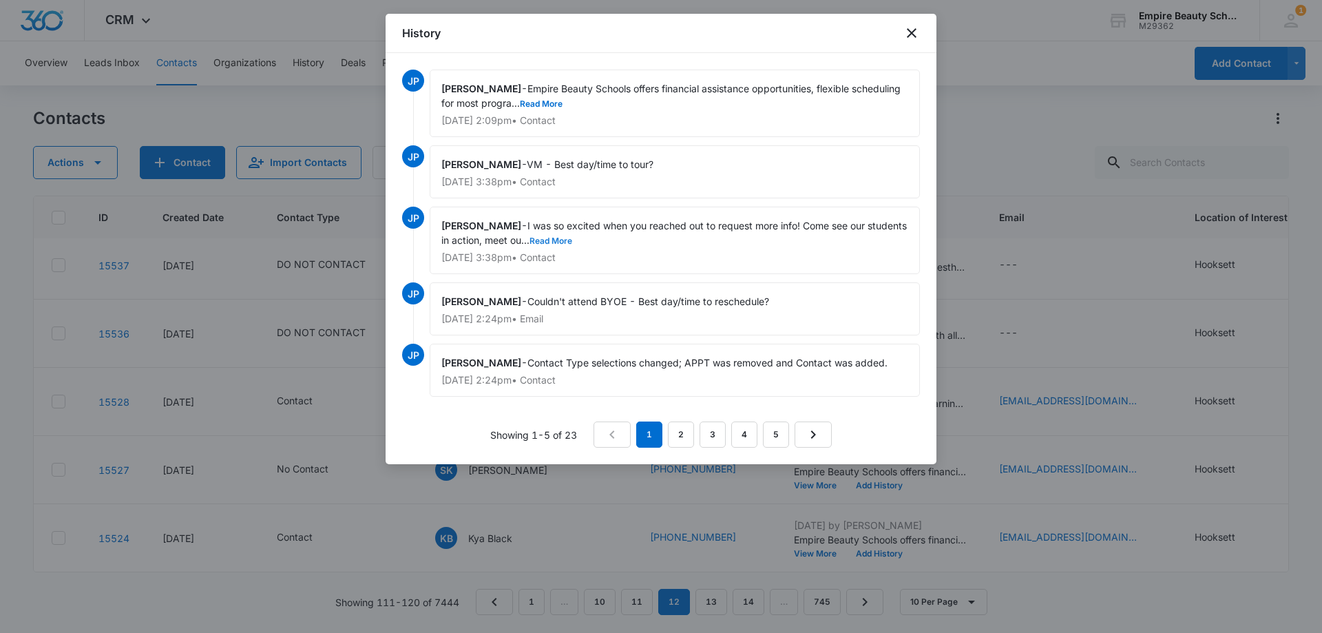
click at [572, 238] on button "Read More" at bounding box center [550, 241] width 43 height 8
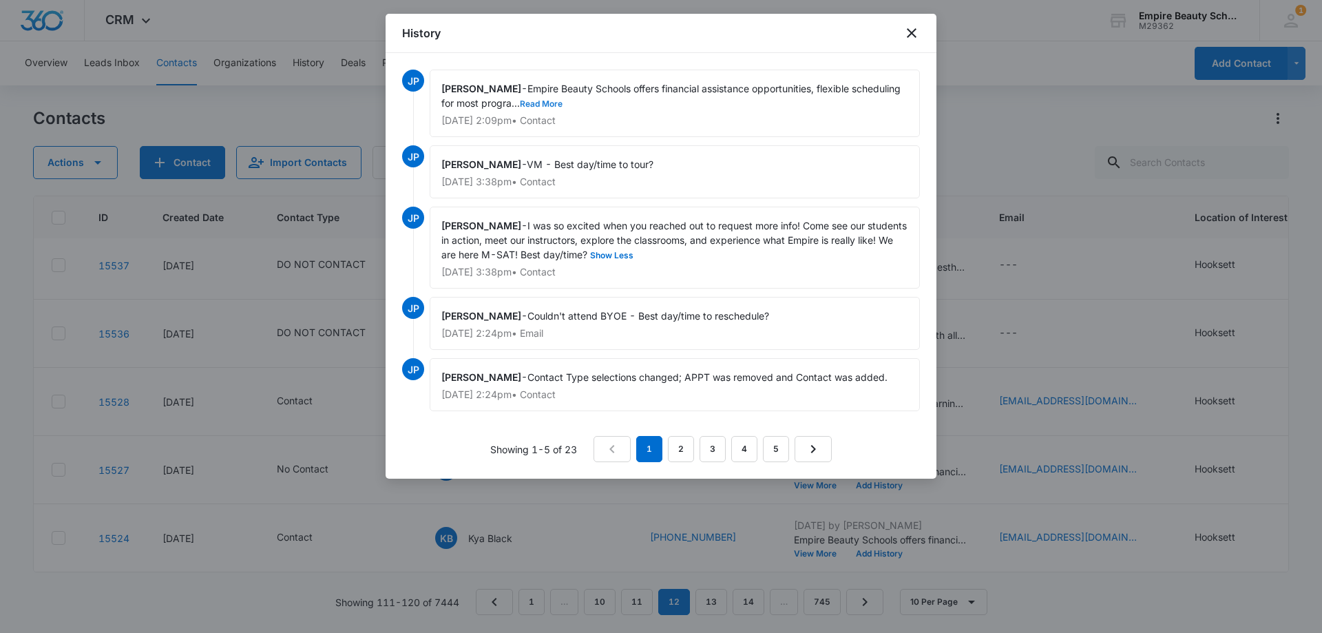
click at [562, 102] on button "Read More" at bounding box center [541, 104] width 43 height 8
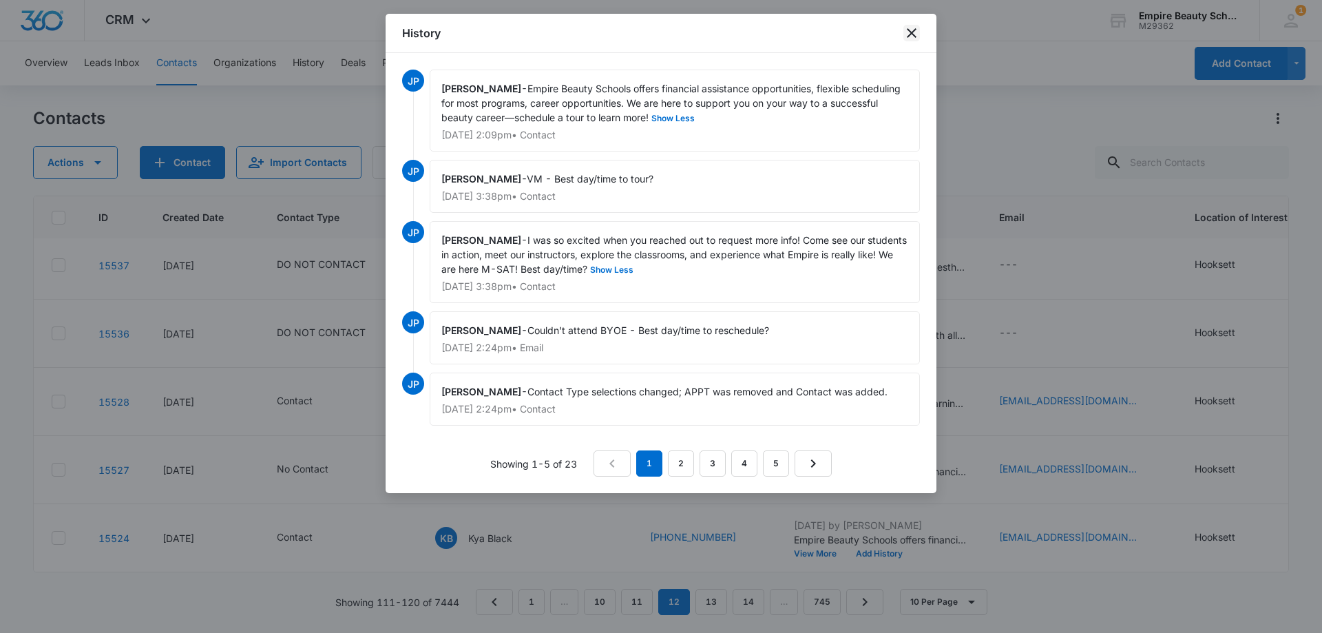
click at [911, 37] on icon "close" at bounding box center [911, 33] width 17 height 17
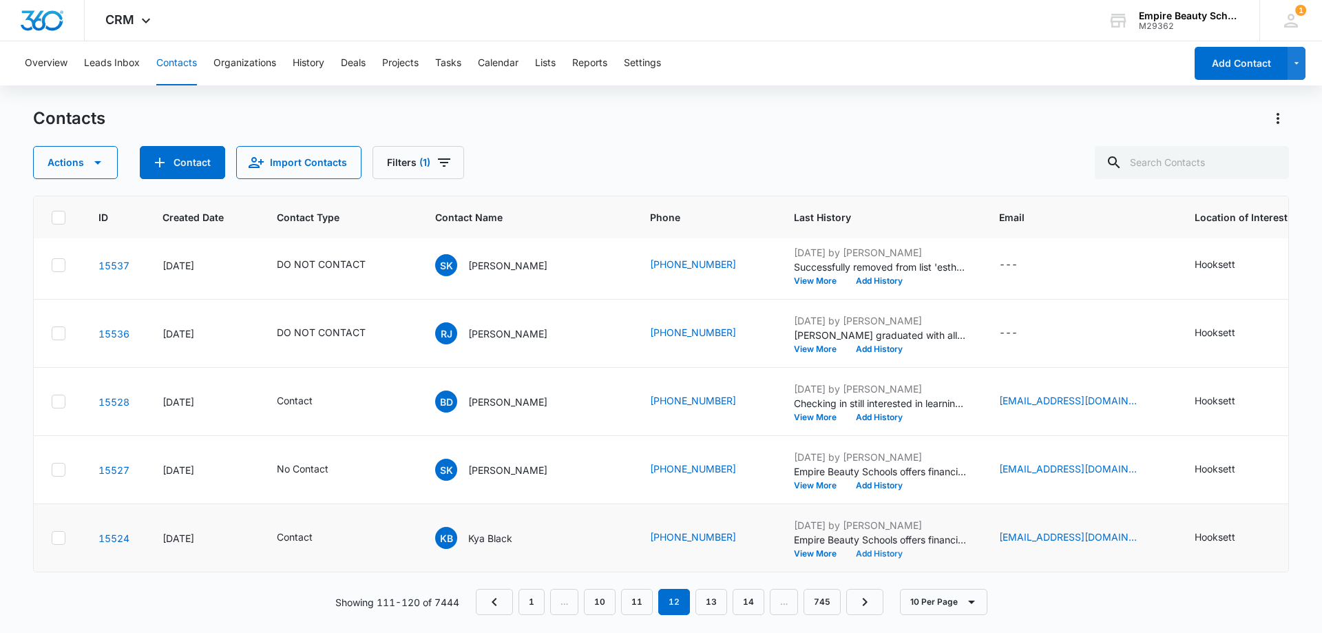
click at [846, 549] on button "Add History" at bounding box center [879, 553] width 66 height 8
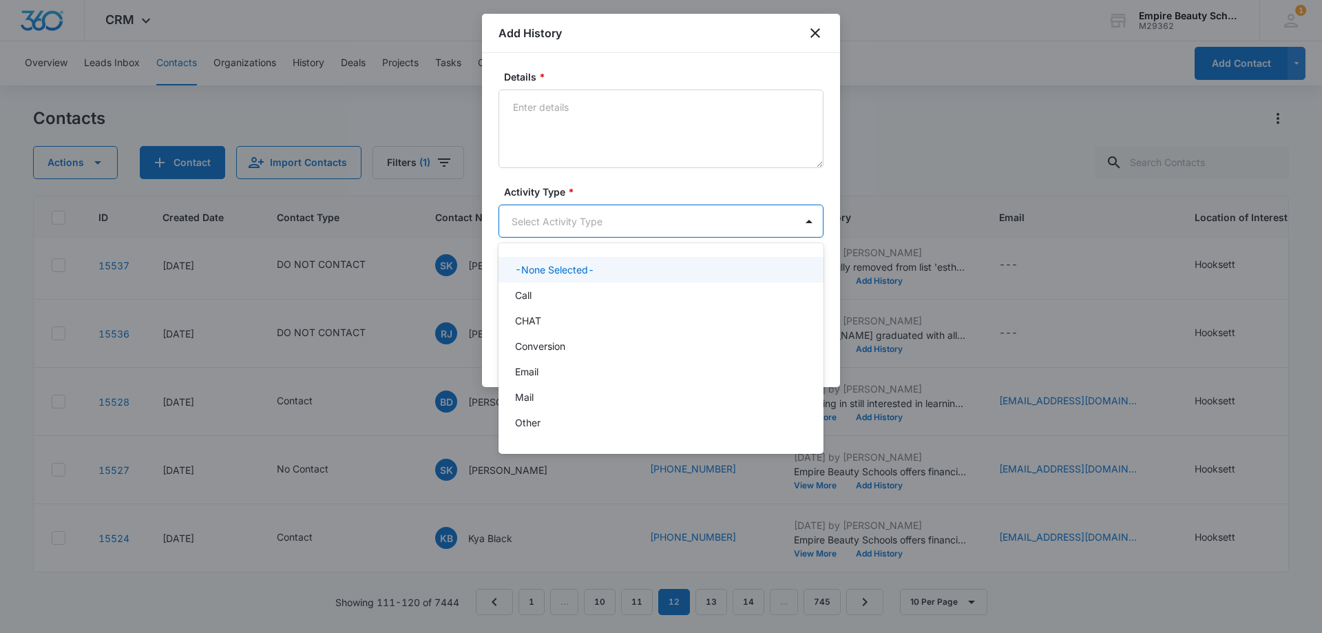
click at [541, 223] on body "CRM Apps Forms CRM Email Shop Payments POS Files Brand Settings Empire Beauty S…" at bounding box center [661, 316] width 1322 height 633
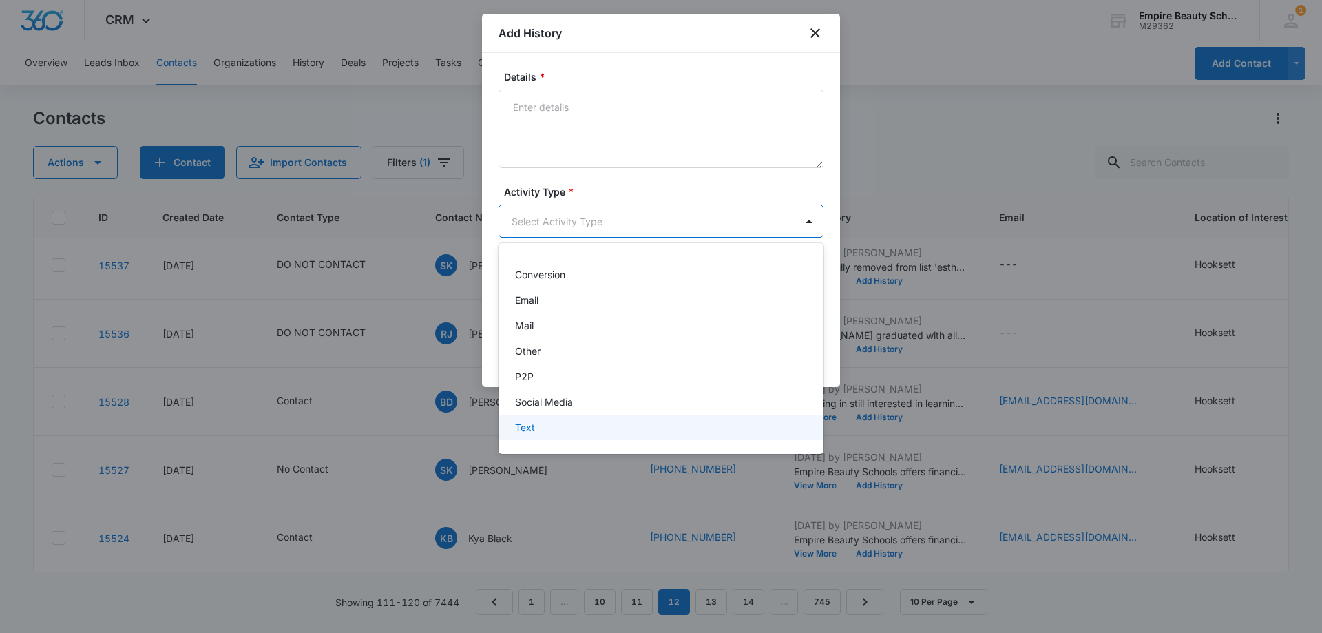
click at [547, 430] on div "Text" at bounding box center [659, 427] width 289 height 14
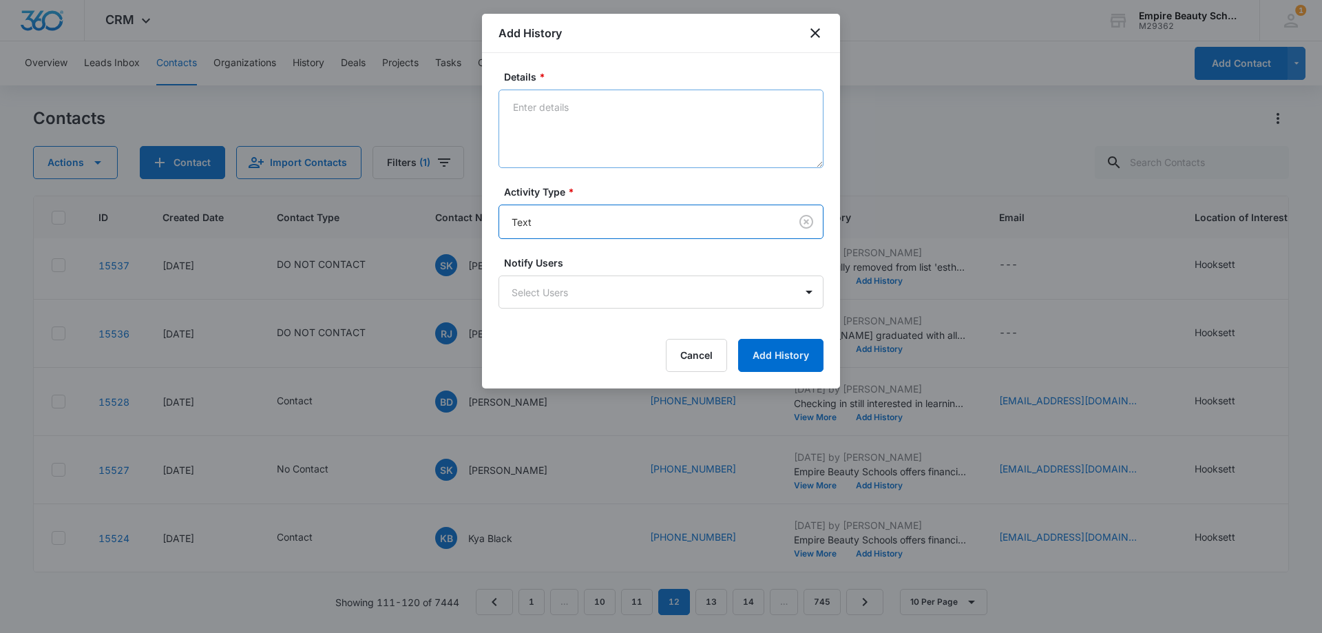
drag, startPoint x: 595, startPoint y: 86, endPoint x: 593, endPoint y: 103, distance: 17.4
click at [595, 87] on div "Details *" at bounding box center [660, 119] width 325 height 98
click at [591, 110] on textarea "Details *" at bounding box center [660, 128] width 325 height 78
paste textarea "Checking in still interested in learning more?"
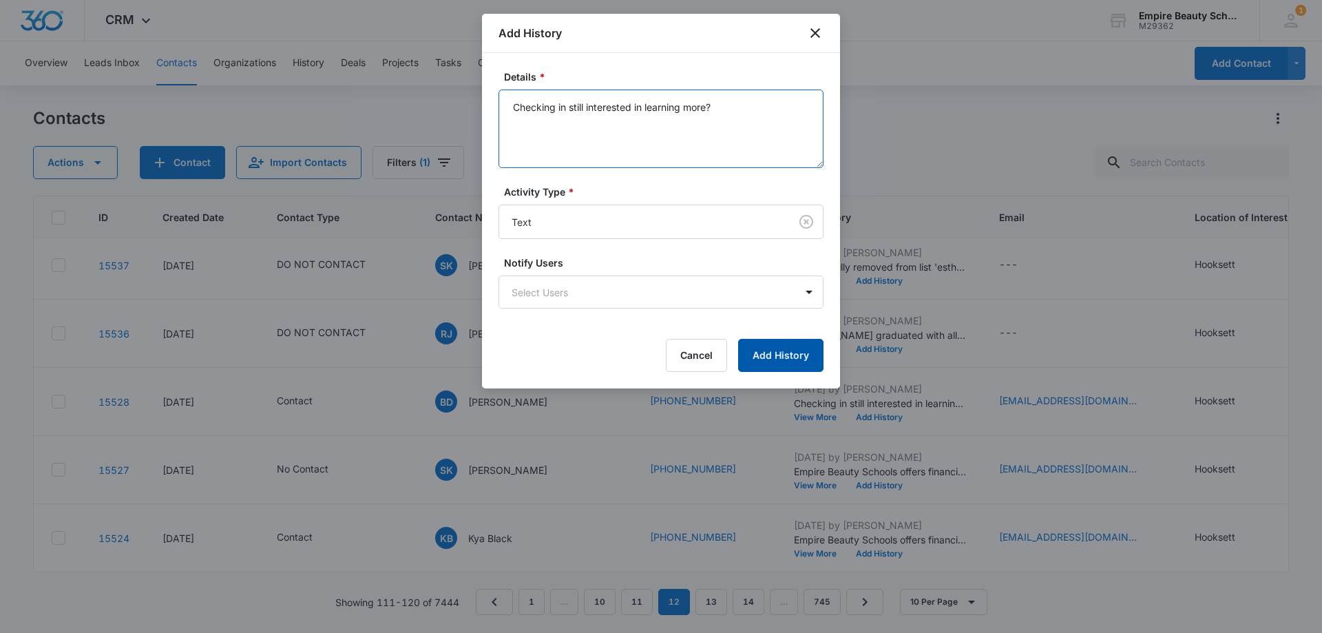
type textarea "Checking in still interested in learning more?"
click at [776, 352] on button "Add History" at bounding box center [780, 355] width 85 height 33
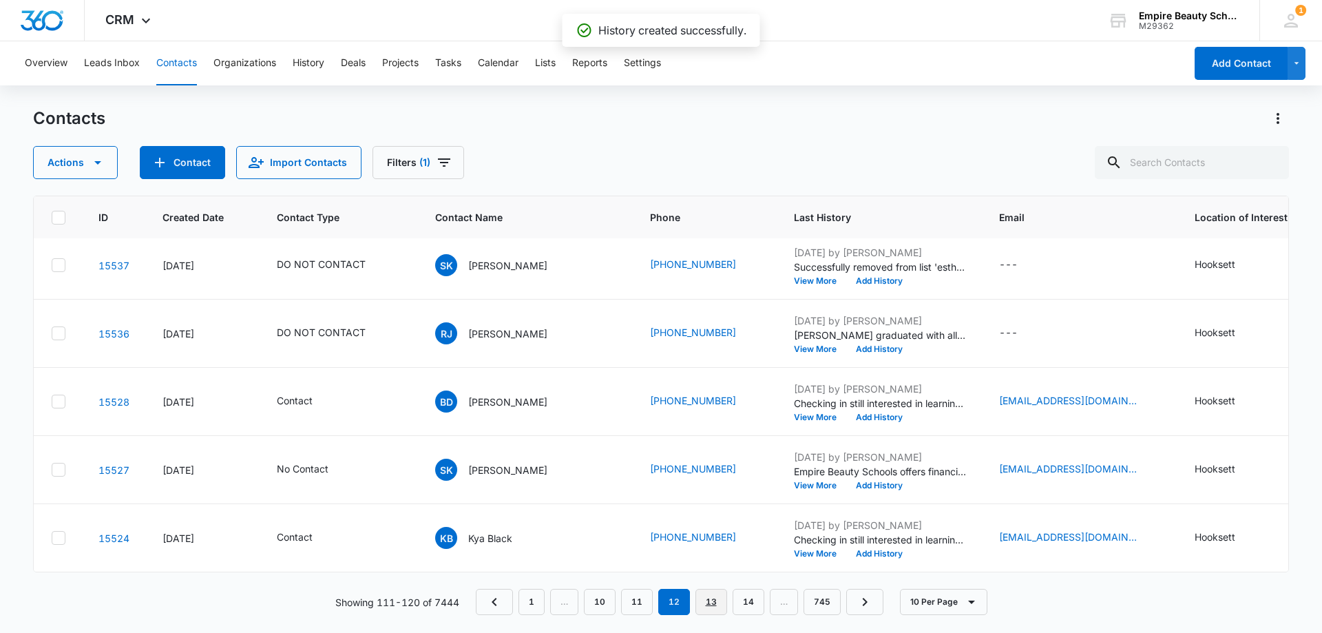
click at [710, 597] on link "13" at bounding box center [711, 602] width 32 height 26
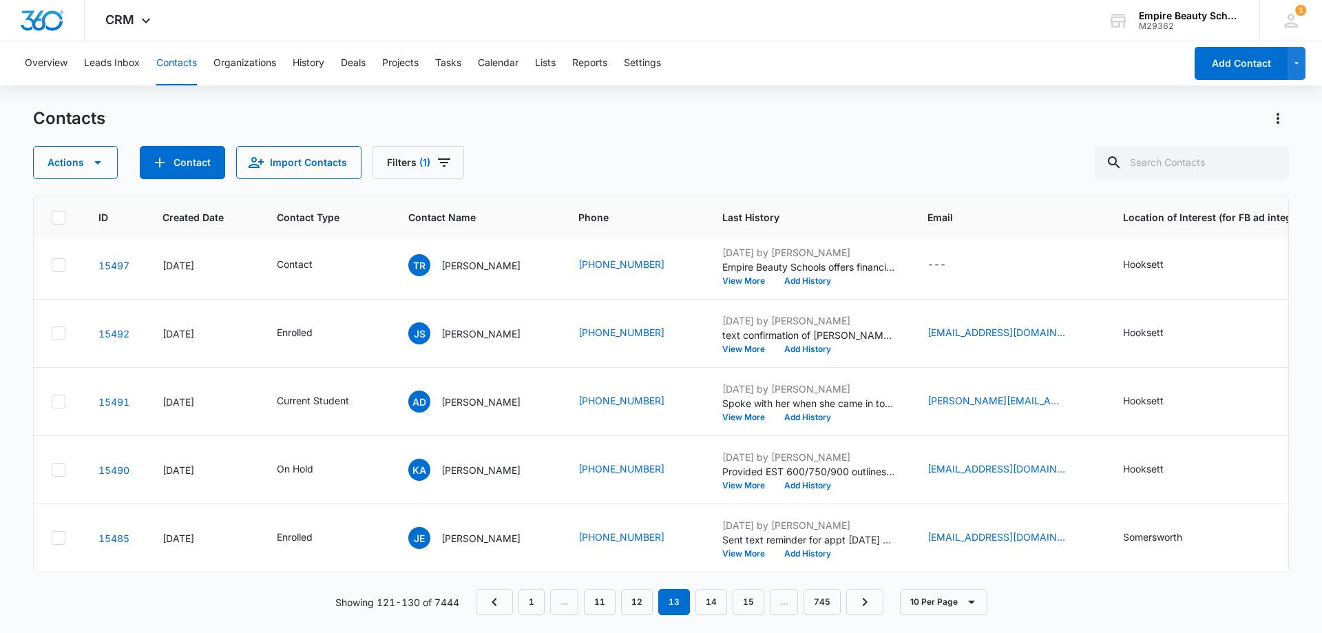
scroll to position [0, 5]
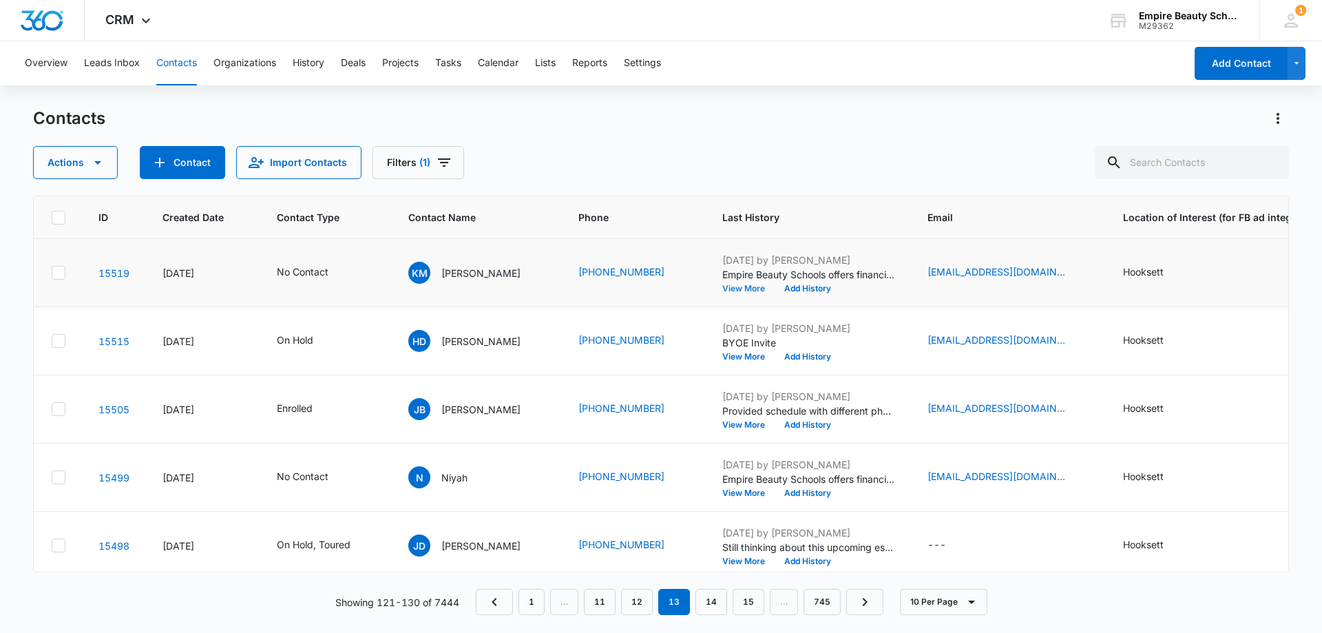
click at [732, 290] on button "View More" at bounding box center [748, 288] width 52 height 8
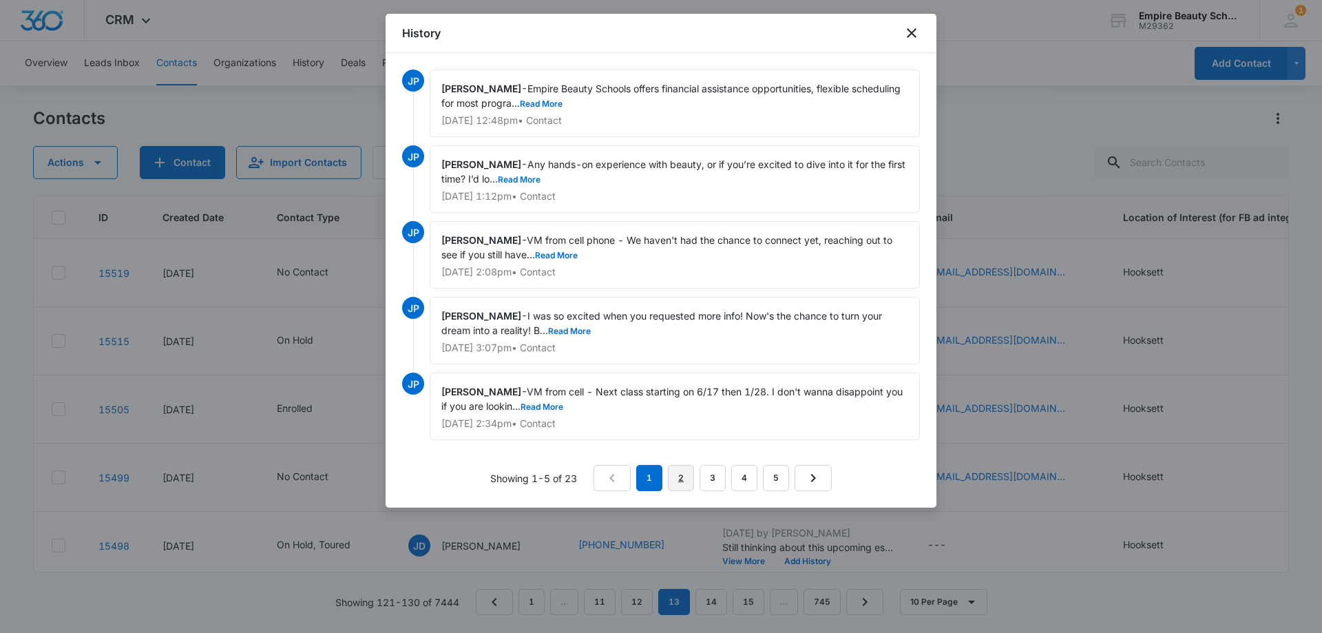
click at [680, 477] on link "2" at bounding box center [681, 478] width 26 height 26
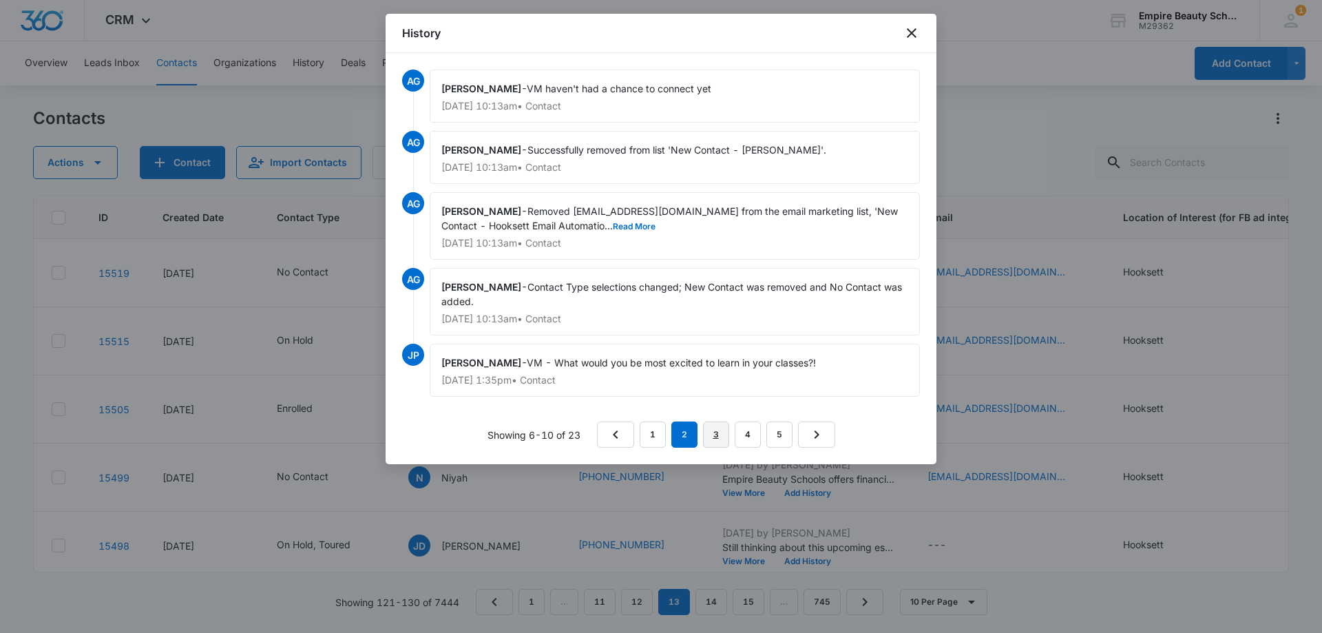
click at [718, 438] on link "3" at bounding box center [716, 434] width 26 height 26
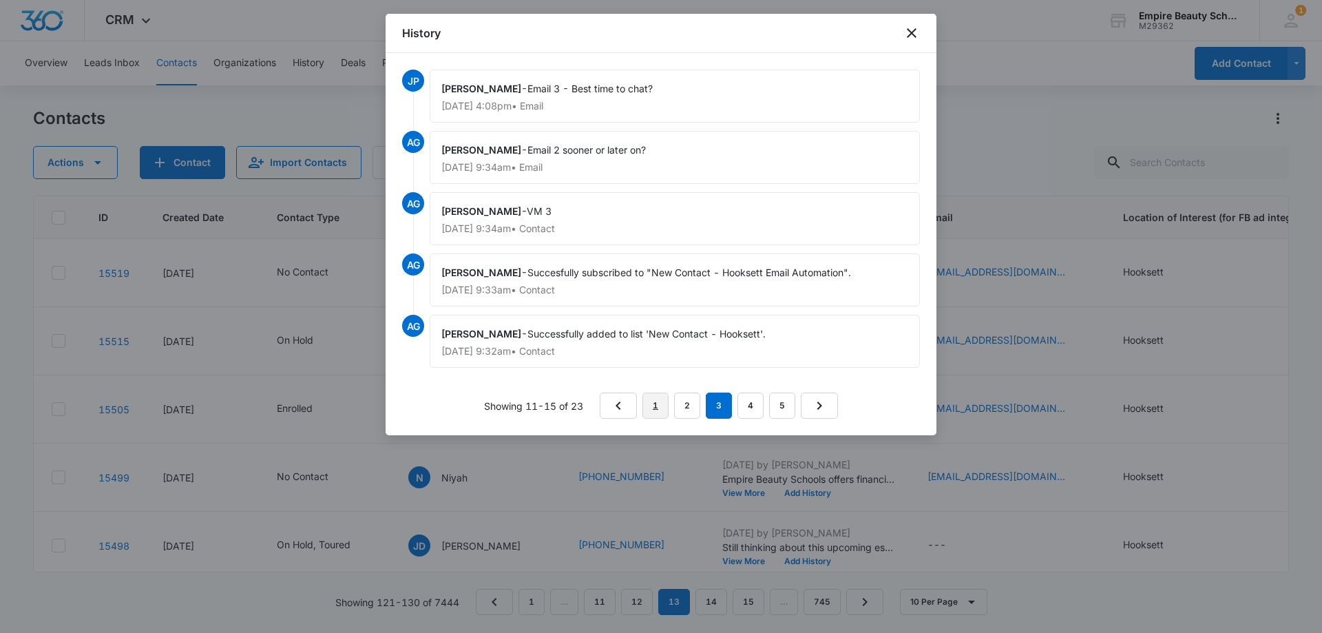
click at [662, 405] on link "1" at bounding box center [655, 405] width 26 height 26
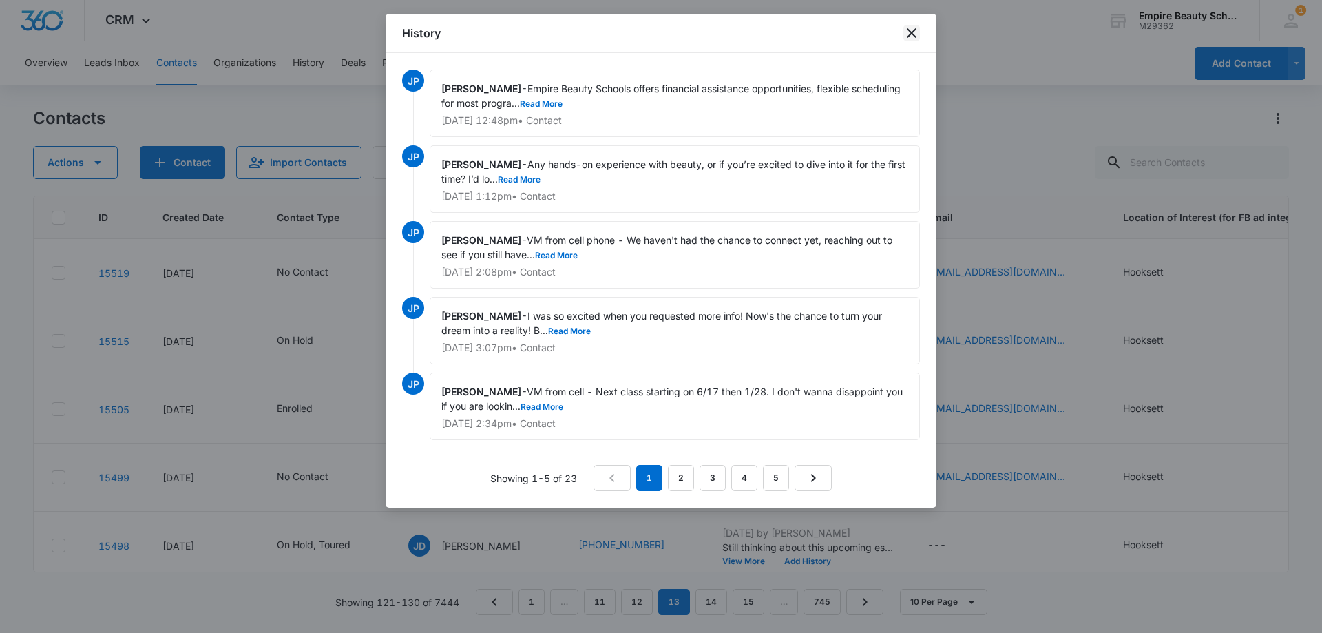
click at [909, 28] on icon "close" at bounding box center [911, 33] width 17 height 17
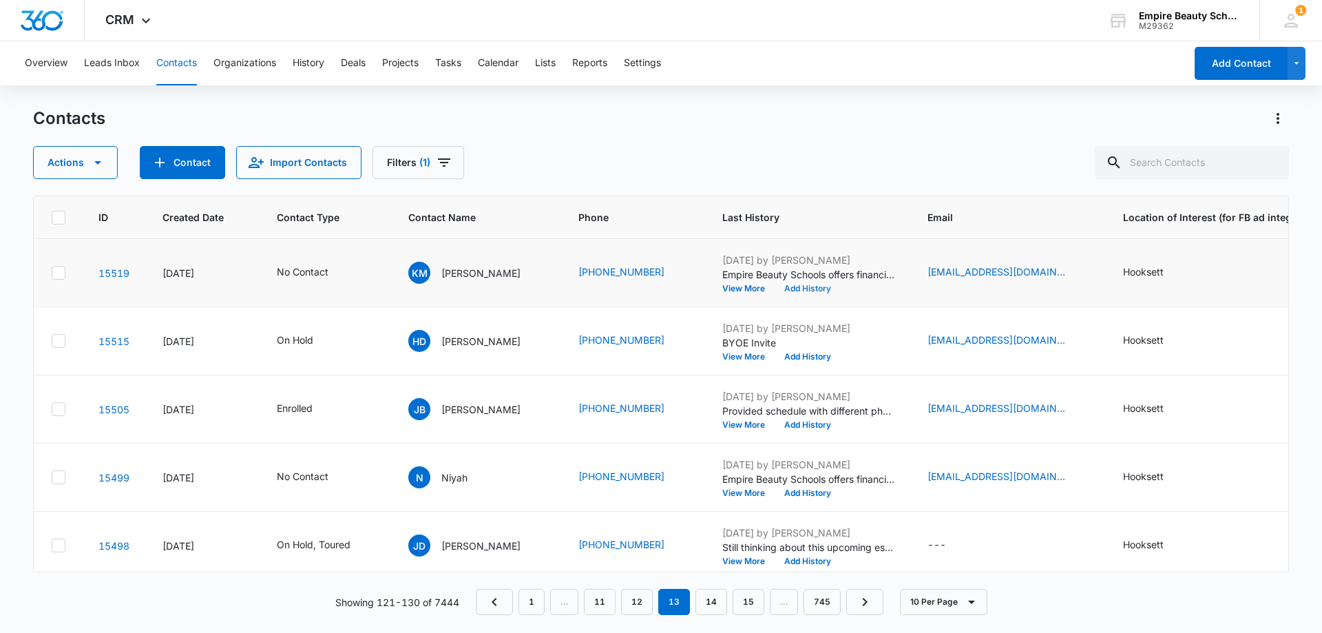
click at [822, 292] on button "Add History" at bounding box center [807, 288] width 66 height 8
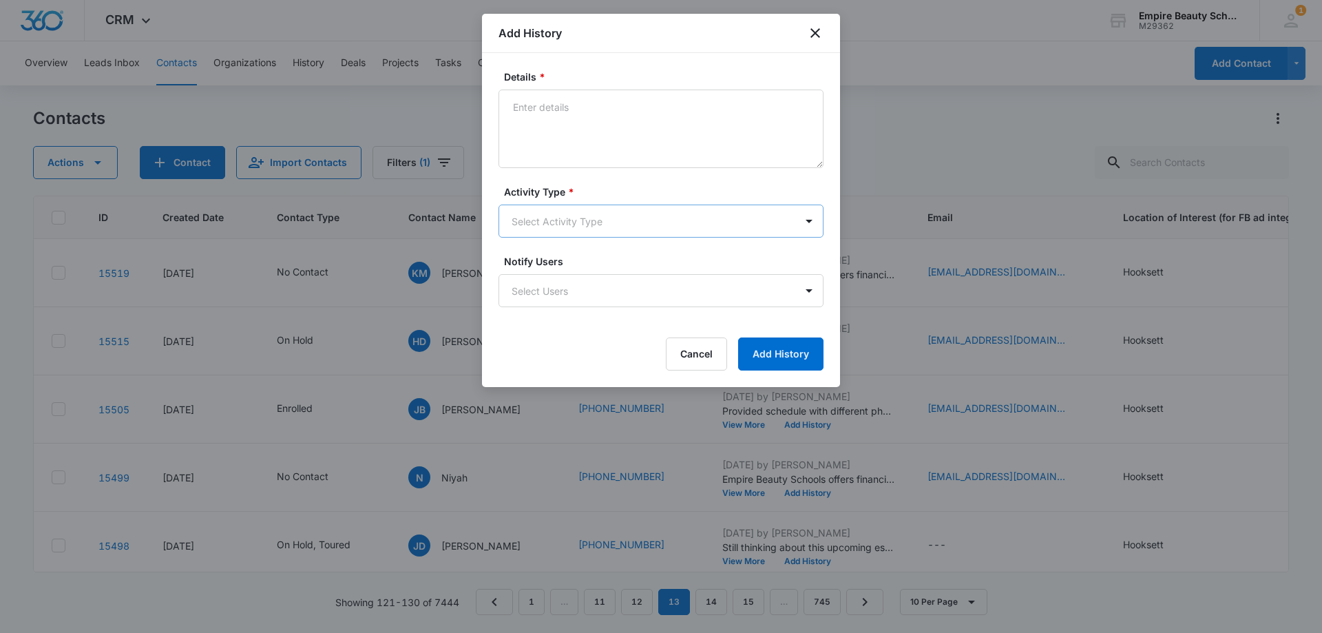
click at [546, 224] on body "CRM Apps Forms CRM Email Shop Payments POS Files Brand Settings Empire Beauty S…" at bounding box center [661, 316] width 1322 height 633
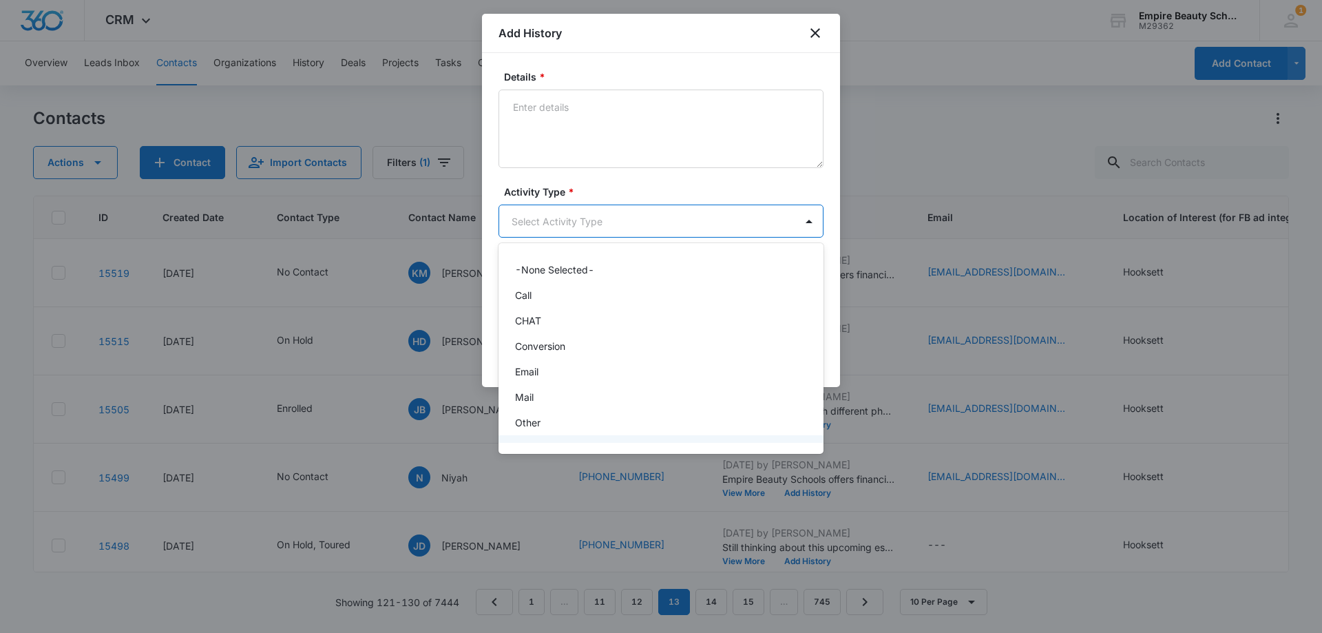
scroll to position [72, 0]
drag, startPoint x: 537, startPoint y: 425, endPoint x: 562, endPoint y: 344, distance: 84.5
click at [537, 425] on div "Text" at bounding box center [659, 427] width 289 height 14
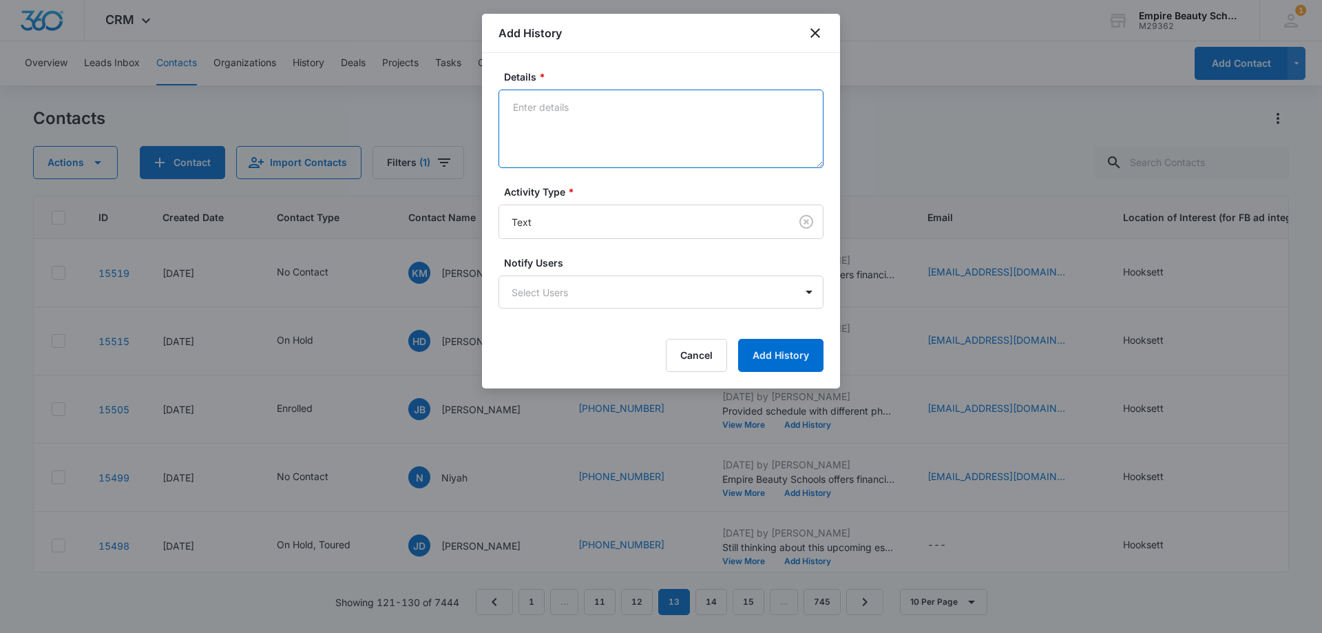
click at [578, 121] on textarea "Details *" at bounding box center [660, 128] width 325 height 78
paste textarea "Checking in still interested in learning more?"
type textarea "Checking in still interested in learning more?"
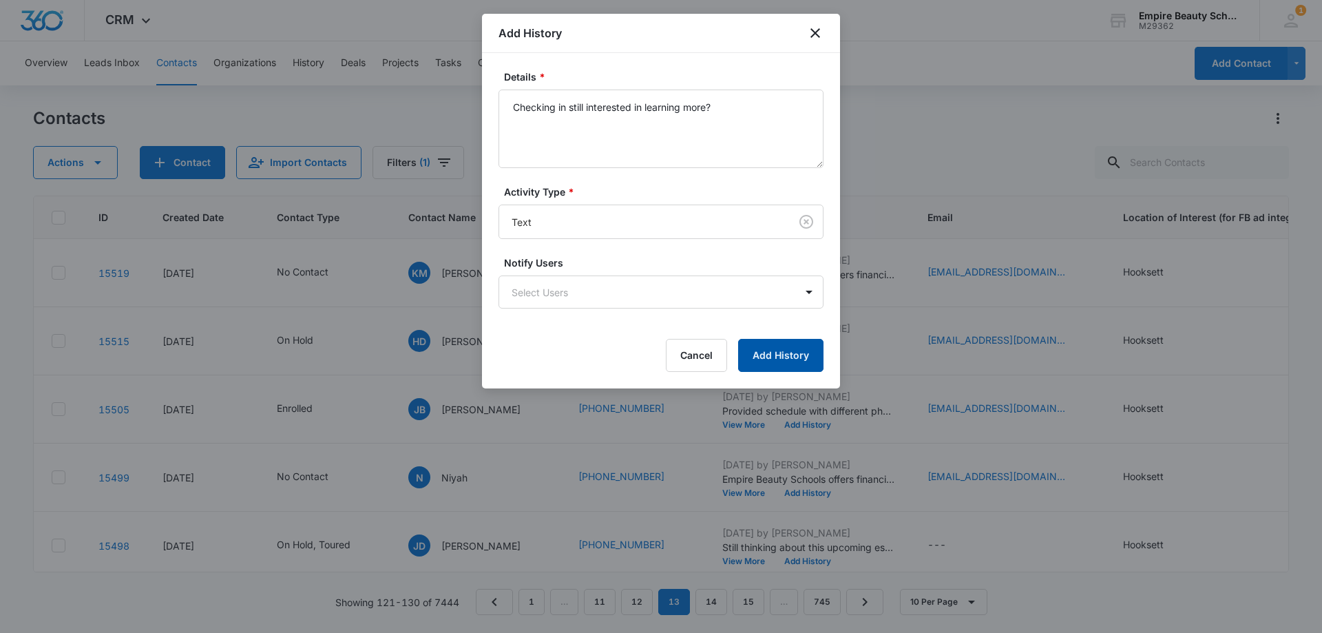
click at [776, 350] on button "Add History" at bounding box center [780, 355] width 85 height 33
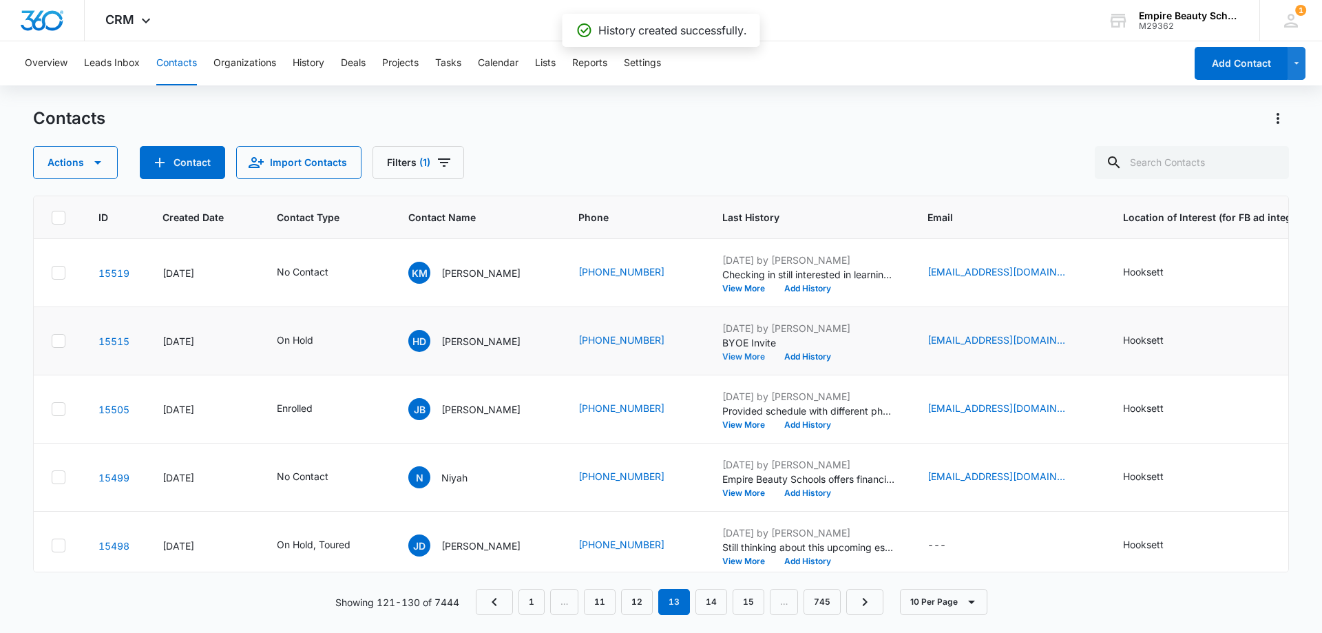
click at [737, 357] on button "View More" at bounding box center [748, 356] width 52 height 8
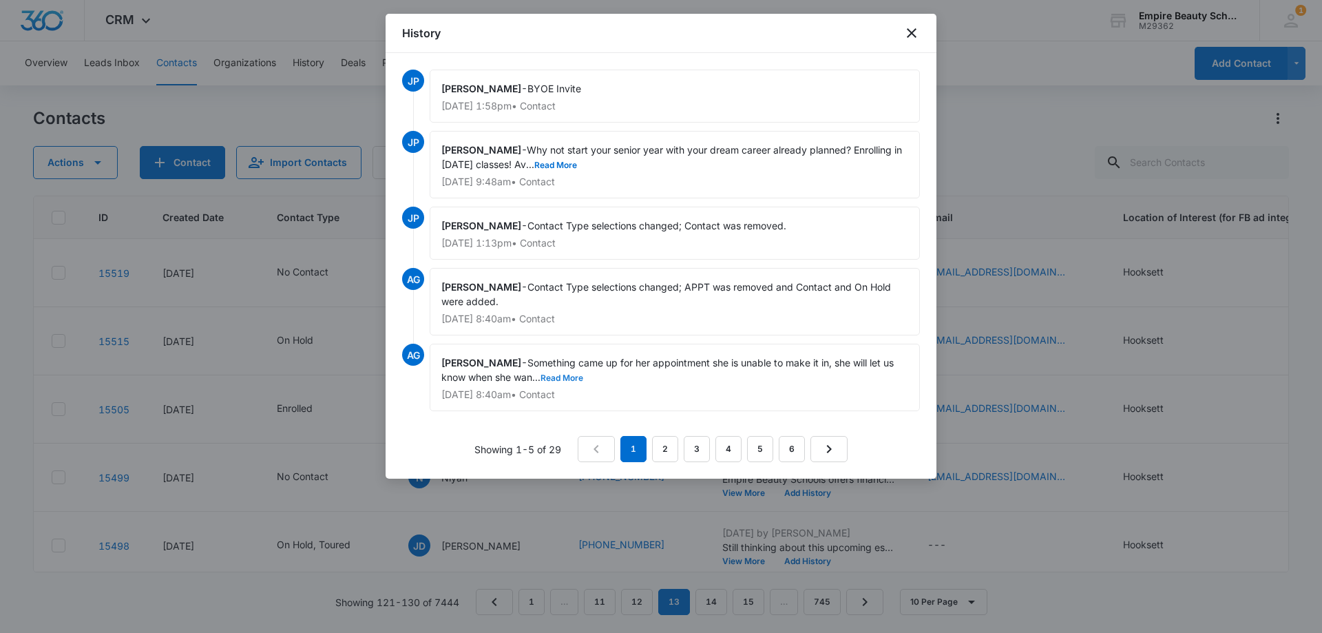
click at [549, 377] on button "Read More" at bounding box center [561, 378] width 43 height 8
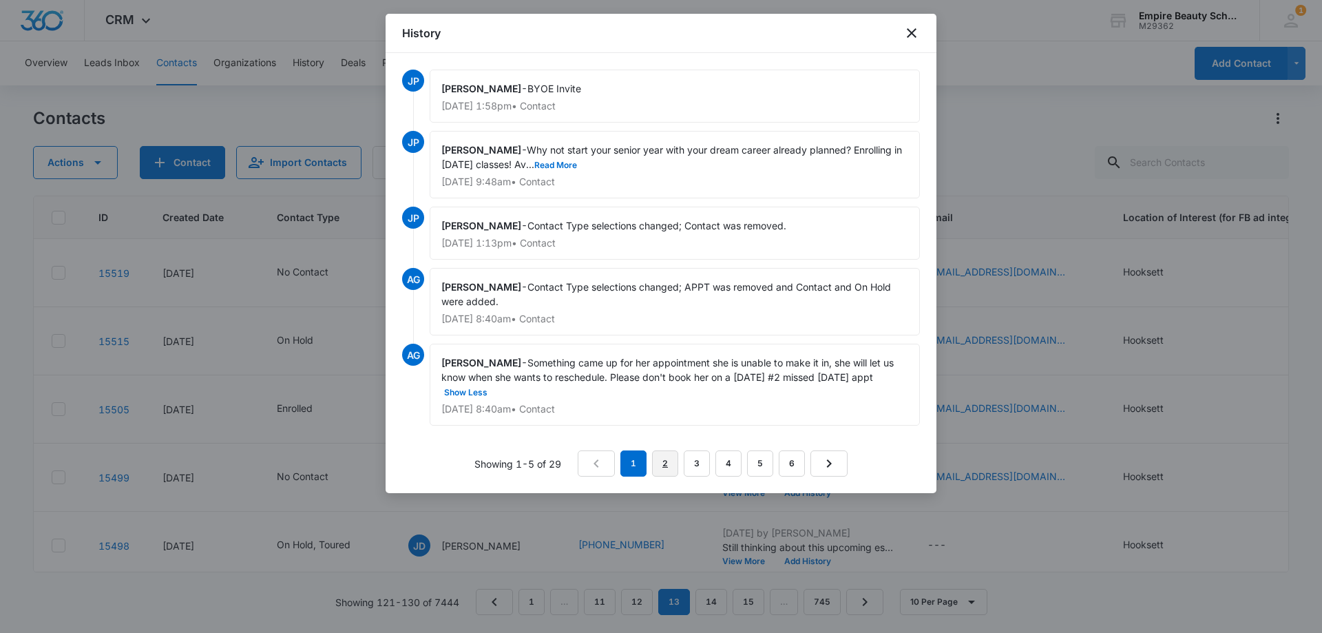
click at [657, 459] on link "2" at bounding box center [665, 463] width 26 height 26
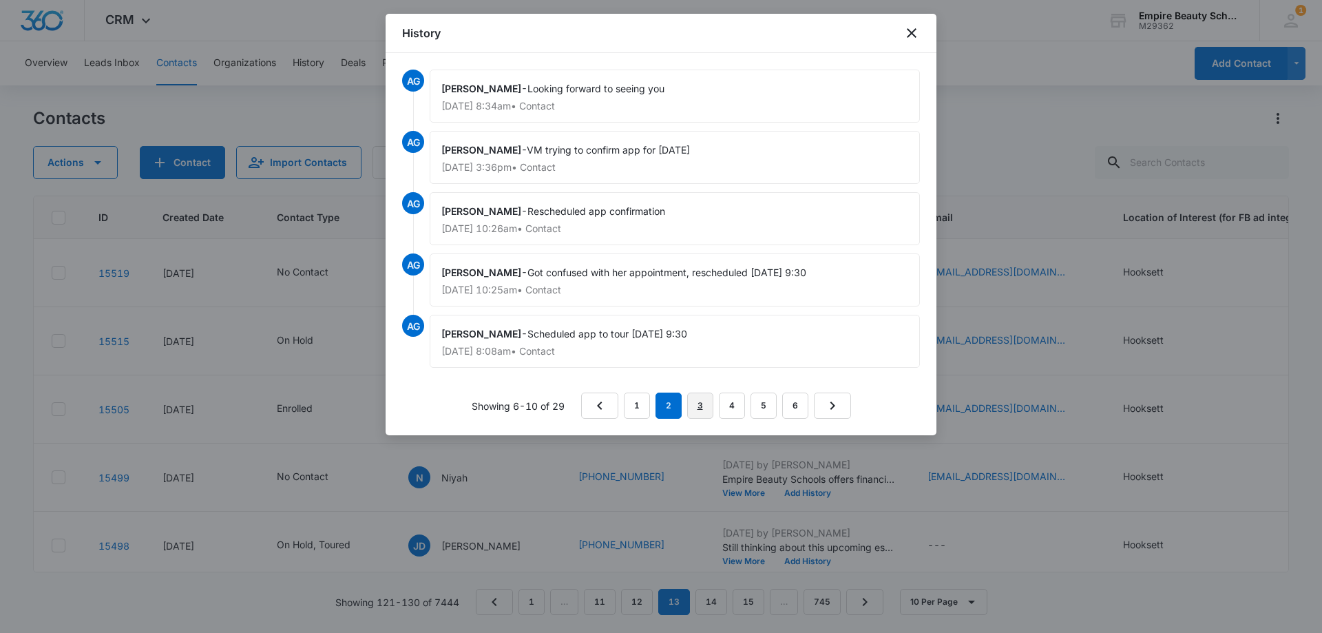
click at [700, 401] on link "3" at bounding box center [700, 405] width 26 height 26
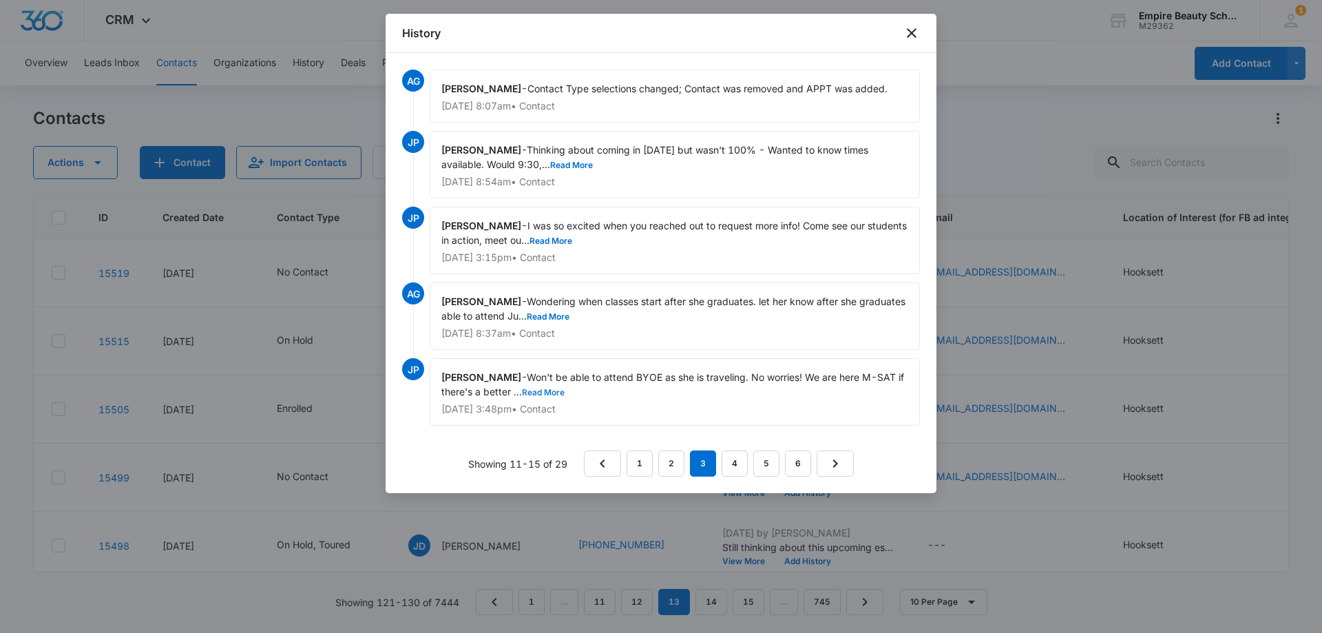
click at [551, 392] on button "Read More" at bounding box center [543, 392] width 43 height 8
click at [544, 318] on button "Read More" at bounding box center [548, 317] width 43 height 8
click at [572, 243] on button "Read More" at bounding box center [550, 241] width 43 height 8
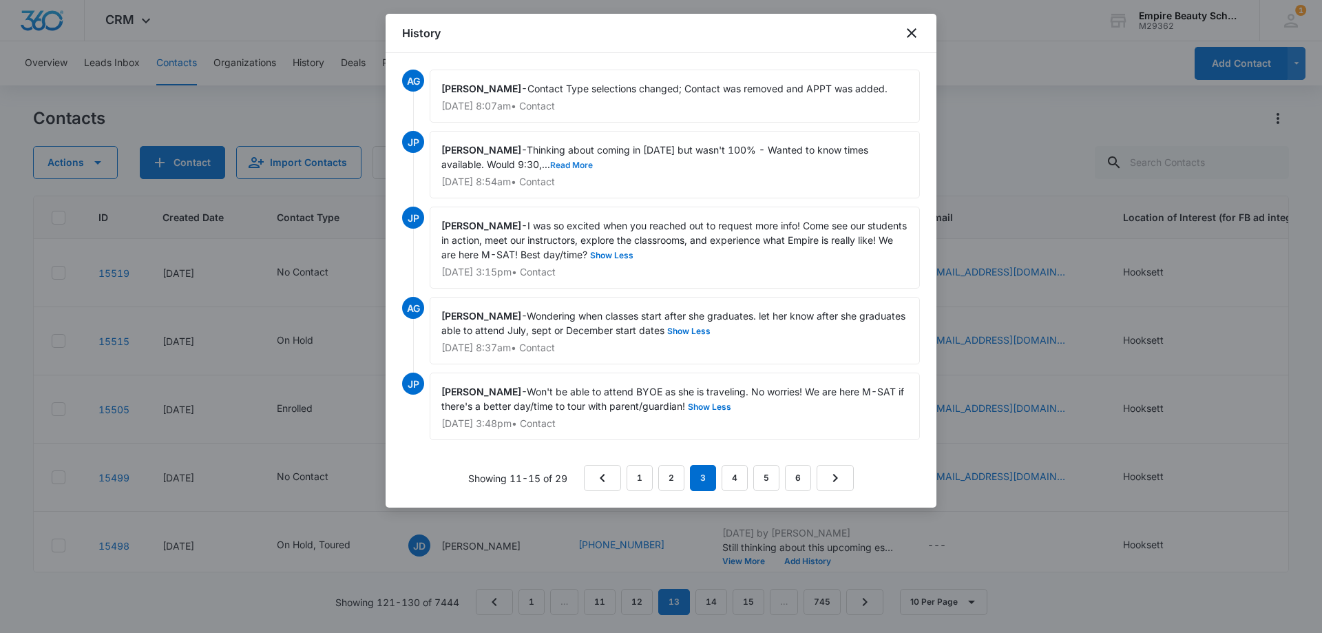
click at [569, 166] on button "Read More" at bounding box center [571, 165] width 43 height 8
click at [736, 473] on link "4" at bounding box center [734, 478] width 26 height 26
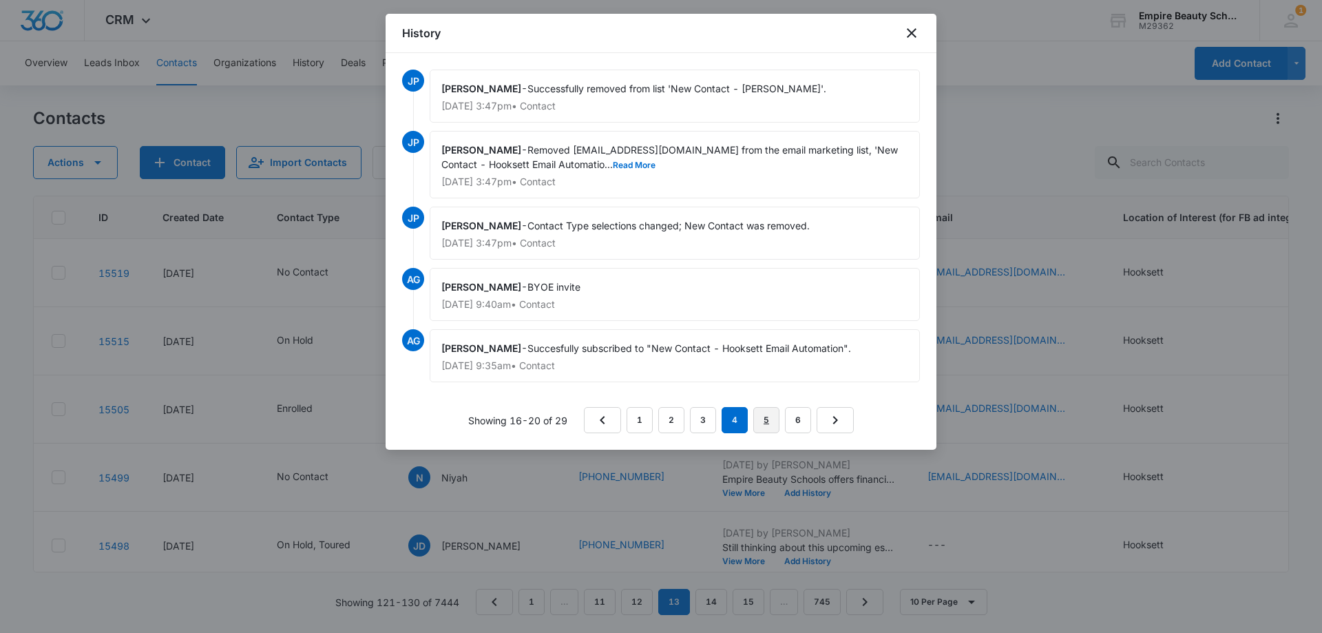
click at [762, 416] on link "5" at bounding box center [766, 420] width 26 height 26
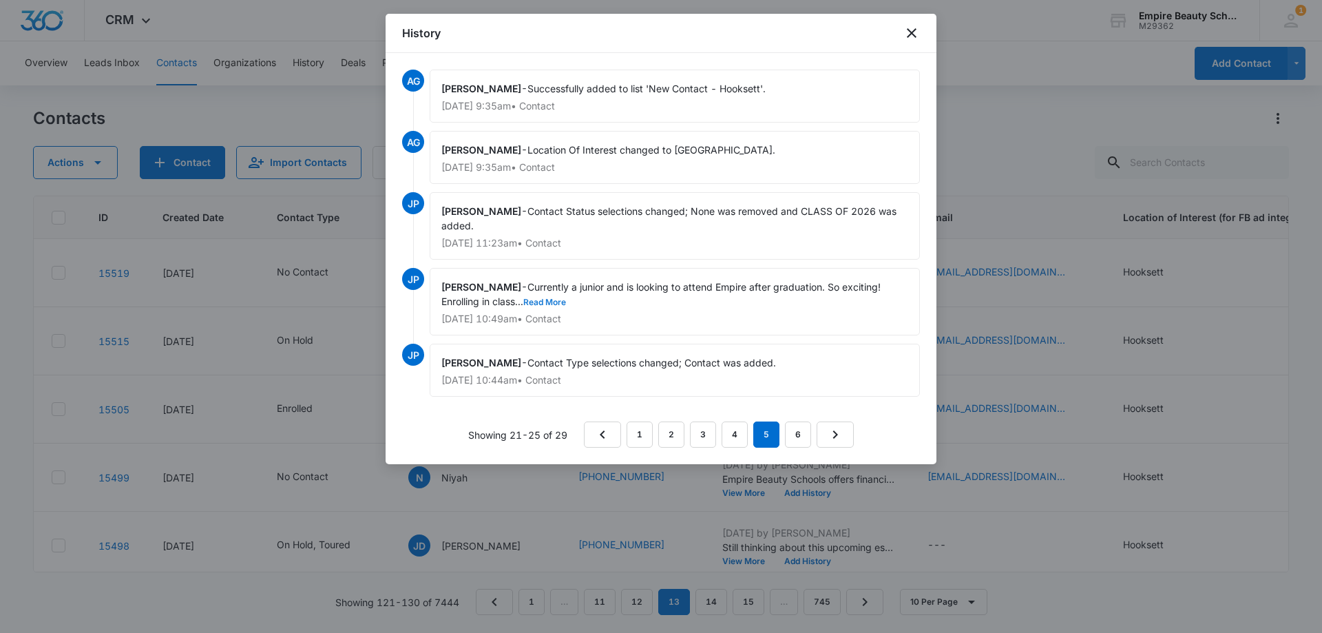
click at [558, 299] on button "Read More" at bounding box center [544, 302] width 43 height 8
click at [794, 432] on link "6" at bounding box center [798, 434] width 26 height 26
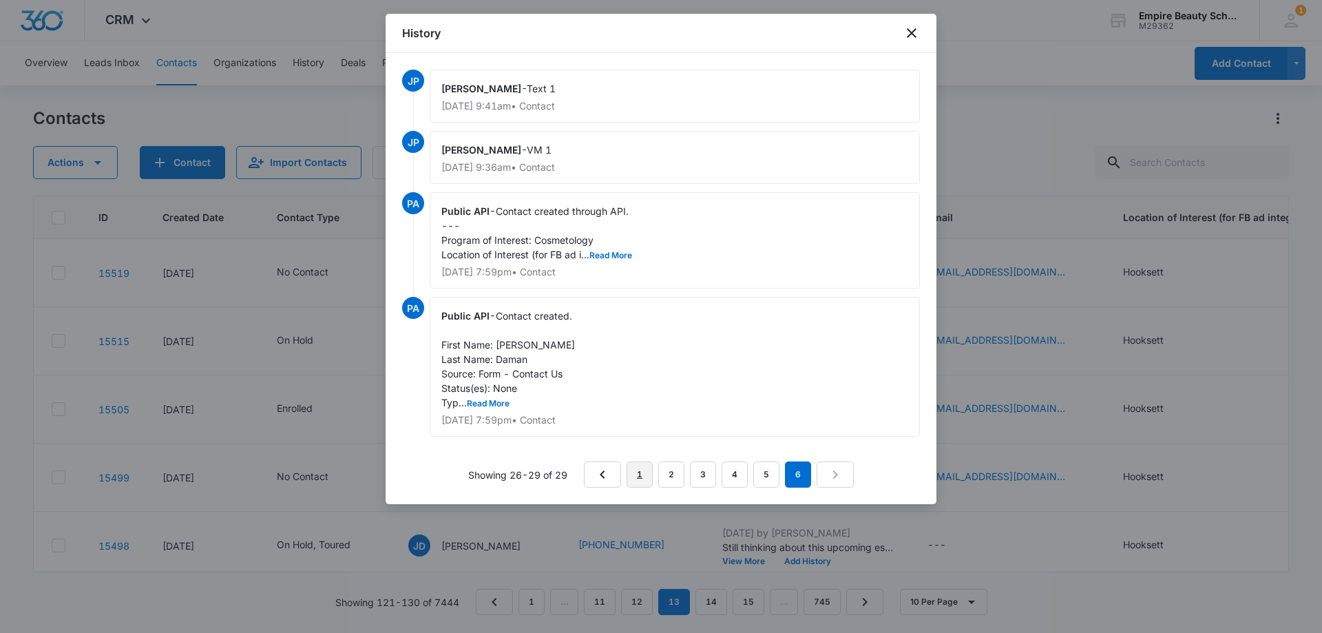
click at [628, 474] on link "1" at bounding box center [639, 474] width 26 height 26
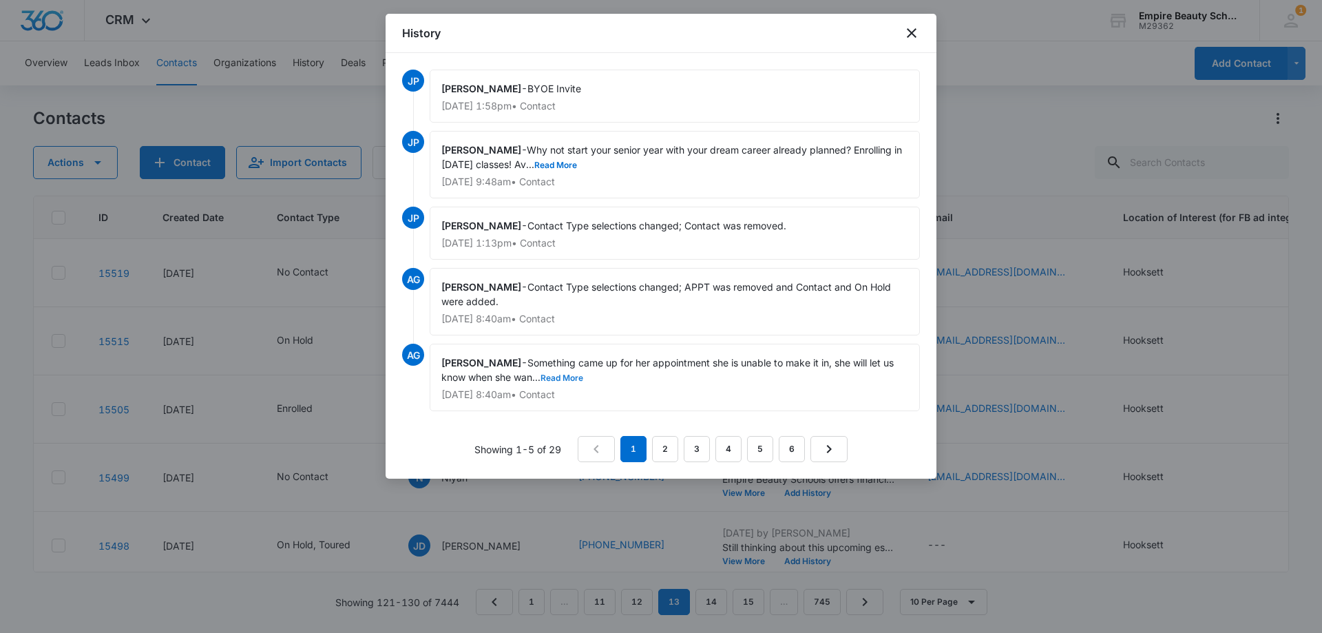
click at [569, 374] on button "Read More" at bounding box center [561, 378] width 43 height 8
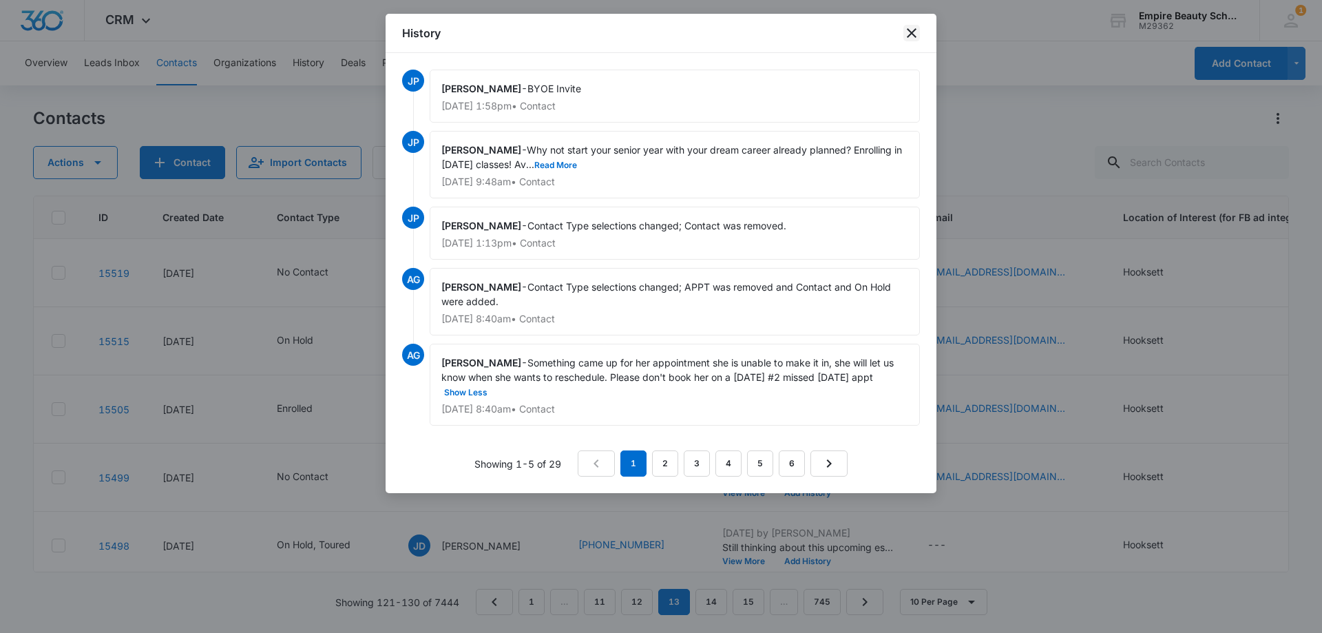
click at [907, 31] on icon "close" at bounding box center [911, 33] width 17 height 17
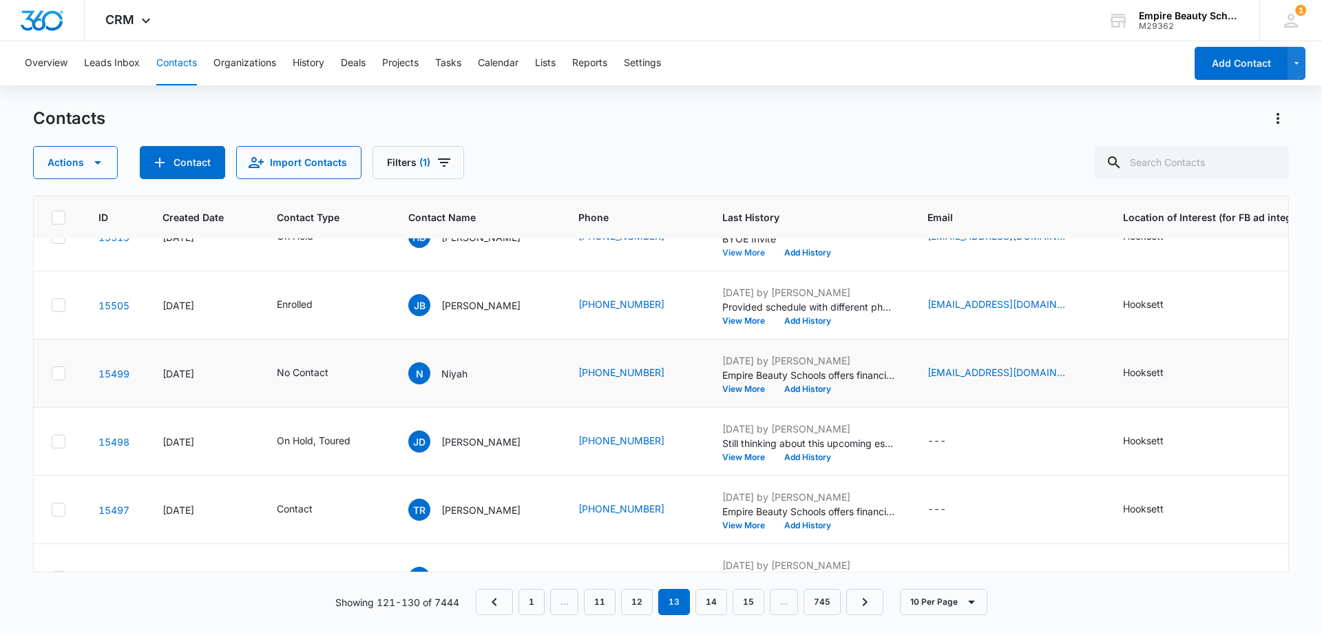
scroll to position [138, 5]
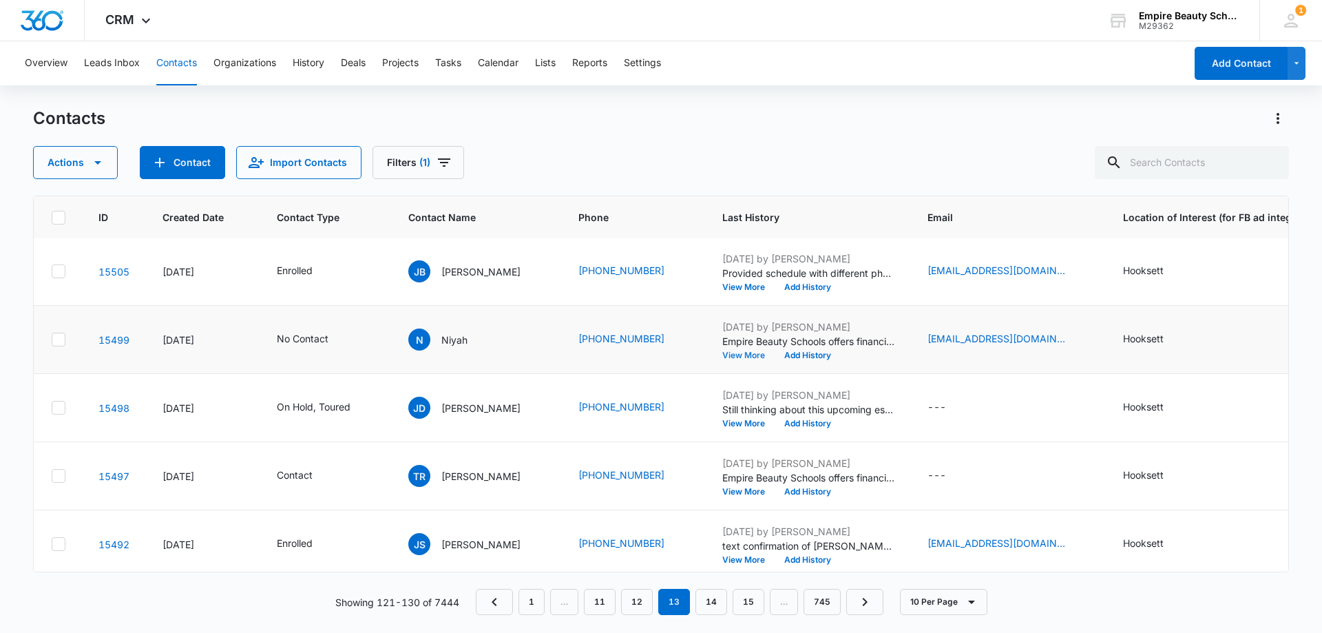
click at [727, 354] on button "View More" at bounding box center [748, 355] width 52 height 8
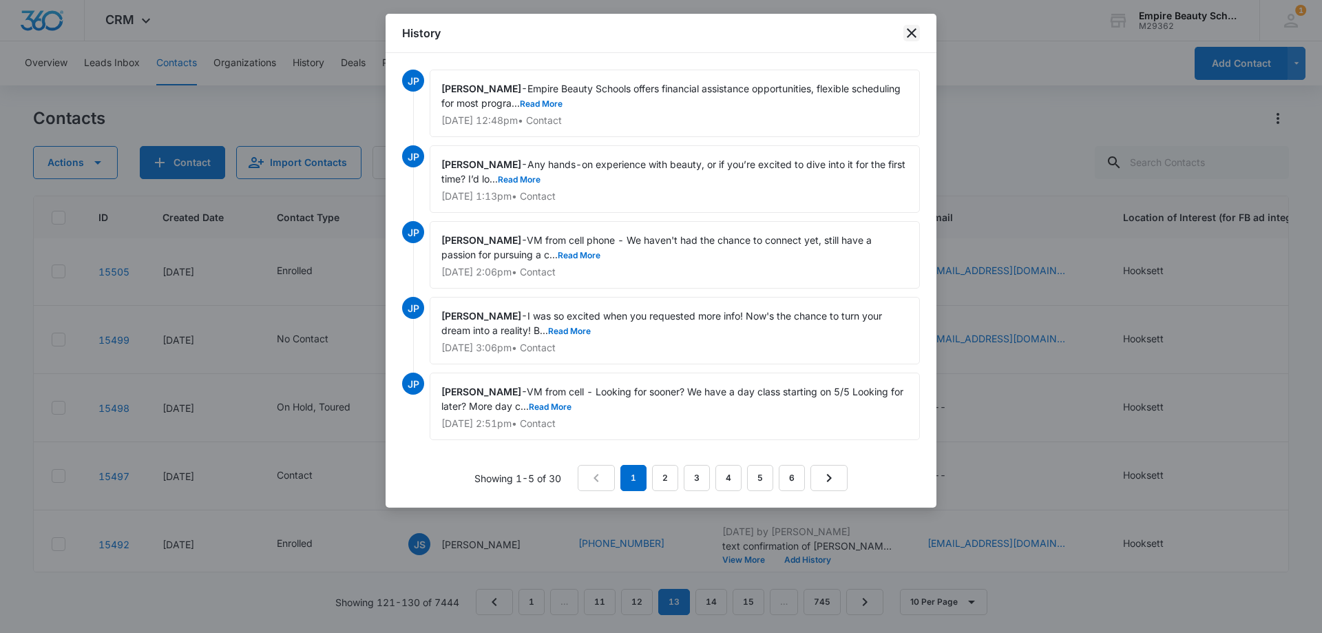
click at [910, 31] on icon "close" at bounding box center [912, 33] width 10 height 10
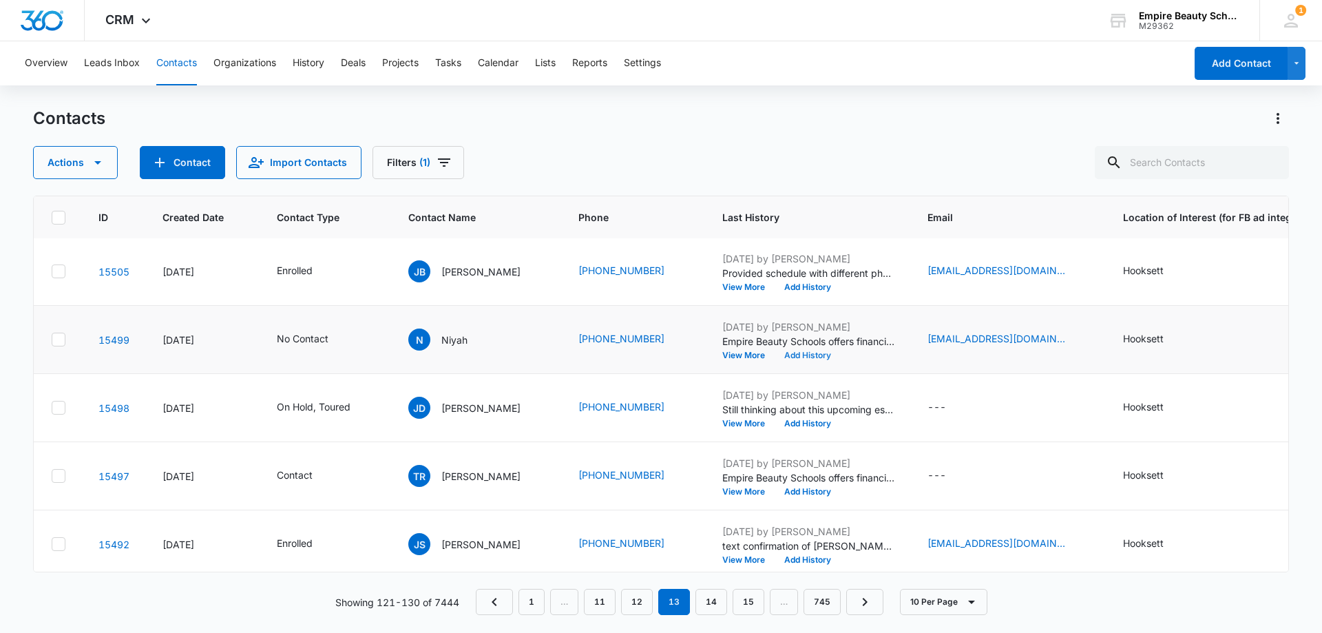
click at [810, 354] on button "Add History" at bounding box center [807, 355] width 66 height 8
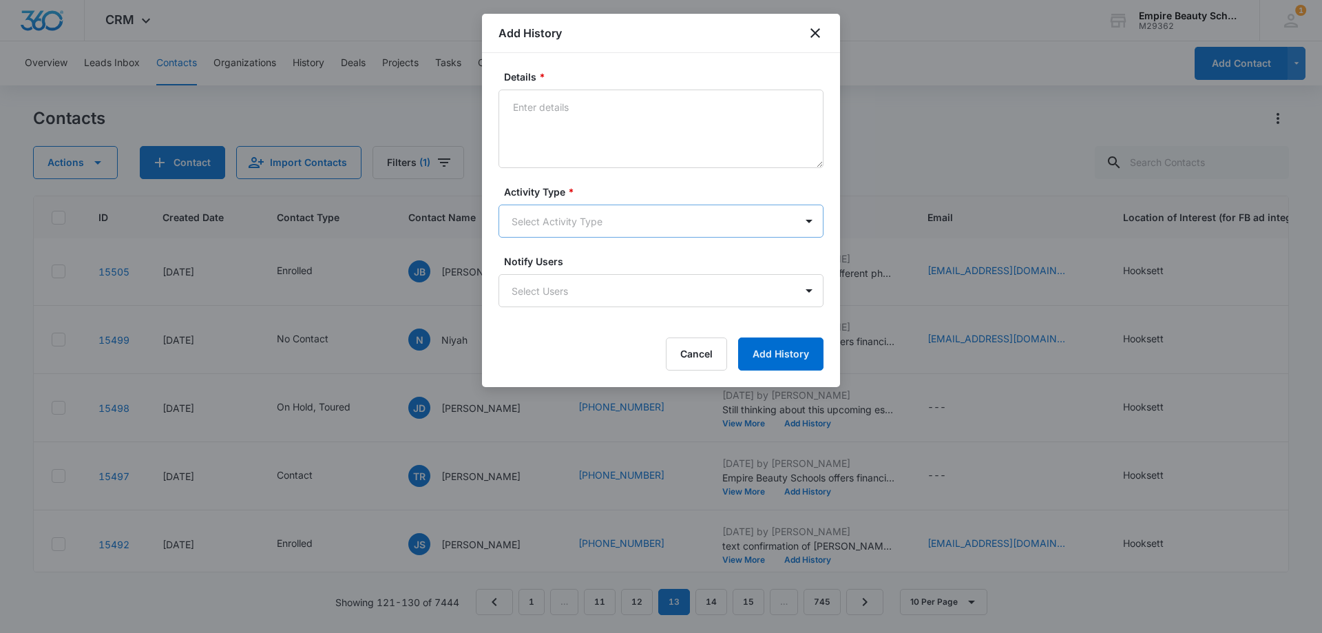
click at [553, 206] on body "CRM Apps Forms CRM Email Shop Payments POS Files Brand Settings Empire Beauty S…" at bounding box center [661, 316] width 1322 height 633
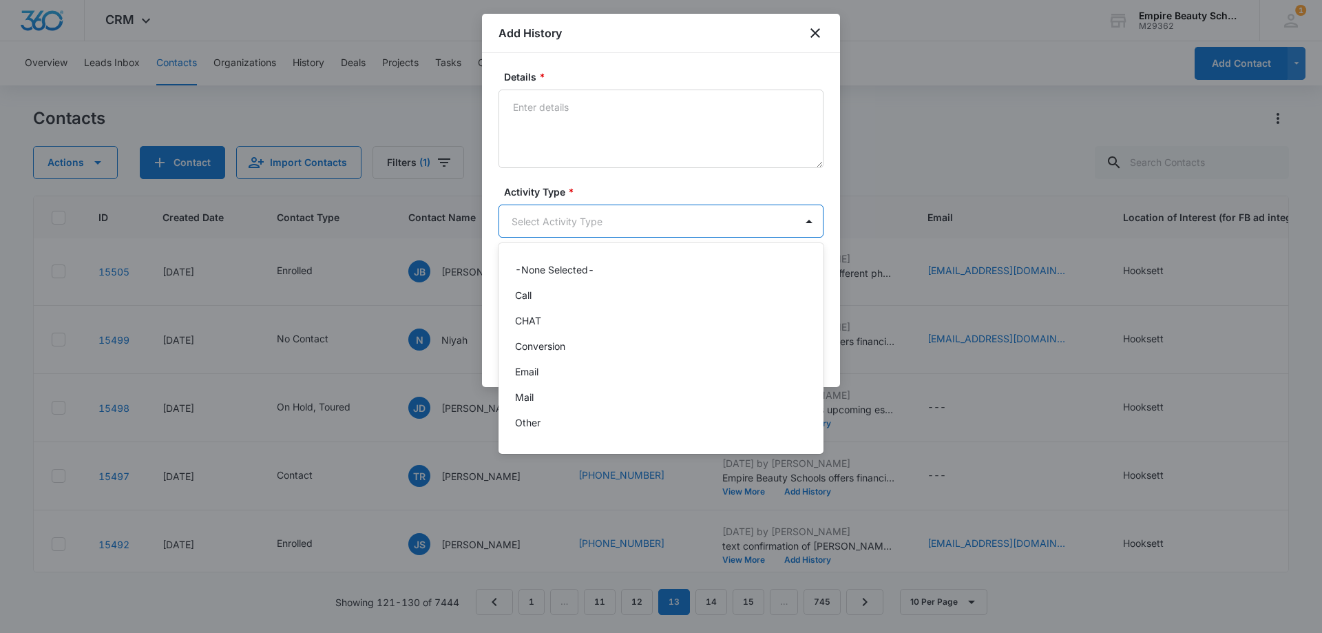
scroll to position [72, 0]
click at [536, 425] on div "Text" at bounding box center [659, 427] width 289 height 14
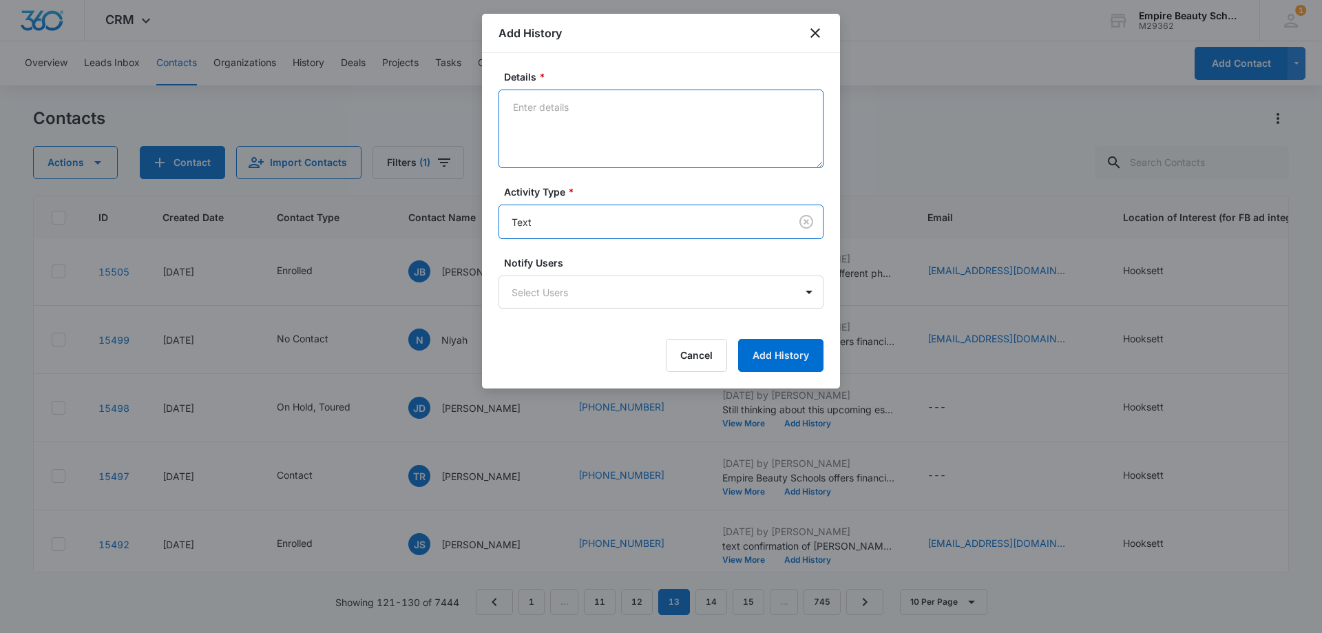
click at [572, 144] on textarea "Details *" at bounding box center [660, 128] width 325 height 78
paste textarea "Checking in still interested in learning more?"
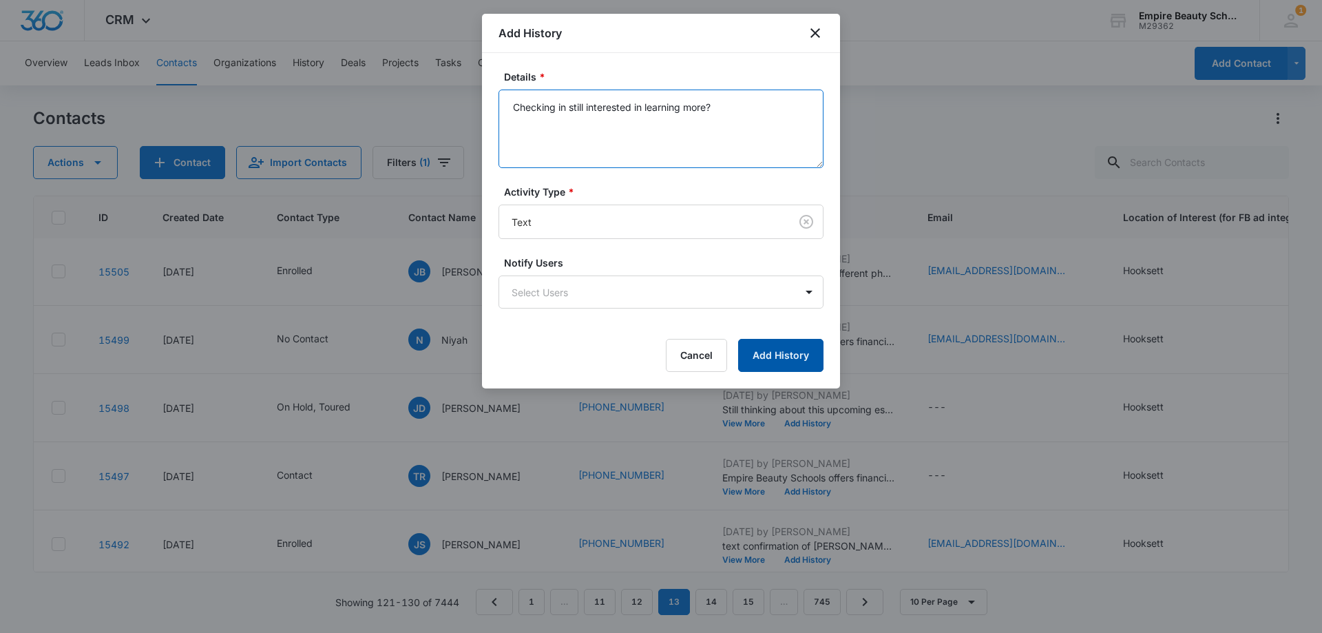
type textarea "Checking in still interested in learning more?"
click at [781, 360] on button "Add History" at bounding box center [780, 355] width 85 height 33
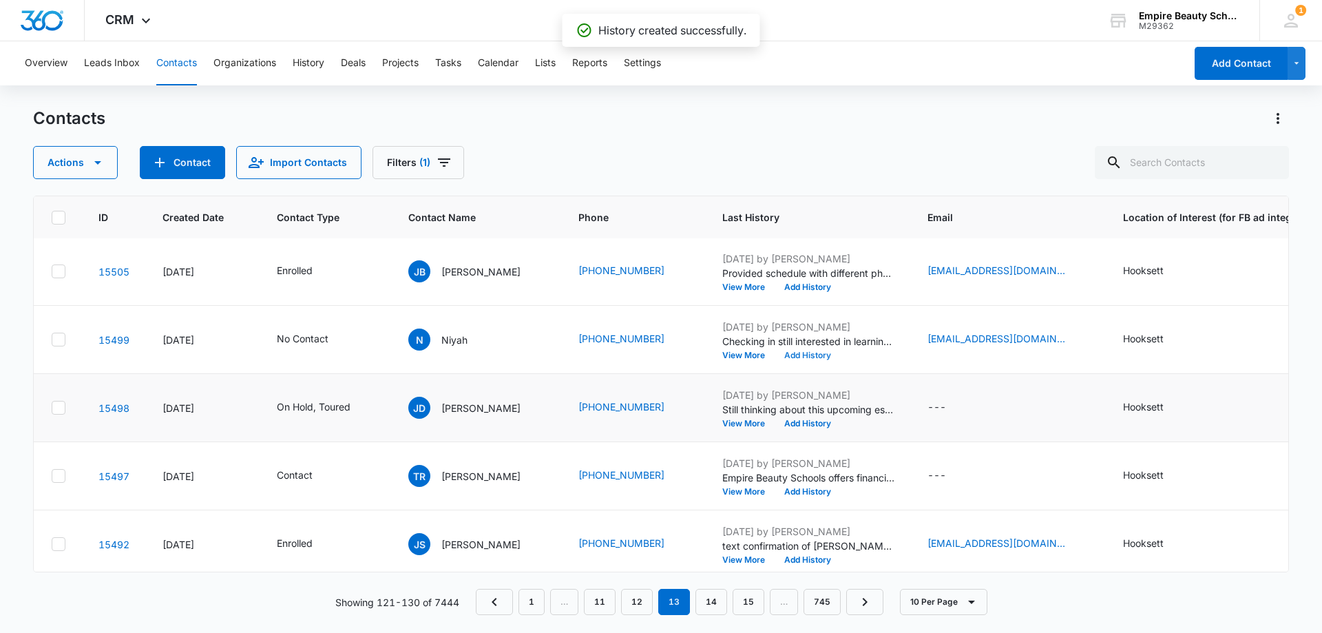
scroll to position [207, 5]
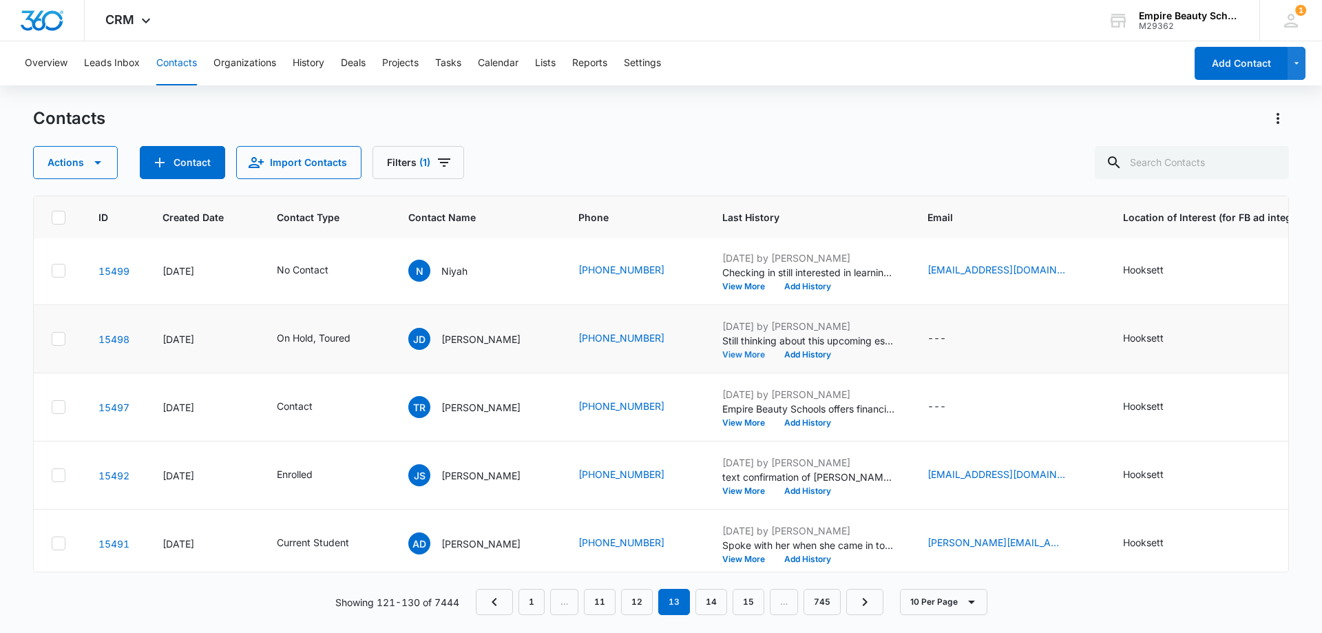
click at [739, 352] on button "View More" at bounding box center [748, 354] width 52 height 8
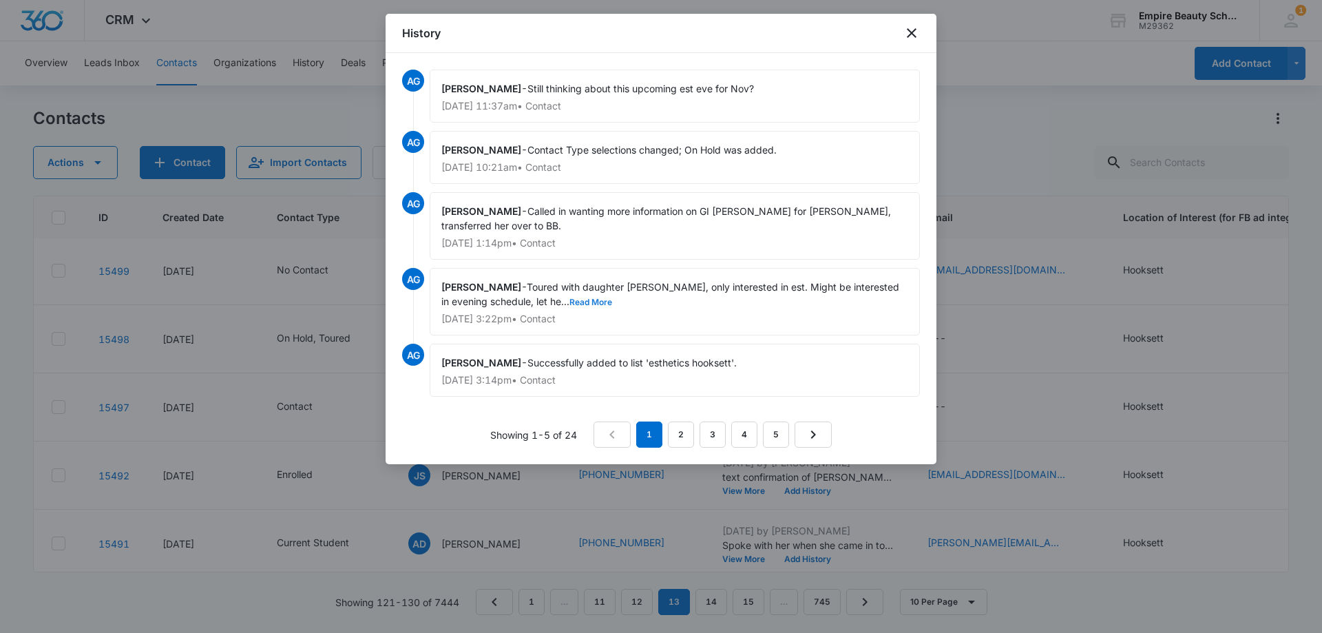
click at [569, 299] on button "Read More" at bounding box center [590, 302] width 43 height 8
click at [911, 32] on icon "close" at bounding box center [911, 33] width 17 height 17
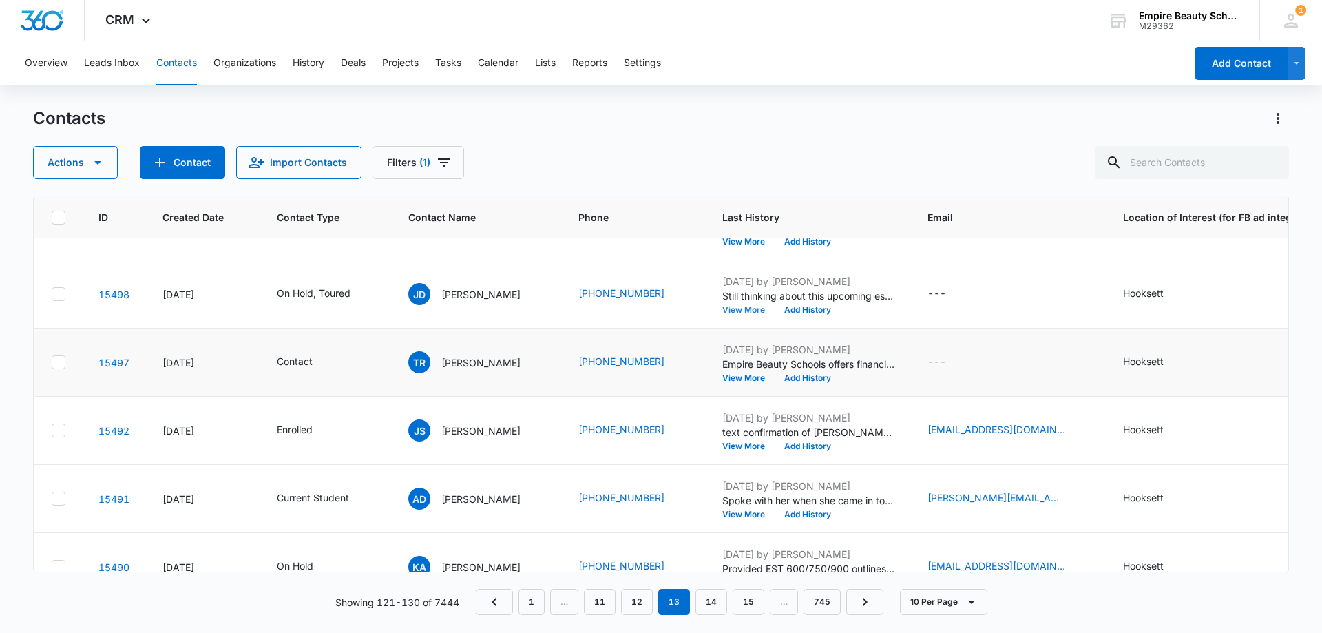
scroll to position [275, 5]
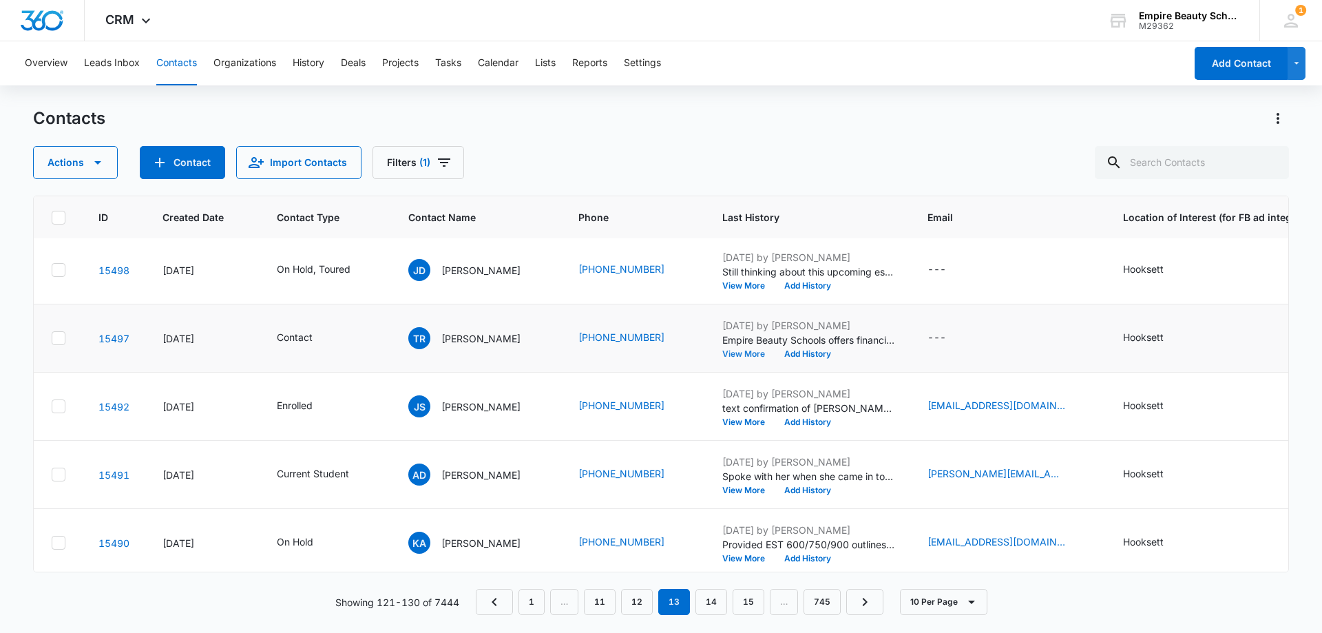
click at [736, 350] on button "View More" at bounding box center [748, 354] width 52 height 8
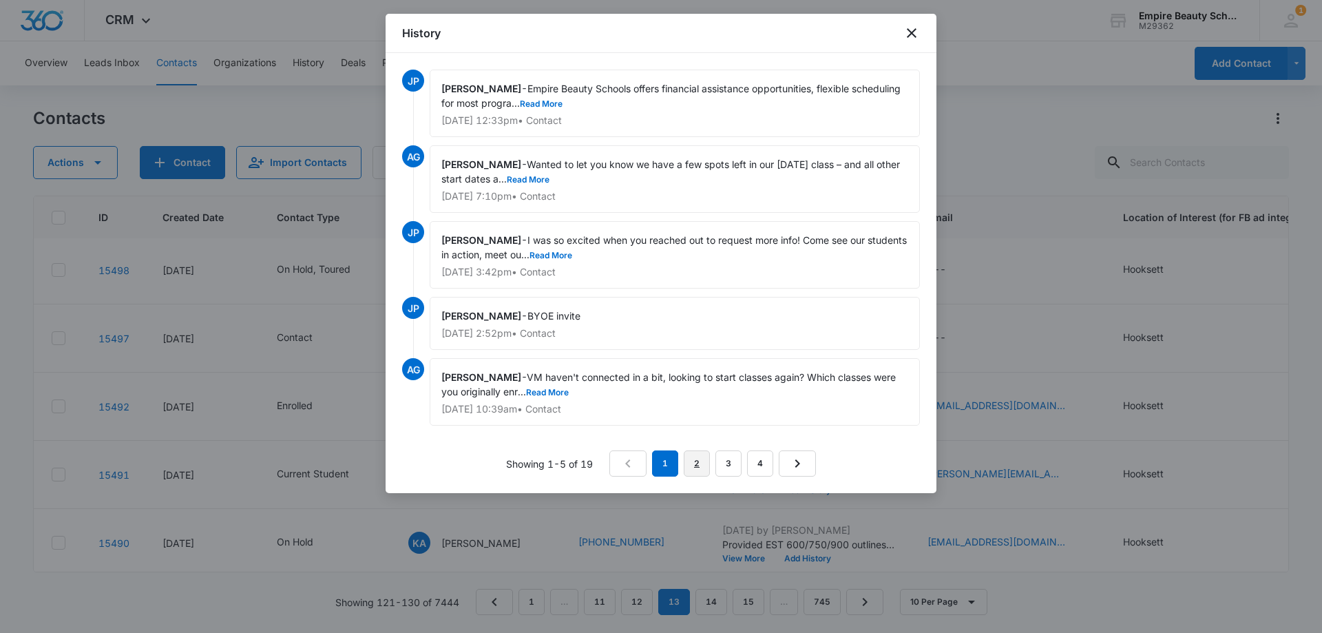
click at [698, 462] on link "2" at bounding box center [697, 463] width 26 height 26
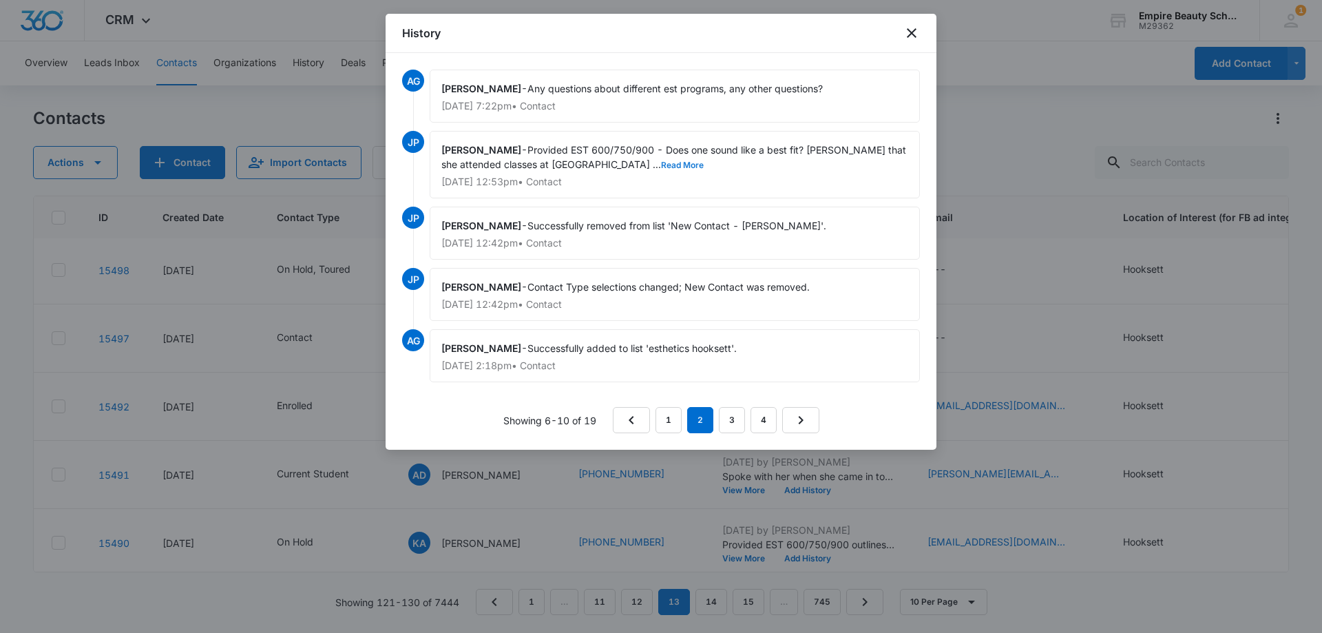
click at [661, 166] on button "Read More" at bounding box center [682, 165] width 43 height 8
click at [727, 420] on link "3" at bounding box center [732, 420] width 26 height 26
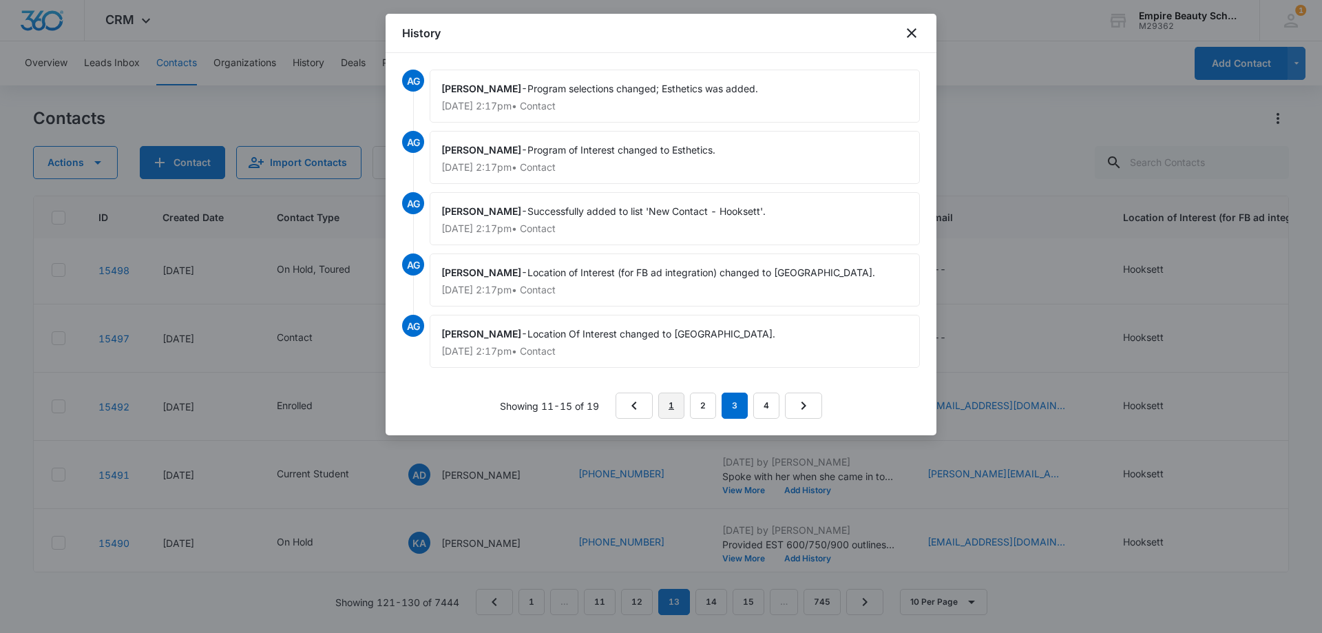
click at [668, 405] on link "1" at bounding box center [671, 405] width 26 height 26
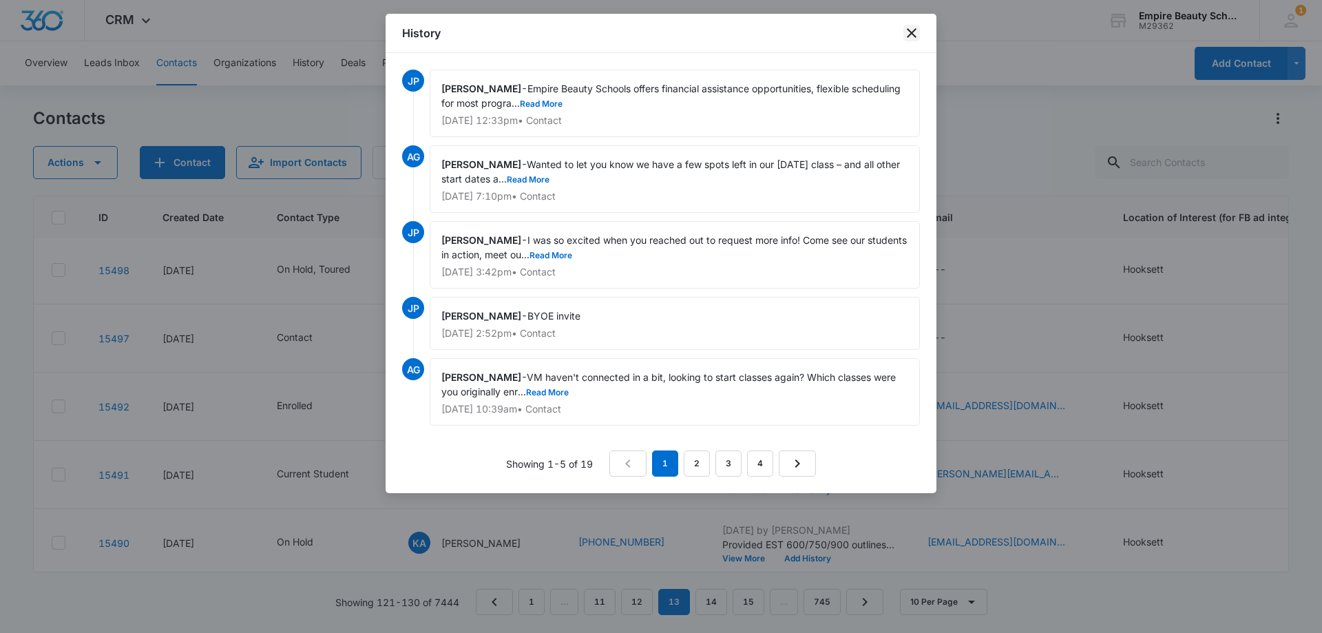
click at [910, 33] on icon "close" at bounding box center [911, 33] width 17 height 17
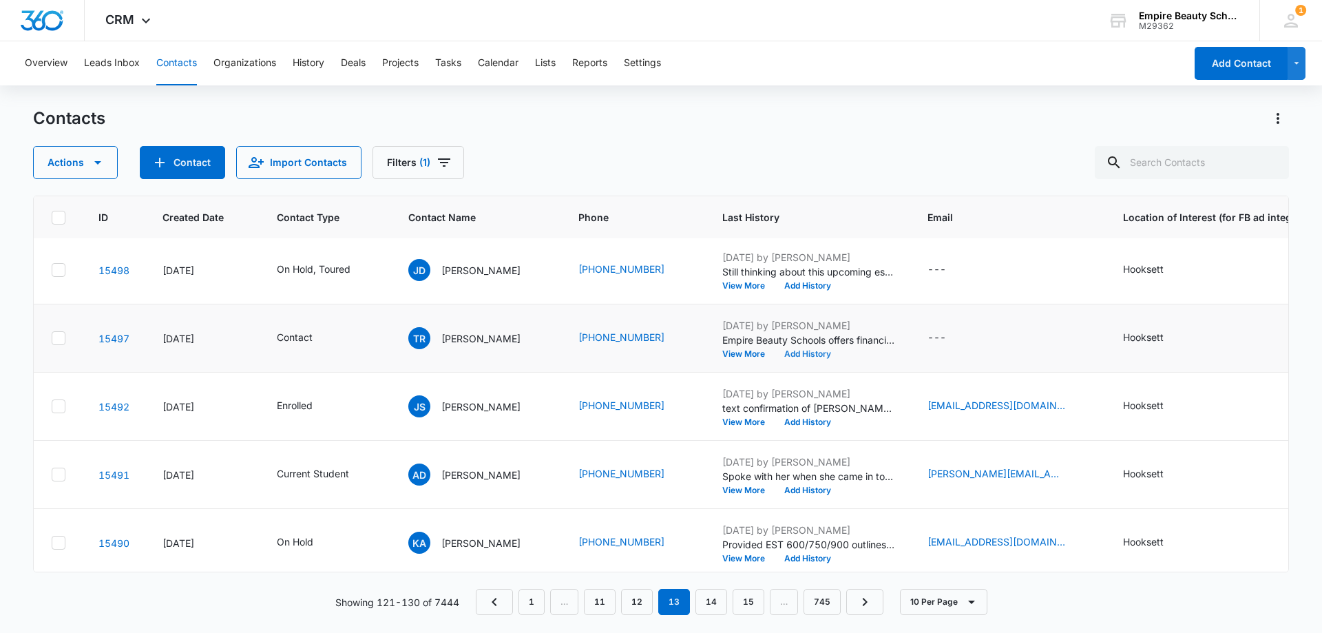
click at [810, 354] on button "Add History" at bounding box center [807, 354] width 66 height 8
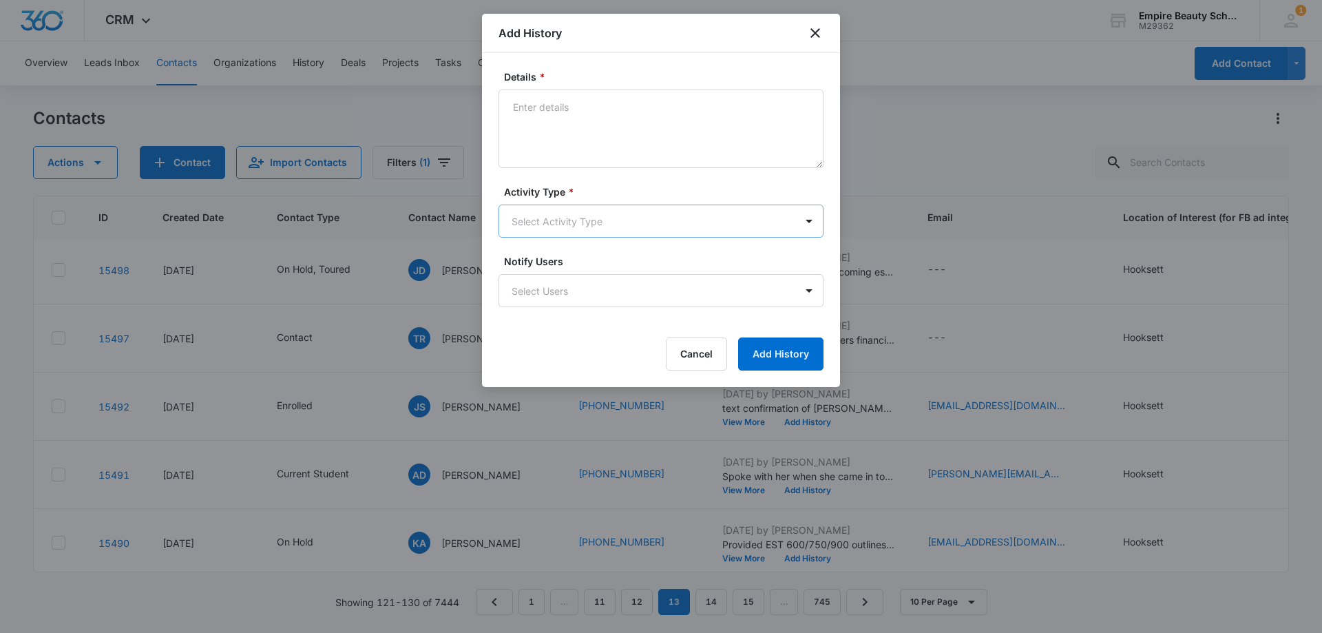
click at [528, 215] on body "CRM Apps Forms CRM Email Shop Payments POS Files Brand Settings Empire Beauty S…" at bounding box center [661, 316] width 1322 height 633
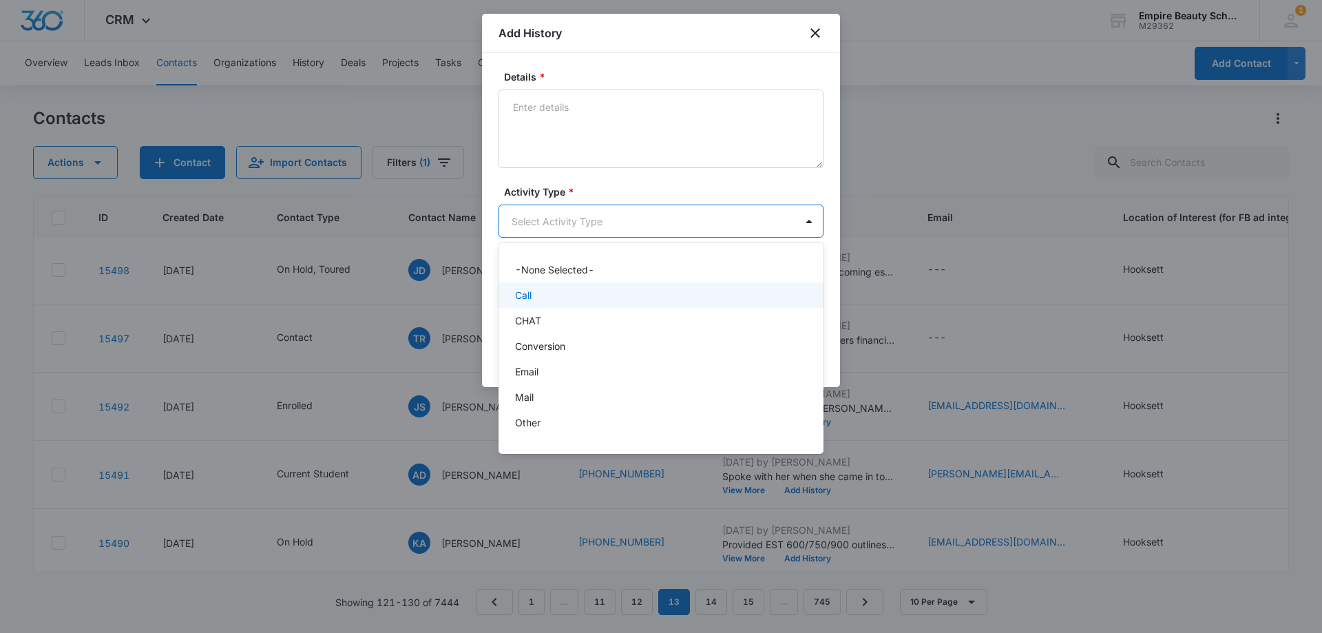
scroll to position [72, 0]
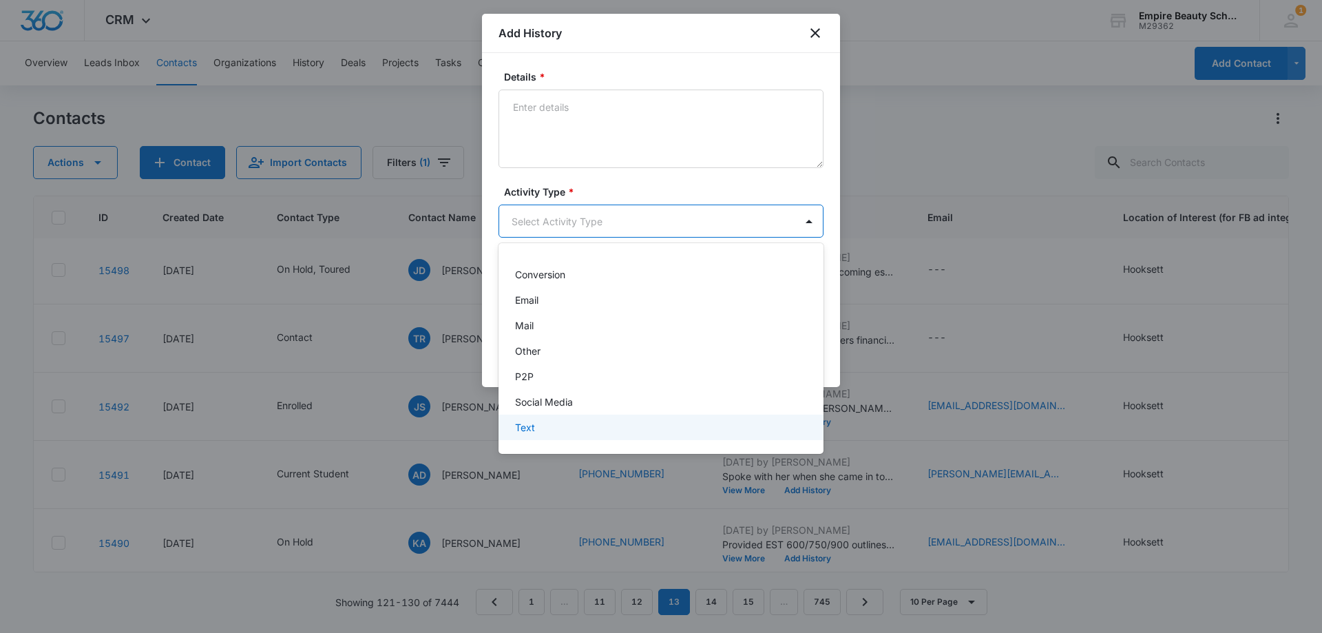
click at [527, 424] on p "Text" at bounding box center [525, 427] width 20 height 14
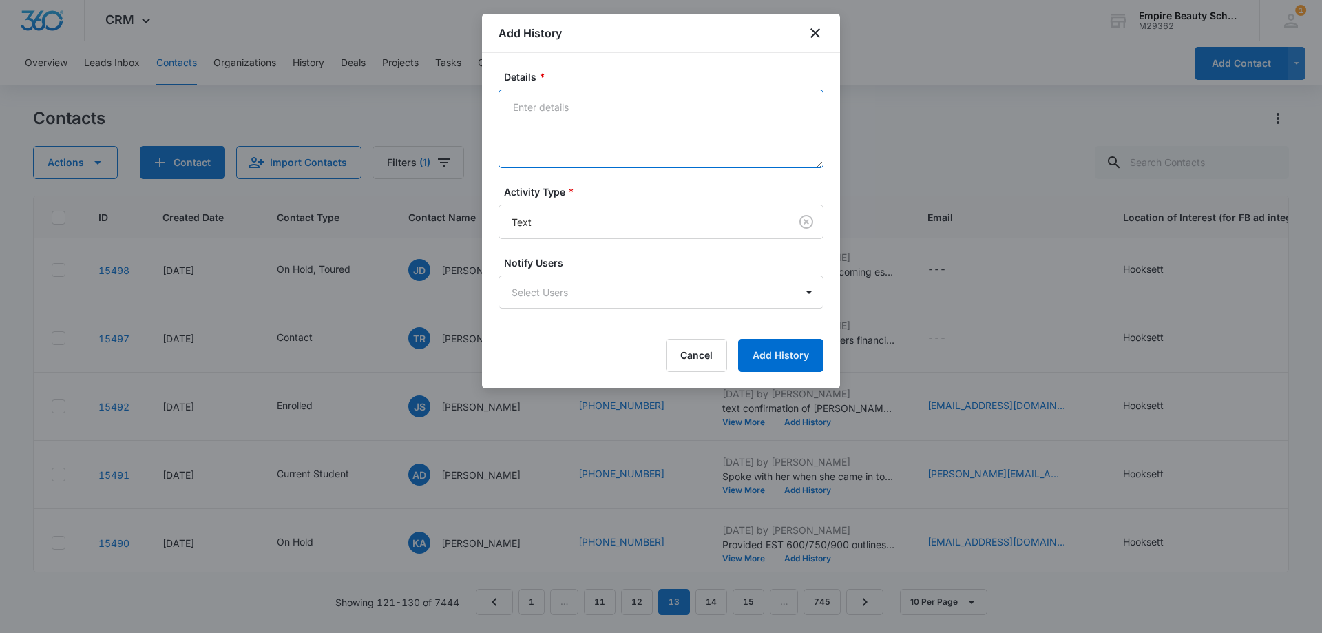
click at [568, 147] on textarea "Details *" at bounding box center [660, 128] width 325 height 78
paste textarea "Checking in still interested in learning more?"
type textarea "Checking in still interested in learning more?"
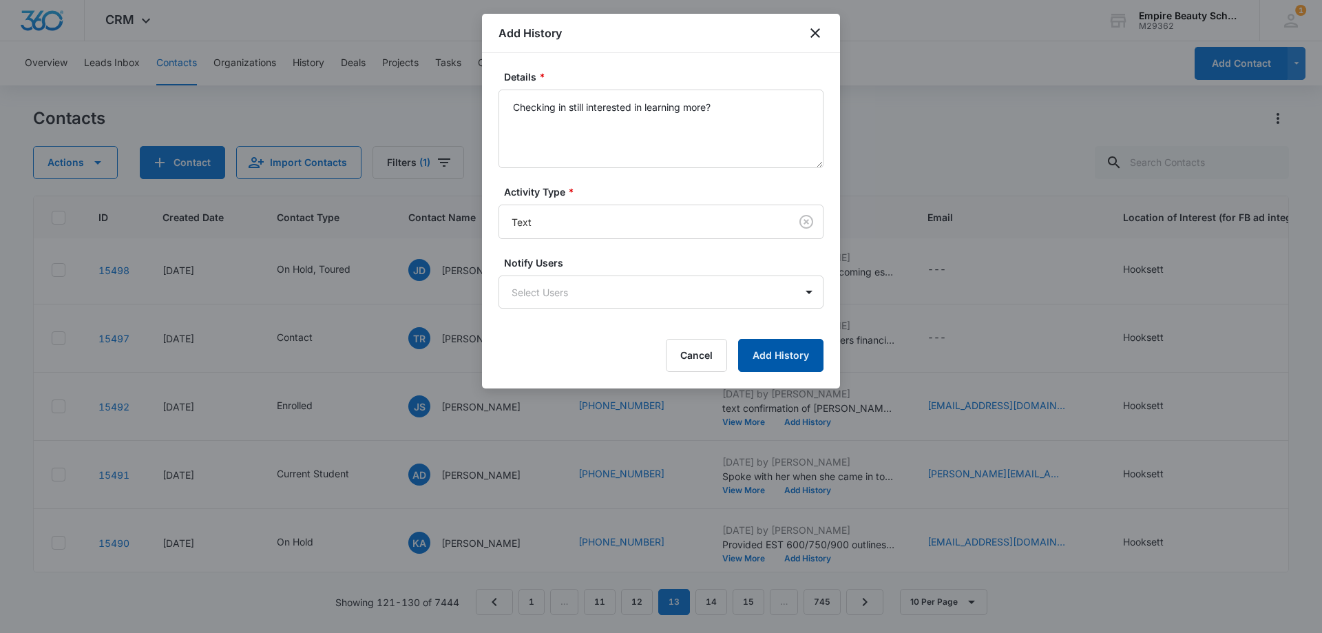
click at [769, 354] on button "Add History" at bounding box center [780, 355] width 85 height 33
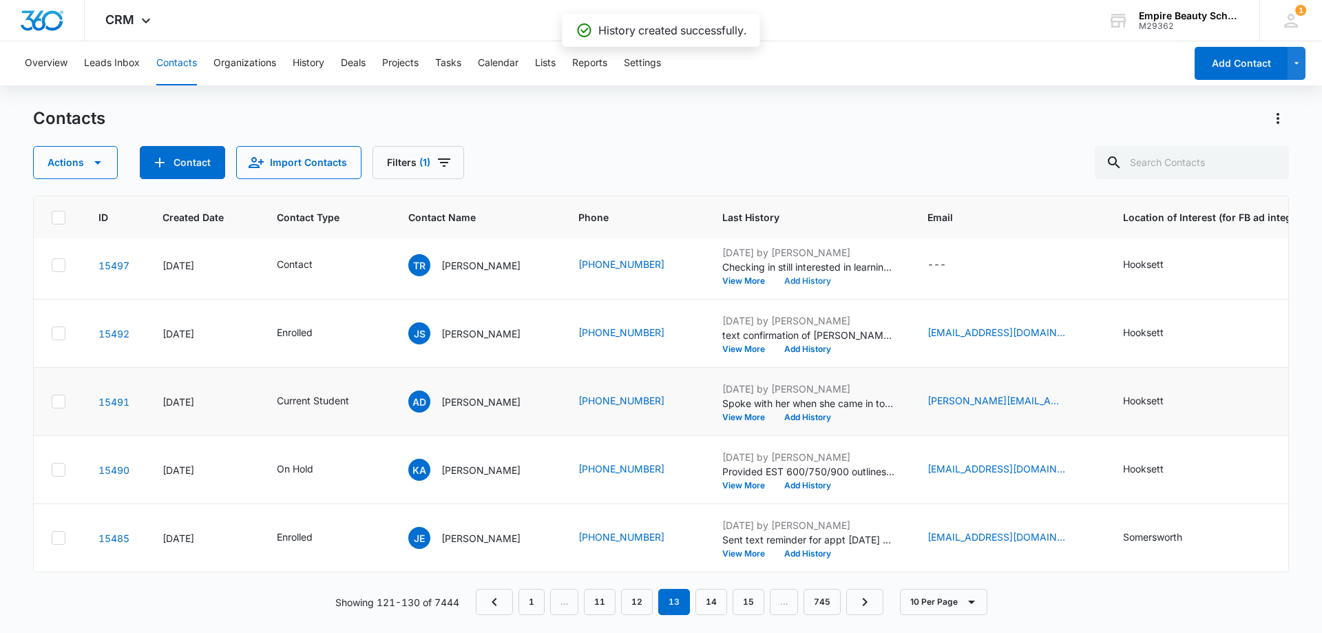
scroll to position [359, 5]
click at [754, 413] on button "View More" at bounding box center [748, 417] width 52 height 8
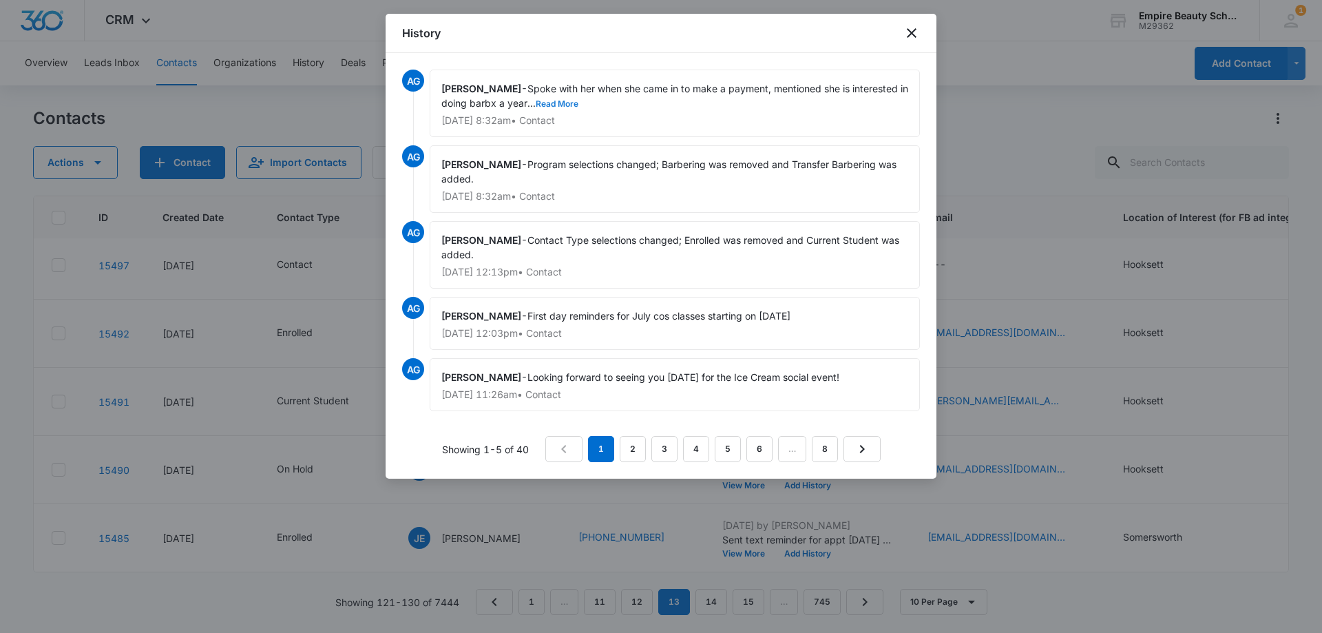
click at [578, 100] on button "Read More" at bounding box center [557, 104] width 43 height 8
click at [909, 31] on icon "close" at bounding box center [912, 33] width 10 height 10
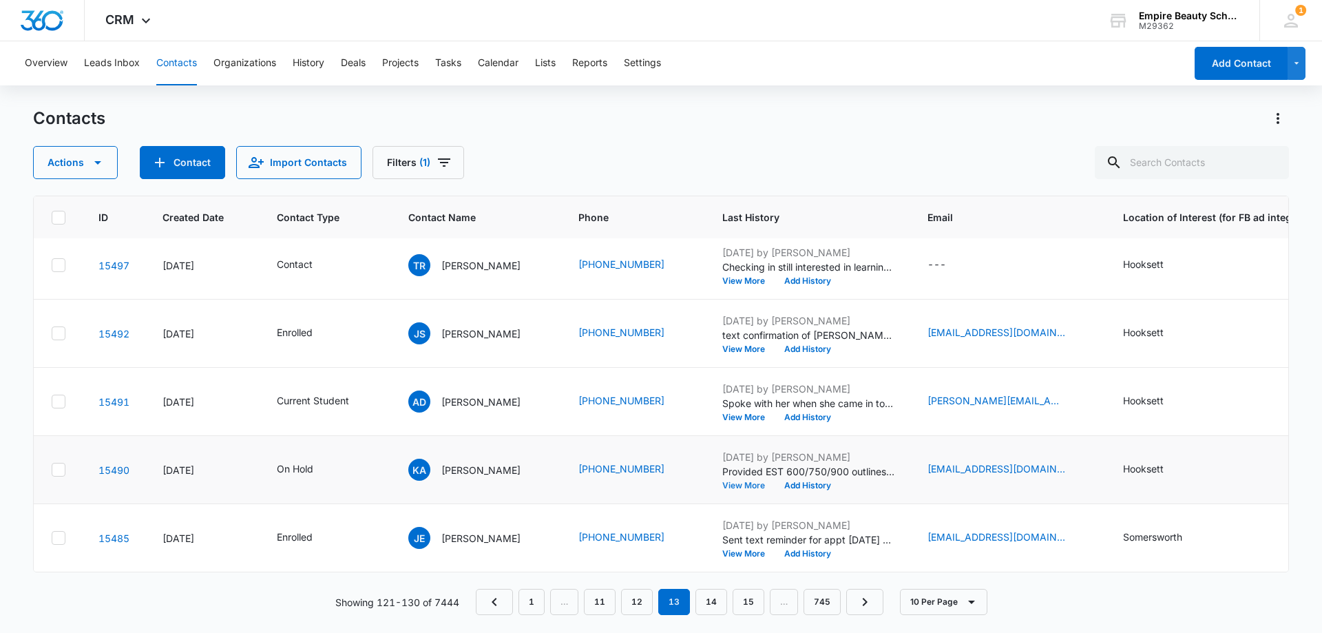
click at [740, 481] on button "View More" at bounding box center [748, 485] width 52 height 8
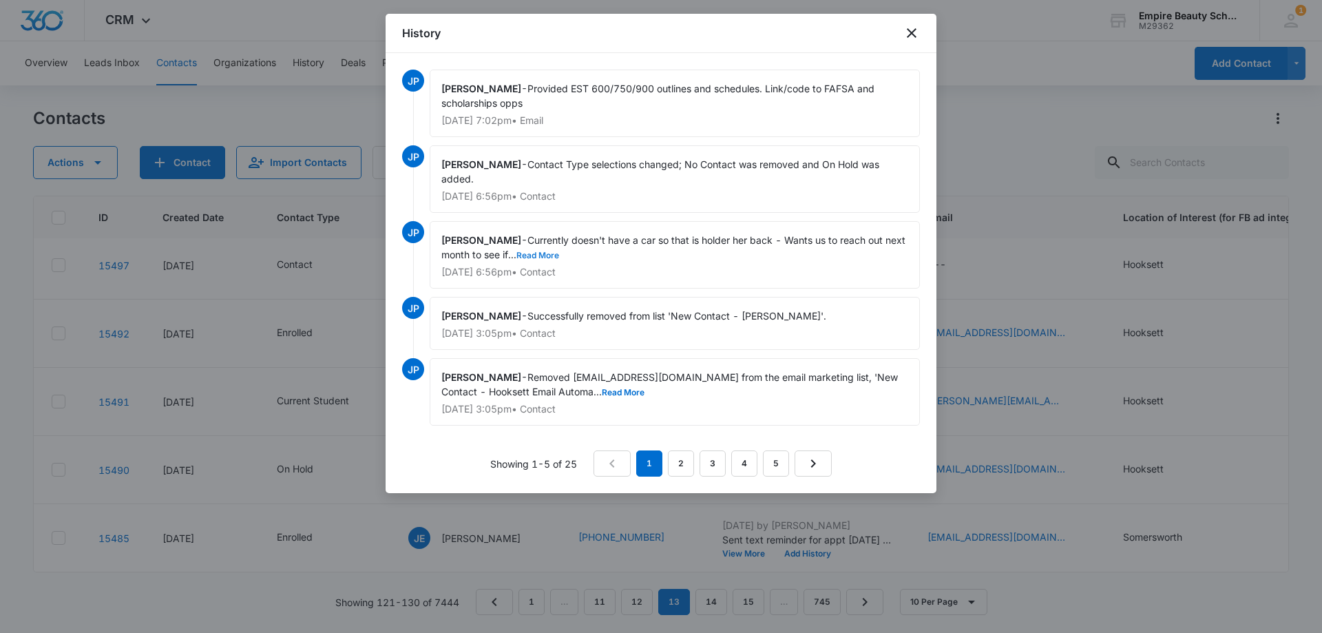
click at [552, 257] on button "Read More" at bounding box center [537, 255] width 43 height 8
click at [908, 34] on icon "close" at bounding box center [911, 33] width 17 height 17
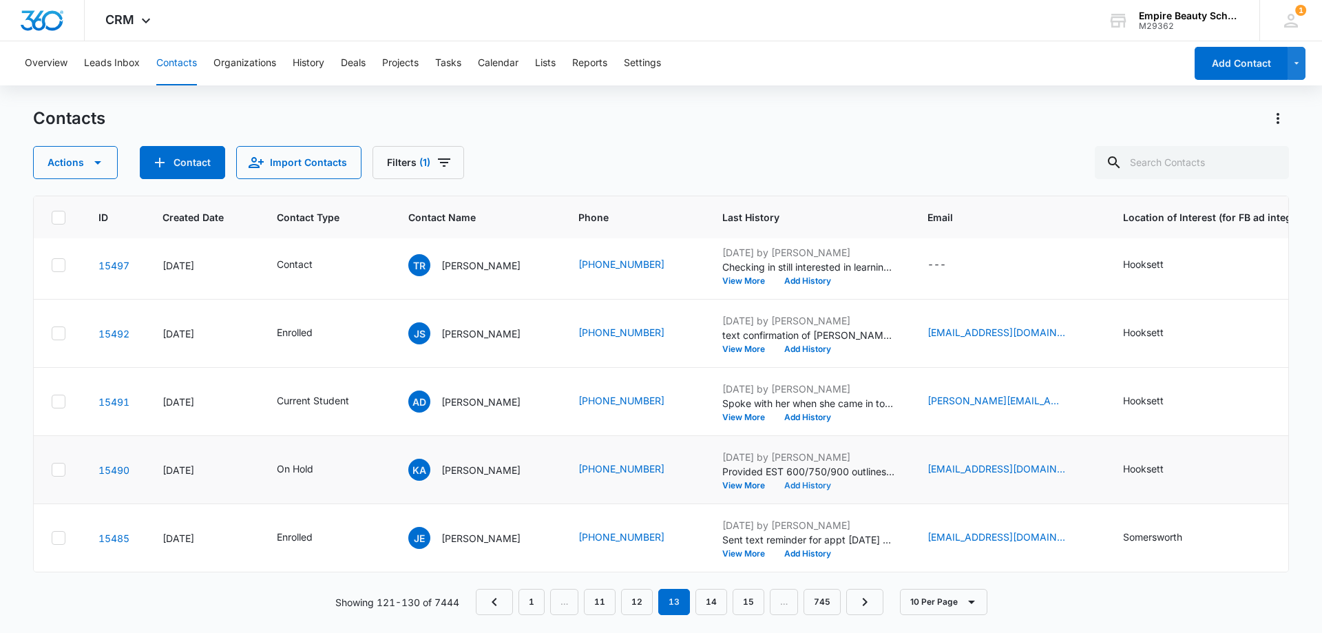
click at [812, 481] on button "Add History" at bounding box center [807, 485] width 66 height 8
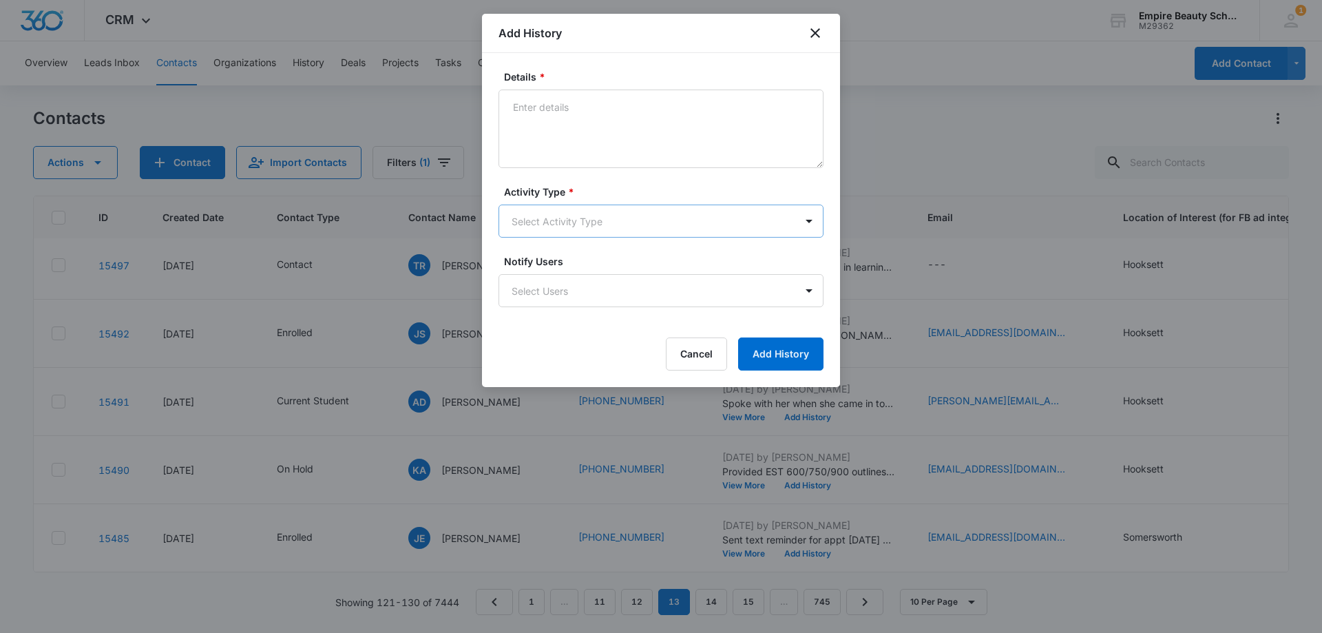
click at [564, 226] on body "CRM Apps Forms CRM Email Shop Payments POS Files Brand Settings Empire Beauty S…" at bounding box center [661, 316] width 1322 height 633
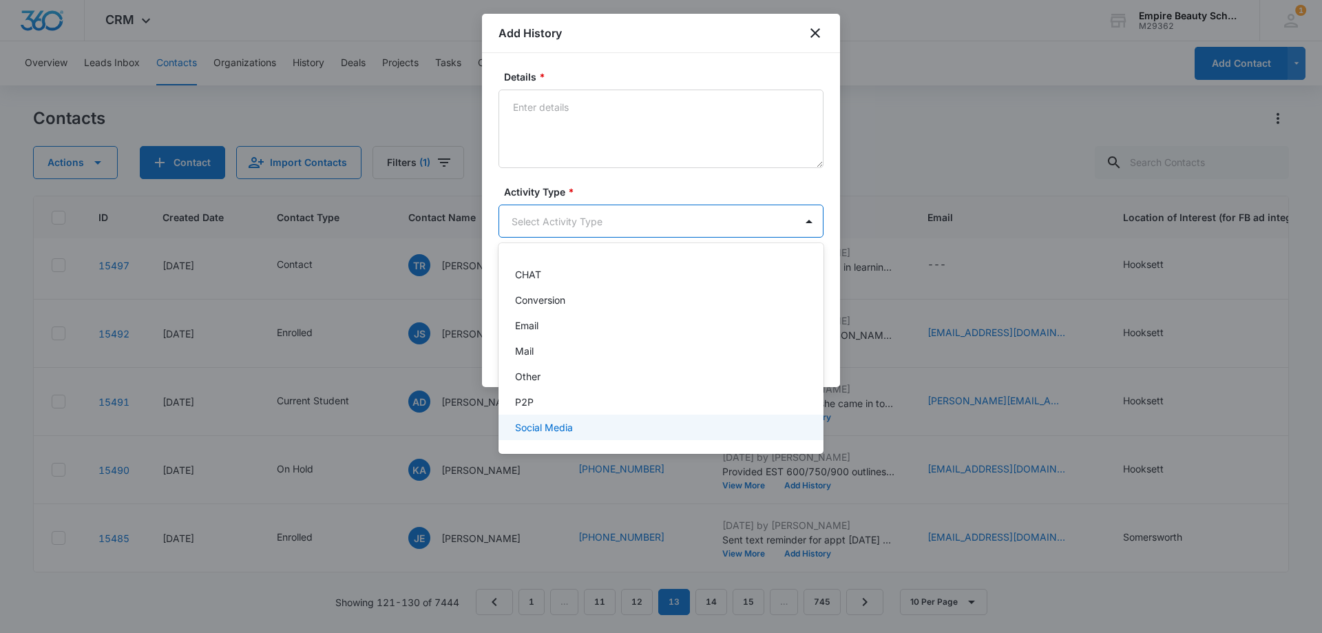
scroll to position [72, 0]
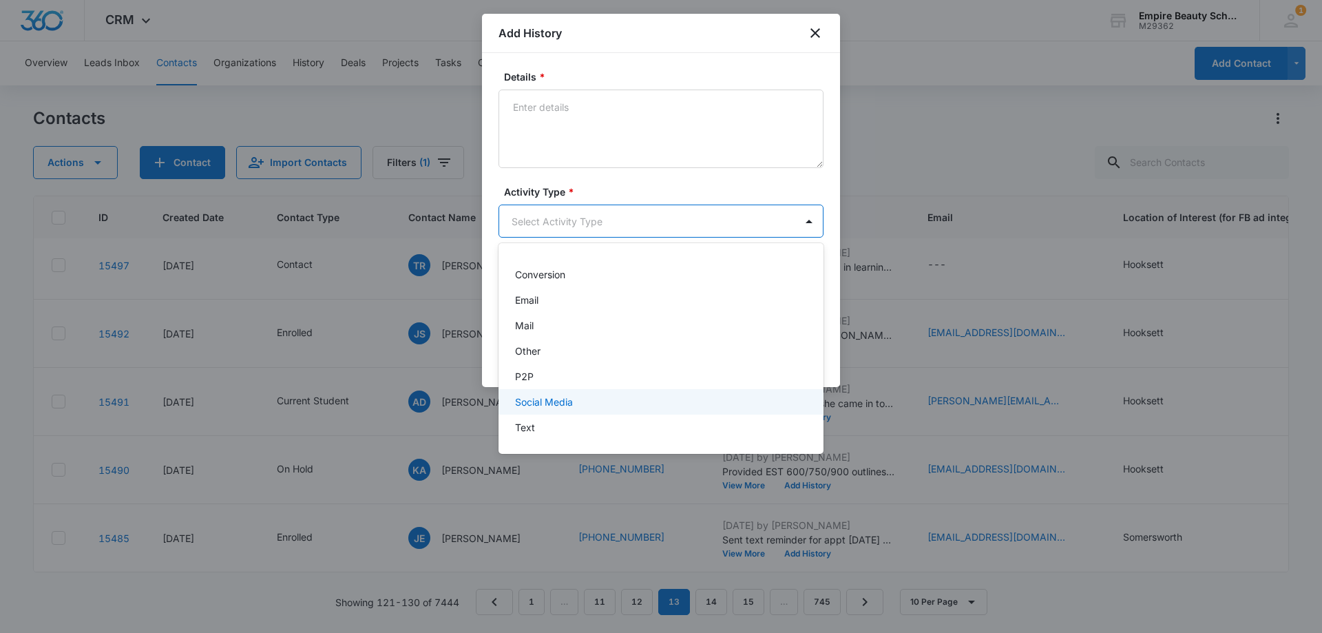
click at [533, 422] on p "Text" at bounding box center [525, 427] width 20 height 14
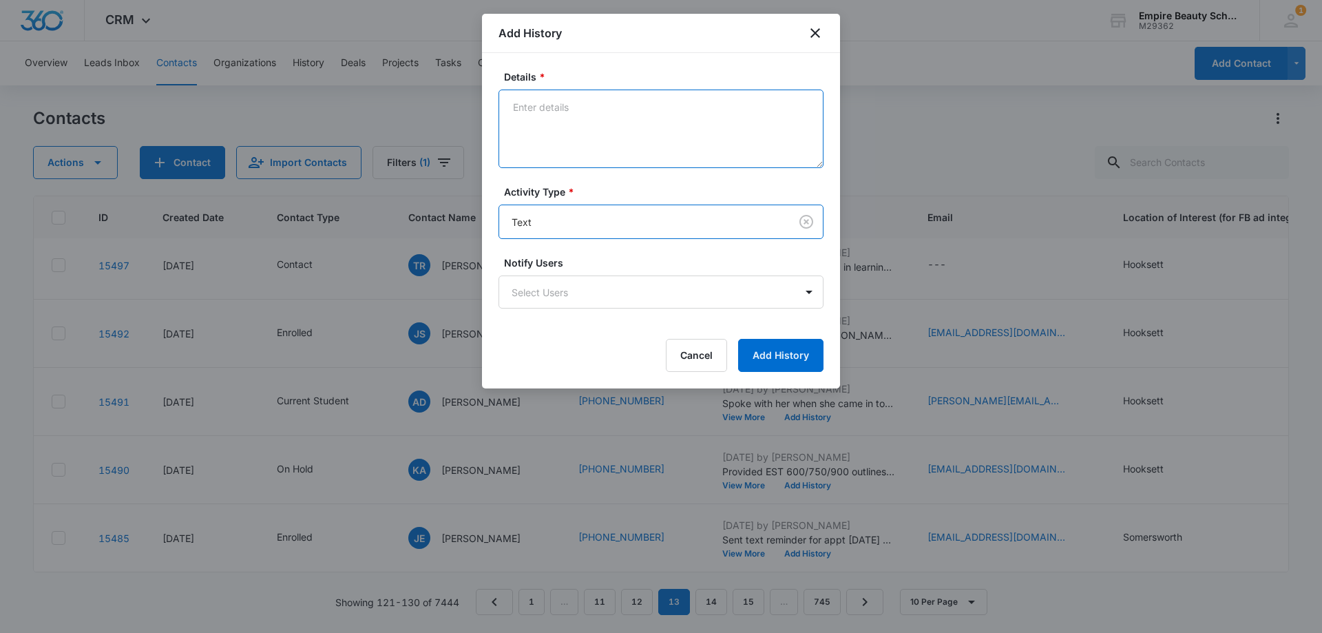
click at [567, 136] on textarea "Details *" at bounding box center [660, 128] width 325 height 78
paste textarea "Checking in still interested in learning more?"
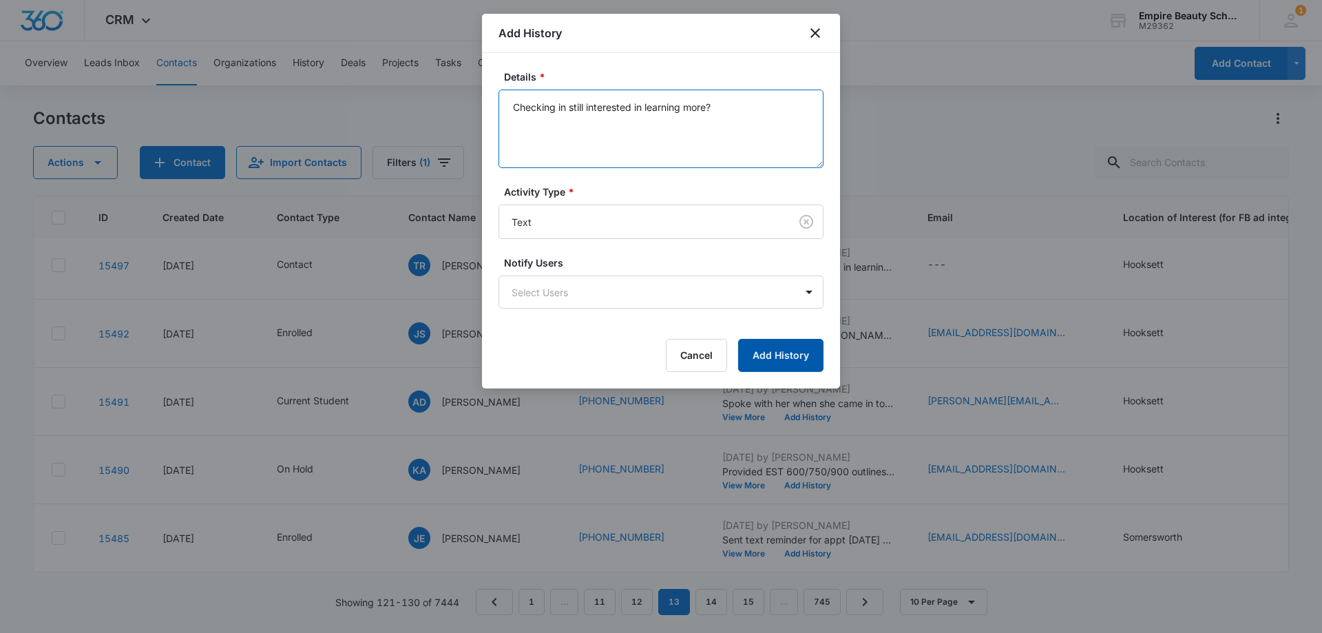
type textarea "Checking in still interested in learning more?"
click at [767, 363] on button "Add History" at bounding box center [780, 355] width 85 height 33
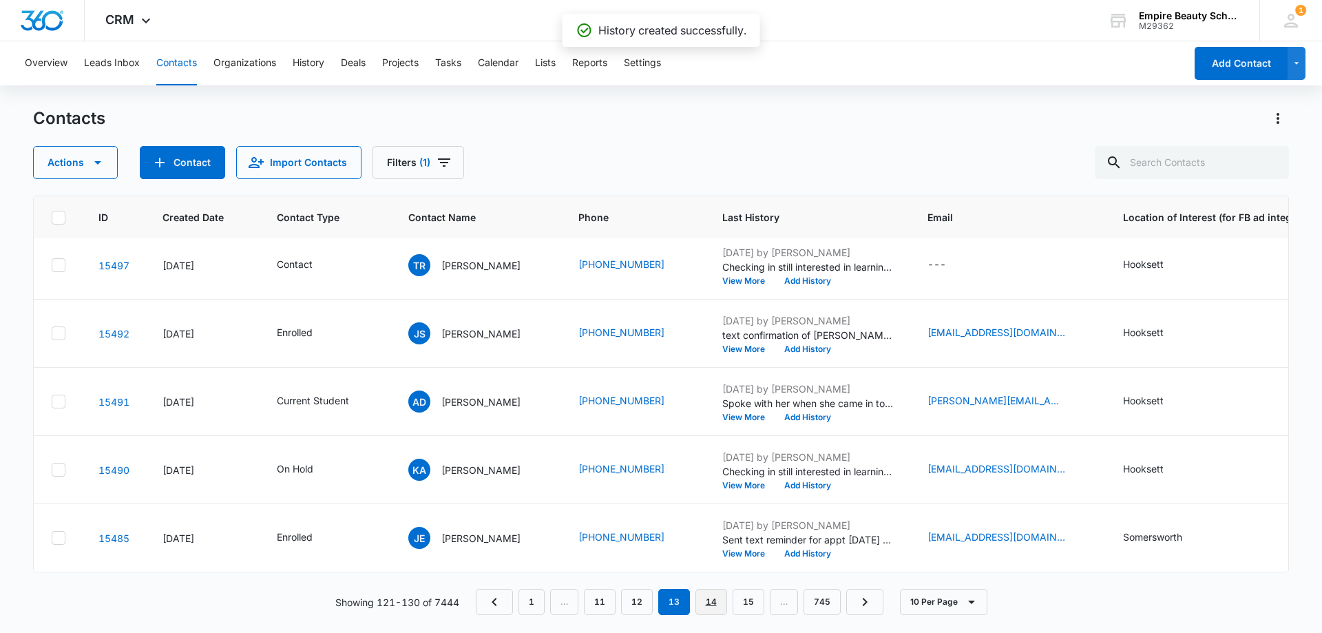
click at [706, 602] on link "14" at bounding box center [711, 602] width 32 height 26
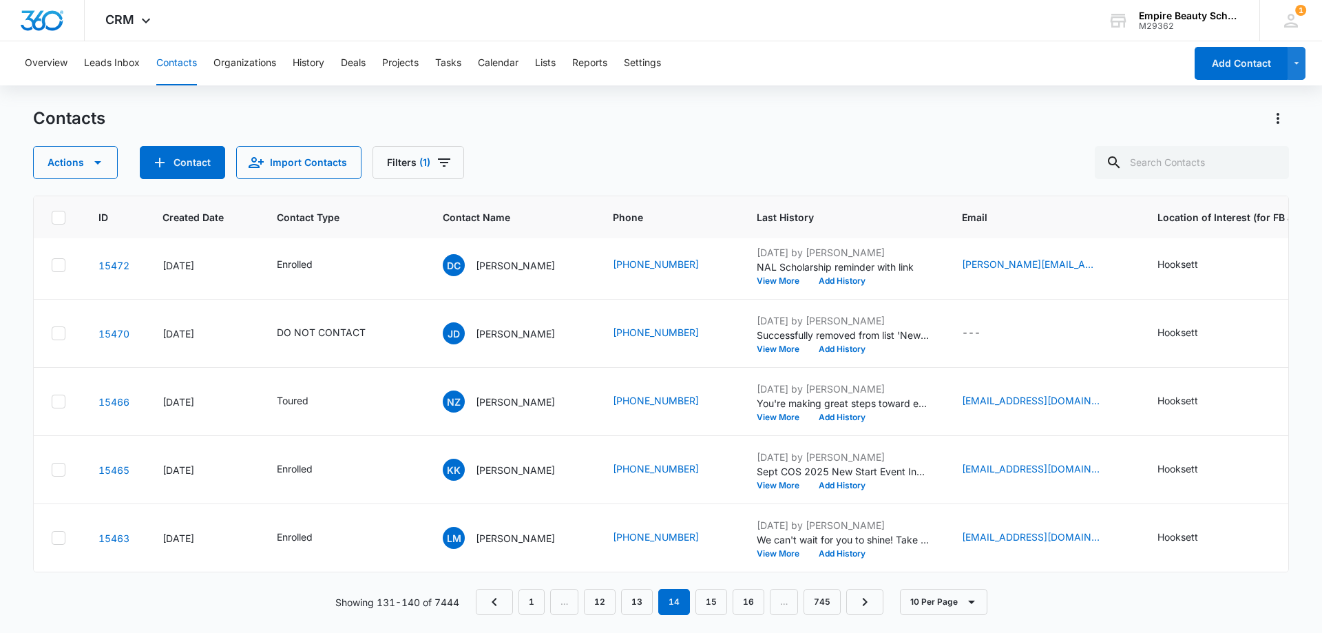
scroll to position [0, 5]
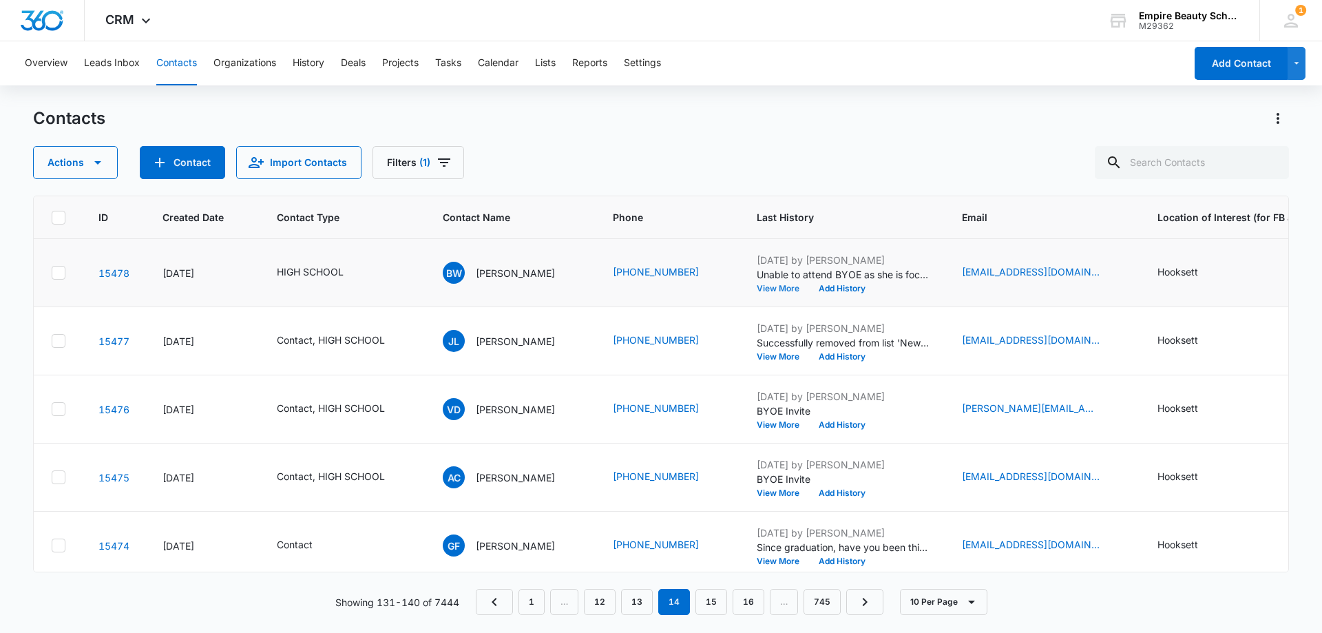
click at [765, 286] on button "View More" at bounding box center [782, 288] width 52 height 8
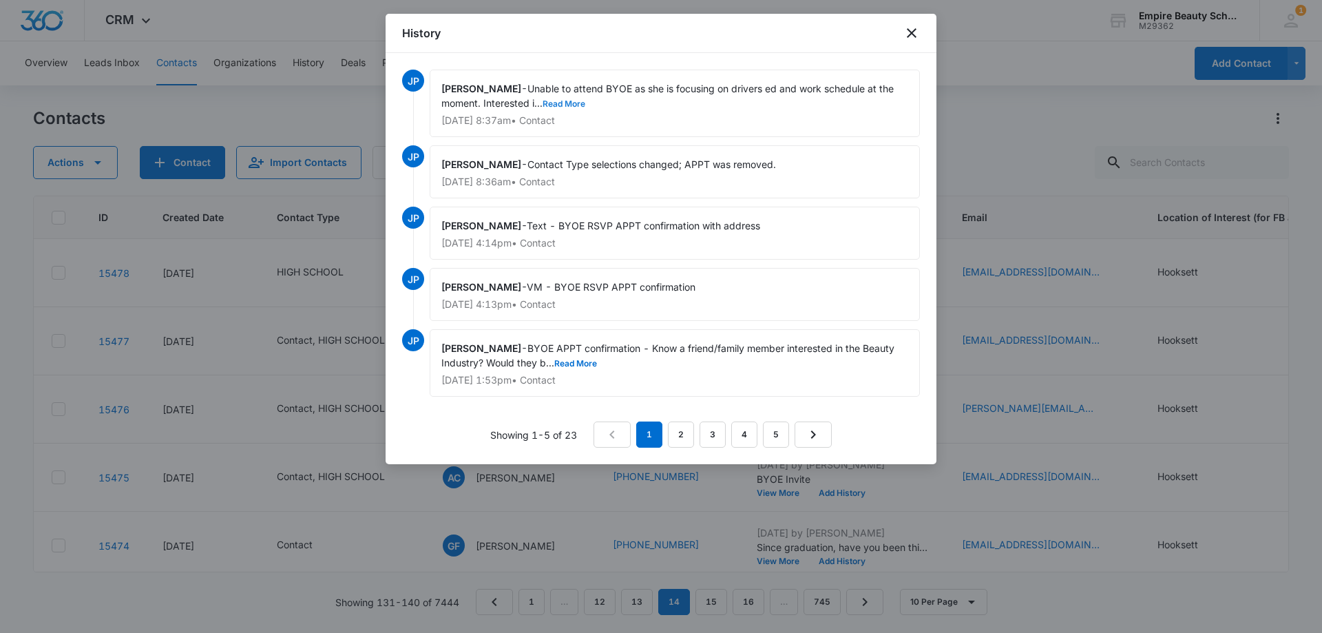
click at [567, 100] on button "Read More" at bounding box center [563, 104] width 43 height 8
click at [772, 438] on link "5" at bounding box center [776, 434] width 26 height 26
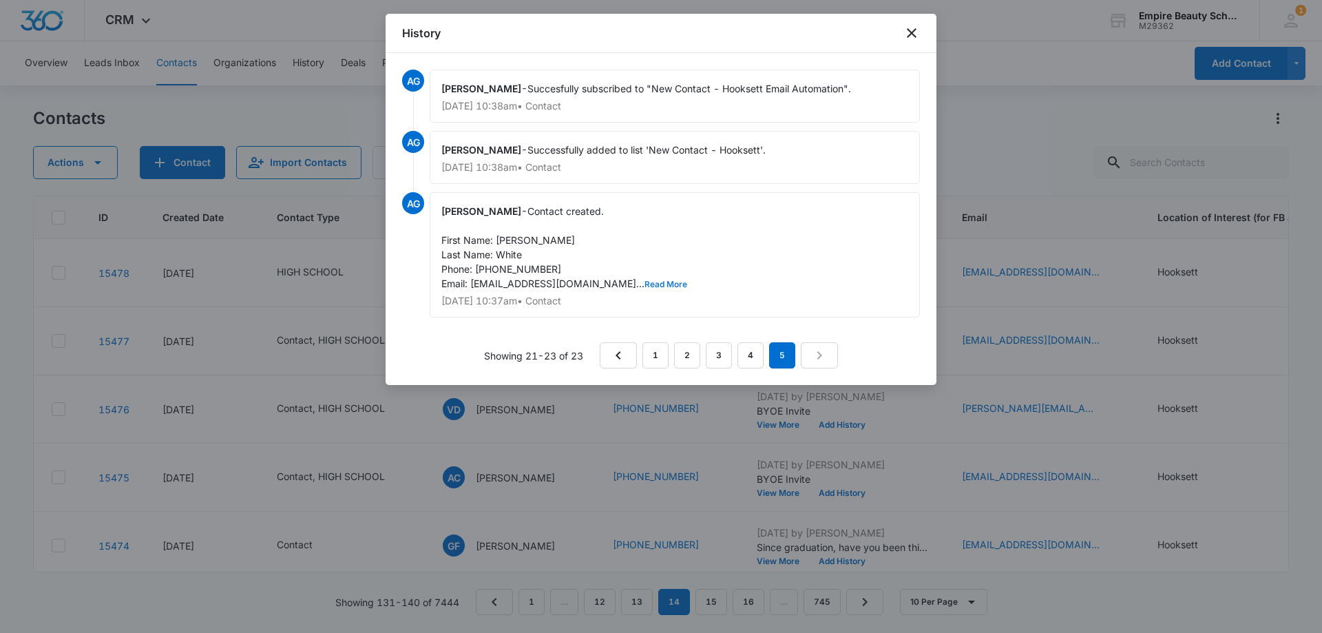
click at [644, 287] on button "Read More" at bounding box center [665, 284] width 43 height 8
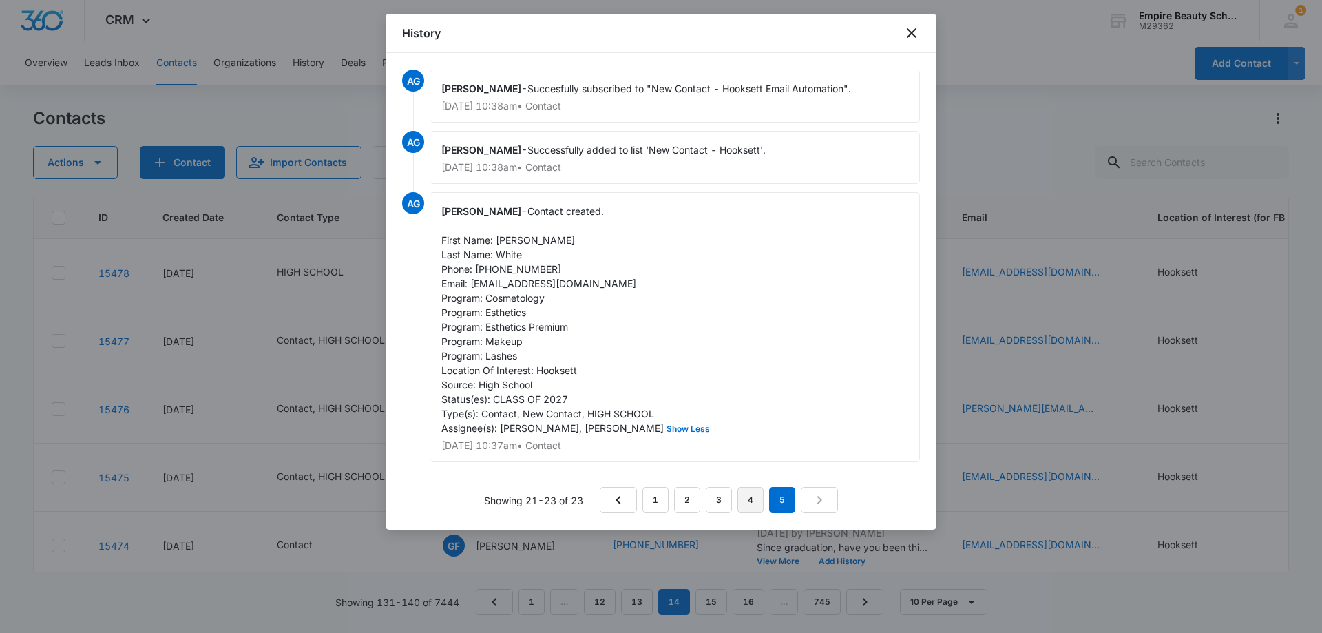
click at [745, 494] on link "4" at bounding box center [750, 500] width 26 height 26
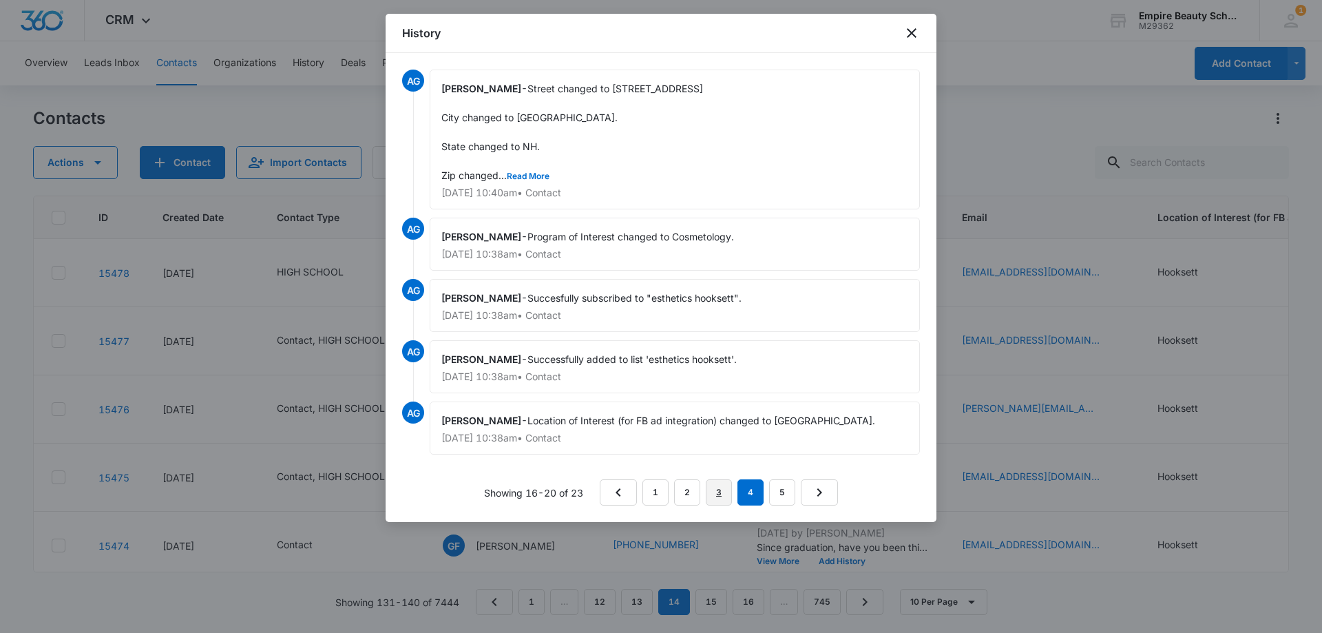
click at [715, 483] on link "3" at bounding box center [719, 492] width 26 height 26
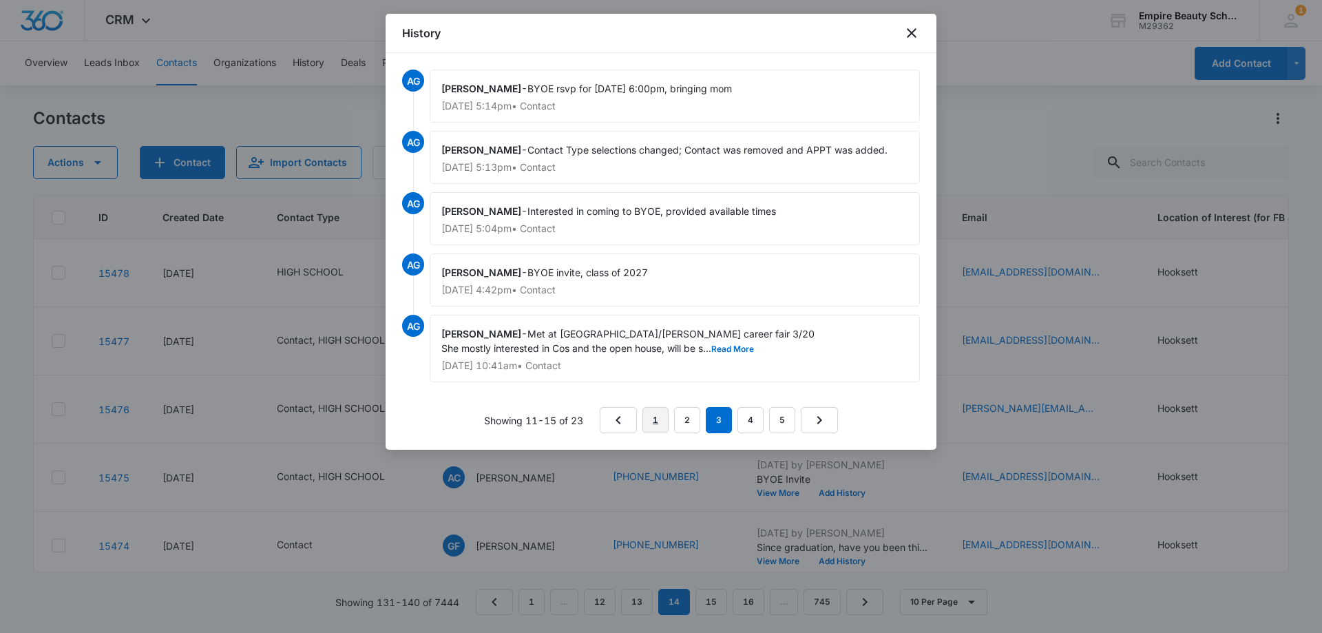
click at [649, 419] on link "1" at bounding box center [655, 420] width 26 height 26
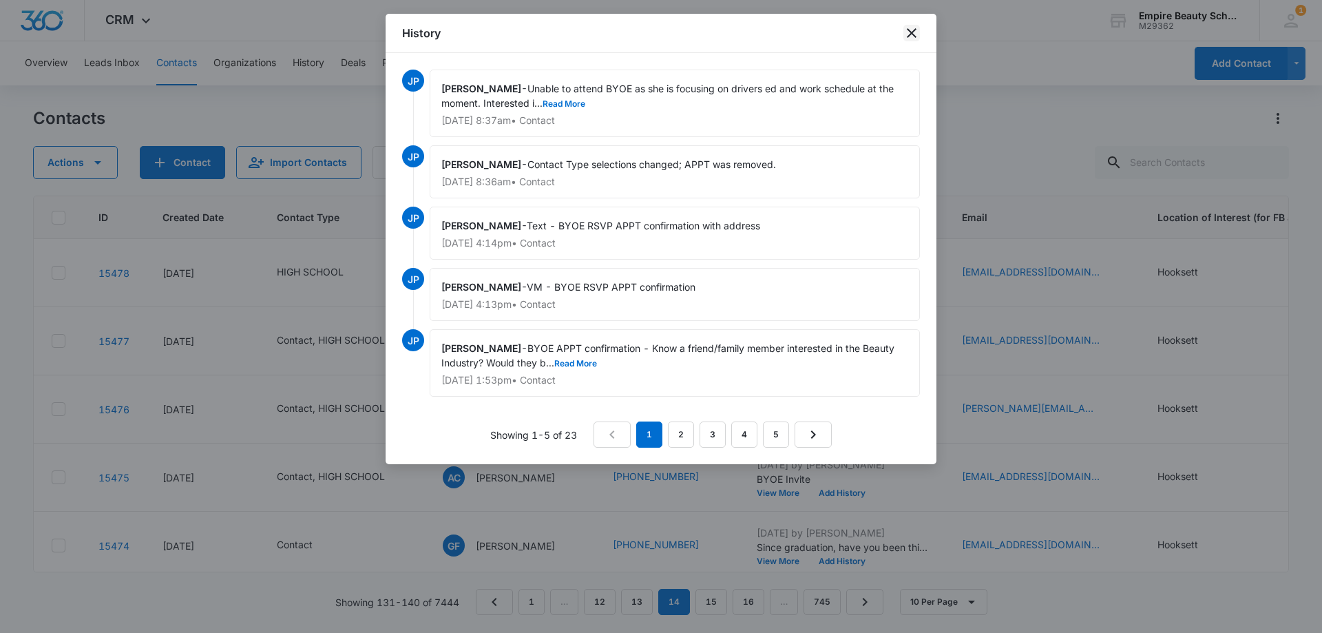
click at [908, 32] on icon "close" at bounding box center [911, 33] width 17 height 17
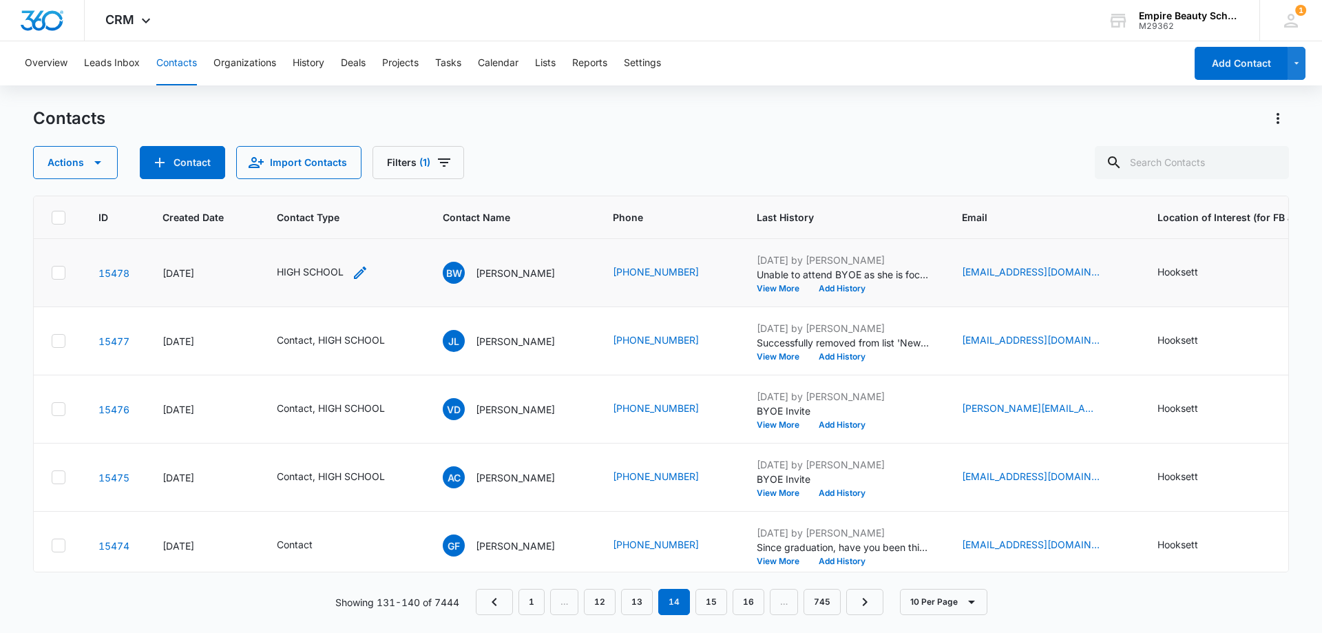
click at [356, 268] on icon "Contact Type - HIGH SCHOOL - Select to Edit Field" at bounding box center [360, 272] width 17 height 17
click at [372, 184] on div at bounding box center [381, 184] width 22 height 22
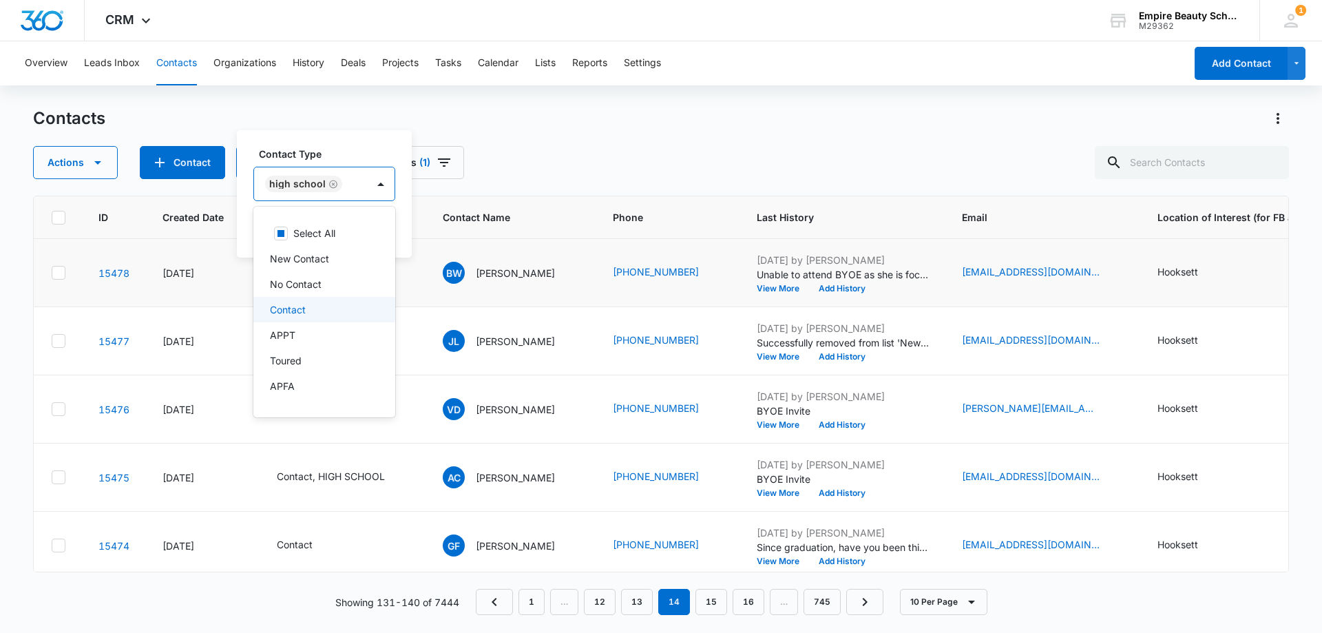
click at [292, 310] on p "Contact" at bounding box center [288, 309] width 36 height 14
click at [372, 135] on div "Contact Type option Contact, selected. 16 results available. Use Up and Down to…" at bounding box center [354, 193] width 234 height 127
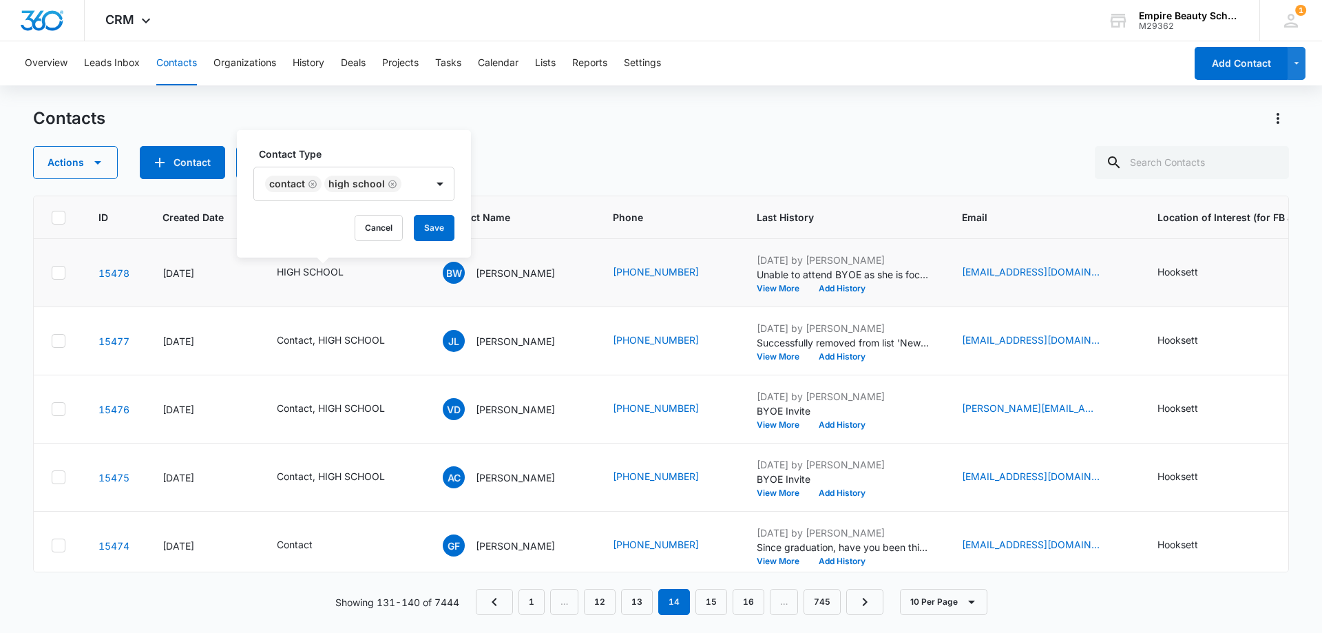
click at [410, 218] on div "Cancel Save" at bounding box center [353, 228] width 201 height 26
click at [426, 234] on button "Save" at bounding box center [434, 228] width 41 height 26
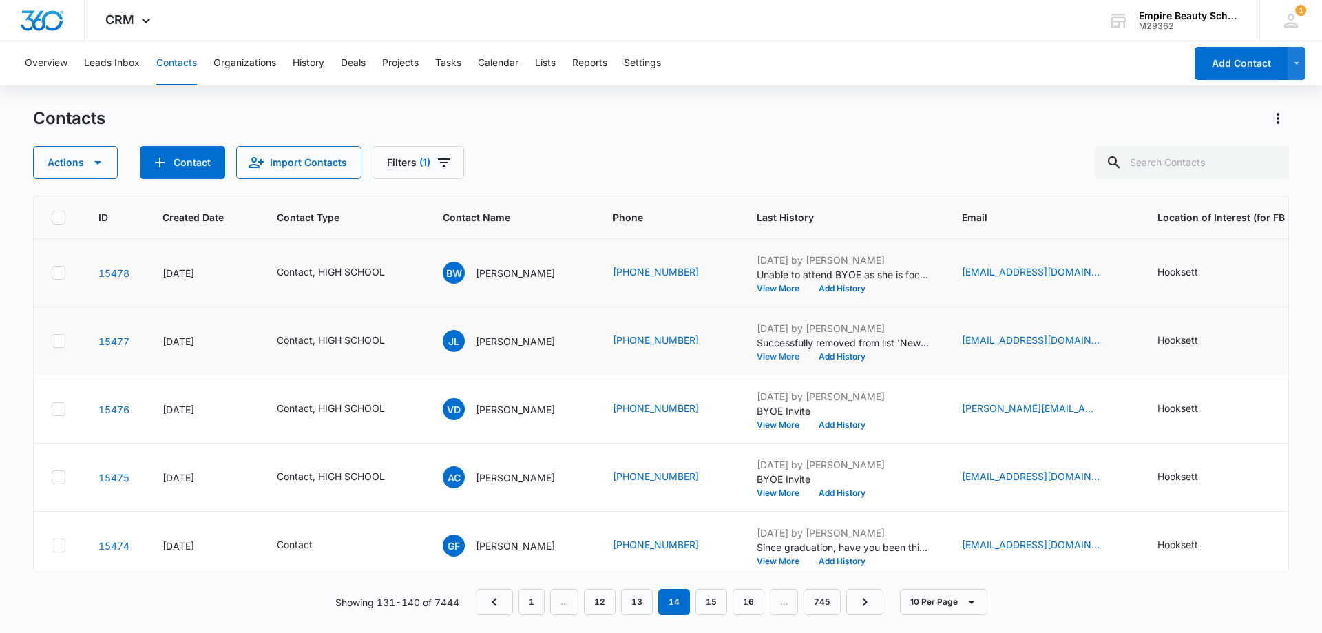
click at [760, 357] on button "View More" at bounding box center [782, 356] width 52 height 8
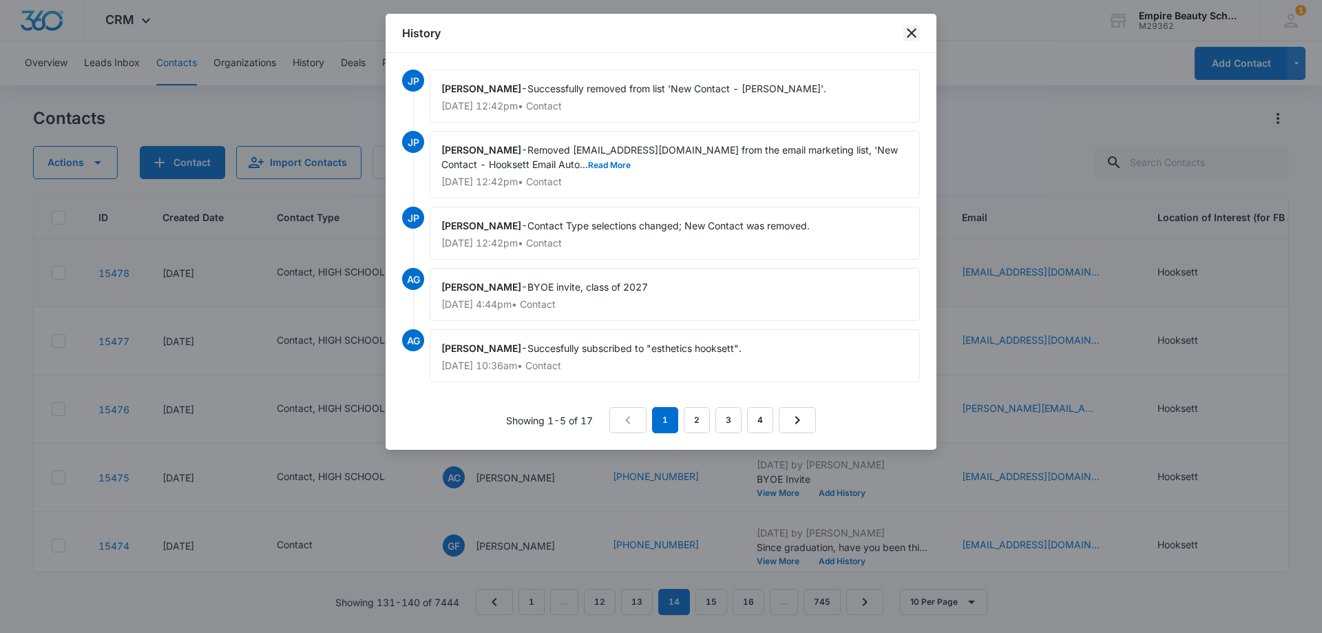
click at [912, 41] on icon "close" at bounding box center [911, 33] width 17 height 17
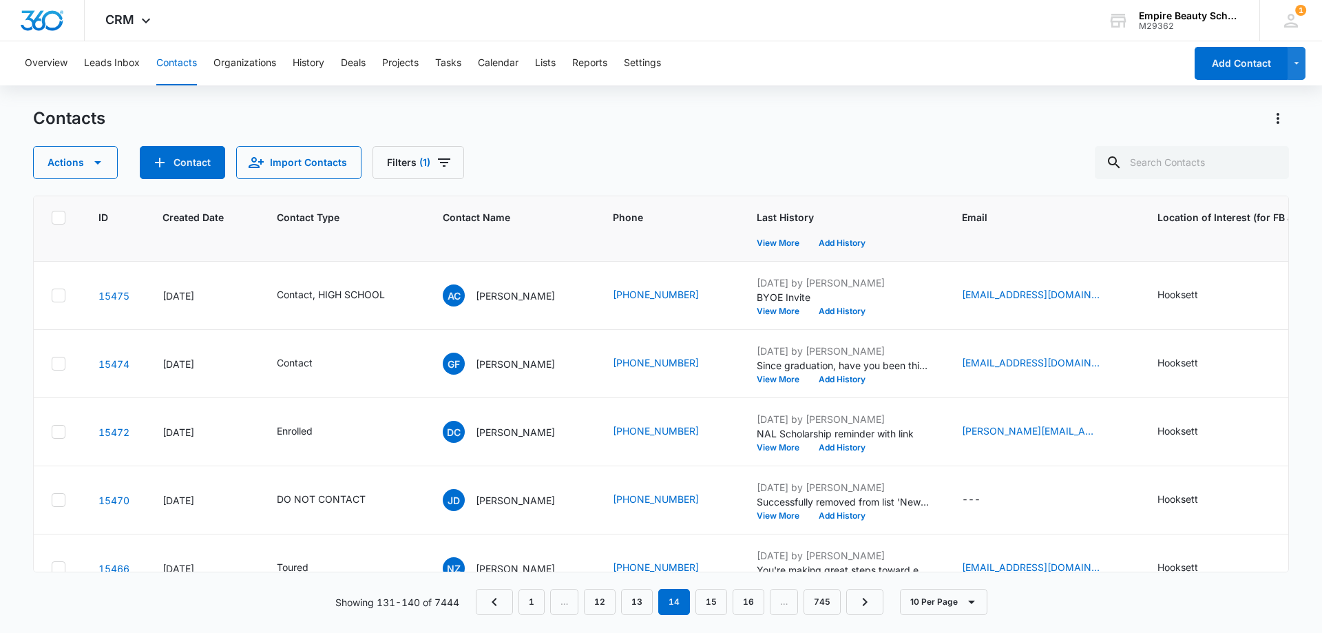
scroll to position [207, 5]
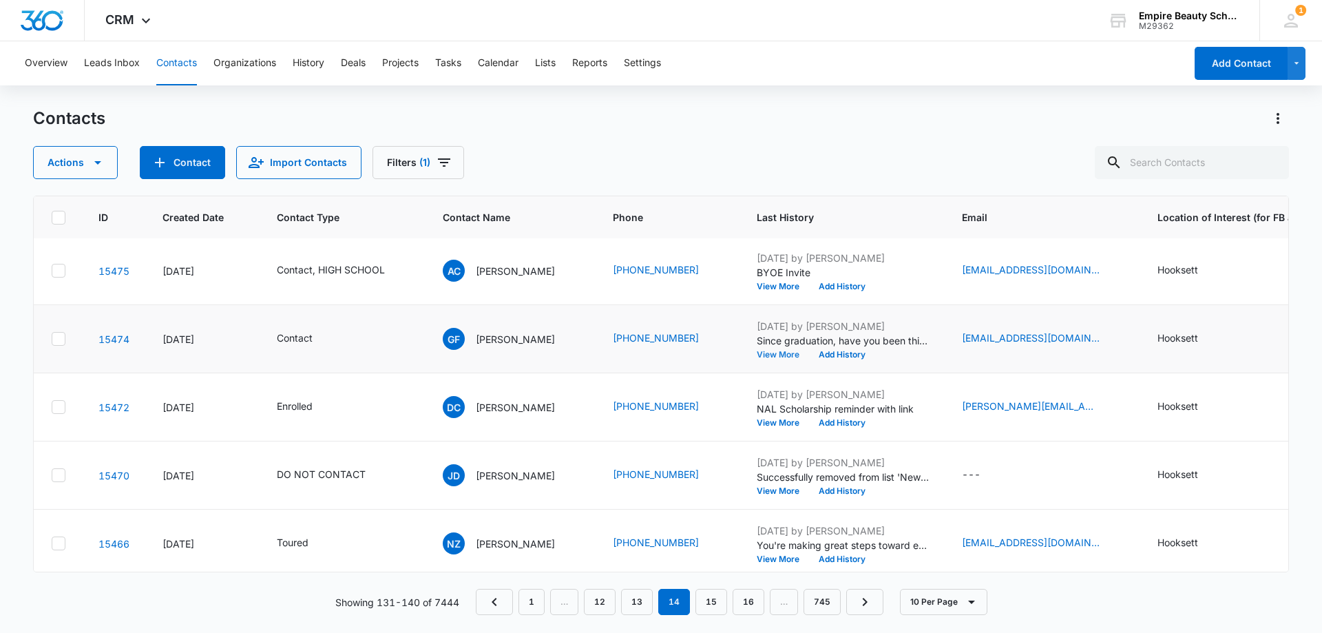
click at [763, 354] on button "View More" at bounding box center [782, 354] width 52 height 8
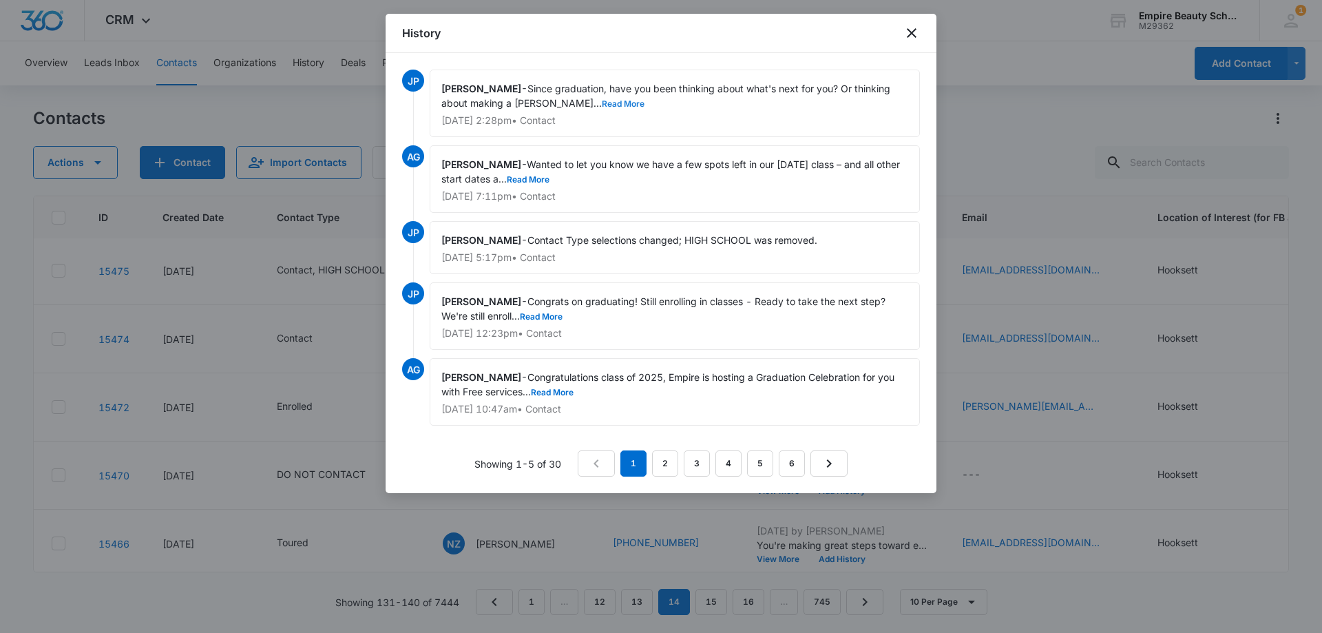
click at [602, 105] on button "Read More" at bounding box center [623, 104] width 43 height 8
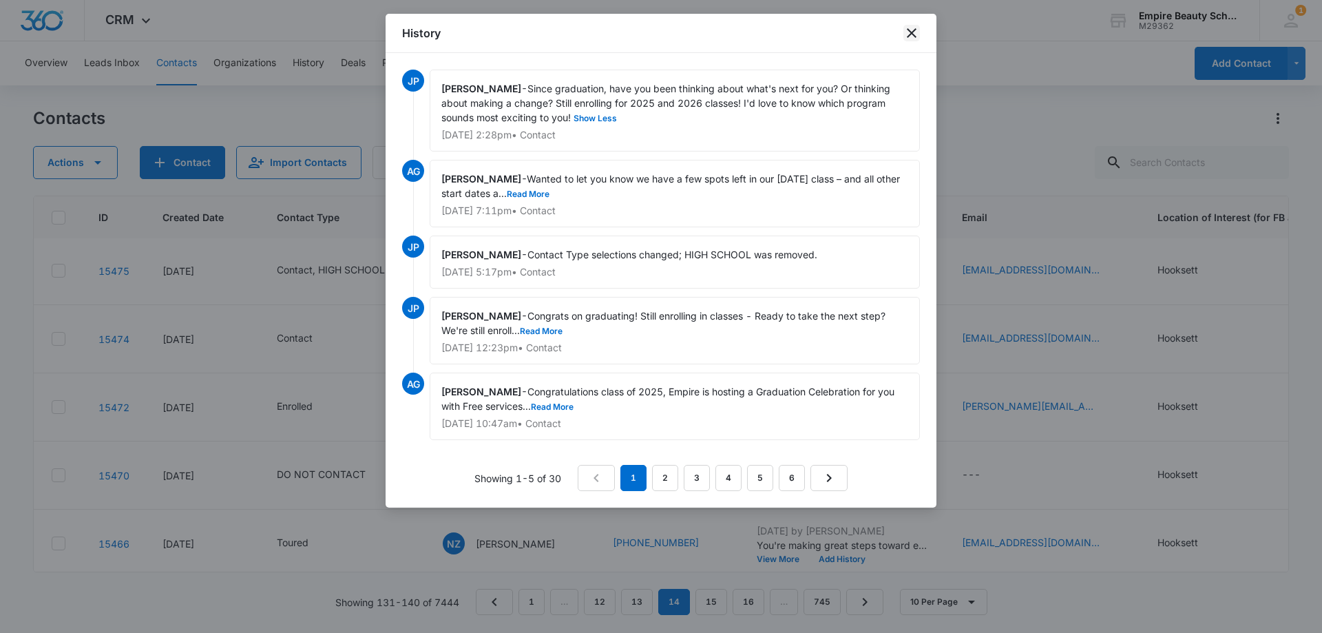
click at [909, 29] on icon "close" at bounding box center [911, 33] width 17 height 17
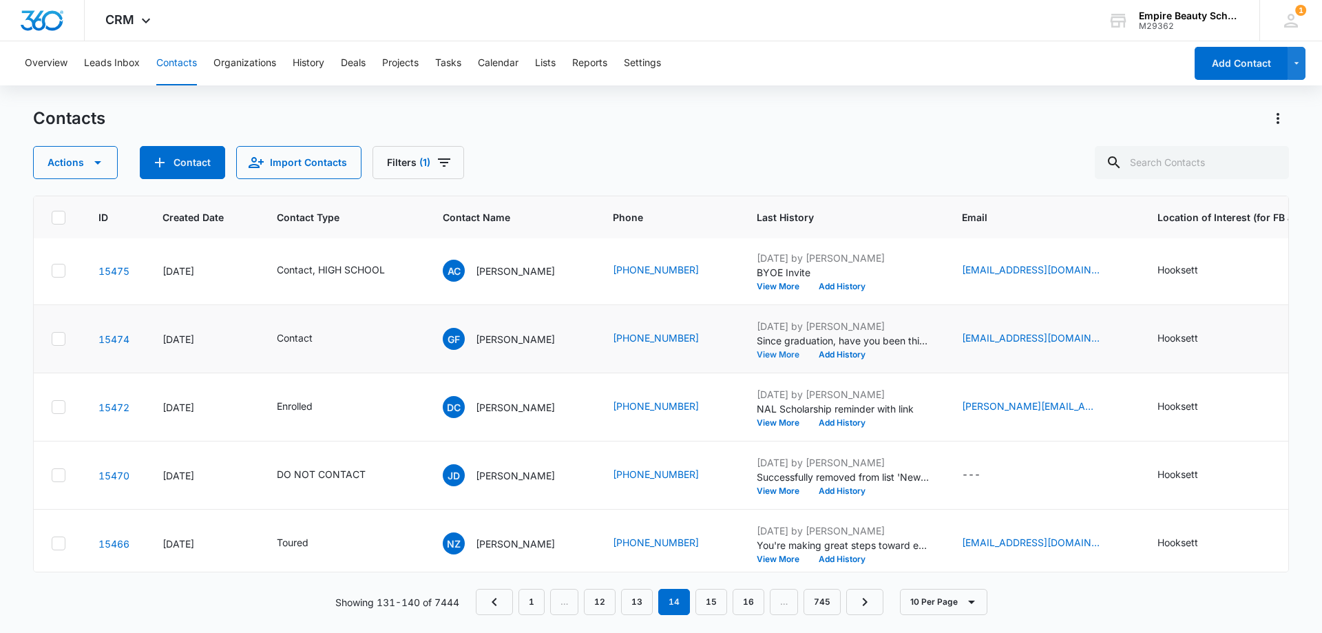
click at [772, 354] on button "View More" at bounding box center [782, 354] width 52 height 8
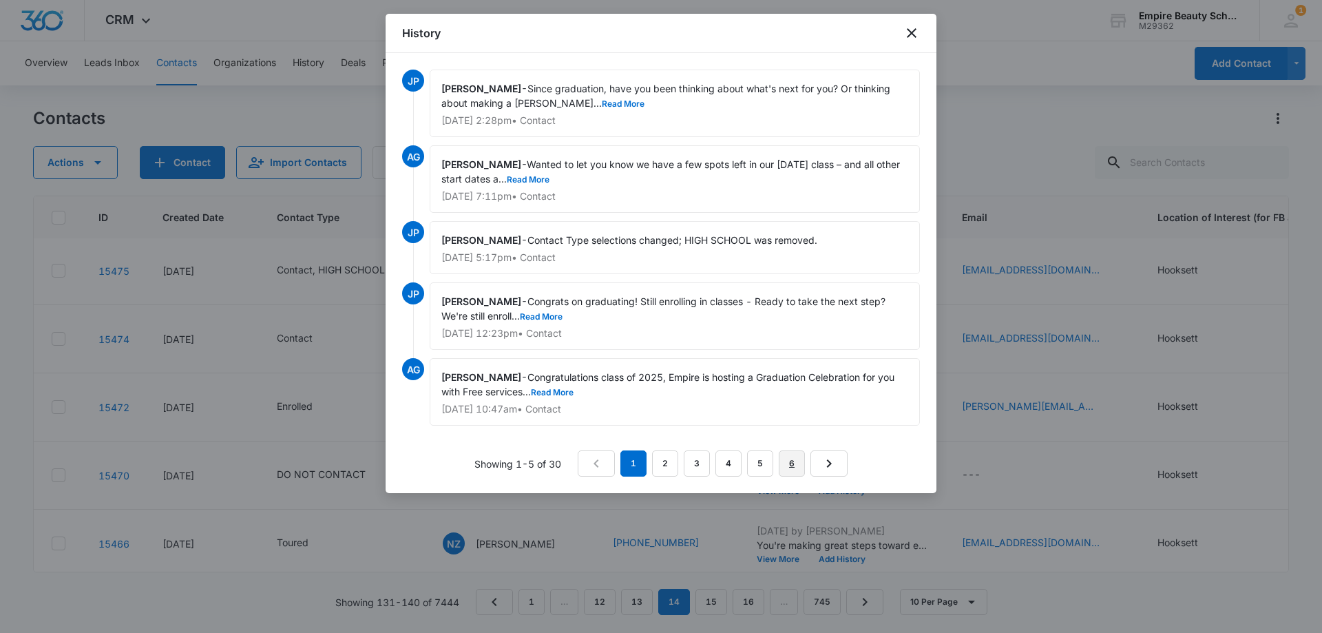
click at [792, 465] on link "6" at bounding box center [792, 463] width 26 height 26
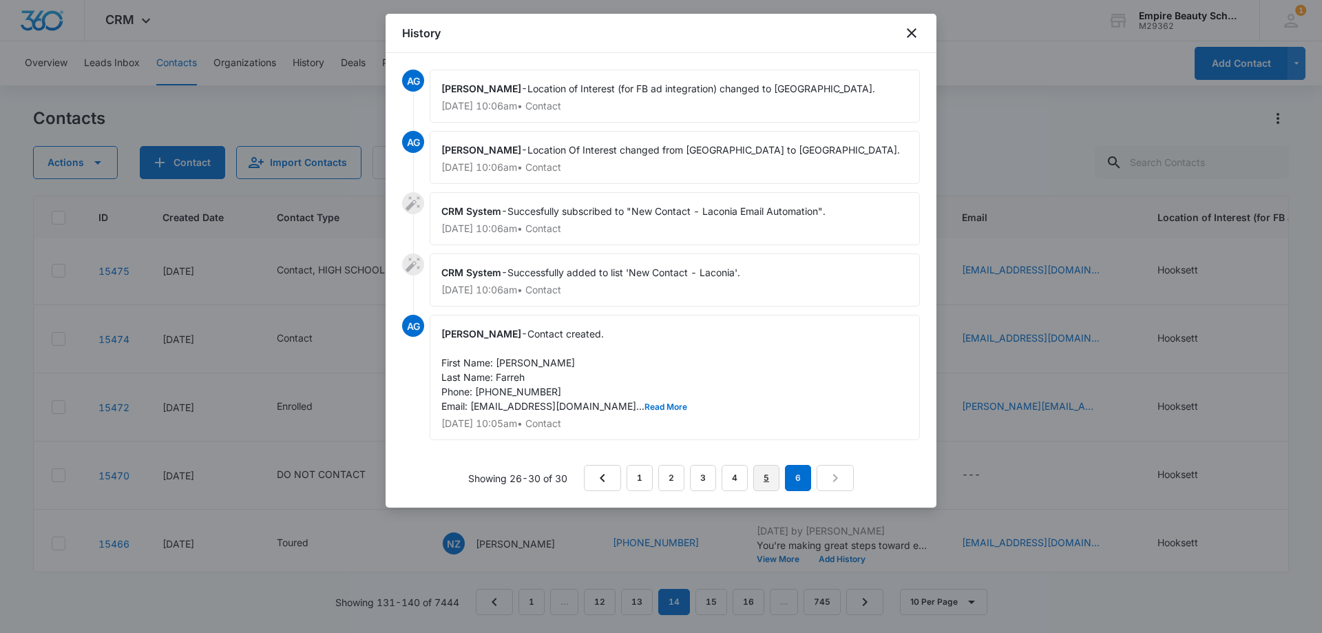
click at [765, 472] on link "5" at bounding box center [766, 478] width 26 height 26
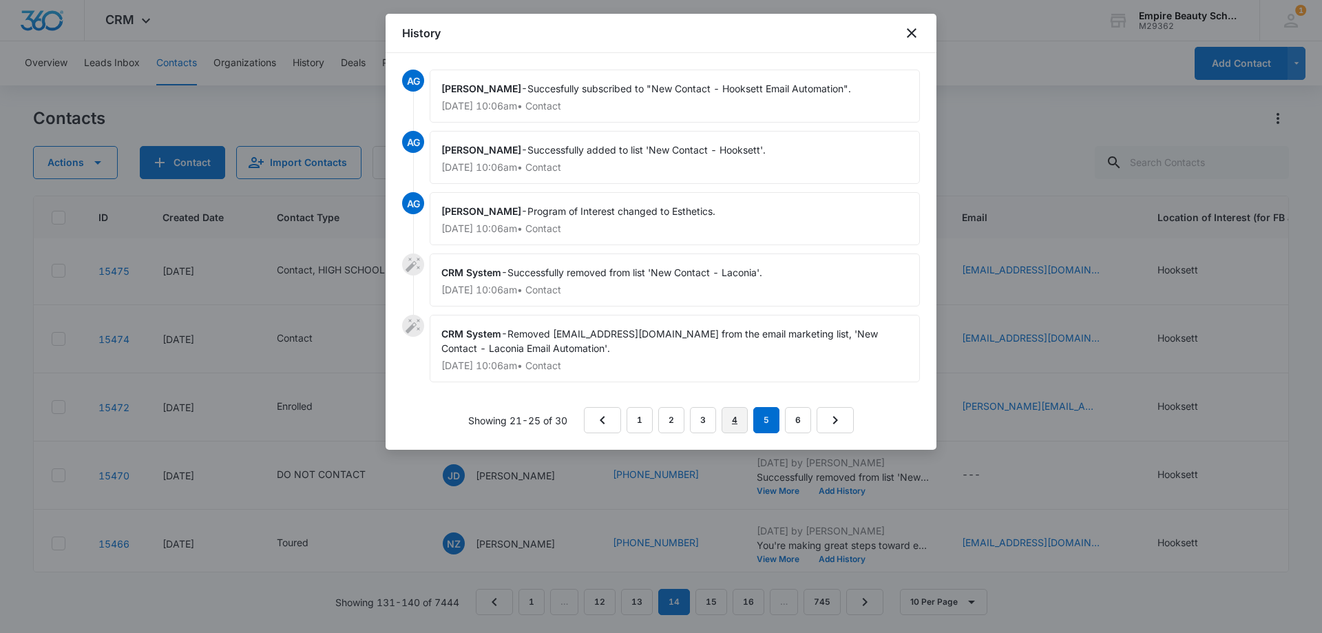
click at [726, 408] on link "4" at bounding box center [734, 420] width 26 height 26
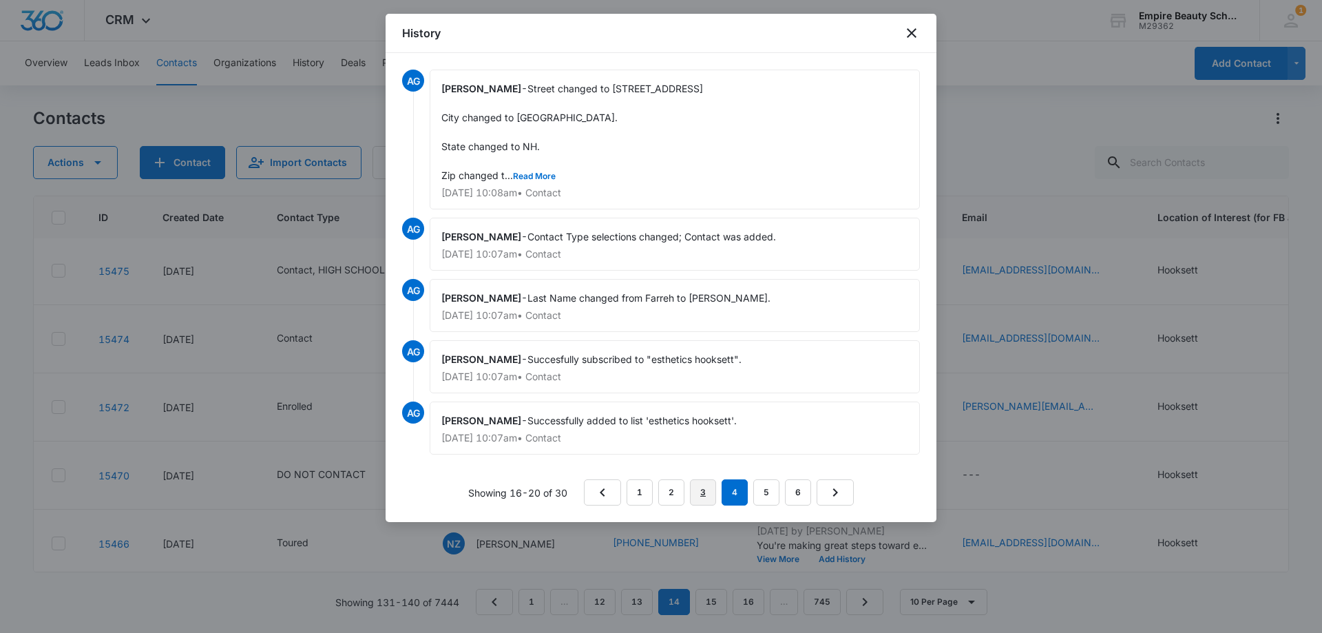
click at [690, 484] on link "3" at bounding box center [703, 492] width 26 height 26
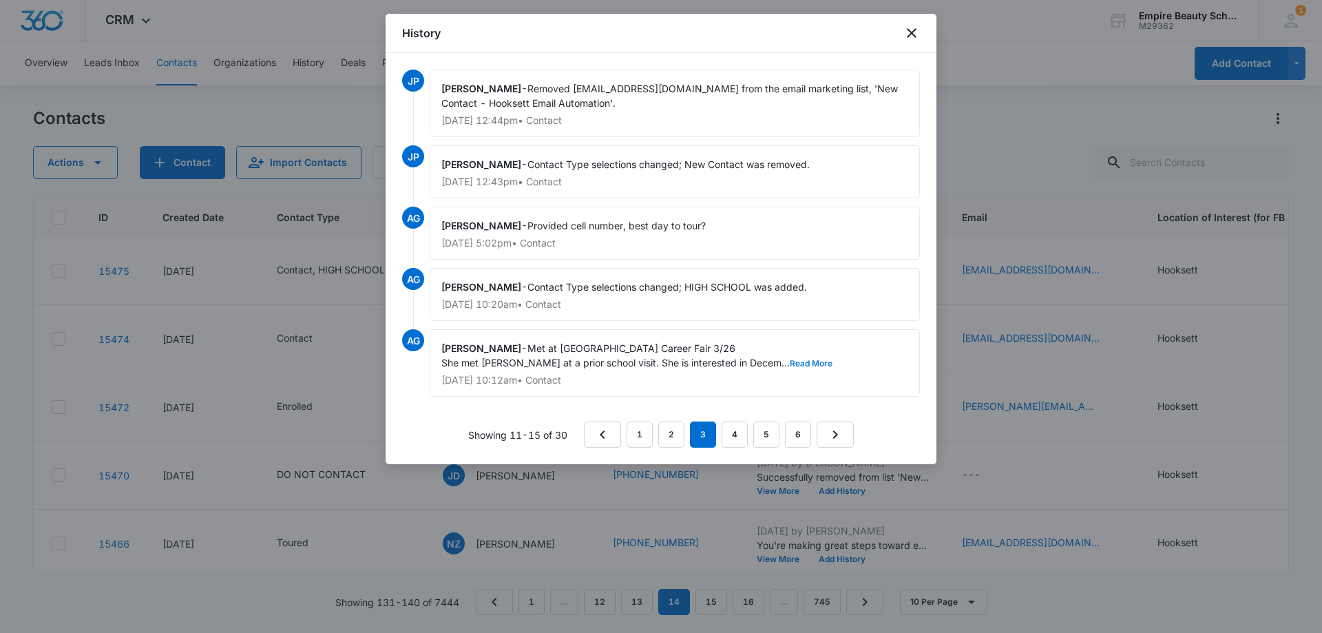
click at [790, 362] on button "Read More" at bounding box center [811, 363] width 43 height 8
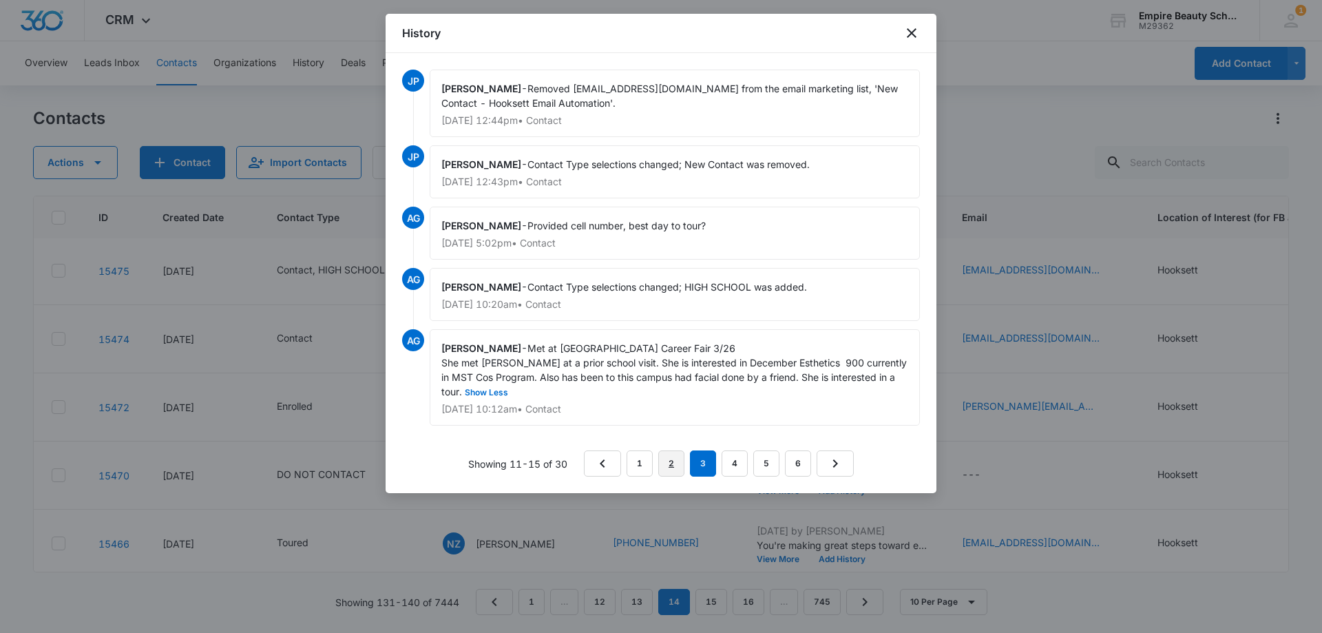
click at [668, 465] on link "2" at bounding box center [671, 463] width 26 height 26
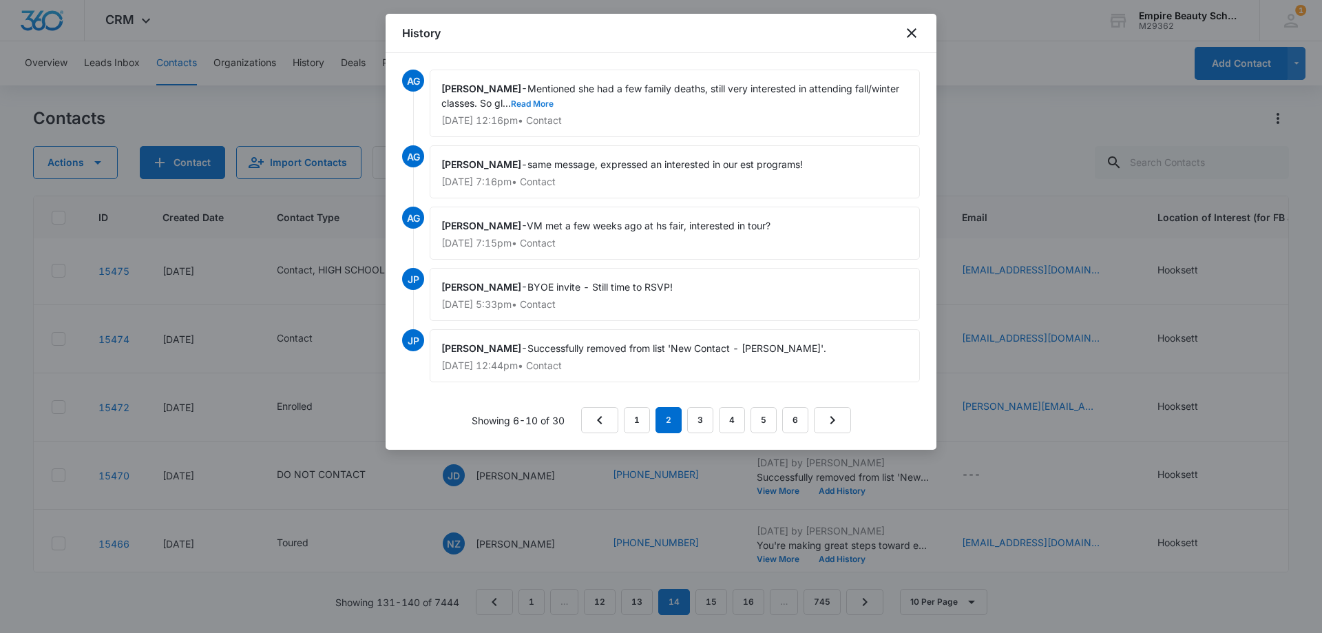
click at [541, 103] on button "Read More" at bounding box center [532, 104] width 43 height 8
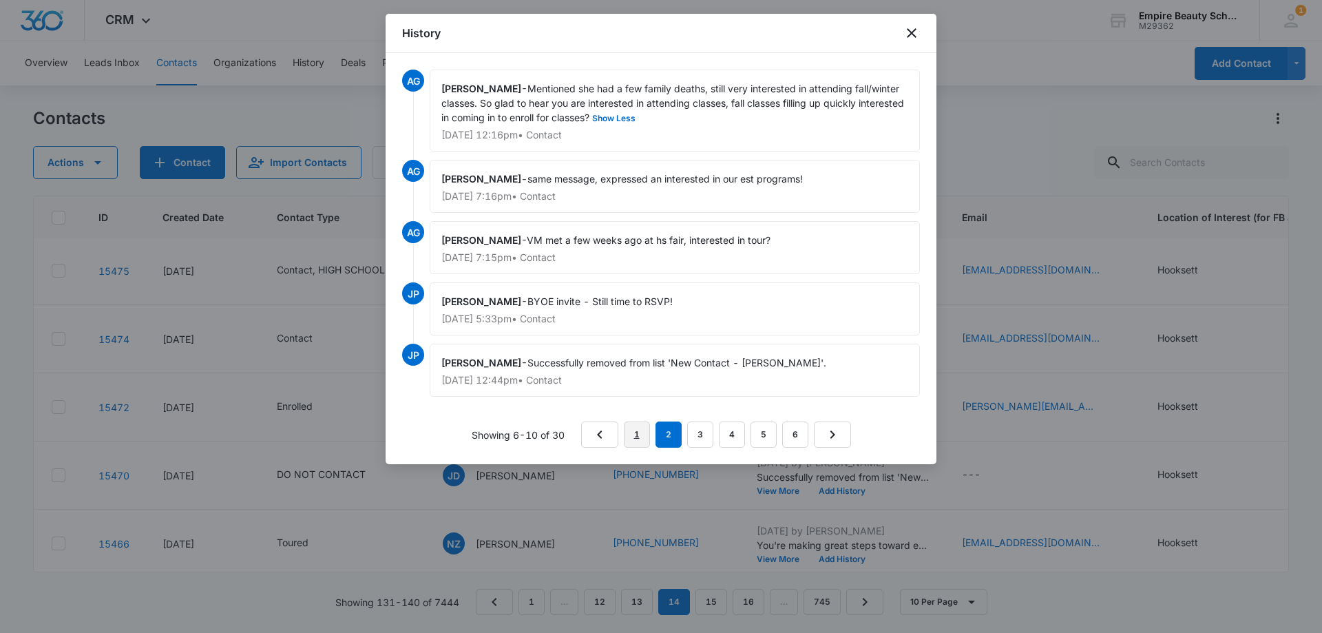
click at [641, 436] on link "1" at bounding box center [637, 434] width 26 height 26
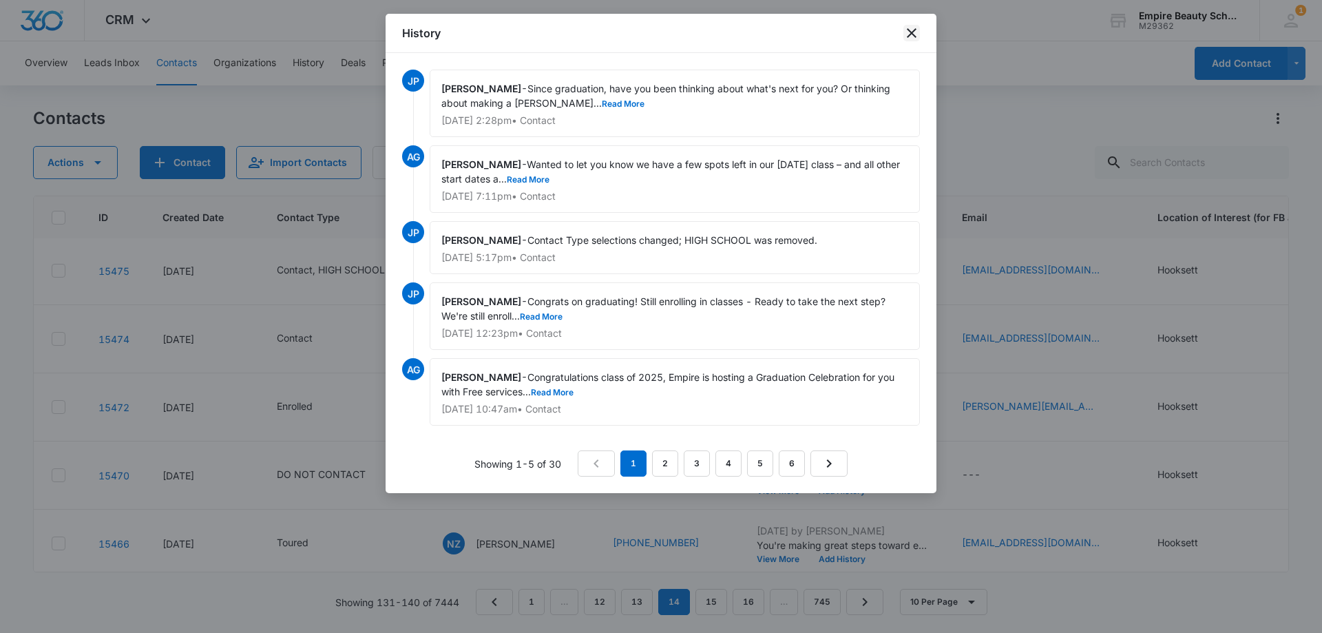
click at [911, 38] on icon "close" at bounding box center [911, 33] width 17 height 17
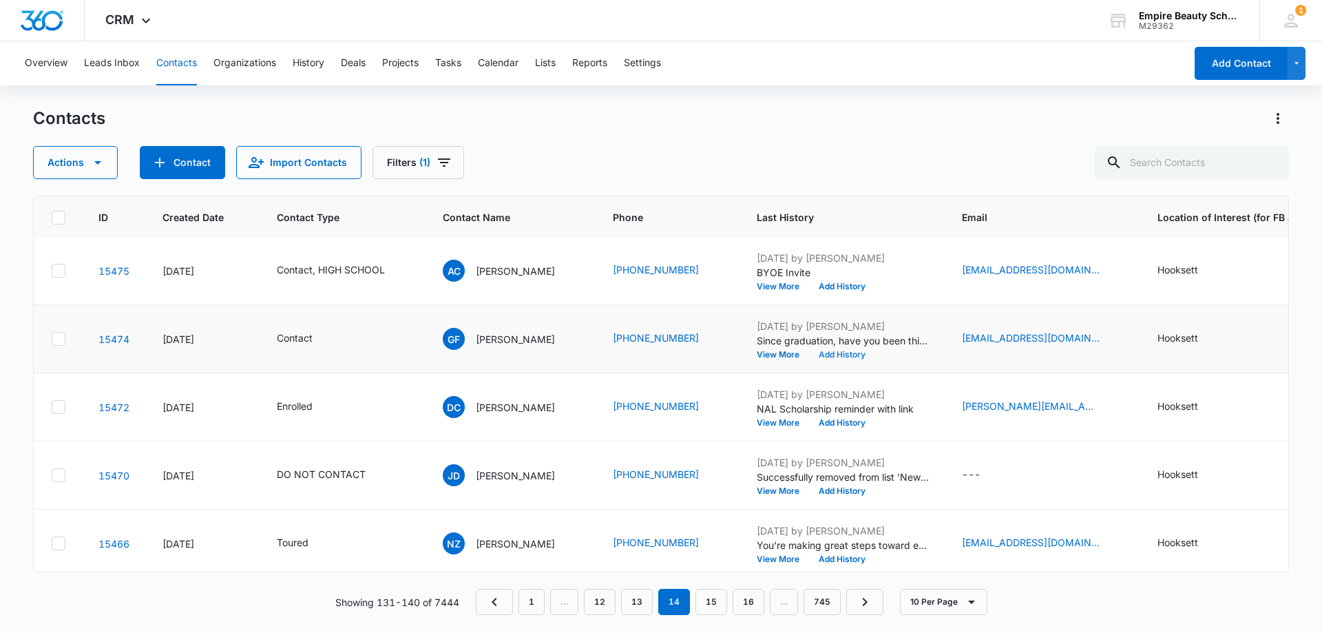
click at [840, 352] on button "Add History" at bounding box center [842, 354] width 66 height 8
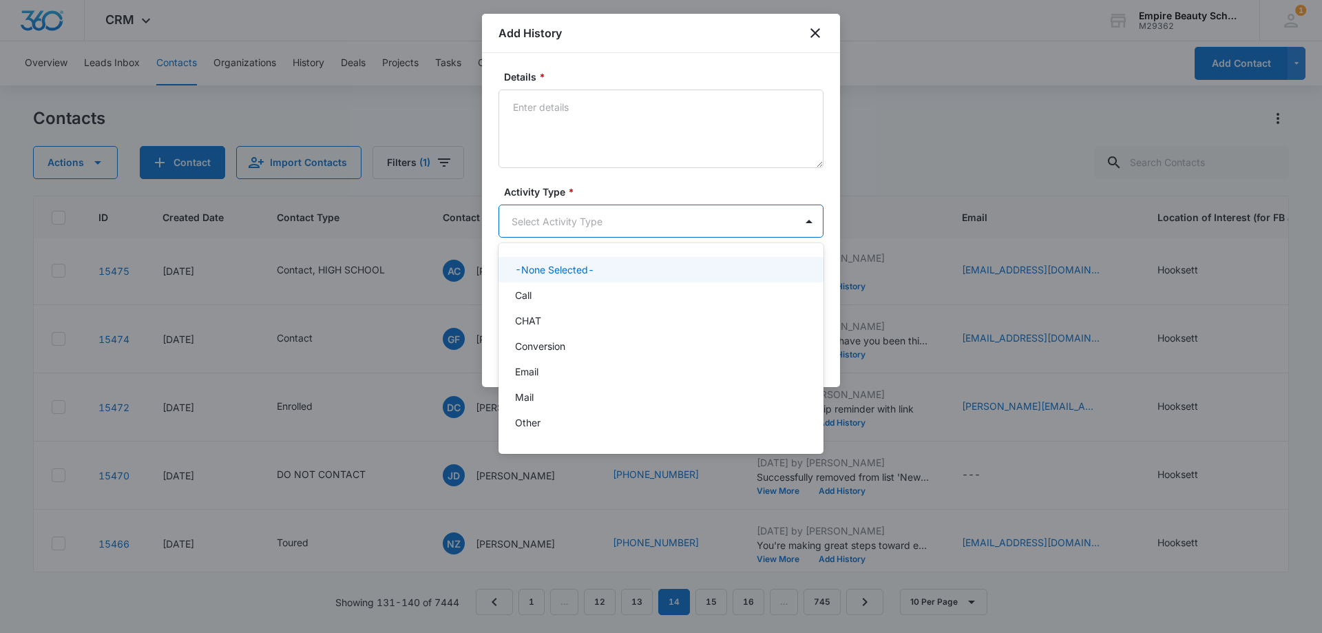
click at [529, 207] on body "CRM Apps Forms CRM Email Shop Payments POS Files Brand Settings Empire Beauty S…" at bounding box center [661, 316] width 1322 height 633
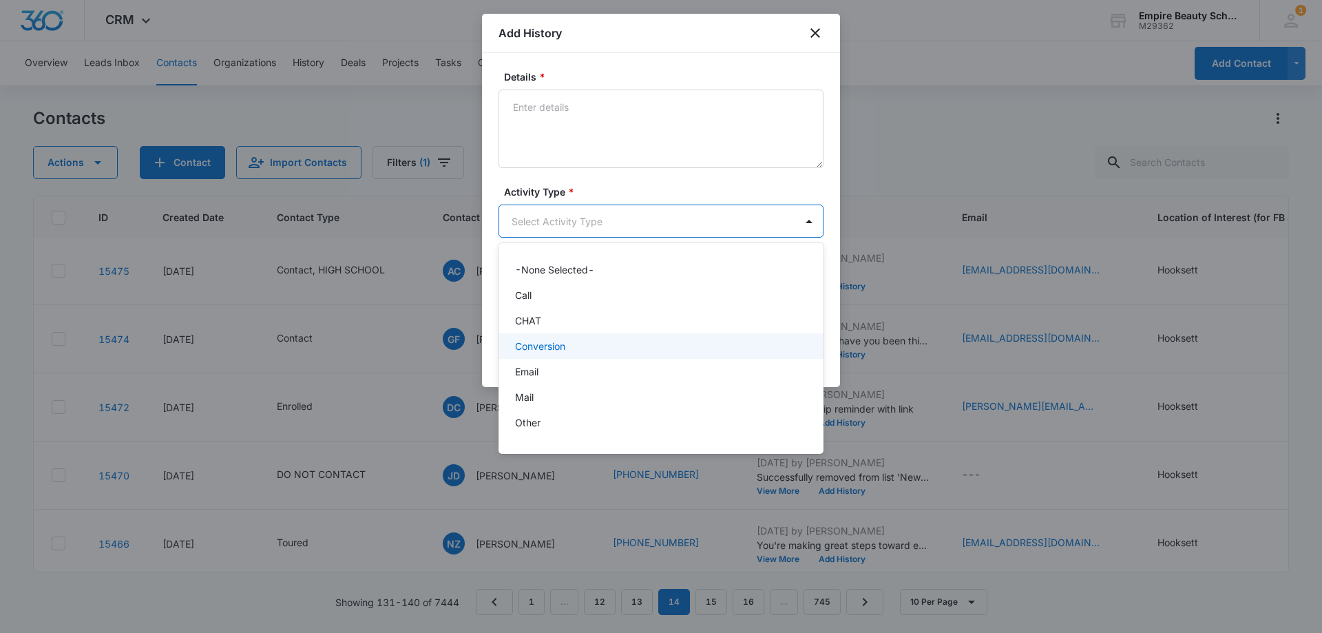
scroll to position [72, 0]
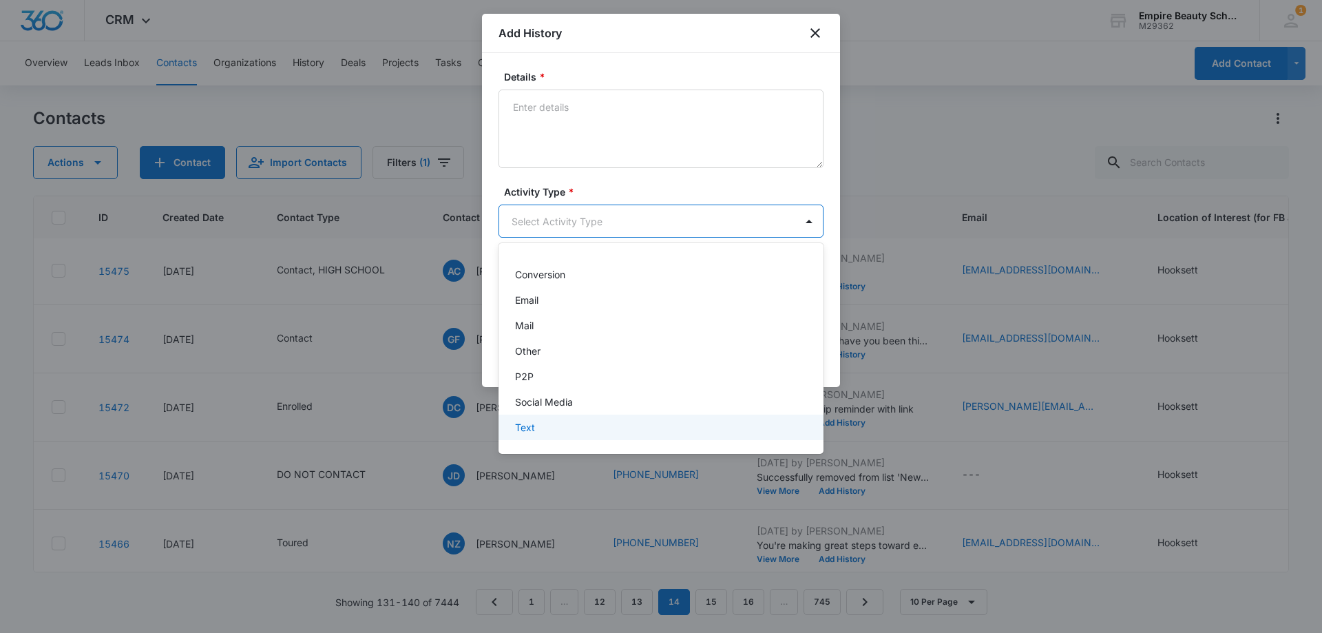
click at [546, 427] on div "Text" at bounding box center [659, 427] width 289 height 14
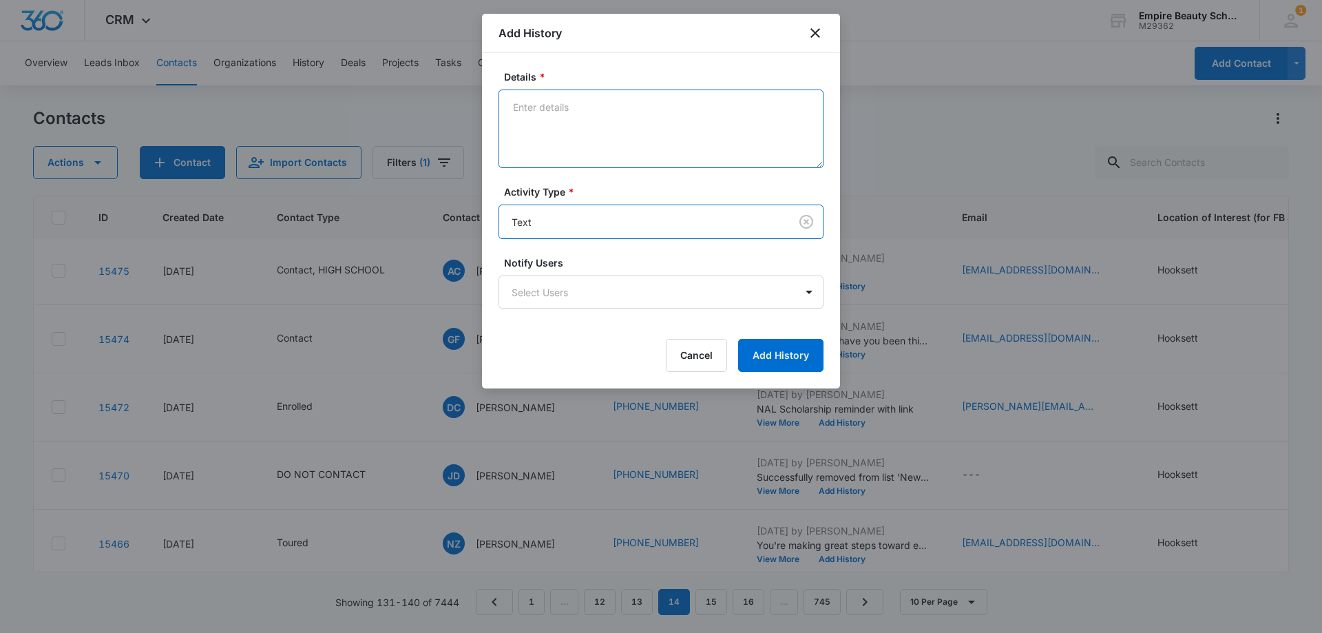
click at [570, 127] on textarea "Details *" at bounding box center [660, 128] width 325 height 78
paste textarea "Checking in still interested in learning more?"
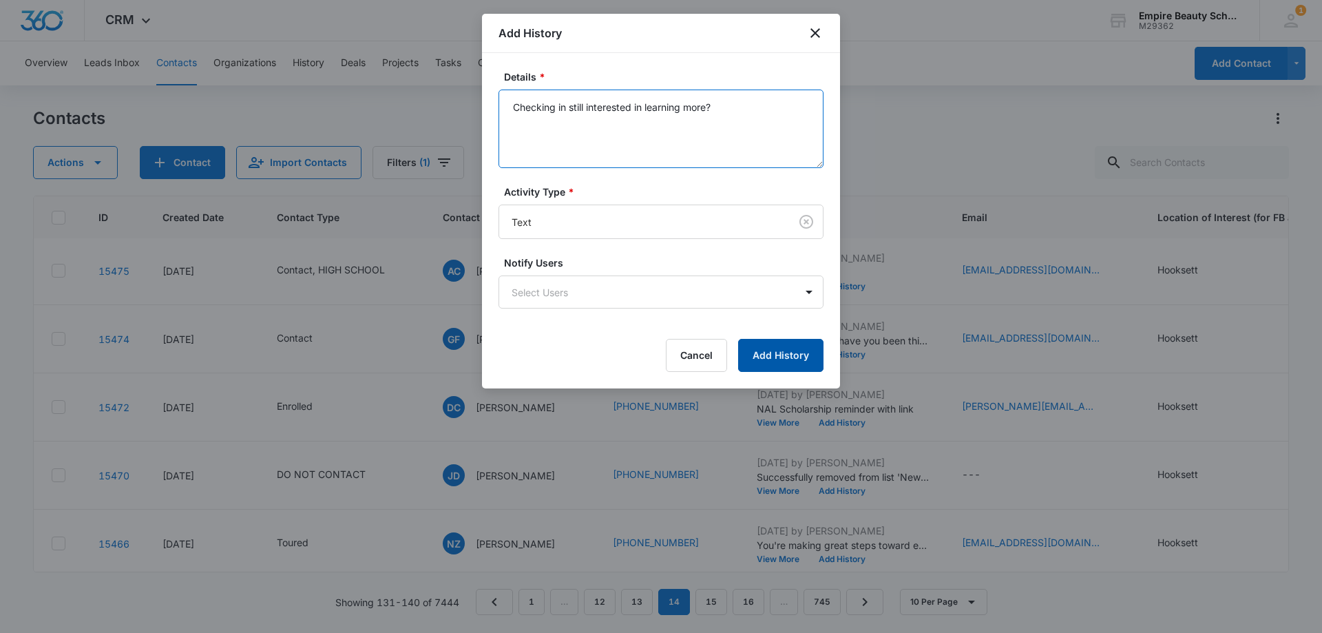
type textarea "Checking in still interested in learning more?"
click at [770, 359] on button "Add History" at bounding box center [780, 355] width 85 height 33
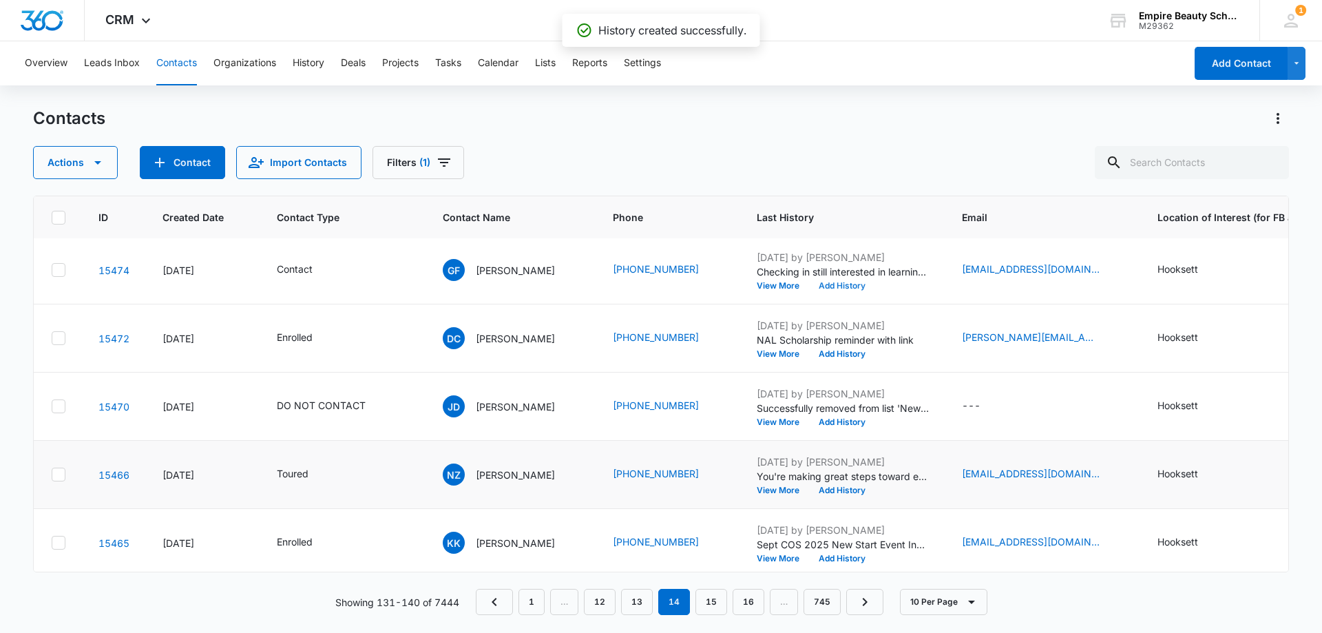
scroll to position [344, 5]
click at [766, 421] on button "View More" at bounding box center [782, 421] width 52 height 8
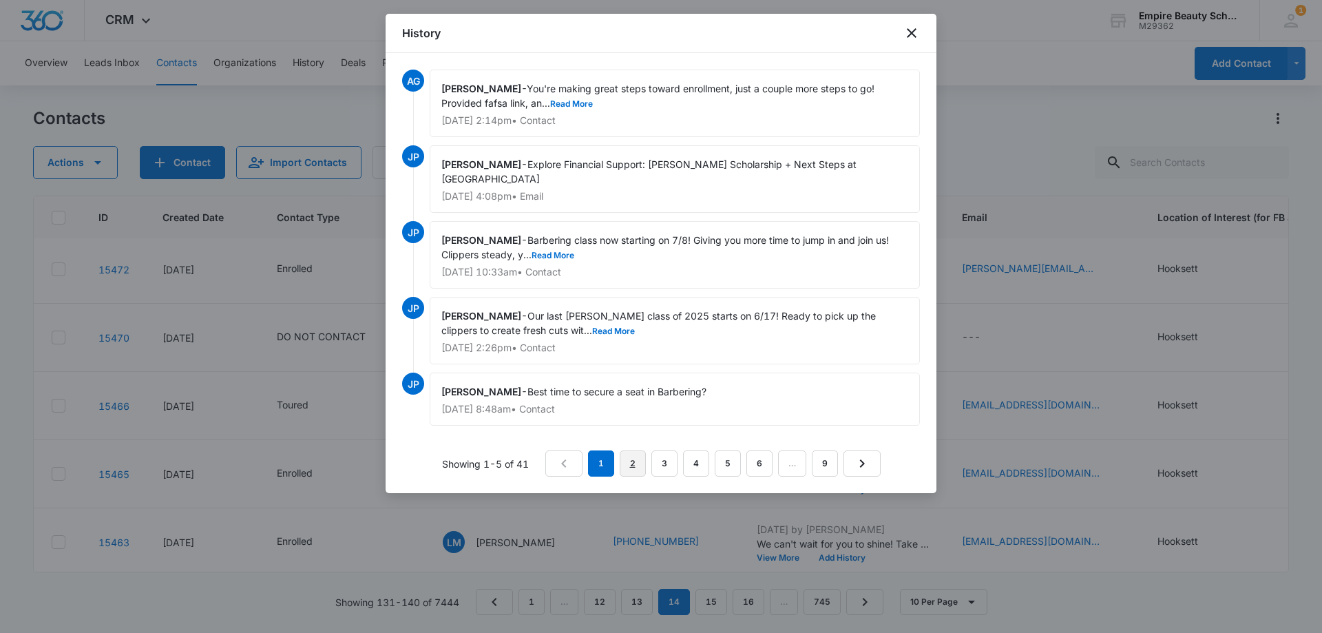
click at [625, 461] on link "2" at bounding box center [633, 463] width 26 height 26
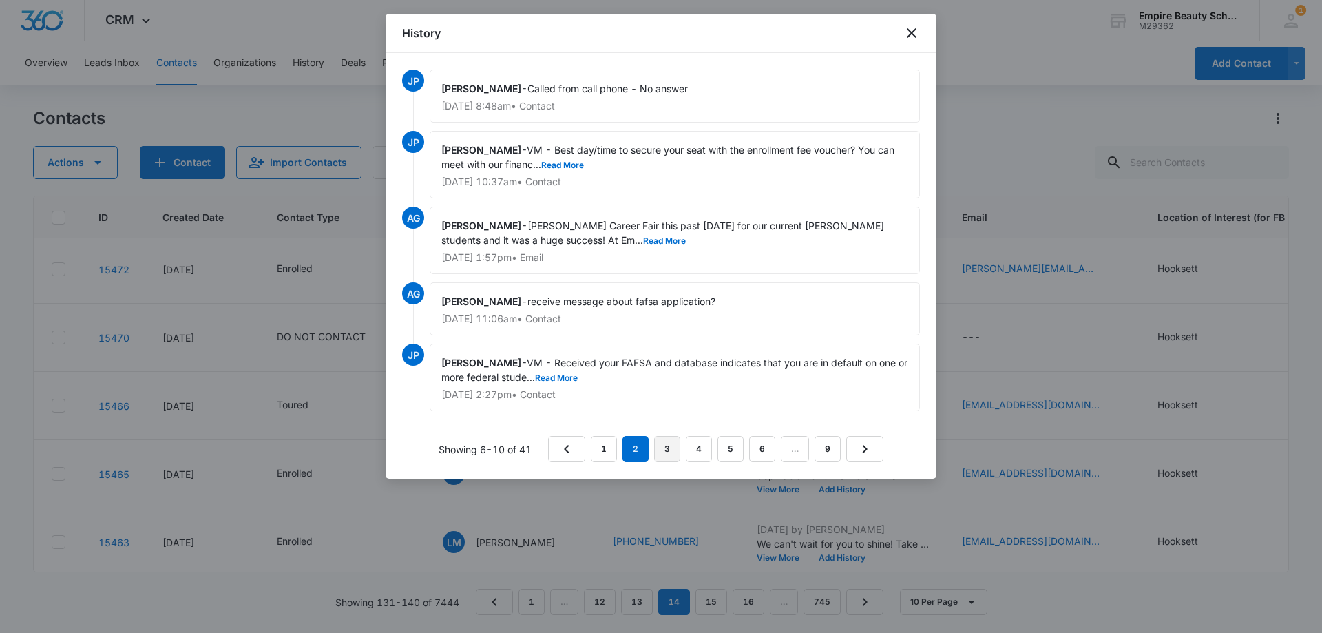
click at [663, 439] on link "3" at bounding box center [667, 449] width 26 height 26
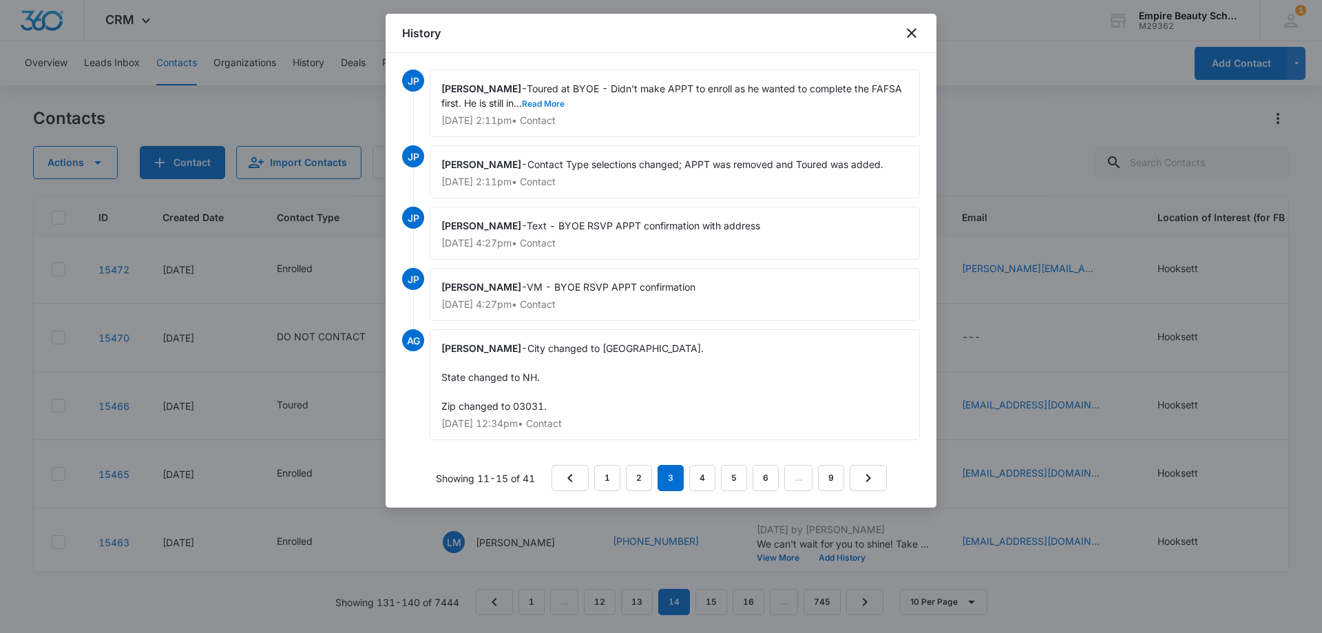
click at [542, 101] on button "Read More" at bounding box center [543, 104] width 43 height 8
click at [636, 478] on link "2" at bounding box center [639, 478] width 26 height 26
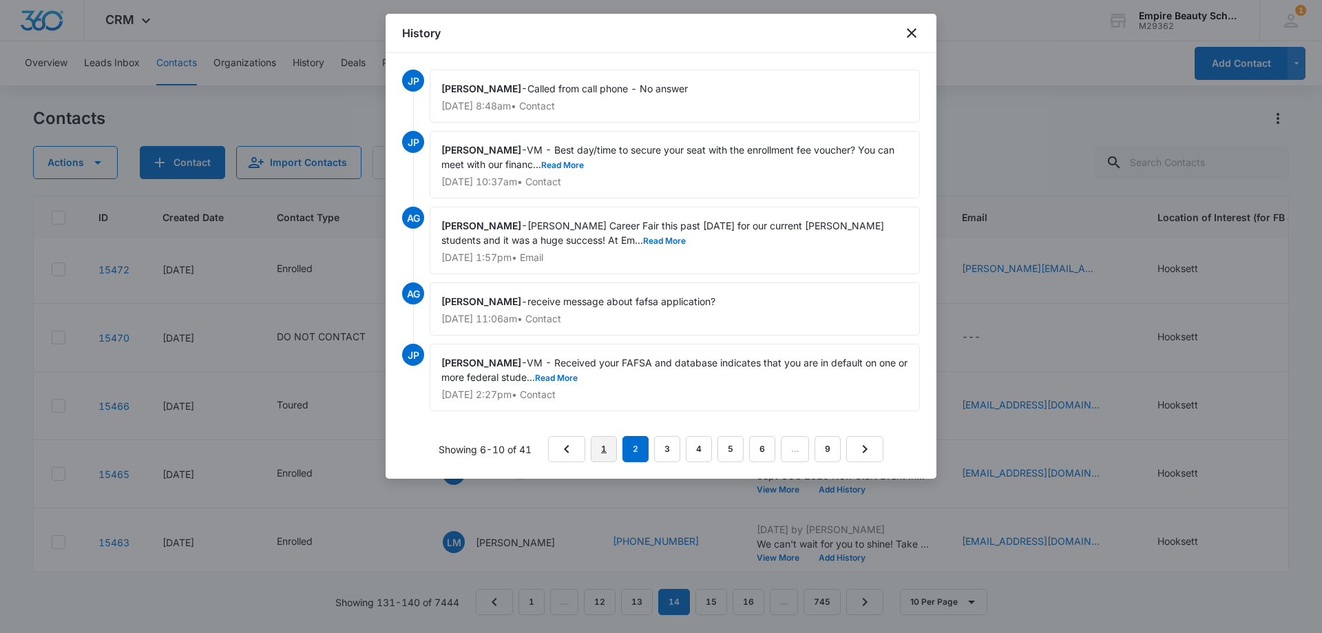
click at [607, 447] on link "1" at bounding box center [604, 449] width 26 height 26
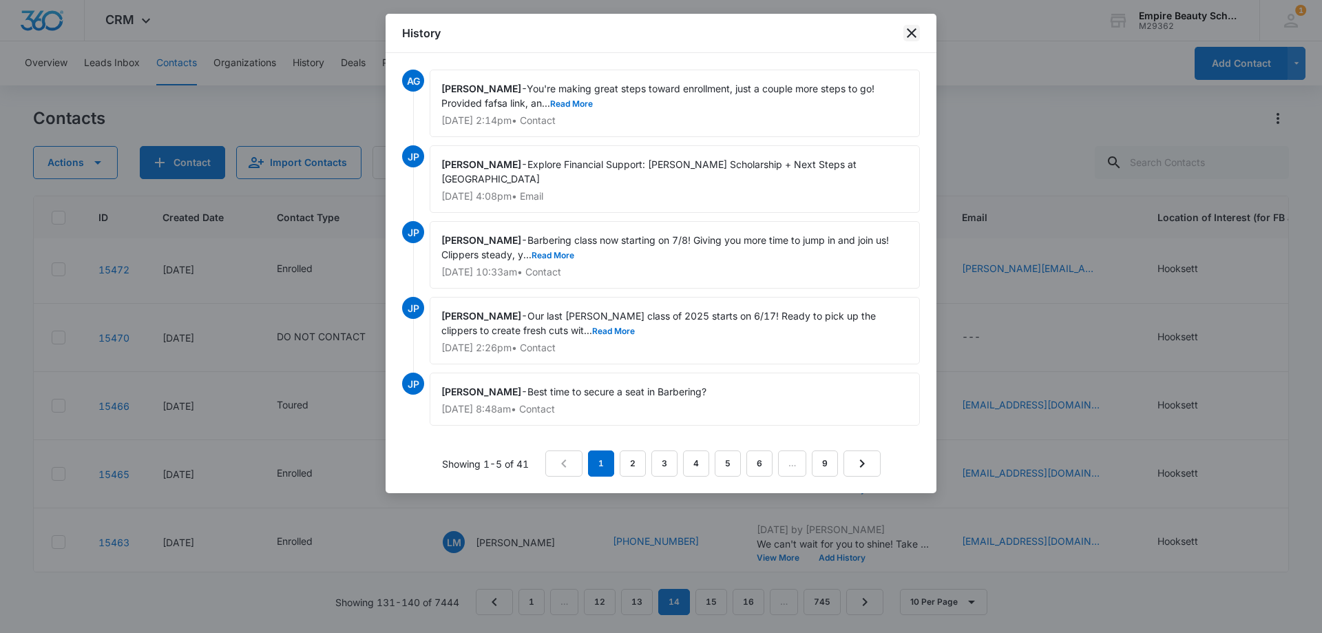
click at [919, 35] on icon "close" at bounding box center [911, 33] width 17 height 17
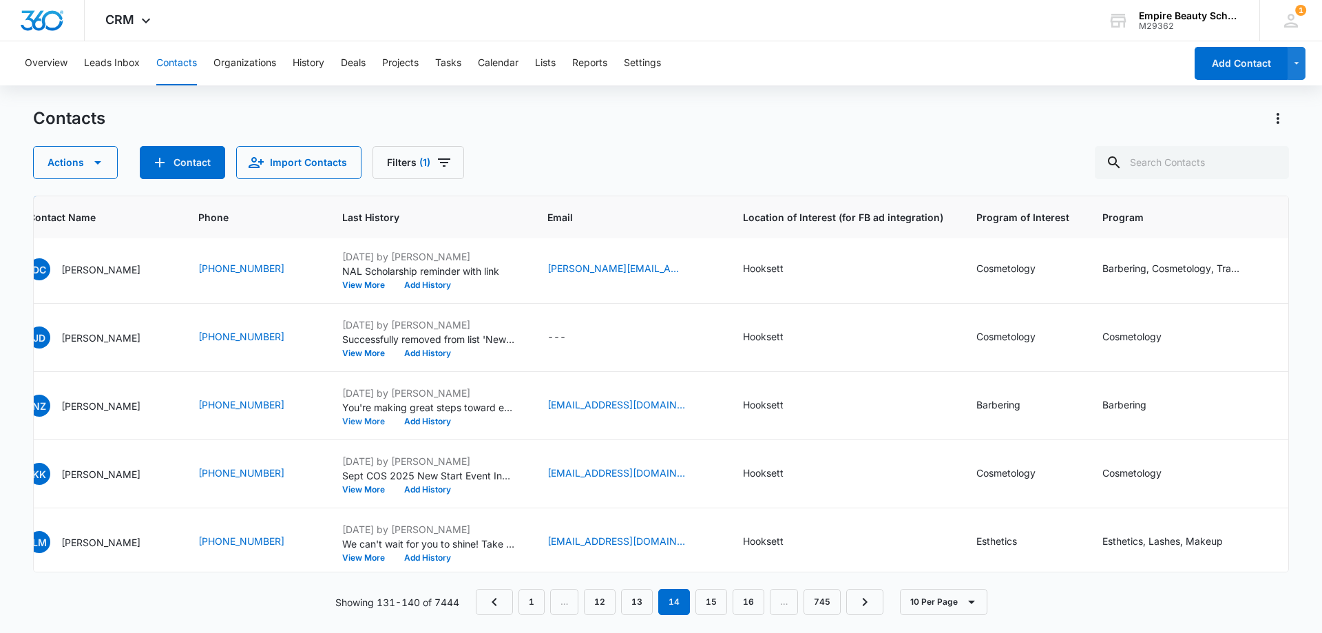
scroll to position [344, 0]
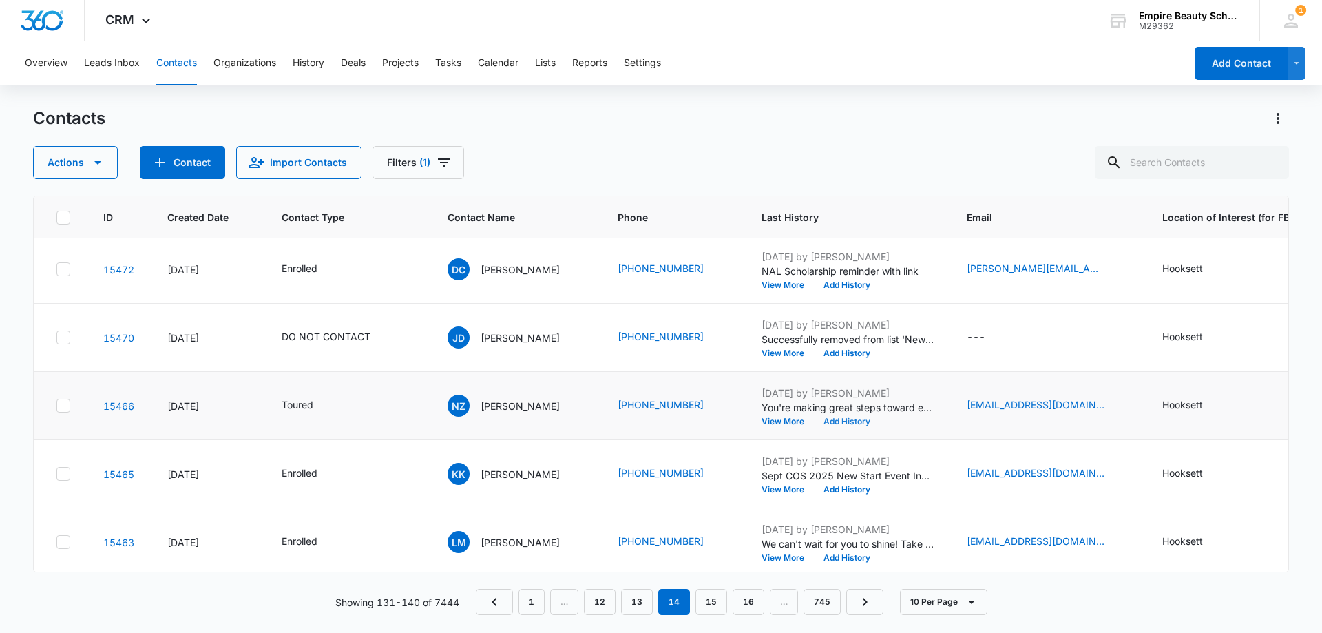
click at [845, 421] on button "Add History" at bounding box center [847, 421] width 66 height 8
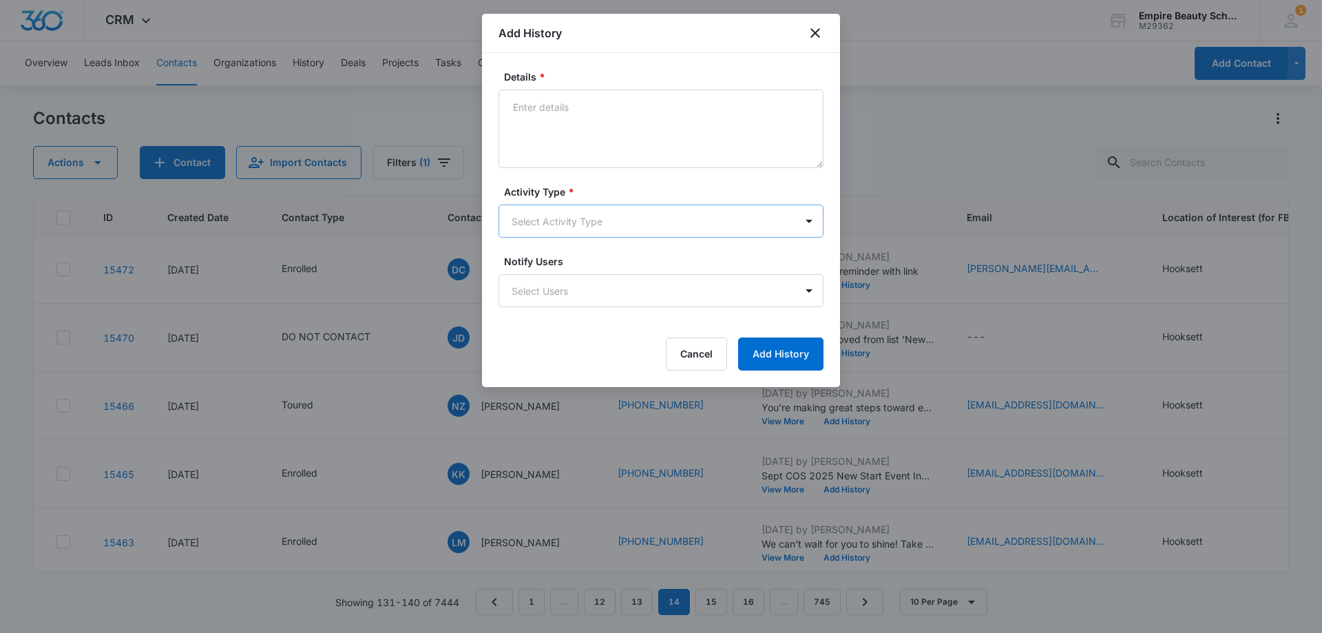
click at [551, 220] on body "CRM Apps Forms CRM Email Shop Payments POS Files Brand Settings Empire Beauty S…" at bounding box center [661, 316] width 1322 height 633
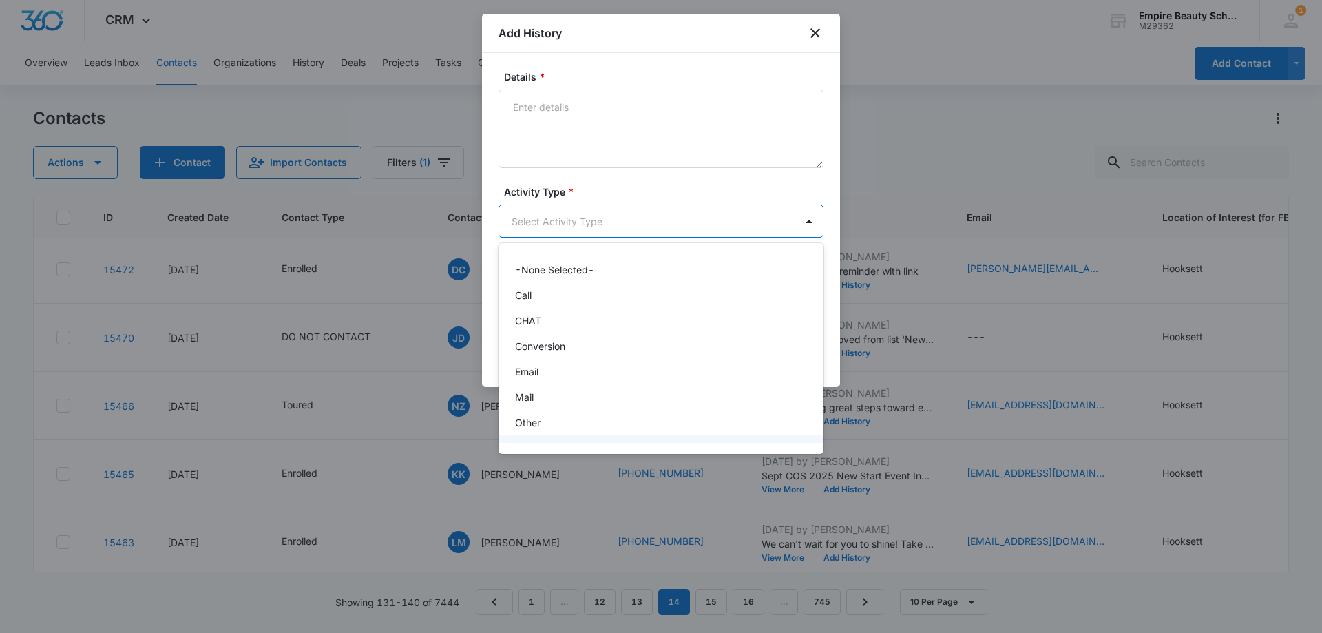
scroll to position [72, 0]
click at [548, 436] on div "Text" at bounding box center [660, 426] width 325 height 25
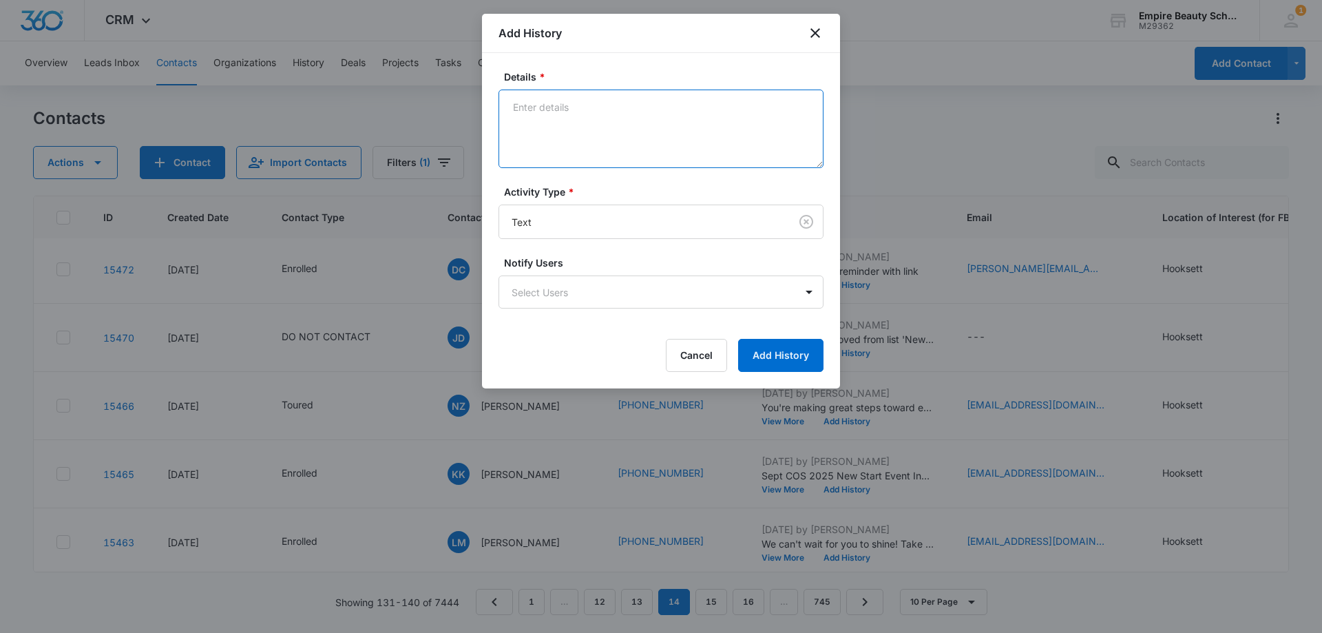
click at [567, 146] on textarea "Details *" at bounding box center [660, 128] width 325 height 78
paste textarea "Checking in still interested in learning more?"
drag, startPoint x: 730, startPoint y: 107, endPoint x: 651, endPoint y: 109, distance: 79.2
click at [651, 109] on textarea "Checking in still interested in learning more?" at bounding box center [660, 128] width 325 height 78
type textarea "Checking in still interested in pursuing education?"
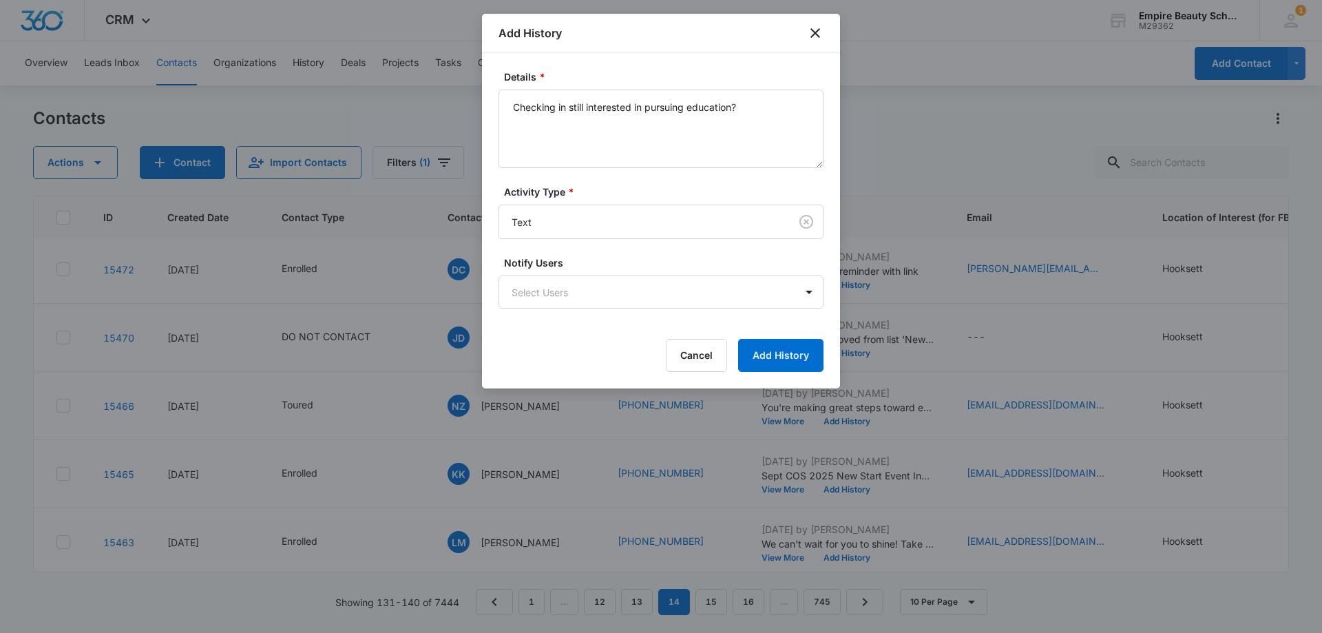
click at [800, 328] on form "Details * Checking in still interested in pursuing education? Activity Type * T…" at bounding box center [660, 221] width 325 height 302
click at [796, 346] on button "Add History" at bounding box center [780, 355] width 85 height 33
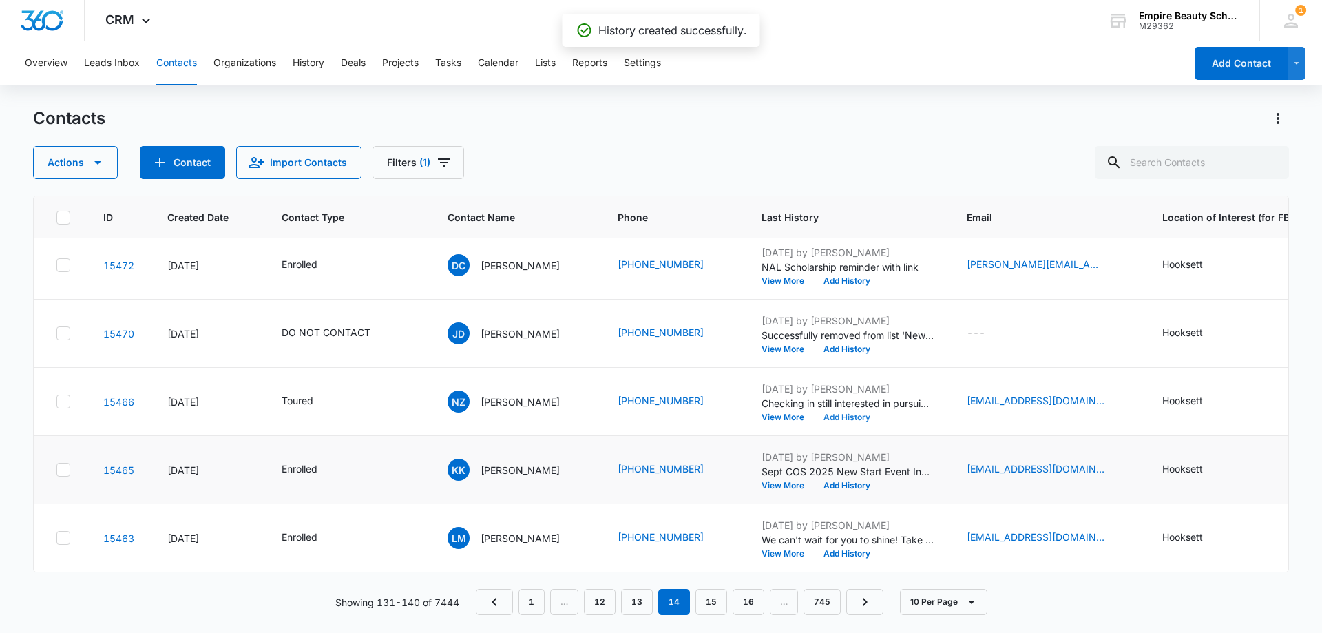
scroll to position [359, 0]
click at [723, 603] on link "15" at bounding box center [711, 602] width 32 height 26
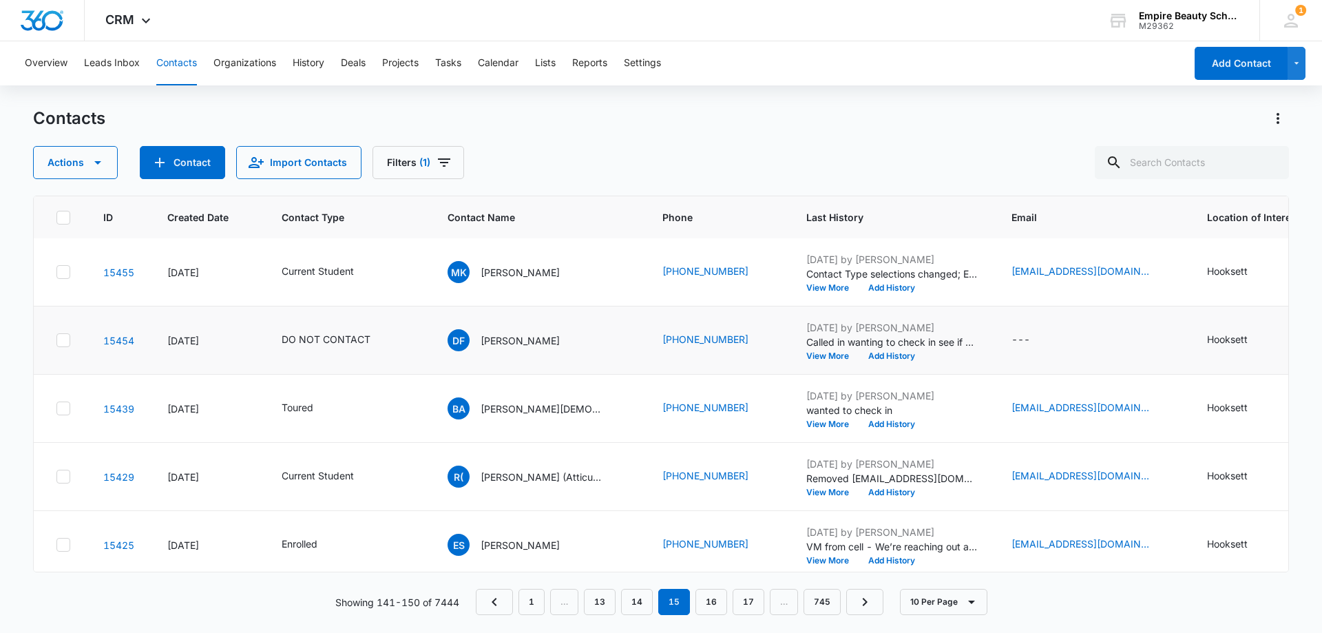
scroll to position [138, 0]
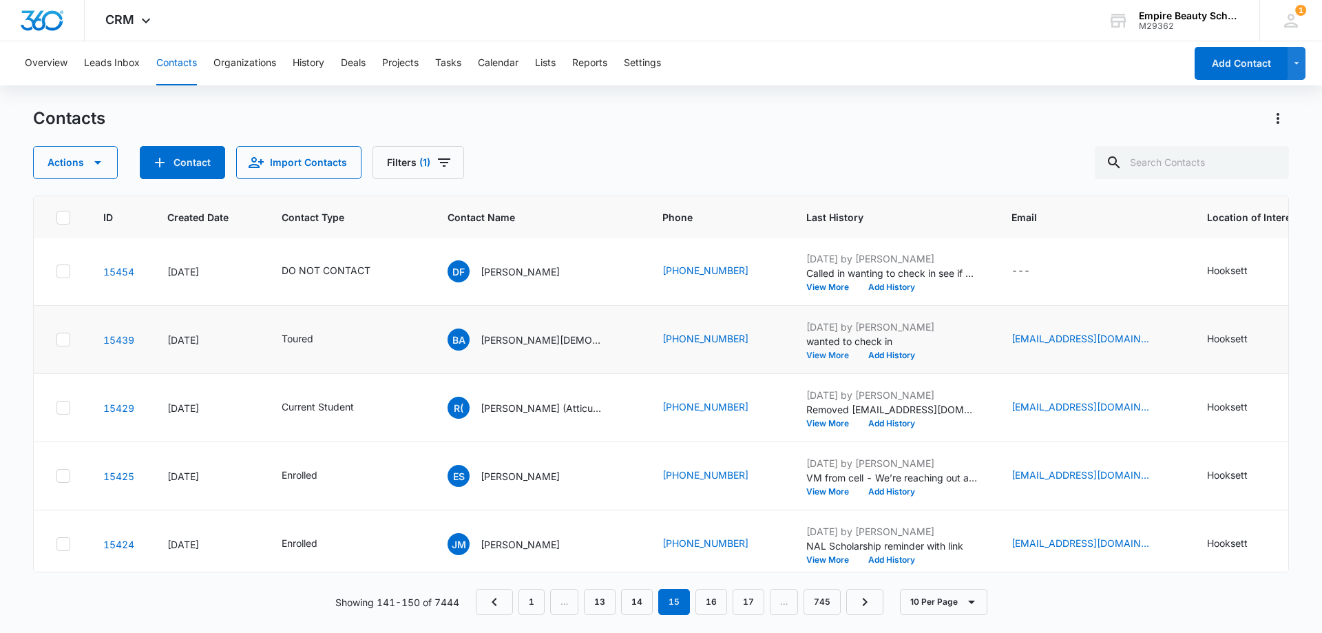
click at [809, 354] on button "View More" at bounding box center [832, 355] width 52 height 8
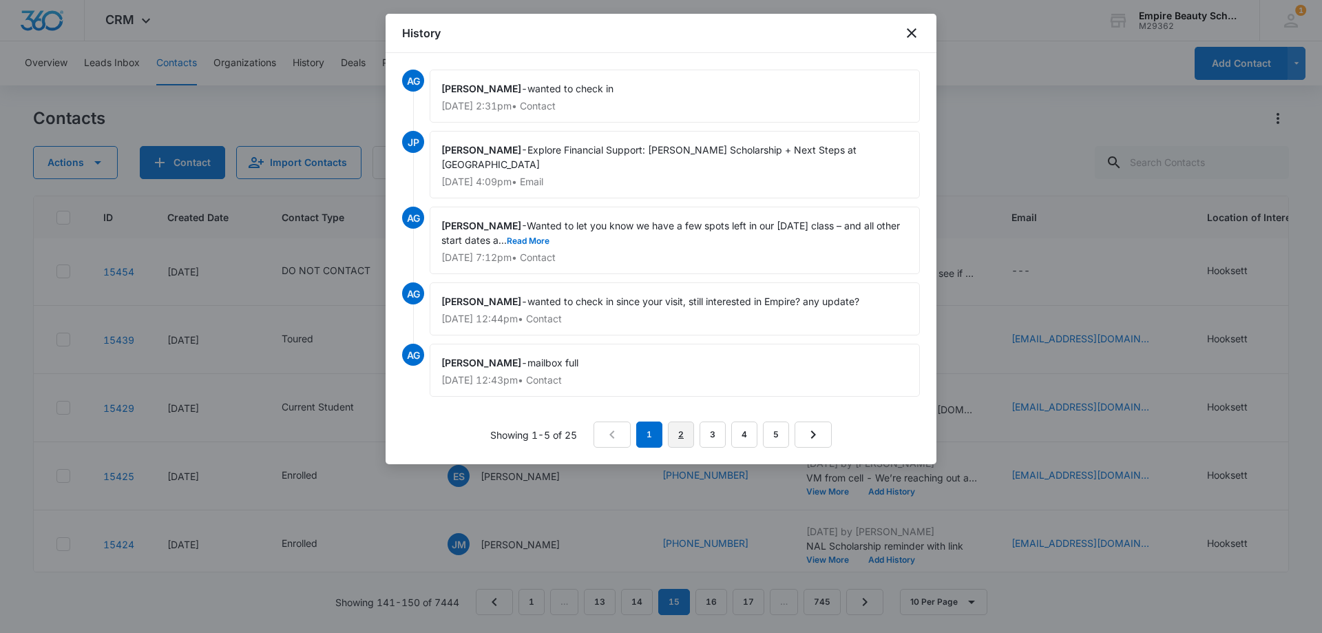
click at [684, 434] on link "2" at bounding box center [681, 434] width 26 height 26
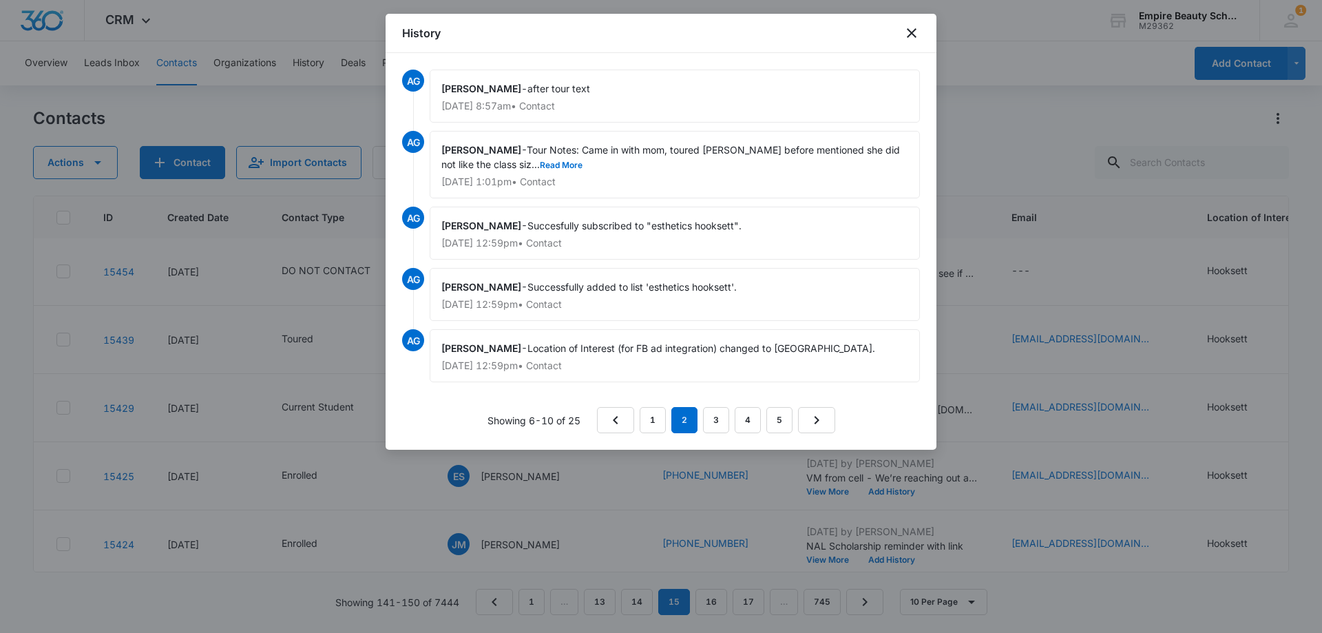
click at [564, 159] on span "Tour Notes: Came in with mom, toured [PERSON_NAME] before mentioned she did not…" at bounding box center [671, 157] width 461 height 26
click at [564, 167] on button "Read More" at bounding box center [561, 165] width 43 height 8
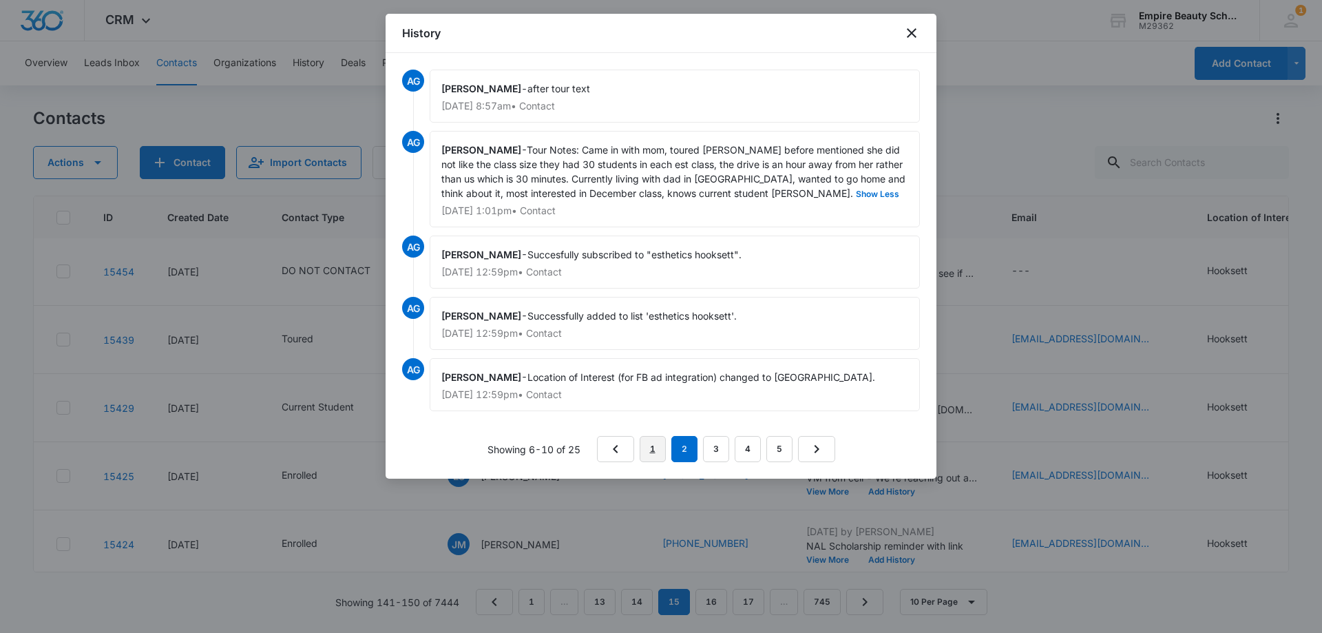
click at [659, 445] on link "1" at bounding box center [652, 449] width 26 height 26
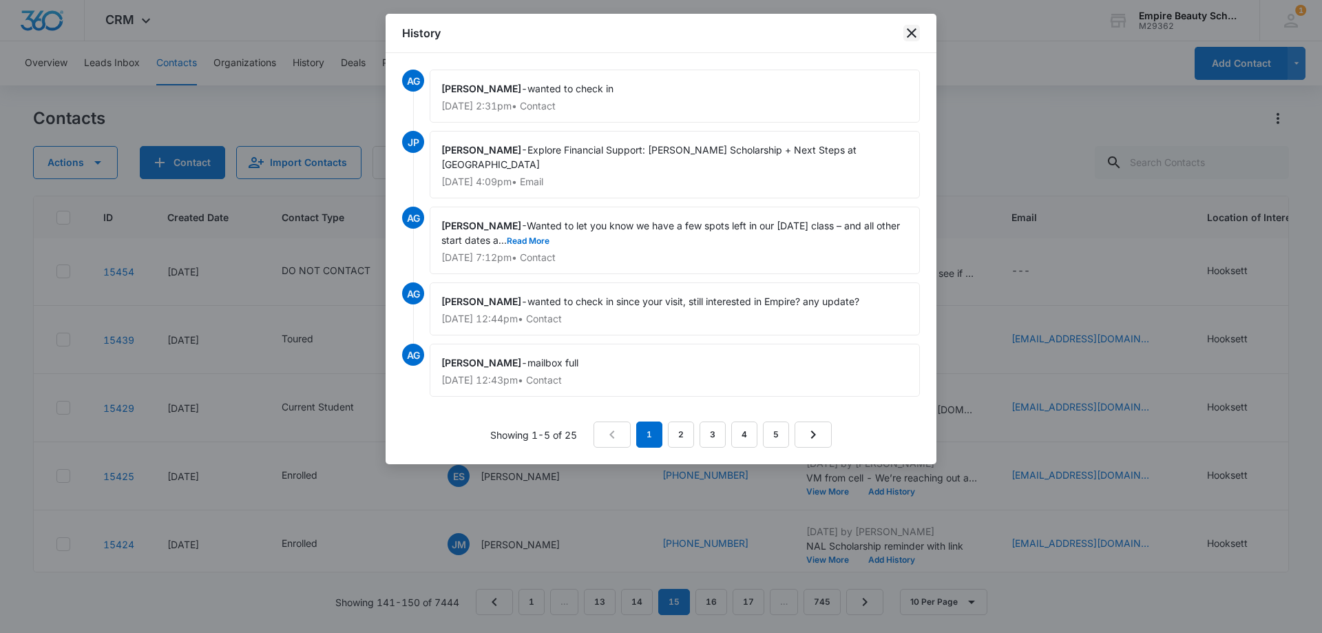
click at [908, 32] on icon "close" at bounding box center [911, 33] width 17 height 17
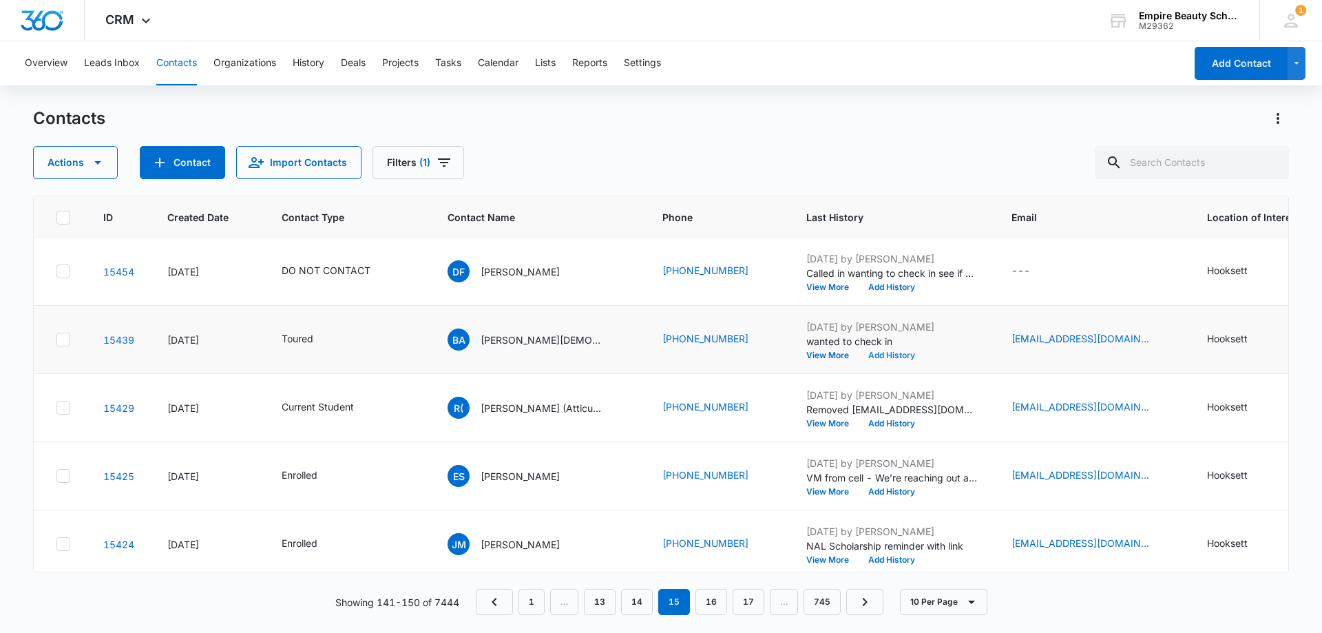
click at [898, 354] on button "Add History" at bounding box center [891, 355] width 66 height 8
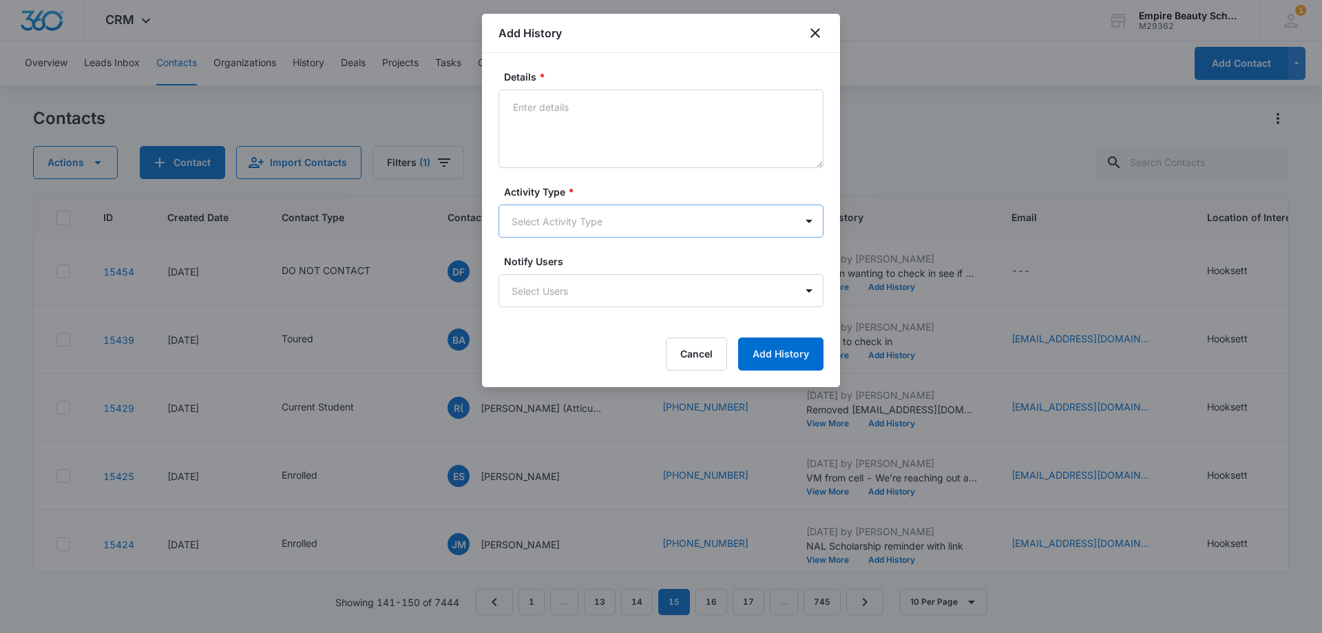
click at [556, 223] on body "CRM Apps Forms CRM Email Shop Payments POS Files Brand Settings Empire Beauty S…" at bounding box center [661, 316] width 1322 height 633
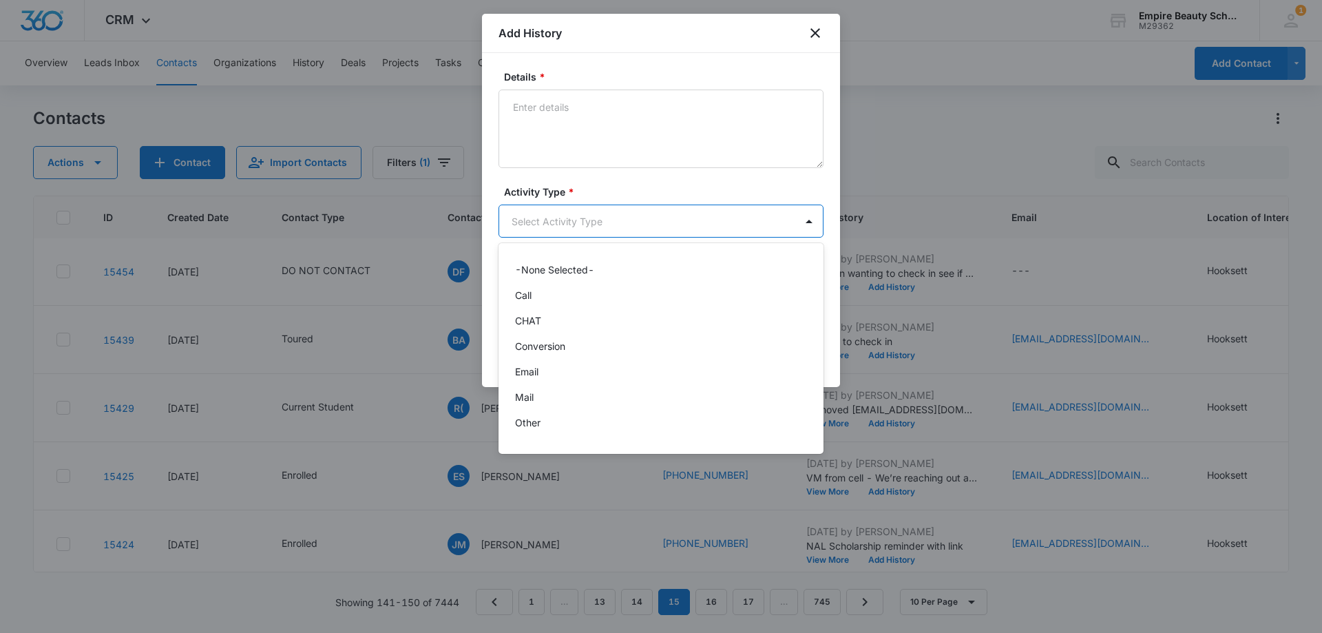
scroll to position [72, 0]
click at [542, 427] on div "Text" at bounding box center [659, 427] width 289 height 14
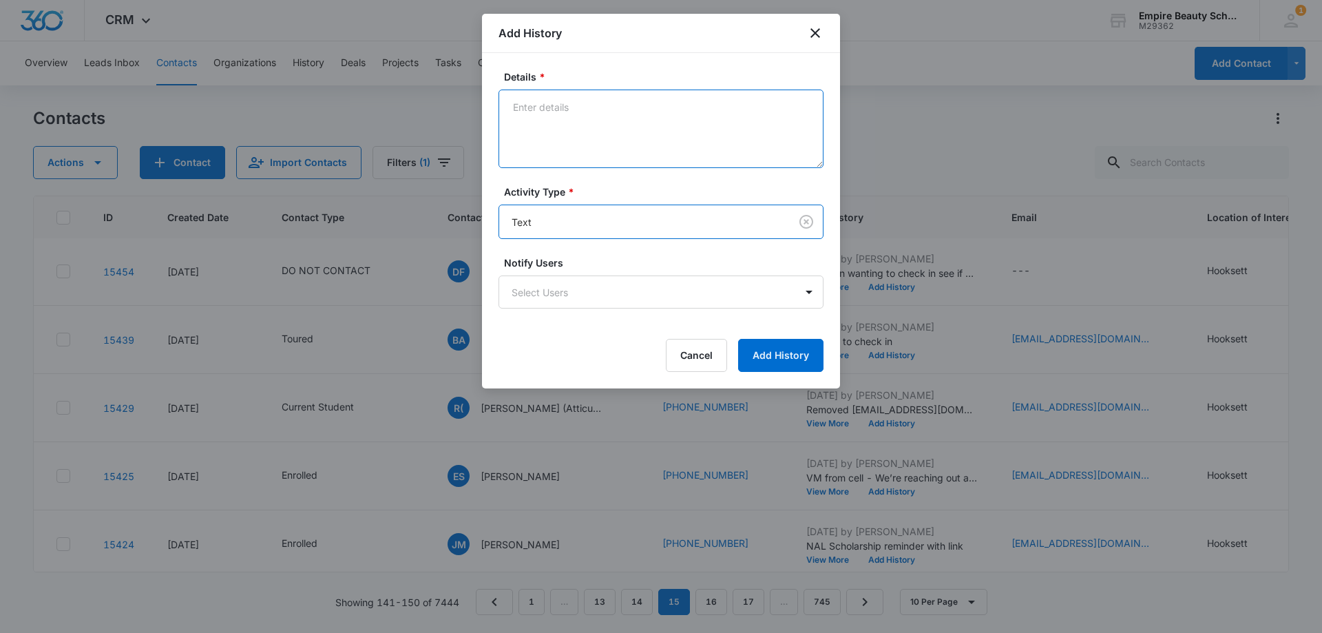
click at [601, 113] on textarea "Details *" at bounding box center [660, 128] width 325 height 78
paste textarea "Checking in still interested in learning more?"
click at [734, 102] on textarea "Checking in still interested in learning more?" at bounding box center [660, 128] width 325 height 78
drag, startPoint x: 741, startPoint y: 103, endPoint x: 569, endPoint y: 109, distance: 172.2
click at [569, 109] on textarea "Checking in still interested in learning more?" at bounding box center [660, 128] width 325 height 78
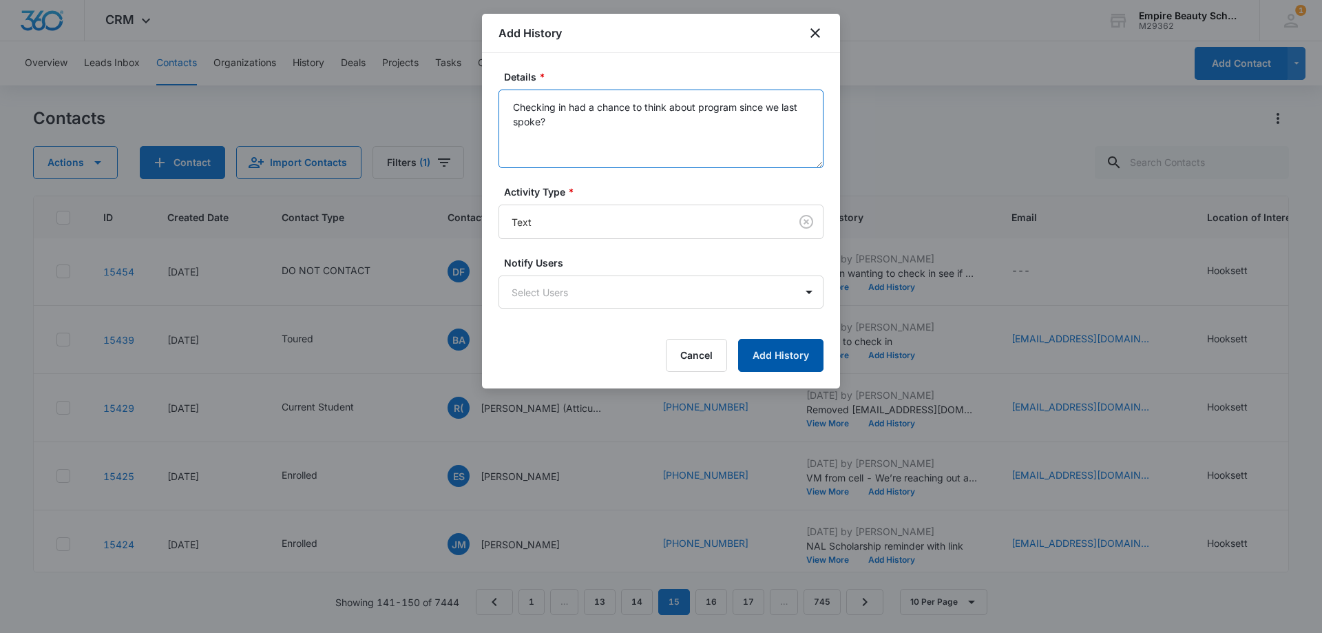
type textarea "Checking in had a chance to think about program since we last spoke?"
click at [772, 353] on button "Add History" at bounding box center [780, 355] width 85 height 33
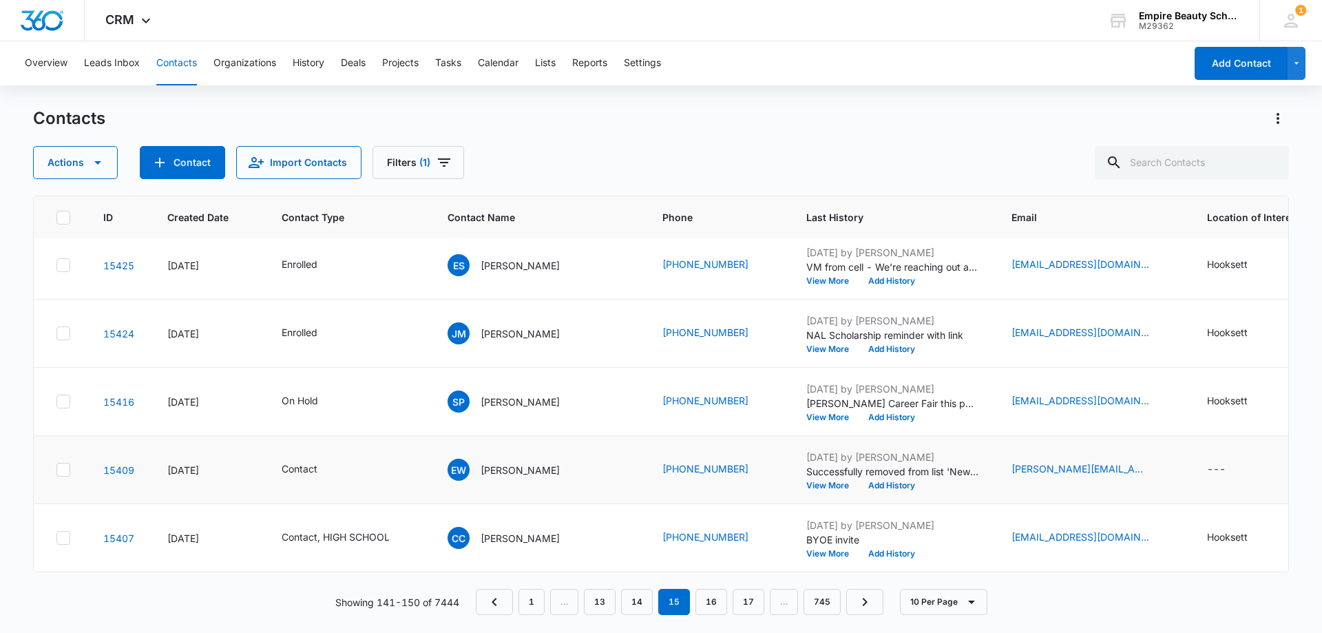
scroll to position [359, 0]
click at [814, 481] on button "View More" at bounding box center [832, 485] width 52 height 8
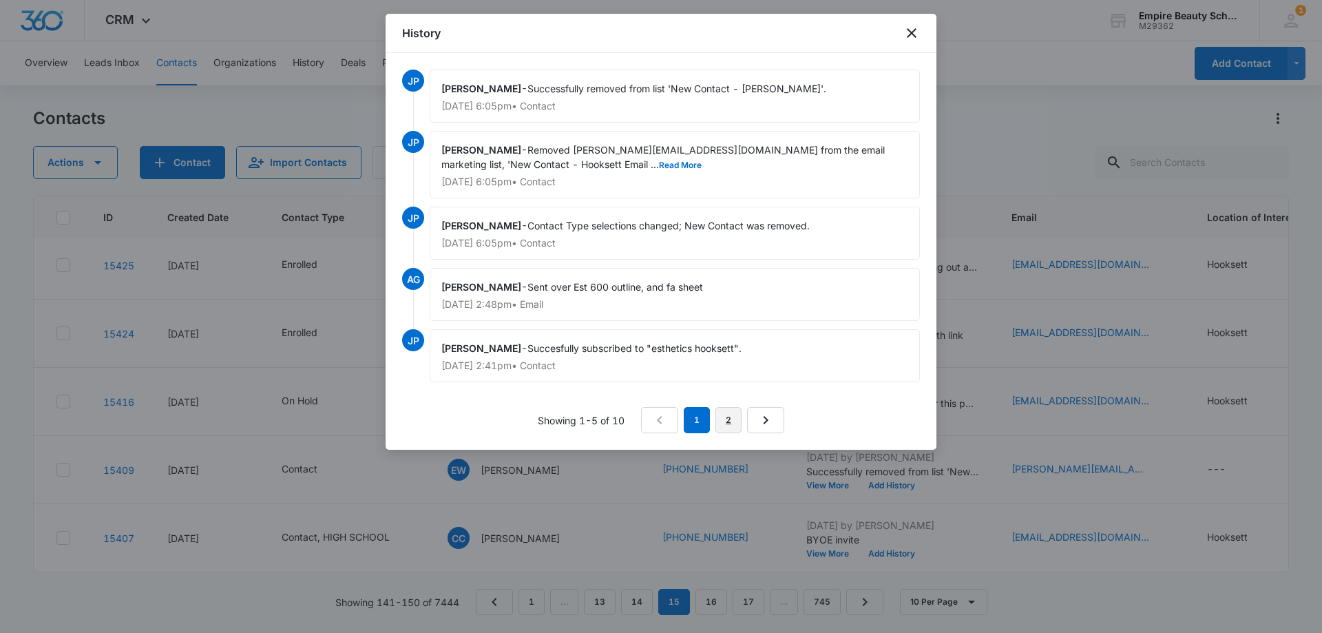
click at [730, 421] on link "2" at bounding box center [728, 420] width 26 height 26
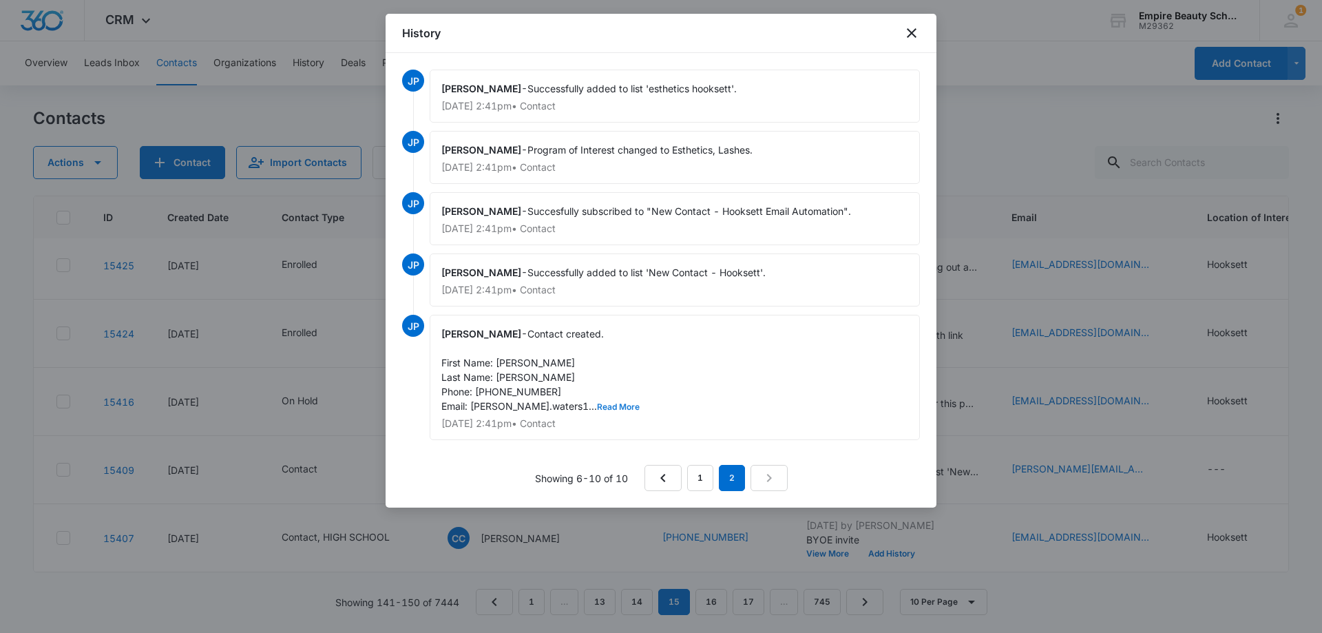
click at [597, 404] on button "Read More" at bounding box center [618, 407] width 43 height 8
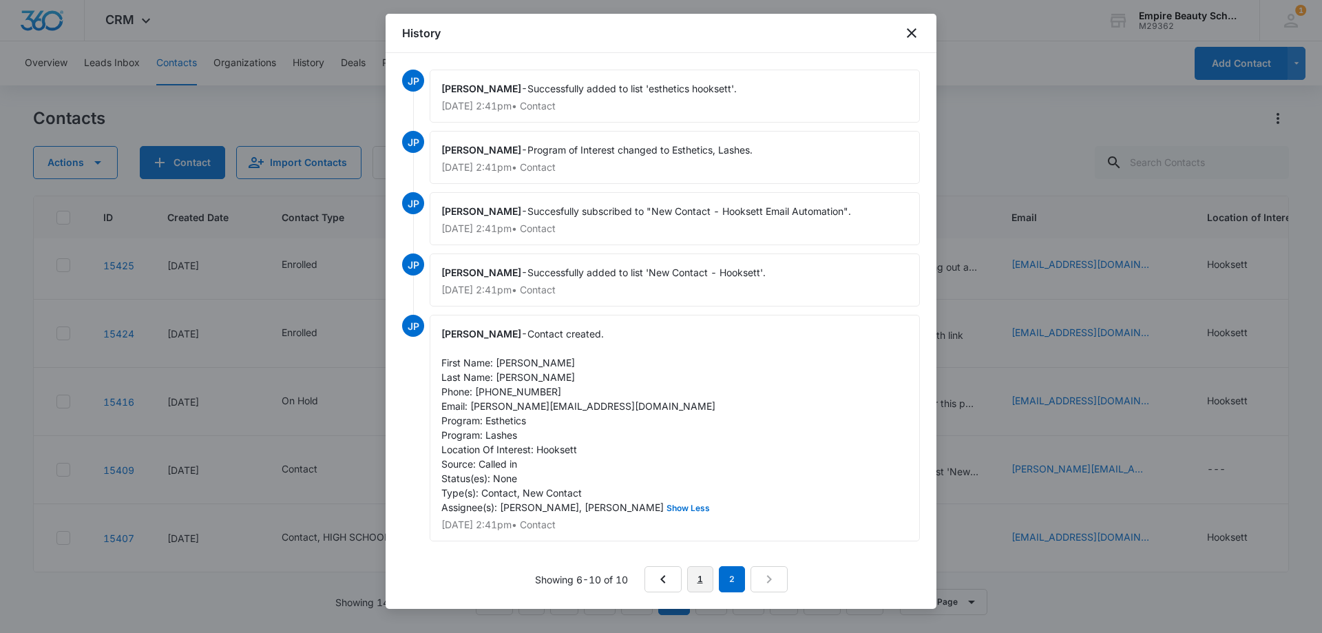
click at [698, 578] on link "1" at bounding box center [700, 579] width 26 height 26
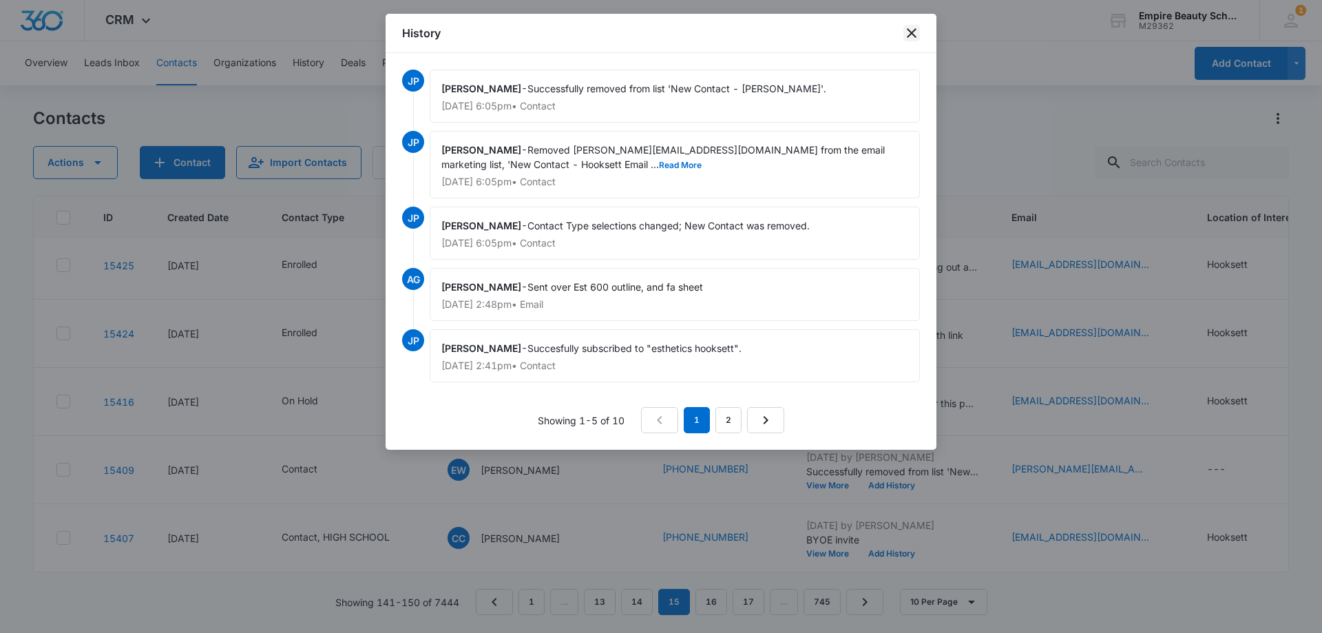
click at [913, 31] on icon "close" at bounding box center [912, 33] width 10 height 10
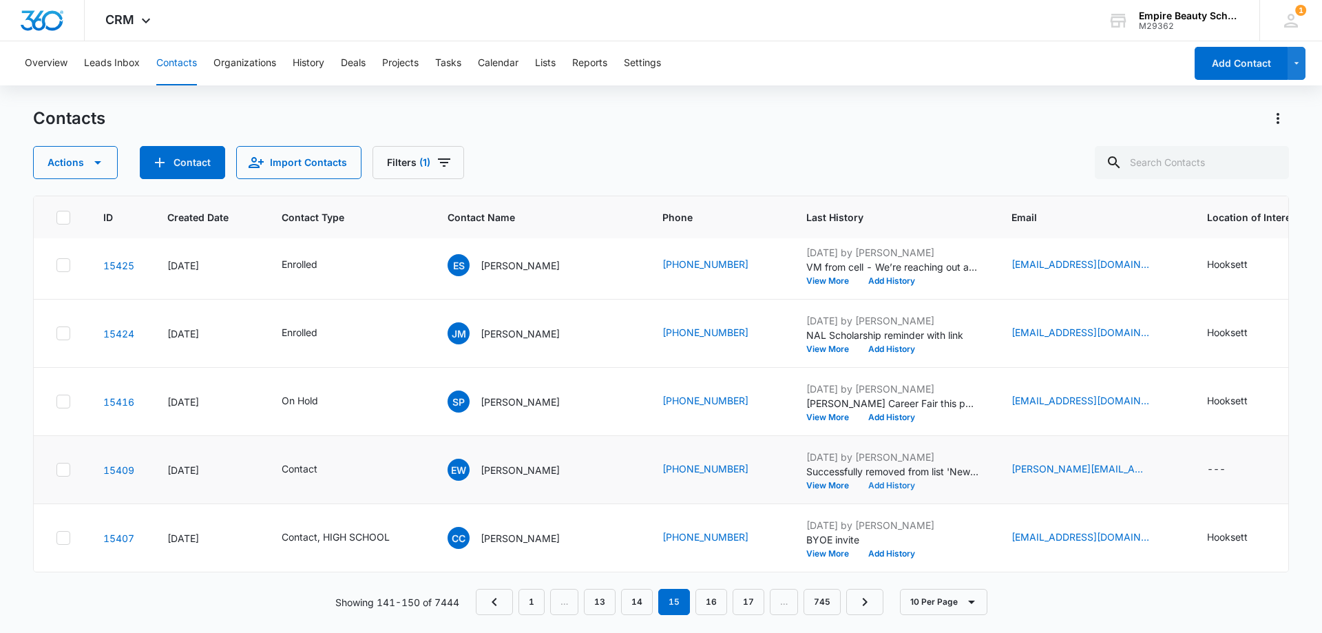
click at [889, 481] on button "Add History" at bounding box center [891, 485] width 66 height 8
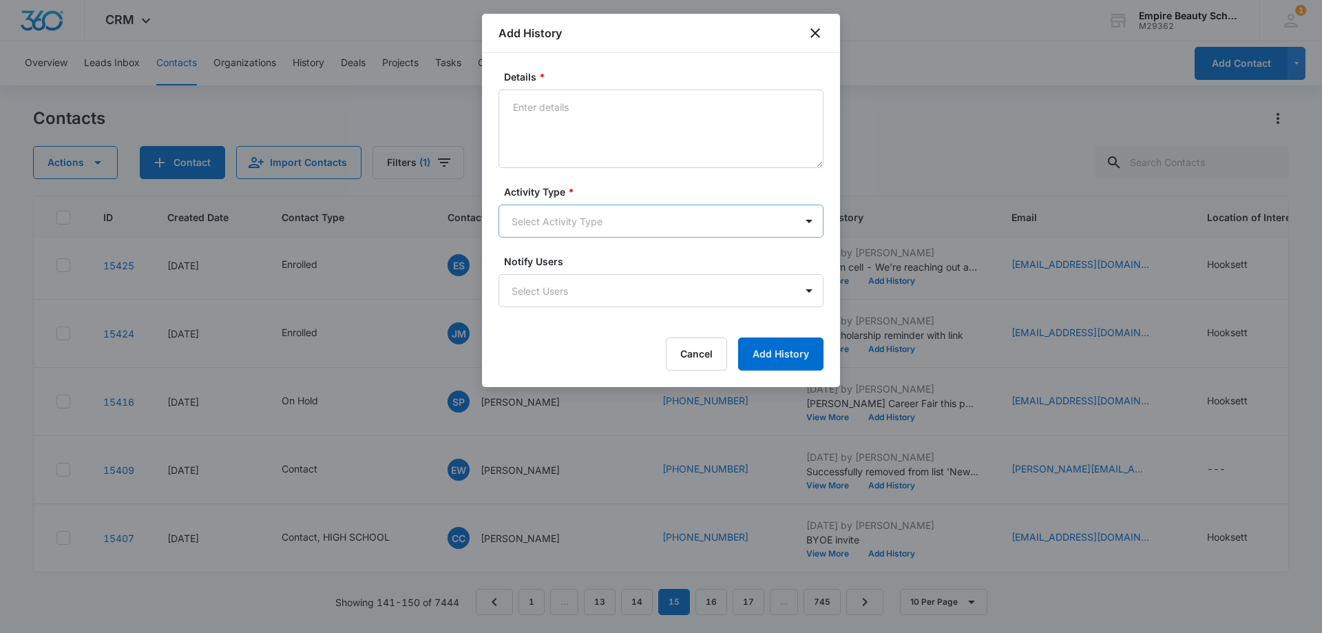
click at [567, 225] on body "CRM Apps Forms CRM Email Shop Payments POS Files Brand Settings Empire Beauty S…" at bounding box center [661, 316] width 1322 height 633
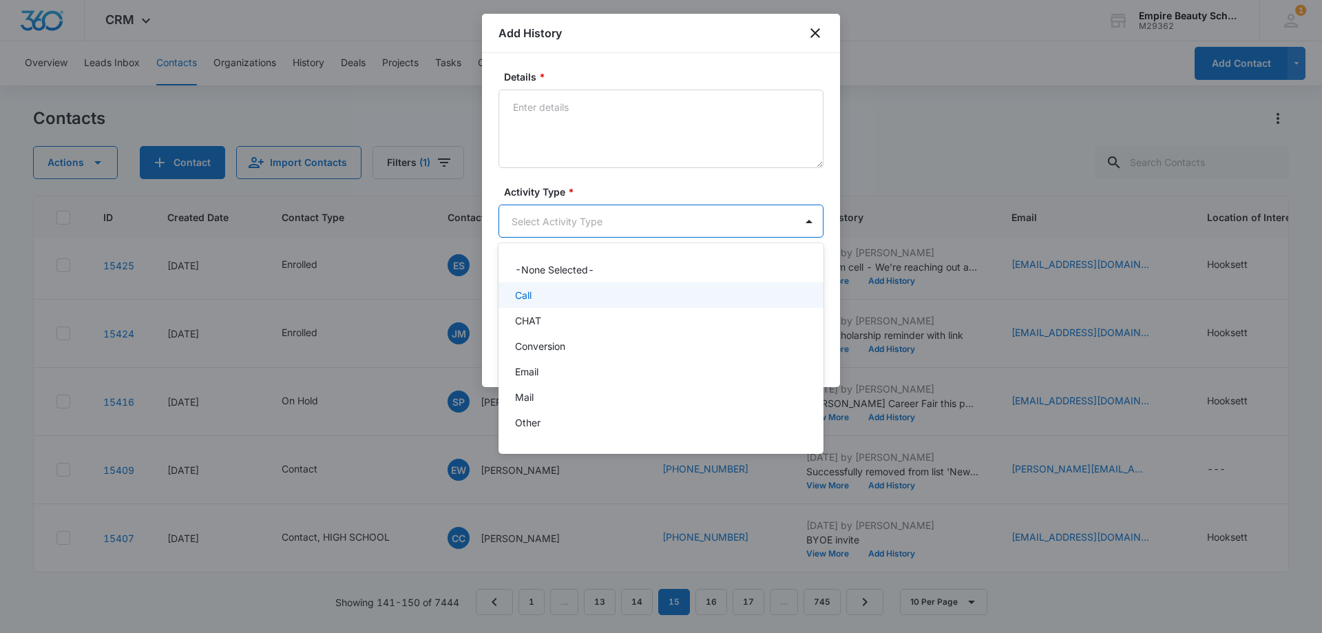
scroll to position [72, 0]
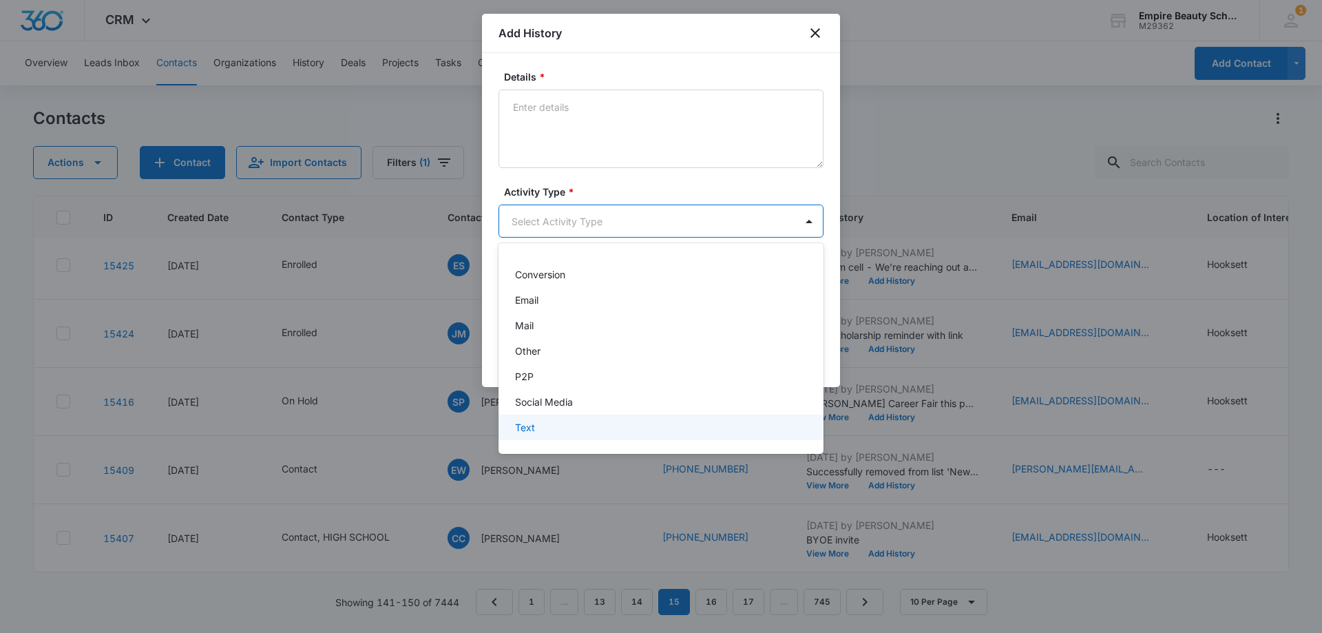
click at [533, 423] on p "Text" at bounding box center [525, 427] width 20 height 14
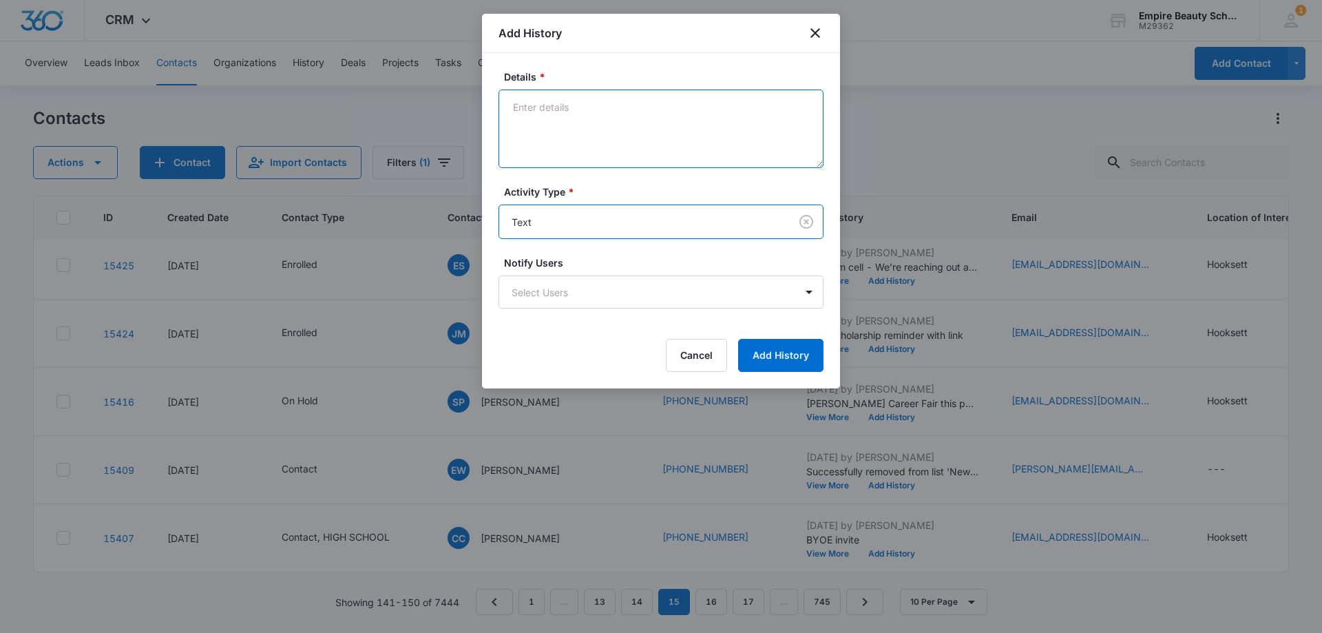
click at [558, 136] on textarea "Details *" at bounding box center [660, 128] width 325 height 78
paste textarea "Checking in still interested in learning more?"
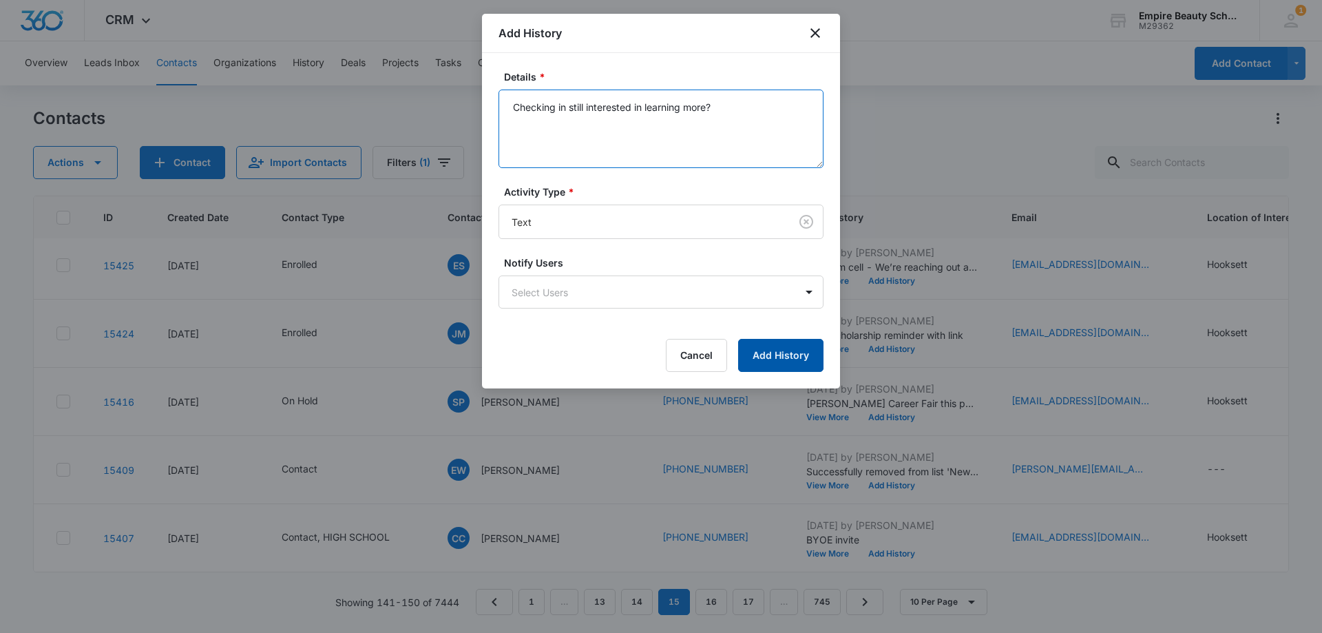
type textarea "Checking in still interested in learning more?"
click at [762, 351] on button "Add History" at bounding box center [780, 355] width 85 height 33
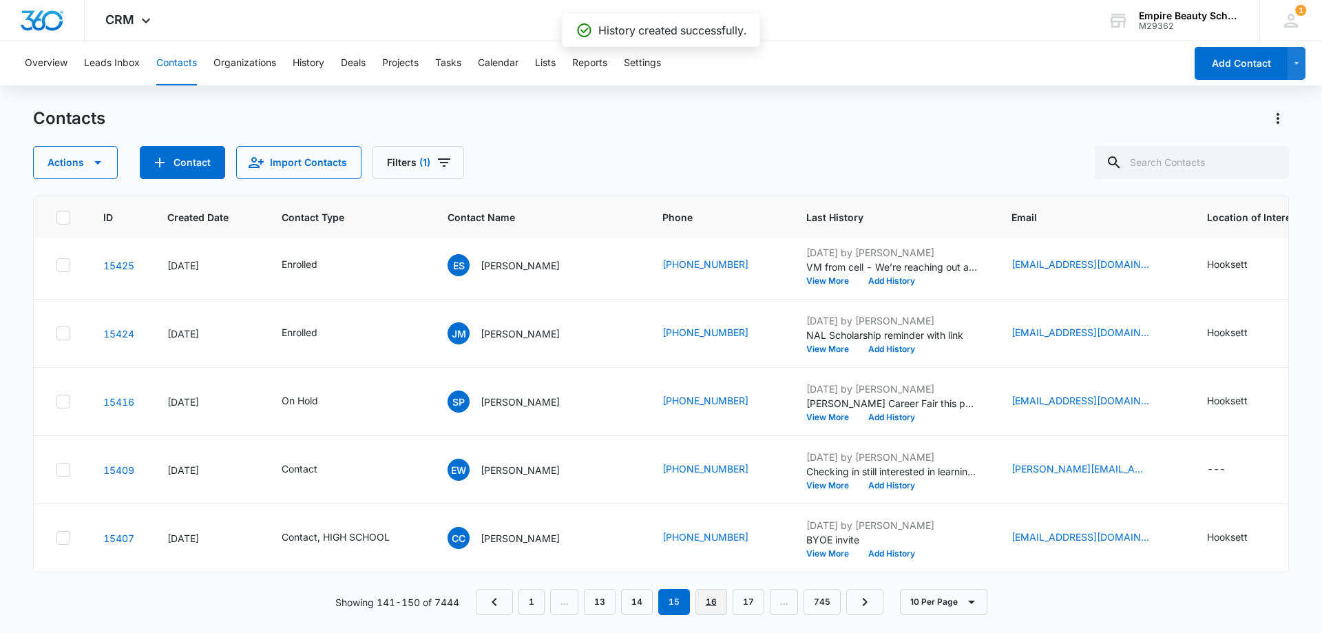
click at [712, 607] on link "16" at bounding box center [711, 602] width 32 height 26
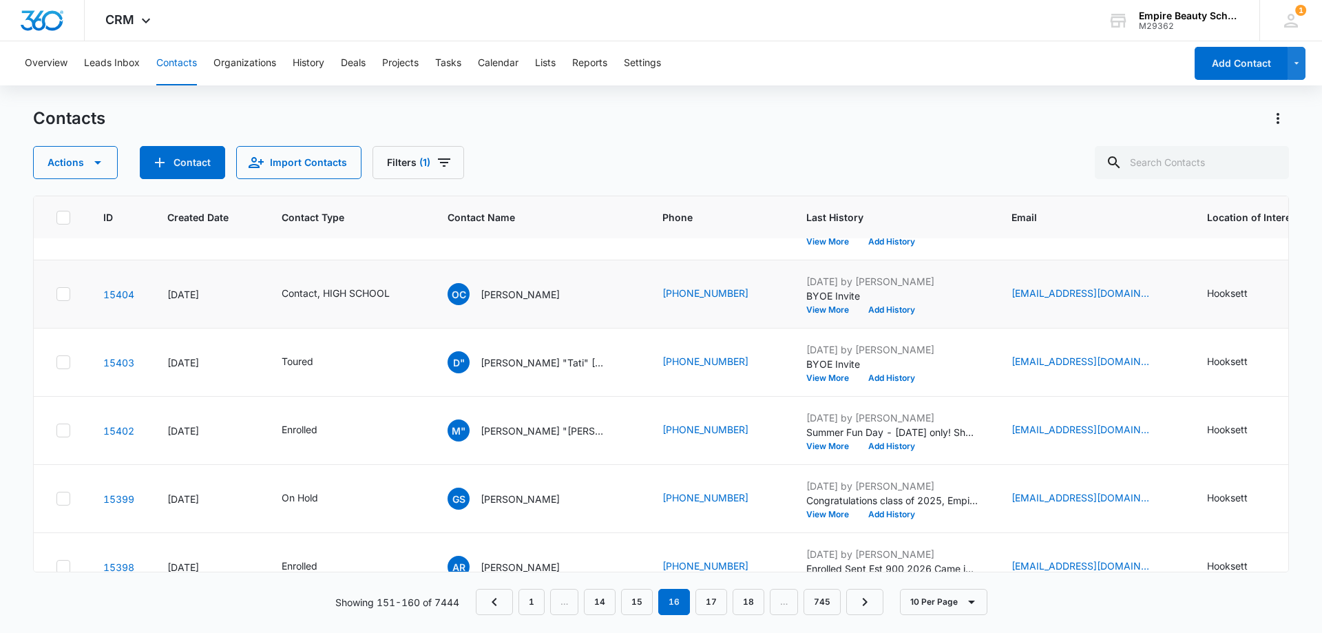
scroll to position [138, 0]
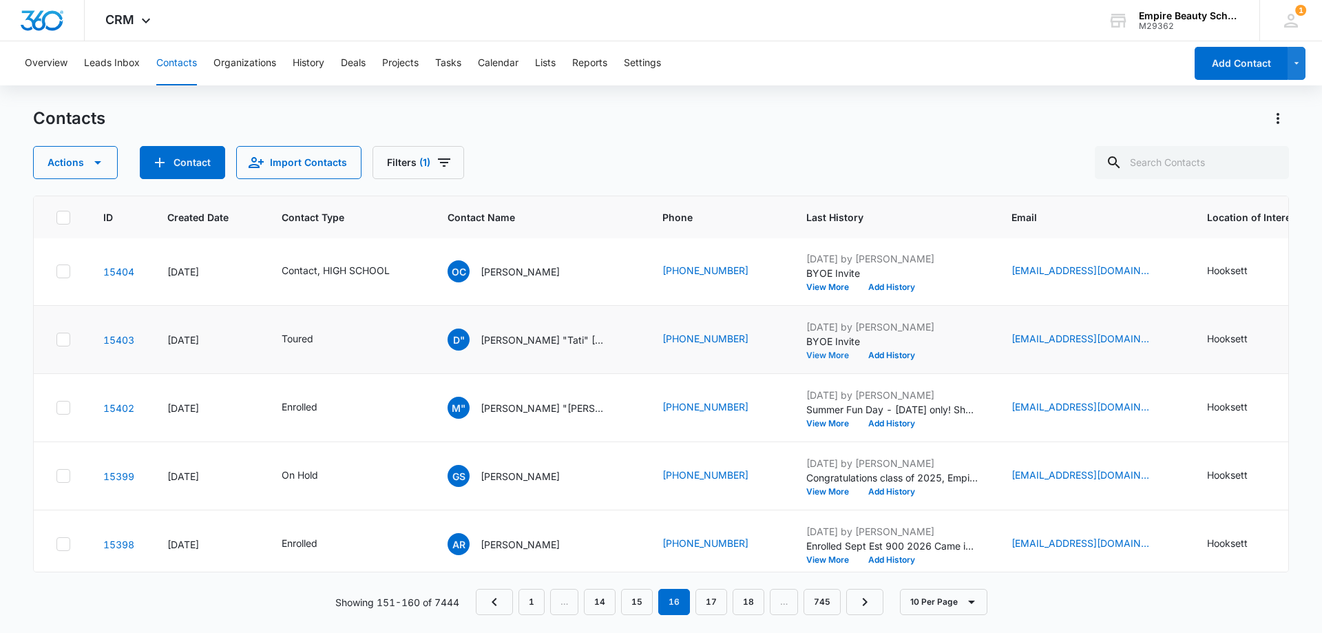
click at [816, 355] on button "View More" at bounding box center [832, 355] width 52 height 8
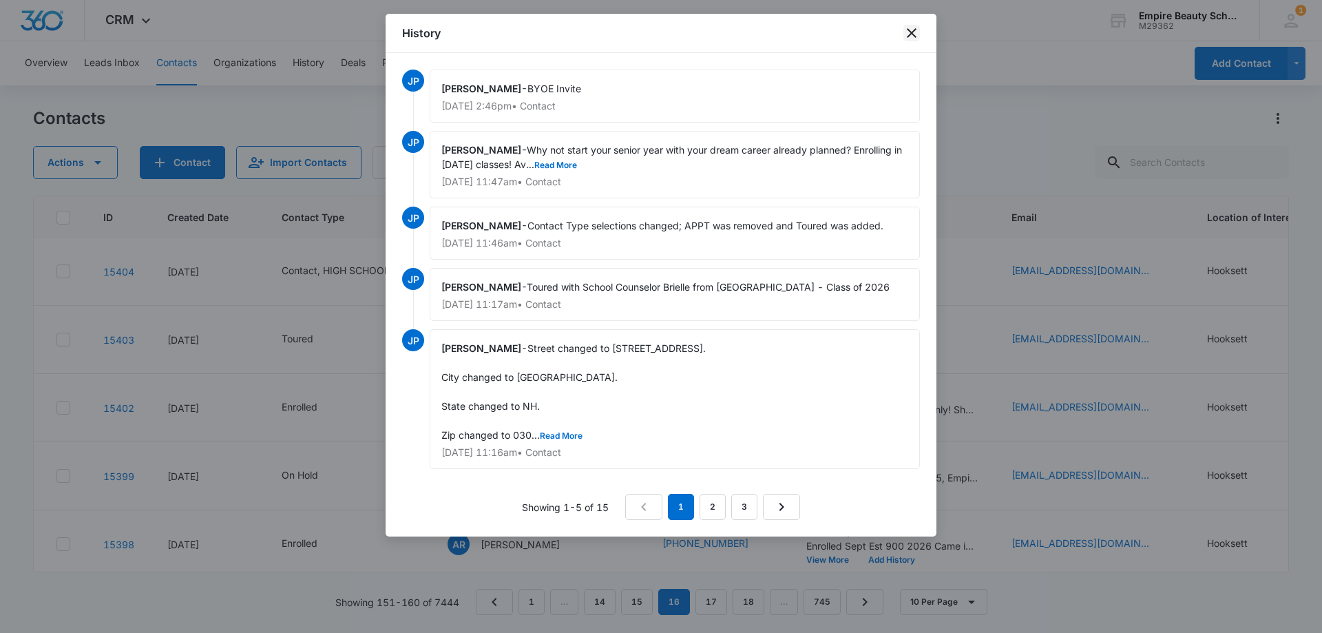
click at [907, 32] on icon "close" at bounding box center [911, 33] width 17 height 17
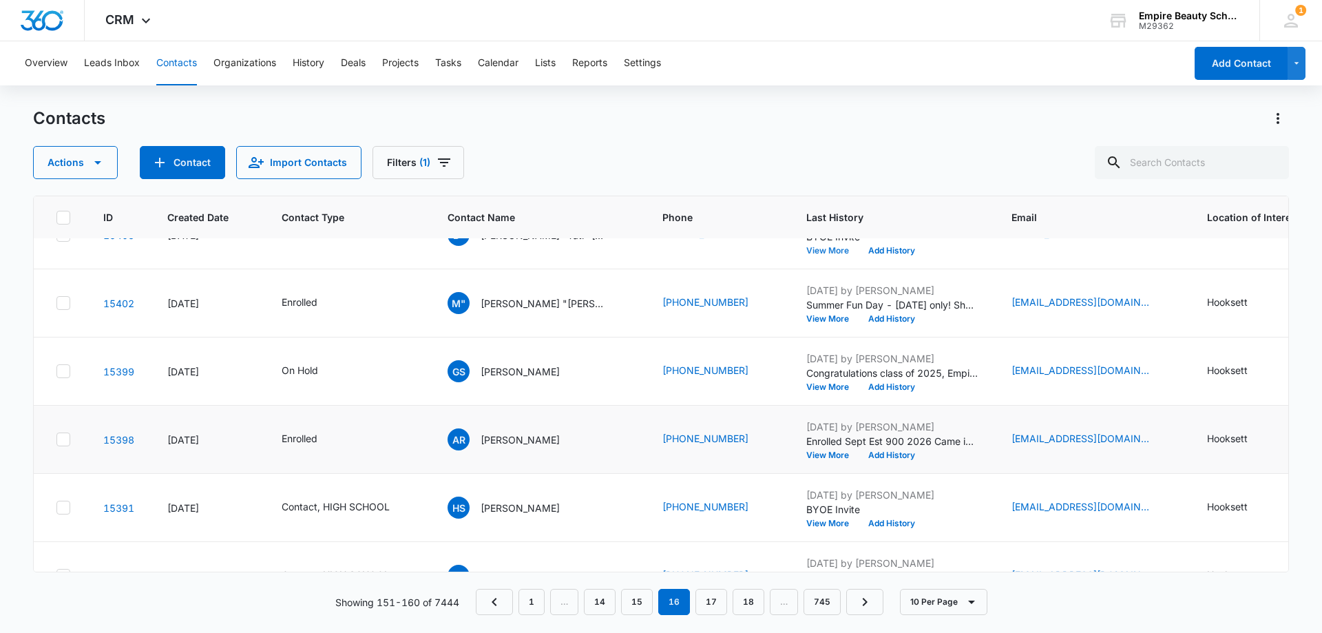
scroll to position [275, 0]
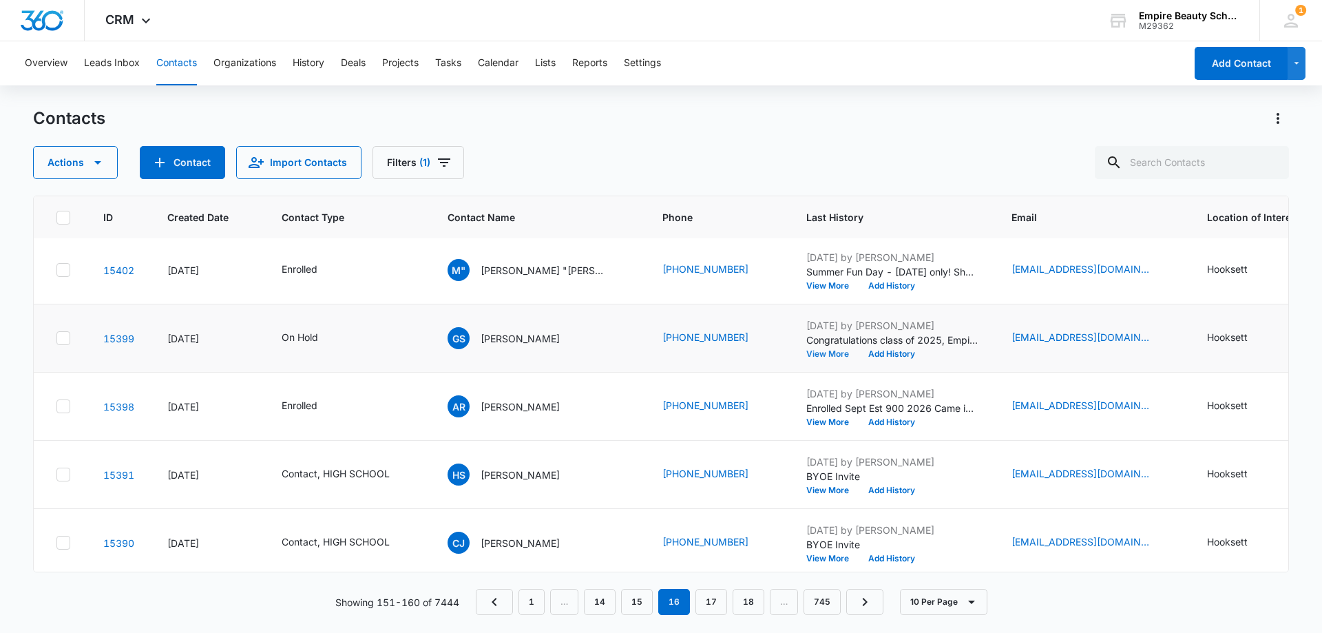
click at [809, 352] on button "View More" at bounding box center [832, 354] width 52 height 8
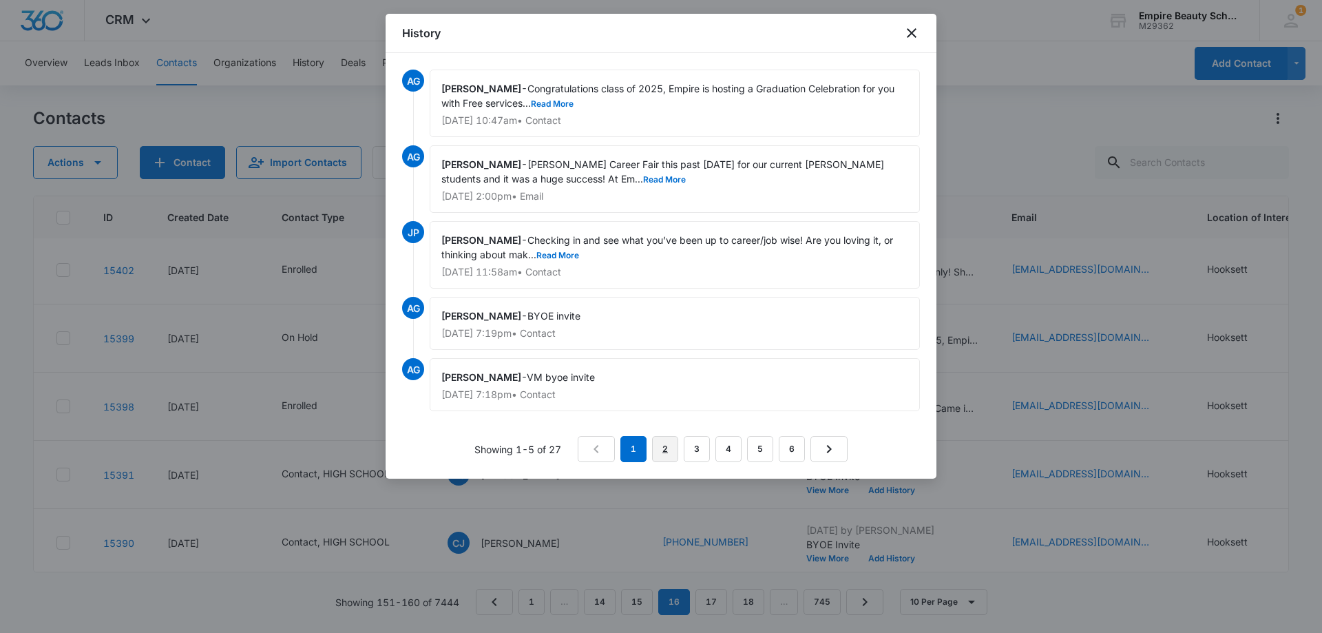
click at [656, 440] on link "2" at bounding box center [665, 449] width 26 height 26
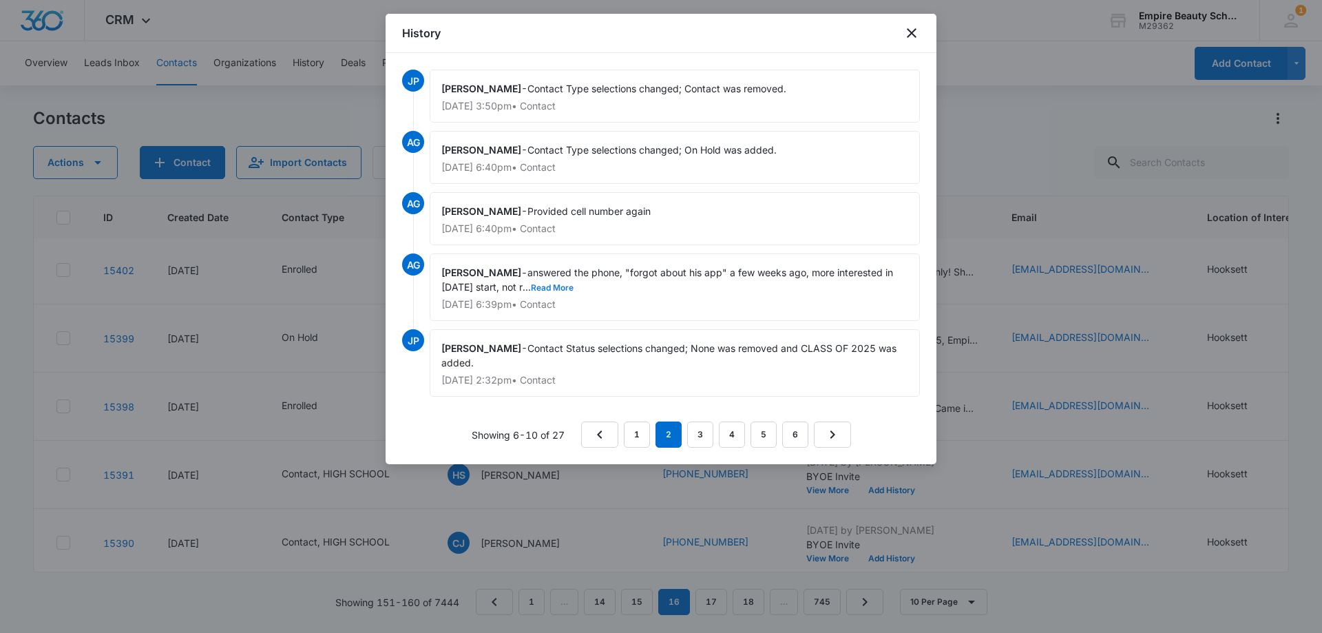
click at [562, 285] on button "Read More" at bounding box center [552, 288] width 43 height 8
click at [642, 433] on link "1" at bounding box center [637, 434] width 26 height 26
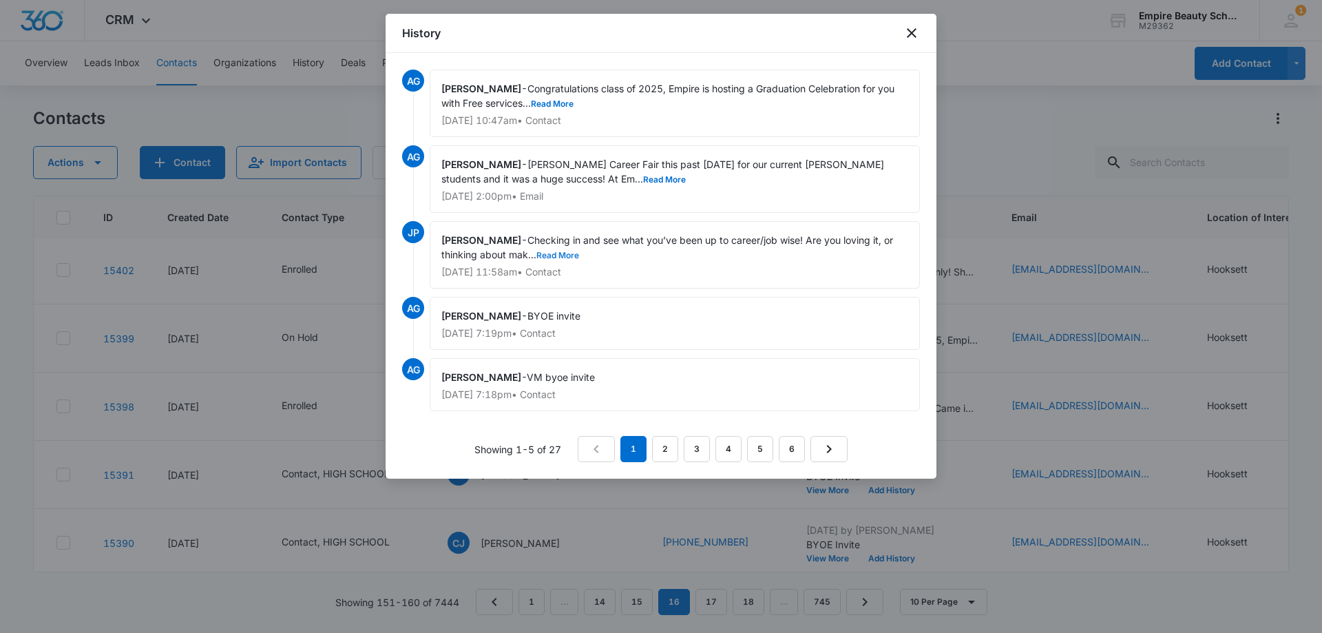
click at [562, 254] on button "Read More" at bounding box center [557, 255] width 43 height 8
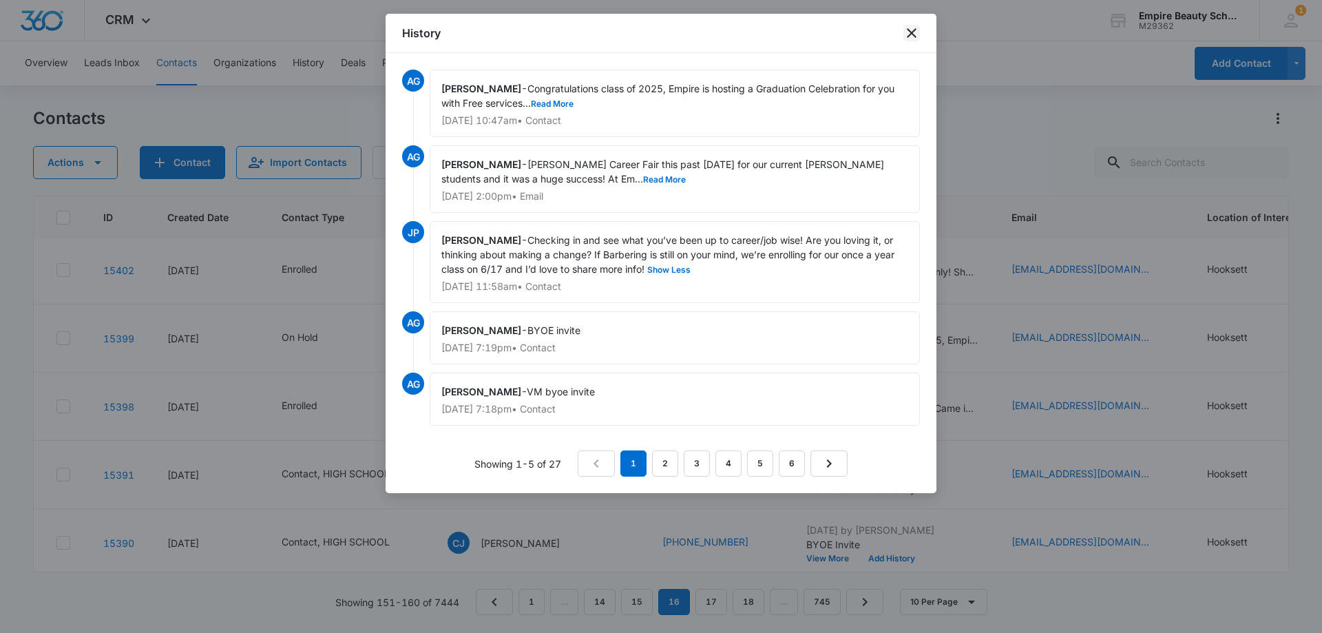
click at [909, 31] on icon "close" at bounding box center [912, 33] width 10 height 10
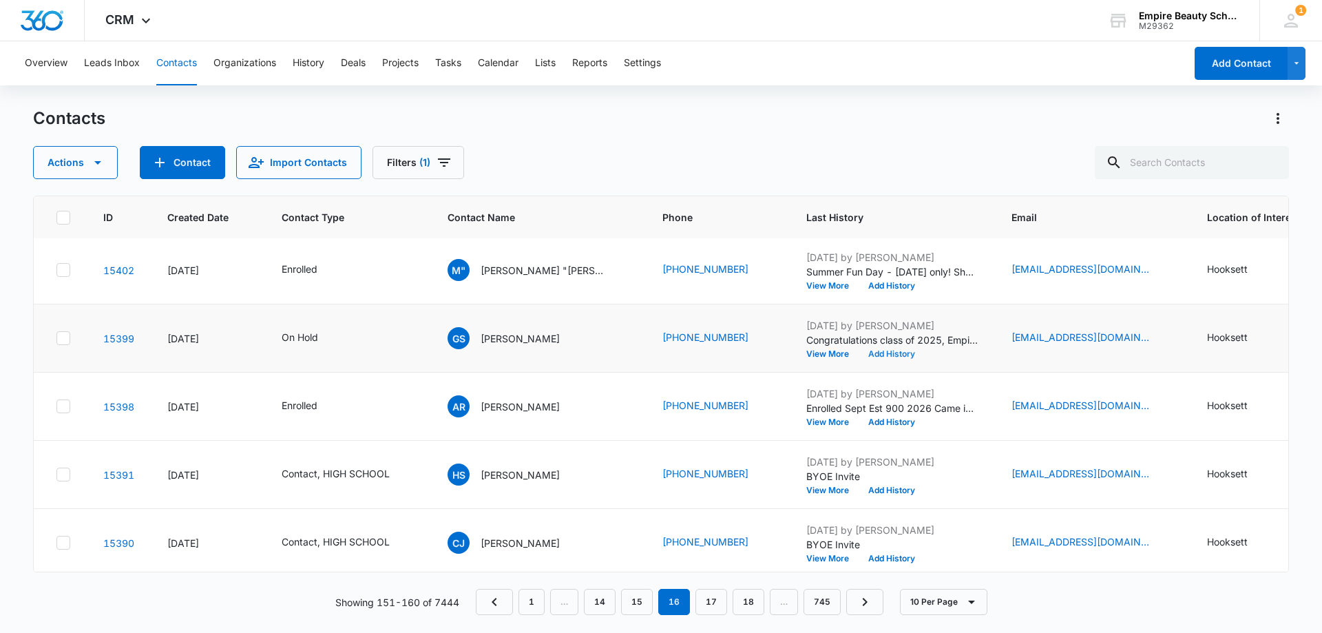
click at [878, 353] on button "Add History" at bounding box center [891, 354] width 66 height 8
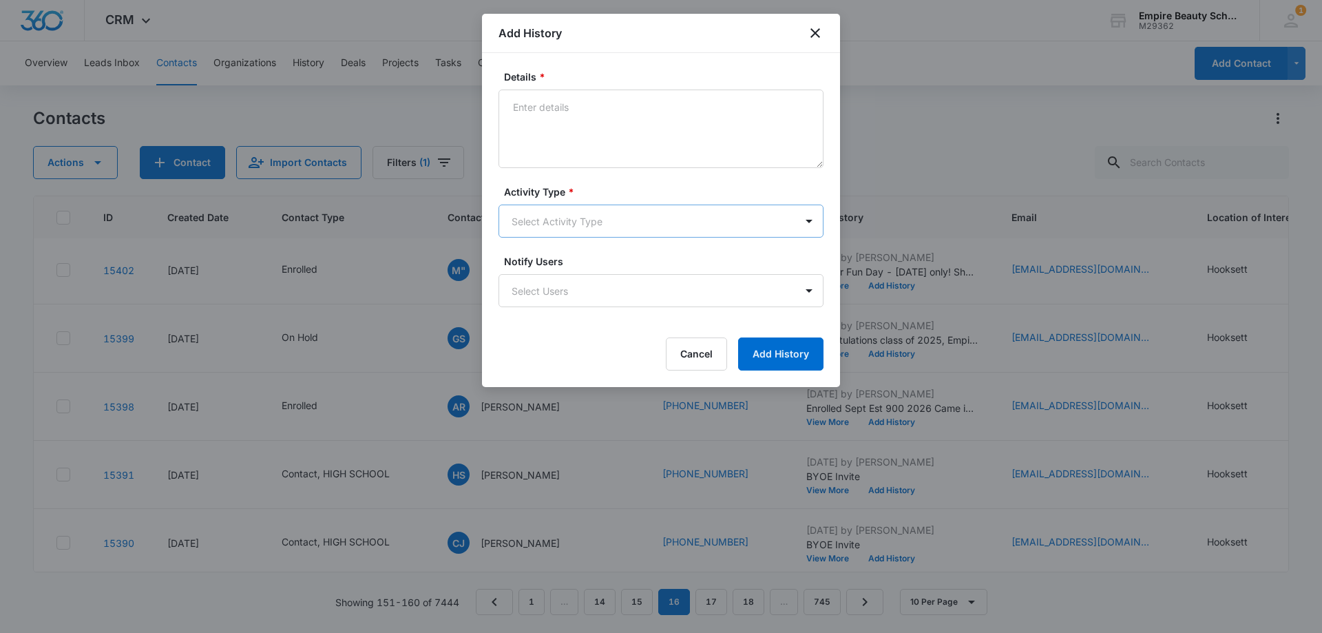
click at [548, 222] on body "CRM Apps Forms CRM Email Shop Payments POS Files Brand Settings Empire Beauty S…" at bounding box center [661, 316] width 1322 height 633
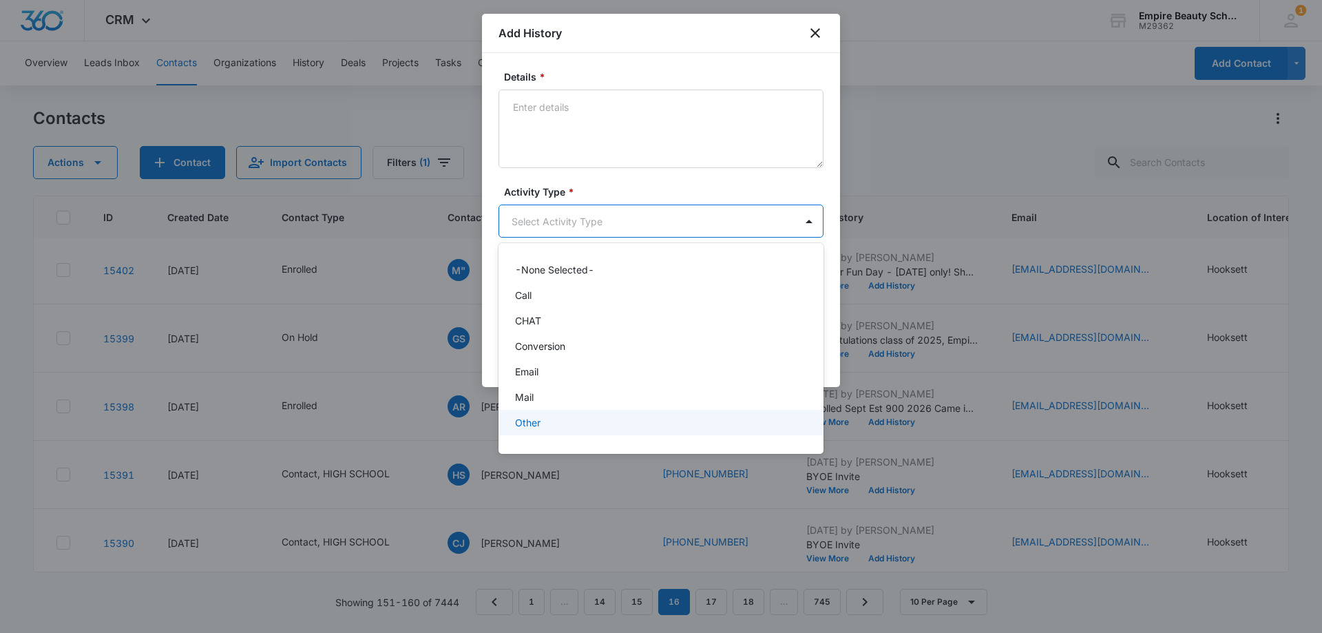
scroll to position [72, 0]
click at [541, 428] on div "Text" at bounding box center [659, 427] width 289 height 14
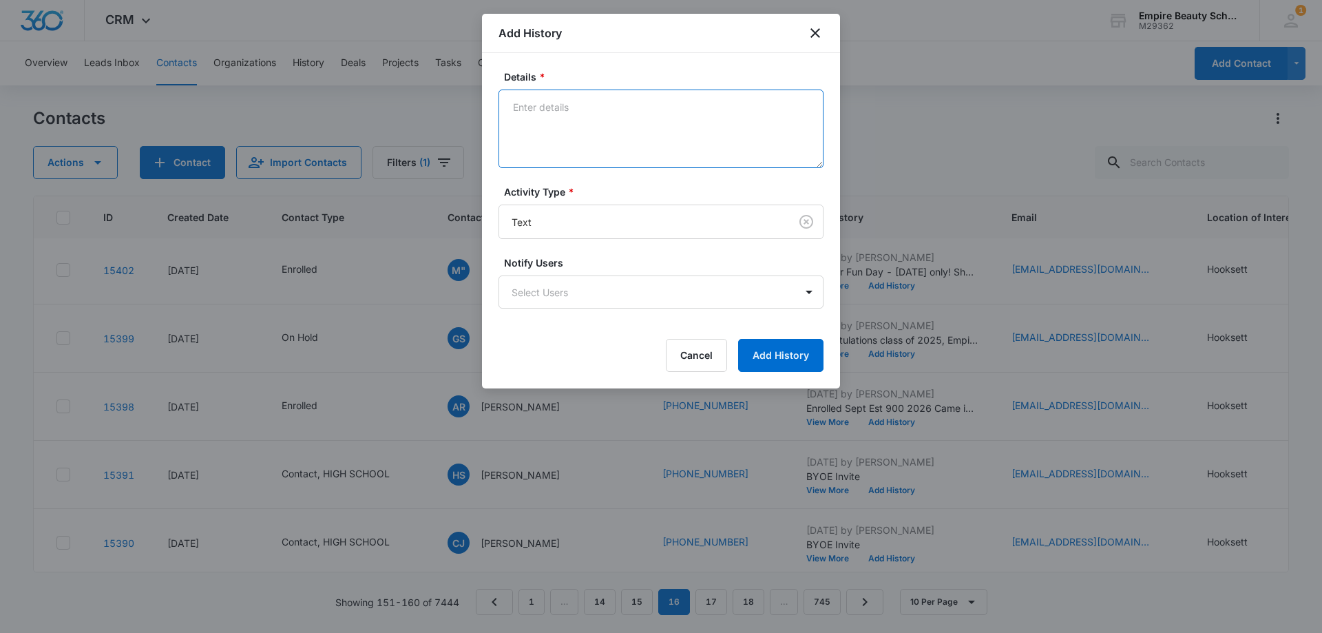
click at [580, 128] on textarea "Details *" at bounding box center [660, 128] width 325 height 78
paste textarea "Checking in still interested in learning more?"
type textarea "Checking in still interested in learning more?"
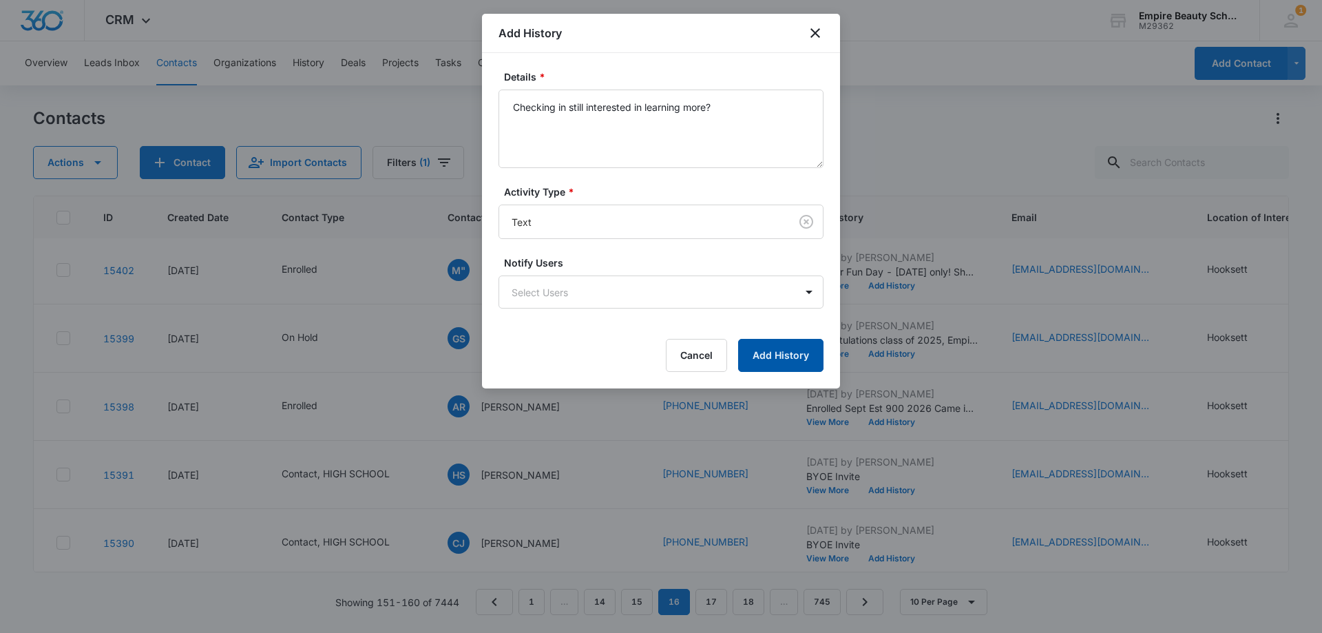
click at [820, 339] on button "Add History" at bounding box center [780, 355] width 85 height 33
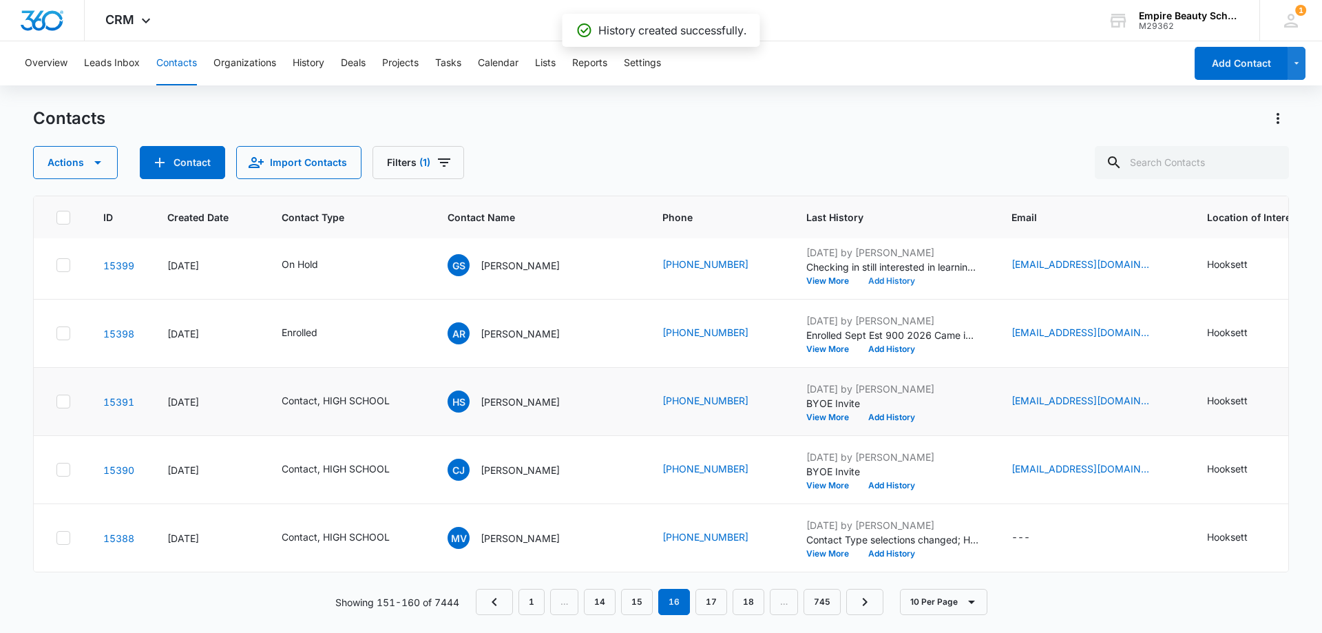
scroll to position [359, 0]
click at [1174, 168] on input "text" at bounding box center [1191, 162] width 194 height 33
type input "[PERSON_NAME]"
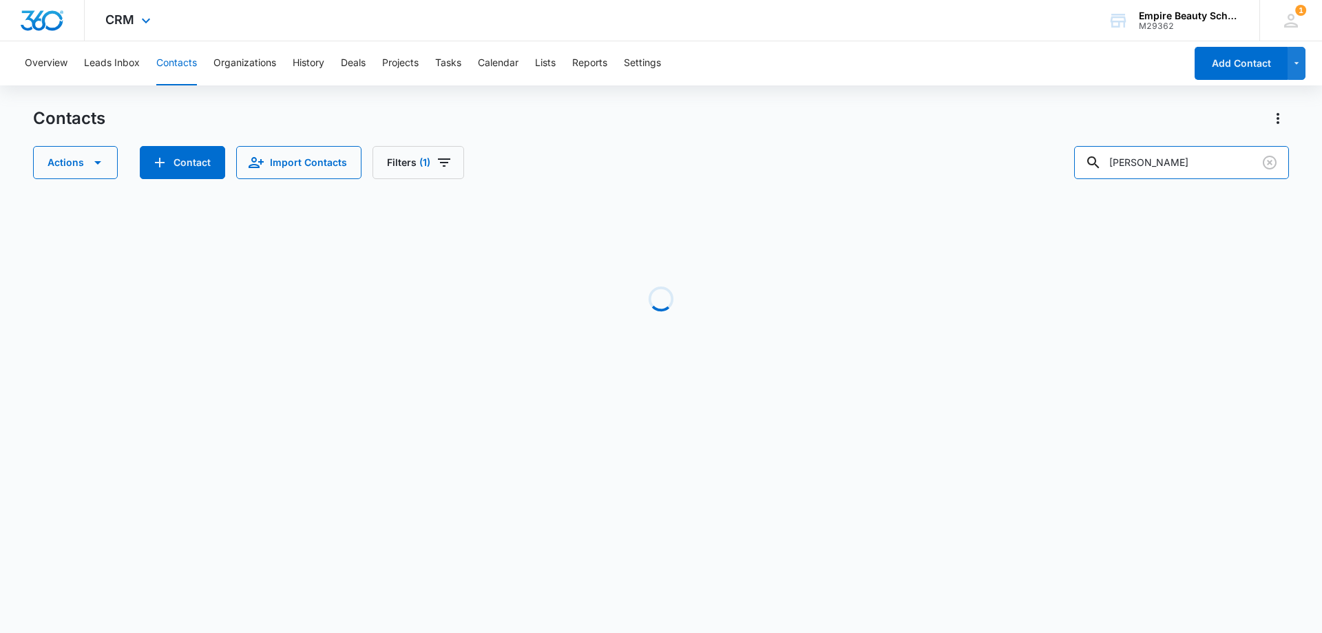
scroll to position [0, 0]
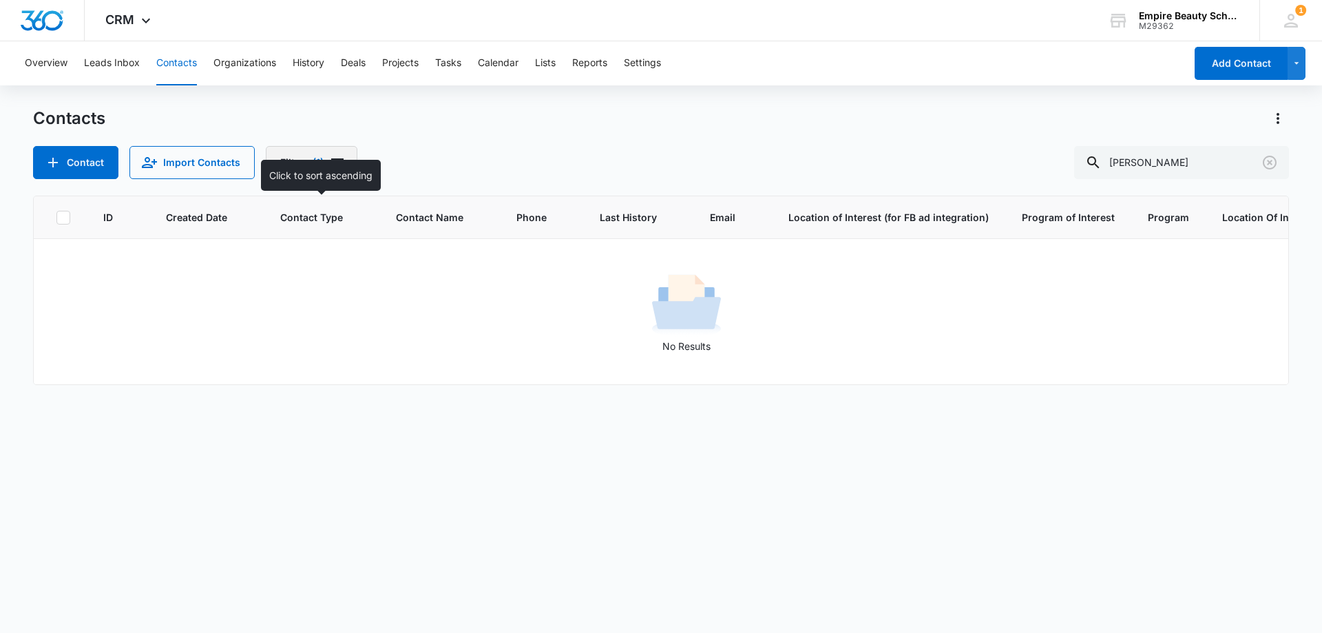
click at [331, 161] on icon "Filters" at bounding box center [337, 162] width 17 height 17
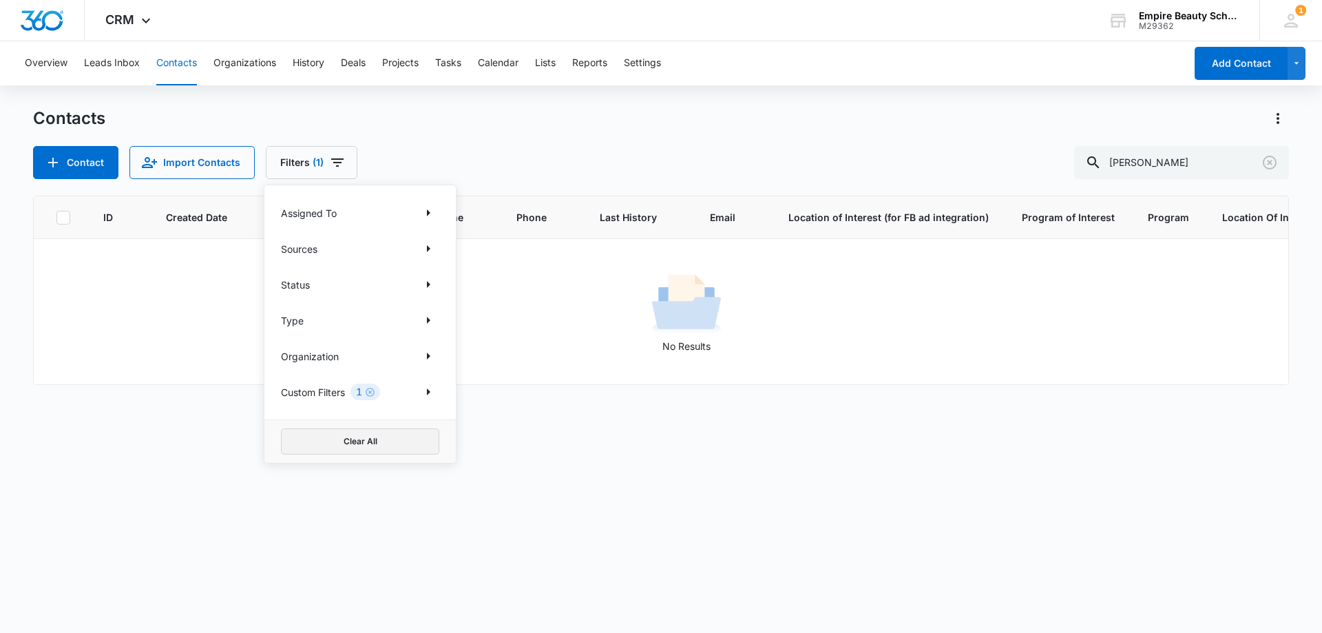
click at [377, 436] on button "Clear All" at bounding box center [360, 441] width 158 height 26
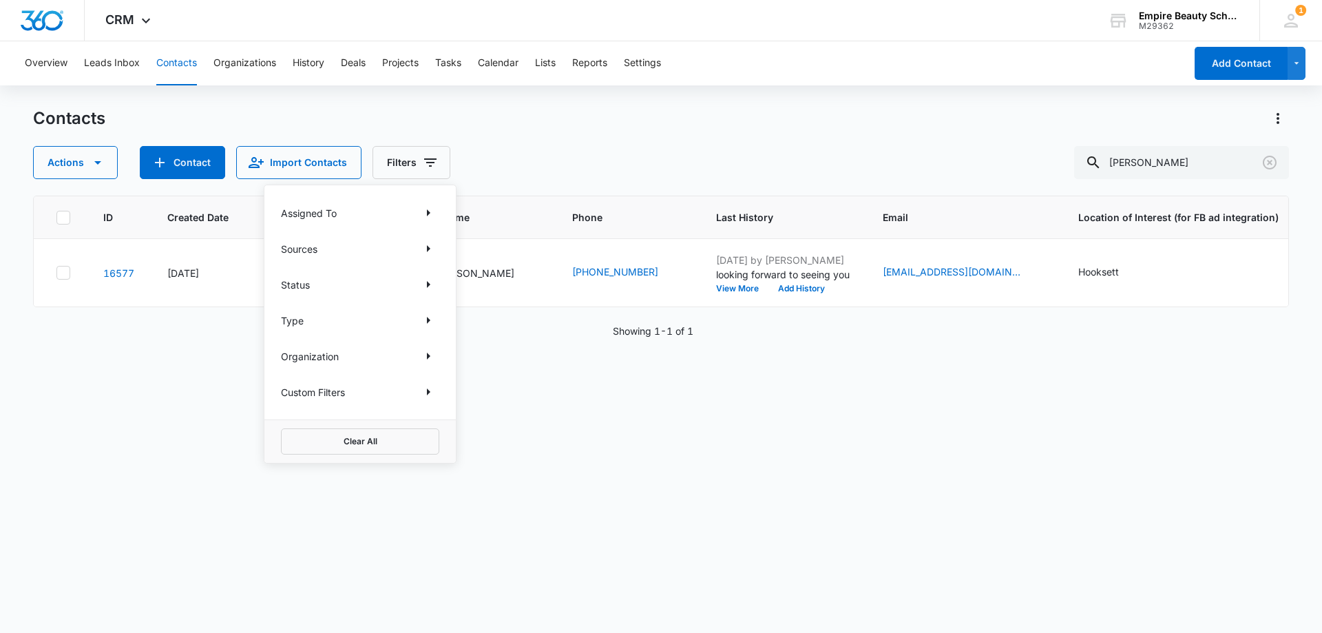
click at [510, 122] on div "Contacts" at bounding box center [661, 118] width 1256 height 22
click at [723, 288] on button "View More" at bounding box center [742, 288] width 52 height 8
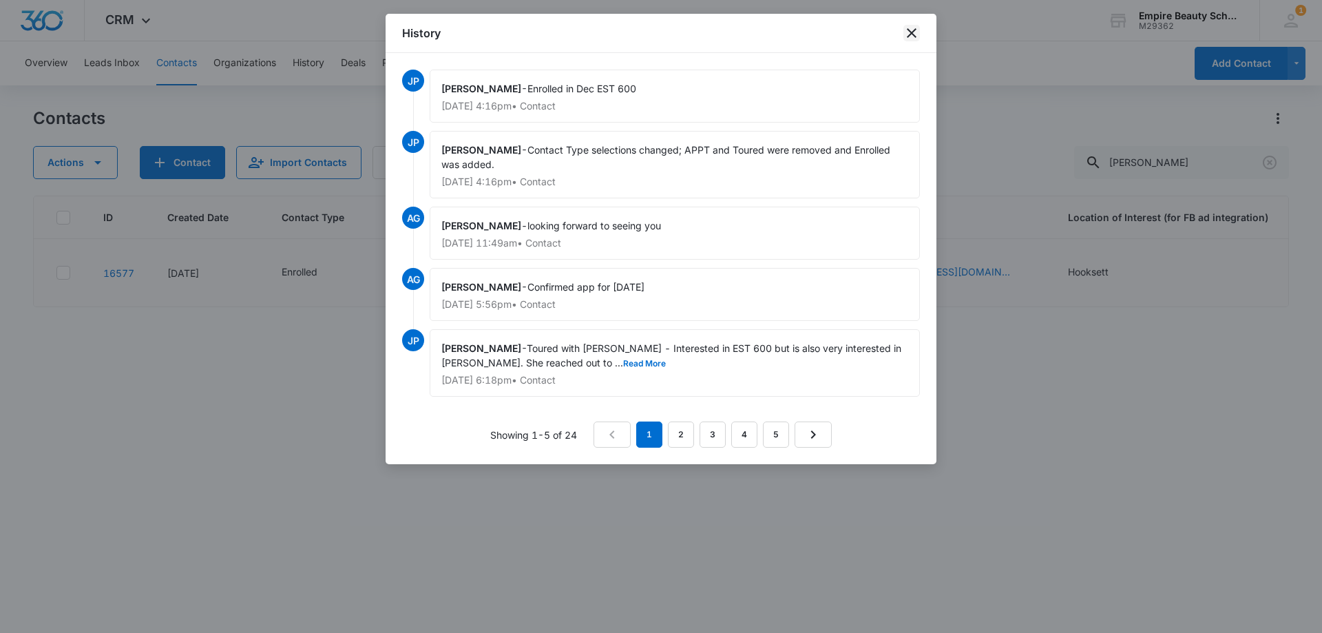
click at [911, 29] on icon "close" at bounding box center [911, 33] width 17 height 17
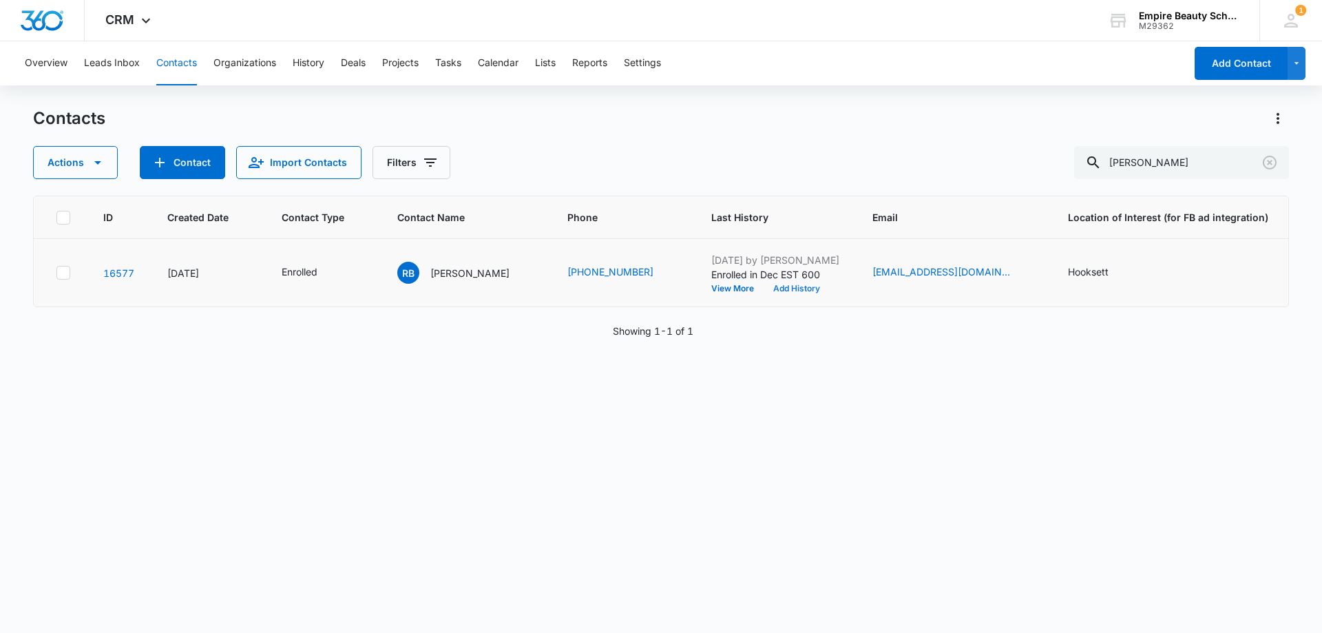
click at [781, 286] on button "Add History" at bounding box center [796, 288] width 66 height 8
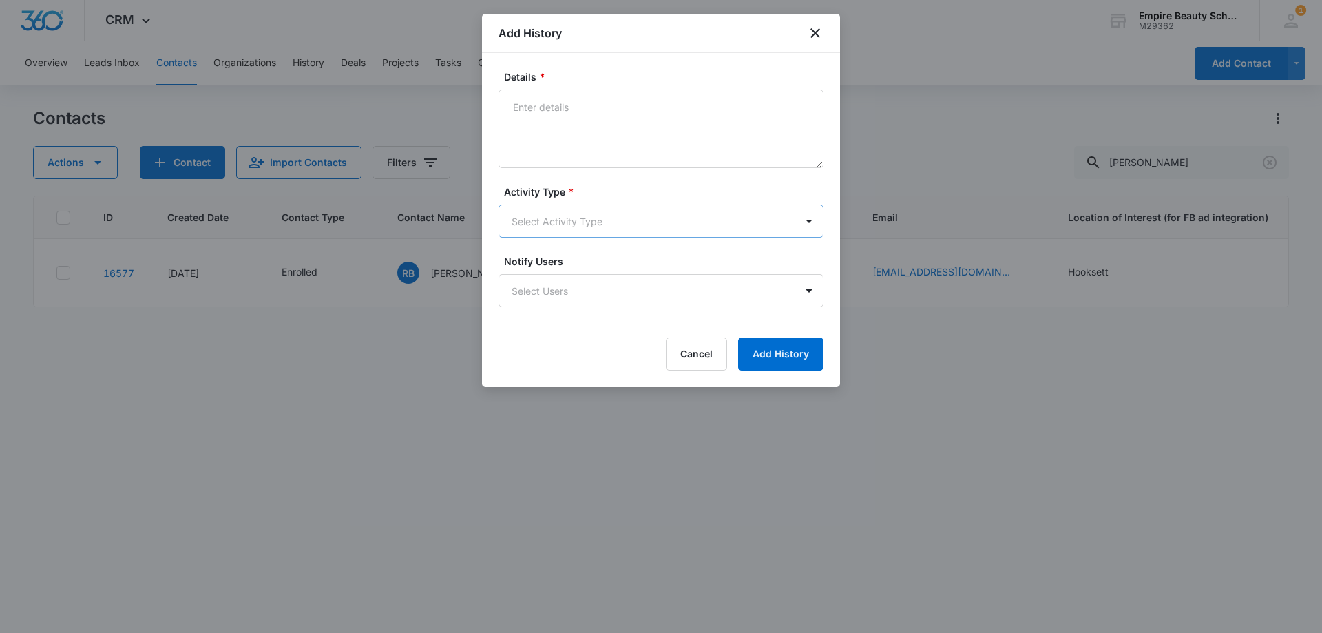
click at [579, 223] on body "CRM Apps Forms CRM Email Shop Payments POS Files Brand Settings Empire Beauty S…" at bounding box center [661, 316] width 1322 height 633
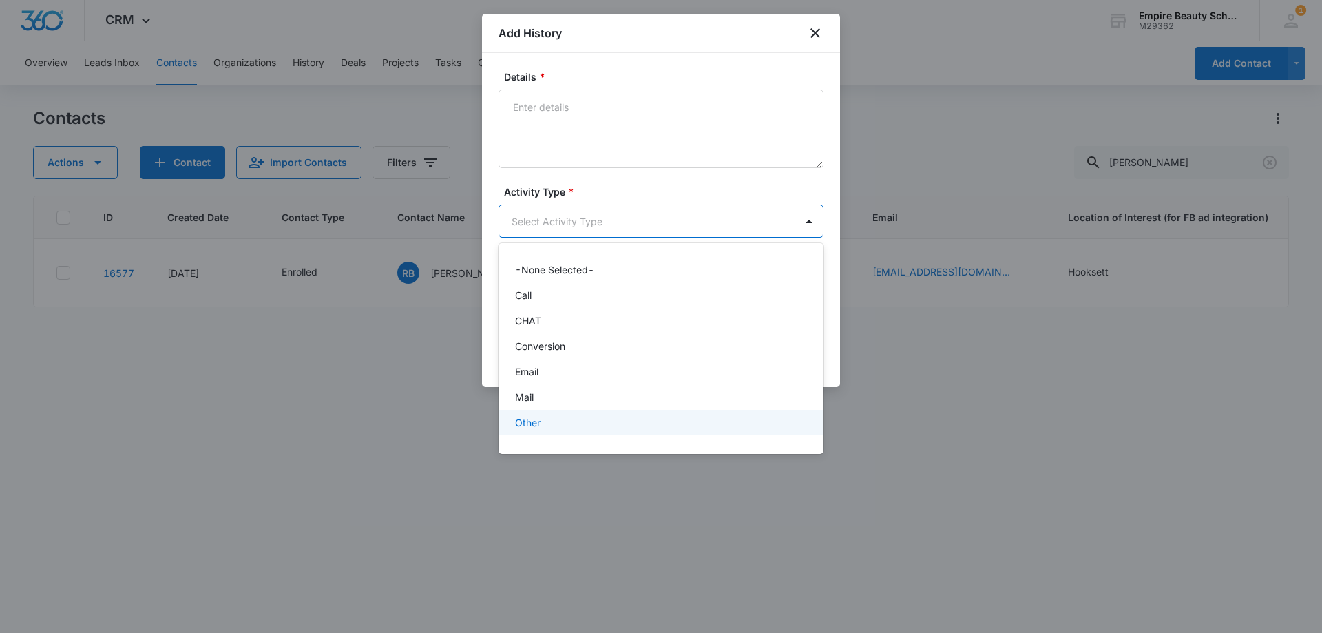
scroll to position [72, 0]
click at [547, 430] on div "Text" at bounding box center [659, 427] width 289 height 14
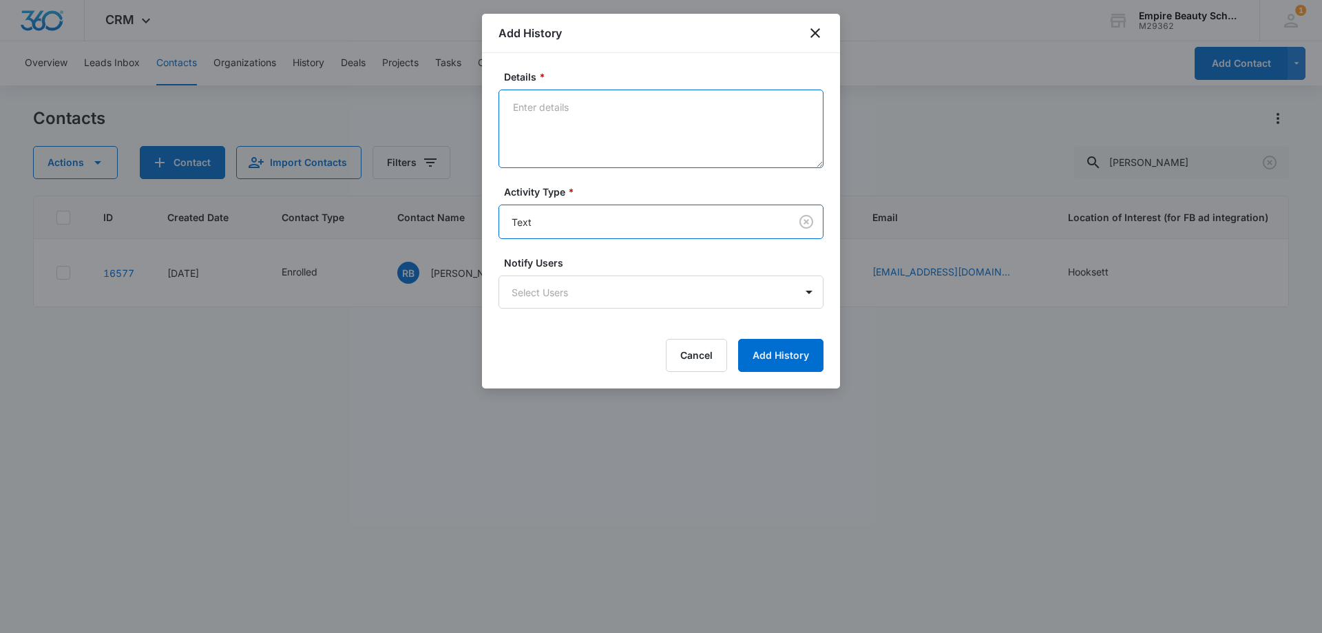
click at [595, 119] on textarea "Details *" at bounding box center [660, 128] width 325 height 78
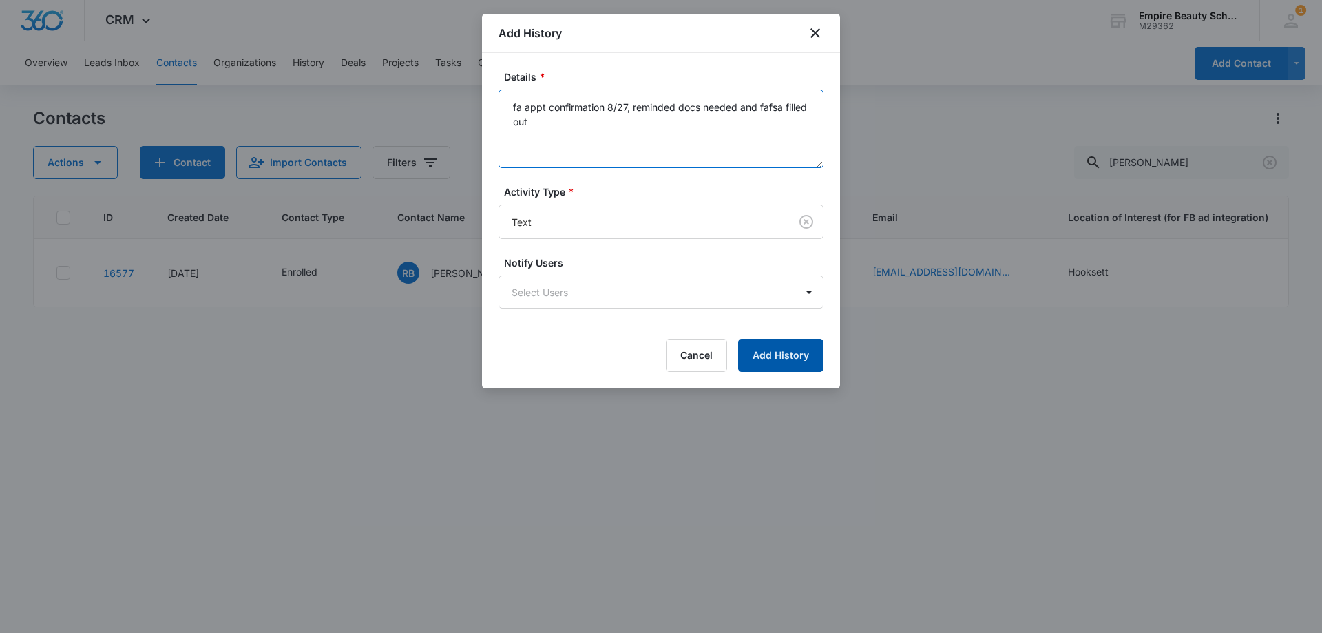
type textarea "fa appt confirmation 8/27, reminded docs needed and fafsa filled out"
click at [785, 370] on button "Add History" at bounding box center [780, 355] width 85 height 33
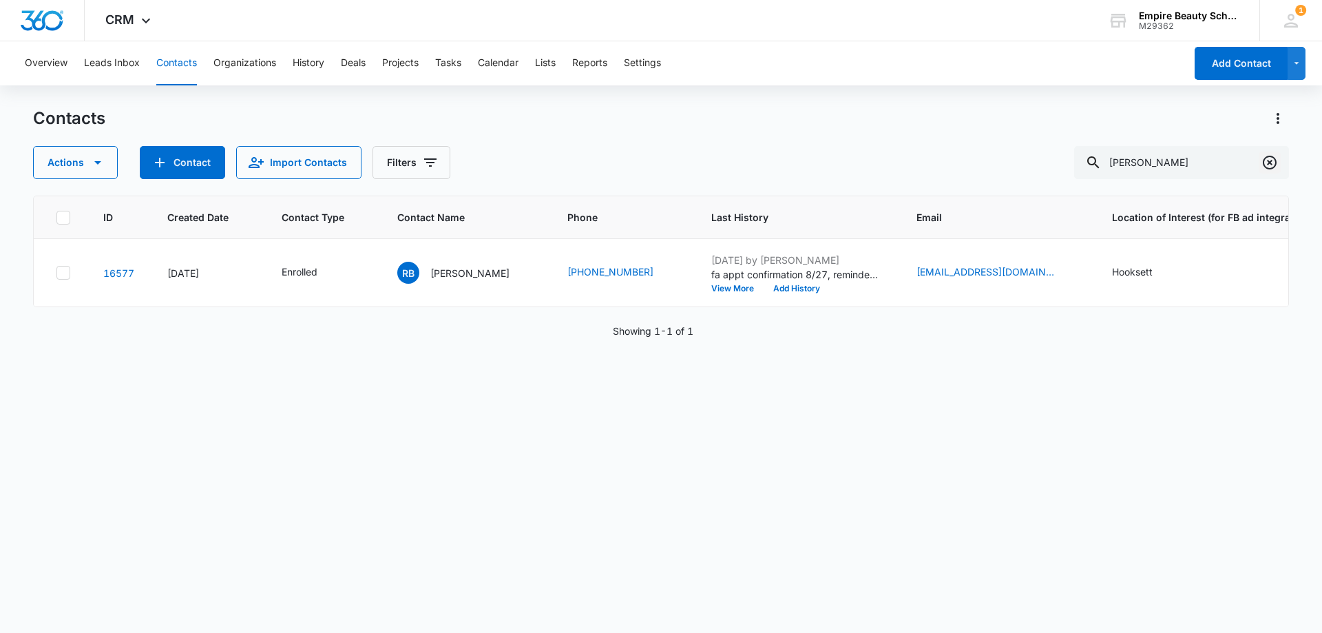
click at [1262, 160] on icon "Clear" at bounding box center [1269, 162] width 17 height 17
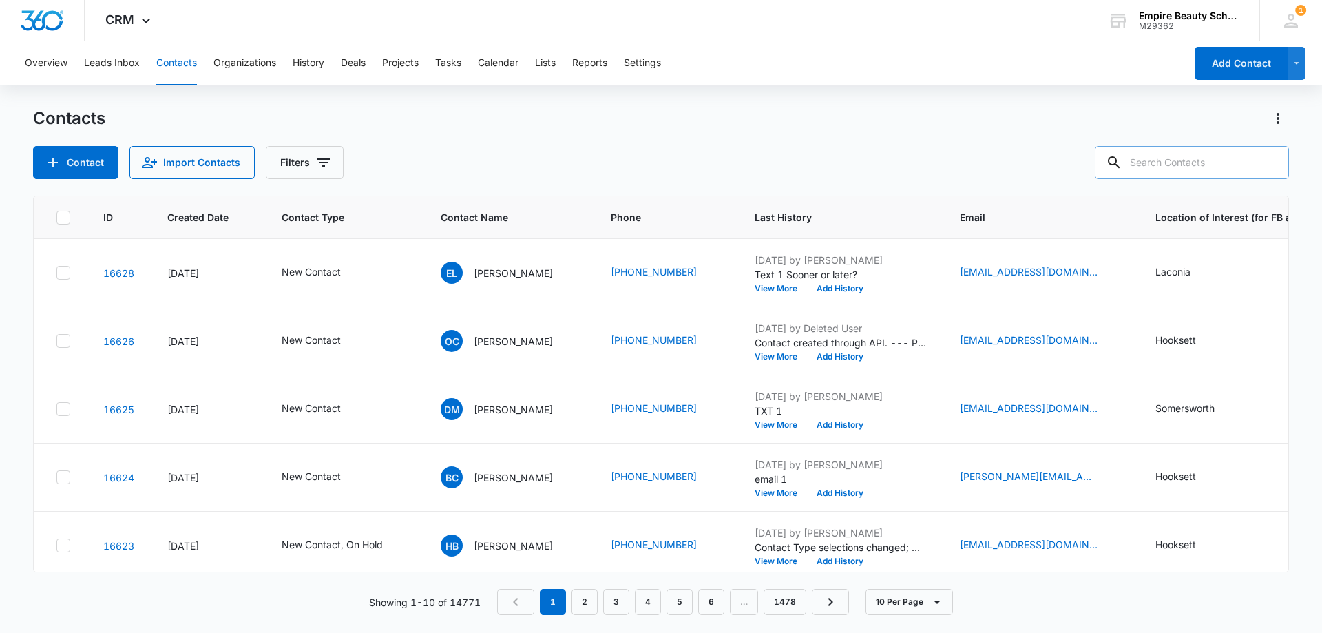
click at [1221, 167] on input "text" at bounding box center [1191, 162] width 194 height 33
paste input "603) 264-3966"
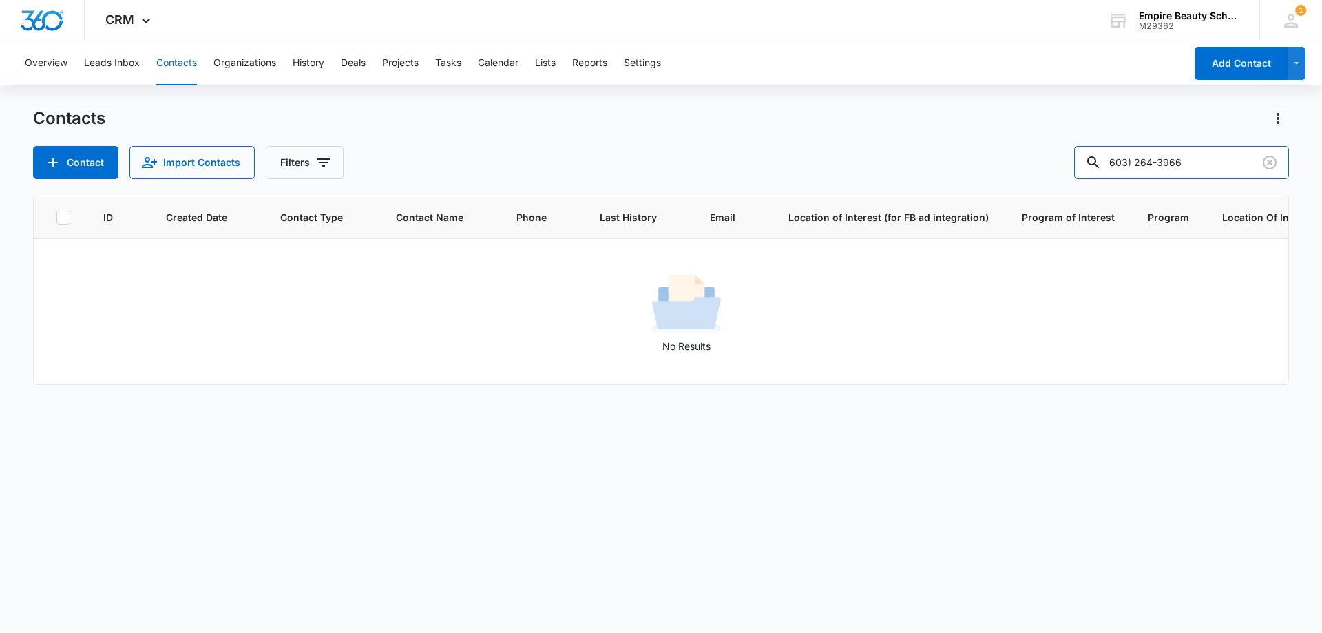
drag, startPoint x: 1167, startPoint y: 160, endPoint x: 1052, endPoint y: 160, distance: 115.0
click at [1052, 160] on div "Contact Import Contacts Filters 603) 264-3966" at bounding box center [661, 162] width 1256 height 33
type input "3966"
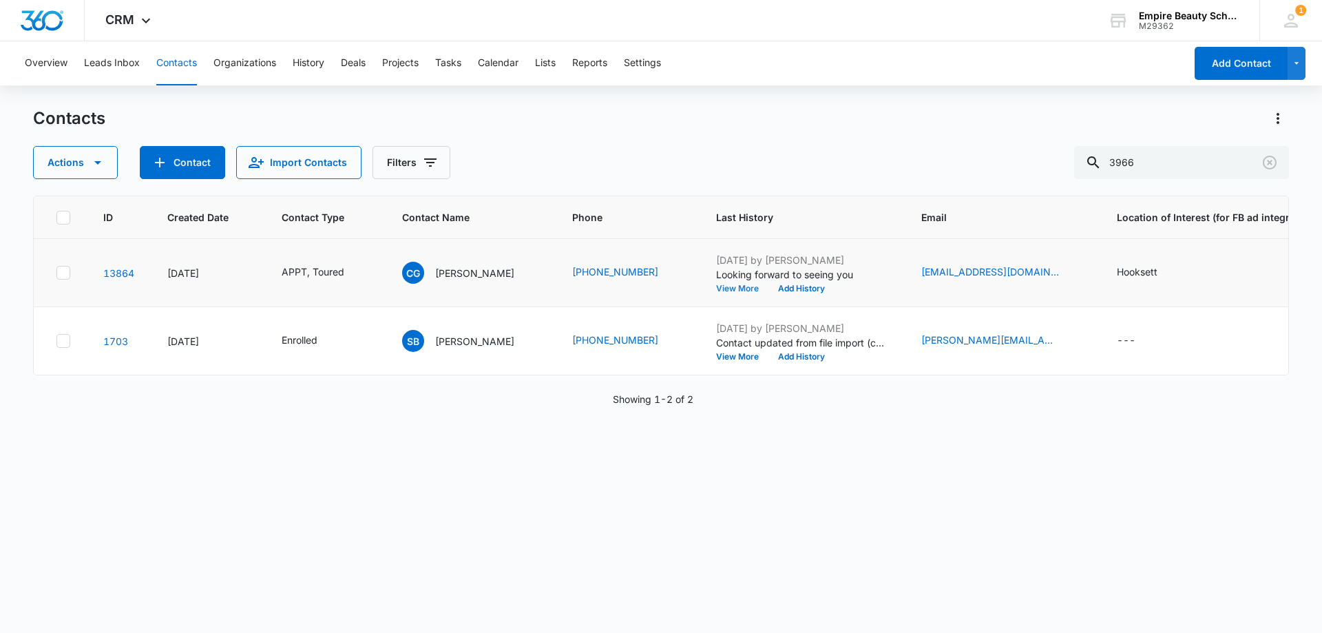
click at [727, 291] on button "View More" at bounding box center [742, 288] width 52 height 8
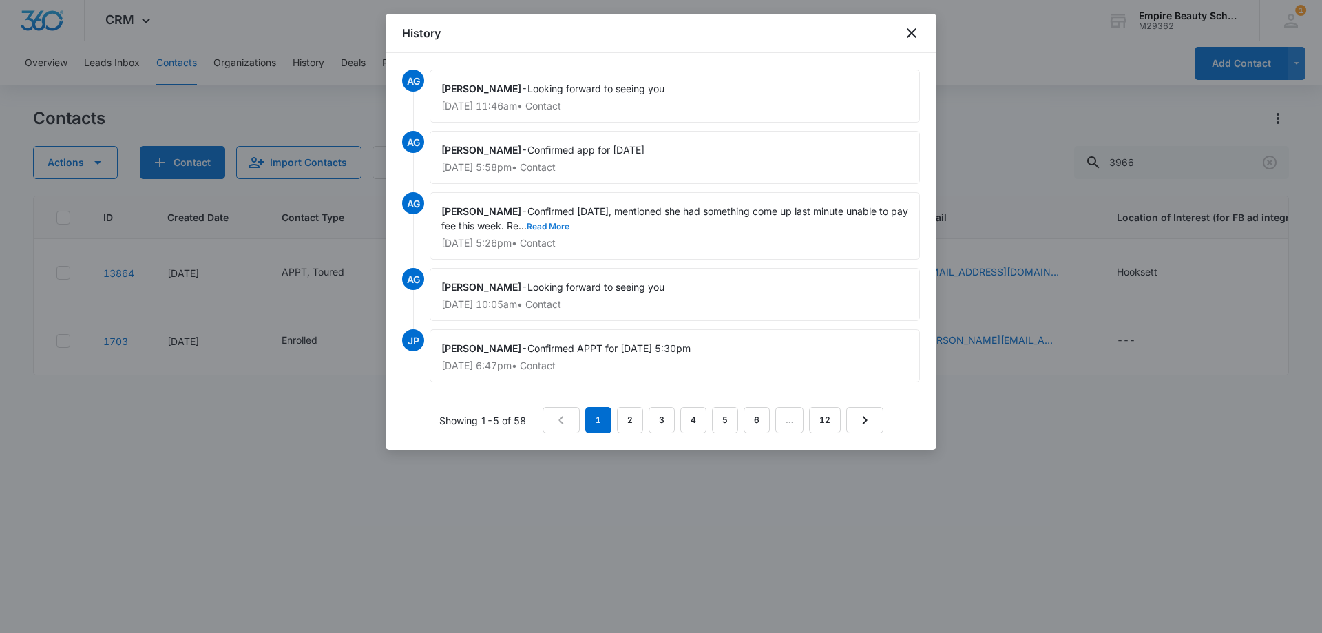
click at [564, 224] on button "Read More" at bounding box center [548, 226] width 43 height 8
click at [916, 28] on icon "close" at bounding box center [911, 33] width 17 height 17
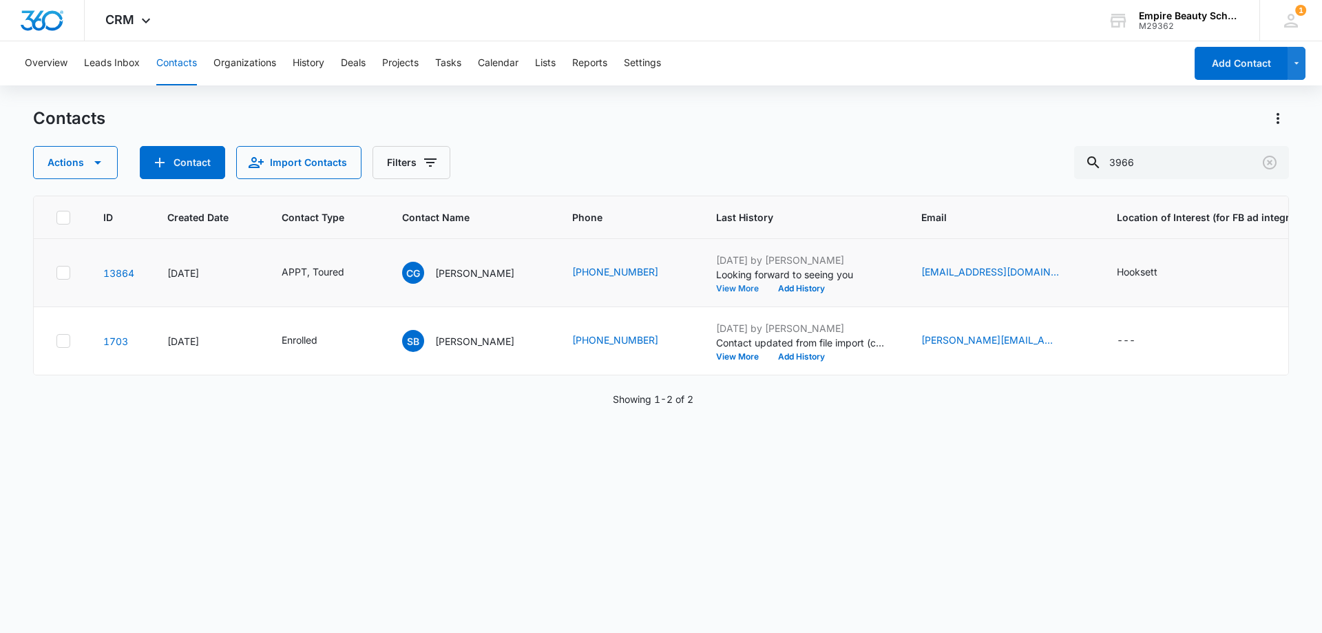
click at [756, 288] on button "View More" at bounding box center [742, 288] width 52 height 8
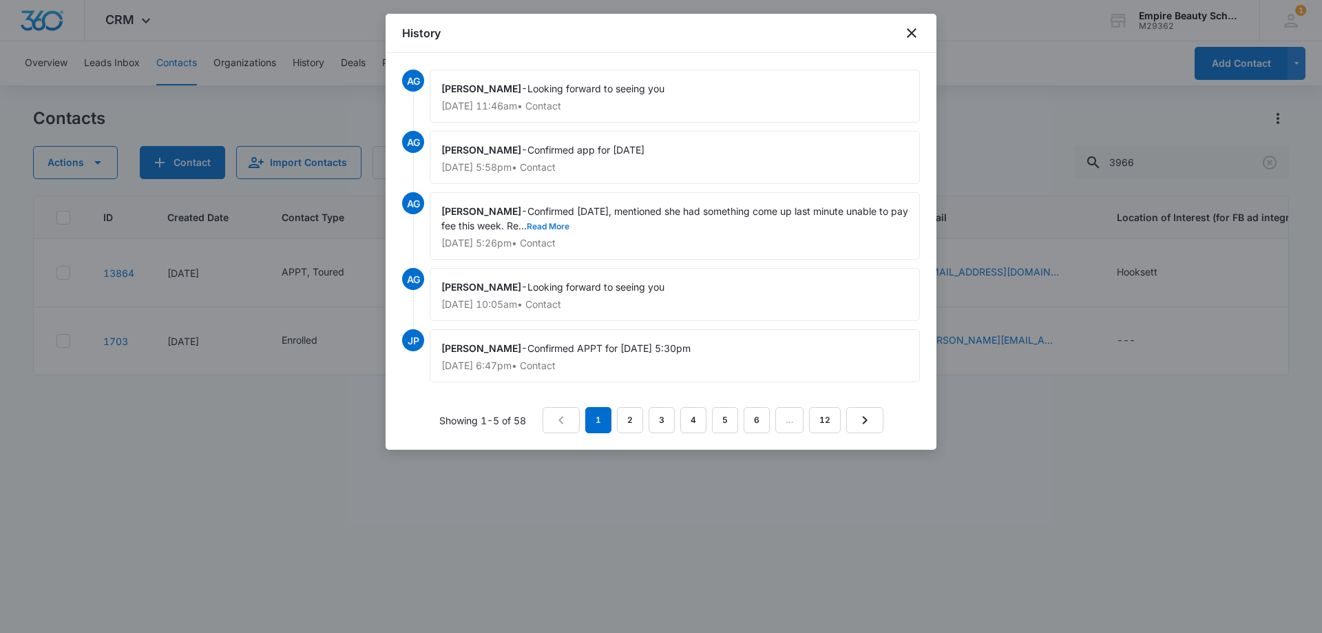
click at [569, 228] on button "Read More" at bounding box center [548, 226] width 43 height 8
click at [635, 418] on link "2" at bounding box center [630, 420] width 26 height 26
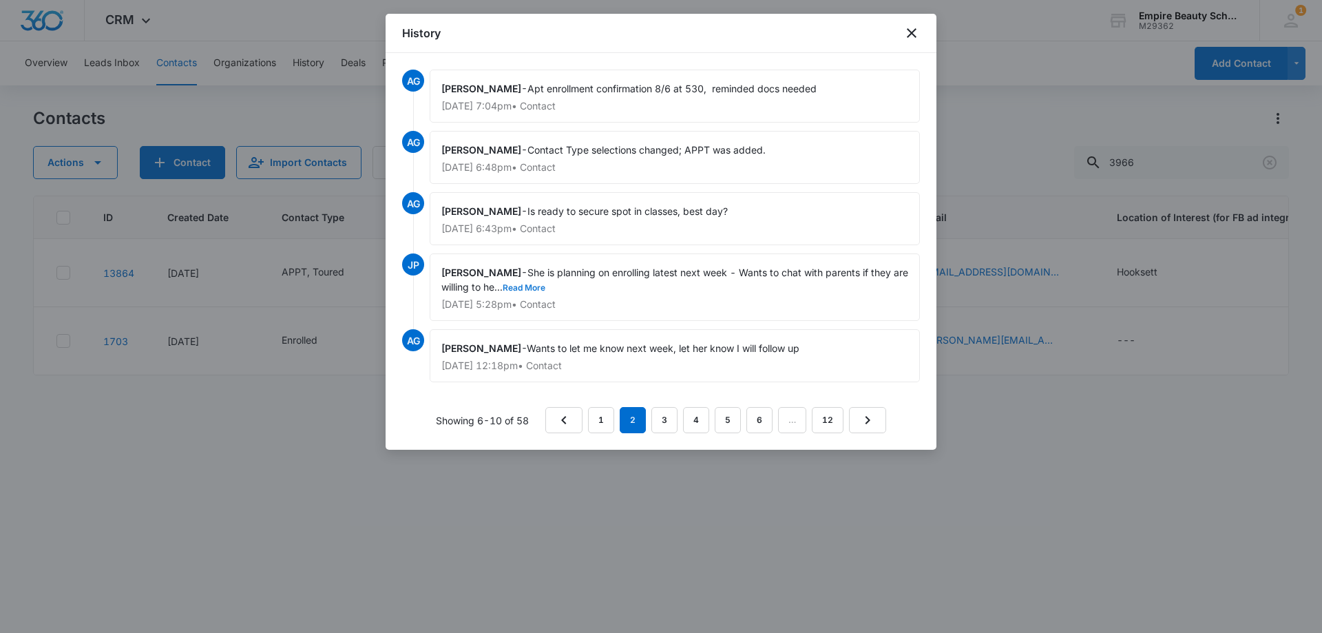
click at [545, 285] on button "Read More" at bounding box center [523, 288] width 43 height 8
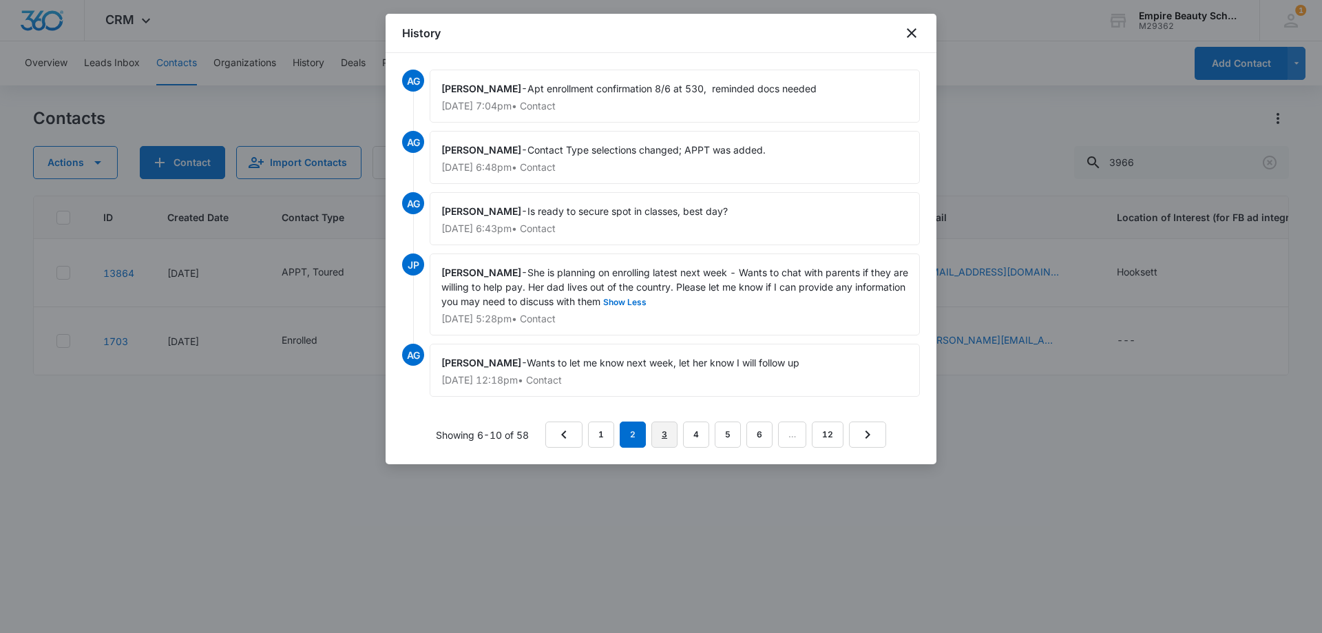
click at [664, 436] on link "3" at bounding box center [664, 434] width 26 height 26
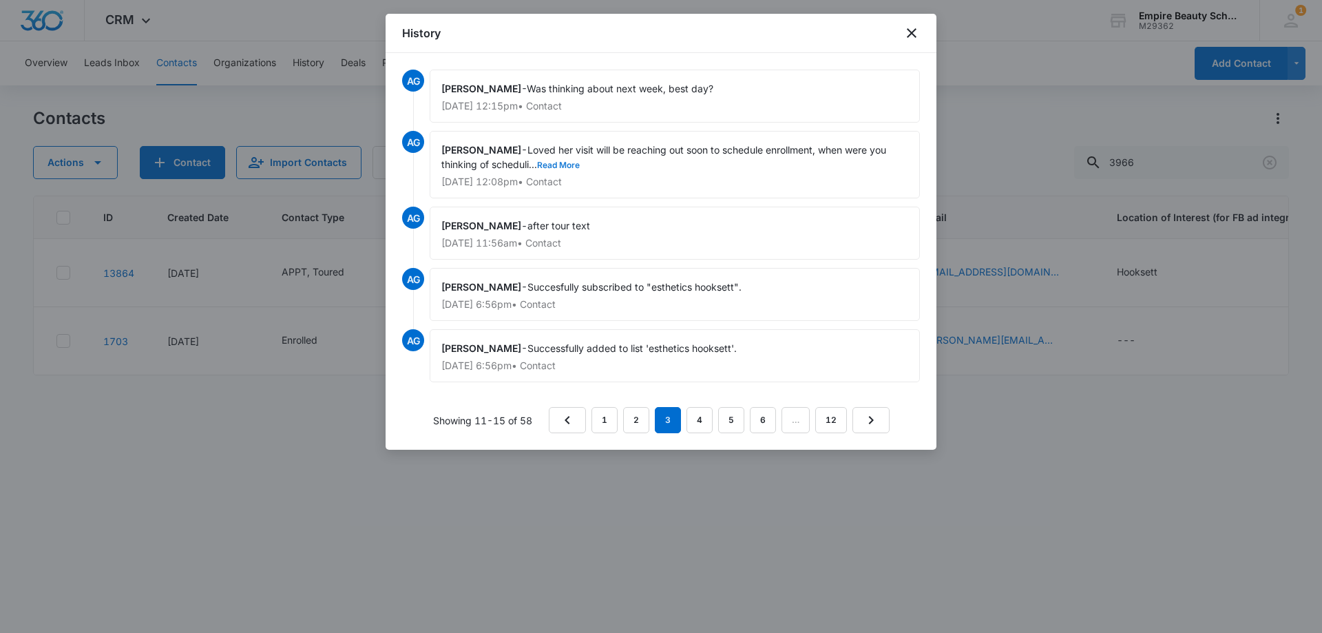
click at [567, 164] on button "Read More" at bounding box center [558, 165] width 43 height 8
click at [707, 423] on link "4" at bounding box center [699, 420] width 26 height 26
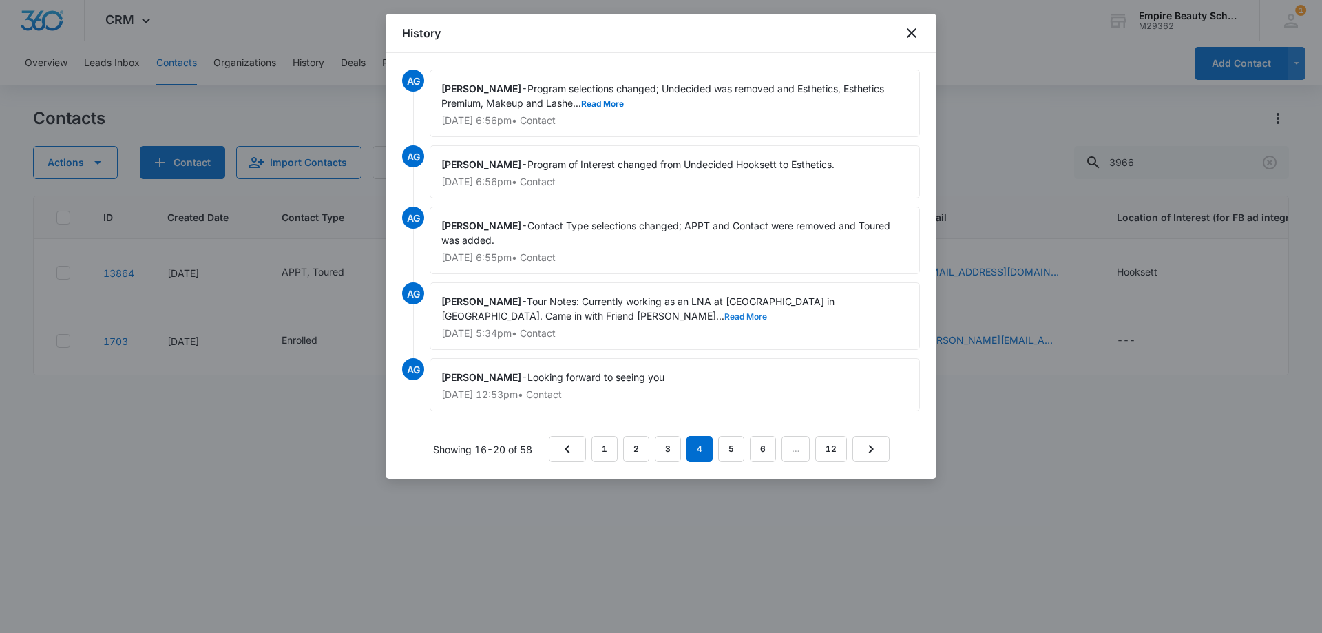
click at [724, 315] on button "Read More" at bounding box center [745, 317] width 43 height 8
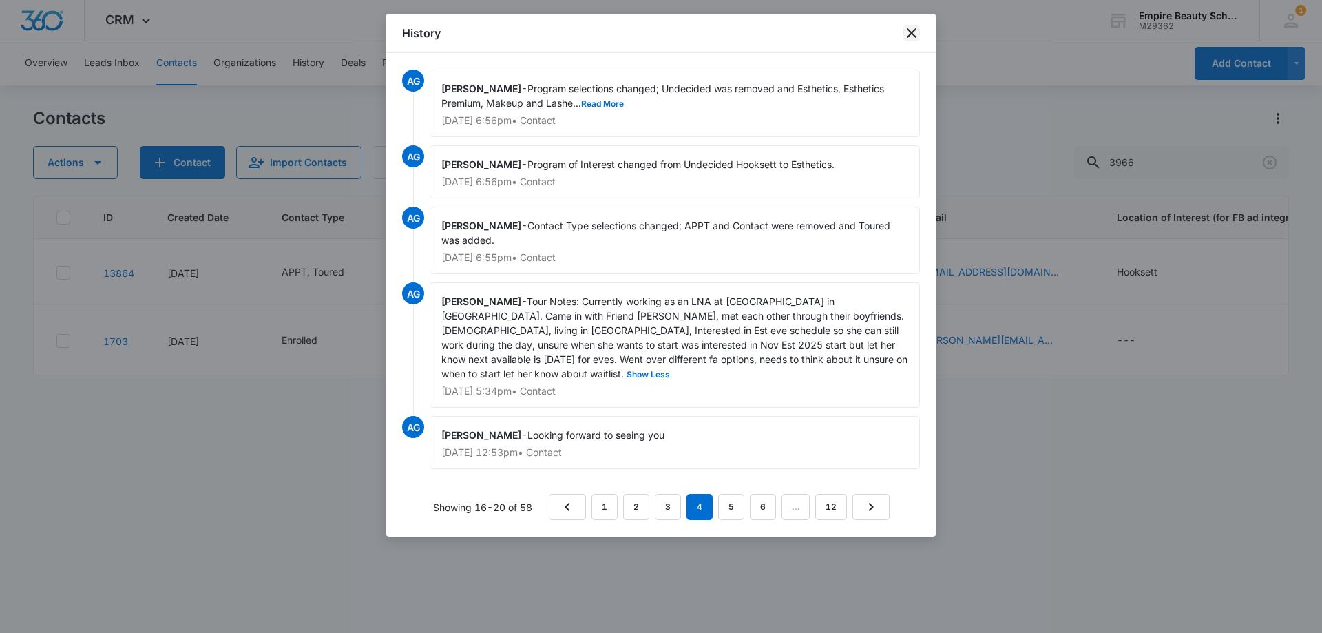
click at [911, 34] on icon "close" at bounding box center [912, 33] width 10 height 10
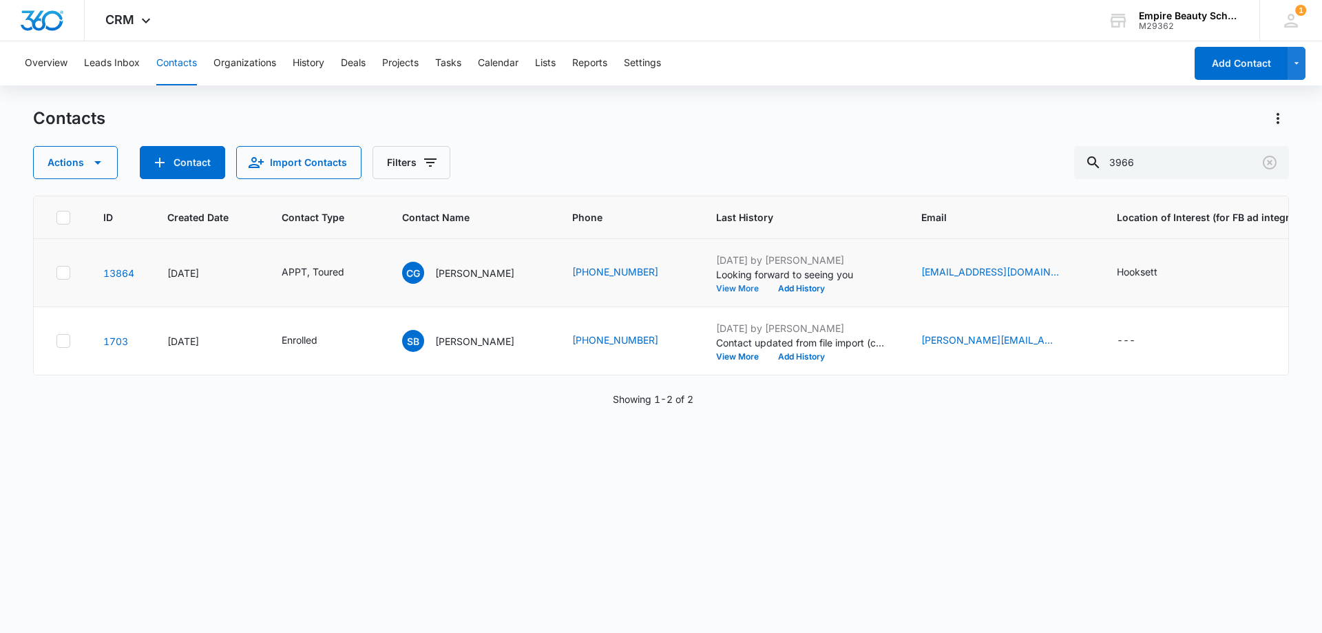
click at [758, 288] on button "View More" at bounding box center [742, 288] width 52 height 8
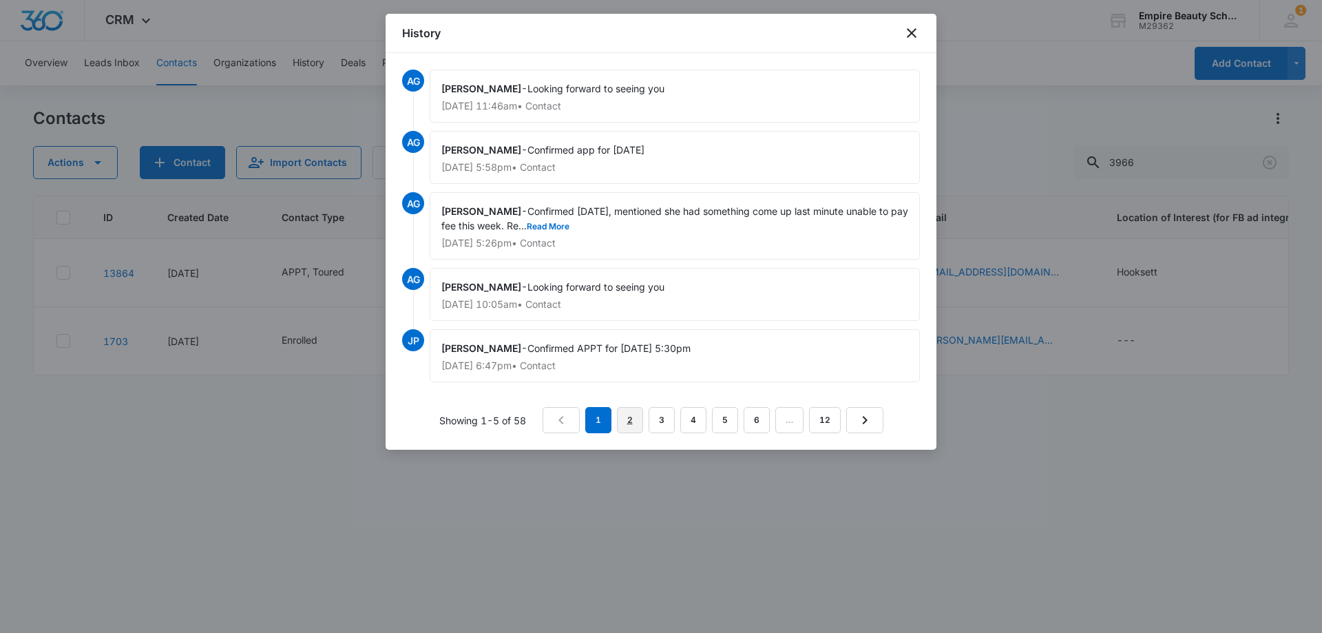
click at [637, 420] on link "2" at bounding box center [630, 420] width 26 height 26
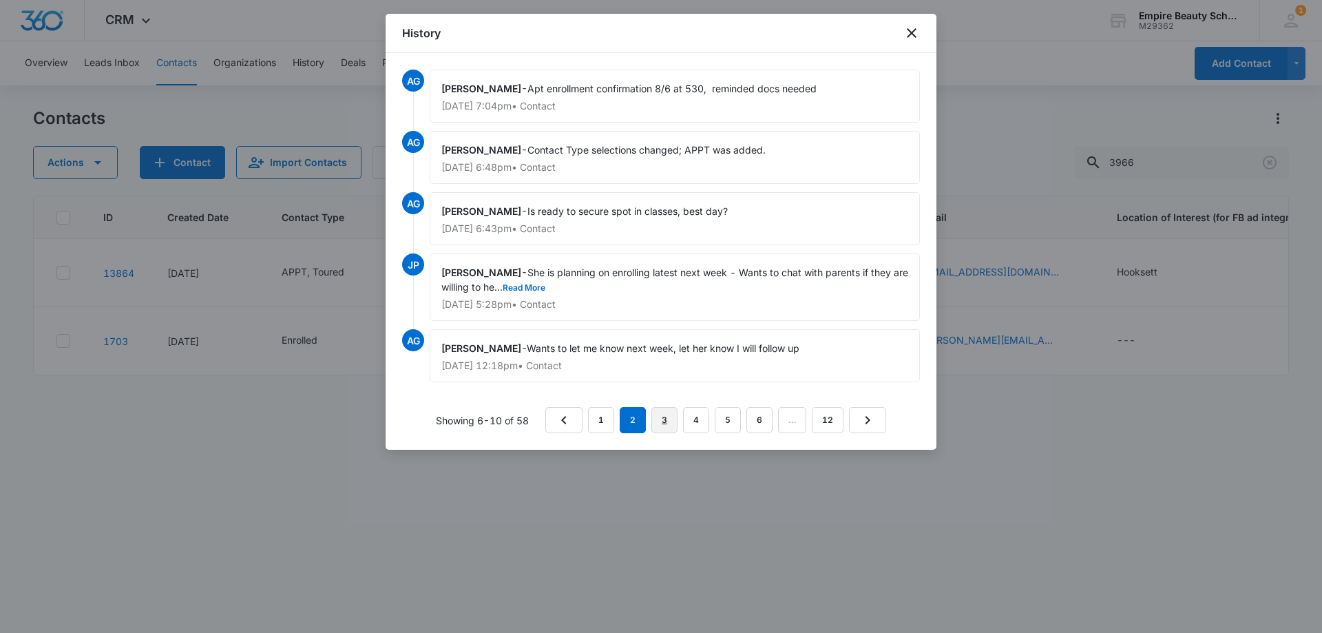
click at [666, 419] on link "3" at bounding box center [664, 420] width 26 height 26
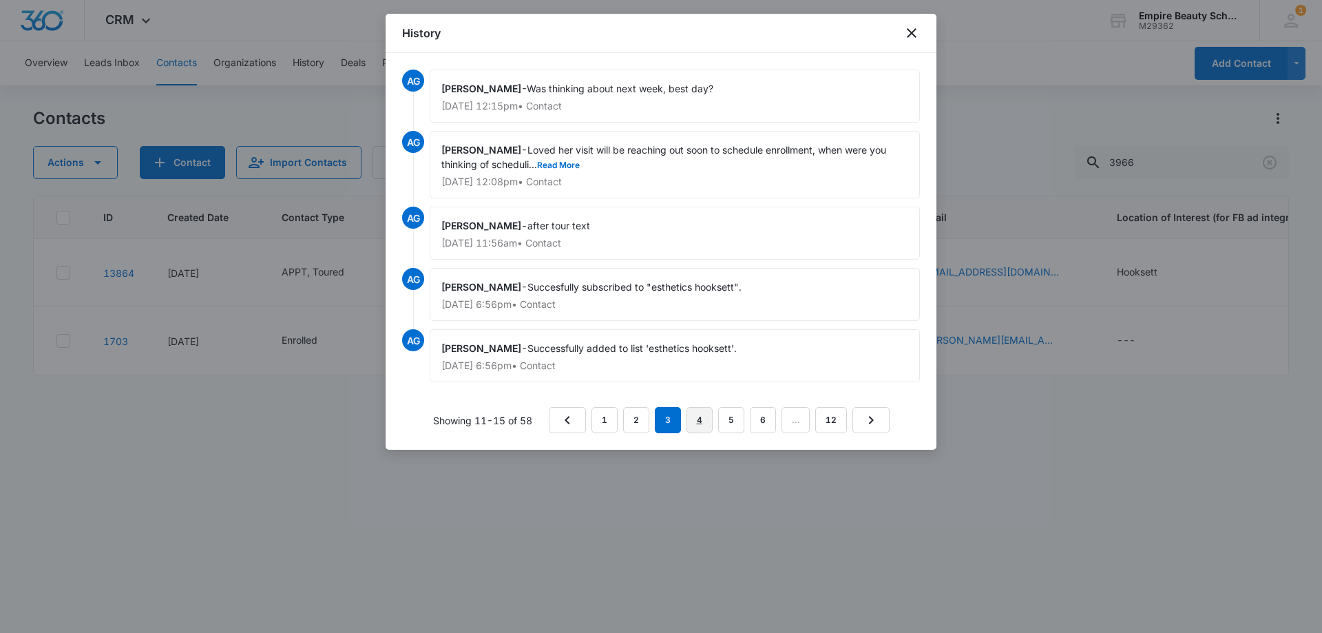
click at [704, 421] on link "4" at bounding box center [699, 420] width 26 height 26
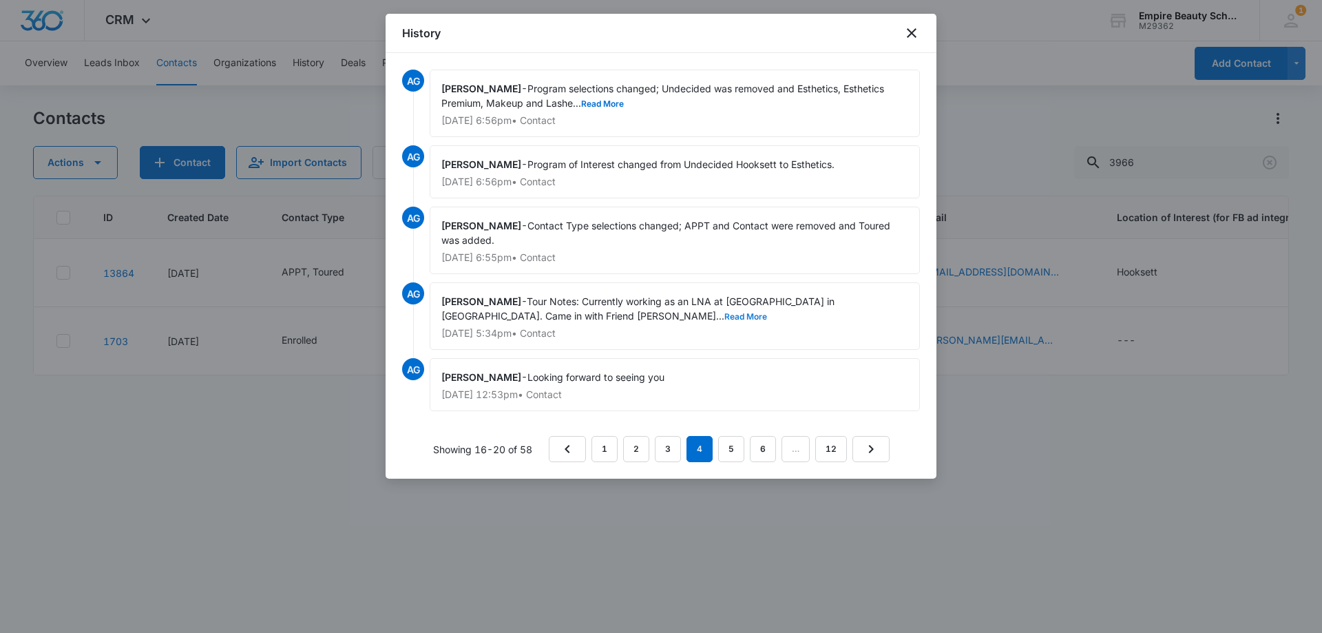
click at [724, 314] on button "Read More" at bounding box center [745, 317] width 43 height 8
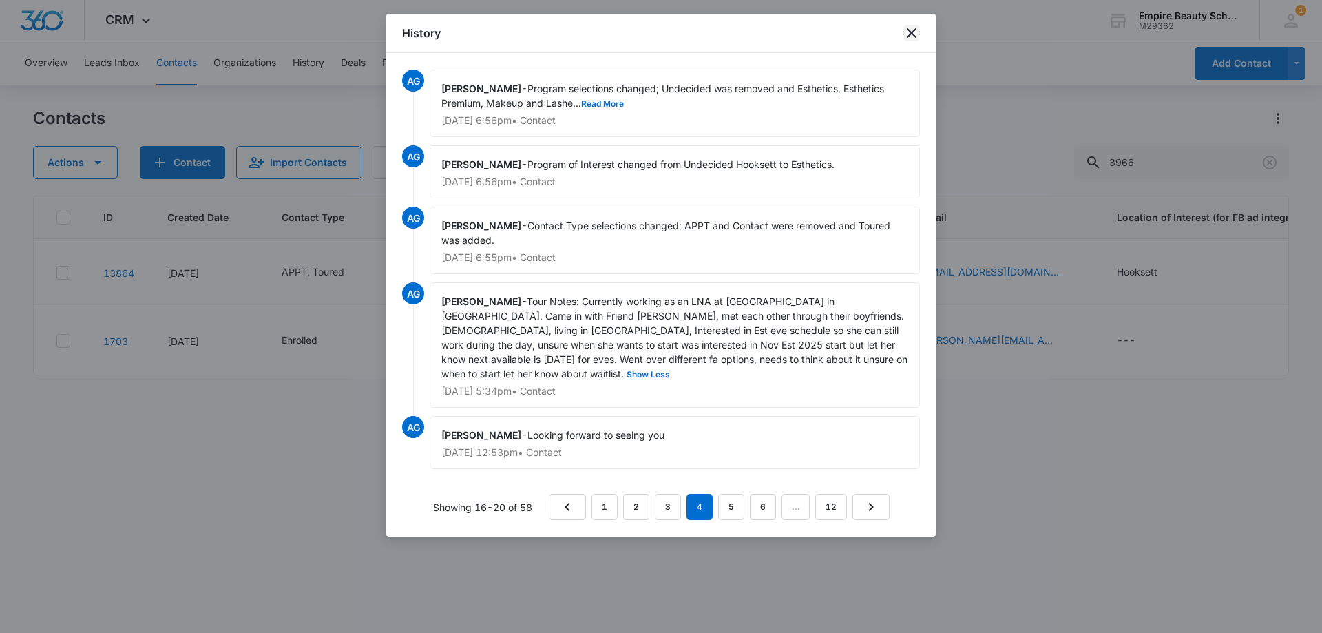
click at [913, 34] on icon "close" at bounding box center [912, 33] width 10 height 10
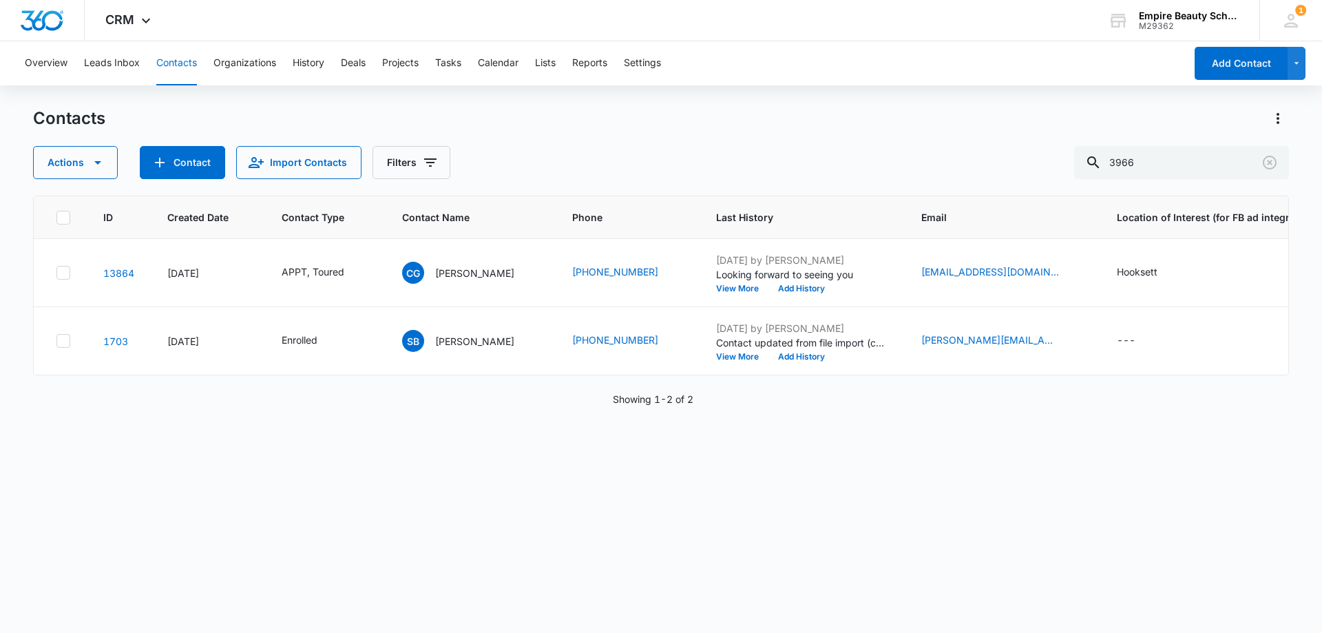
click at [587, 164] on div "Actions Contact Import Contacts Filters 3966" at bounding box center [661, 162] width 1256 height 33
click at [1278, 161] on button "Clear" at bounding box center [1269, 162] width 22 height 22
